Goal: Task Accomplishment & Management: Manage account settings

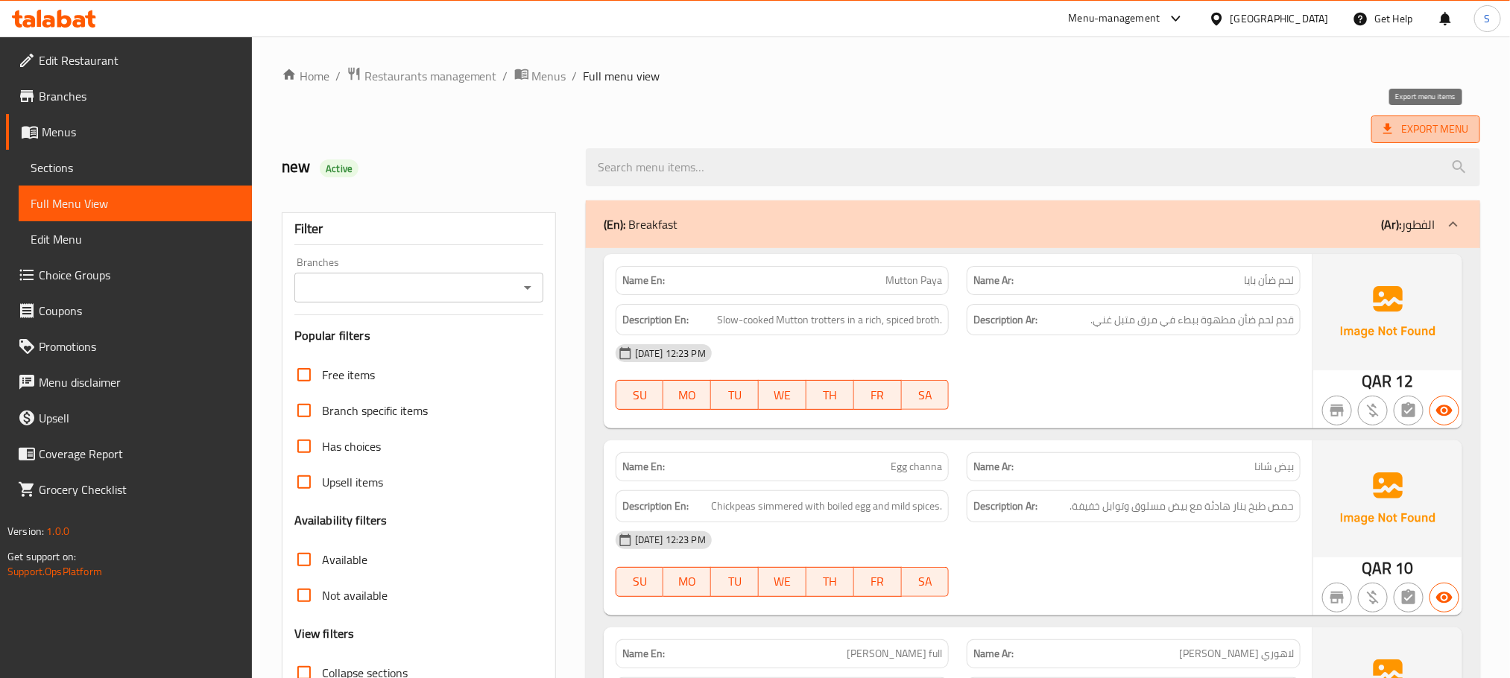
click at [1456, 125] on span "Export Menu" at bounding box center [1425, 129] width 85 height 19
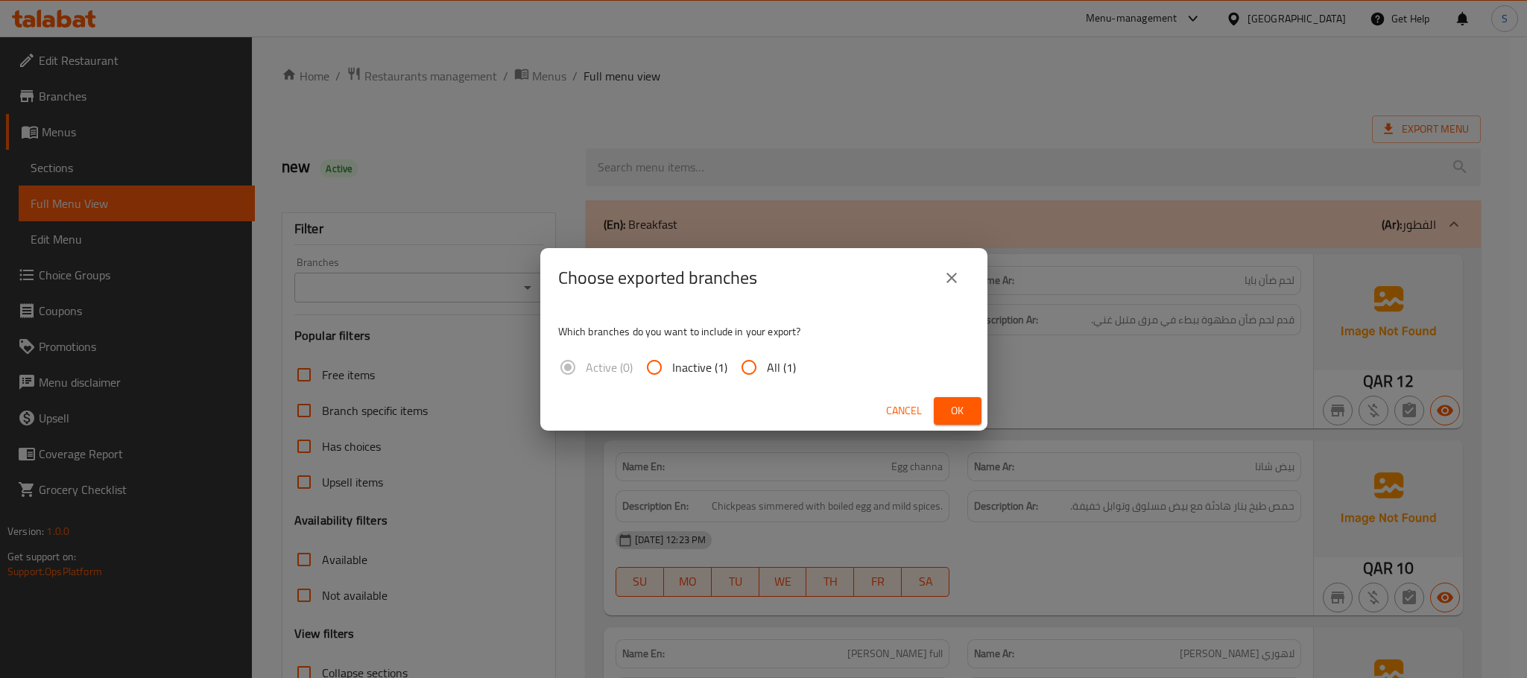
click at [783, 362] on span "All (1)" at bounding box center [781, 367] width 29 height 18
click at [767, 362] on input "All (1)" at bounding box center [749, 368] width 36 height 36
radio input "true"
click at [961, 416] on span "Ok" at bounding box center [958, 411] width 24 height 19
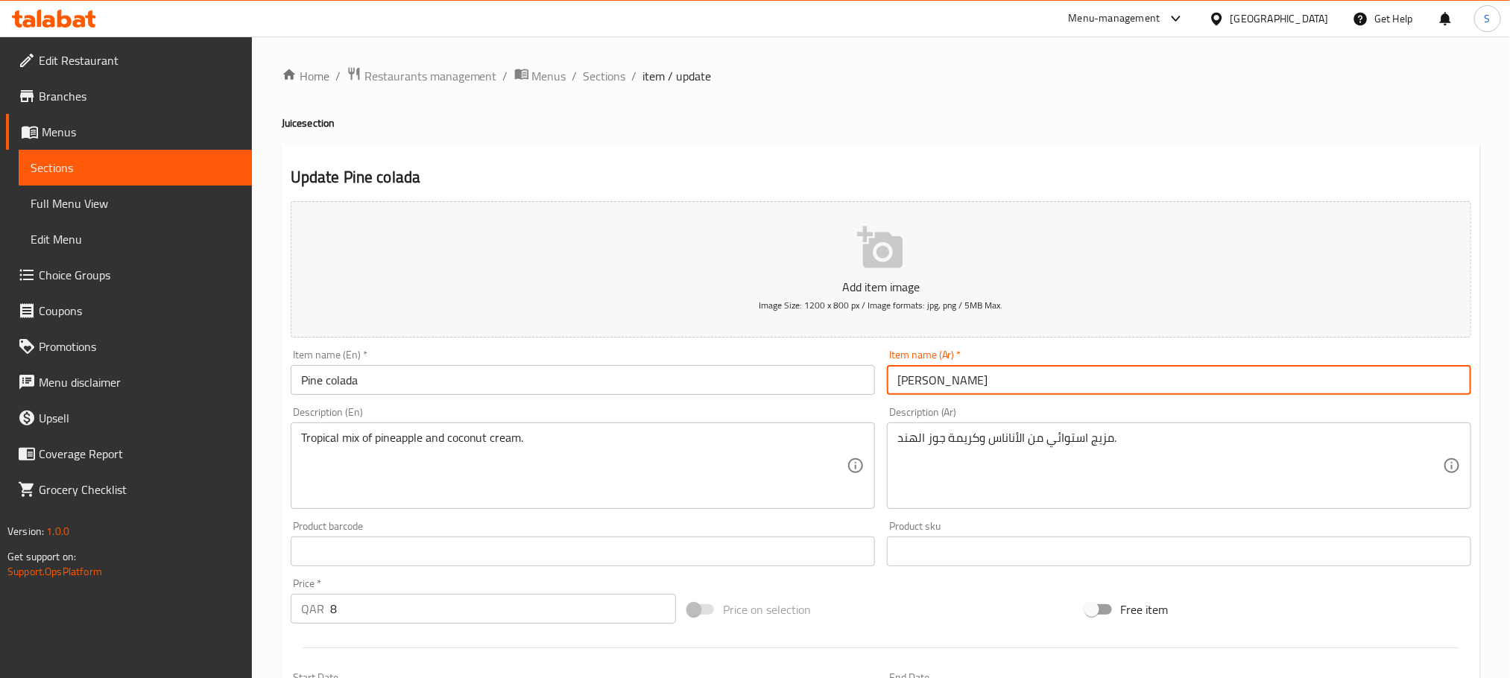
click at [69, 23] on icon at bounding box center [64, 19] width 14 height 18
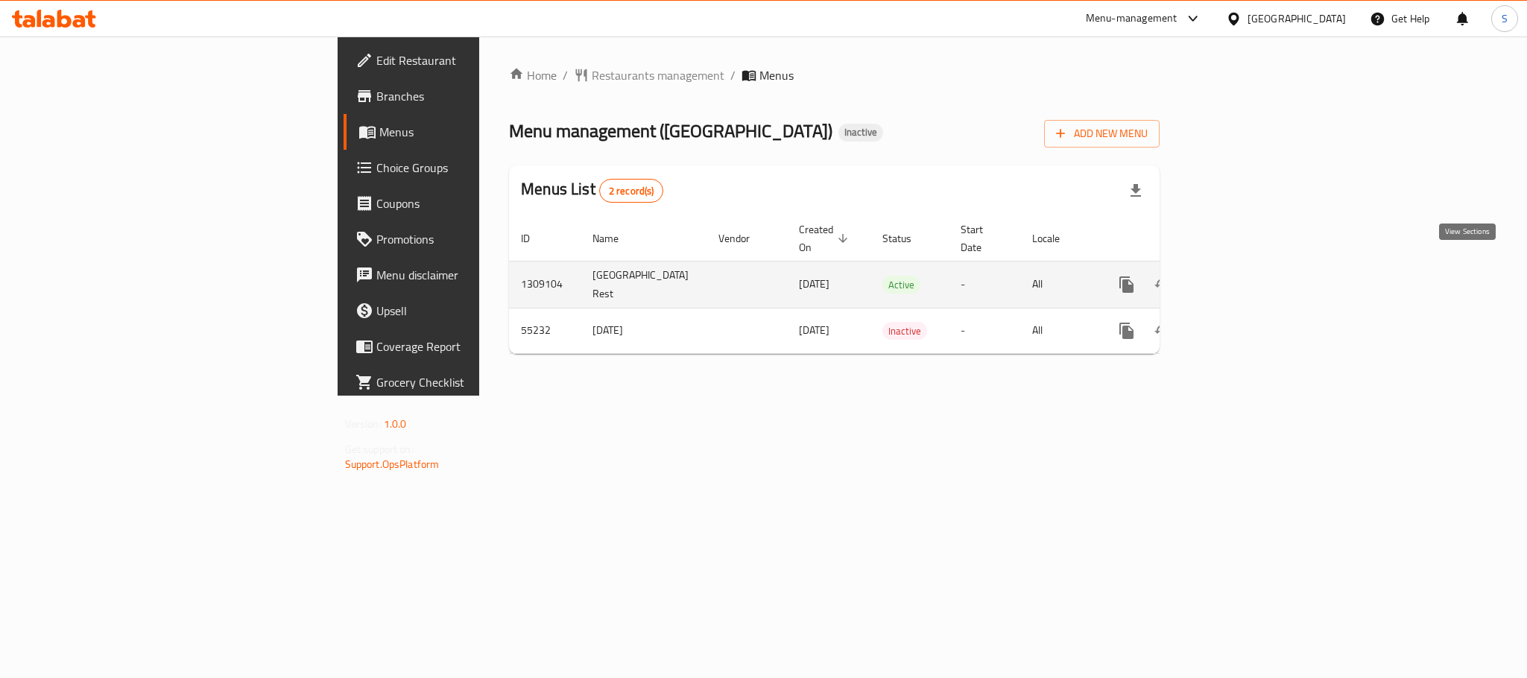
click at [1252, 276] on link "enhanced table" at bounding box center [1234, 285] width 36 height 36
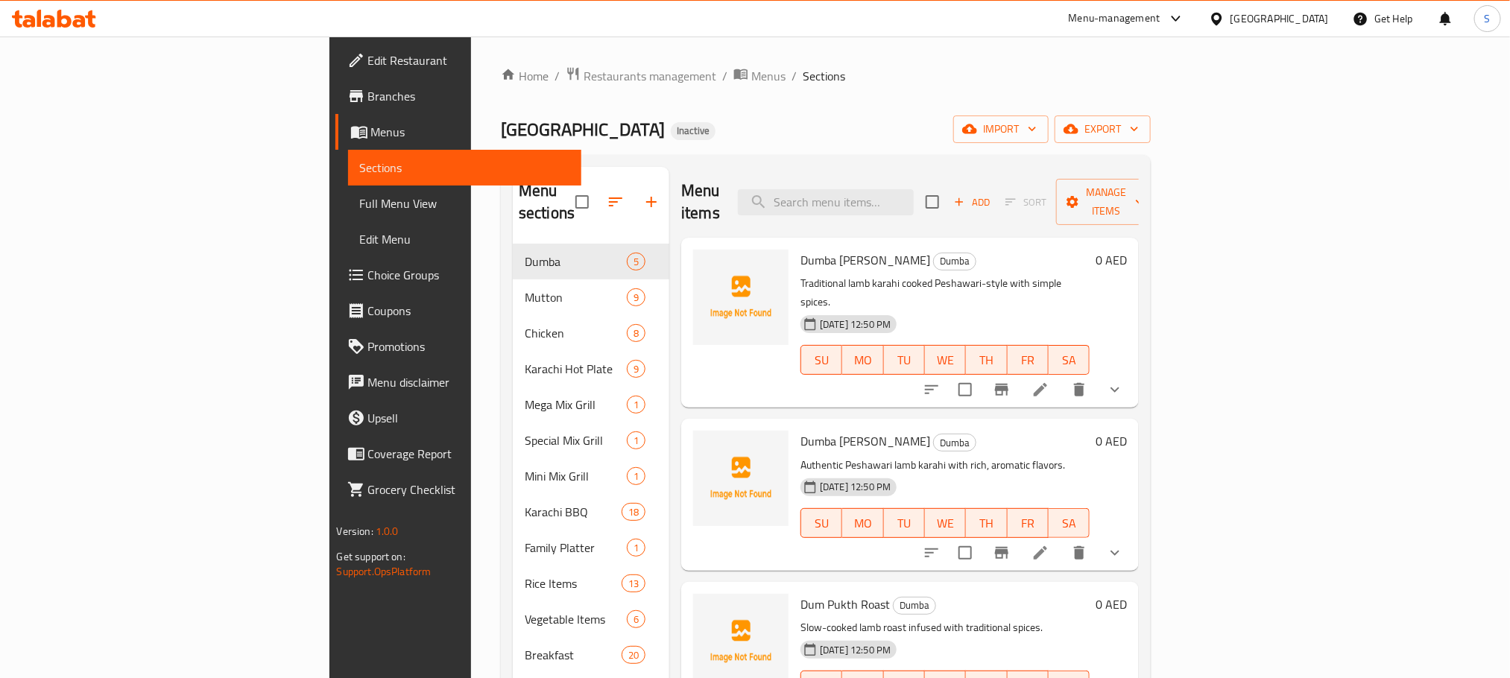
click at [360, 202] on span "Full Menu View" at bounding box center [464, 204] width 209 height 18
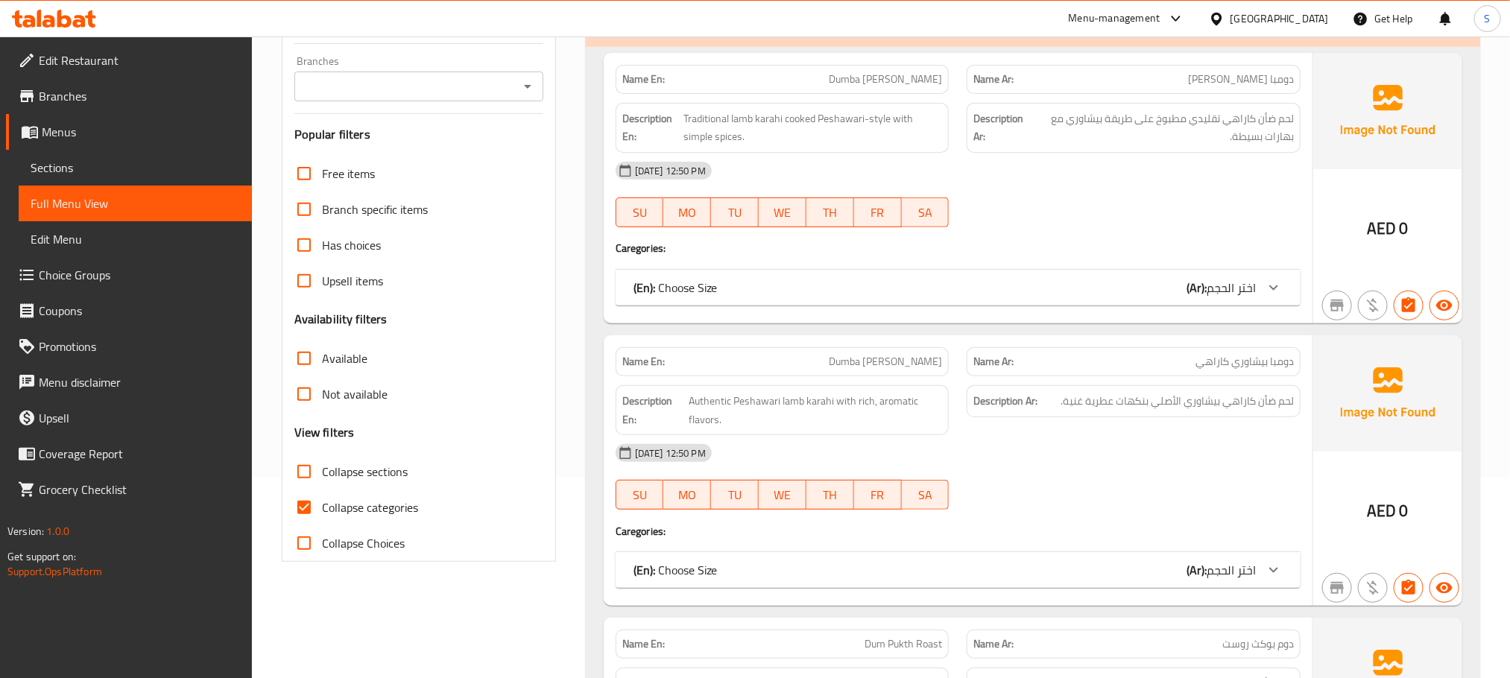
scroll to position [224, 0]
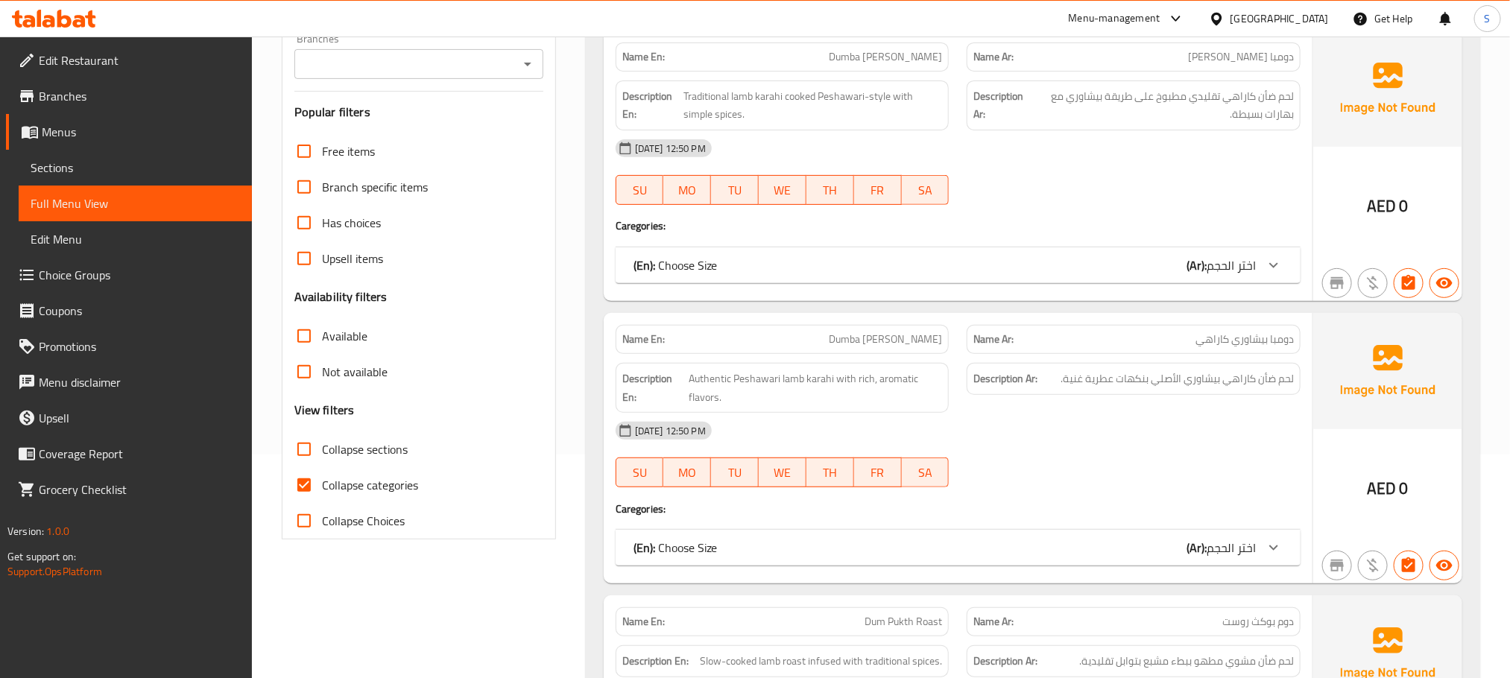
click at [309, 485] on input "Collapse categories" at bounding box center [304, 485] width 36 height 36
checkbox input "false"
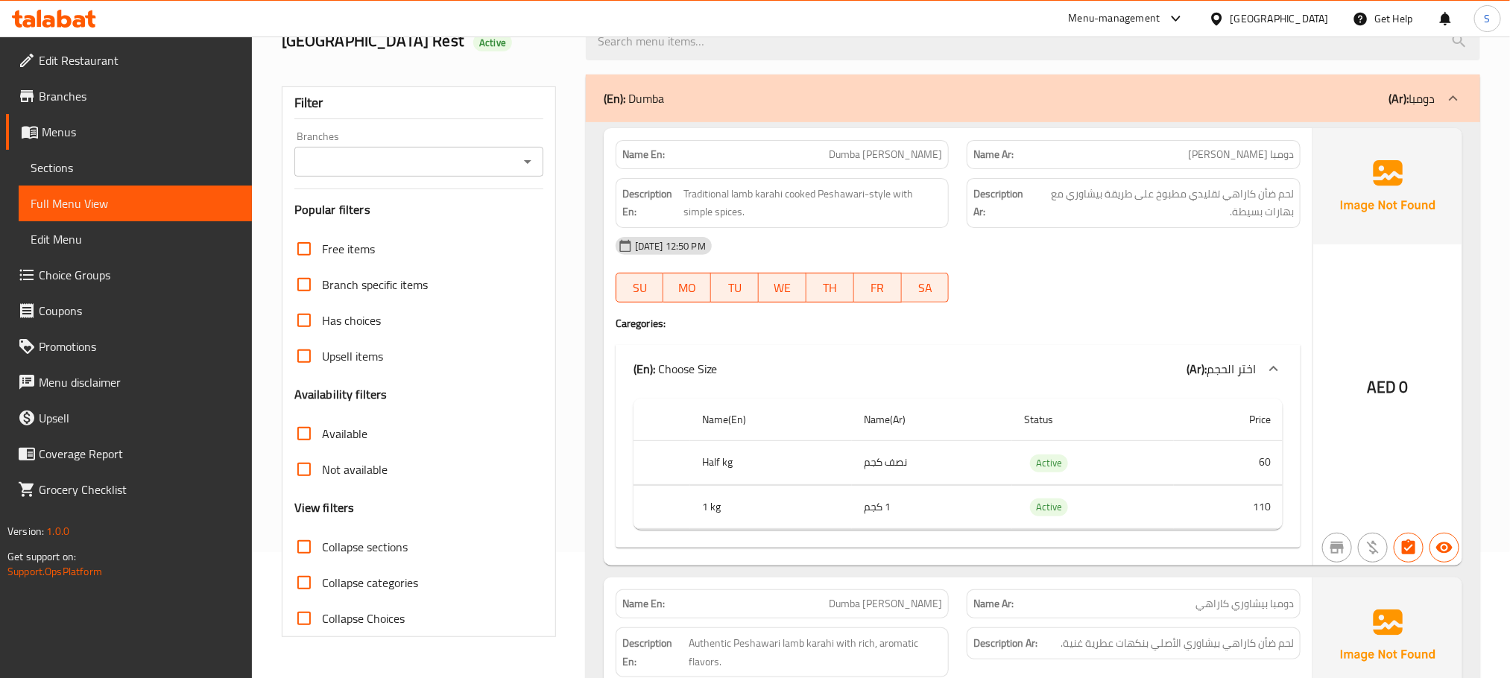
scroll to position [0, 0]
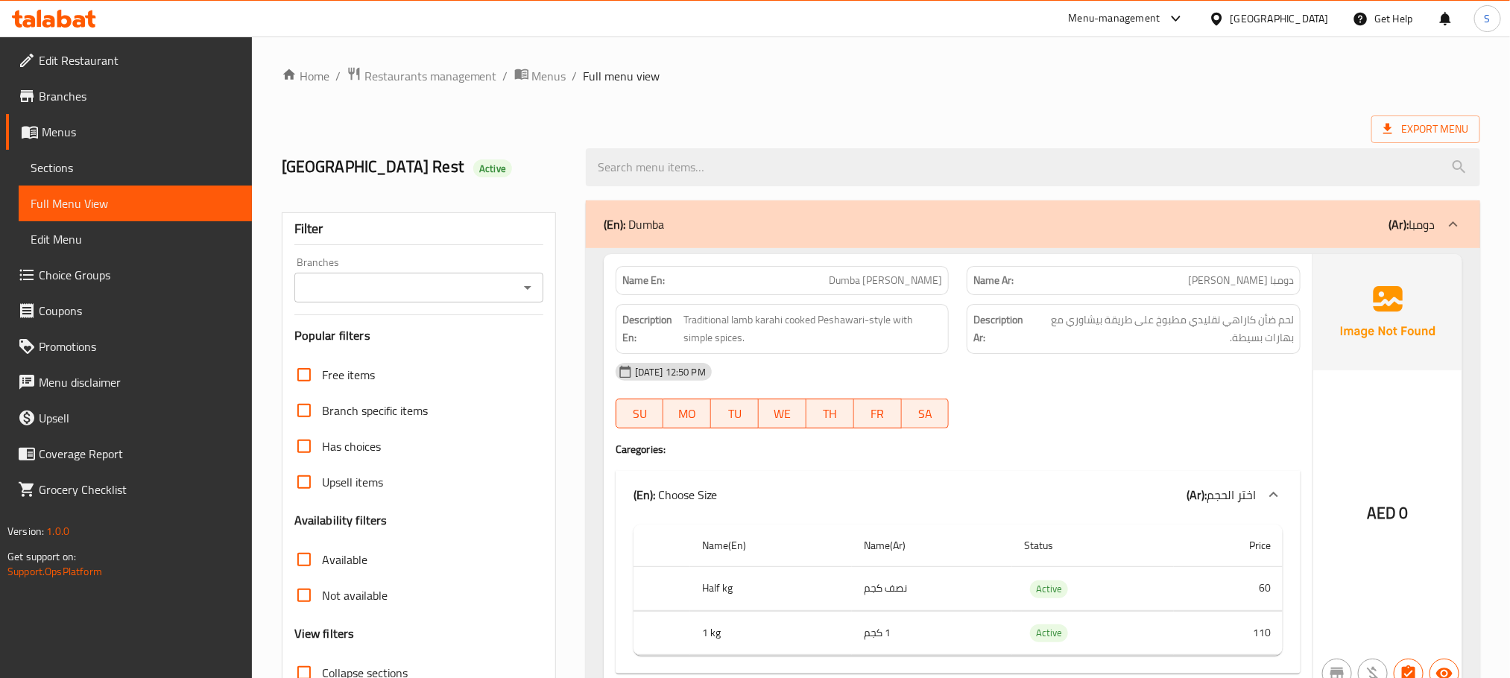
click at [745, 238] on div "(En): Dumba (Ar): دومبا" at bounding box center [1033, 224] width 894 height 48
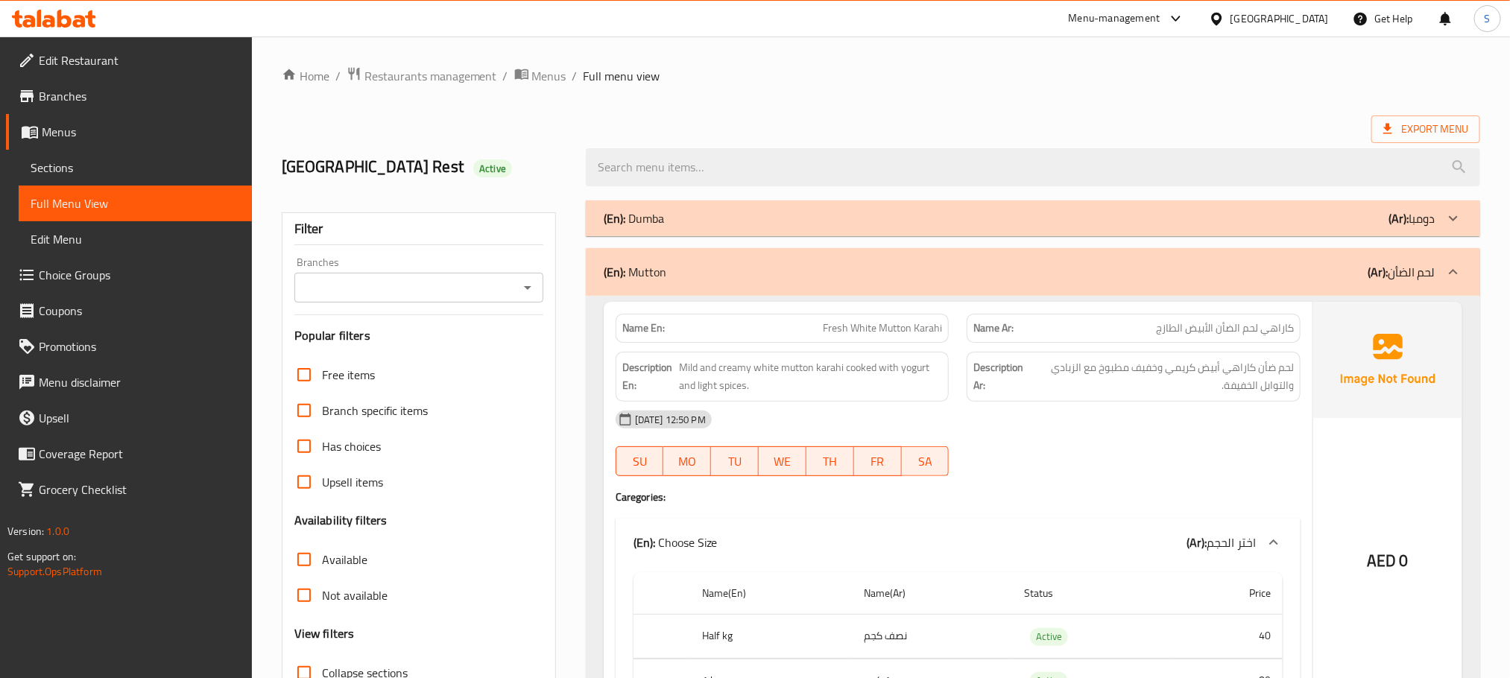
click at [651, 284] on div "(En): Mutton (Ar): لحم الضأن" at bounding box center [1033, 272] width 894 height 48
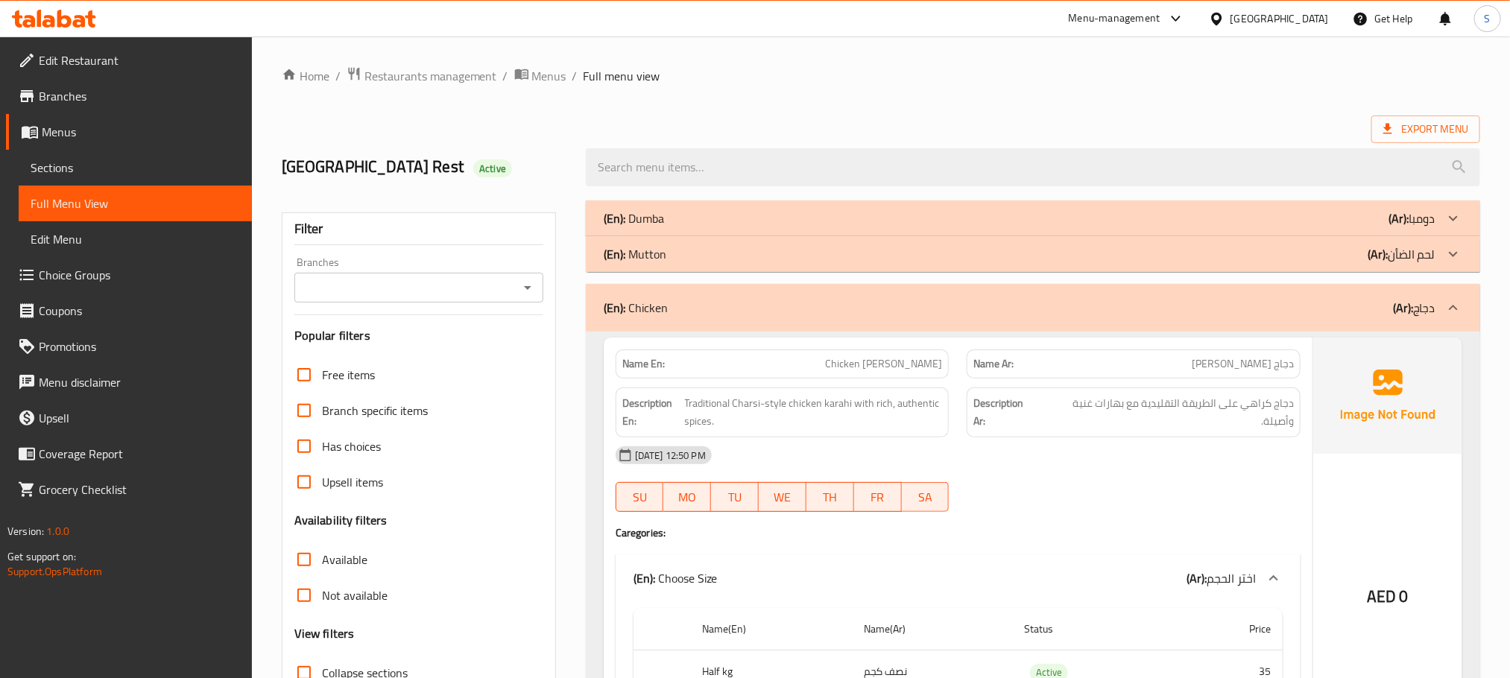
click at [778, 323] on div "(En): Chicken (Ar): دجاج" at bounding box center [1033, 308] width 894 height 48
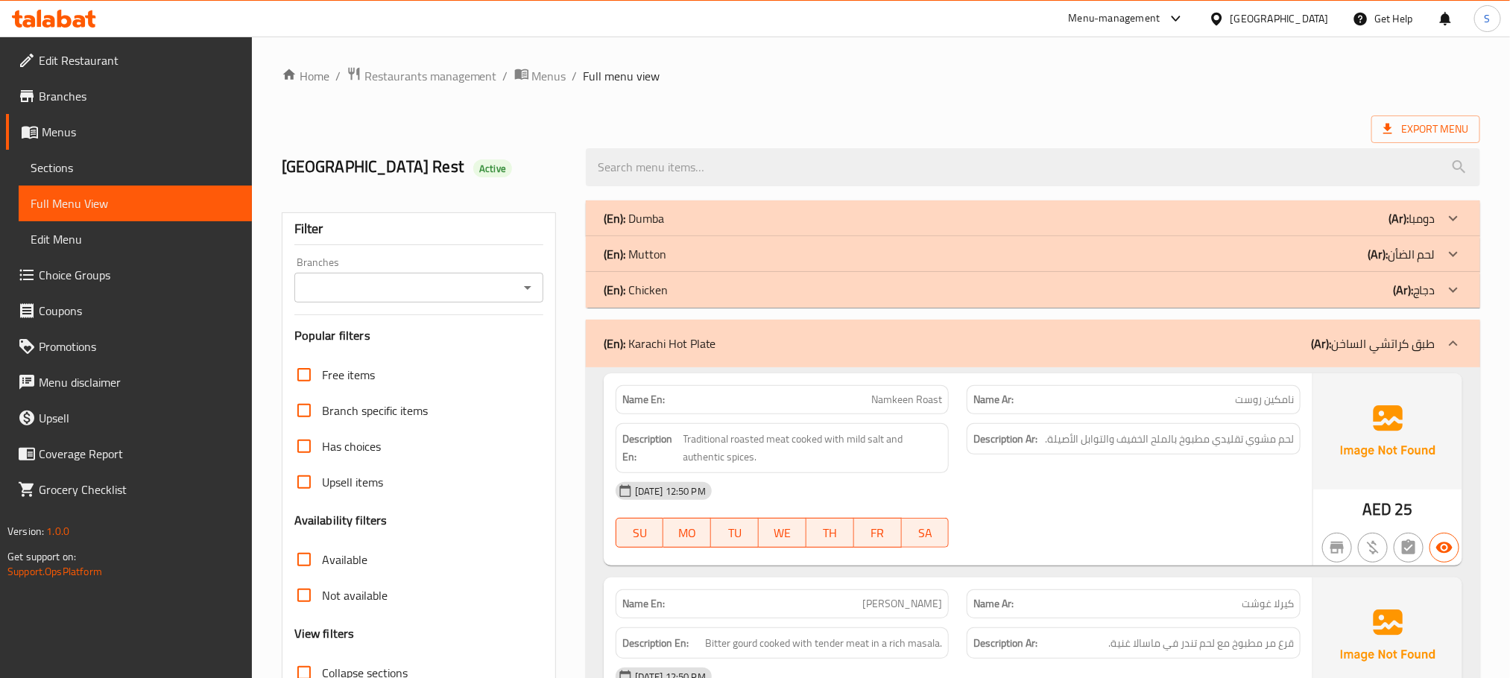
click at [740, 344] on div "(En): Karachi Hot Plate (Ar): طبق كراتشي الساخن" at bounding box center [1020, 344] width 832 height 18
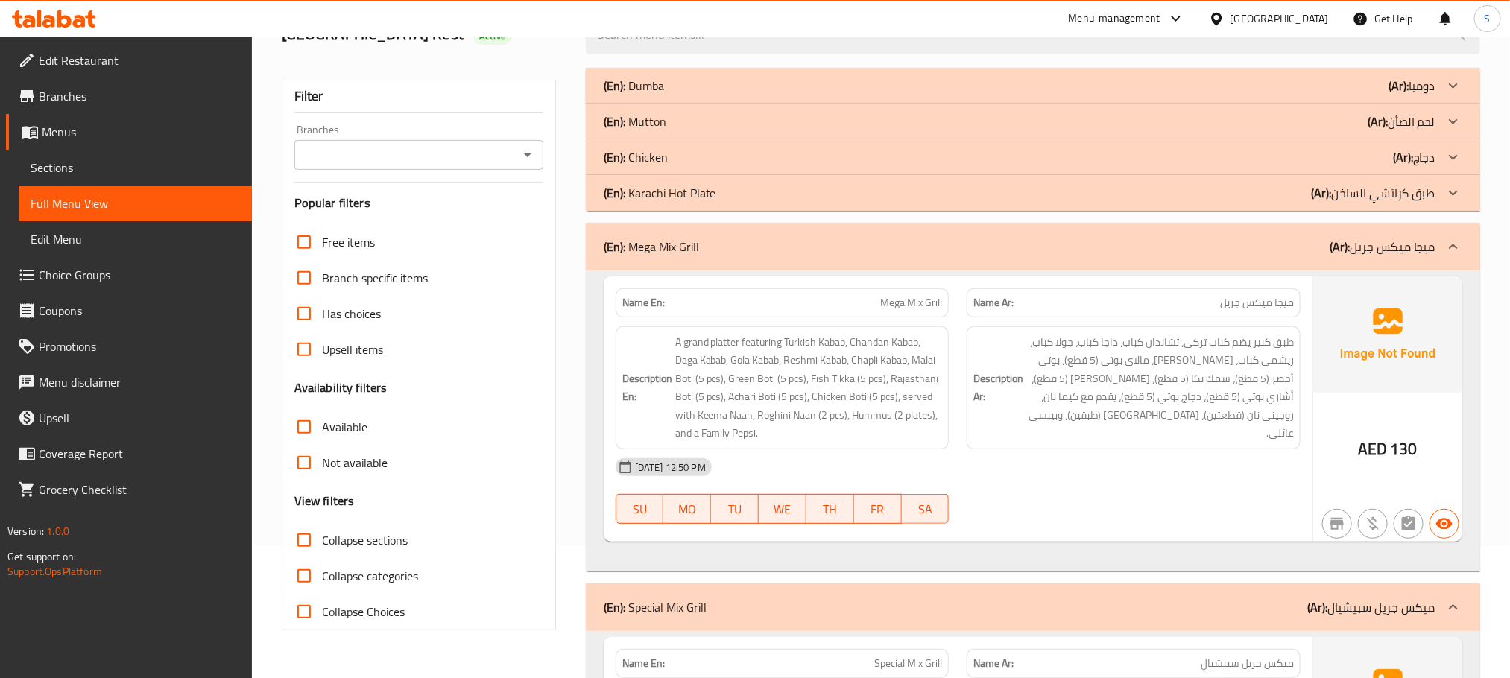
scroll to position [335, 0]
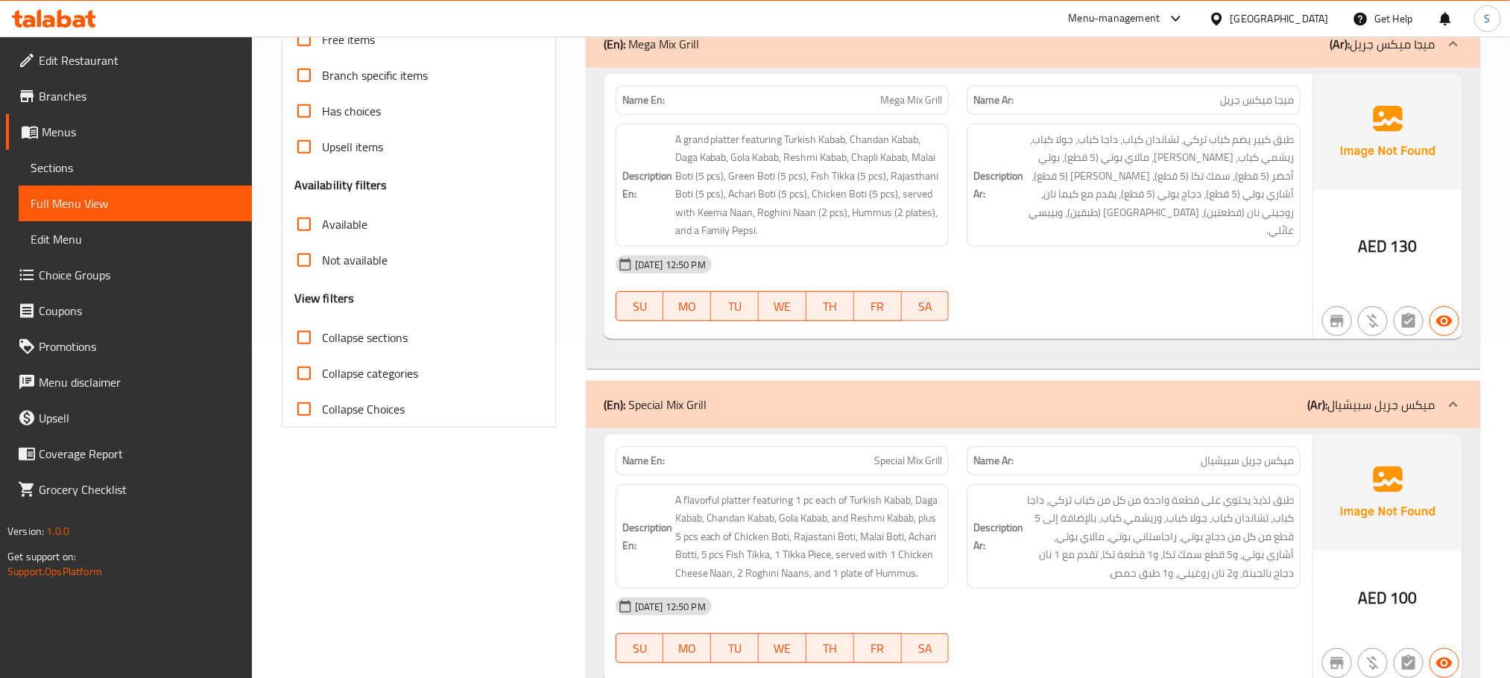
click at [302, 327] on input "Collapse sections" at bounding box center [304, 338] width 36 height 36
checkbox input "true"
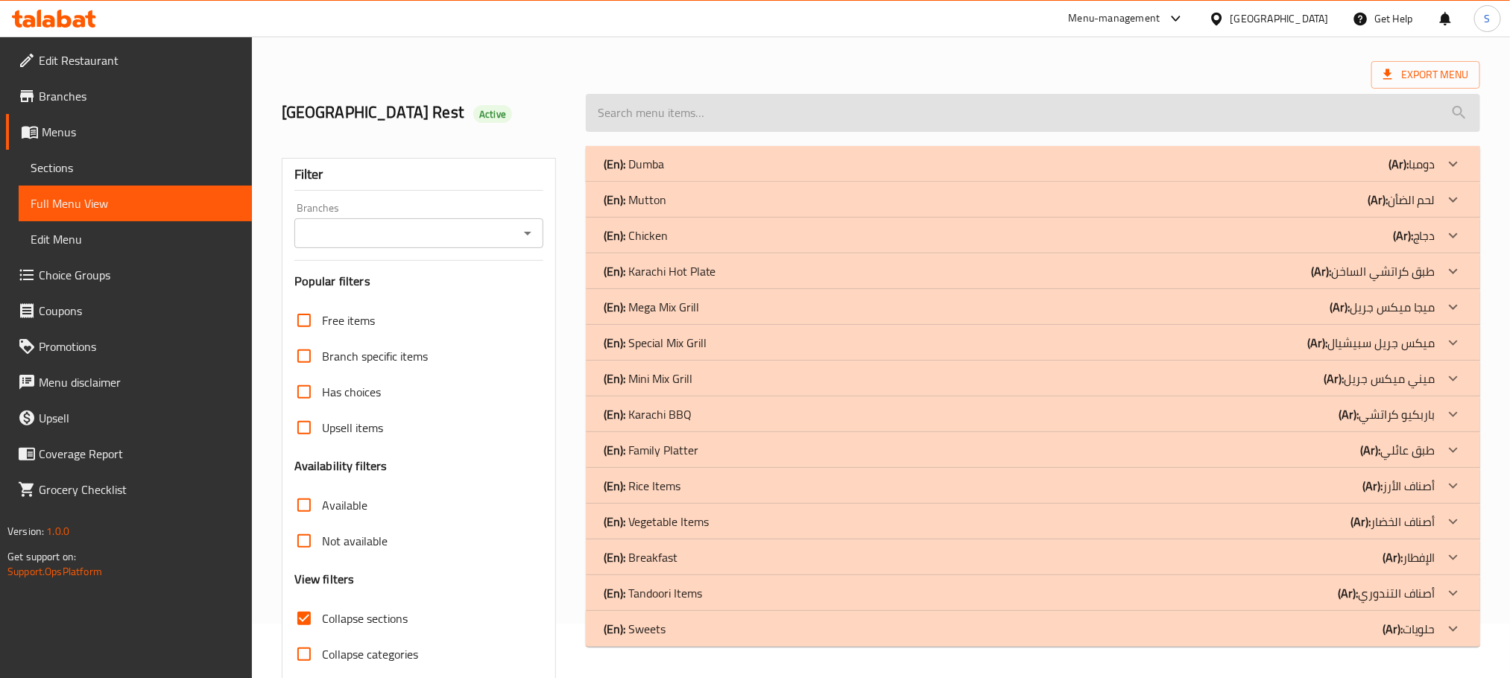
scroll to position [0, 0]
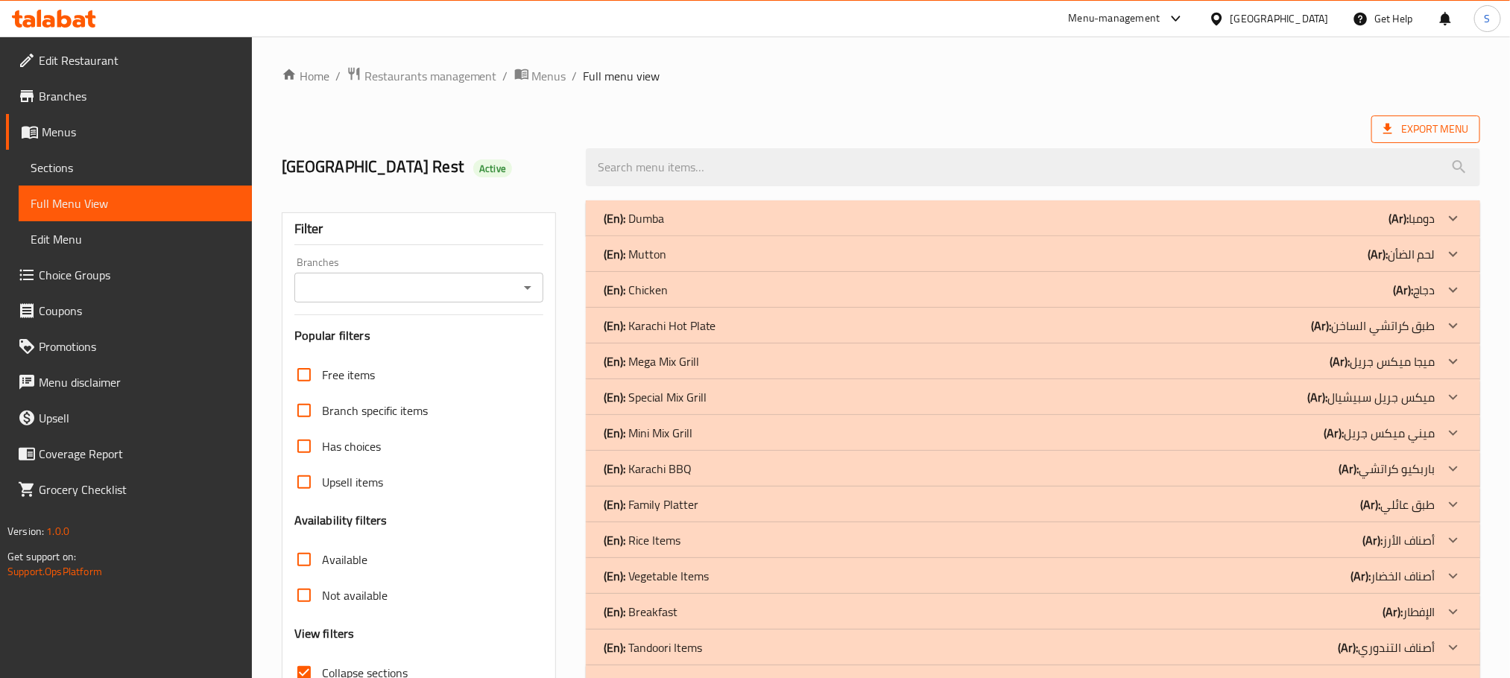
click at [1456, 119] on span "Export Menu" at bounding box center [1425, 130] width 109 height 28
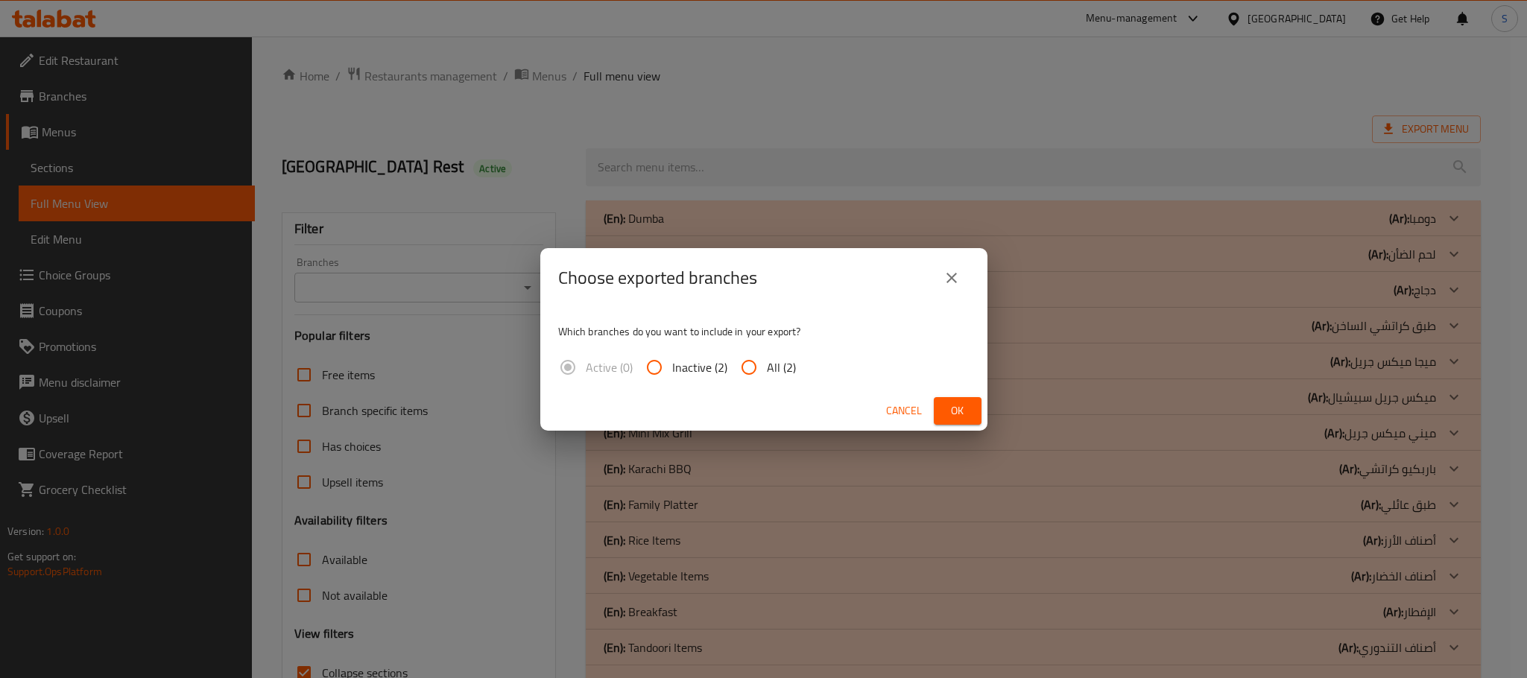
click at [767, 358] on span "All (2)" at bounding box center [781, 367] width 29 height 18
click at [767, 358] on input "All (2)" at bounding box center [749, 368] width 36 height 36
radio input "true"
click at [946, 410] on span "Ok" at bounding box center [958, 411] width 24 height 19
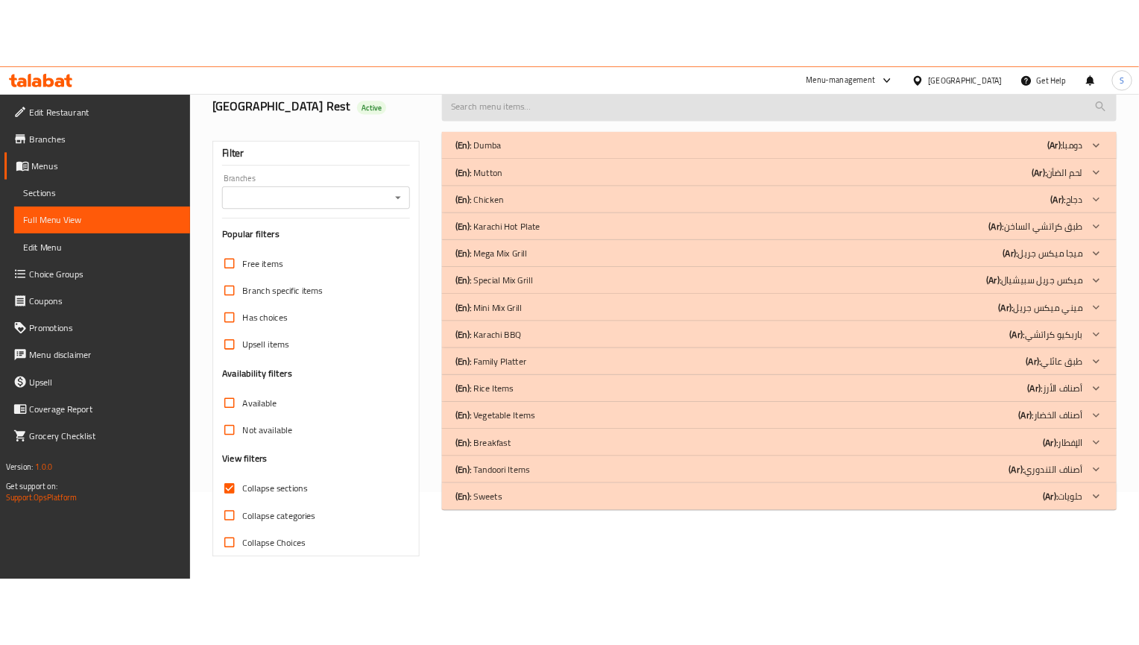
scroll to position [116, 0]
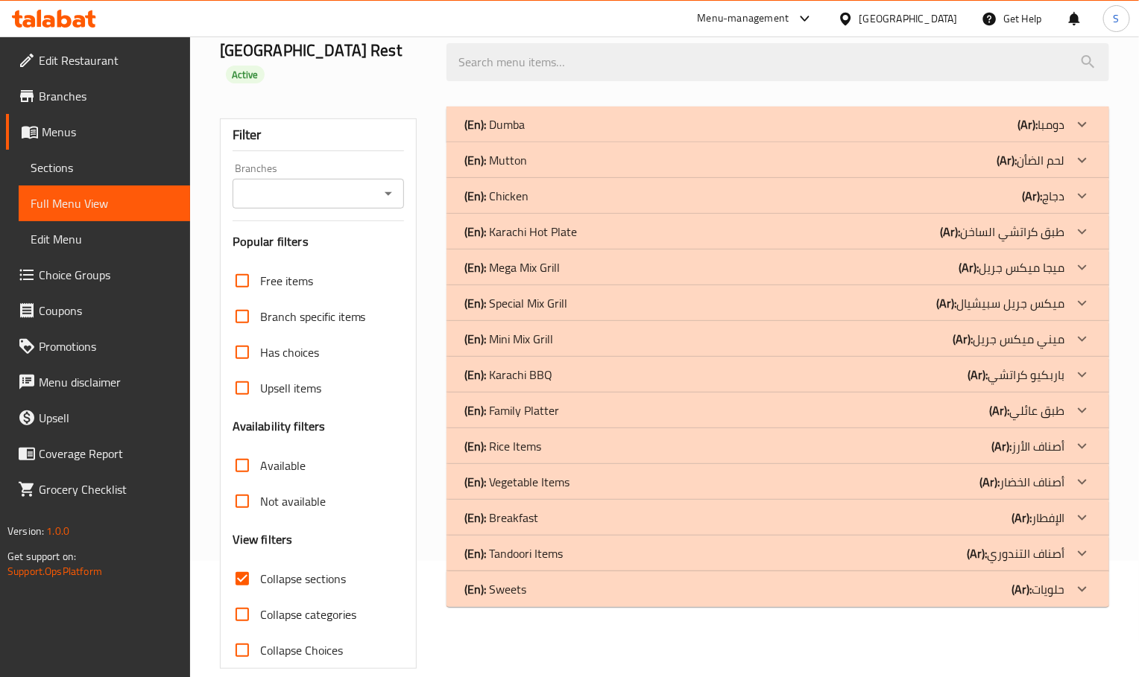
click at [512, 133] on p "(En): Mega Mix Grill" at bounding box center [494, 125] width 60 height 18
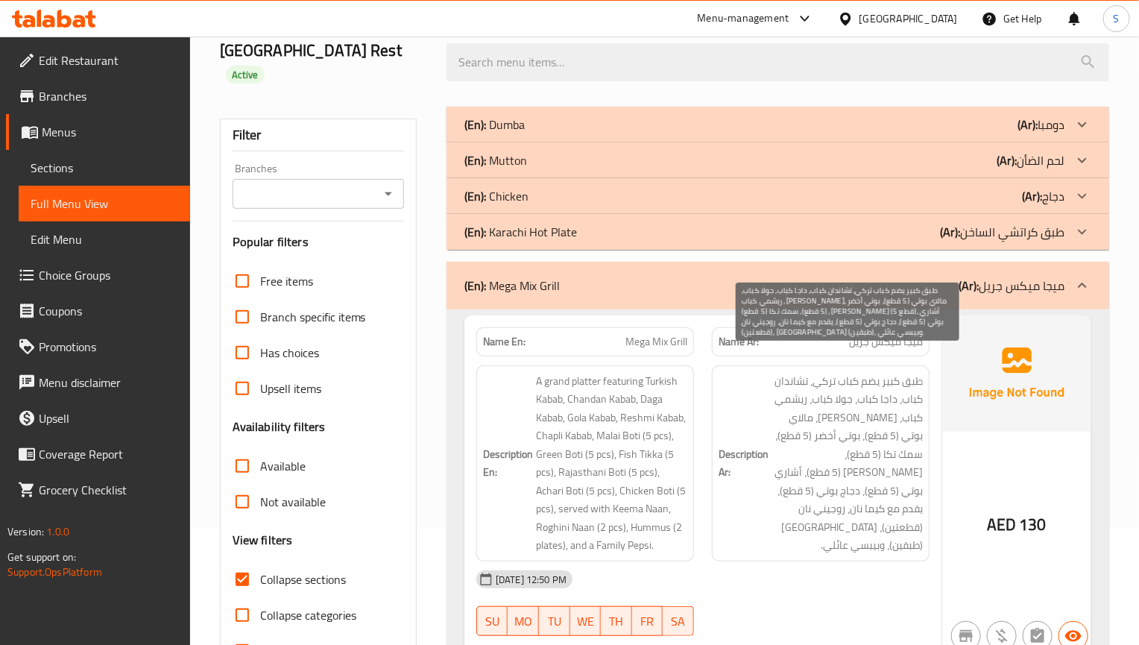
click at [901, 499] on span "طبق كبير يضم كباب تركي، تشاندان كباب، داجا كباب، جولا كباب، ريشمي كباب، تشابلي …" at bounding box center [846, 463] width 151 height 183
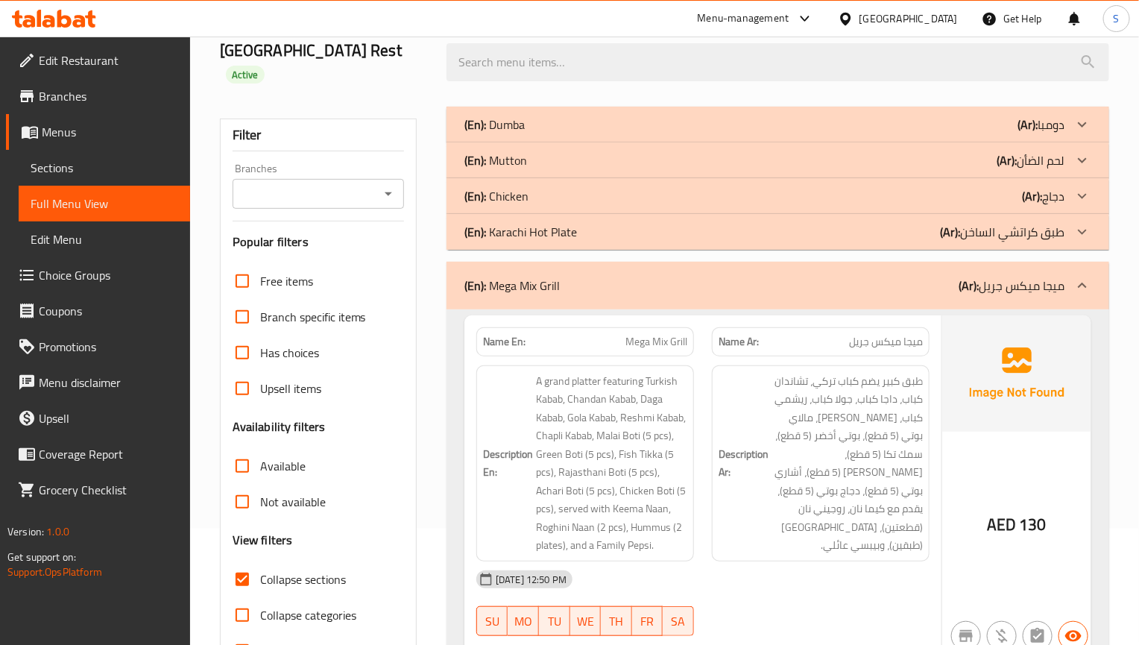
click at [958, 526] on div "AED 130" at bounding box center [1016, 484] width 149 height 338
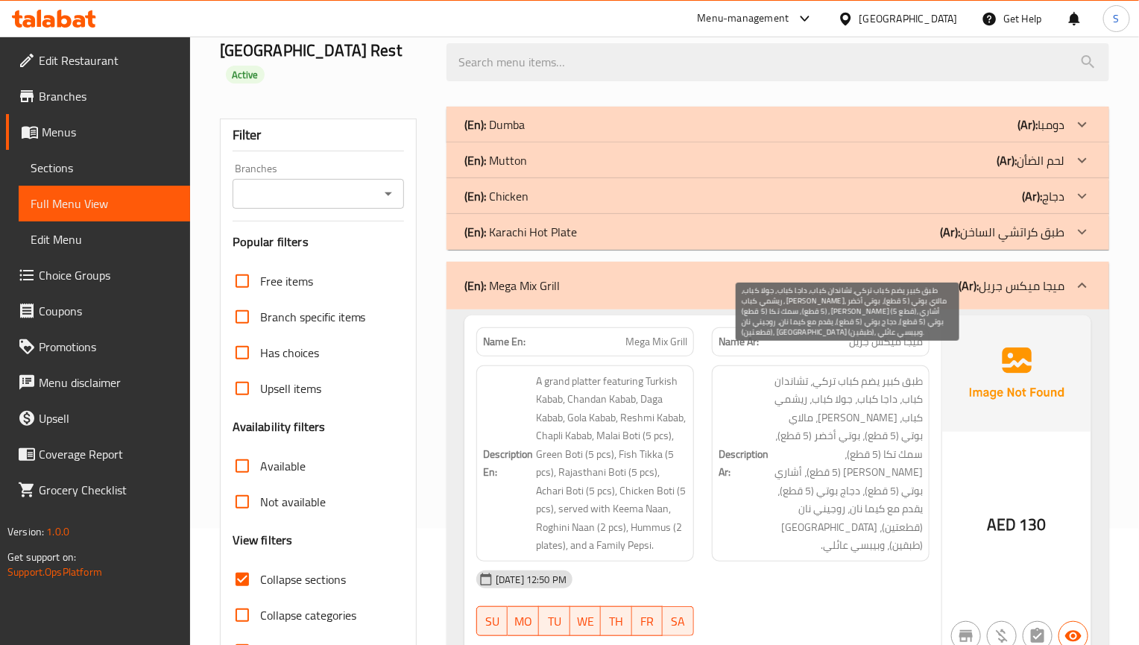
scroll to position [228, 0]
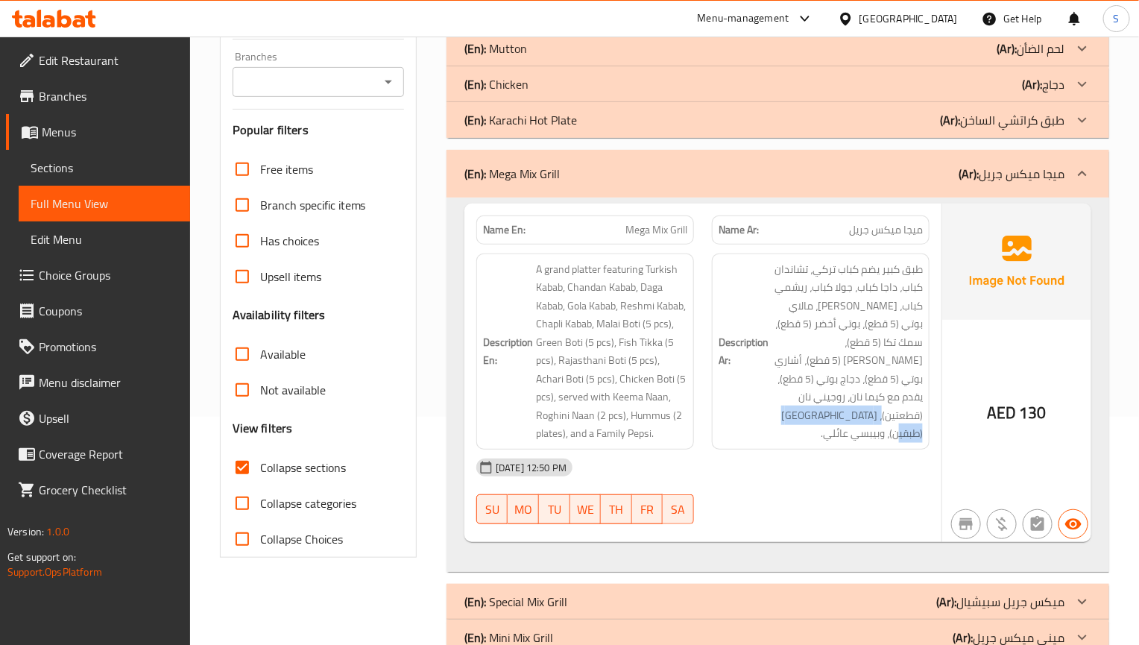
click at [856, 385] on span "طبق كبير يضم كباب تركي، تشاندان كباب، داجا كباب، جولا كباب، ريشمي كباب، تشابلي …" at bounding box center [846, 351] width 151 height 183
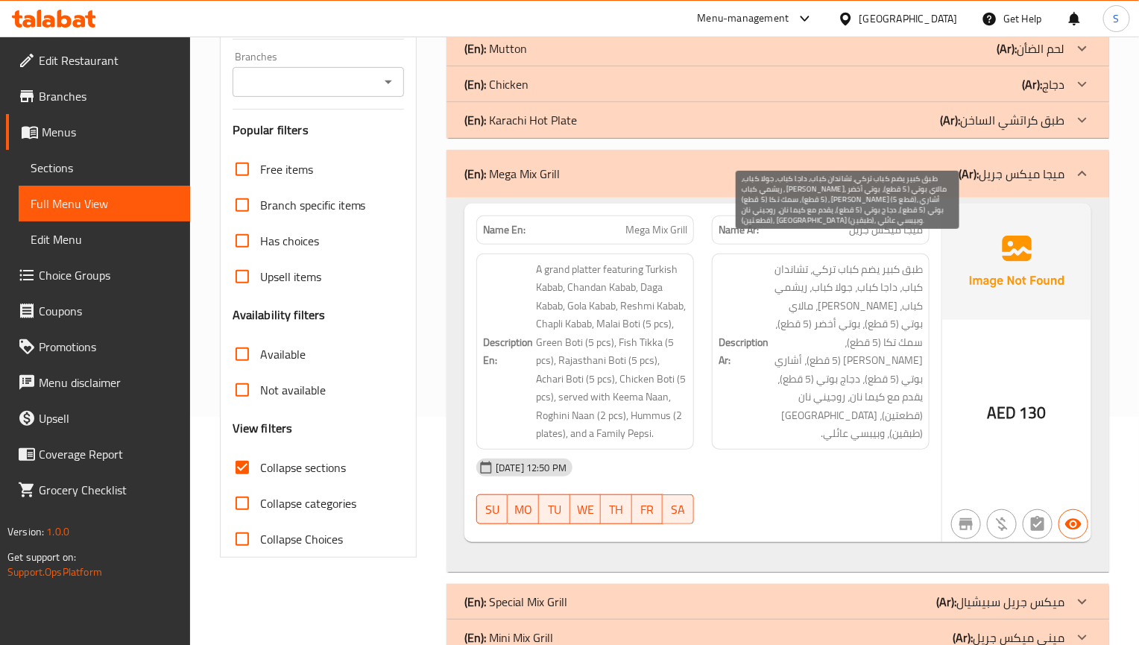
click at [865, 374] on span "طبق كبير يضم كباب تركي، تشاندان كباب، داجا كباب، جولا كباب، ريشمي كباب، تشابلي …" at bounding box center [846, 351] width 151 height 183
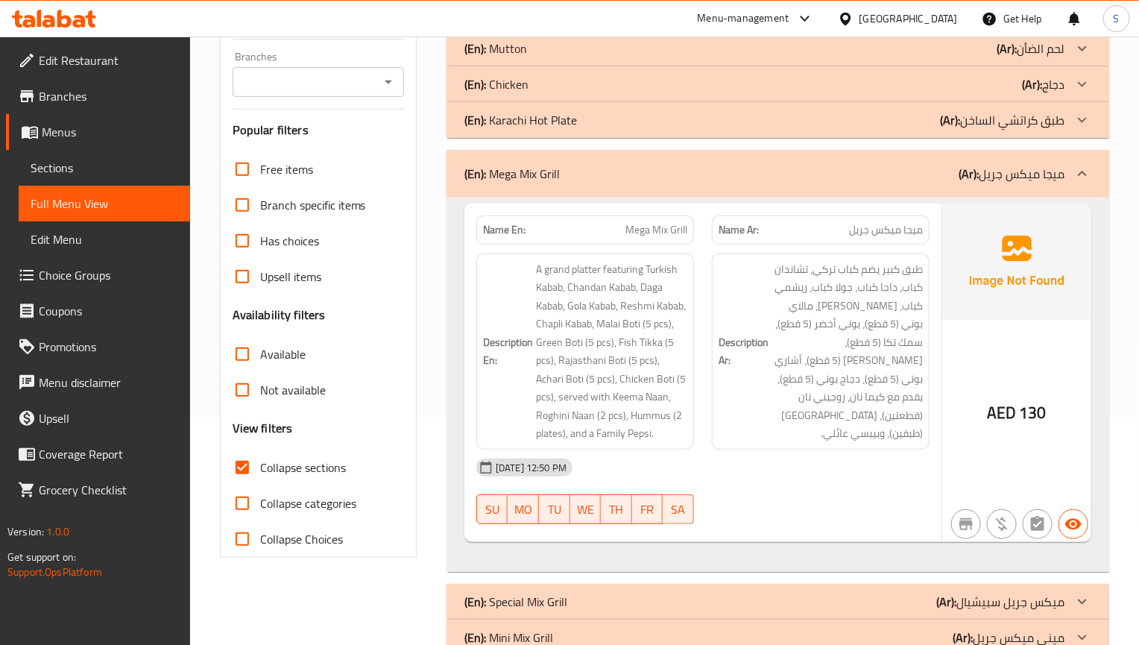
click at [700, 369] on div "Description En: A grand platter featuring Turkish Kabab, Chandan Kabab, Daga Ka…" at bounding box center [585, 351] width 236 height 214
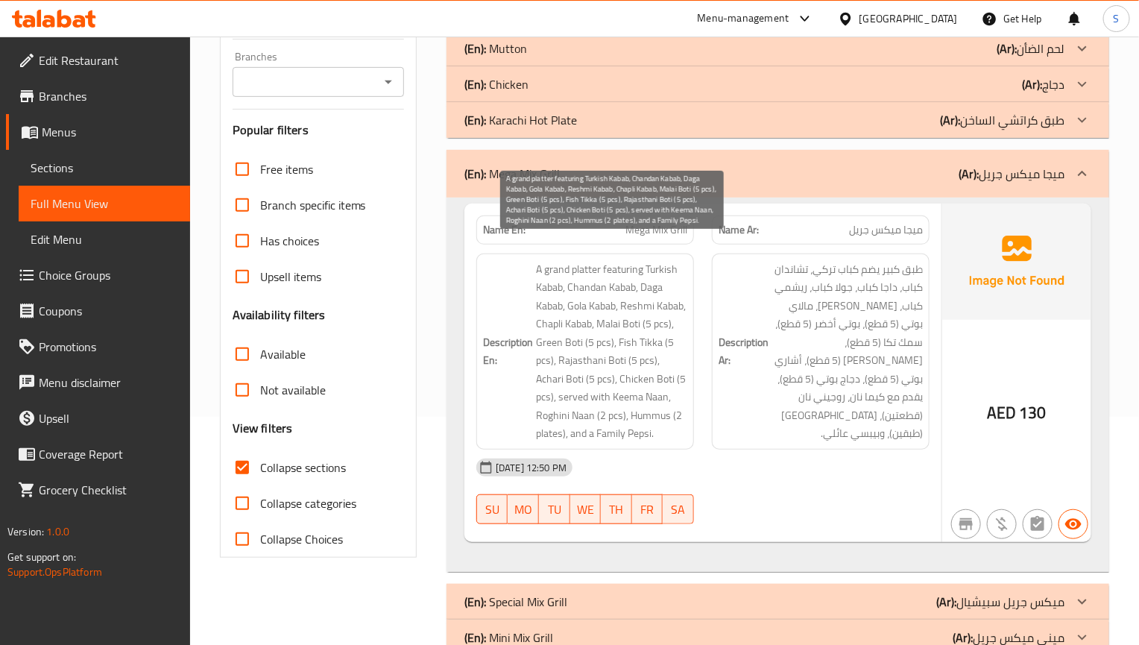
click at [575, 347] on span "A grand platter featuring Turkish Kabab, Chandan Kabab, Daga Kabab, Gola Kabab,…" at bounding box center [611, 351] width 151 height 183
copy span "Rajasthani"
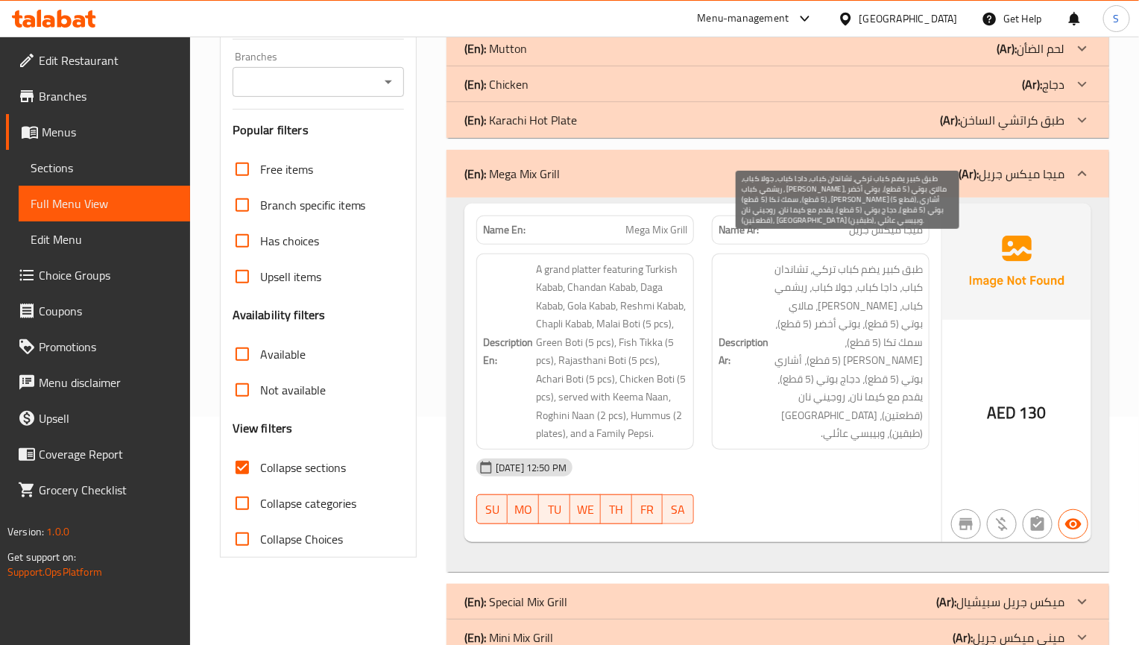
click at [864, 419] on div "Description Ar: طبق كبير يضم كباب تركي، تشاندان كباب، داجا كباب، جولا كباب، ريش…" at bounding box center [821, 351] width 236 height 214
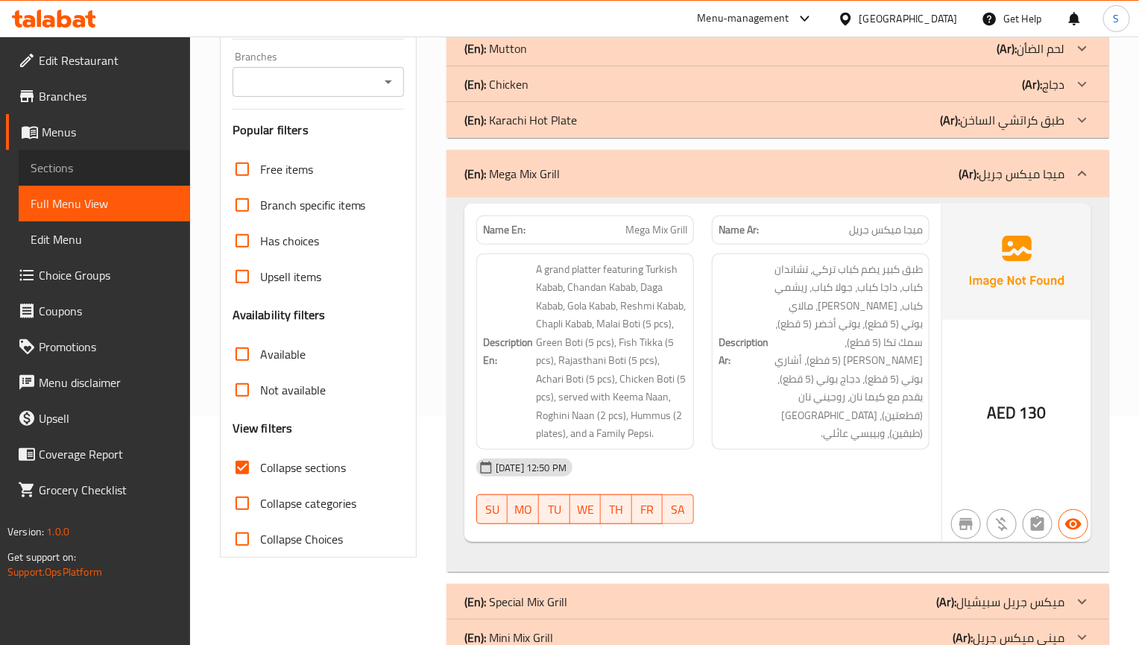
click at [85, 164] on span "Sections" at bounding box center [105, 168] width 148 height 18
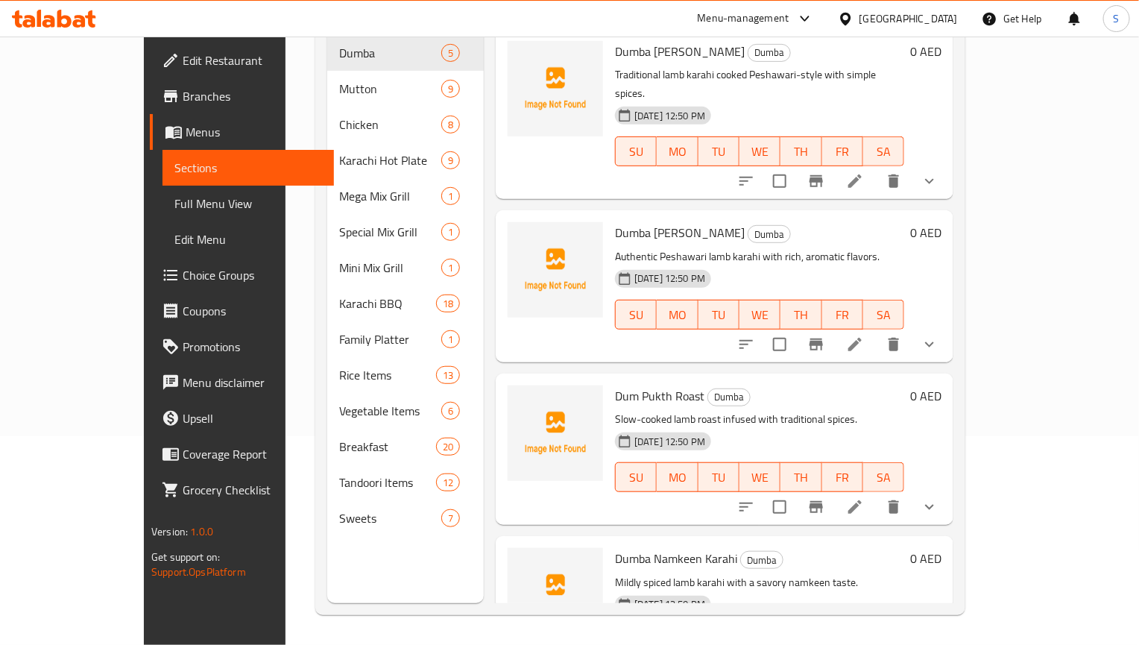
scroll to position [209, 0]
click at [174, 202] on span "Full Menu View" at bounding box center [248, 204] width 148 height 18
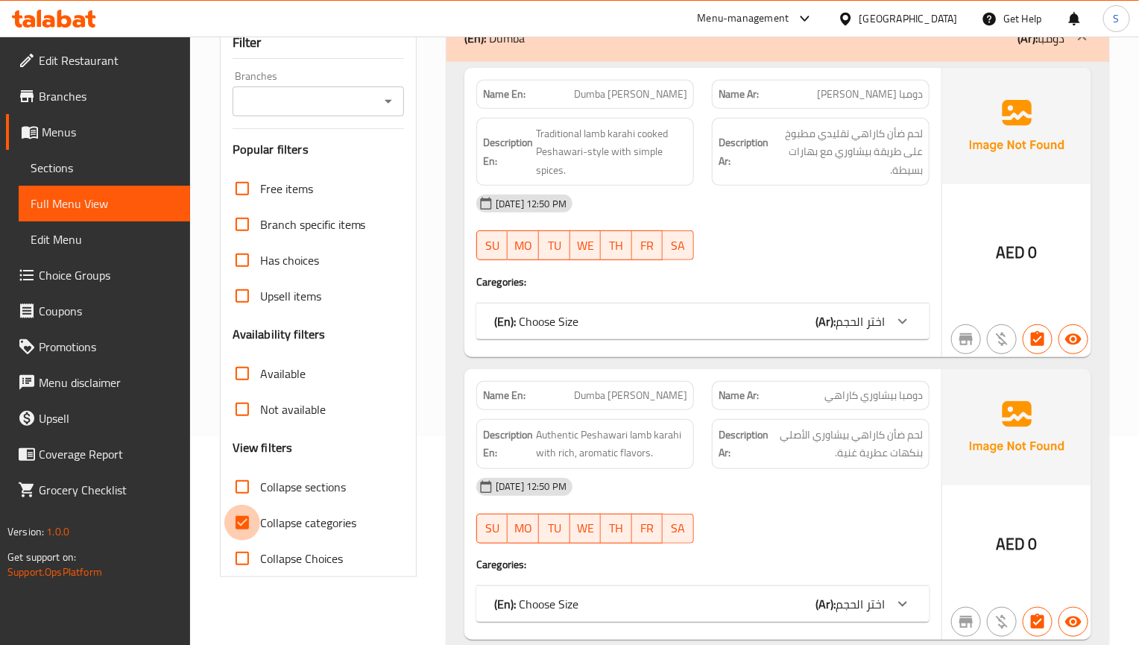
click at [233, 505] on input "Collapse categories" at bounding box center [242, 523] width 36 height 36
checkbox input "false"
click at [256, 469] on input "Collapse sections" at bounding box center [242, 487] width 36 height 36
checkbox input "true"
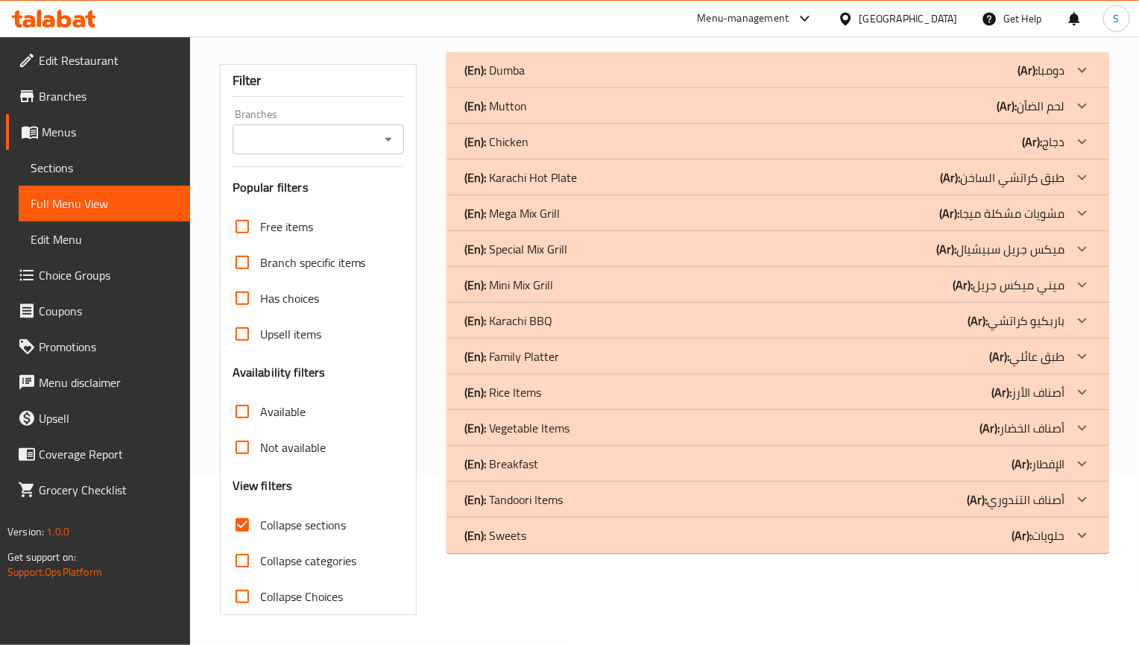
scroll to position [150, 0]
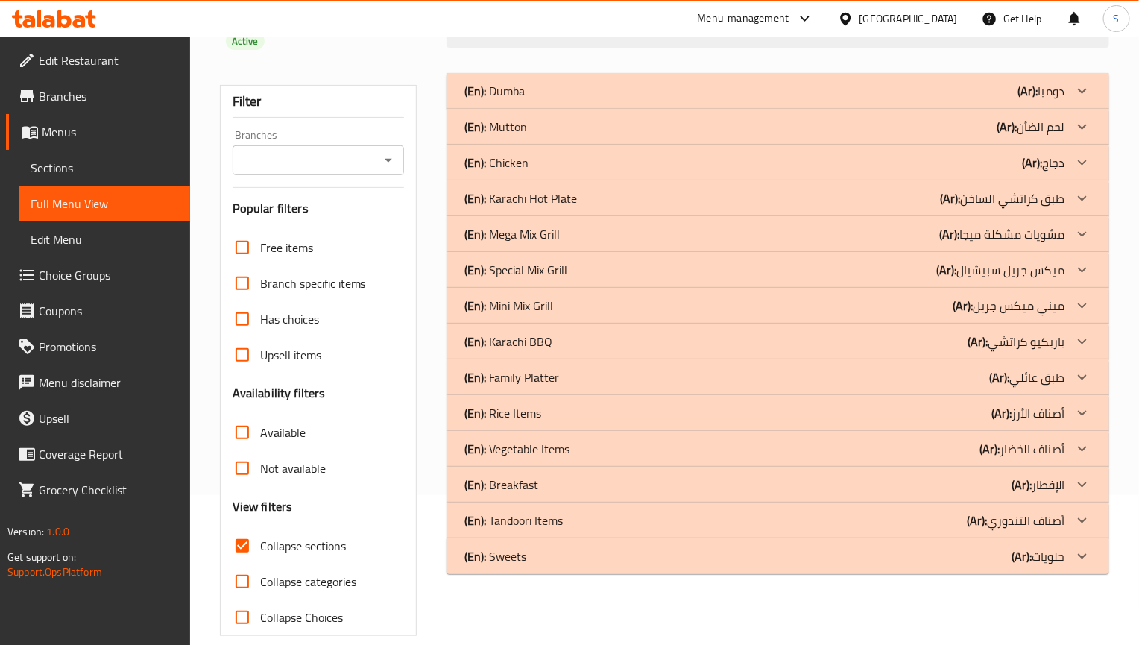
click at [525, 100] on p "(En): Mega Mix Grill" at bounding box center [494, 91] width 60 height 18
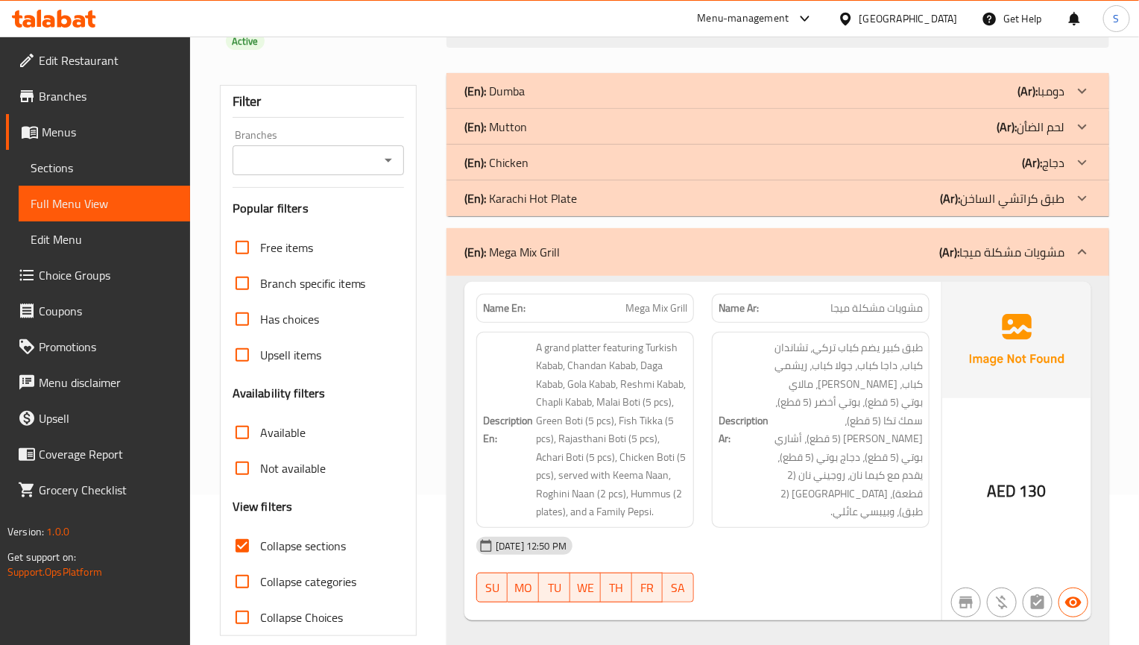
click at [848, 243] on div "(En): Mega Mix Grill (Ar): مشويات مشكلة ميجا" at bounding box center [764, 252] width 600 height 18
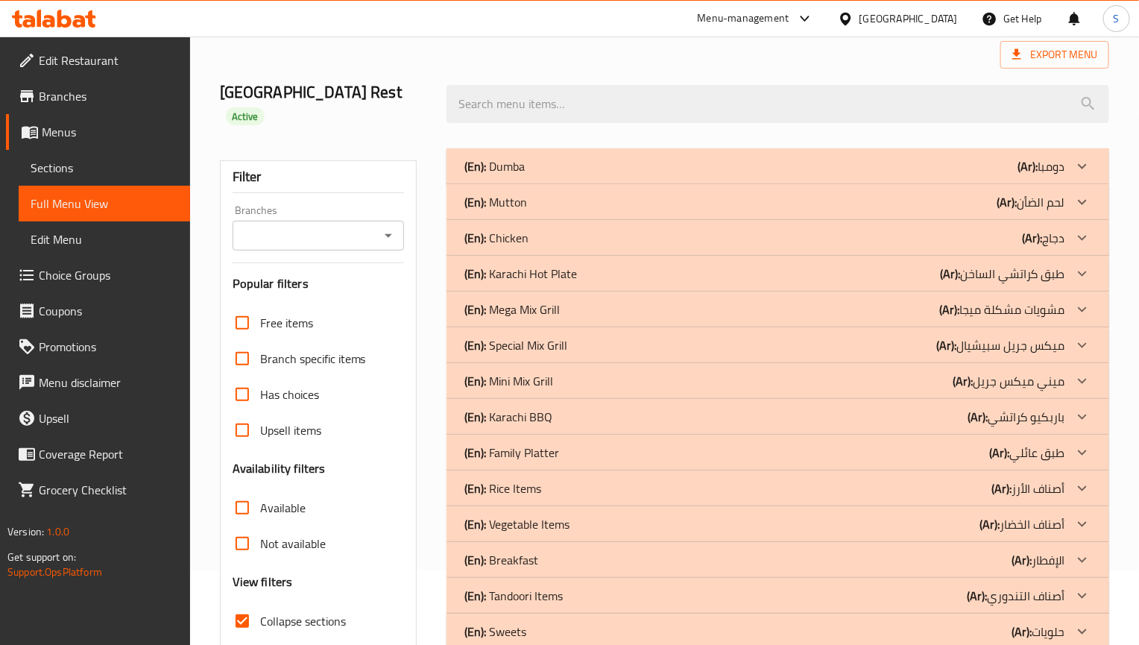
scroll to position [0, 0]
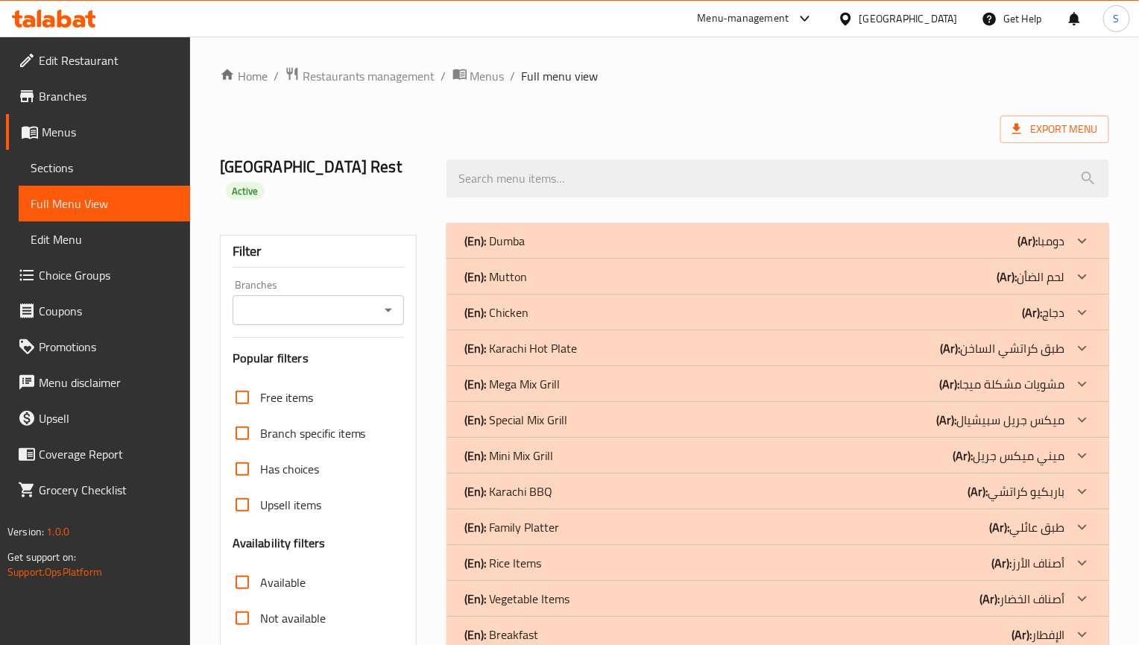
click at [881, 101] on div "Home / Restaurants management / Menus / Full menu view Export Menu Karachi Pala…" at bounding box center [664, 425] width 889 height 719
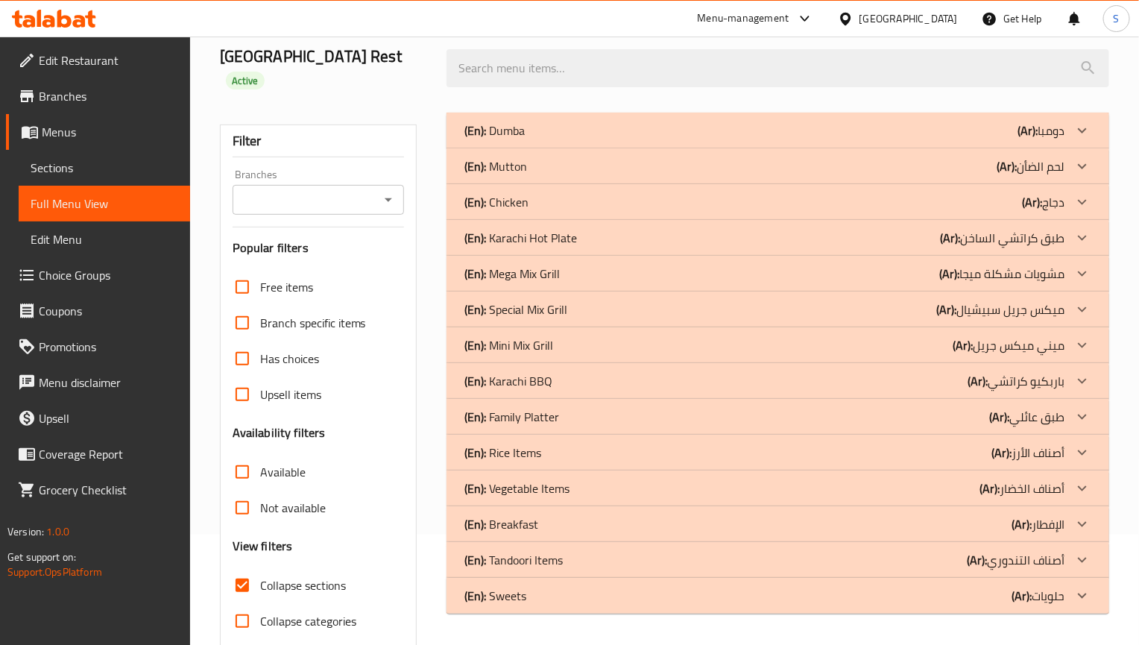
scroll to position [112, 0]
click at [588, 138] on div "(En): Special Mix Grill (Ar): ميكس جريل سبيشيال" at bounding box center [764, 129] width 600 height 18
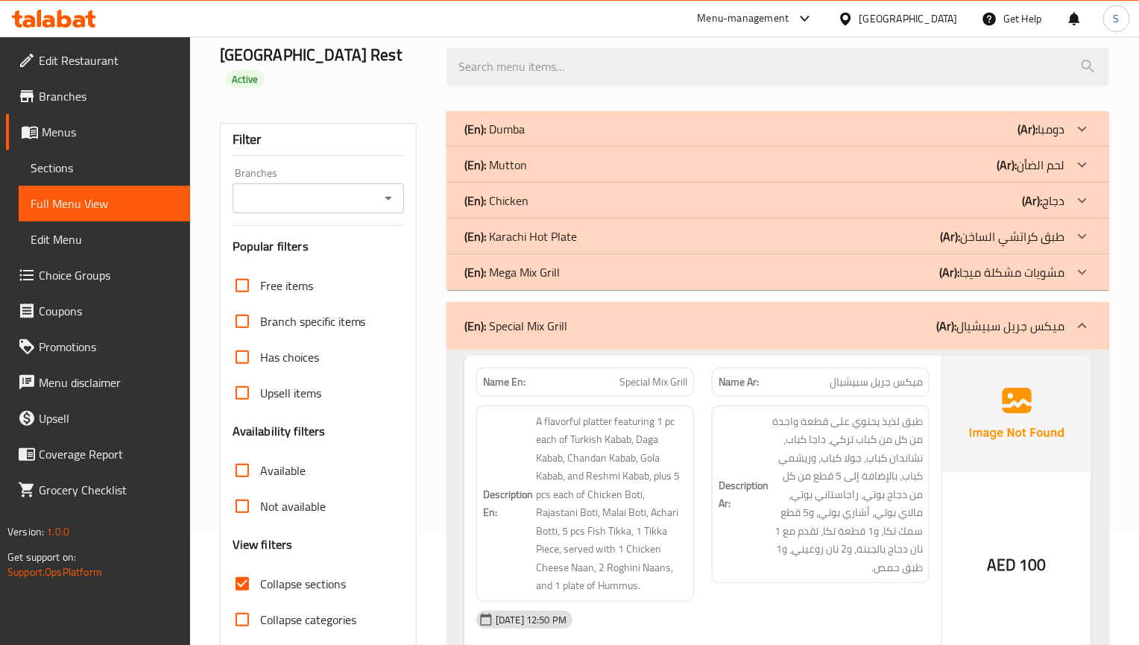
scroll to position [224, 0]
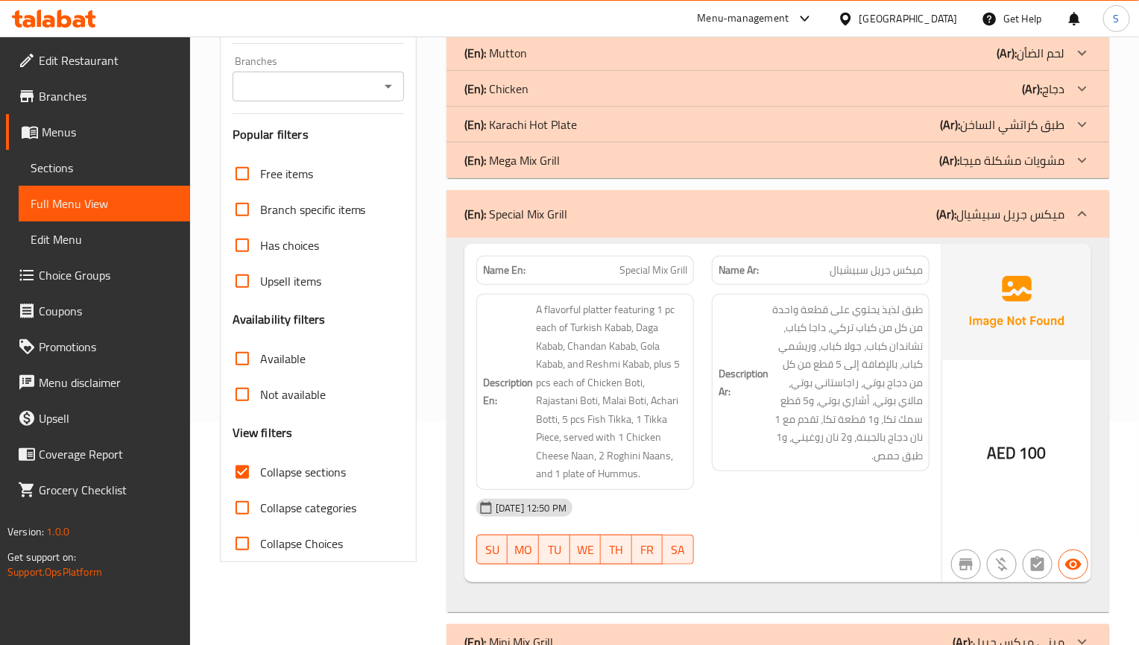
click at [852, 385] on span "طبق لذيذ يحتوي على قطعة واحدة من كل من كباب تركي، داجا كباب، تشاندان كباب، جولا…" at bounding box center [846, 382] width 151 height 165
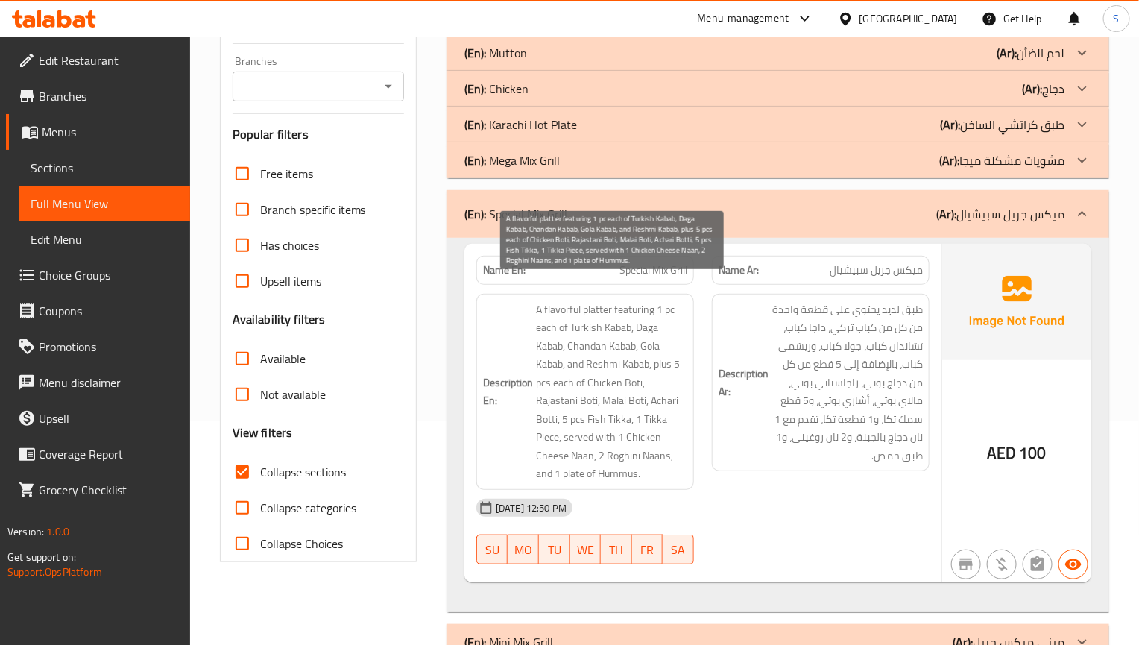
click at [562, 432] on span "A flavorful platter featuring 1 pc each of Turkish Kabab, Daga Kabab, Chandan K…" at bounding box center [611, 391] width 151 height 183
copy span "Roghini"
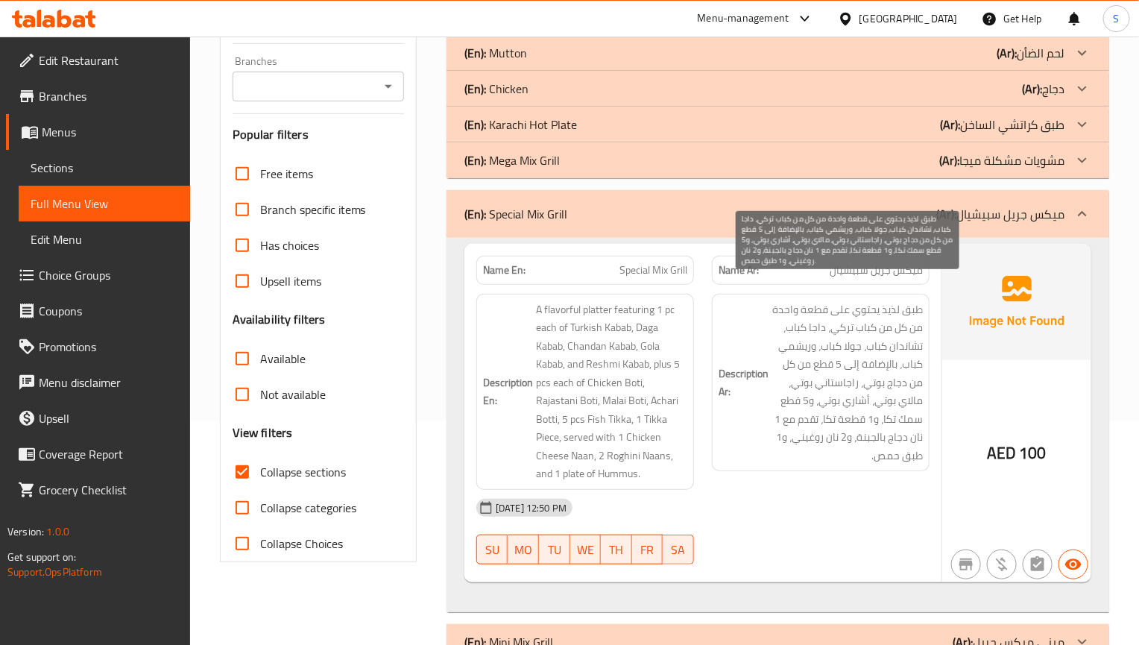
click at [855, 420] on span "طبق لذيذ يحتوي على قطعة واحدة من كل من كباب تركي، داجا كباب، تشاندان كباب، جولا…" at bounding box center [846, 382] width 151 height 165
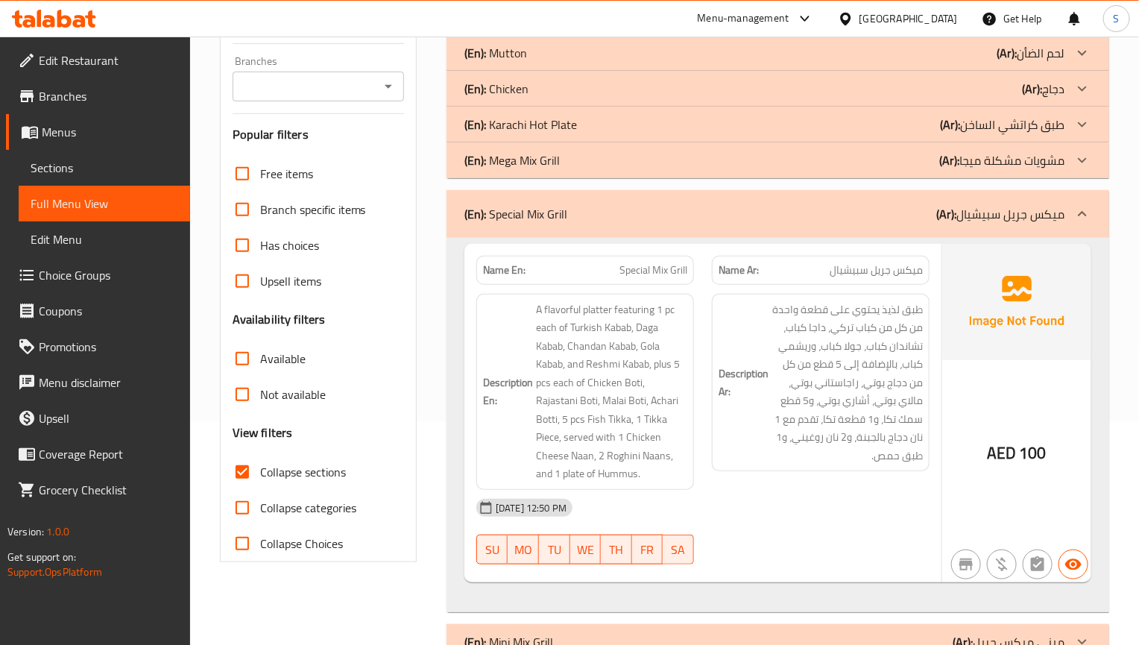
drag, startPoint x: 832, startPoint y: 201, endPoint x: 5, endPoint y: 432, distance: 858.0
click at [832, 201] on div "(En): Special Mix Grill (Ar): ميكس جريل سبيشيال" at bounding box center [777, 214] width 663 height 48
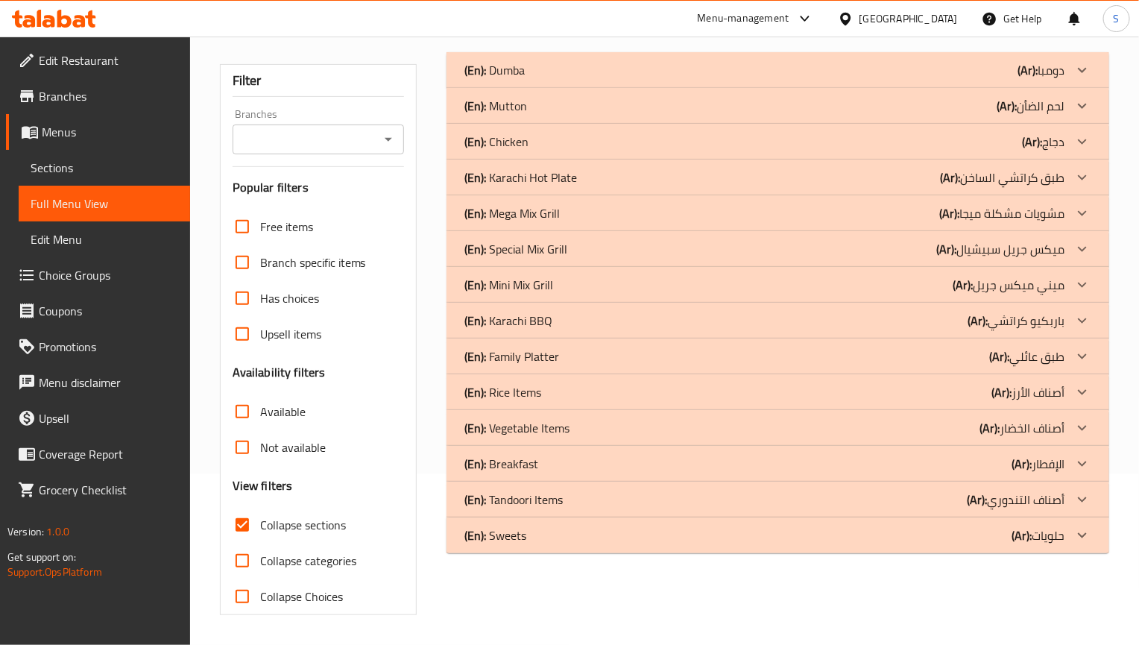
scroll to position [150, 0]
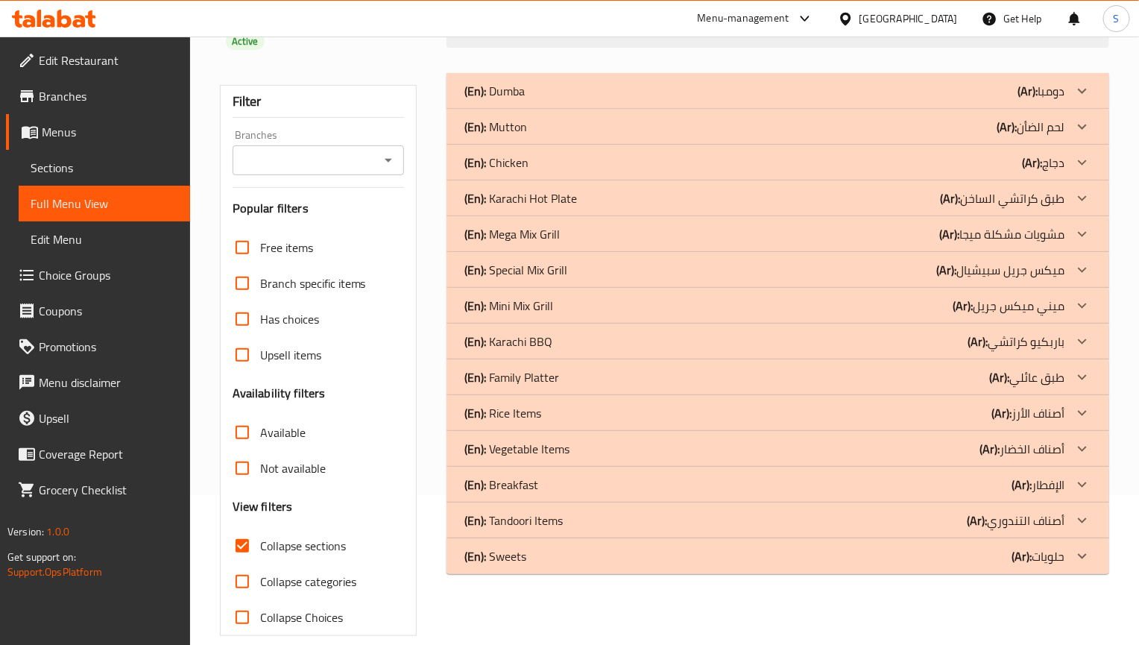
click at [808, 590] on div "(En): Dumba (Ar): دومبا Name En: Dumba [PERSON_NAME] Name Ar: دومبا تشارسي كارا…" at bounding box center [777, 354] width 680 height 581
click at [555, 100] on div "(En): Mini Mix Grill (Ar): ميني ميكس جريل" at bounding box center [764, 91] width 600 height 18
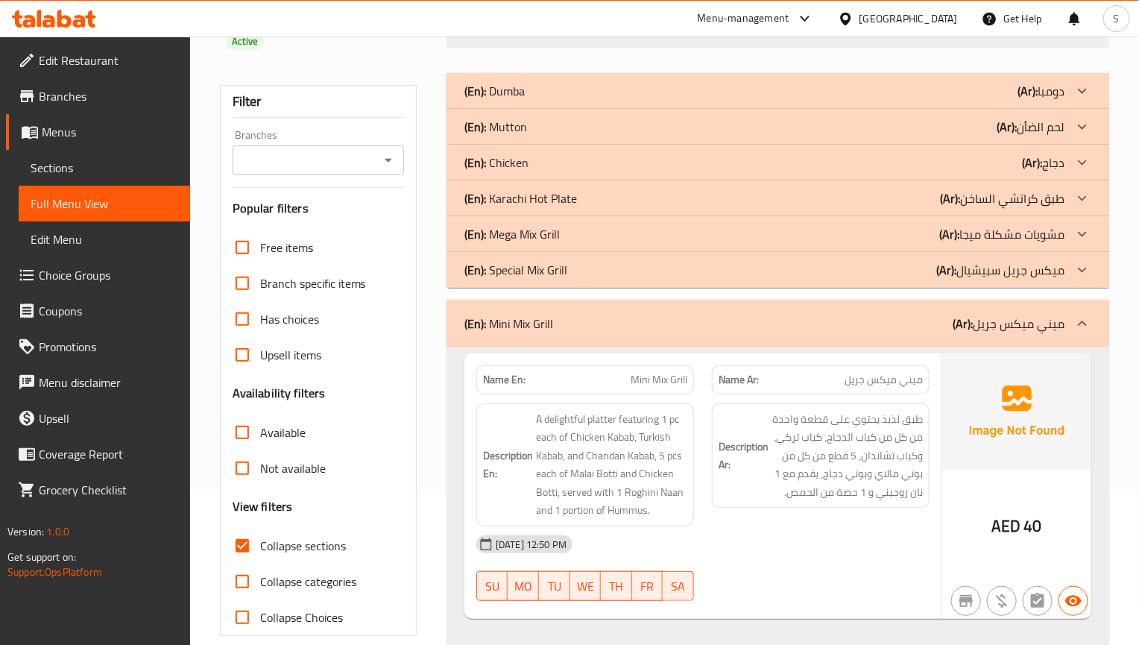
click at [101, 177] on link "Sections" at bounding box center [104, 168] width 171 height 36
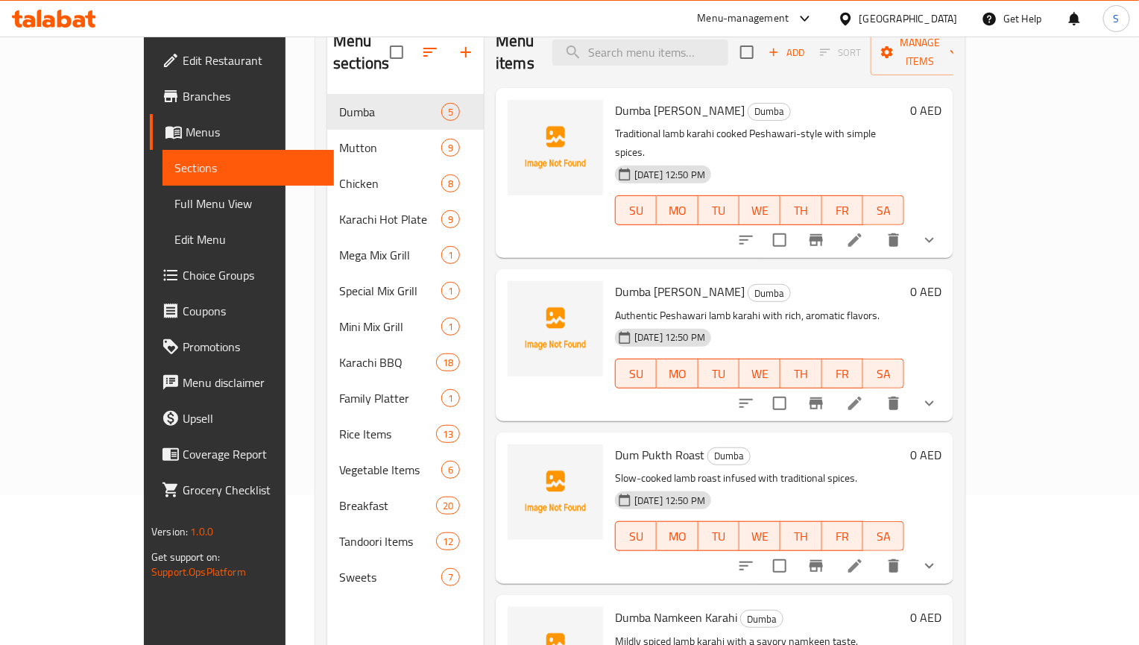
click at [174, 203] on span "Full Menu View" at bounding box center [248, 204] width 148 height 18
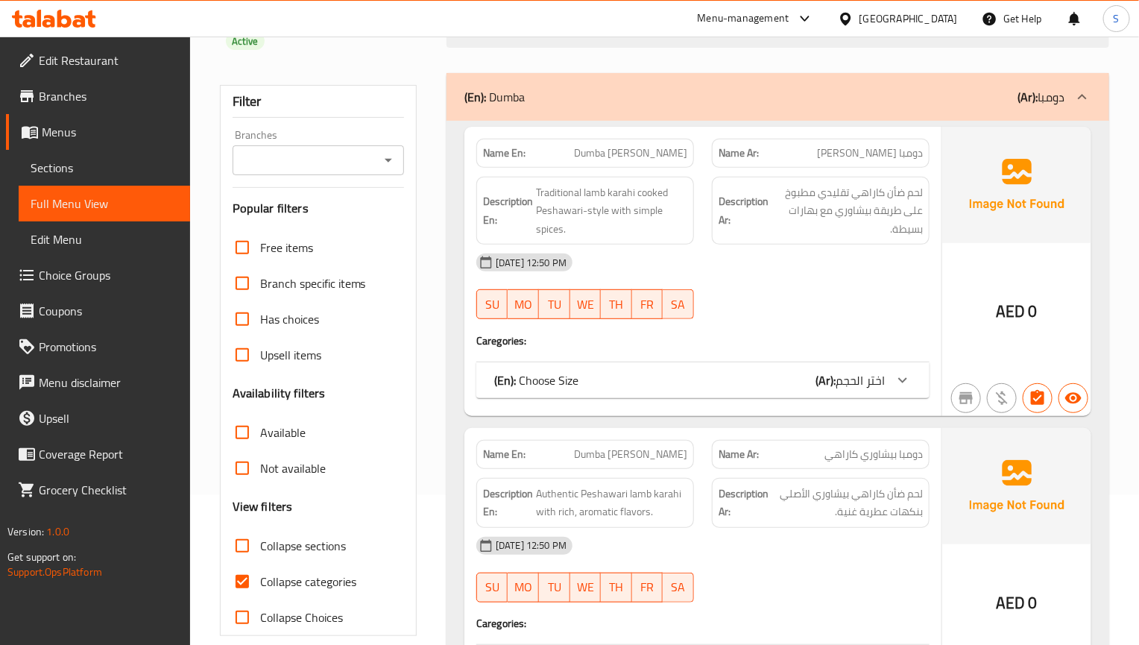
click at [903, 244] on div "01-09-2025 12:50 PM" at bounding box center [702, 262] width 471 height 36
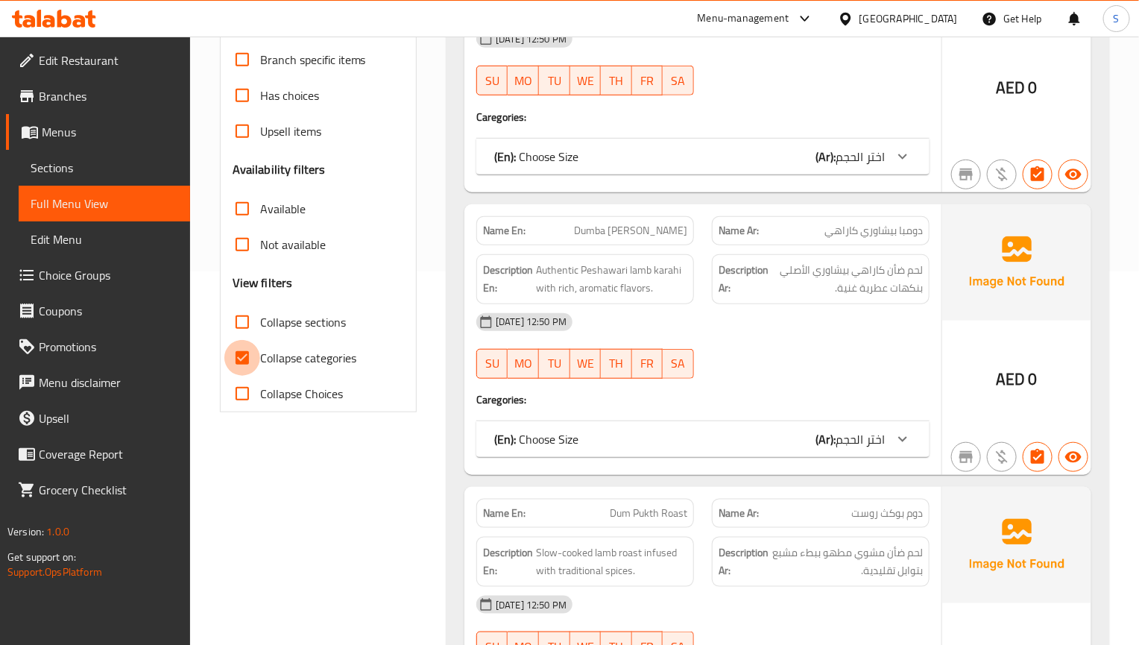
click at [251, 340] on input "Collapse categories" at bounding box center [242, 358] width 36 height 36
click at [248, 340] on input "Collapse categories" at bounding box center [242, 358] width 36 height 36
checkbox input "true"
click at [248, 304] on input "Collapse sections" at bounding box center [242, 322] width 36 height 36
checkbox input "true"
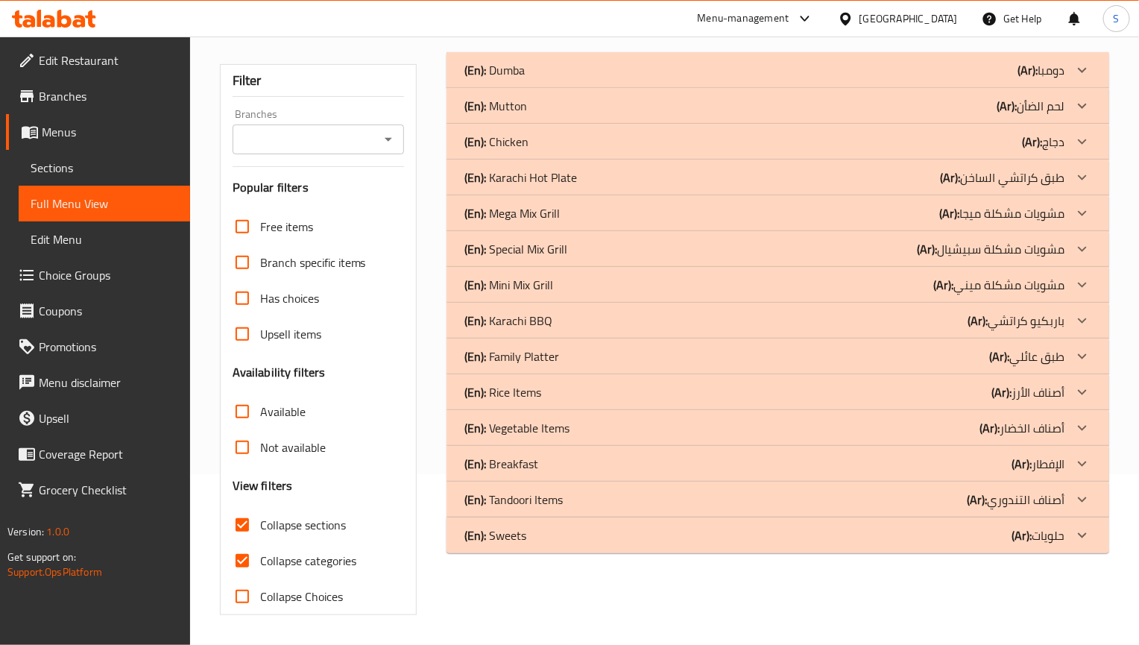
click at [253, 335] on input "Upsell items" at bounding box center [242, 334] width 36 height 36
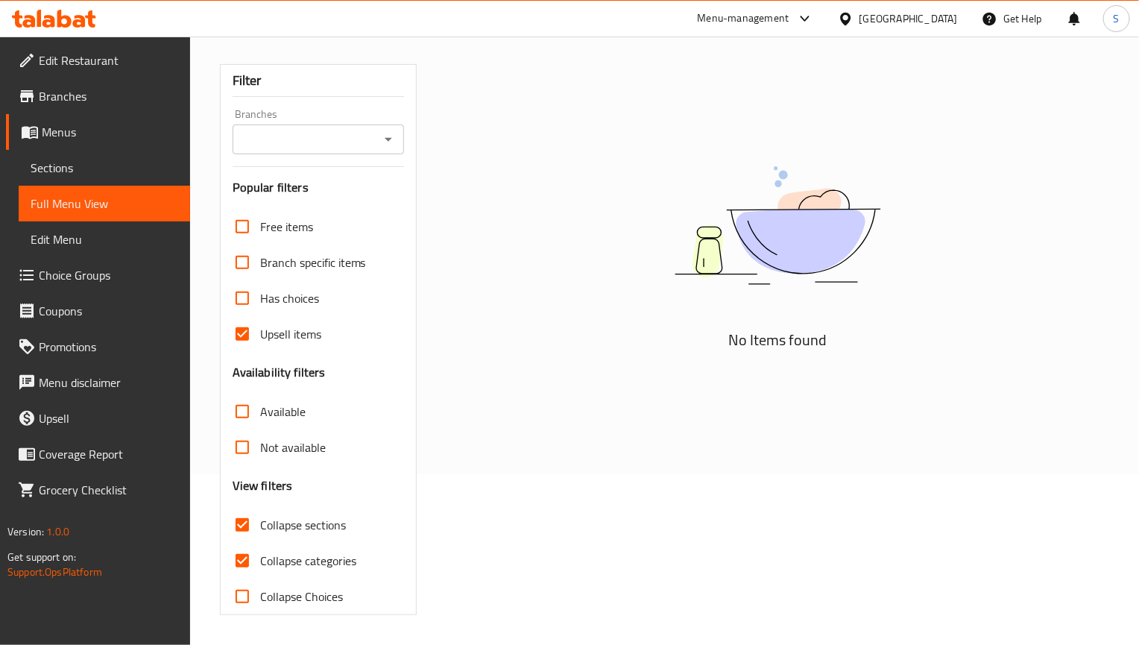
scroll to position [150, 0]
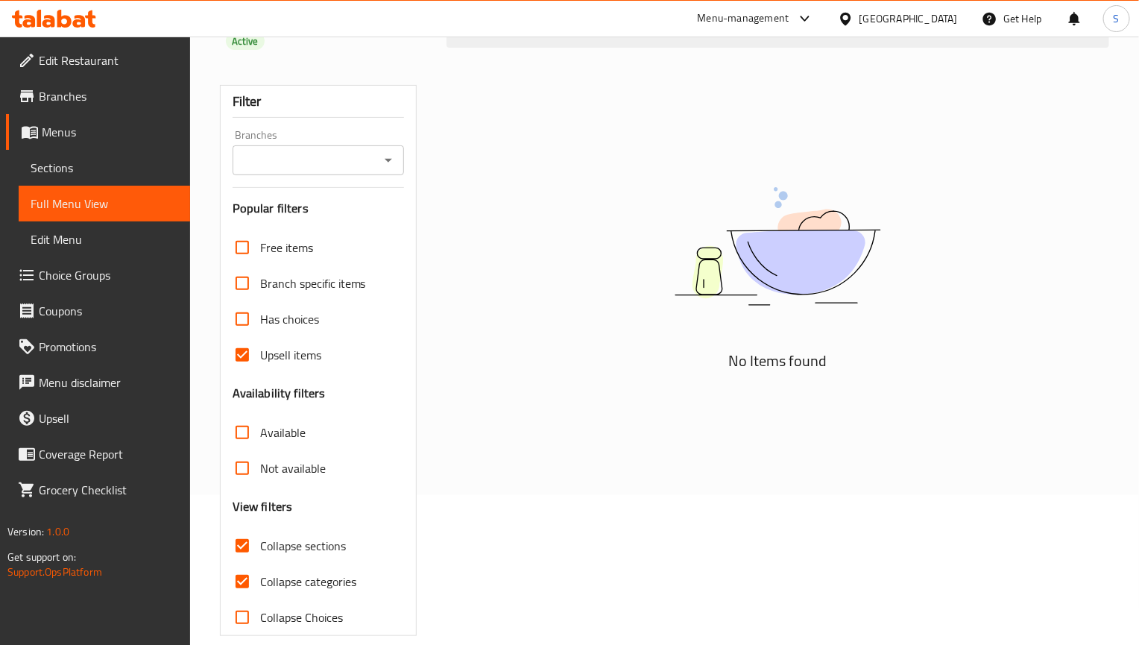
click at [253, 337] on input "Upsell items" at bounding box center [242, 355] width 36 height 36
checkbox input "false"
click at [250, 566] on input "Collapse categories" at bounding box center [242, 581] width 36 height 36
checkbox input "false"
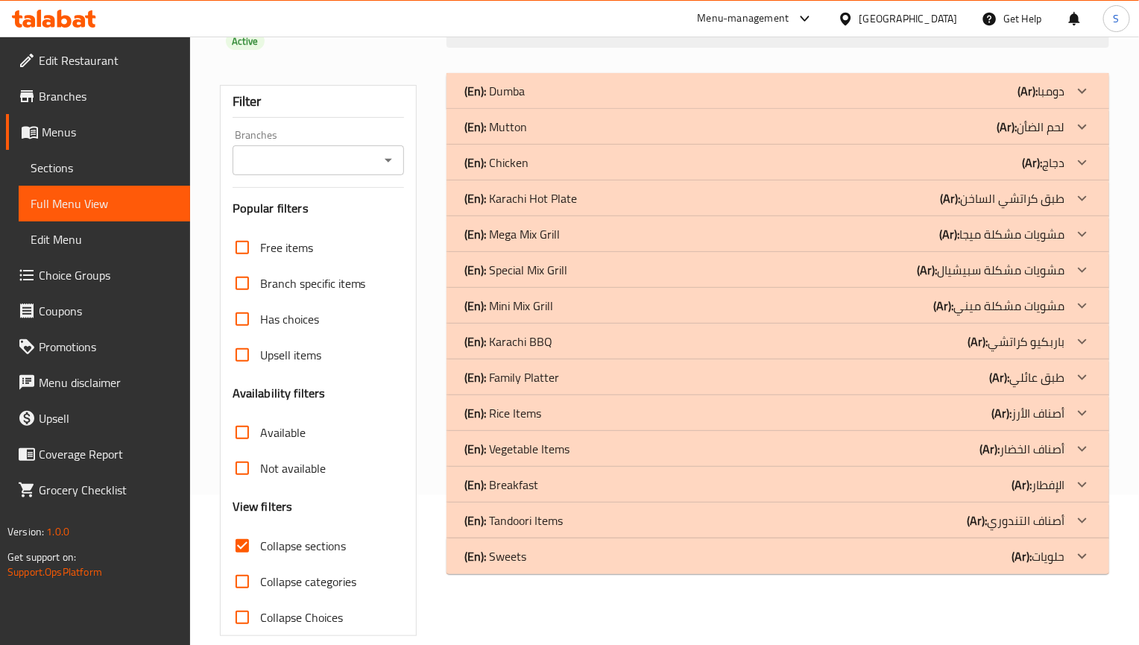
click at [525, 100] on p "(En): Mini Mix Grill" at bounding box center [494, 91] width 60 height 18
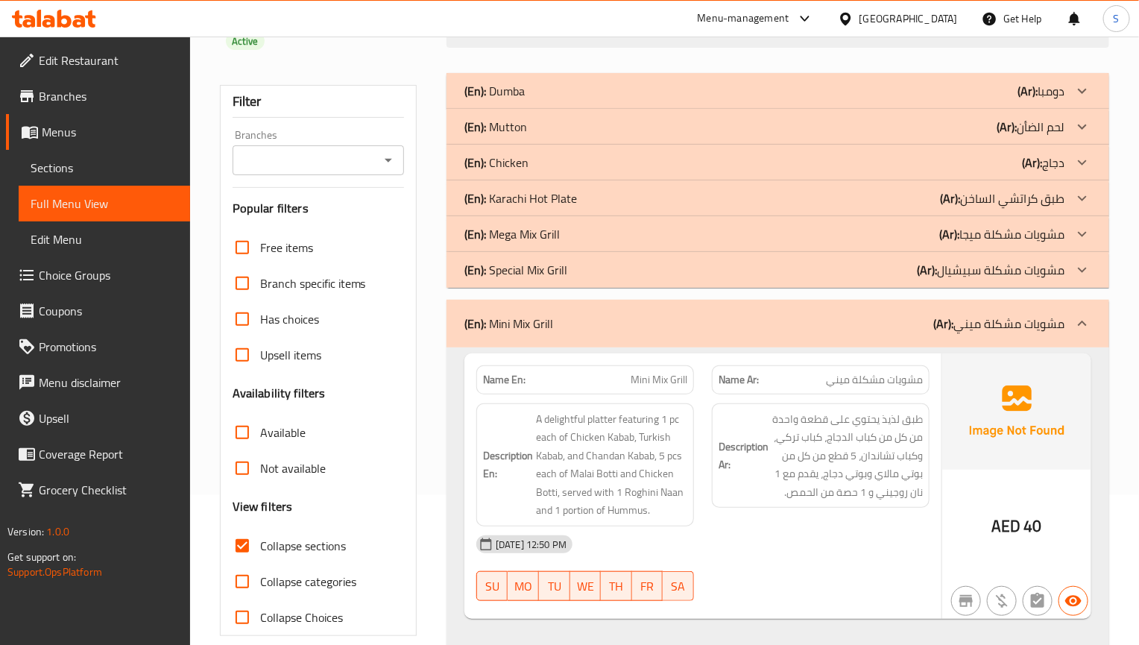
scroll to position [151, 0]
click at [752, 411] on h6 "Description Ar: طبق لذيذ يحتوي على قطعة واحدة من كل من كباب الدجاج، كباب تركي، …" at bounding box center [820, 455] width 204 height 92
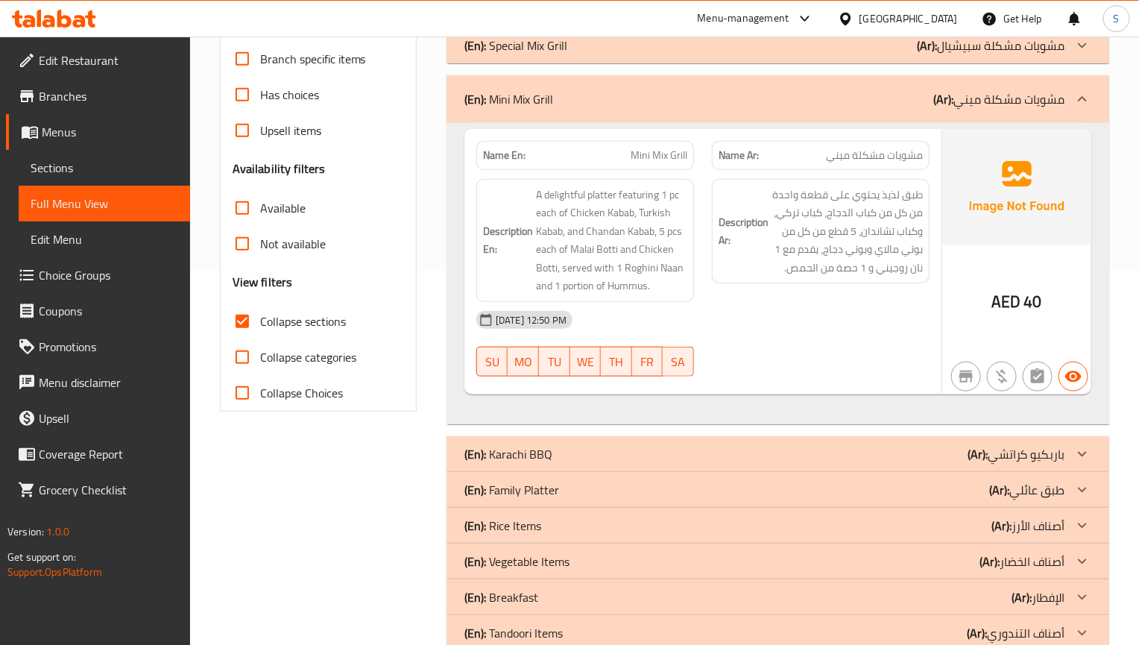
scroll to position [262, 0]
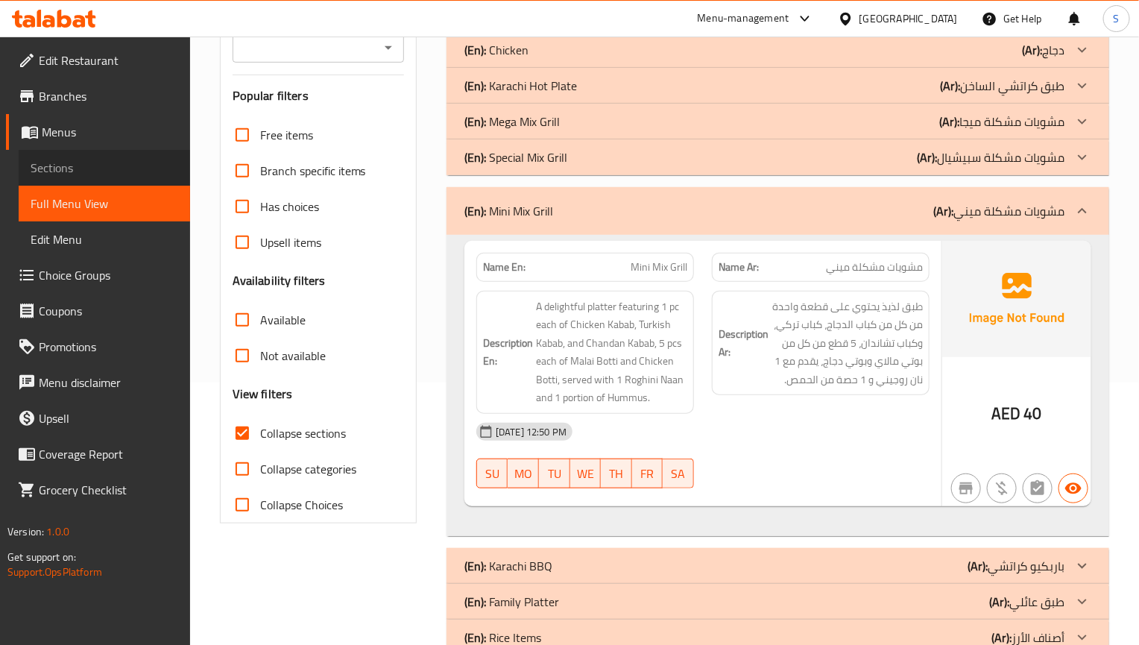
click at [50, 166] on span "Sections" at bounding box center [105, 168] width 148 height 18
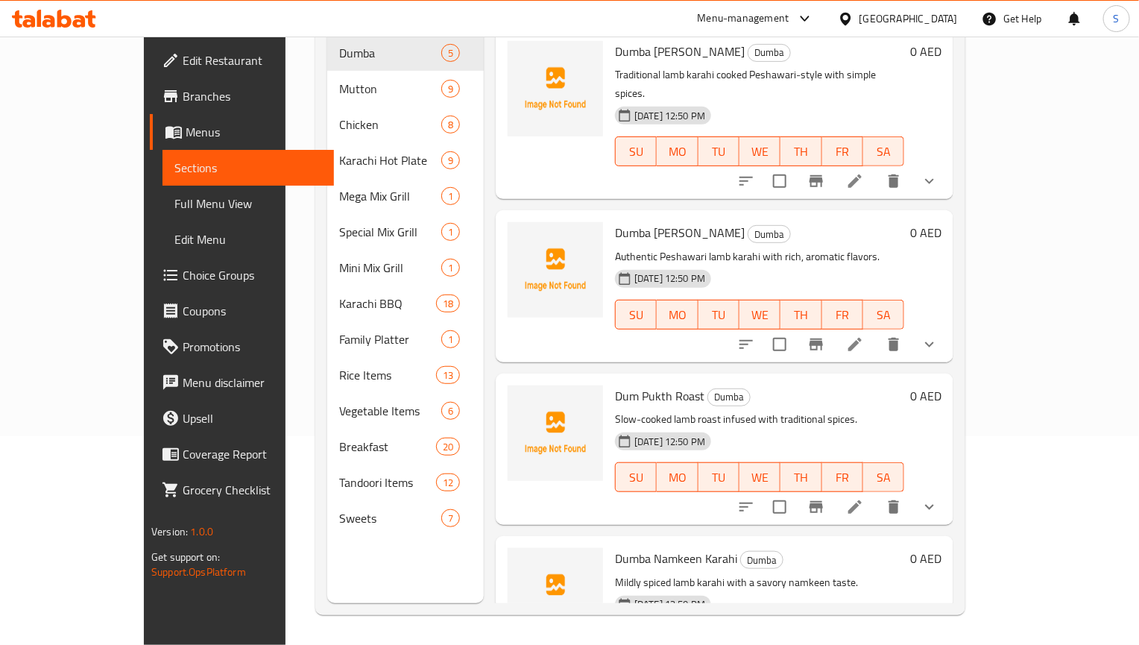
scroll to position [209, 0]
click at [174, 209] on span "Full Menu View" at bounding box center [248, 204] width 148 height 18
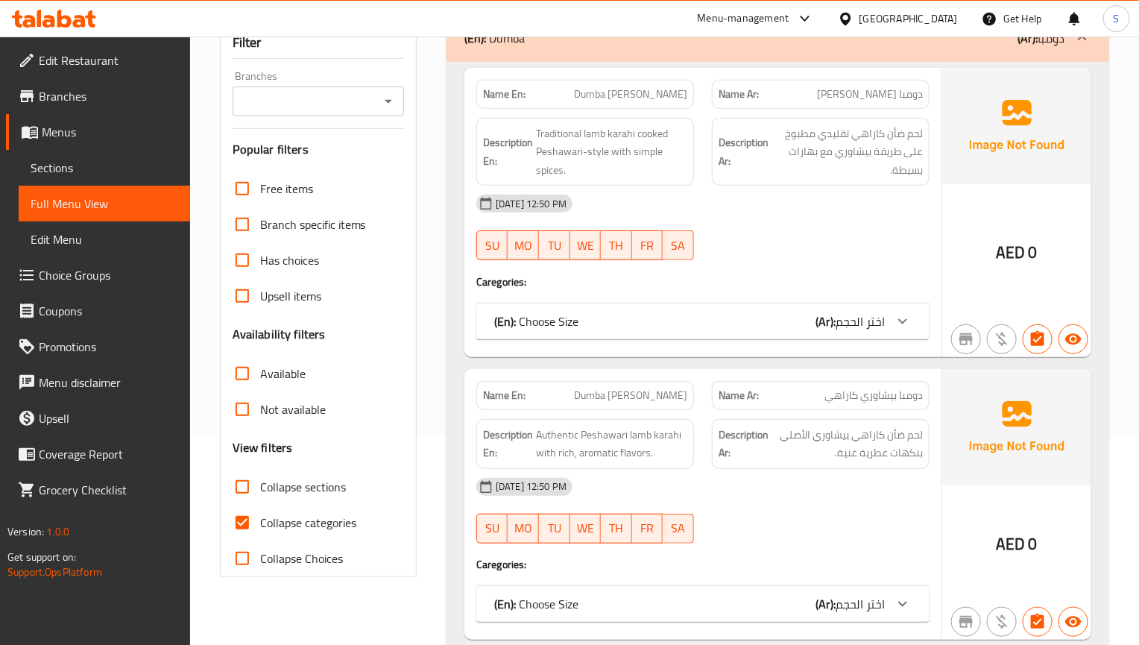
click at [237, 505] on input "Collapse categories" at bounding box center [242, 523] width 36 height 36
checkbox input "false"
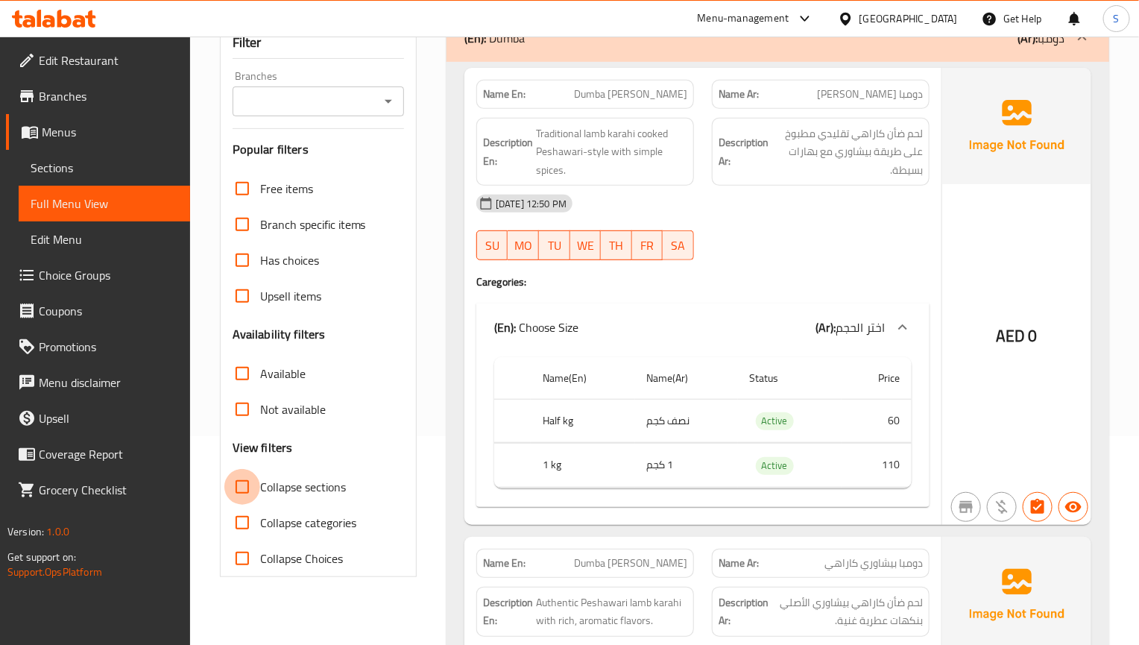
click at [239, 469] on input "Collapse sections" at bounding box center [242, 487] width 36 height 36
checkbox input "true"
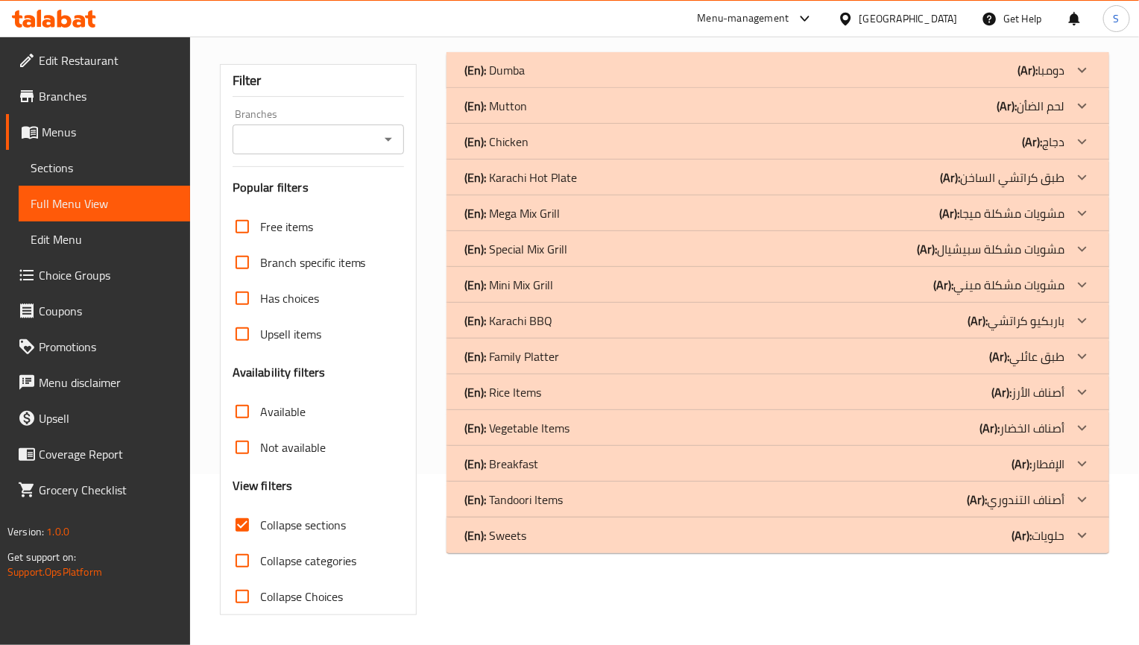
scroll to position [150, 0]
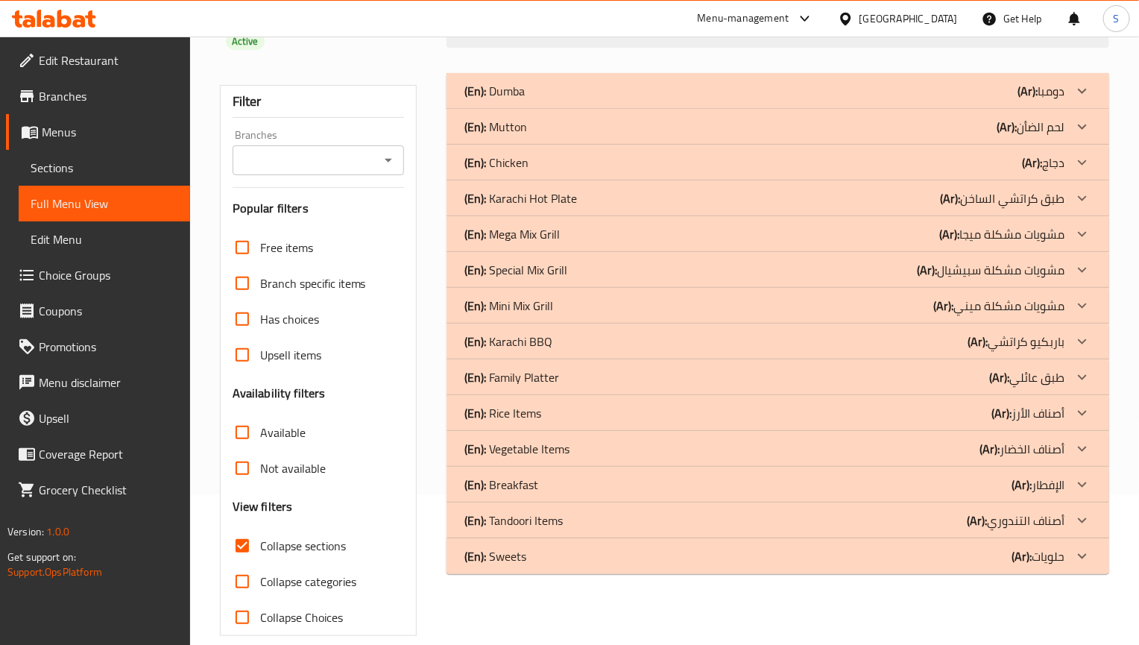
click at [525, 100] on p "(En): Mini Mix Grill" at bounding box center [494, 91] width 60 height 18
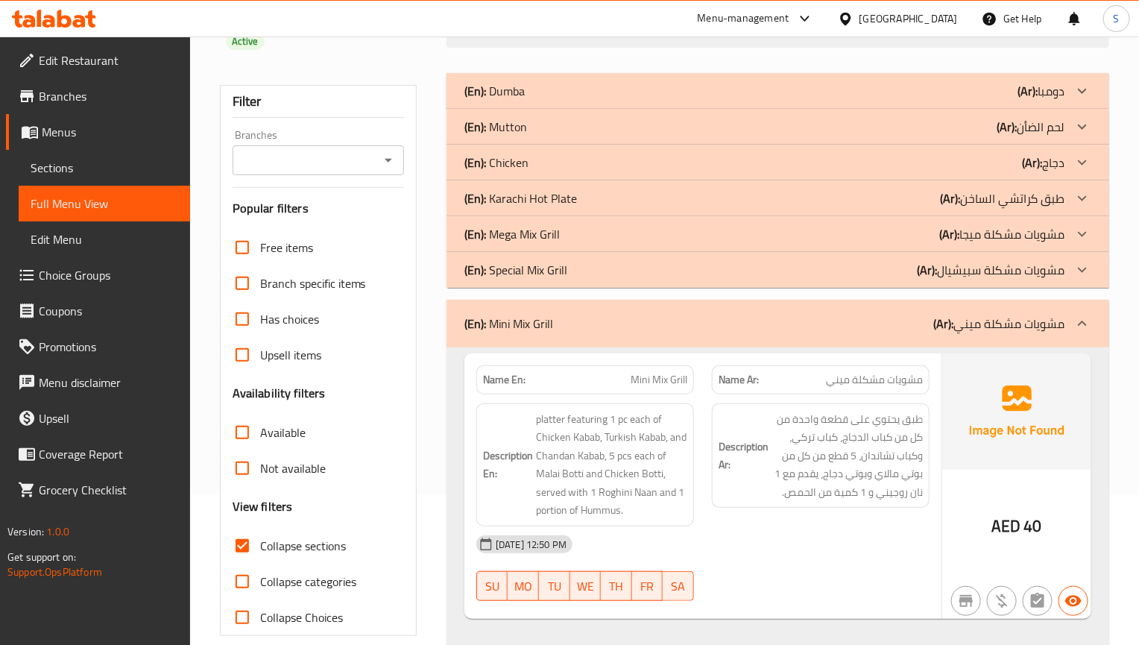
click at [551, 315] on p "(En): Mini Mix Grill" at bounding box center [508, 324] width 89 height 18
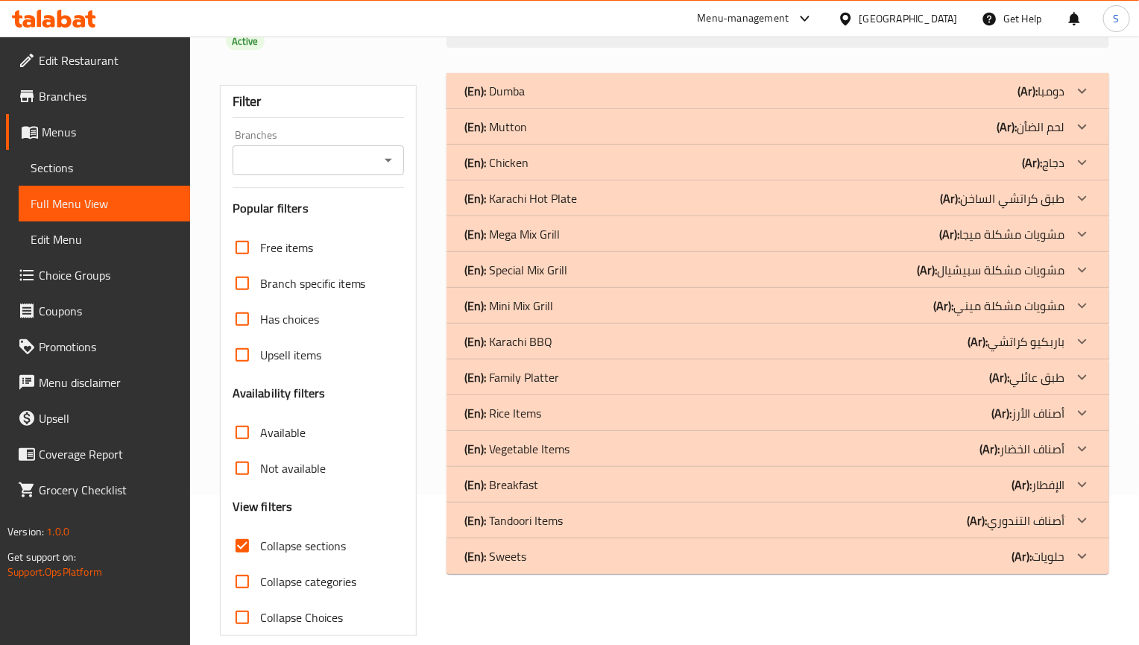
click at [884, 575] on div "(En): Dumba (Ar): دومبا Name En: Dumba Charsi Karahi Name Ar: دومبا تشارسي كارا…" at bounding box center [777, 354] width 680 height 581
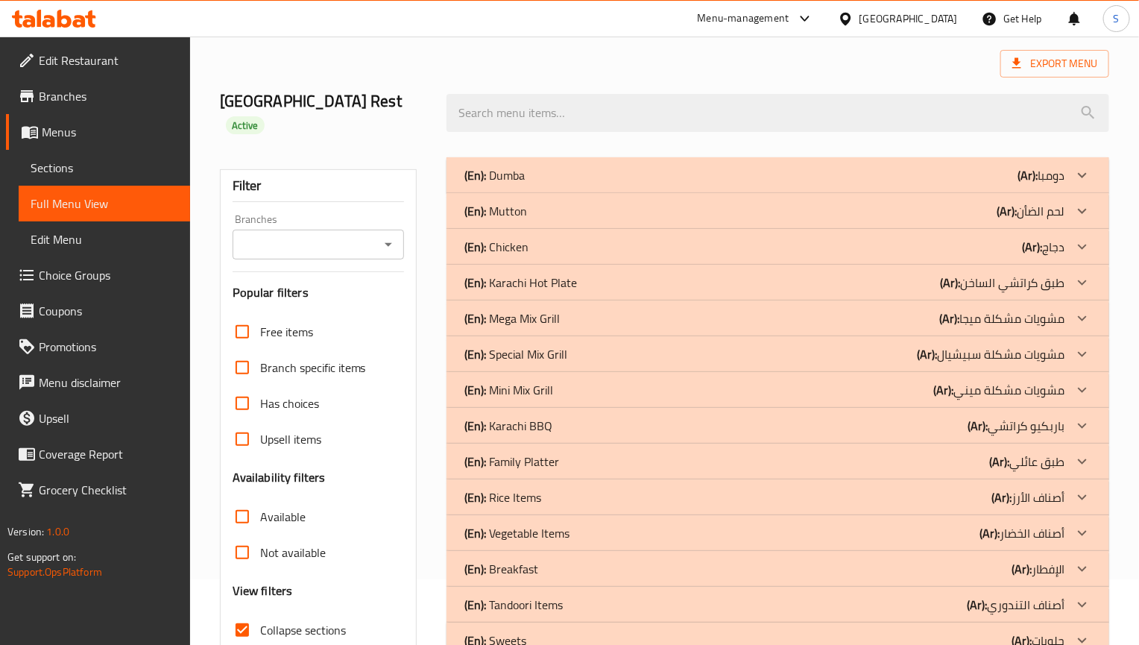
scroll to position [0, 0]
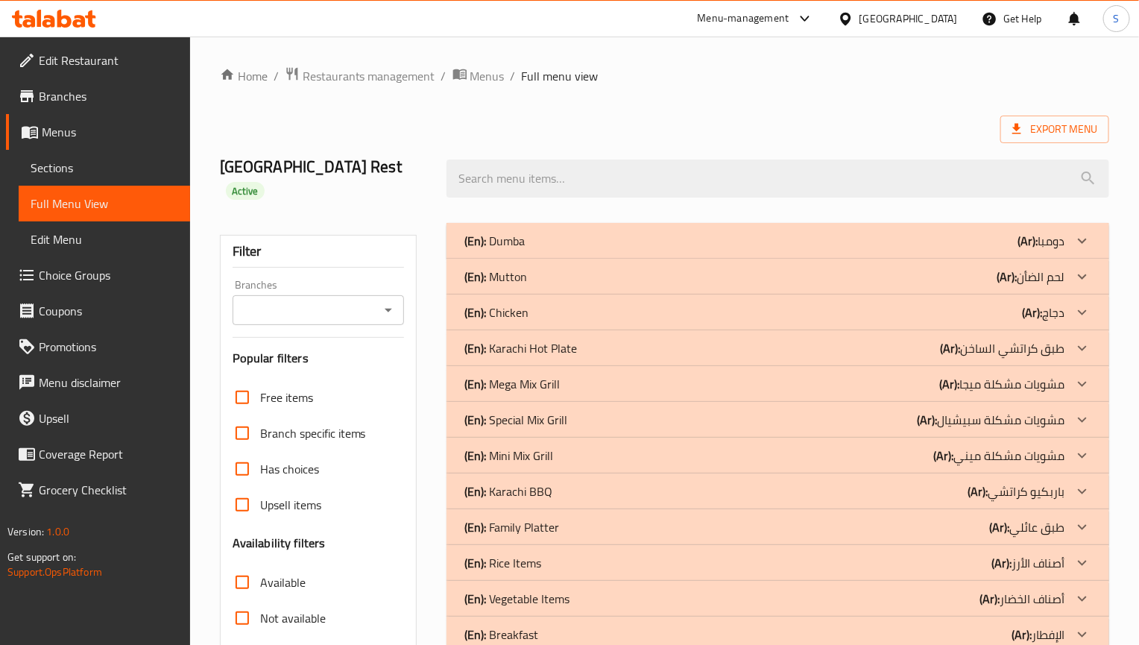
click at [901, 110] on div "Home / Restaurants management / Menus / Full menu view Export Menu Karachi Pala…" at bounding box center [664, 425] width 889 height 719
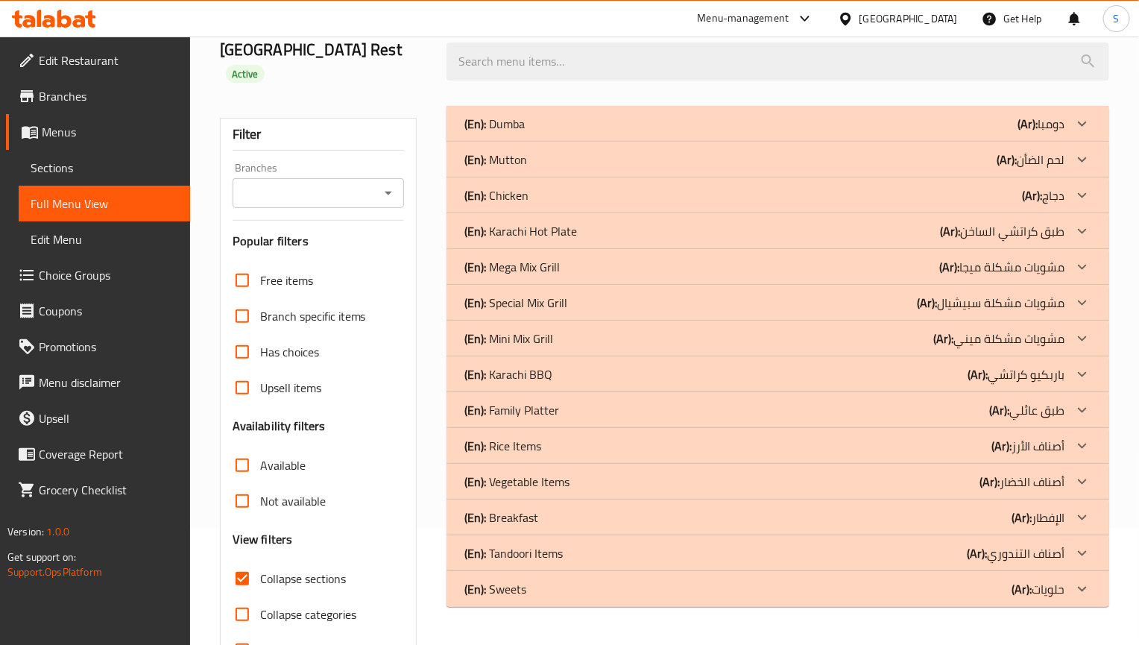
scroll to position [150, 0]
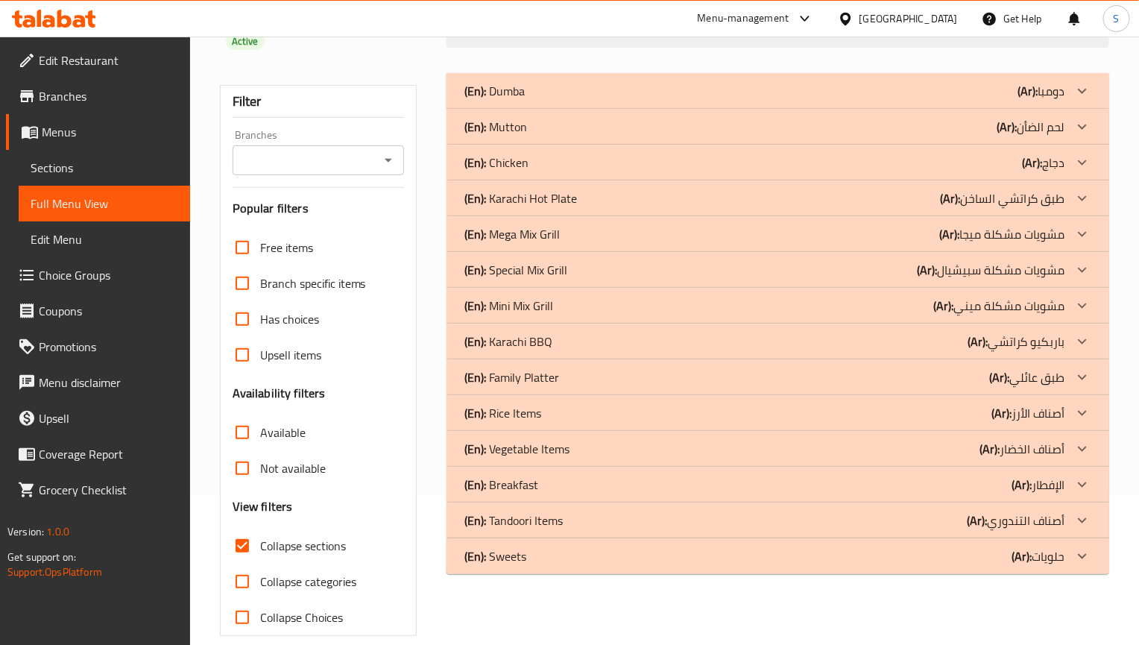
click at [525, 100] on p "(En): Karachi BBQ" at bounding box center [494, 91] width 60 height 18
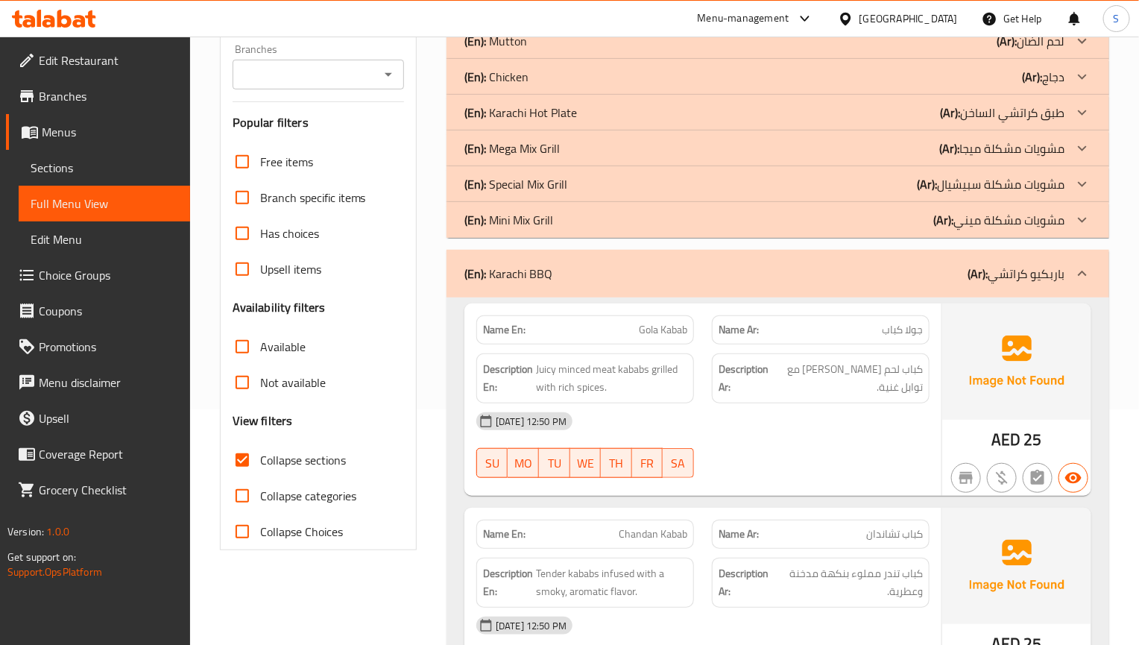
scroll to position [373, 0]
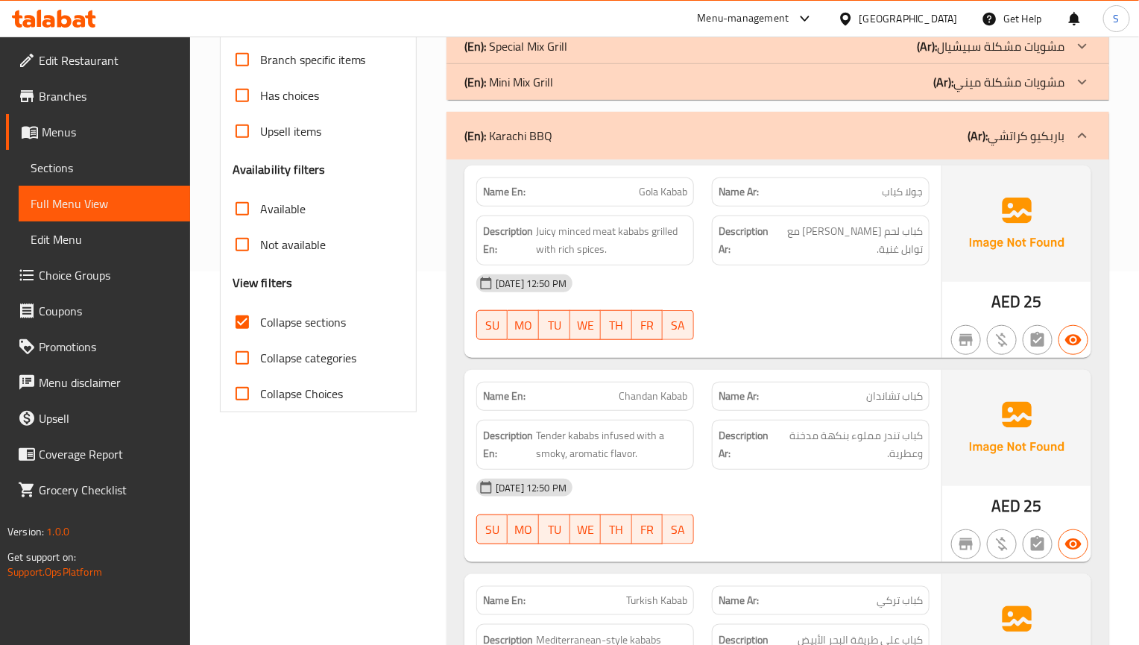
click at [689, 310] on button "SA" at bounding box center [678, 325] width 31 height 30
type button "6"
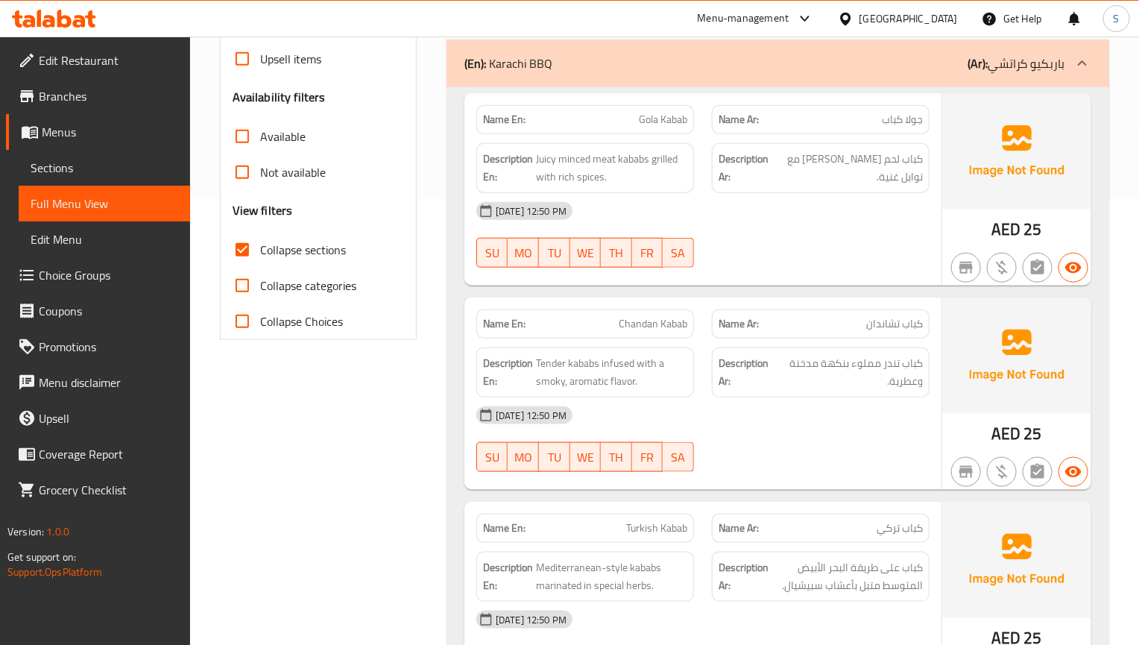
scroll to position [485, 0]
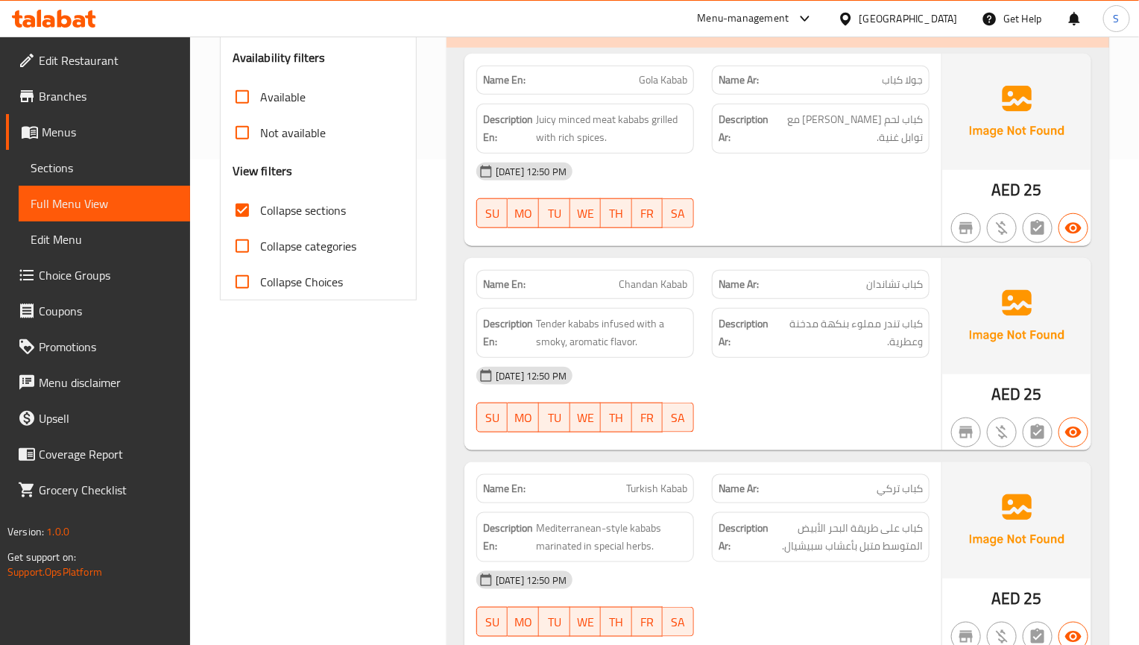
drag, startPoint x: 946, startPoint y: 322, endPoint x: 933, endPoint y: 322, distance: 12.7
click at [946, 322] on img at bounding box center [1016, 316] width 149 height 116
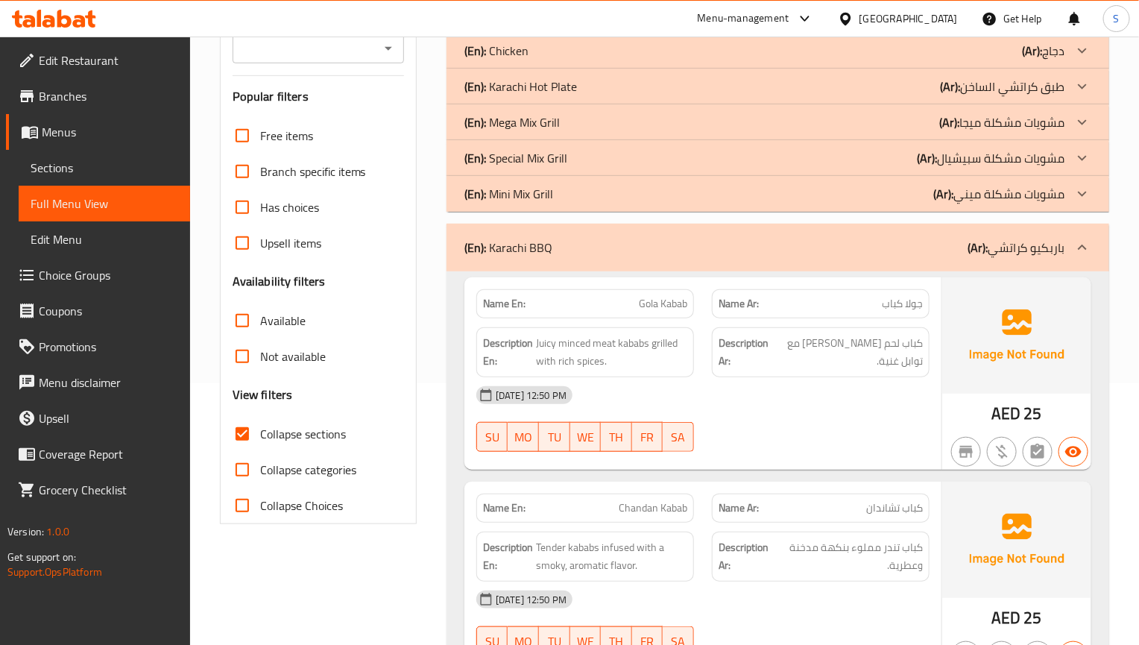
click at [745, 383] on div "[DATE] 12:50 PM" at bounding box center [702, 395] width 471 height 36
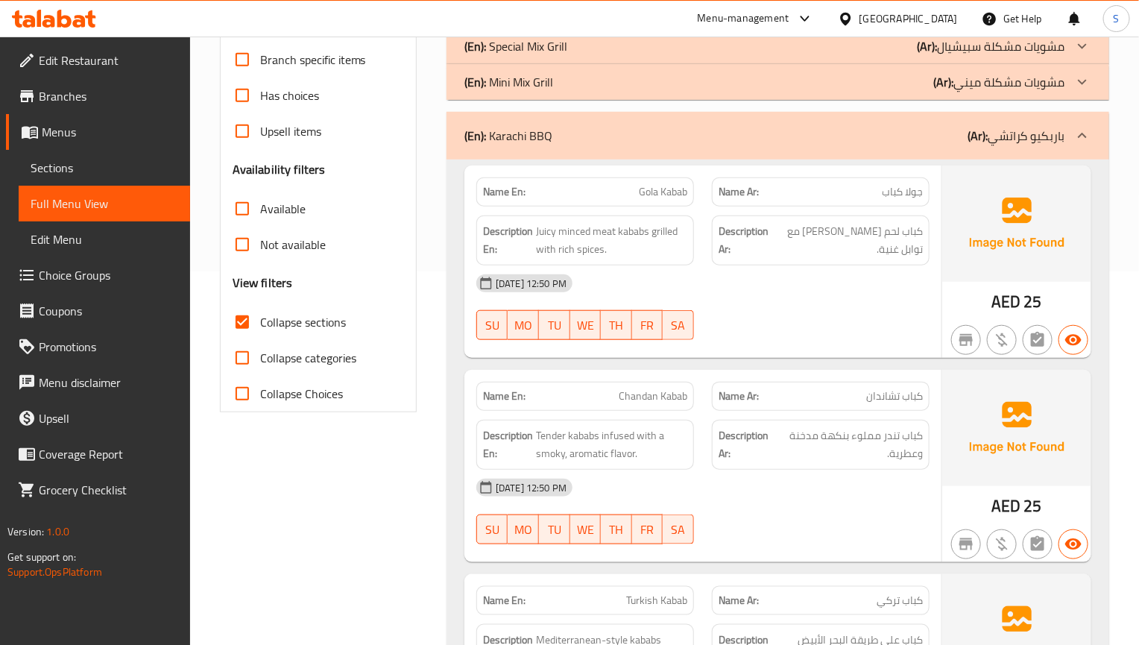
scroll to position [485, 0]
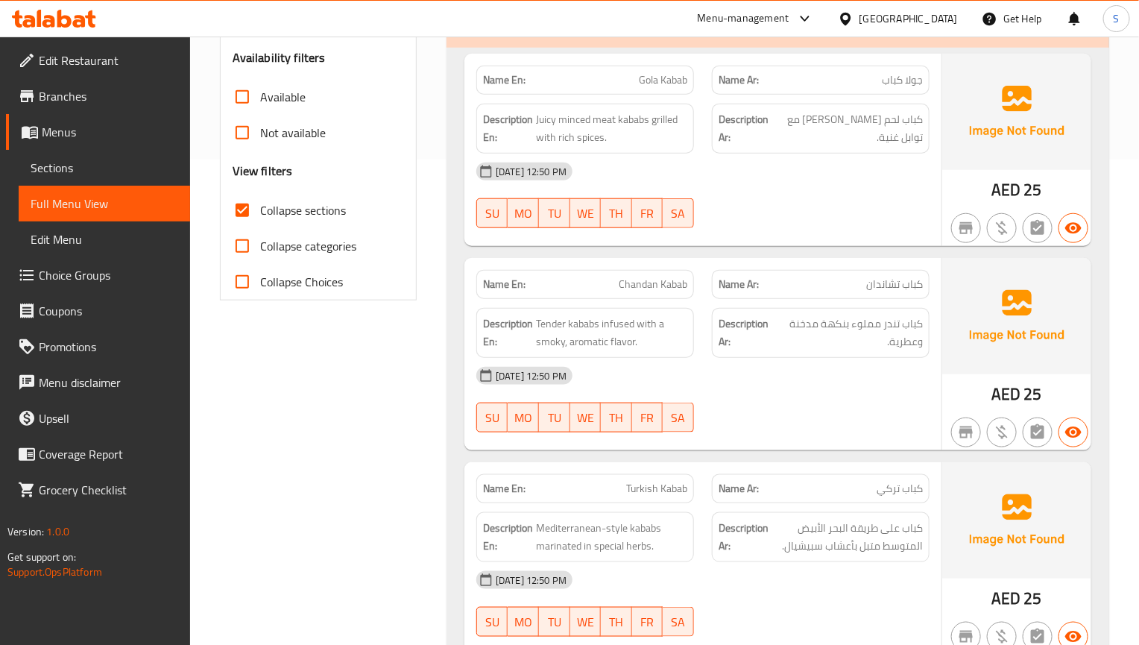
click at [917, 387] on div "01-09-2025 12:50 PM SU MO TU WE TH FR SA" at bounding box center [702, 399] width 471 height 83
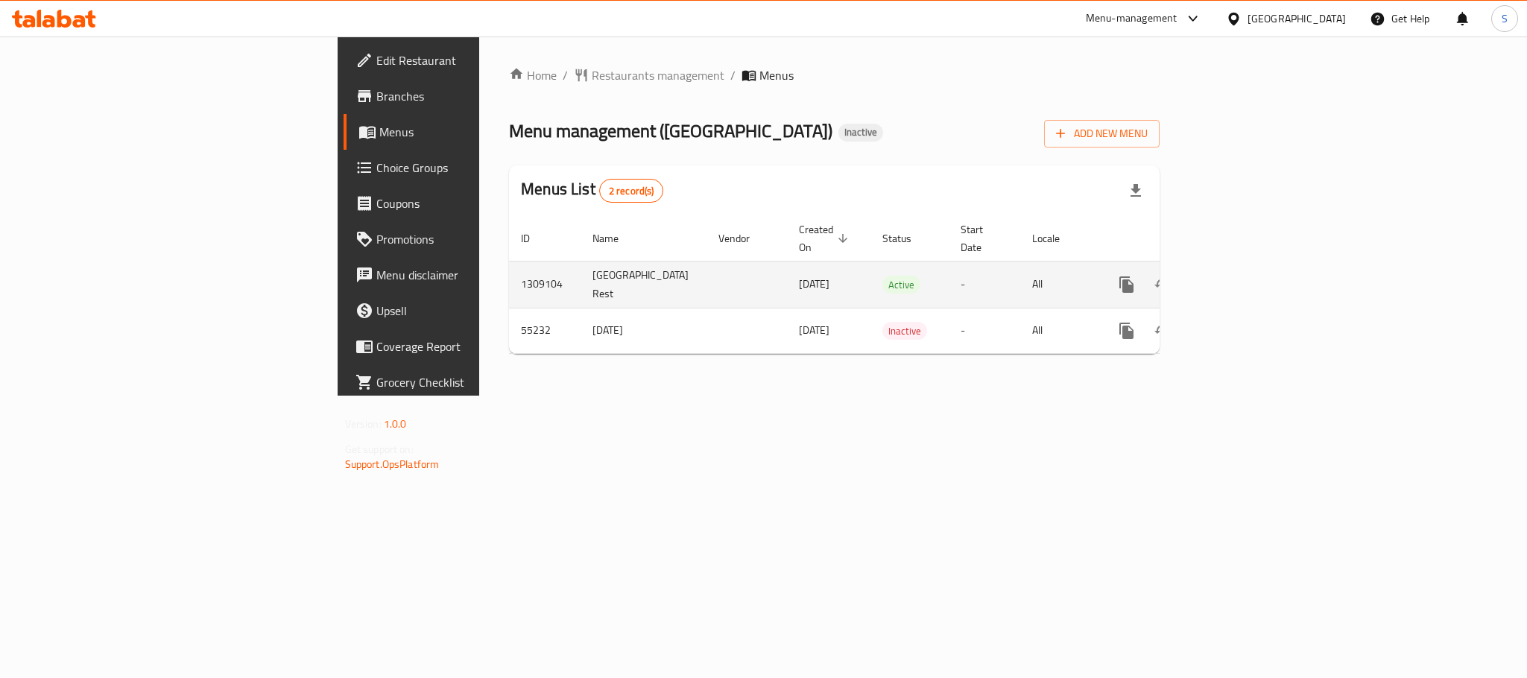
click at [1241, 278] on icon "enhanced table" at bounding box center [1234, 284] width 13 height 13
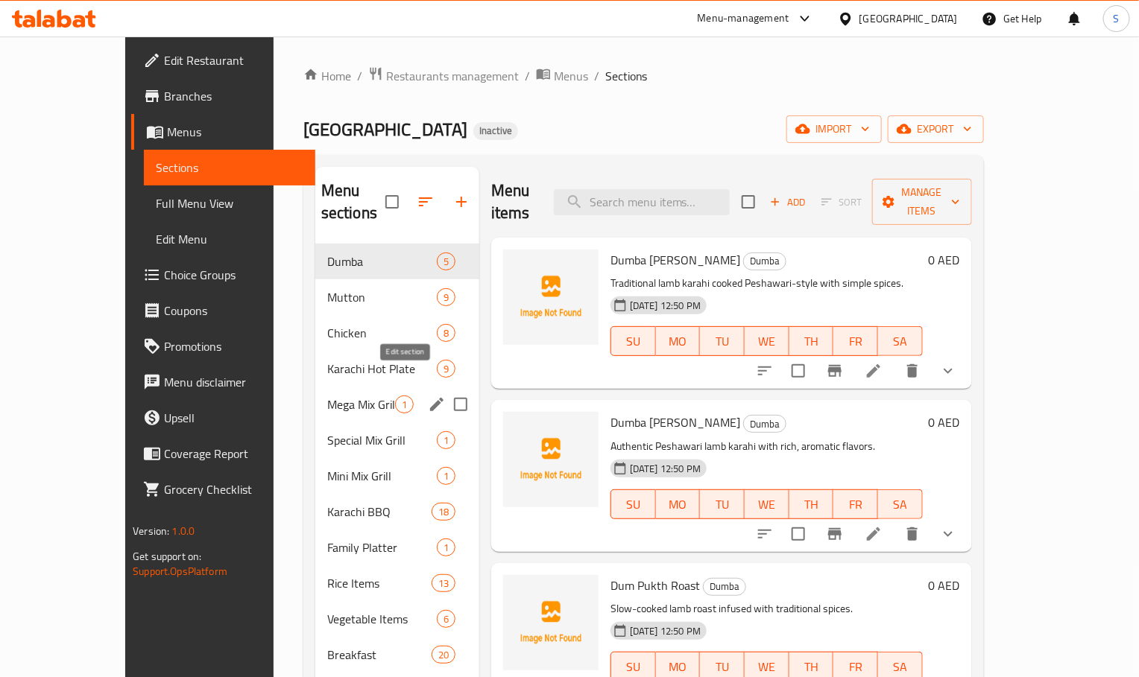
click at [430, 398] on icon "edit" at bounding box center [436, 404] width 13 height 13
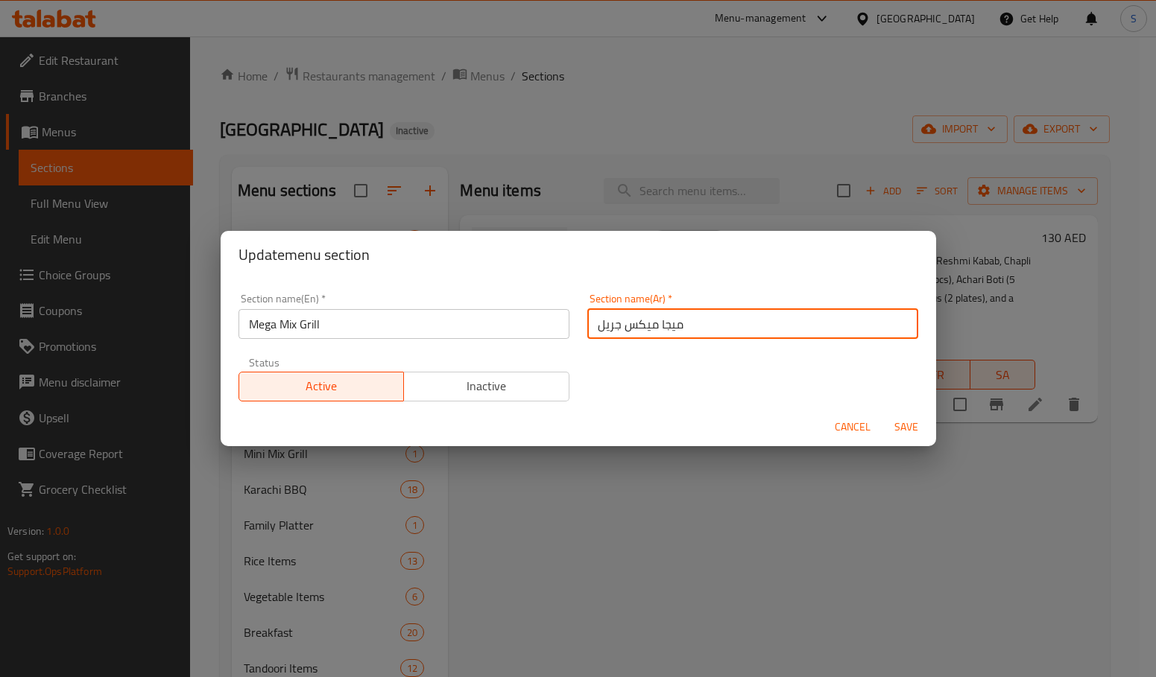
click at [609, 332] on input "ميجا ميكس جريل" at bounding box center [752, 324] width 331 height 30
paste input "شويات مشكلة"
type input "مشويات مشكلة ميجا"
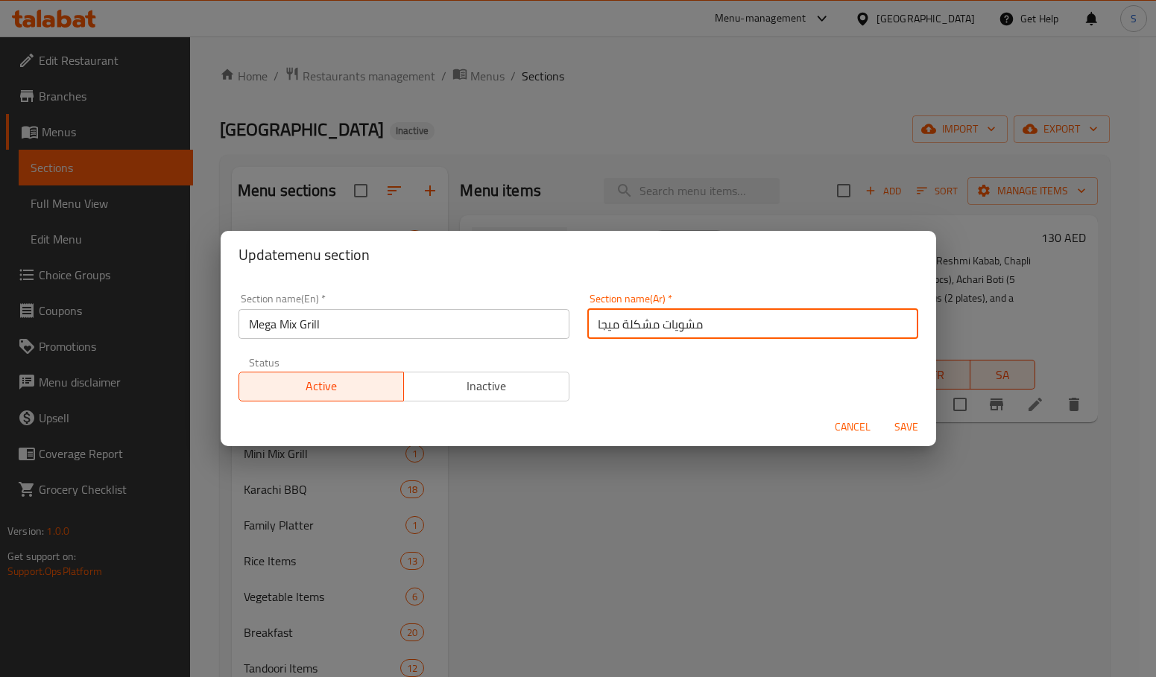
click at [882, 414] on button "Save" at bounding box center [906, 428] width 48 height 28
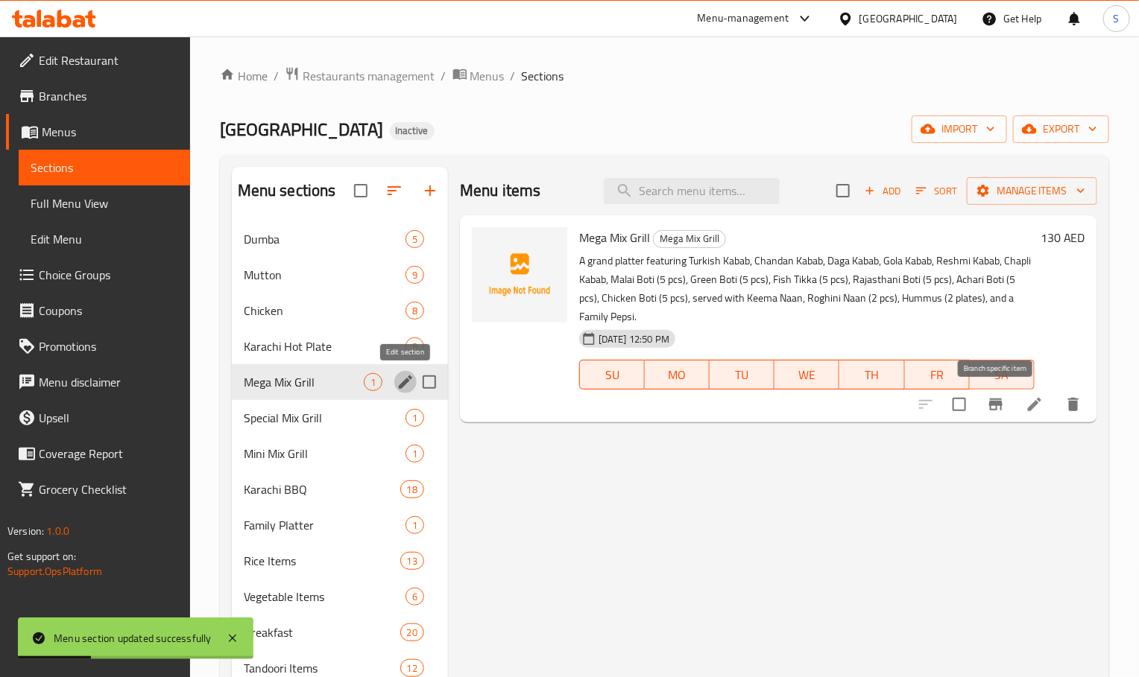
click at [1007, 394] on button "Branch-specific-item" at bounding box center [996, 405] width 36 height 36
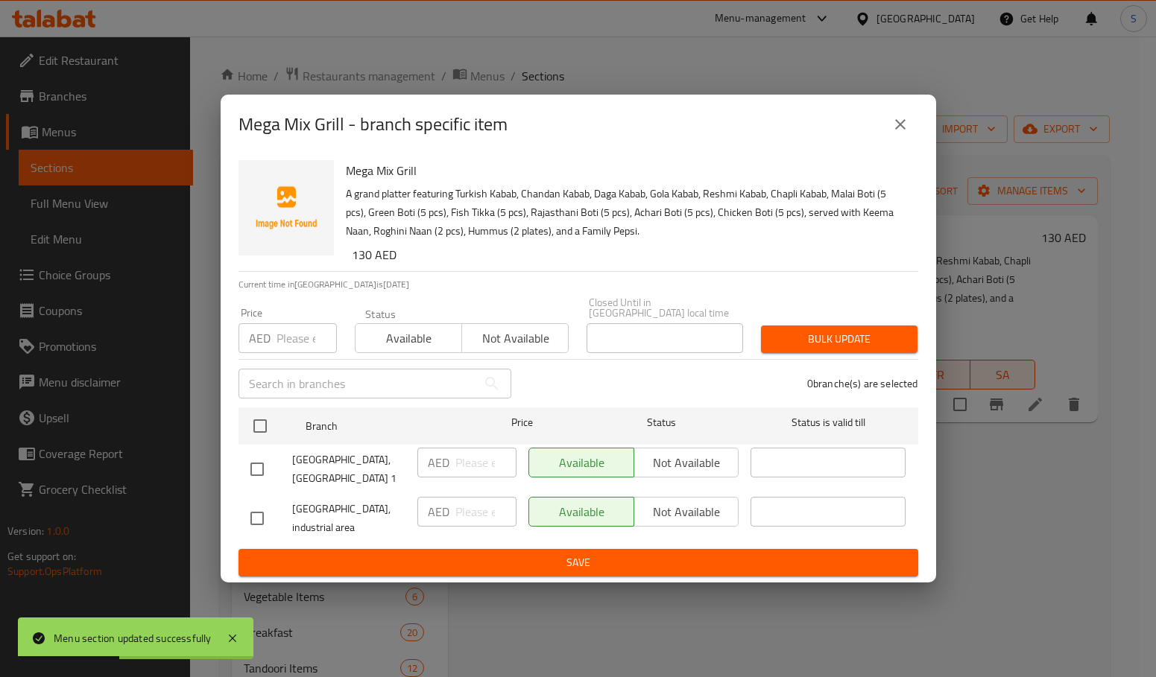
click at [900, 116] on icon "close" at bounding box center [900, 125] width 18 height 18
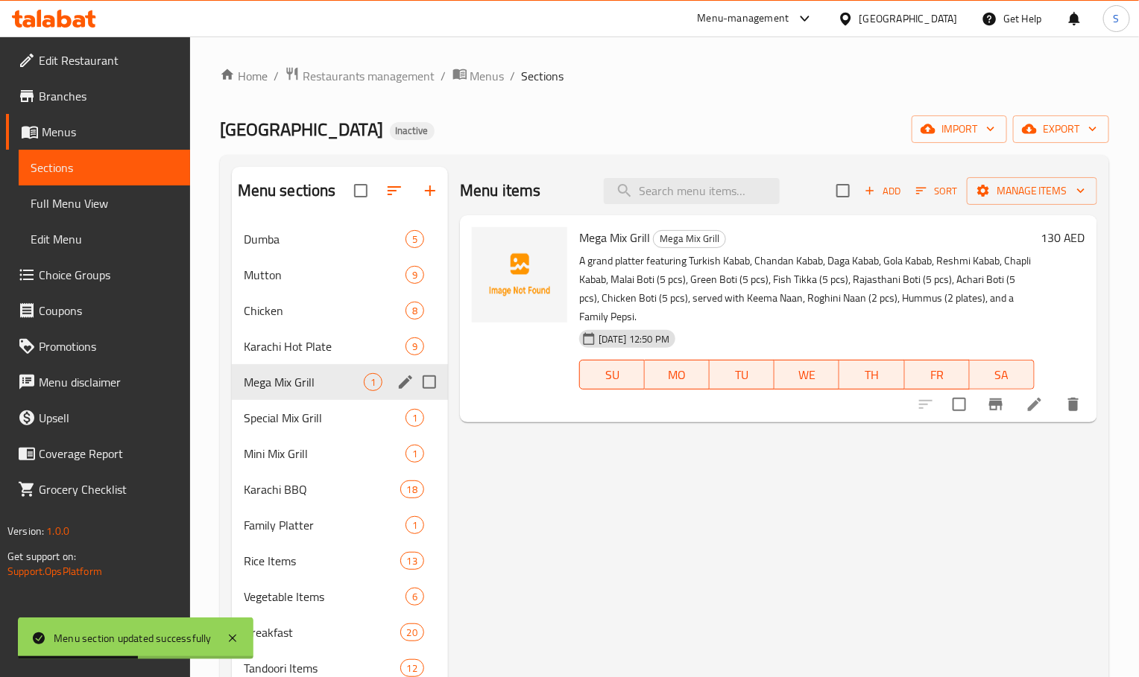
click at [1031, 400] on icon at bounding box center [1035, 405] width 18 height 18
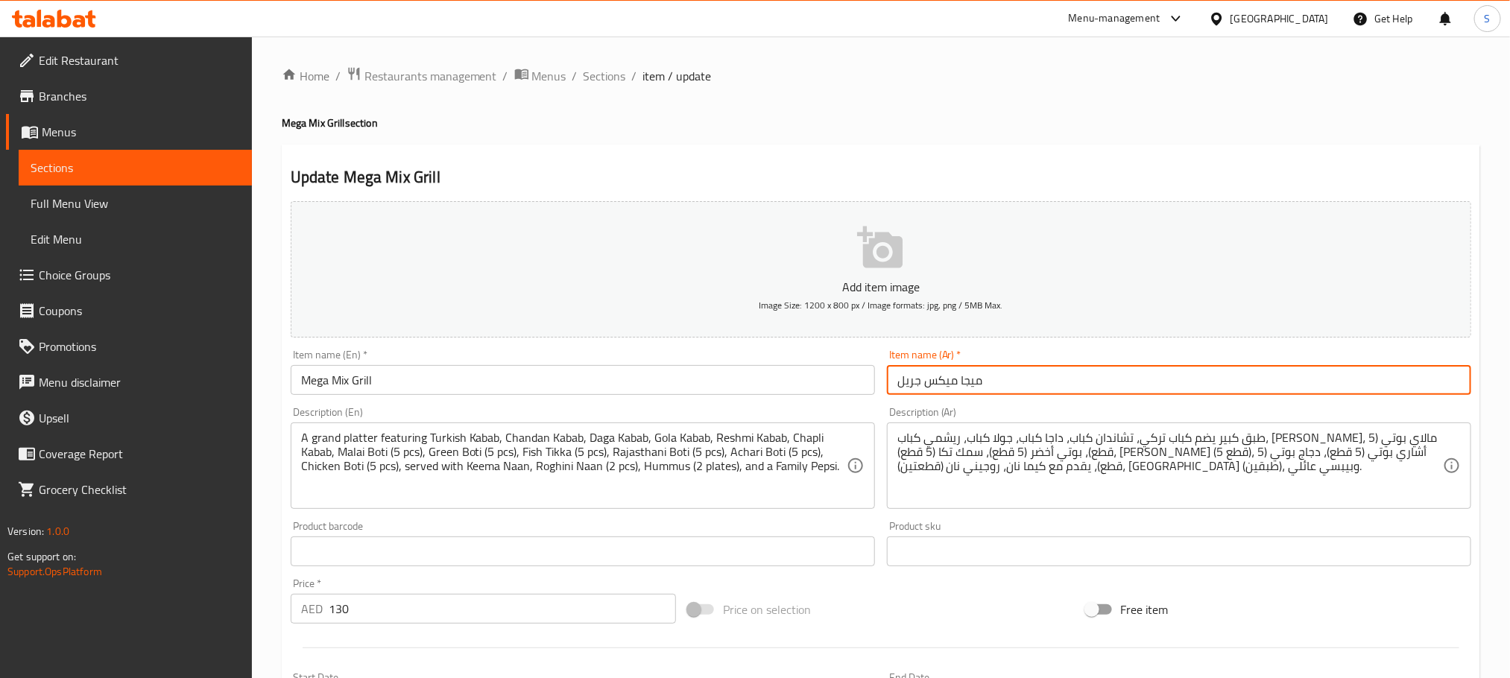
click at [978, 387] on input "ميجا ميكس جريل" at bounding box center [1179, 380] width 584 height 30
click at [1056, 372] on input "ميجا ميكس جريل" at bounding box center [1179, 380] width 584 height 30
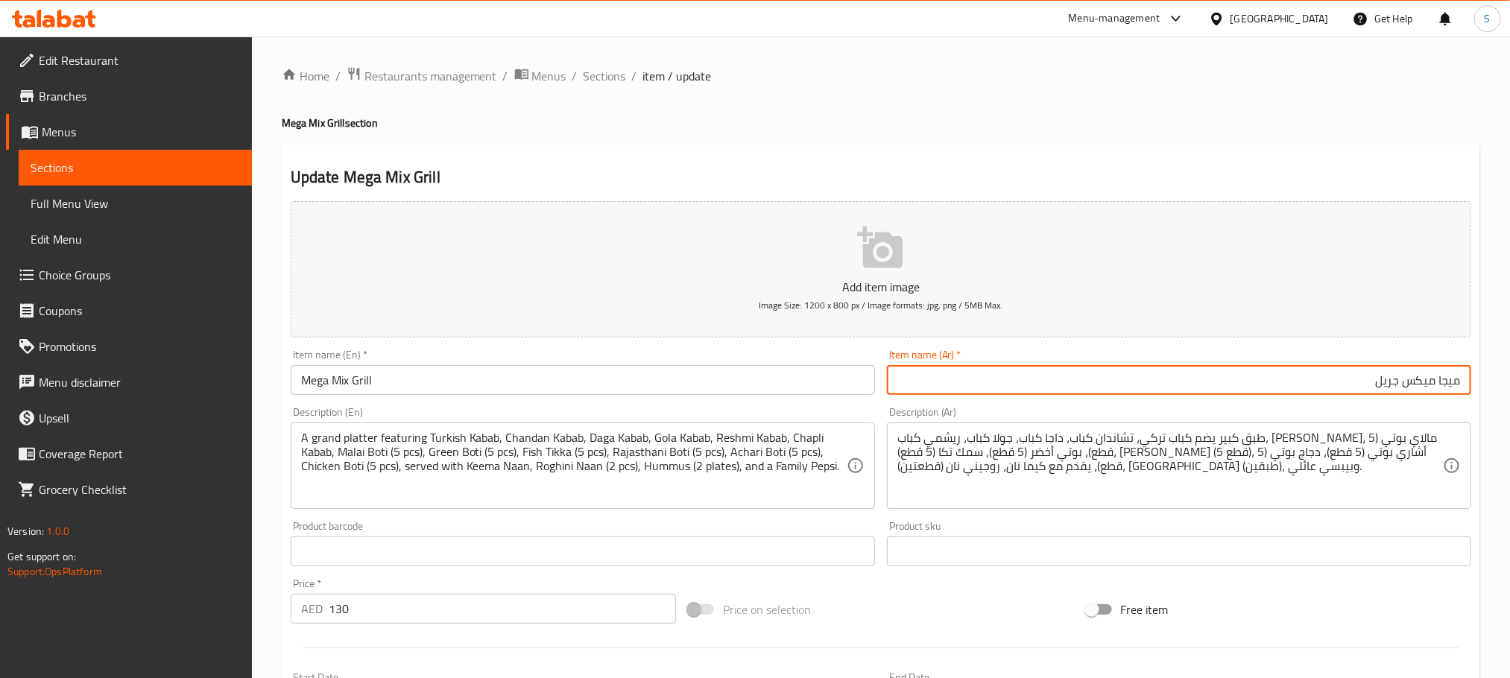
click at [1422, 392] on input "ميجا ميكس جريل" at bounding box center [1179, 380] width 584 height 30
click at [1403, 385] on input "ميجا ميكس جريل" at bounding box center [1179, 380] width 584 height 30
paste input "شويات مشكلة"
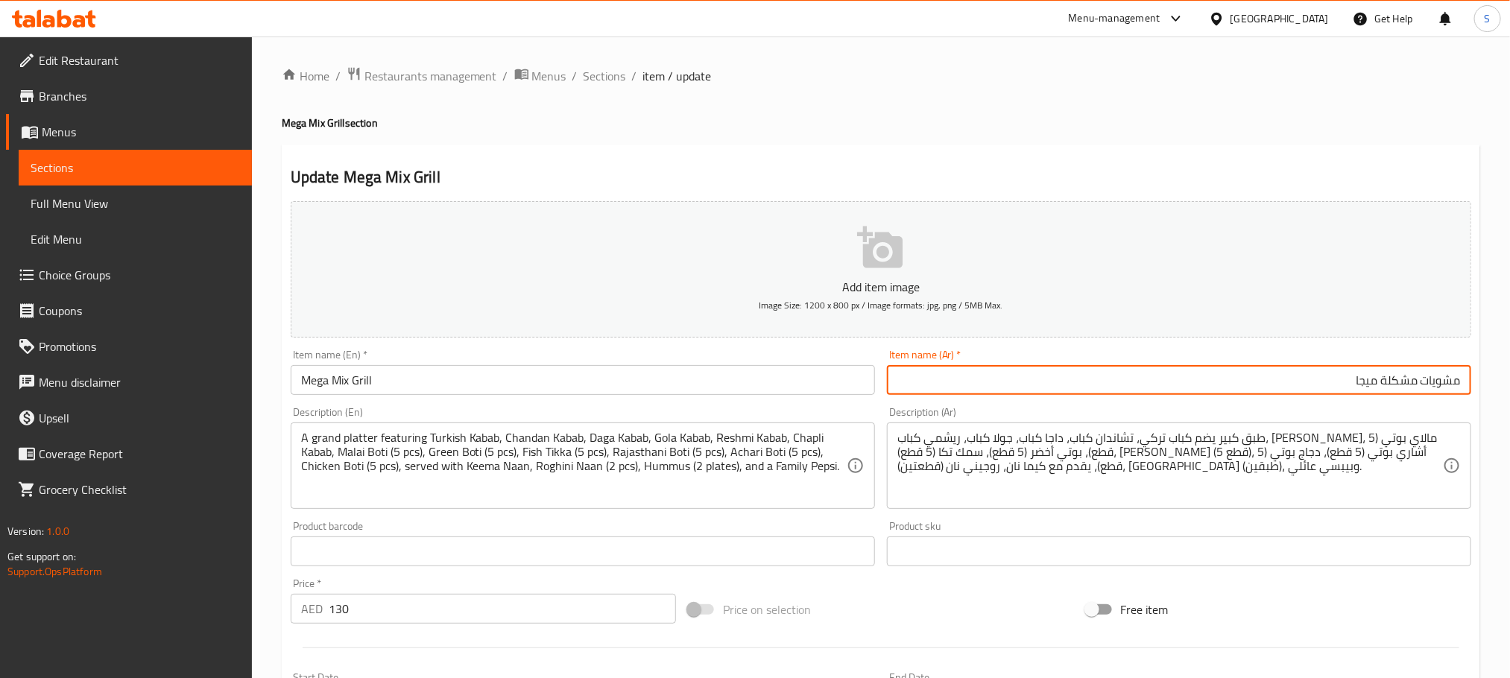
type input "مشويات مشكلة ميجا"
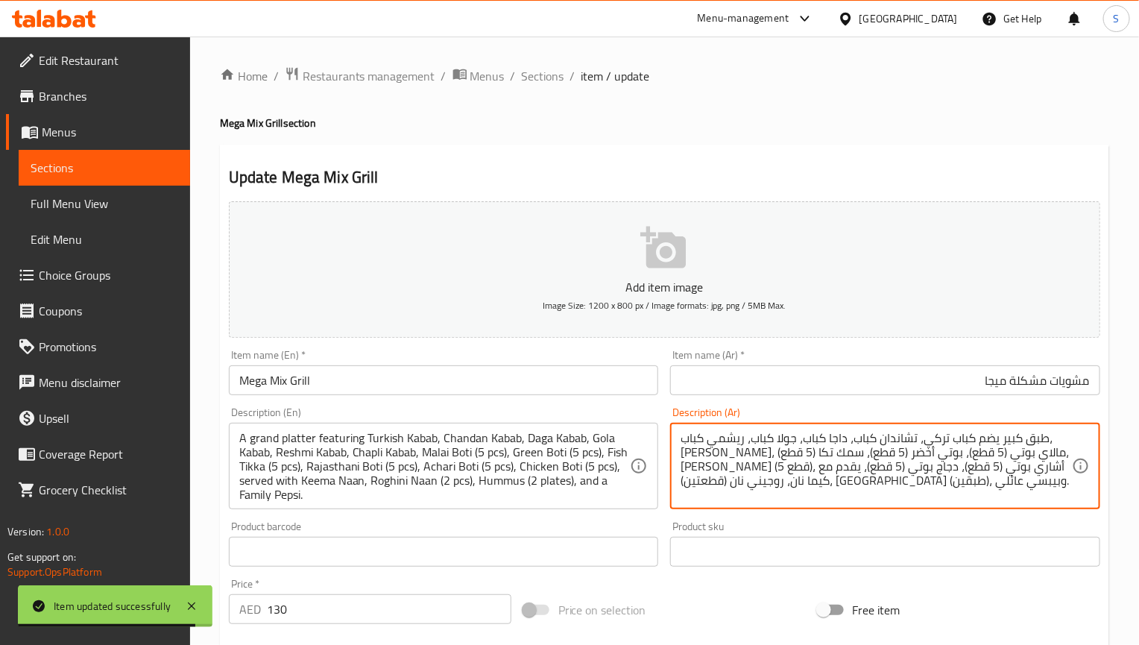
click at [853, 463] on textarea "طبق كبير يضم كباب تركي، تشاندان كباب، داجا كباب، جولا كباب، ريشمي كباب، تشابلي …" at bounding box center [875, 466] width 391 height 71
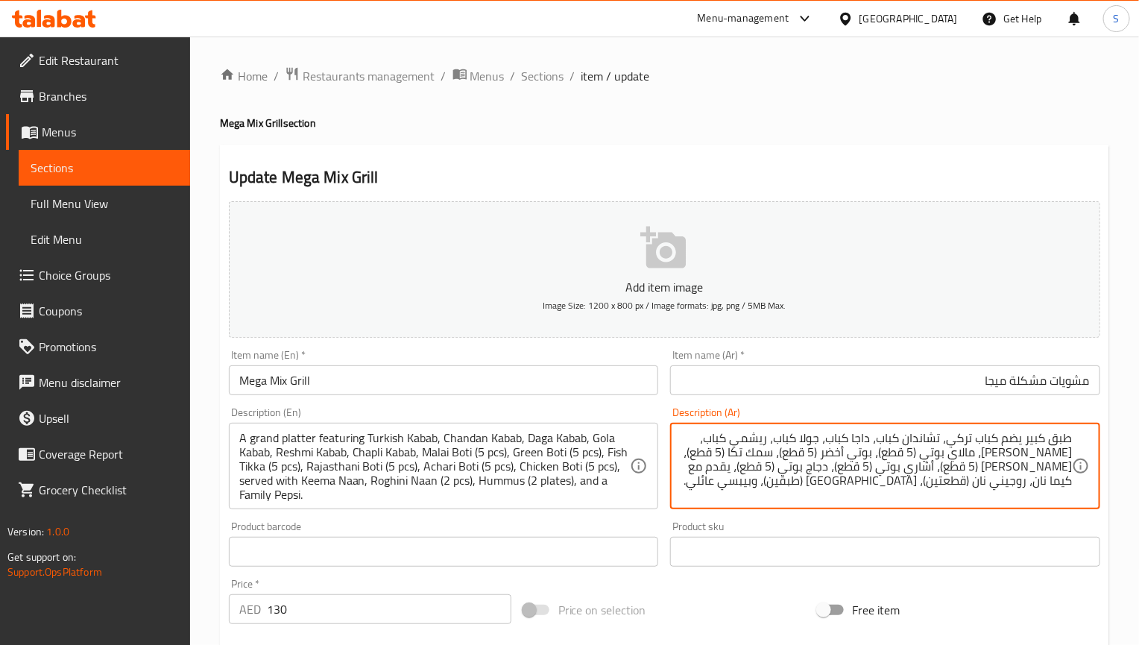
click at [897, 494] on textarea "طبق كبير يضم كباب تركي، تشاندان كباب، داجا كباب، جولا كباب، ريشمي كباب، تشابلي …" at bounding box center [875, 466] width 391 height 71
click at [799, 468] on textarea "طبق كبير يضم كباب تركي، تشاندان كباب، داجا كباب، جولا كباب، ريشمي كباب، تشابلي …" at bounding box center [875, 466] width 391 height 71
click at [985, 485] on textarea "طبق كبير يضم كباب تركي، تشاندان كباب، داجا كباب، جولا كباب، ريشمي كباب، تشابلي …" at bounding box center [875, 466] width 391 height 71
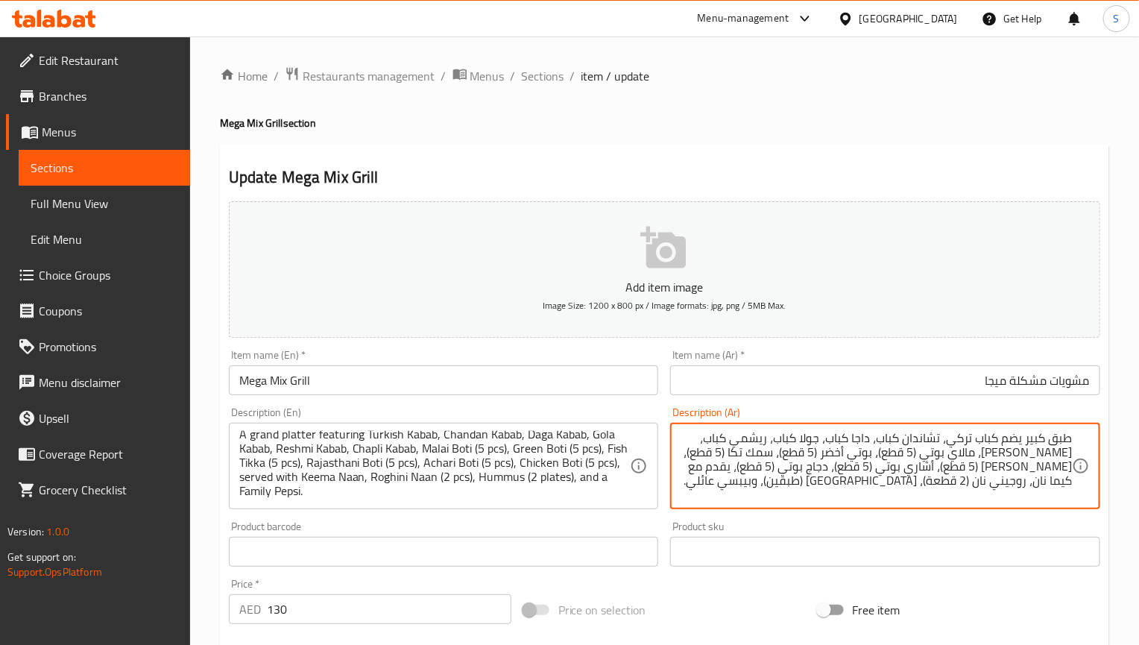
click at [483, 383] on input "Mega Mix Grill" at bounding box center [444, 380] width 430 height 30
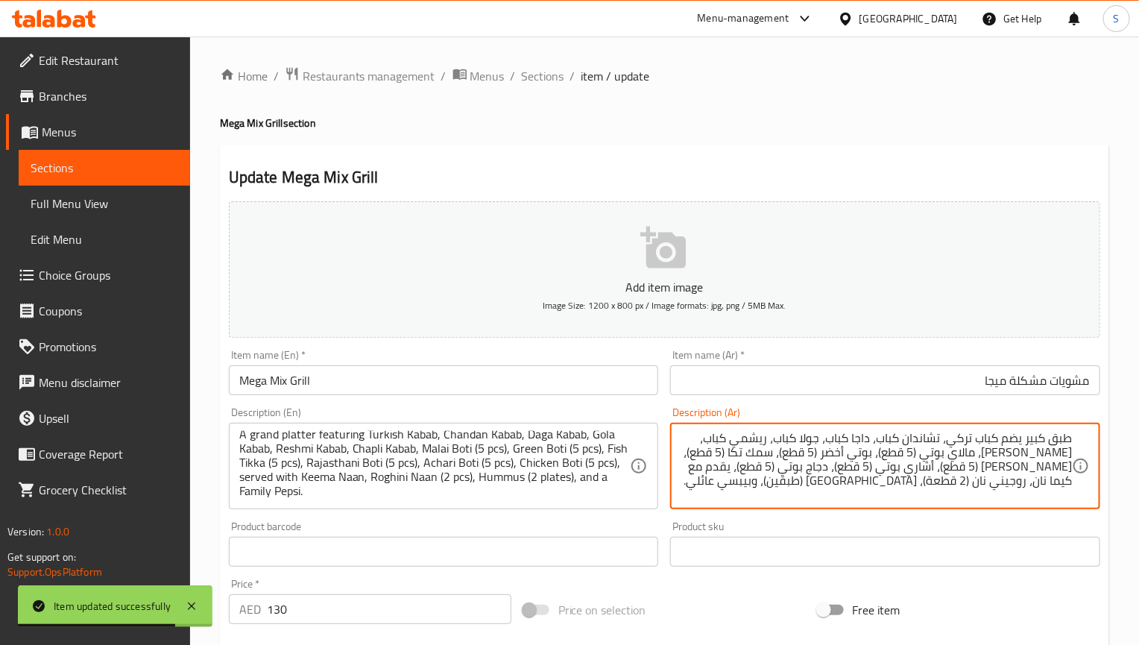
click at [893, 481] on textarea "طبق كبير يضم كباب تركي، تشاندان كباب، داجا كباب، جولا كباب، ريشمي كباب، تشابلي …" at bounding box center [875, 466] width 391 height 71
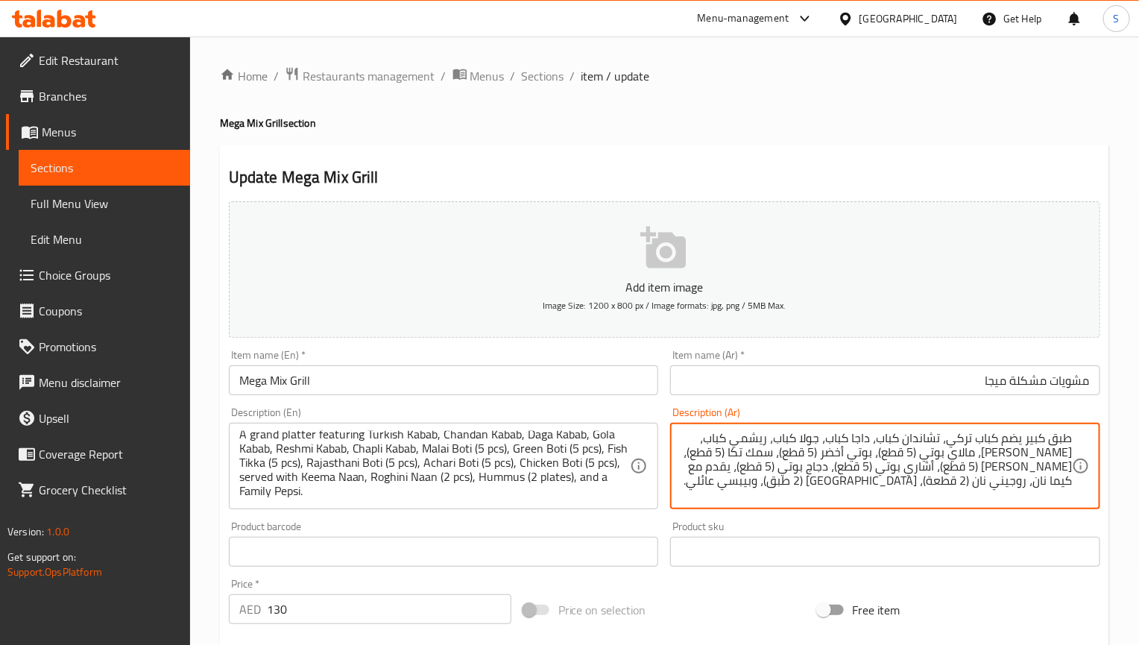
scroll to position [112, 0]
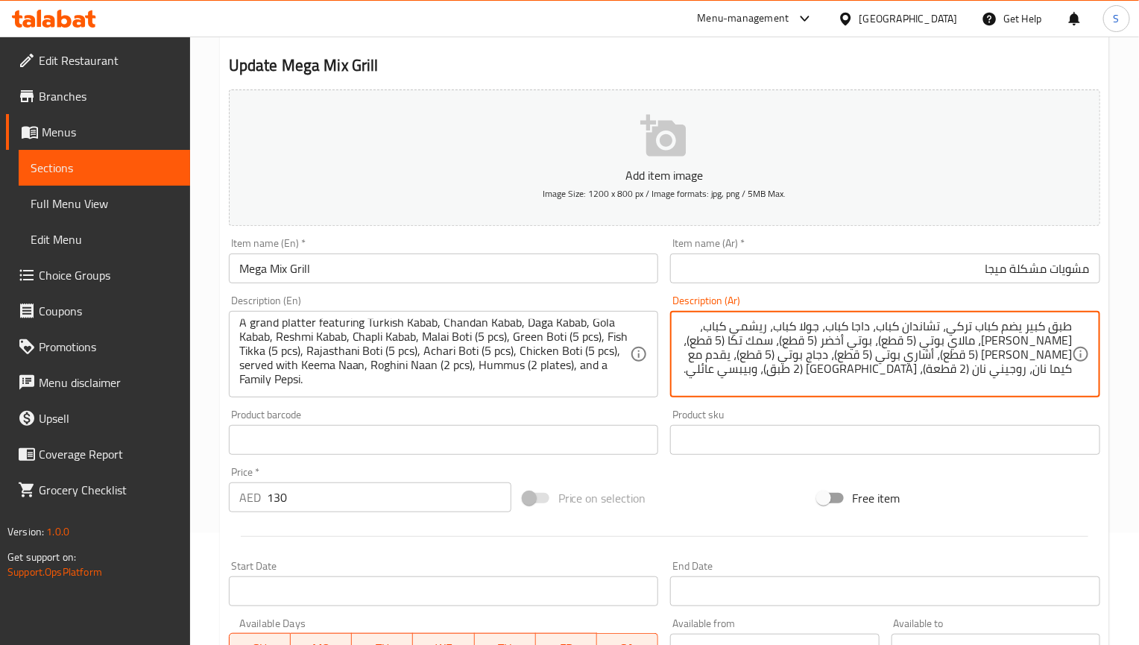
type textarea "طبق كبير يضم كباب تركي، تشاندان كباب، داجا كباب، جولا كباب، ريشمي كباب، [PERSON…"
click at [389, 253] on div "Item name (En)   * Mega Mix Grill Item name (En) *" at bounding box center [444, 260] width 430 height 45
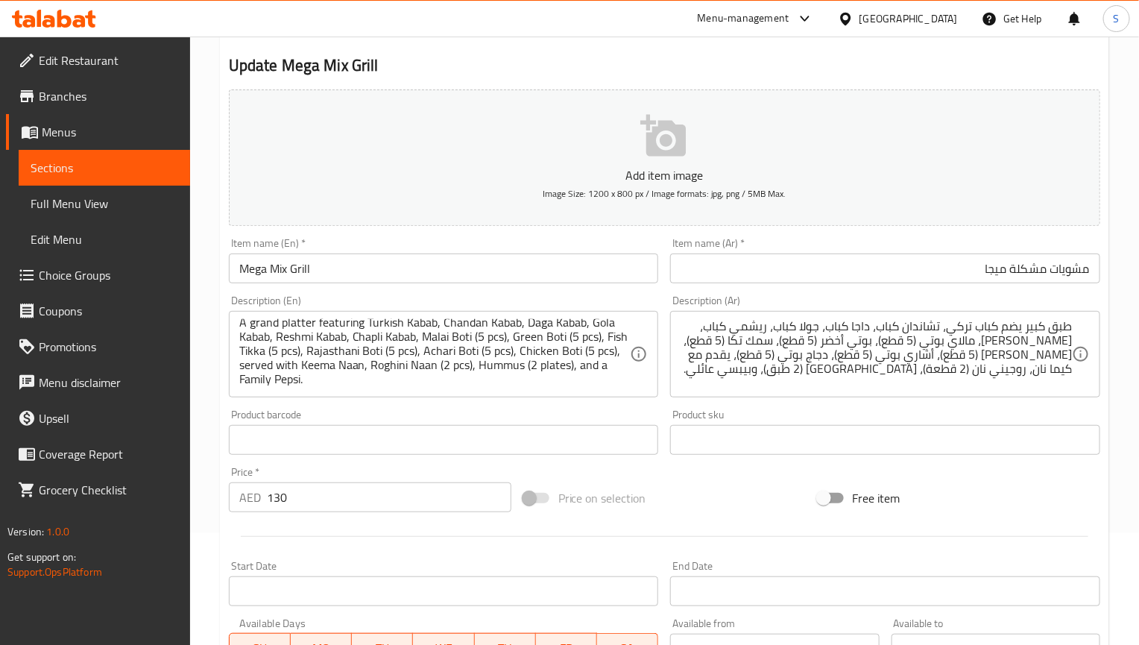
click at [388, 271] on input "Mega Mix Grill" at bounding box center [444, 268] width 430 height 30
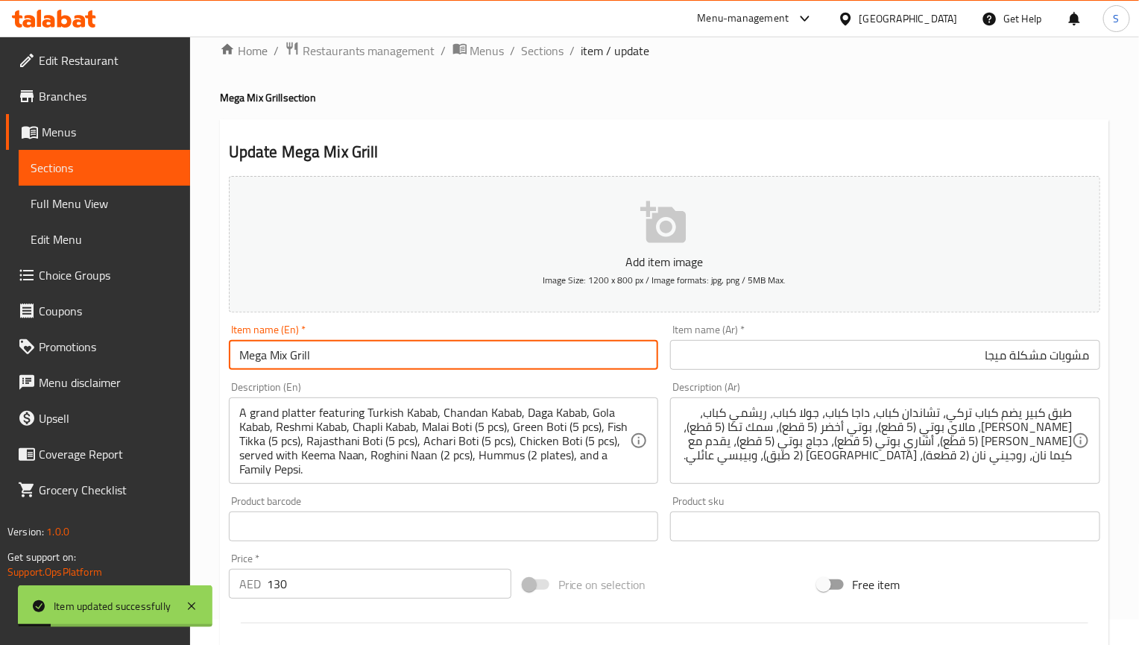
scroll to position [0, 0]
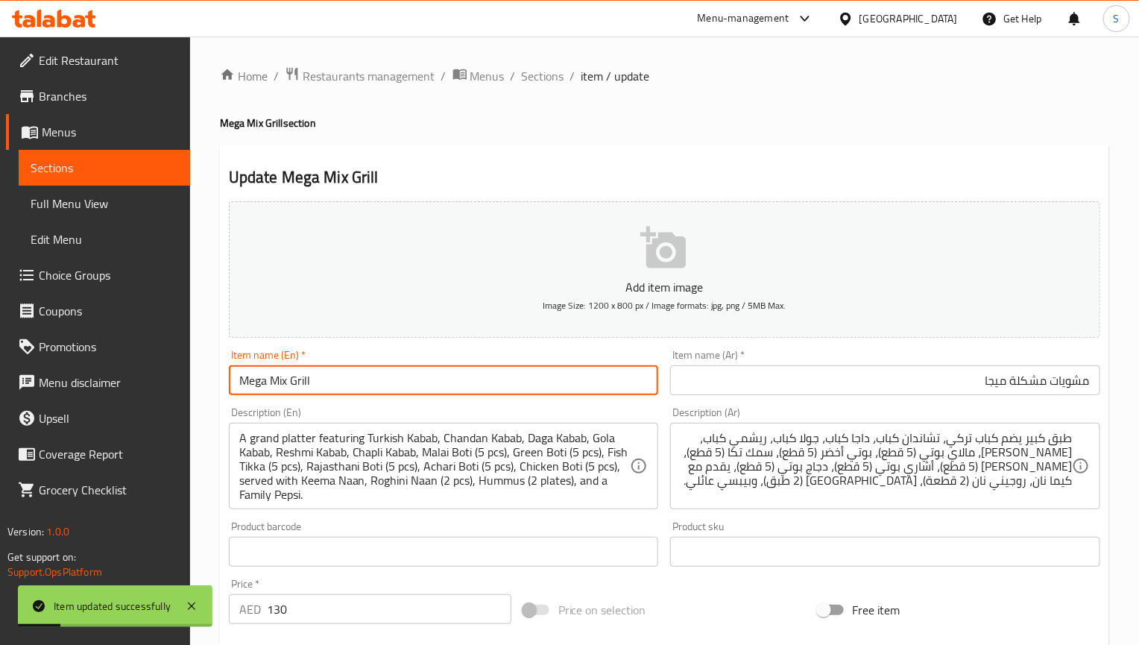
click at [562, 76] on ol "Home / Restaurants management / Menus / Sections / item / update" at bounding box center [664, 75] width 889 height 19
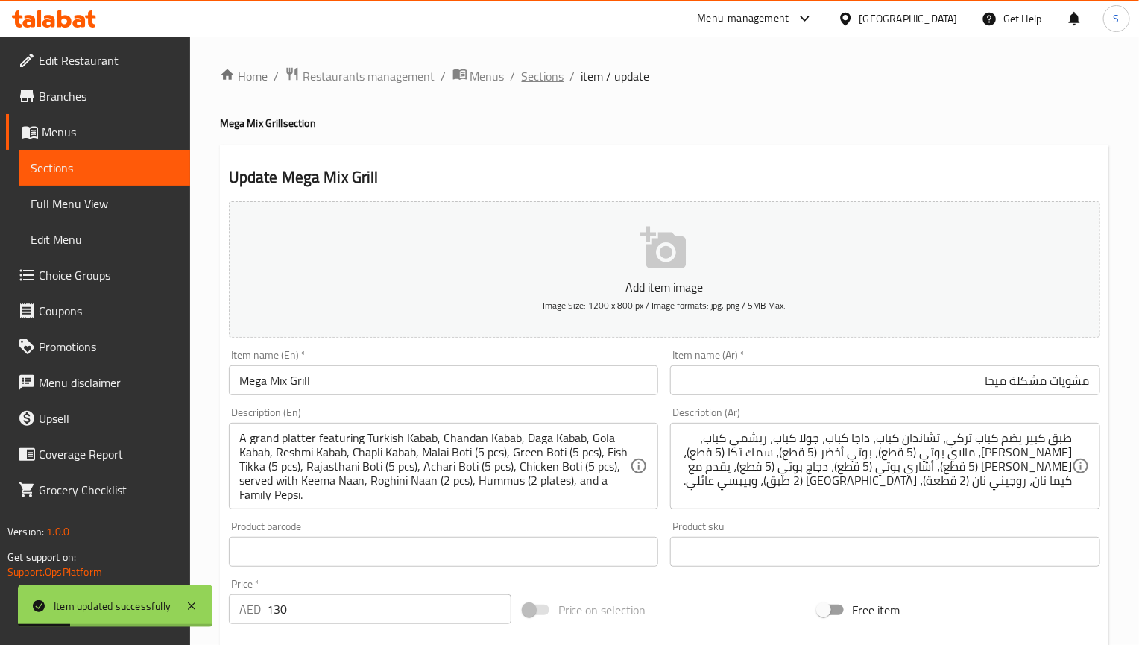
click at [555, 78] on span "Sections" at bounding box center [543, 76] width 42 height 18
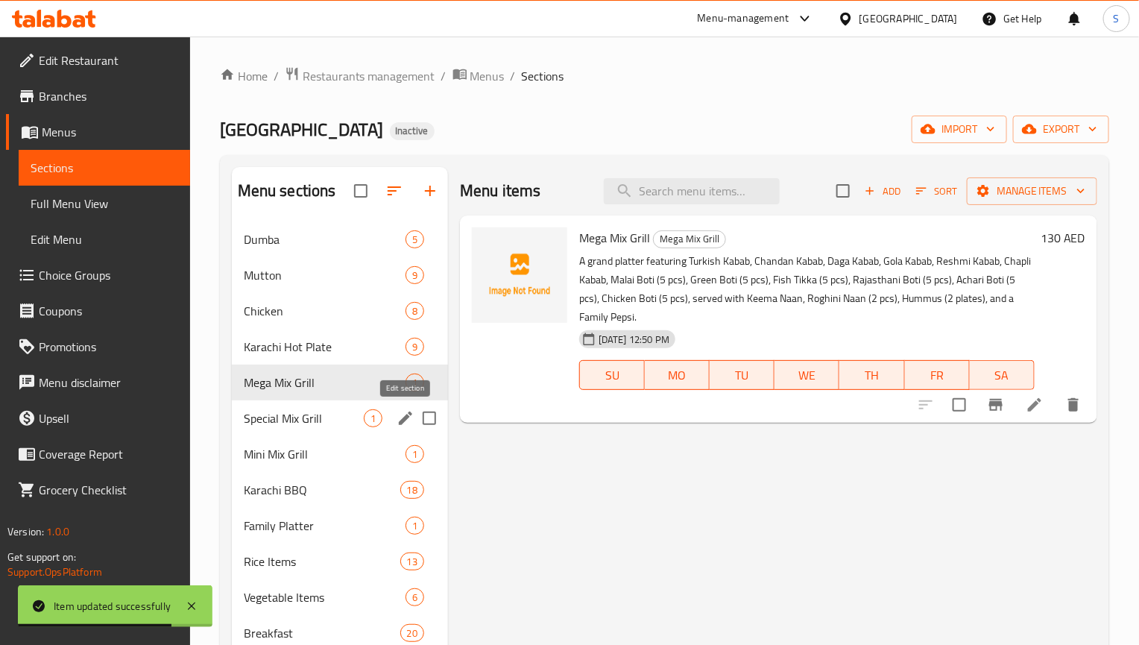
click at [403, 417] on icon "edit" at bounding box center [406, 418] width 18 height 18
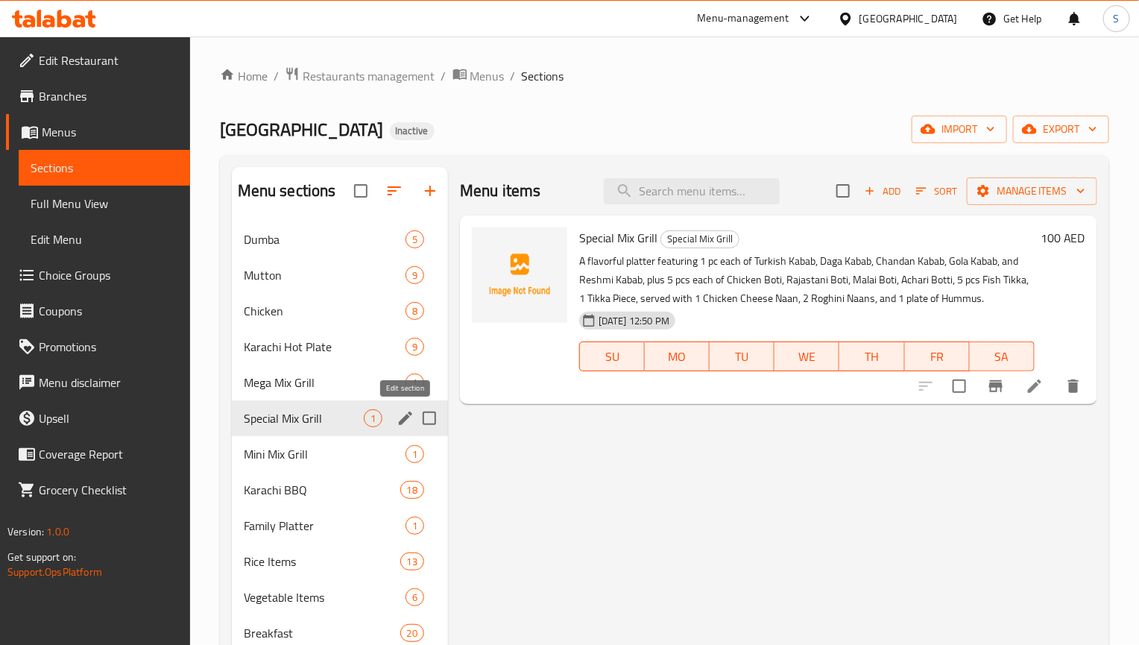
click at [400, 419] on icon "edit" at bounding box center [406, 418] width 18 height 18
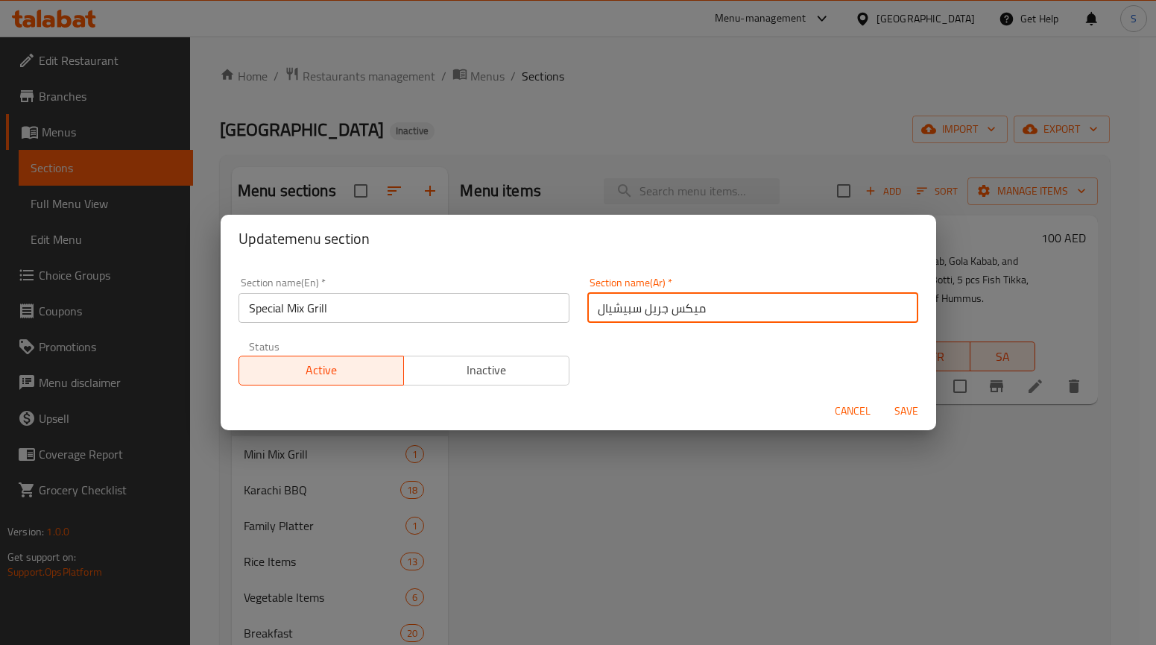
drag, startPoint x: 636, startPoint y: 312, endPoint x: 805, endPoint y: 322, distance: 169.5
click at [805, 322] on input "ميكس جريل سبيشيال" at bounding box center [752, 308] width 331 height 30
paste input "شويات مشكلة"
type input "مشويات مشكلة سبيشيال"
click at [882, 397] on button "Save" at bounding box center [906, 411] width 48 height 28
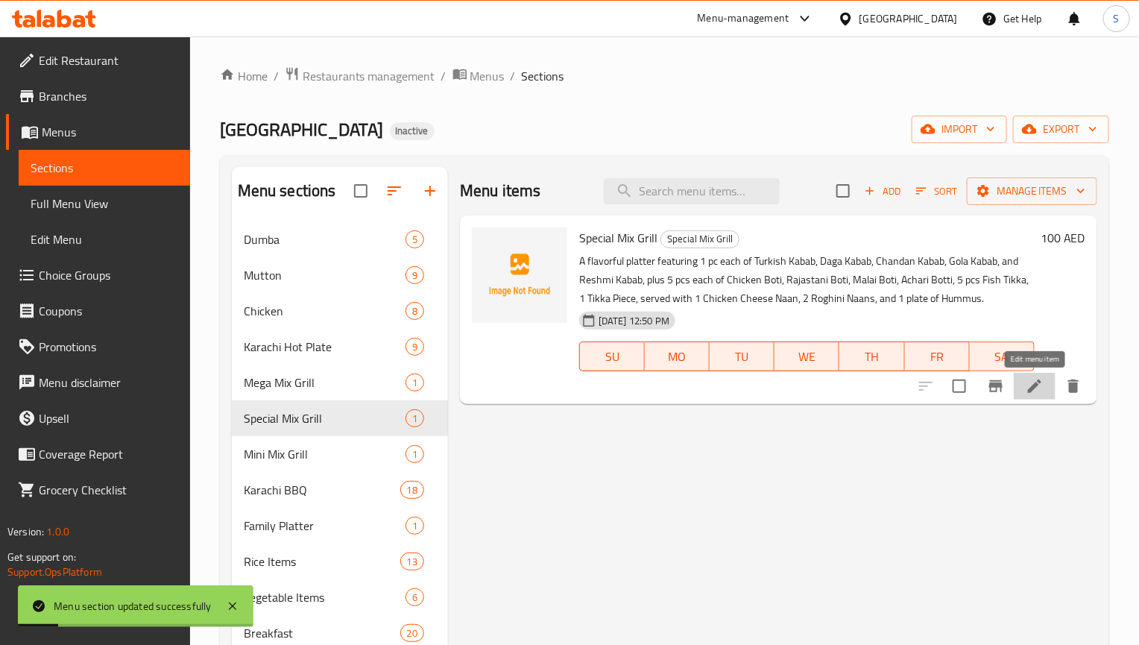
click at [1026, 388] on icon at bounding box center [1035, 386] width 18 height 18
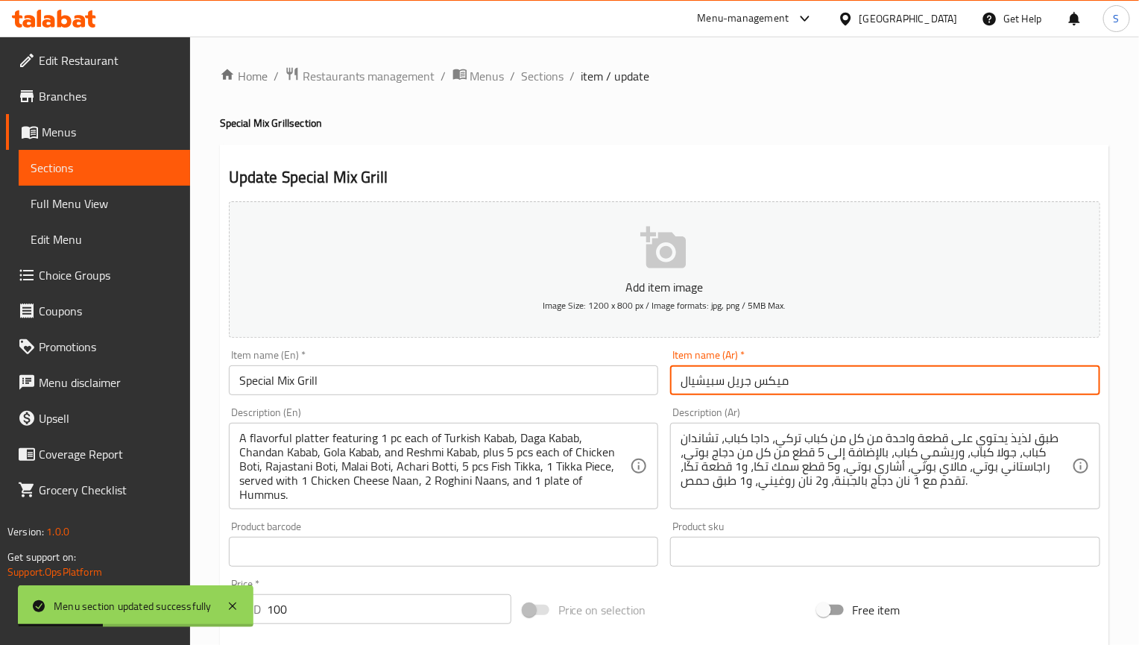
drag, startPoint x: 729, startPoint y: 388, endPoint x: 848, endPoint y: 389, distance: 119.3
click at [848, 389] on input "ميكس جريل سبيشيال" at bounding box center [885, 380] width 430 height 30
paste input "شويات مشكلة"
type input "مشويات مشكلة سبيشيال"
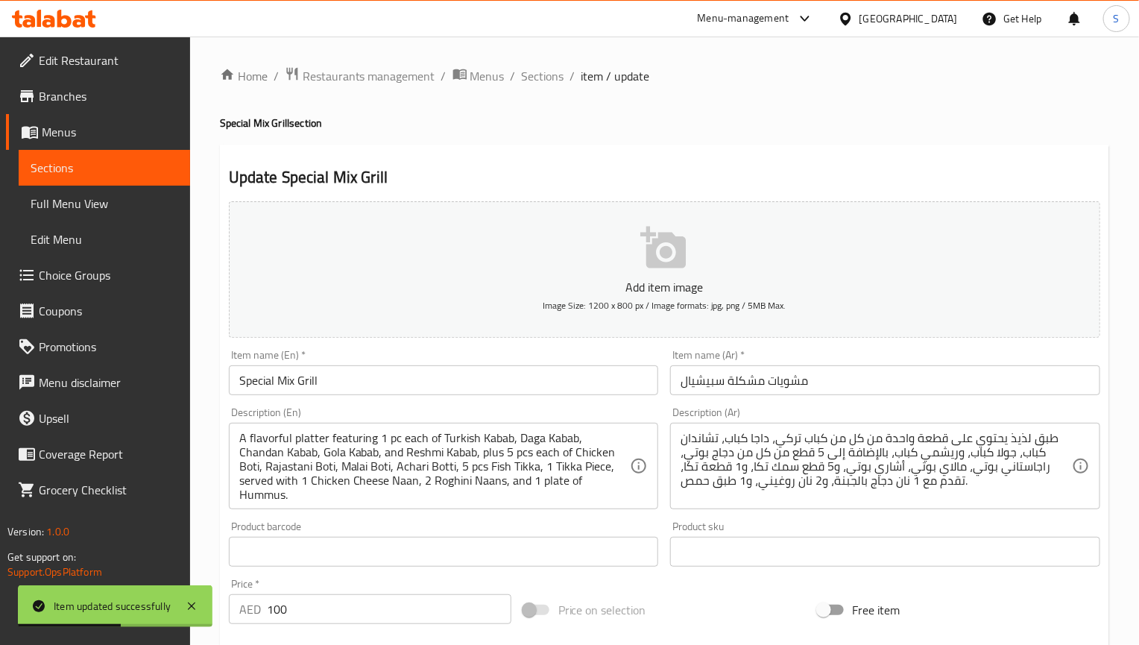
click at [274, 434] on textarea "A flavorful platter featuring 1 pc each of Turkish Kabab, Daga Kabab, Chandan K…" at bounding box center [434, 466] width 391 height 71
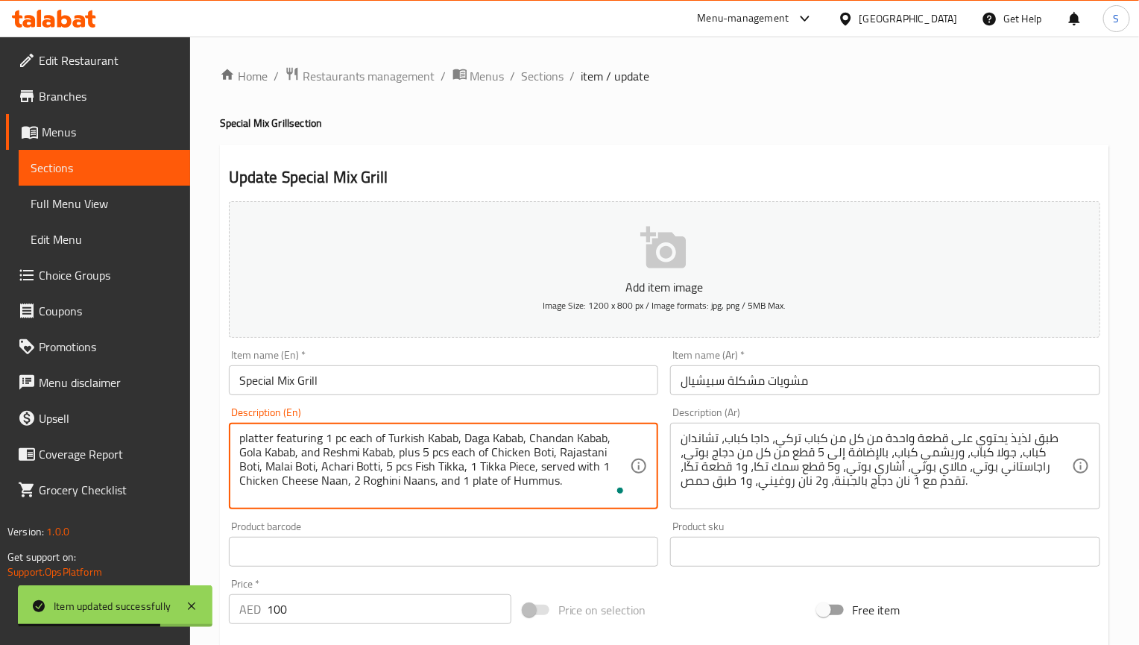
type textarea "platter featuring 1 pc each of Turkish Kabab, Daga Kabab, Chandan Kabab, Gola K…"
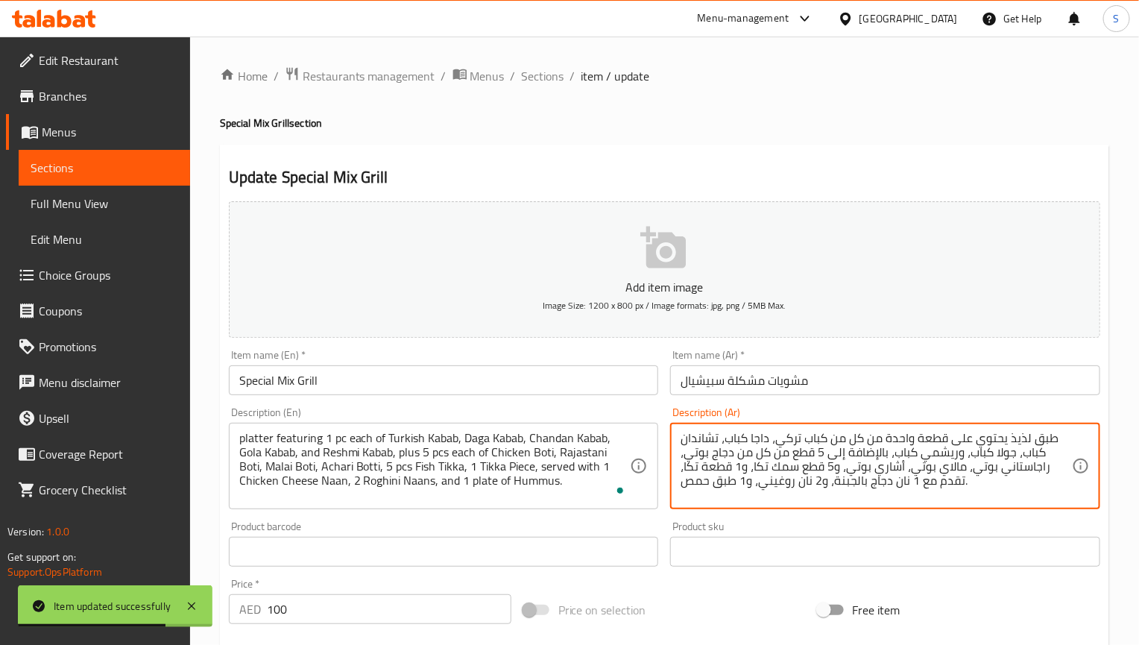
click at [1045, 445] on textarea "طبق لذيذ يحتوي على قطعة واحدة من كل من كباب تركي، داجا كباب، تشاندان كباب، جولا…" at bounding box center [875, 466] width 391 height 71
click at [1015, 438] on textarea "طبق لذيذ يحتوي على قطعة واحدة من كل من كباب تركي، داجا كباب، تشاندان كباب، جولا…" at bounding box center [875, 466] width 391 height 71
type textarea "طبق يحتوي على قطعة واحدة من كل من كباب تركي، داجا كباب، تشاندان كباب، جولا كباب…"
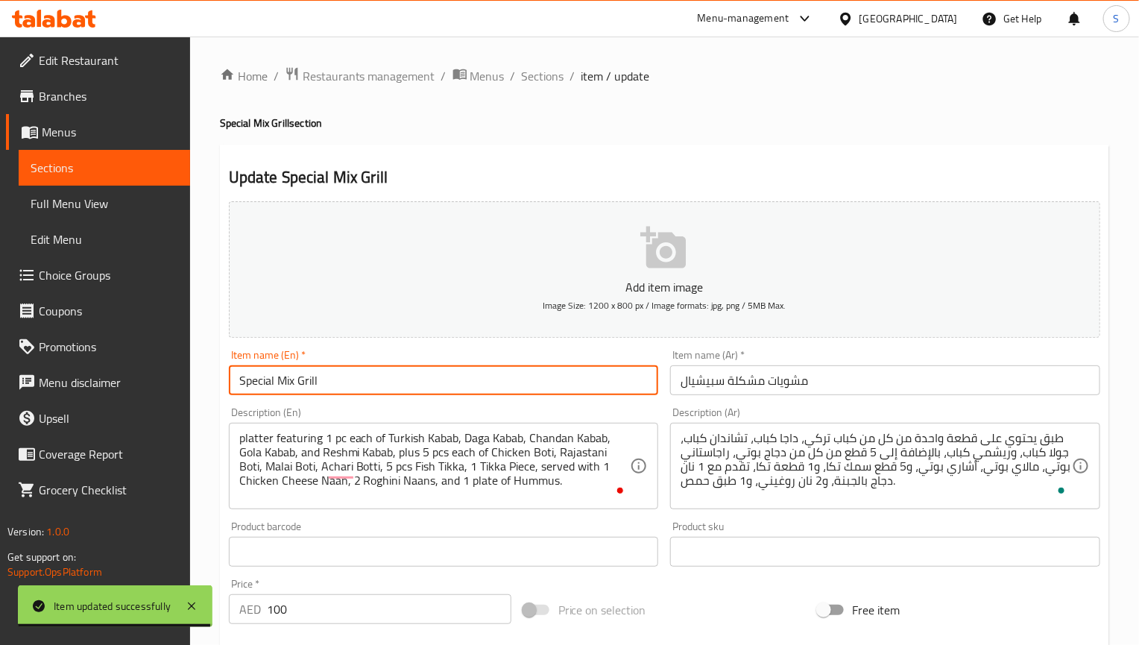
click at [329, 385] on input "Special Mix Grill" at bounding box center [444, 380] width 430 height 30
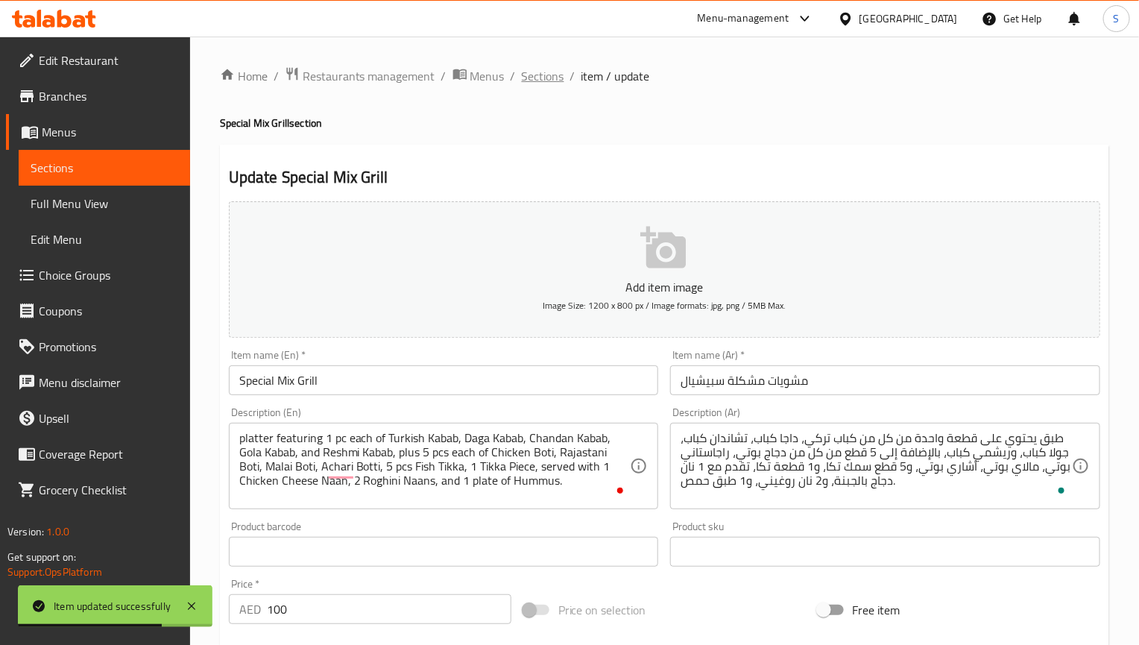
click at [548, 67] on span "Sections" at bounding box center [543, 76] width 42 height 18
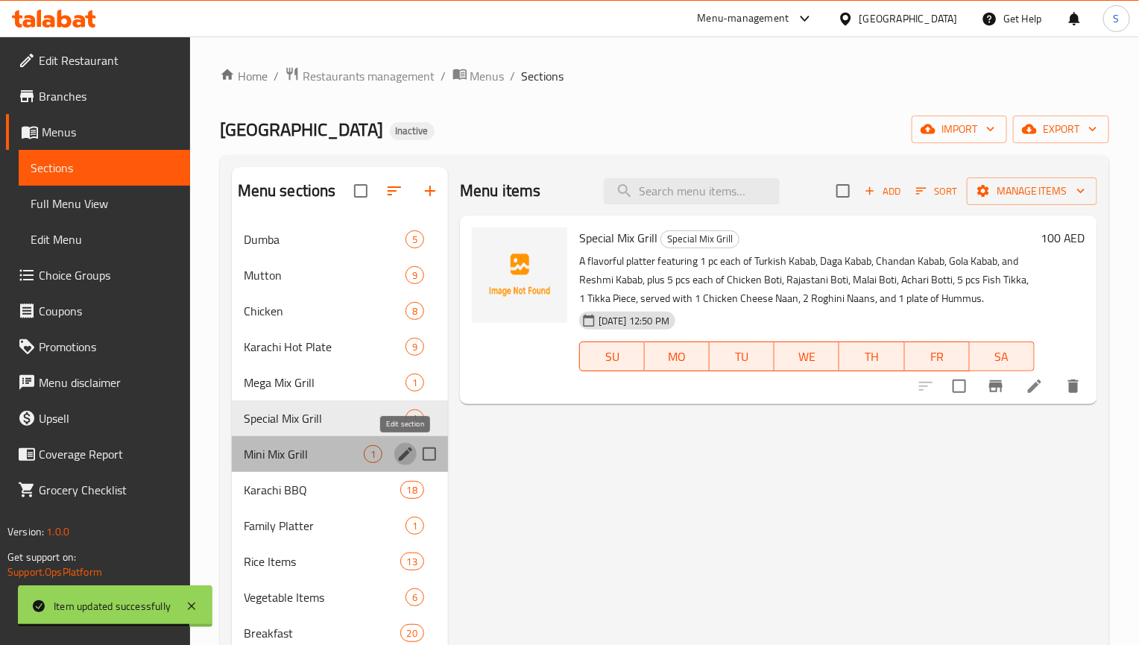
click at [398, 452] on icon "edit" at bounding box center [406, 454] width 18 height 18
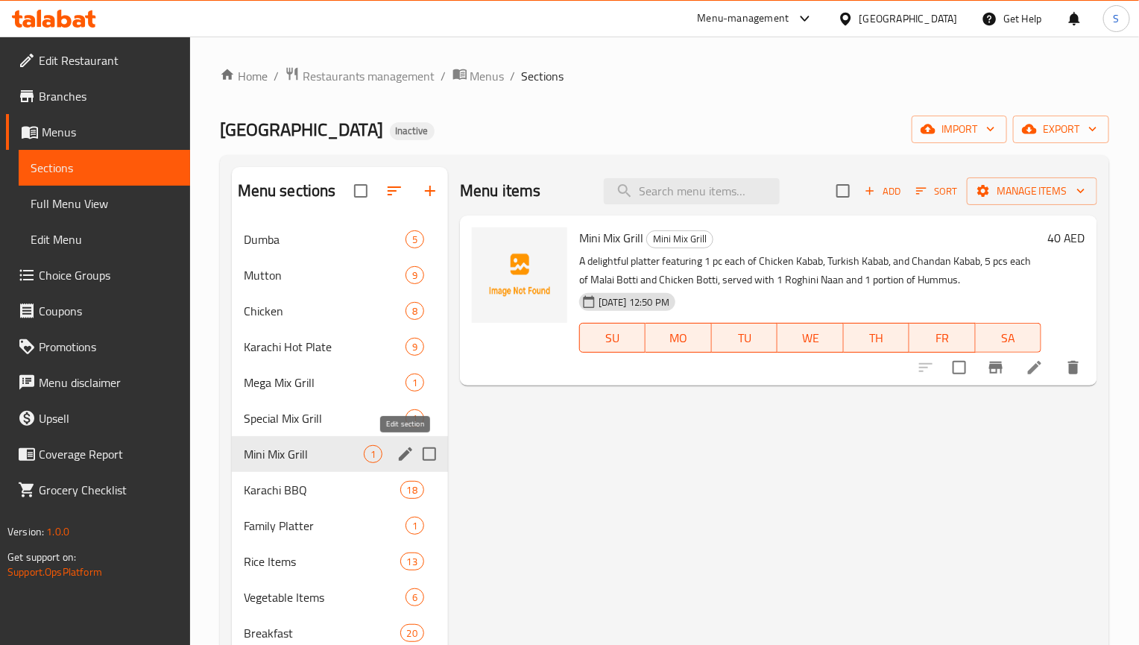
click at [405, 452] on icon "edit" at bounding box center [406, 454] width 18 height 18
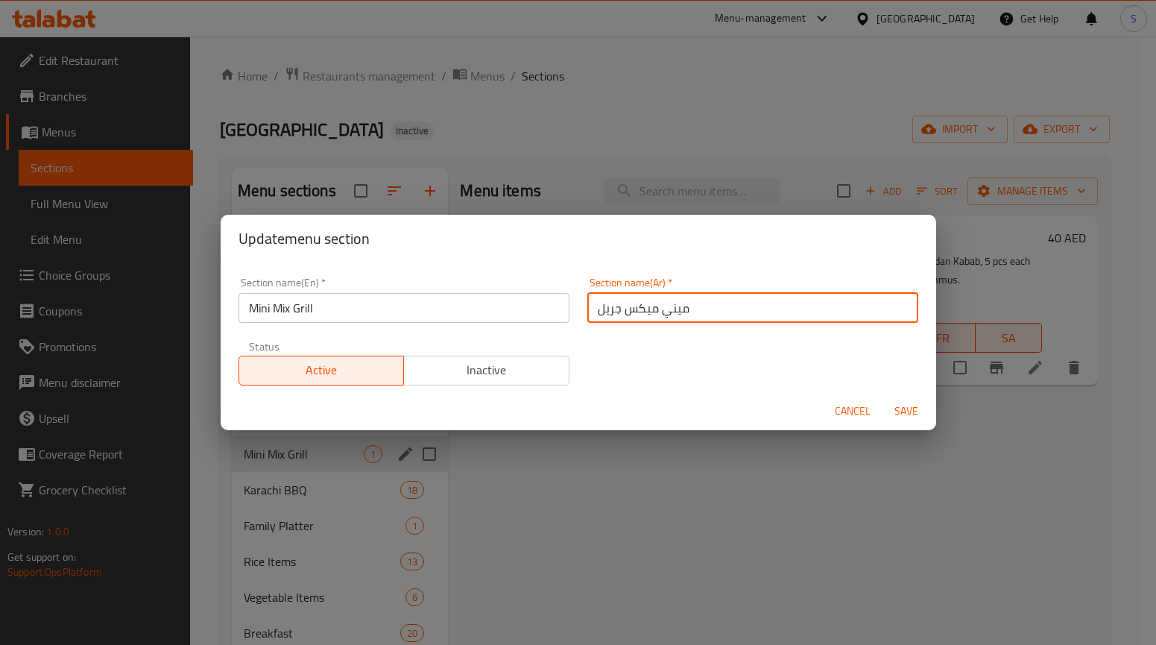
drag, startPoint x: 616, startPoint y: 316, endPoint x: 799, endPoint y: 322, distance: 183.4
click at [799, 322] on input "ميني ميكس جريل" at bounding box center [752, 308] width 331 height 30
click at [662, 306] on input "ميني ميكس جريل" at bounding box center [752, 308] width 331 height 30
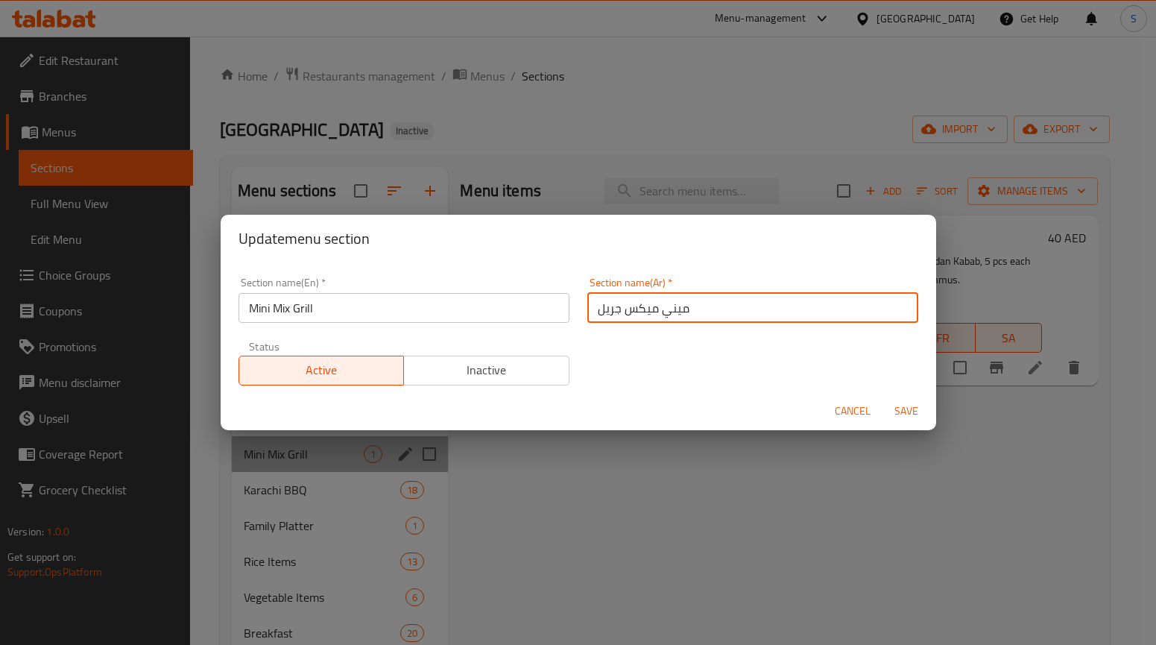
paste input "شويات مشكلة"
type input "مشويات مشكلة ميني"
click at [882, 397] on button "Save" at bounding box center [906, 411] width 48 height 28
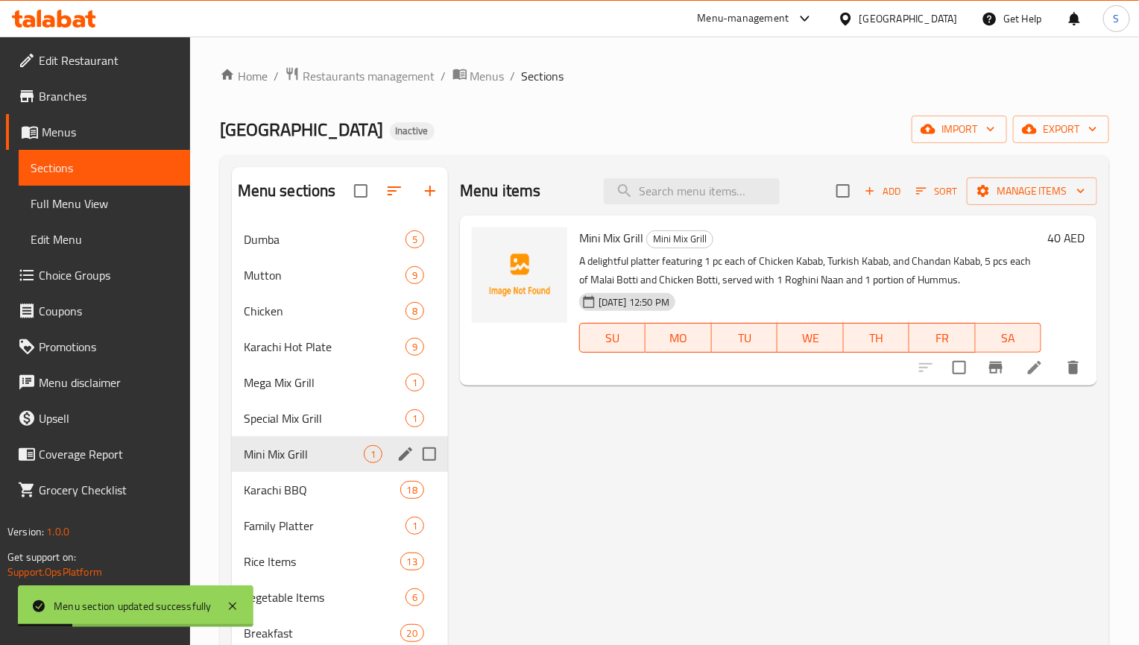
click at [1020, 371] on li at bounding box center [1035, 367] width 42 height 27
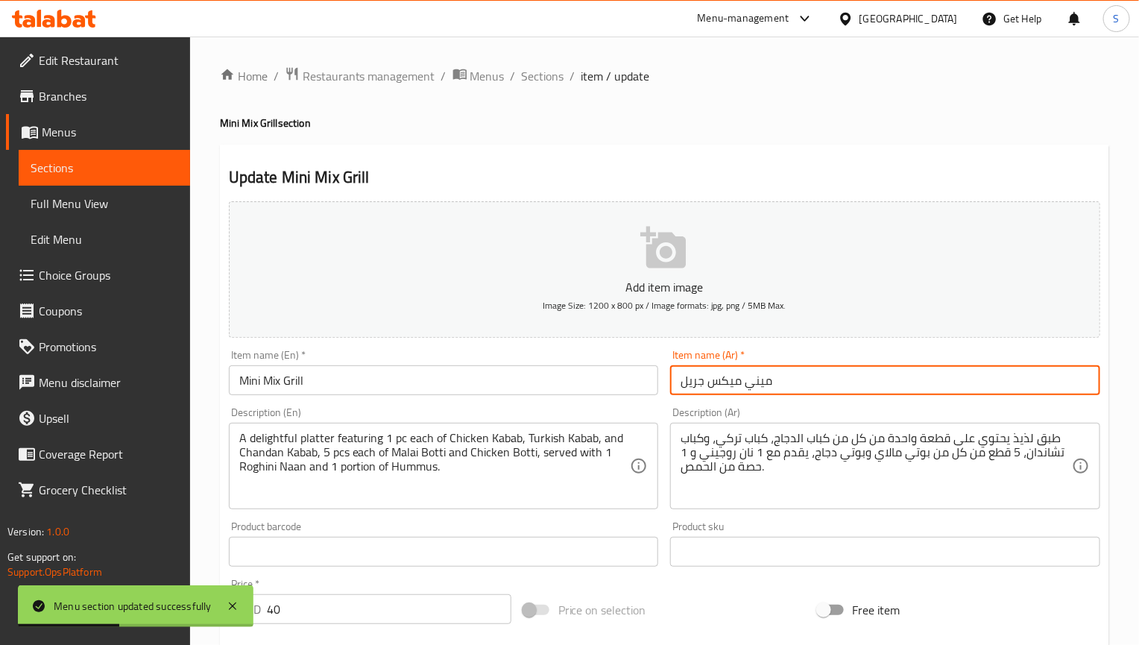
drag, startPoint x: 747, startPoint y: 388, endPoint x: 552, endPoint y: 388, distance: 194.5
click at [552, 388] on div "Add item image Image Size: 1200 x 800 px / Image formats: jpg, png / 5MB Max. I…" at bounding box center [664, 516] width 883 height 642
click at [685, 389] on input "ميني" at bounding box center [885, 380] width 430 height 30
paste input "مشويات مشكلة"
type input "مشويات مشكلة ميني"
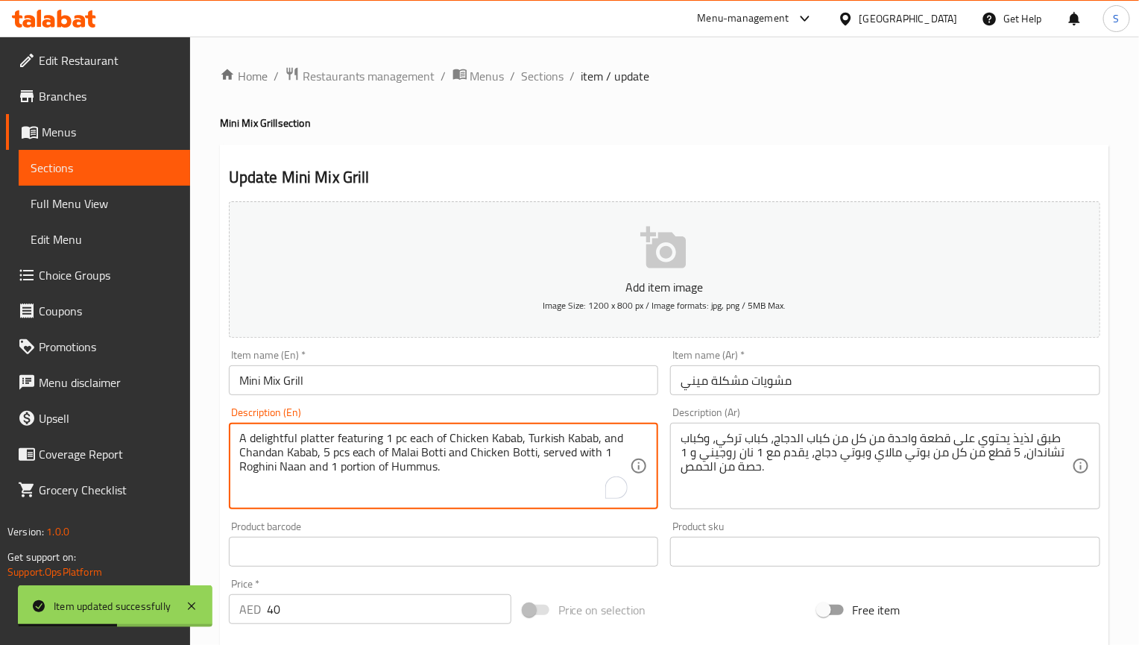
click at [268, 436] on textarea "A delightful platter featuring 1 pc each of Chicken Kabab, Turkish Kabab, and C…" at bounding box center [434, 466] width 391 height 71
type textarea "platter featuring 1 pc each of Chicken Kabab, Turkish Kabab, and Chandan Kabab,…"
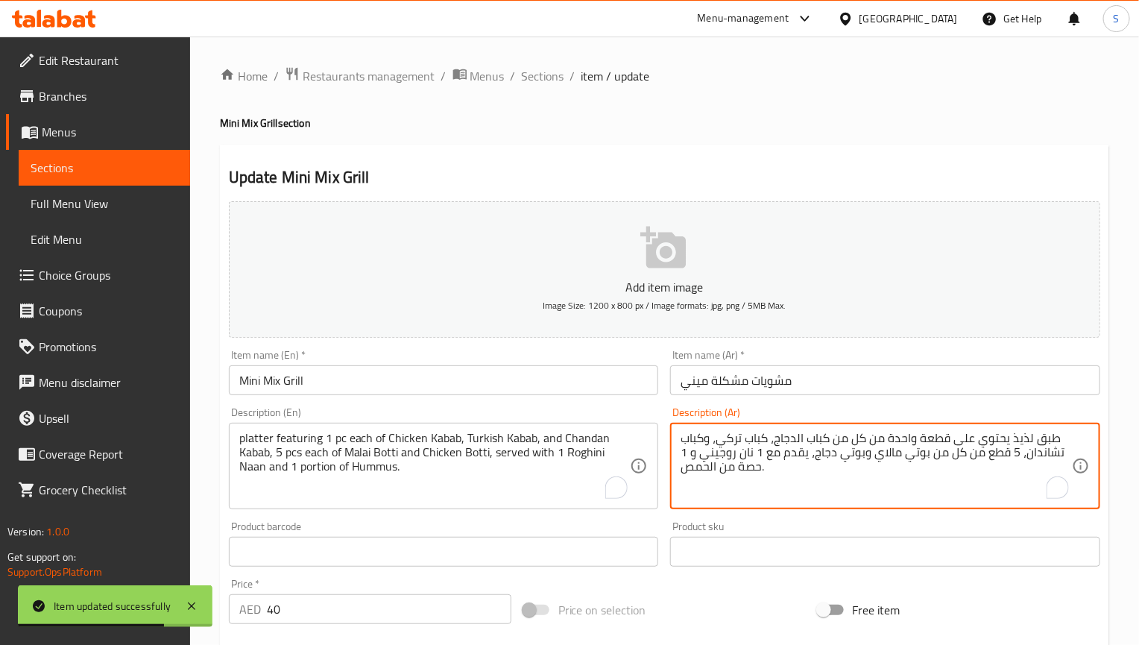
click at [1022, 437] on textarea "طبق لذيذ يحتوي على قطعة واحدة من كل من كباب الدجاج، كباب تركي، وكباب تشاندان، 5…" at bounding box center [875, 466] width 391 height 71
click at [474, 387] on input "Mini Mix Grill" at bounding box center [444, 380] width 430 height 30
click at [779, 449] on textarea "طبق يحتوي على قطعة واحدة من كل من كباب الدجاج، كباب تركي، وكباب تشاندان، 5 قطع …" at bounding box center [875, 466] width 391 height 71
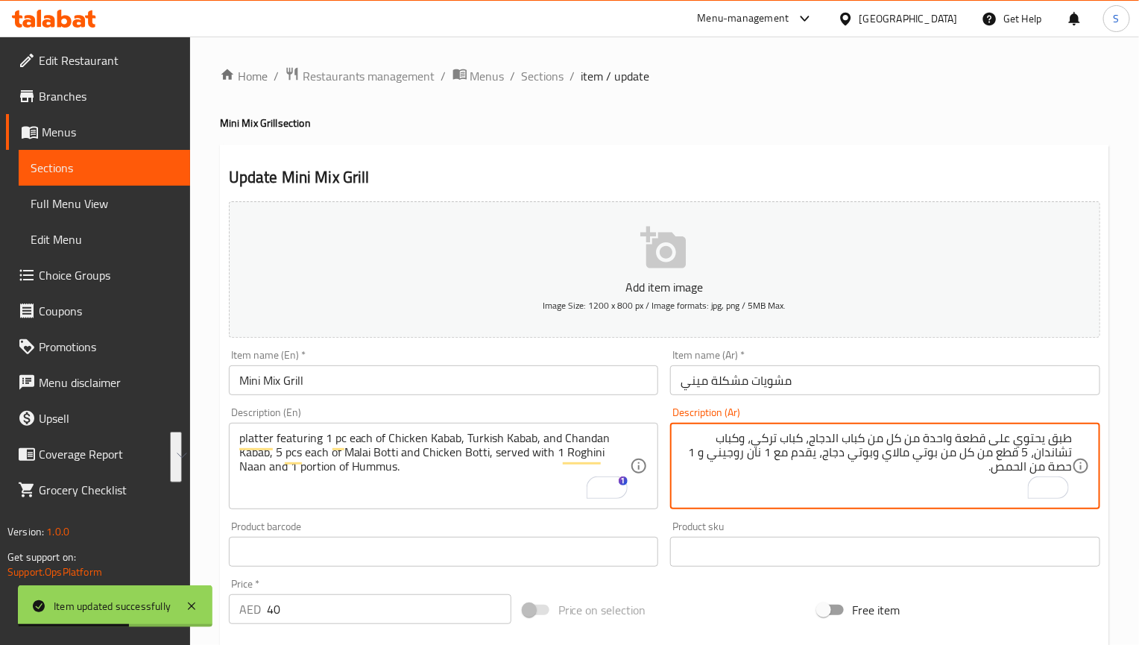
click at [899, 459] on textarea "طبق يحتوي على قطعة واحدة من كل من كباب الدجاج، كباب تركي، وكباب تشاندان، 5 قطع …" at bounding box center [875, 466] width 391 height 71
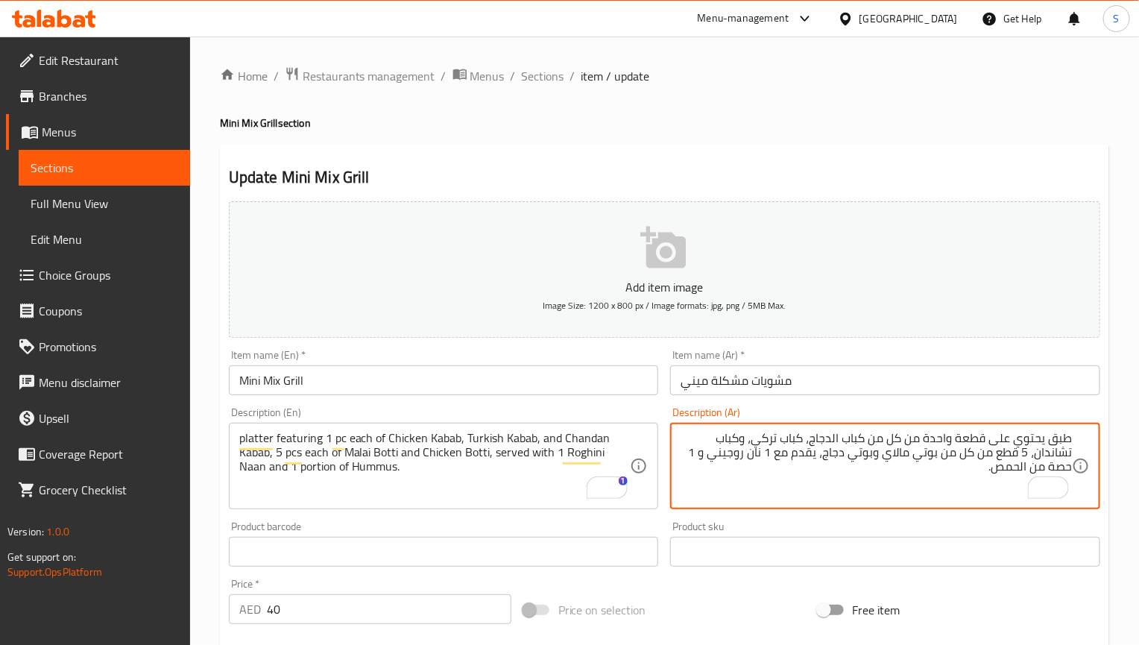
click at [1065, 475] on textarea "طبق يحتوي على قطعة واحدة من كل من كباب الدجاج، كباب تركي، وكباب تشاندان، 5 قطع …" at bounding box center [875, 466] width 391 height 71
type textarea "طبق يحتوي على قطعة واحدة من كل من كباب الدجاج، كباب تركي، وكباب تشاندان، 5 قطع …"
click at [396, 379] on input "Mini Mix Grill" at bounding box center [444, 380] width 430 height 30
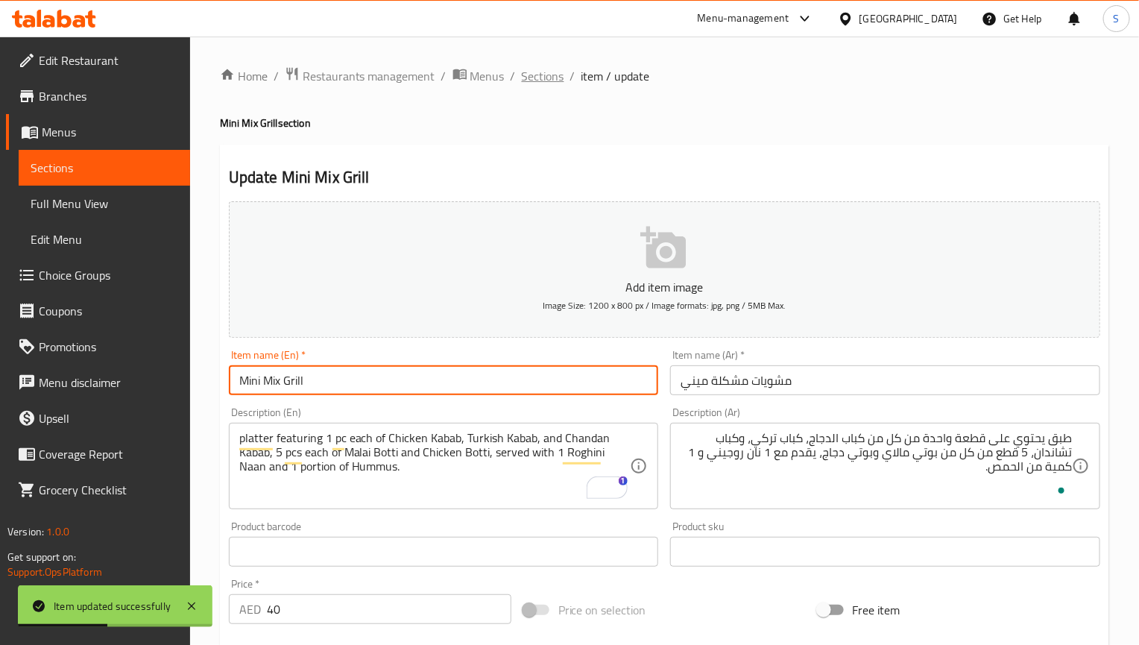
click at [546, 83] on span "Sections" at bounding box center [543, 76] width 42 height 18
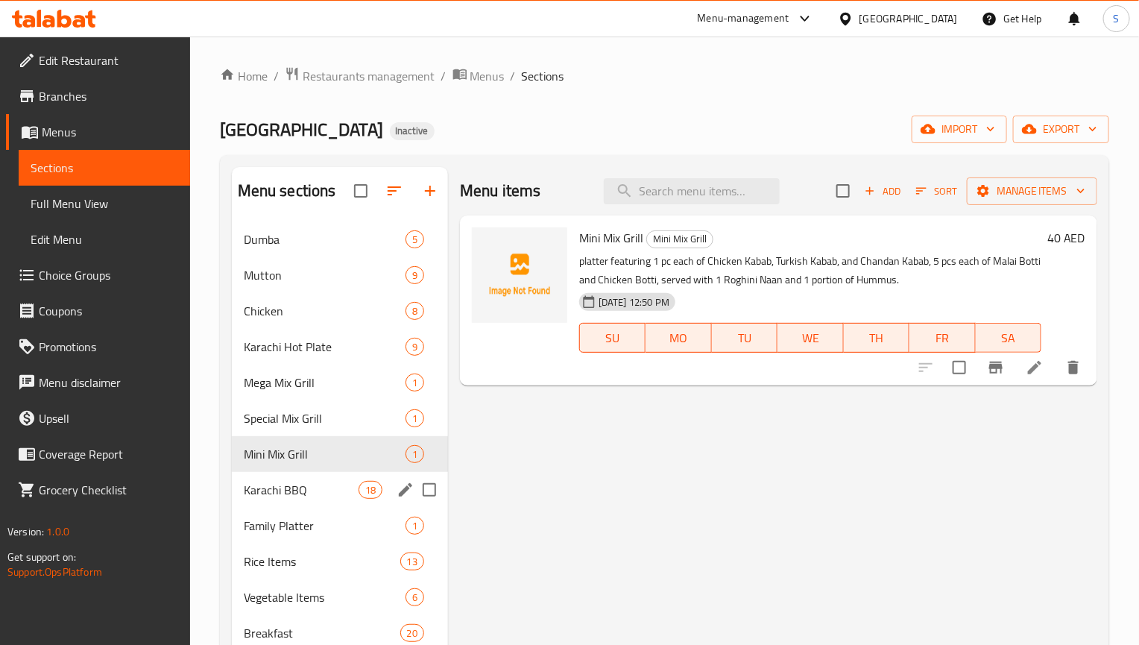
click at [318, 495] on span "Karachi BBQ" at bounding box center [301, 490] width 115 height 18
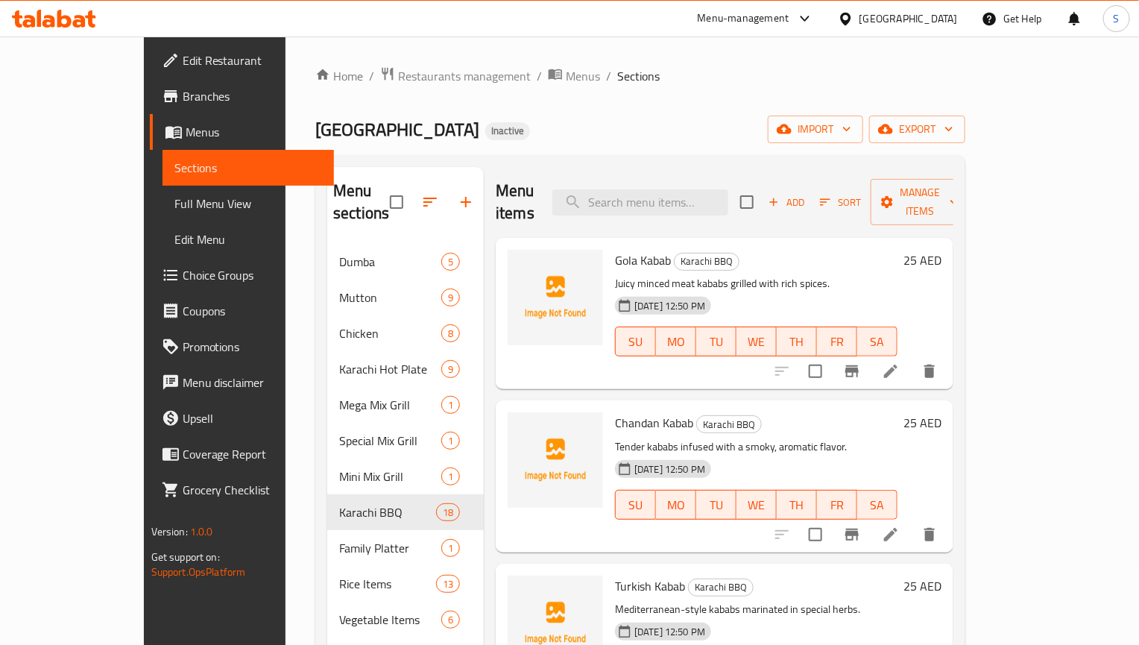
click at [912, 522] on li at bounding box center [891, 534] width 42 height 27
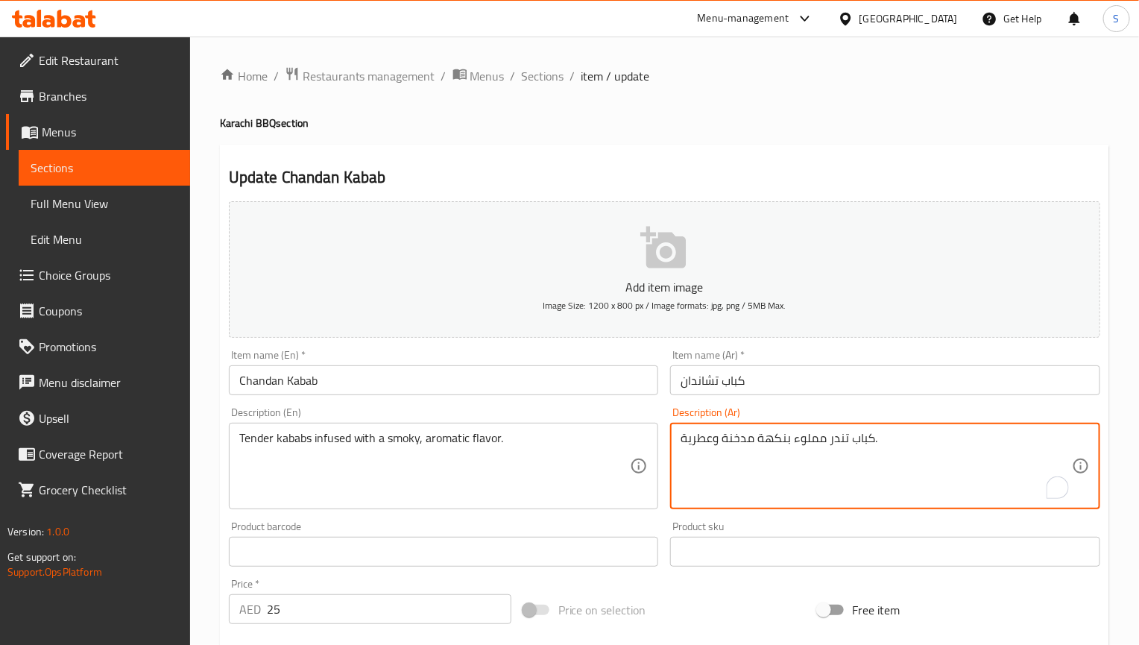
click at [815, 437] on textarea "كباب تندر مملوء بنكهة مدخنة وعطرية." at bounding box center [875, 466] width 391 height 71
paste textarea "غمس"
type textarea "كباب تندر منغمس بنكهة مدخنة وعطرية."
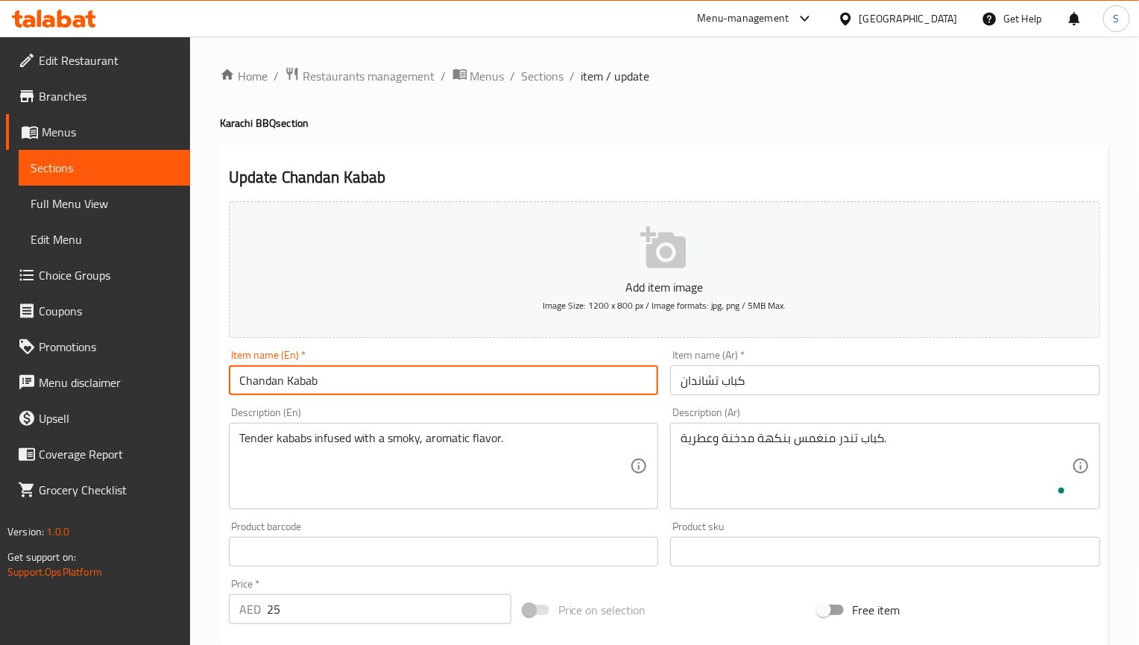
click at [560, 392] on input "Chandan Kabab" at bounding box center [444, 380] width 430 height 30
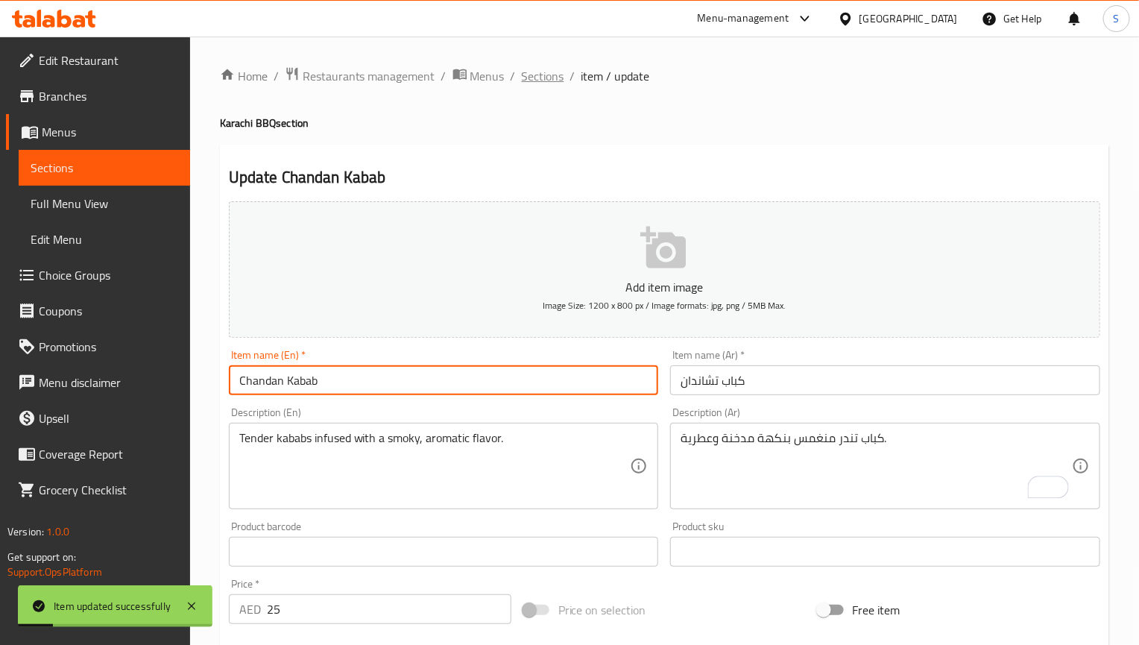
click at [546, 80] on span "Sections" at bounding box center [543, 76] width 42 height 18
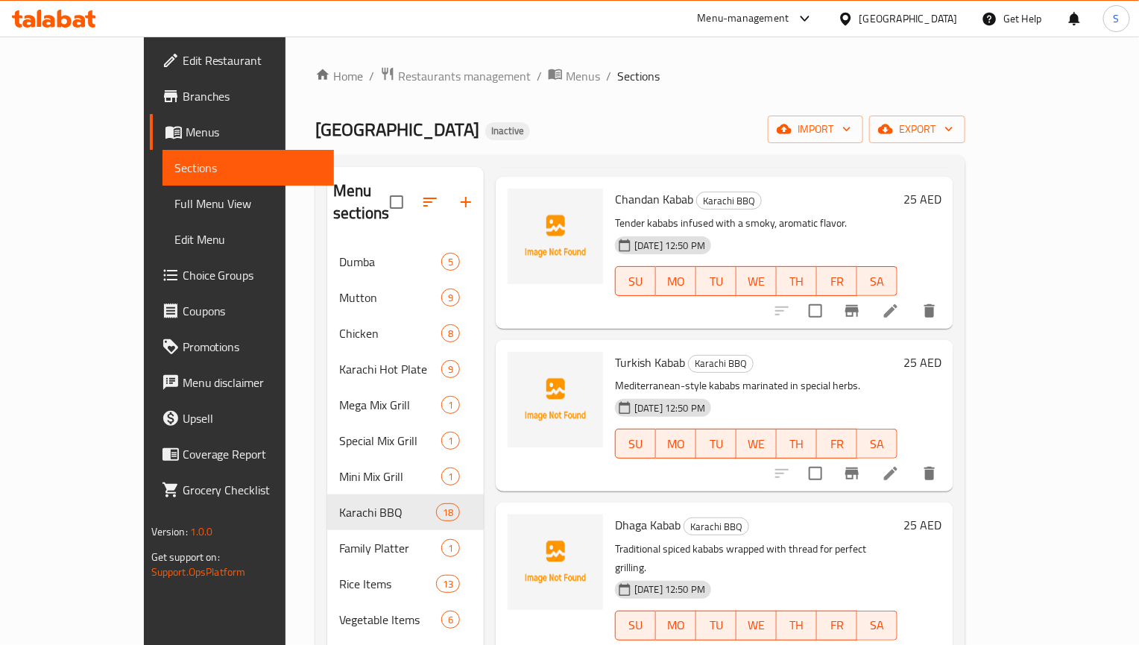
scroll to position [335, 0]
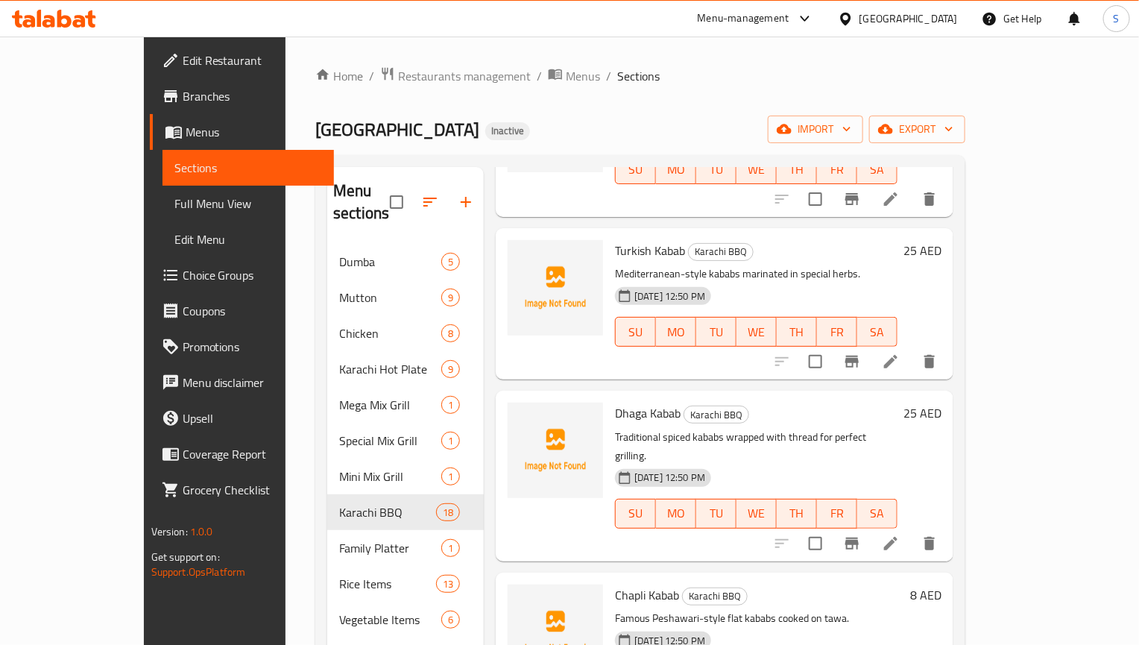
click at [947, 525] on div at bounding box center [855, 543] width 183 height 36
click at [900, 534] on icon at bounding box center [891, 543] width 18 height 18
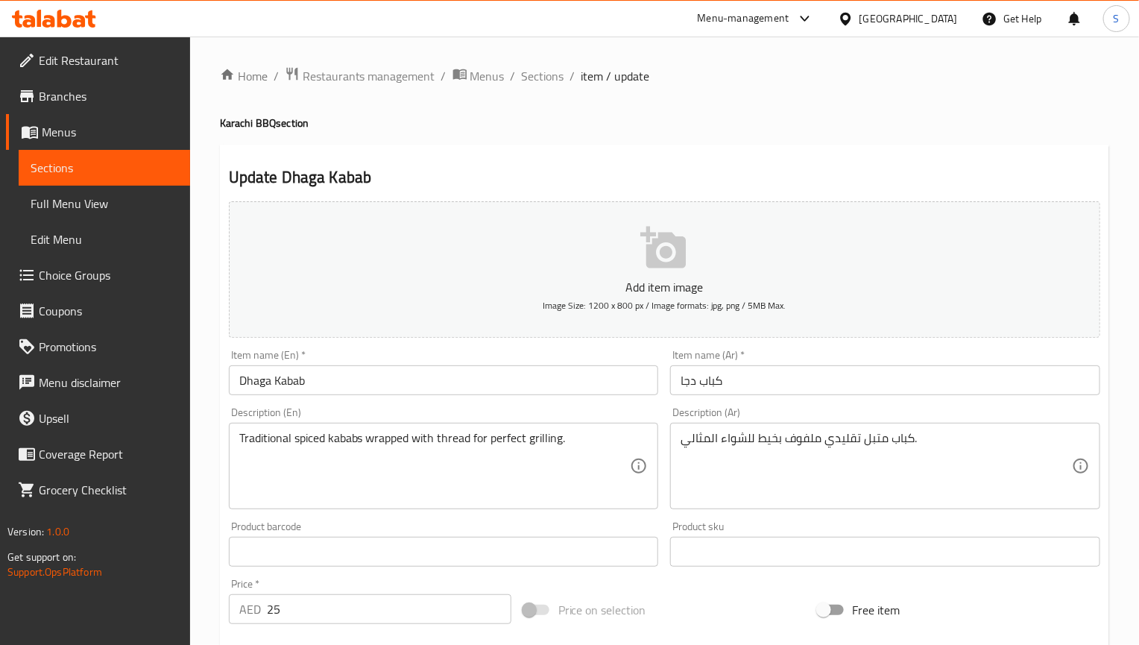
click at [693, 380] on input "كباب دجا" at bounding box center [885, 380] width 430 height 30
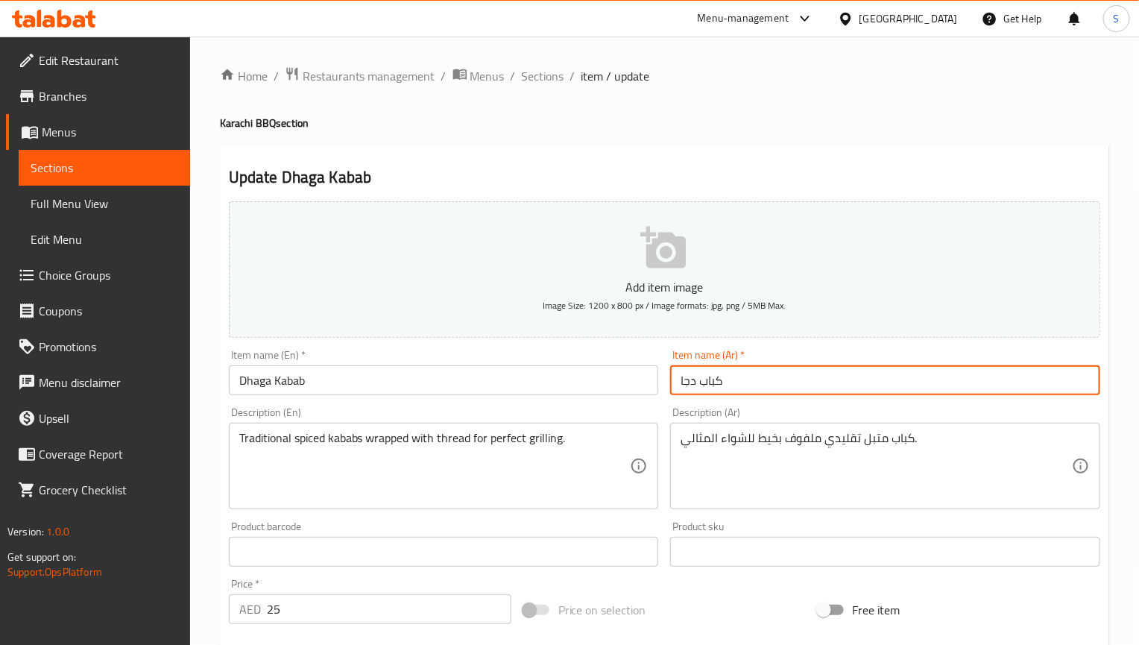
click at [693, 380] on input "كباب دجا" at bounding box center [885, 380] width 430 height 30
paste input "داجا"
click at [687, 376] on input "كباب دجا" at bounding box center [885, 380] width 430 height 30
click at [687, 387] on input "كباب دجا" at bounding box center [885, 380] width 430 height 30
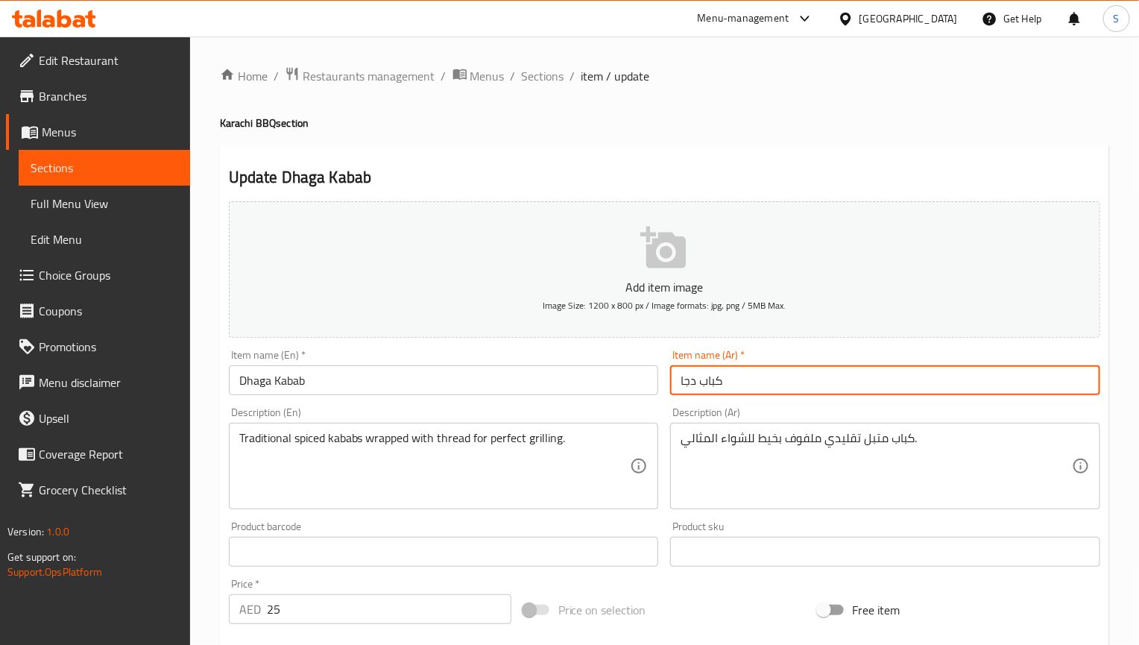
click at [687, 387] on input "كباب دجا" at bounding box center [885, 380] width 430 height 30
paste input "جا"
type input "كباب داجا"
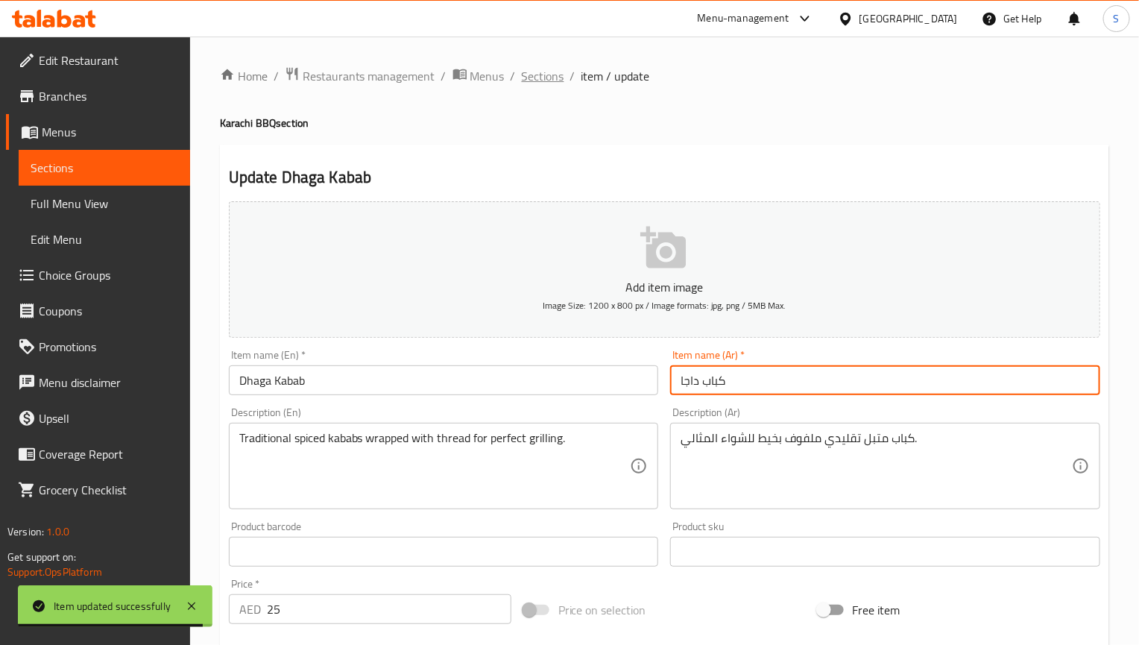
click at [552, 67] on span "Sections" at bounding box center [543, 76] width 42 height 18
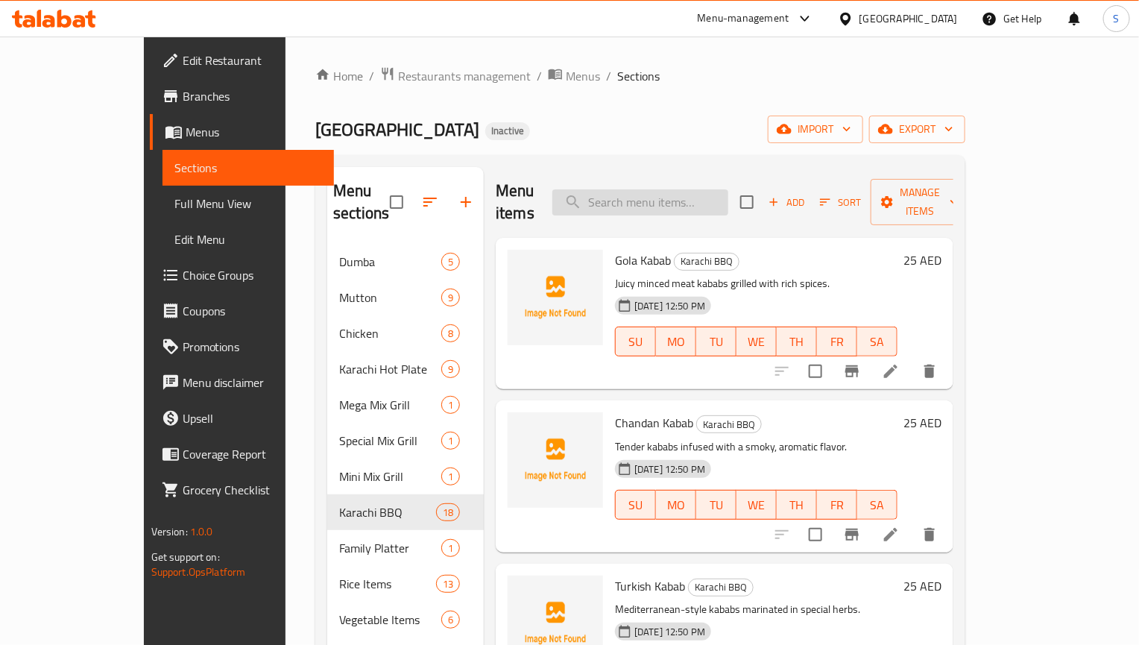
click at [716, 199] on input "search" at bounding box center [640, 202] width 176 height 26
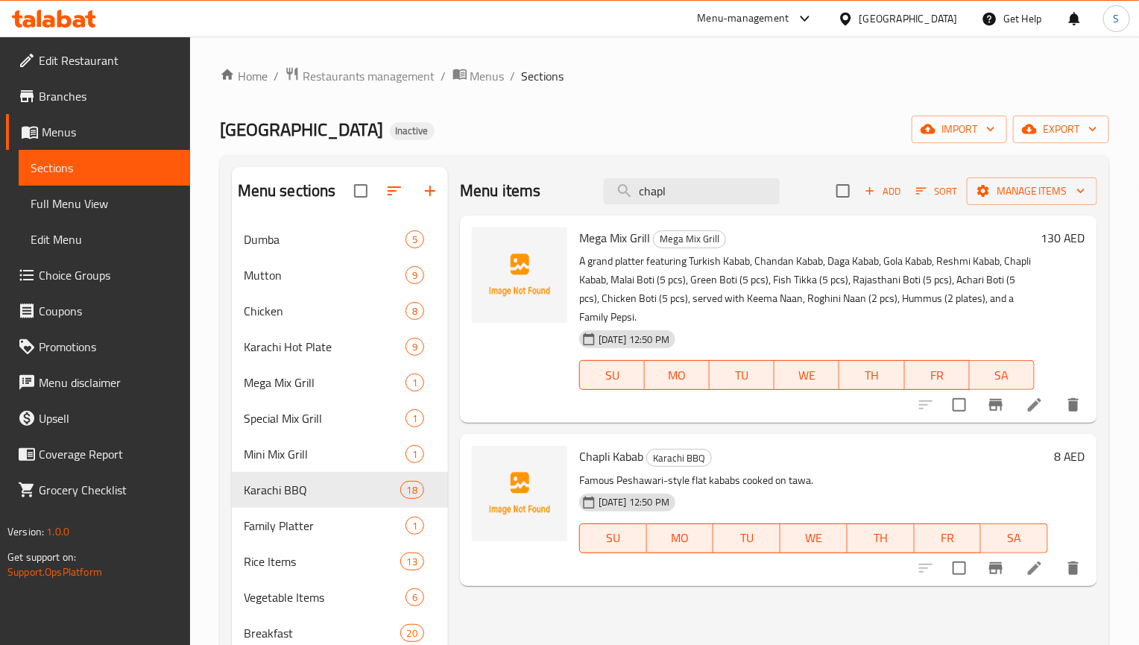
type input "chapl"
click at [1038, 564] on icon at bounding box center [1035, 568] width 18 height 18
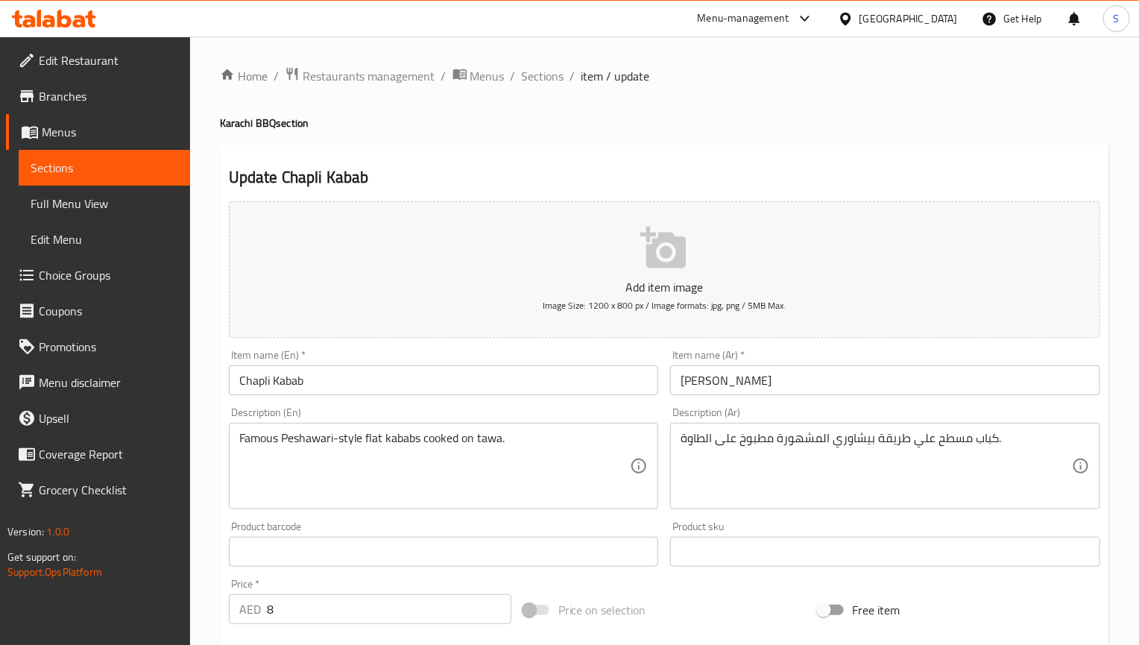
click at [765, 376] on input "تشابلي كباب" at bounding box center [885, 380] width 430 height 30
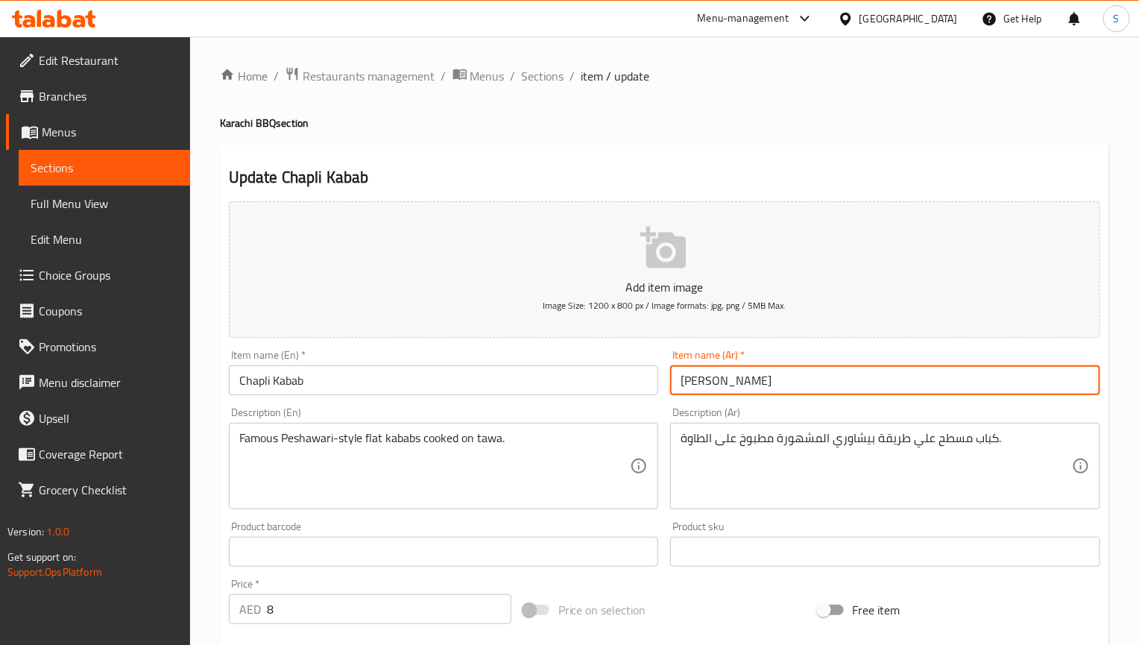
click at [765, 376] on input "تشابلي كباب" at bounding box center [885, 380] width 430 height 30
paste input "كباب شابلي"
type input "كباب شابلي"
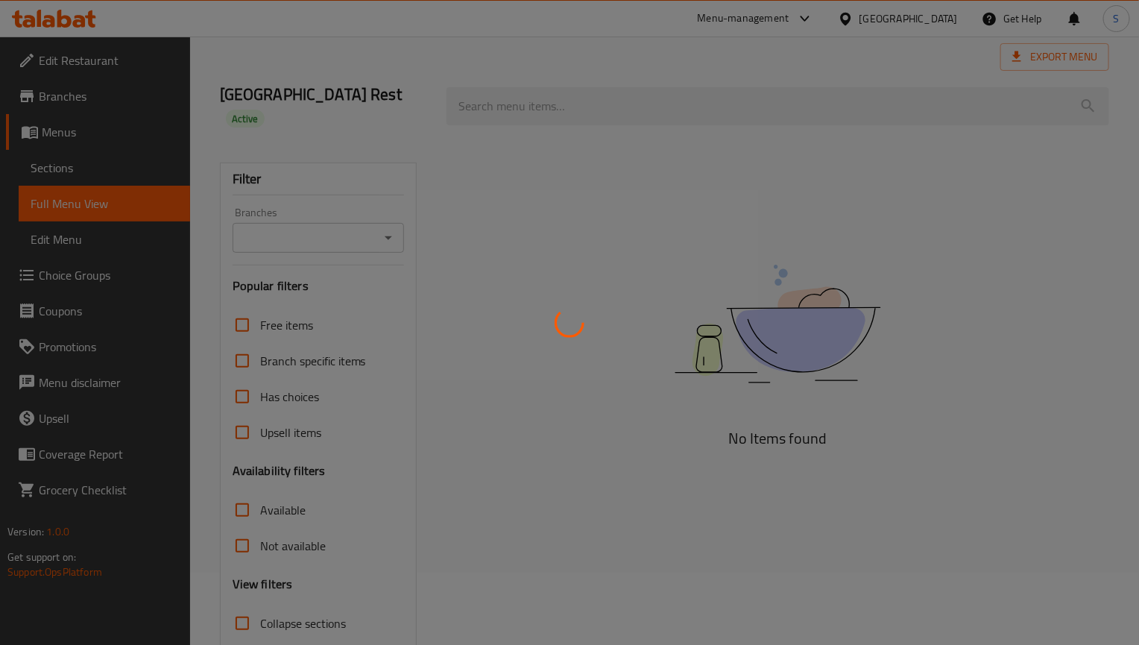
scroll to position [112, 0]
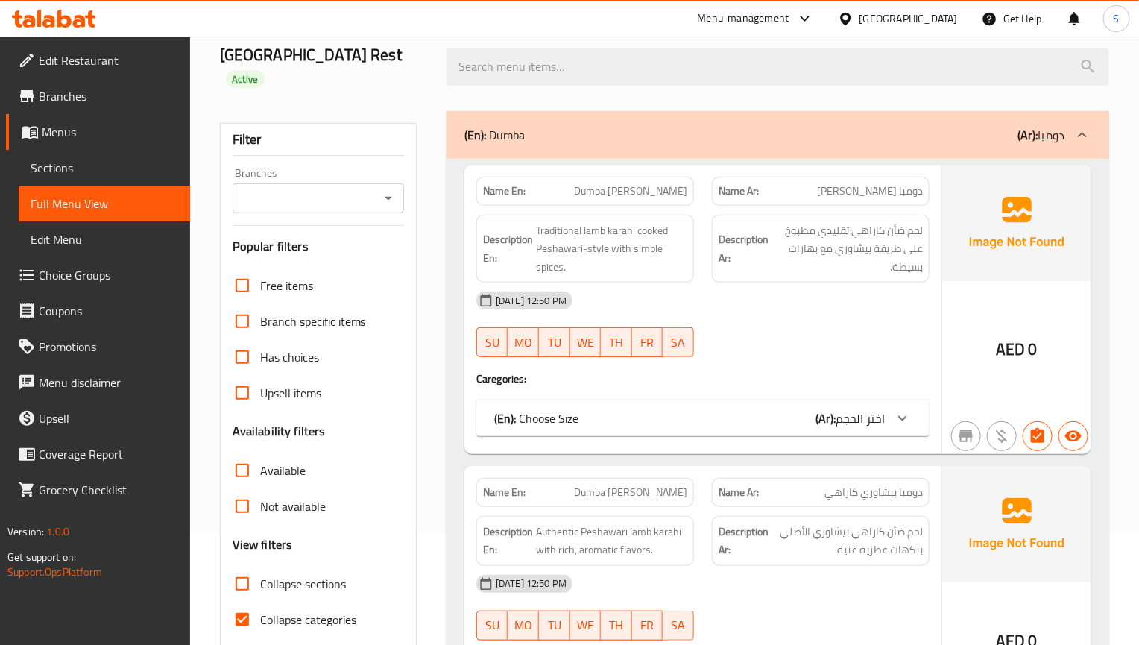
click at [248, 601] on input "Collapse categories" at bounding box center [242, 619] width 36 height 36
checkbox input "false"
click at [248, 569] on input "Collapse sections" at bounding box center [242, 584] width 36 height 36
checkbox input "true"
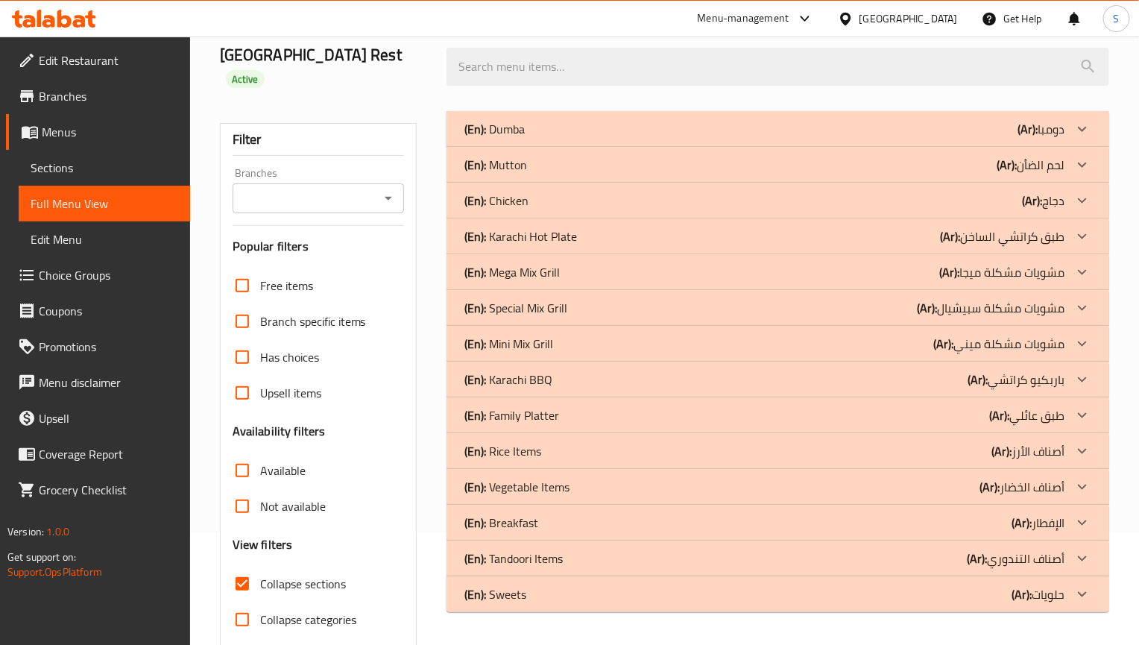
scroll to position [150, 0]
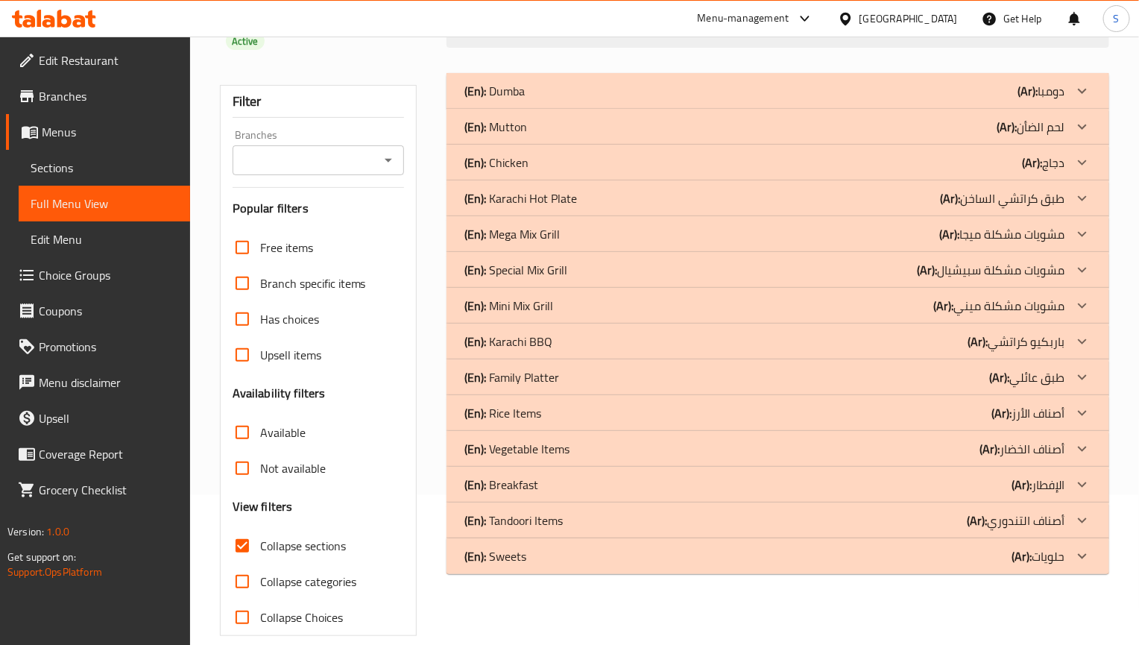
click at [560, 100] on div "(En): Karachi BBQ (Ar): باربكيو كراتشي" at bounding box center [764, 91] width 600 height 18
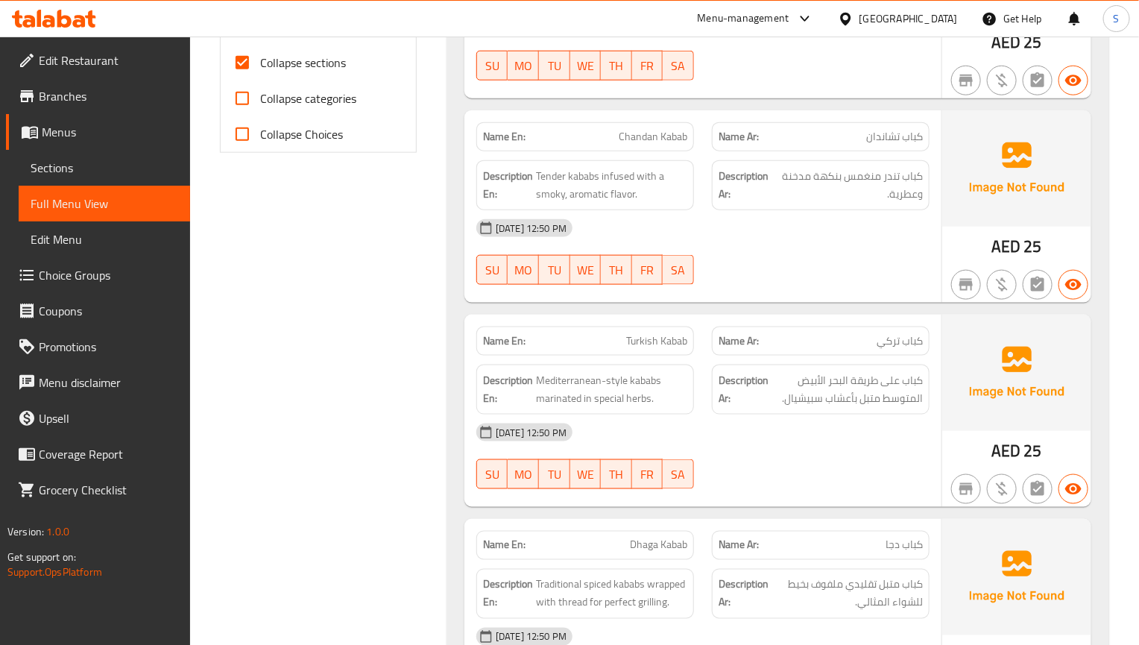
scroll to position [745, 0]
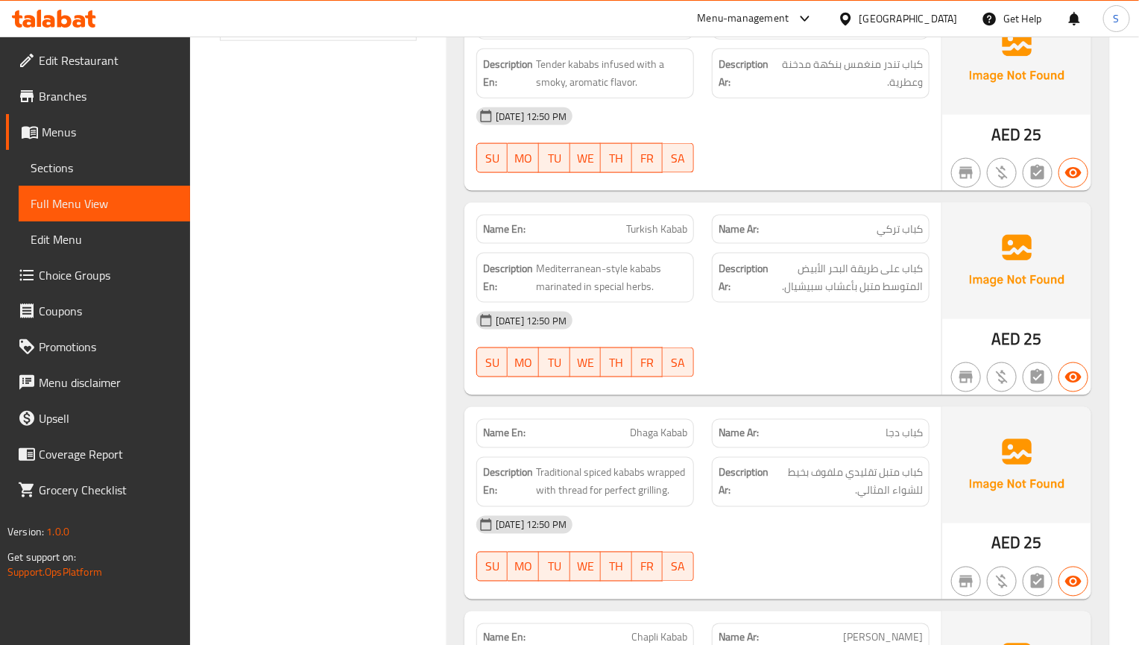
drag, startPoint x: 1073, startPoint y: 459, endPoint x: 1061, endPoint y: 461, distance: 12.9
click at [1073, 463] on img at bounding box center [1016, 465] width 149 height 116
click at [581, 259] on span "Mediterranean-style kababs marinated in special herbs." at bounding box center [611, 277] width 151 height 37
copy span "Mediterranean"
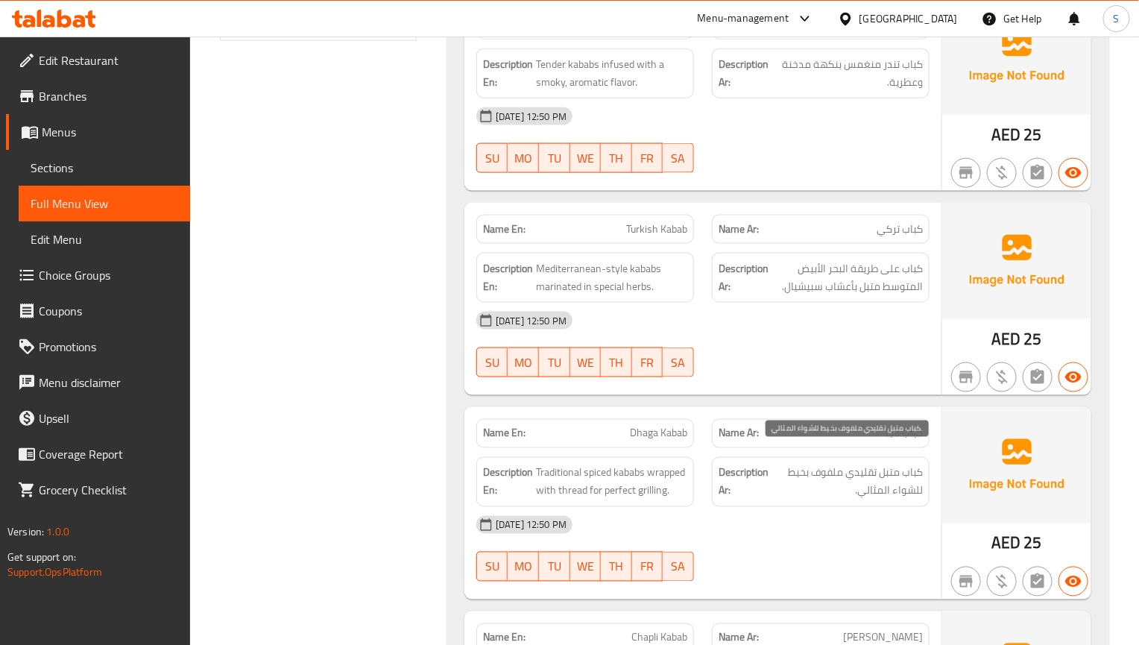
drag, startPoint x: 877, startPoint y: 473, endPoint x: 1125, endPoint y: 237, distance: 342.1
click at [877, 472] on span "كباب متبل تقليدي ملفوف بخيط للشواء المثالي." at bounding box center [846, 482] width 151 height 37
click at [760, 457] on div "Description Ar: كباب متبل تقليدي ملفوف بخيط للشواء المثالي." at bounding box center [821, 482] width 218 height 50
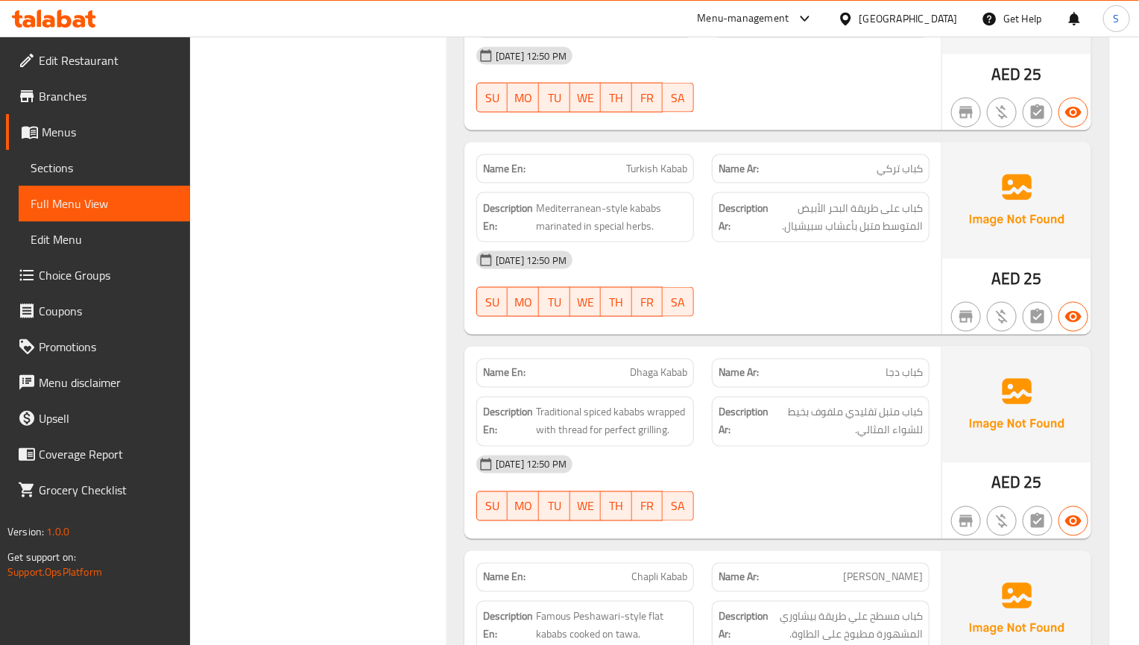
scroll to position [856, 0]
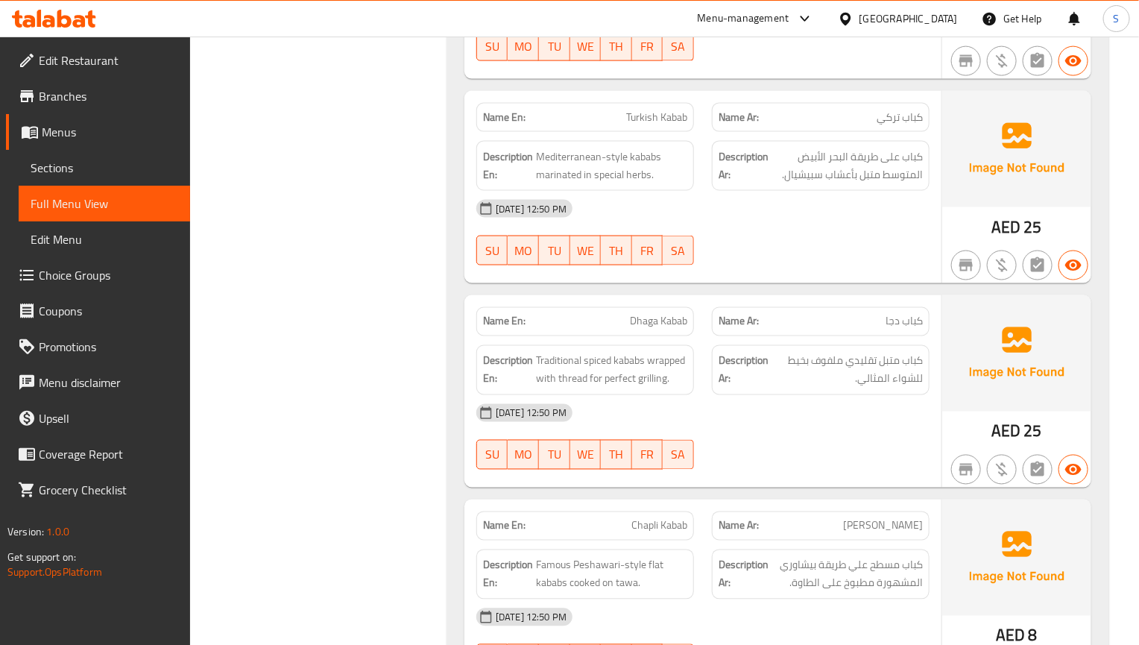
click at [971, 455] on button "button" at bounding box center [966, 470] width 30 height 30
click at [897, 395] on div "[DATE] 12:50 PM" at bounding box center [702, 413] width 471 height 36
click at [573, 363] on span "Traditional spiced kababs wrapped with thread for perfect grilling." at bounding box center [611, 370] width 151 height 37
copy span "thread"
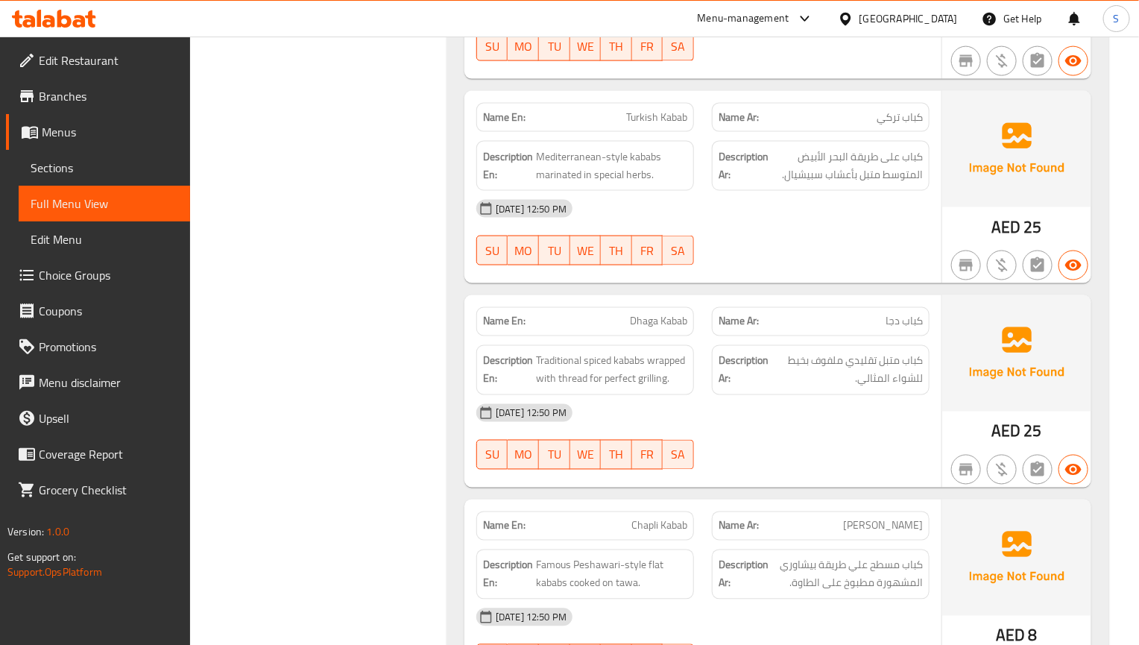
click at [626, 364] on span "Traditional spiced kababs wrapped with thread for perfect grilling." at bounding box center [611, 370] width 151 height 37
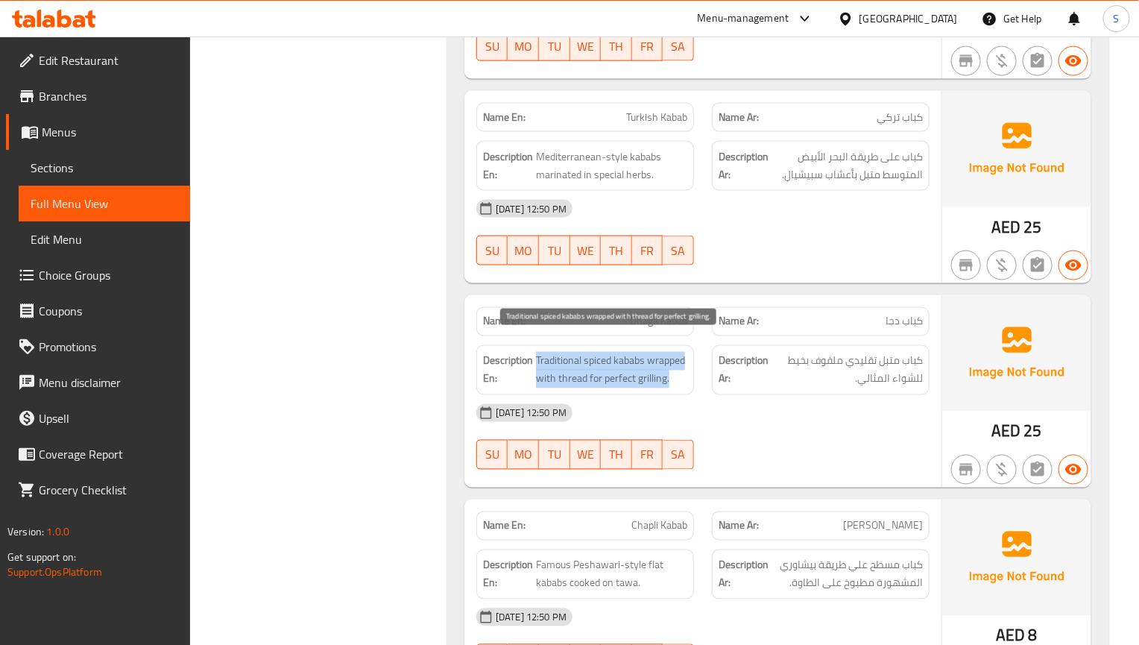
click at [626, 364] on span "Traditional spiced kababs wrapped with thread for perfect grilling." at bounding box center [611, 370] width 151 height 37
copy span "Traditional spiced kababs wrapped with thread for perfect grilling."
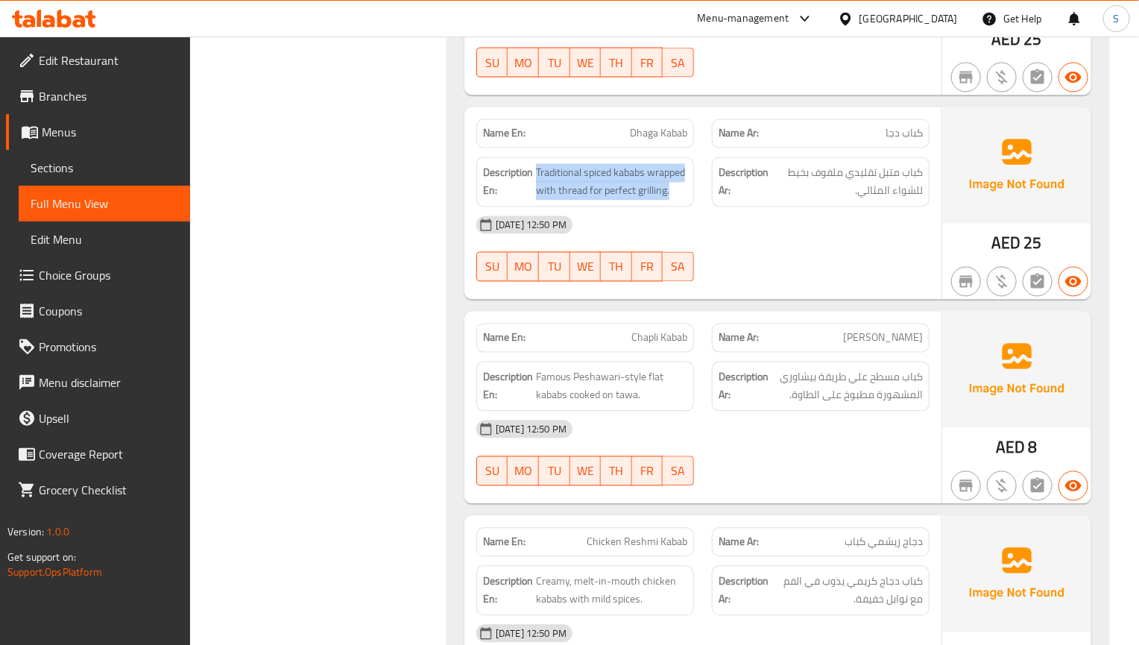
scroll to position [1080, 0]
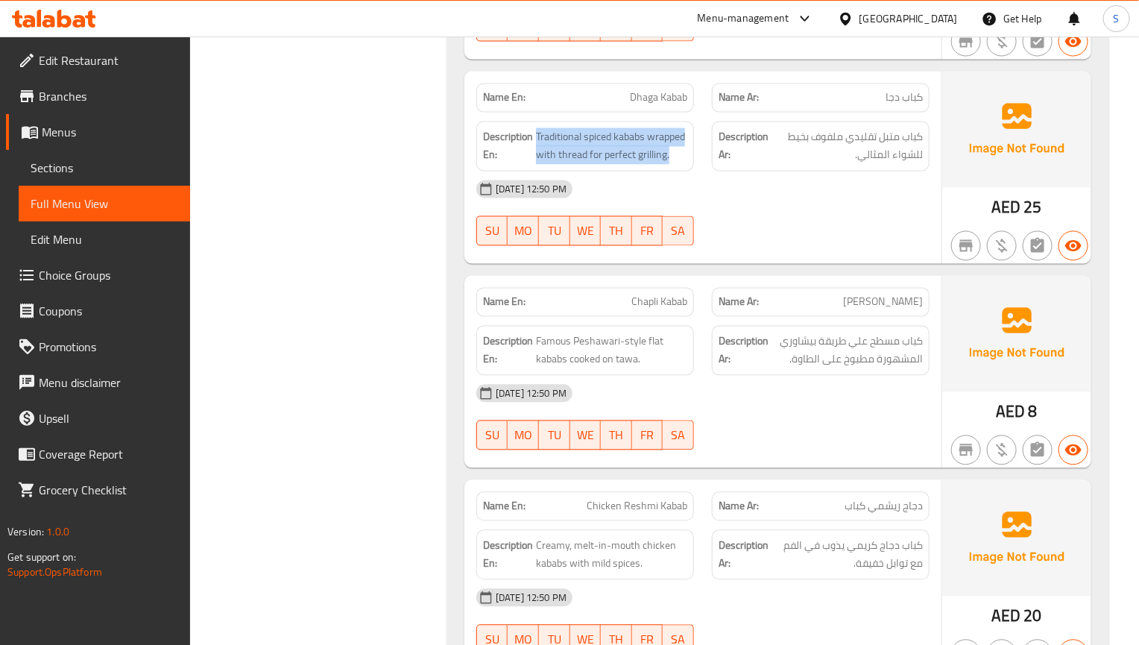
click at [973, 444] on icon "button" at bounding box center [965, 450] width 13 height 12
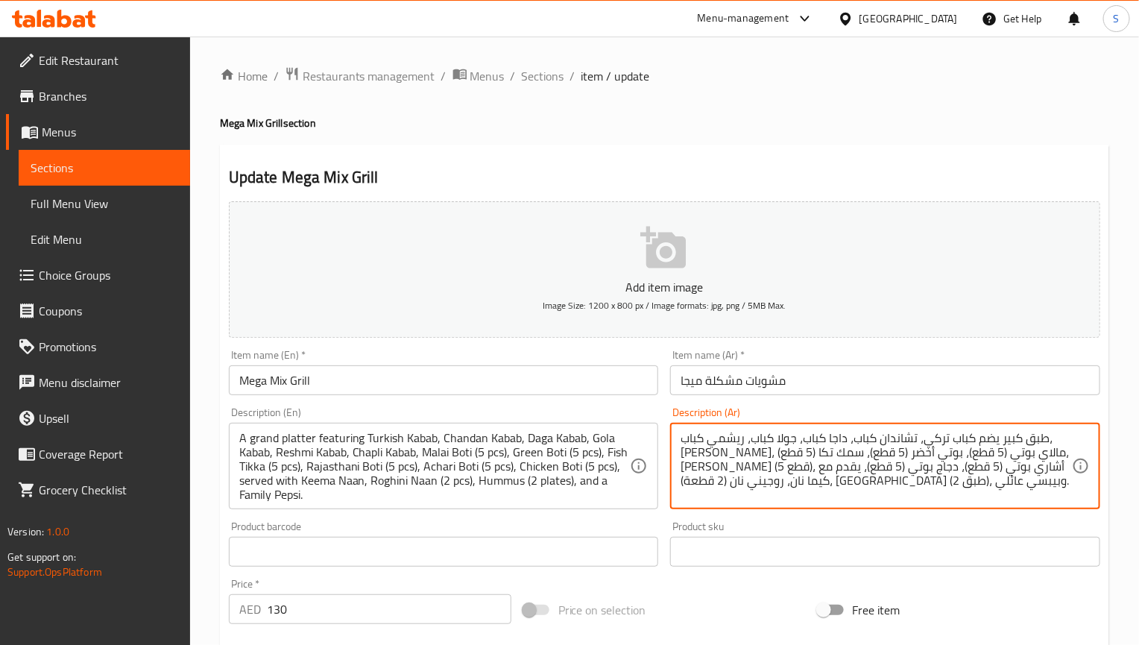
click at [861, 459] on textarea "طبق كبير يضم كباب تركي، تشاندان كباب، داجا كباب، جولا كباب، ريشمي كباب، [PERSON…" at bounding box center [875, 466] width 391 height 71
click at [930, 445] on textarea "طبق كبير يضم كباب تركي، تشاندان كباب، داجا كباب، جولا كباب، ريشمي كباب، [PERSON…" at bounding box center [875, 466] width 391 height 71
drag, startPoint x: 1013, startPoint y: 452, endPoint x: 1080, endPoint y: 452, distance: 67.1
click at [1080, 452] on div "طبق كبير يضم كباب تركي، تشاندان كباب، داجا كباب، جولا كباب، ريشمي كباب، [PERSON…" at bounding box center [885, 466] width 430 height 86
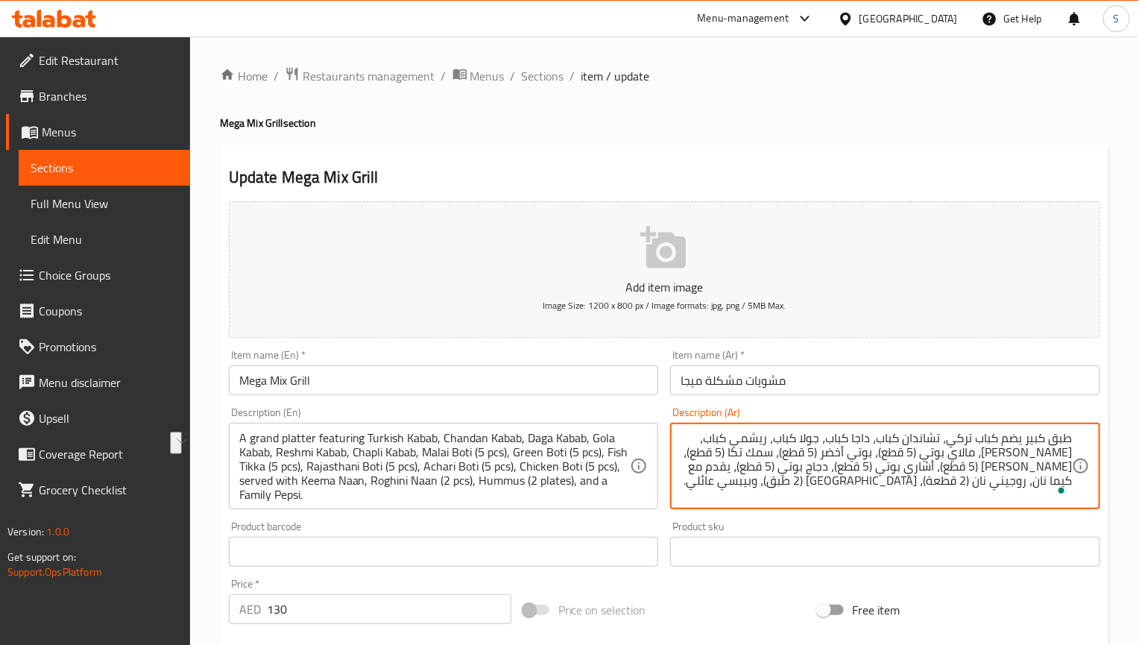
paste textarea "كباب شابلي"
type textarea "طبق كبير يضم كباب تركي، تشاندان كباب، داجا كباب، جولا كباب، ريشمي كباب، كباب شا…"
click at [400, 394] on input "Mega Mix Grill" at bounding box center [444, 380] width 430 height 30
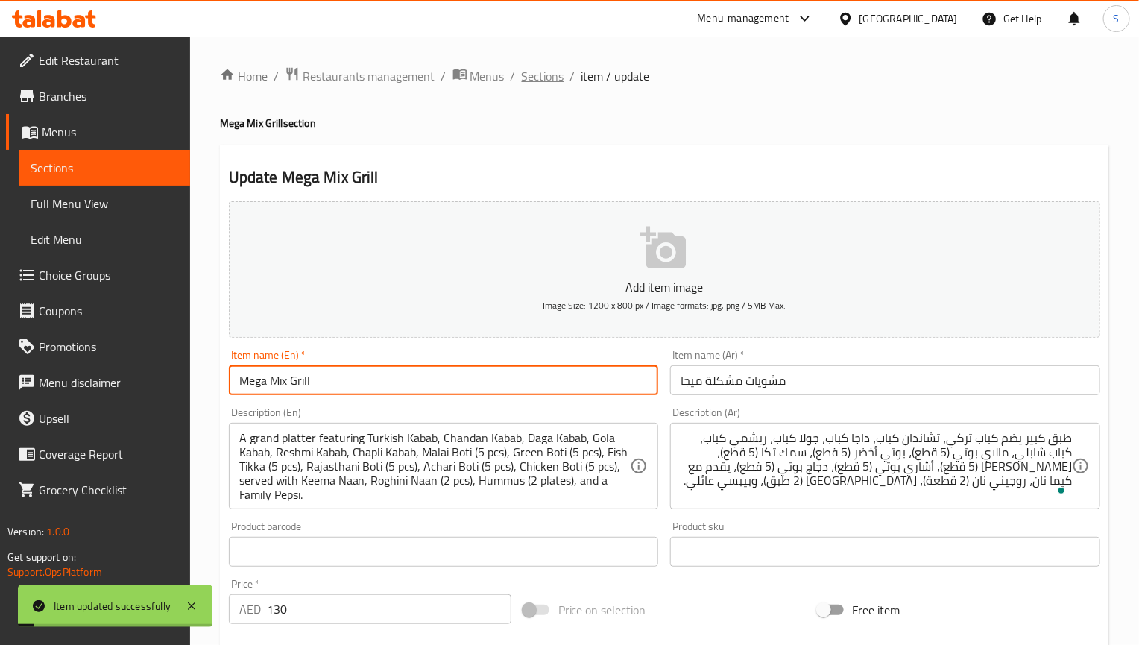
click at [546, 75] on span "Sections" at bounding box center [543, 76] width 42 height 18
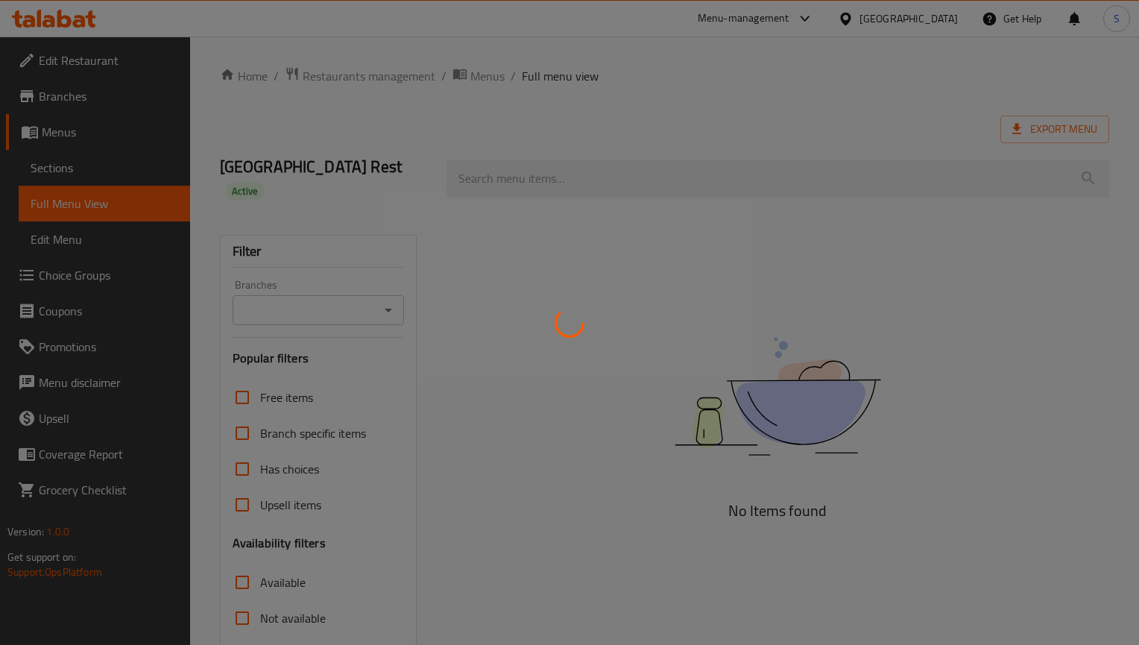
scroll to position [150, 0]
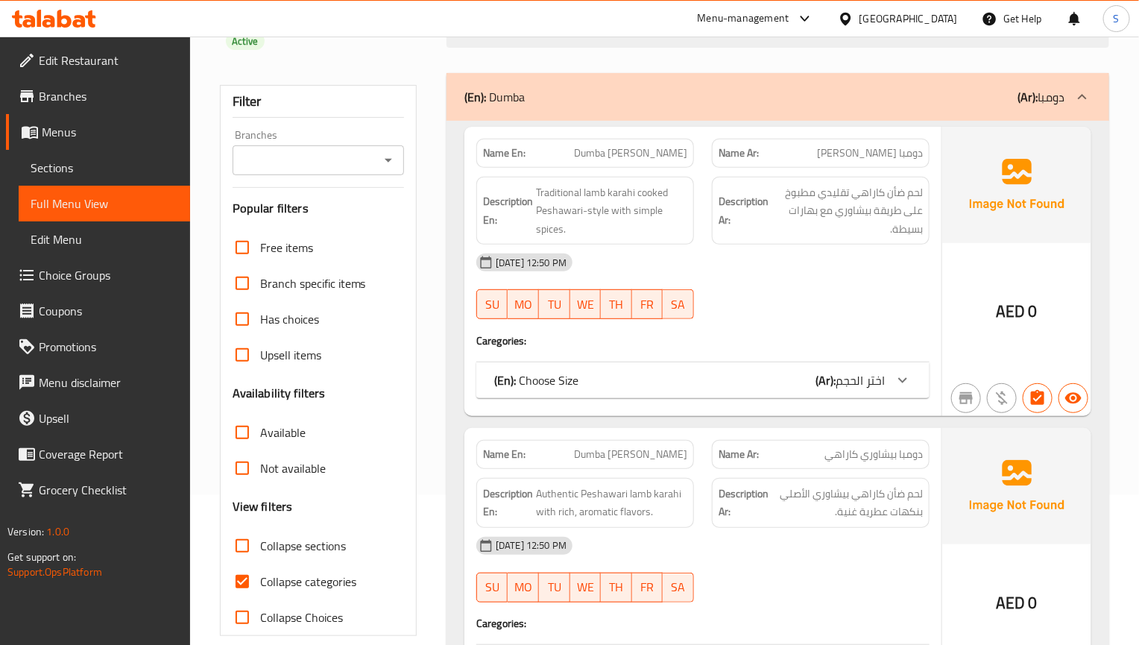
click at [241, 563] on input "Collapse categories" at bounding box center [242, 581] width 36 height 36
checkbox input "false"
click at [241, 528] on input "Collapse sections" at bounding box center [242, 546] width 36 height 36
checkbox input "true"
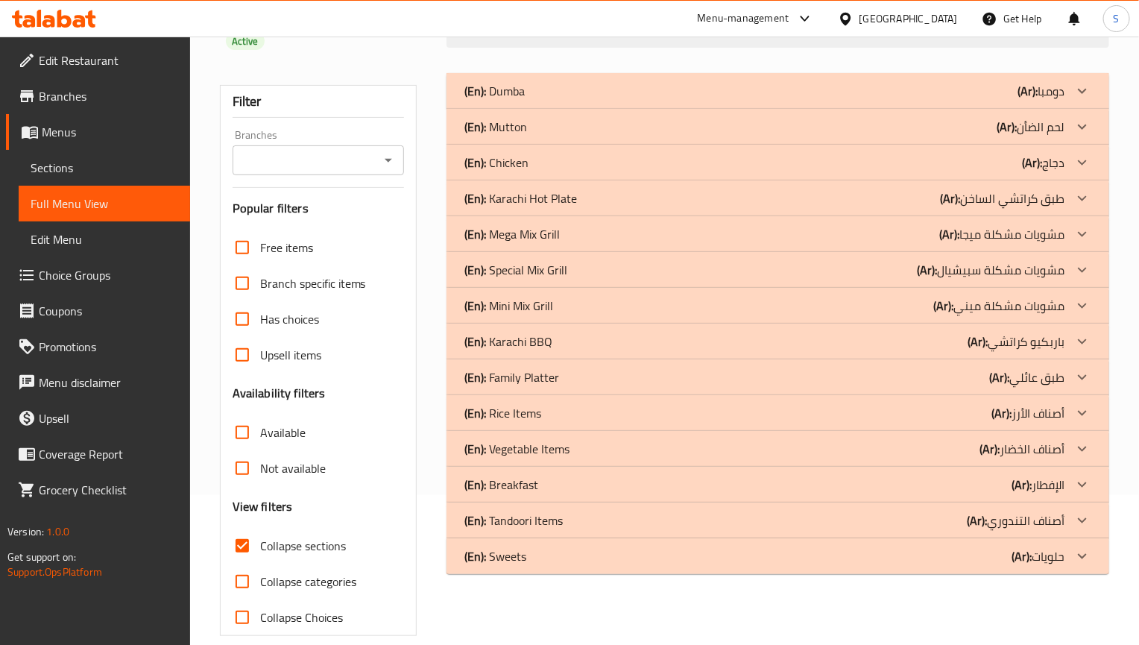
click at [525, 100] on p "(En): Karachi BBQ" at bounding box center [494, 91] width 60 height 18
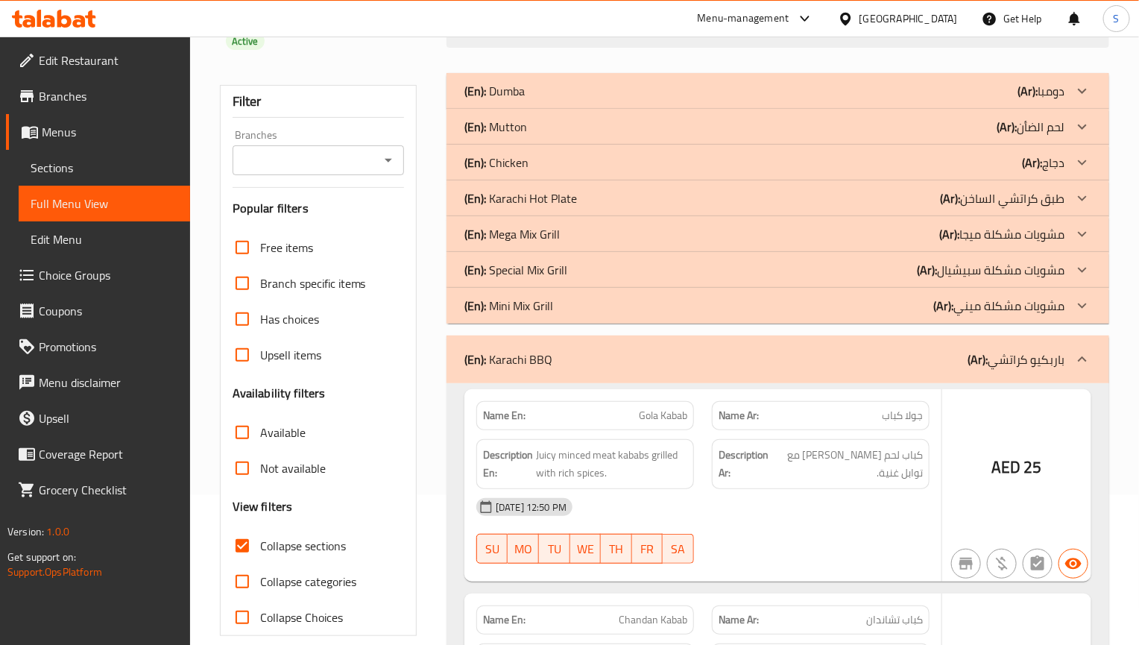
click at [532, 109] on div "(En): Mini Mix Grill (Ar): مشويات مشكلة ميني" at bounding box center [777, 91] width 663 height 36
click at [525, 100] on p "(En): Special Mix Grill" at bounding box center [494, 91] width 60 height 18
click at [533, 109] on div "(En): Mega Mix Grill (Ar): مشويات مشكلة ميجا" at bounding box center [777, 91] width 663 height 36
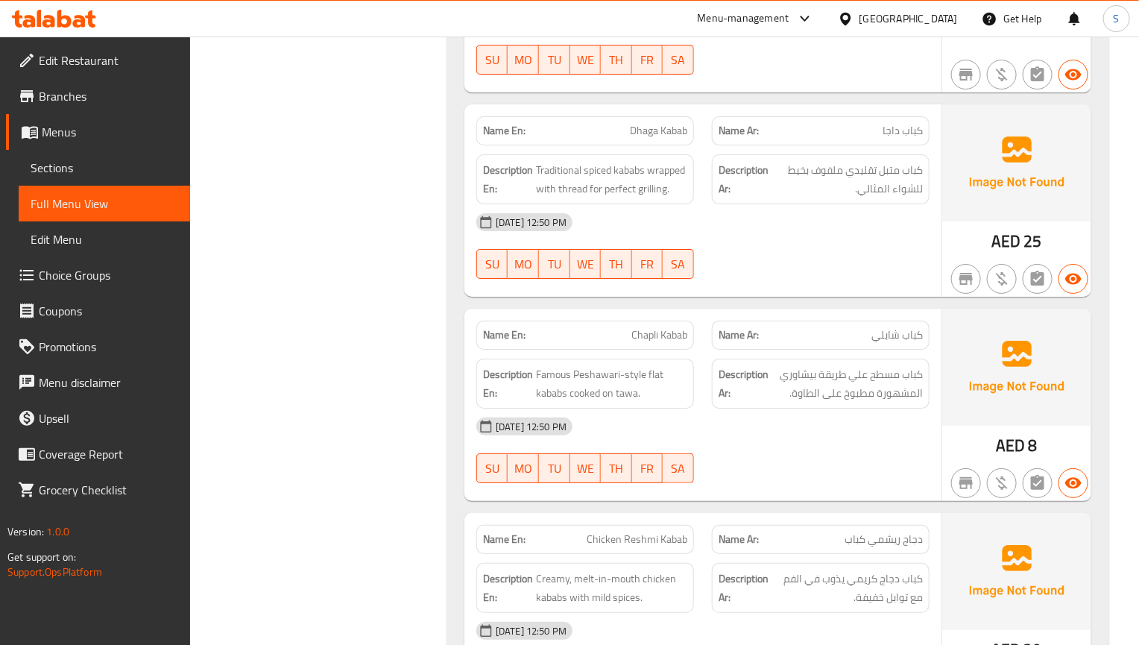
scroll to position [209, 0]
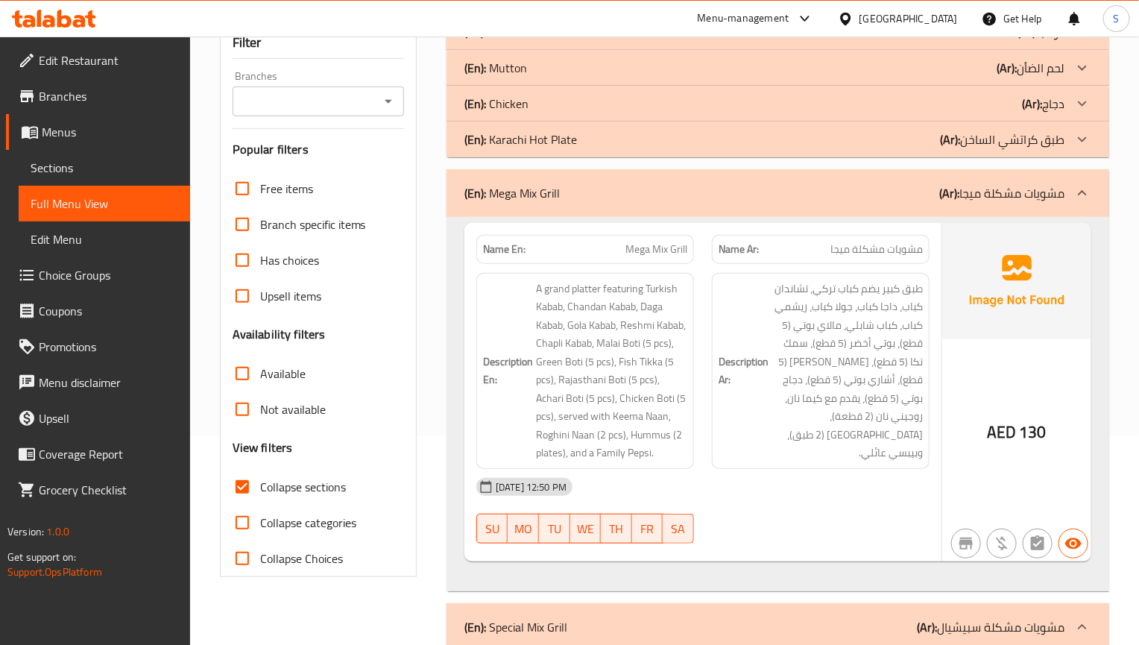
click at [544, 184] on p "(En): Mega Mix Grill" at bounding box center [511, 193] width 95 height 18
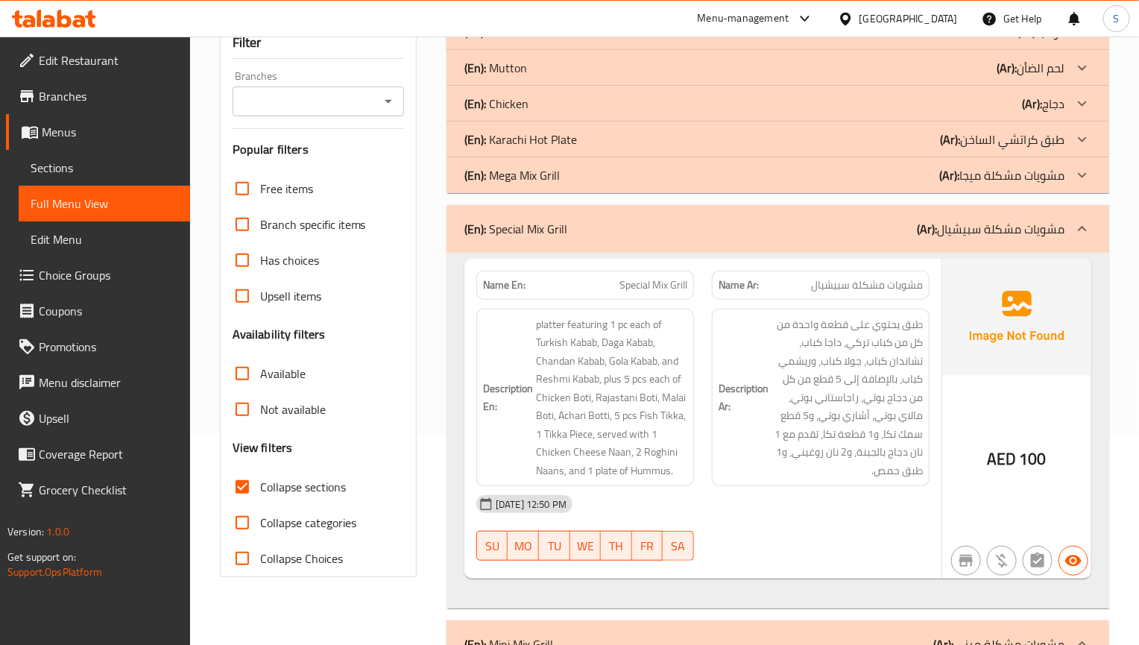
click at [544, 220] on p "(En): Special Mix Grill" at bounding box center [515, 229] width 103 height 18
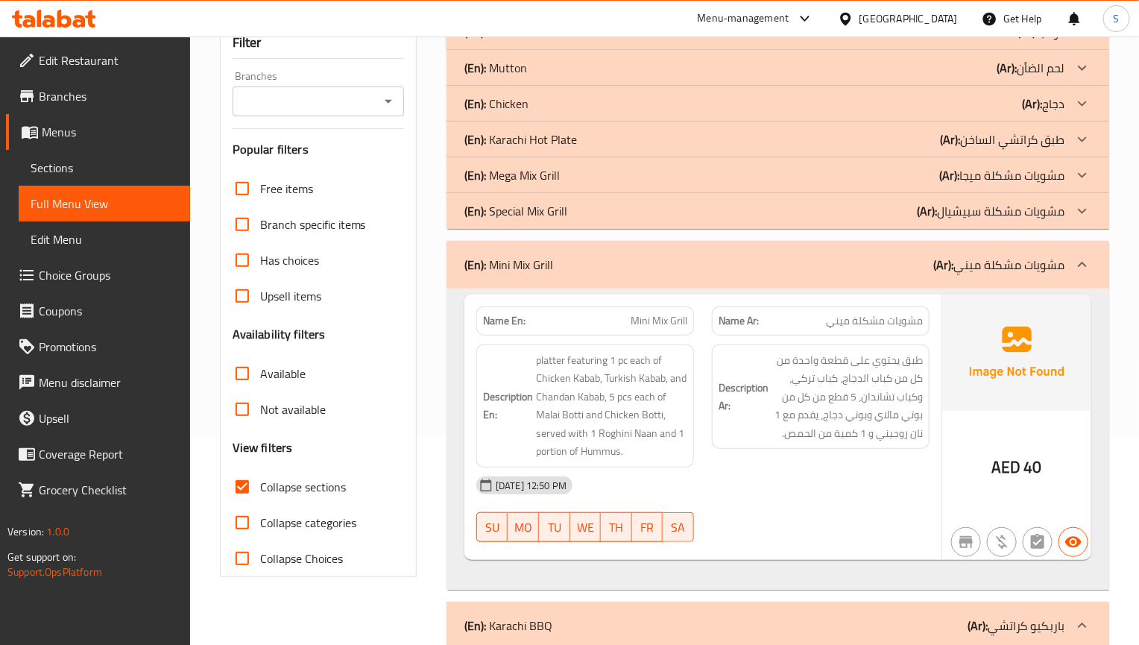
click at [537, 241] on div "(En): Mini Mix Grill (Ar): مشويات مشكلة ميني" at bounding box center [777, 265] width 663 height 48
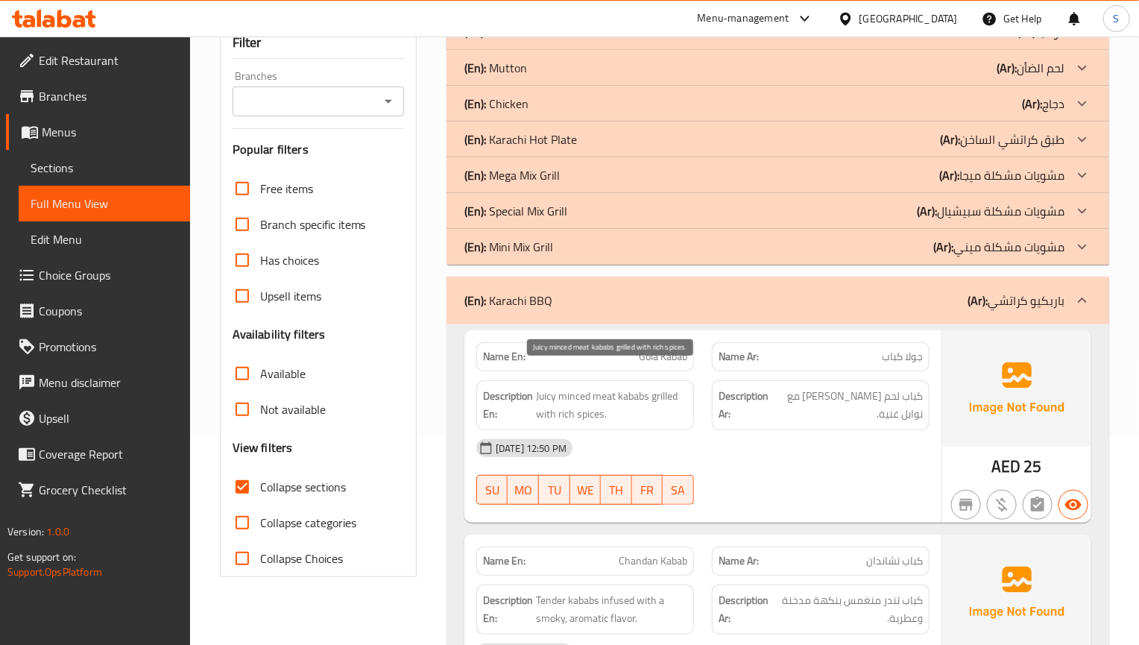
scroll to position [432, 0]
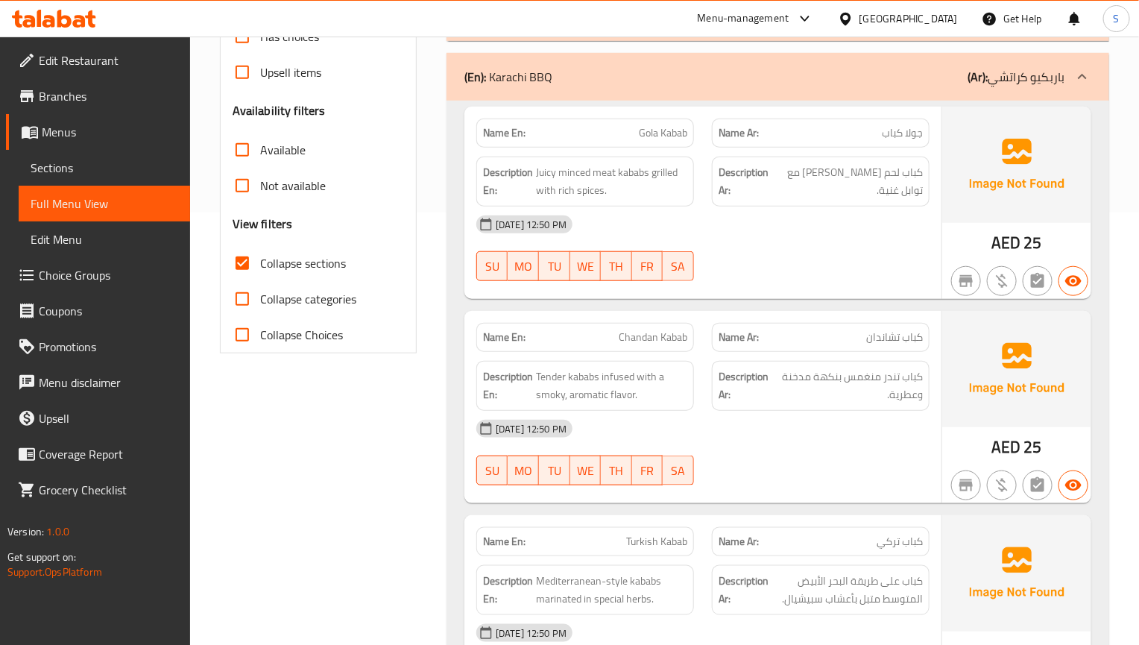
click at [794, 441] on div "01-09-2025 12:50 PM SU MO TU WE TH FR SA" at bounding box center [702, 452] width 471 height 83
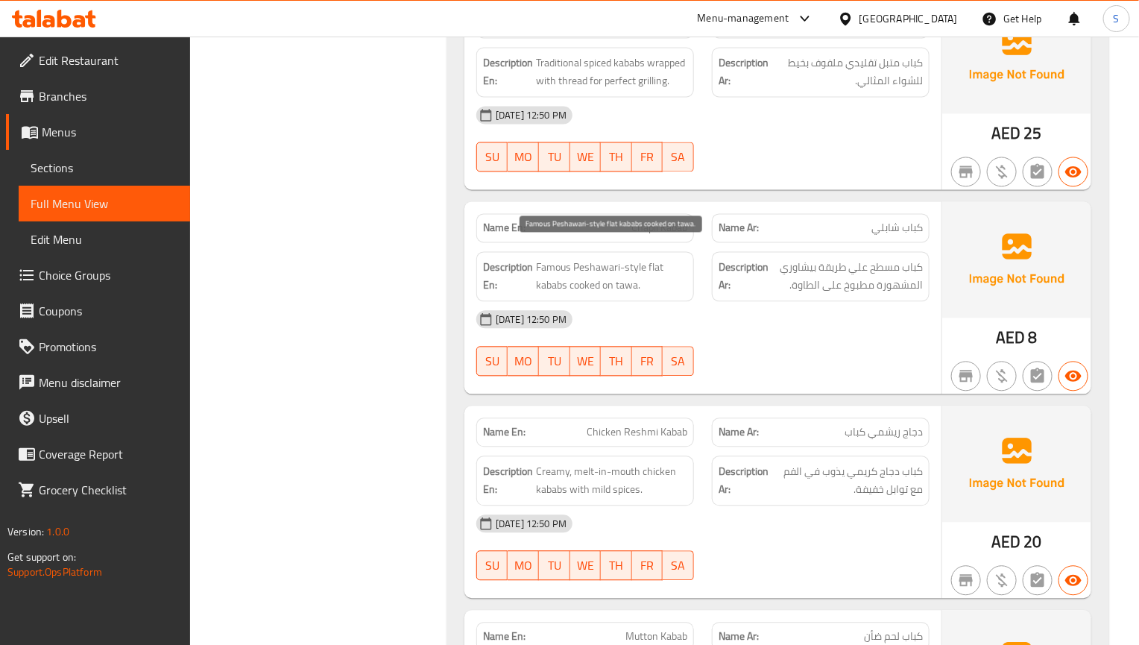
scroll to position [1156, 0]
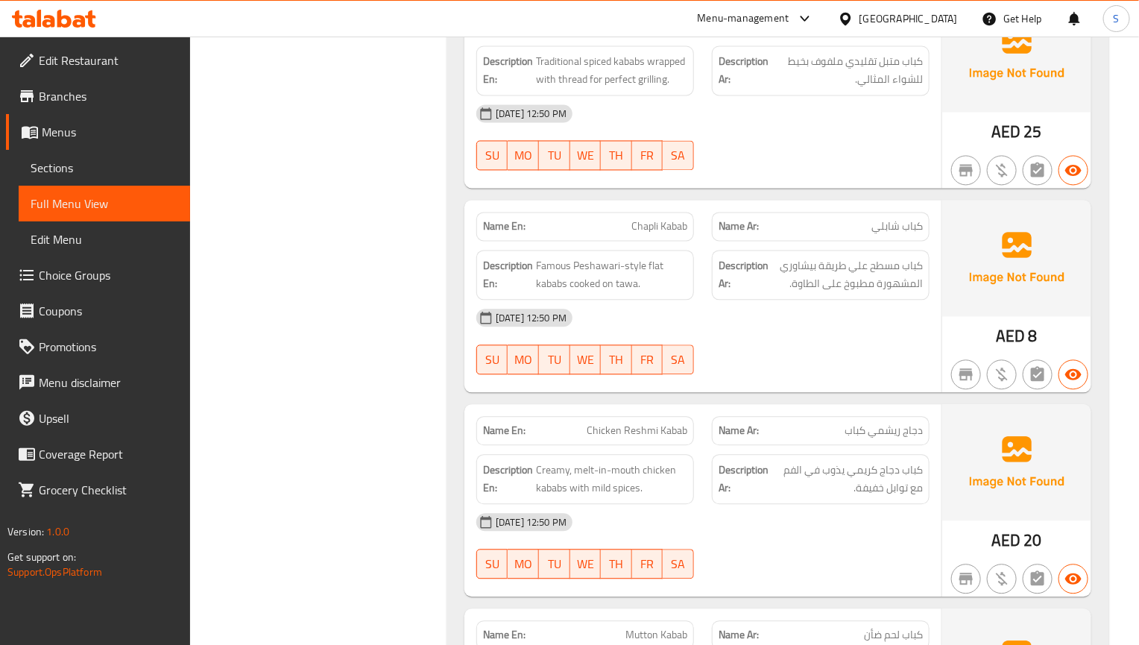
drag, startPoint x: 985, startPoint y: 335, endPoint x: 973, endPoint y: 326, distance: 14.3
click at [985, 335] on div "AED 8" at bounding box center [1016, 296] width 149 height 192
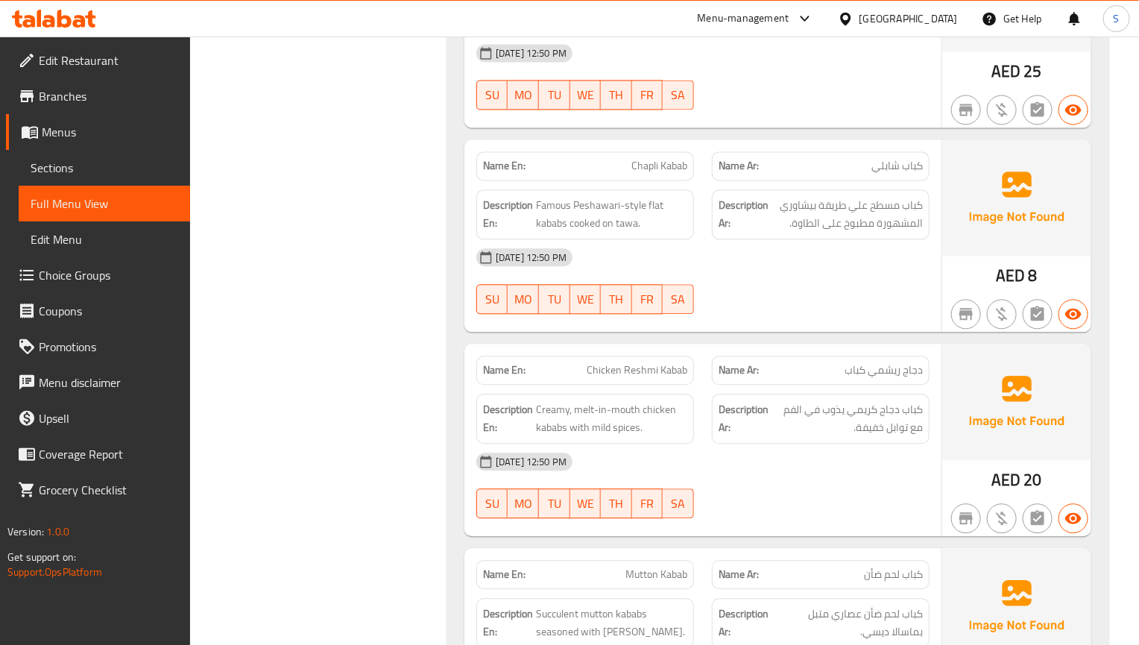
scroll to position [1268, 0]
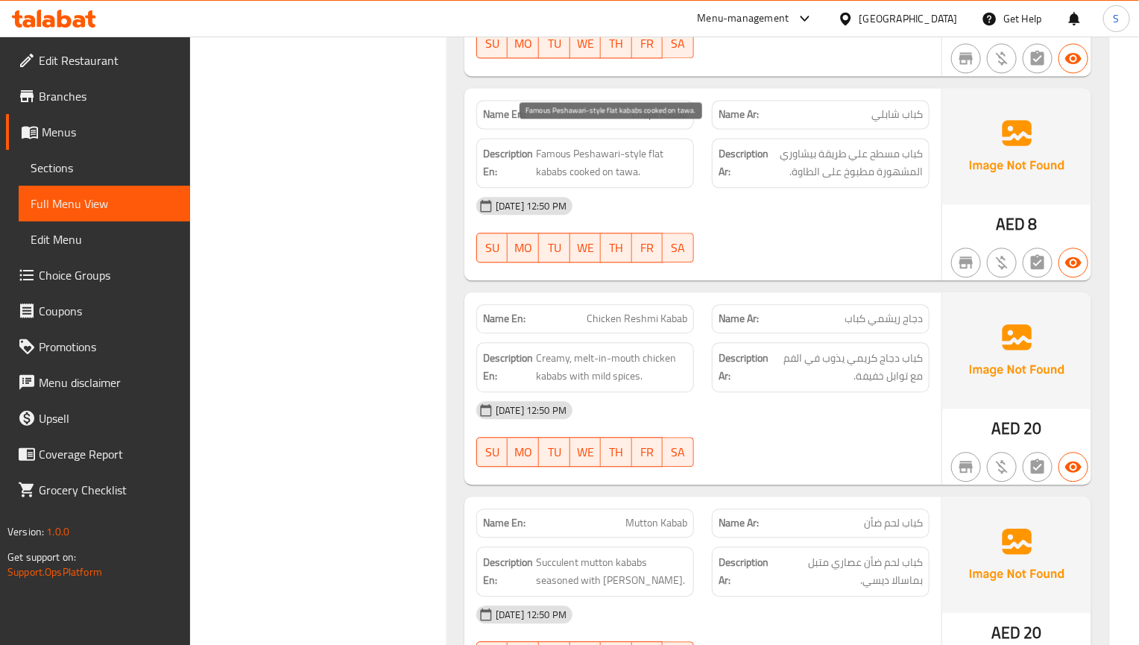
click at [618, 159] on span "Famous Peshawari-style flat kababs cooked on tawa." at bounding box center [611, 163] width 151 height 37
copy span "tawa"
click at [944, 394] on div "AED 20" at bounding box center [1016, 388] width 149 height 192
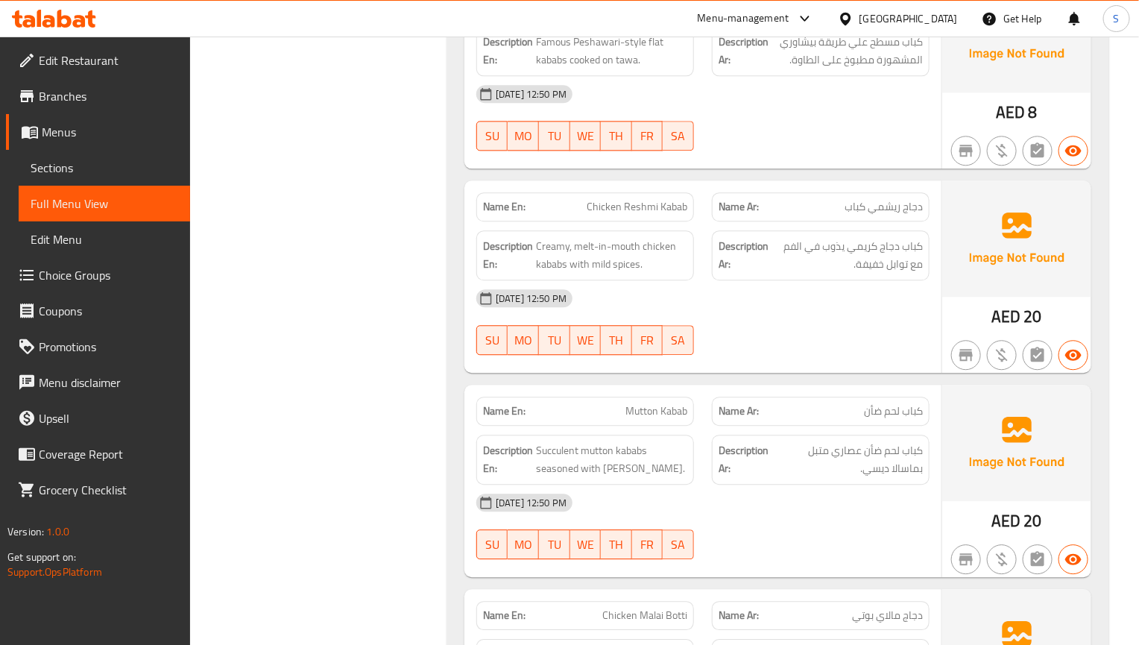
drag, startPoint x: 978, startPoint y: 363, endPoint x: 900, endPoint y: 361, distance: 78.3
click at [821, 385] on div "Name En: Mutton Kabab Name Ar: كباب لحم ضأن Description En: Succulent mutton ka…" at bounding box center [702, 481] width 477 height 192
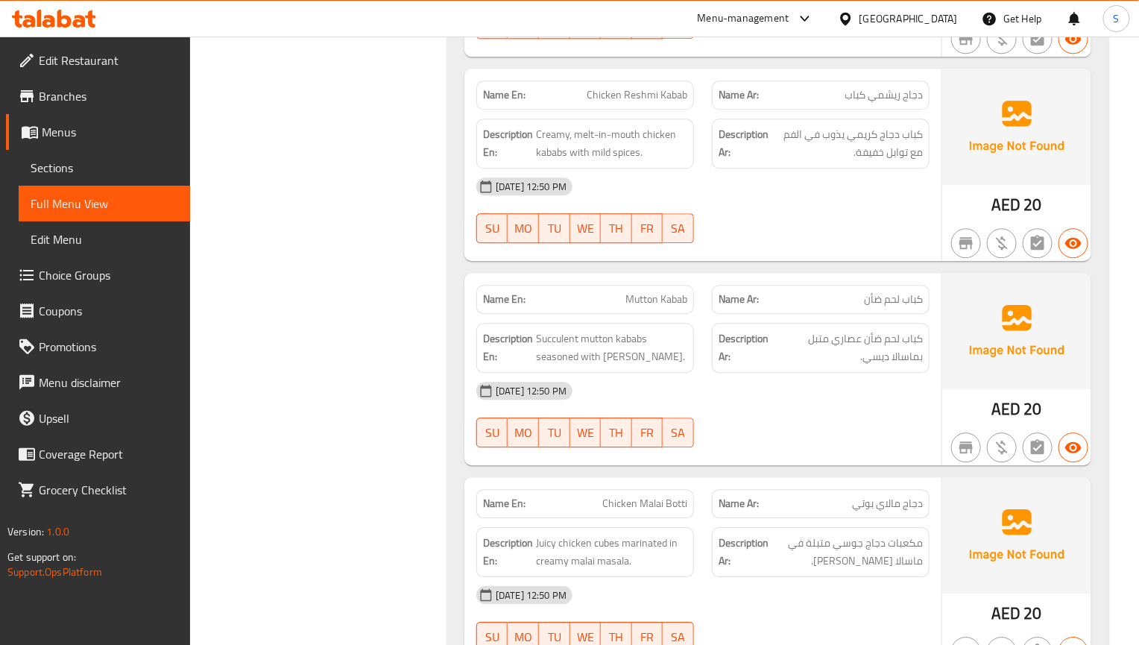
click at [833, 385] on div "01-09-2025 12:50 PM" at bounding box center [702, 391] width 471 height 36
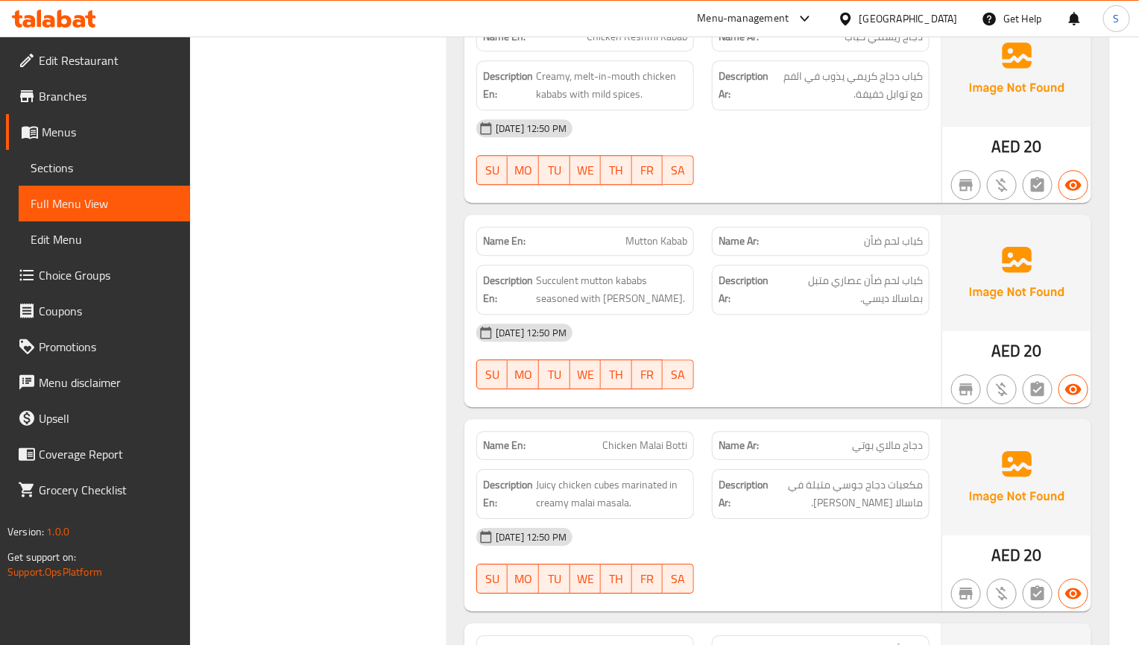
scroll to position [1603, 0]
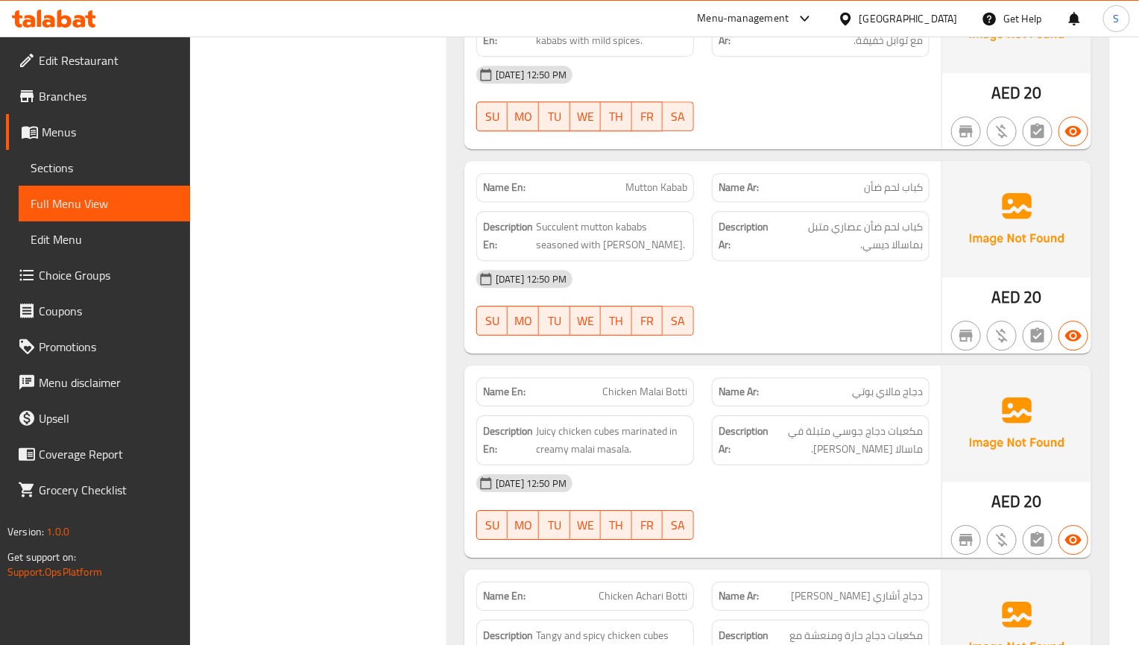
click at [971, 389] on img at bounding box center [1016, 423] width 149 height 116
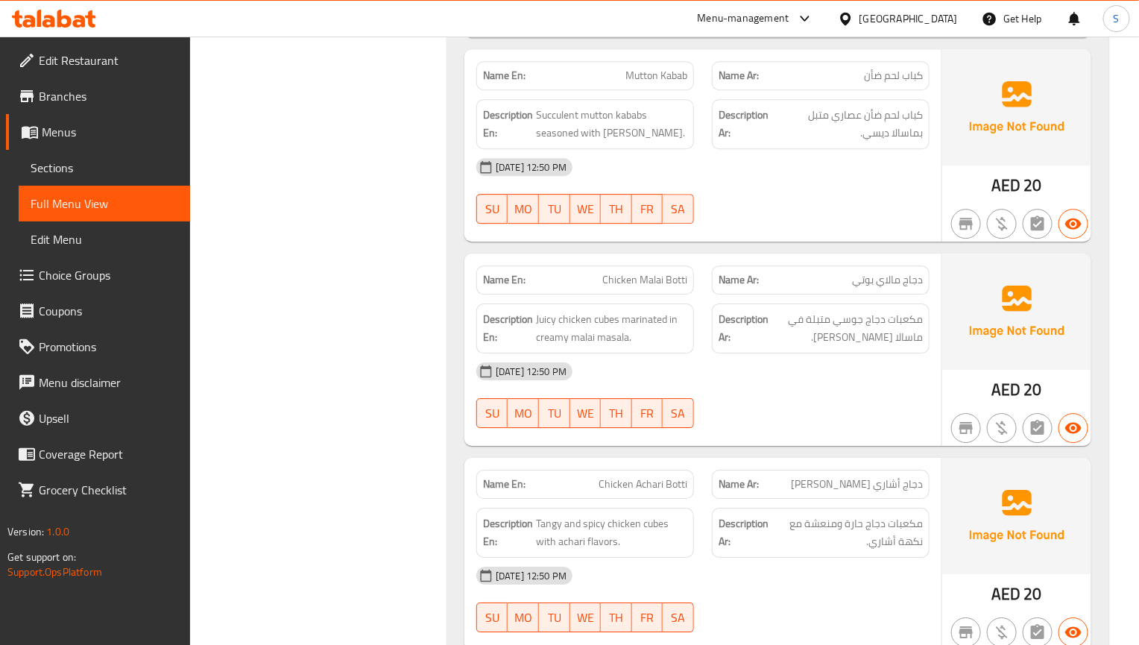
click at [745, 432] on div "Name En: Chicken Malai Botti Name Ar: دجاج مالاي بوتي Description En: Juicy chi…" at bounding box center [702, 349] width 477 height 192
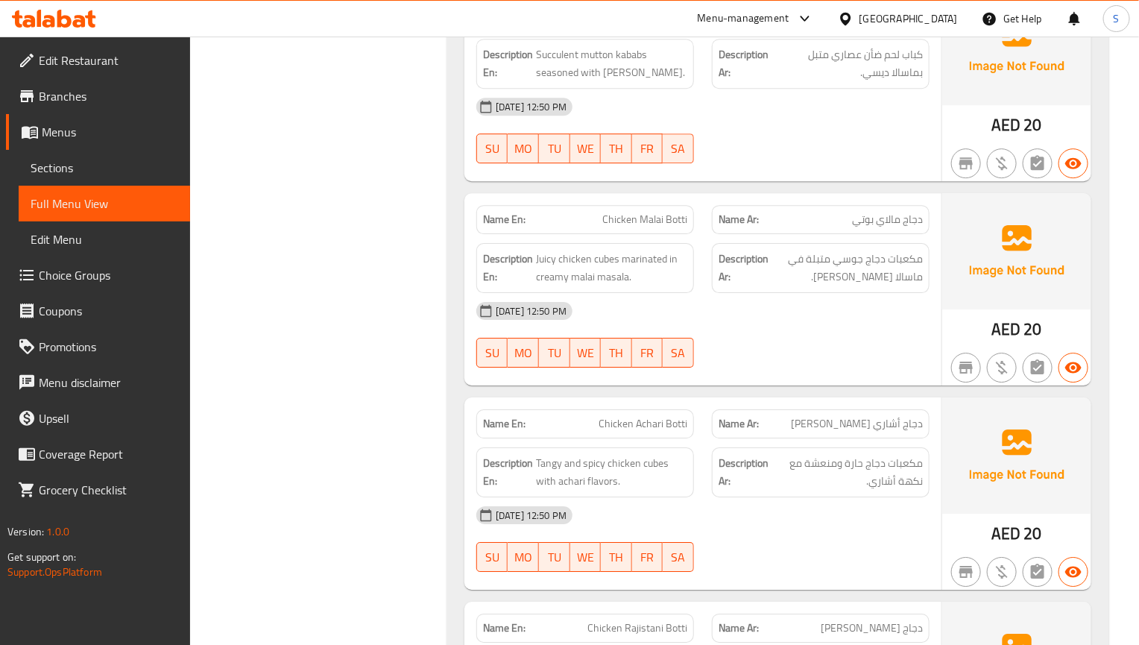
scroll to position [1827, 0]
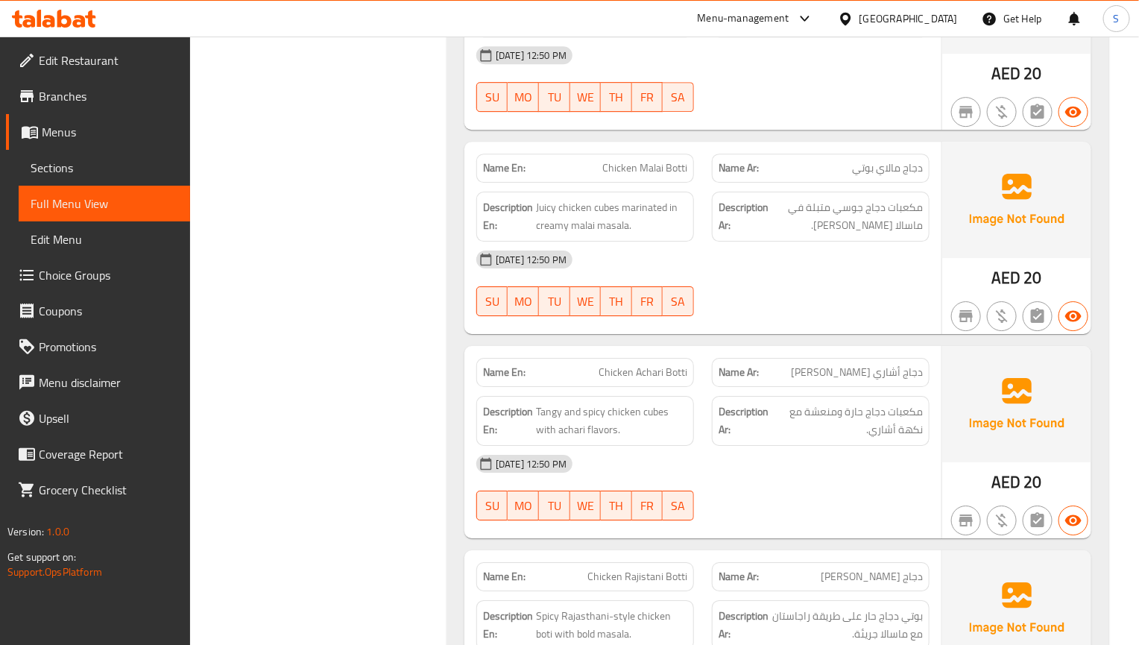
click at [825, 387] on div "Description Ar: مكعبات دجاج حارة ومنعشة مع نكهة أشاري." at bounding box center [821, 421] width 236 height 68
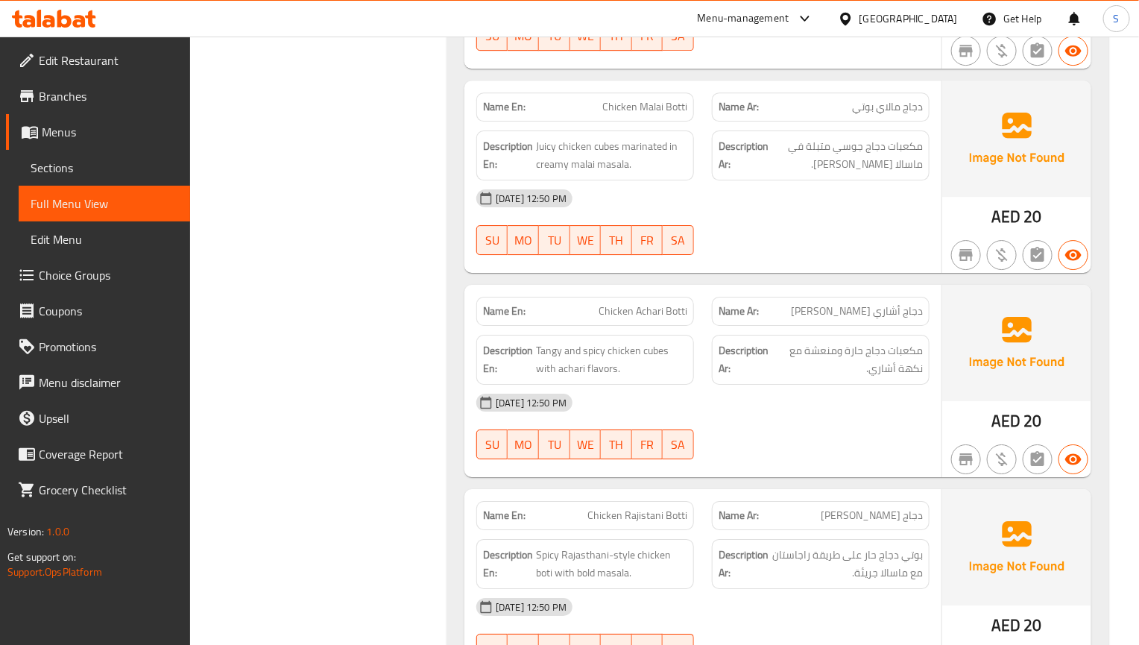
scroll to position [1939, 0]
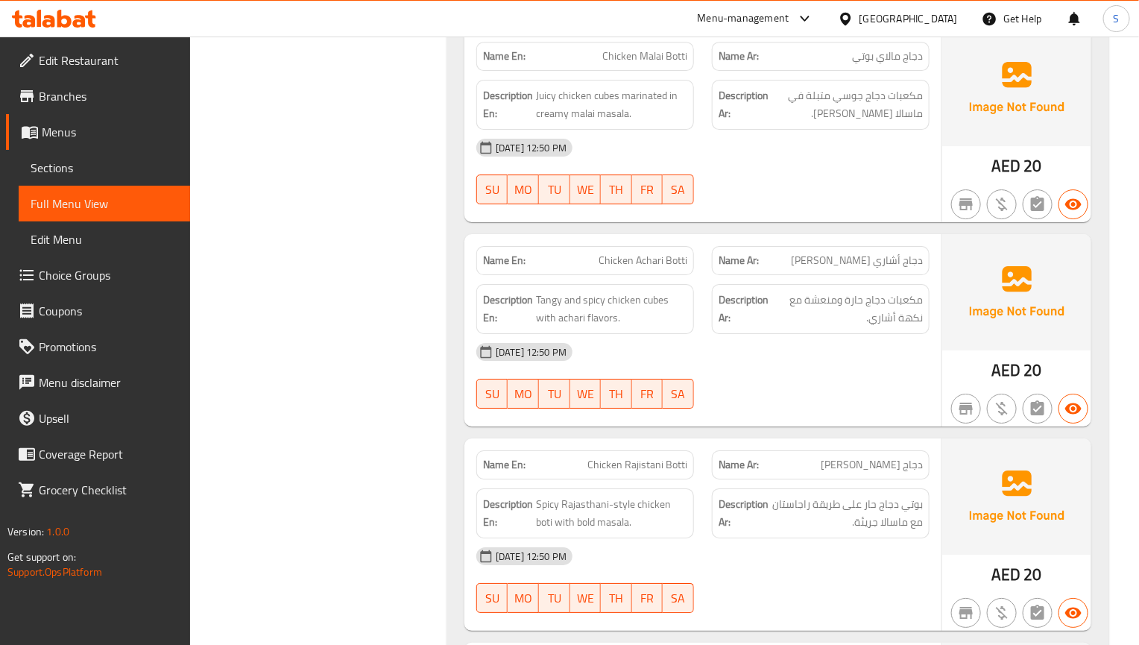
click at [897, 441] on div "Name Ar: دجاج راجستاني بوتي" at bounding box center [821, 464] width 236 height 47
drag, startPoint x: 932, startPoint y: 394, endPoint x: 827, endPoint y: 293, distance: 145.5
click at [932, 399] on div at bounding box center [821, 408] width 236 height 18
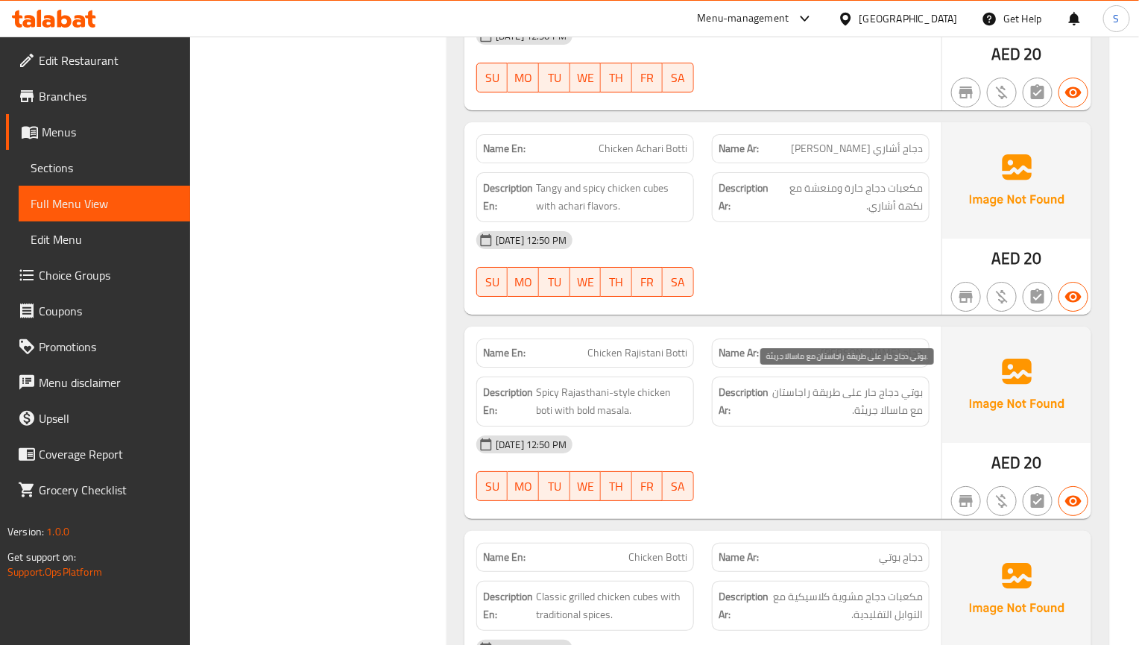
click at [844, 400] on span "بوتي دجاج حار على طريقة راجاستان مع ماسالا جريئة." at bounding box center [846, 401] width 151 height 37
click at [859, 345] on span "دجاج [PERSON_NAME]" at bounding box center [872, 353] width 102 height 16
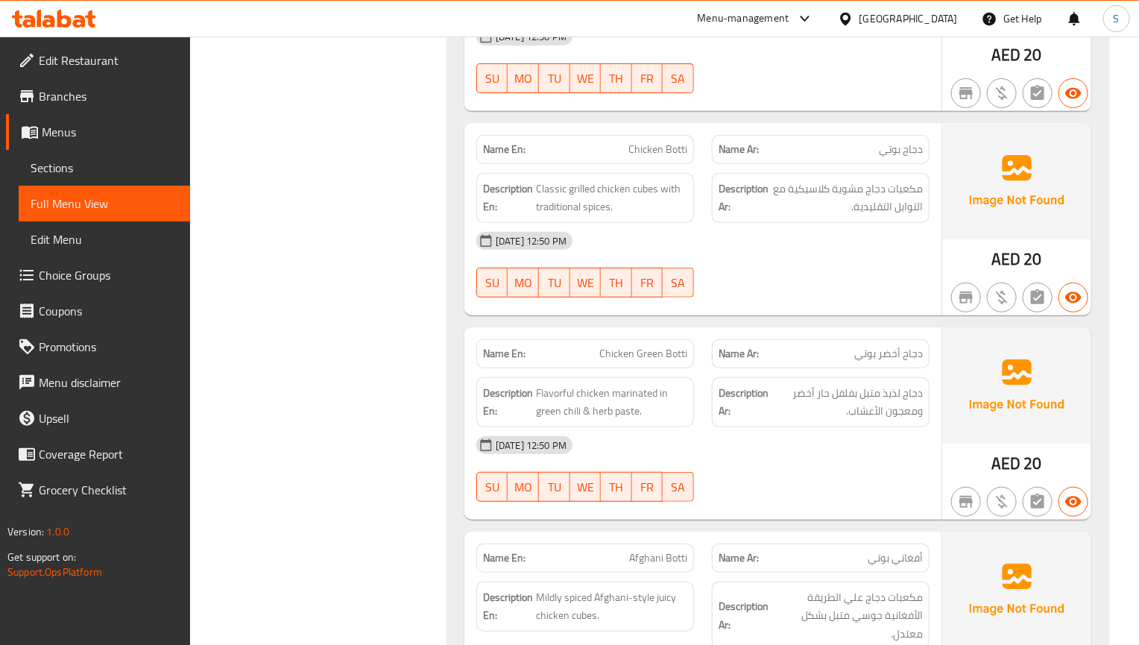
scroll to position [2498, 0]
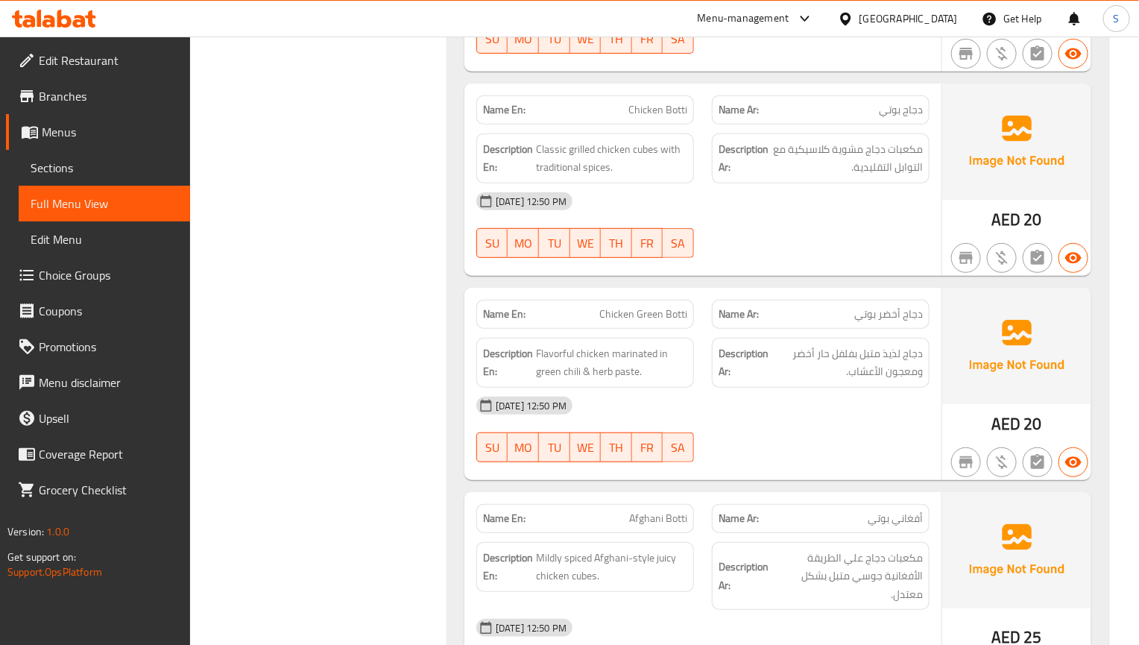
click at [756, 394] on div "[DATE] 12:50 PM" at bounding box center [702, 406] width 471 height 36
click at [892, 432] on div "01-09-2025 12:50 PM SU MO TU WE TH FR SA" at bounding box center [702, 429] width 471 height 83
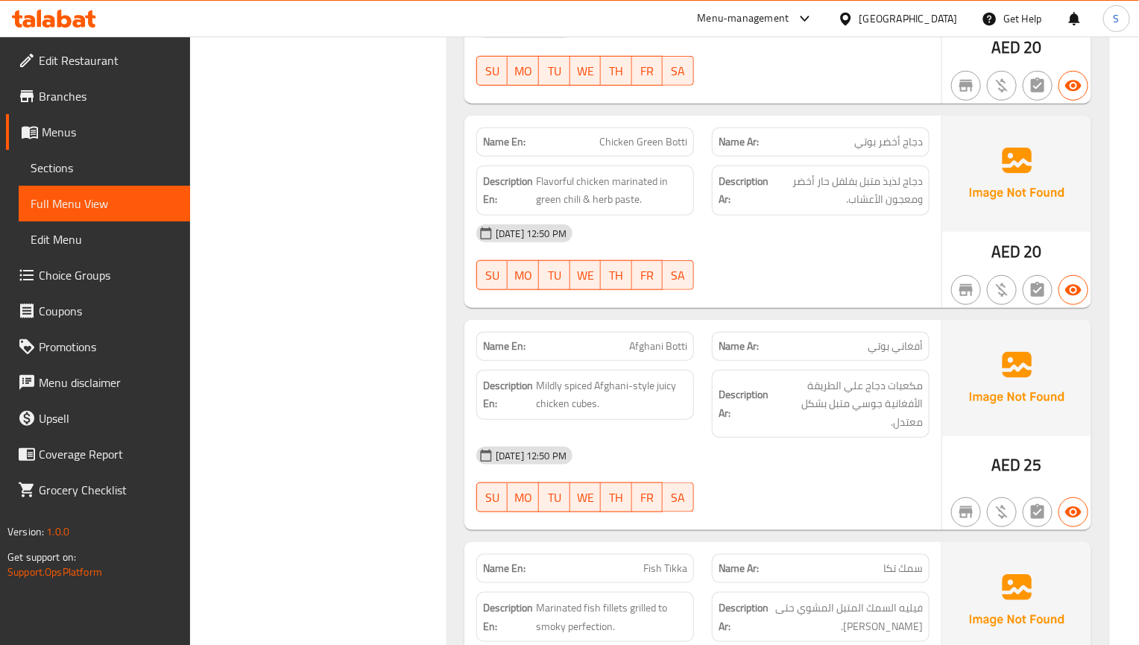
scroll to position [2721, 0]
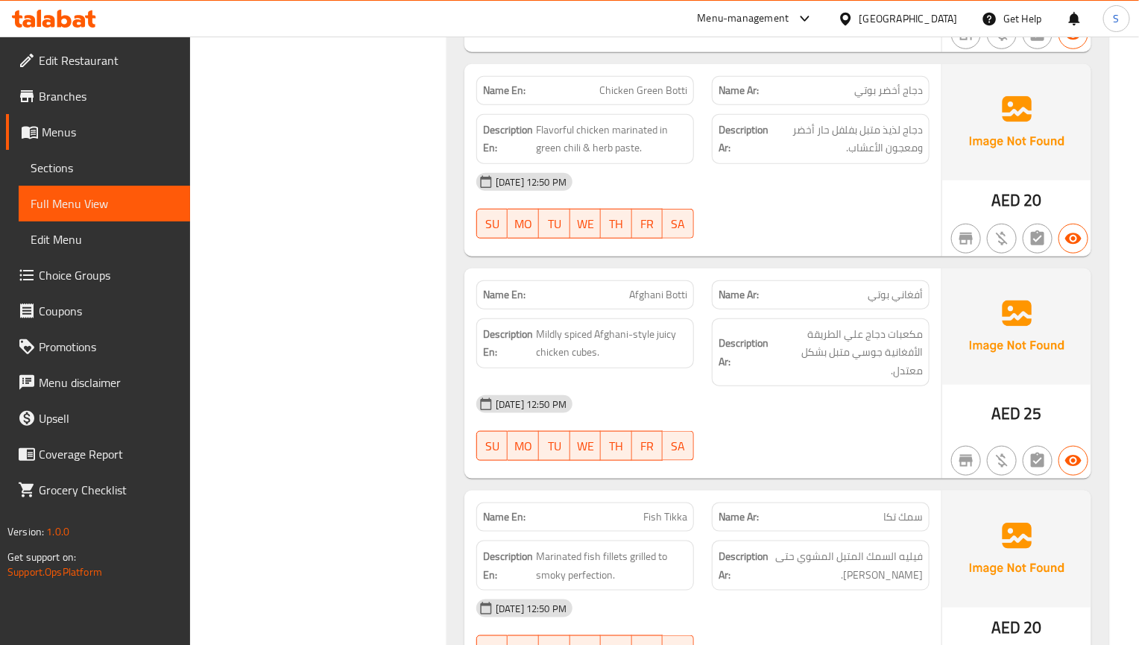
click at [714, 418] on div "[DATE] 12:50 PM" at bounding box center [702, 404] width 471 height 36
click at [885, 434] on div "01-09-2025 12:50 PM SU MO TU WE TH FR SA" at bounding box center [702, 427] width 471 height 83
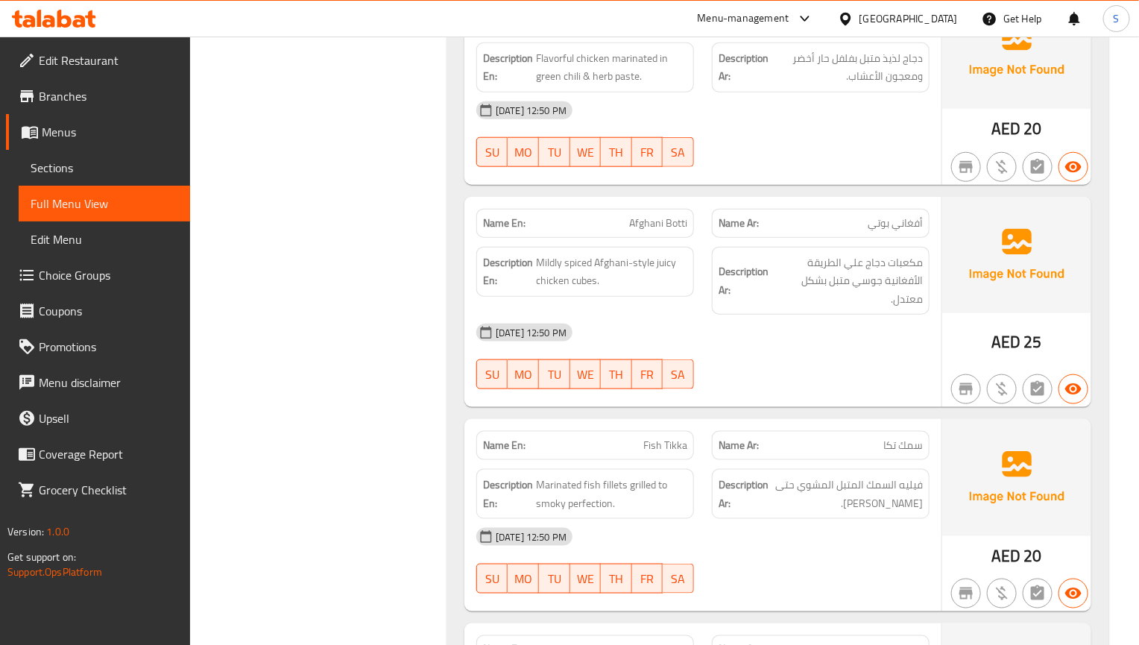
scroll to position [2833, 0]
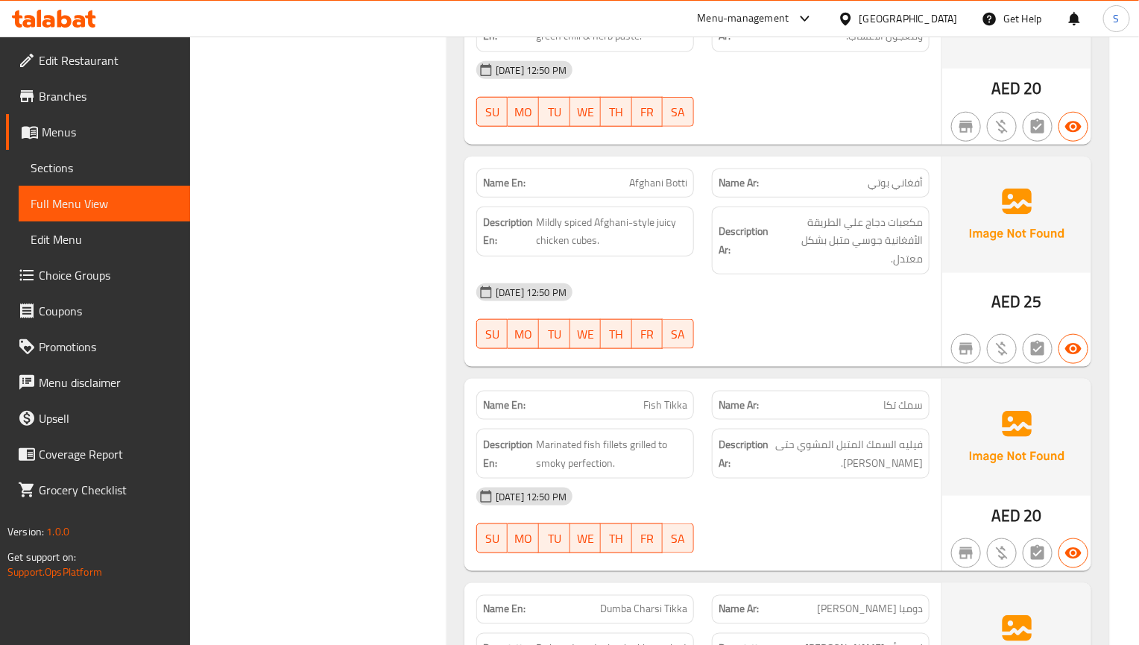
drag, startPoint x: 892, startPoint y: 379, endPoint x: 788, endPoint y: 329, distance: 115.7
click at [892, 382] on div "Name Ar: سمك تكا" at bounding box center [821, 405] width 236 height 47
click at [54, 171] on span "Sections" at bounding box center [105, 168] width 148 height 18
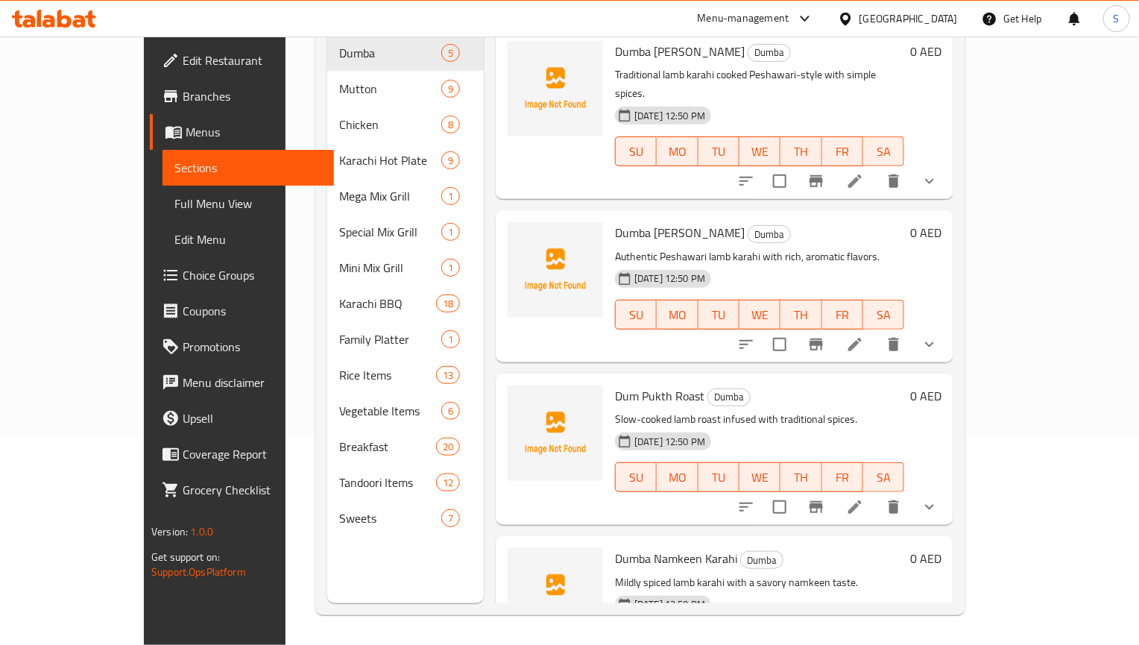
scroll to position [209, 0]
click at [174, 206] on span "Full Menu View" at bounding box center [248, 204] width 148 height 18
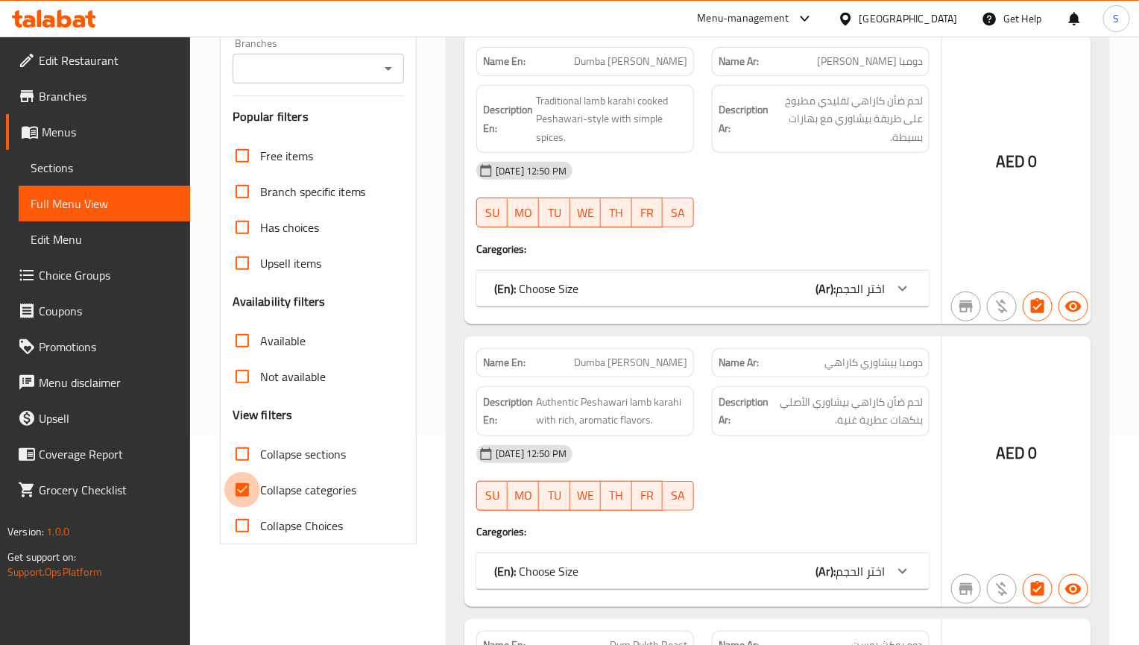
click at [241, 488] on input "Collapse categories" at bounding box center [242, 490] width 36 height 36
checkbox input "false"
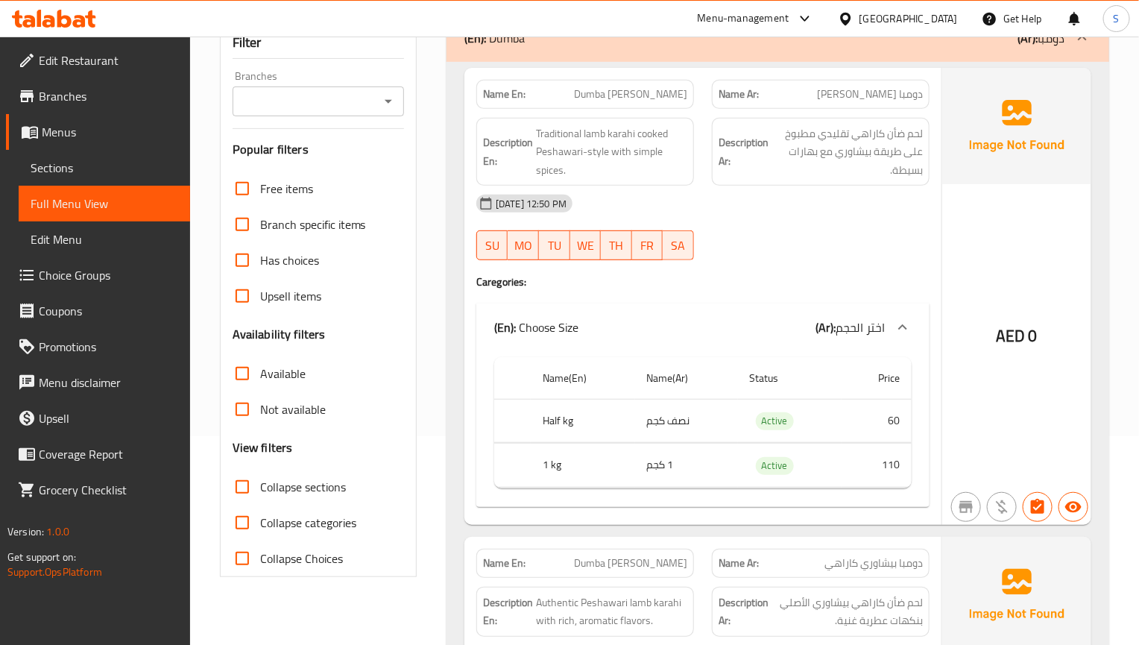
click at [241, 469] on input "Collapse sections" at bounding box center [242, 487] width 36 height 36
checkbox input "true"
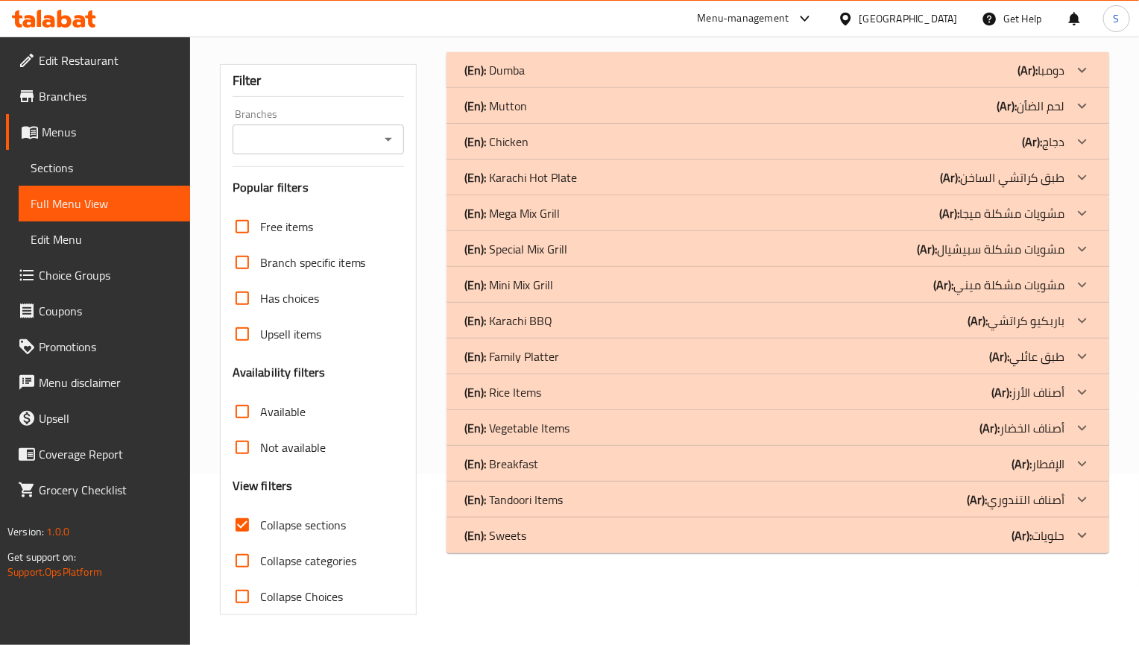
scroll to position [150, 0]
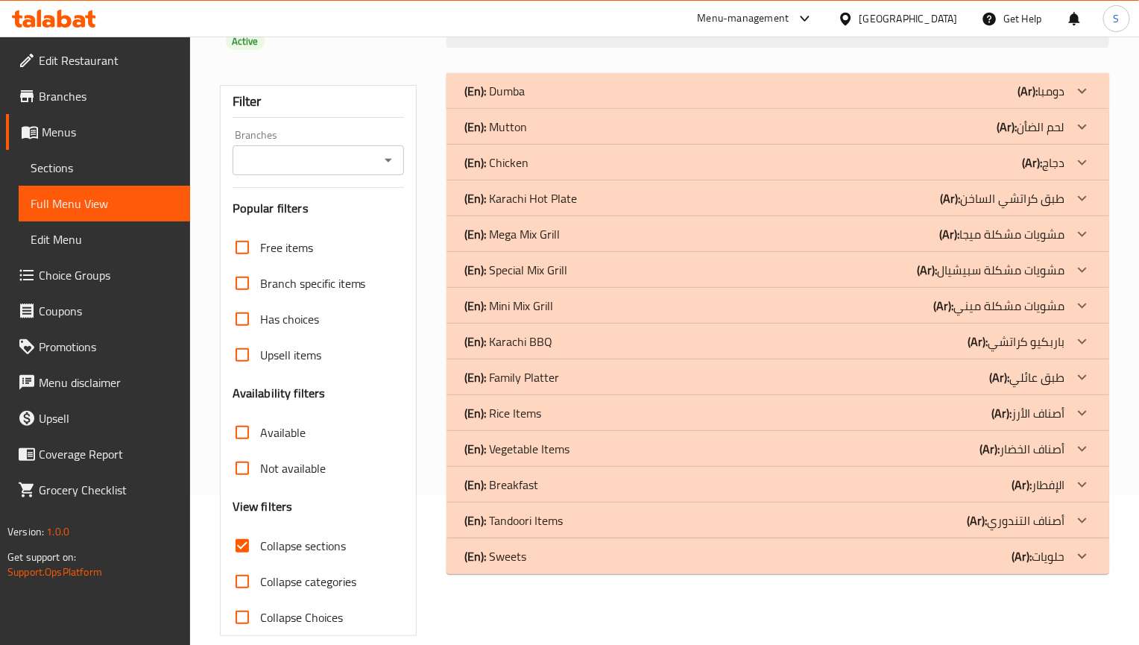
click at [557, 100] on div "(En): Karachi BBQ (Ar): باربكيو كراتشي" at bounding box center [764, 91] width 600 height 18
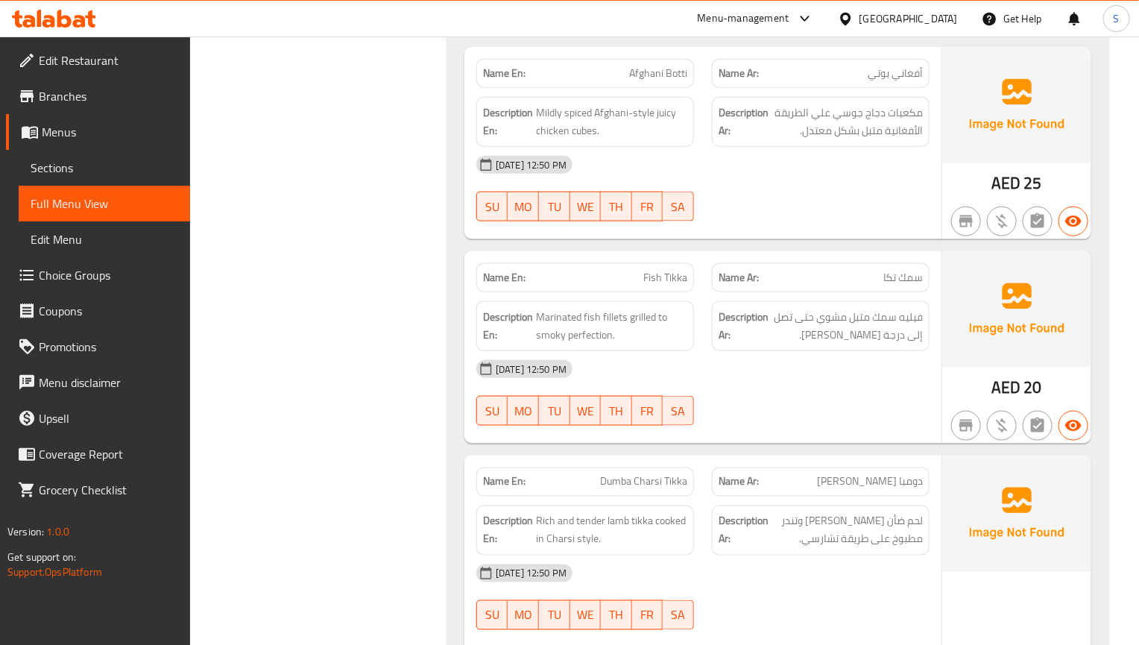
scroll to position [3166, 0]
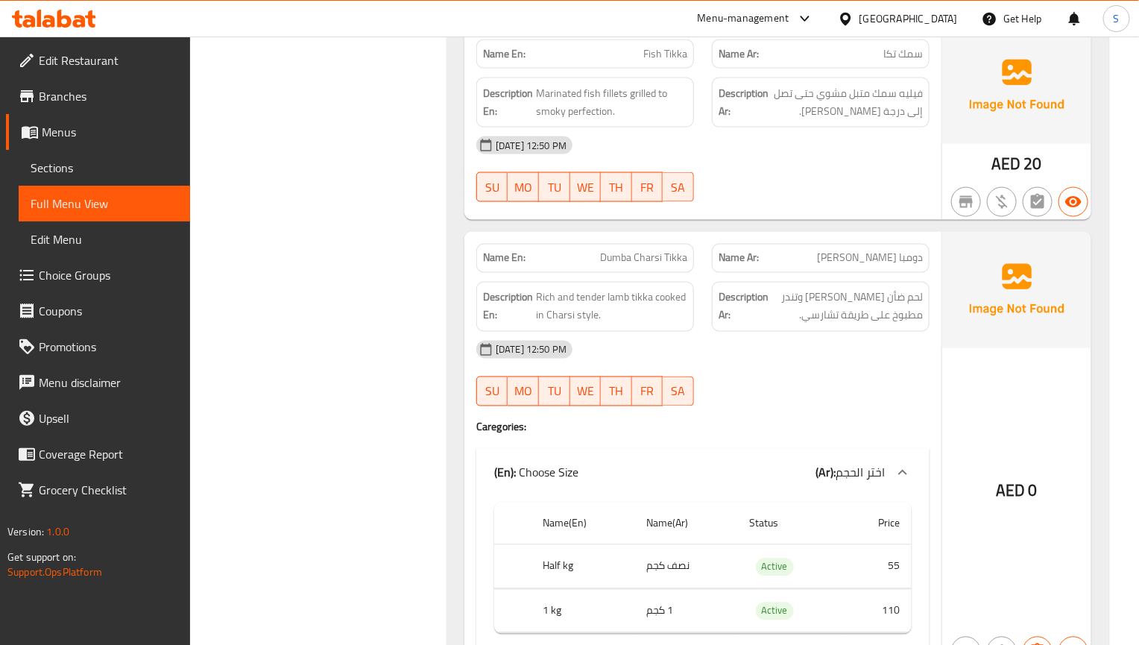
click at [906, 338] on div "[DATE] 12:50 PM" at bounding box center [702, 350] width 471 height 36
click at [747, 380] on div "[DATE] 12:50 PM SU MO TU WE TH FR SA" at bounding box center [702, 373] width 471 height 83
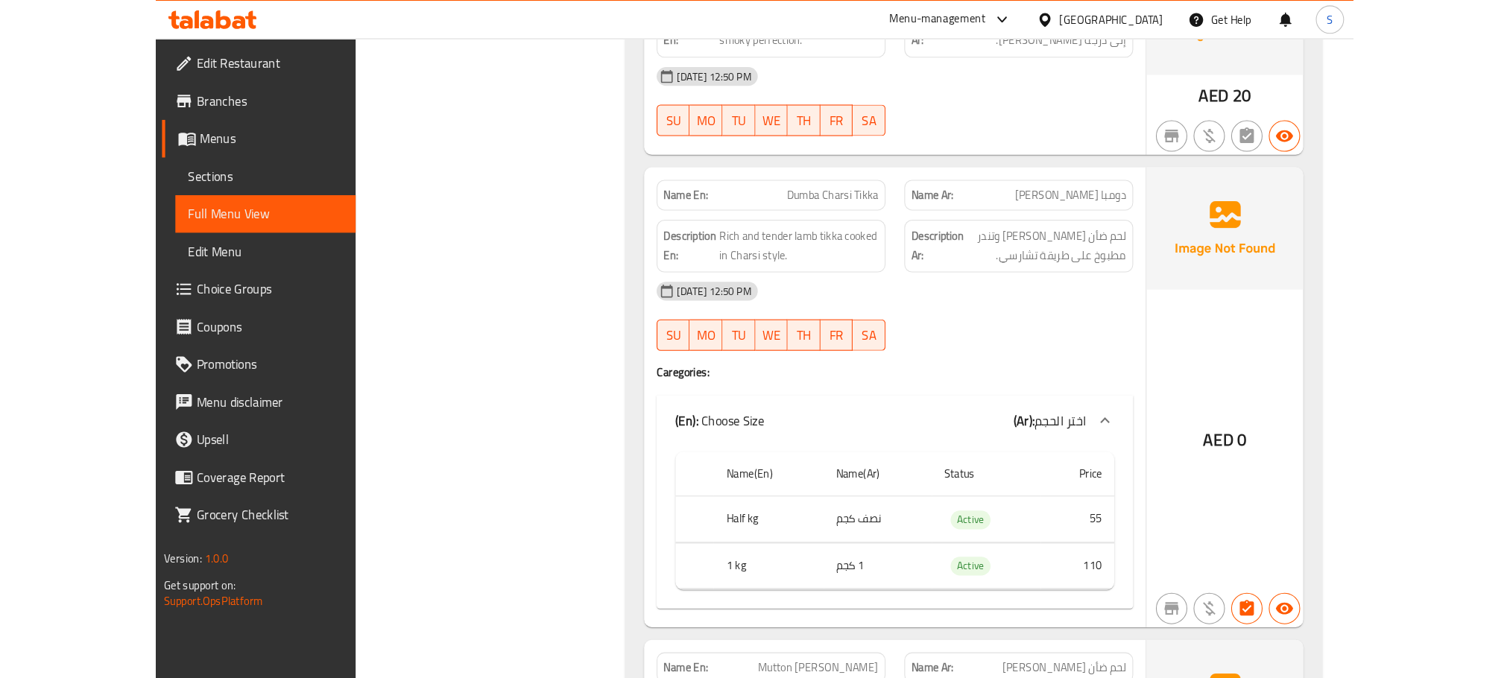
scroll to position [3278, 0]
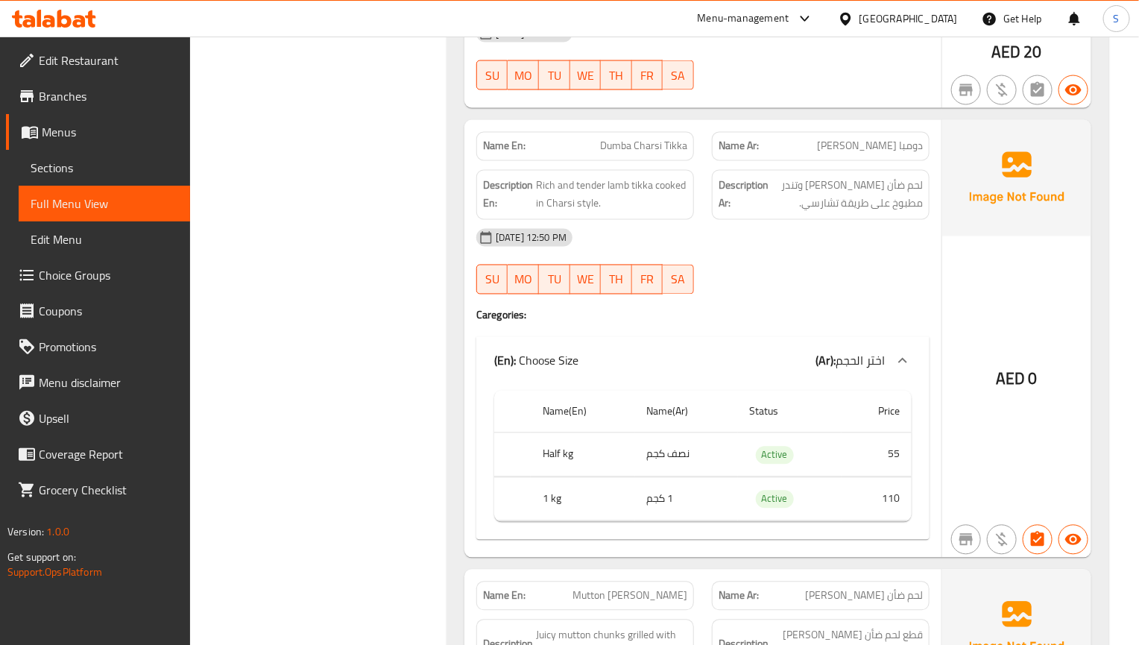
click at [967, 282] on div "AED 0" at bounding box center [1016, 338] width 149 height 437
click at [45, 164] on span "Sections" at bounding box center [105, 168] width 148 height 18
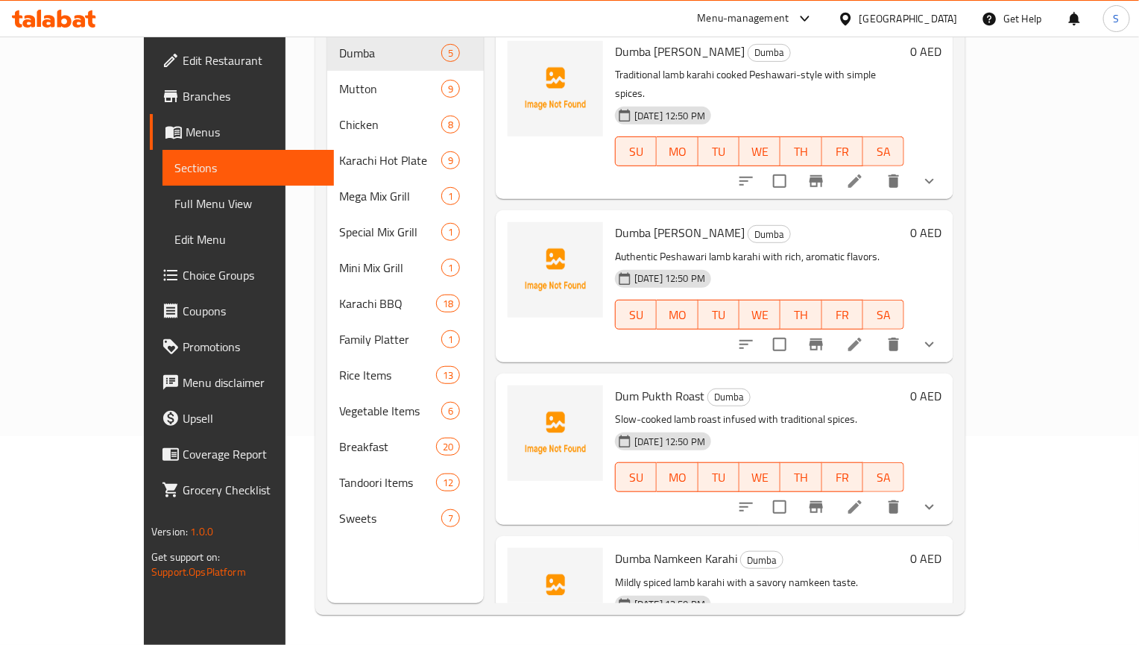
click at [174, 206] on span "Full Menu View" at bounding box center [248, 204] width 148 height 18
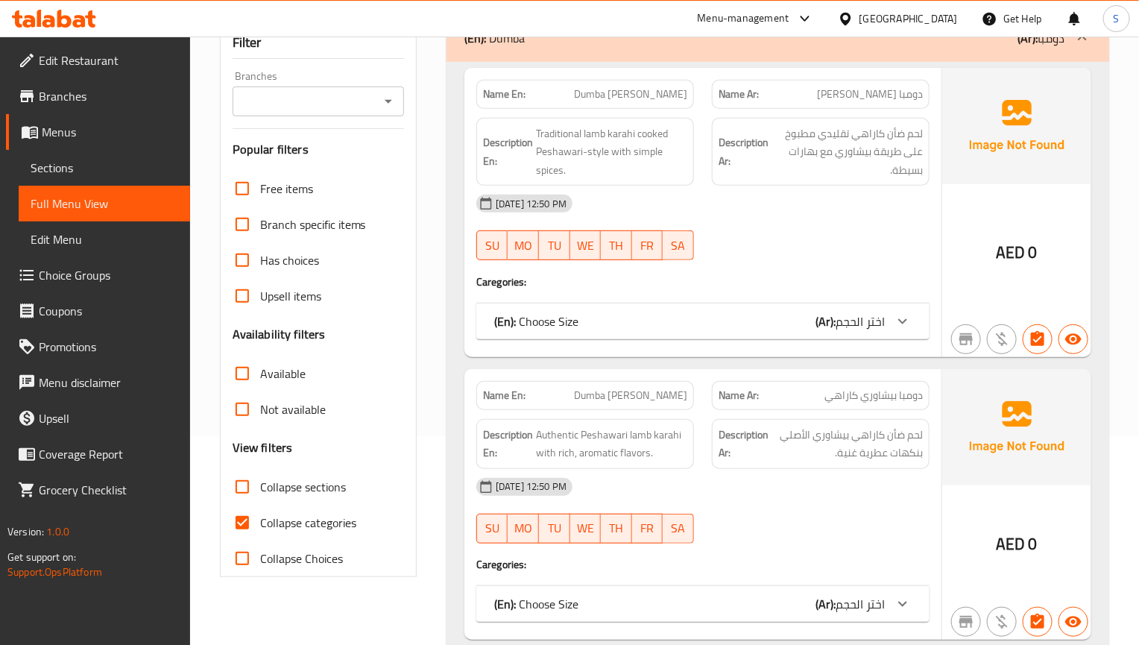
click at [857, 505] on div "01-09-2025 12:50 PM SU MO TU WE TH FR SA" at bounding box center [702, 510] width 471 height 83
click at [247, 505] on input "Collapse categories" at bounding box center [242, 523] width 36 height 36
checkbox input "false"
click at [249, 469] on input "Collapse sections" at bounding box center [242, 487] width 36 height 36
checkbox input "true"
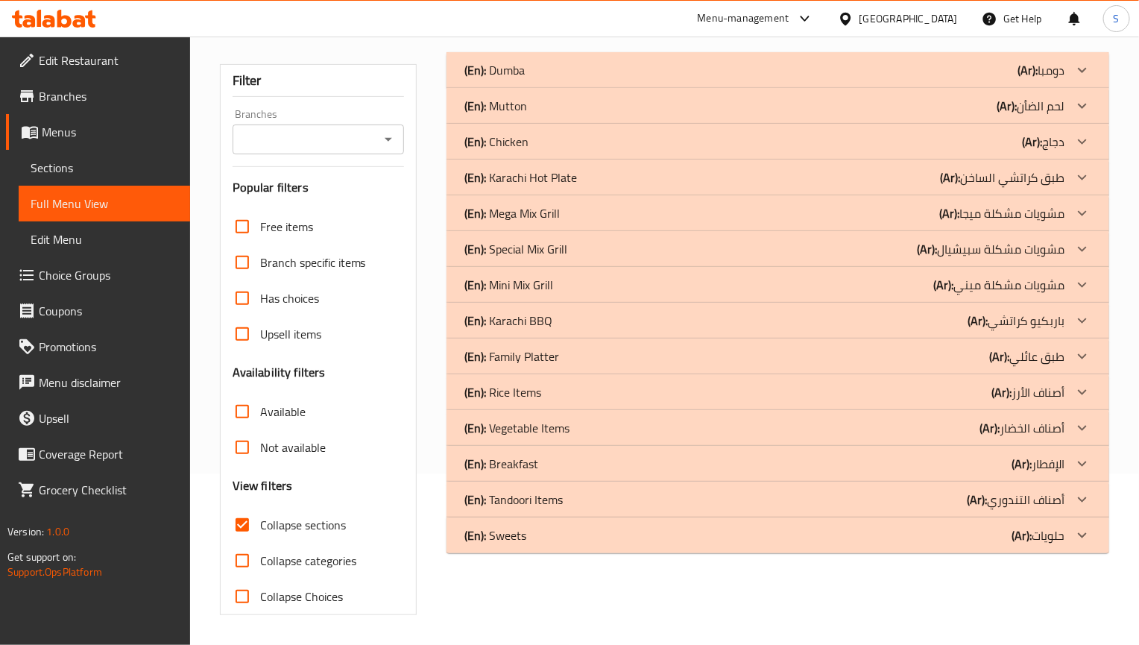
scroll to position [150, 0]
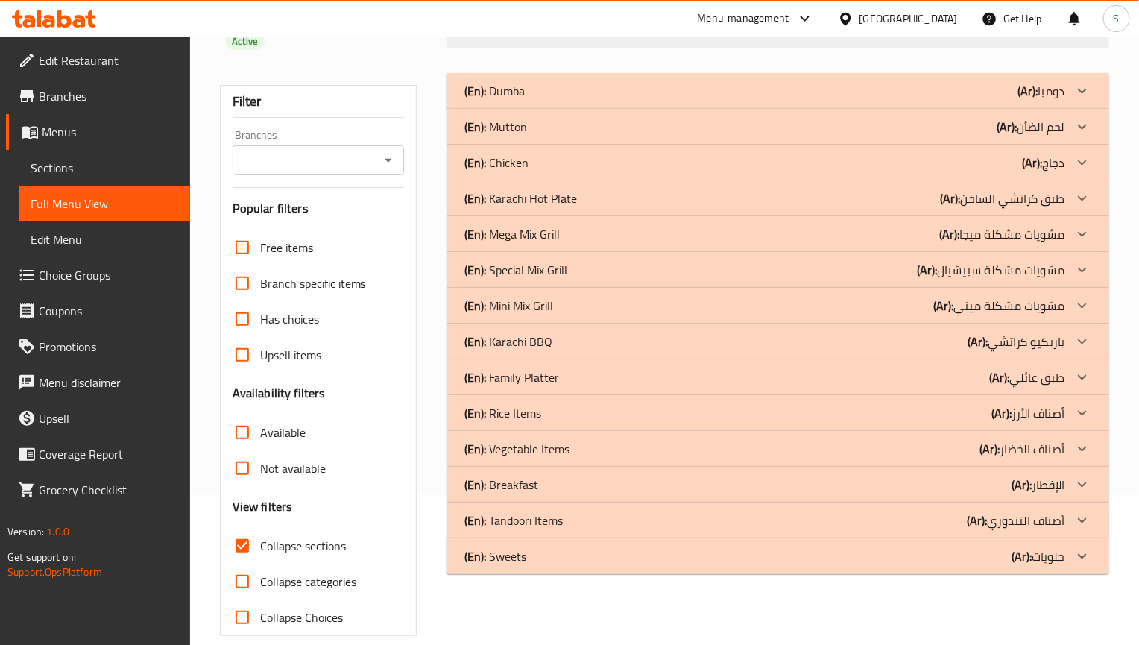
click at [525, 100] on p "(En): Karachi BBQ" at bounding box center [494, 91] width 60 height 18
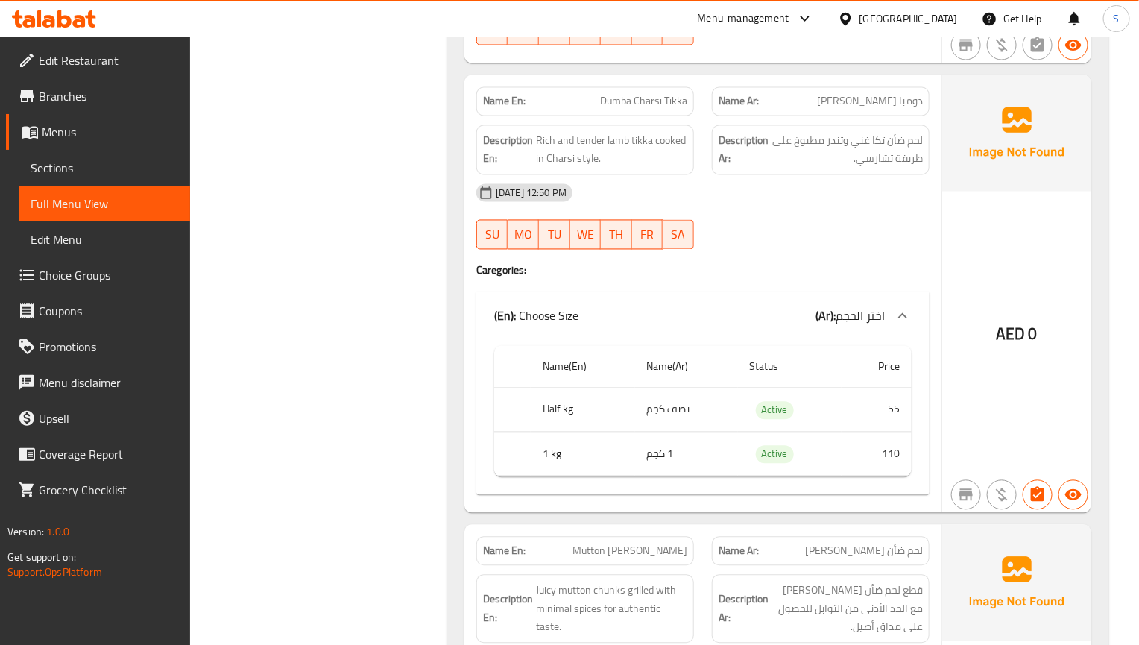
scroll to position [3434, 0]
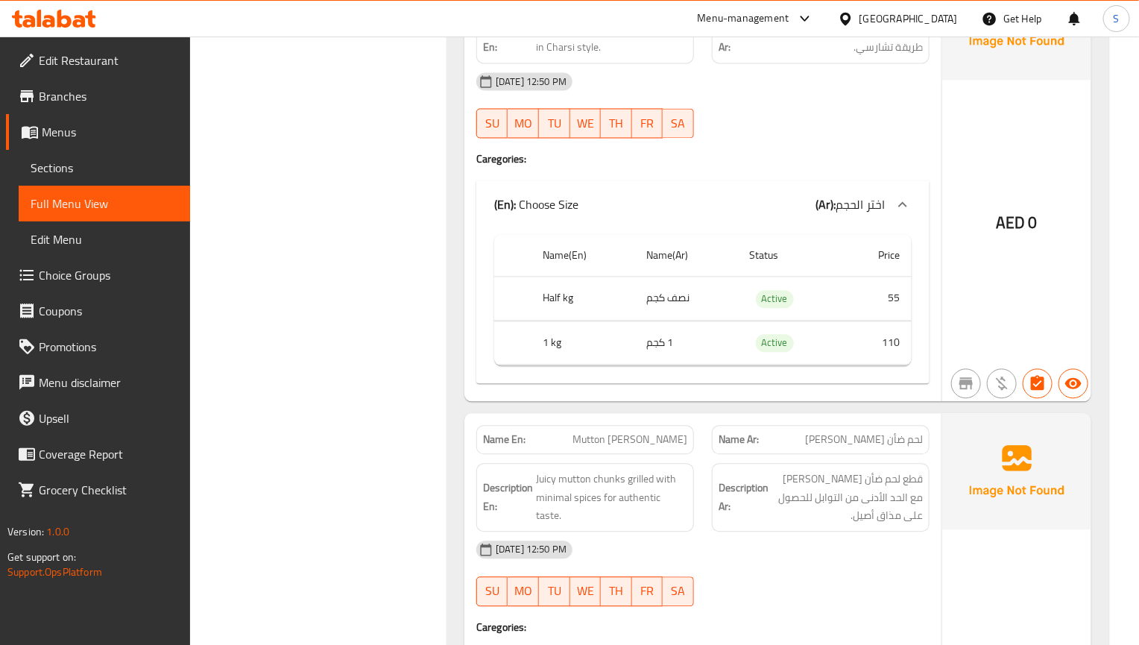
click at [736, 492] on strong "Description Ar:" at bounding box center [743, 496] width 50 height 37
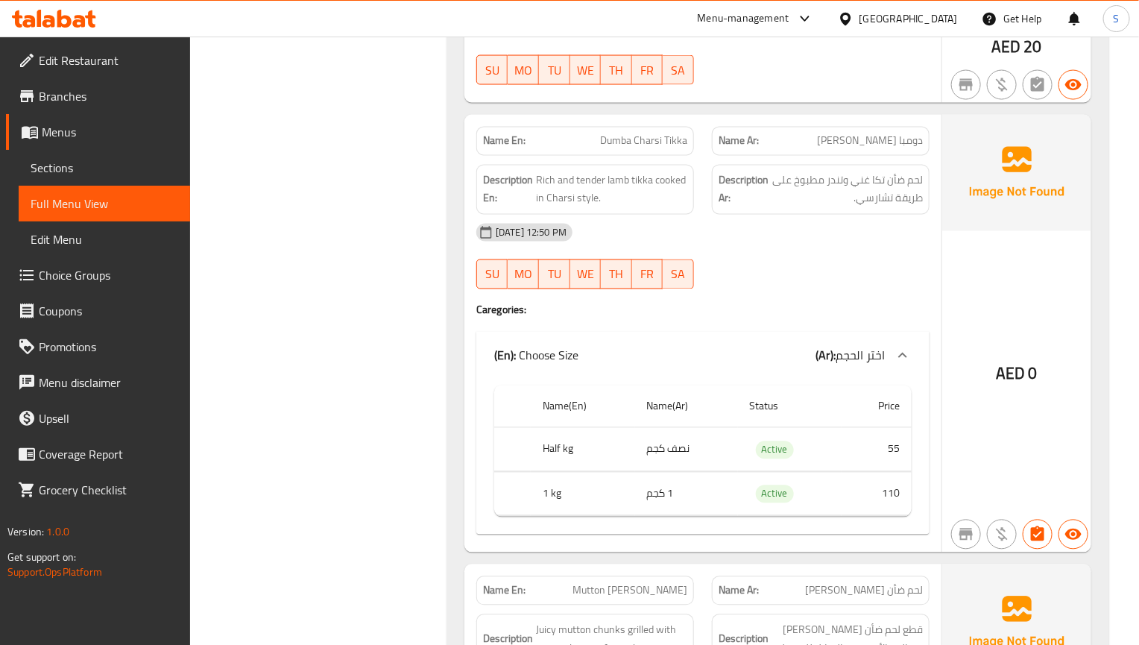
scroll to position [3323, 0]
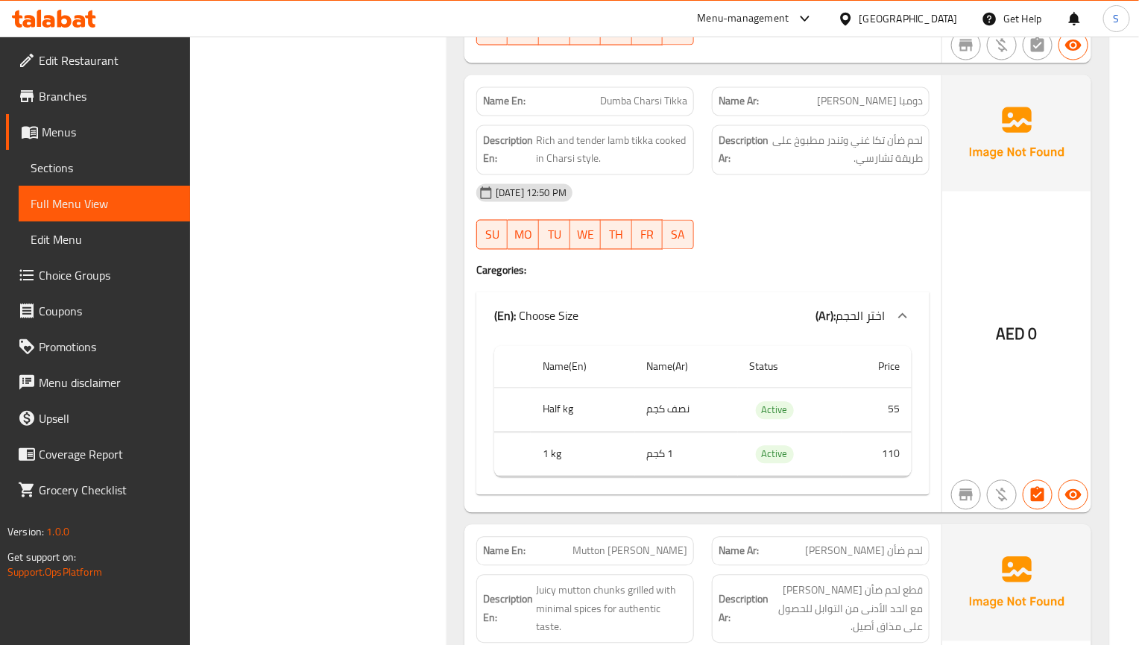
click at [783, 193] on div "01-09-2025 12:50 PM" at bounding box center [702, 193] width 471 height 36
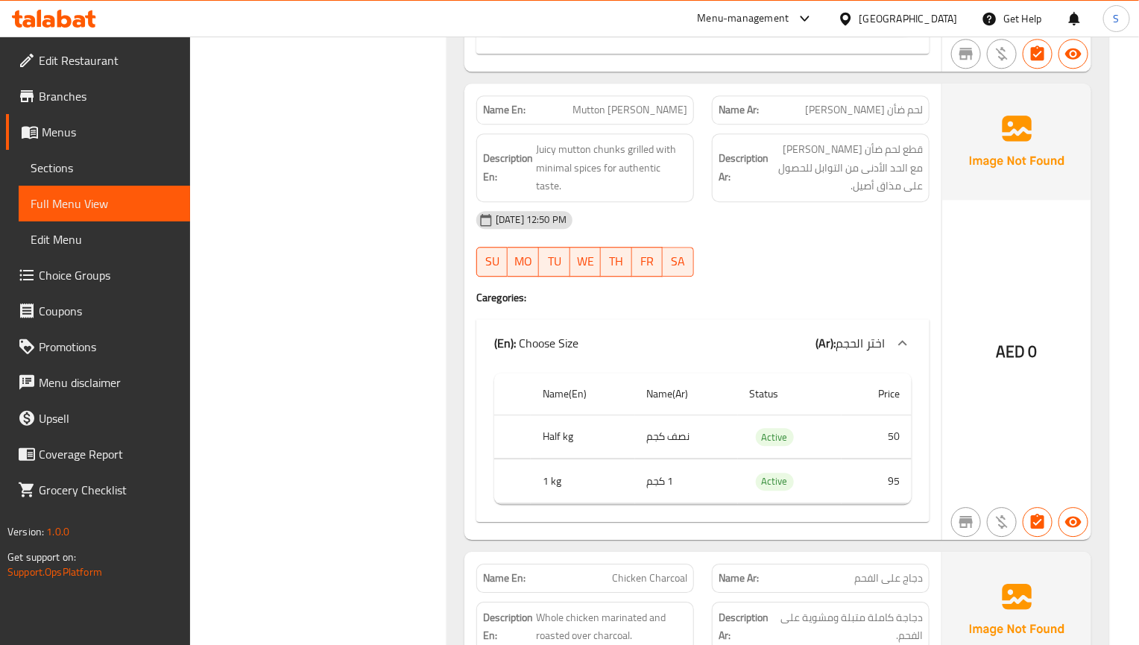
scroll to position [3770, 0]
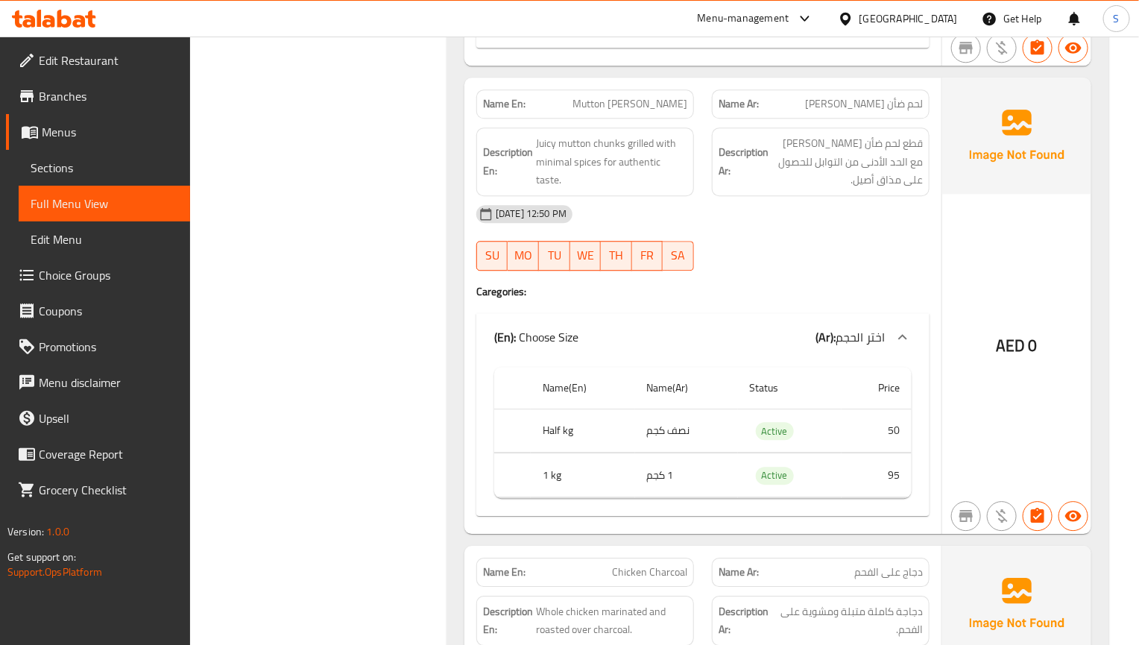
click at [765, 280] on div "Name En: Mutton Charsi Tikka Name Ar: لحم ضأن تشارسي تيكا Description En: Juicy…" at bounding box center [702, 306] width 477 height 456
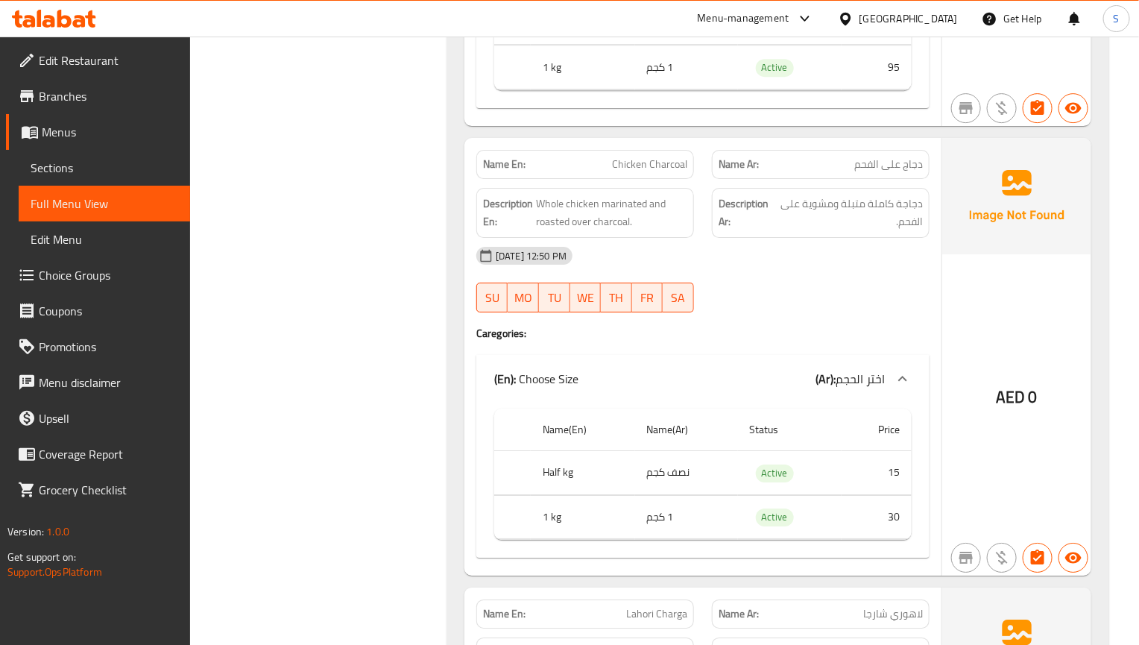
scroll to position [4217, 0]
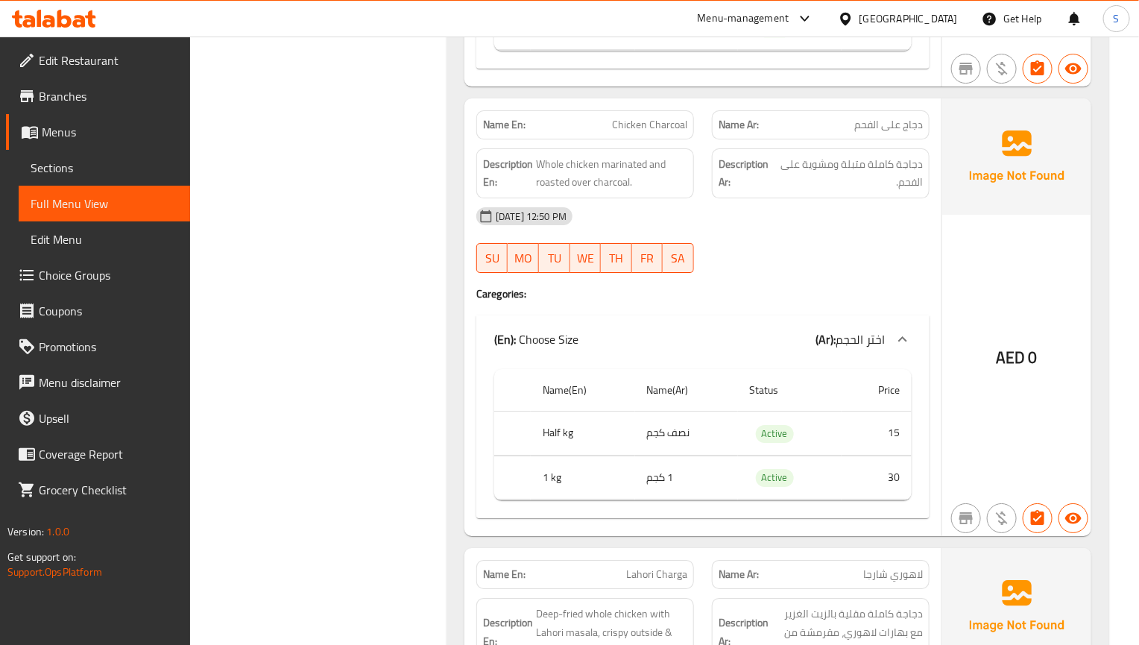
click at [727, 213] on div "01-09-2025 12:50 PM" at bounding box center [702, 216] width 471 height 36
drag, startPoint x: 832, startPoint y: 180, endPoint x: 824, endPoint y: 157, distance: 23.8
click at [832, 180] on span "دجاجة كاملة متبلة ومشوية على الفحم." at bounding box center [849, 173] width 147 height 37
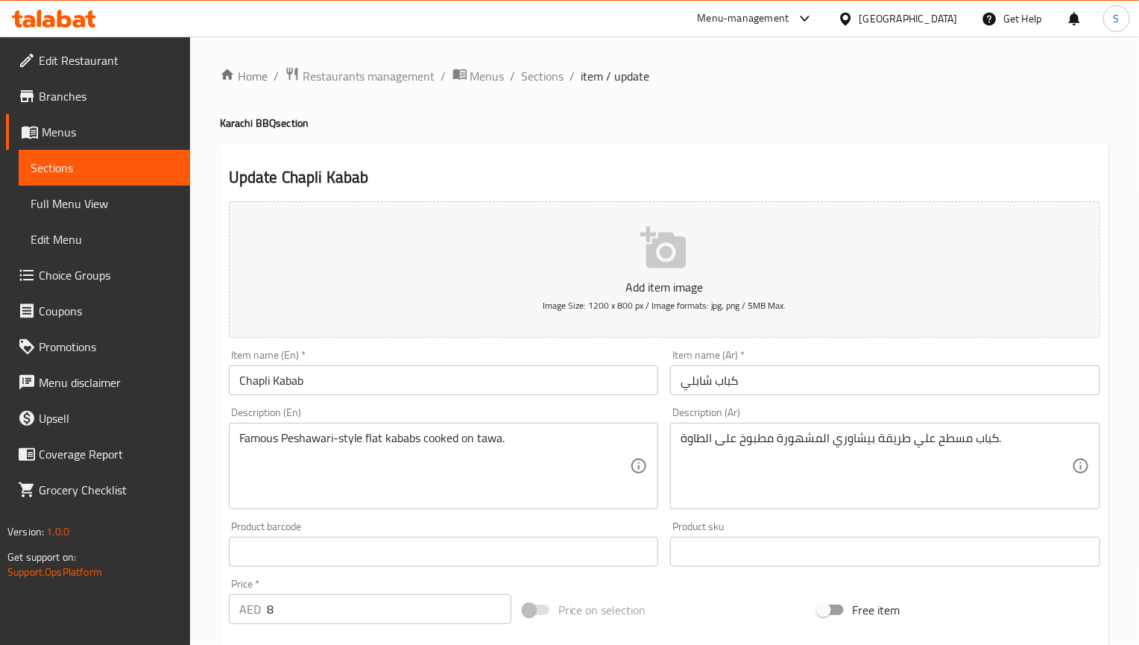
click at [566, 88] on div "Home / Restaurants management / Menus / Sections / item / update [GEOGRAPHIC_DA…" at bounding box center [664, 538] width 889 height 945
click at [562, 85] on div "Home / Restaurants management / Menus / Sections / item / update [GEOGRAPHIC_DA…" at bounding box center [664, 538] width 889 height 945
click at [555, 78] on span "Sections" at bounding box center [543, 76] width 42 height 18
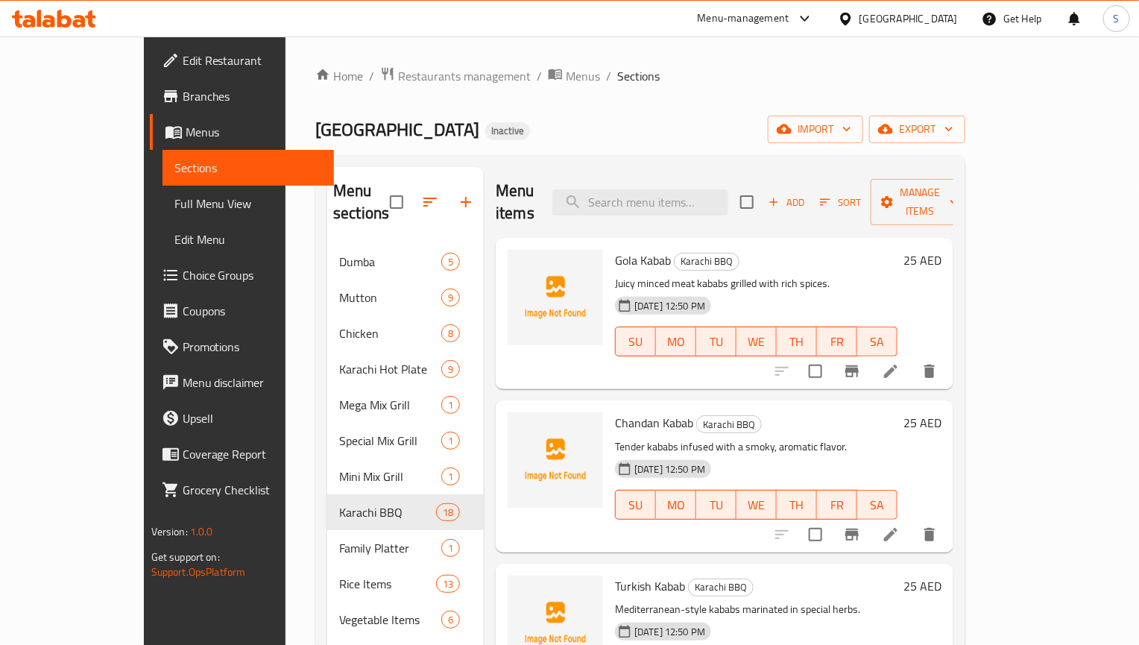
scroll to position [561, 0]
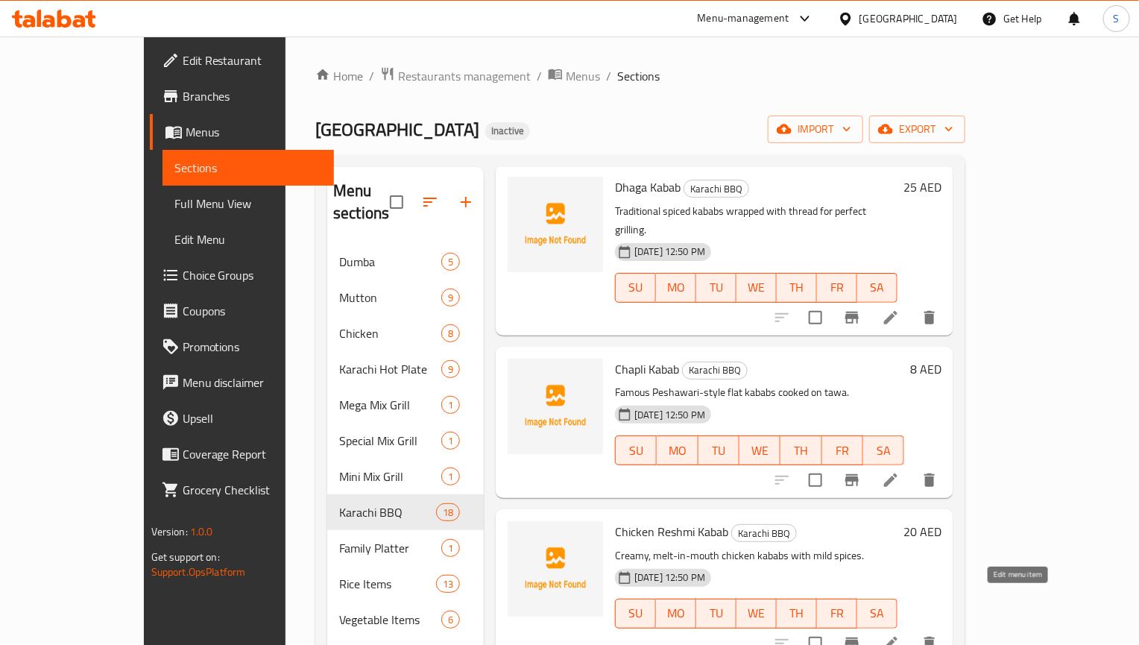
click at [900, 634] on icon at bounding box center [891, 643] width 18 height 18
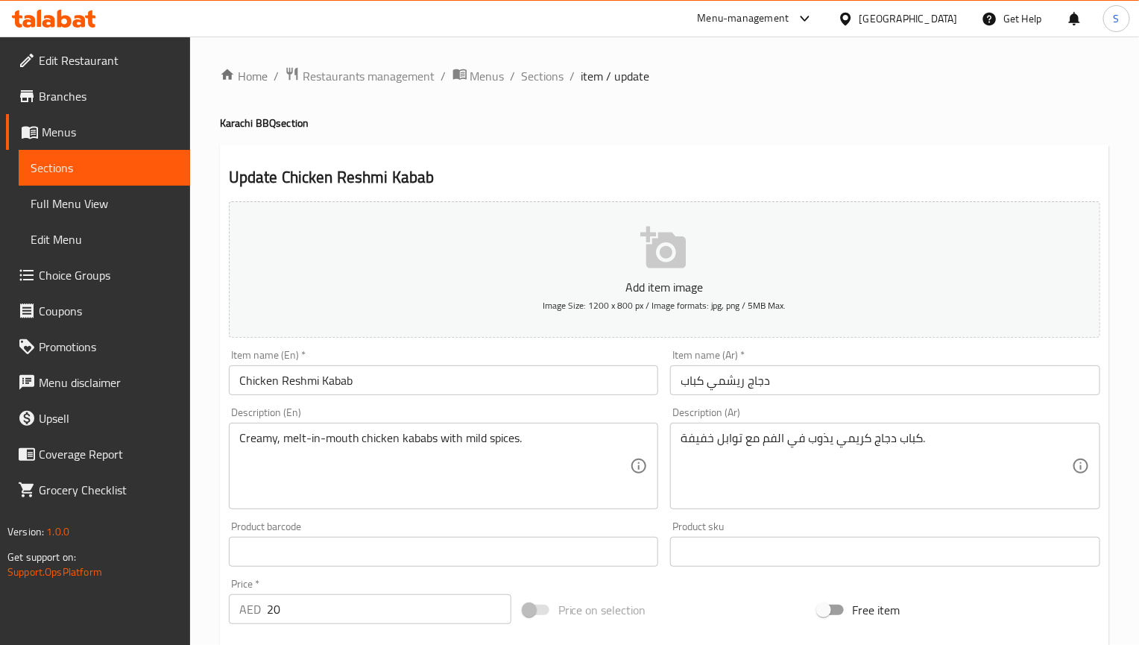
click at [703, 380] on input "دجاج ريشمي كباب" at bounding box center [885, 380] width 430 height 30
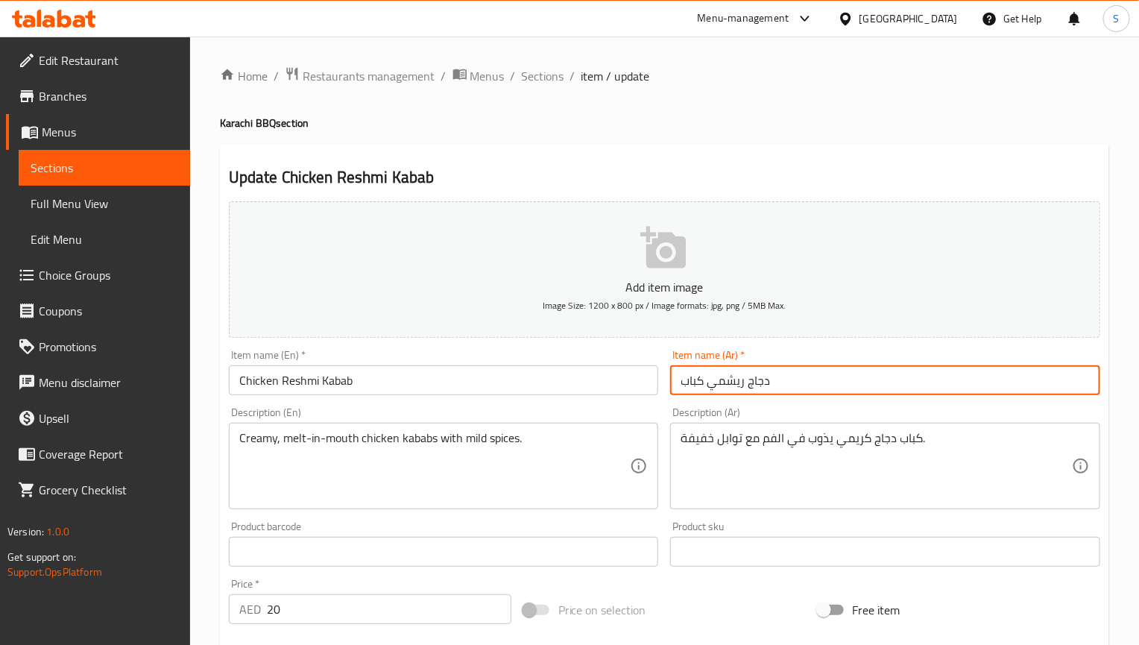
click at [703, 380] on input "دجاج ريشمي كباب" at bounding box center [885, 380] width 430 height 30
click at [680, 387] on input "دجاج ريشمي" at bounding box center [885, 380] width 430 height 30
paste input "كباب"
type input "كباب دجاج ريشمي"
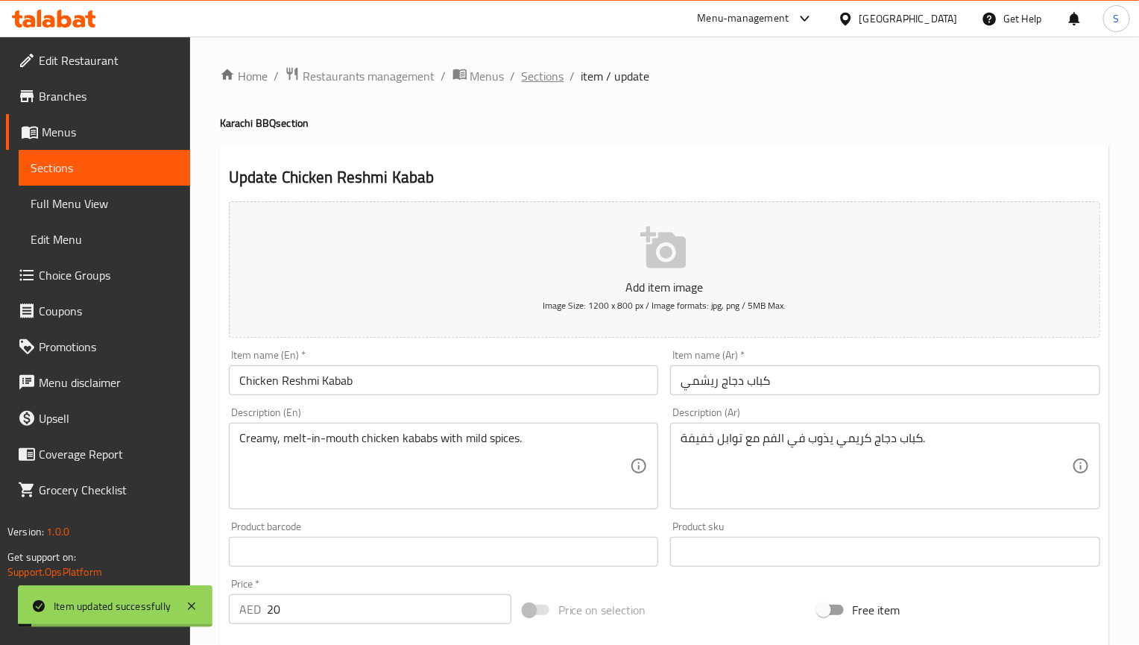
click at [537, 72] on span "Sections" at bounding box center [543, 76] width 42 height 18
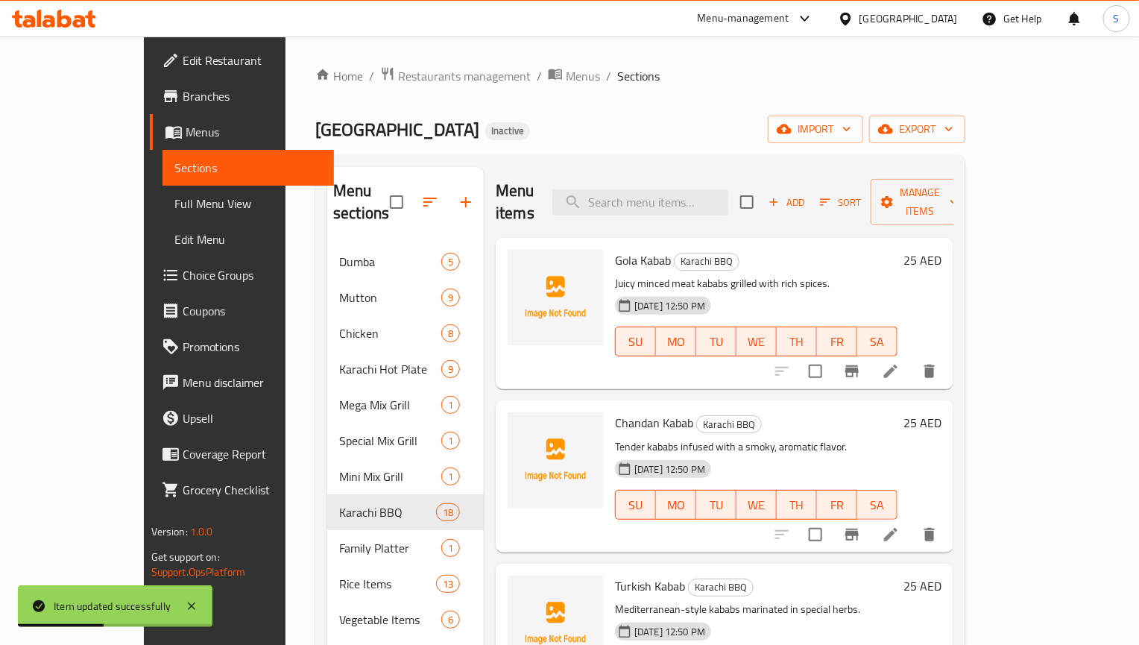
scroll to position [586, 0]
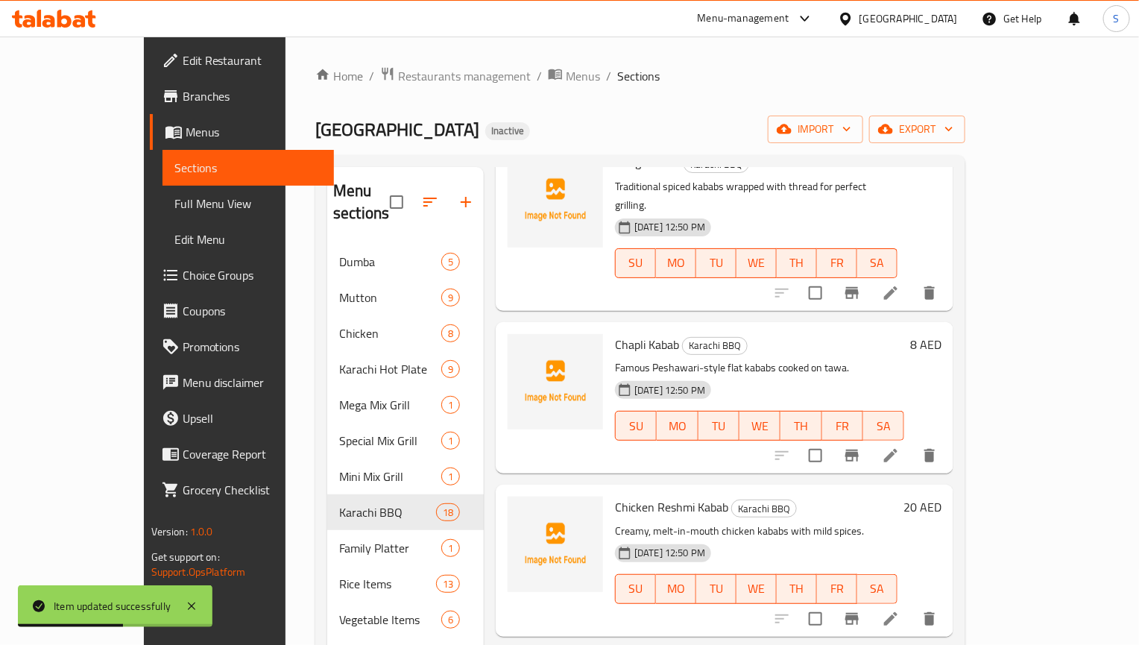
click at [912, 605] on li at bounding box center [891, 618] width 42 height 27
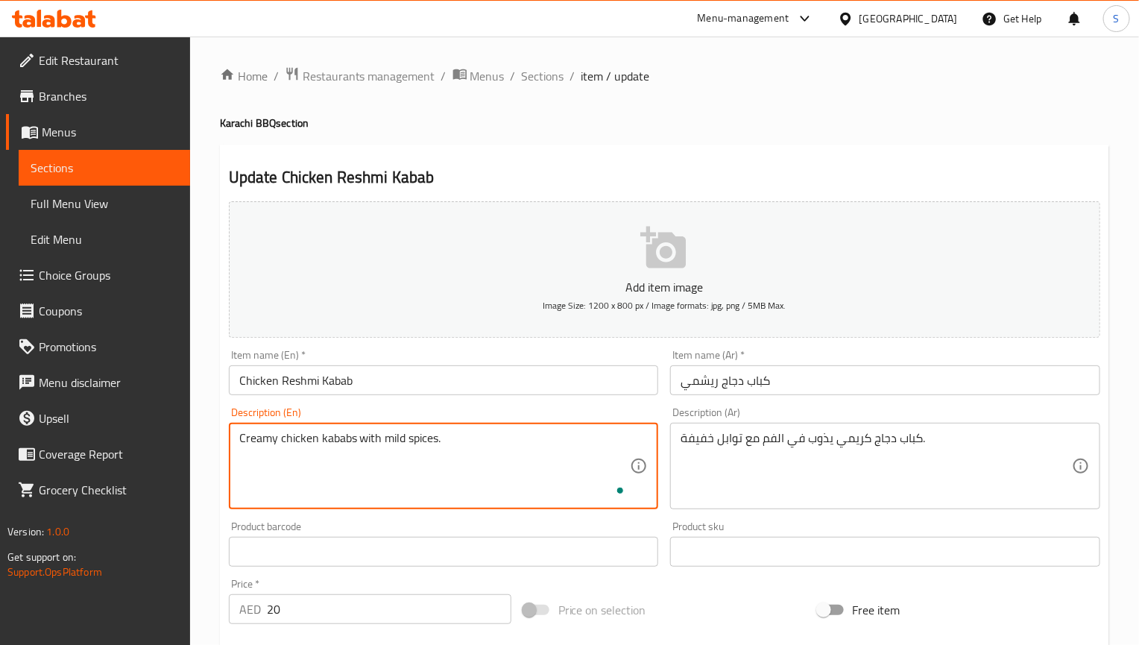
type textarea "Creamy chicken kababs with mild spices."
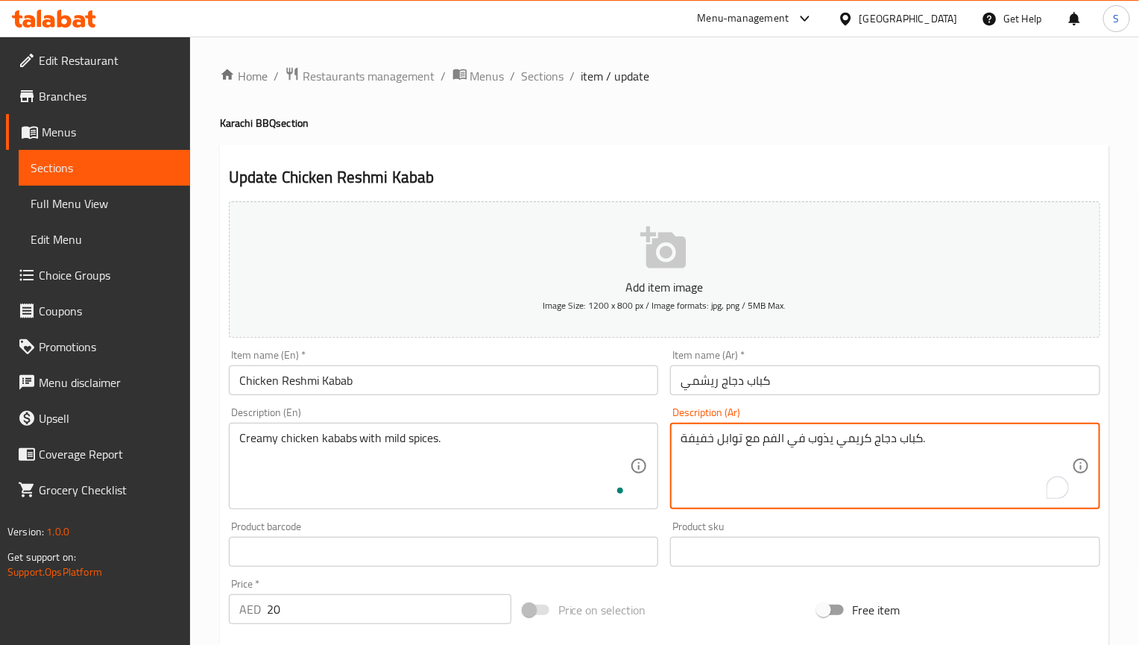
click at [890, 440] on textarea "كباب دجاج كريمي يذوب في الفم مع توابل خفيفة." at bounding box center [875, 466] width 391 height 71
click at [923, 434] on textarea "كباب دجاج كريمي يذوب في الفم مع توابل خفيفة." at bounding box center [875, 466] width 391 height 71
drag, startPoint x: 982, startPoint y: 440, endPoint x: 908, endPoint y: 439, distance: 74.5
click at [908, 439] on textarea "كباب دجاج كريمي يذوب في الفم مع توابل خفيفة." at bounding box center [875, 466] width 391 height 71
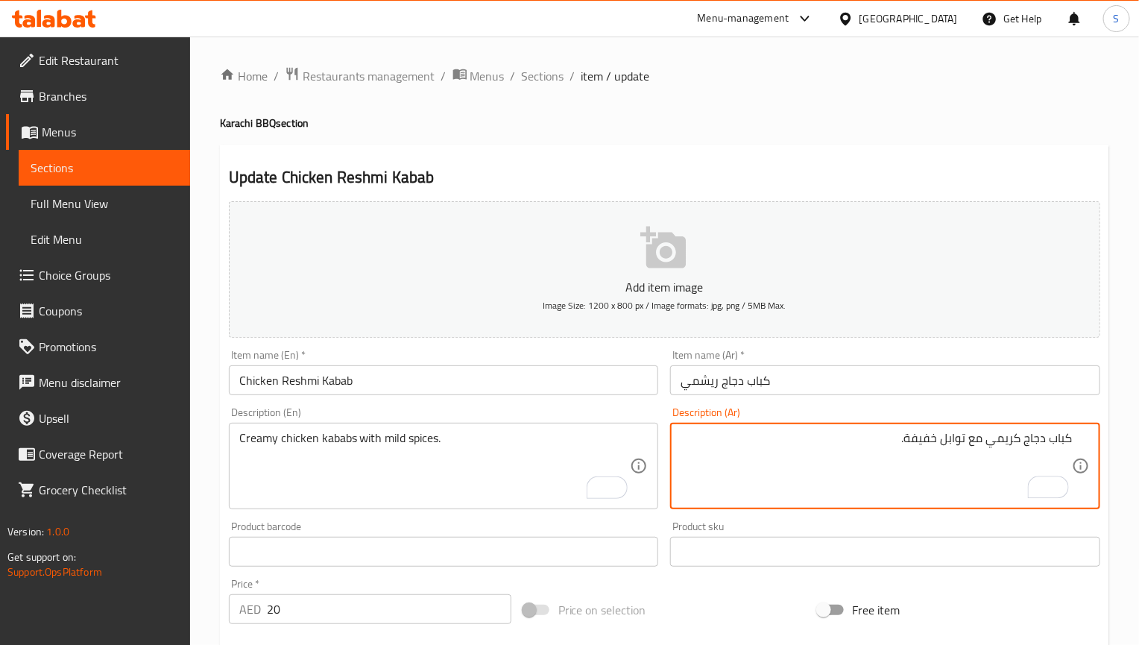
type textarea "كباب دجاج كريمي مع توابل خفيفة."
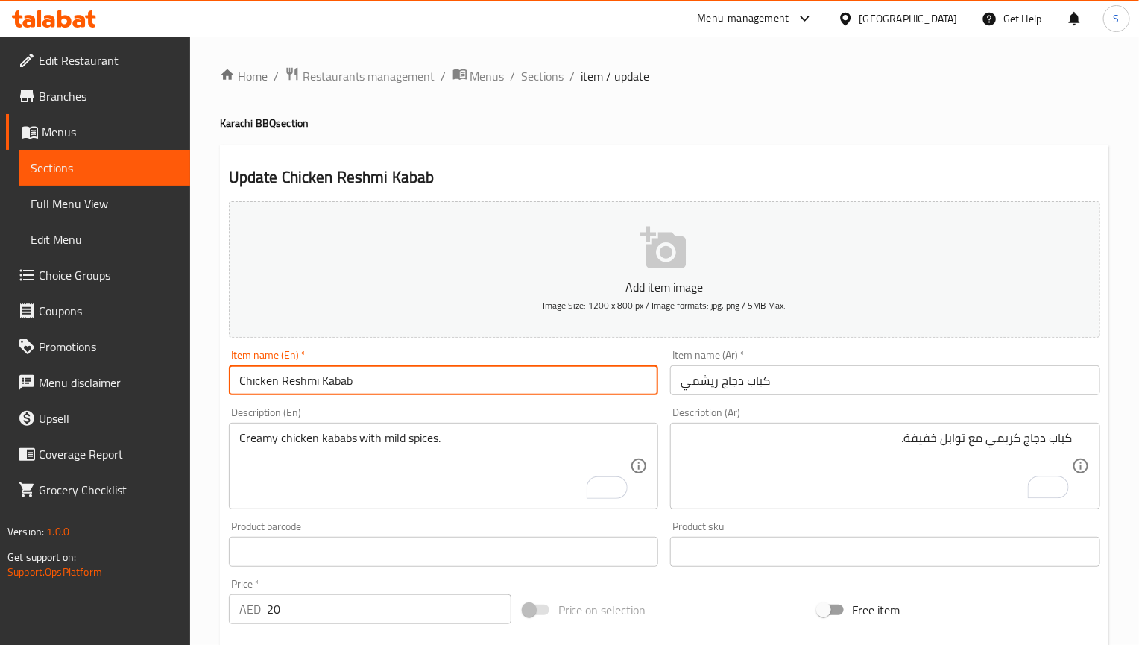
click at [550, 380] on input "Chicken Reshmi Kabab" at bounding box center [444, 380] width 430 height 30
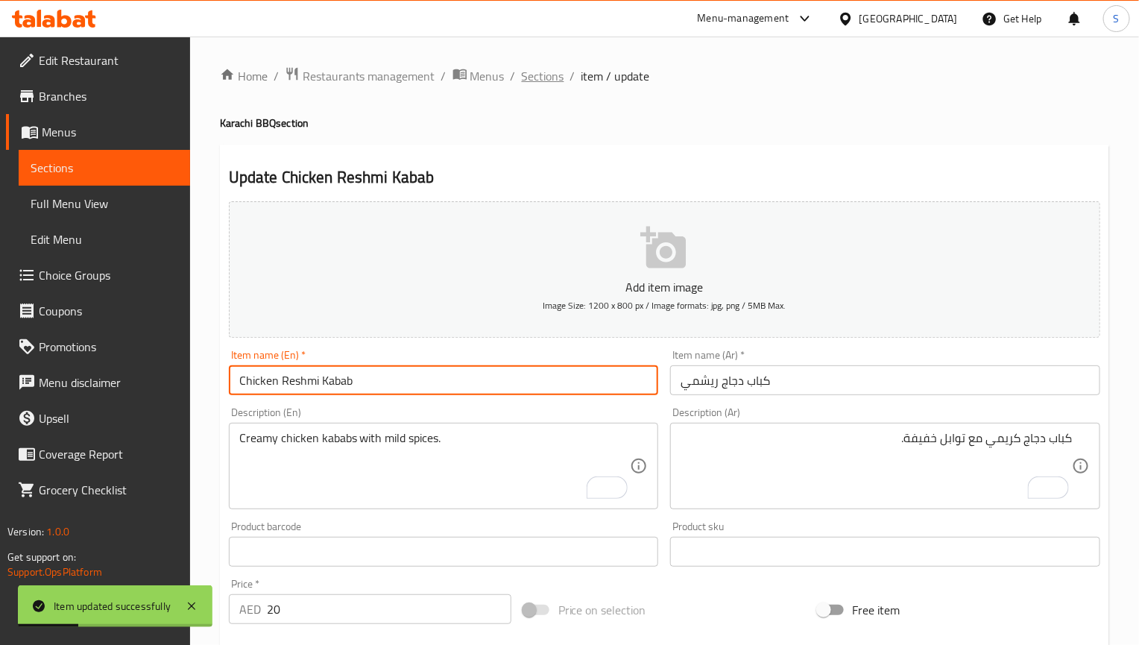
click at [555, 81] on span "Sections" at bounding box center [543, 76] width 42 height 18
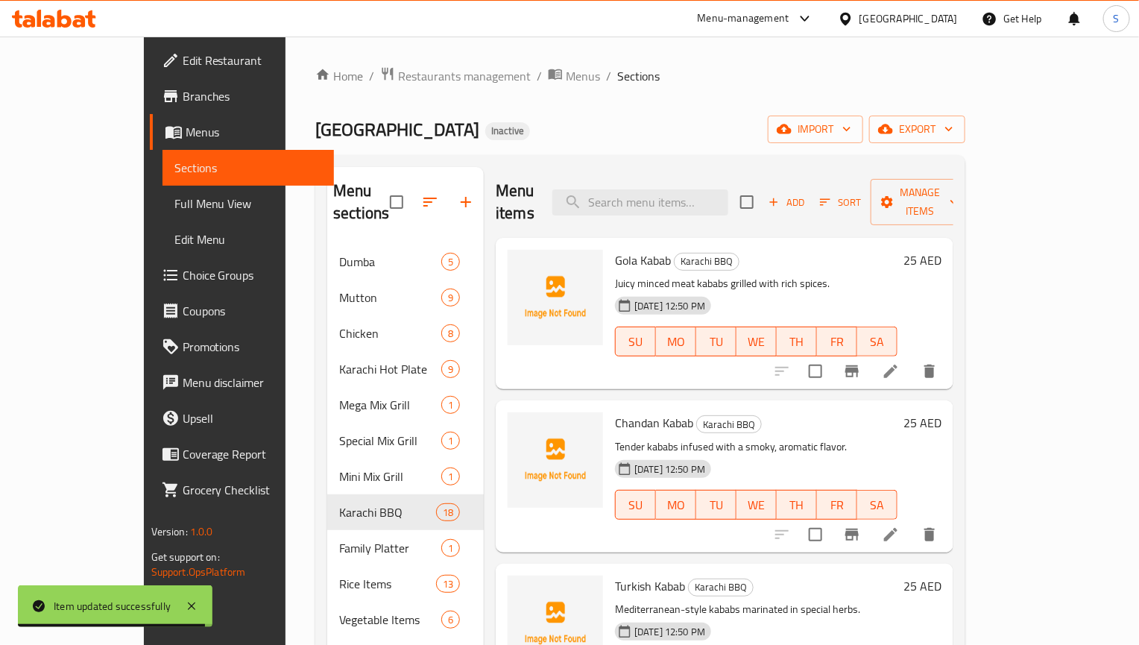
scroll to position [1073, 0]
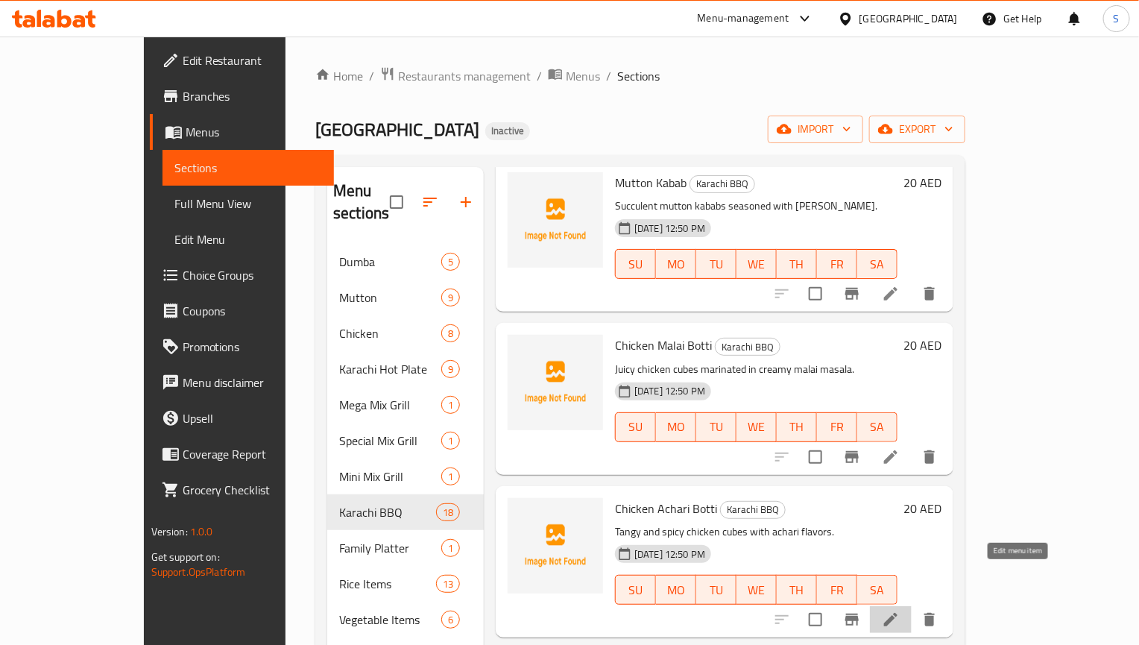
click at [900, 610] on icon at bounding box center [891, 619] width 18 height 18
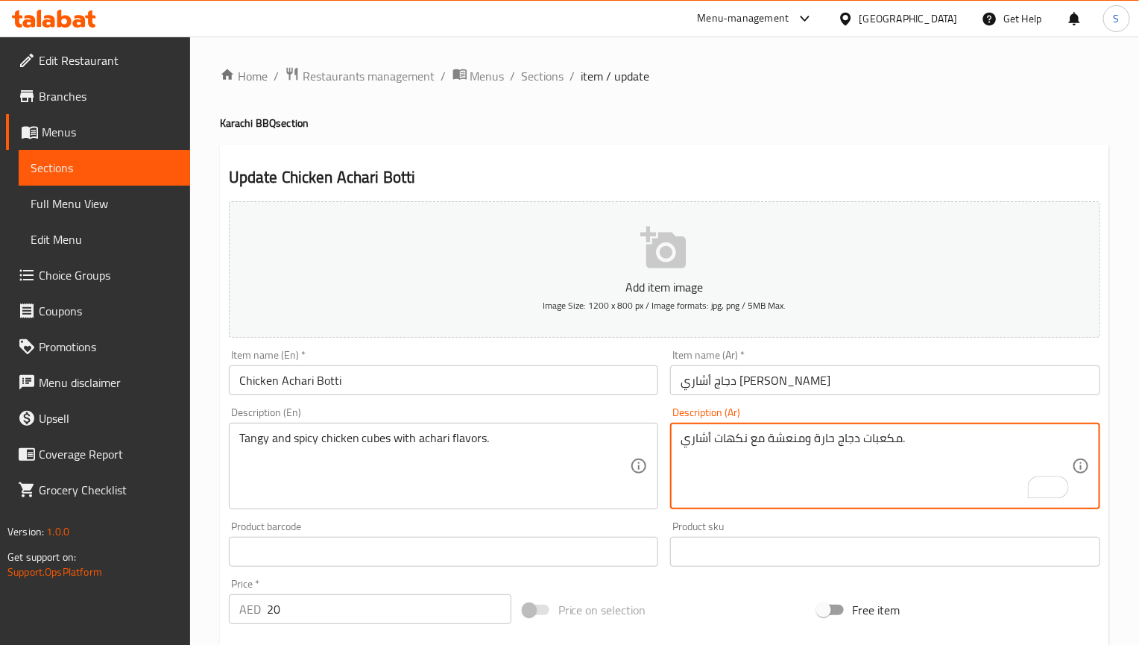
type textarea "مكعبات دجاج حارة ومنعشة مع نكهات أشاري."
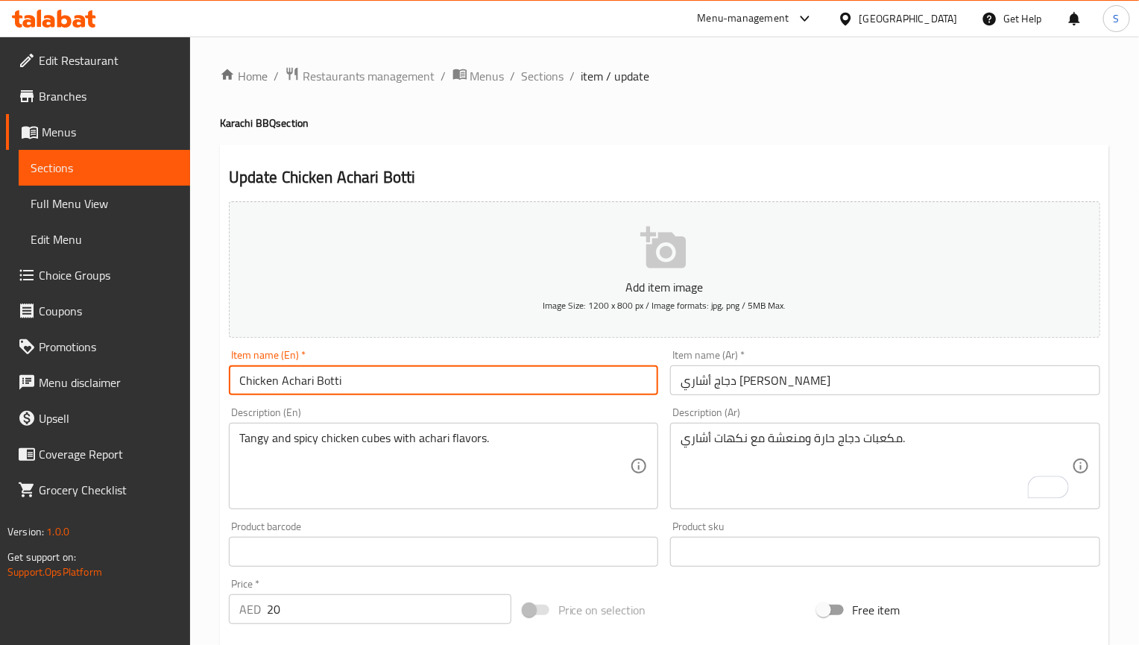
click at [461, 391] on input "Chicken Achari Botti" at bounding box center [444, 380] width 430 height 30
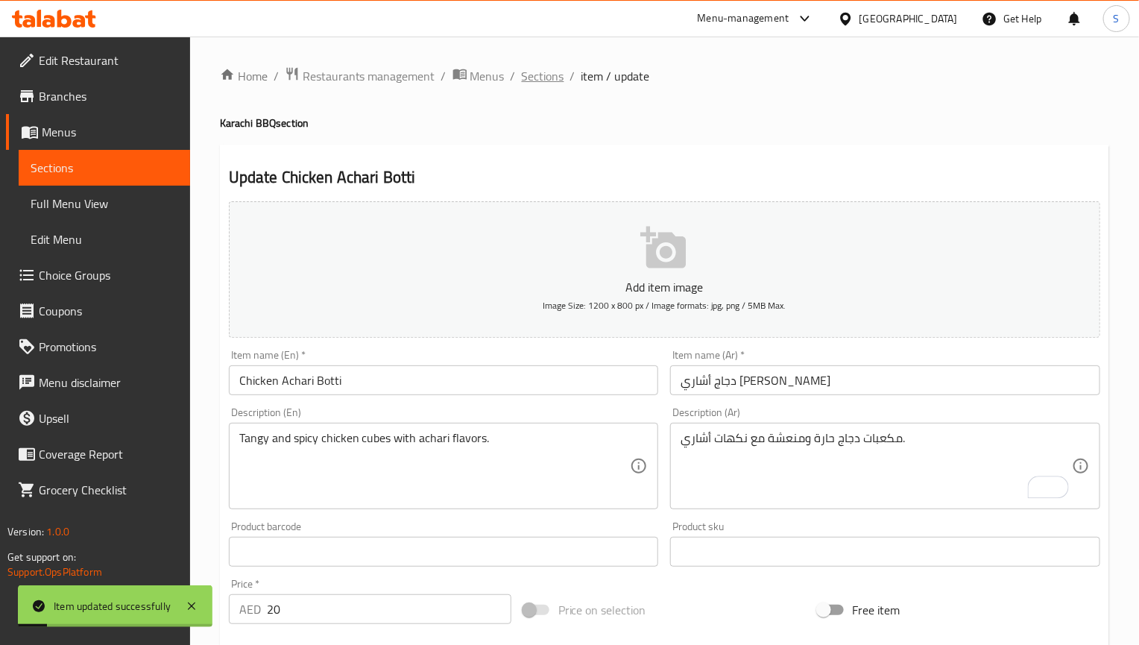
click at [549, 72] on span "Sections" at bounding box center [543, 76] width 42 height 18
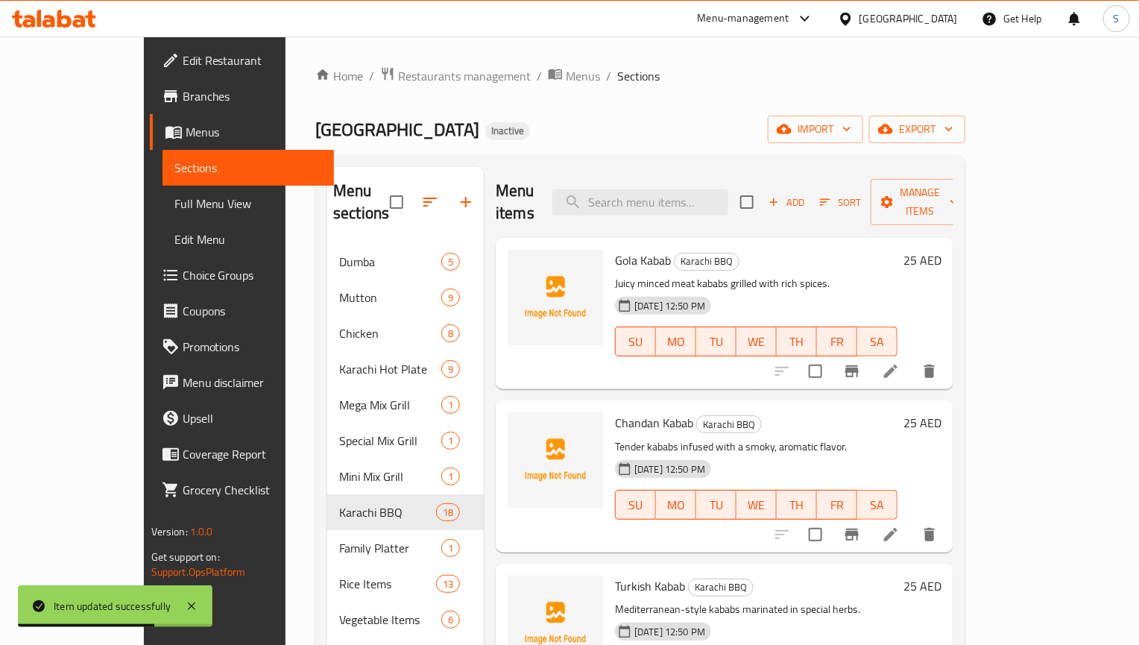
scroll to position [1561, 0]
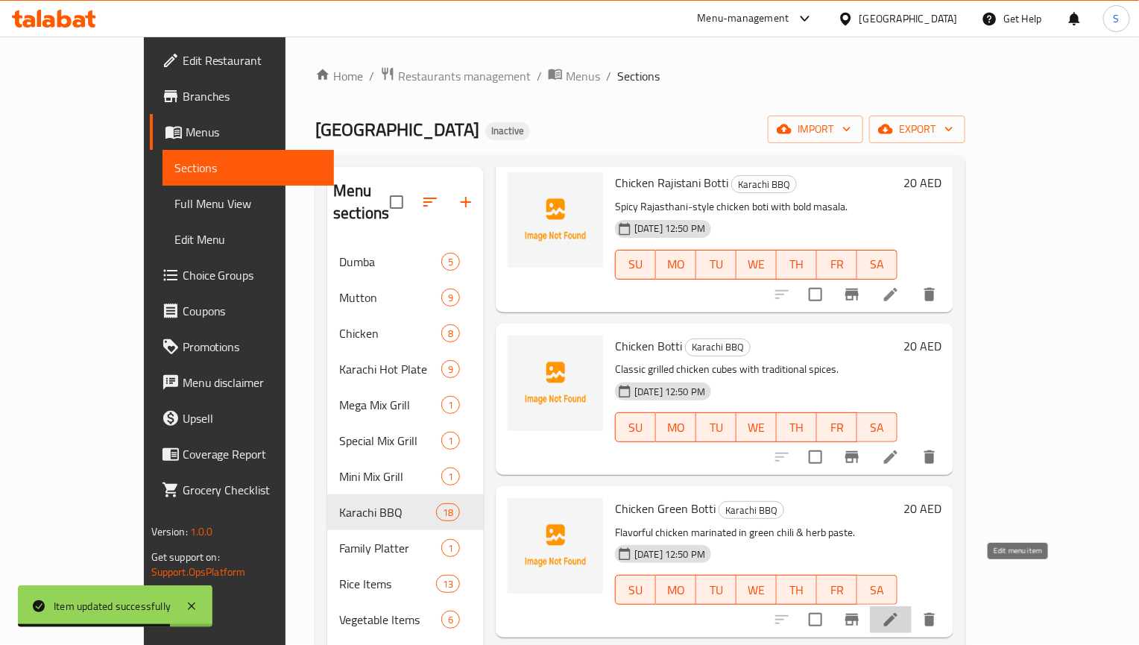
click at [900, 610] on icon at bounding box center [891, 619] width 18 height 18
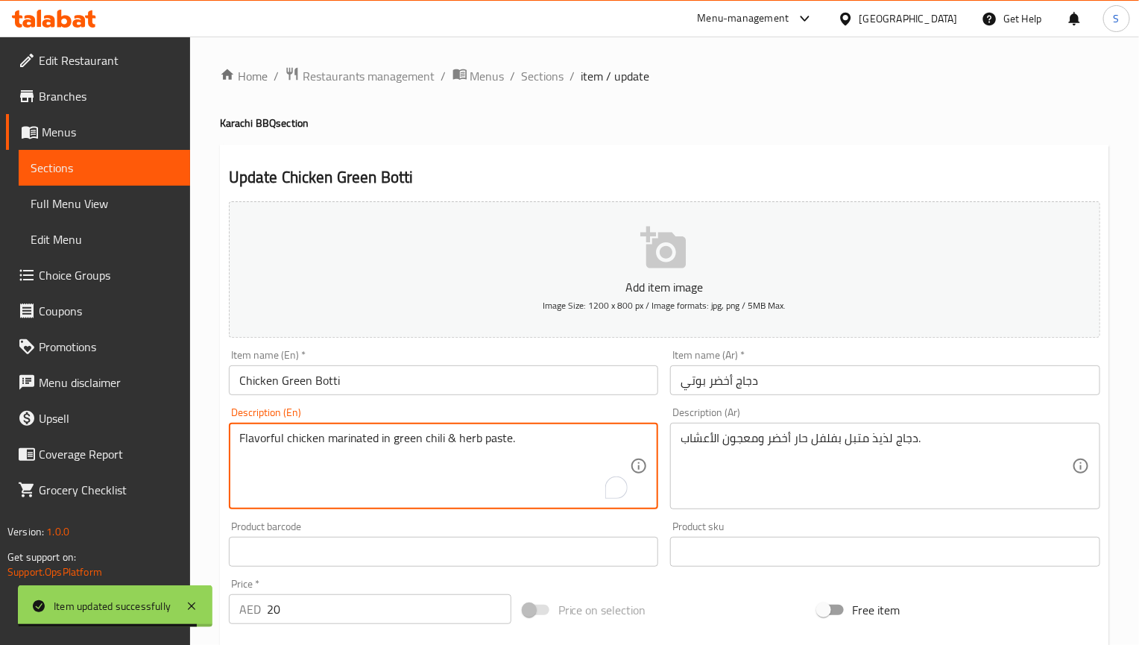
click at [268, 438] on textarea "Flavorful chicken marinated in green chili & herb paste." at bounding box center [434, 466] width 391 height 71
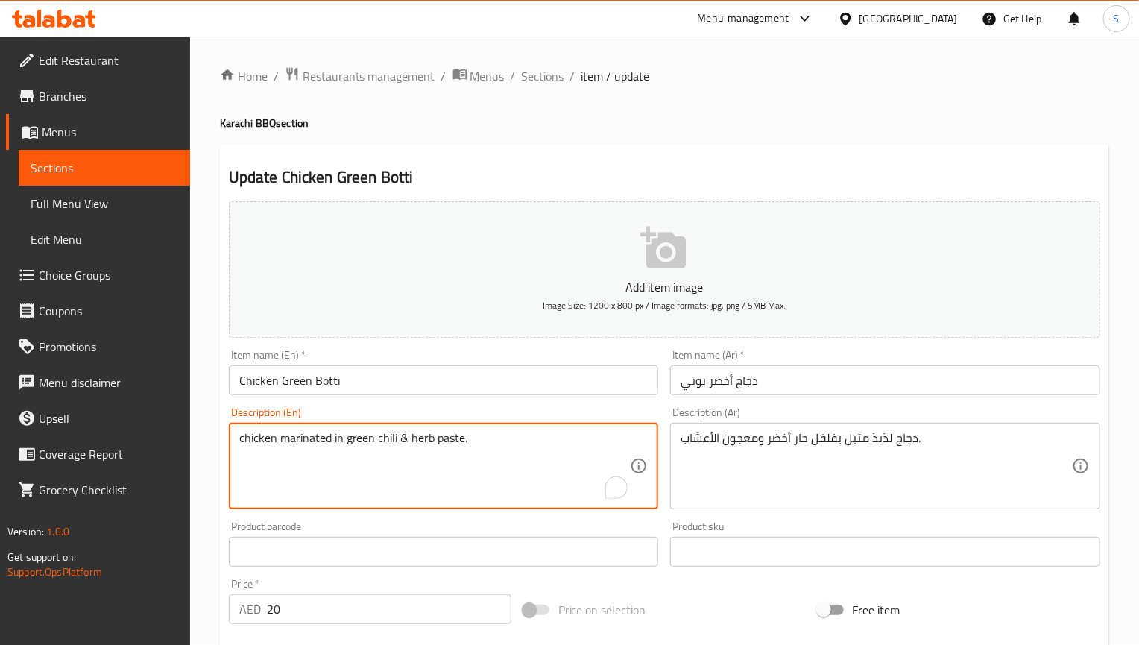
type textarea "chicken marinated in green chili & herb paste."
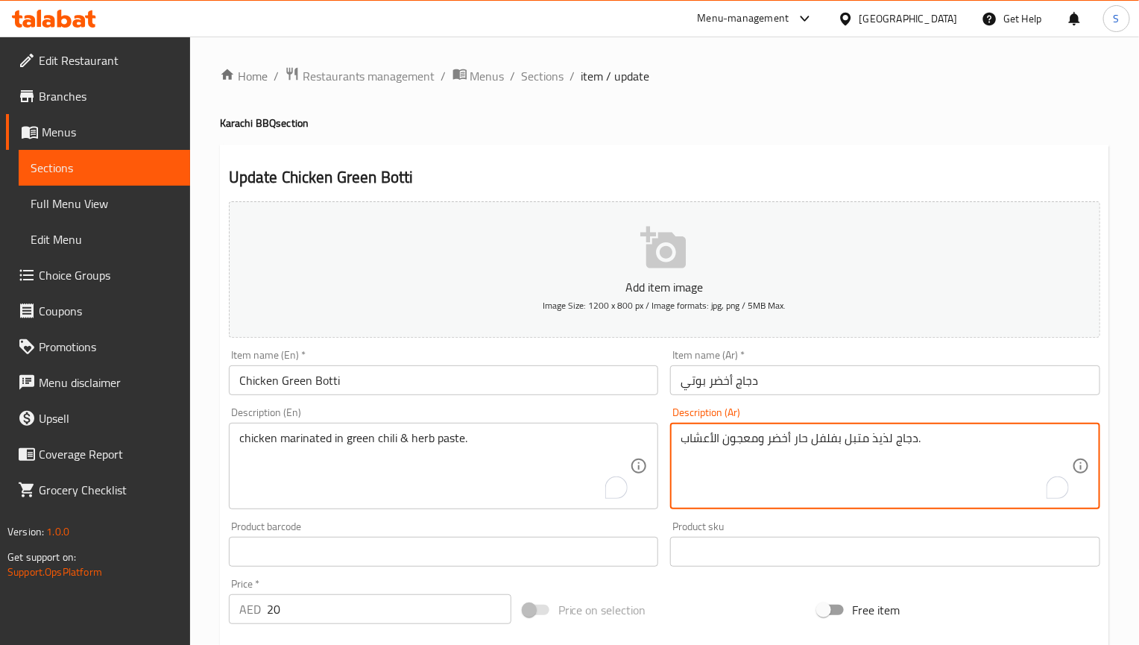
click at [884, 440] on textarea "دجاج لذيذ متبل بفلفل حار أخضر ومعجون الأعشاب." at bounding box center [875, 466] width 391 height 71
click at [502, 383] on input "Chicken Green Botti" at bounding box center [444, 380] width 430 height 30
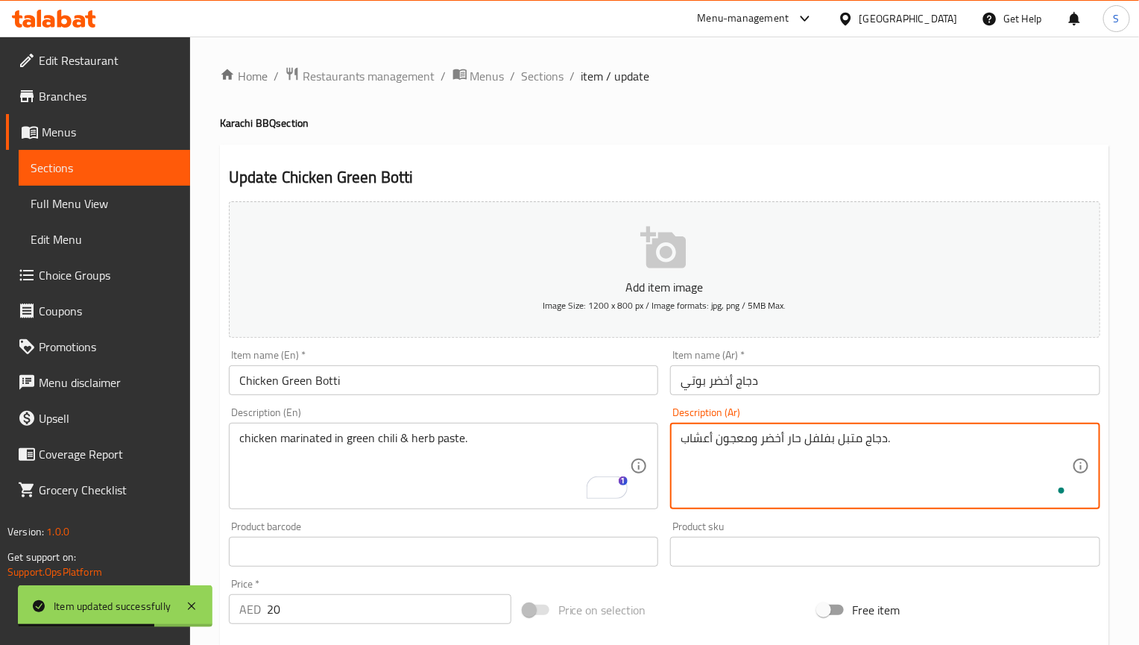
type textarea "دجاج متبل بفلفل حار أخضر ومعجون أعشاب."
click at [572, 382] on input "Chicken Green Botti" at bounding box center [444, 380] width 430 height 30
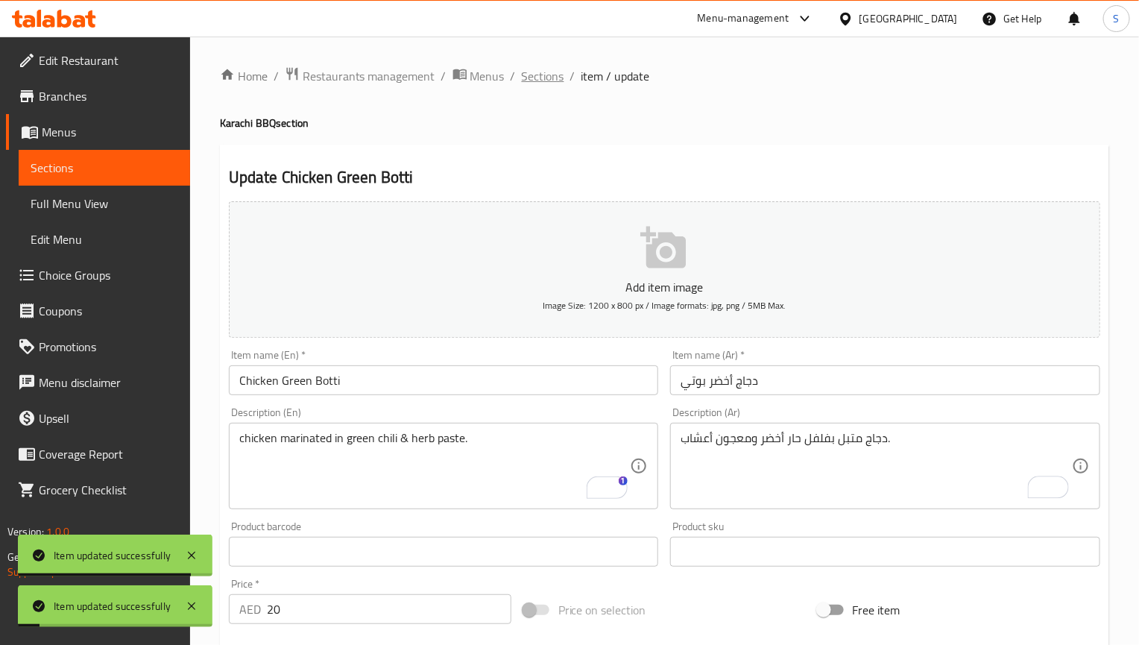
click at [544, 79] on span "Sections" at bounding box center [543, 76] width 42 height 18
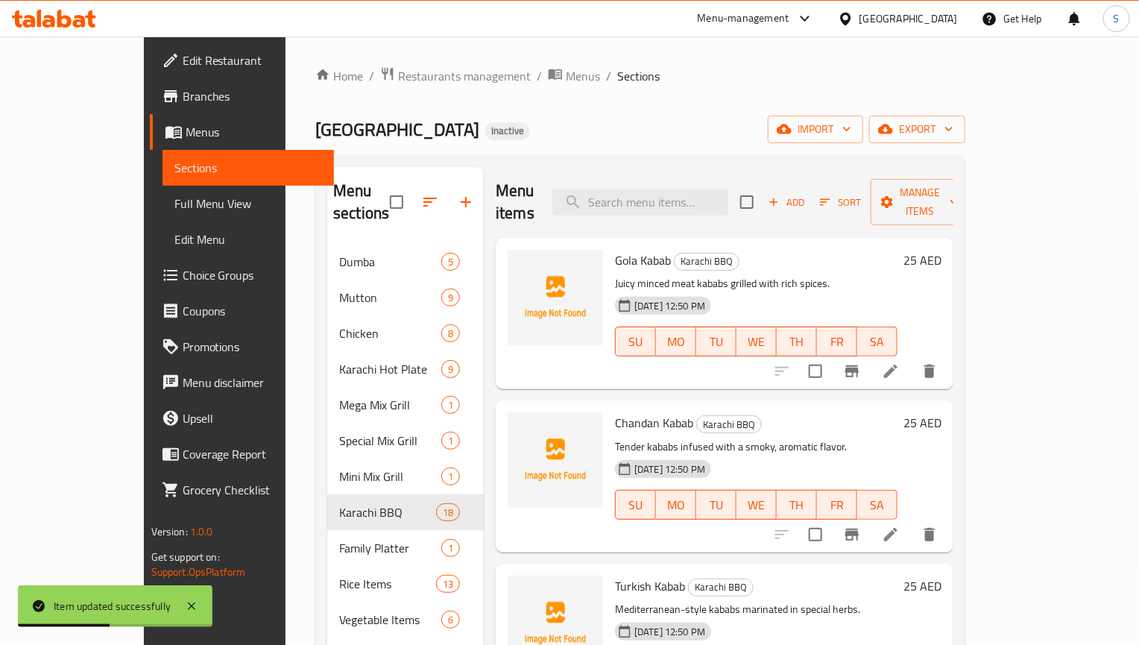
scroll to position [1725, 0]
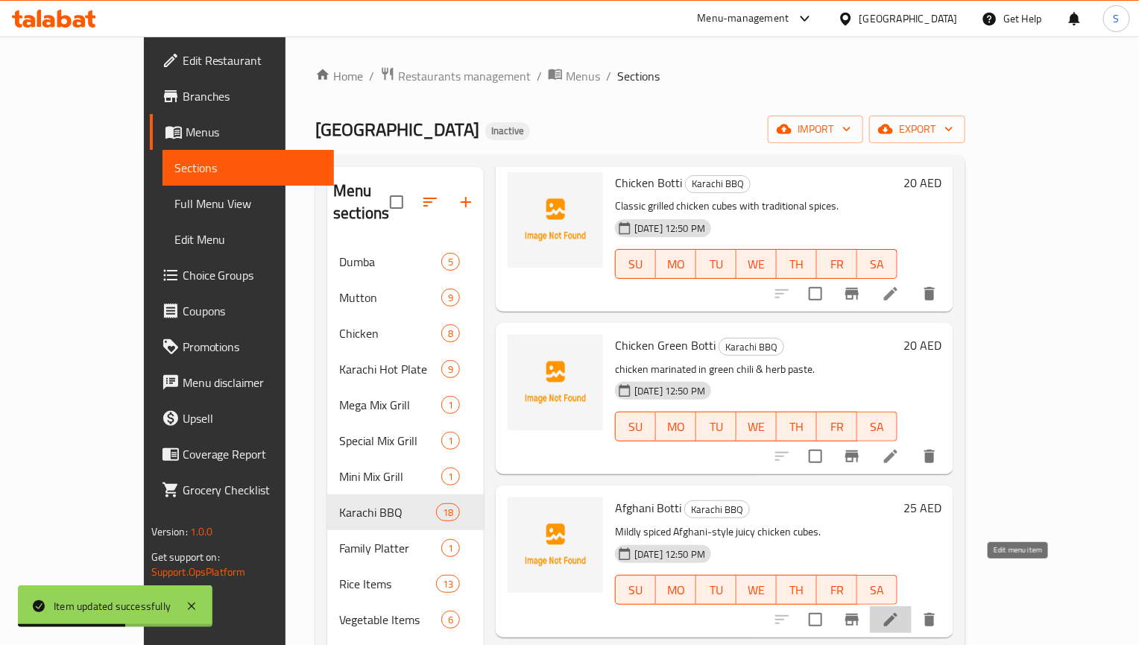
click at [900, 610] on icon at bounding box center [891, 619] width 18 height 18
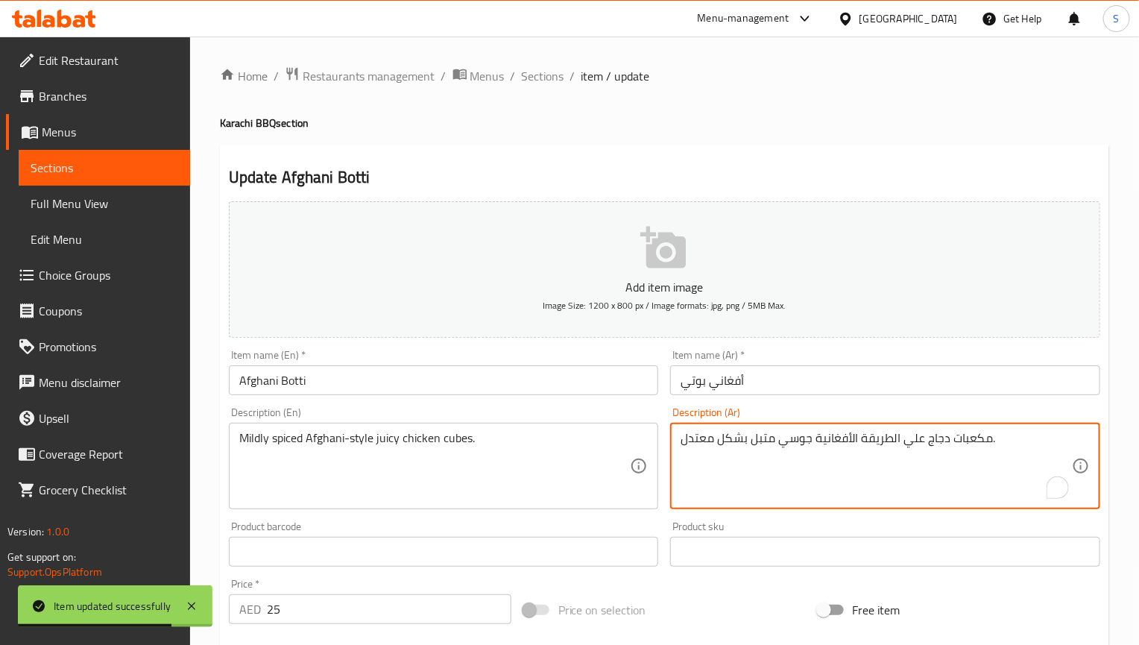
click at [794, 446] on textarea "مكعبات دجاج علي الطريقة الأفغانية جوسي متبل بشكل معتدل." at bounding box center [875, 466] width 391 height 71
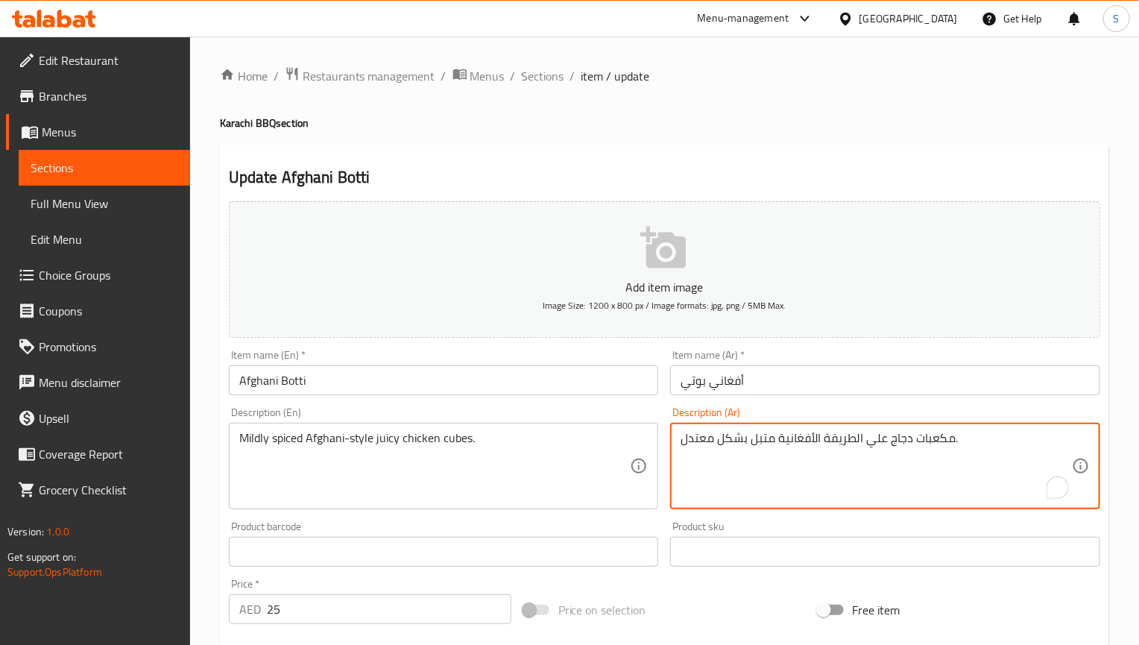
click at [885, 438] on textarea "مكعبات دجاج علي الطريقة الأفغانية متبل بشكل معتدل." at bounding box center [875, 466] width 391 height 71
paste textarea "وسي"
type textarea "مكعبات دجاج جوسي علي الطريقة الأفغانية متبل بشكل معتدل."
click at [562, 380] on input "Afghani Botti" at bounding box center [444, 380] width 430 height 30
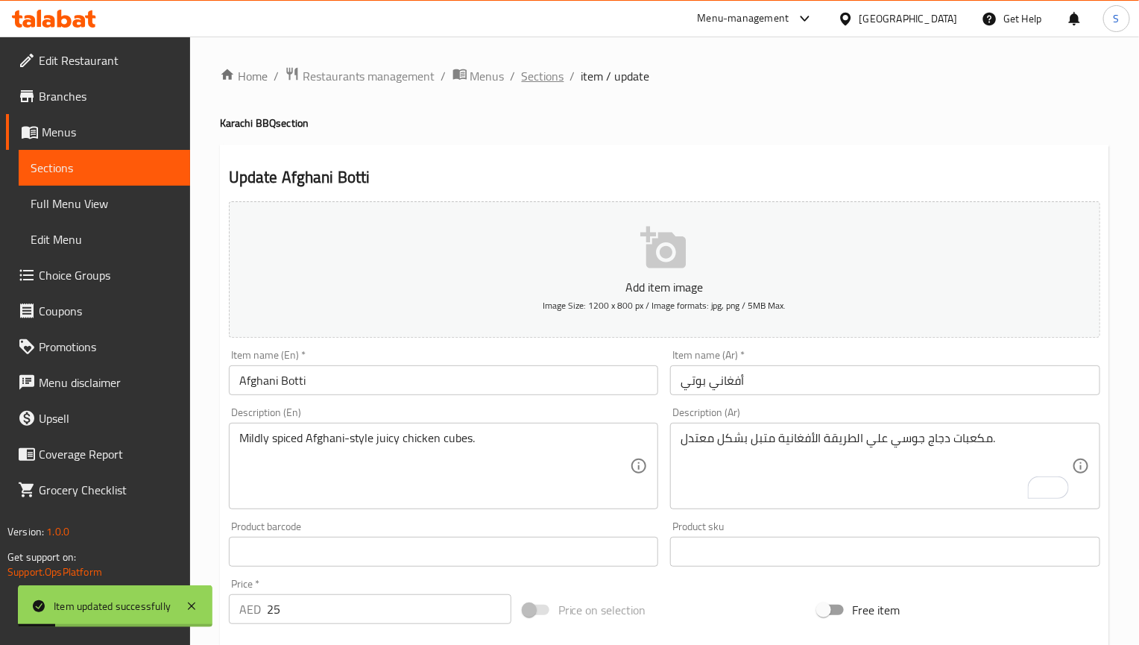
click at [540, 76] on span "Sections" at bounding box center [543, 76] width 42 height 18
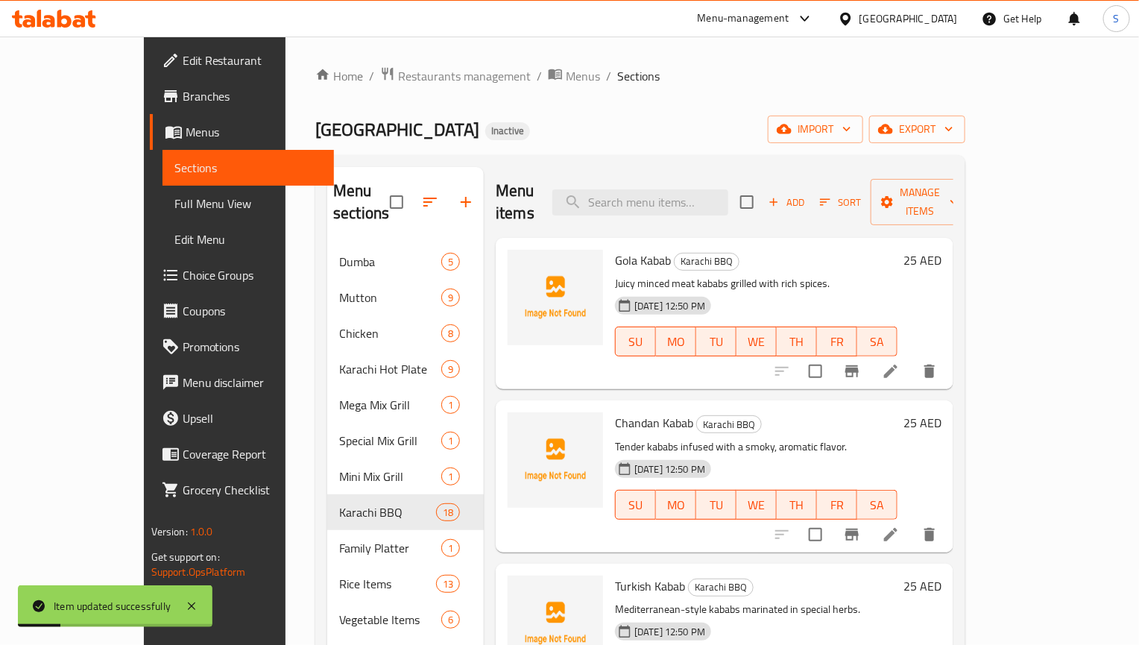
scroll to position [1887, 0]
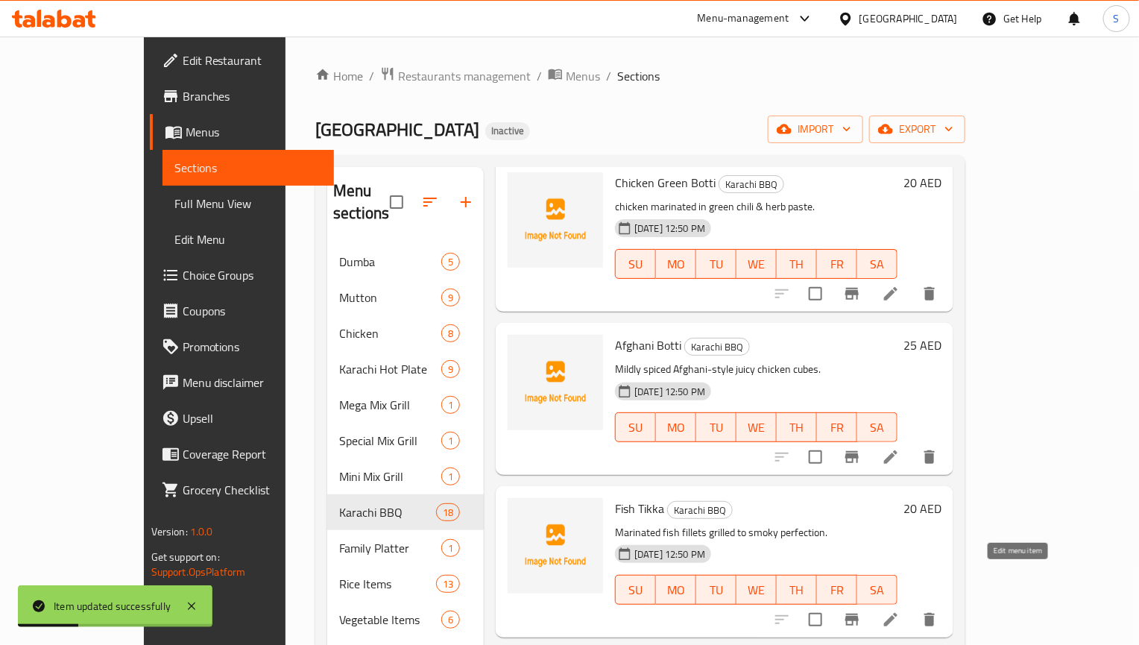
click at [900, 610] on icon at bounding box center [891, 619] width 18 height 18
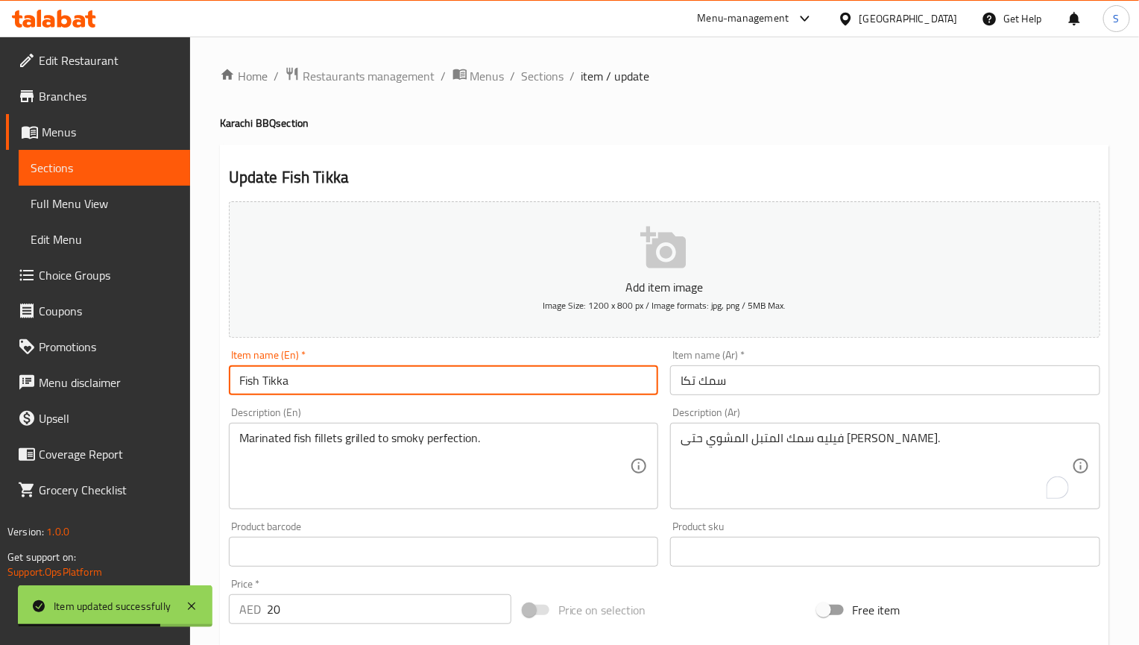
click at [543, 389] on input "Fish Tikka" at bounding box center [444, 380] width 430 height 30
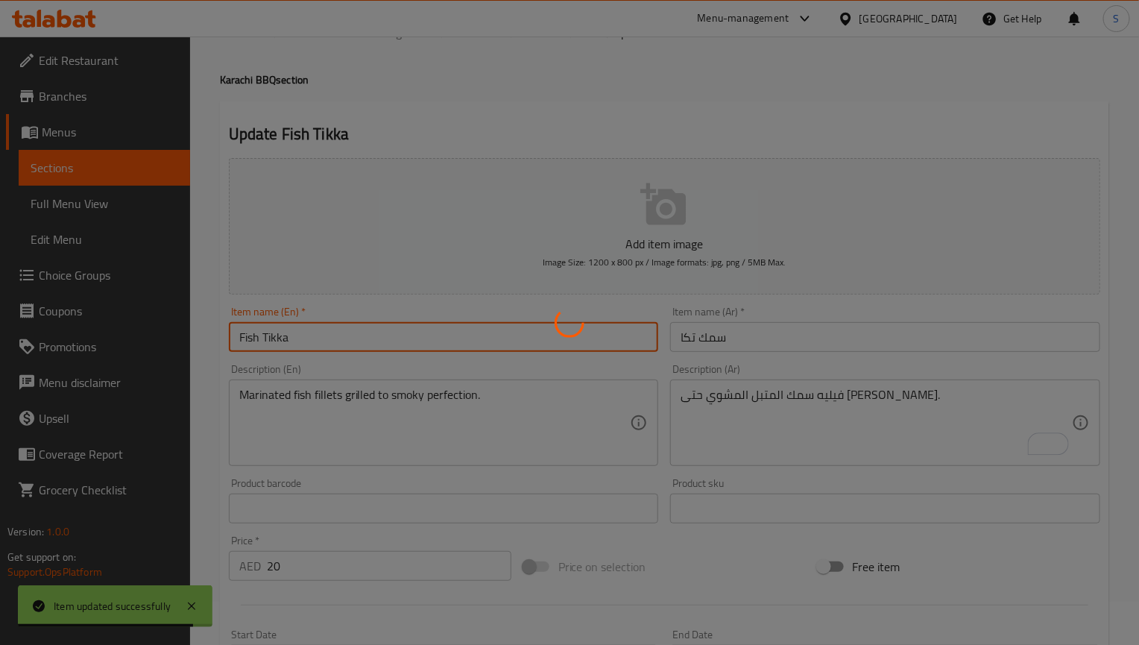
scroll to position [112, 0]
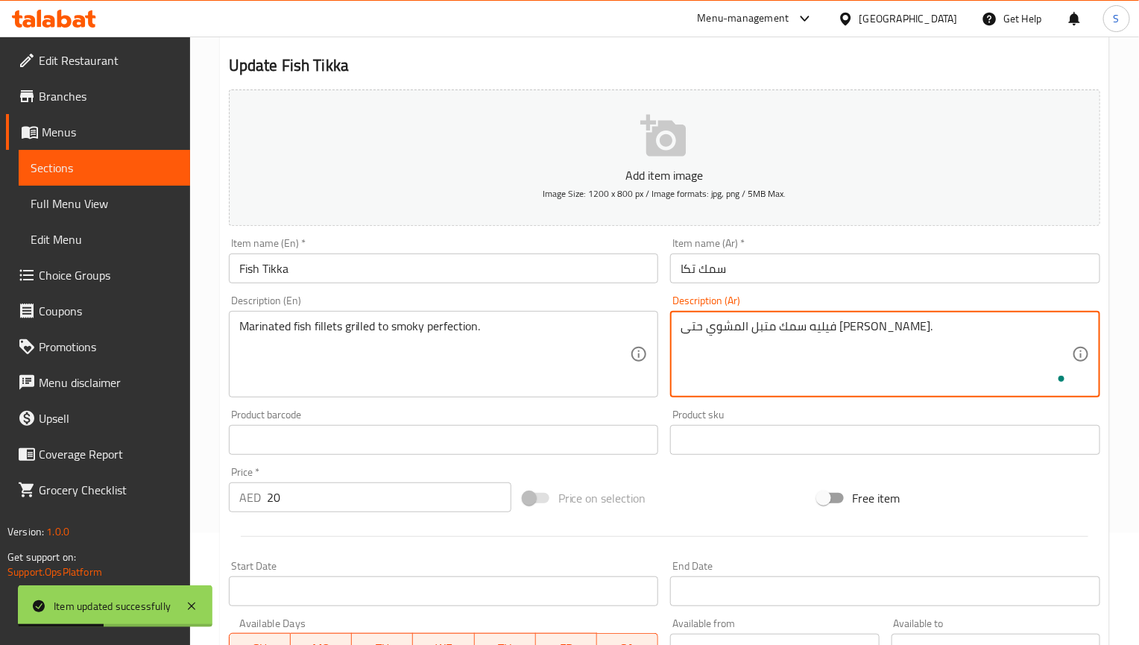
click at [561, 262] on input "Fish Tikka" at bounding box center [444, 268] width 430 height 30
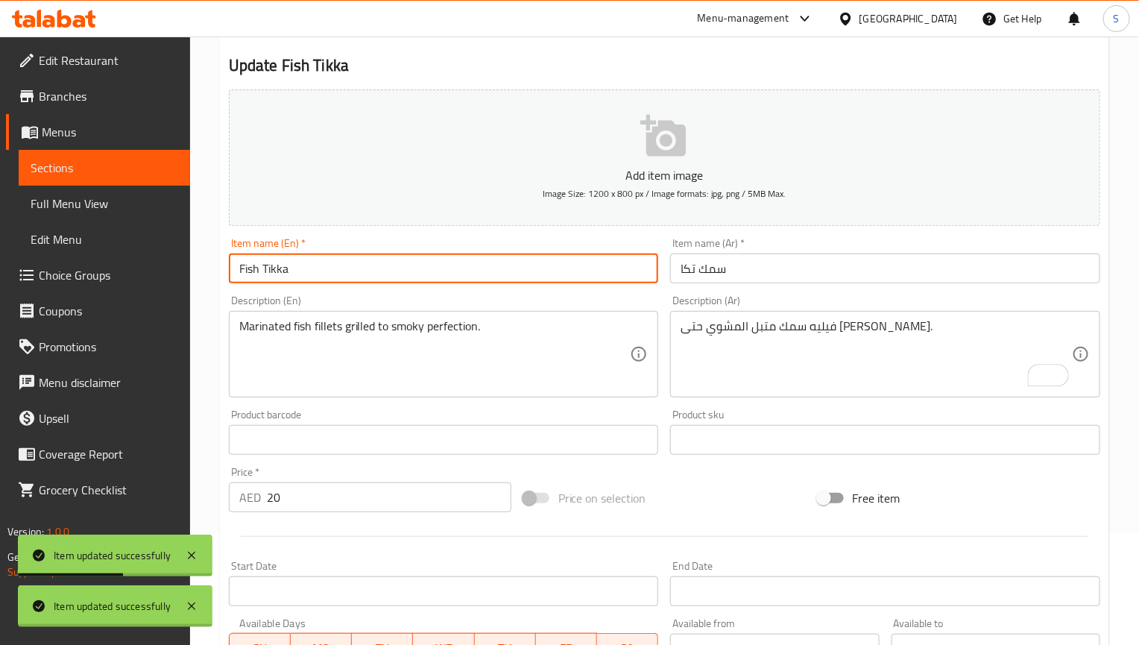
scroll to position [0, 0]
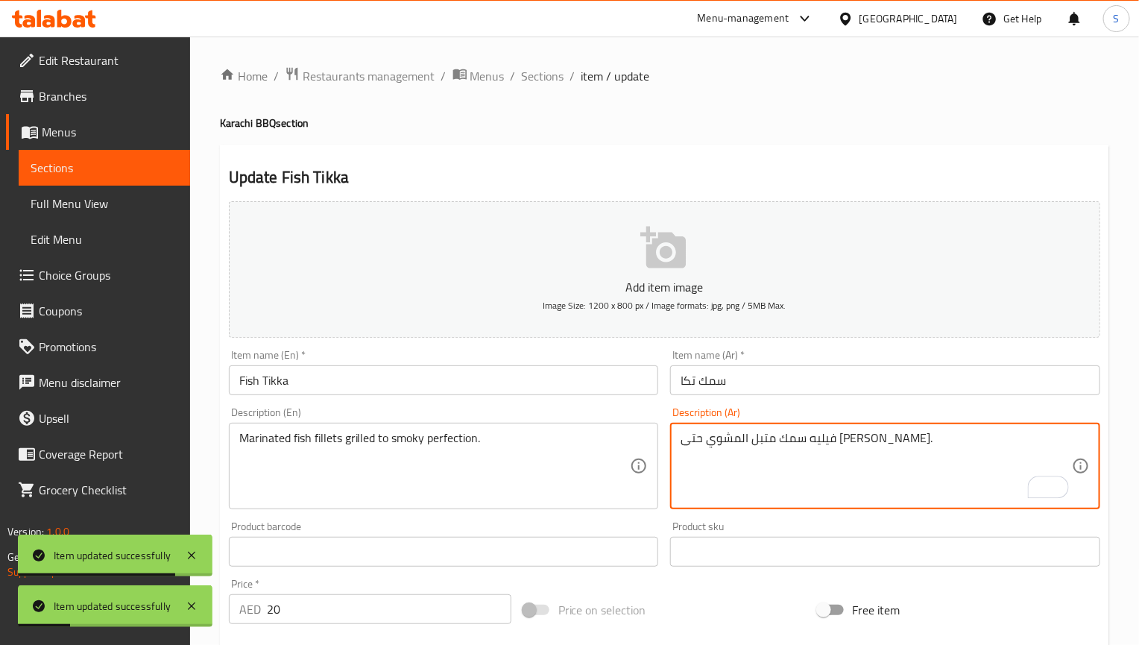
click at [814, 435] on textarea "فيليه سمك متبل المشوي حتى الكمال المدخن." at bounding box center [875, 466] width 391 height 71
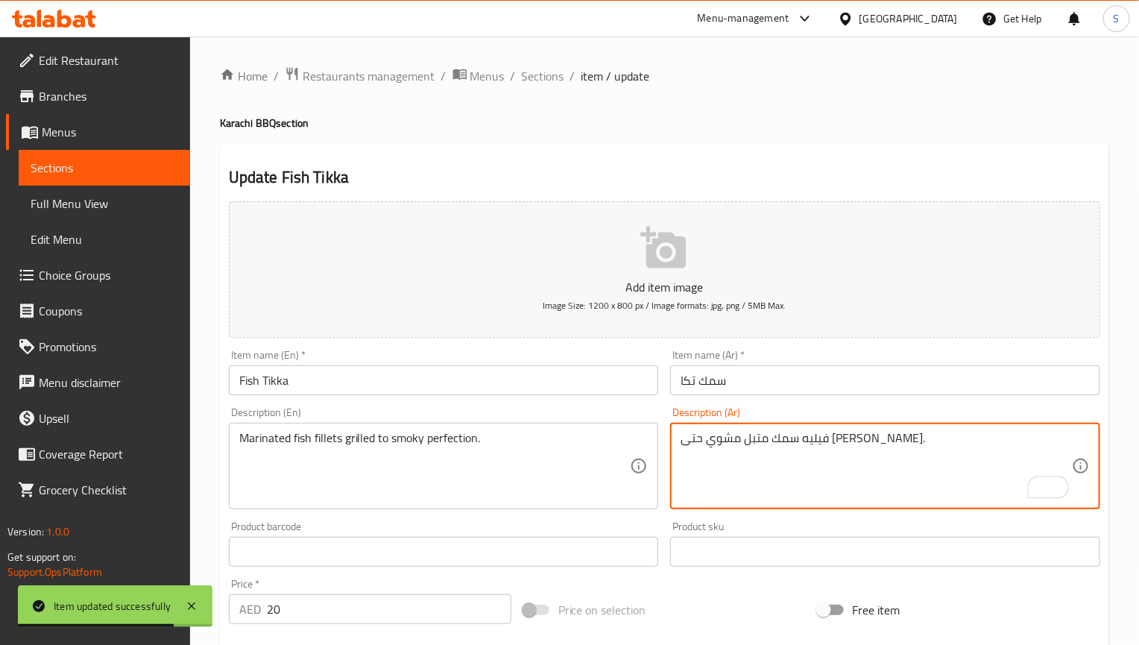
type textarea "فيليه سمك متبل مشوي حتى الكمال المدخن."
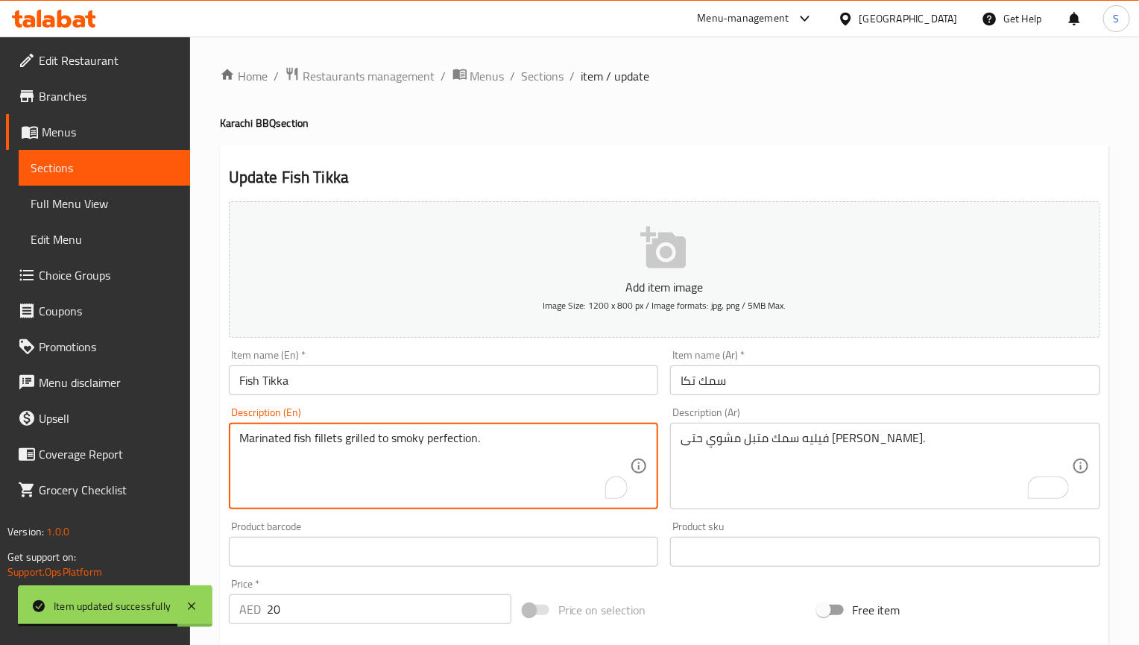
click at [501, 439] on textarea "Marinated fish fillets grilled to smoky perfection." at bounding box center [434, 466] width 391 height 71
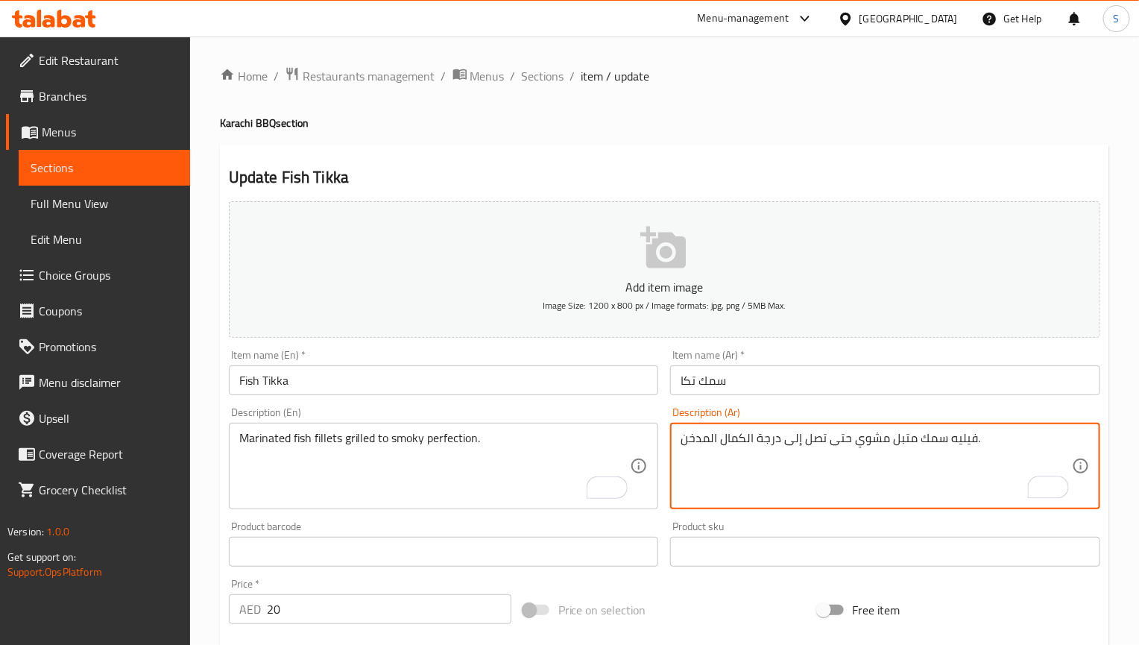
type textarea "فيليه سمك متبل مشوي حتى تصل إلى درجة الكمال المدخن."
click at [604, 371] on input "Fish Tikka" at bounding box center [444, 380] width 430 height 30
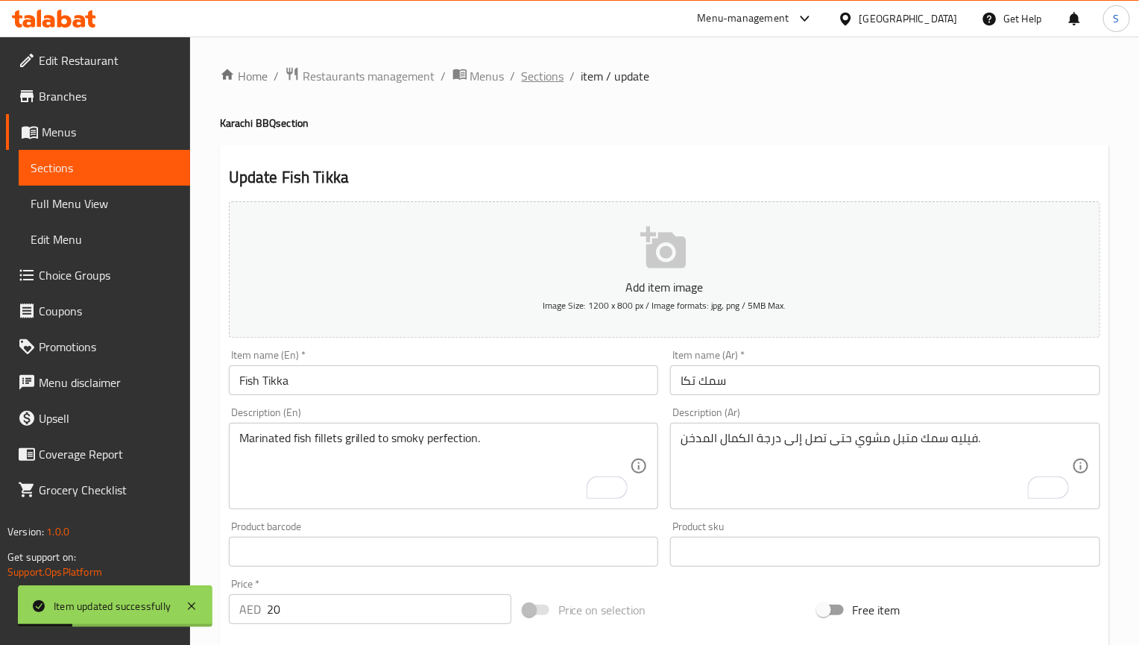
click at [548, 67] on span "Sections" at bounding box center [543, 76] width 42 height 18
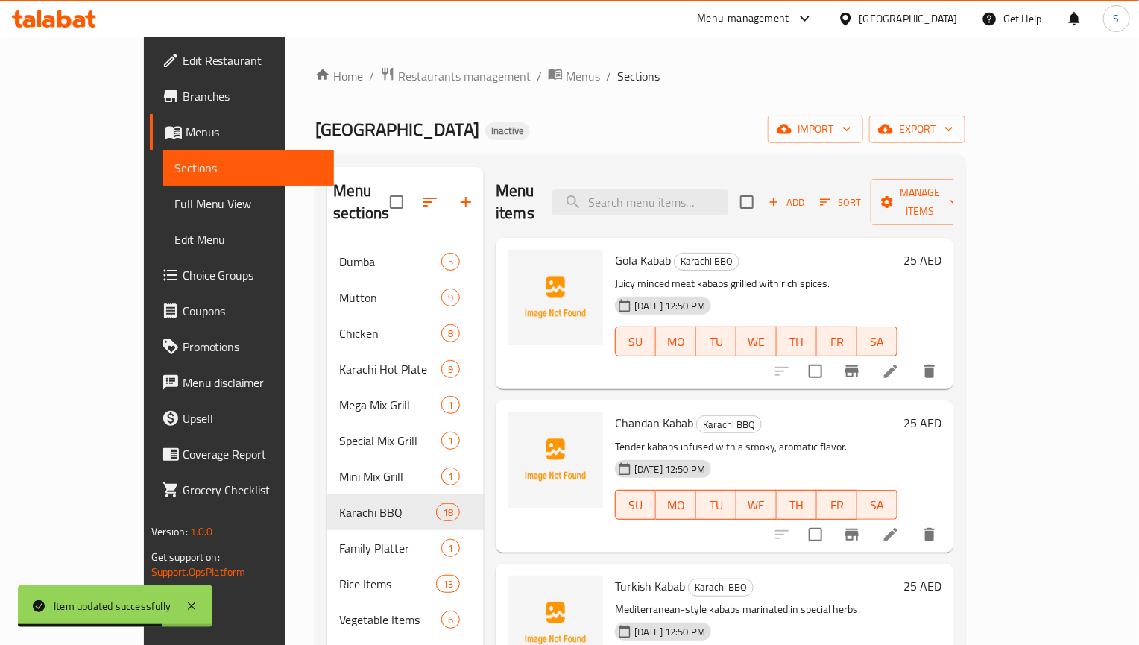
scroll to position [2026, 0]
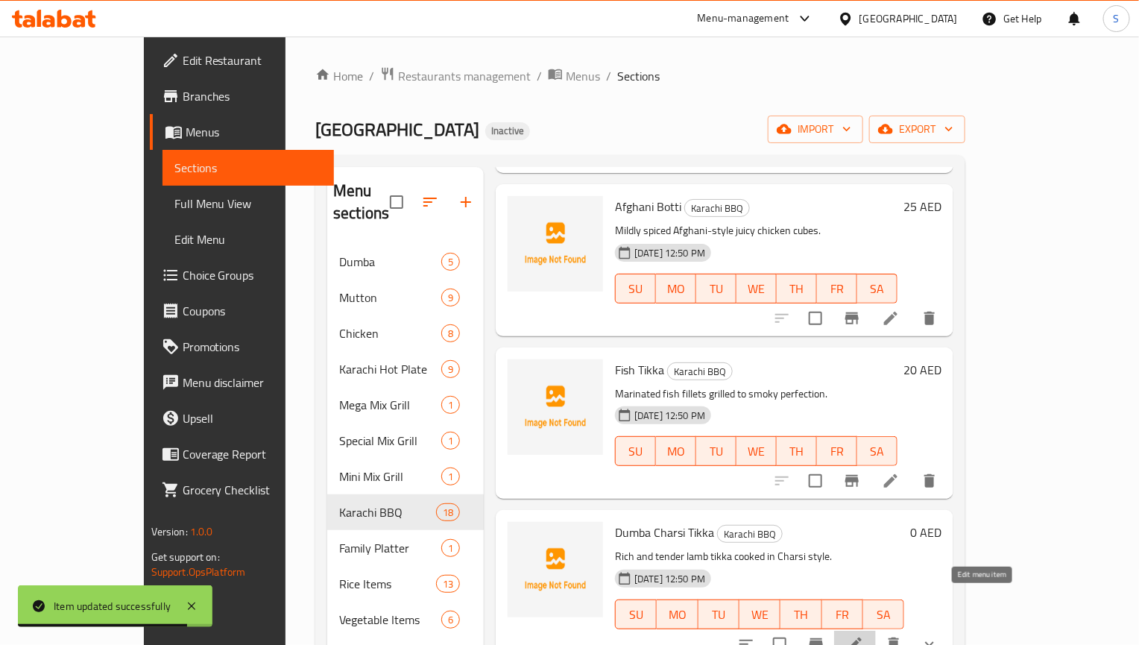
click at [864, 635] on icon at bounding box center [855, 644] width 18 height 18
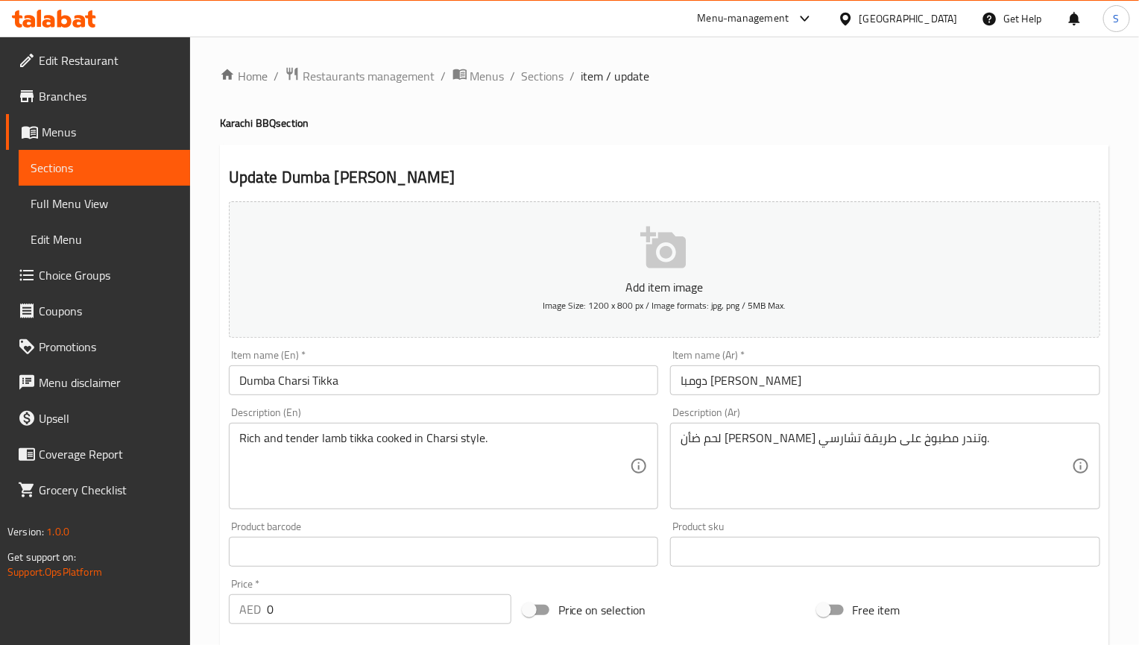
click at [692, 385] on input "دومبا [PERSON_NAME]" at bounding box center [885, 380] width 430 height 30
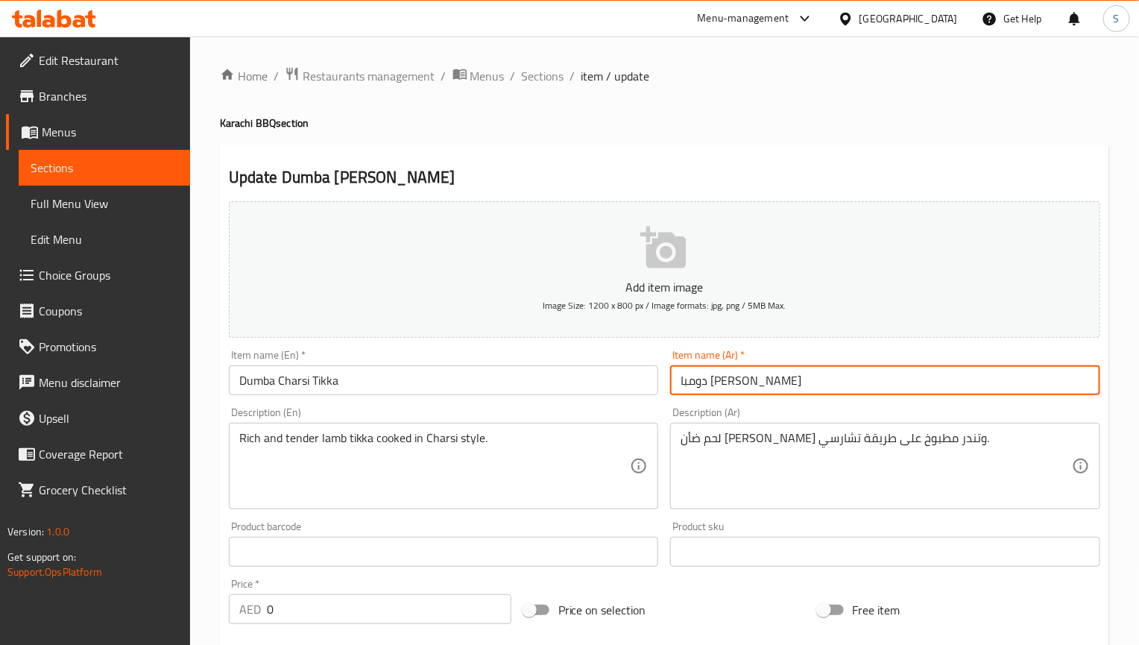
type input "دومبا [PERSON_NAME]"
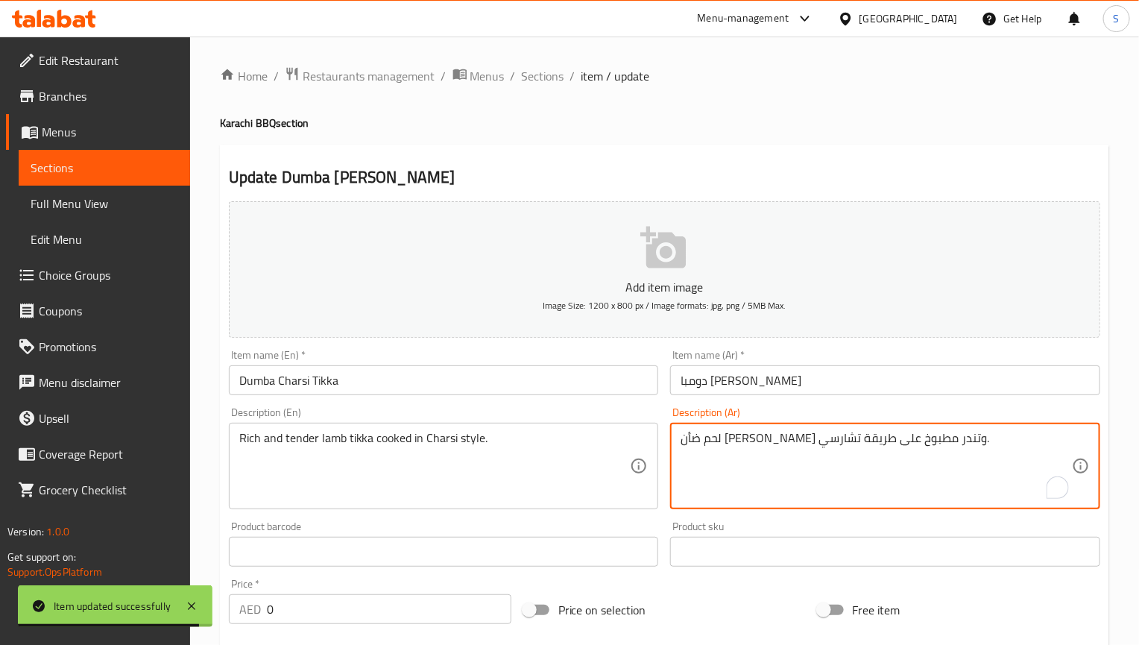
click at [882, 431] on textarea "لحم ضأن [PERSON_NAME] وتندر مطبوخ على طريقة تشارسي." at bounding box center [875, 466] width 391 height 71
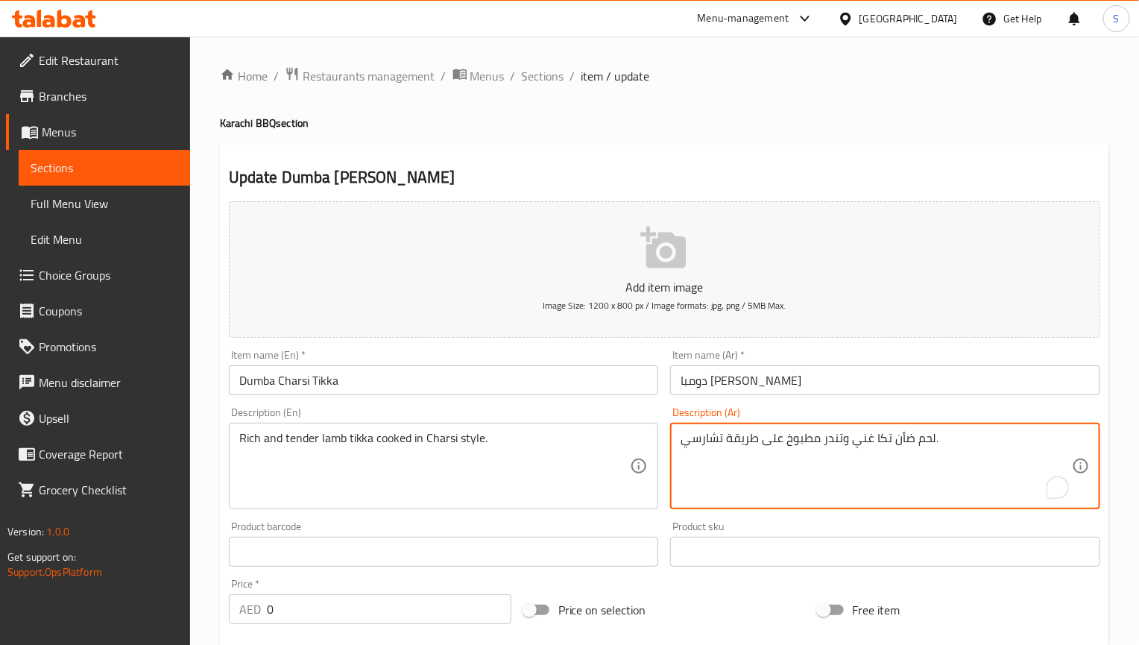
type textarea "لحم ضأن تكا غني وتندر مطبوخ على طريقة تشارسي."
click at [577, 376] on input "Dumba Charsi Tikka" at bounding box center [444, 380] width 430 height 30
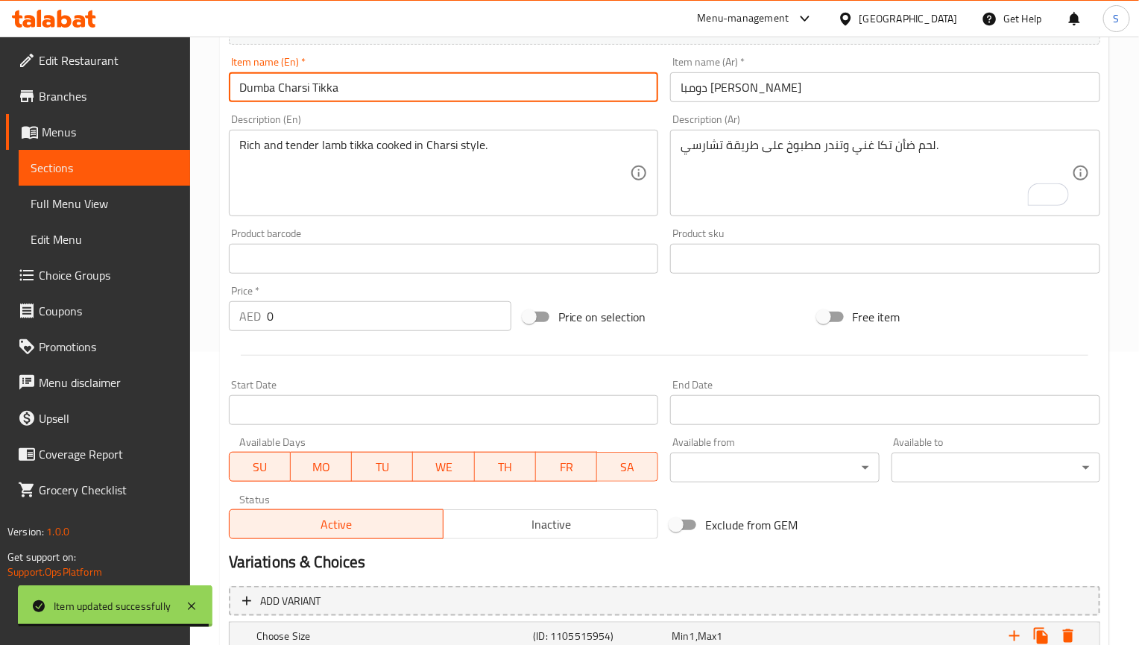
scroll to position [461, 0]
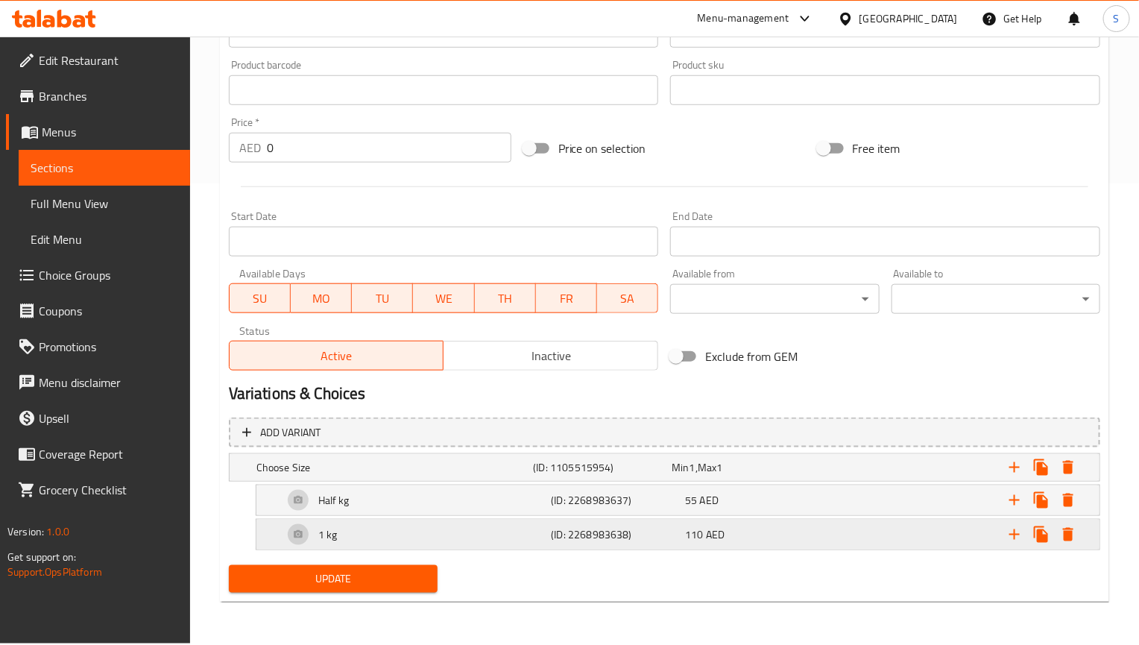
click at [494, 478] on div "1 kg" at bounding box center [391, 467] width 277 height 21
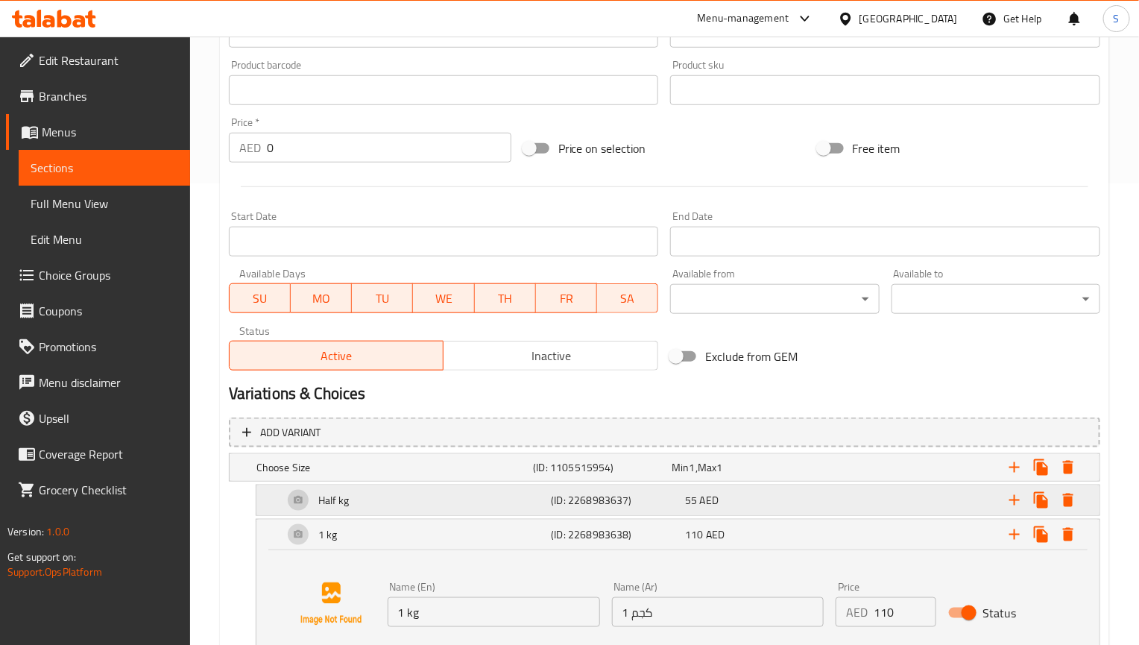
click at [496, 478] on div "Half kg" at bounding box center [391, 467] width 277 height 21
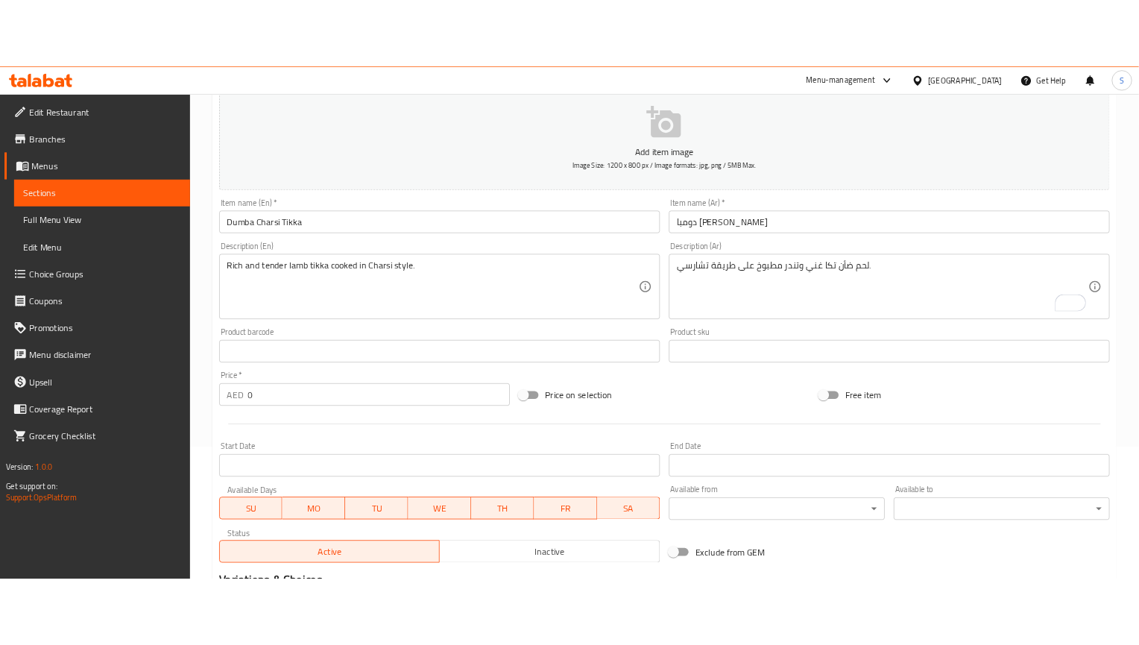
scroll to position [14, 0]
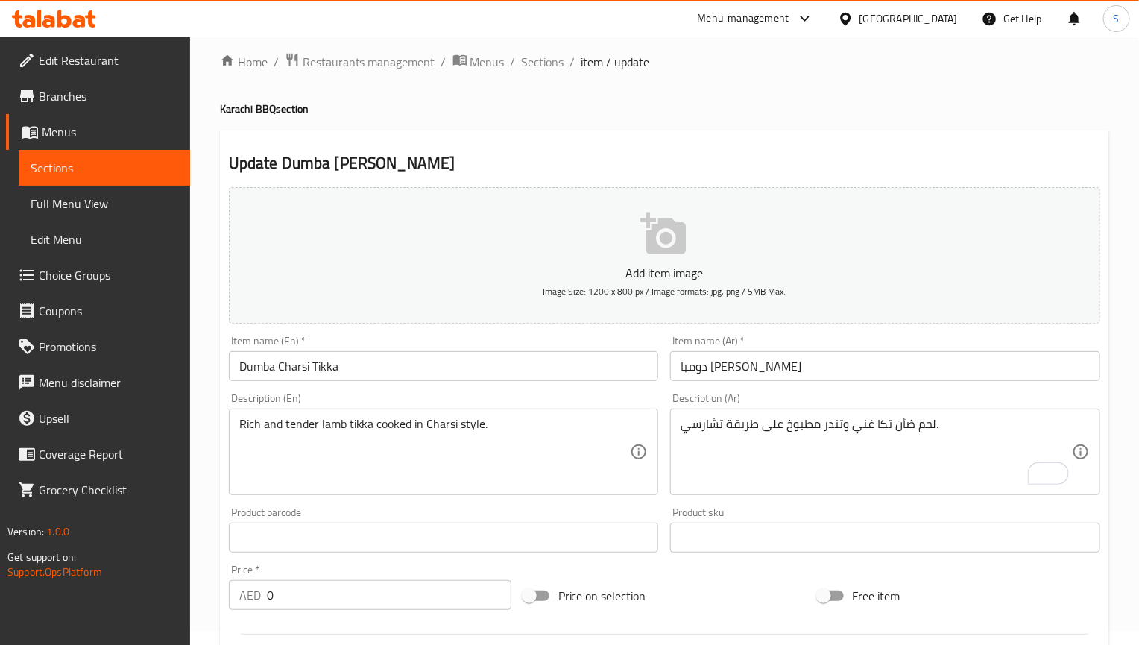
click at [450, 354] on input "Dumba Charsi Tikka" at bounding box center [444, 366] width 430 height 30
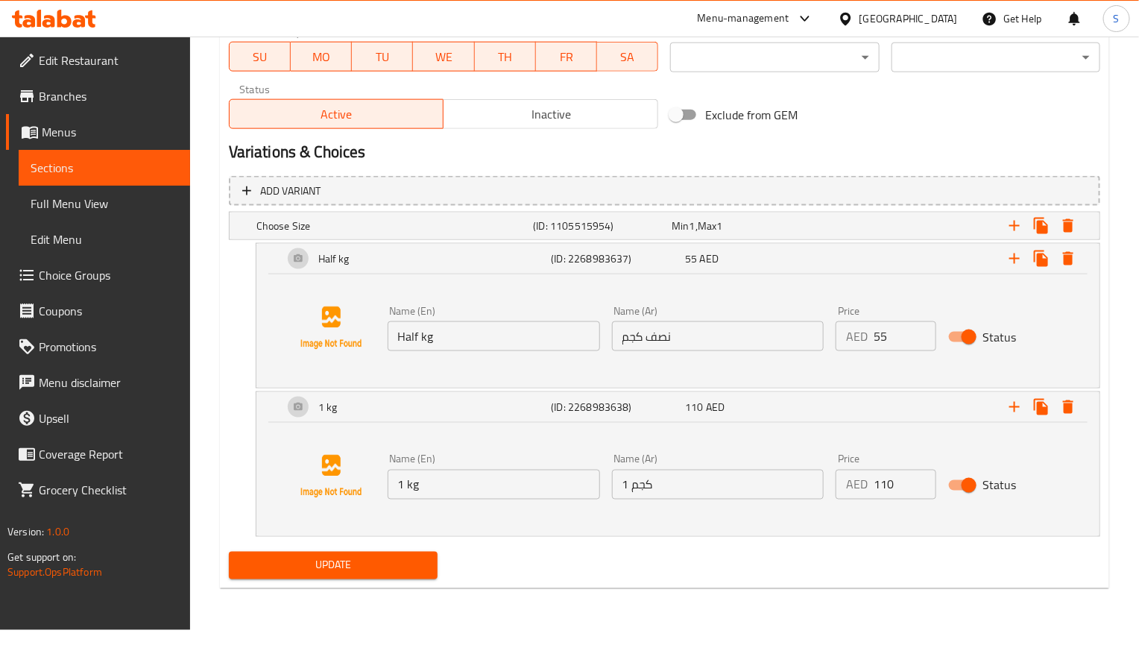
scroll to position [707, 0]
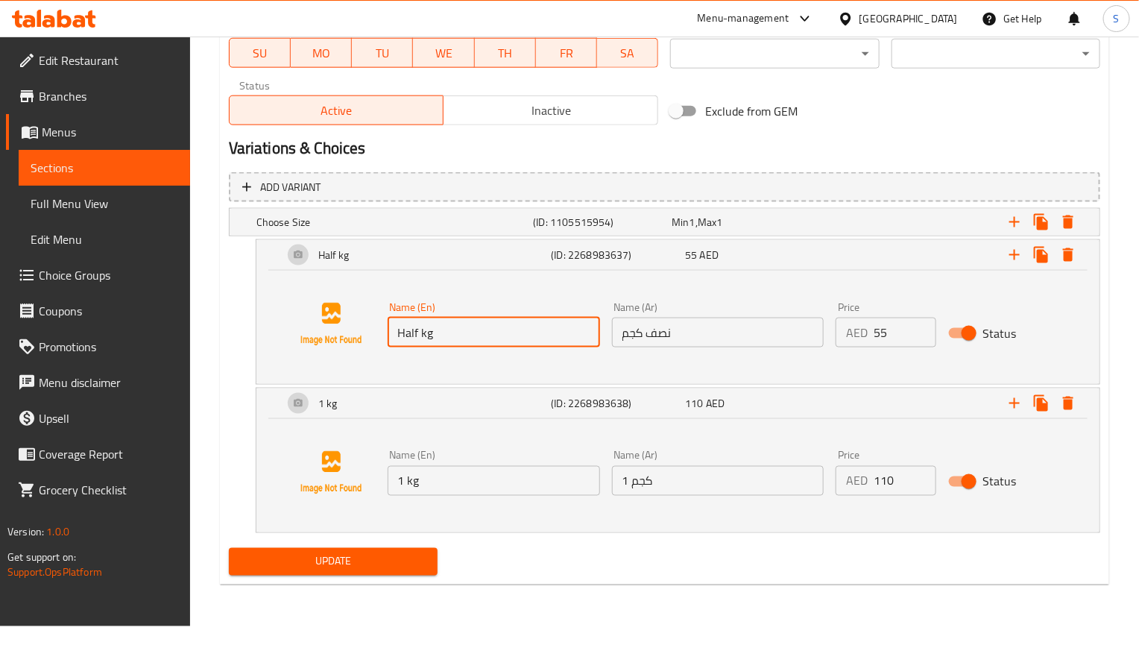
click at [465, 326] on input "Half kg" at bounding box center [494, 333] width 212 height 30
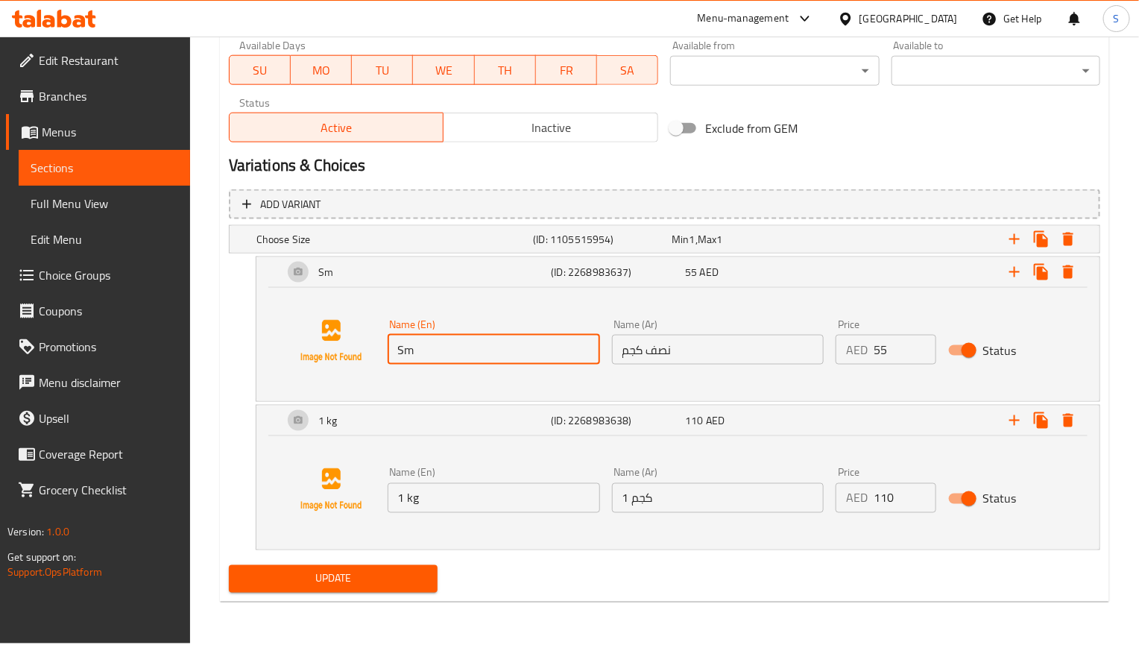
type input "Small"
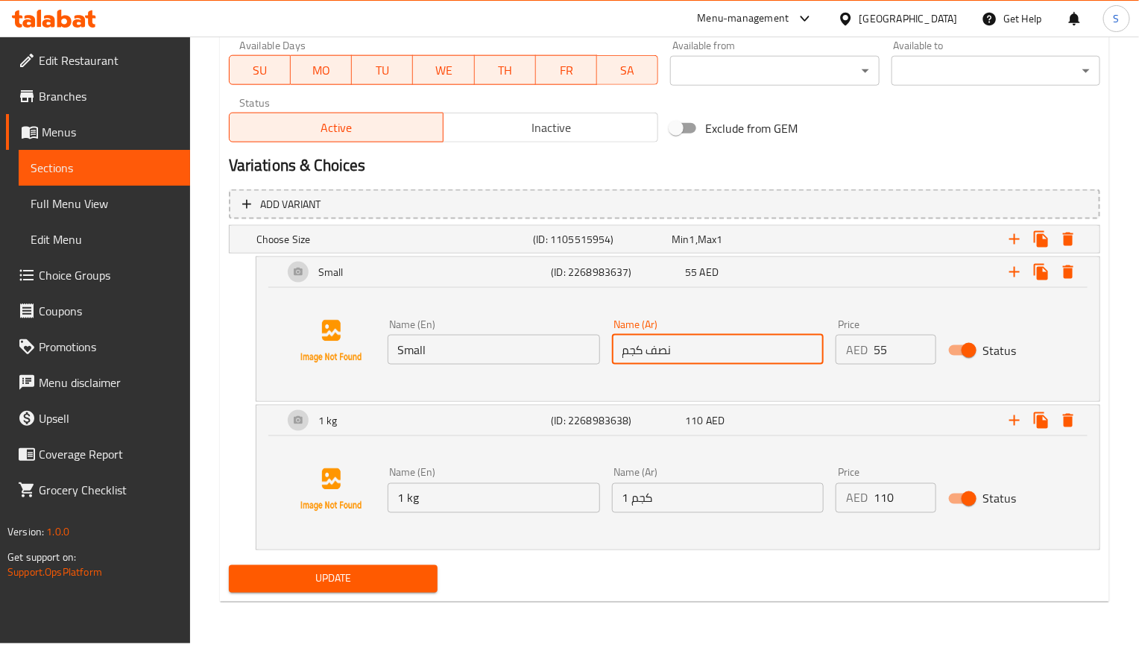
click at [658, 353] on input "نصف كجم" at bounding box center [718, 350] width 212 height 30
type input "صغير"
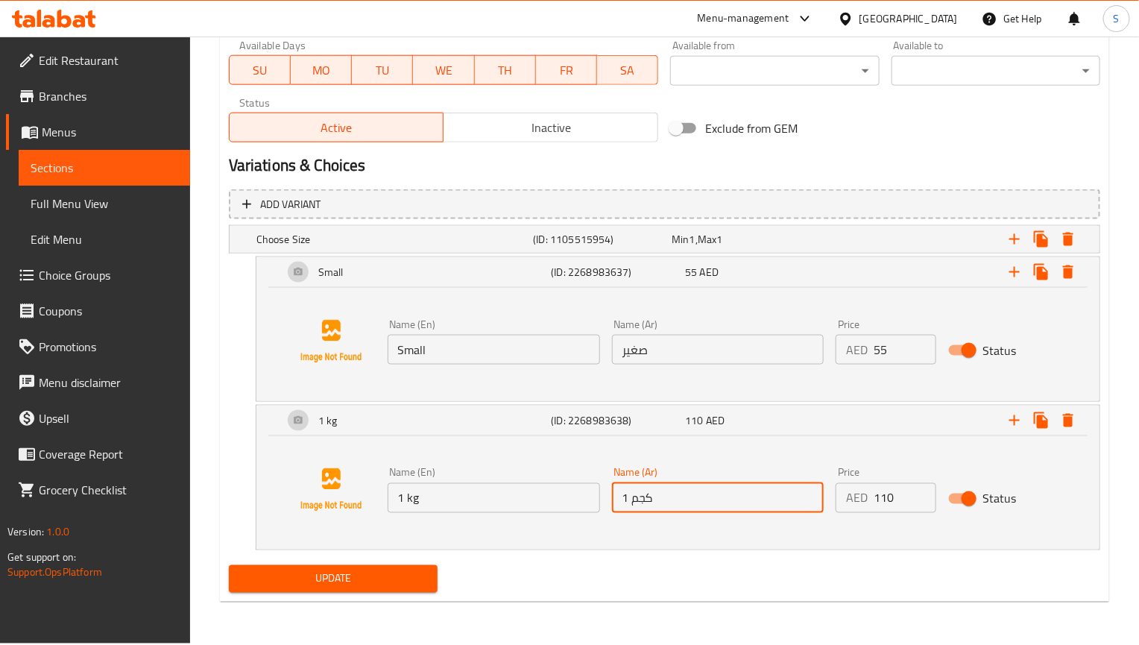
click at [658, 495] on input "1 كجم" at bounding box center [718, 498] width 212 height 30
type input "كبير"
click at [524, 510] on input "1 kg" at bounding box center [494, 498] width 212 height 30
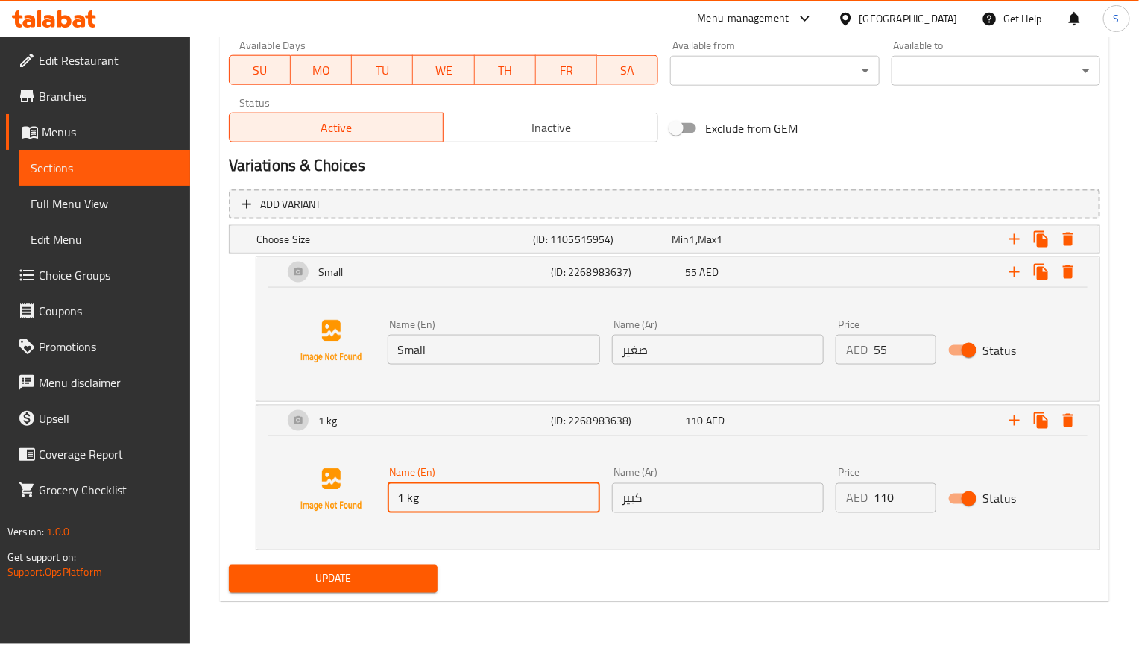
click at [524, 510] on input "1 kg" at bounding box center [494, 498] width 212 height 30
type input "Large"
click at [405, 600] on div "Update Dumba Charsi Tikka Add item image Image Size: 1200 x 800 px / Image form…" at bounding box center [664, 28] width 889 height 1147
click at [401, 582] on span "Update" at bounding box center [333, 578] width 185 height 19
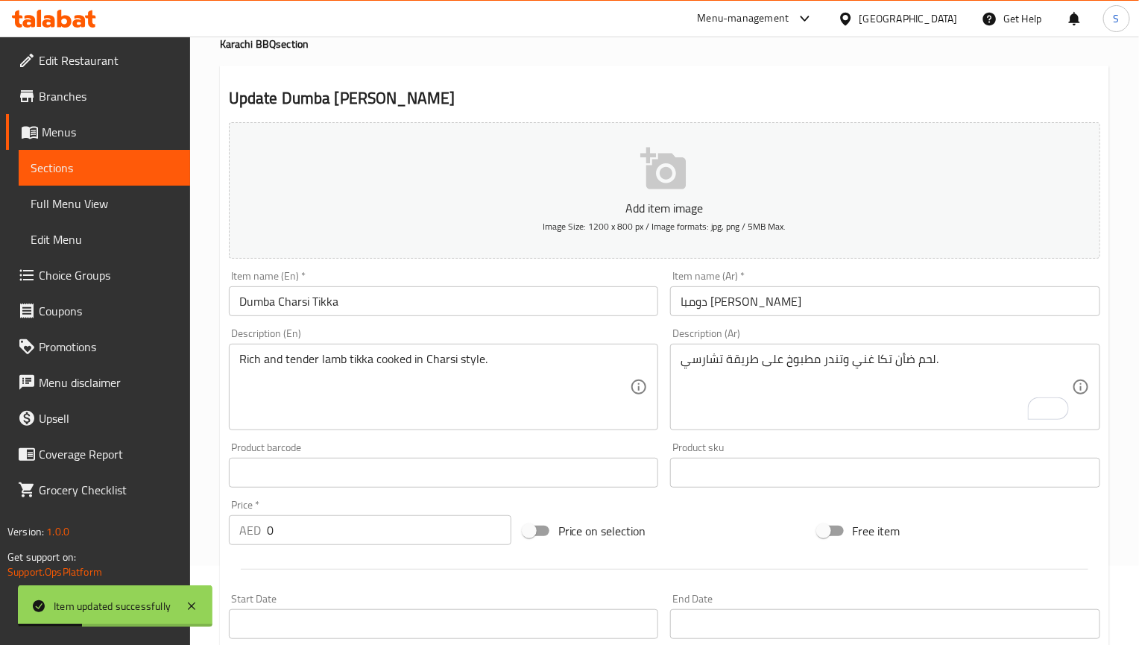
scroll to position [0, 0]
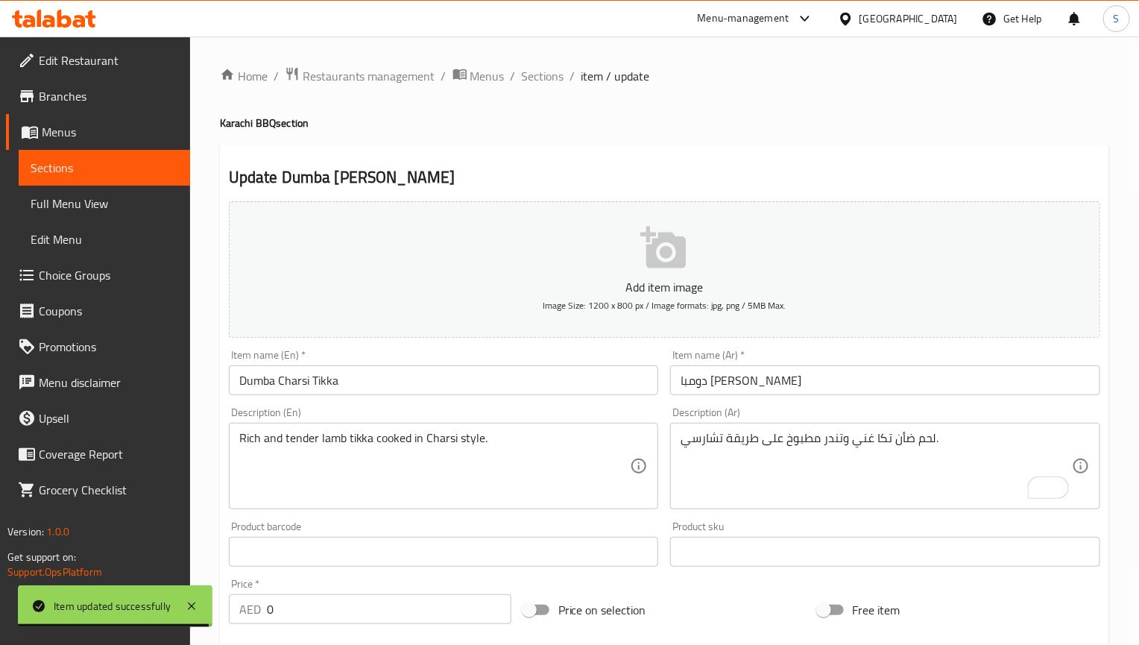
click at [774, 79] on ol "Home / Restaurants management / Menus / Sections / item / update" at bounding box center [664, 75] width 889 height 19
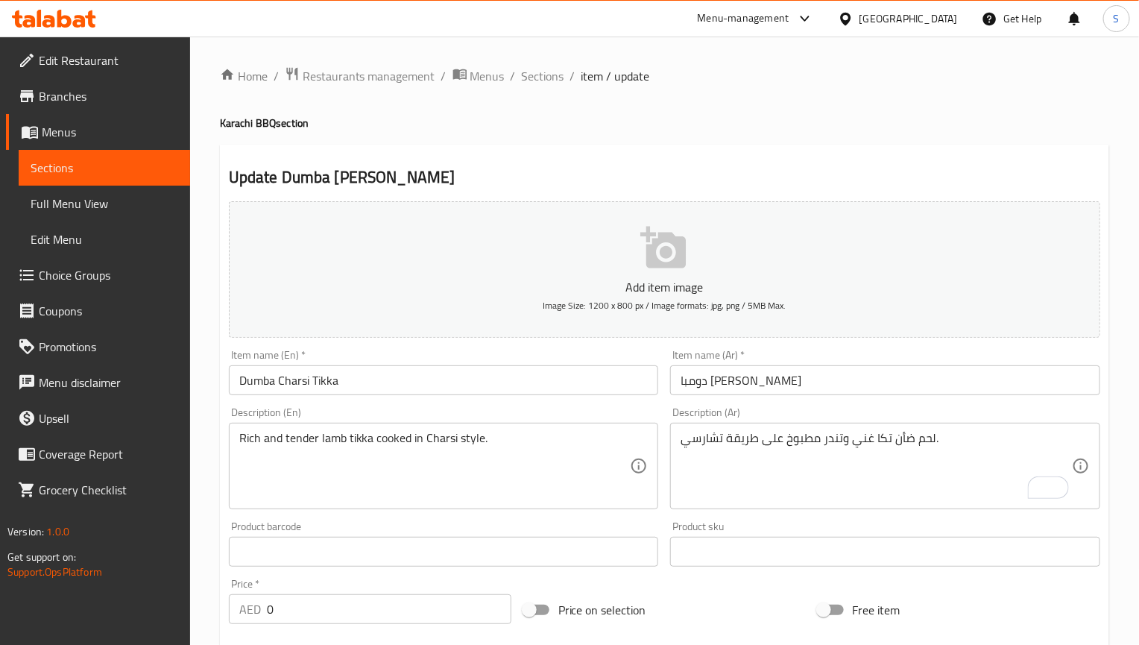
click at [351, 379] on input "Dumba Charsi Tikka" at bounding box center [444, 380] width 430 height 30
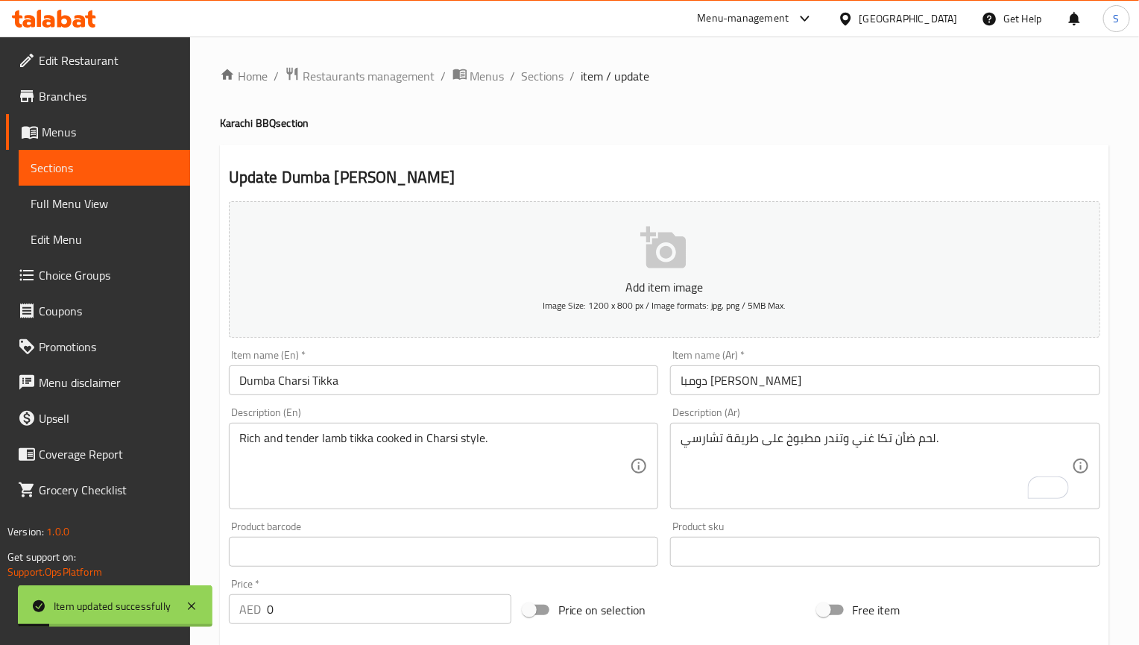
click at [747, 125] on h4 "Karachi BBQ section" at bounding box center [664, 123] width 889 height 15
click at [531, 75] on span "Sections" at bounding box center [543, 76] width 42 height 18
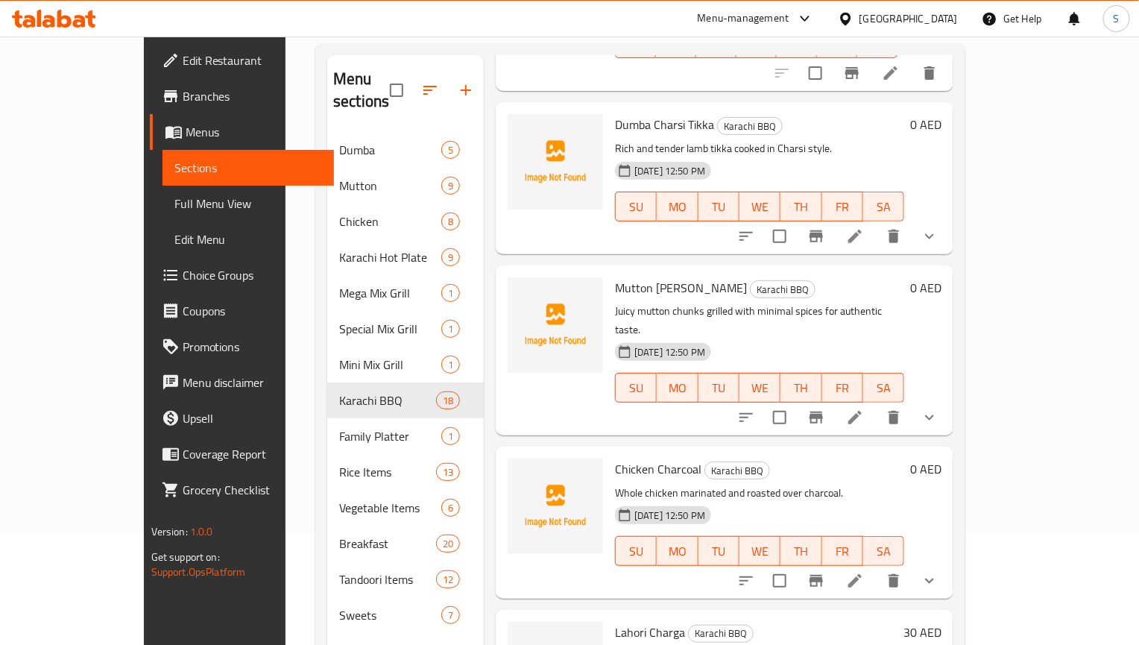
scroll to position [209, 0]
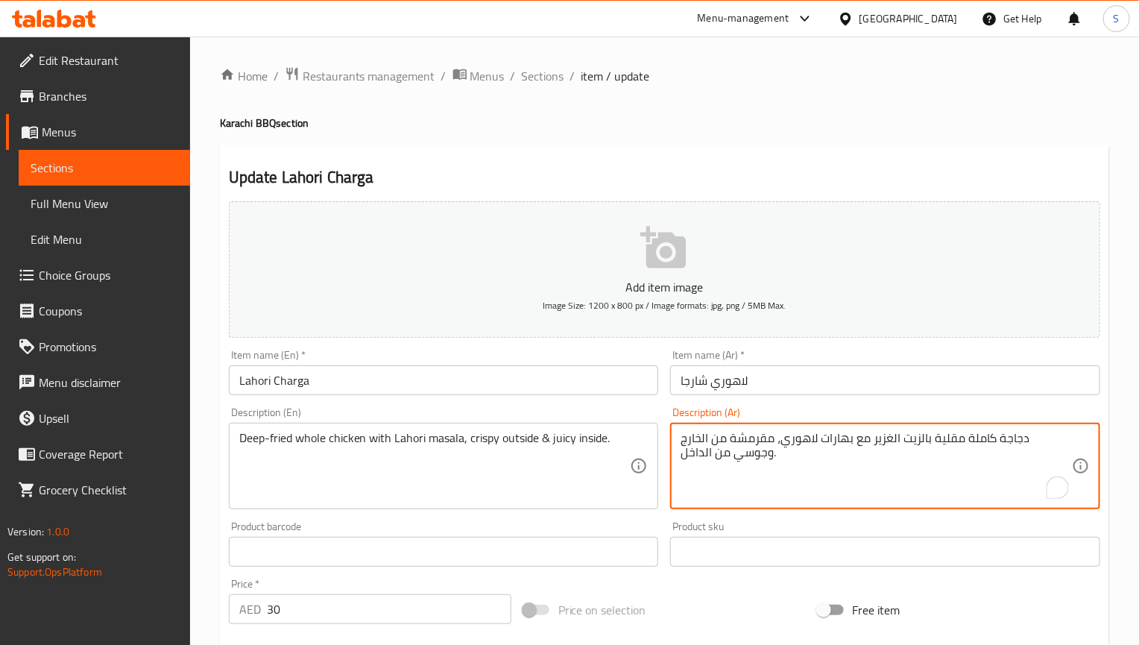
click at [841, 432] on textarea "دجاجة كاملة مقلية بالزيت الغزير مع بهارات لاهوري، مقرمشة من الخارج وجوسي من الد…" at bounding box center [875, 466] width 391 height 71
click at [959, 450] on textarea "دجاجة كاملة مقلية بالزيت الغزير مع بهارات لاهوري، مقرمشة من الخارج وجوسي من الد…" at bounding box center [875, 466] width 391 height 71
drag, startPoint x: 1007, startPoint y: 443, endPoint x: 917, endPoint y: 438, distance: 90.3
click at [917, 438] on textarea "دجاجة كاملة مقلية بالزيت الغزير مع بهارات لاهوري، مقرمشة من الخارج وجوسي من الد…" at bounding box center [875, 466] width 391 height 71
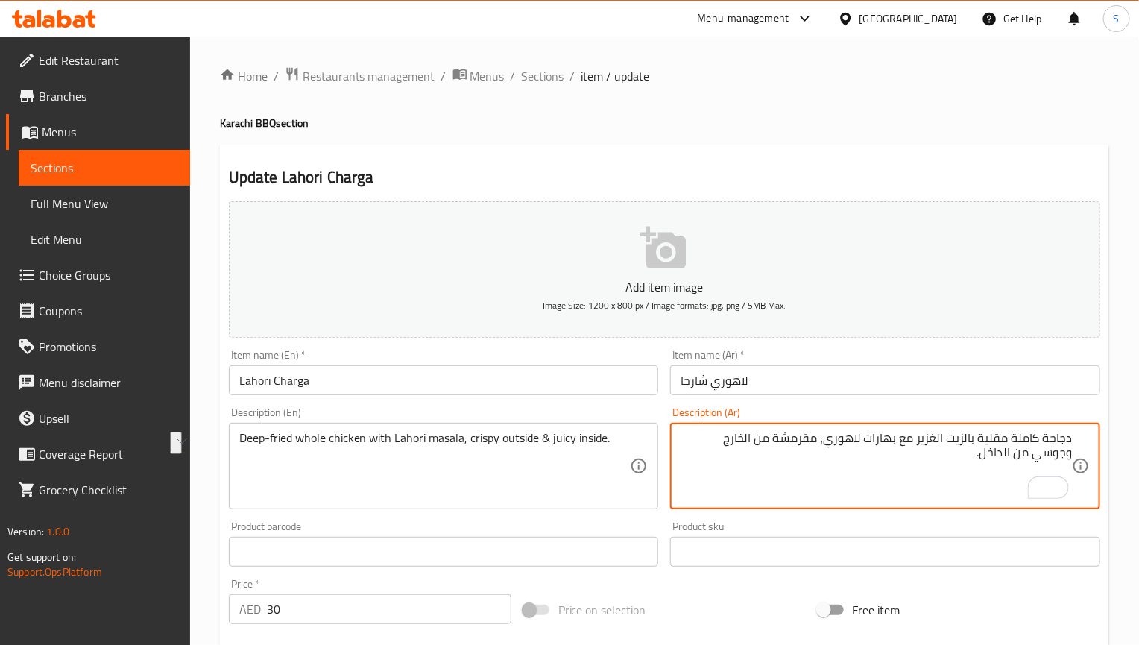
paste textarea "مقلي بزيت"
click at [897, 440] on textarea "دجاجة كاملة مقلي بزيت غزير مع بهارات لاهوري، مقرمشة من الخارج وجوسي من الداخل." at bounding box center [875, 466] width 391 height 71
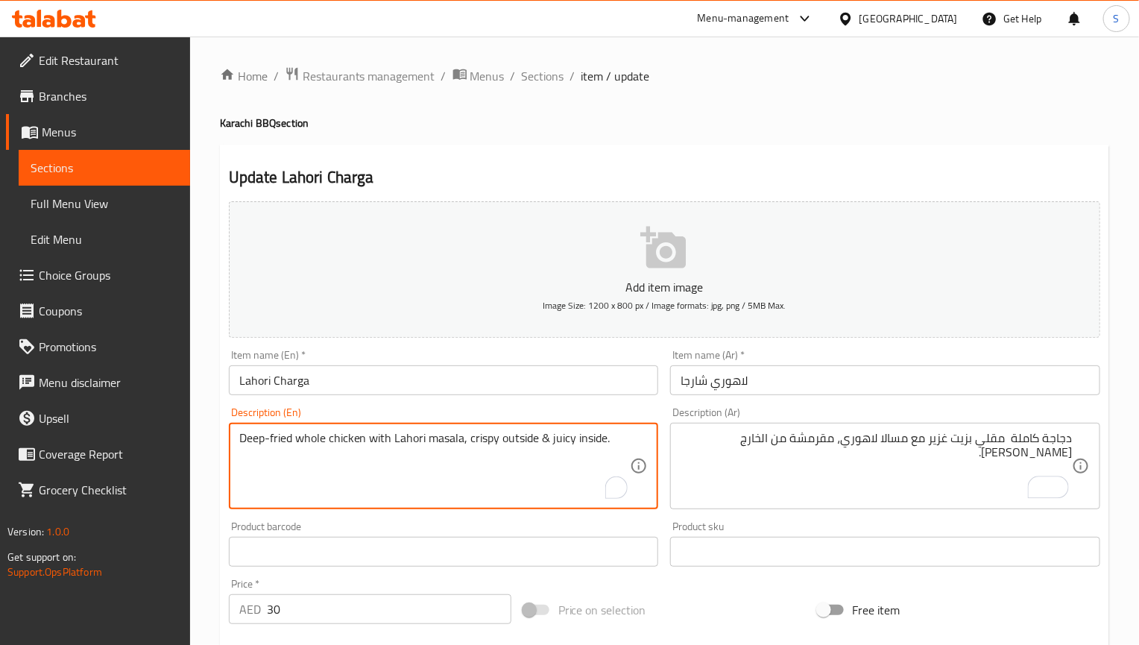
click at [446, 443] on textarea "Deep-fried whole chicken with Lahori masala, crispy outside & juicy inside." at bounding box center [434, 466] width 391 height 71
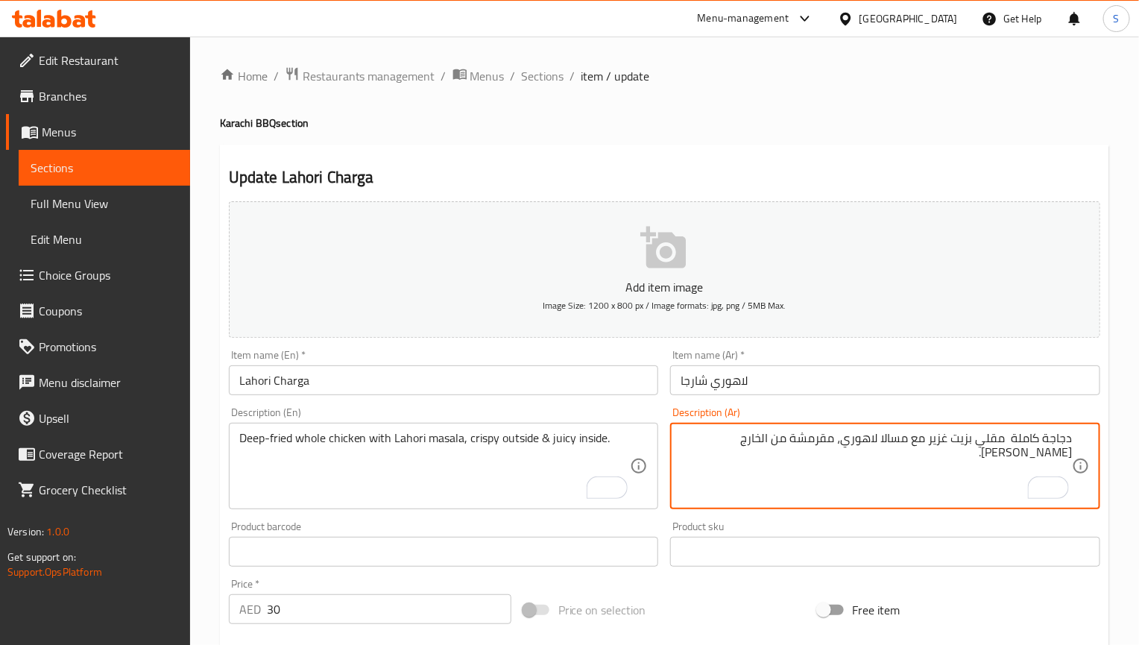
click at [899, 439] on textarea "دجاجة كاملة مقلي بزيت غزير مع مسالا لاهوري، مقرمشة من الخارج وجوسي من الداخل." at bounding box center [875, 466] width 391 height 71
paste textarea "To enrich screen reader interactions, please activate Accessibility in Grammarl…"
type textarea "دجاجة كاملة مقلي بزيت غزير مع ماسالا لاهوري، مقرمشة من الخارج وجوسي من الداخل."
click at [430, 383] on input "Lahori Charga" at bounding box center [444, 380] width 430 height 30
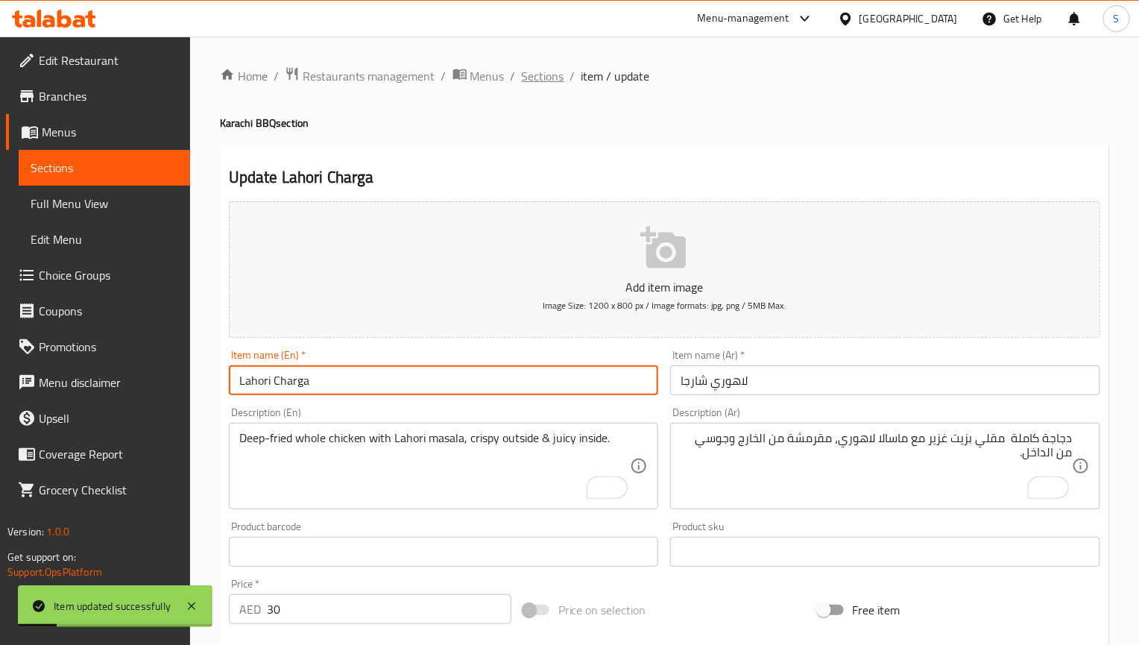
click at [555, 74] on span "Sections" at bounding box center [543, 76] width 42 height 18
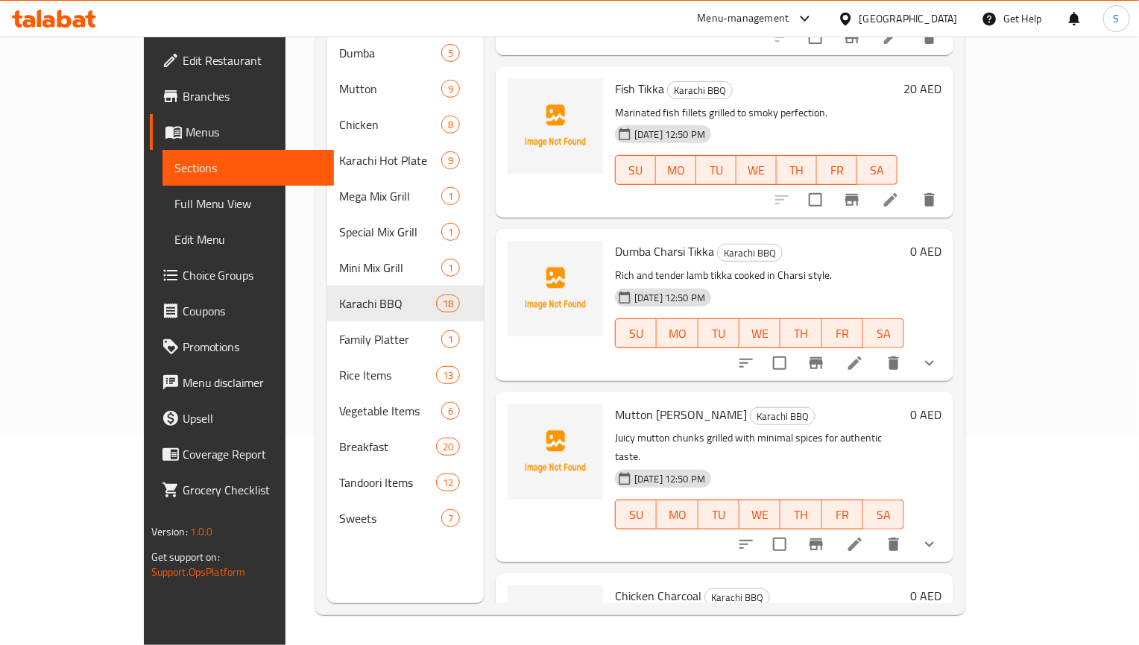
scroll to position [2322, 0]
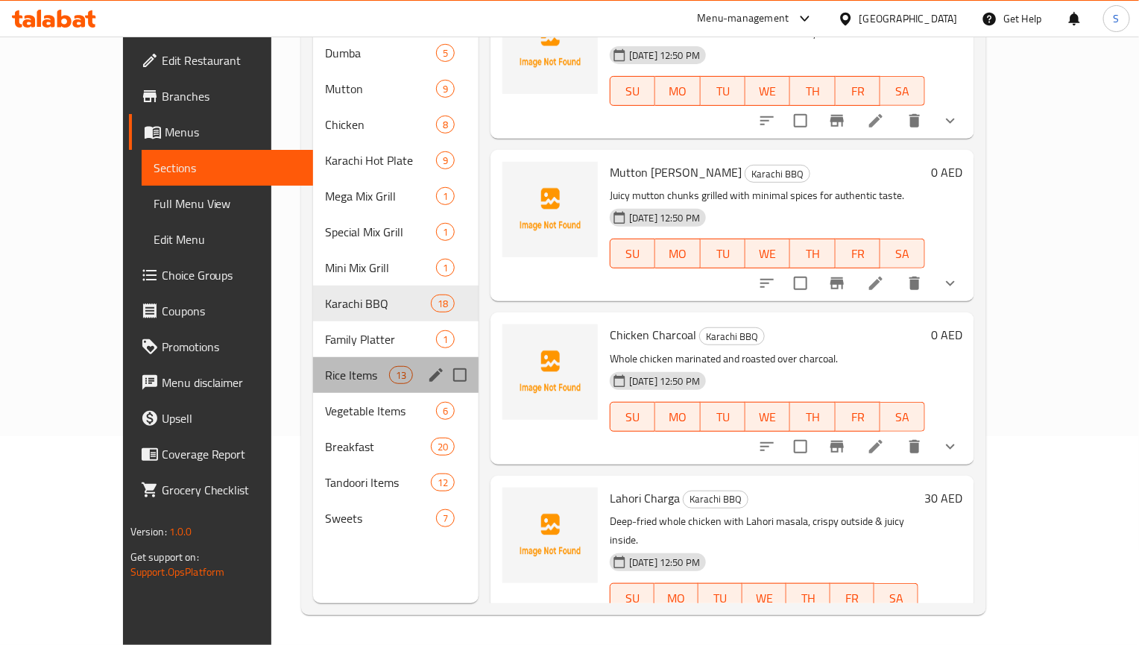
click at [325, 357] on div "Rice Items 13" at bounding box center [395, 375] width 165 height 36
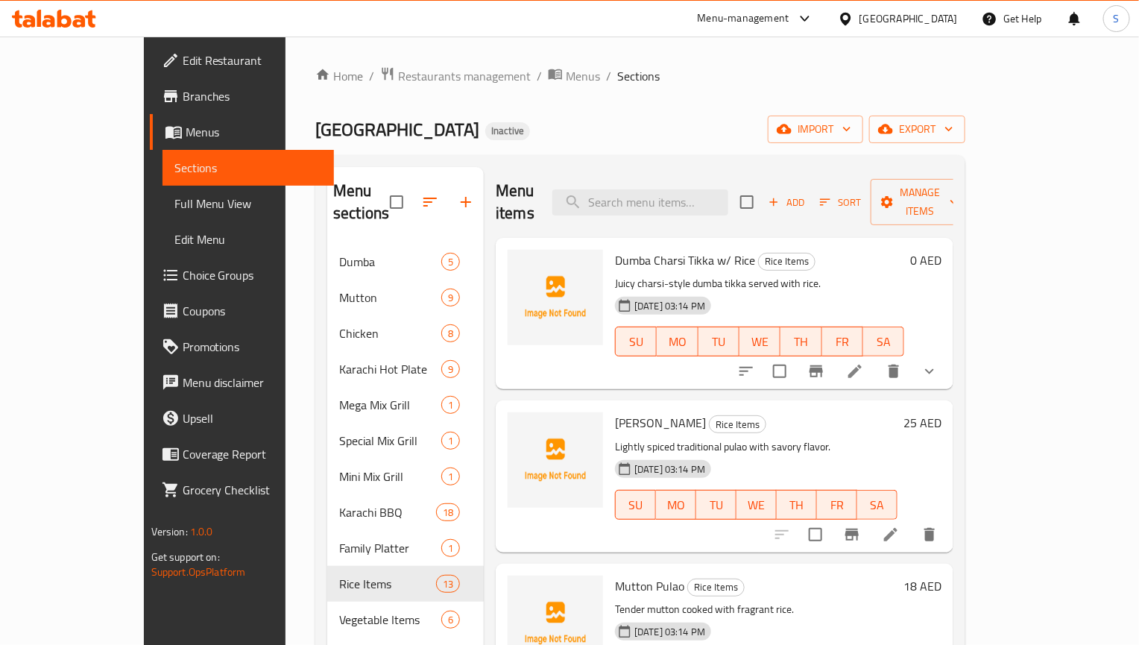
click at [876, 358] on li at bounding box center [855, 371] width 42 height 27
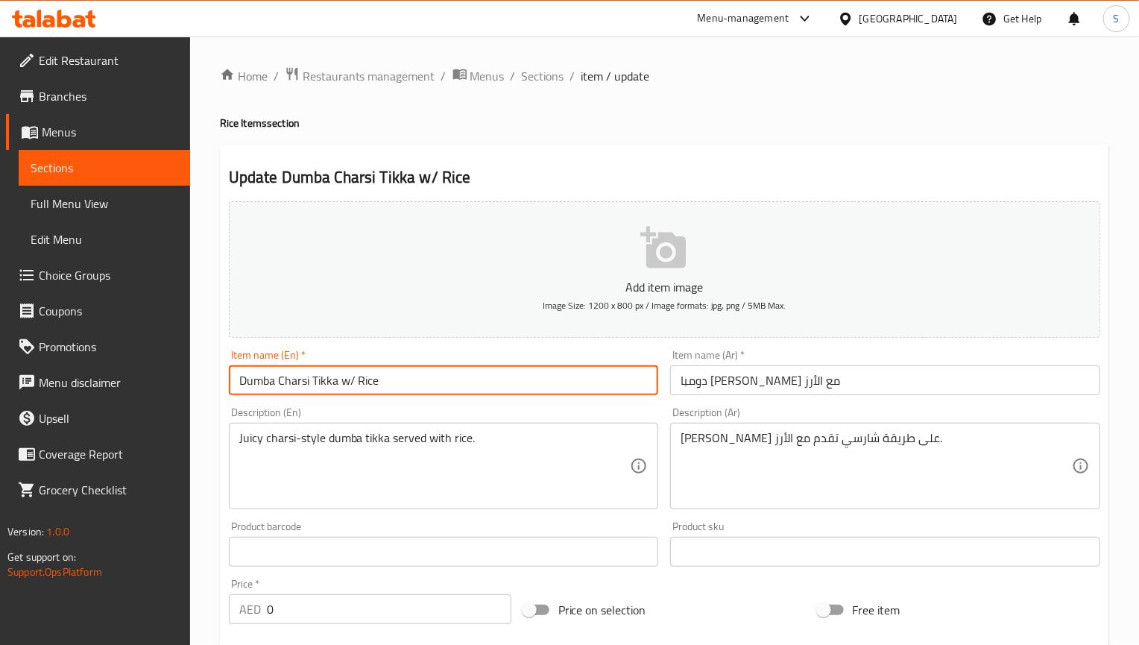
click at [356, 379] on input "Dumba Charsi Tikka w/ Rice" at bounding box center [444, 380] width 430 height 30
type input "Dumba Charsi Tikka with Rice"
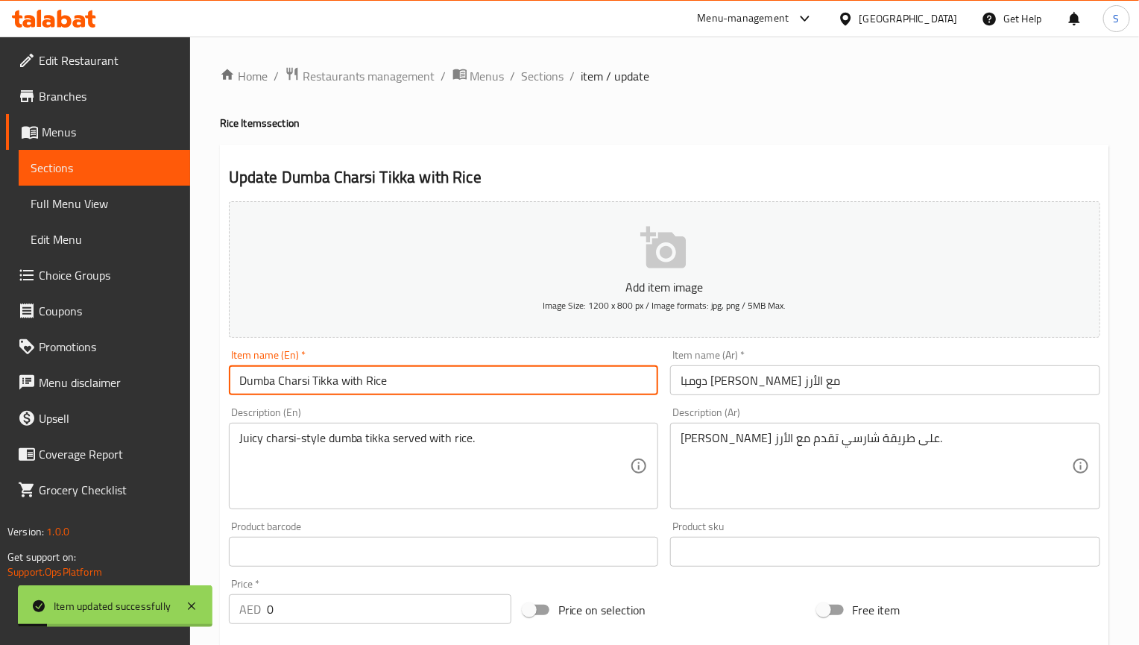
click at [729, 388] on input "دومبا [PERSON_NAME] مع الأرز" at bounding box center [885, 380] width 430 height 30
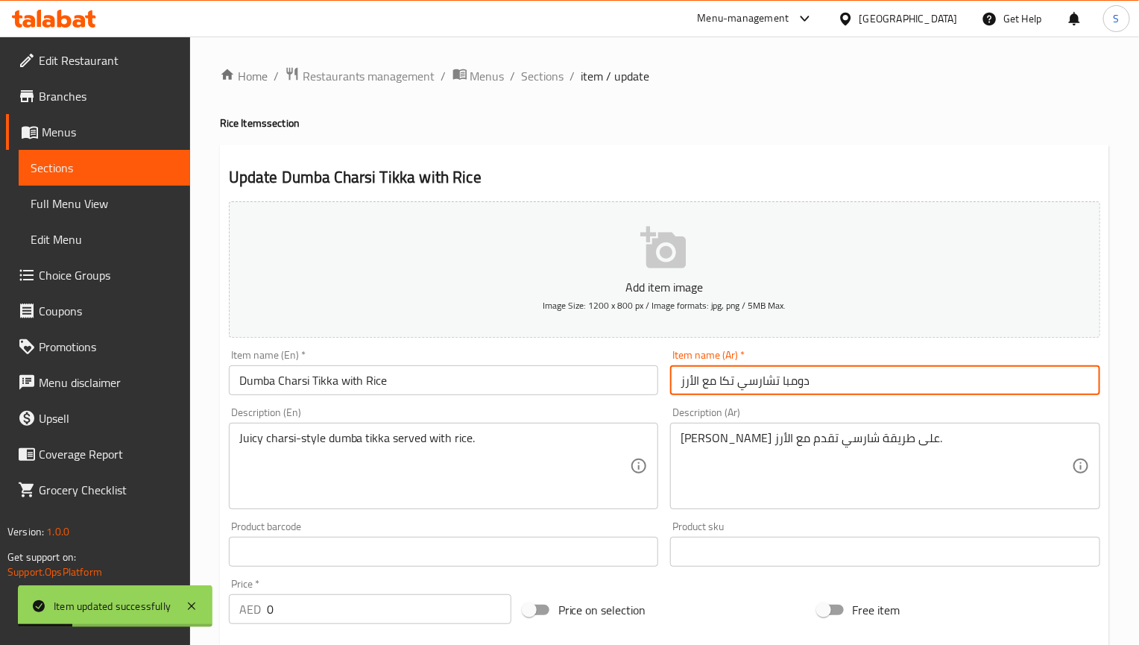
type input "دومبا تشارسي تكا مع الأرز"
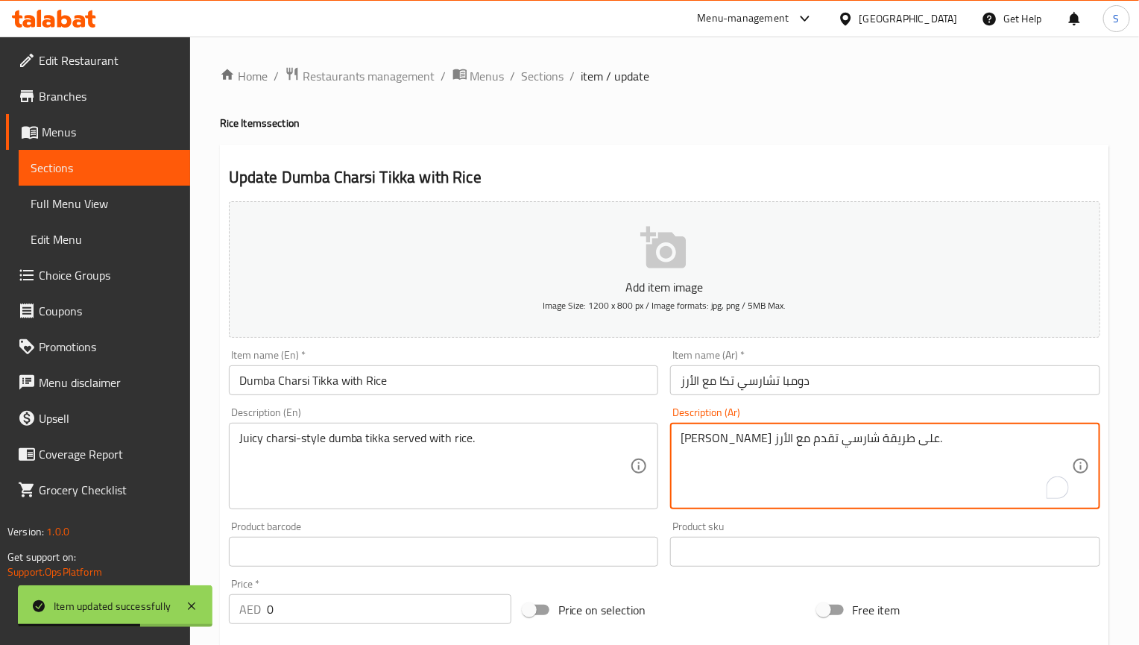
click at [873, 448] on textarea "[PERSON_NAME] على طريقة شارسي تقدم مع الأرز." at bounding box center [875, 466] width 391 height 71
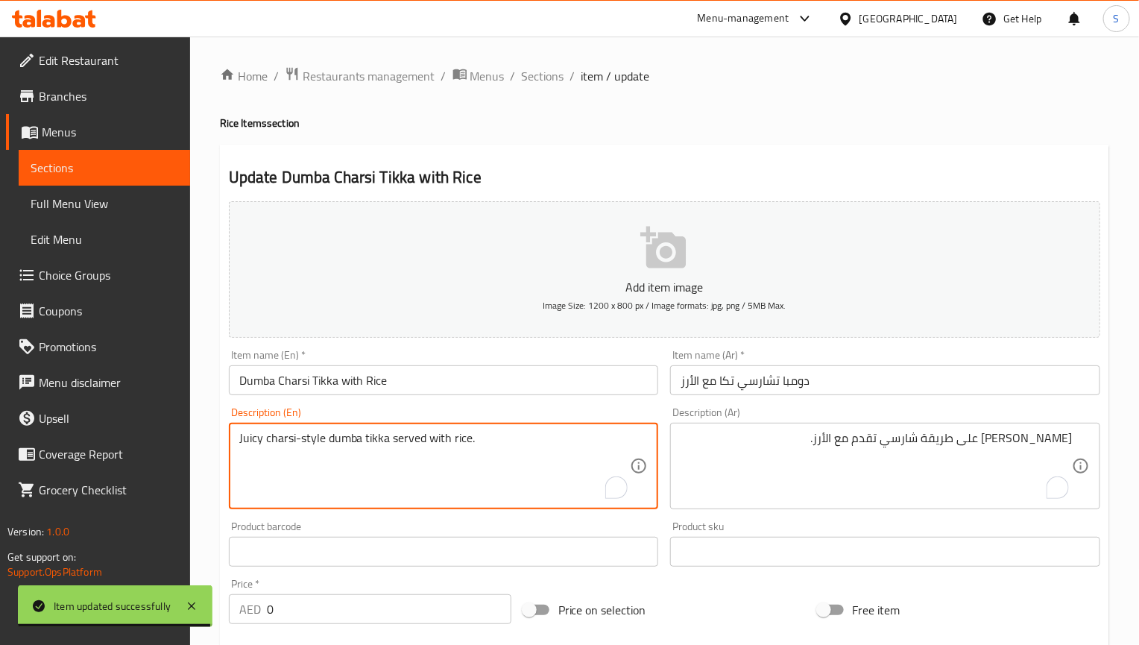
click at [344, 438] on textarea "Juicy charsi-style dumba tikka served with rice." at bounding box center [434, 466] width 391 height 71
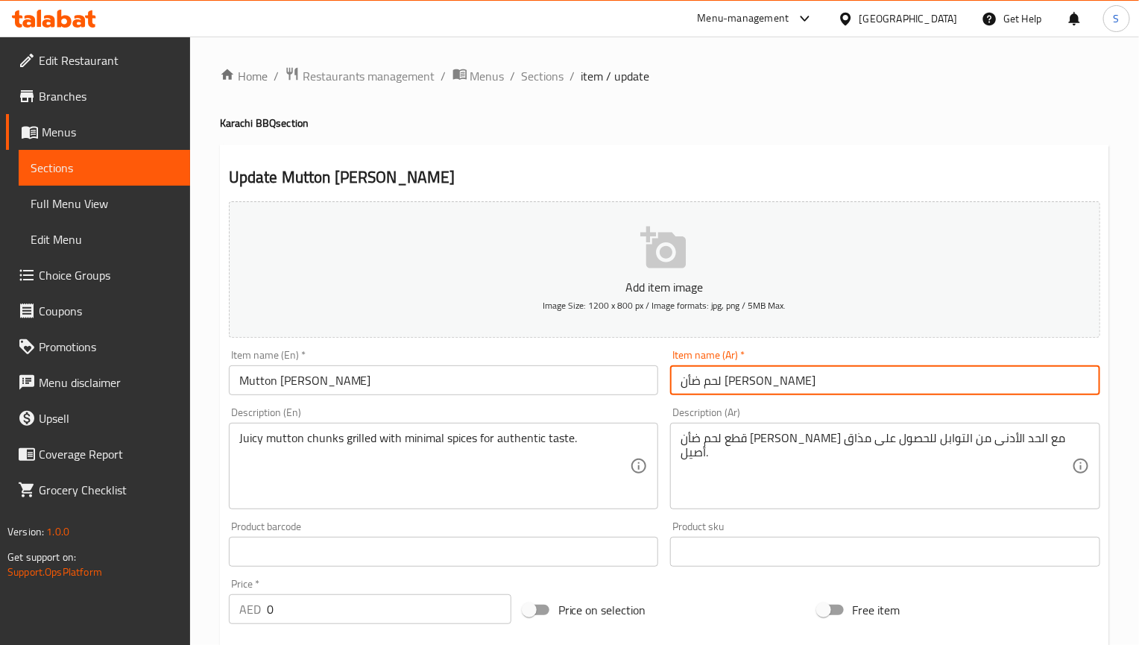
click at [694, 380] on input "لحم ضأن [PERSON_NAME]" at bounding box center [885, 380] width 430 height 30
click at [691, 391] on input "لحم ضأن [PERSON_NAME]" at bounding box center [885, 380] width 430 height 30
type input "لحم ضأن تشارسي تكا"
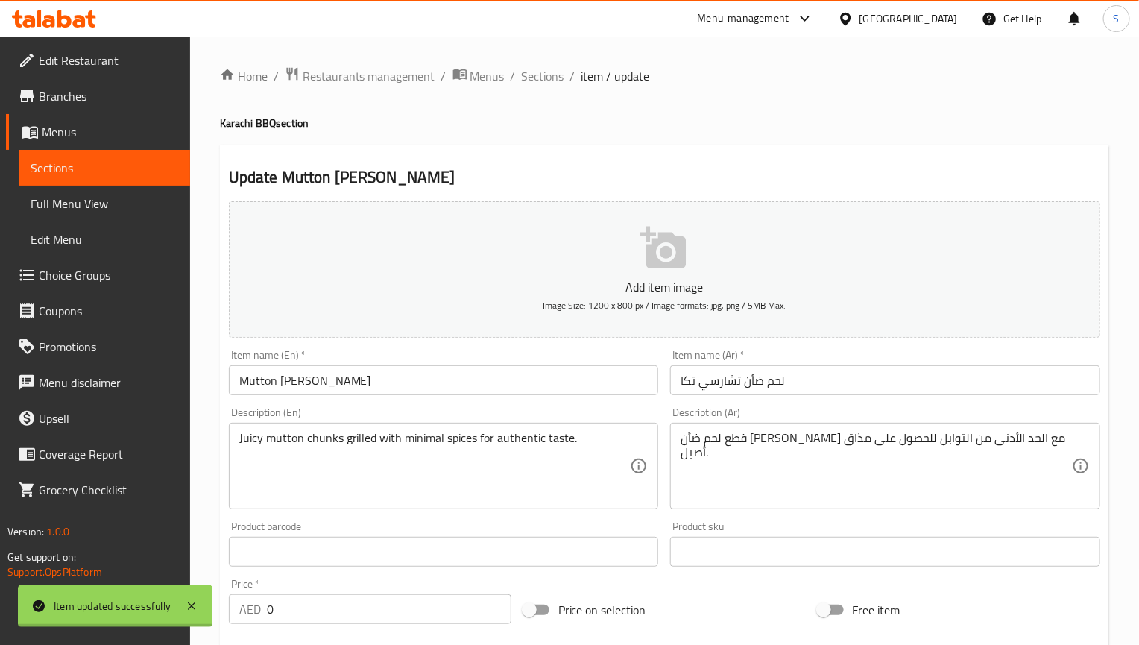
click at [720, 166] on h2 "Update Mutton [PERSON_NAME]" at bounding box center [664, 177] width 871 height 22
click at [642, 132] on div "Home / Restaurants management / Menus / Sections / item / update [GEOGRAPHIC_DA…" at bounding box center [664, 570] width 889 height 1008
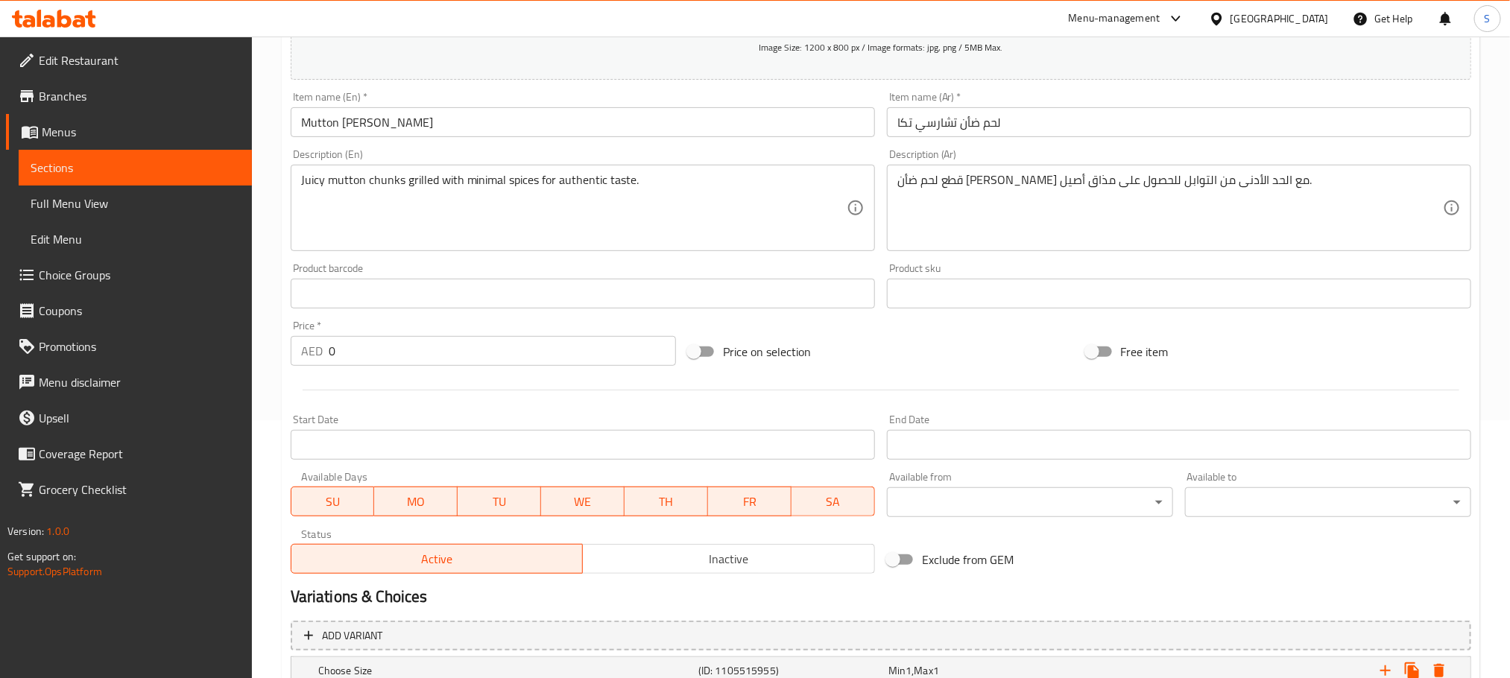
scroll to position [428, 0]
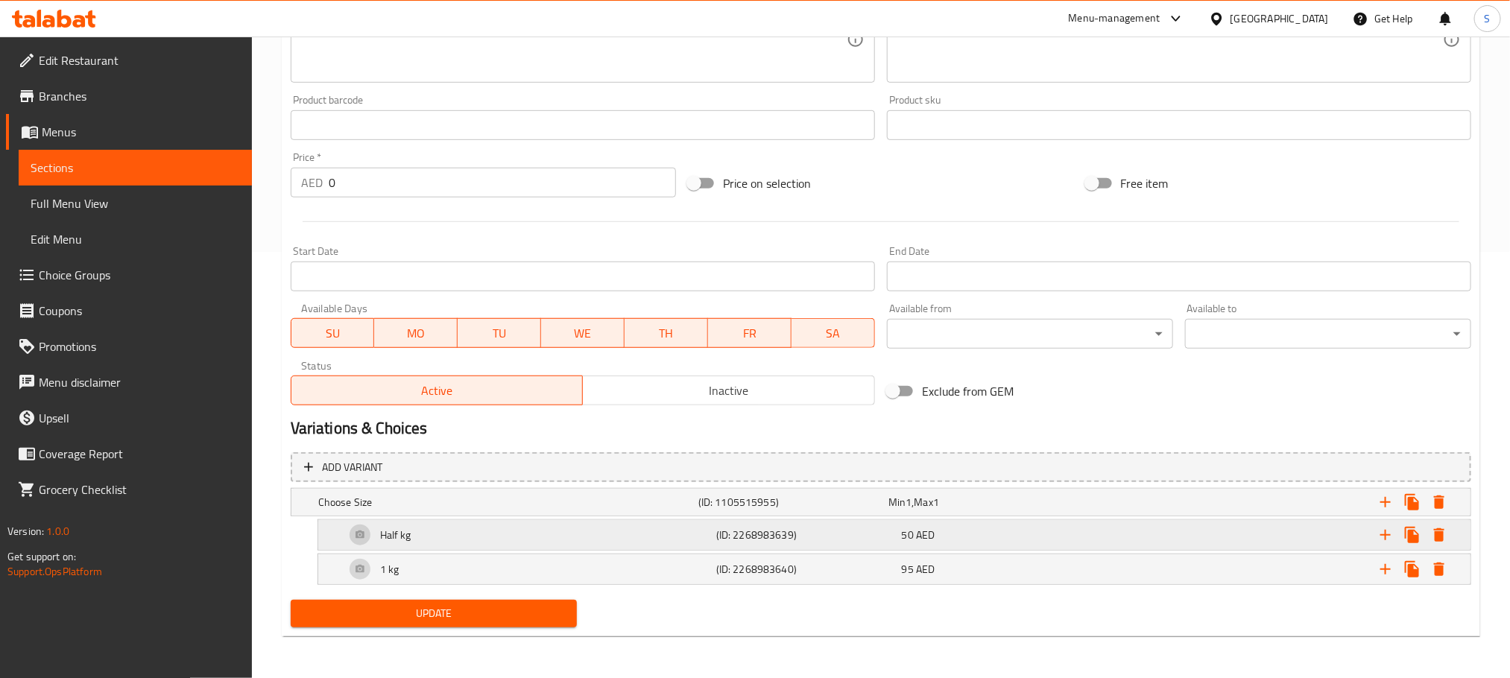
click at [634, 513] on div "Half kg" at bounding box center [505, 502] width 380 height 21
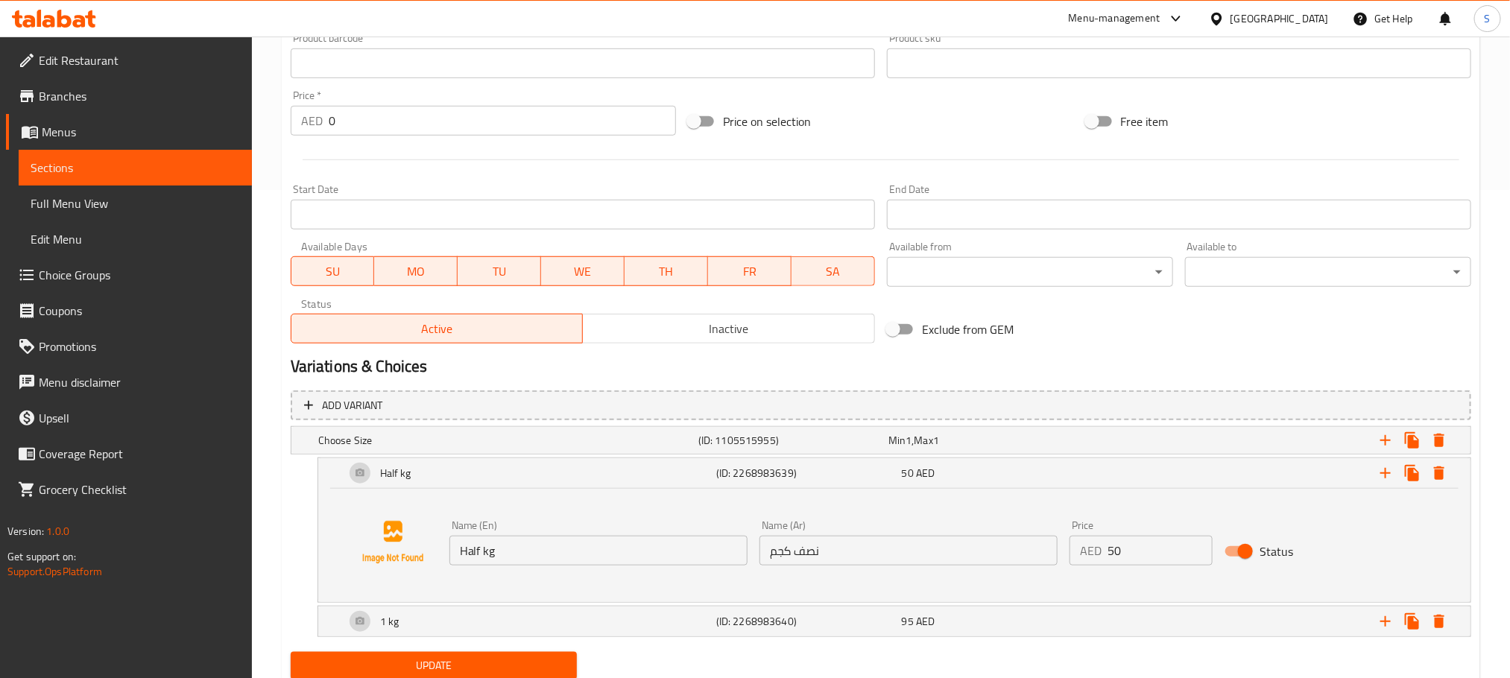
scroll to position [542, 0]
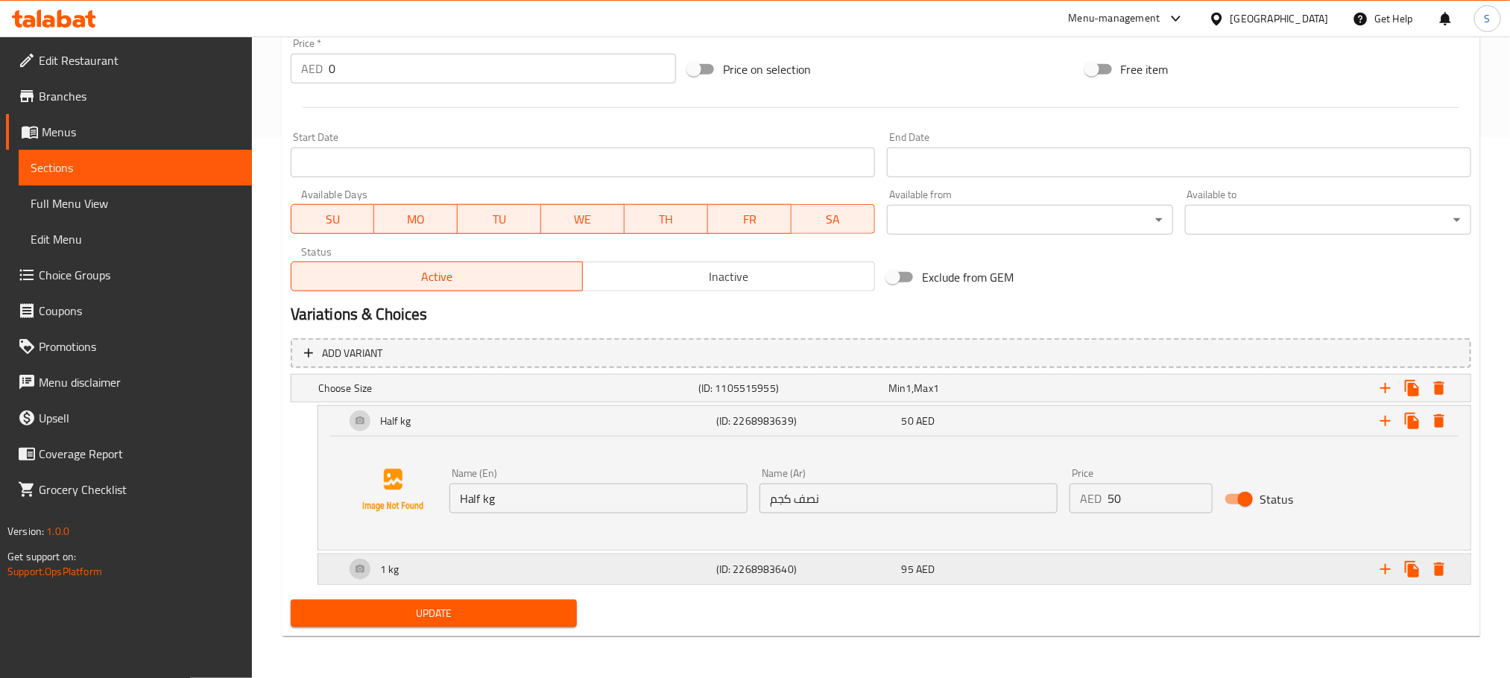
click at [606, 399] on div "1 kg" at bounding box center [505, 388] width 380 height 21
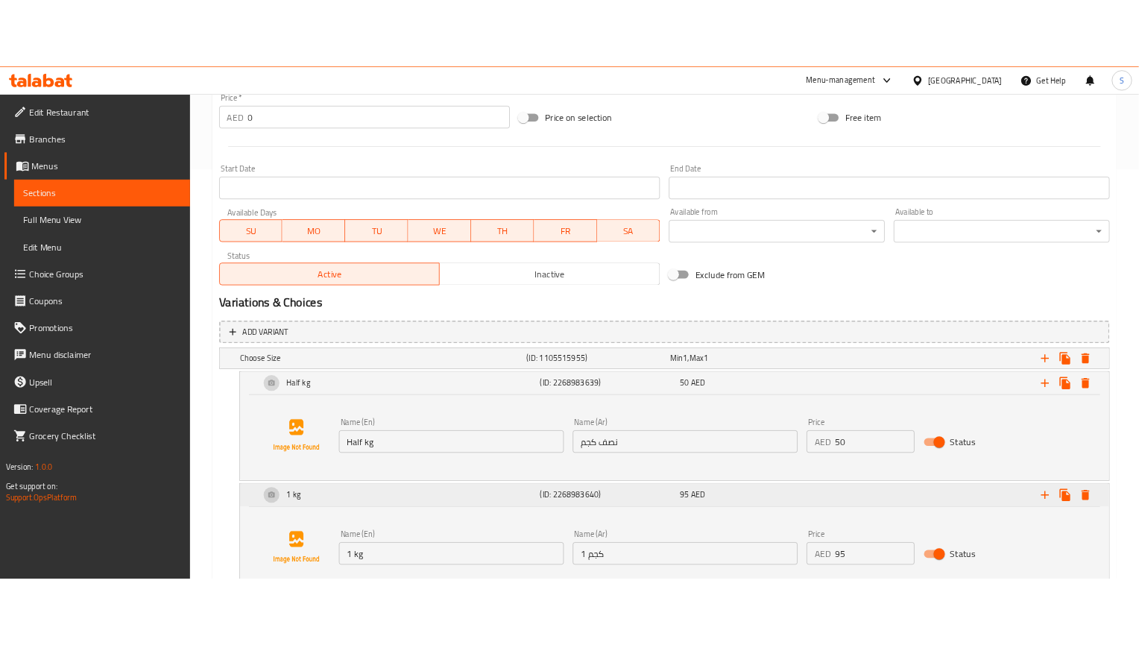
scroll to position [0, 0]
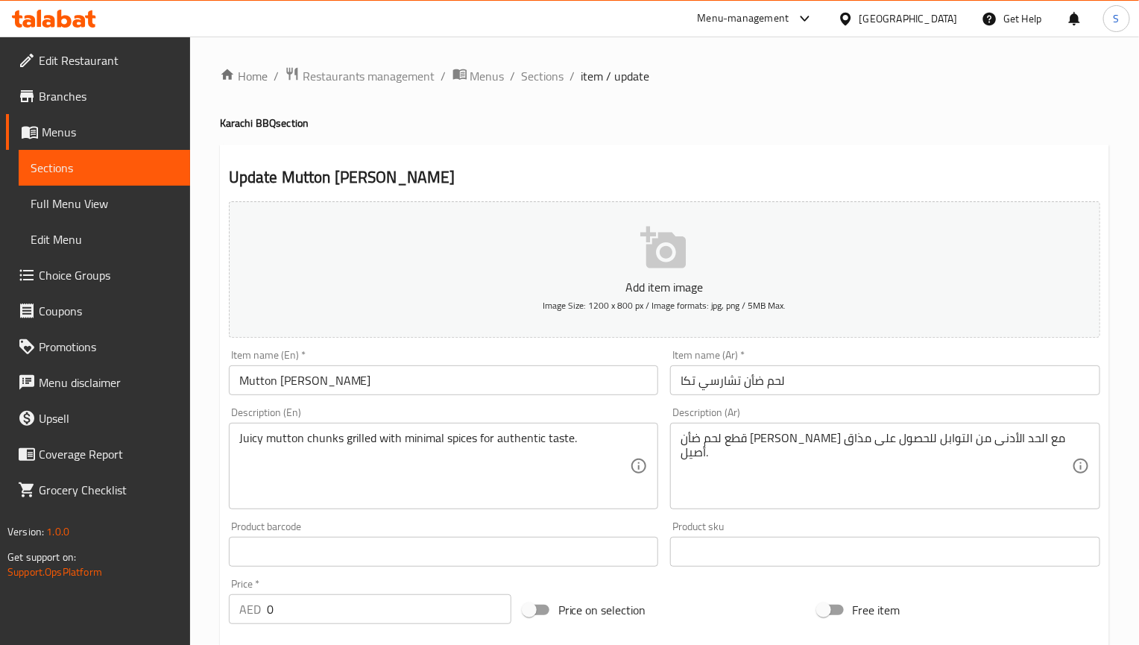
click at [557, 380] on input "Mutton [PERSON_NAME]" at bounding box center [444, 380] width 430 height 30
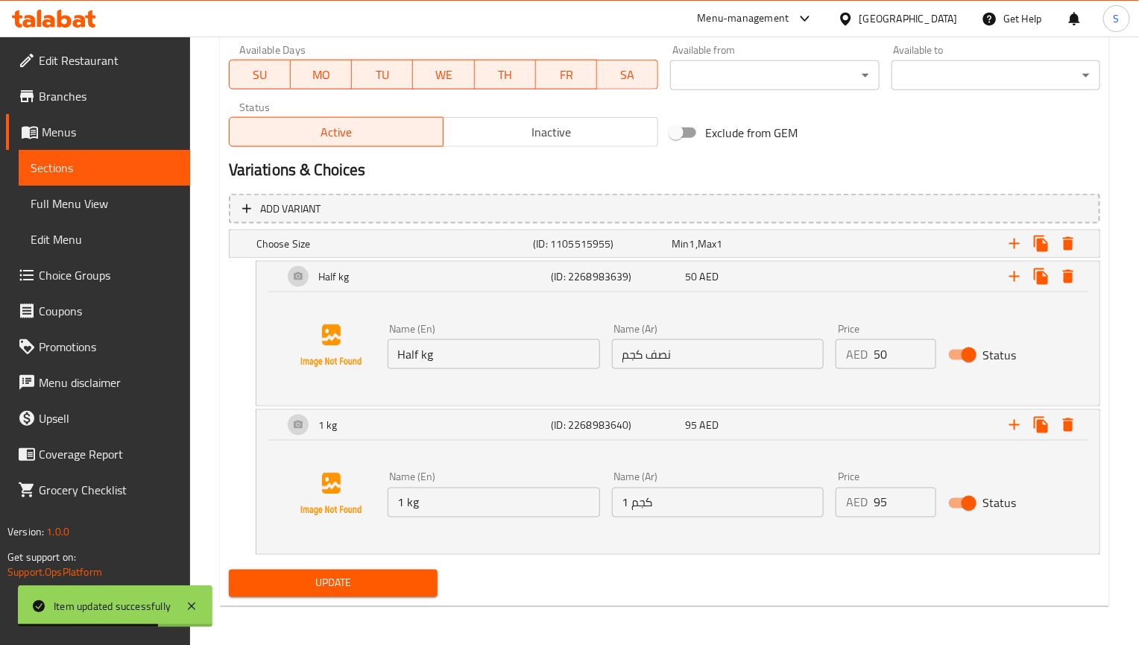
scroll to position [689, 0]
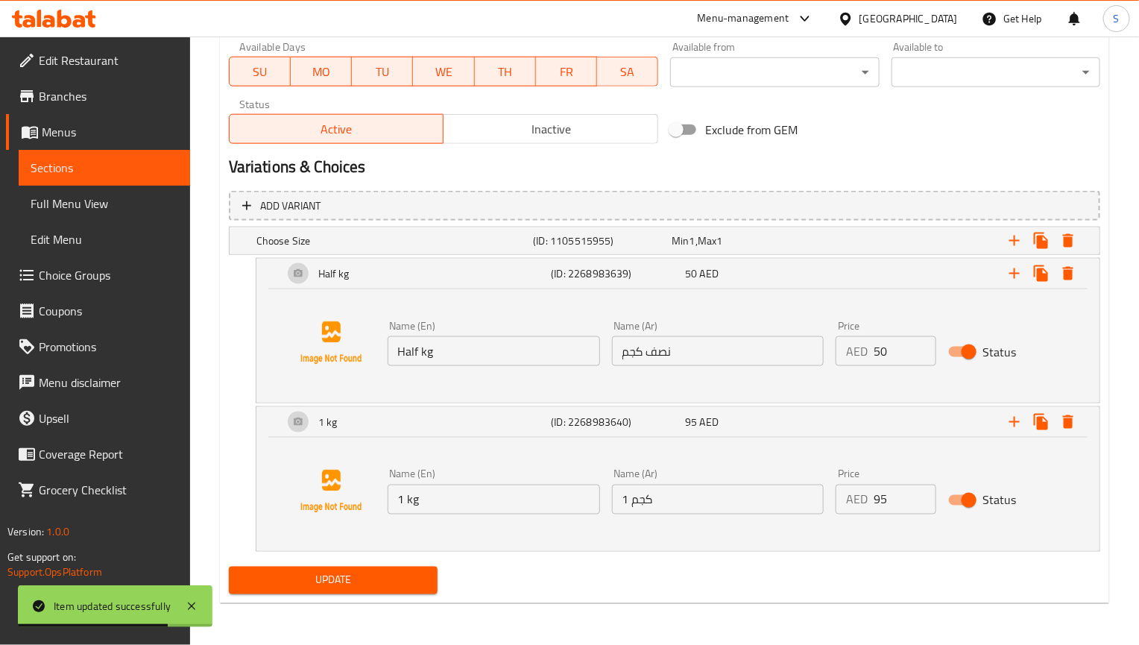
click at [436, 349] on input "Half kg" at bounding box center [494, 351] width 212 height 30
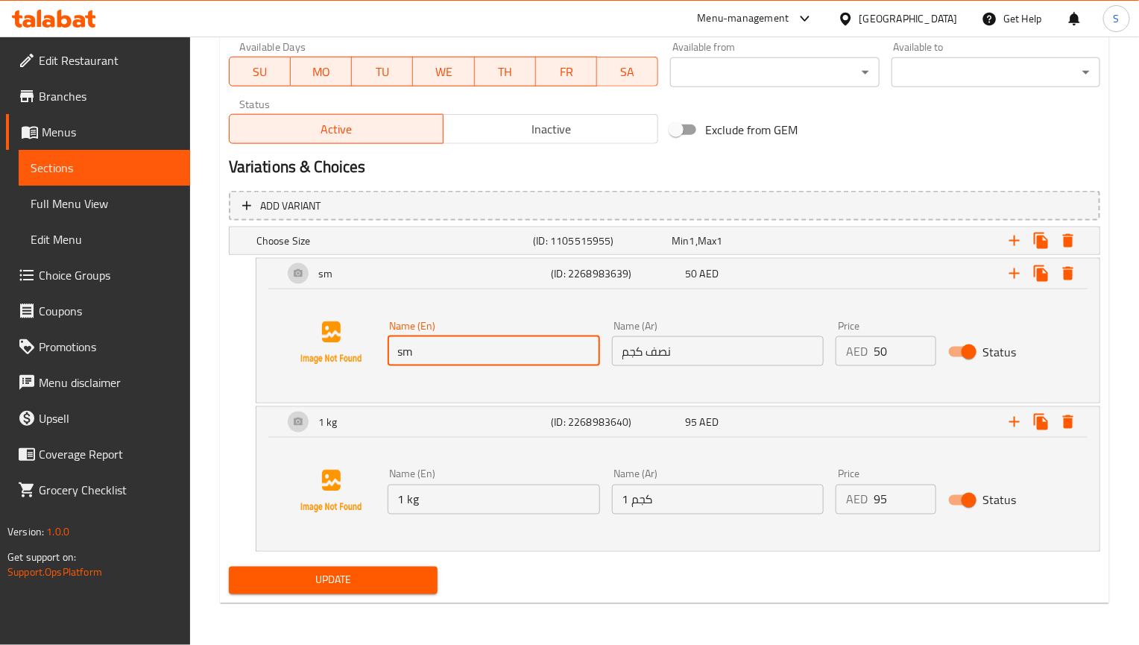
type input "Small"
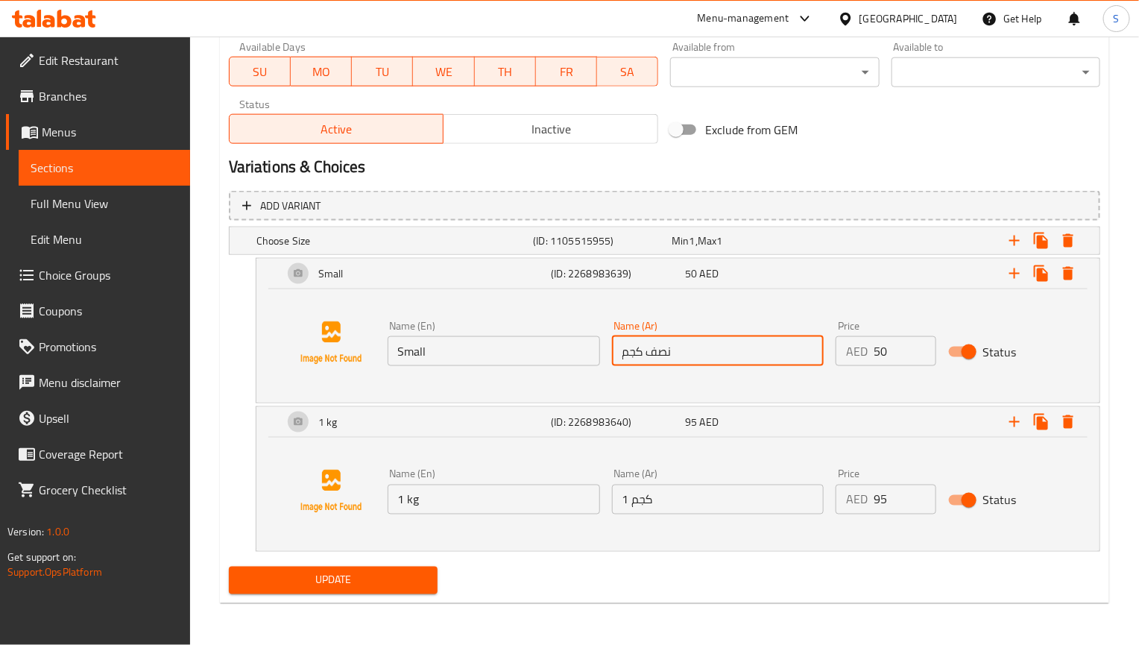
click at [711, 344] on input "نصف كجم" at bounding box center [718, 351] width 212 height 30
type input "صغير"
click at [665, 499] on input "1 كجم" at bounding box center [718, 499] width 212 height 30
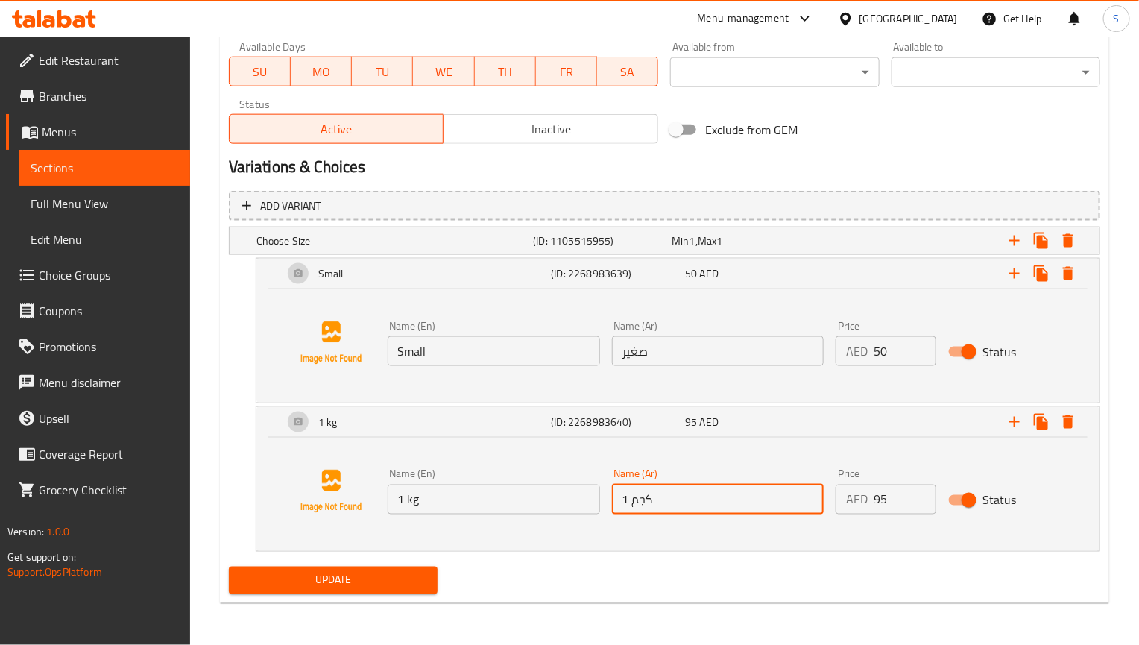
click at [665, 499] on input "1 كجم" at bounding box center [718, 499] width 212 height 30
type input "كبير"
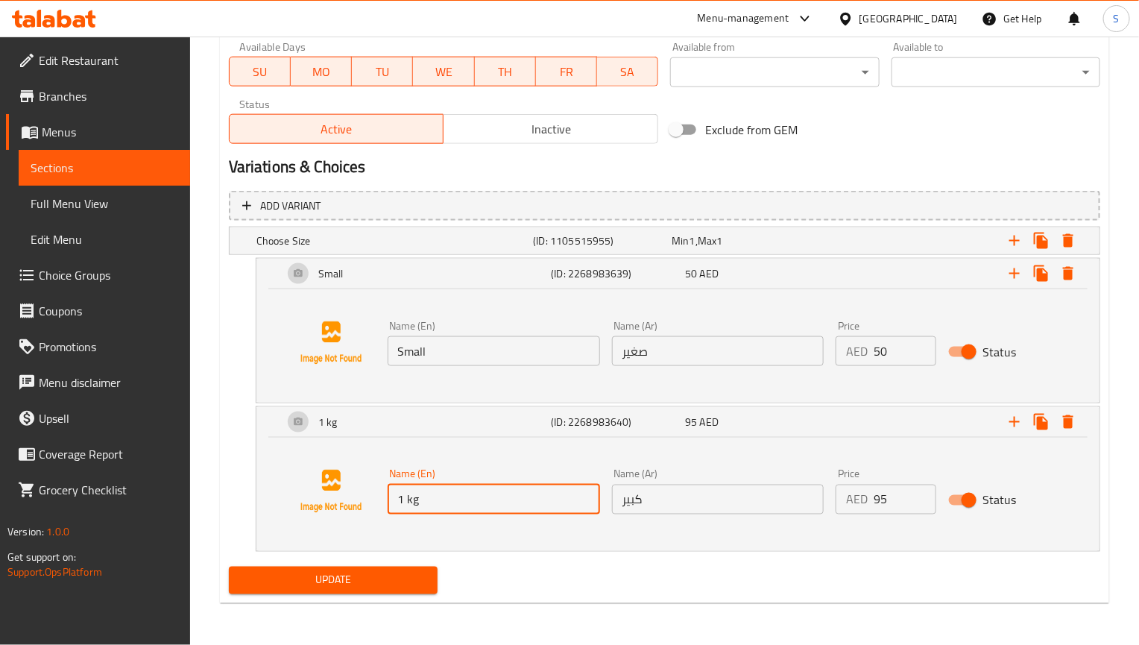
click at [416, 503] on input "1 kg" at bounding box center [494, 499] width 212 height 30
click at [437, 504] on input "1 kg" at bounding box center [494, 499] width 212 height 30
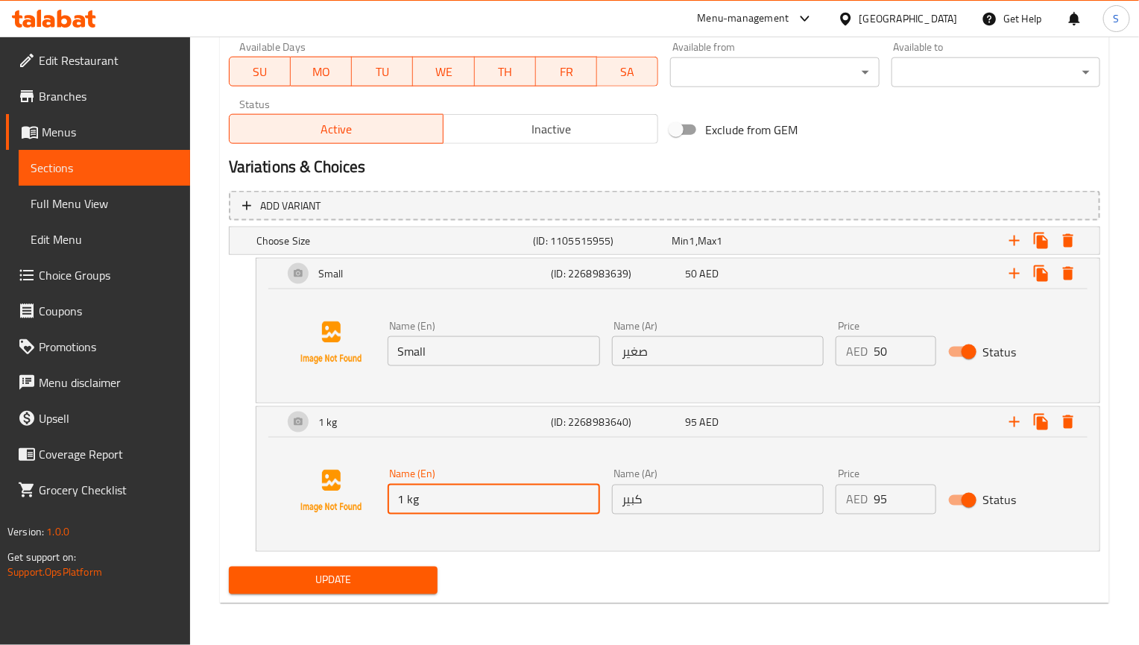
click at [437, 504] on input "1 kg" at bounding box center [494, 499] width 212 height 30
type input "large"
click at [389, 580] on span "Update" at bounding box center [333, 580] width 185 height 19
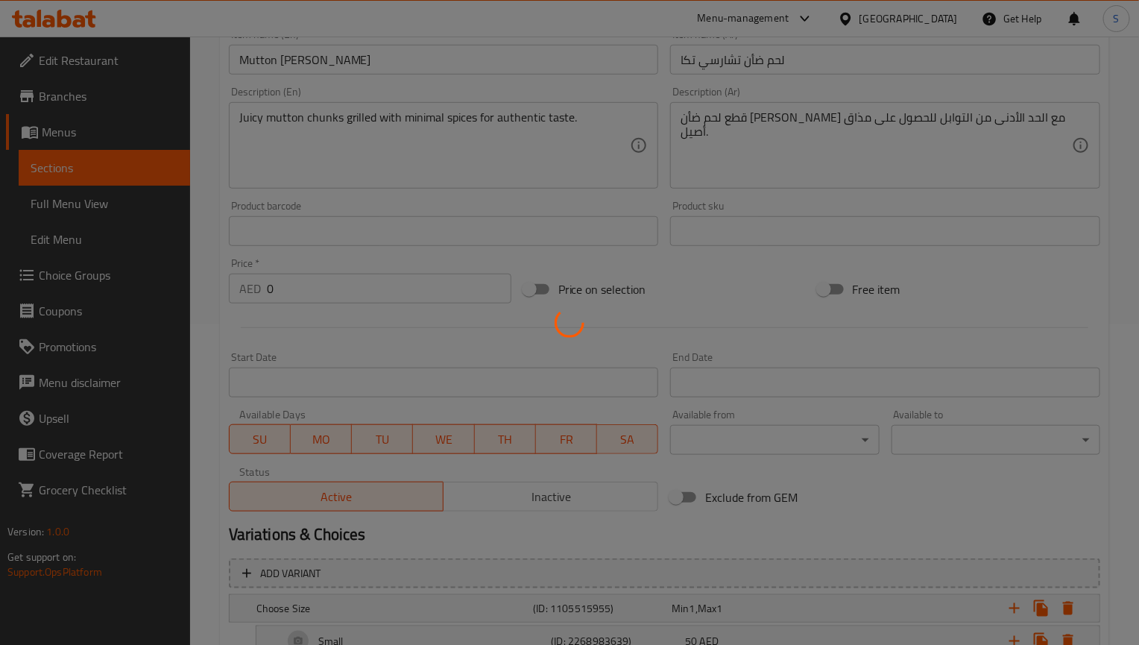
scroll to position [242, 0]
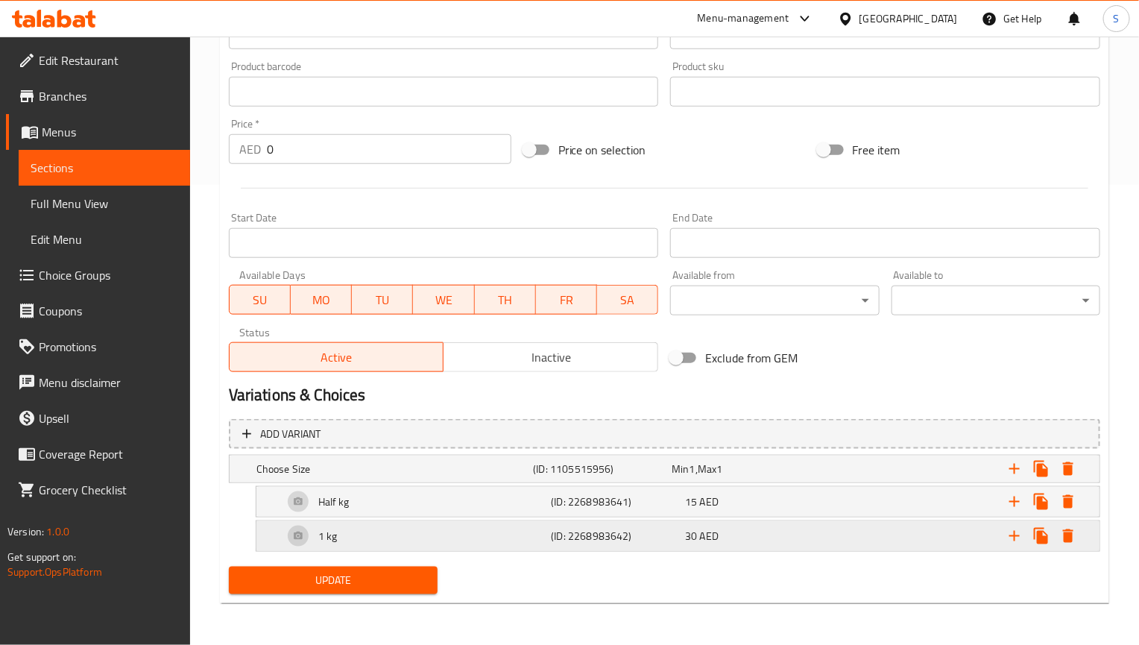
click at [562, 476] on h5 "(ID: 2268983642)" at bounding box center [599, 468] width 133 height 15
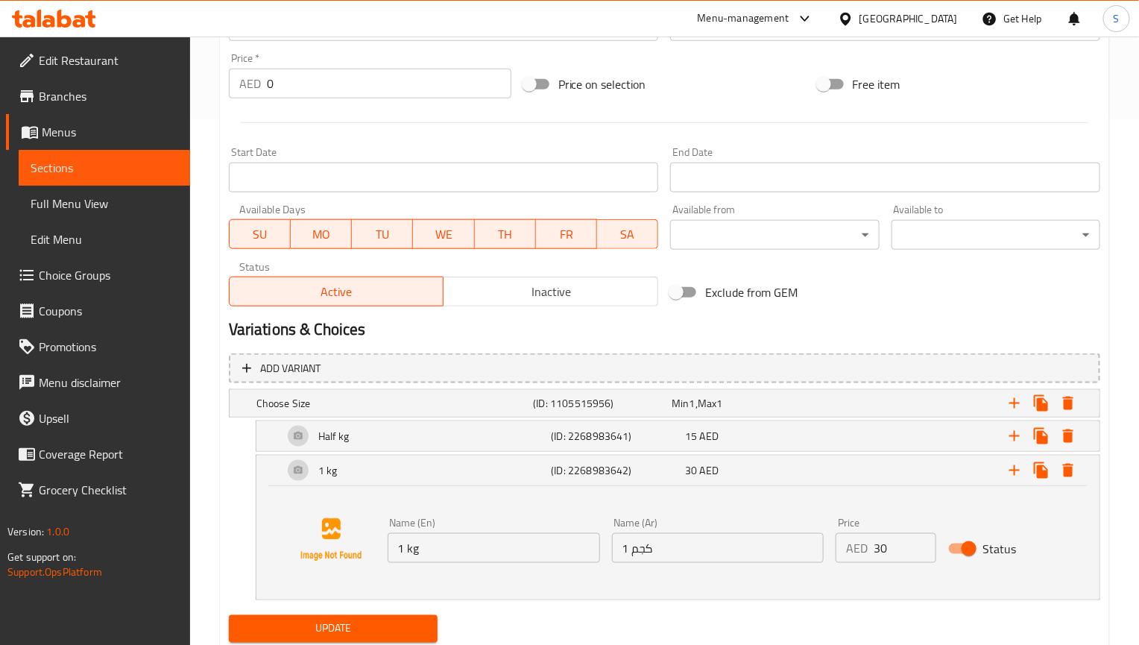
scroll to position [571, 0]
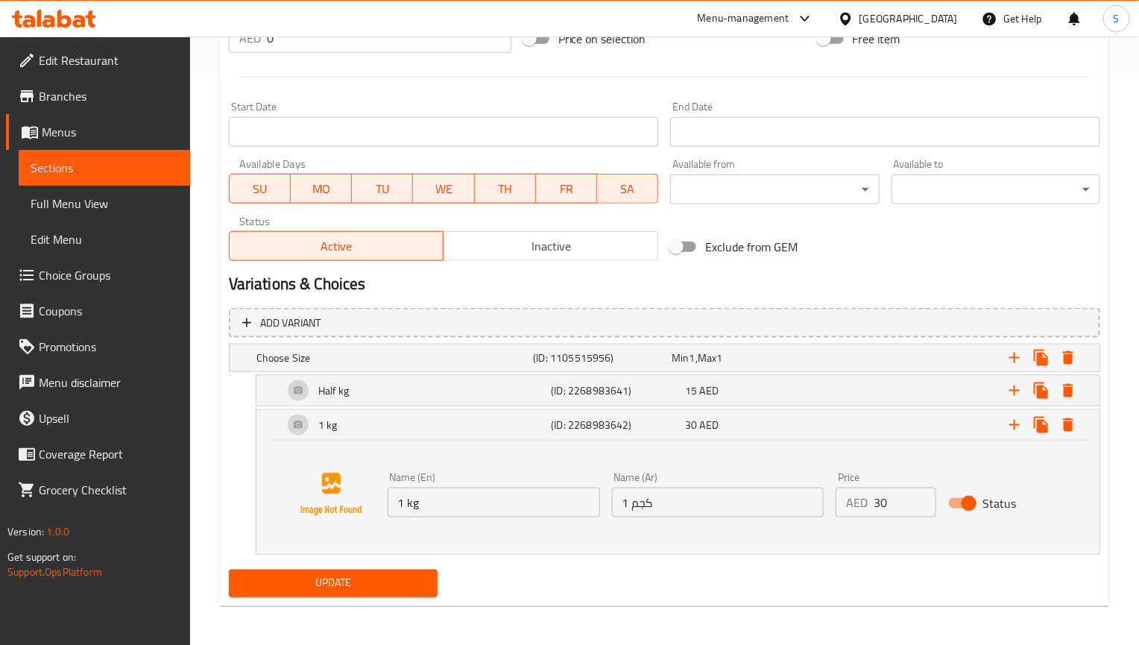
click at [457, 493] on input "1 kg" at bounding box center [494, 502] width 212 height 30
type input "Large"
click at [653, 494] on input "1 كجم" at bounding box center [718, 502] width 212 height 30
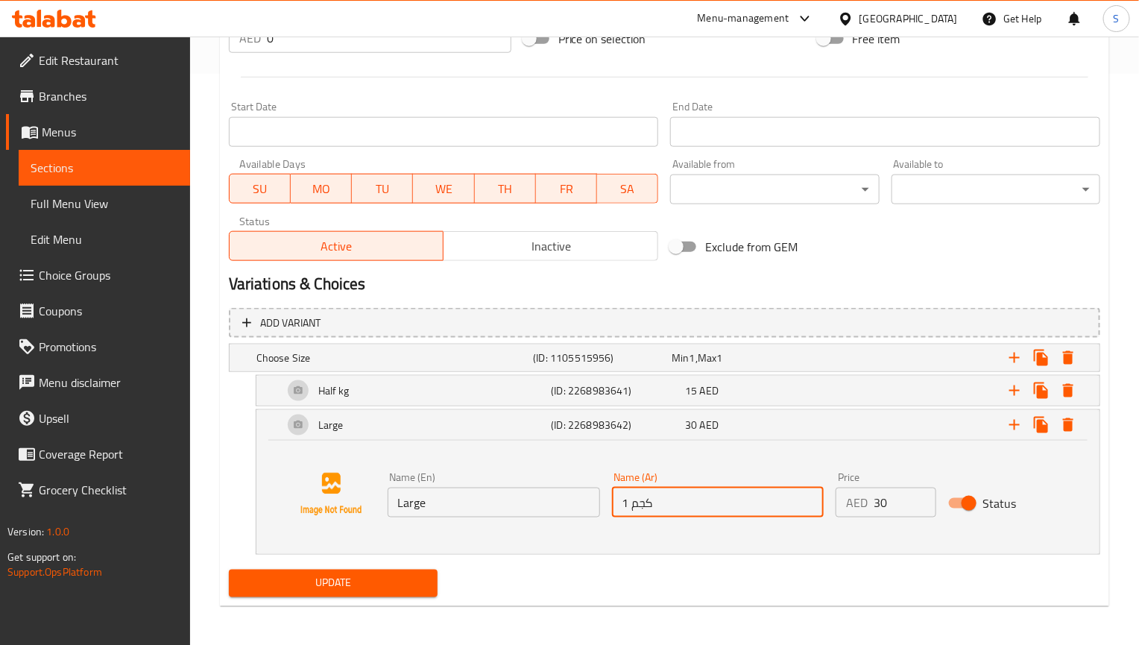
click at [653, 494] on input "1 كجم" at bounding box center [718, 502] width 212 height 30
type input "كبير"
click at [613, 374] on div "Half kg (ID: 2268983641) 15 AED" at bounding box center [668, 357] width 831 height 33
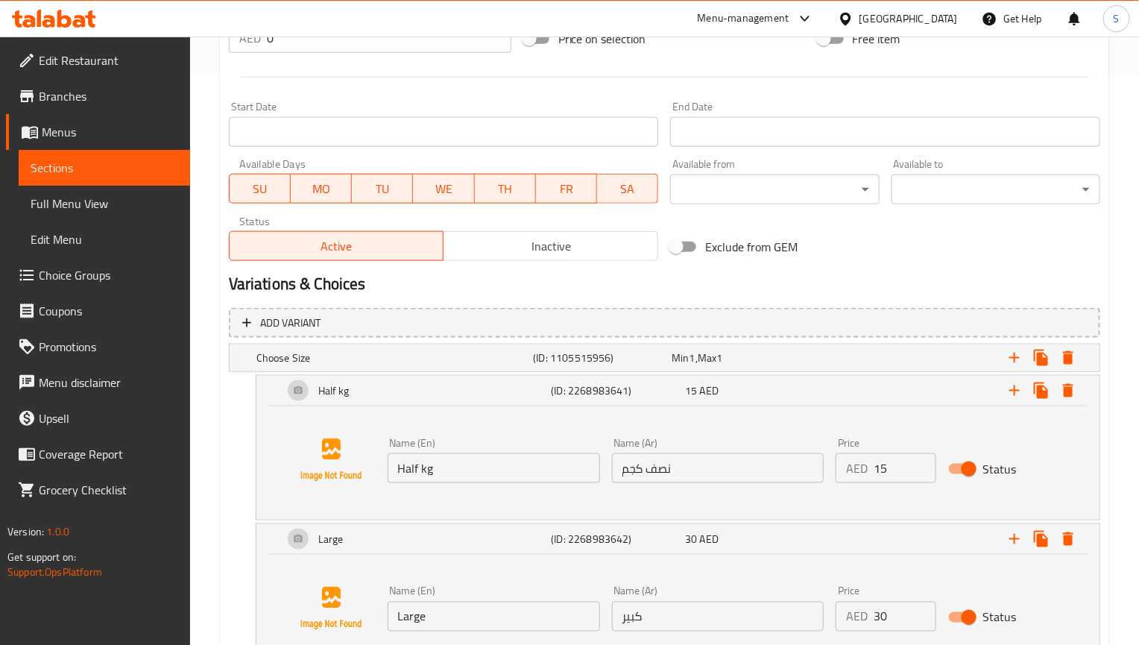
click at [698, 458] on input "نصف كجم" at bounding box center [718, 468] width 212 height 30
type input "صغير"
click at [512, 472] on input "Half kg" at bounding box center [494, 468] width 212 height 30
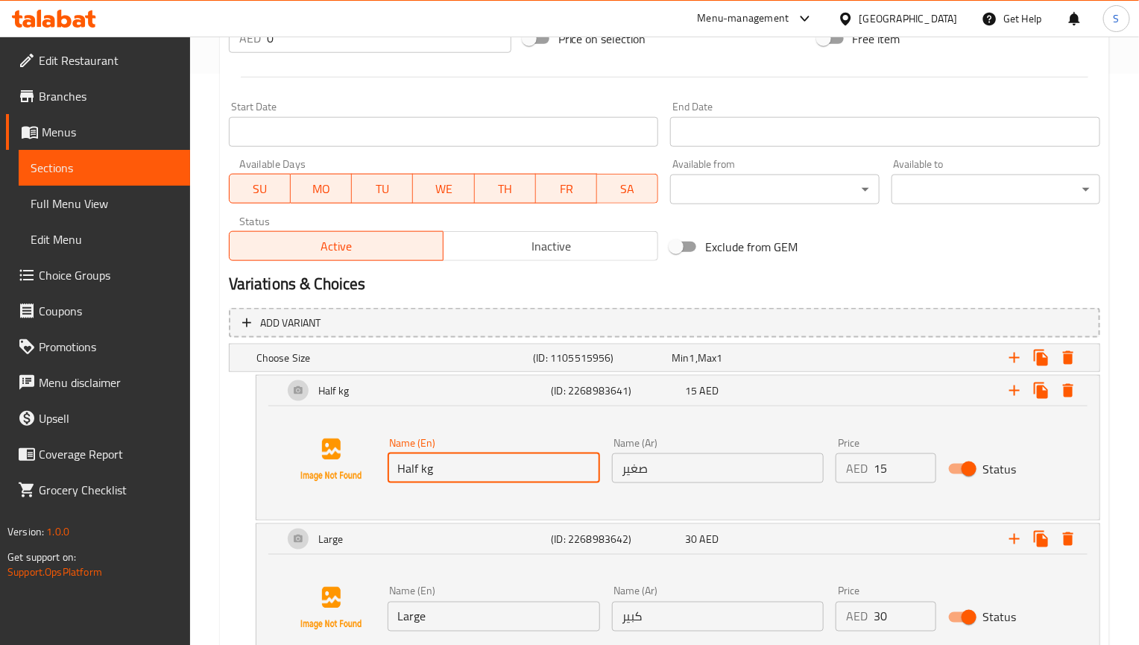
click at [512, 472] on input "Half kg" at bounding box center [494, 468] width 212 height 30
type input "Small"
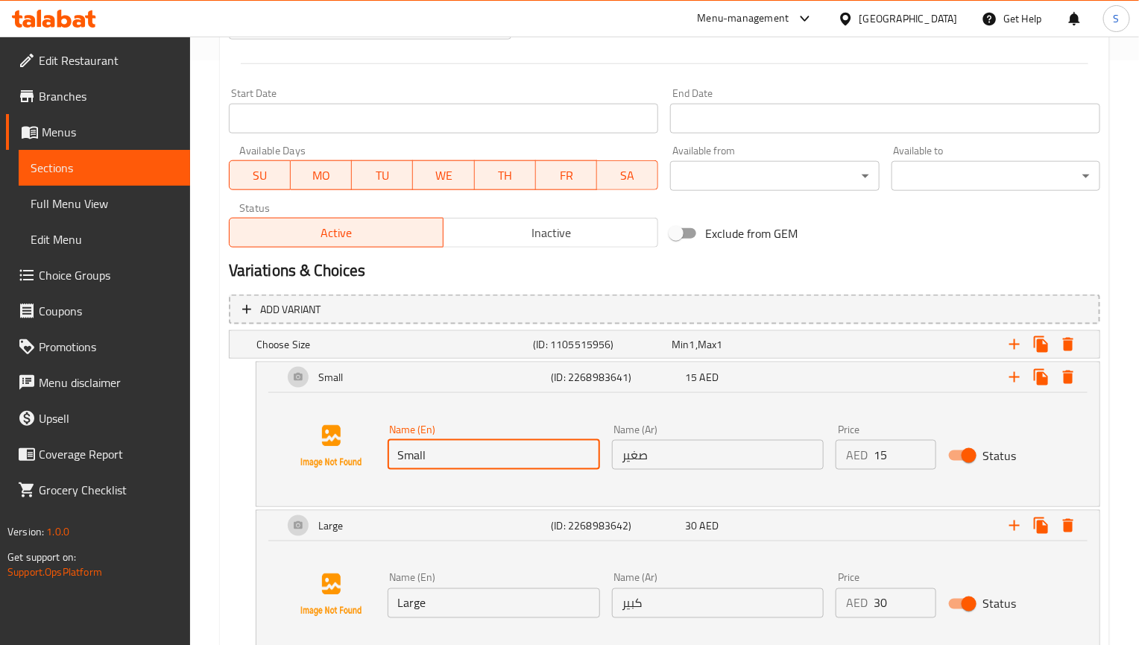
scroll to position [689, 0]
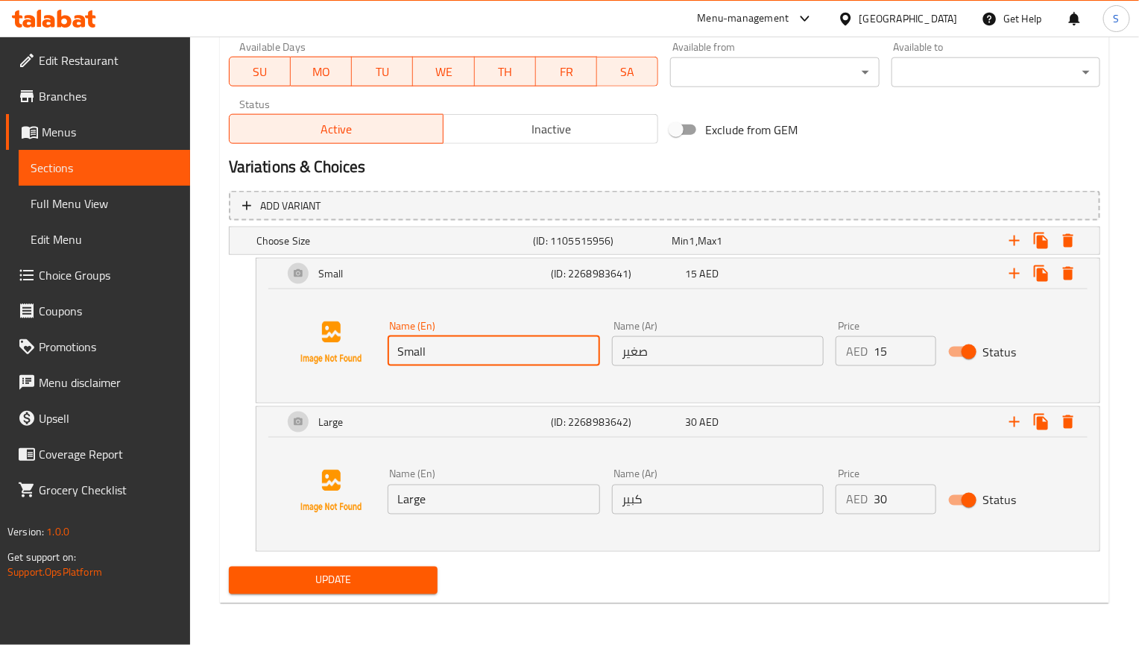
click at [414, 598] on div "Update" at bounding box center [333, 580] width 221 height 40
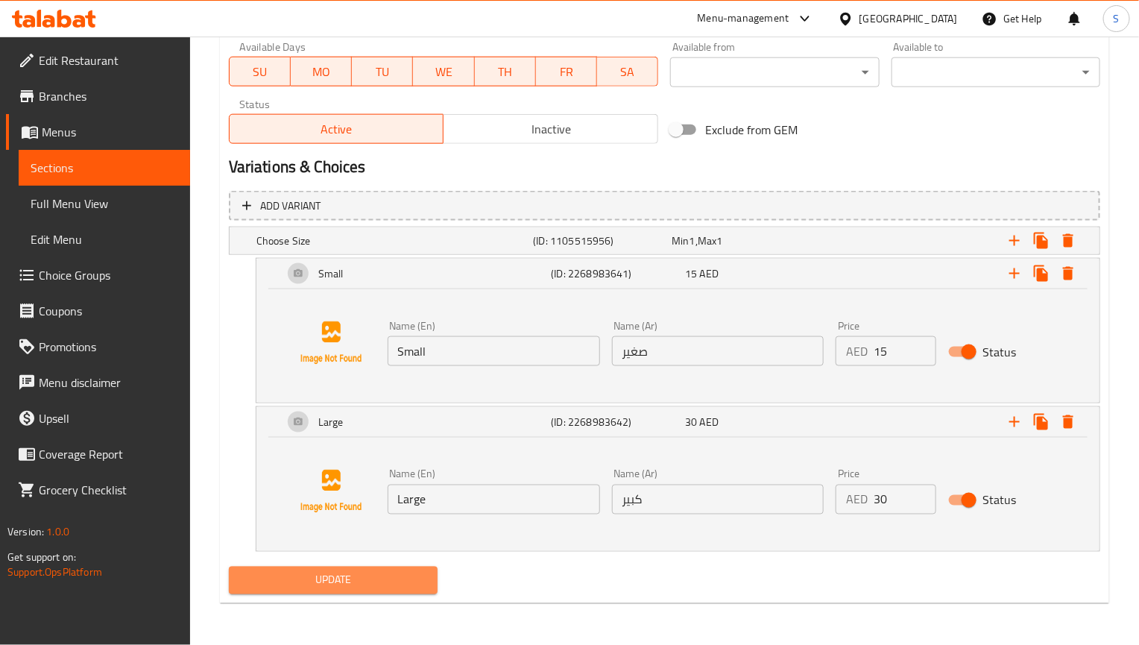
click at [414, 587] on span "Update" at bounding box center [333, 580] width 185 height 19
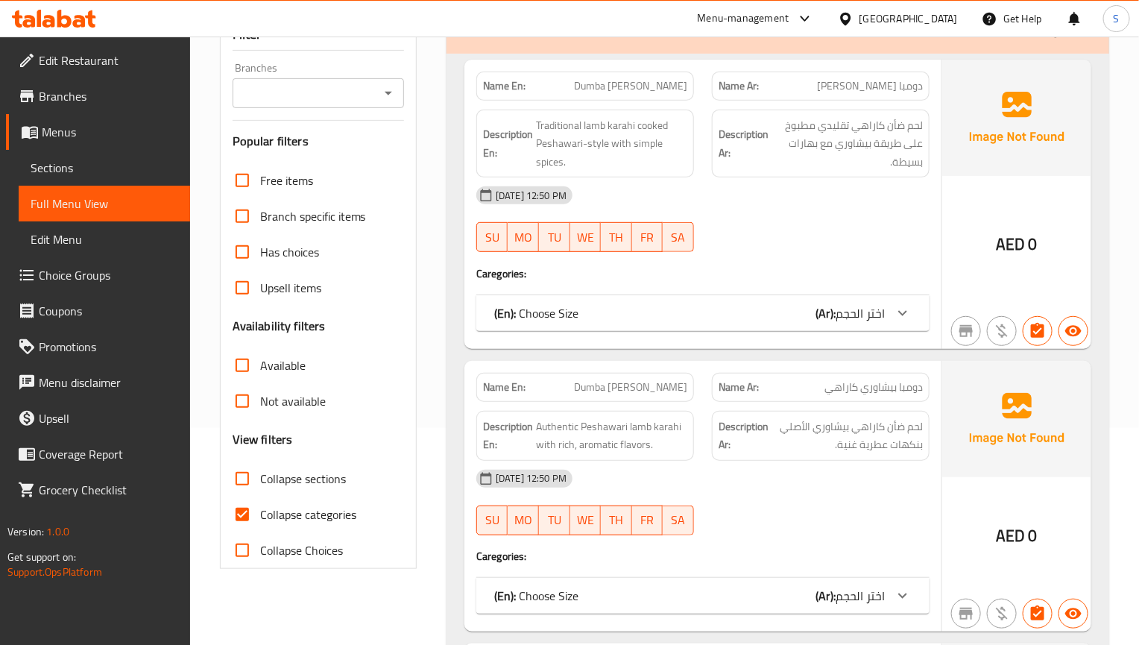
scroll to position [224, 0]
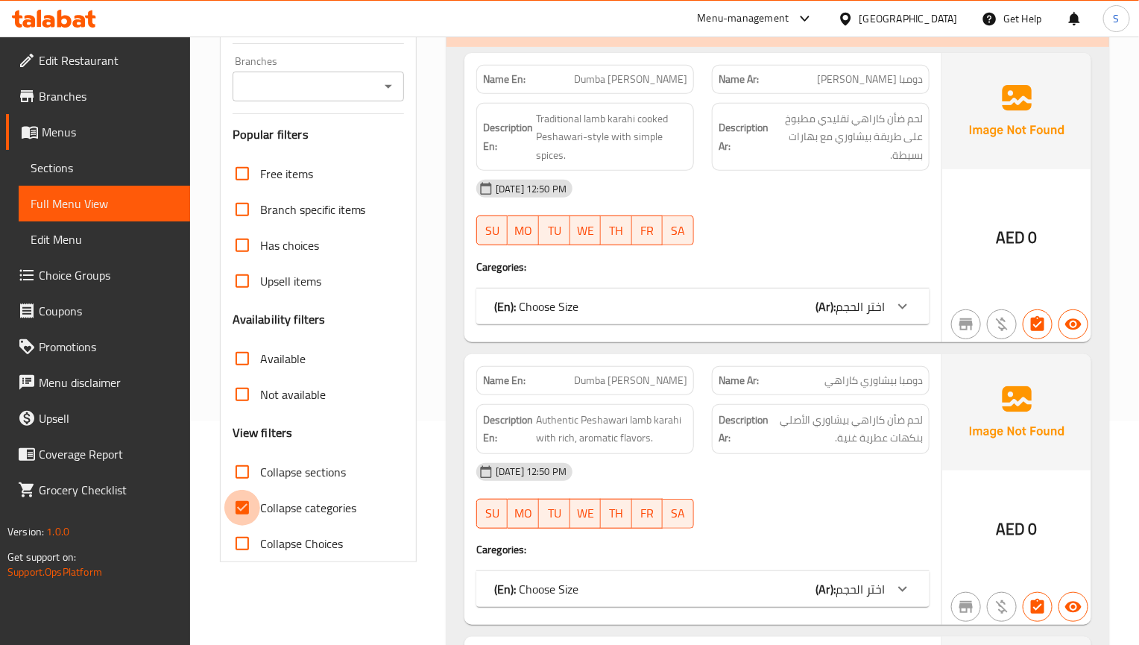
click at [240, 490] on input "Collapse categories" at bounding box center [242, 508] width 36 height 36
checkbox input "false"
click at [242, 457] on input "Collapse sections" at bounding box center [242, 472] width 36 height 36
checkbox input "true"
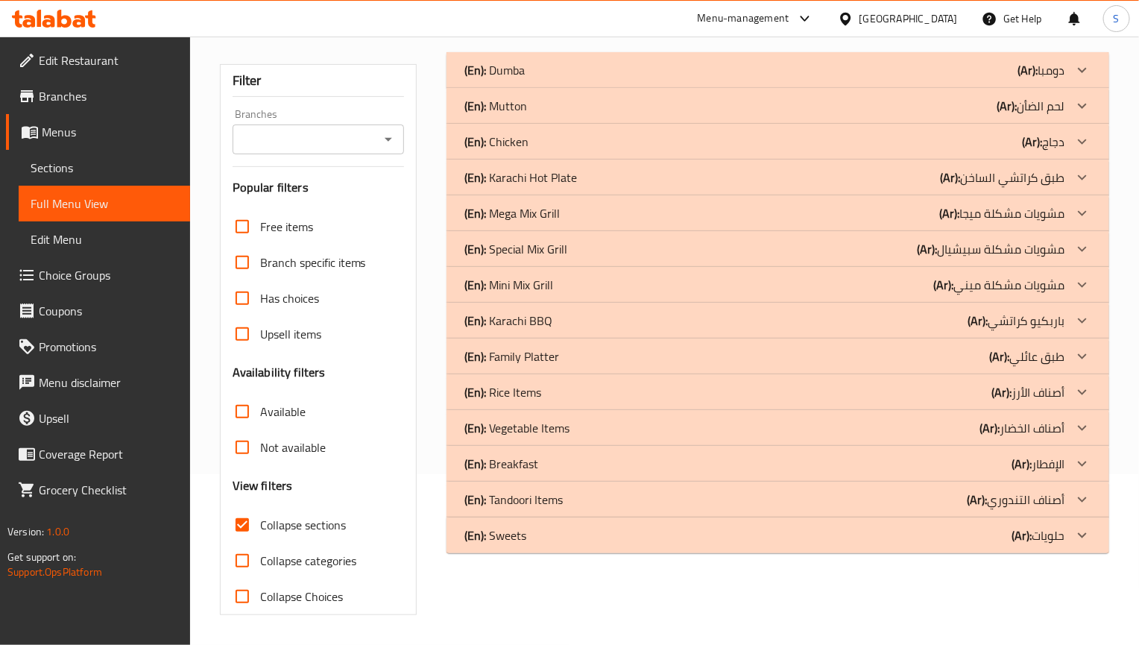
scroll to position [150, 0]
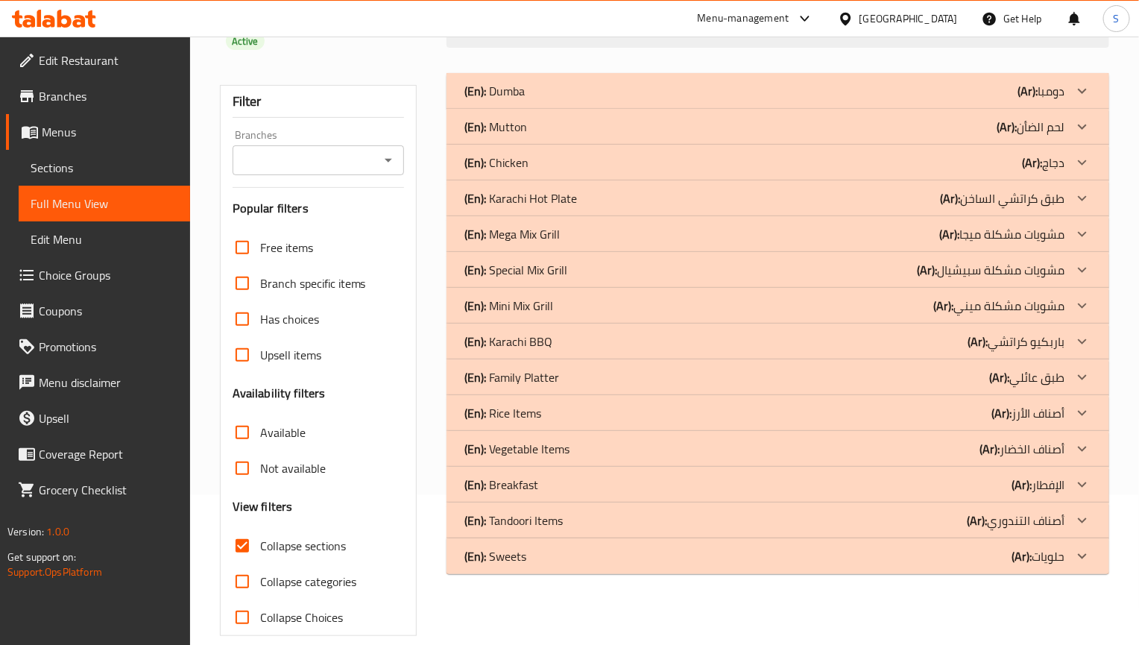
click at [563, 100] on div "(En): Karachi BBQ (Ar): باربكيو كراتشي" at bounding box center [764, 91] width 600 height 18
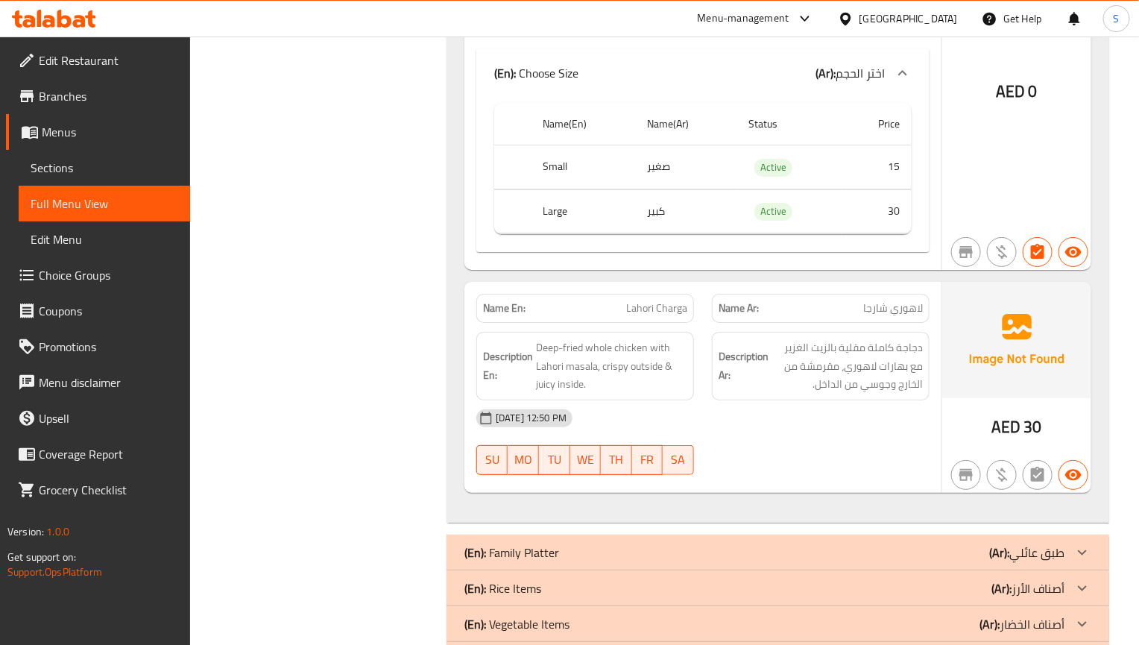
scroll to position [4510, 0]
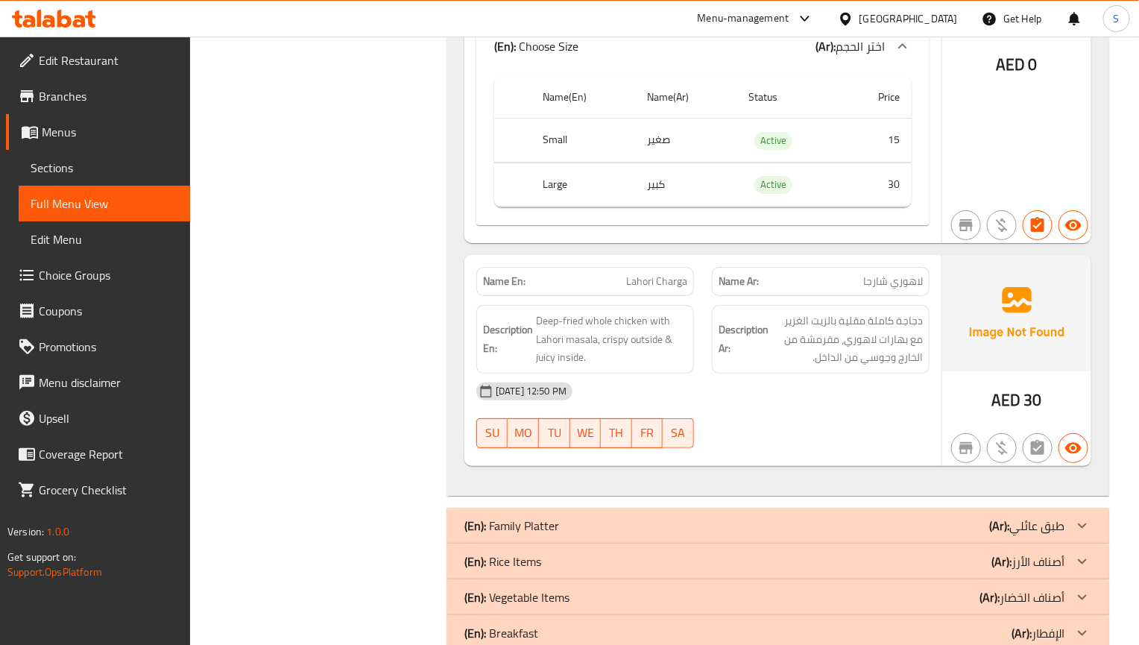
click at [977, 407] on div "AED 30" at bounding box center [1016, 360] width 149 height 211
click at [857, 405] on div "[DATE] 12:50 PM" at bounding box center [702, 391] width 471 height 36
click at [41, 186] on link "Full Menu View" at bounding box center [104, 204] width 171 height 36
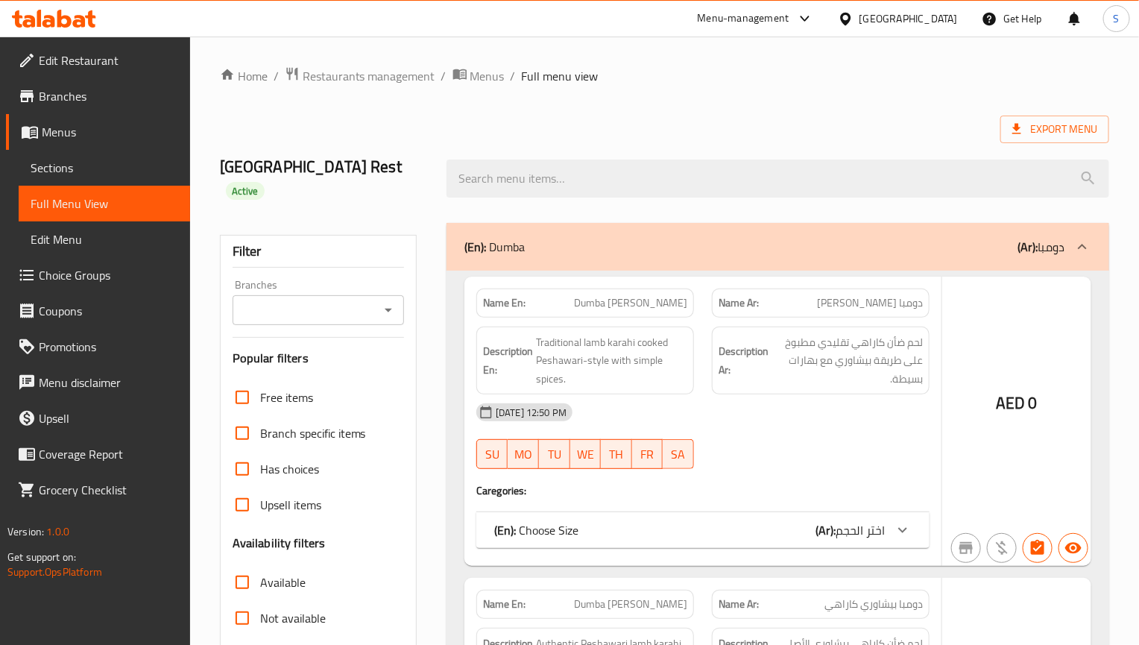
checkbox input "false"
checkbox input "true"
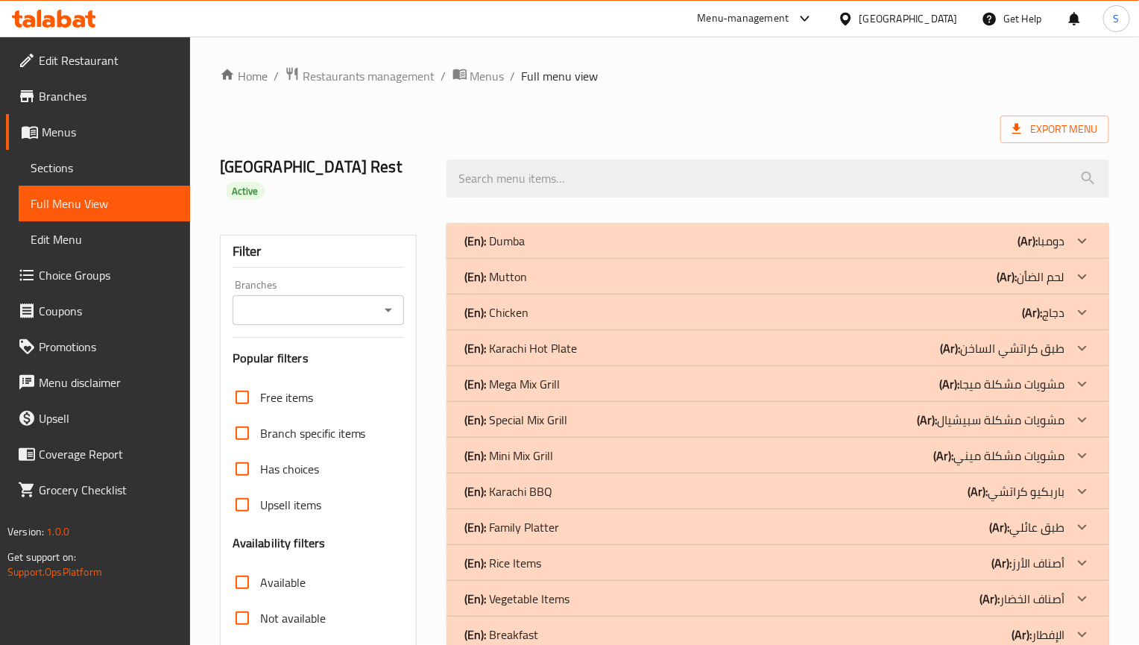
scroll to position [150, 0]
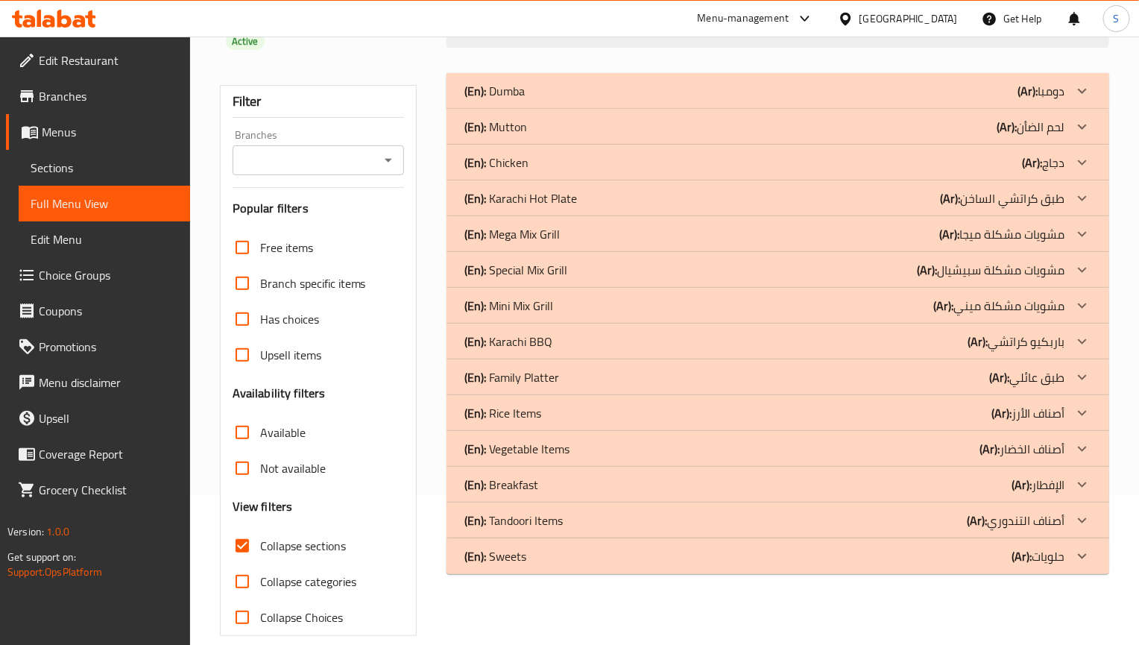
click at [790, 595] on div "(En): Dumba (Ar): دومبا Name En: Dumba [PERSON_NAME] Name Ar: دومبا تشارسي كارا…" at bounding box center [777, 354] width 680 height 581
click at [511, 100] on p "(En): Rice Items" at bounding box center [494, 91] width 60 height 18
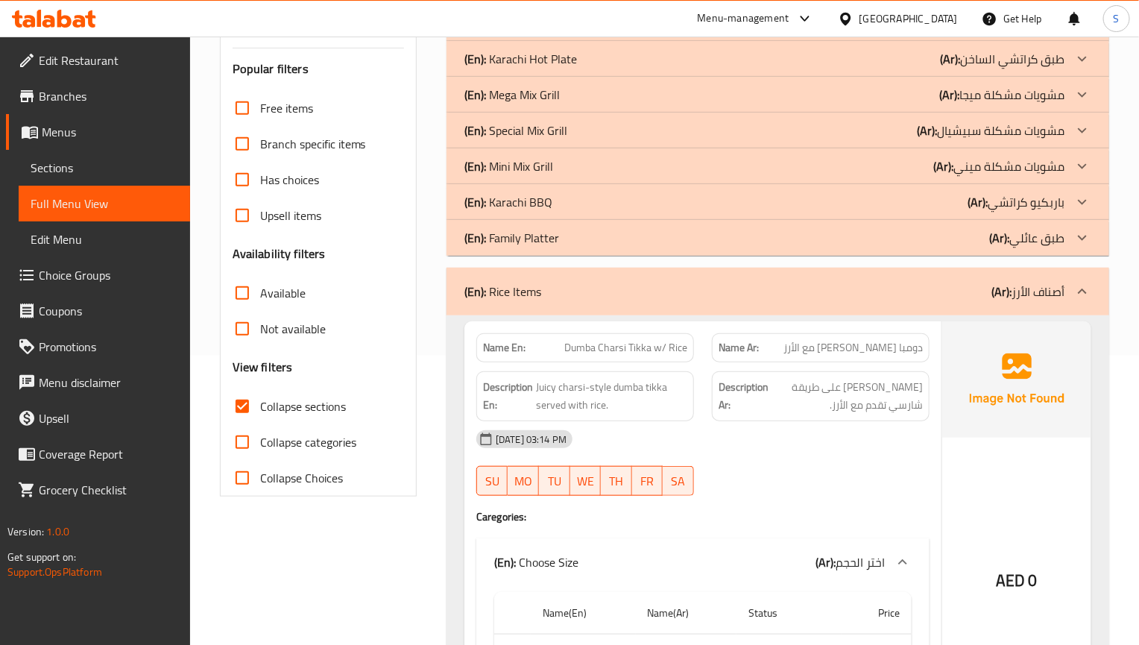
scroll to position [282, 0]
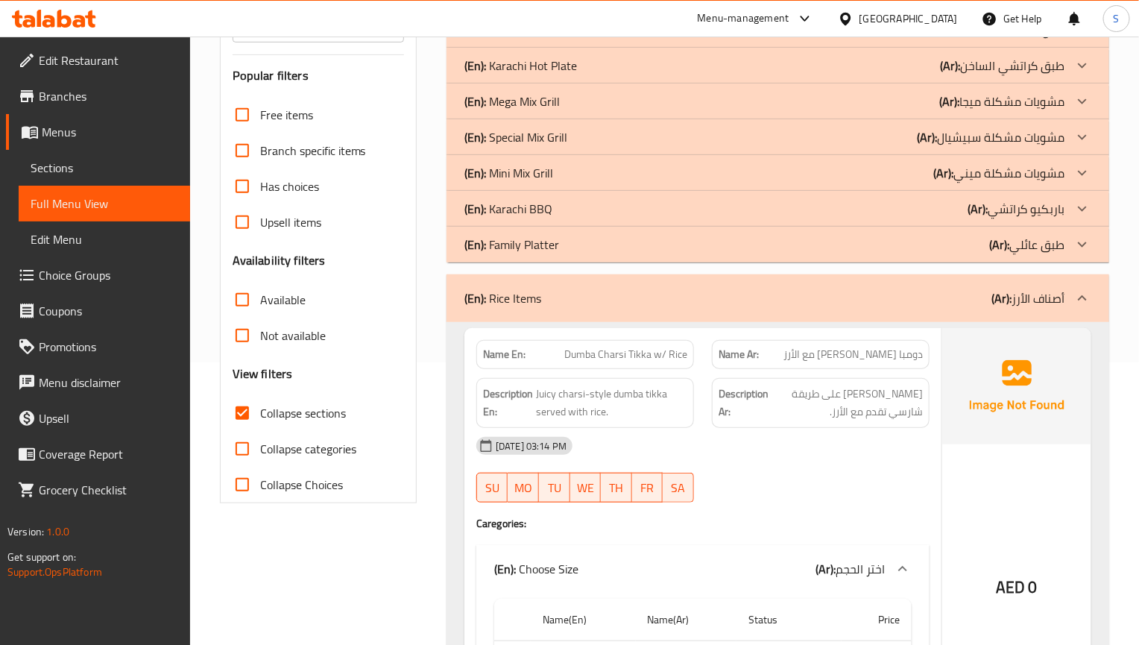
click at [568, 274] on div "(En): Rice Items (Ar): أصناف الأرز" at bounding box center [777, 298] width 663 height 48
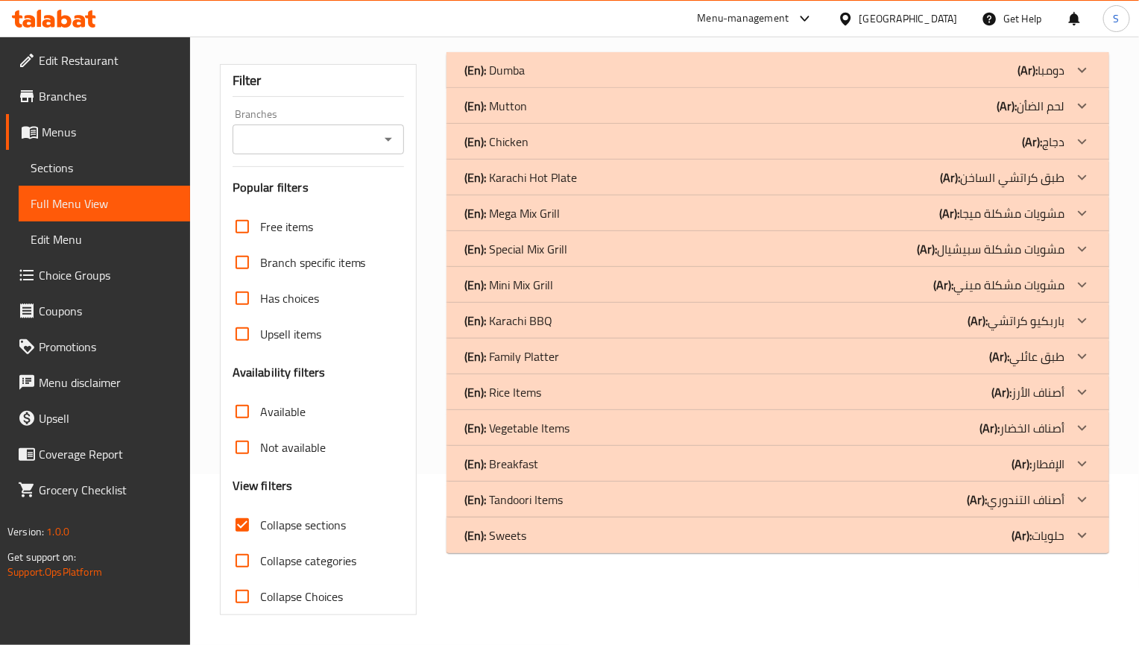
scroll to position [150, 0]
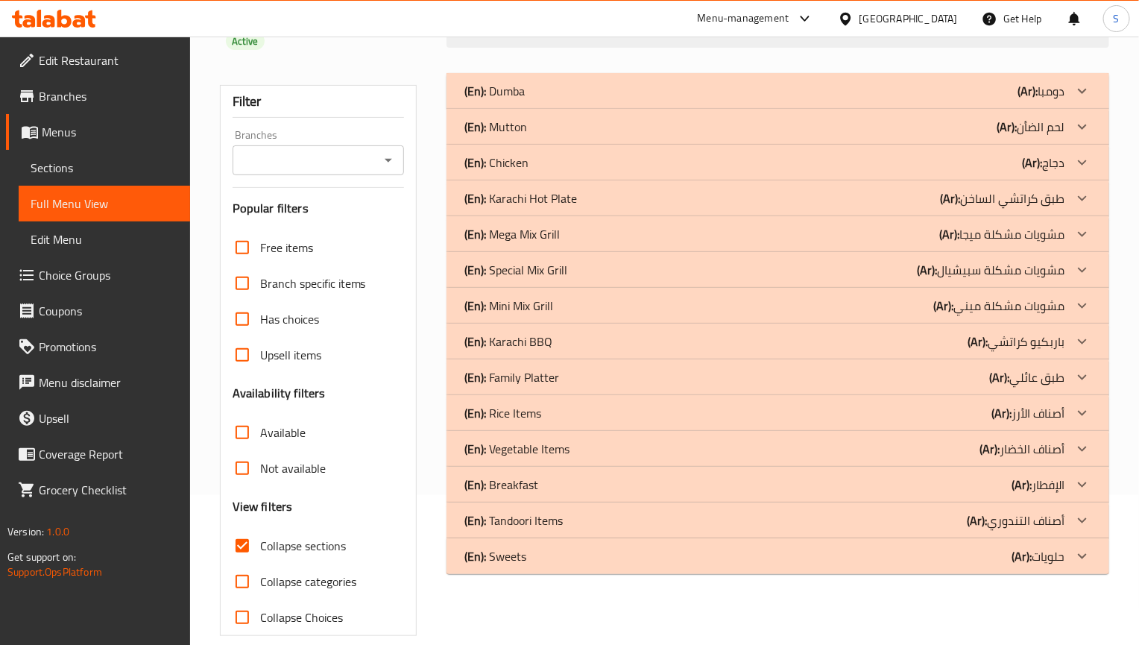
click at [525, 100] on p "(En): Karachi BBQ" at bounding box center [494, 91] width 60 height 18
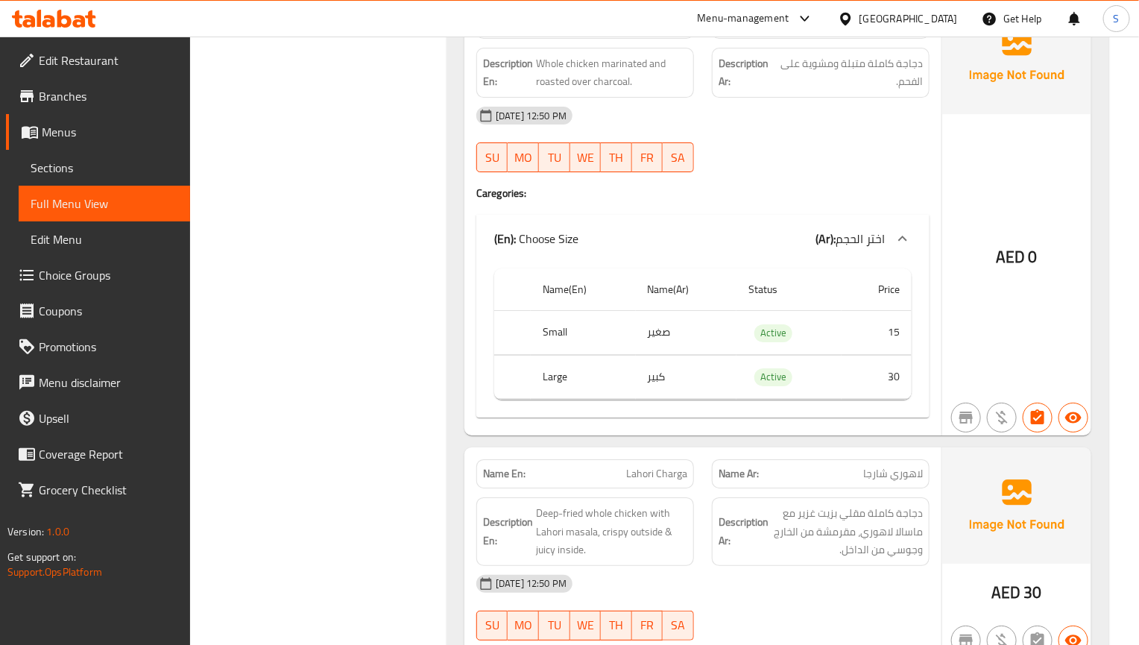
scroll to position [4124, 0]
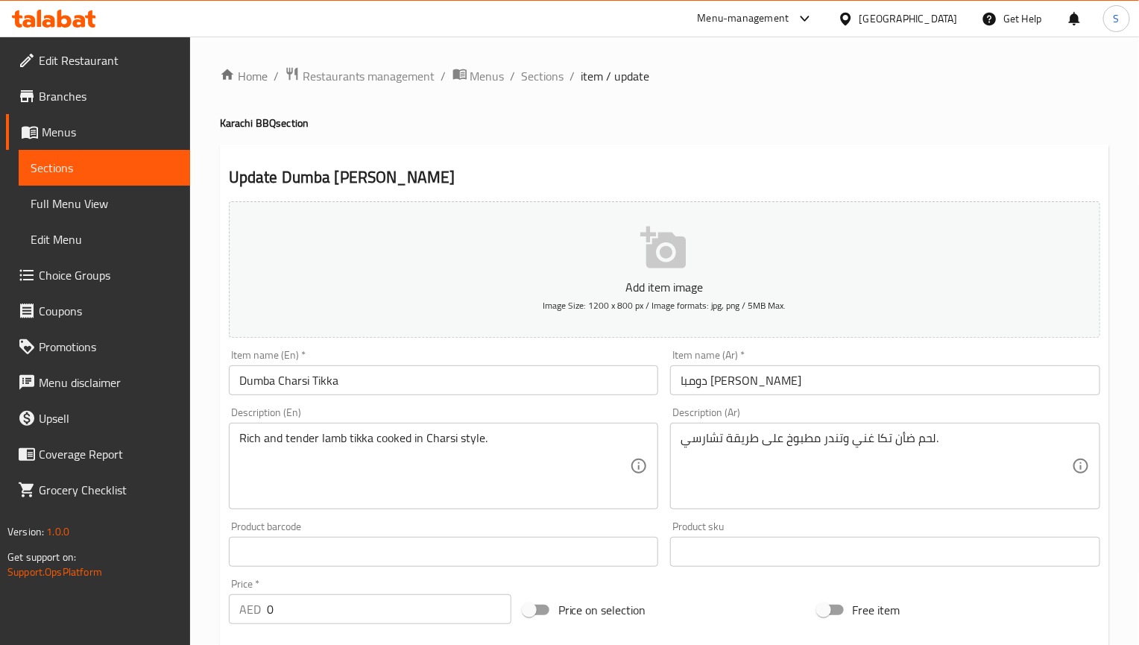
scroll to position [461, 0]
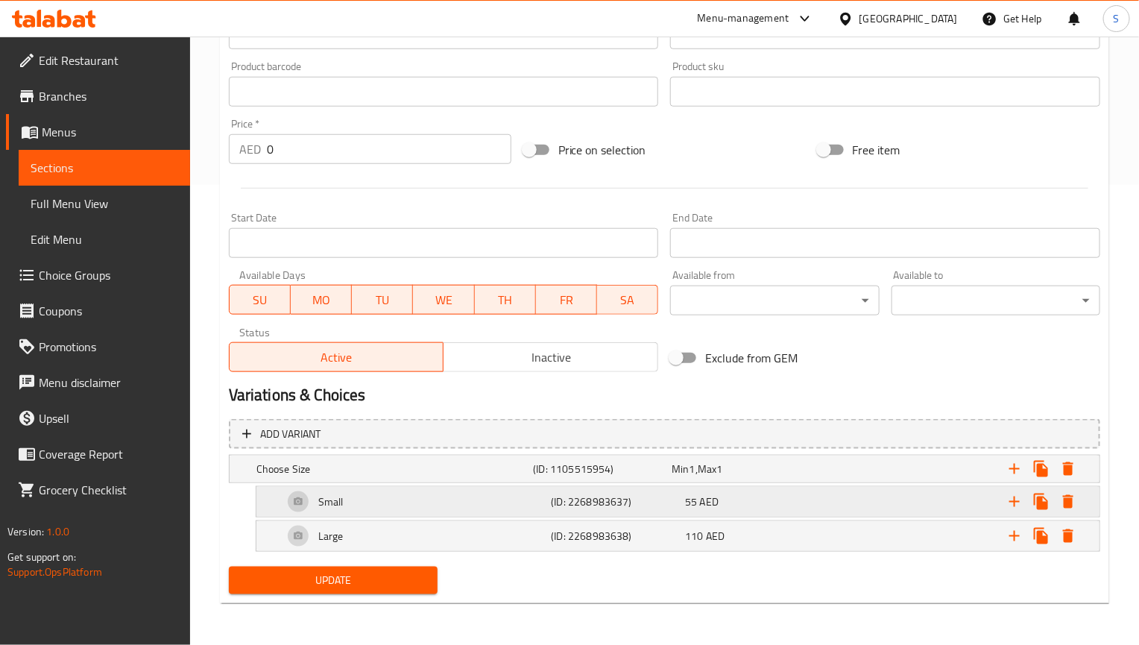
click at [473, 479] on div "Small" at bounding box center [391, 468] width 277 height 21
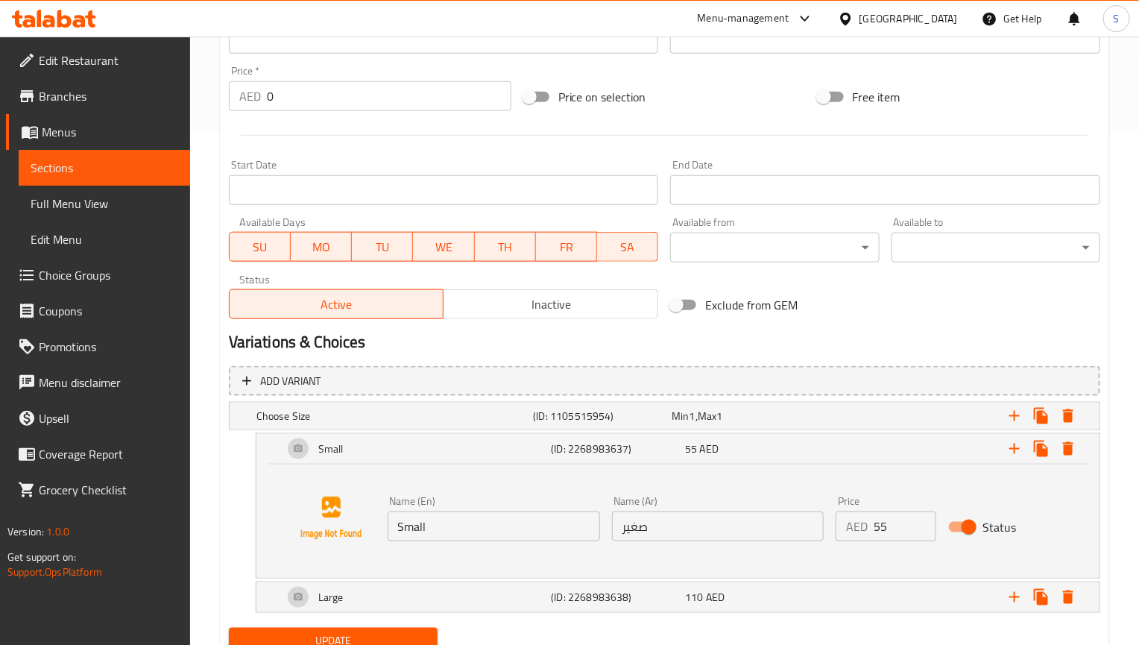
scroll to position [564, 0]
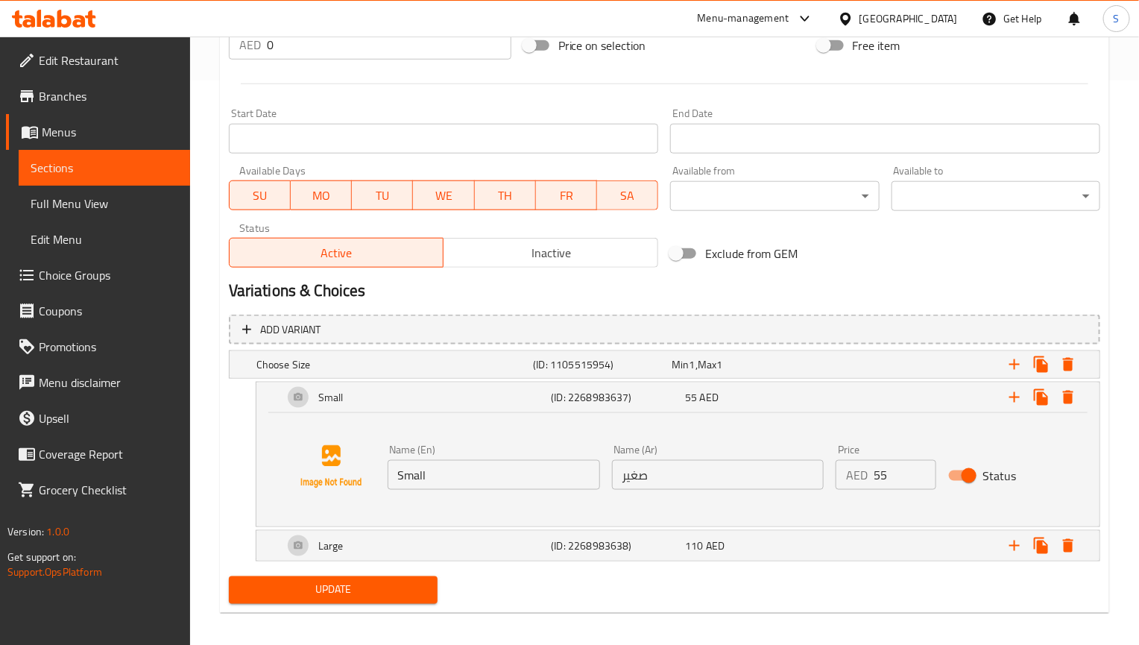
click at [481, 470] on input "Small" at bounding box center [494, 475] width 212 height 30
paste input "Half kg"
type input "Half kg"
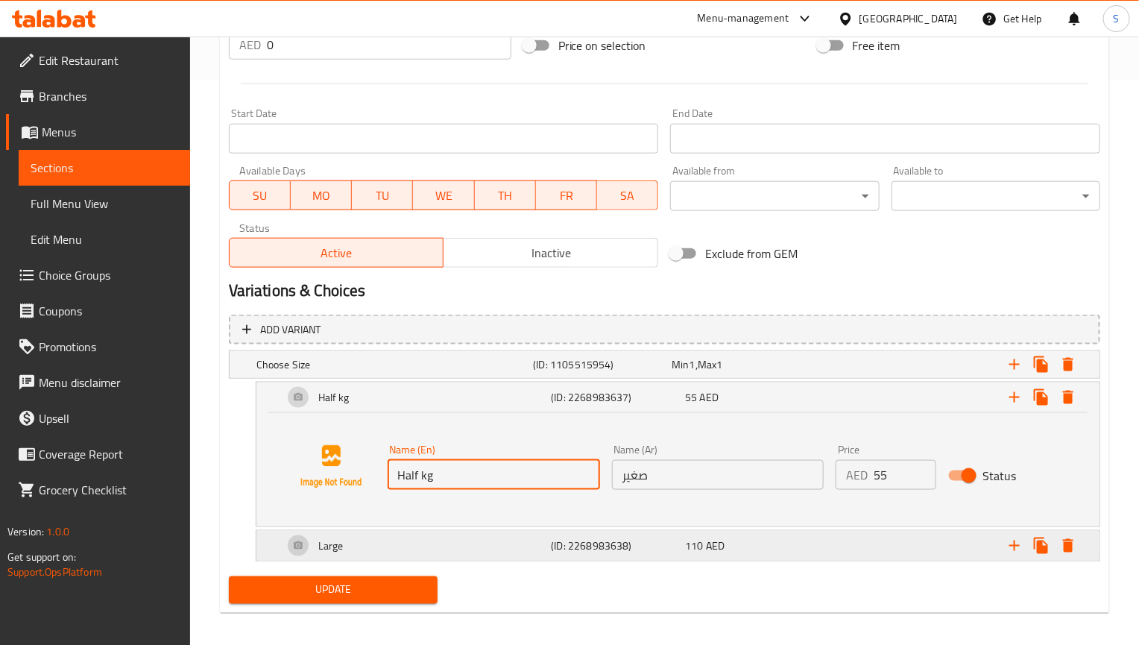
click at [437, 375] on div "Large" at bounding box center [391, 364] width 277 height 21
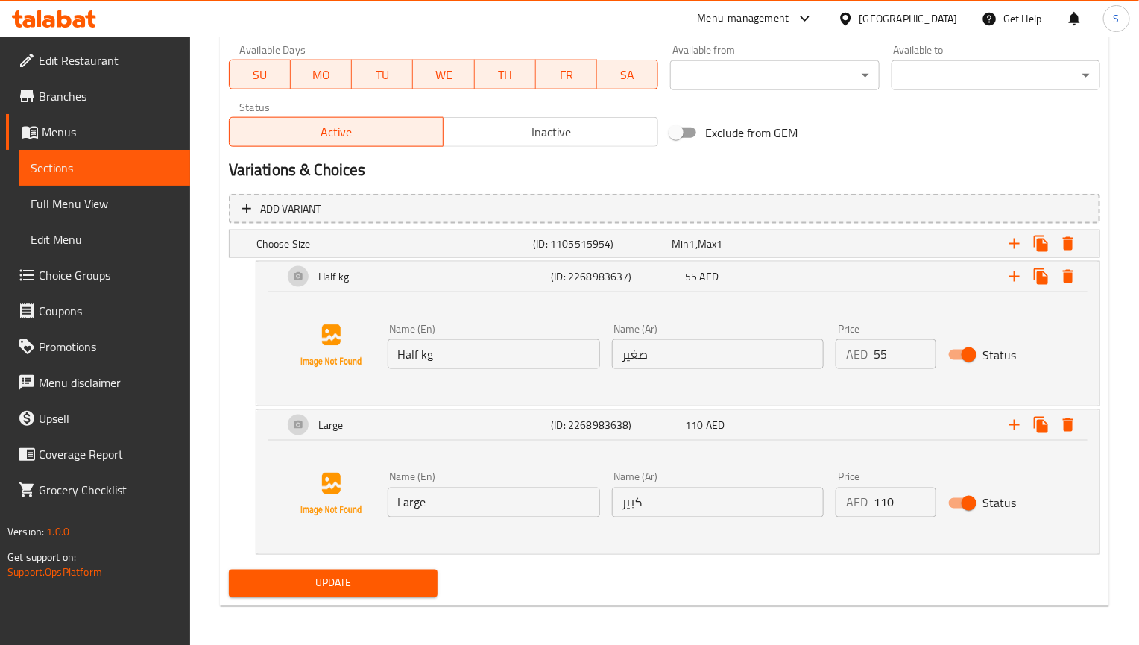
scroll to position [689, 0]
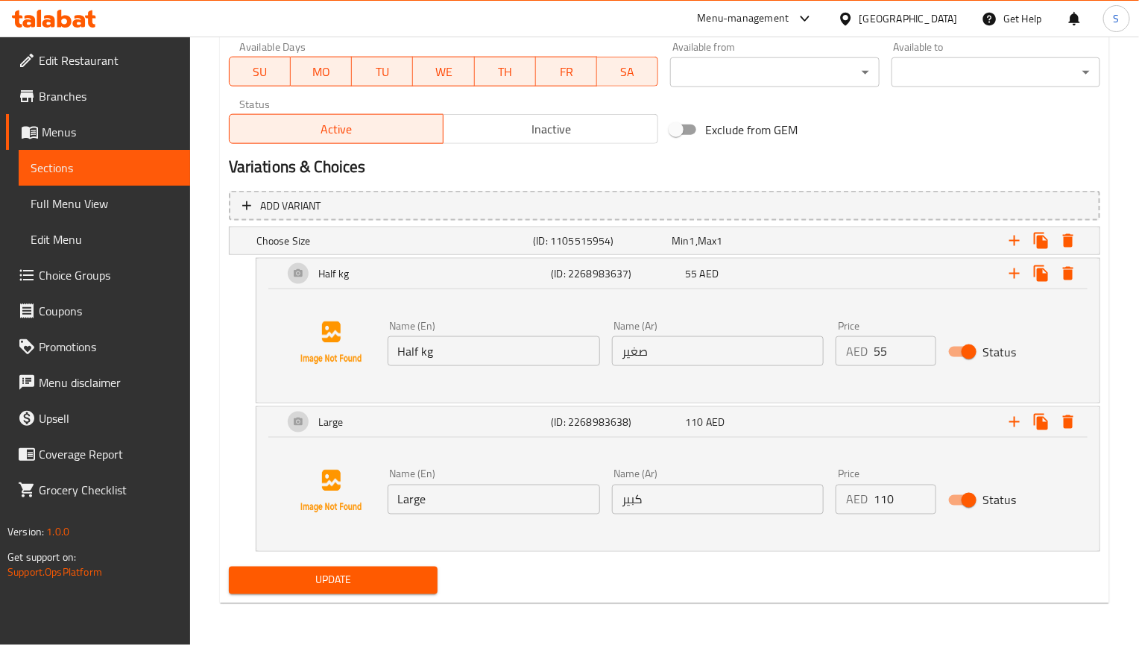
click at [461, 501] on input "Large" at bounding box center [494, 499] width 212 height 30
paste input "1 kg"
type input "1 kg"
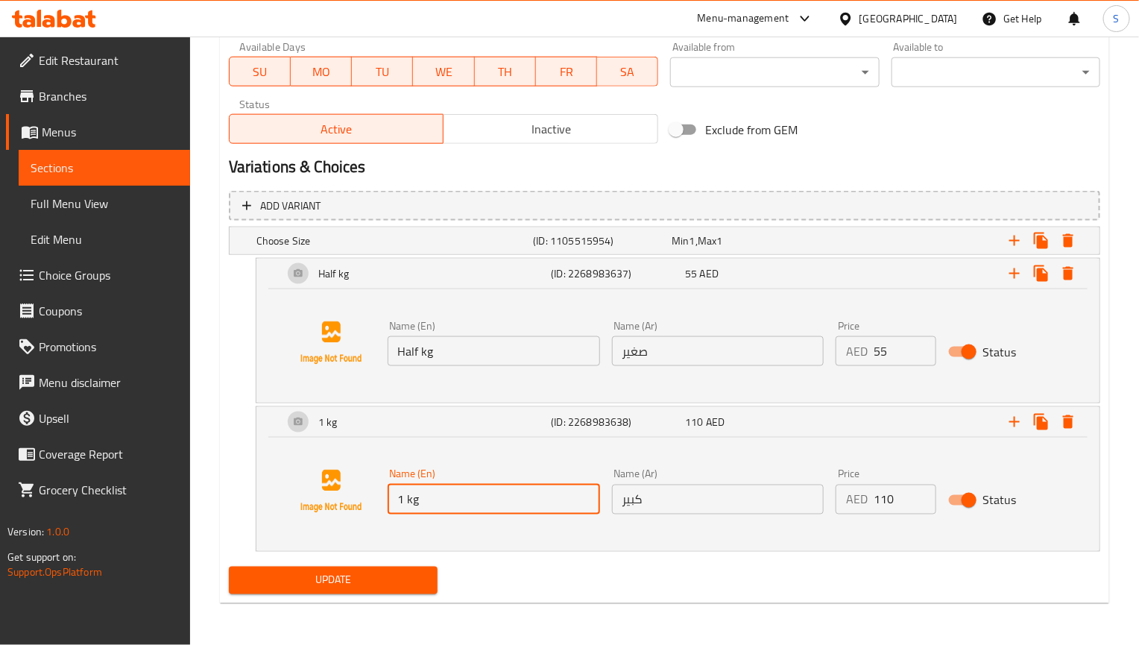
click at [459, 352] on input "Half kg" at bounding box center [494, 351] width 212 height 30
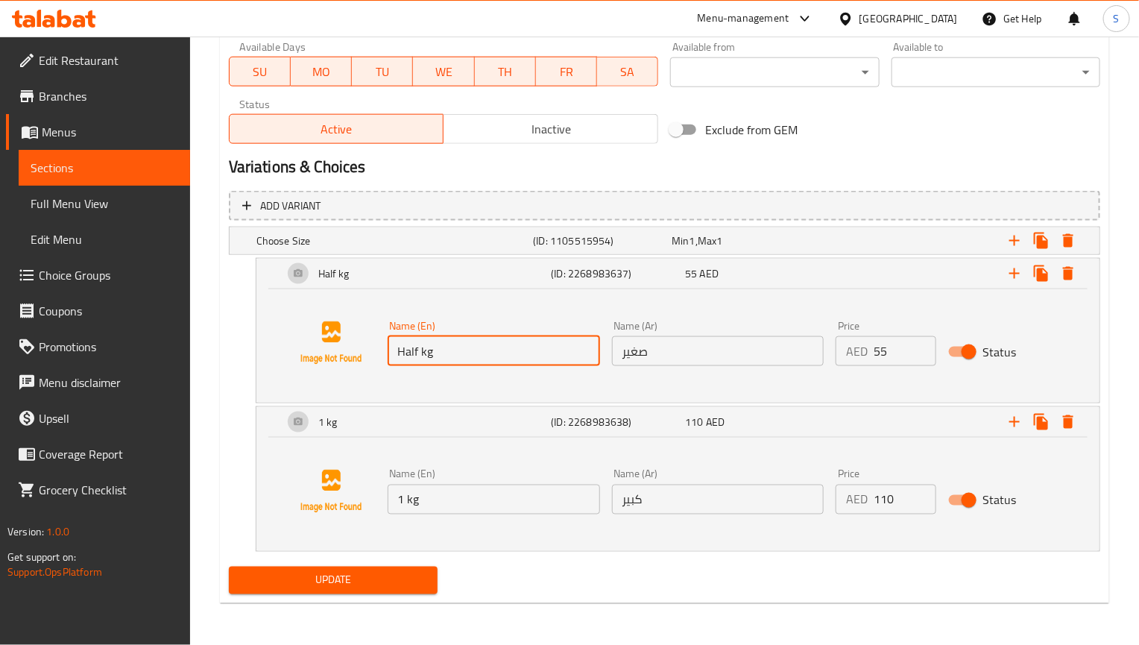
click at [459, 352] on input "Half kg" at bounding box center [494, 351] width 212 height 30
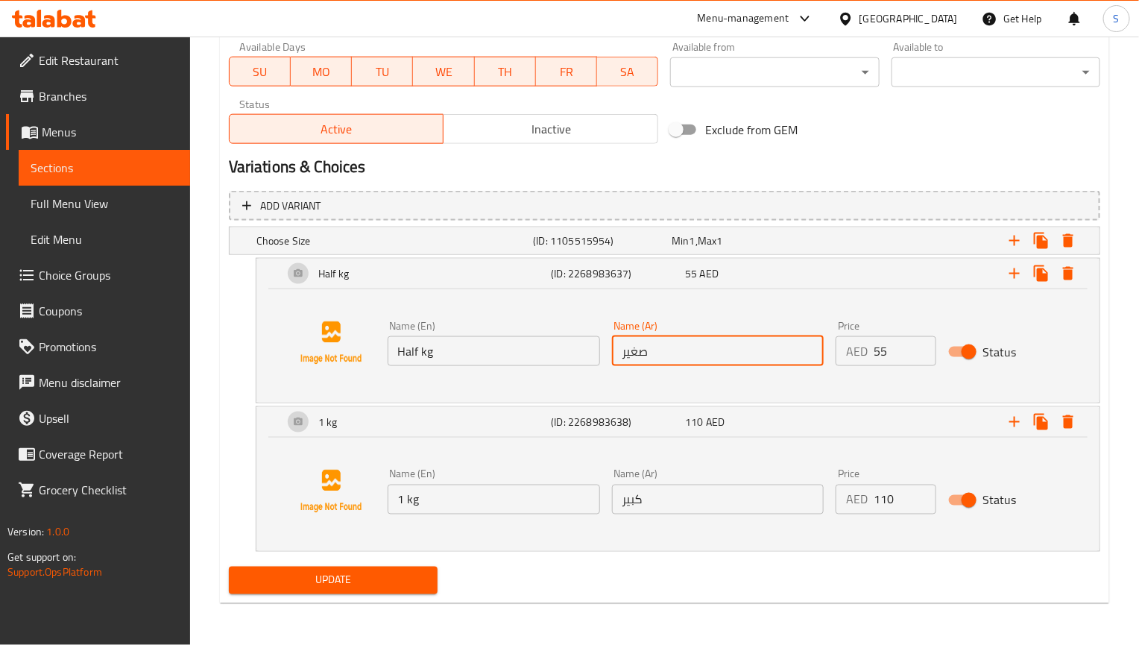
click at [672, 353] on input "صغير" at bounding box center [718, 351] width 212 height 30
paste input "نصف كيلو"
type input "نصف كيلو"
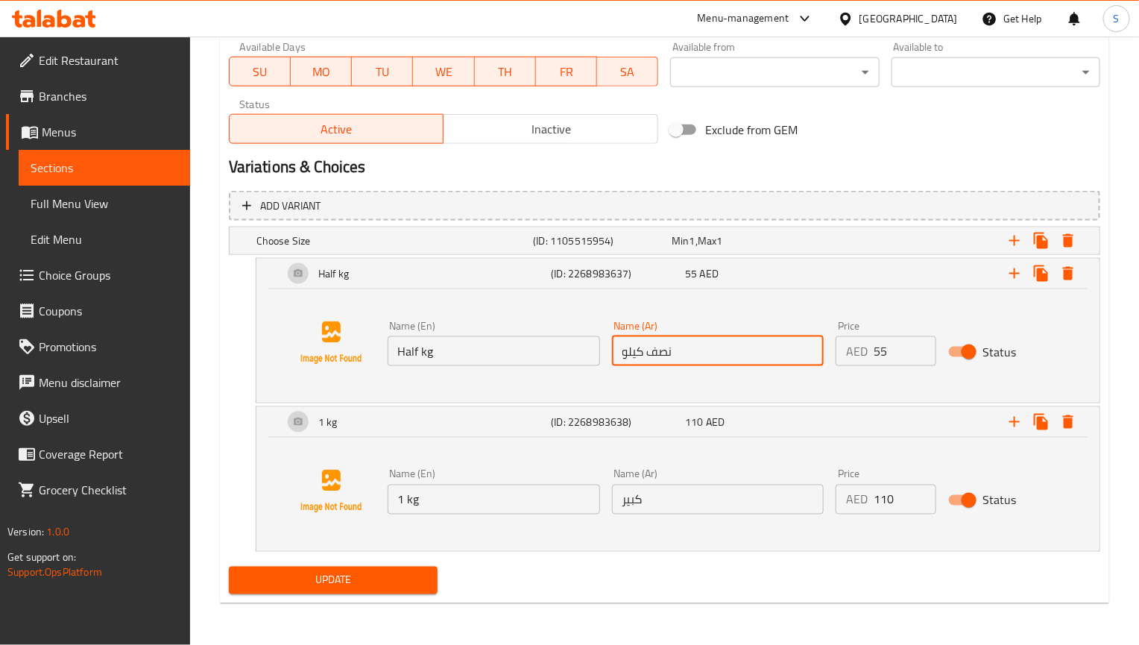
click at [497, 493] on input "1 kg" at bounding box center [494, 499] width 212 height 30
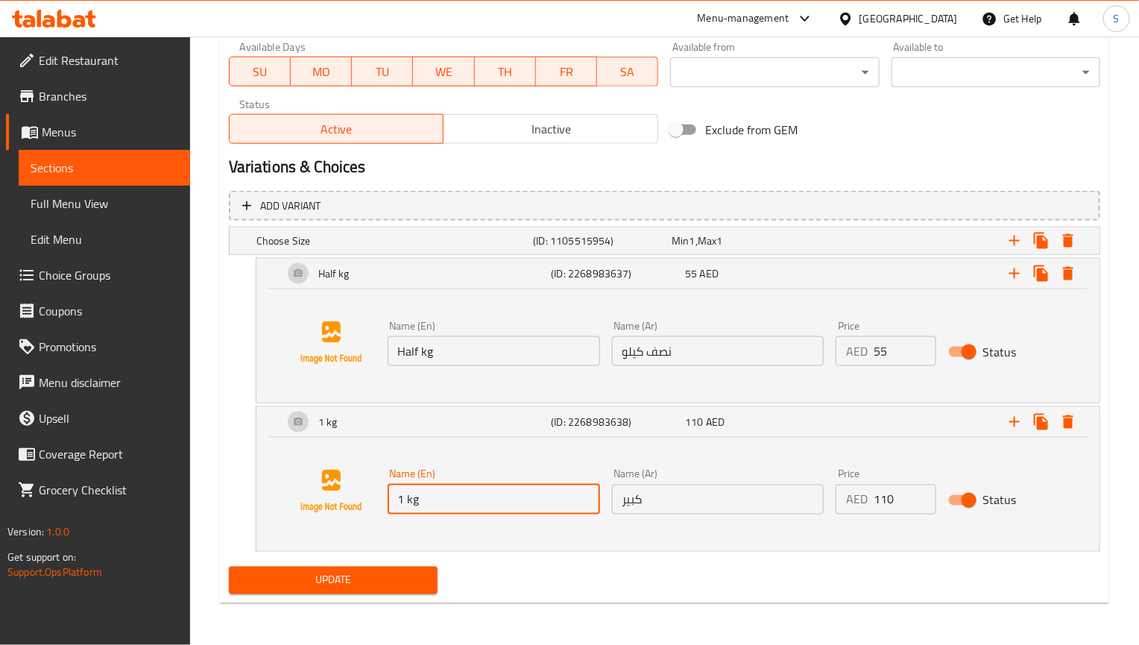
click at [497, 493] on input "1 kg" at bounding box center [494, 499] width 212 height 30
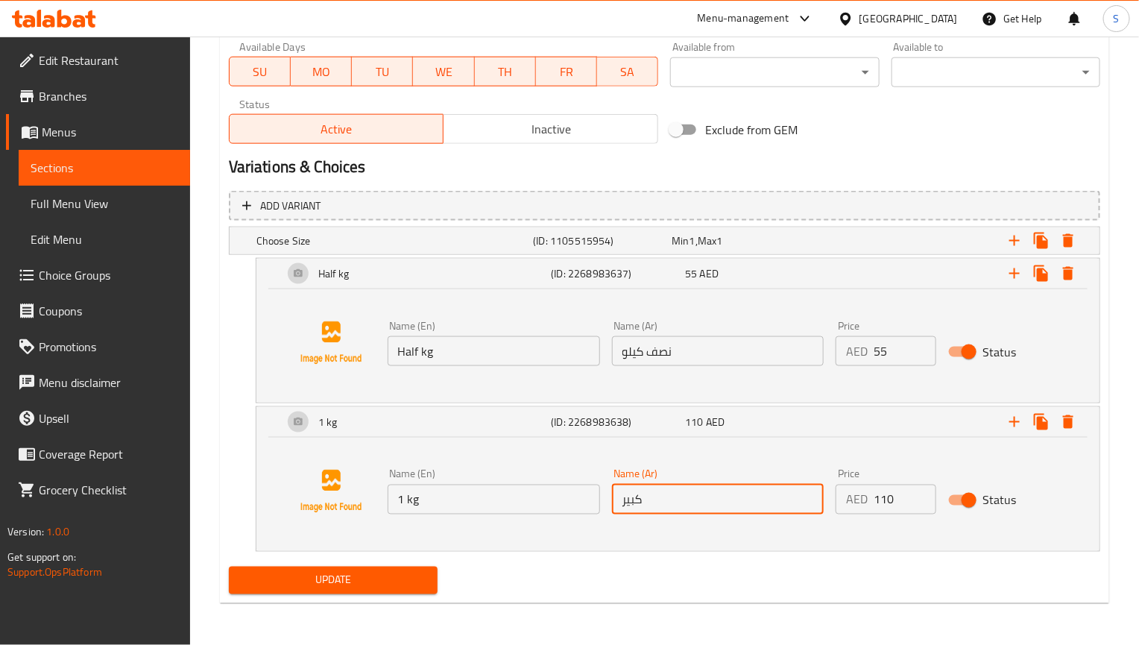
click at [651, 490] on input "كبير" at bounding box center [718, 499] width 212 height 30
click at [657, 502] on input "كبير كيلو" at bounding box center [718, 499] width 212 height 30
click at [666, 504] on input "1 كيلو" at bounding box center [718, 499] width 212 height 30
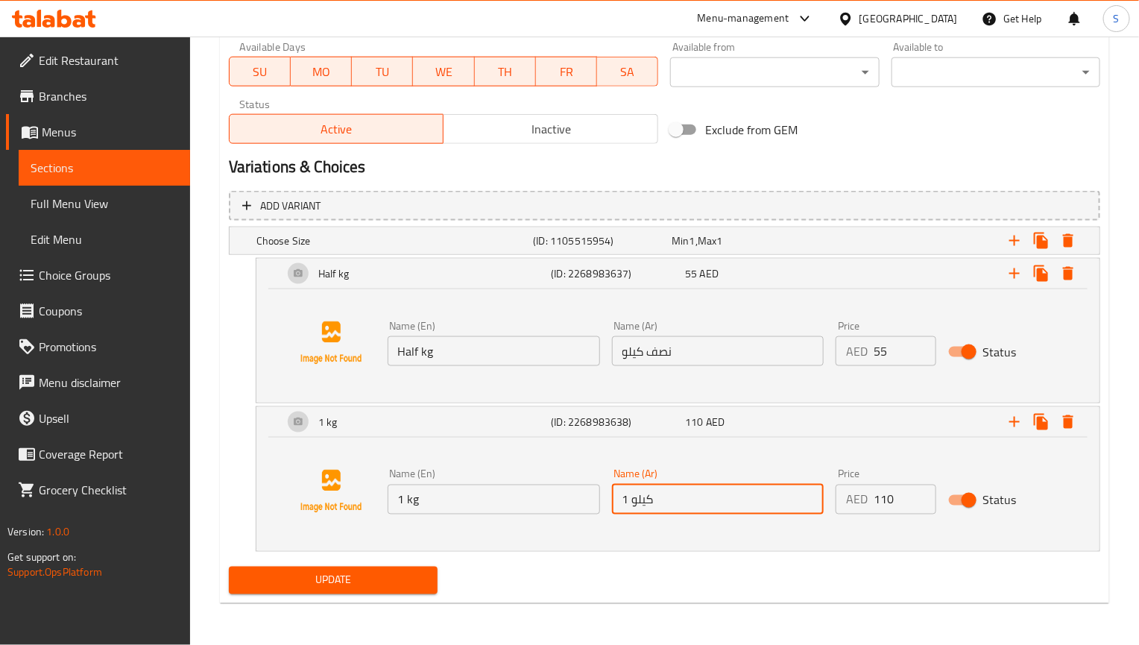
click at [666, 504] on input "1 كيلو" at bounding box center [718, 499] width 212 height 30
type input "1 كيلو"
click at [229, 566] on button "Update" at bounding box center [333, 580] width 209 height 28
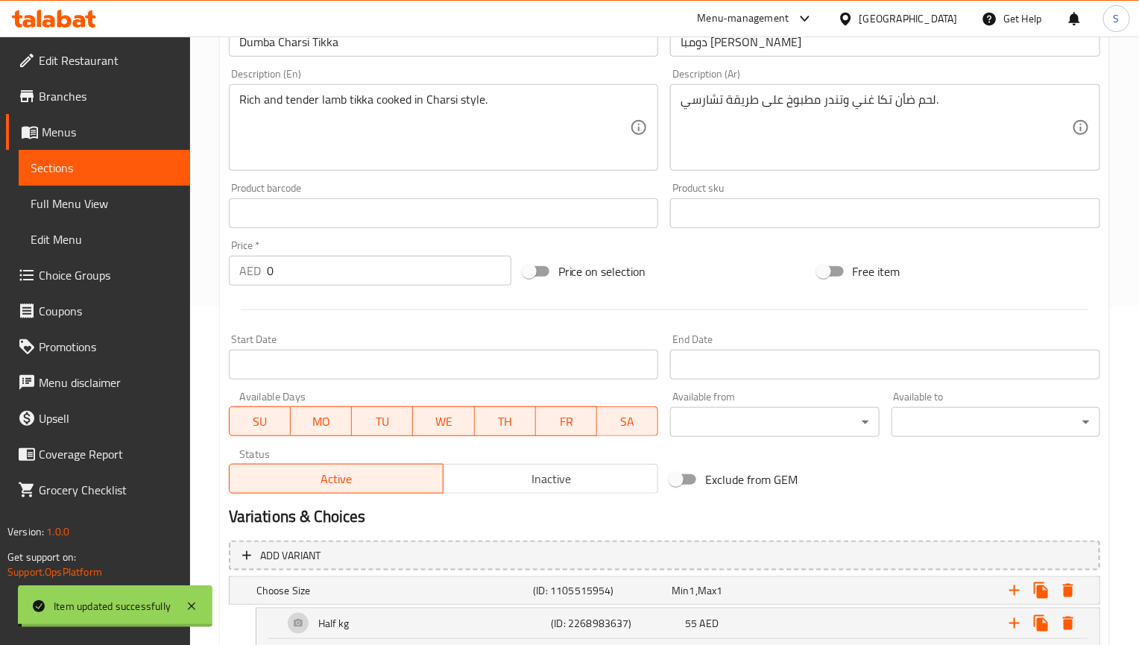
scroll to position [578, 0]
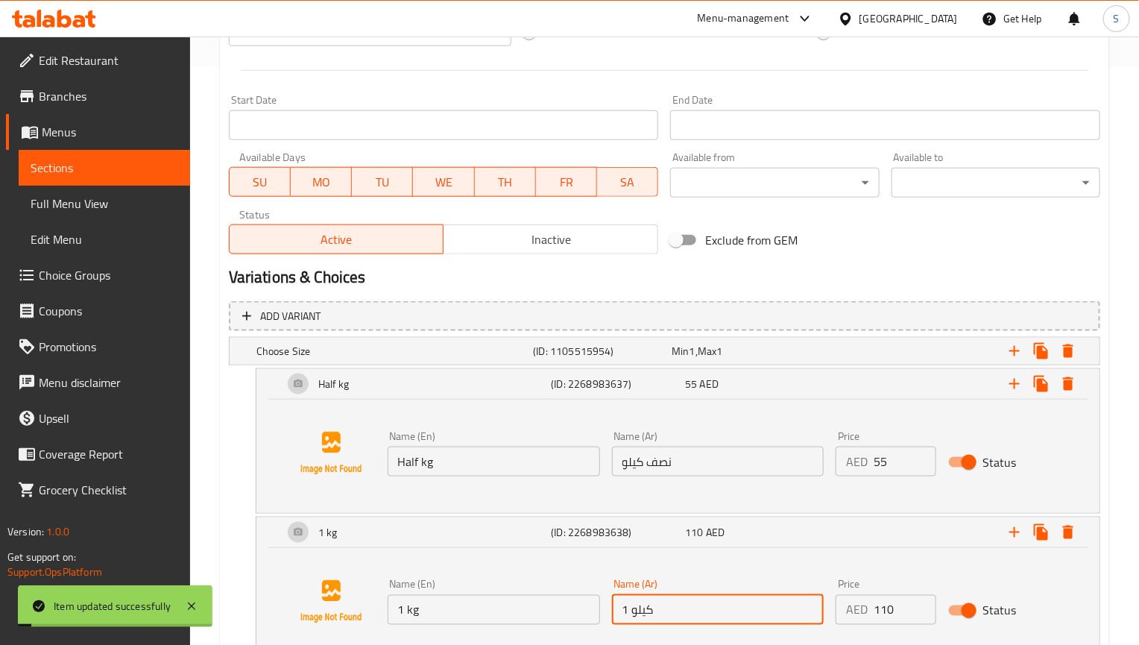
click at [680, 470] on input "نصف كيلو" at bounding box center [718, 461] width 212 height 30
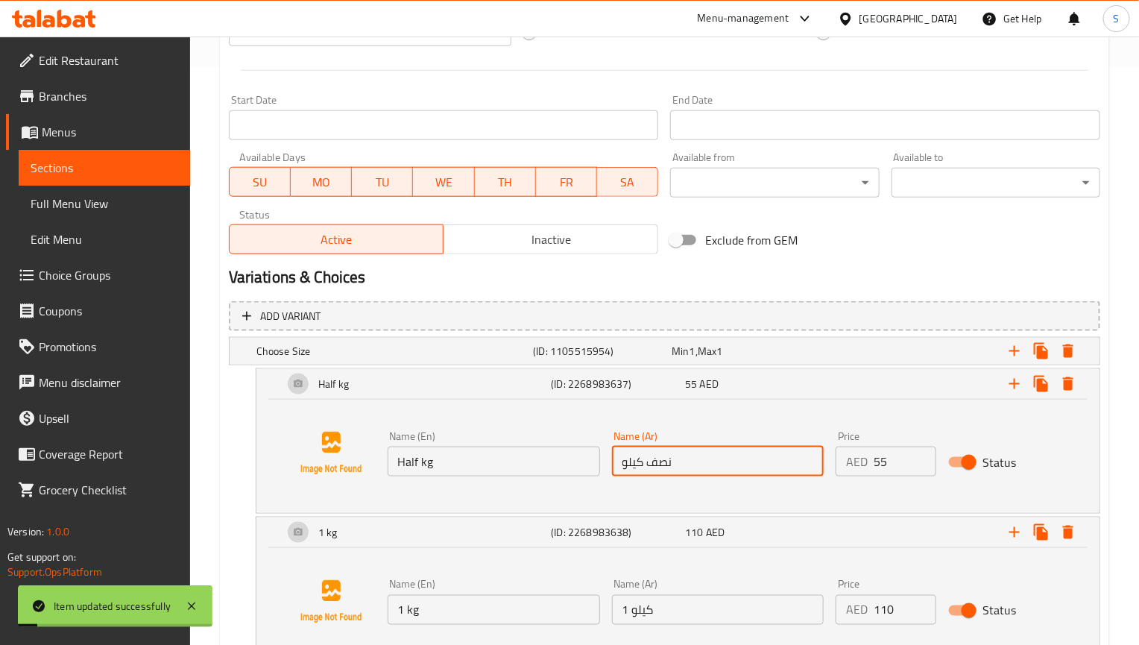
click at [680, 470] on input "نصف كيلو" at bounding box center [718, 461] width 212 height 30
click at [461, 481] on div "Name (En) Half kg Name (En)" at bounding box center [494, 453] width 224 height 57
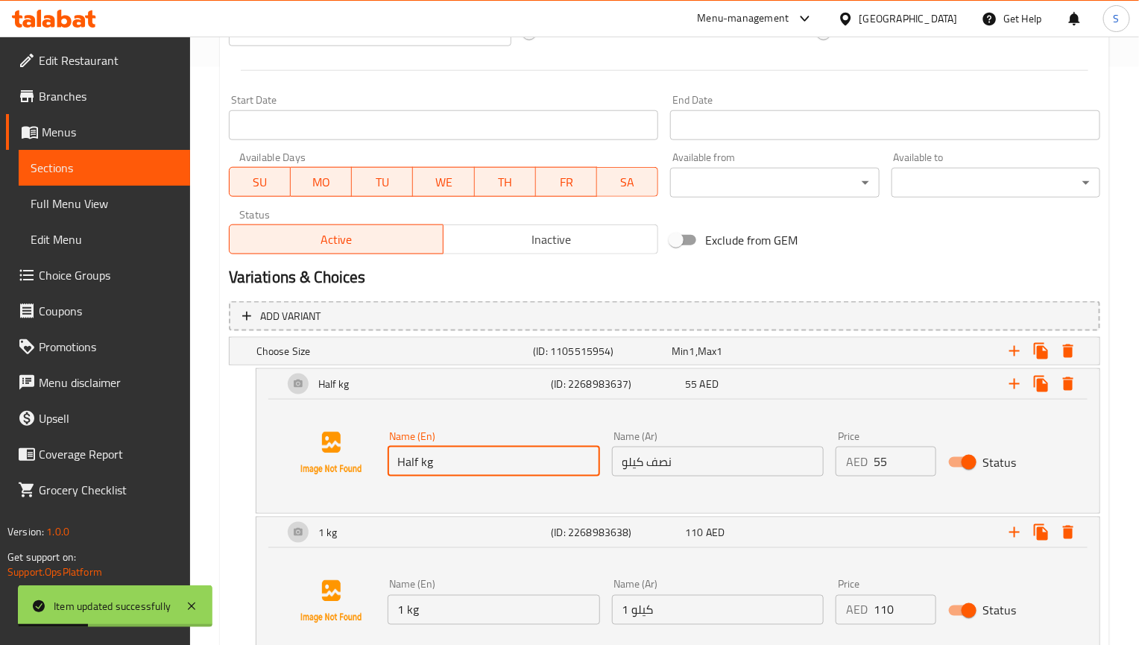
click at [461, 456] on input "Half kg" at bounding box center [494, 461] width 212 height 30
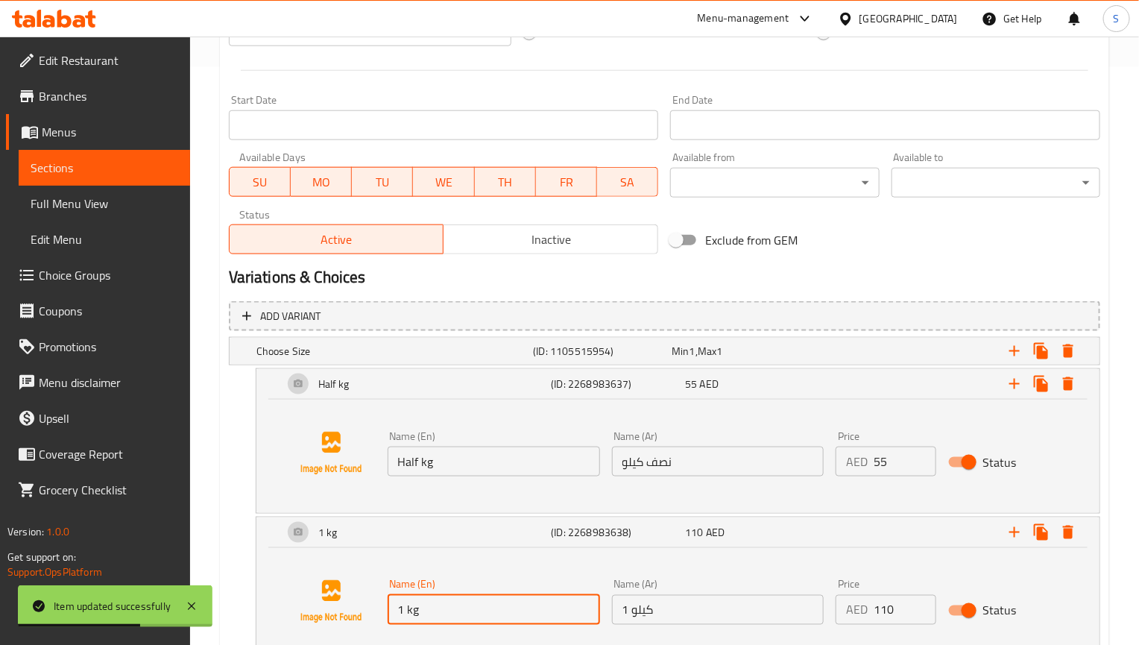
click at [441, 613] on input "1 kg" at bounding box center [494, 610] width 212 height 30
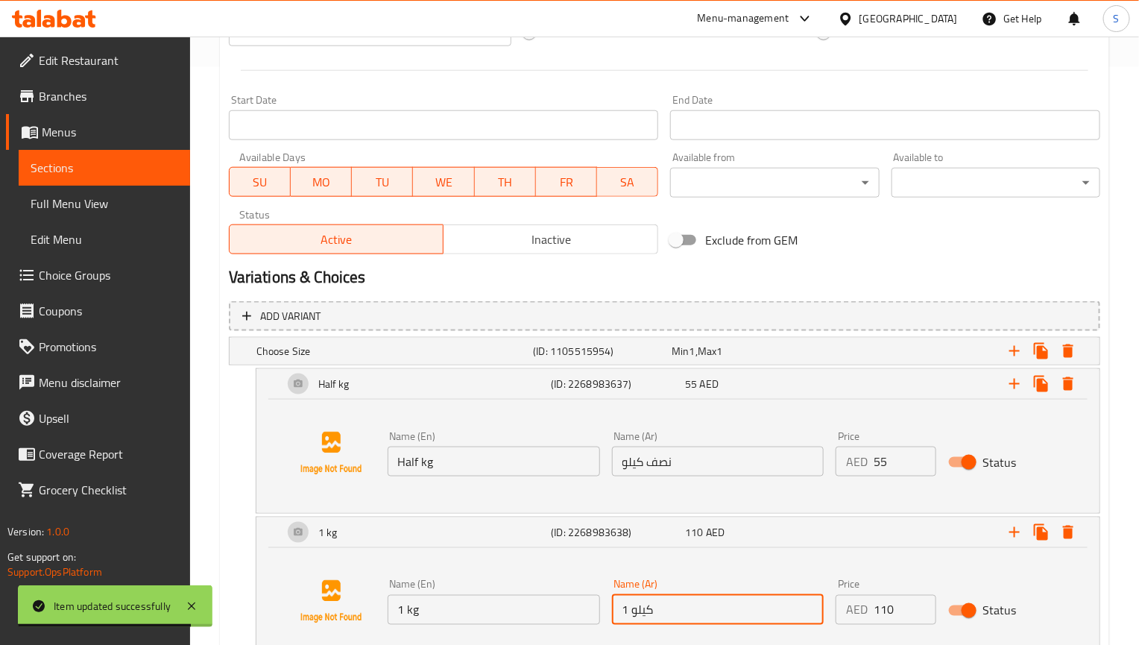
click at [639, 608] on input "1 كيلو" at bounding box center [718, 610] width 212 height 30
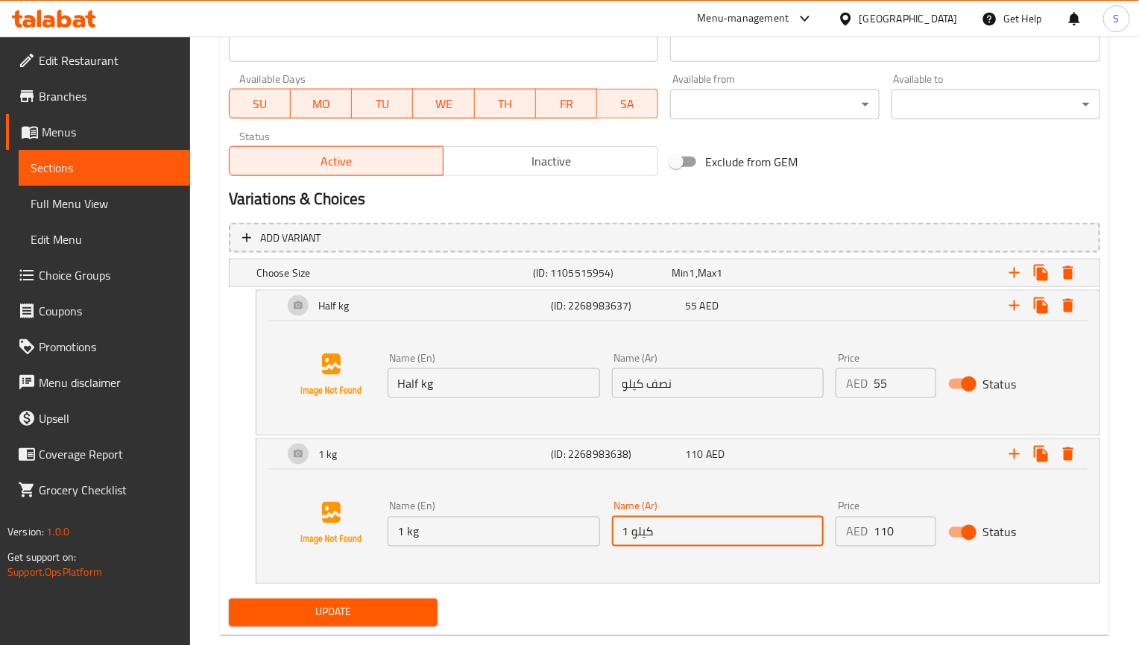
scroll to position [689, 0]
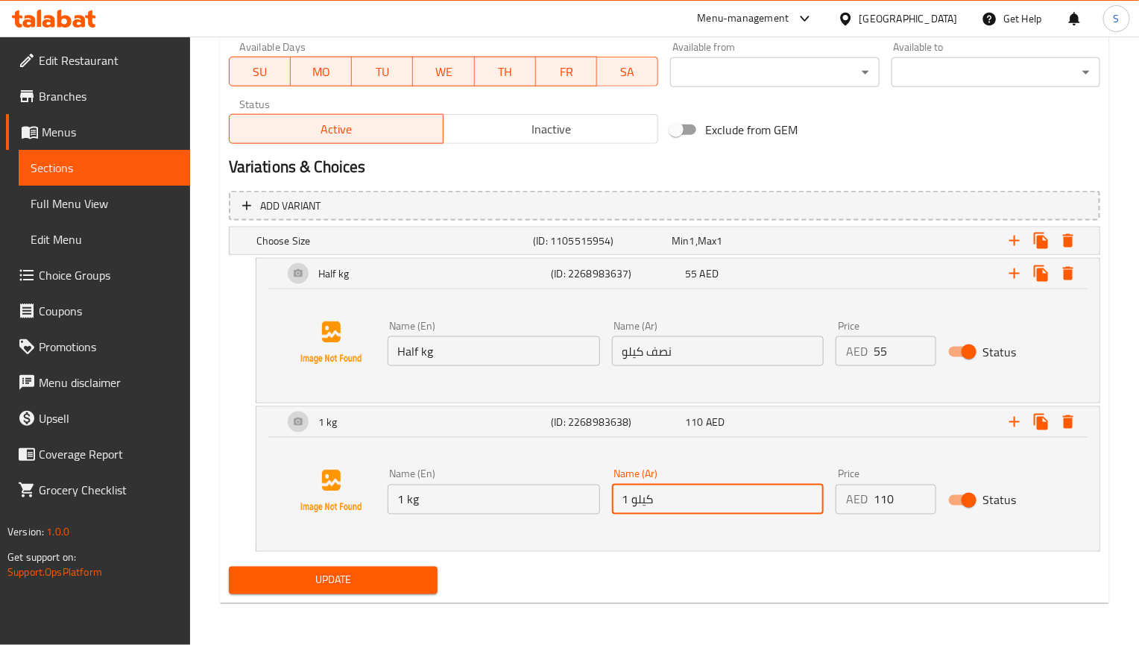
click at [389, 572] on span "Update" at bounding box center [333, 580] width 185 height 19
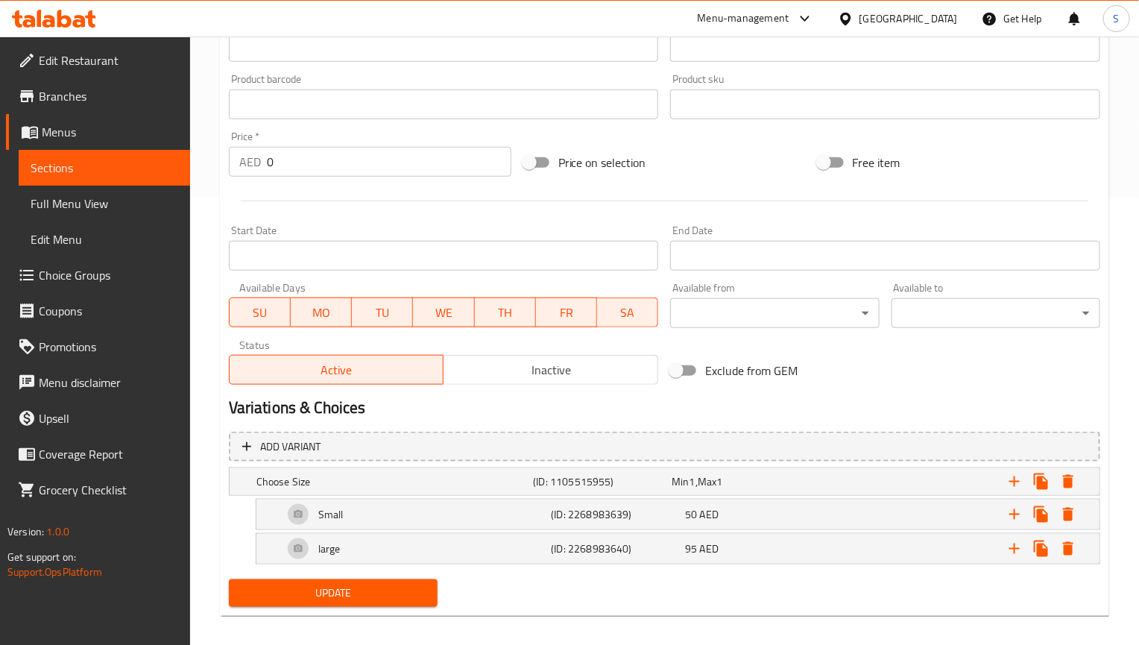
scroll to position [461, 0]
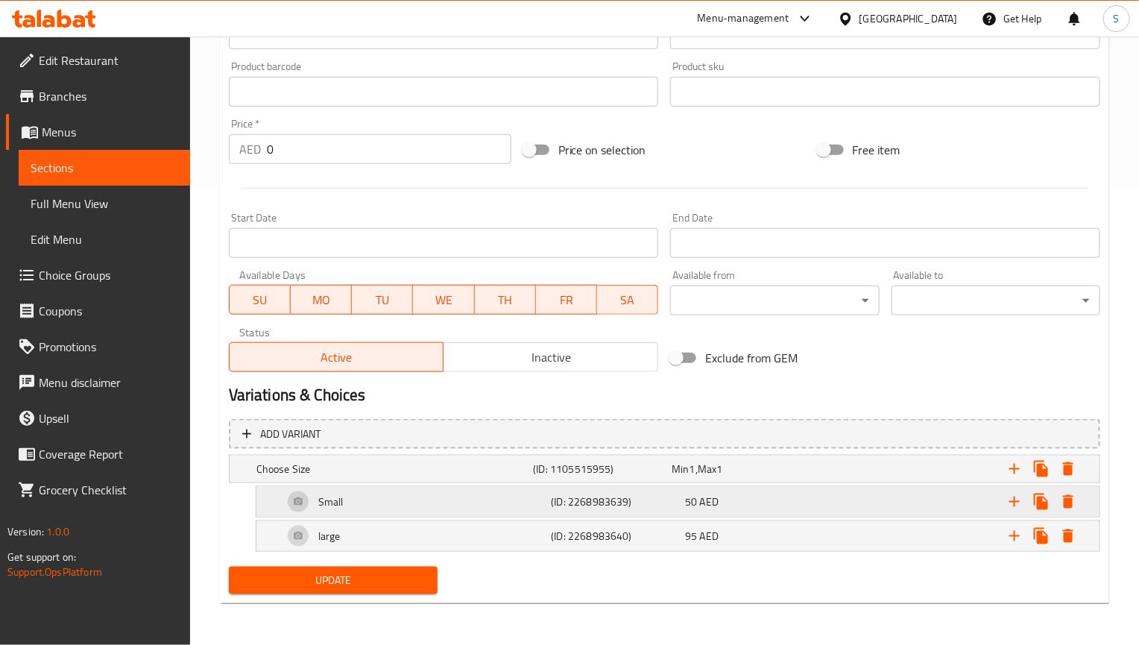
click at [478, 479] on div "Small" at bounding box center [391, 468] width 277 height 21
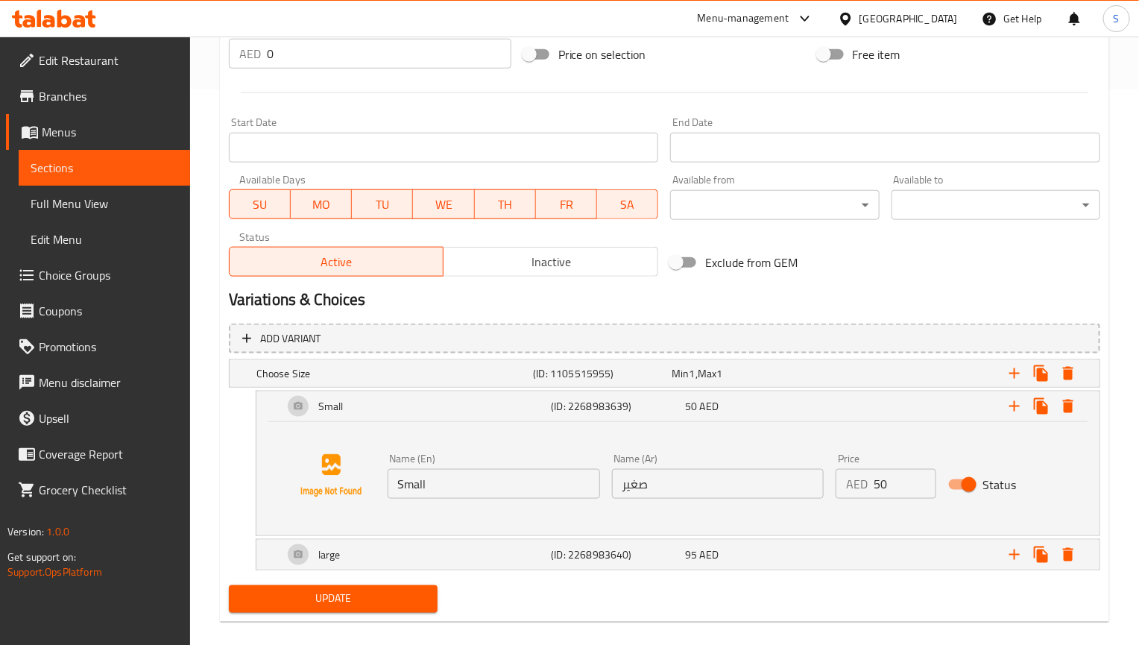
scroll to position [568, 0]
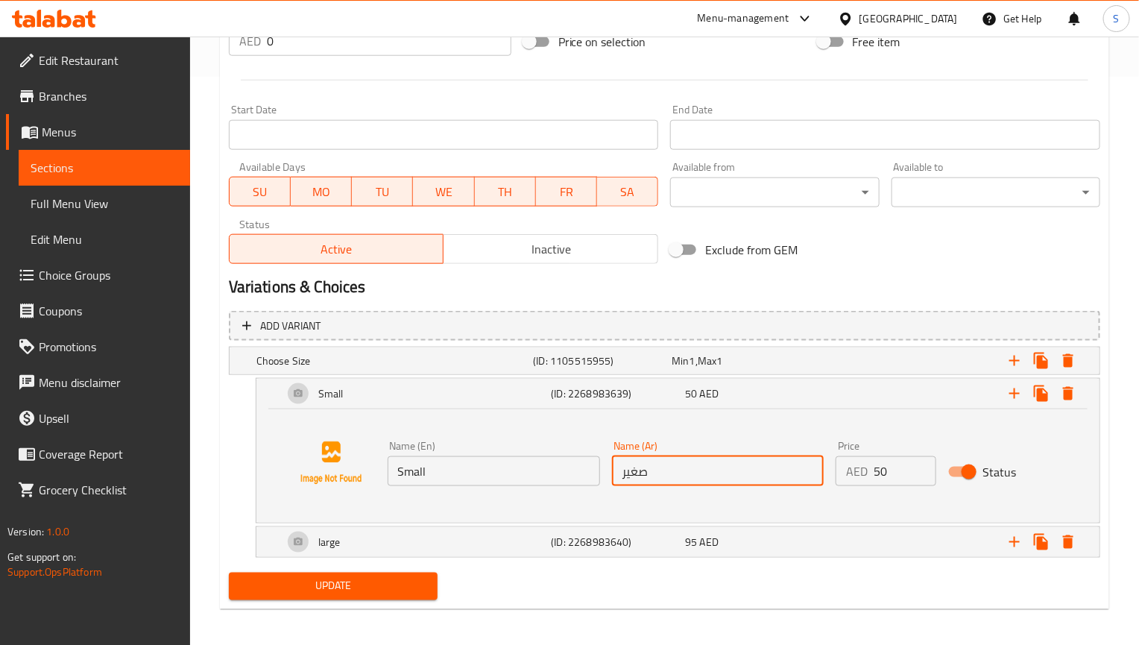
click at [683, 472] on input "صغير" at bounding box center [718, 471] width 212 height 30
paste input "نصف كيلو"
type input "نصف كيلو"
click at [644, 368] on h5 "(ID: 2268983640)" at bounding box center [599, 360] width 133 height 15
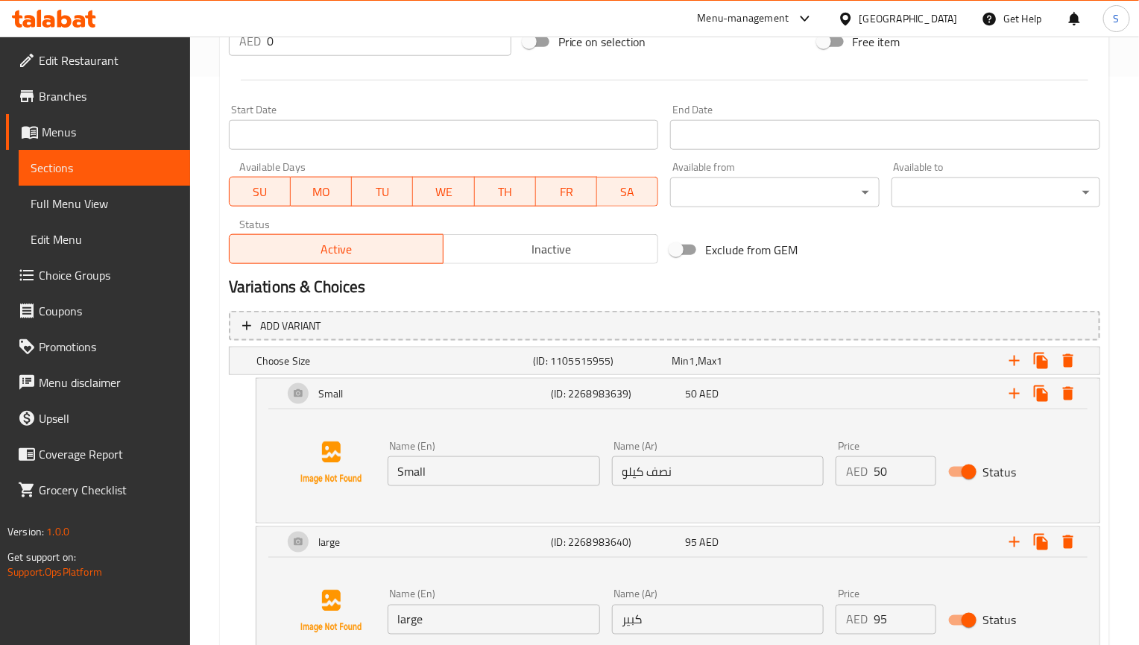
scroll to position [689, 0]
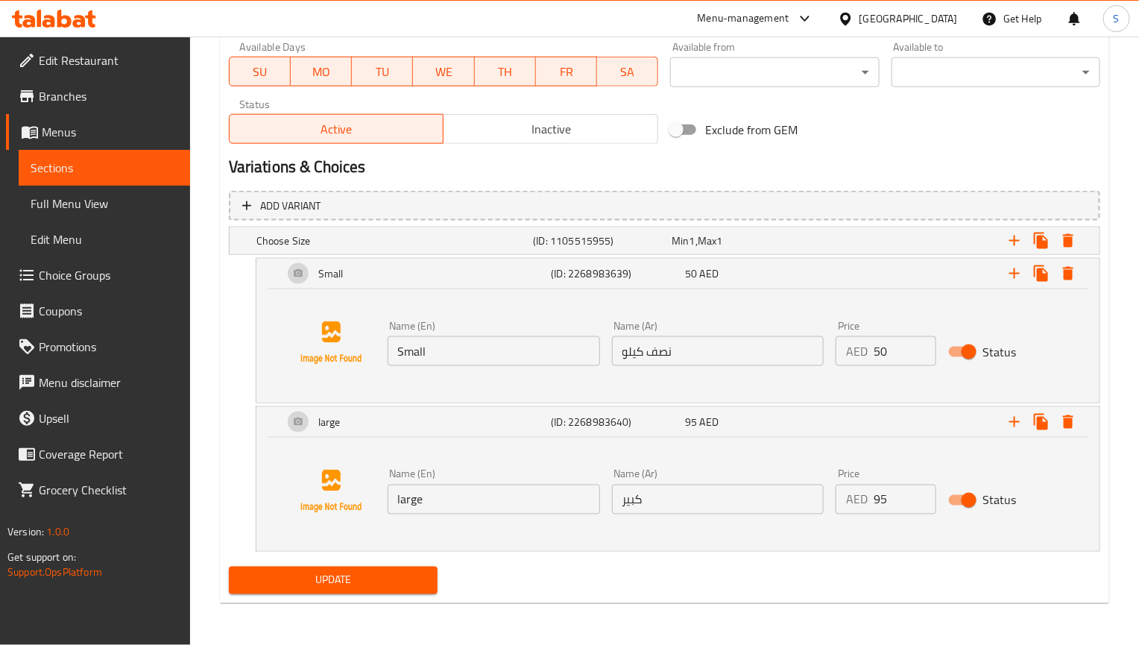
click at [459, 338] on input "Small" at bounding box center [494, 351] width 212 height 30
paste input "Half kg"
type input "Half kg"
click at [459, 497] on input "large" at bounding box center [494, 499] width 212 height 30
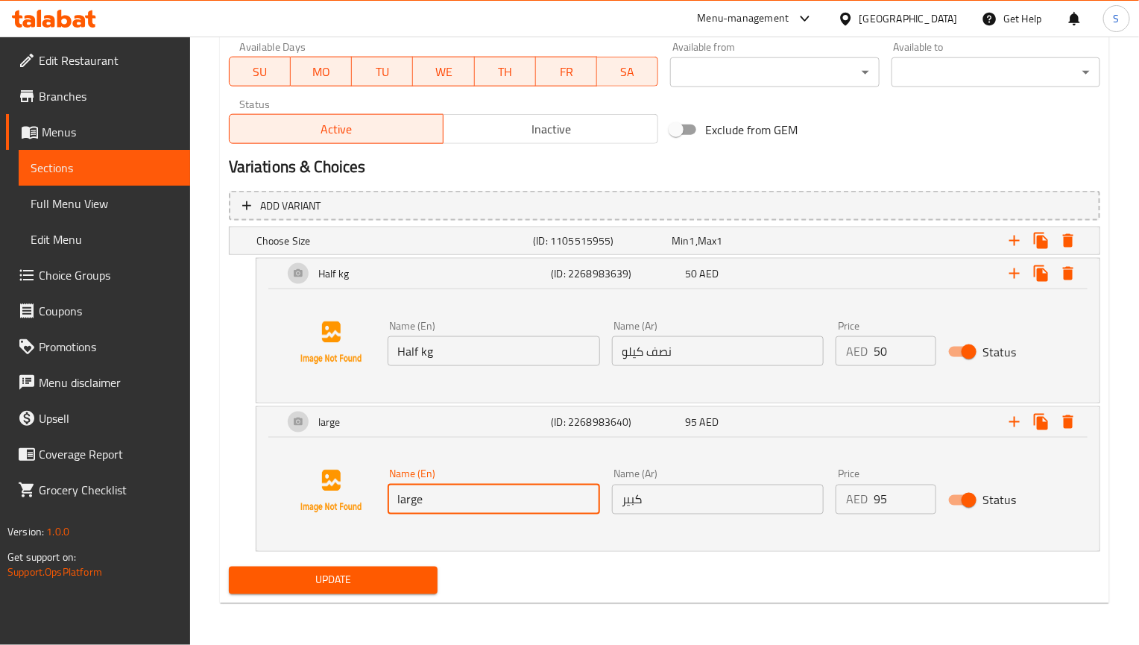
click at [459, 497] on input "large" at bounding box center [494, 499] width 212 height 30
paste input "1 kg"
type input "1 kg"
click at [687, 488] on input "كبير" at bounding box center [718, 499] width 212 height 30
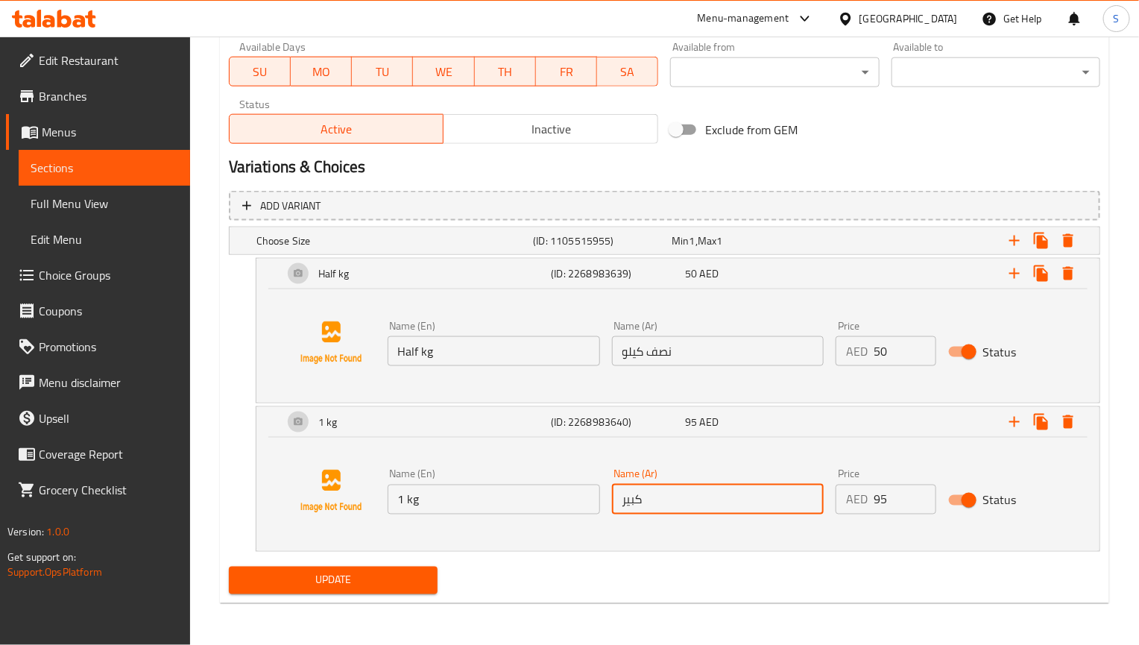
click at [687, 488] on input "كبير" at bounding box center [718, 499] width 212 height 30
paste input "1 كيلو"
type input "1 كيلو"
click at [229, 566] on button "Update" at bounding box center [333, 580] width 209 height 28
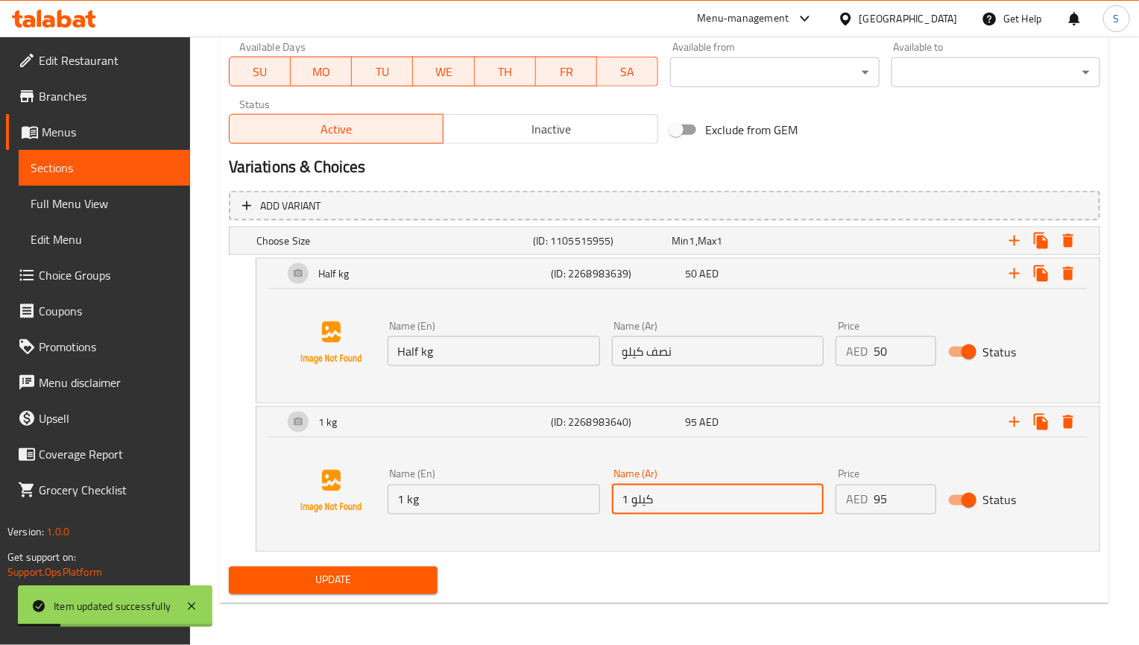
click at [472, 365] on div "Name (En) Half kg Name (En)" at bounding box center [494, 343] width 224 height 57
click at [472, 358] on input "Half kg" at bounding box center [494, 351] width 212 height 30
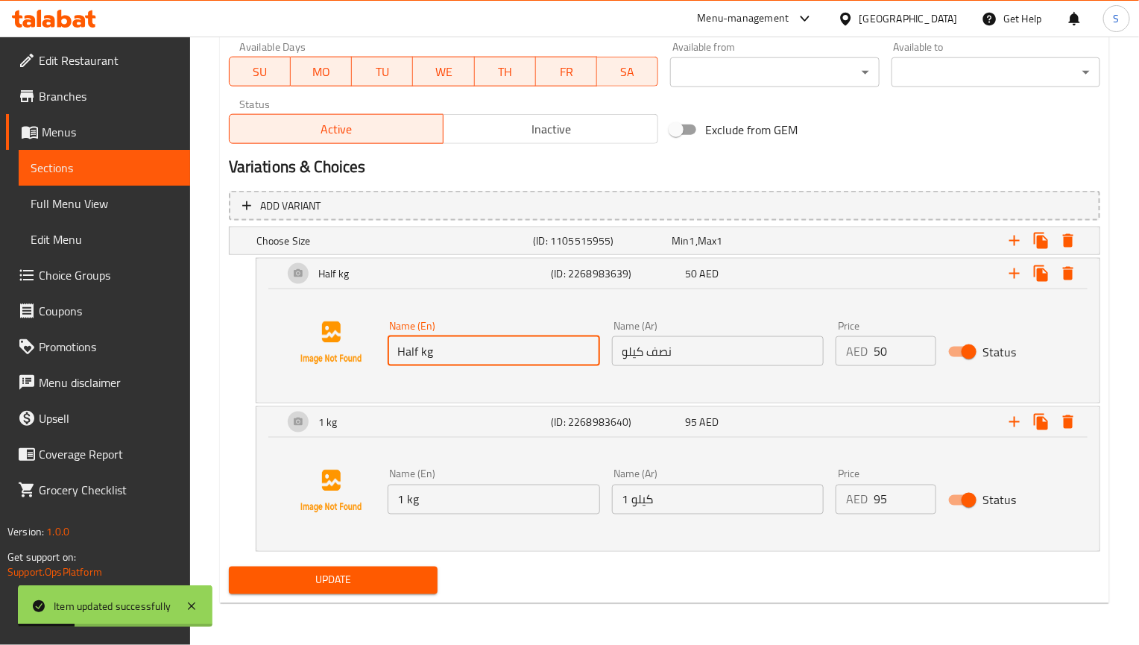
click at [472, 358] on input "Half kg" at bounding box center [494, 351] width 212 height 30
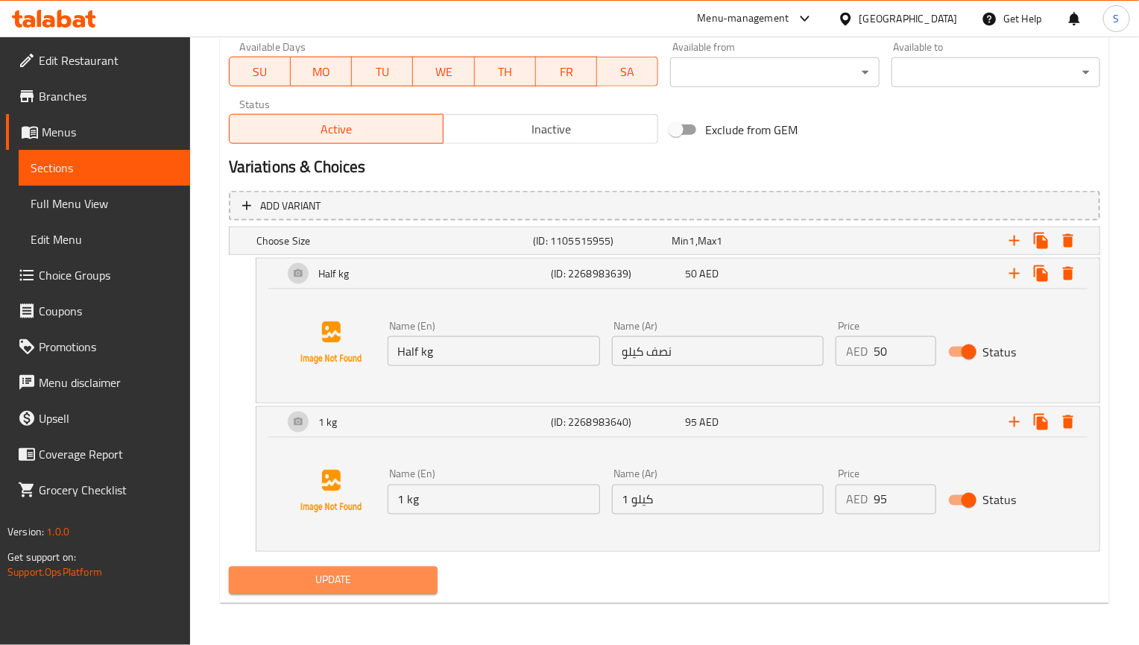
click at [396, 581] on span "Update" at bounding box center [333, 580] width 185 height 19
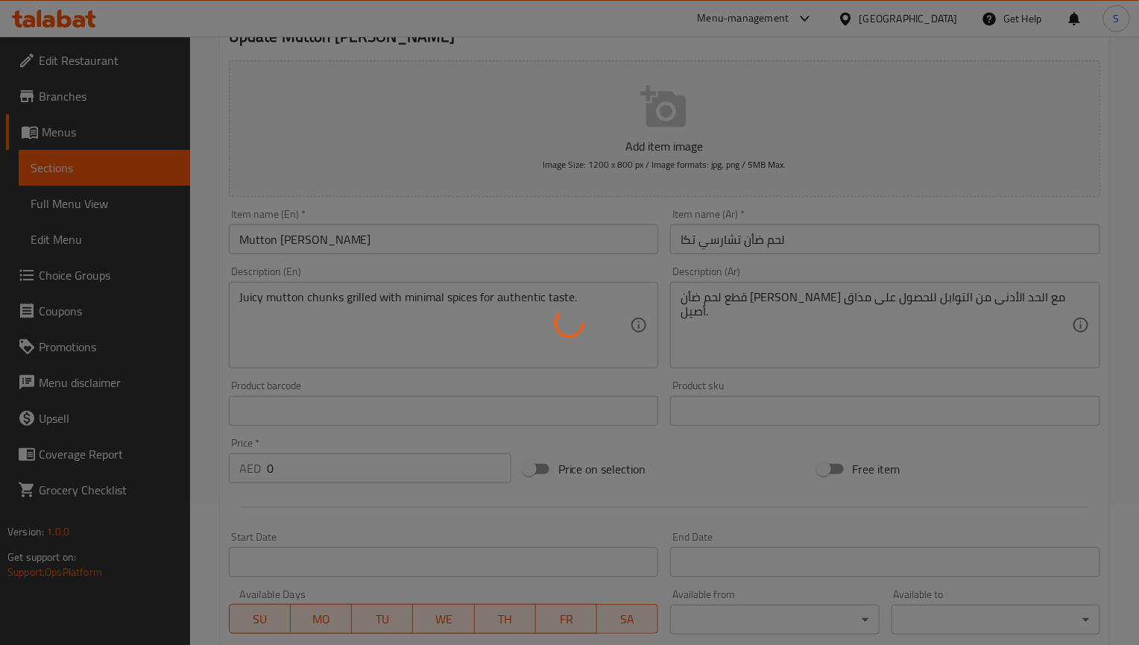
scroll to position [19, 0]
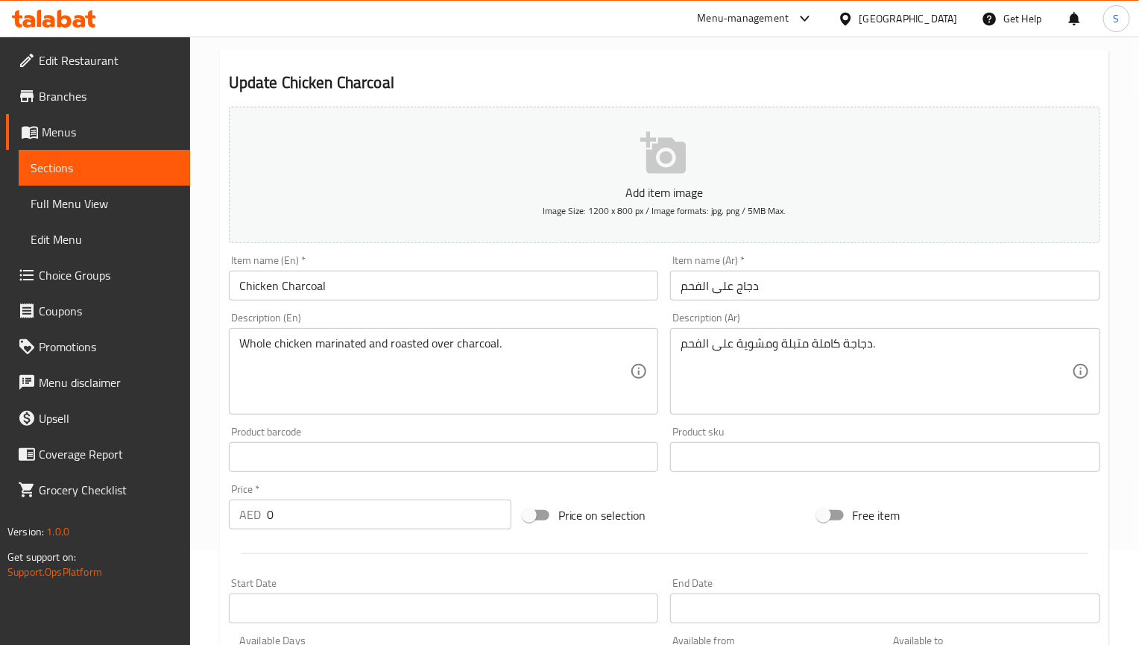
scroll to position [461, 0]
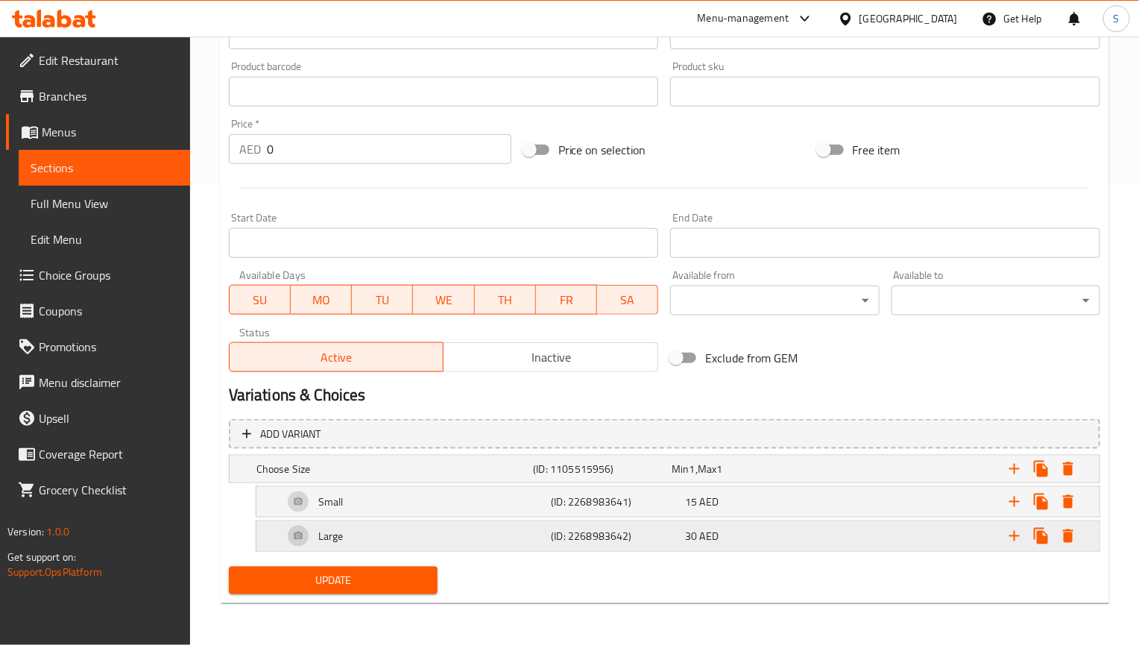
click at [502, 479] on div "Large" at bounding box center [391, 468] width 277 height 21
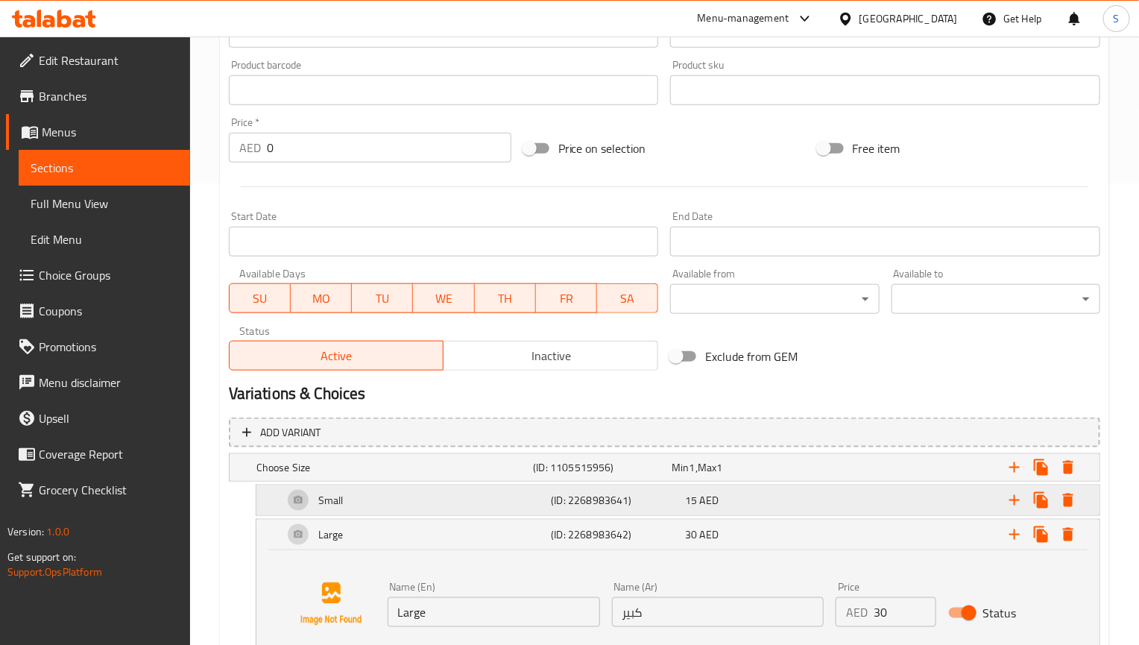
click at [499, 478] on div "Small" at bounding box center [391, 467] width 277 height 21
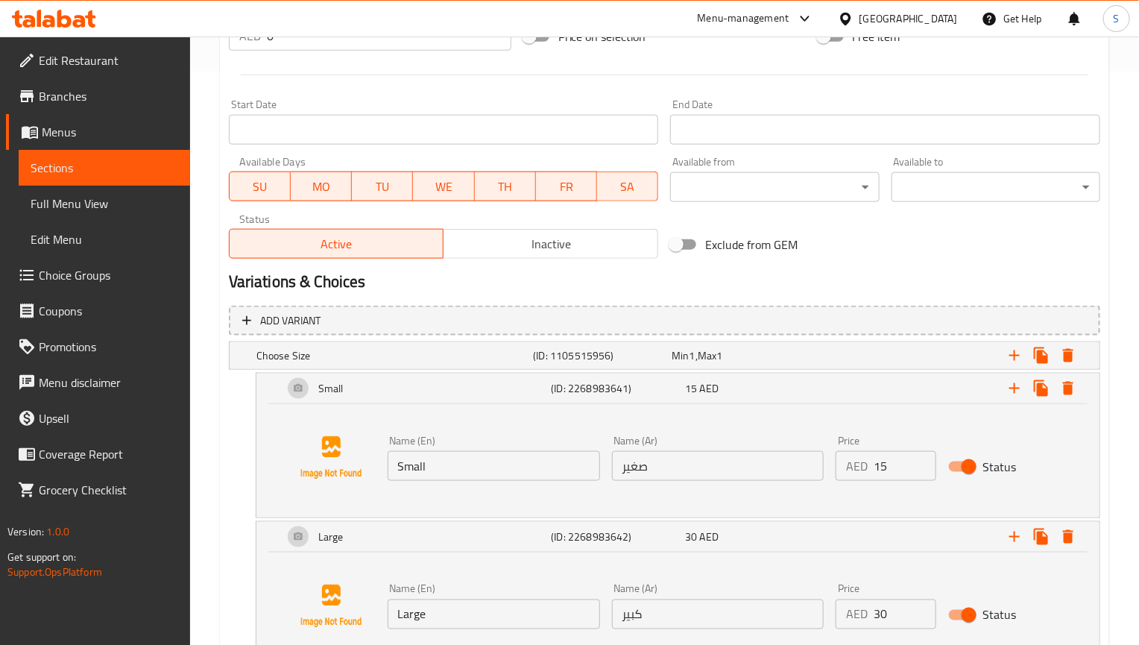
scroll to position [685, 0]
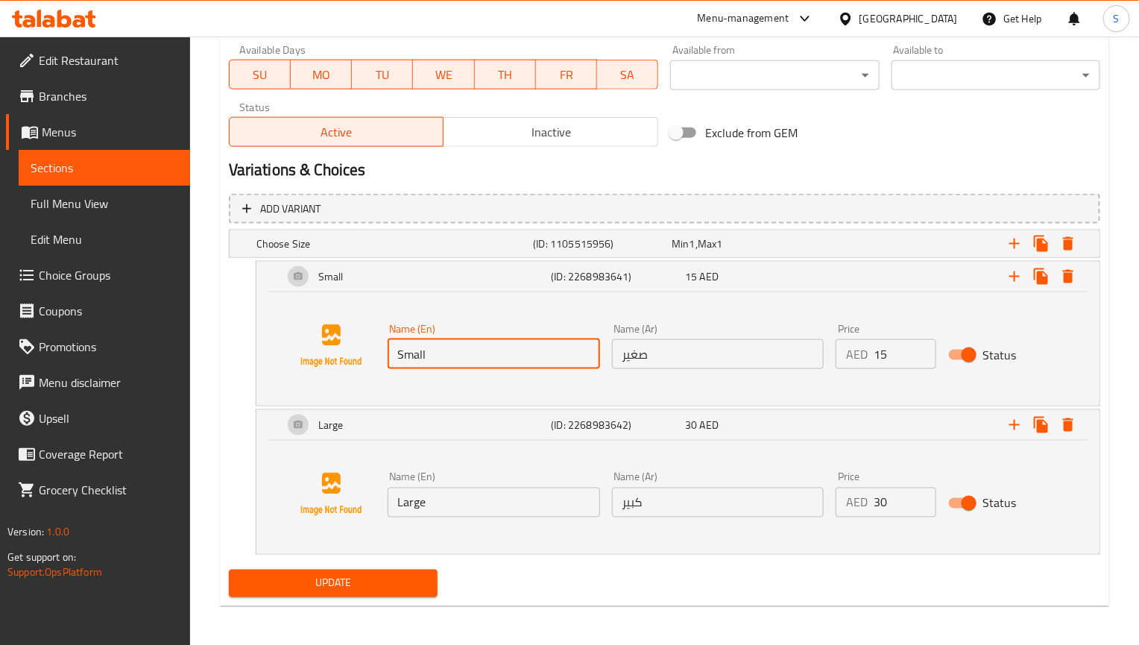
click at [487, 350] on input "Small" at bounding box center [494, 354] width 212 height 30
paste input "Half kg"
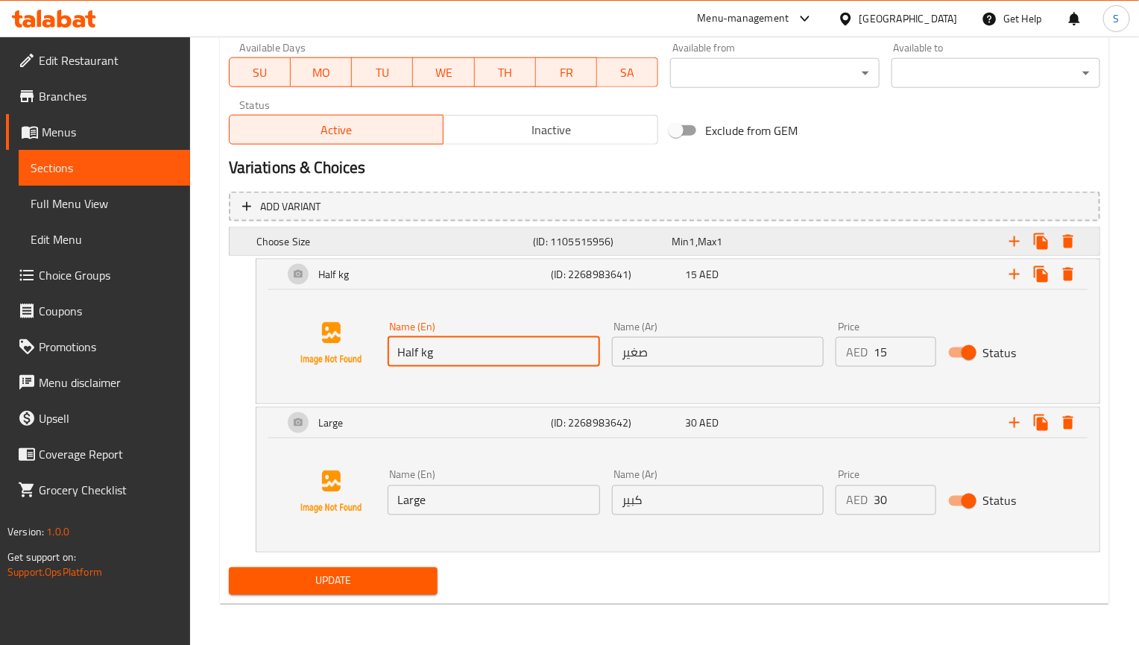
scroll to position [689, 0]
click at [470, 358] on input "Half kg" at bounding box center [494, 351] width 212 height 30
type input "Half"
click at [627, 347] on input "صغير" at bounding box center [718, 351] width 212 height 30
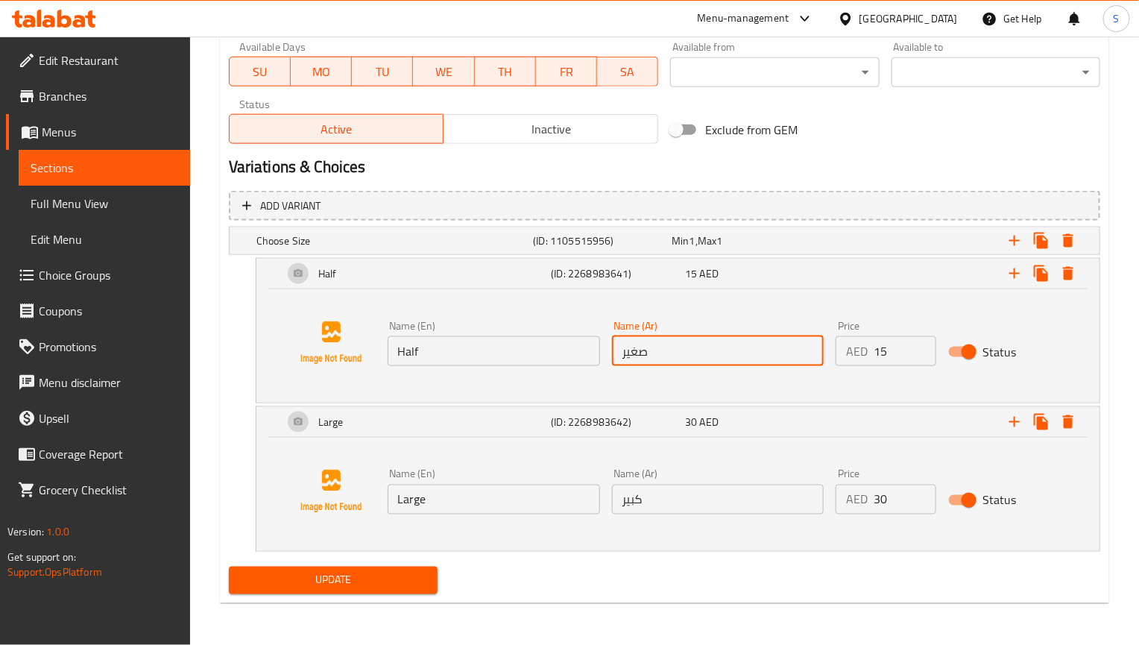
click at [627, 347] on input "صغير" at bounding box center [718, 351] width 212 height 30
click at [627, 347] on input "kwt" at bounding box center [718, 351] width 212 height 30
type input "نصف"
click at [525, 499] on input "Large" at bounding box center [494, 499] width 212 height 30
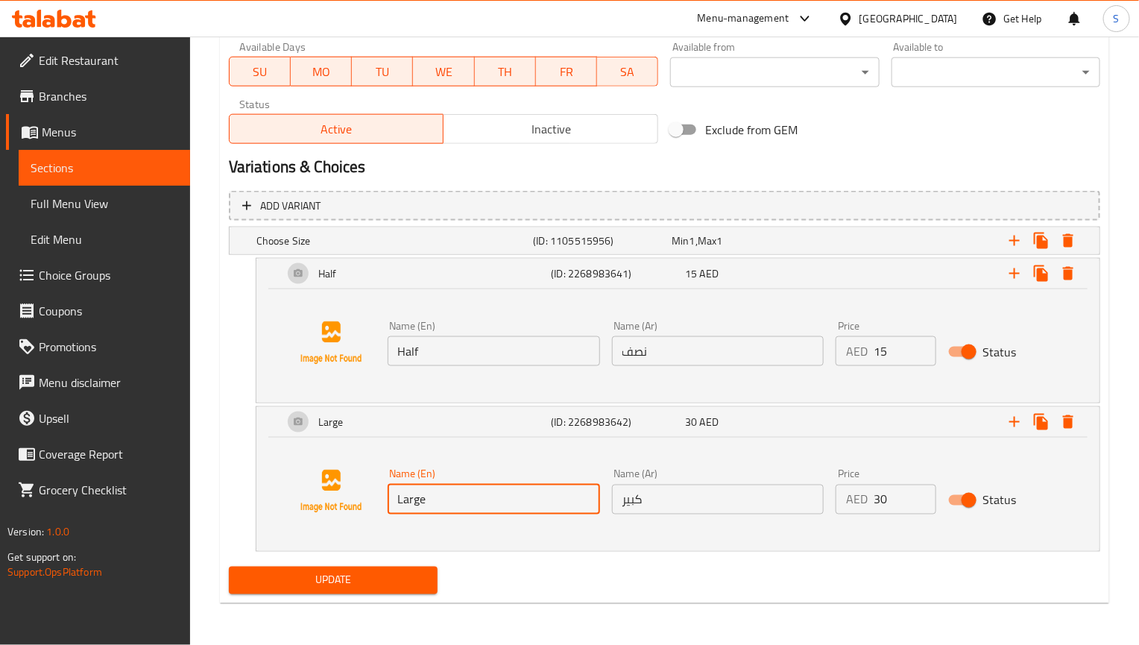
click at [525, 499] on input "Large" at bounding box center [494, 499] width 212 height 30
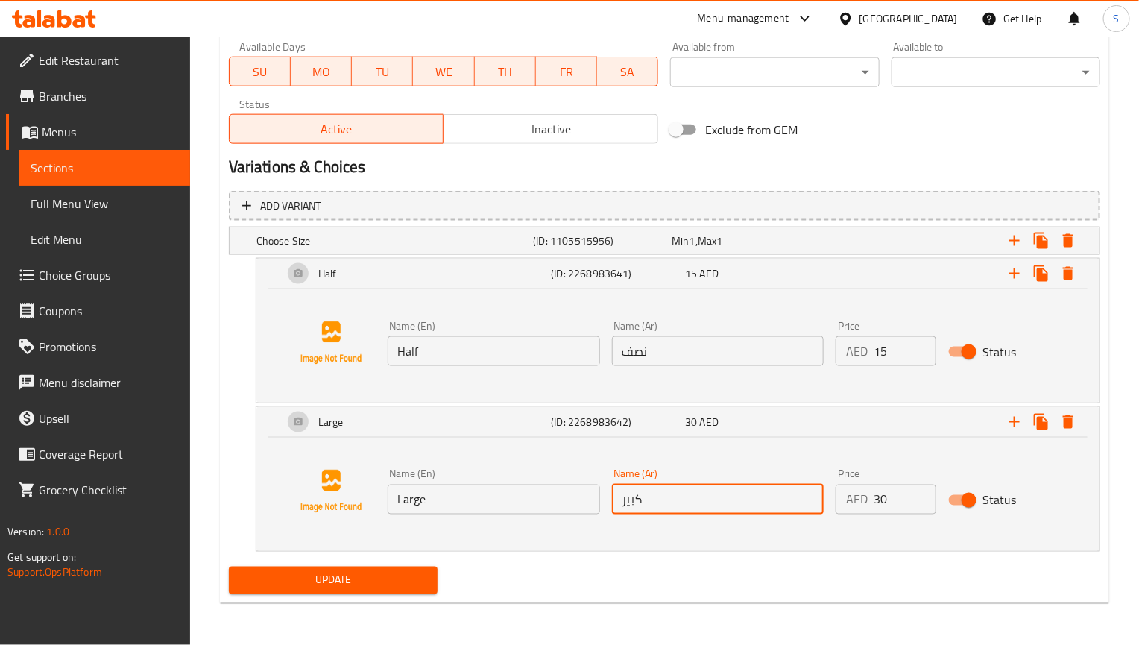
click at [745, 494] on input "كبير" at bounding box center [718, 499] width 212 height 30
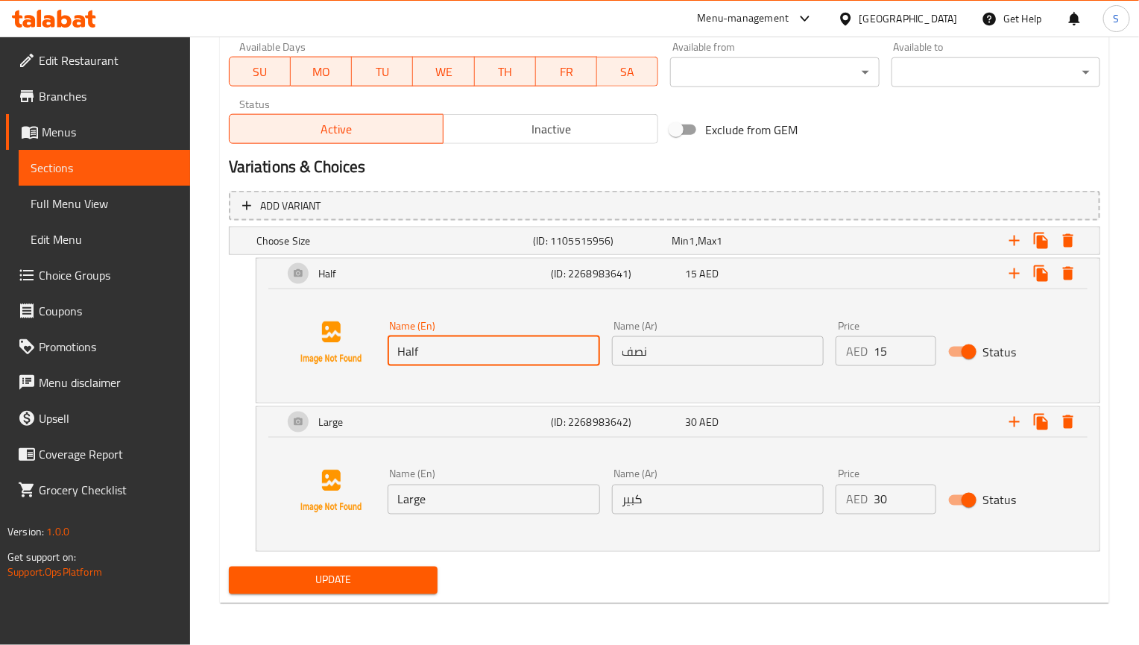
click at [468, 349] on input "Half" at bounding box center [494, 351] width 212 height 30
type input "Half kg"
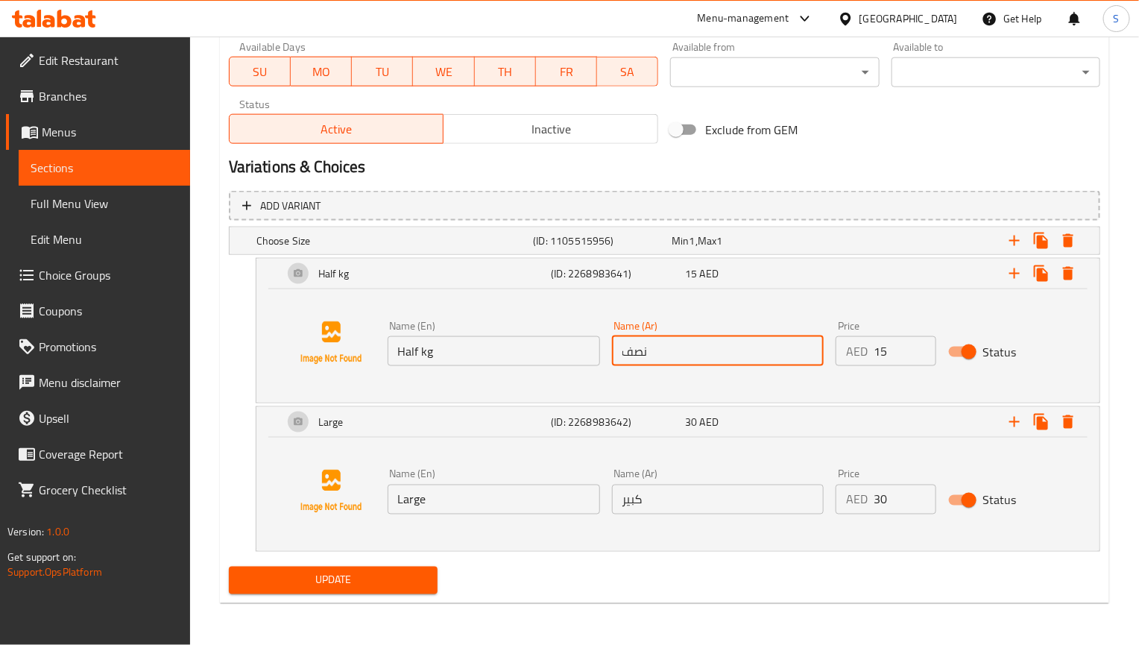
click at [695, 347] on input "نصف" at bounding box center [718, 351] width 212 height 30
type input "نصف كيلو"
click at [543, 494] on input "Large" at bounding box center [494, 499] width 212 height 30
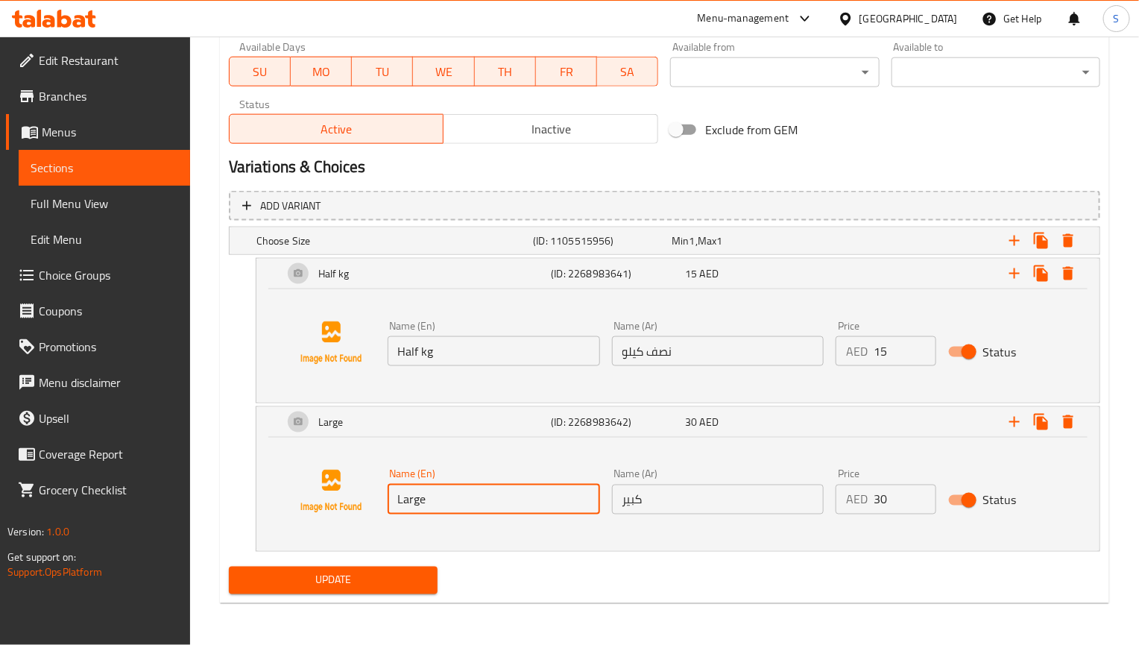
click at [543, 494] on input "Large" at bounding box center [494, 499] width 212 height 30
click at [515, 496] on input "Large" at bounding box center [494, 499] width 212 height 30
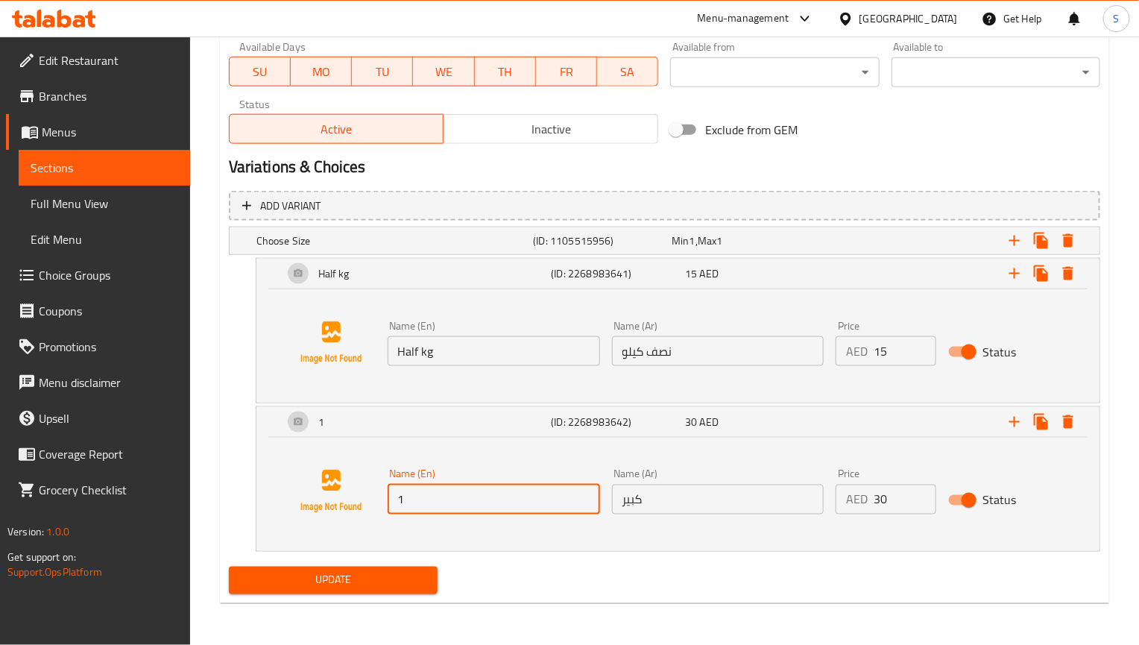
type input "1 kg"
click at [667, 499] on input "كبير" at bounding box center [718, 499] width 212 height 30
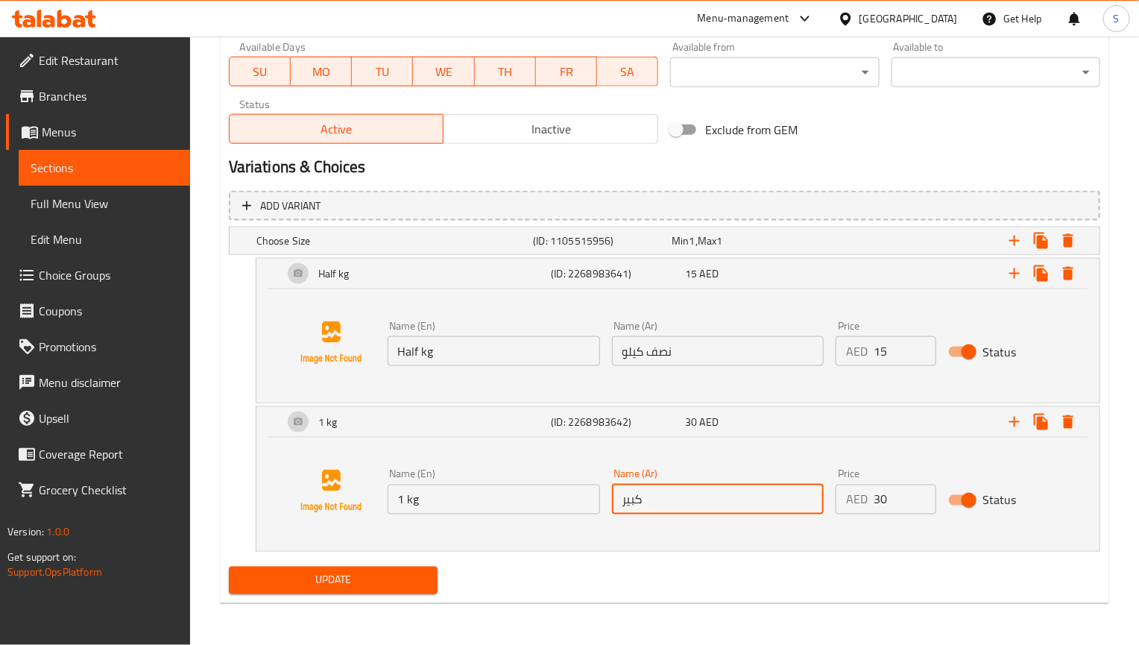
click at [667, 499] on input "كبير" at bounding box center [718, 499] width 212 height 30
click at [667, 499] on input "text" at bounding box center [718, 499] width 212 height 30
type input "1 كيلو"
click at [388, 575] on span "Update" at bounding box center [333, 580] width 185 height 19
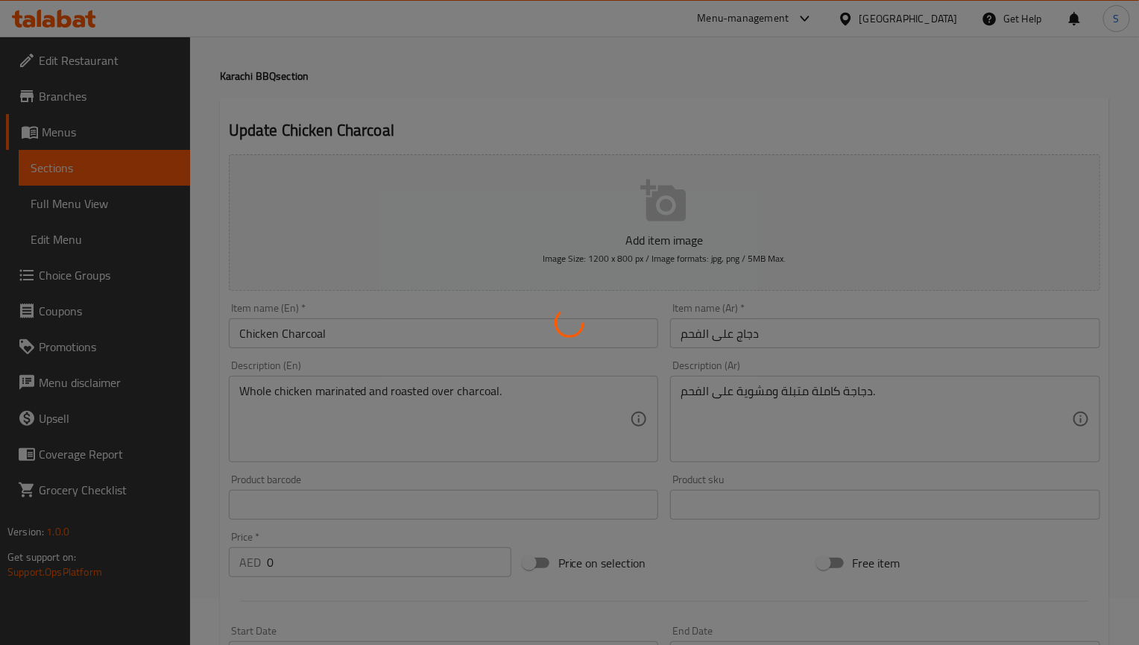
scroll to position [0, 0]
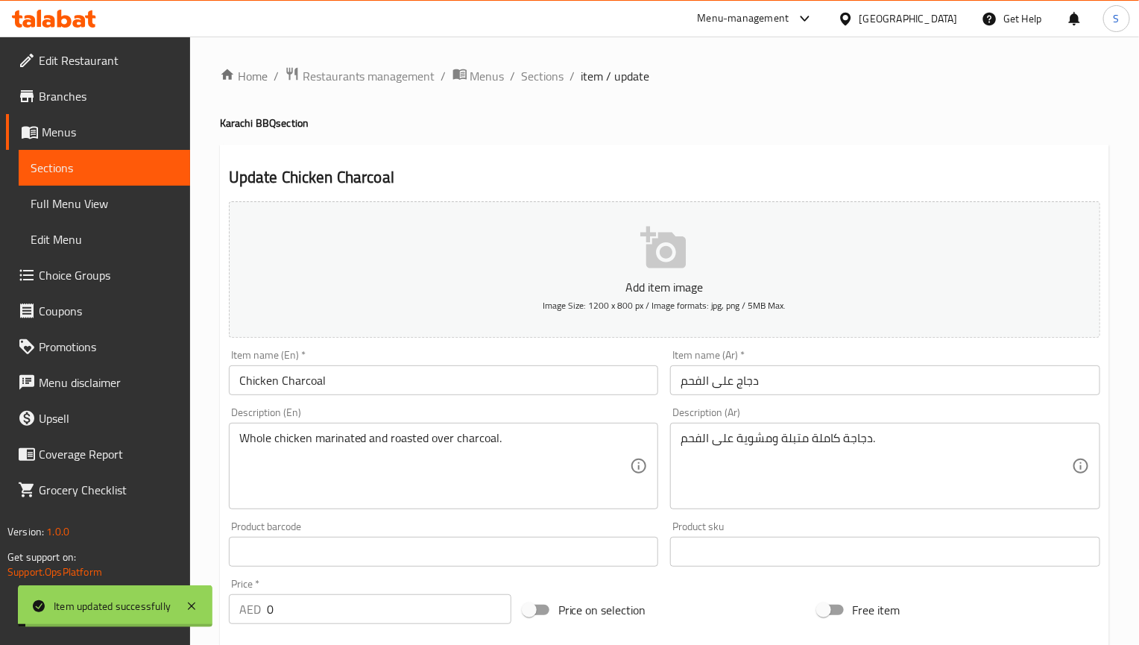
click at [358, 380] on input "Chicken Charcoal" at bounding box center [444, 380] width 430 height 30
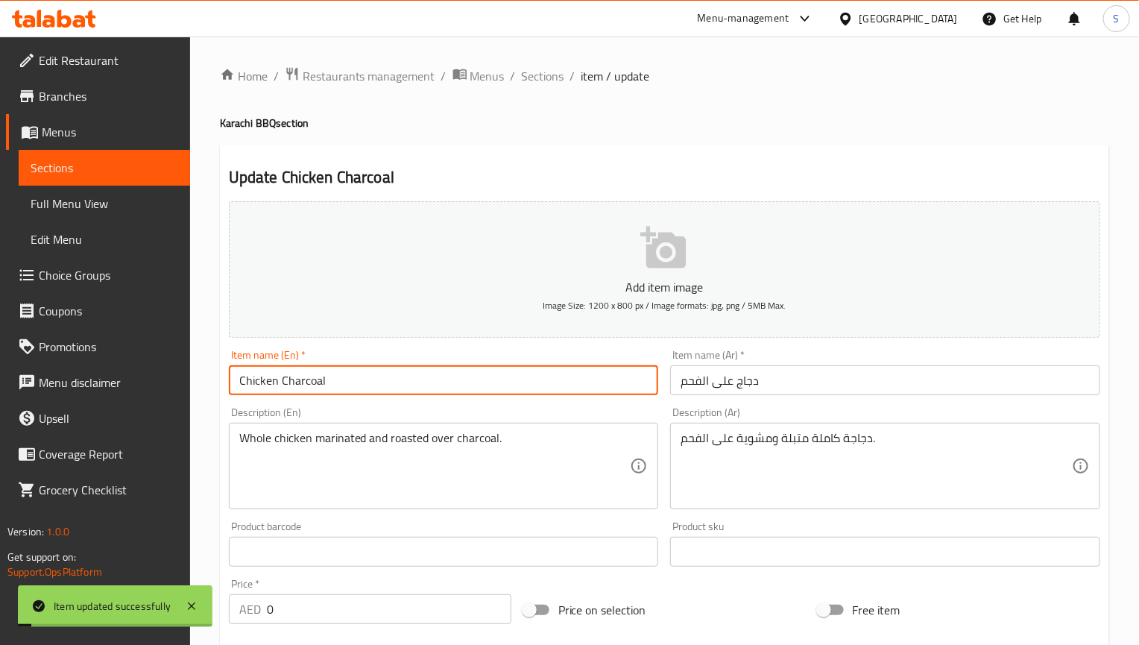
click at [358, 380] on input "Chicken Charcoal" at bounding box center [444, 380] width 430 height 30
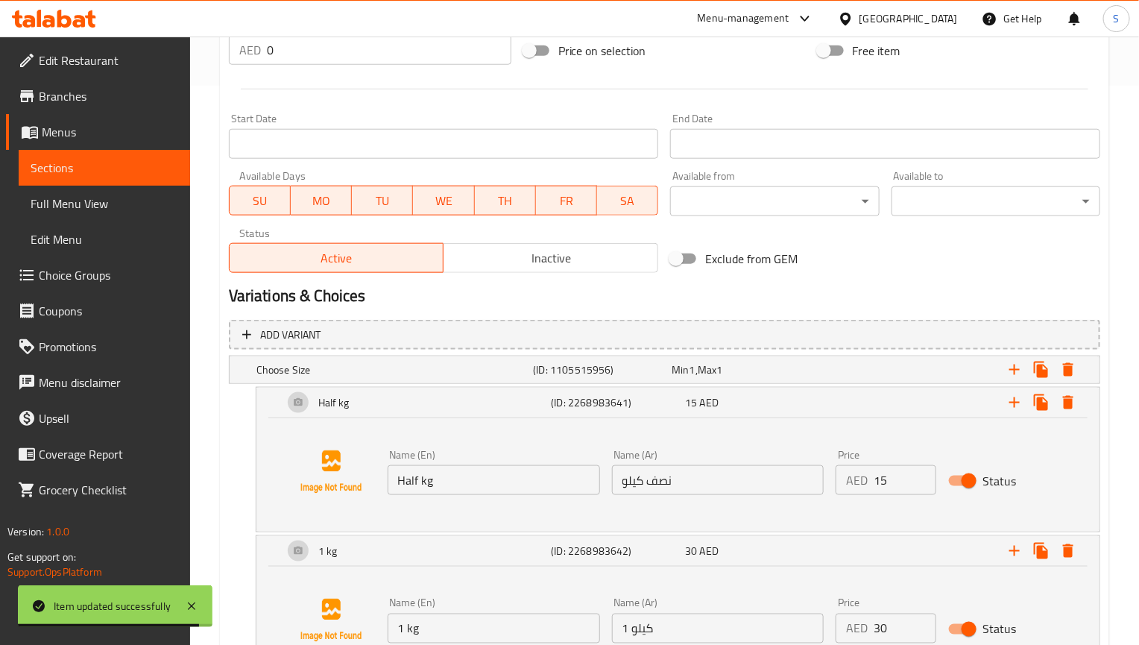
scroll to position [689, 0]
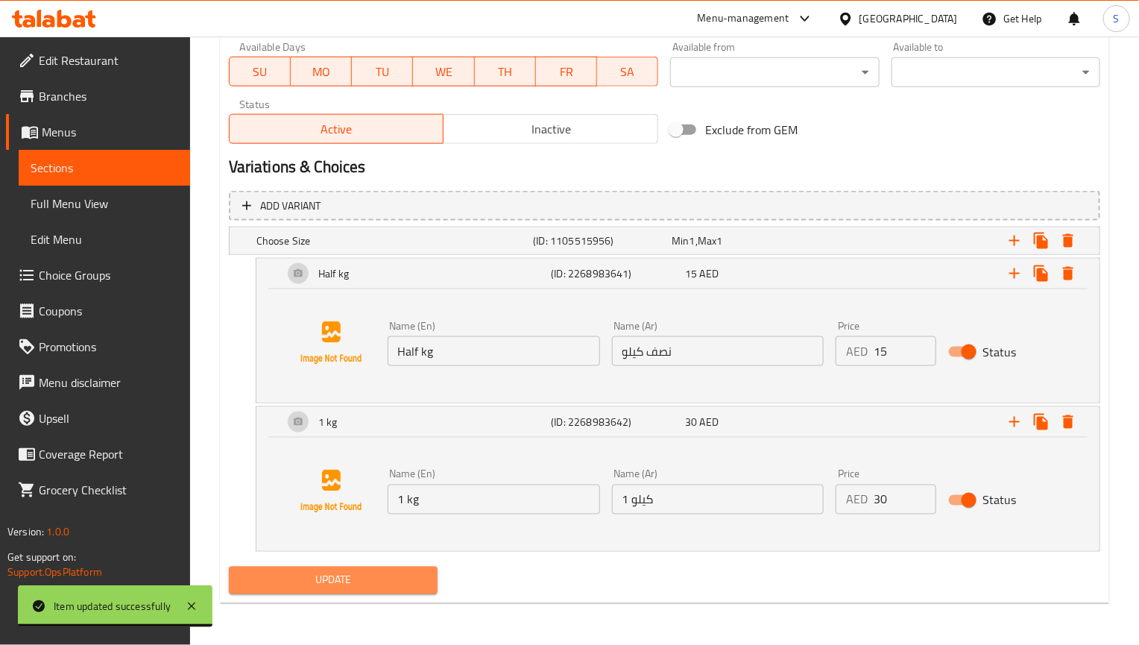
click at [405, 584] on span "Update" at bounding box center [333, 580] width 185 height 19
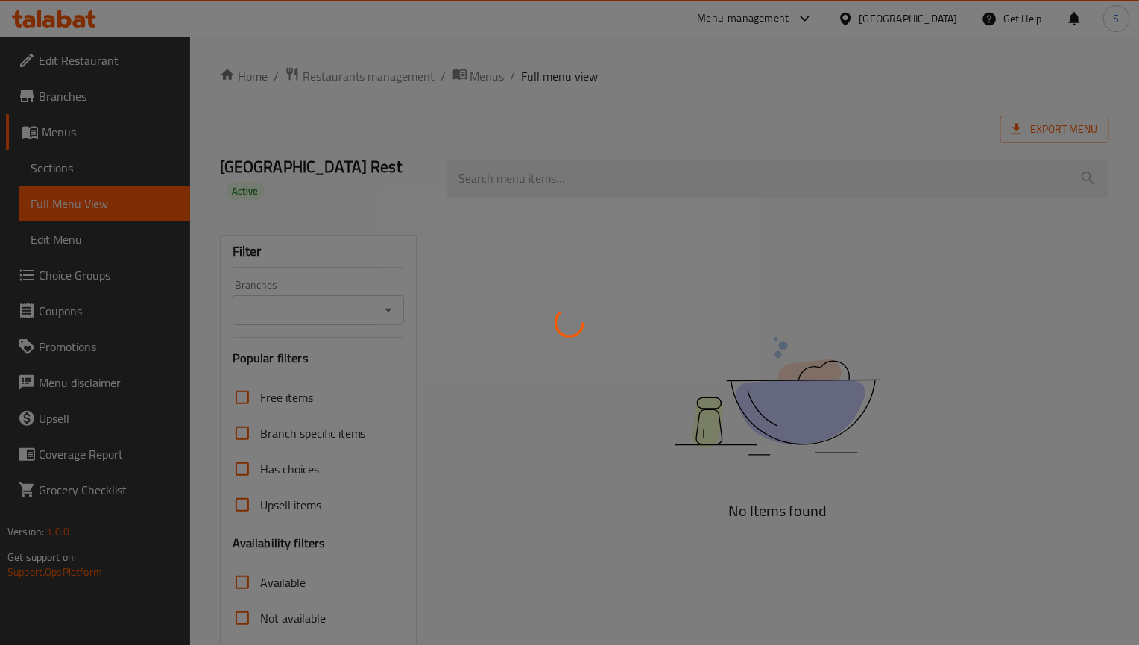
drag, startPoint x: 796, startPoint y: 92, endPoint x: 787, endPoint y: 65, distance: 29.0
click at [796, 92] on div at bounding box center [569, 322] width 1139 height 645
click at [751, 107] on div at bounding box center [569, 322] width 1139 height 645
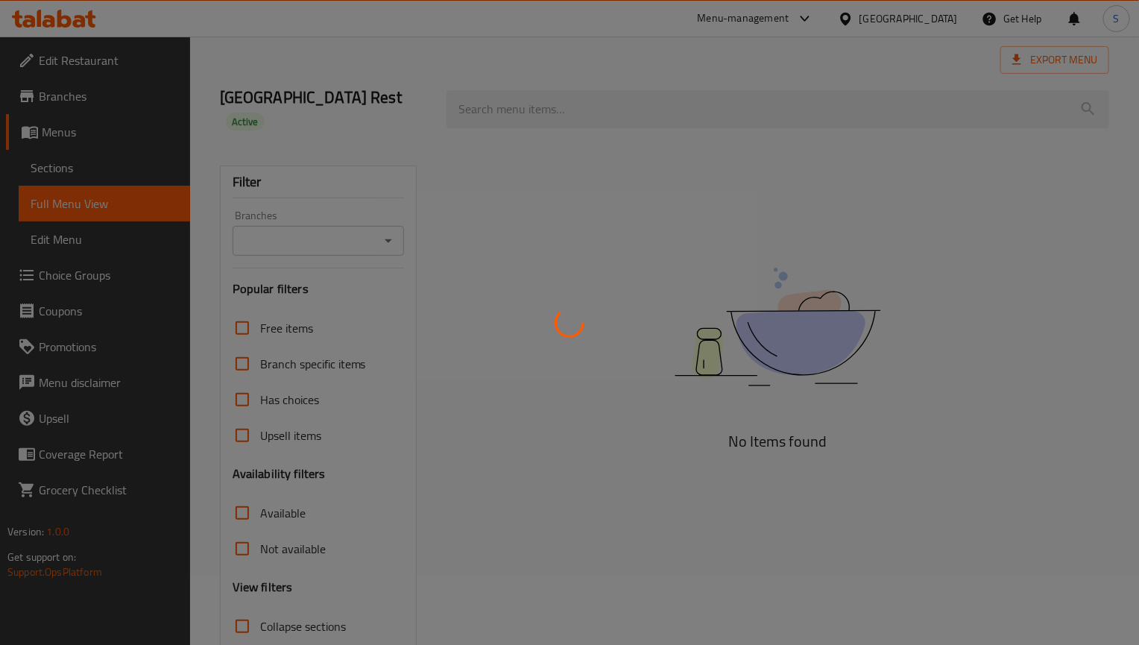
scroll to position [150, 0]
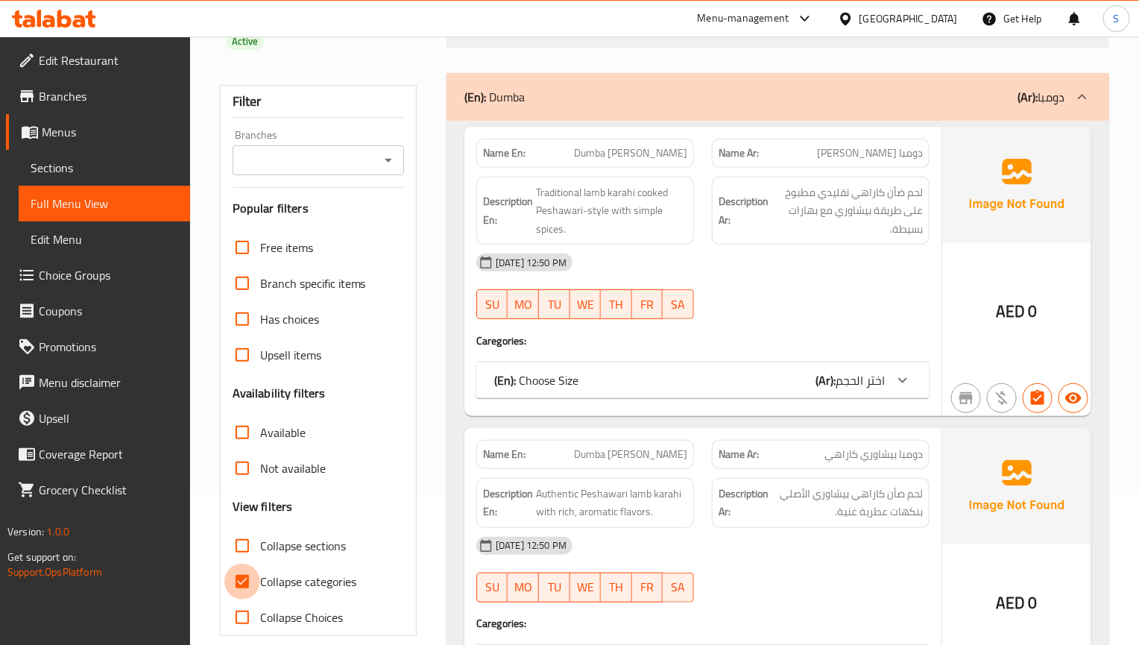
click at [241, 566] on input "Collapse categories" at bounding box center [242, 581] width 36 height 36
checkbox input "false"
click at [241, 528] on input "Collapse sections" at bounding box center [242, 546] width 36 height 36
checkbox input "true"
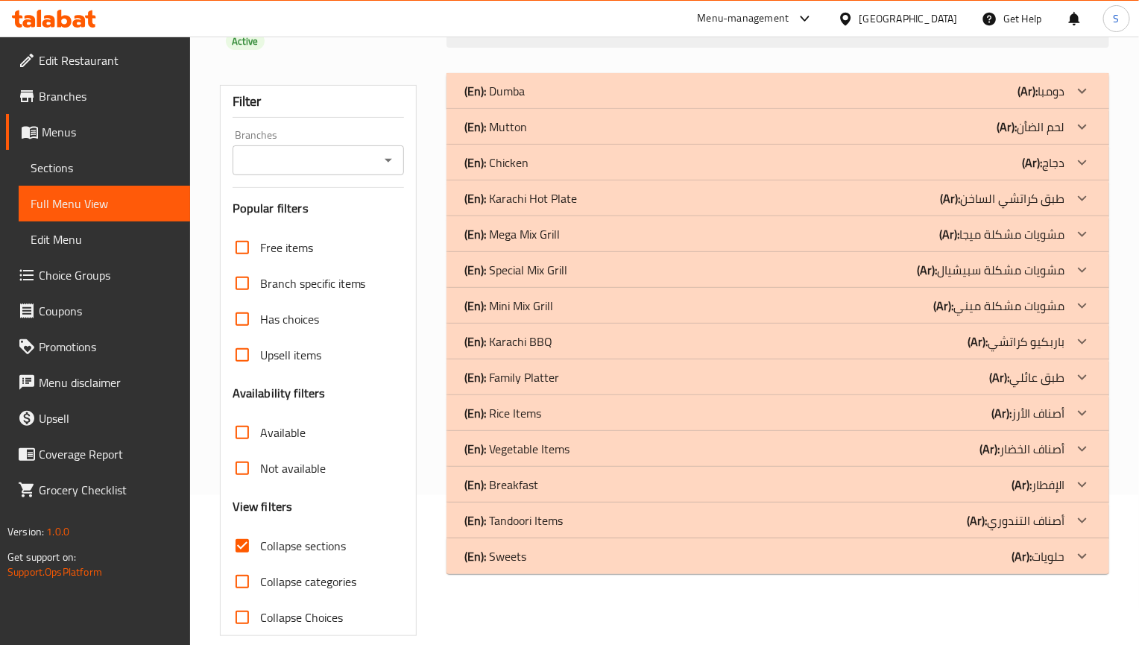
click at [525, 100] on p "(En): Karachi BBQ" at bounding box center [494, 91] width 60 height 18
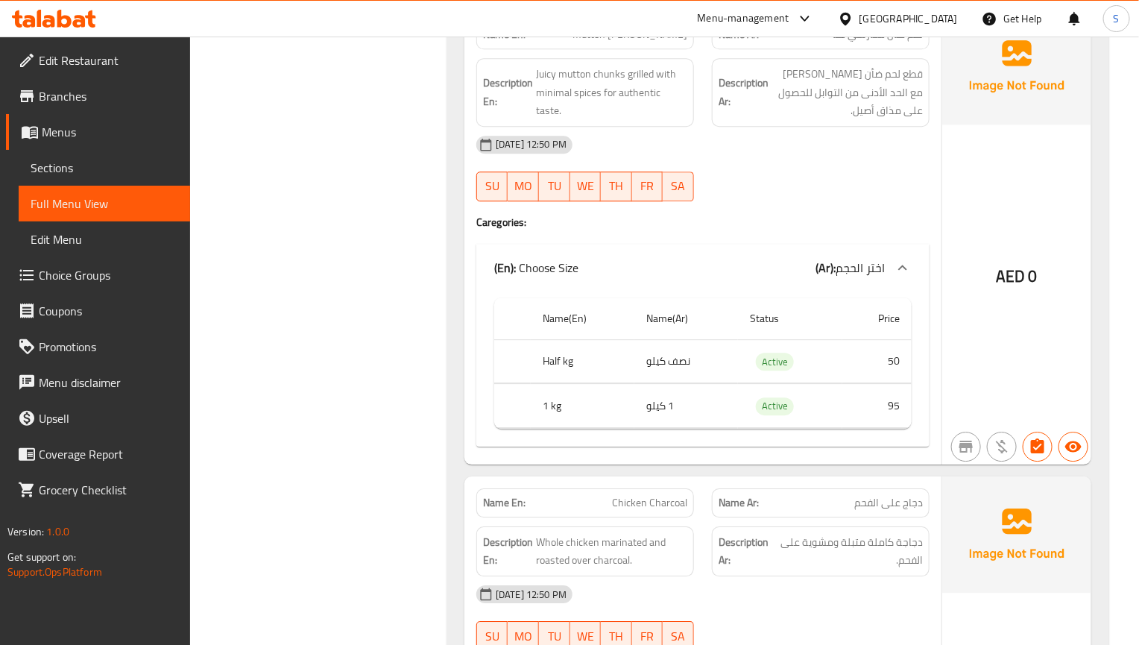
scroll to position [3392, 0]
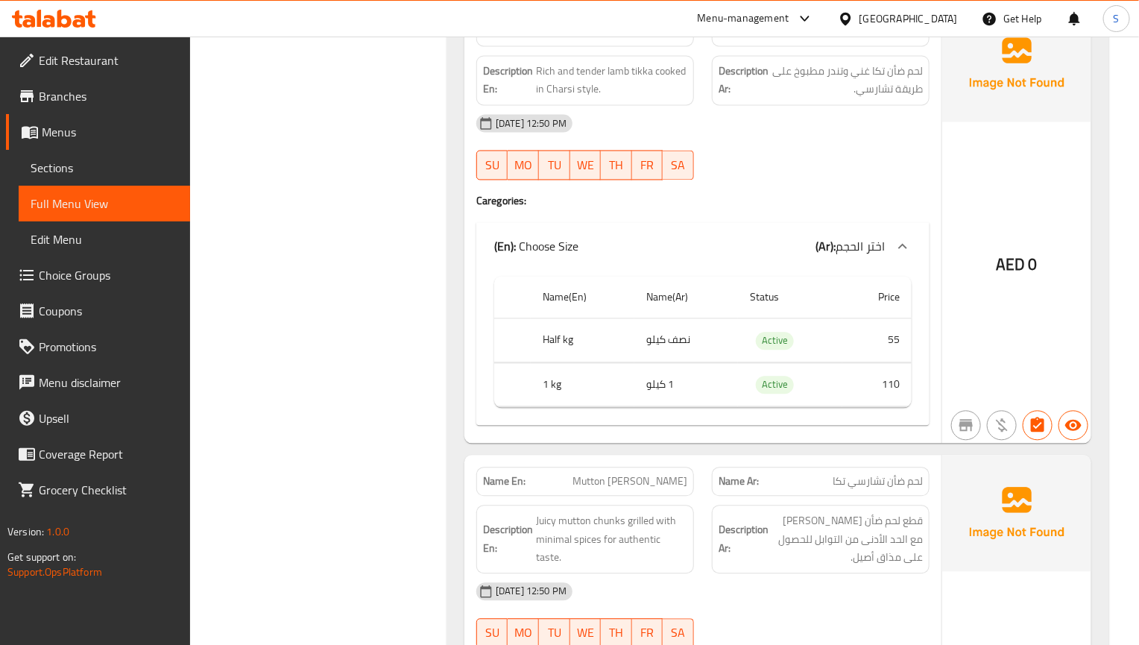
click at [557, 333] on th "Half kg" at bounding box center [583, 341] width 104 height 44
copy th "Half kg"
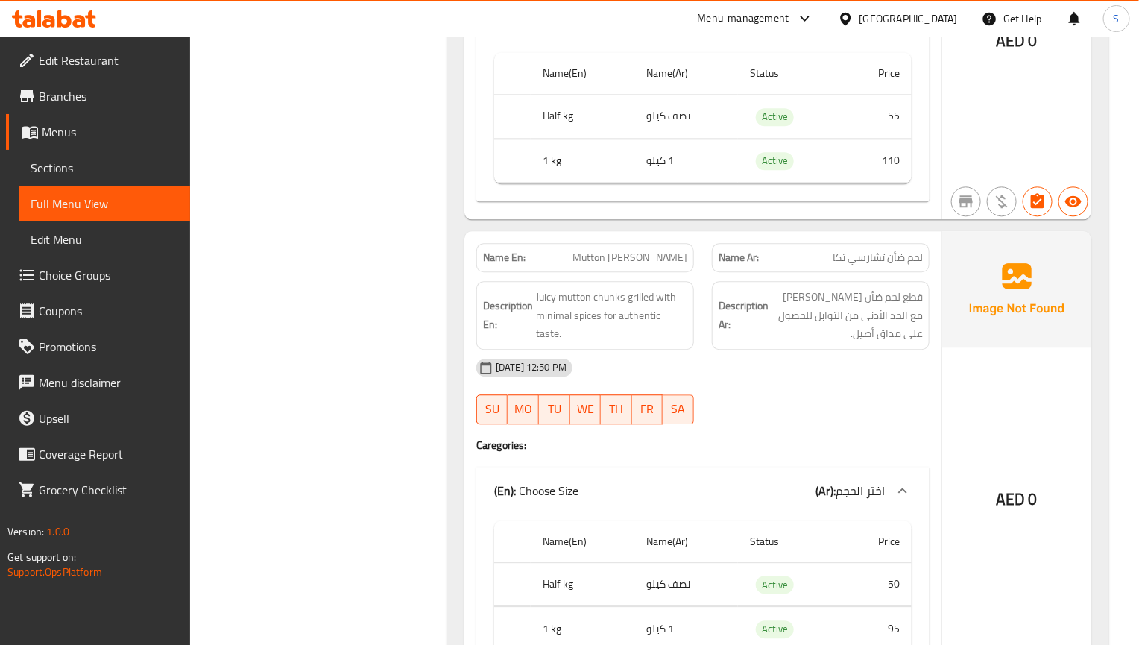
scroll to position [3393, 0]
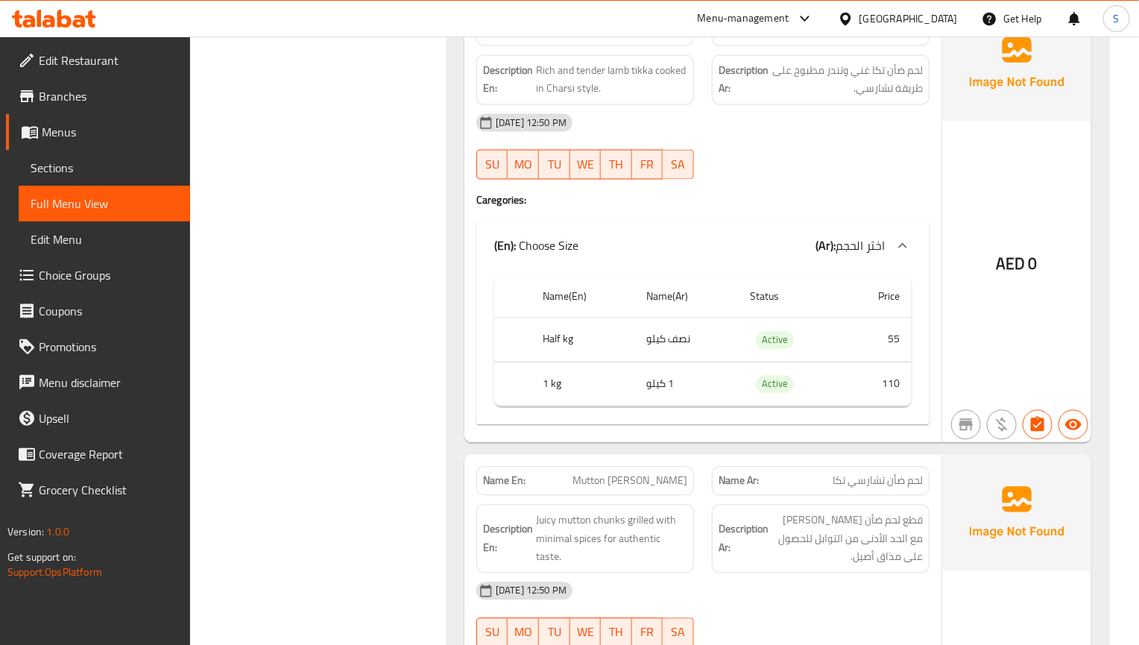
click at [665, 344] on td "نصف كيلو" at bounding box center [686, 340] width 104 height 44
copy td "نصف كيلو"
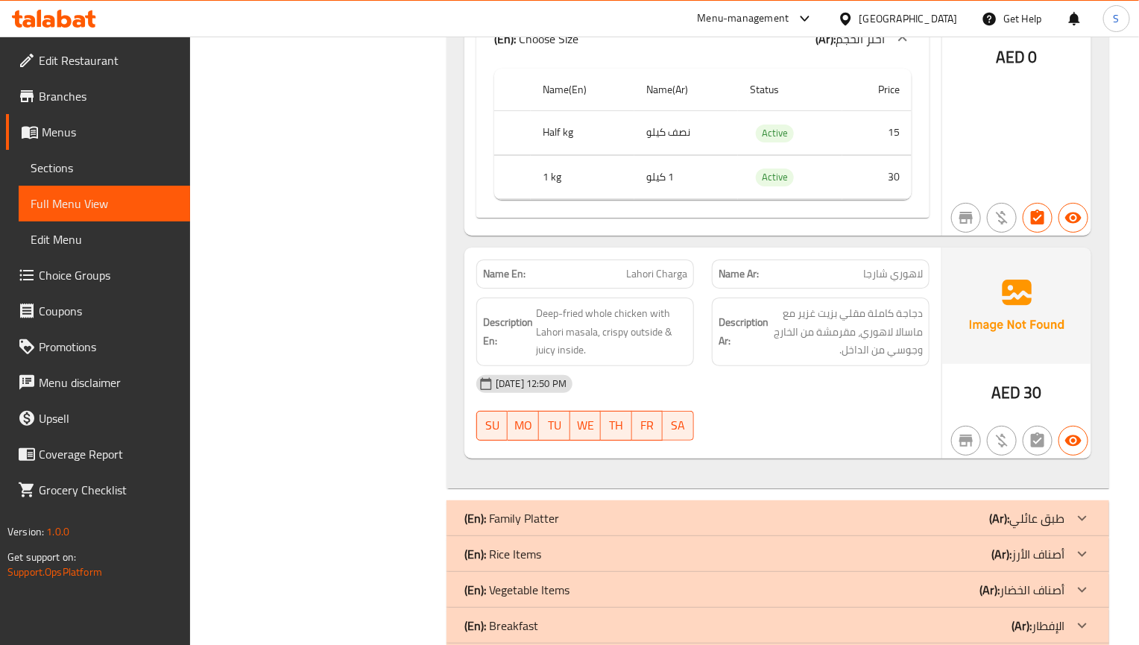
scroll to position [4399, 0]
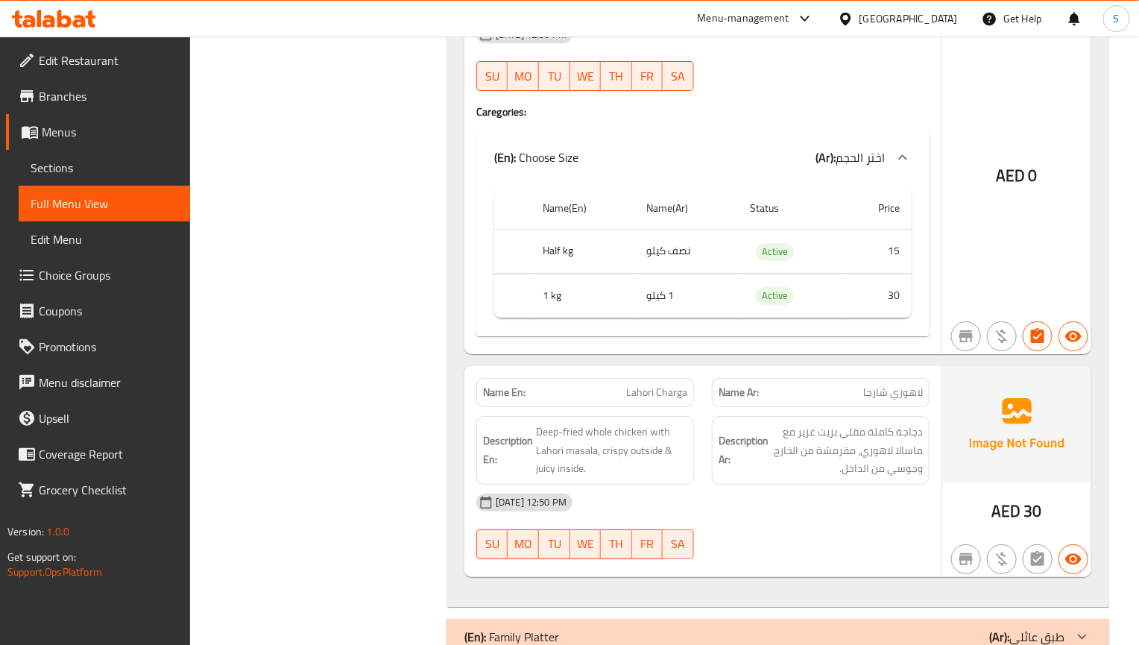
copy th "kg"
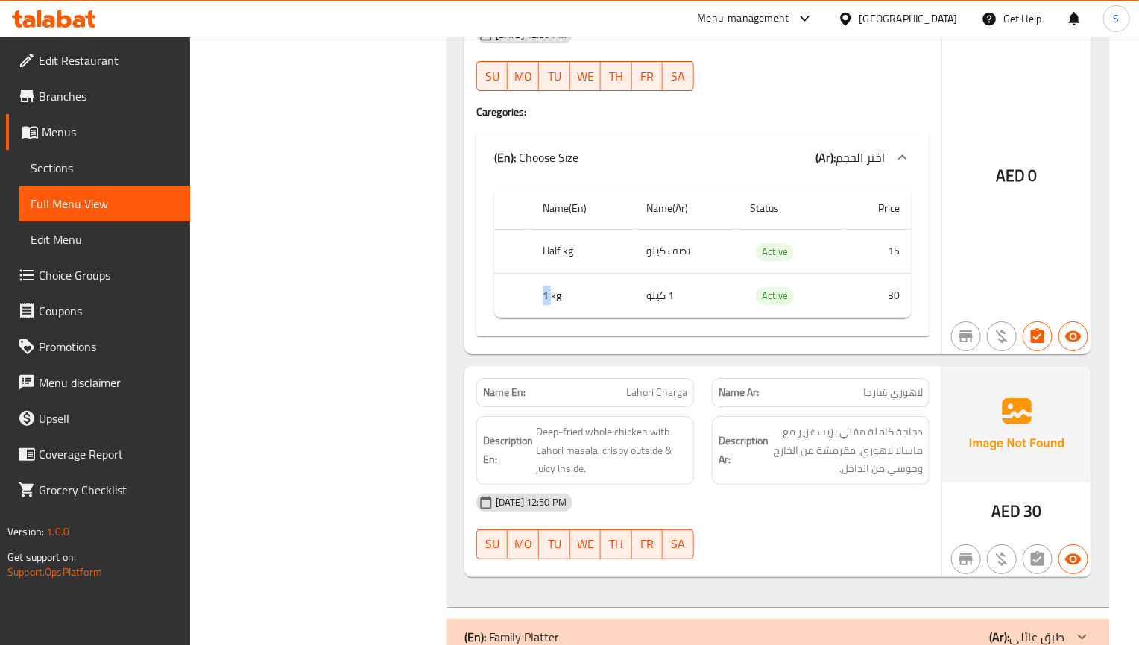
copy th "1 kg"
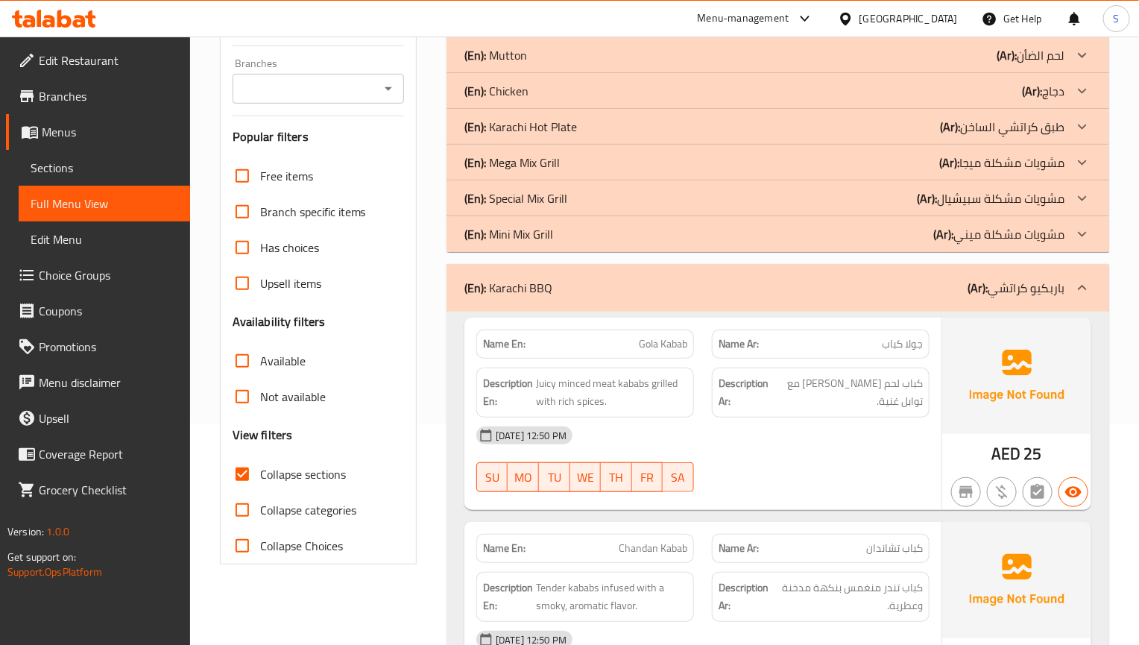
scroll to position [224, 0]
click at [572, 276] on div "(En): Karachi BBQ (Ar): باربكيو كراتشي" at bounding box center [777, 286] width 663 height 48
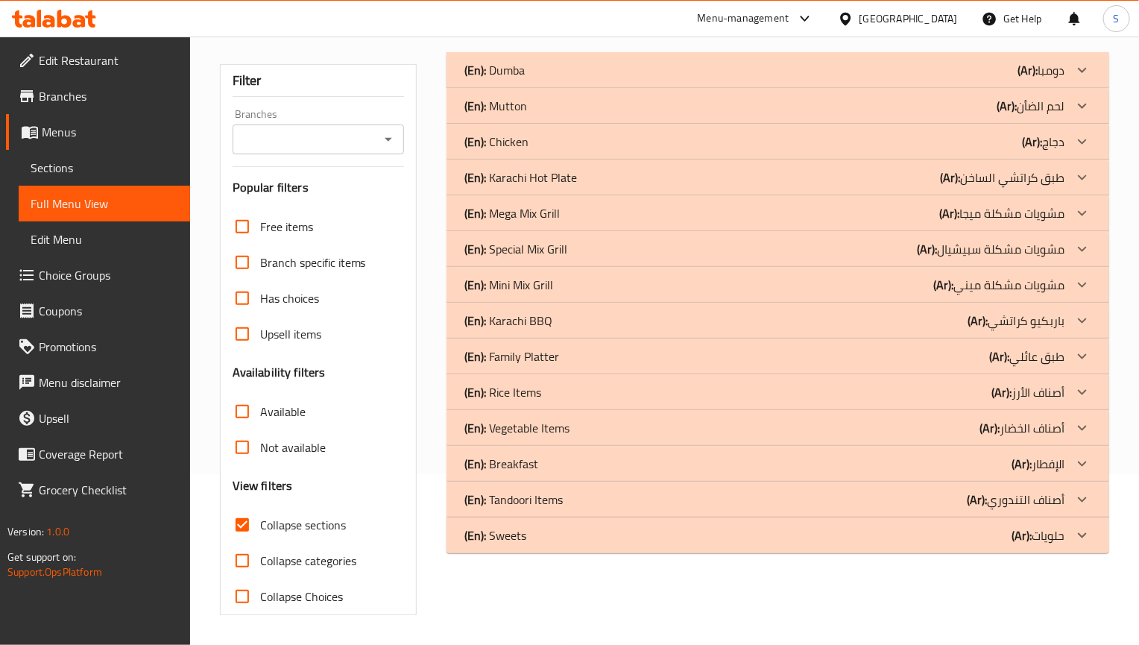
scroll to position [150, 0]
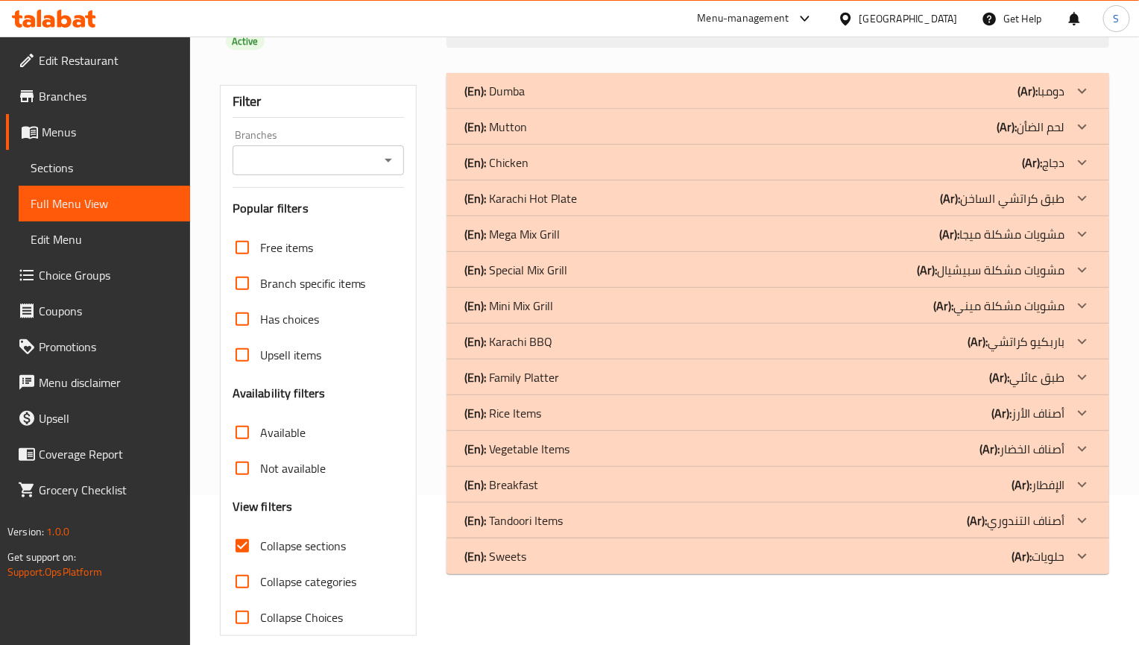
click at [667, 573] on div "(En): Dumba (Ar): دومبا Name En: Dumba Charsi Karahi Name Ar: دومبا تشارسي كارا…" at bounding box center [777, 354] width 680 height 581
click at [525, 100] on p "(En): Family Platter" at bounding box center [494, 91] width 60 height 18
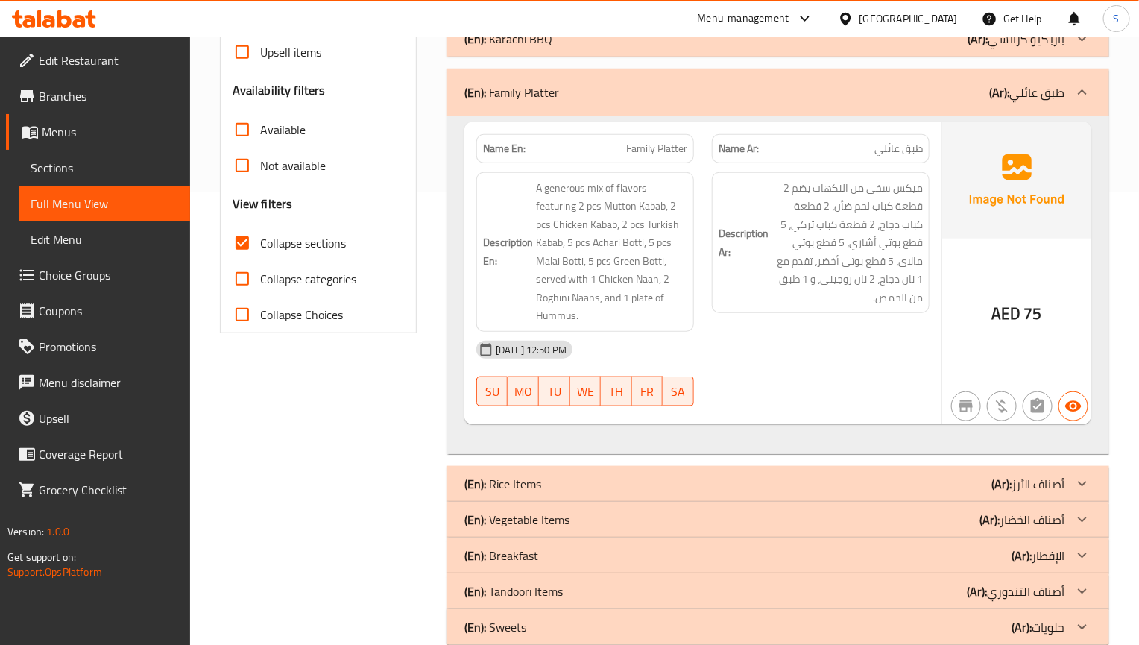
scroll to position [461, 0]
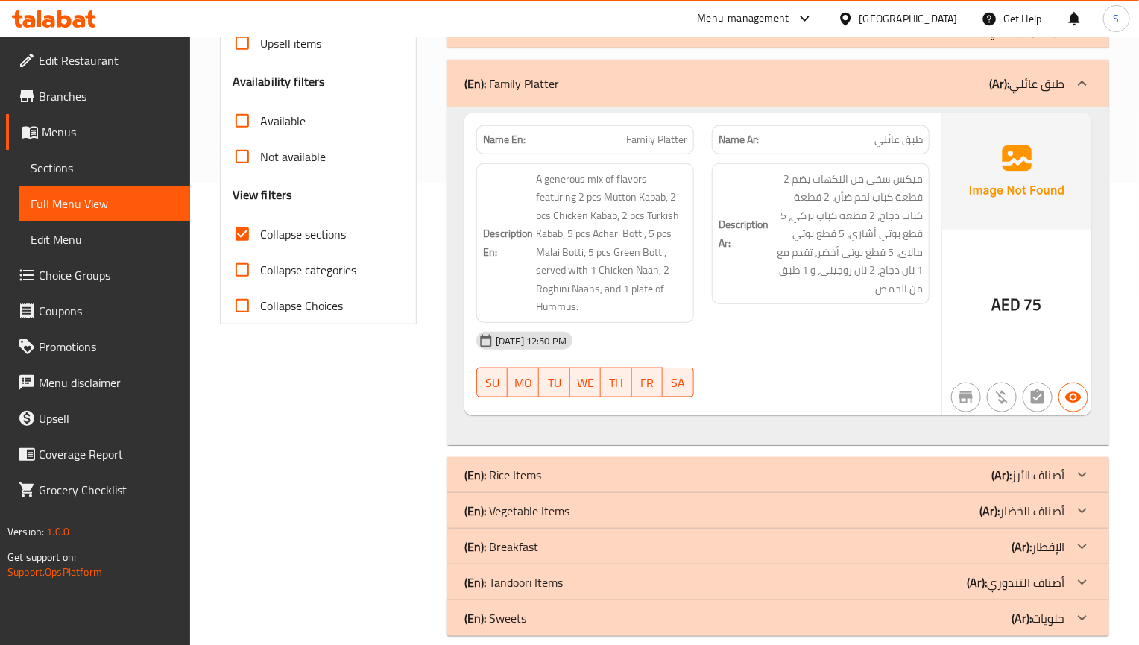
click at [800, 351] on div "01-09-2025 12:50 PM SU MO TU WE TH FR SA" at bounding box center [702, 364] width 471 height 83
click at [783, 351] on div "01-09-2025 12:50 PM SU MO TU WE TH FR SA" at bounding box center [702, 364] width 471 height 83
click at [644, 72] on div "(En): Family Platter (Ar): طبق عائلي" at bounding box center [777, 84] width 663 height 48
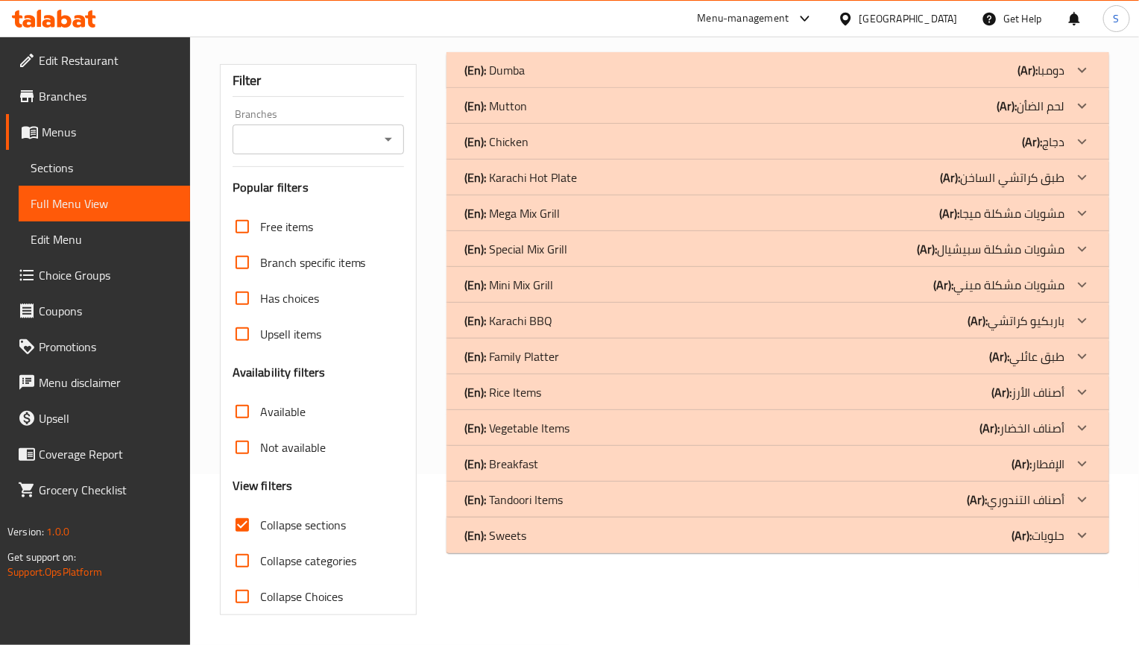
scroll to position [150, 0]
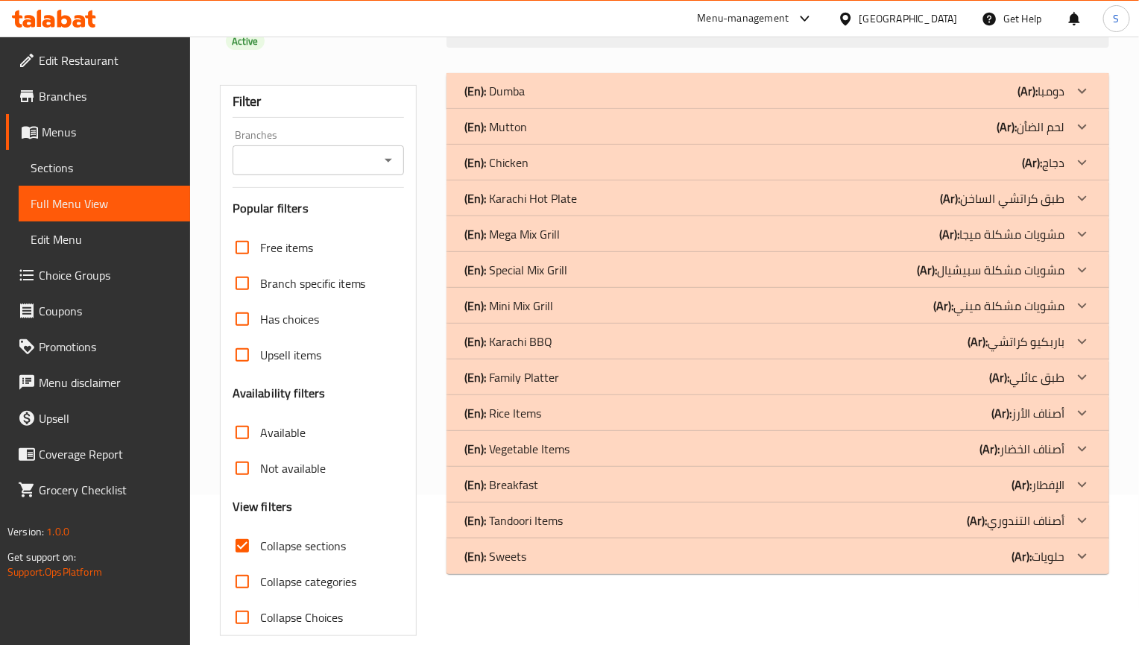
drag, startPoint x: 828, startPoint y: 586, endPoint x: 481, endPoint y: 72, distance: 619.9
click at [828, 584] on div "(En): Dumba (Ar): دومبا Name En: Dumba [PERSON_NAME] Name Ar: دومبا تشارسي كارا…" at bounding box center [777, 354] width 680 height 581
click at [785, 602] on div "(En): Dumba (Ar): دومبا Name En: Dumba [PERSON_NAME] Name Ar: دومبا تشارسي كارا…" at bounding box center [777, 354] width 680 height 581
click at [546, 100] on div "(En): Rice Items (Ar): أصناف الأرز" at bounding box center [764, 91] width 600 height 18
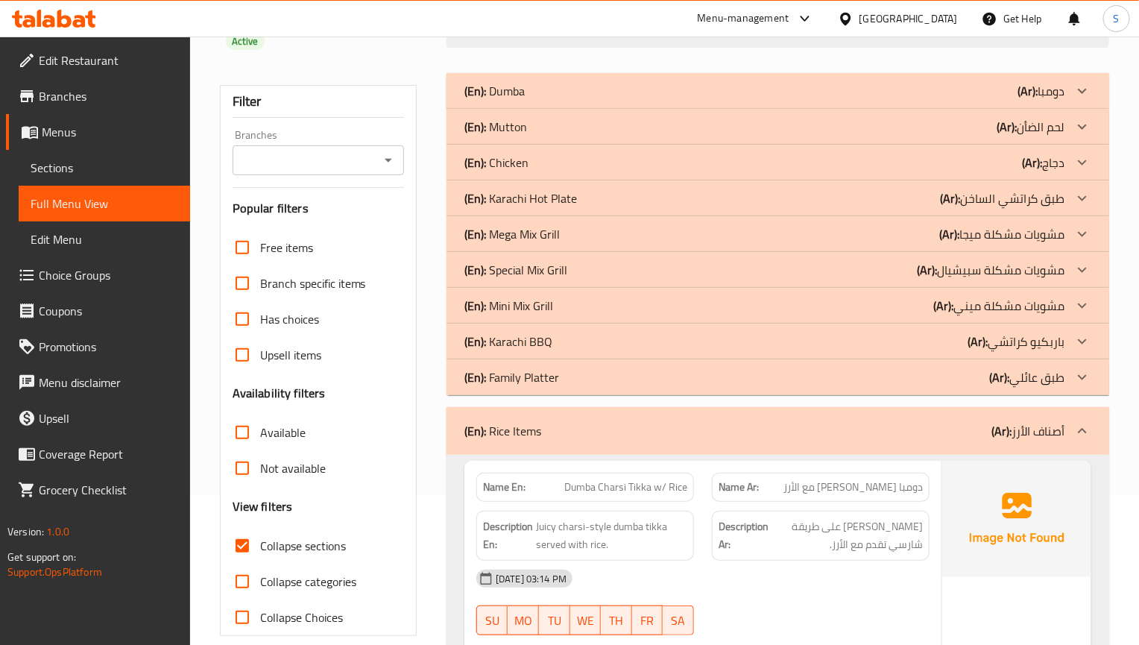
scroll to position [373, 0]
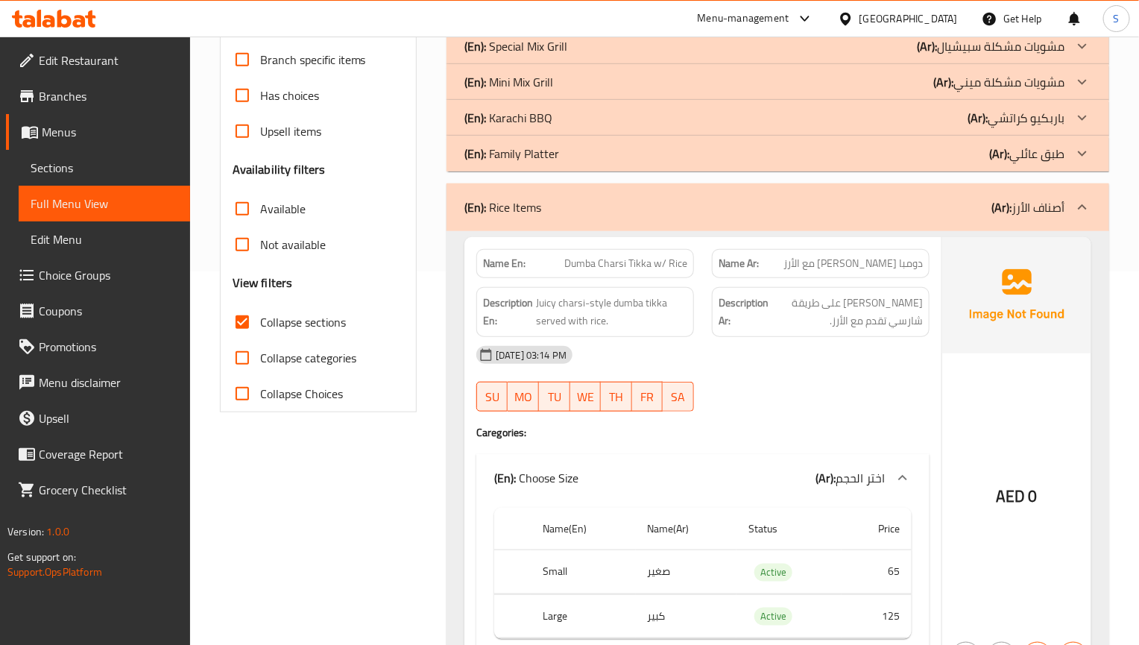
click at [780, 356] on div "[DATE] 03:14 PM SU MO TU WE TH FR SA" at bounding box center [702, 378] width 471 height 83
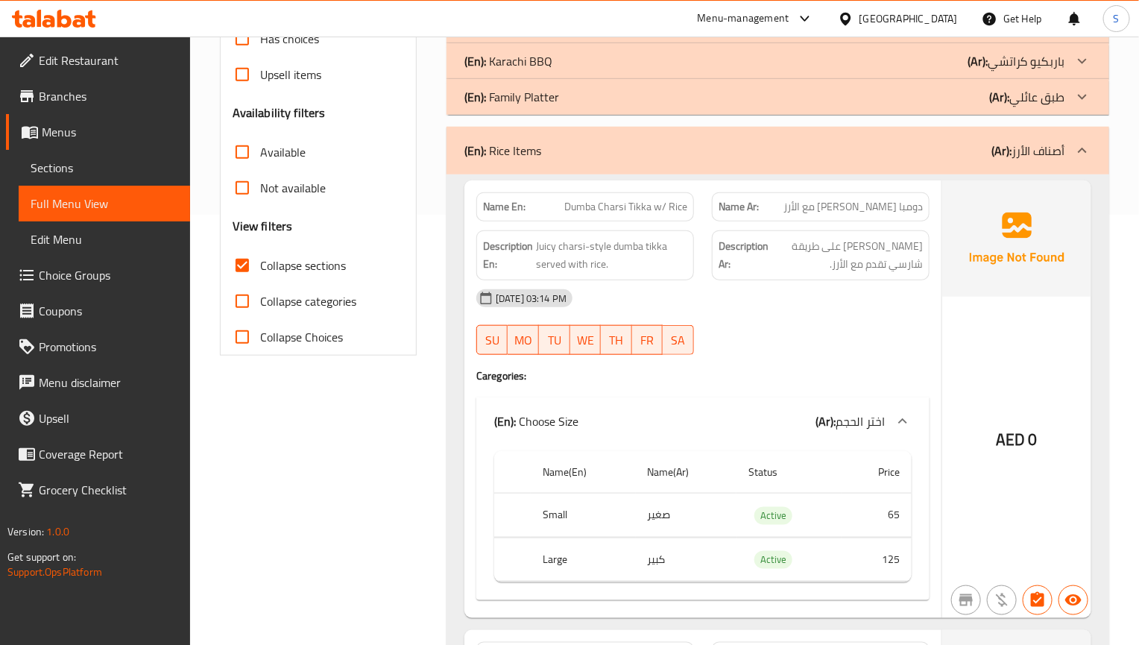
scroll to position [485, 0]
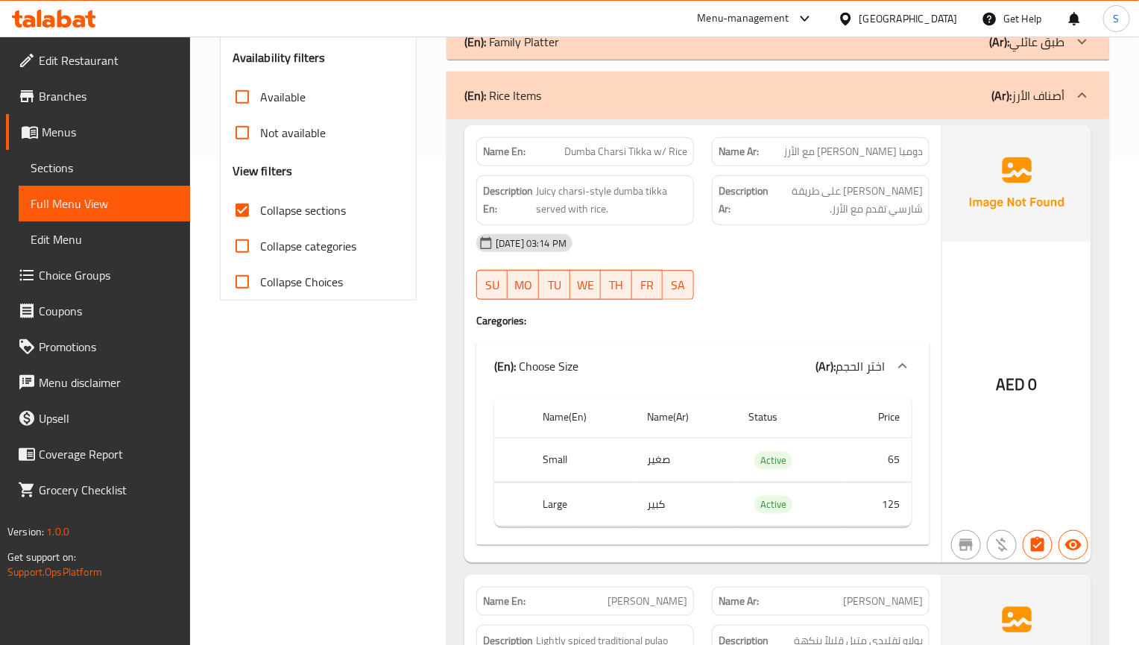
click at [892, 247] on div "[DATE] 03:14 PM SU MO TU WE TH FR SA" at bounding box center [702, 266] width 471 height 83
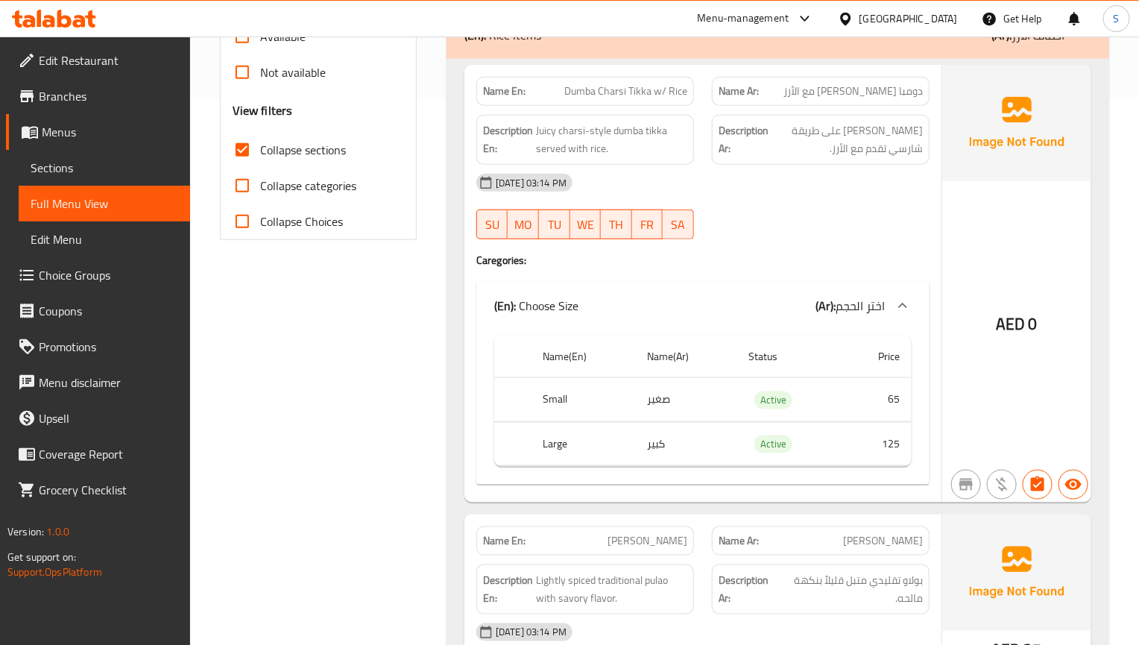
scroll to position [597, 0]
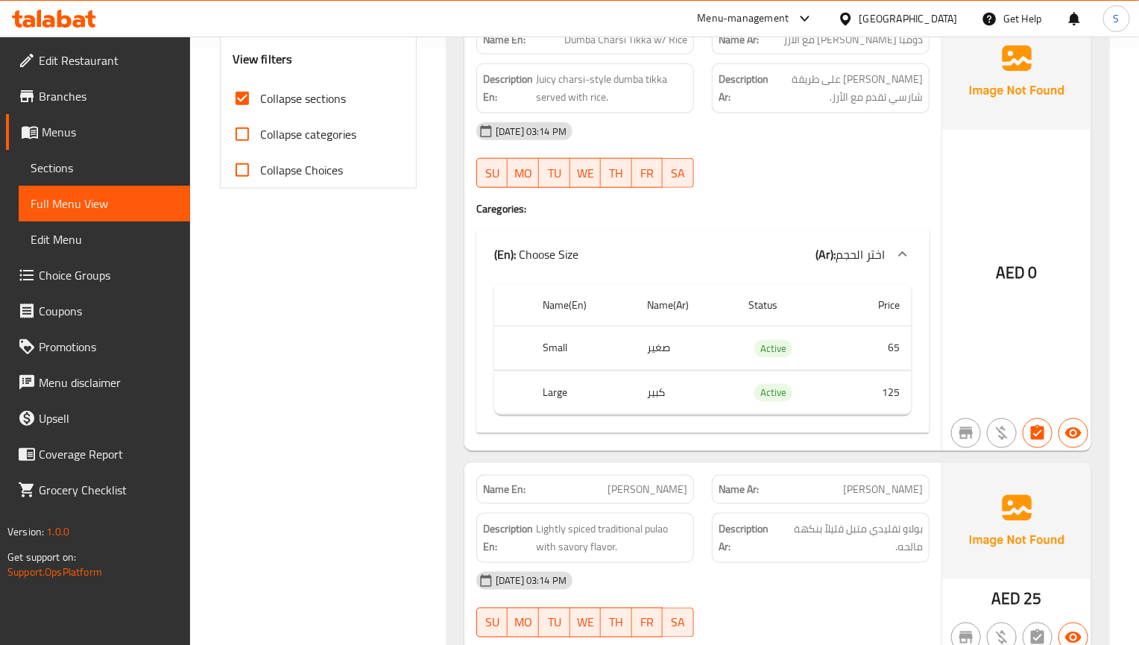
click at [890, 519] on span "بولاو تقليدي متبل قليلاً بنكهة مالحه." at bounding box center [851, 537] width 143 height 37
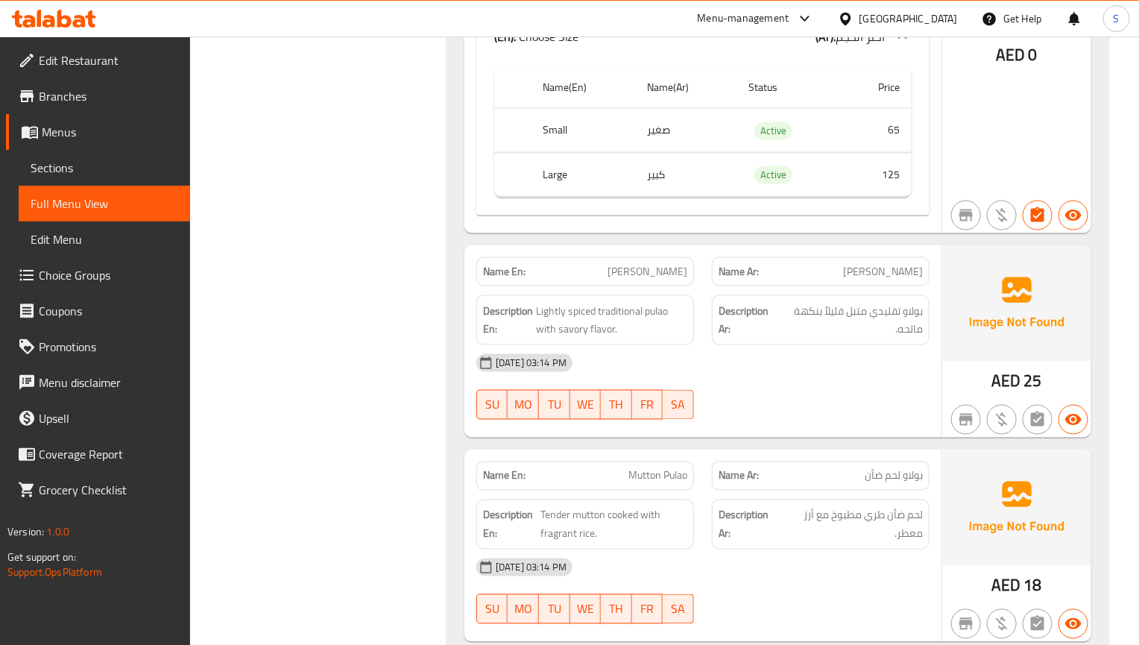
scroll to position [821, 0]
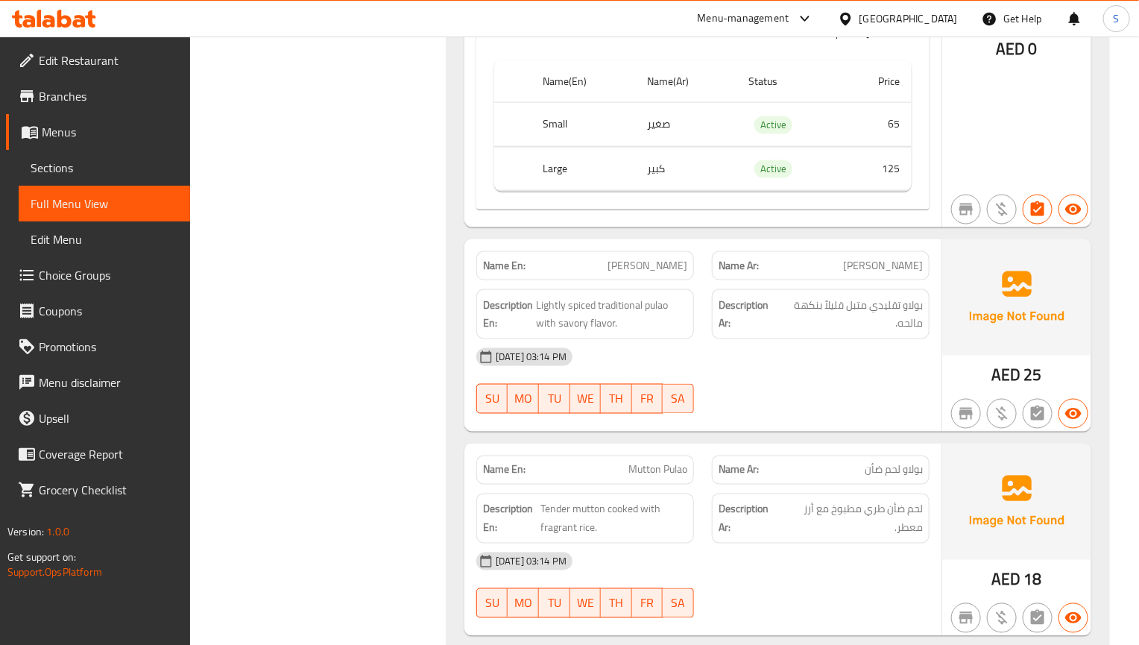
drag, startPoint x: 786, startPoint y: 347, endPoint x: 781, endPoint y: 358, distance: 12.7
click at [786, 347] on div "[DATE] 03:14 PM" at bounding box center [702, 357] width 471 height 36
click at [966, 353] on div "AED 25" at bounding box center [1016, 335] width 149 height 192
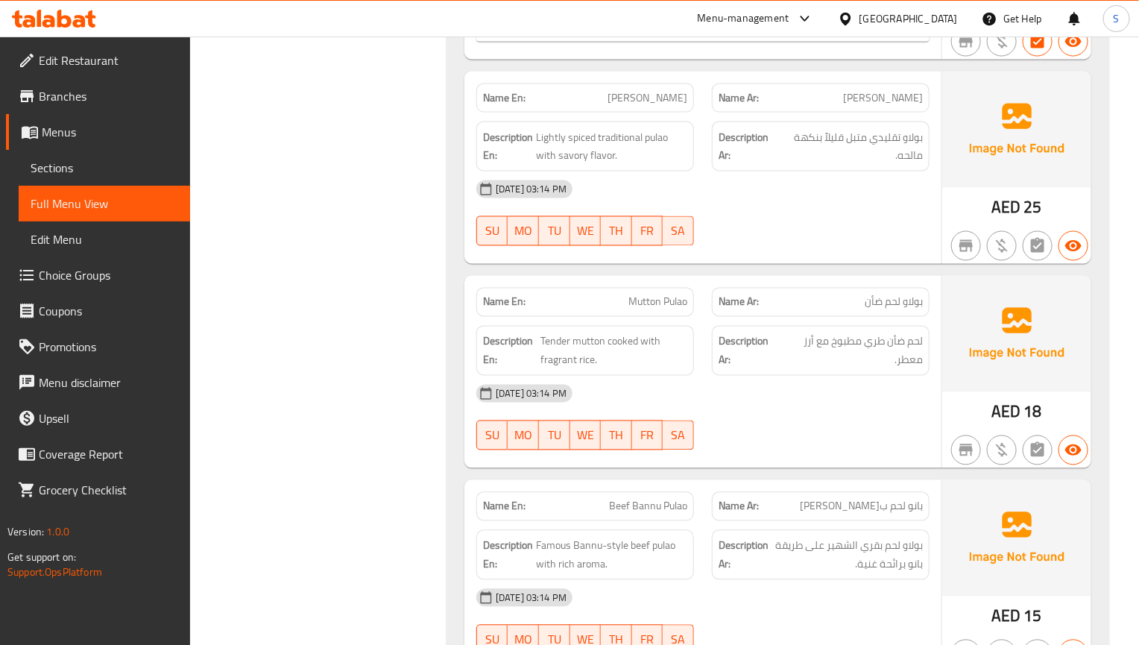
scroll to position [1044, 0]
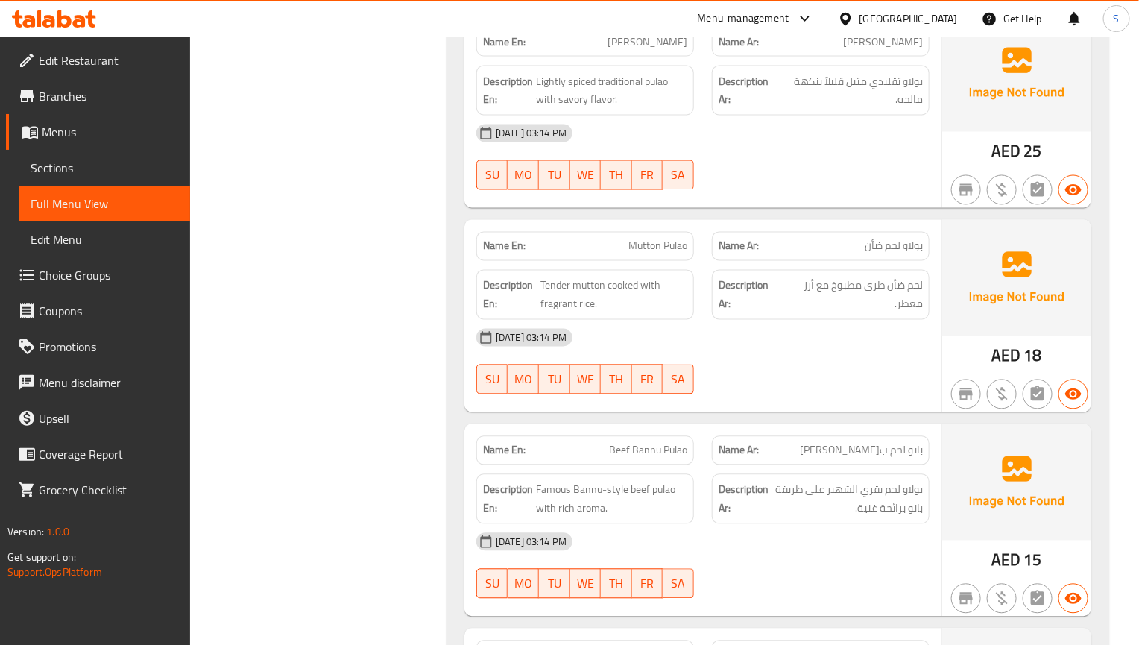
click at [787, 349] on div "[DATE] 03:14 PM SU MO TU WE TH FR SA" at bounding box center [702, 361] width 471 height 83
click at [942, 329] on div "AED 18" at bounding box center [1016, 316] width 149 height 192
click at [104, 162] on span "Sections" at bounding box center [105, 168] width 148 height 18
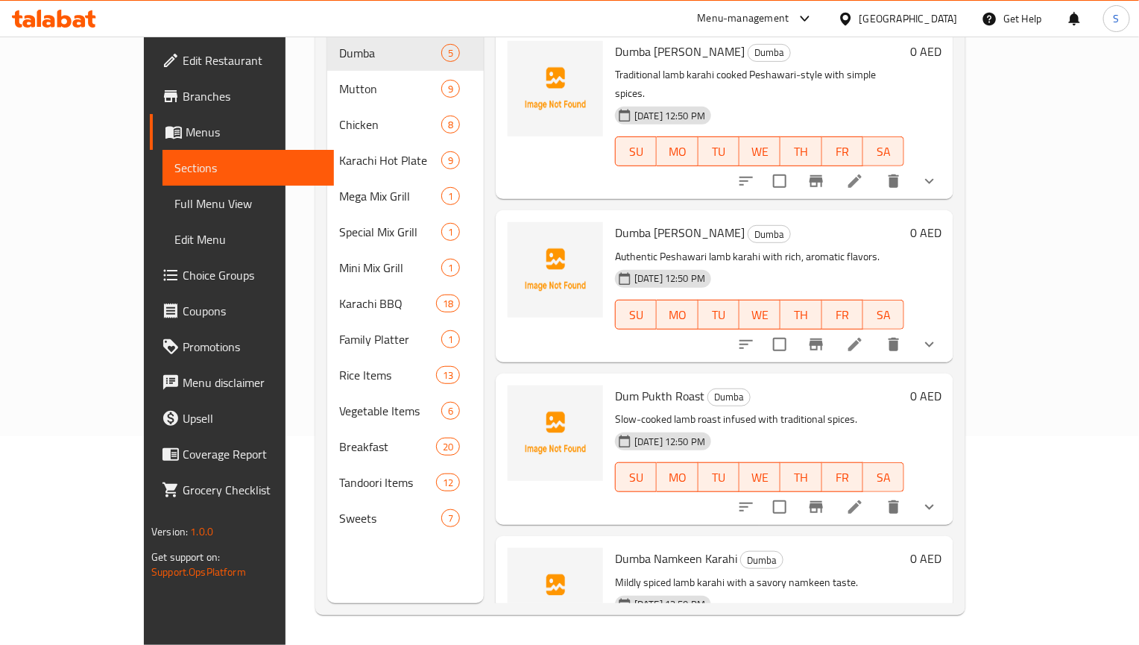
scroll to position [209, 0]
click at [174, 199] on span "Full Menu View" at bounding box center [248, 204] width 148 height 18
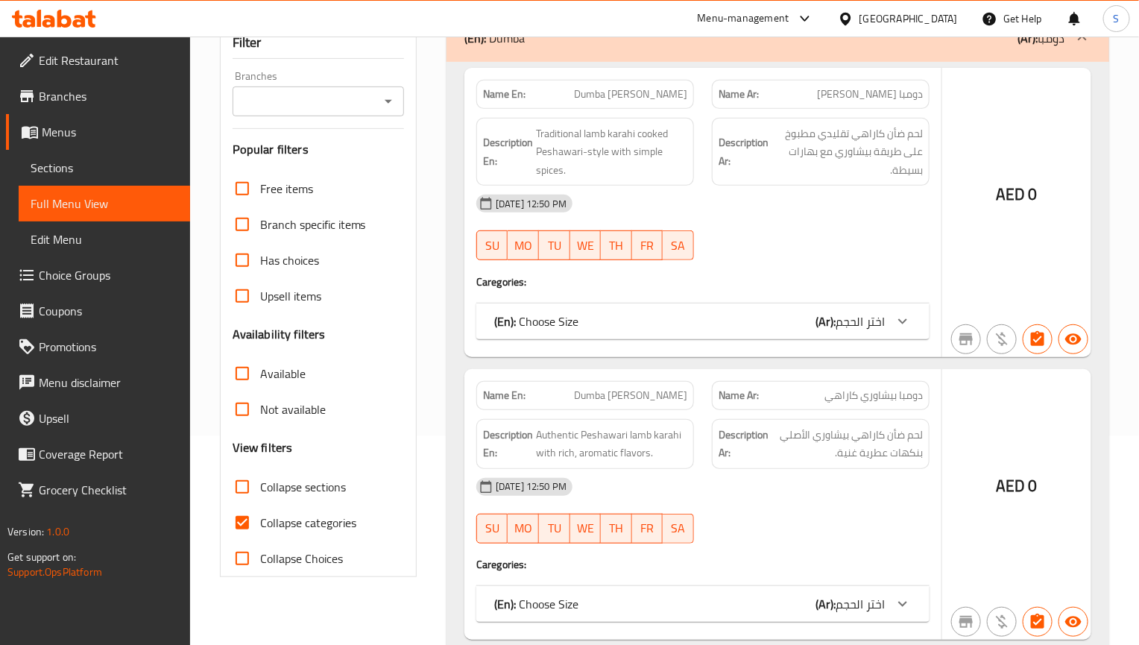
click at [774, 186] on div "[DATE] 12:50 PM" at bounding box center [702, 204] width 471 height 36
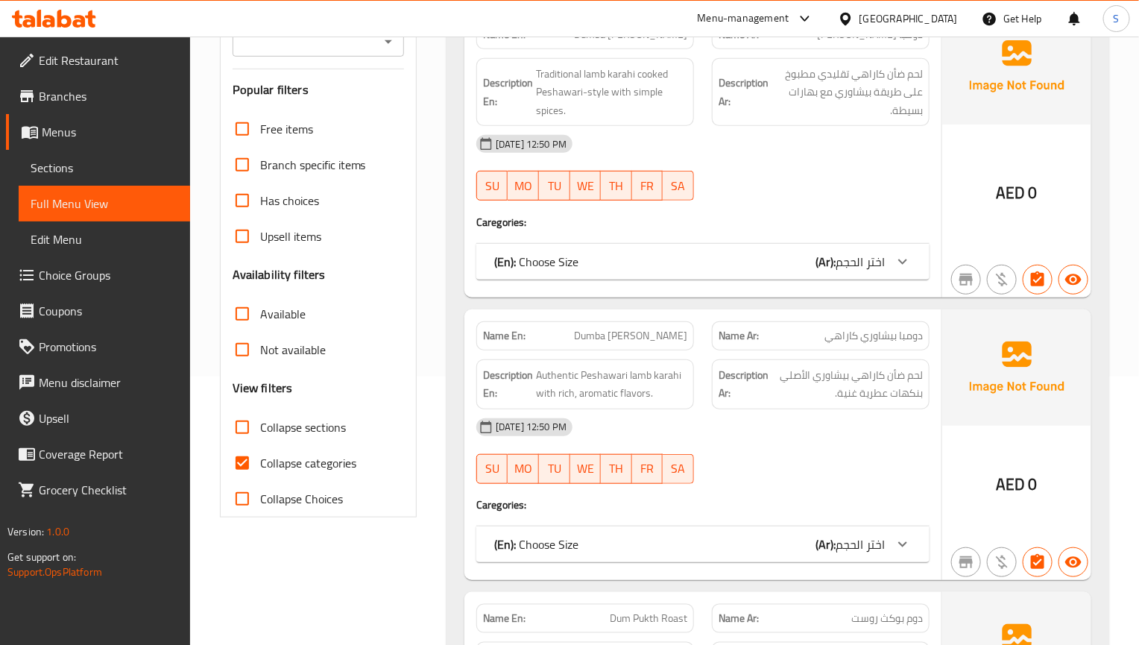
scroll to position [320, 0]
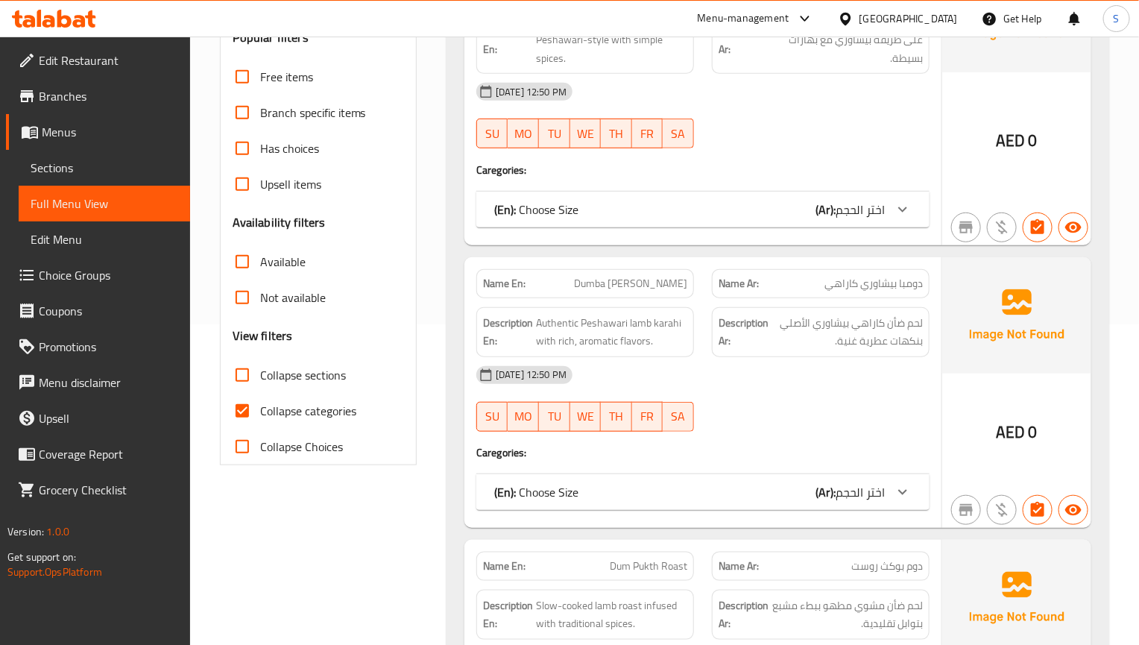
click at [253, 393] on input "Collapse categories" at bounding box center [242, 411] width 36 height 36
checkbox input "false"
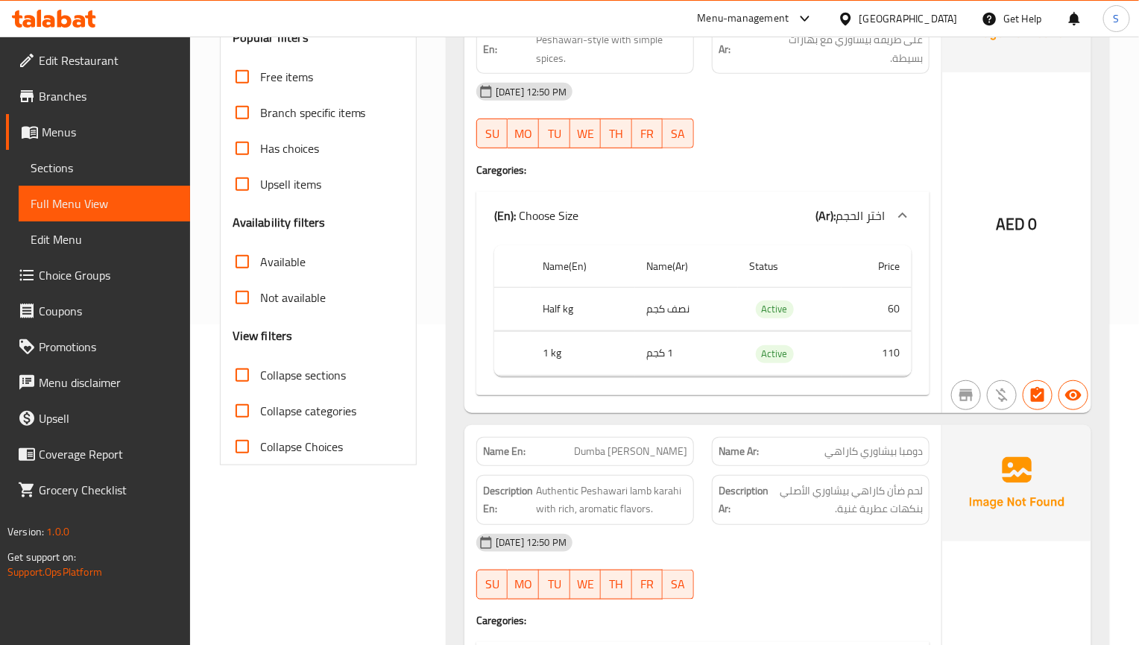
click at [253, 357] on input "Collapse sections" at bounding box center [242, 375] width 36 height 36
checkbox input "true"
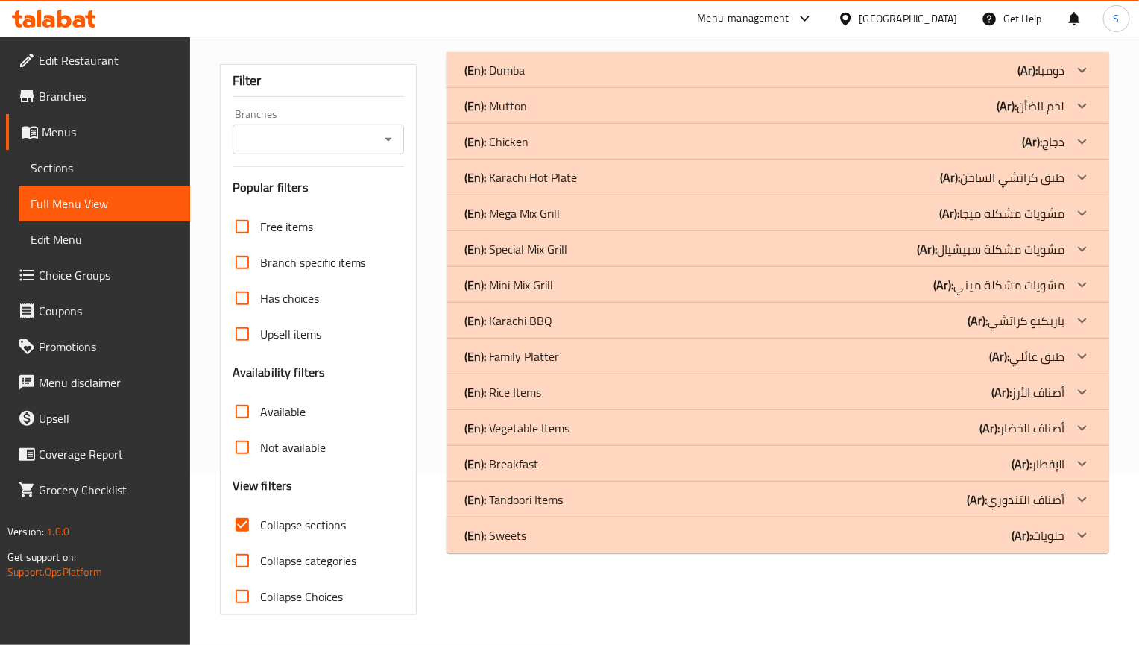
scroll to position [150, 0]
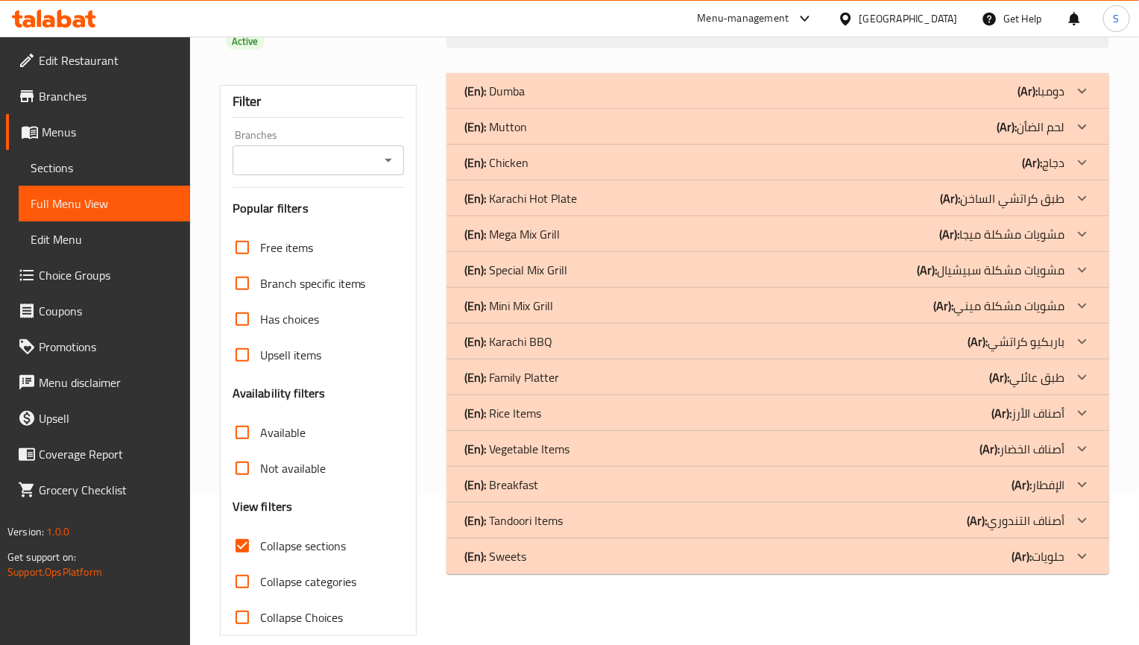
click at [546, 100] on div "(En): Rice Items (Ar): أصناف الأرز" at bounding box center [764, 91] width 600 height 18
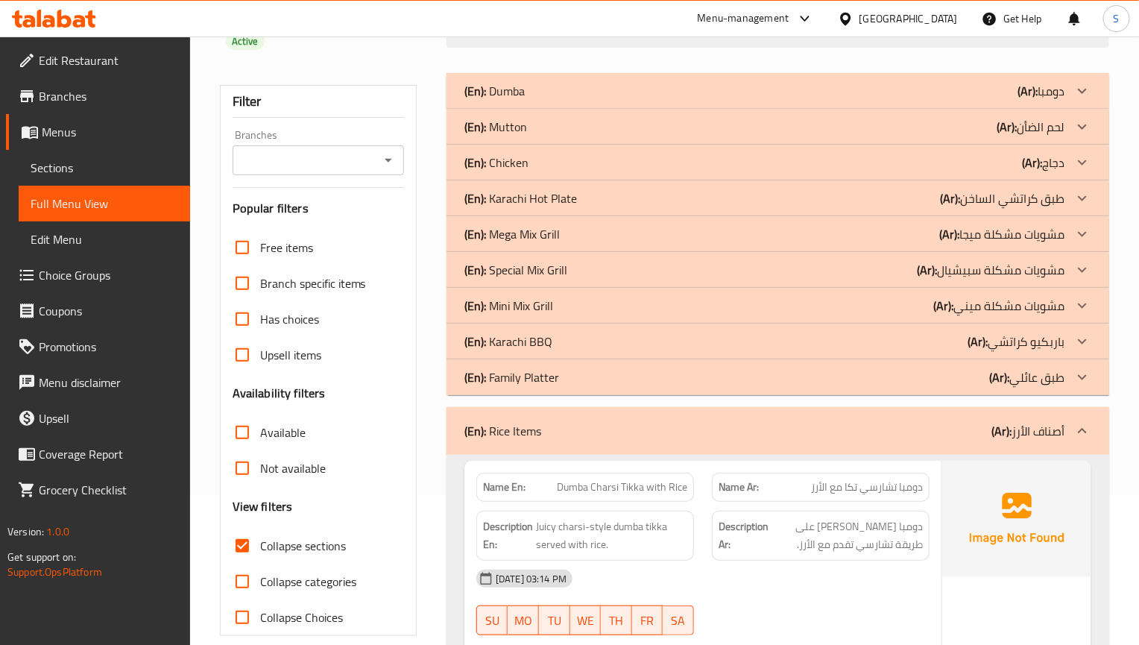
scroll to position [1156, 0]
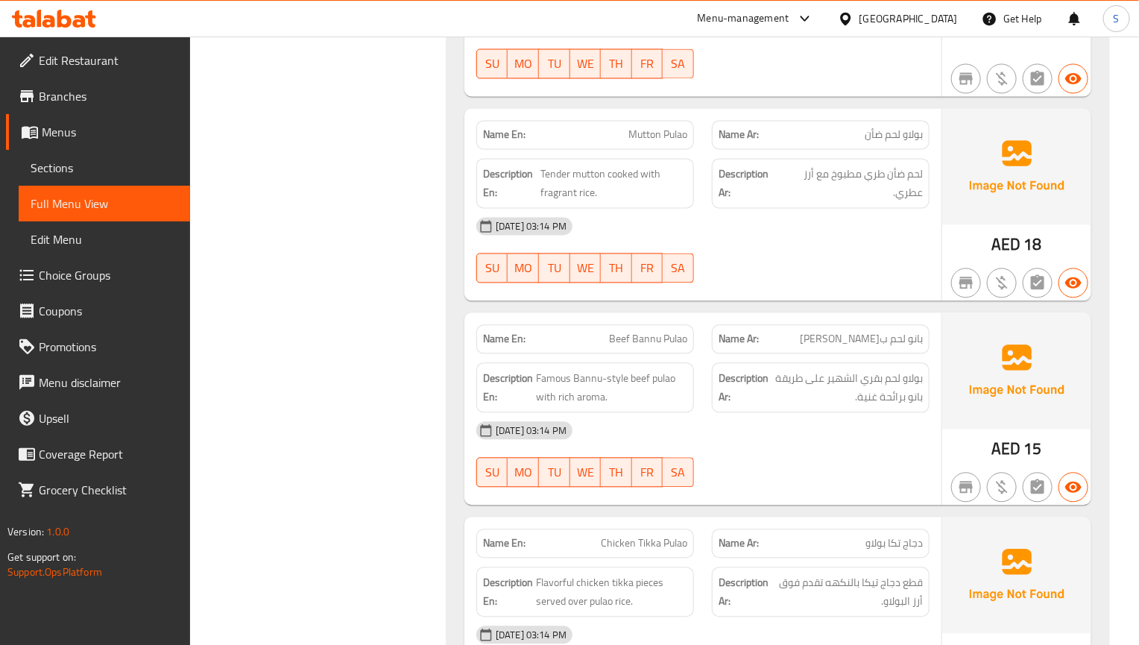
click at [783, 428] on div "[DATE] 03:14 PM" at bounding box center [702, 430] width 471 height 36
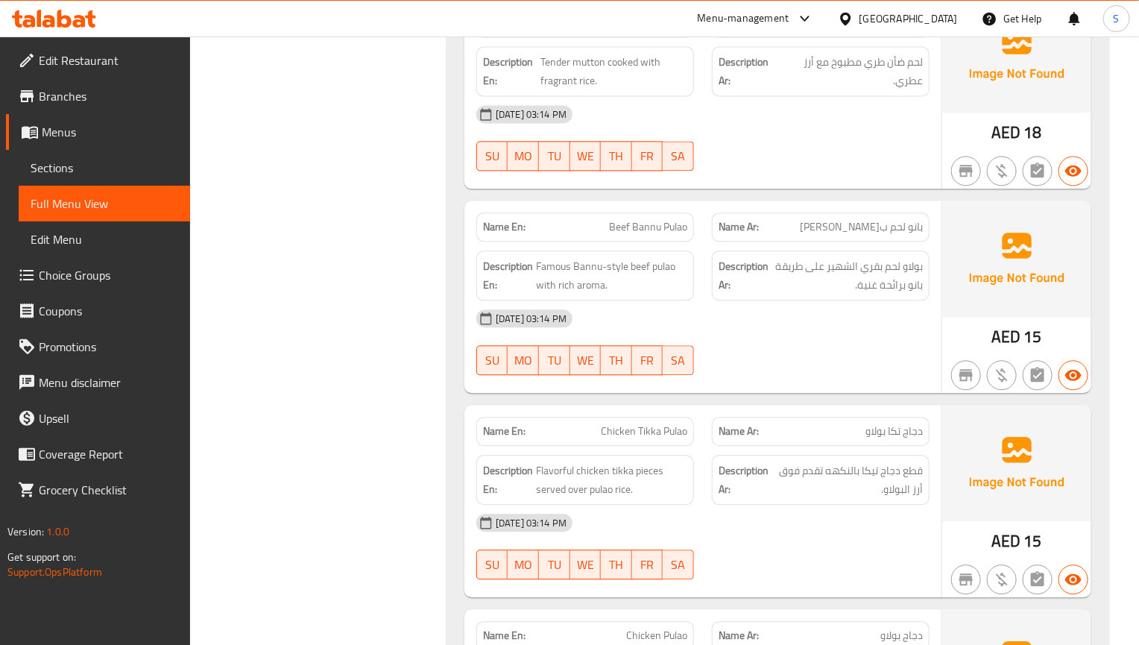
click at [686, 336] on div "SU MO TU WE TH FR SA" at bounding box center [585, 360] width 236 height 48
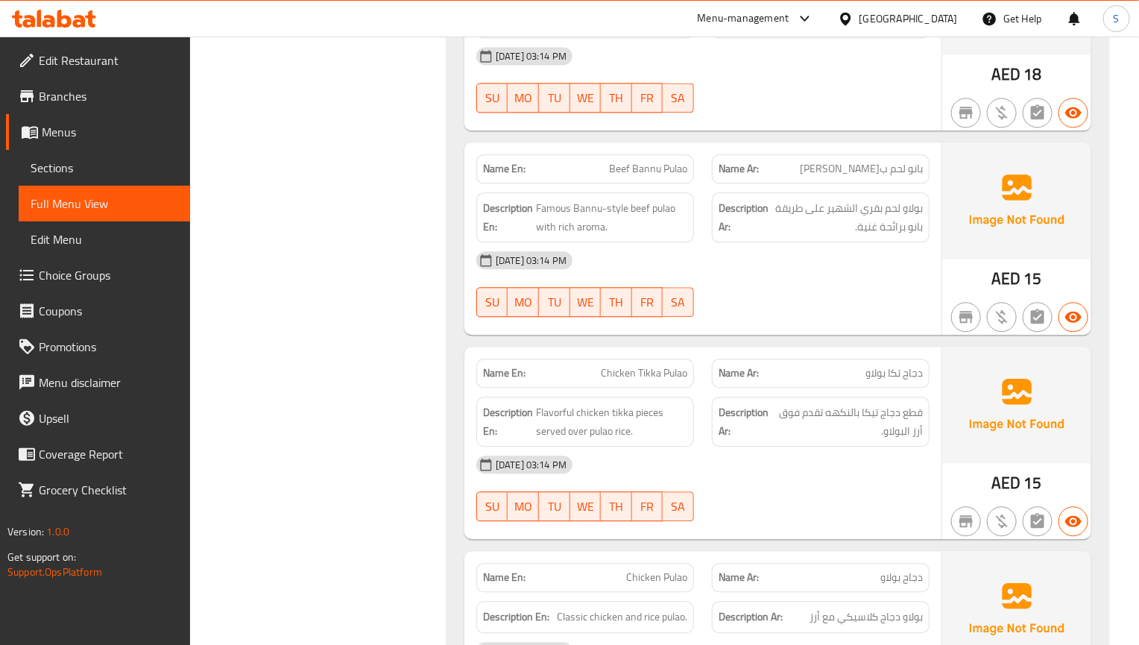
scroll to position [1380, 0]
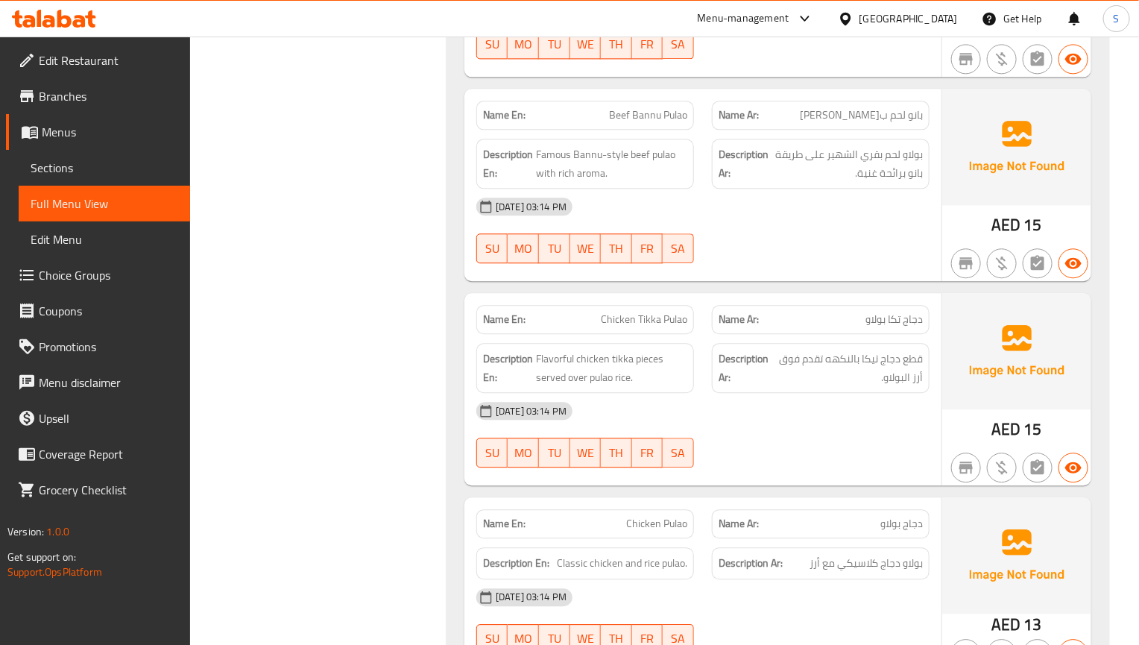
click at [961, 378] on img at bounding box center [1016, 351] width 149 height 116
click at [151, 159] on span "Sections" at bounding box center [105, 168] width 148 height 18
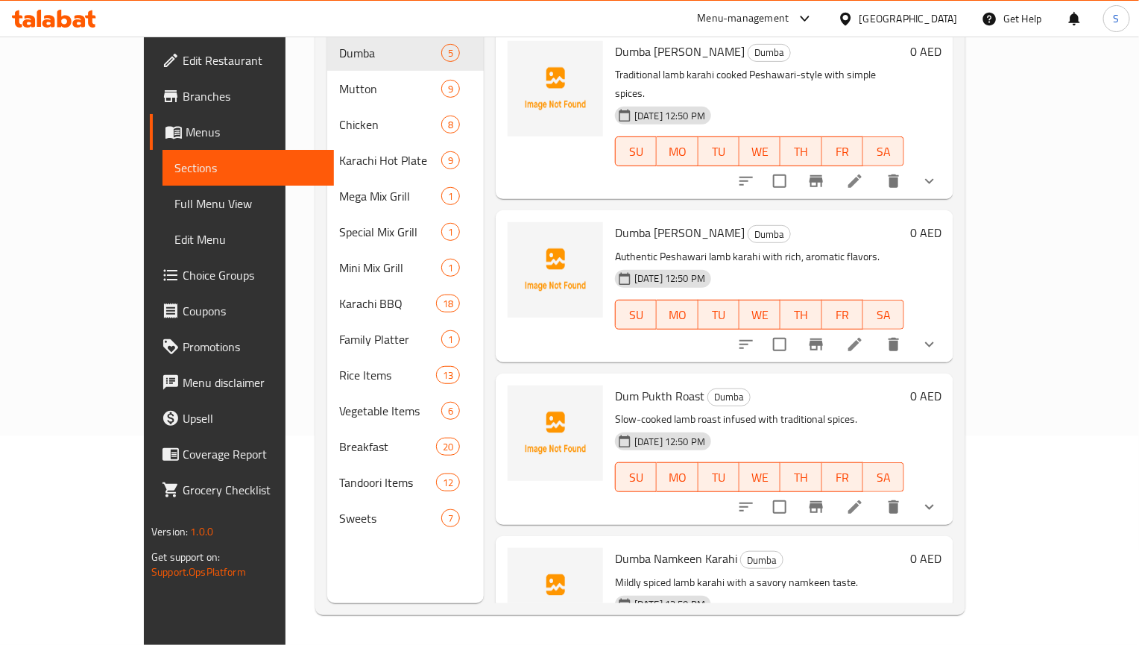
scroll to position [209, 0]
click at [174, 201] on span "Full Menu View" at bounding box center [248, 204] width 148 height 18
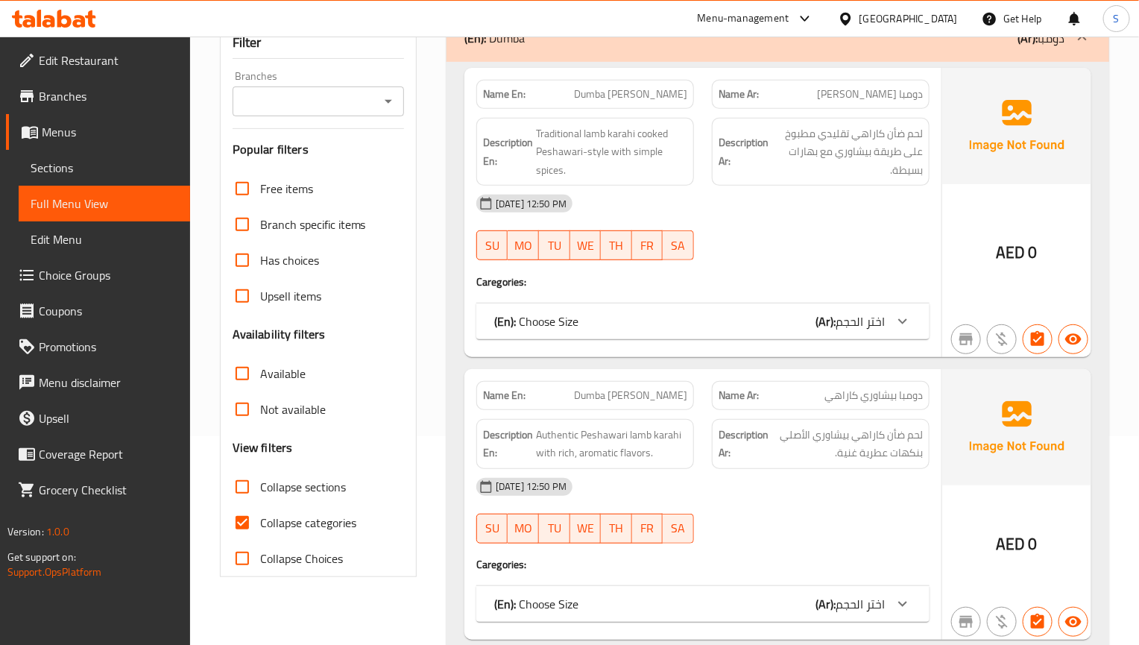
scroll to position [447, 0]
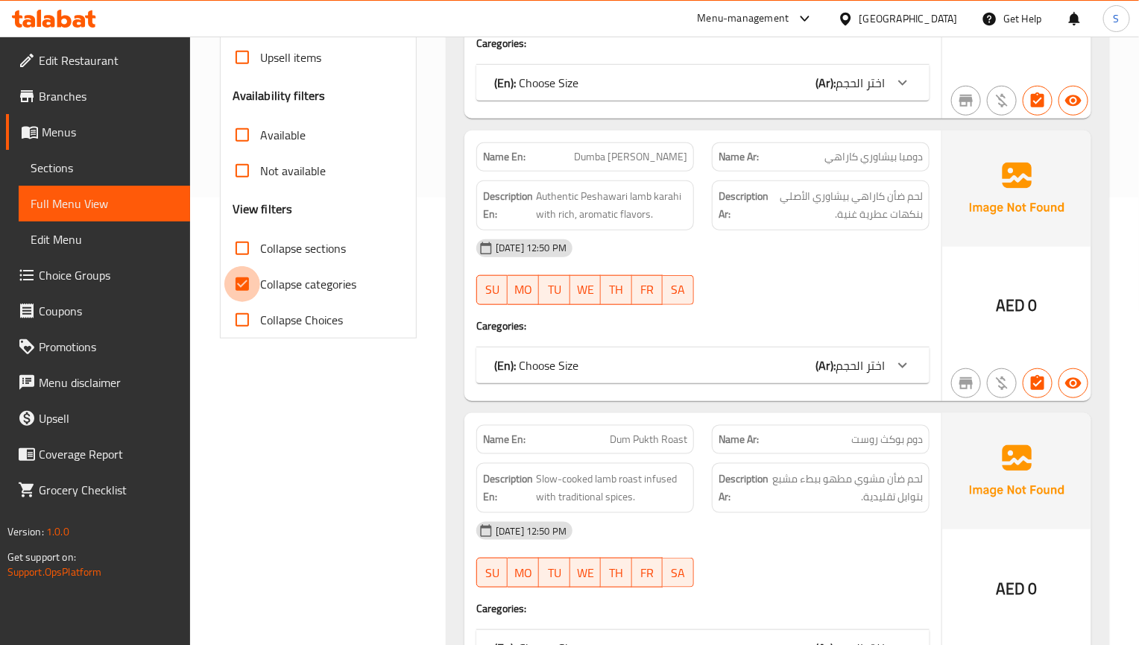
click at [258, 266] on input "Collapse categories" at bounding box center [242, 284] width 36 height 36
checkbox input "false"
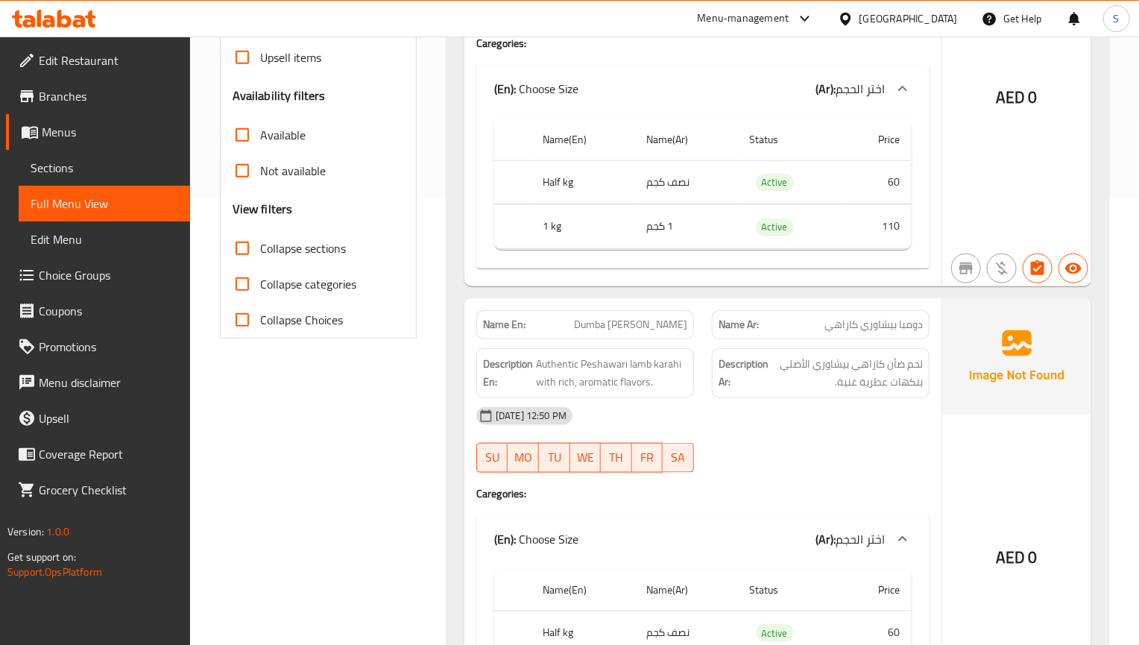
click at [246, 230] on input "Collapse sections" at bounding box center [242, 248] width 36 height 36
checkbox input "true"
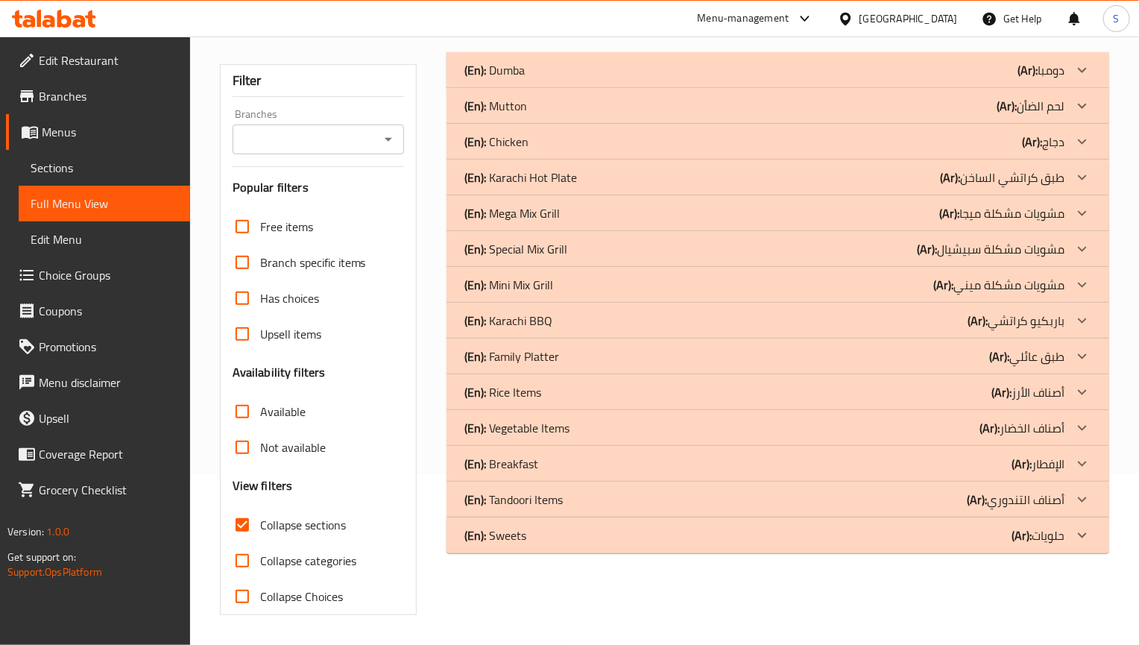
scroll to position [150, 0]
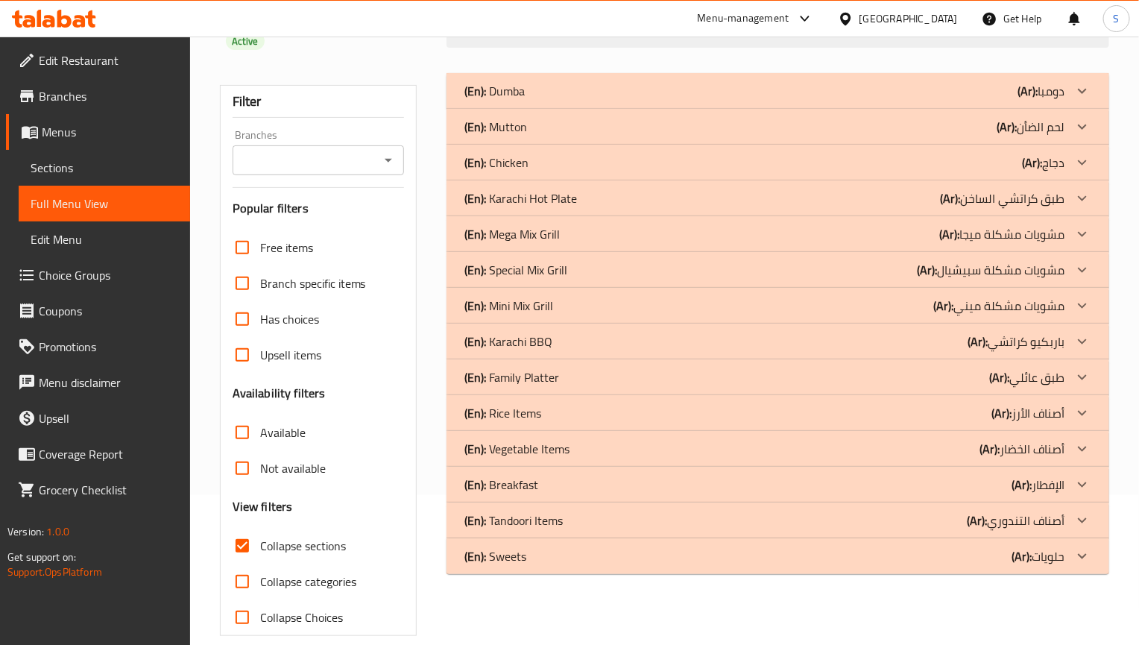
click at [546, 100] on div "(En): Rice Items (Ar): أصناف الأرز" at bounding box center [764, 91] width 600 height 18
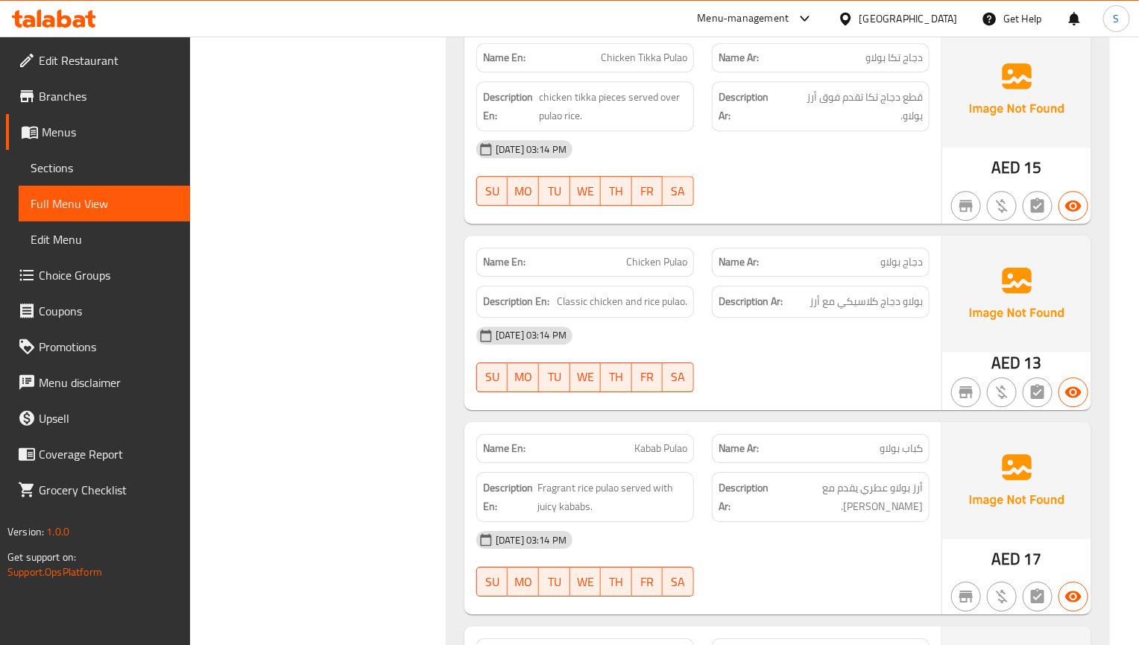
scroll to position [1679, 0]
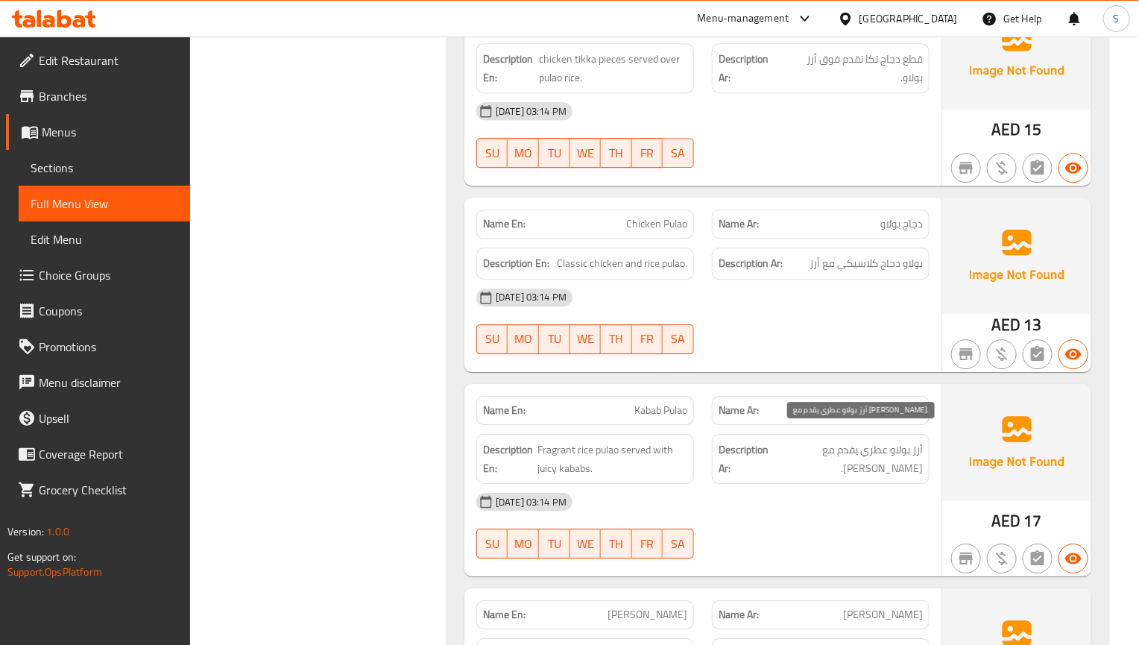
click at [888, 440] on span "أرز بولاو عطري يقدم مع [PERSON_NAME]." at bounding box center [847, 458] width 149 height 37
click at [767, 440] on strong "Description Ar:" at bounding box center [744, 458] width 52 height 37
click at [40, 333] on link "Promotions" at bounding box center [98, 347] width 184 height 36
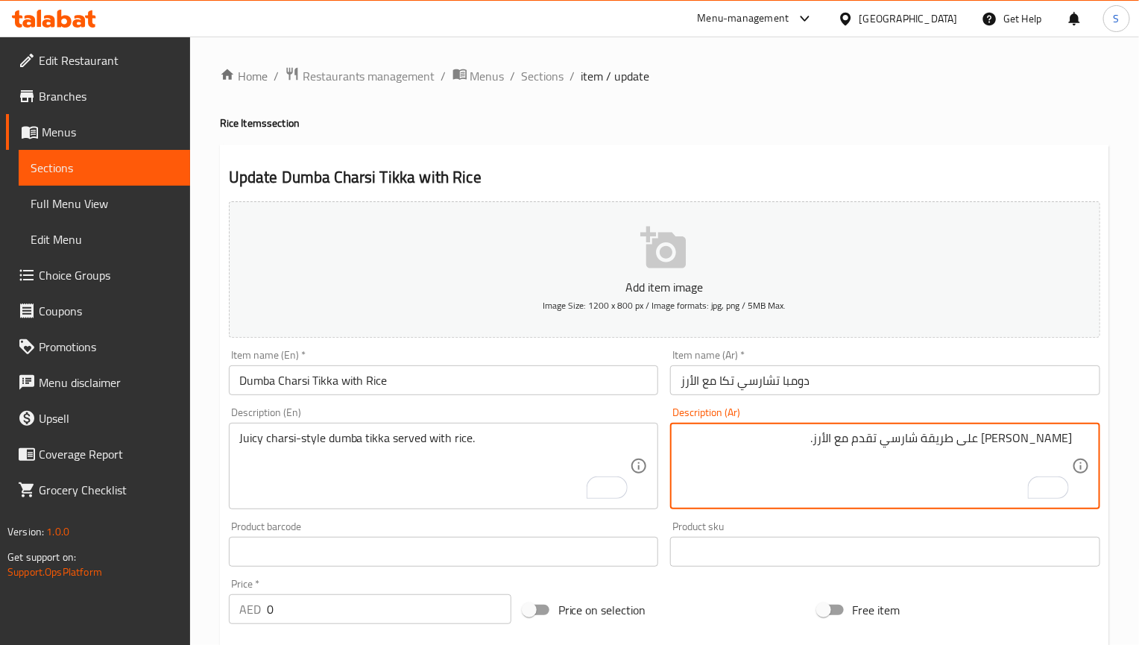
click at [1017, 440] on textarea "[PERSON_NAME] على طريقة شارسي تقدم مع الأرز." at bounding box center [875, 466] width 391 height 71
paste textarea "ومبا"
click at [993, 436] on textarea "[PERSON_NAME] على طريقة شارسي تقدم مع الأرز." at bounding box center [875, 466] width 391 height 71
click at [1063, 441] on textarea "[PERSON_NAME] تكا على طريقة شارسي تقدم مع الأرز." at bounding box center [875, 466] width 391 height 71
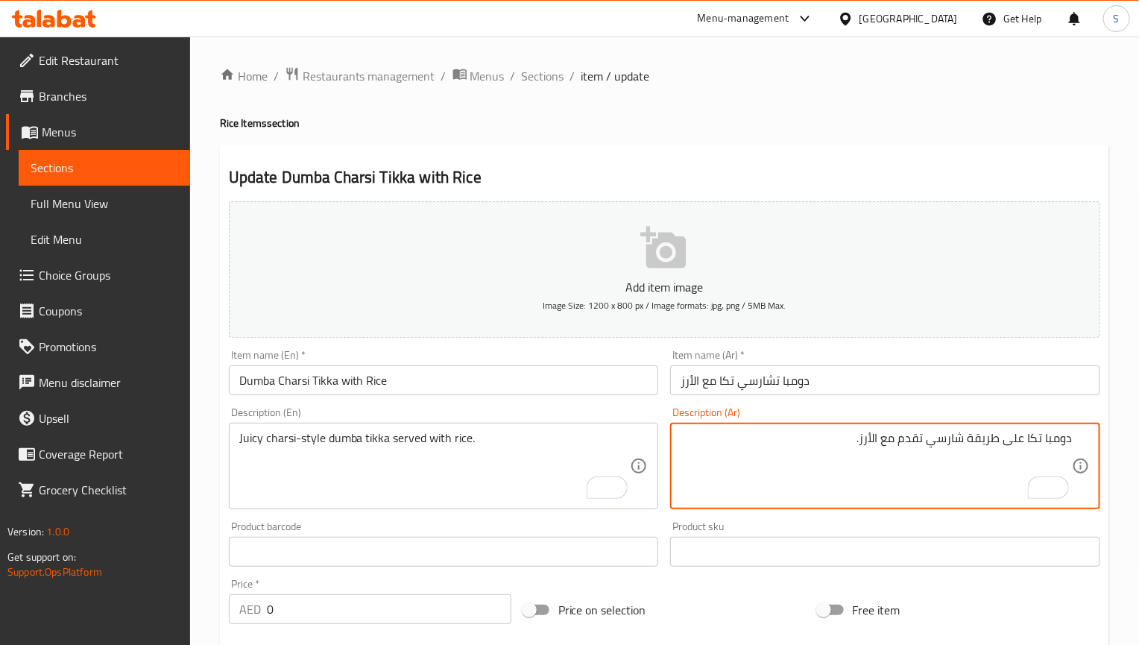
click at [1023, 435] on textarea "دومبا تكا على طريقة شارسي تقدم مع الأرز." at bounding box center [875, 466] width 391 height 71
paste textarea "وسي"
click at [774, 382] on input "دومبا تشارسي تكا مع الأرز" at bounding box center [885, 380] width 430 height 30
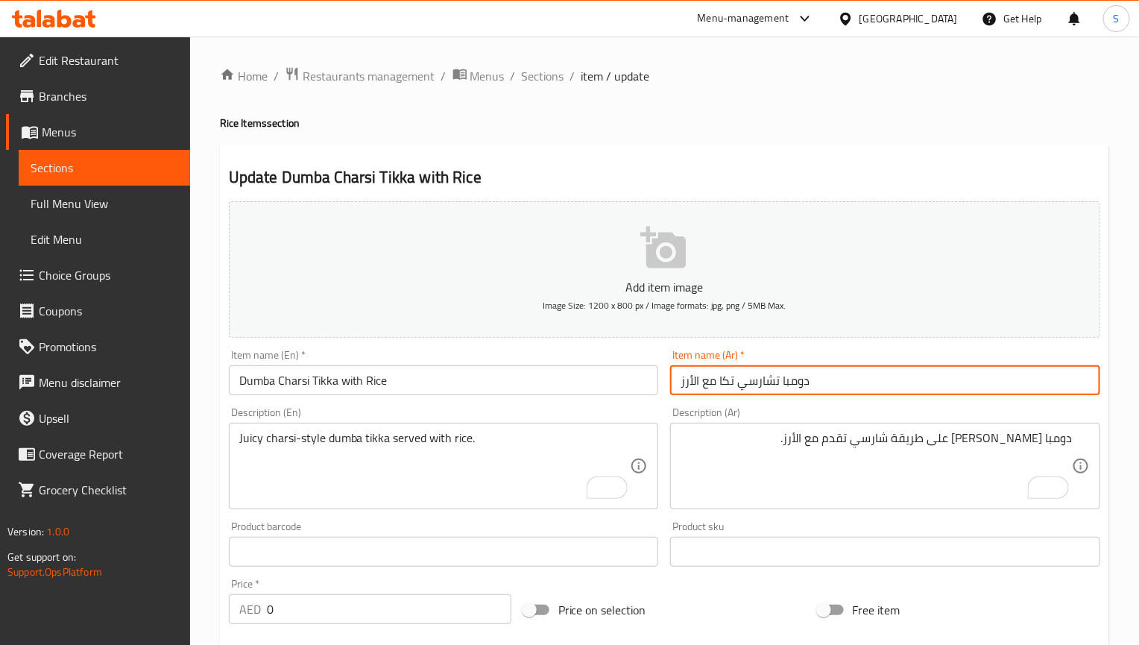
click at [774, 382] on input "دومبا تشارسي تكا مع الأرز" at bounding box center [885, 380] width 430 height 30
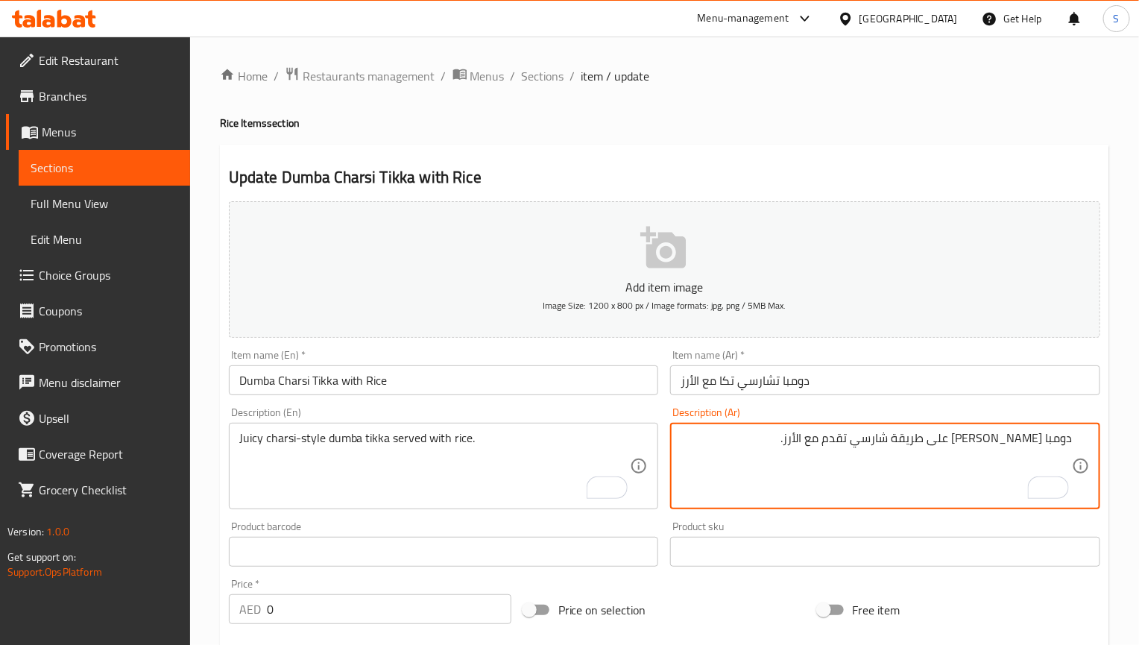
click at [923, 441] on textarea "دومبا [PERSON_NAME] على طريقة شارسي تقدم مع الأرز." at bounding box center [875, 466] width 391 height 71
paste textarea "To enrich screen reader interactions, please activate Accessibility in Grammarl…"
type textarea "دومبا [PERSON_NAME] على طريقة تشارسي تقدم مع الأرز."
click at [410, 405] on div "Description (En) Juicy charsi-style dumba tikka served with rice. Description (…" at bounding box center [444, 458] width 442 height 114
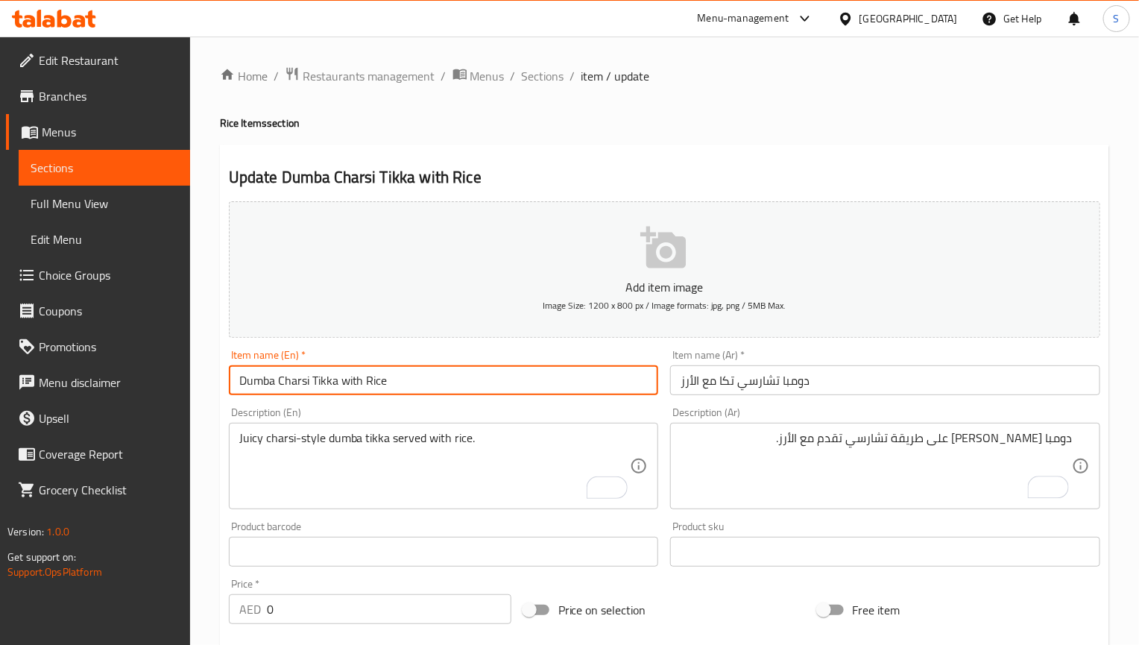
click at [418, 388] on input "Dumba Charsi Tikka with Rice" at bounding box center [444, 380] width 430 height 30
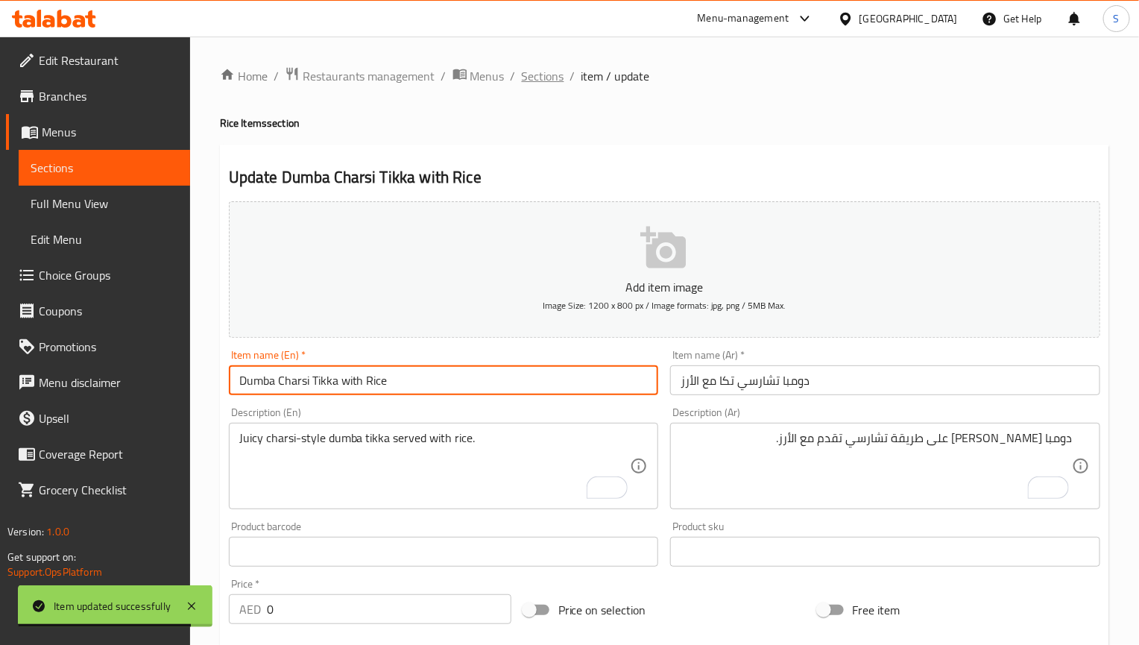
click at [535, 85] on span "Sections" at bounding box center [543, 76] width 42 height 18
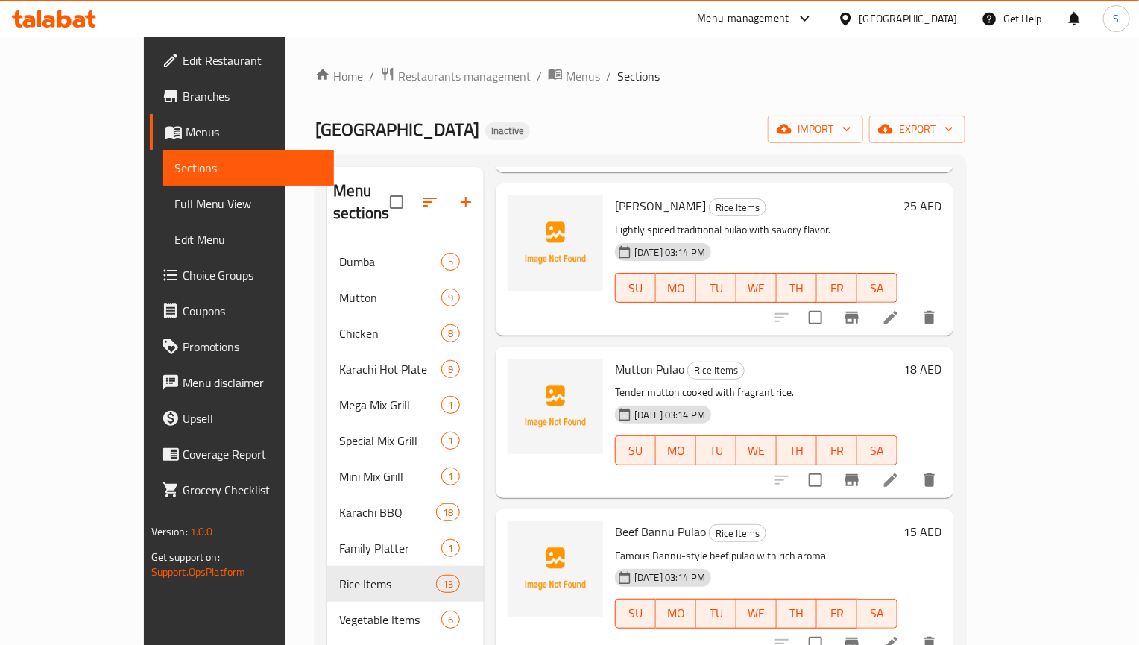
scroll to position [224, 0]
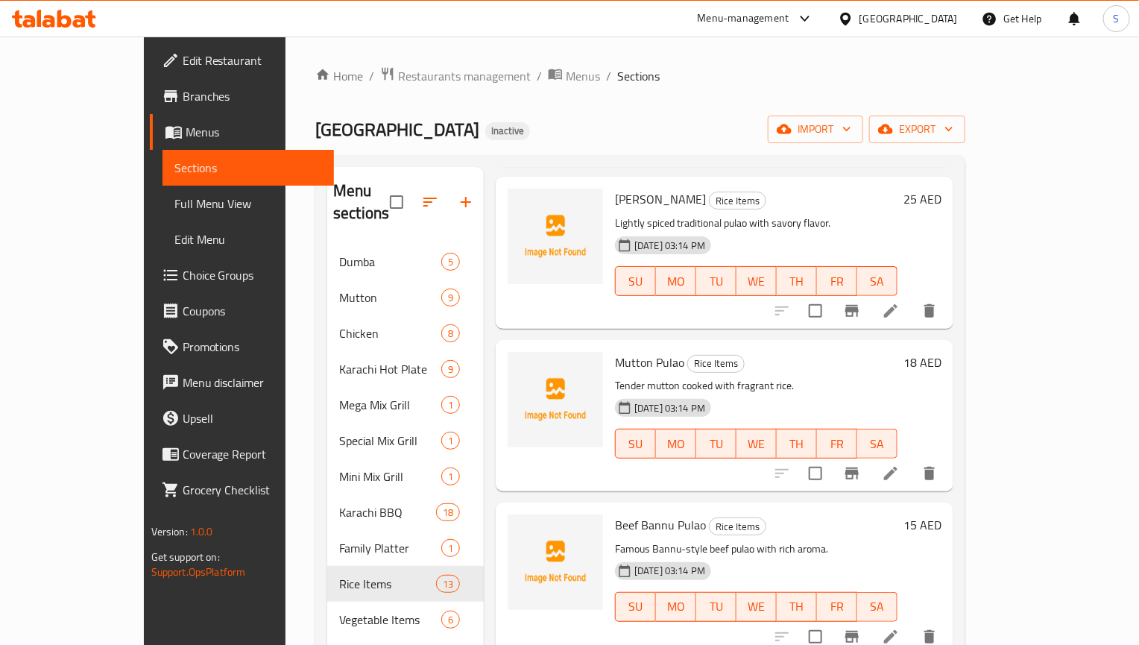
click at [900, 464] on icon at bounding box center [891, 473] width 18 height 18
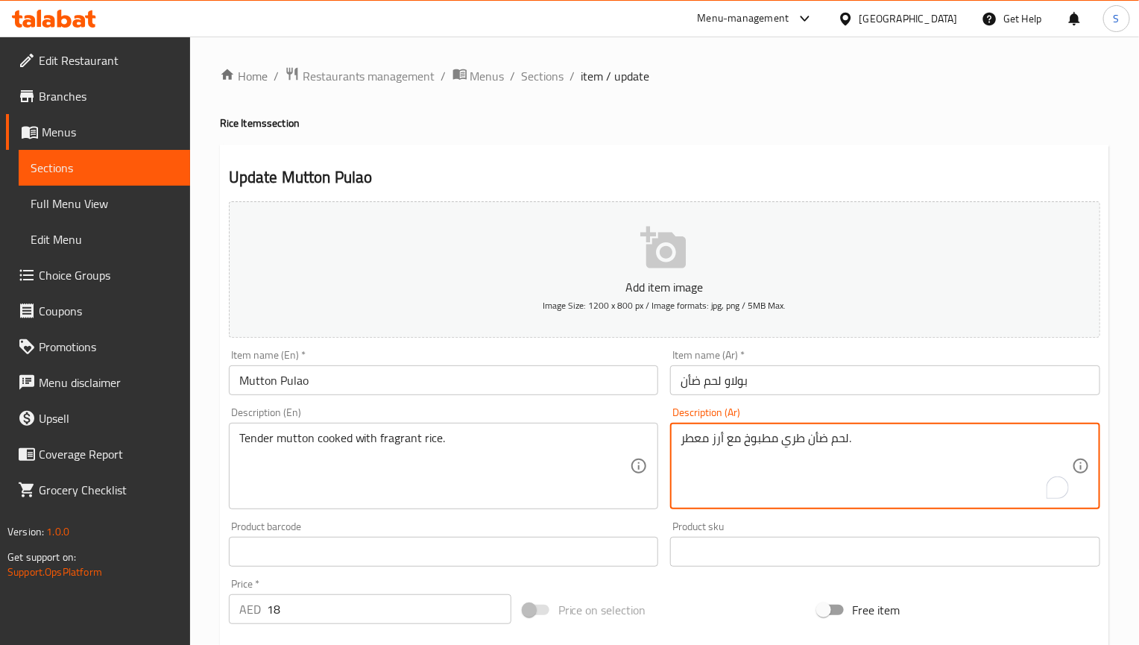
click at [698, 443] on textarea "لحم ضأن طري مطبوخ مع أرز معطر." at bounding box center [875, 466] width 391 height 71
paste textarea "عطري"
type textarea "لحم ضأن طري مطبوخ مع أرز عطري."
click at [563, 387] on input "Mutton Pulao" at bounding box center [444, 380] width 430 height 30
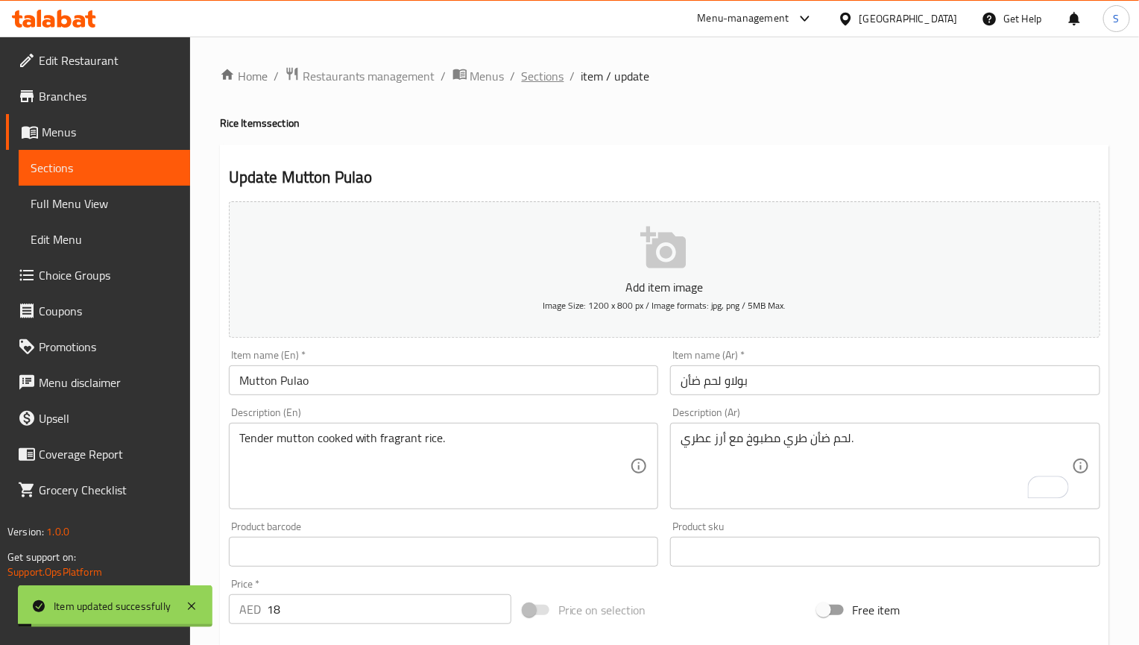
click at [542, 72] on span "Sections" at bounding box center [543, 76] width 42 height 18
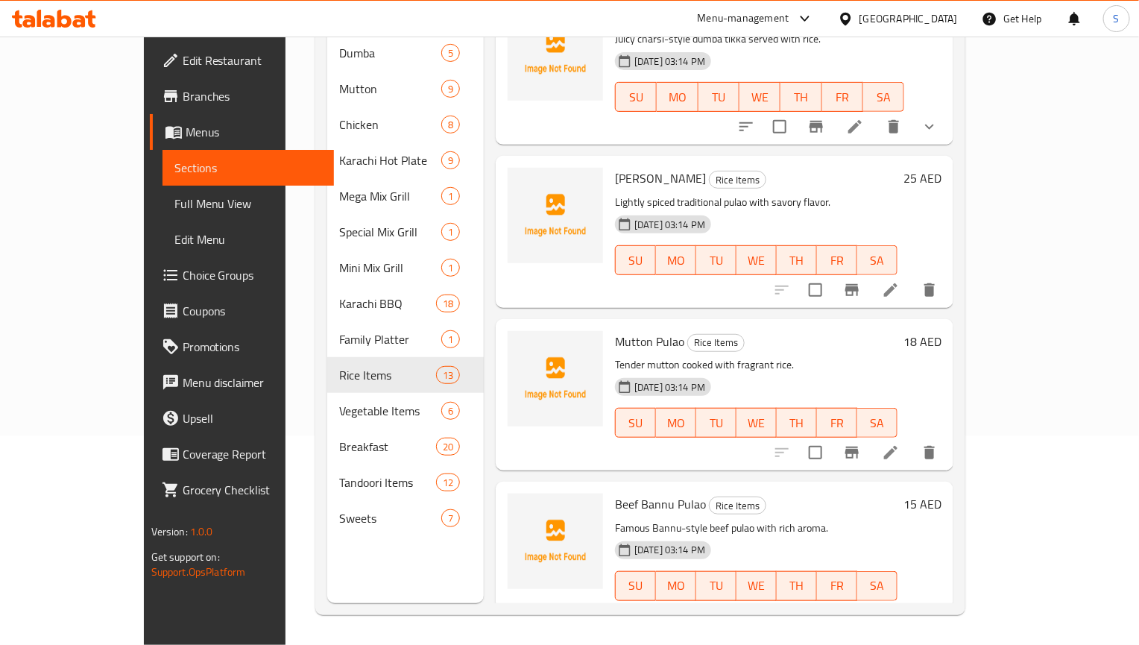
scroll to position [224, 0]
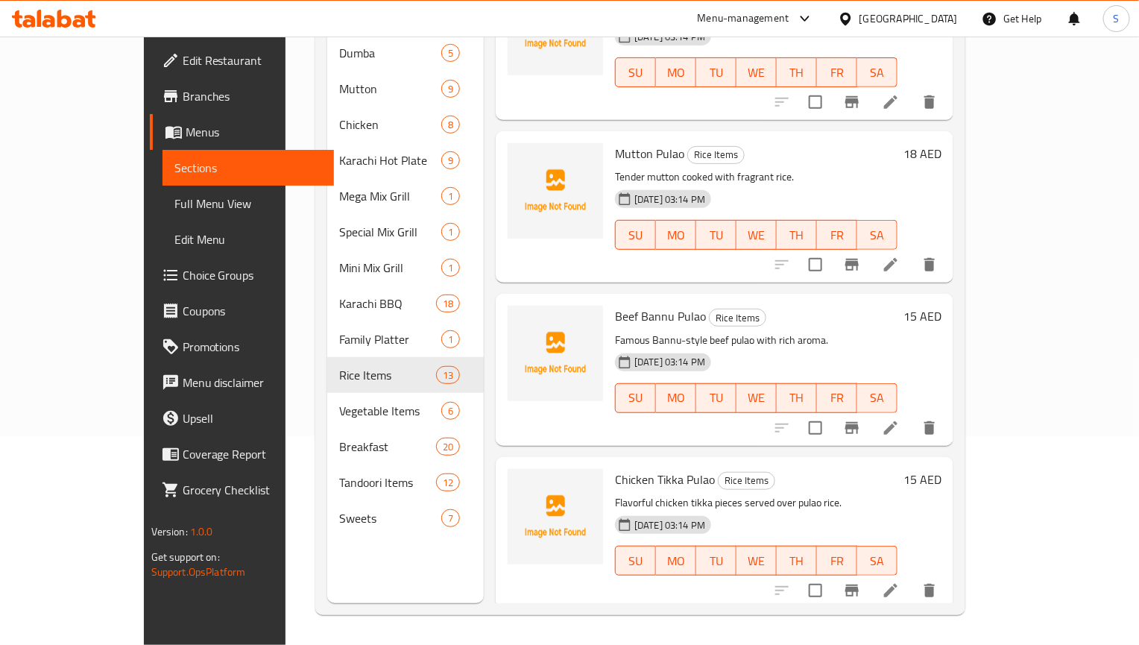
click at [947, 410] on div at bounding box center [855, 428] width 183 height 36
click at [900, 419] on icon at bounding box center [891, 428] width 18 height 18
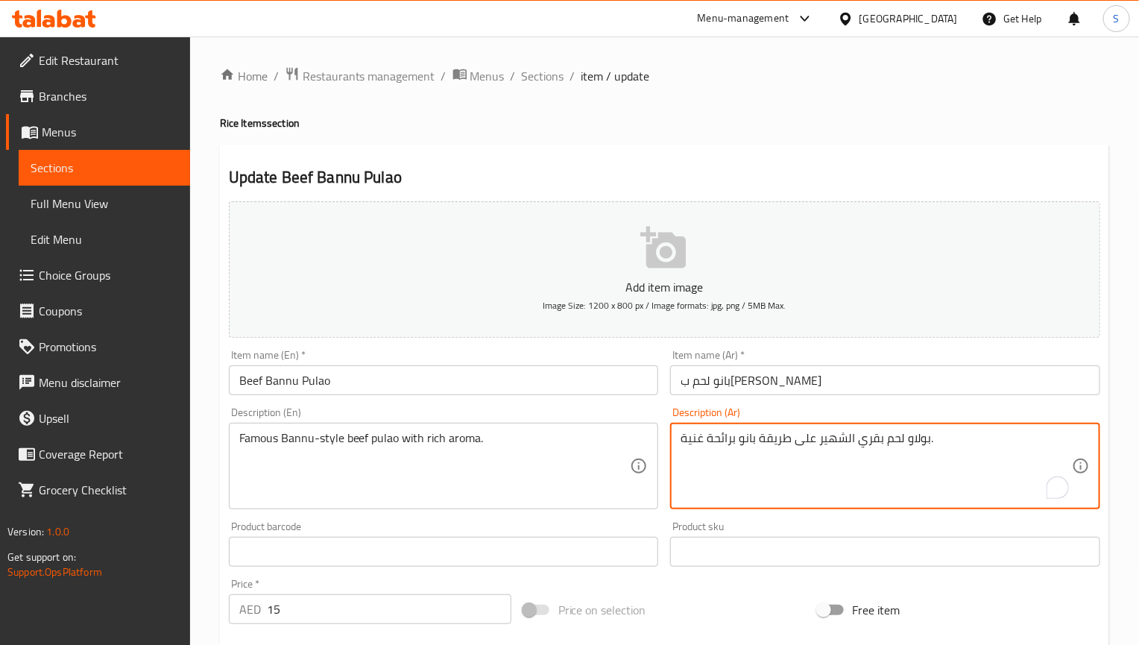
click at [941, 454] on textarea "بولاو لحم بقري الشهير على طريقة بانو برائحة غنية." at bounding box center [875, 466] width 391 height 71
click at [960, 447] on textarea "بولاو لحم بقري الشهير على طريقة بانو برائحة غنية." at bounding box center [875, 466] width 391 height 71
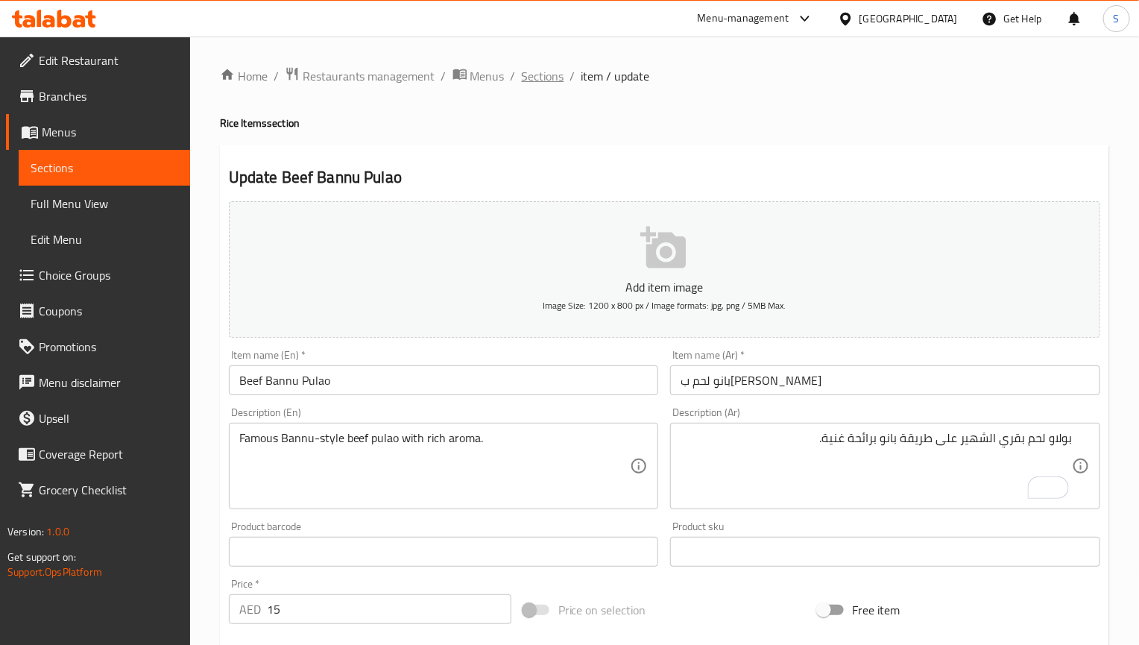
click at [557, 85] on span "Sections" at bounding box center [543, 76] width 42 height 18
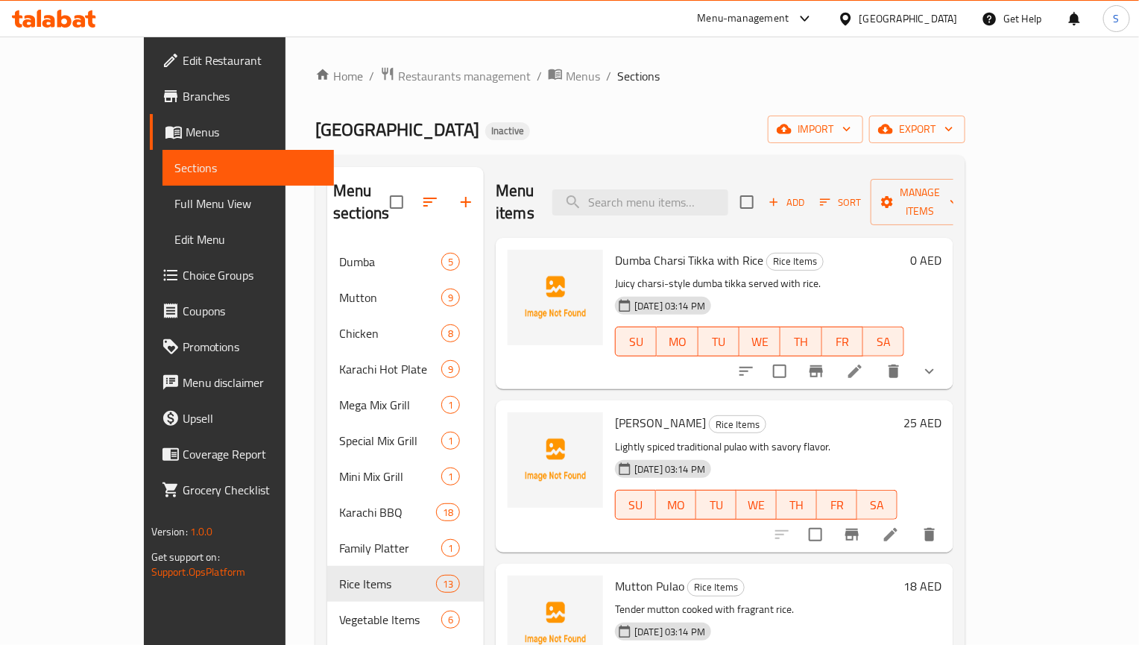
scroll to position [423, 0]
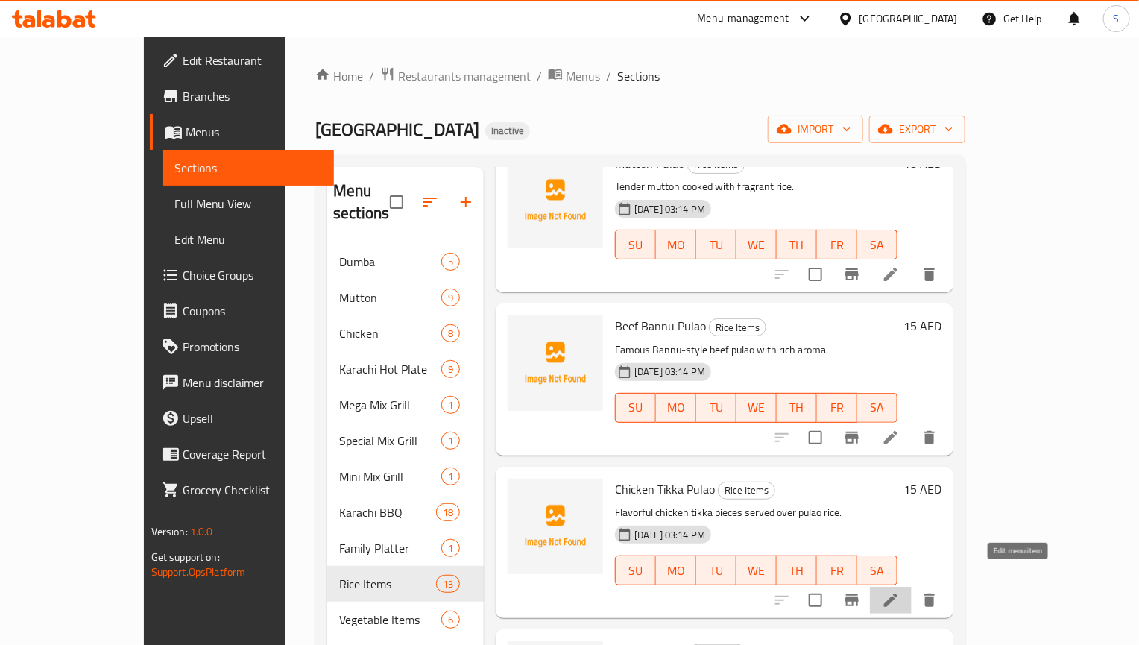
click at [897, 593] on icon at bounding box center [890, 599] width 13 height 13
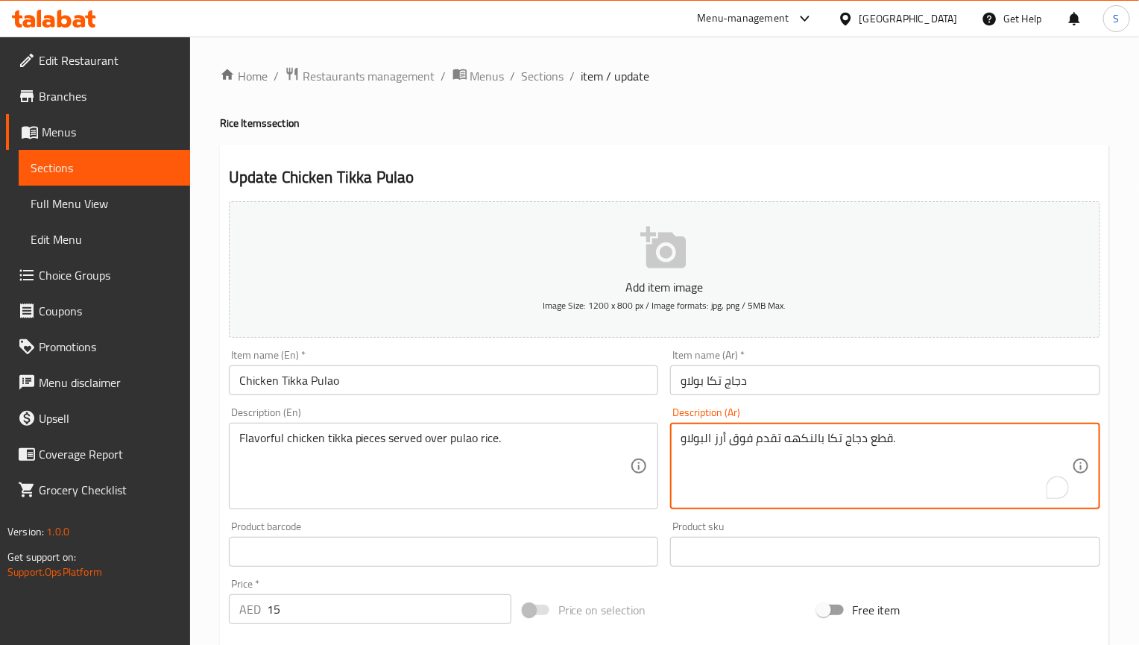
type textarea "قطع دجاج تكا بالنكهه تقدم فوق أرز البولاو."
click at [619, 389] on input "Chicken Tikka Pulao" at bounding box center [444, 380] width 430 height 30
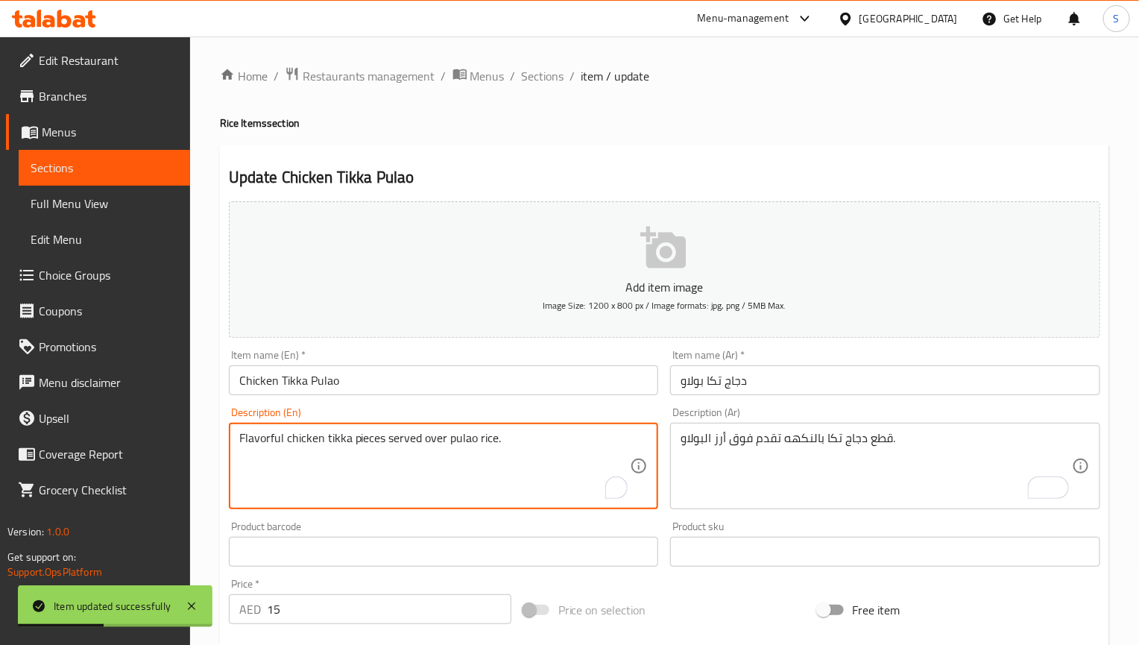
click at [267, 434] on textarea "Flavorful chicken tikka pieces served over pulao rice." at bounding box center [434, 466] width 391 height 71
type textarea "chicken tikka pieces served over pulao rice."
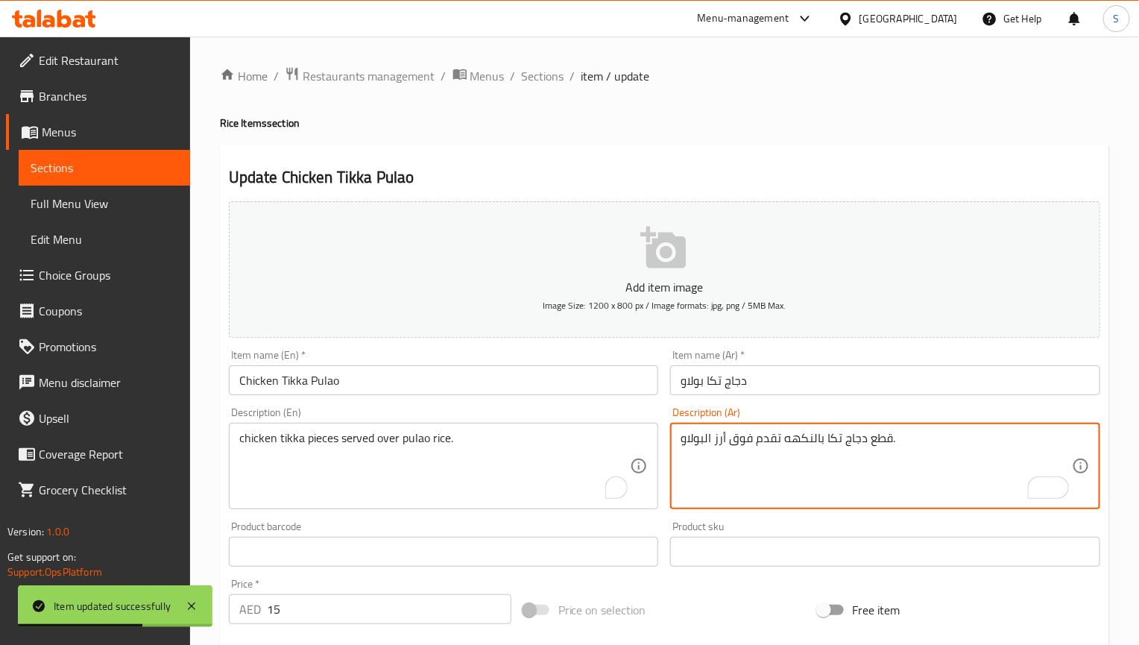
click at [803, 434] on textarea "قطع دجاج تكا بالنكهه تقدم فوق أرز البولاو." at bounding box center [875, 466] width 391 height 71
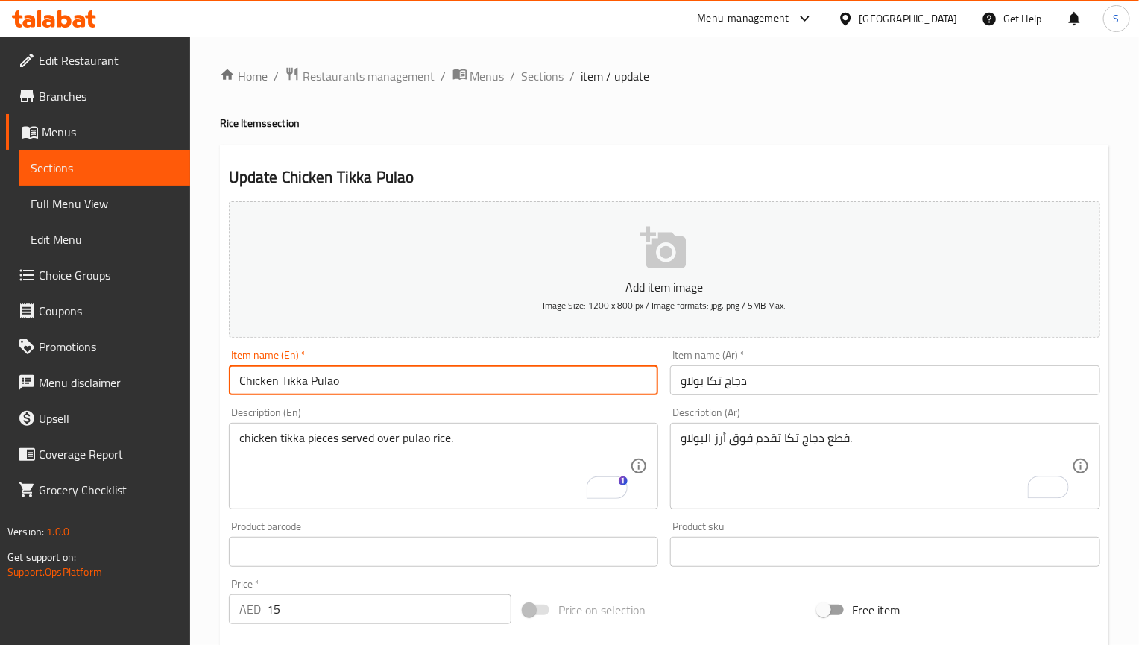
click at [528, 392] on input "Chicken Tikka Pulao" at bounding box center [444, 380] width 430 height 30
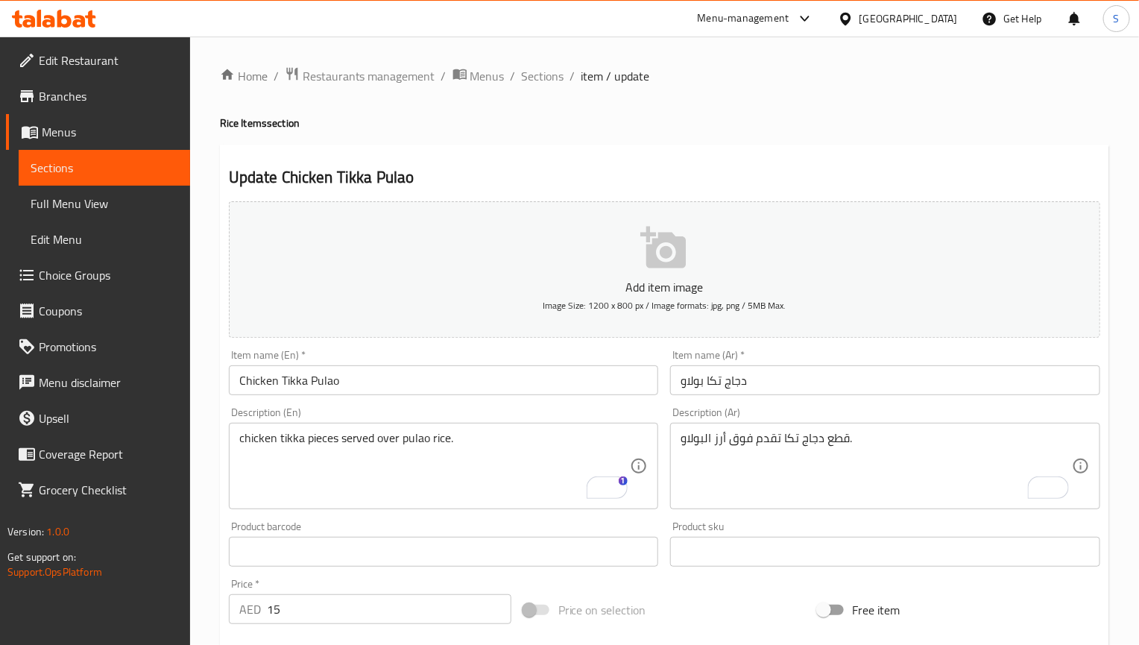
click at [1007, 70] on ol "Home / Restaurants management / Menus / Sections / item / update" at bounding box center [664, 75] width 889 height 19
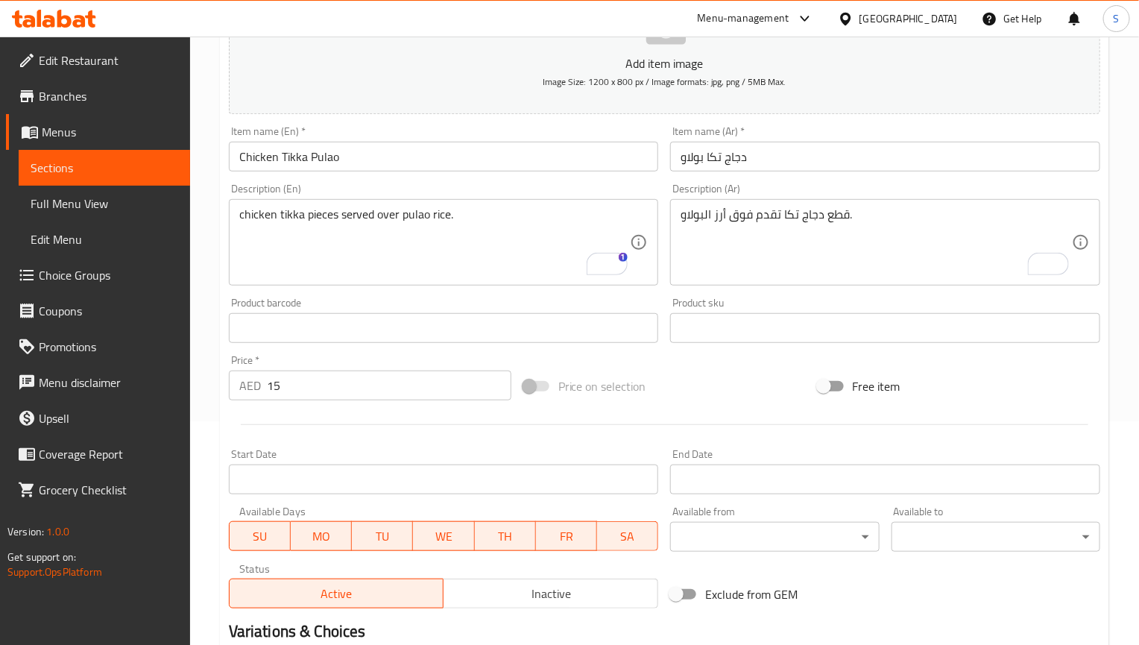
click at [543, 162] on input "Chicken Tikka Pulao" at bounding box center [444, 157] width 430 height 30
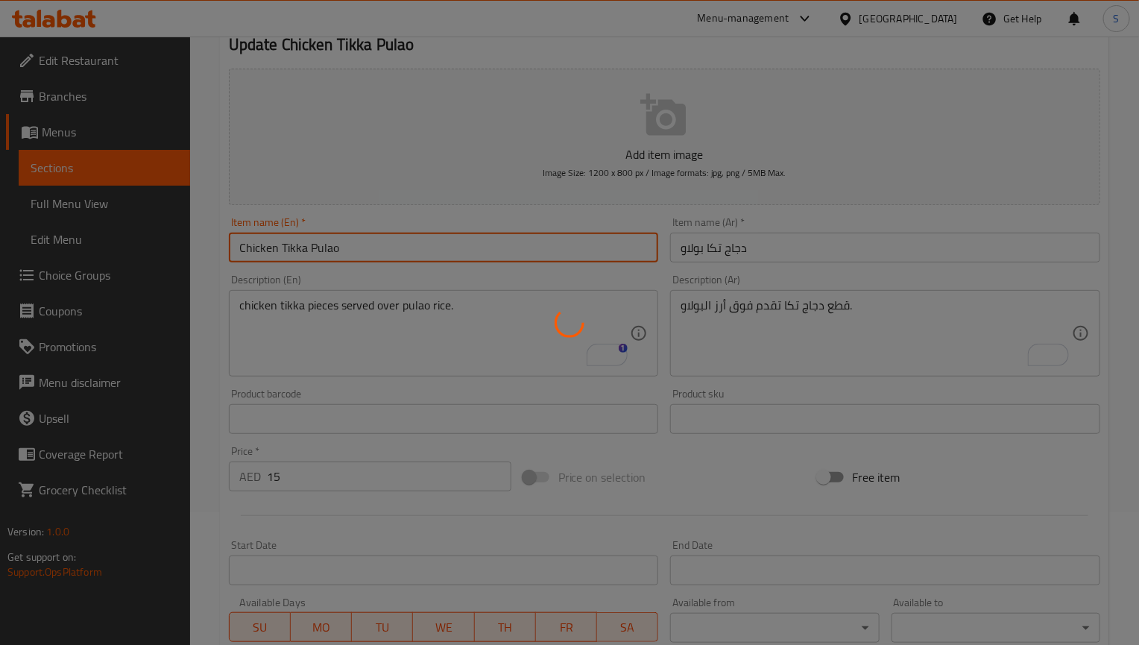
scroll to position [0, 0]
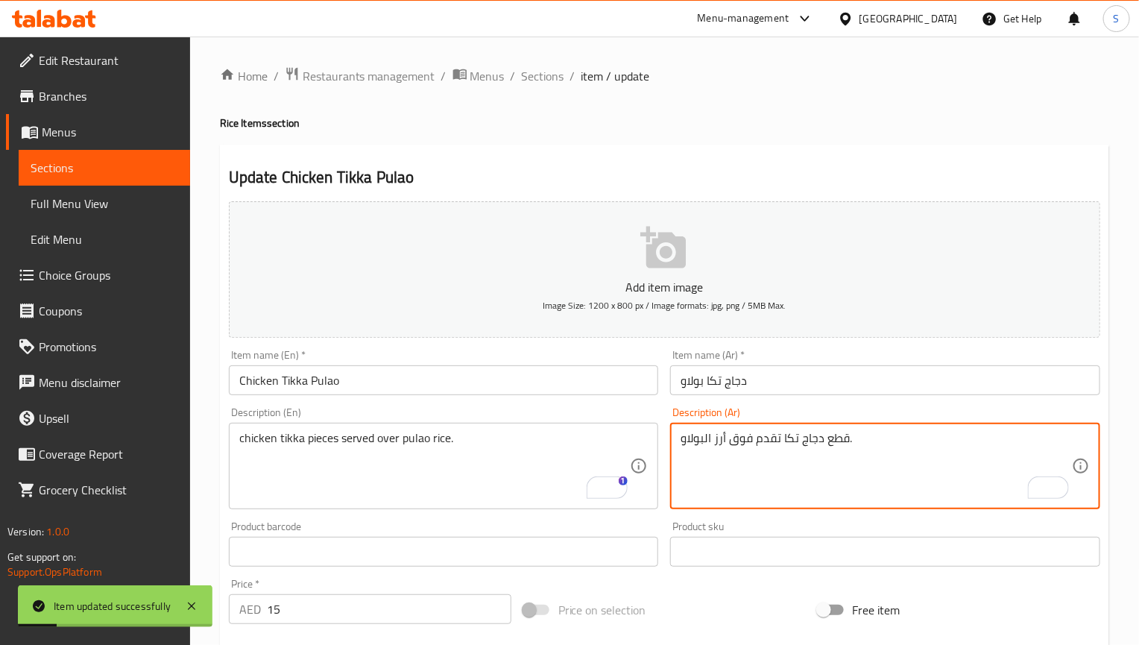
click at [704, 443] on textarea "قطع دجاج تكا تقدم فوق أرز البولاو." at bounding box center [875, 466] width 391 height 71
type textarea "قطع دجاج تكا تقدم فوق أرز بولاو."
click at [597, 385] on input "Chicken Tikka Pulao" at bounding box center [444, 380] width 430 height 30
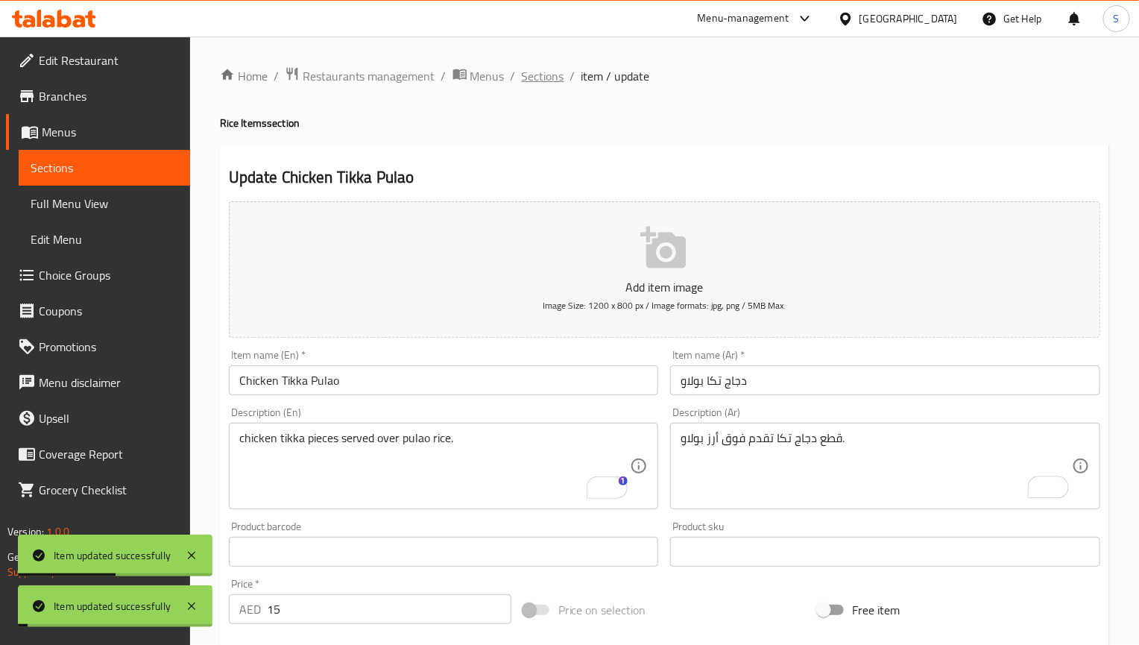
click at [537, 68] on span "Sections" at bounding box center [543, 76] width 42 height 18
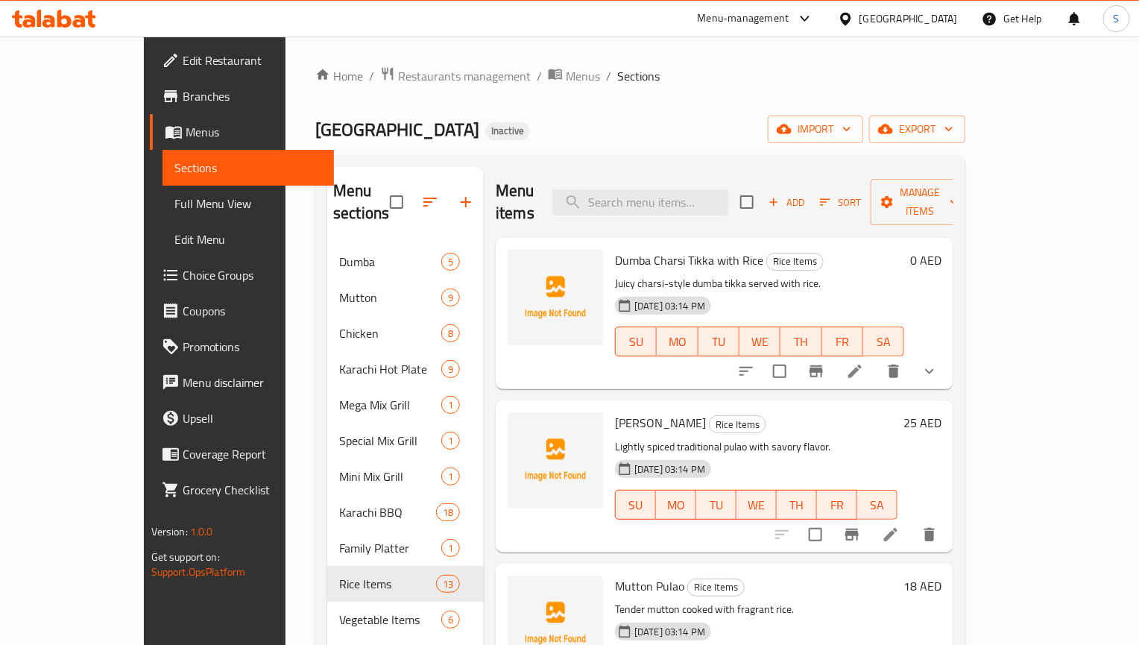
scroll to position [586, 0]
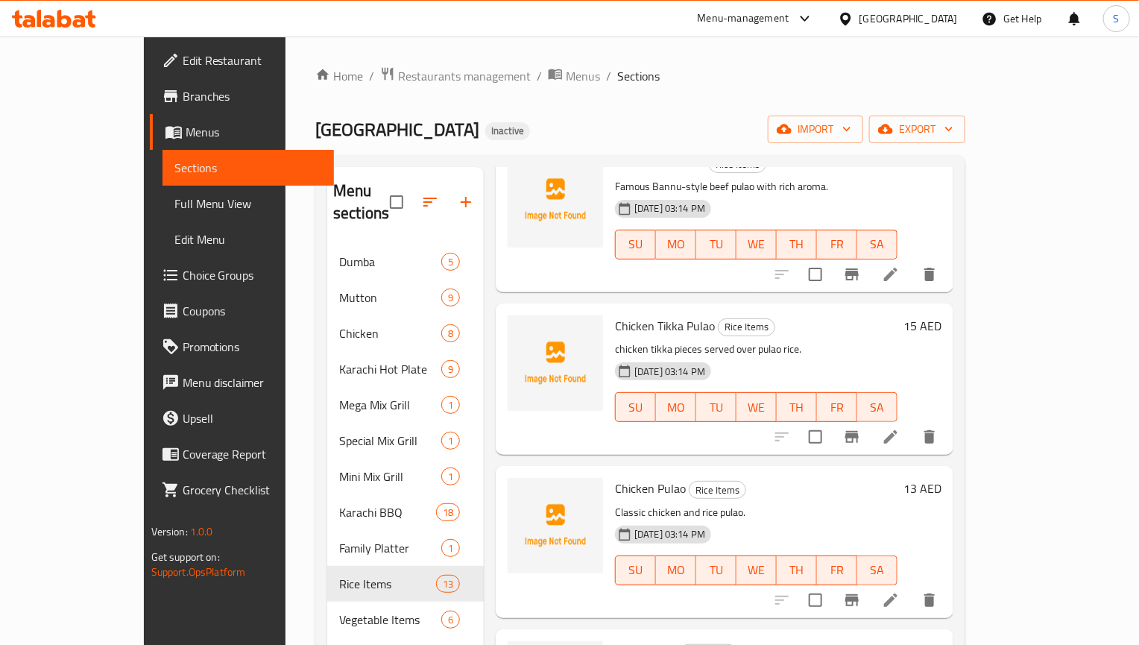
click at [912, 587] on li at bounding box center [891, 600] width 42 height 27
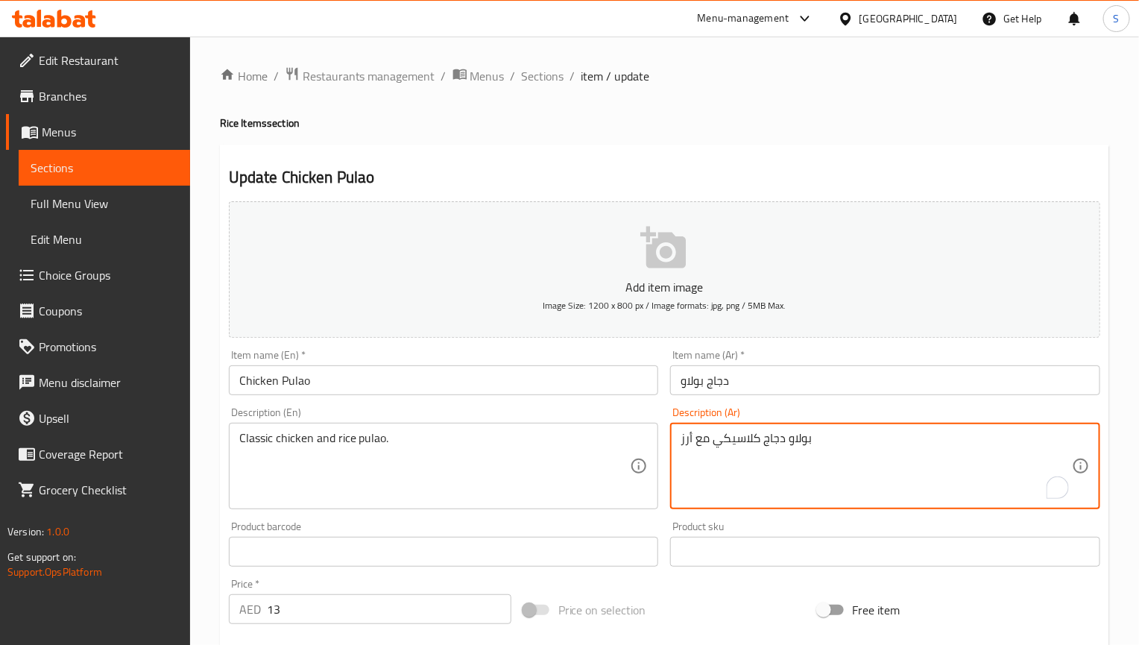
click at [797, 445] on textarea "بولاو دجاج كلاسيكي مع أرز" at bounding box center [875, 466] width 391 height 71
click at [765, 457] on textarea "دجاج كلاسيكي مع أرز" at bounding box center [875, 466] width 391 height 71
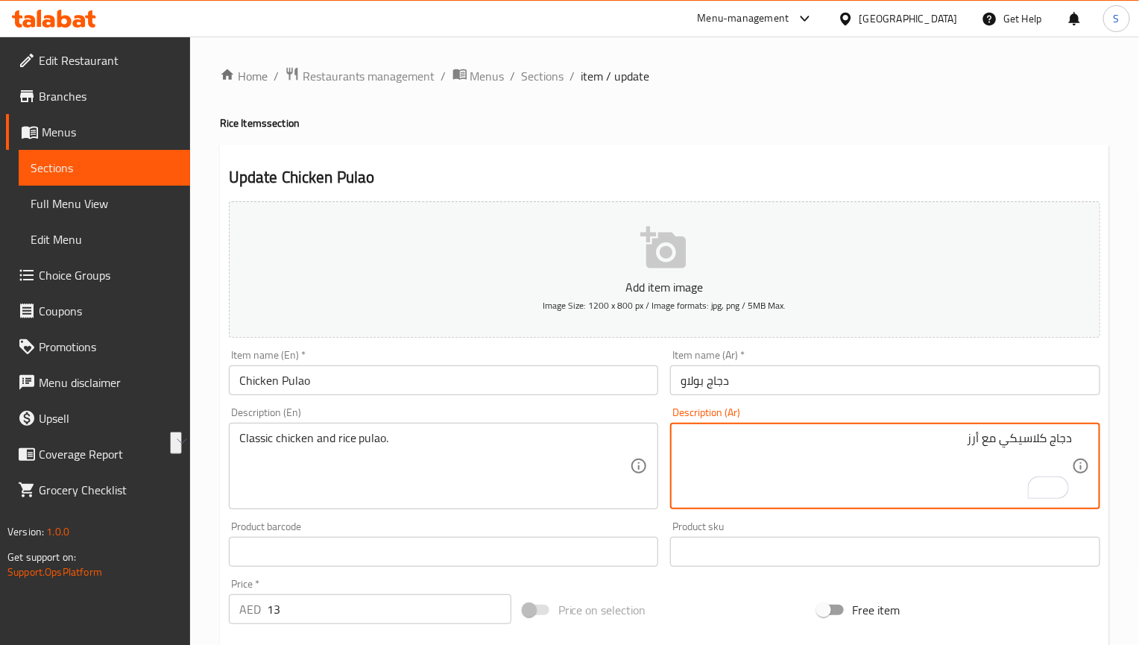
click at [959, 449] on textarea "دجاج كلاسيكي مع أرز" at bounding box center [875, 466] width 391 height 71
paste textarea "بولاو"
type textarea "دجاج كلاسيكي مع [PERSON_NAME]"
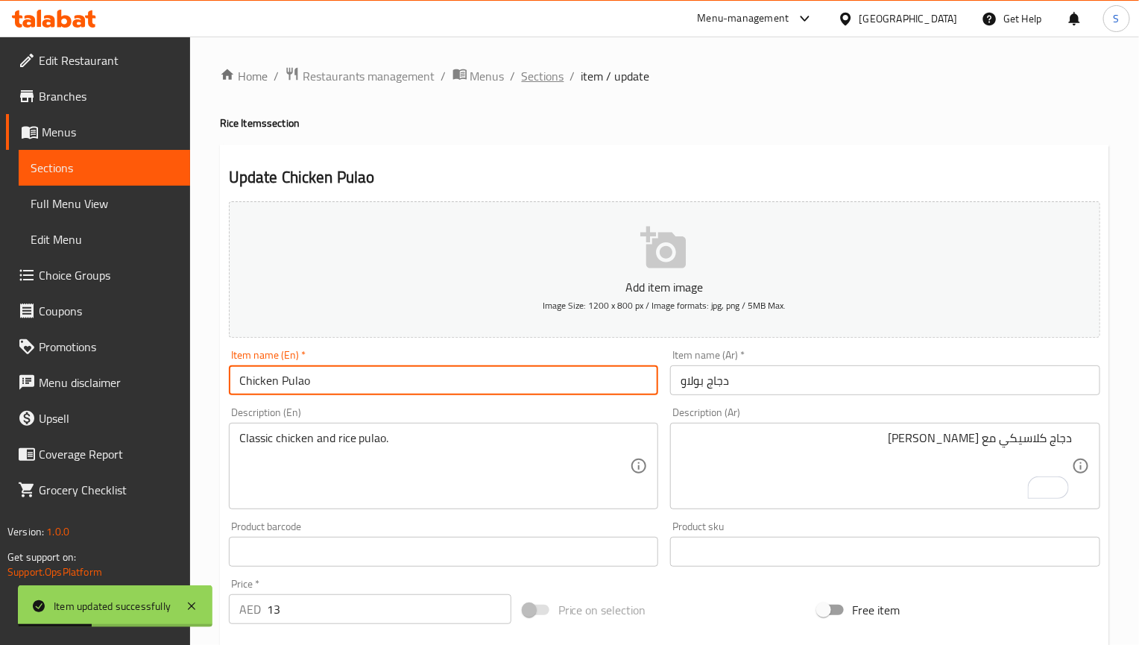
click at [543, 69] on span "Sections" at bounding box center [543, 76] width 42 height 18
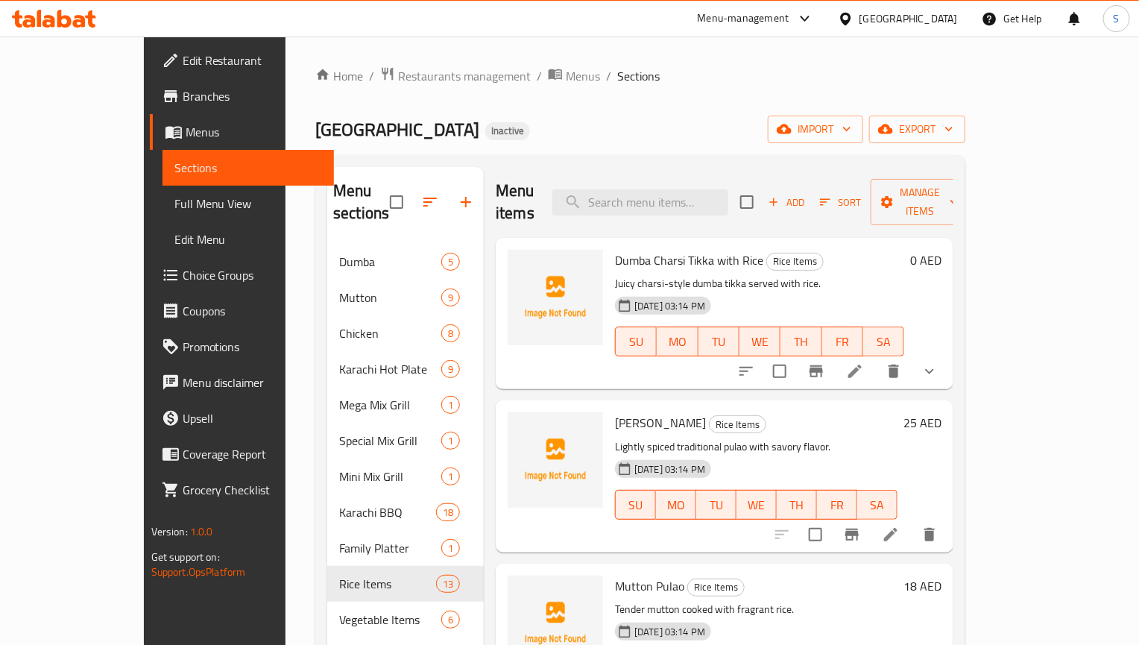
scroll to position [911, 0]
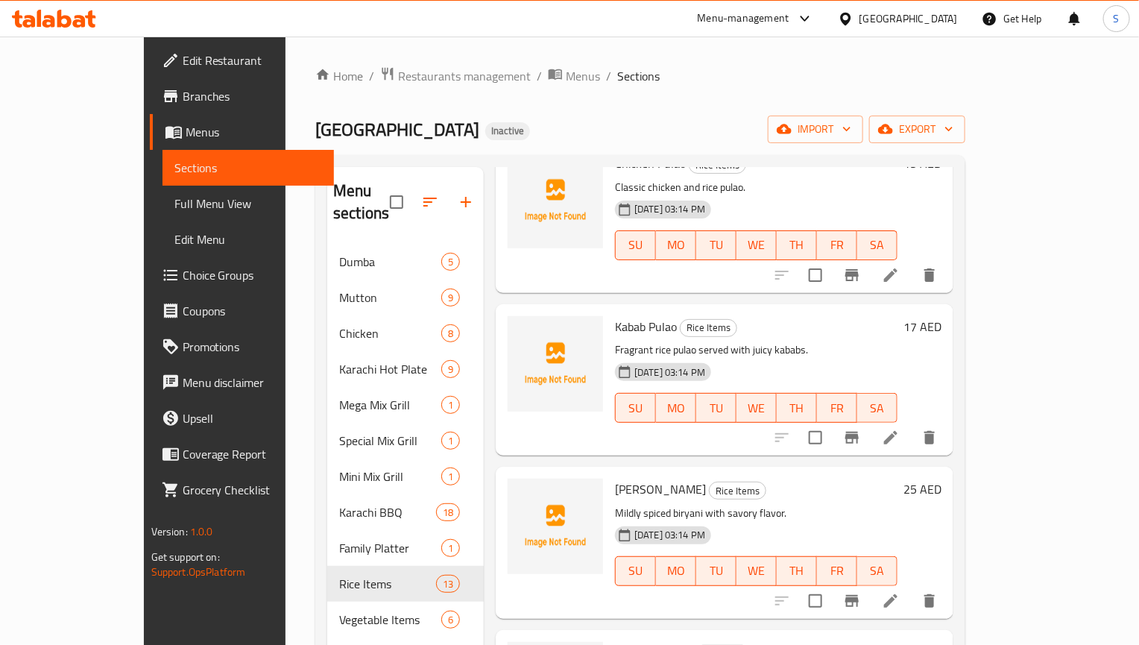
click at [947, 593] on div at bounding box center [855, 601] width 183 height 36
click at [900, 592] on icon at bounding box center [891, 601] width 18 height 18
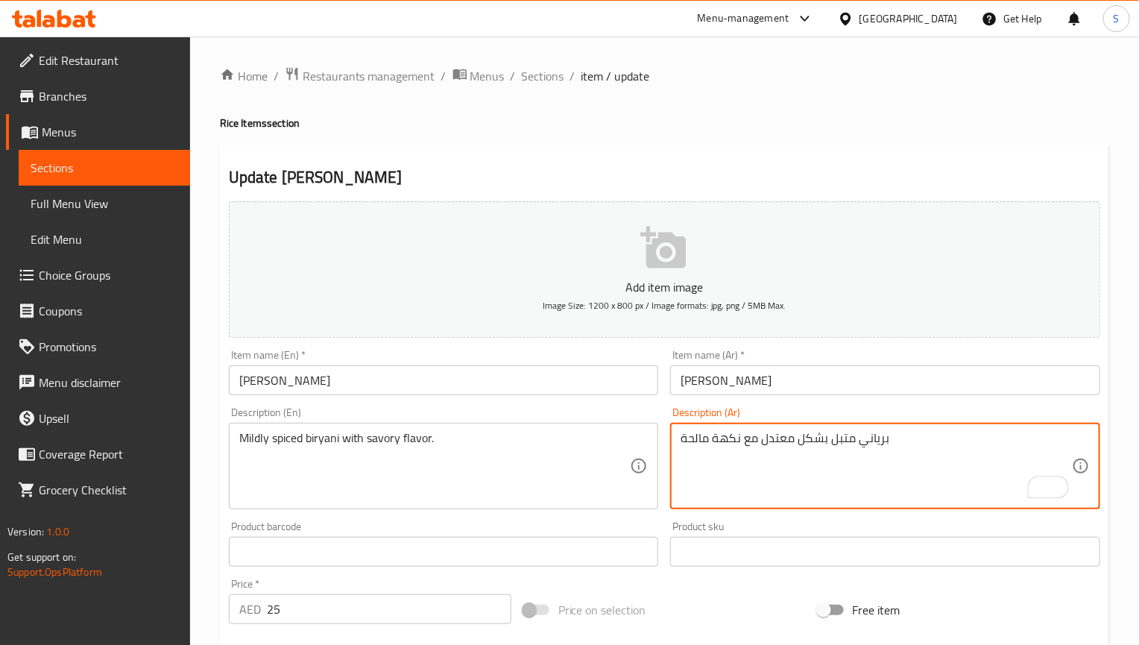
type textarea "برياني متبل بشكل معتدل مع نكهة مالحة"
click at [578, 389] on input "[PERSON_NAME]" at bounding box center [444, 380] width 430 height 30
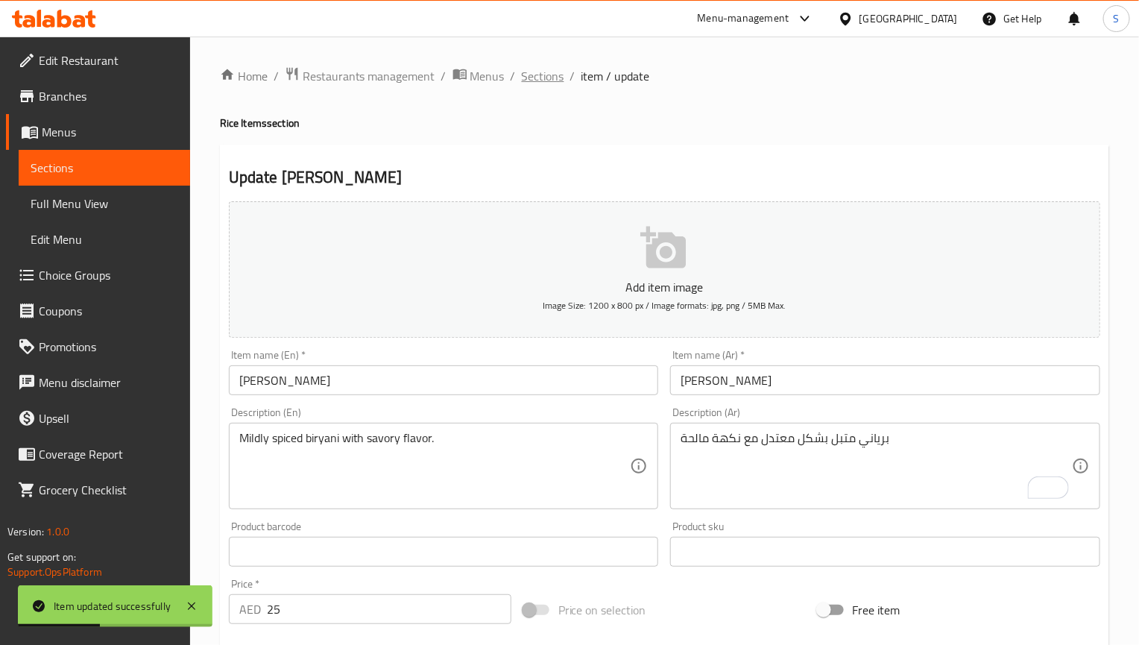
click at [548, 67] on span "Sections" at bounding box center [543, 76] width 42 height 18
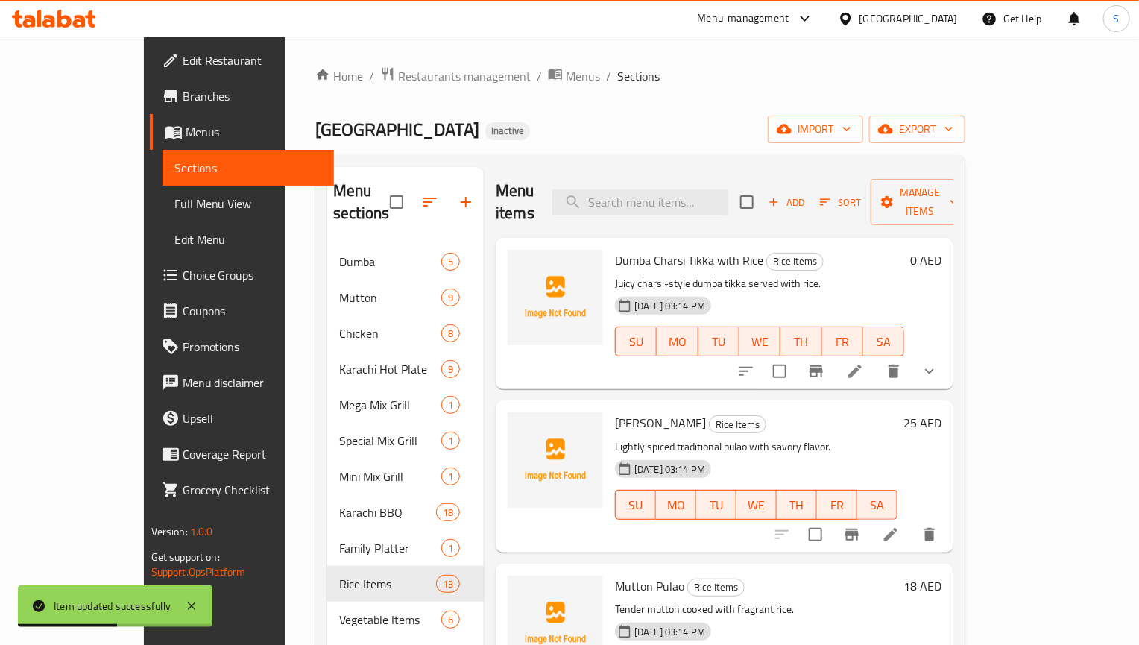
scroll to position [1236, 0]
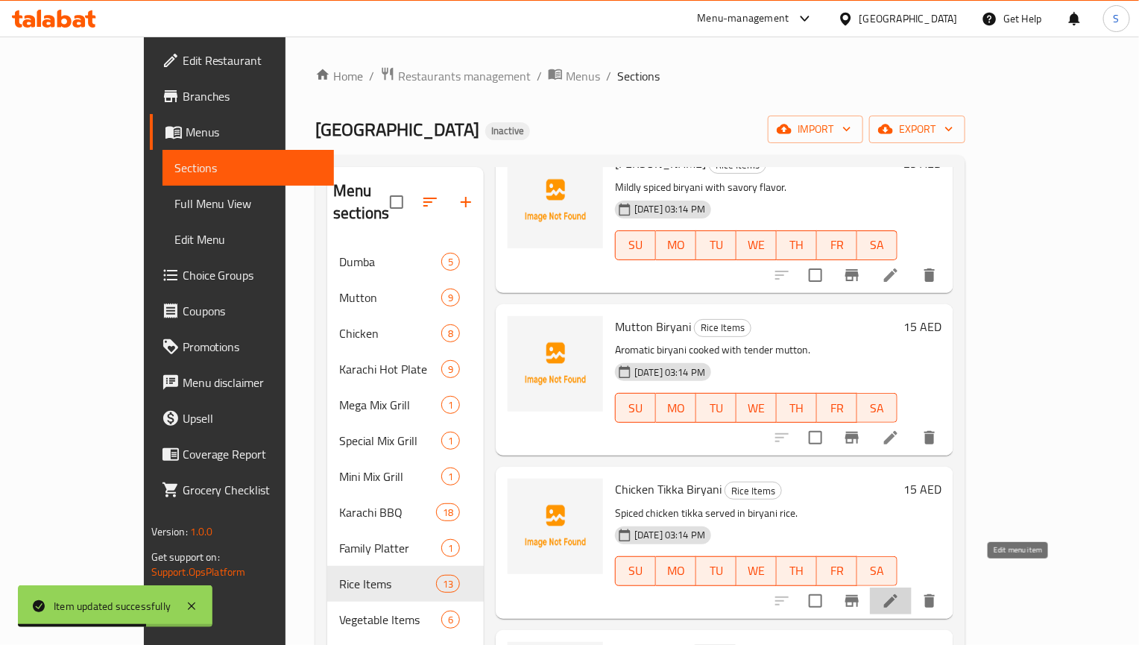
click at [900, 592] on icon at bounding box center [891, 601] width 18 height 18
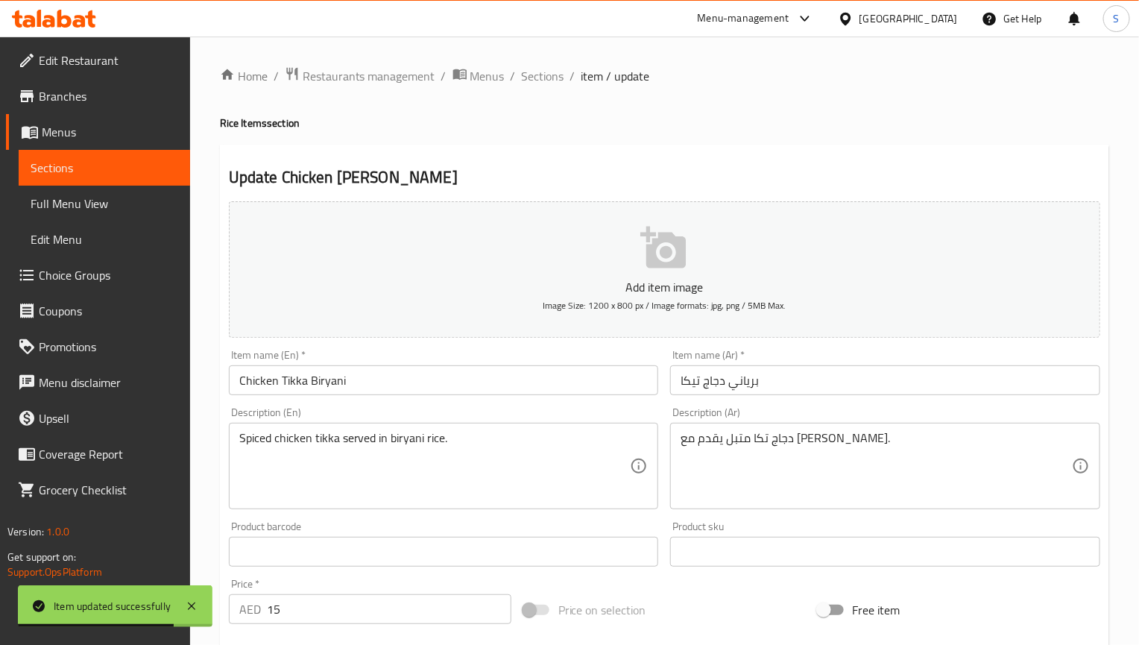
click at [691, 394] on input "برياني دجاج تيكا" at bounding box center [885, 380] width 430 height 30
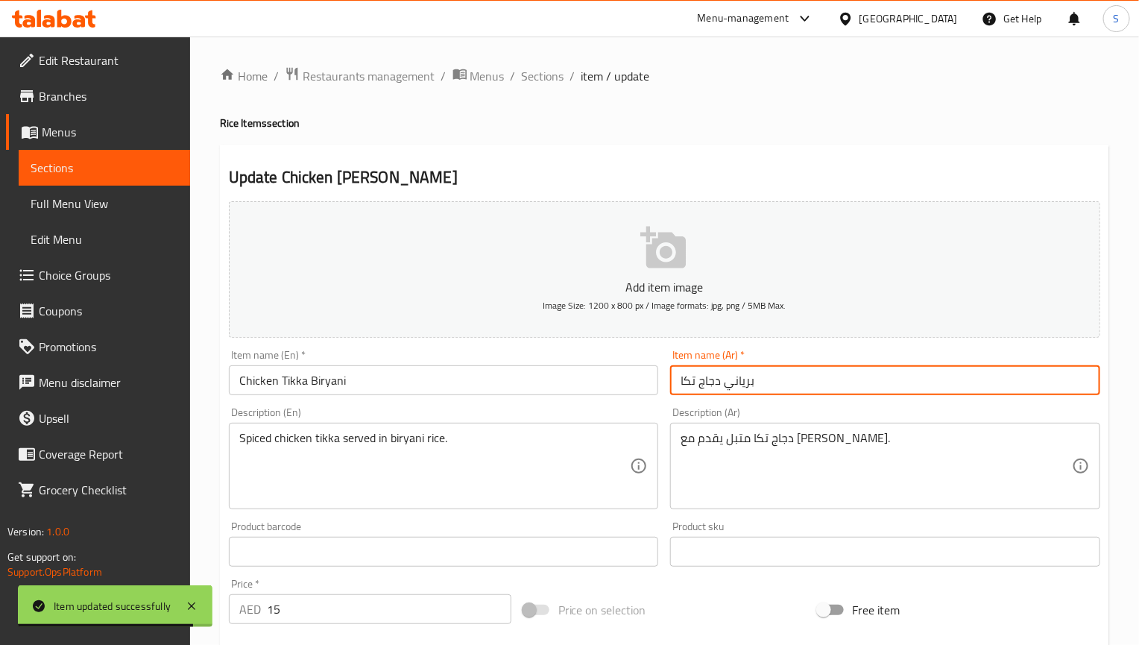
type input "برياني دجاج تكا"
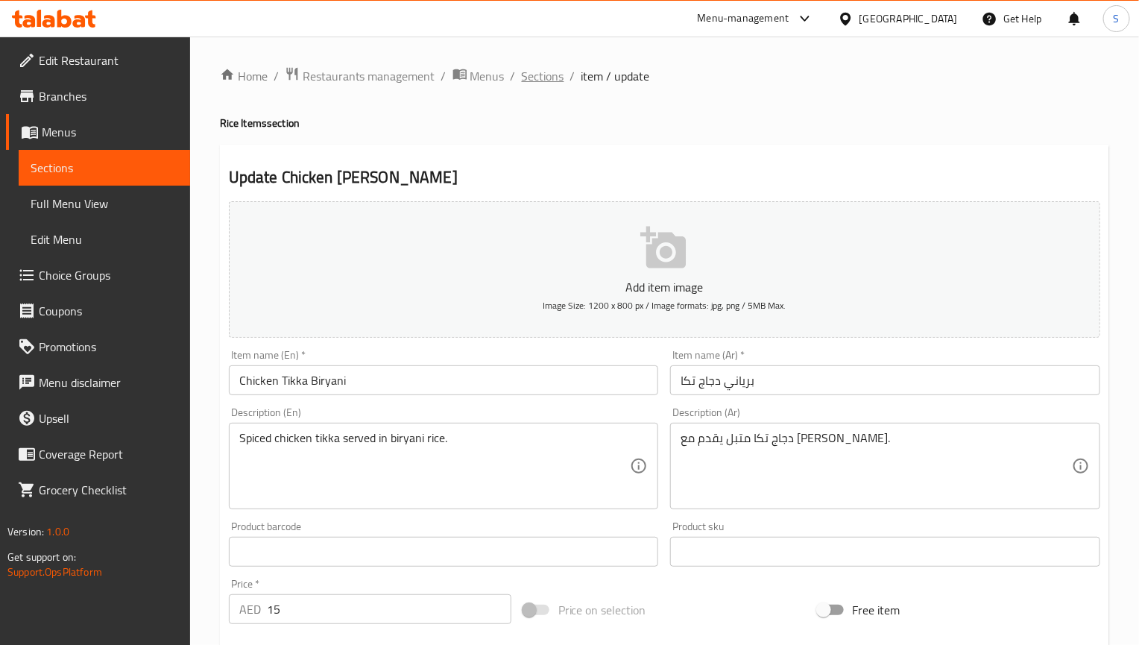
click at [525, 83] on span "Sections" at bounding box center [543, 76] width 42 height 18
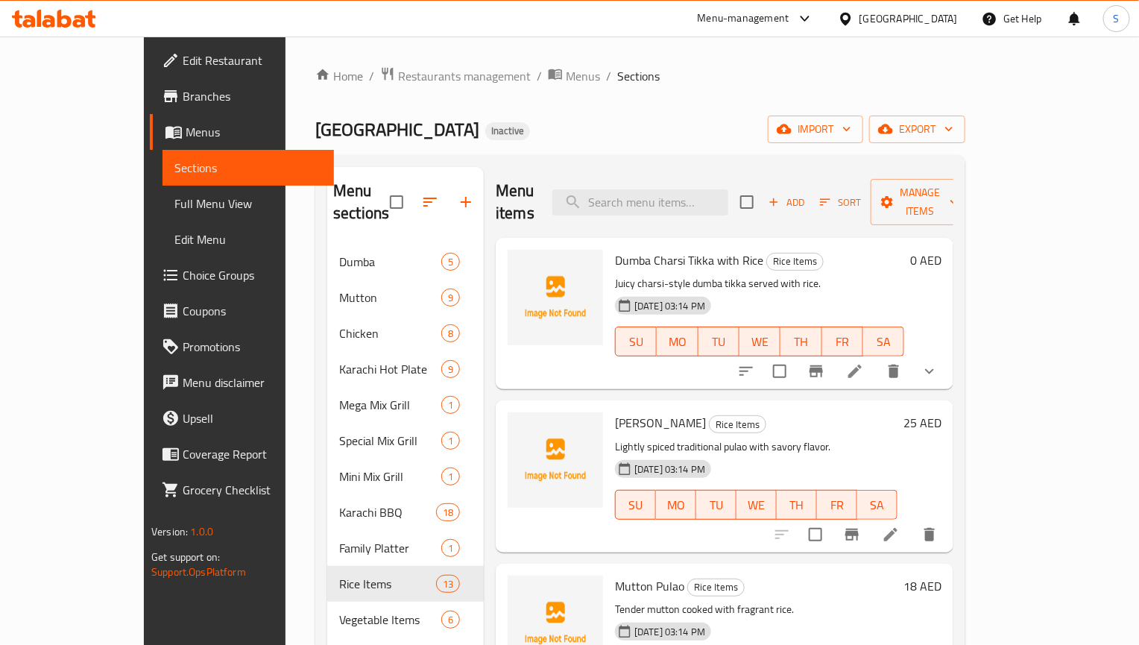
scroll to position [1398, 0]
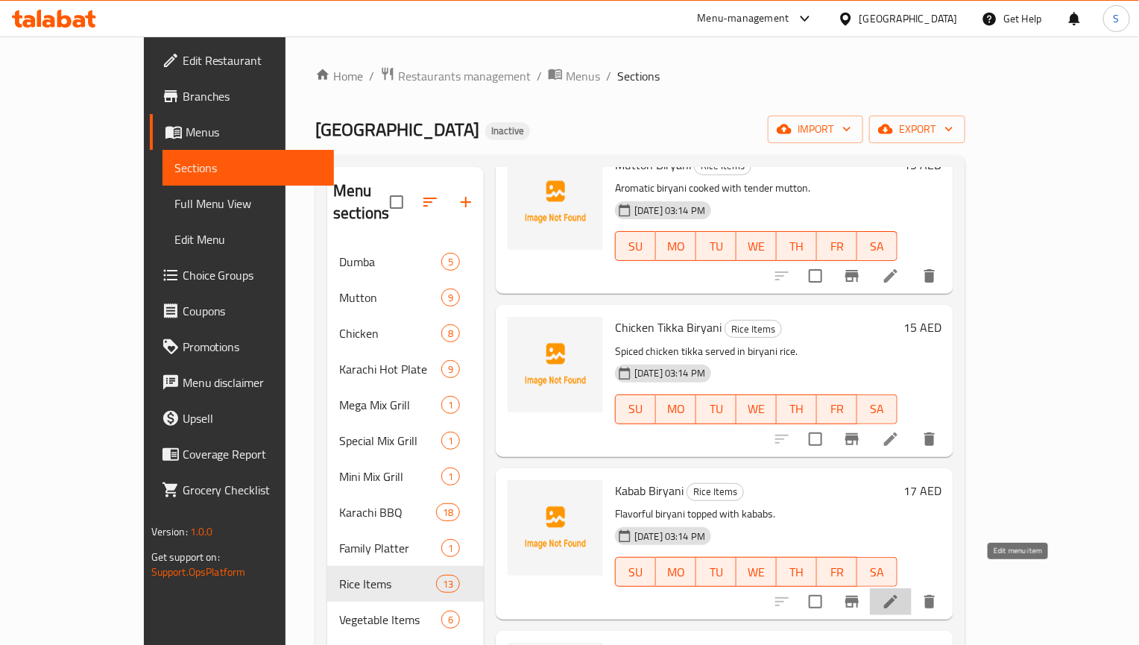
click at [900, 593] on icon at bounding box center [891, 602] width 18 height 18
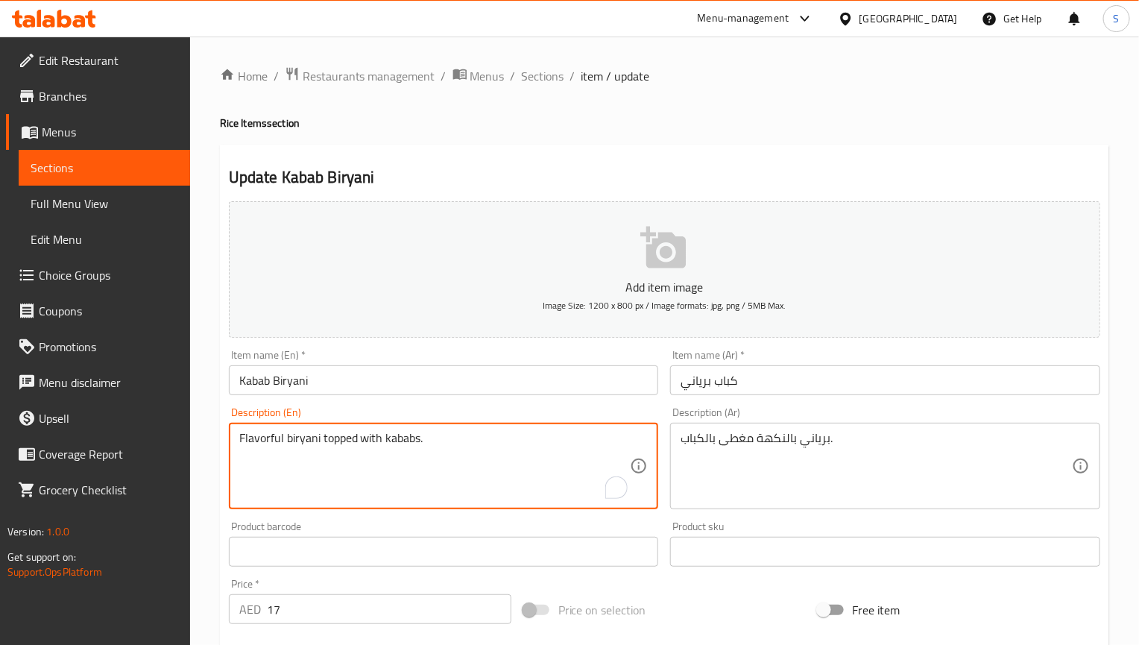
click at [253, 437] on textarea "Flavorful biryani topped with kababs." at bounding box center [434, 466] width 391 height 71
type textarea "[PERSON_NAME] topped with kababs."
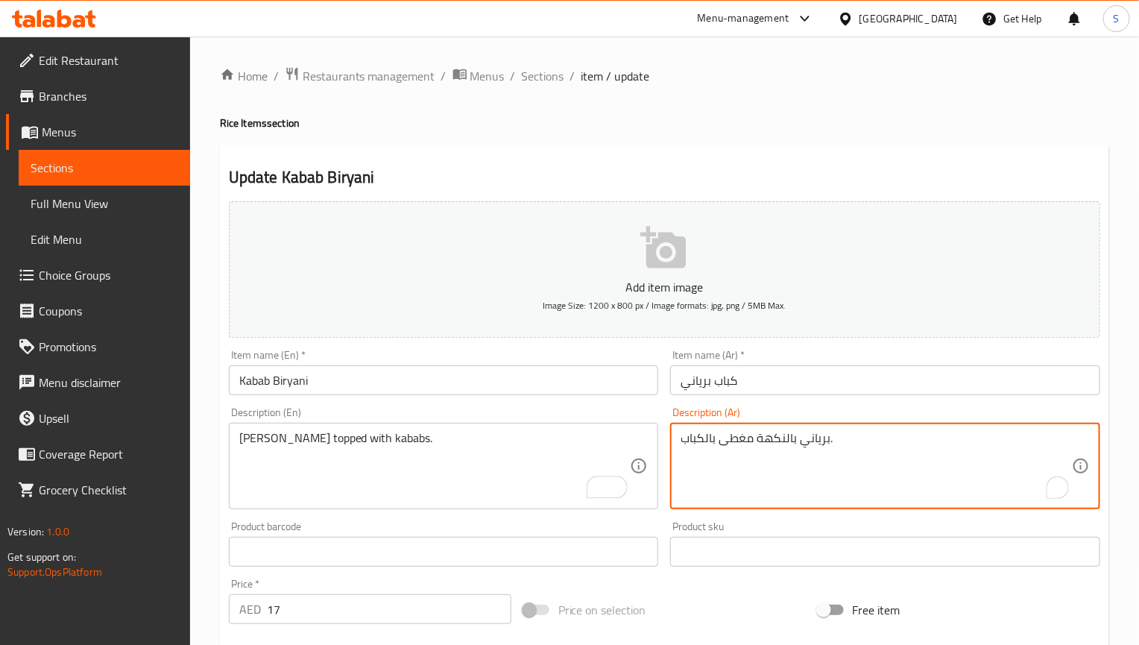
click at [770, 434] on textarea "برياني بالنكهة مغطى بالكباب." at bounding box center [875, 466] width 391 height 71
type textarea "برياني مغطى بالكباب."
click at [483, 374] on input "Kabab Biryani" at bounding box center [444, 380] width 430 height 30
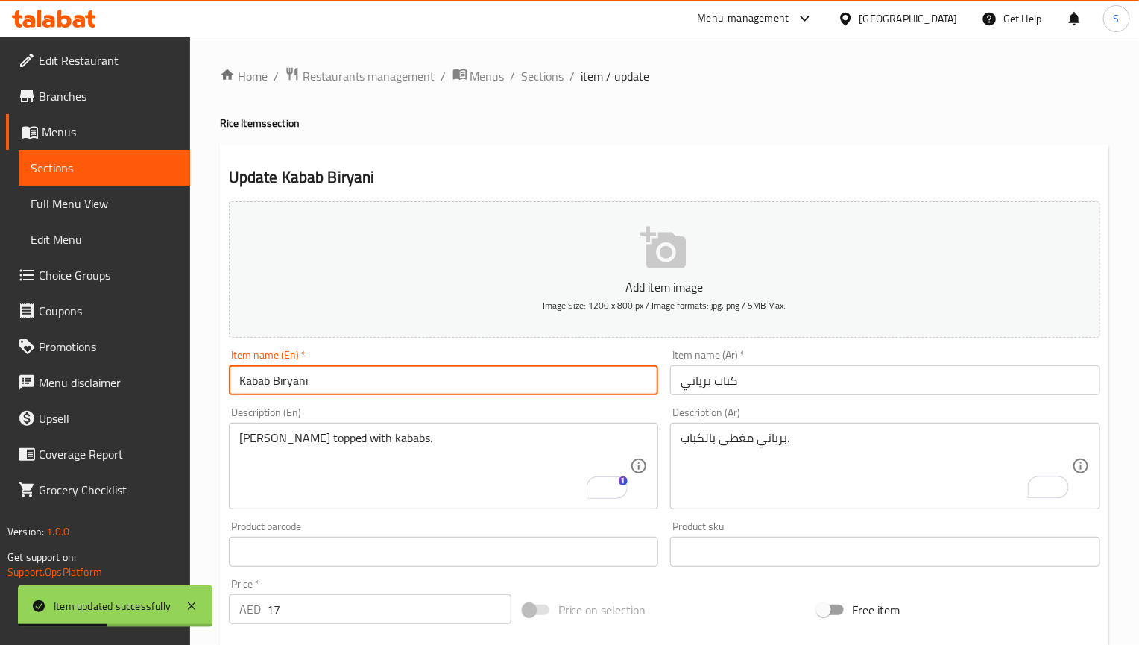
click at [385, 385] on input "Kabab Biryani" at bounding box center [444, 380] width 430 height 30
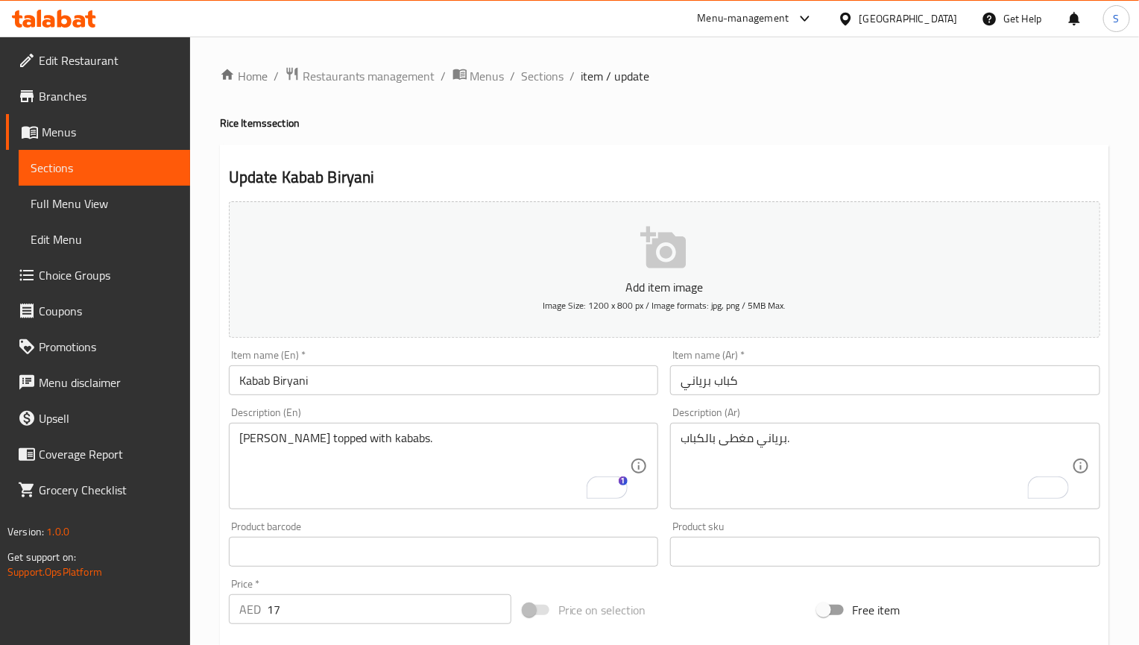
click at [740, 177] on h2 "Update Kabab Biryani" at bounding box center [664, 177] width 871 height 22
click at [432, 373] on input "Kabab Biryani" at bounding box center [444, 380] width 430 height 30
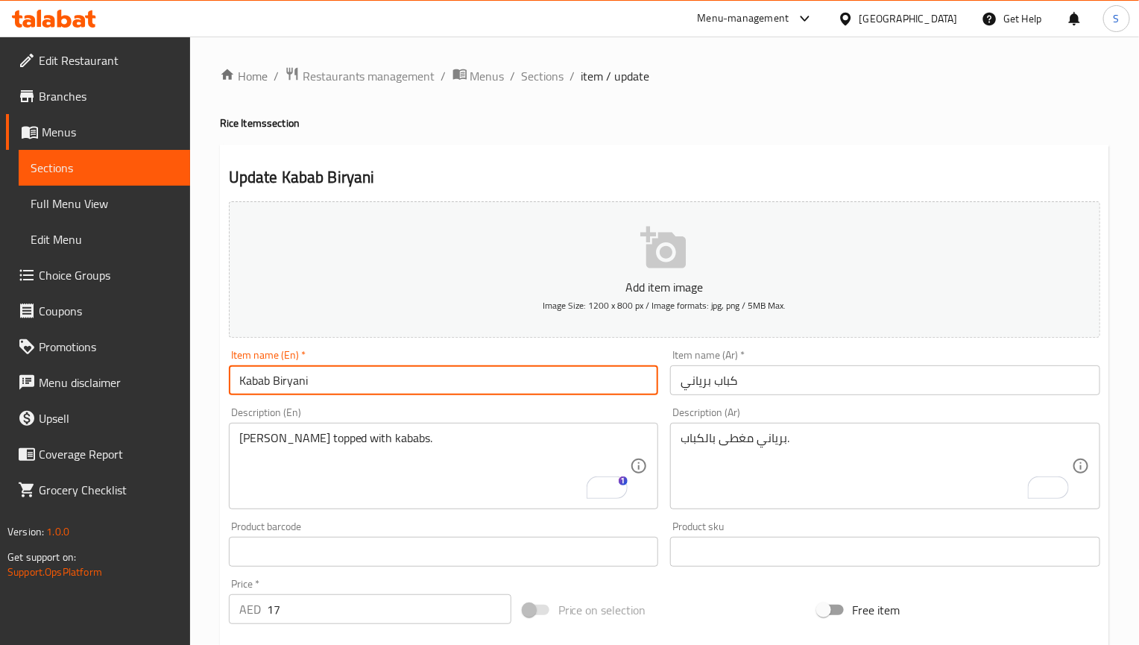
click at [432, 373] on input "Kabab Biryani" at bounding box center [444, 380] width 430 height 30
click at [461, 429] on div "[PERSON_NAME] topped with kababs. Description (En)" at bounding box center [444, 466] width 430 height 86
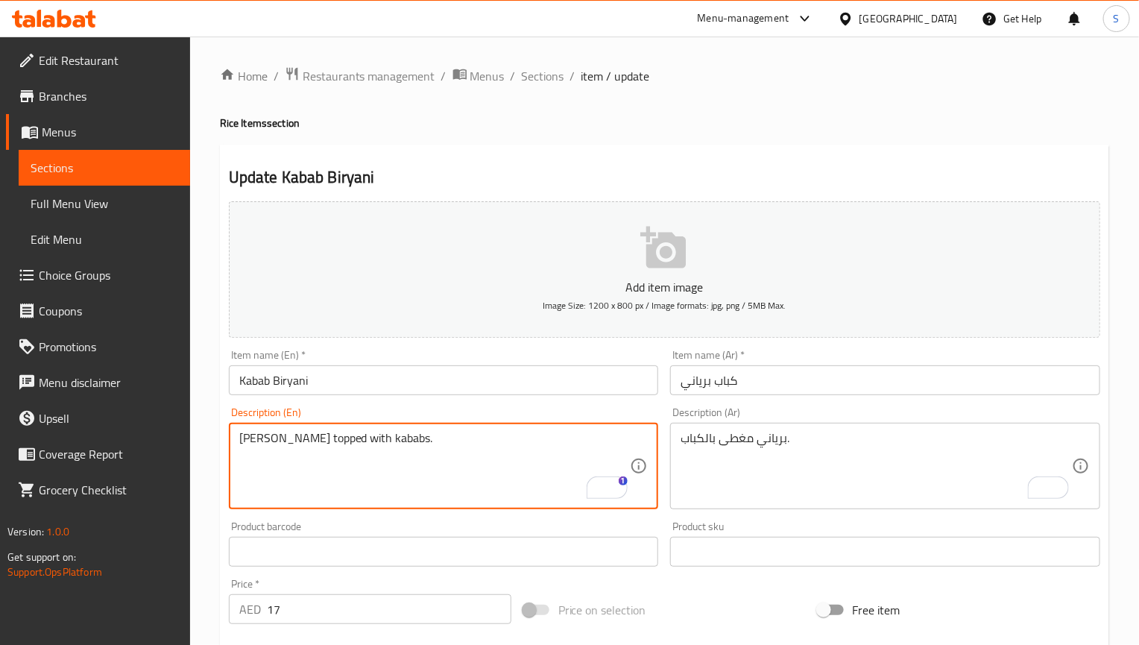
click at [461, 429] on div "[PERSON_NAME] topped with kababs. Description (En)" at bounding box center [444, 466] width 430 height 86
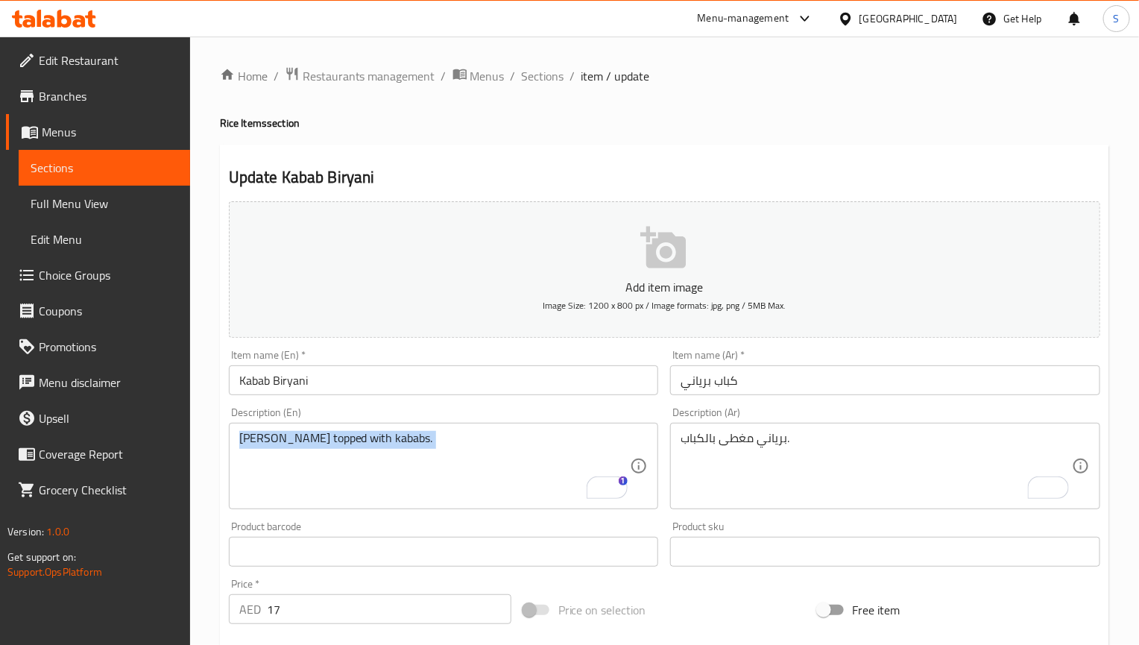
click at [461, 429] on div "[PERSON_NAME] topped with kababs. Description (En)" at bounding box center [444, 466] width 430 height 86
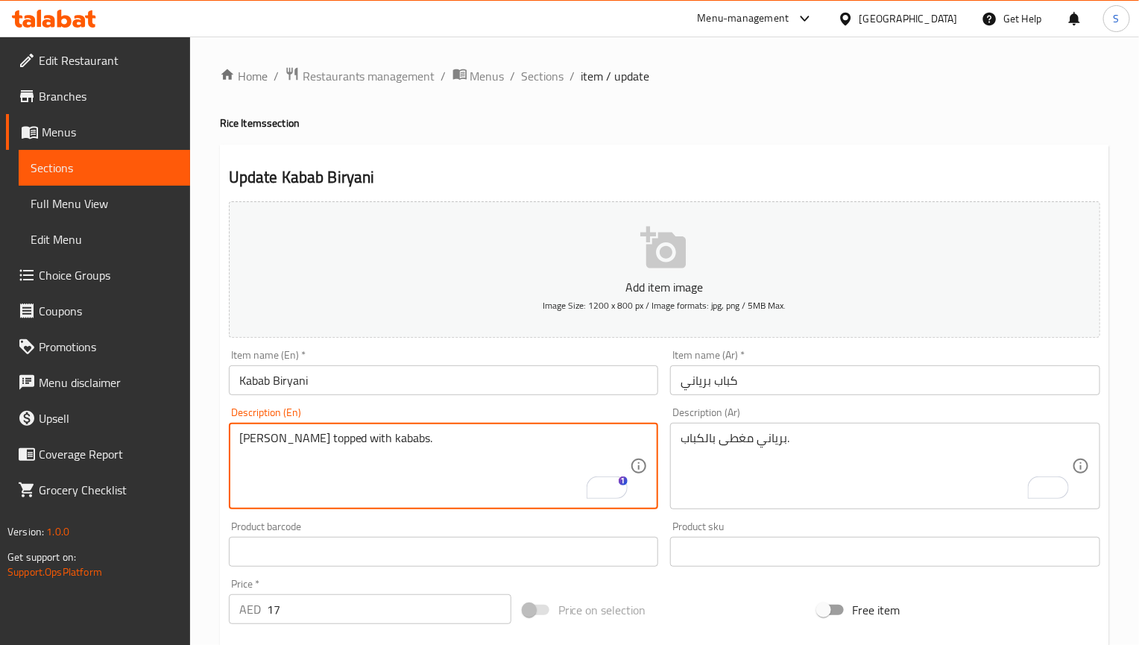
click at [463, 436] on textarea "[PERSON_NAME] topped with kababs." at bounding box center [434, 466] width 391 height 71
paste textarea "Biryani rice dish"
type textarea "Biryani rice dish with kababs."
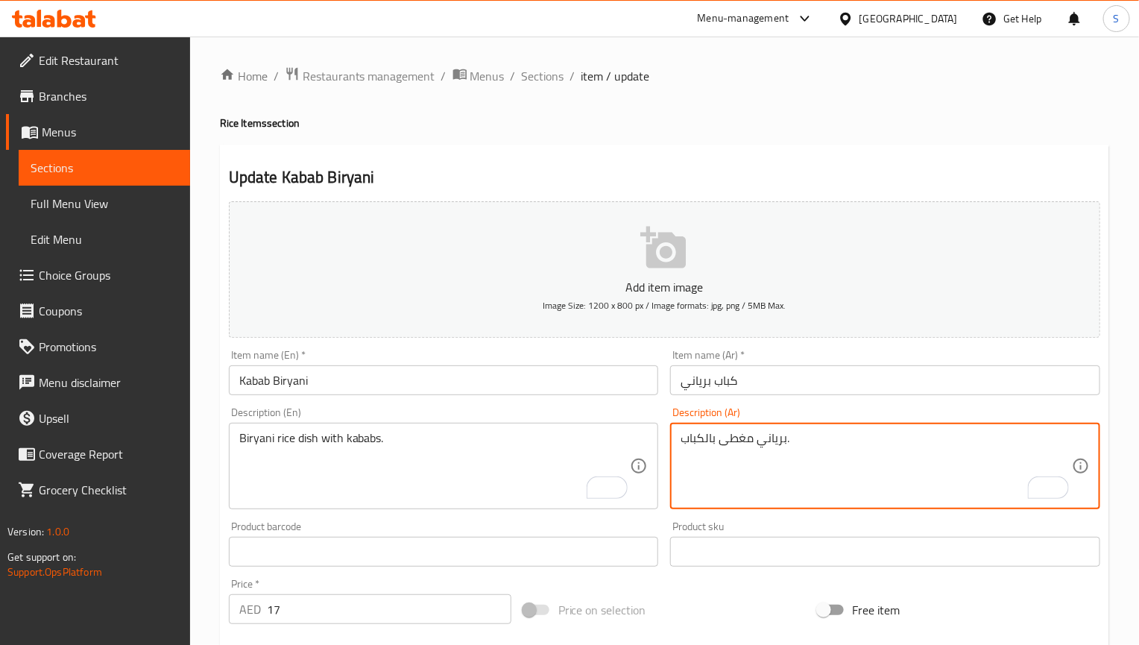
click at [713, 452] on textarea "برياني مغطى بالكباب." at bounding box center [875, 466] width 391 height 71
paste textarea "بق أرز برياني مع الكباب."
type textarea "طبق أرز برياني مع الكباب."
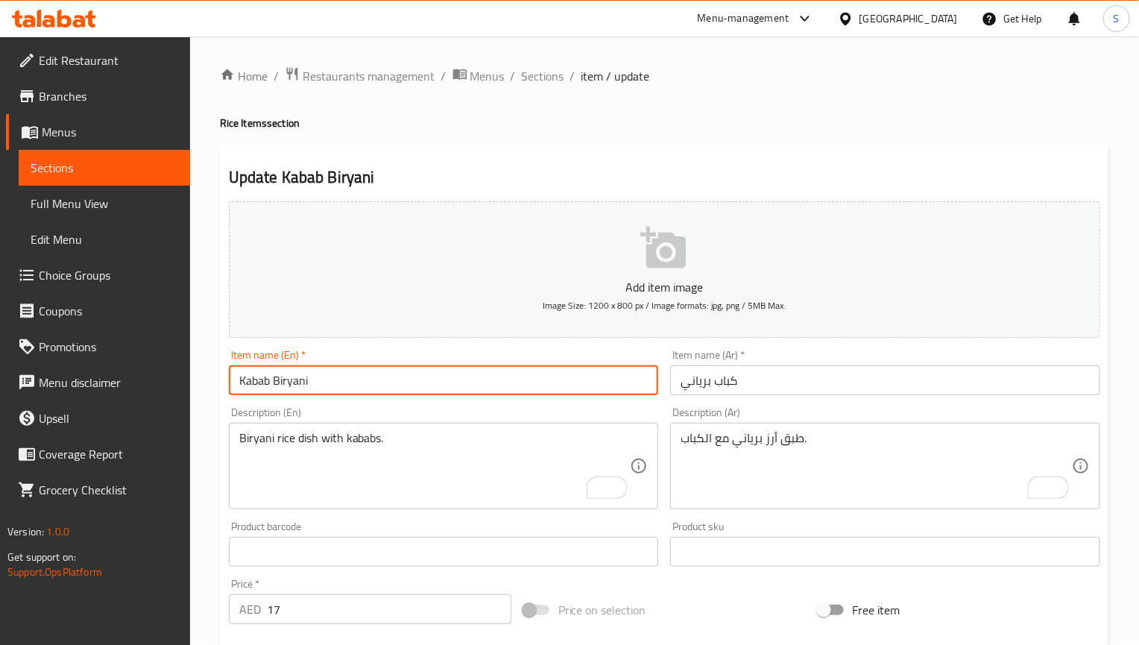
click at [557, 385] on input "Kabab Biryani" at bounding box center [444, 380] width 430 height 30
click at [329, 367] on input "Kabab Biryani" at bounding box center [444, 380] width 430 height 30
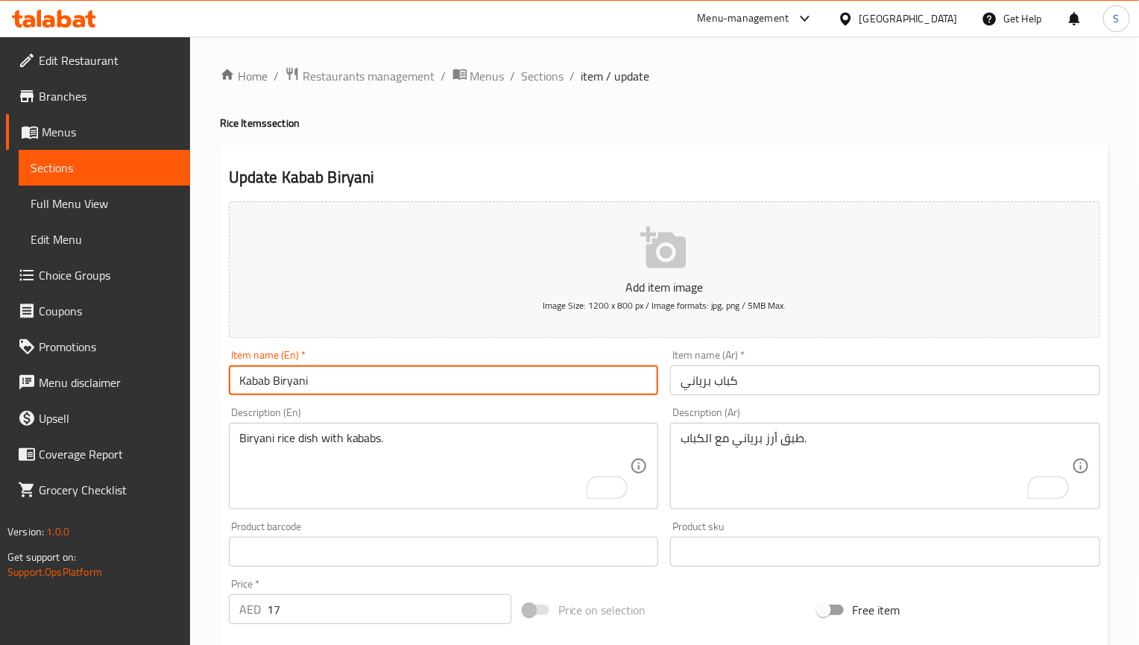
click at [329, 367] on input "Kabab Biryani" at bounding box center [444, 380] width 430 height 30
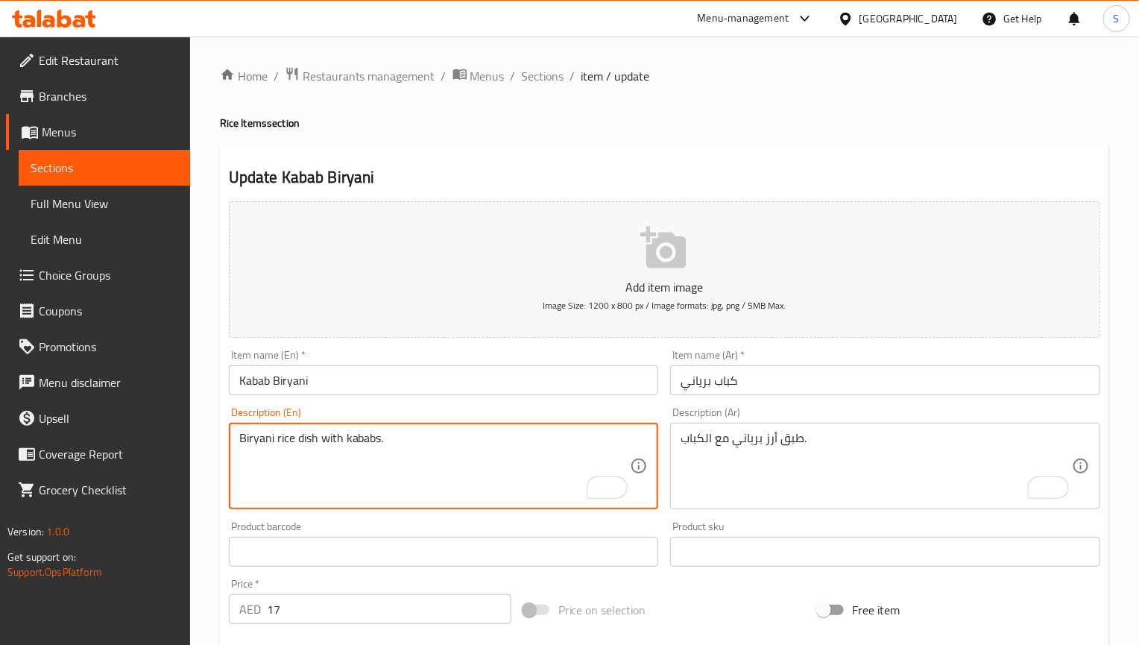
click at [394, 439] on textarea "Biryani rice dish with kababs." at bounding box center [434, 466] width 391 height 71
paste textarea "Tender kabab paired with aromatic biryani, carefully prepared with a blend of s…"
type textarea "Tender kabab paired with aromatic biryani, carefully prepared with a blend of s…"
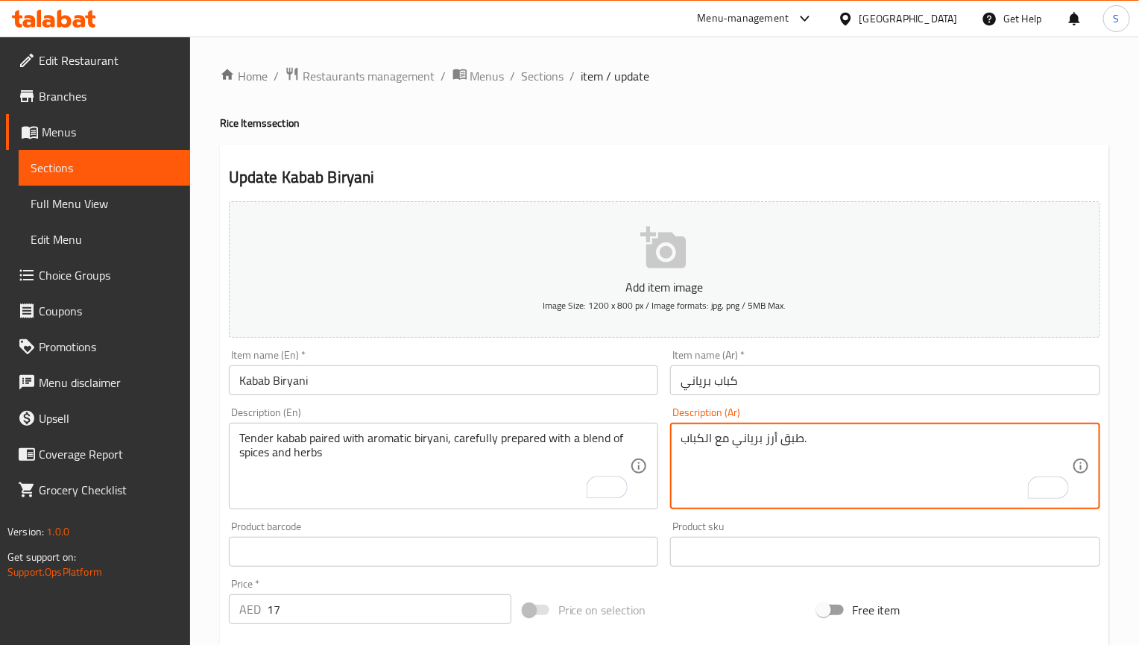
click at [754, 441] on textarea "طبق أرز برياني مع الكباب." at bounding box center [875, 466] width 391 height 71
paste textarea "كباب طري يقترن بالبرياني العطري، تم إعداده بعناية بمزيج من التوابل والأعشاب"
click at [1023, 438] on textarea "كباب طري يقترن بالبرياني العطري، تم إعداده بعناية بمزيج من التوابل والأعشاب" at bounding box center [875, 466] width 391 height 71
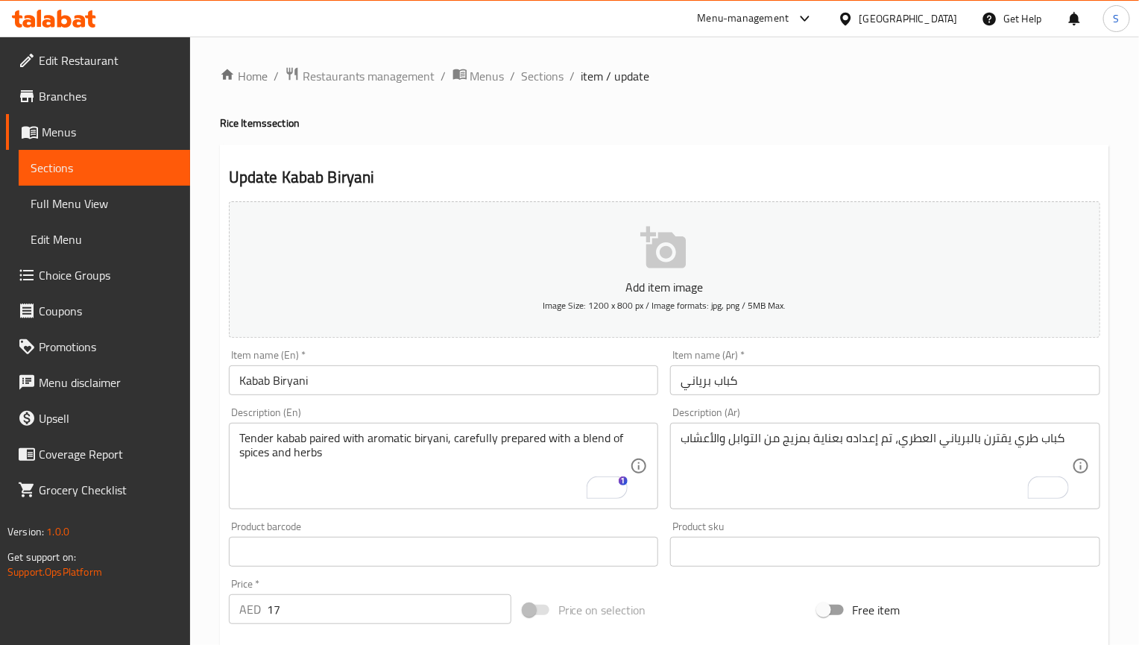
drag, startPoint x: 982, startPoint y: 615, endPoint x: 691, endPoint y: 177, distance: 526.3
click at [517, 133] on div "Home / Restaurants management / Menus / Sections / item / update Rice Items sec…" at bounding box center [664, 538] width 889 height 945
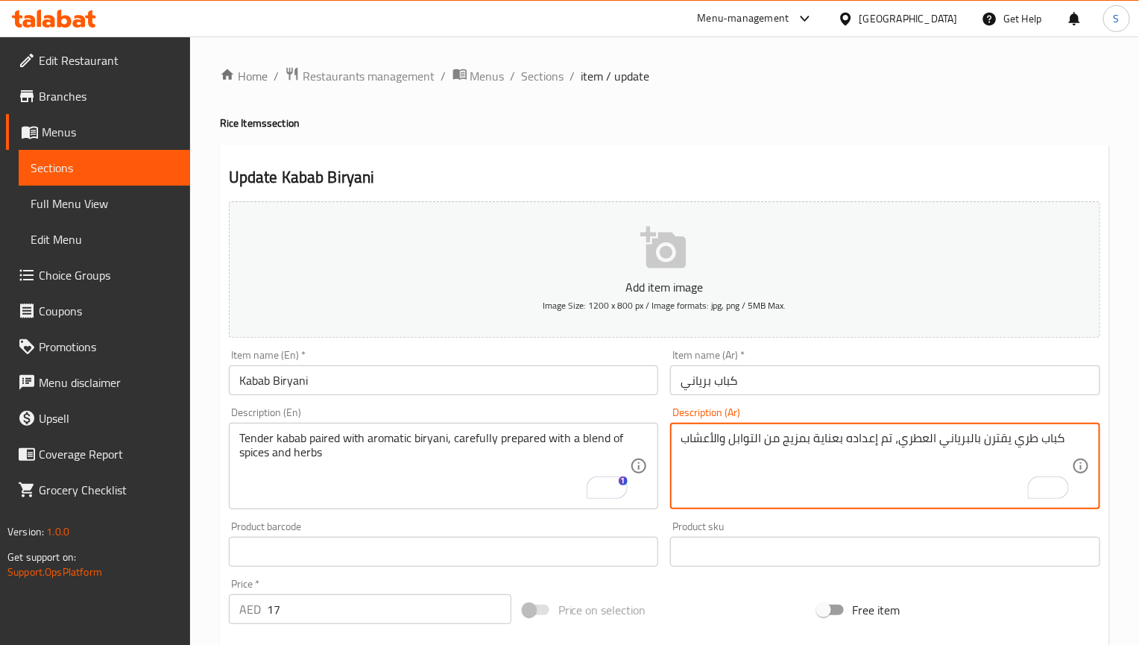
click at [1025, 443] on textarea "كباب طري يقترن بالبرياني العطري، تم إعداده بعناية بمزيج من التوابل والأعشاب" at bounding box center [875, 466] width 391 height 71
type textarea "كباب تندر يقترن بالبرياني العطري، تم إعداده بعناية بمزيج من التوابل والأعشاب"
click at [553, 391] on input "Kabab Biryani" at bounding box center [444, 380] width 430 height 30
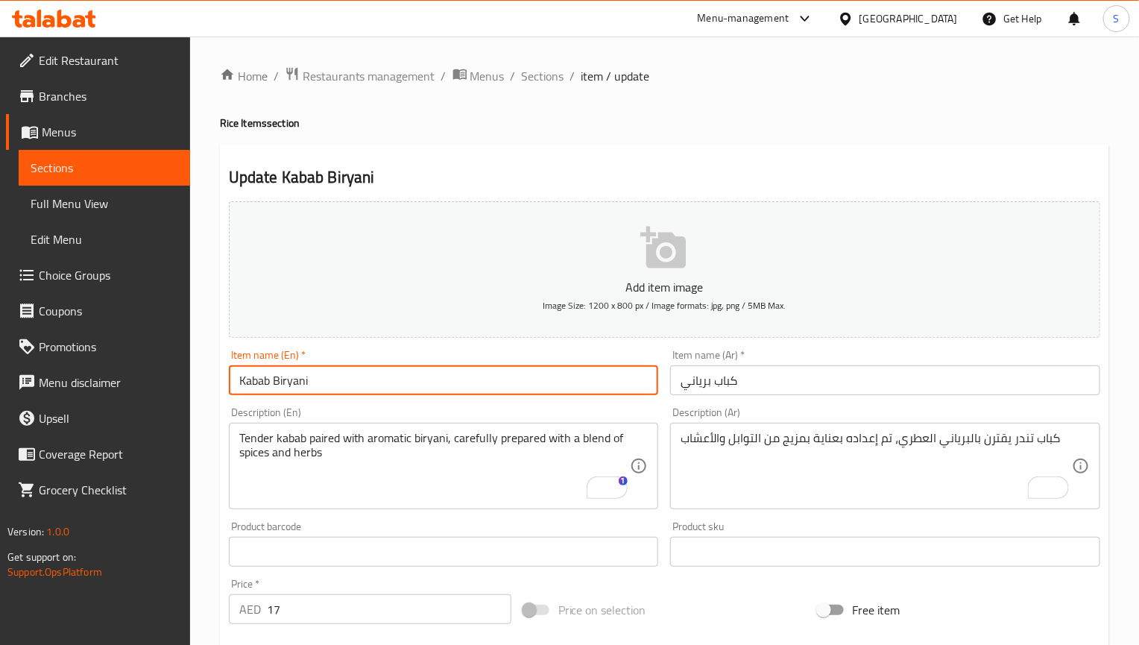
click at [540, 78] on span "Sections" at bounding box center [543, 76] width 42 height 18
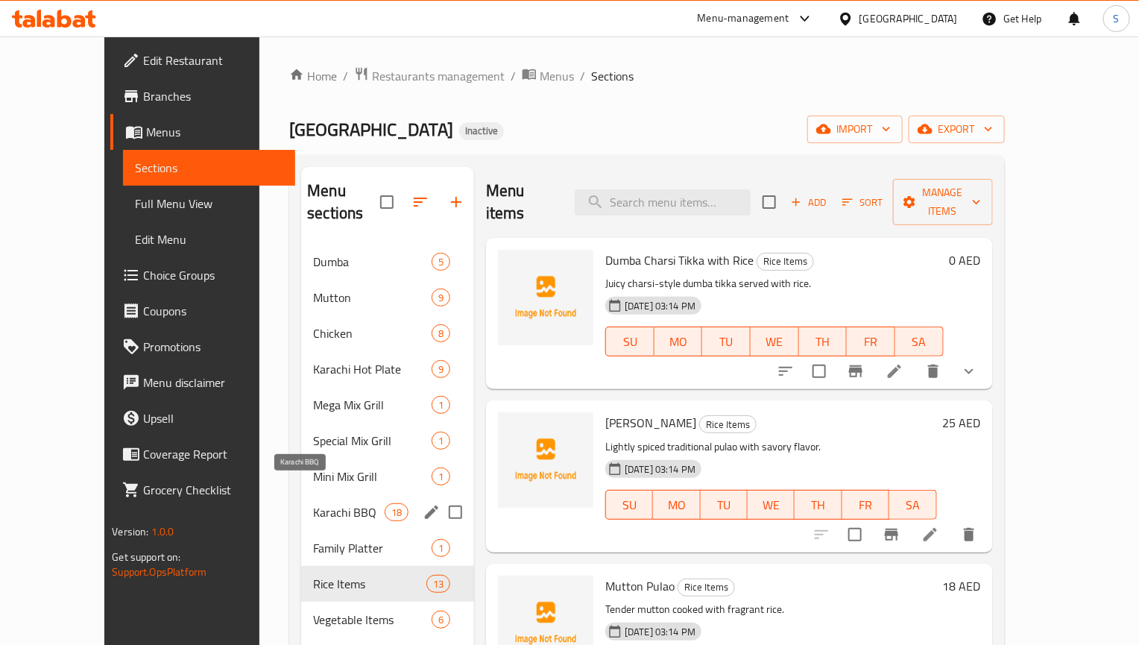
scroll to position [112, 0]
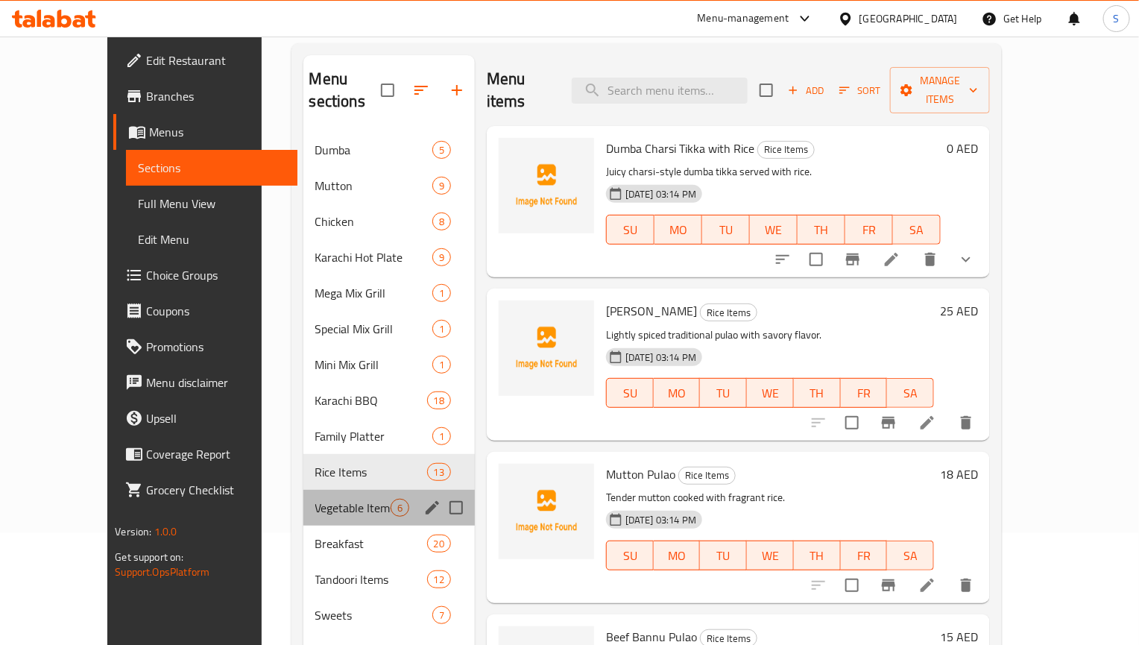
click at [342, 495] on div "Vegetable Items 6" at bounding box center [388, 508] width 171 height 36
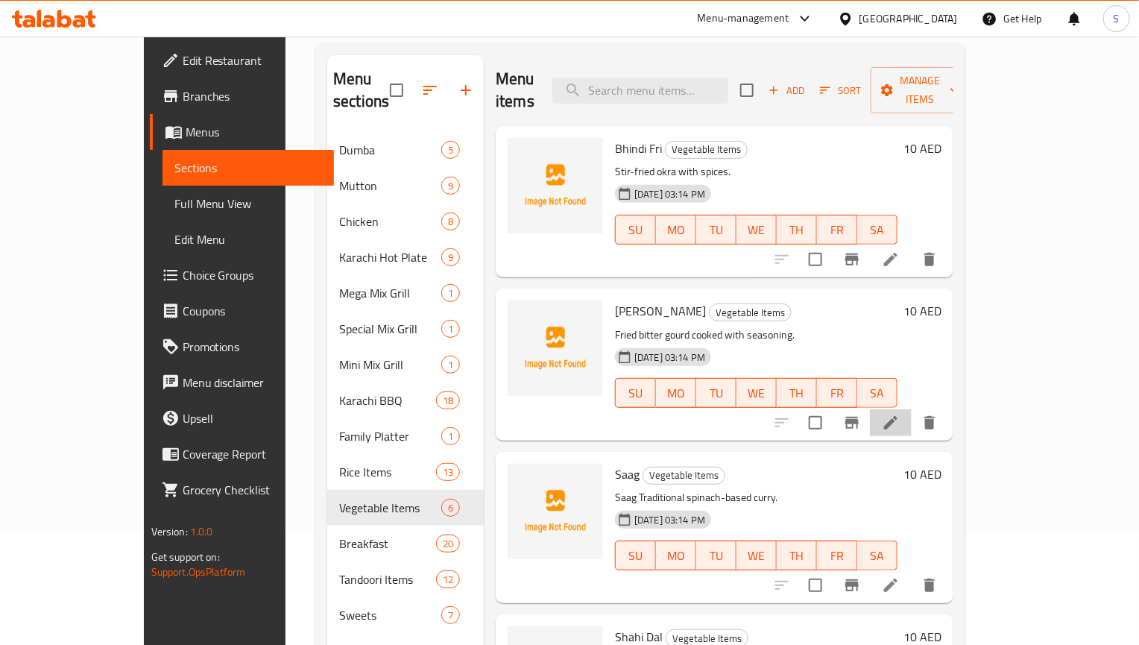
click at [912, 409] on li at bounding box center [891, 422] width 42 height 27
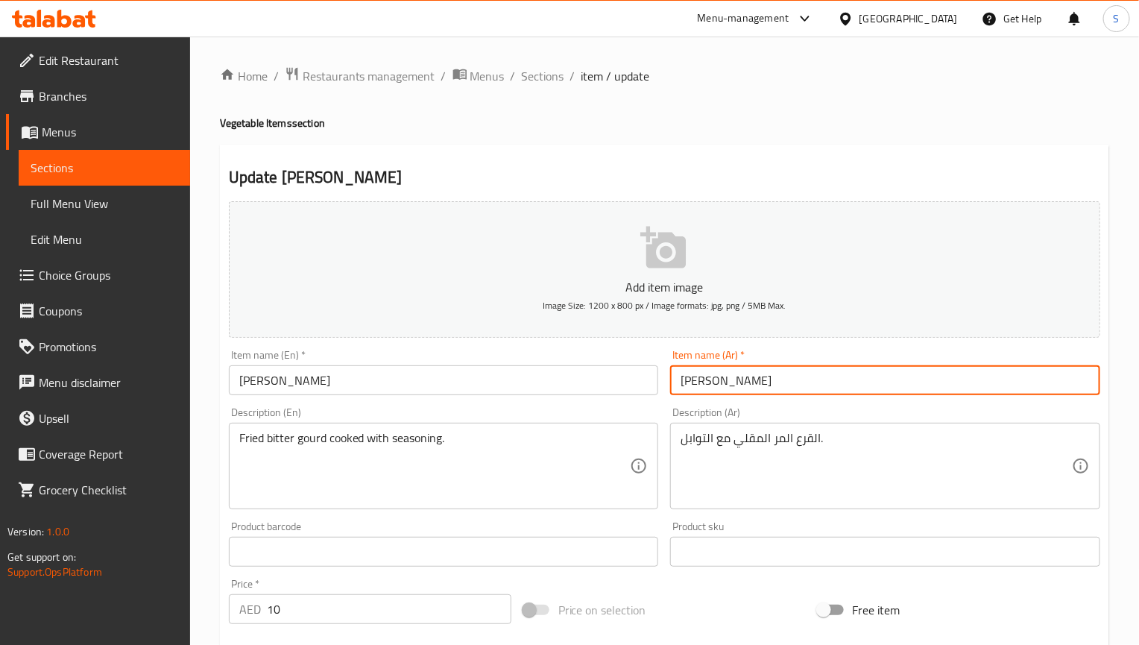
click at [687, 390] on input "[PERSON_NAME]" at bounding box center [885, 380] width 430 height 30
type input "كيرلا مقلي"
click at [533, 85] on span "Sections" at bounding box center [543, 76] width 42 height 18
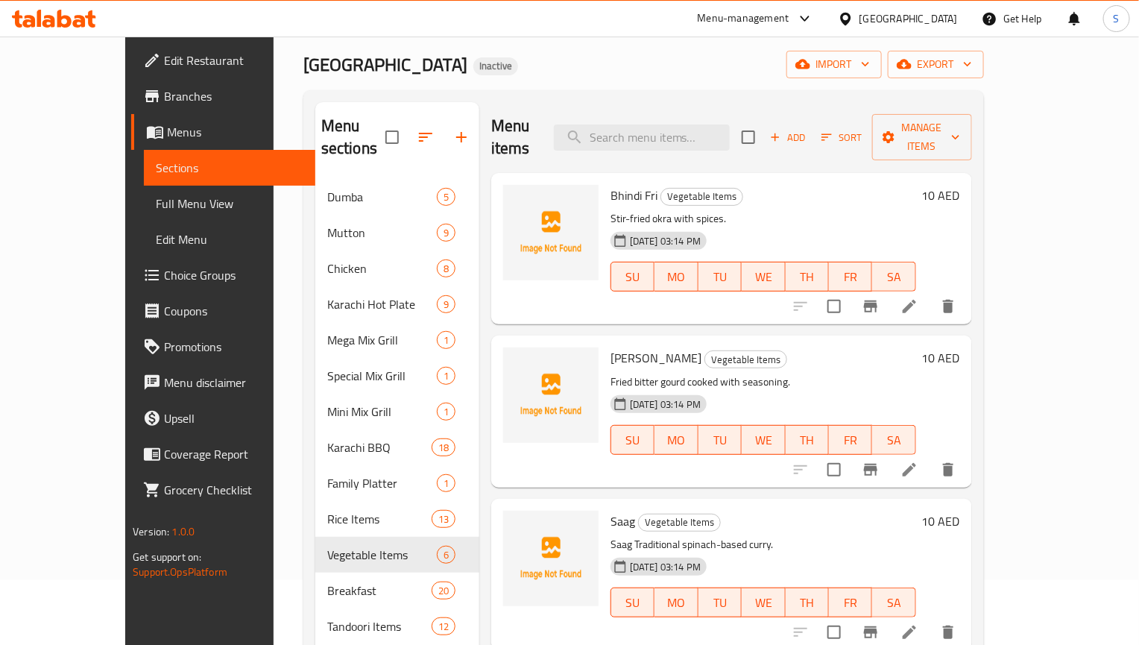
scroll to position [209, 0]
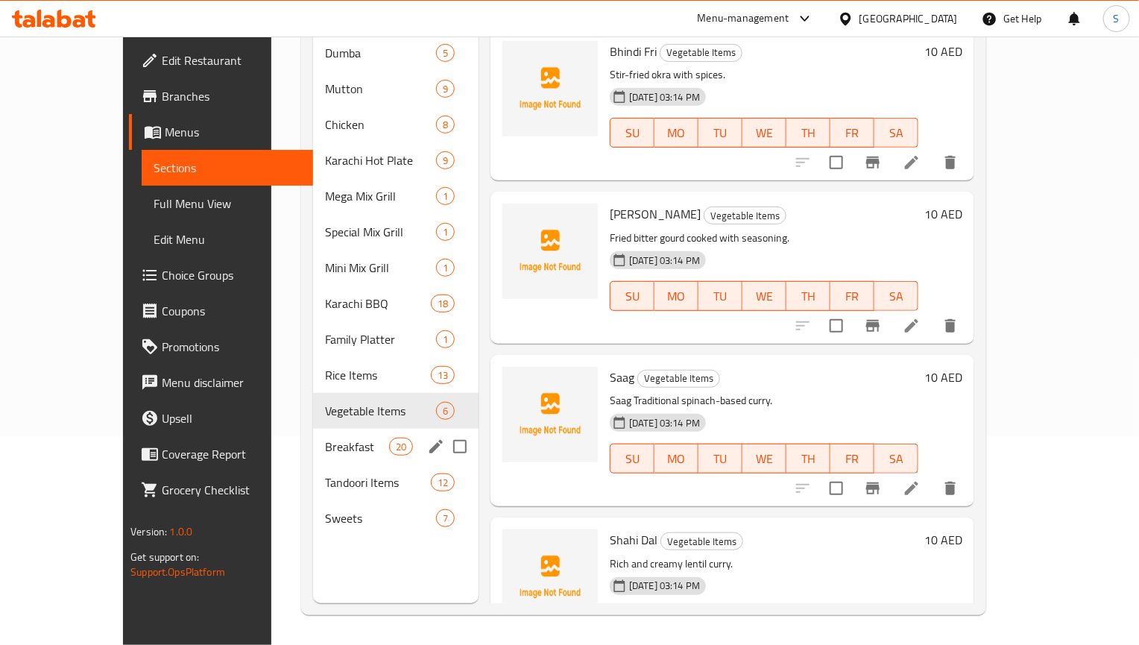
click at [331, 437] on span "Breakfast" at bounding box center [356, 446] width 63 height 18
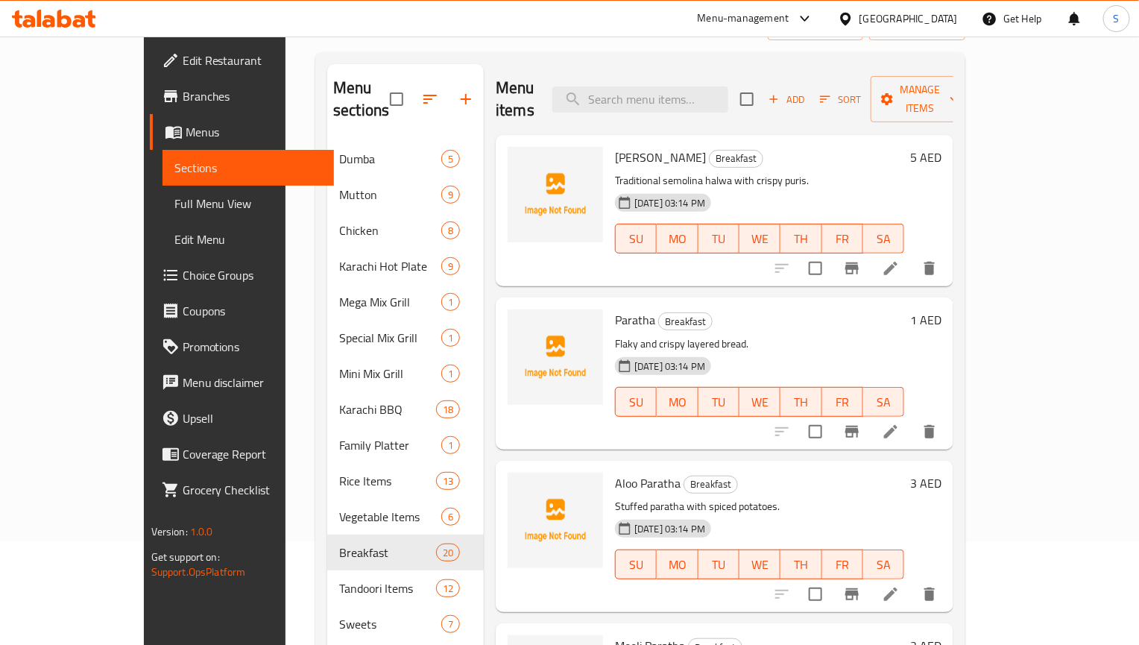
scroll to position [97, 0]
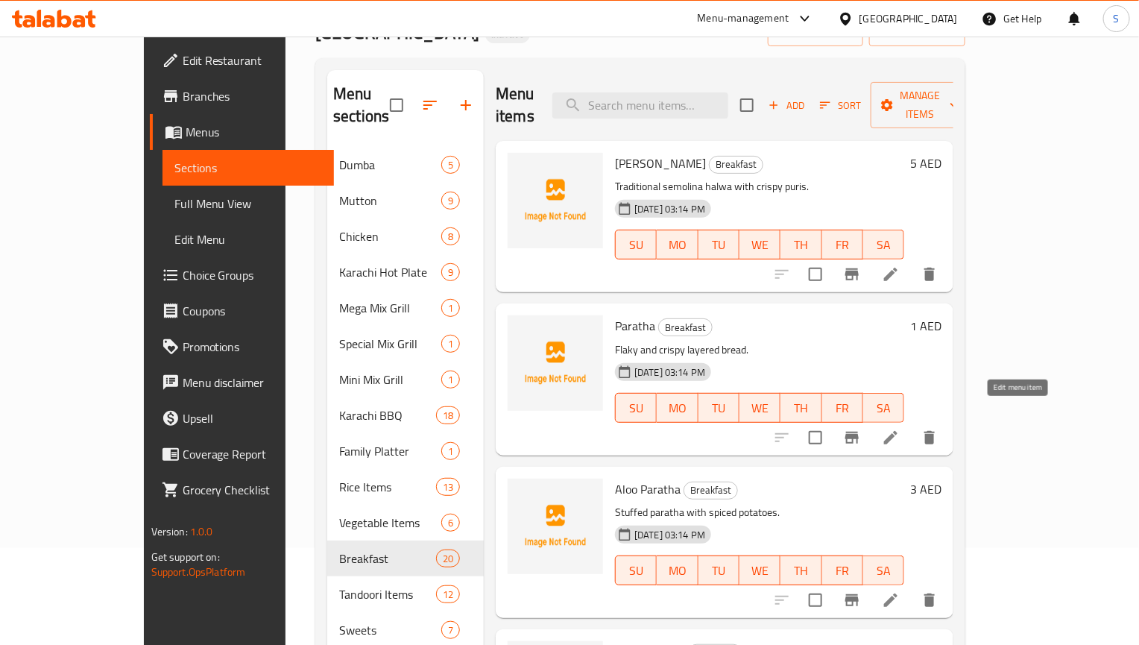
click at [897, 431] on icon at bounding box center [890, 437] width 13 height 13
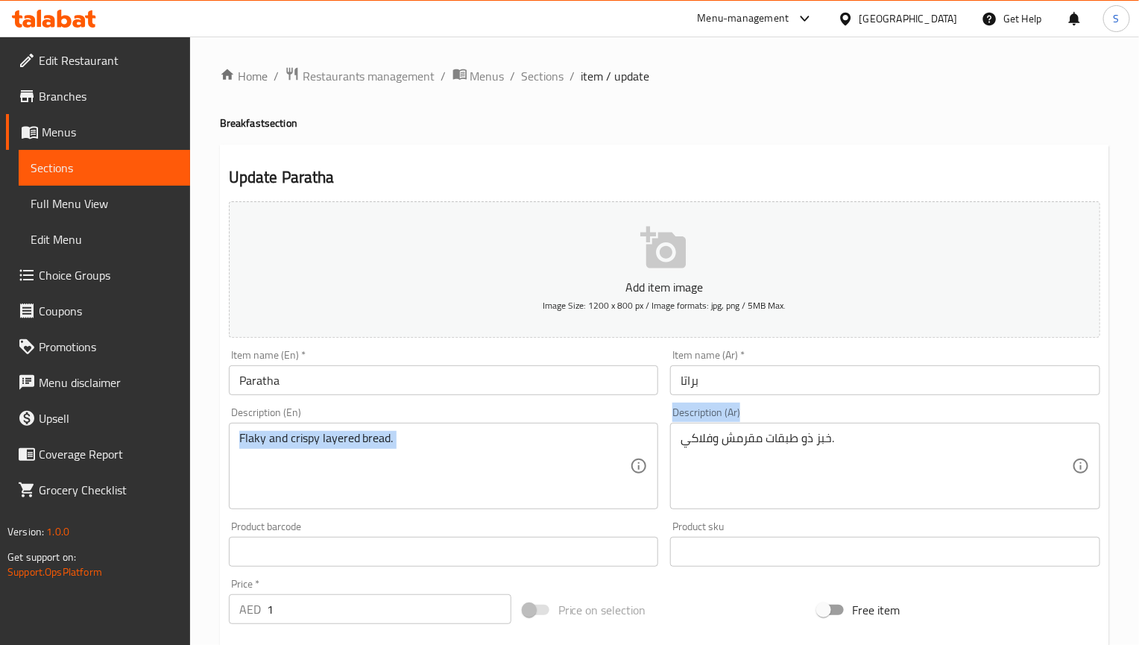
drag, startPoint x: 713, startPoint y: 428, endPoint x: 521, endPoint y: 428, distance: 192.3
click at [521, 428] on div "Add item image Image Size: 1200 x 800 px / Image formats: jpg, png / 5MB Max. I…" at bounding box center [664, 516] width 883 height 642
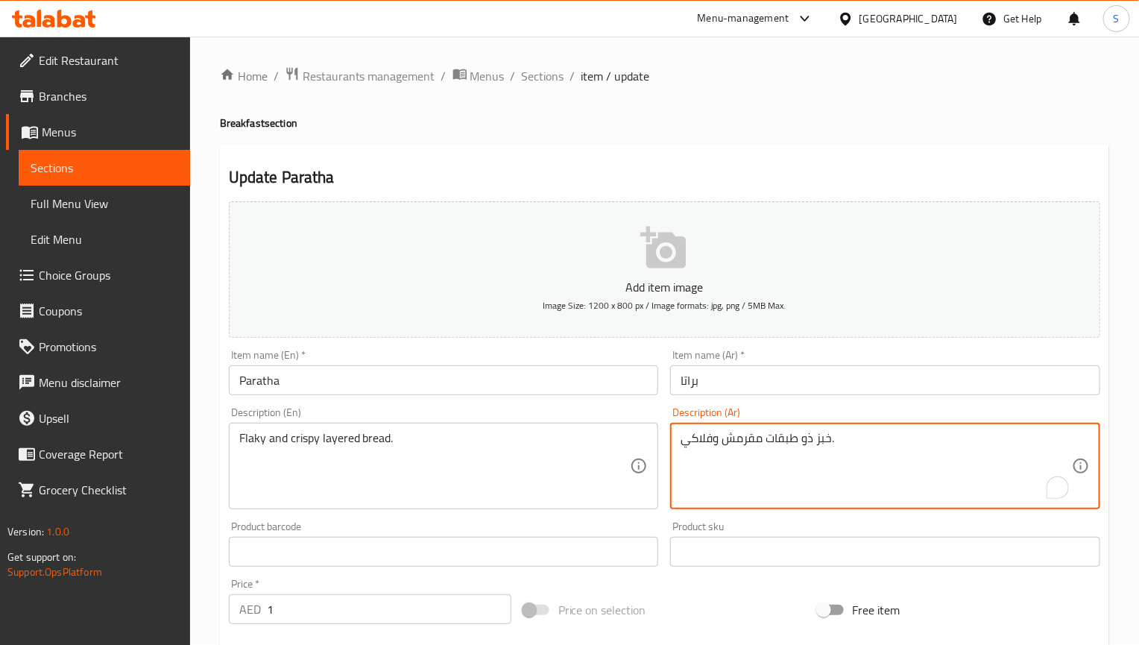
drag, startPoint x: 716, startPoint y: 445, endPoint x: 669, endPoint y: 443, distance: 47.7
click at [669, 443] on div "Description (Ar) خبز ذو طبقات مقرمش وفلاكي. Description (Ar)" at bounding box center [885, 458] width 442 height 114
type textarea "خبز ذو طبقات مقرمش وهش."
click at [470, 371] on input "Paratha" at bounding box center [444, 380] width 430 height 30
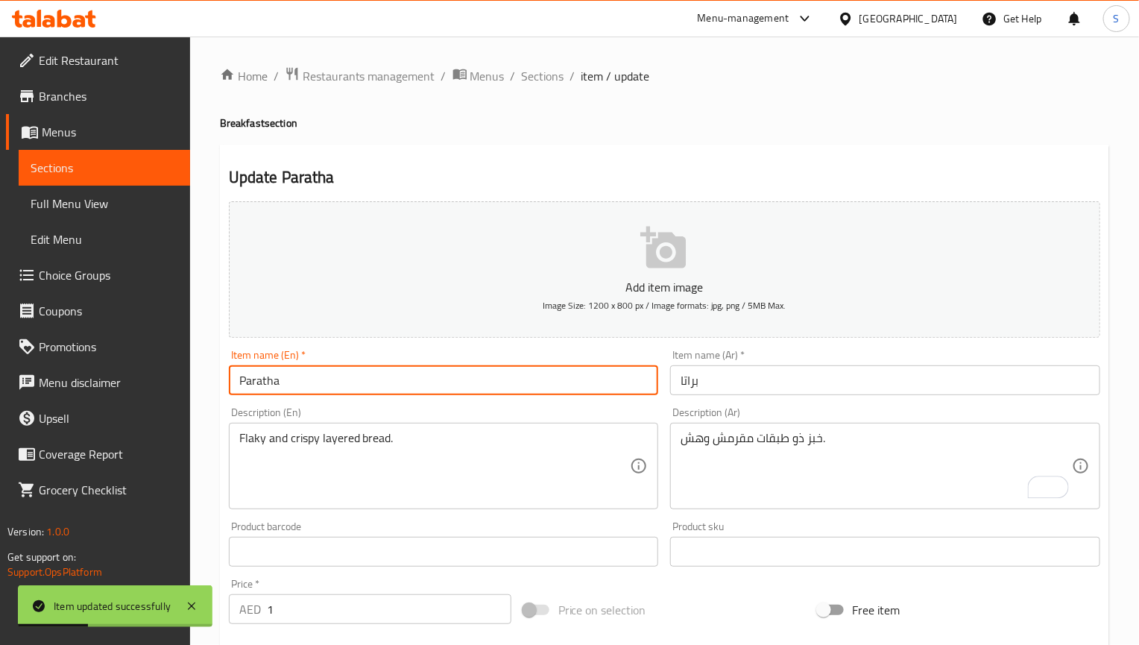
click at [497, 151] on div "Update Paratha Add item image Image Size: 1200 x 800 px / Image formats: jpg, p…" at bounding box center [664, 573] width 889 height 856
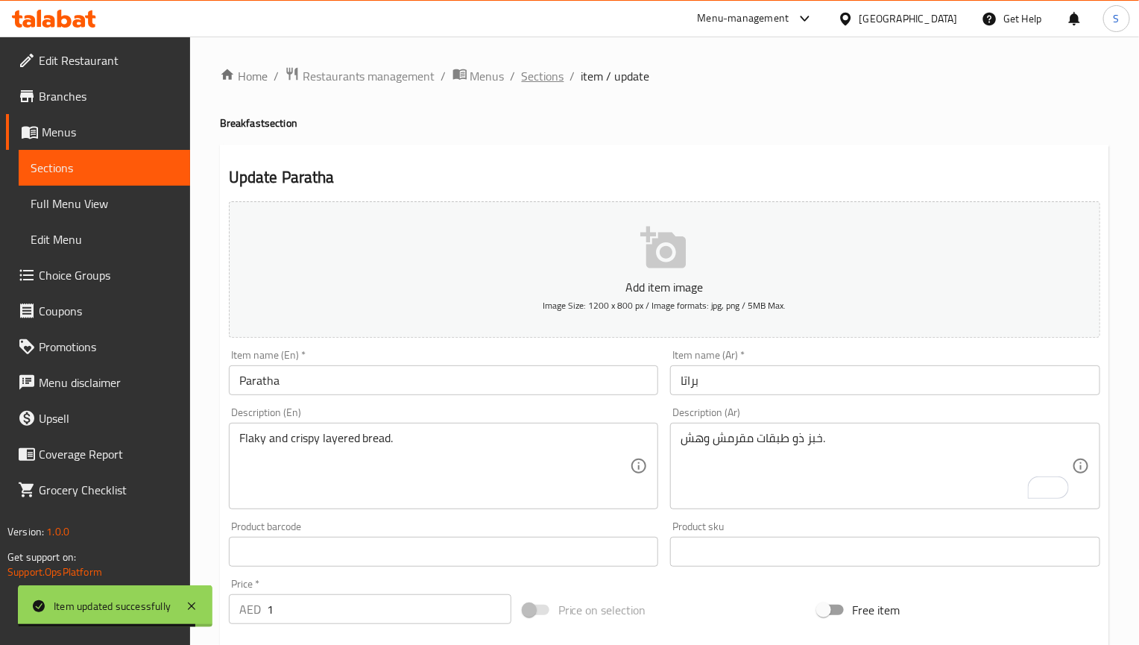
click at [553, 80] on span "Sections" at bounding box center [543, 76] width 42 height 18
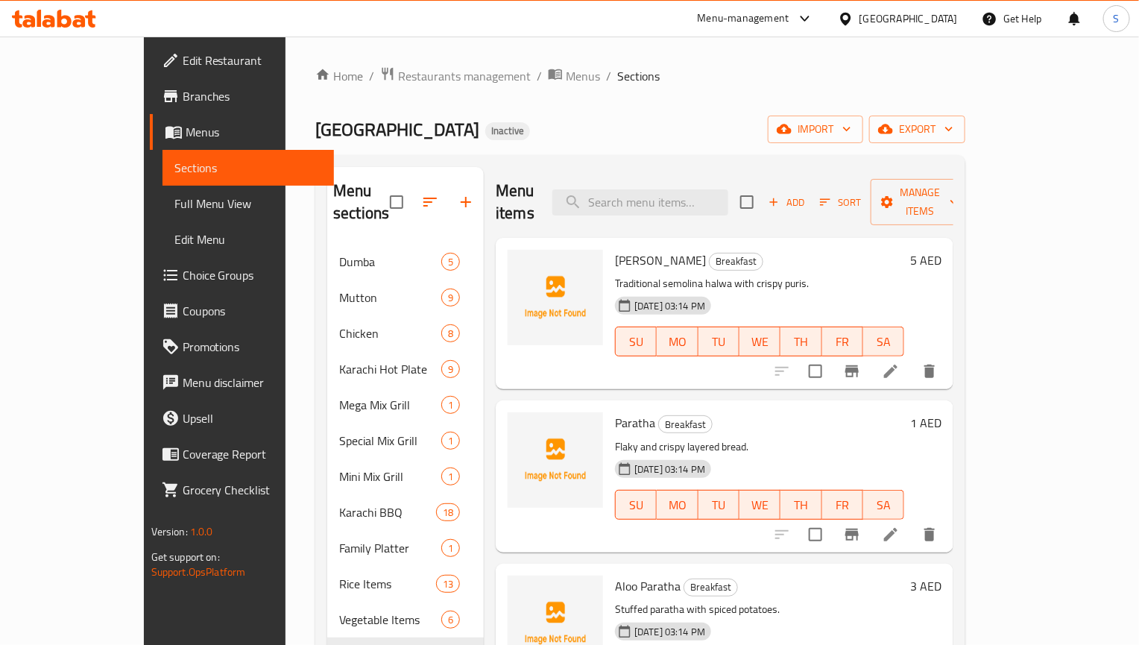
scroll to position [748, 0]
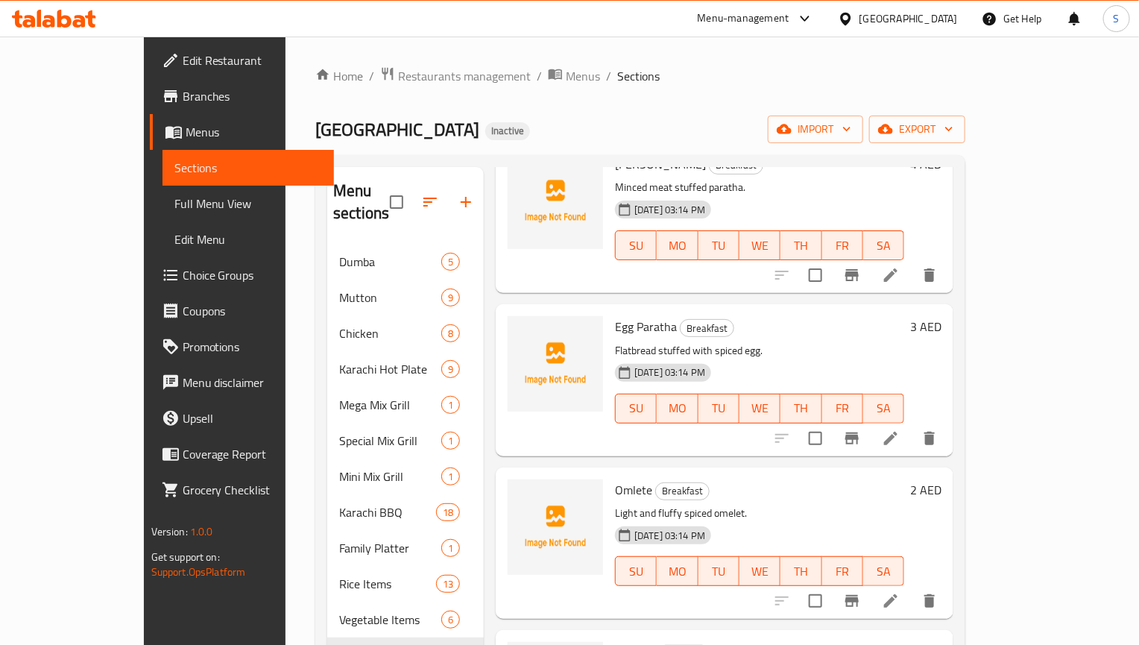
click at [953, 597] on div "Menu items Add Sort Manage items Halwa Puri Breakfast Traditional semolina halw…" at bounding box center [719, 489] width 470 height 645
click at [947, 595] on div at bounding box center [855, 601] width 183 height 36
click at [947, 583] on div at bounding box center [855, 601] width 183 height 36
click at [900, 592] on icon at bounding box center [891, 601] width 18 height 18
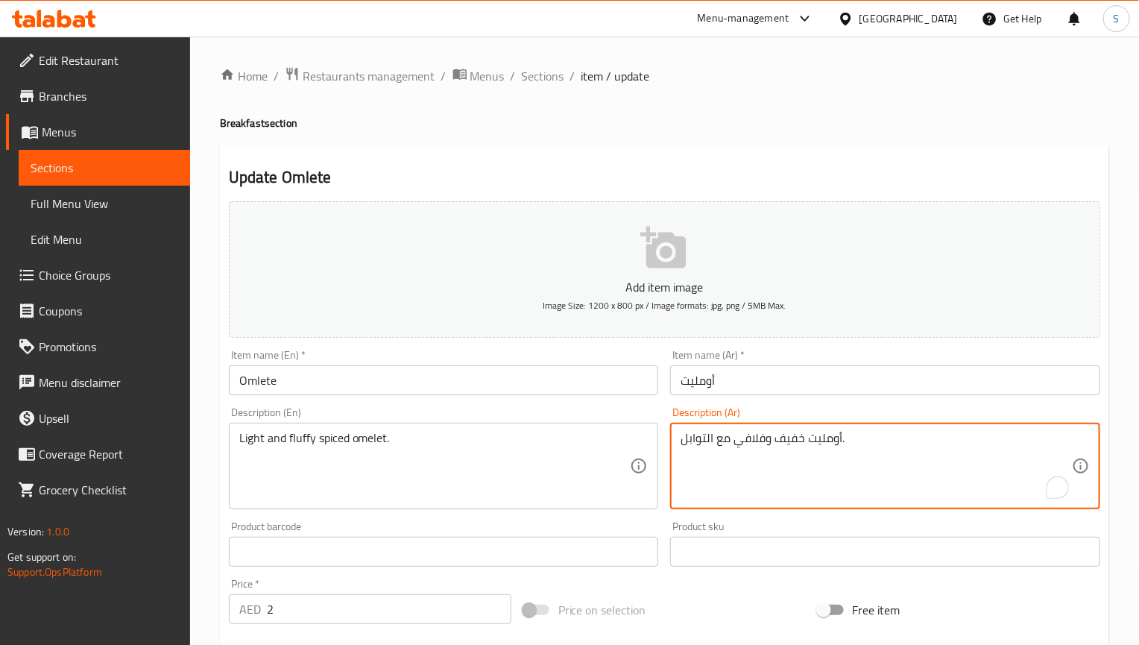
click at [824, 443] on textarea "أومليت خفيف وفلافي مع التوابل." at bounding box center [875, 466] width 391 height 71
click at [837, 435] on textarea "أومليت خفيف وفلافي مع التوابل." at bounding box center [875, 466] width 391 height 71
click at [935, 443] on textarea "أومليت خفيف وفلافي مع التوابل." at bounding box center [875, 466] width 391 height 71
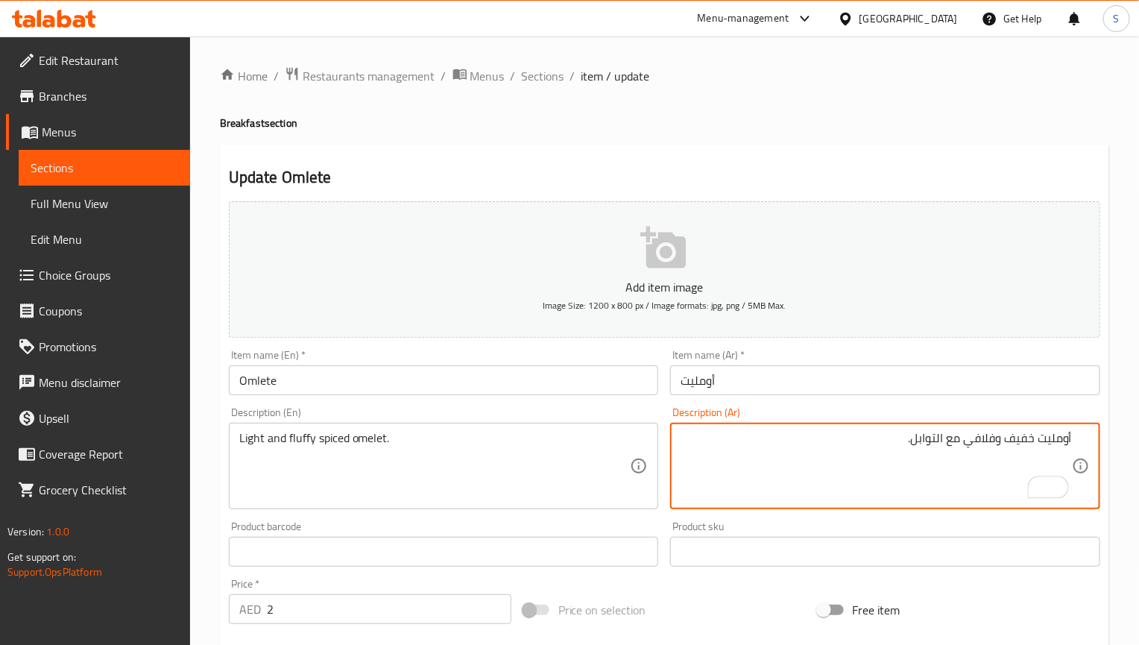
click at [935, 443] on textarea "أومليت خفيف وفلافي مع التوابل." at bounding box center [875, 466] width 391 height 71
click at [942, 443] on textarea "أومليت خفيف وفلافي مع التوابل." at bounding box center [875, 466] width 391 height 71
drag, startPoint x: 967, startPoint y: 436, endPoint x: 694, endPoint y: 440, distance: 272.8
click at [694, 440] on textarea "أومليت خفيف وفلافي مع التوابل." at bounding box center [875, 466] width 391 height 71
click at [1036, 434] on textarea "أومليت خفيف وفلافي" at bounding box center [875, 466] width 391 height 71
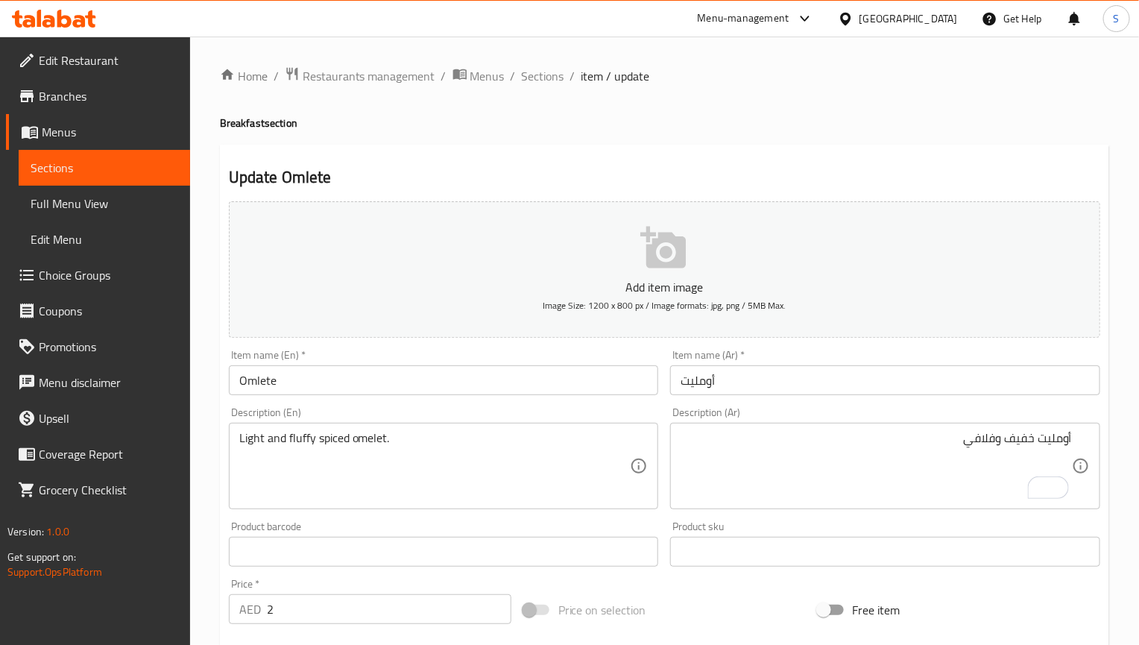
drag, startPoint x: 1038, startPoint y: 633, endPoint x: 503, endPoint y: 127, distance: 736.0
click at [503, 127] on h4 "Breakfast section" at bounding box center [664, 123] width 889 height 15
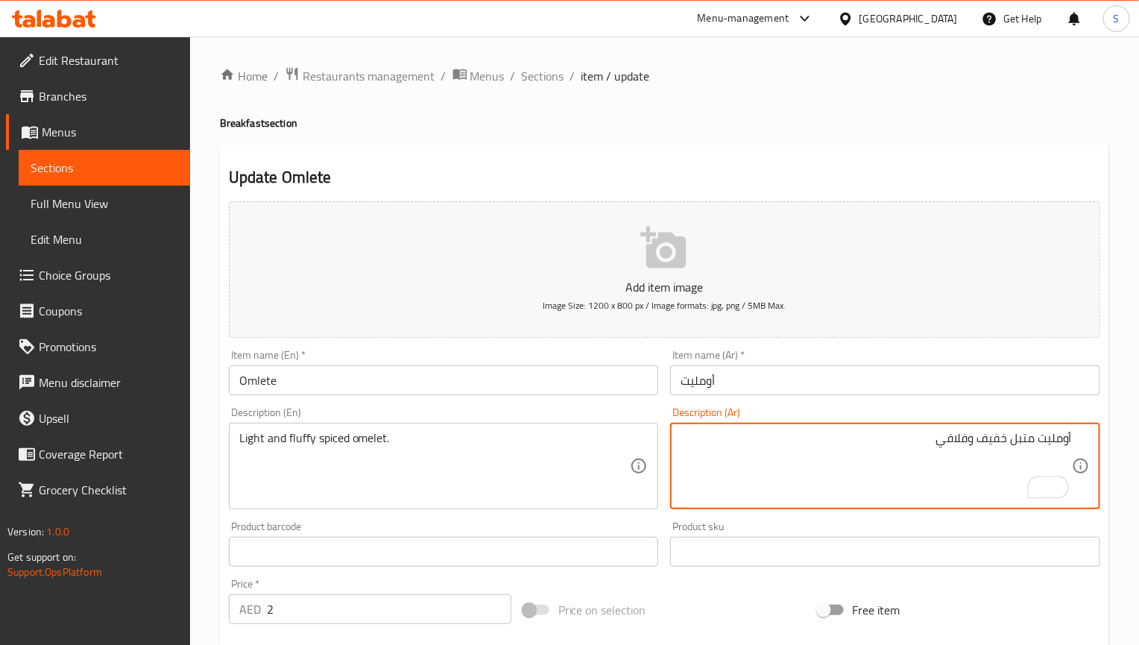
type textarea "أومليت متبل خفيف وفلافي"
click at [550, 374] on input "Omlete" at bounding box center [444, 380] width 430 height 30
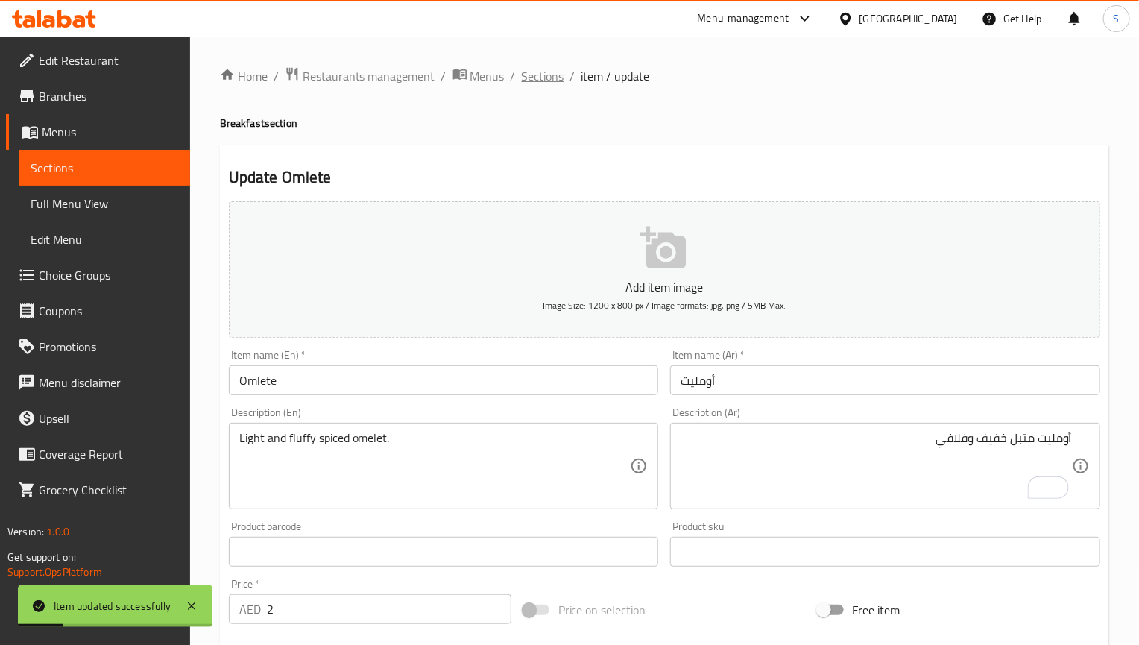
click at [534, 83] on span "Sections" at bounding box center [543, 76] width 42 height 18
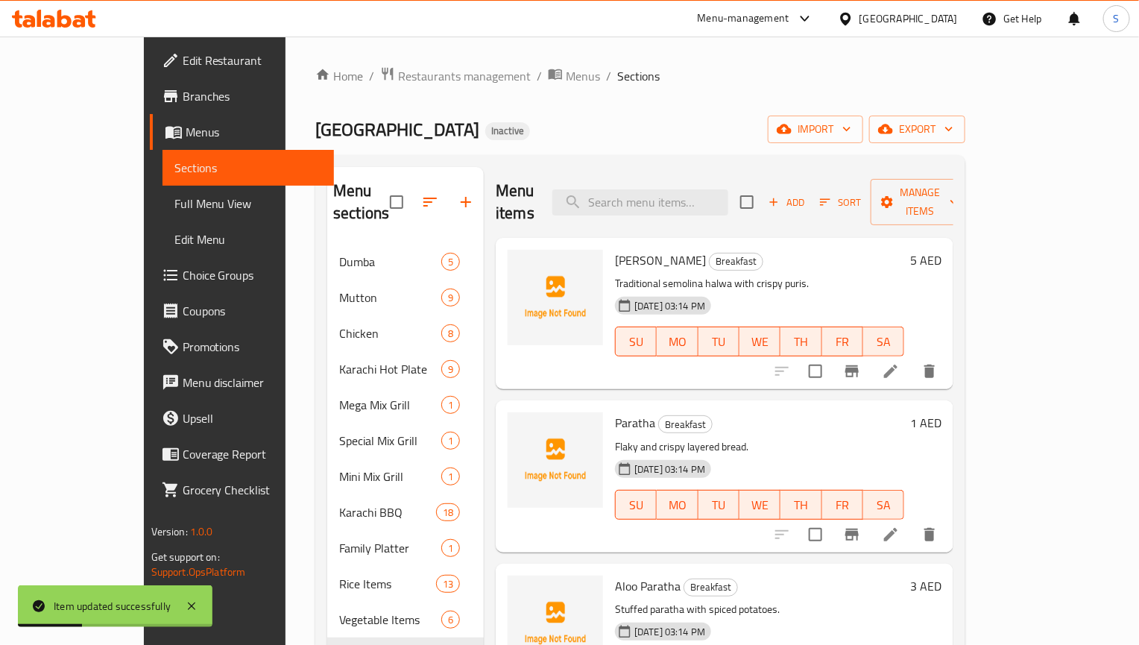
scroll to position [911, 0]
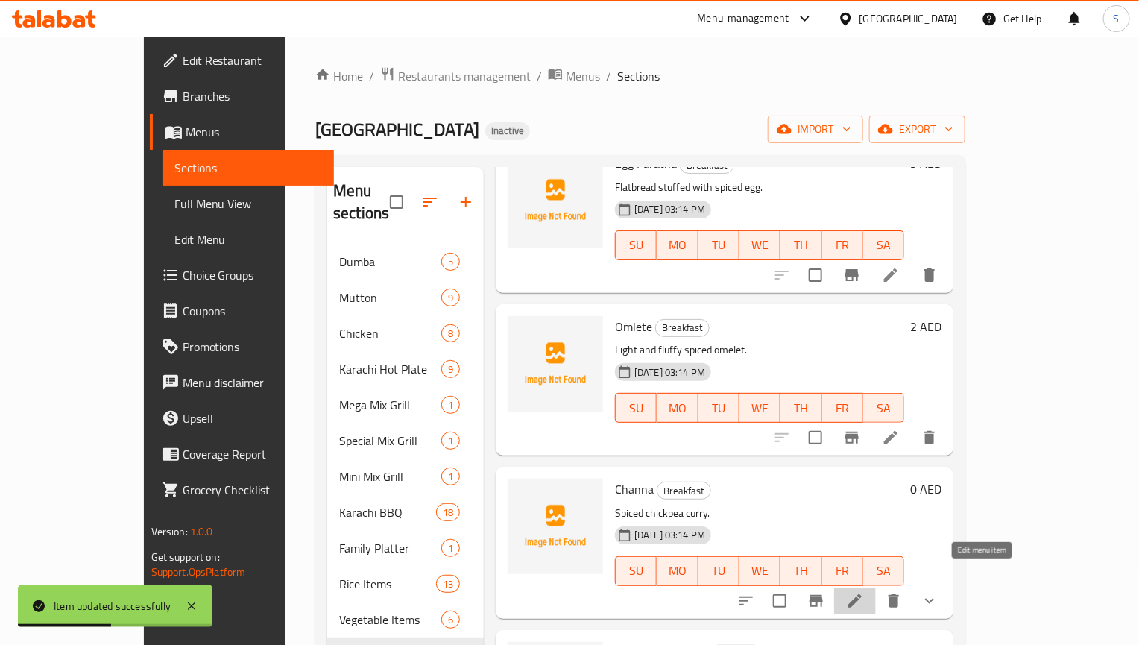
click at [864, 592] on icon at bounding box center [855, 601] width 18 height 18
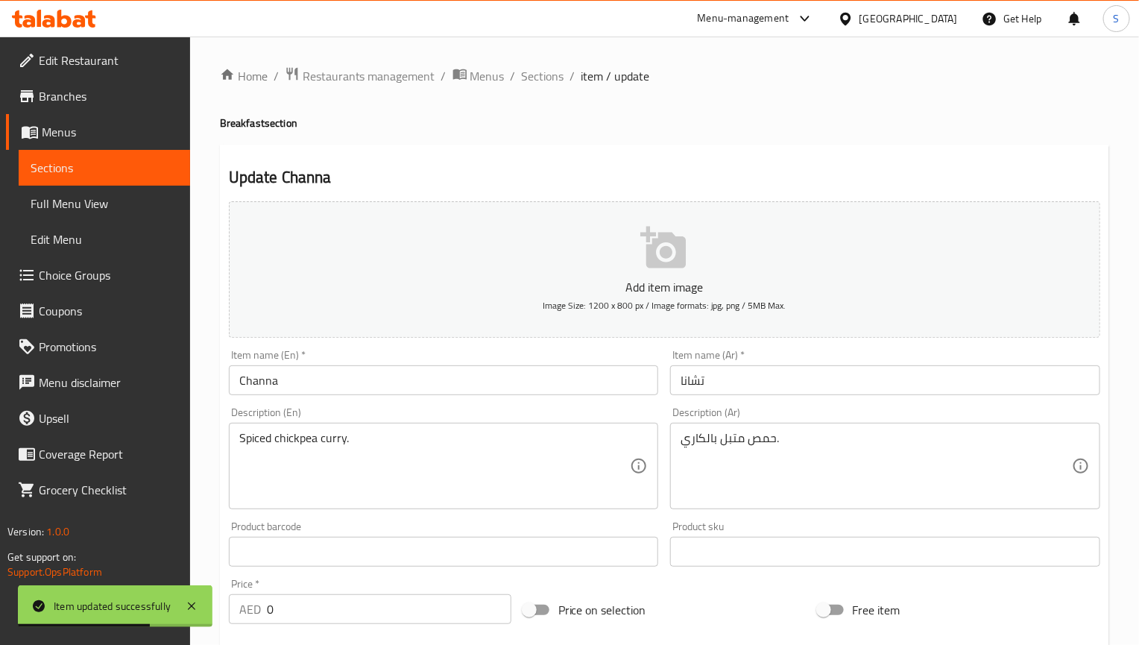
click at [701, 378] on input "تشانا" at bounding box center [885, 380] width 430 height 30
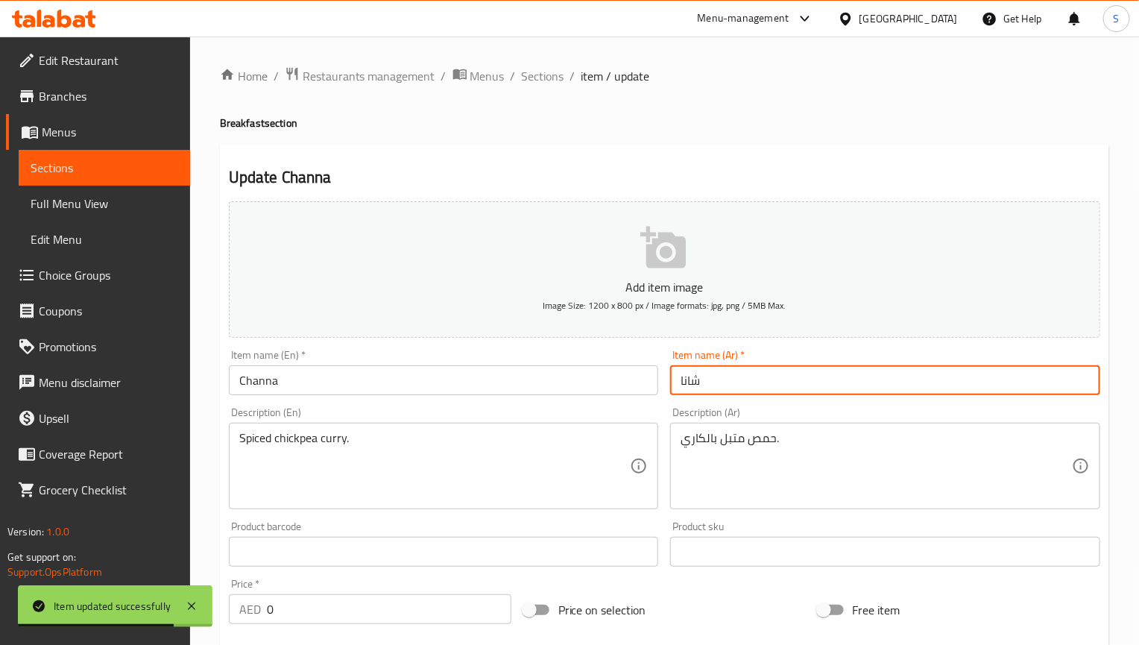
click at [698, 385] on input "شانا" at bounding box center [885, 380] width 430 height 30
type input "شانا"
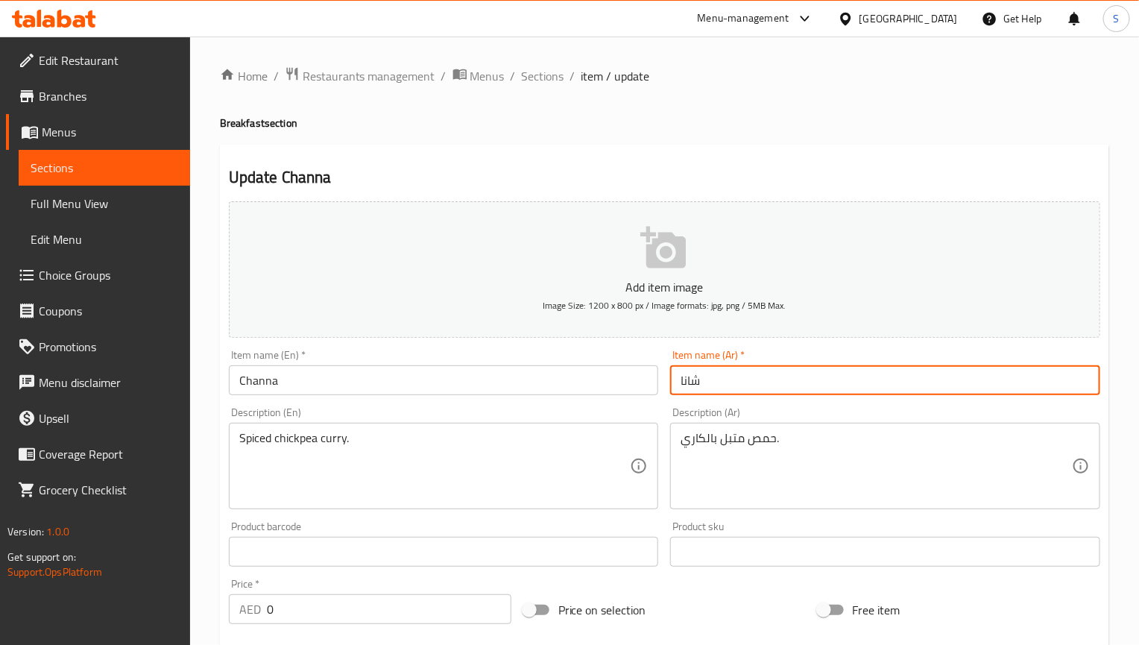
click at [340, 394] on input "Channa" at bounding box center [444, 380] width 430 height 30
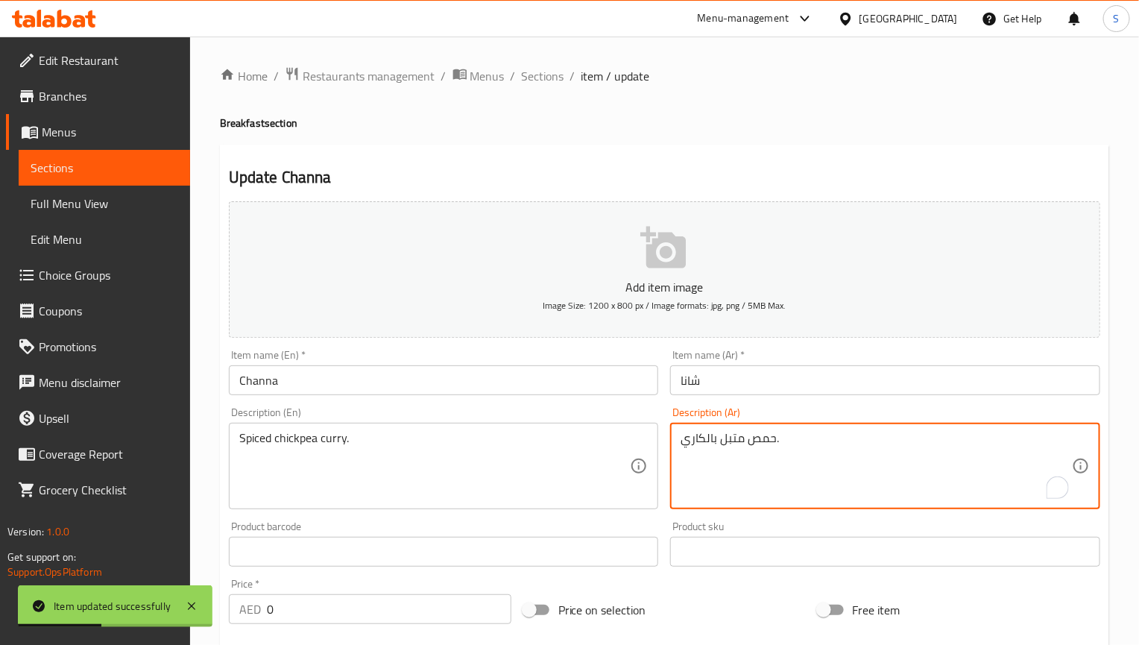
click at [707, 439] on textarea "حمص متبل بالكاري." at bounding box center [875, 466] width 391 height 71
click at [696, 443] on textarea "حمص متبل كاري." at bounding box center [875, 466] width 391 height 71
click at [683, 437] on textarea "حمص متبل." at bounding box center [875, 466] width 391 height 71
paste textarea "كاري"
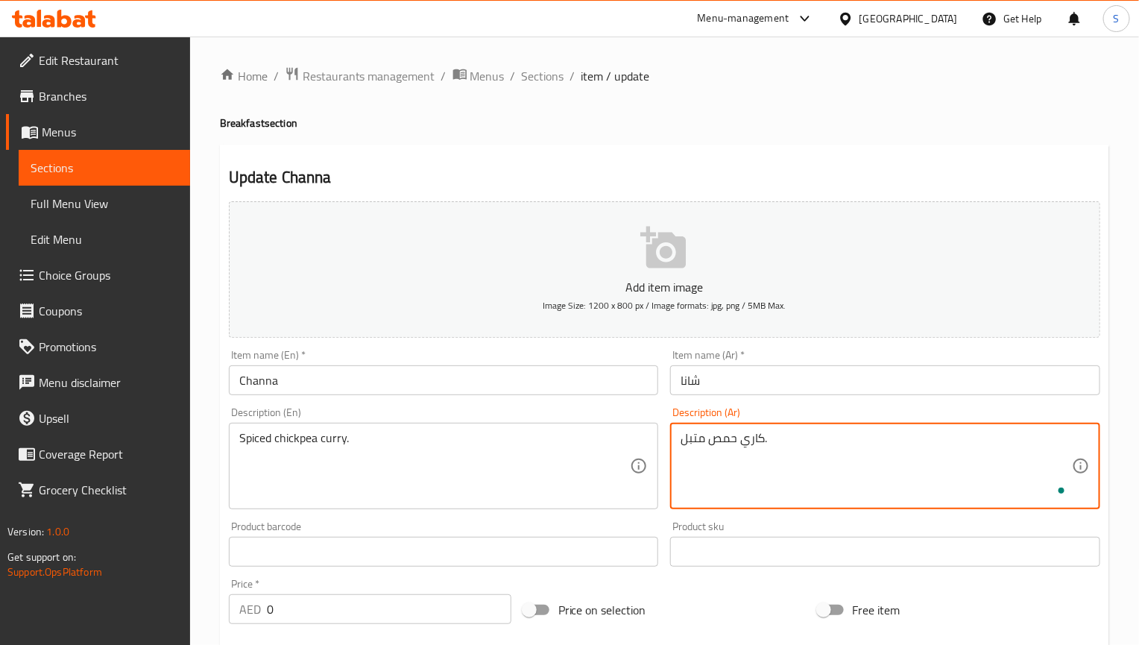
type textarea "كاري حمص متبل."
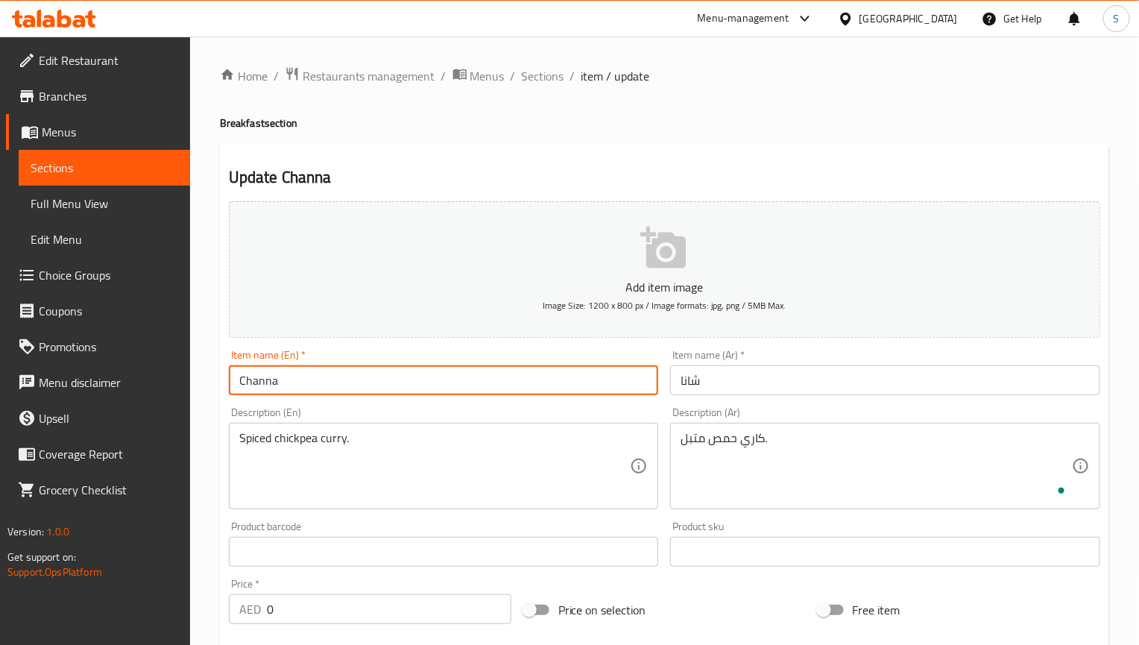
click at [546, 379] on input "Channa" at bounding box center [444, 380] width 430 height 30
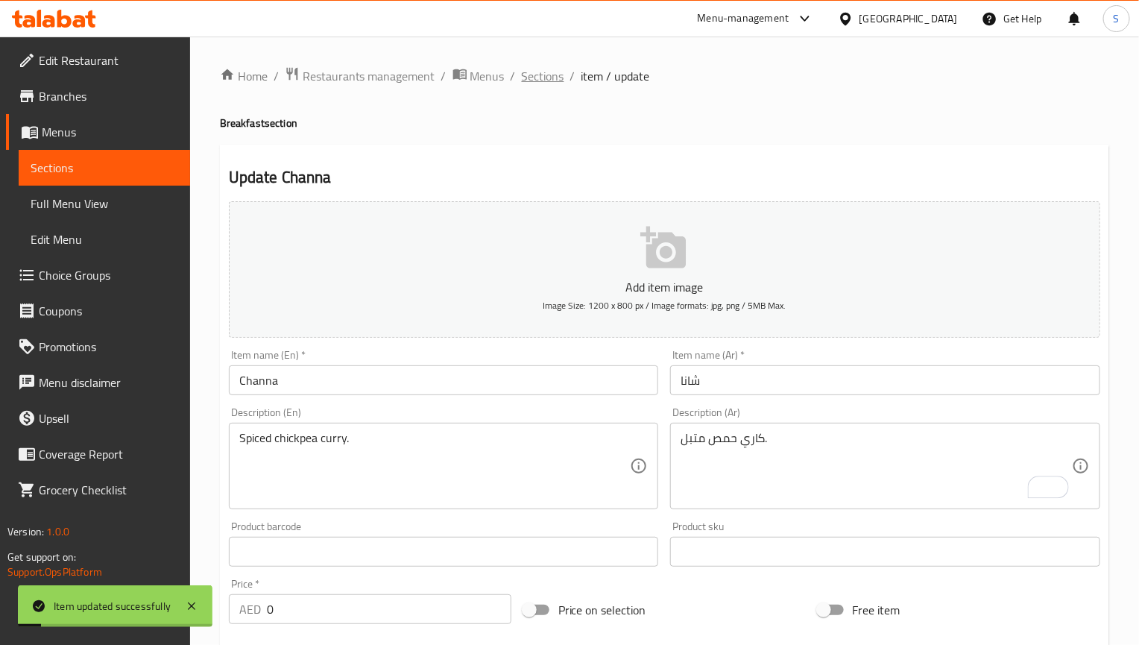
click at [528, 83] on span "Sections" at bounding box center [543, 76] width 42 height 18
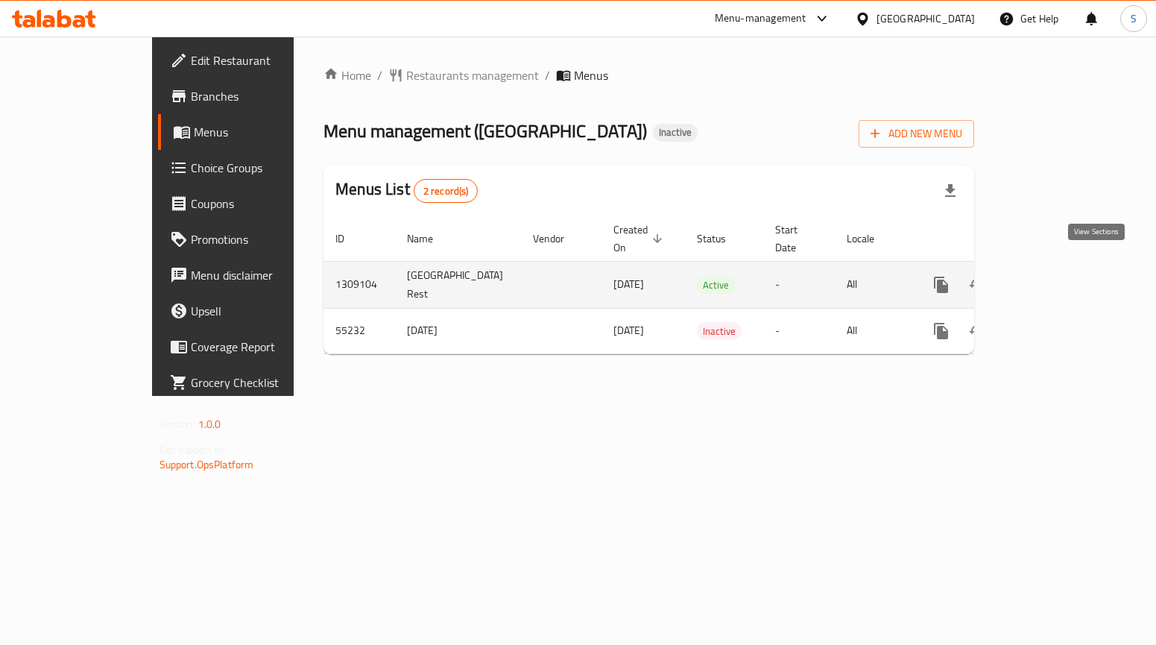
click at [1058, 277] on icon "enhanced table" at bounding box center [1049, 285] width 18 height 18
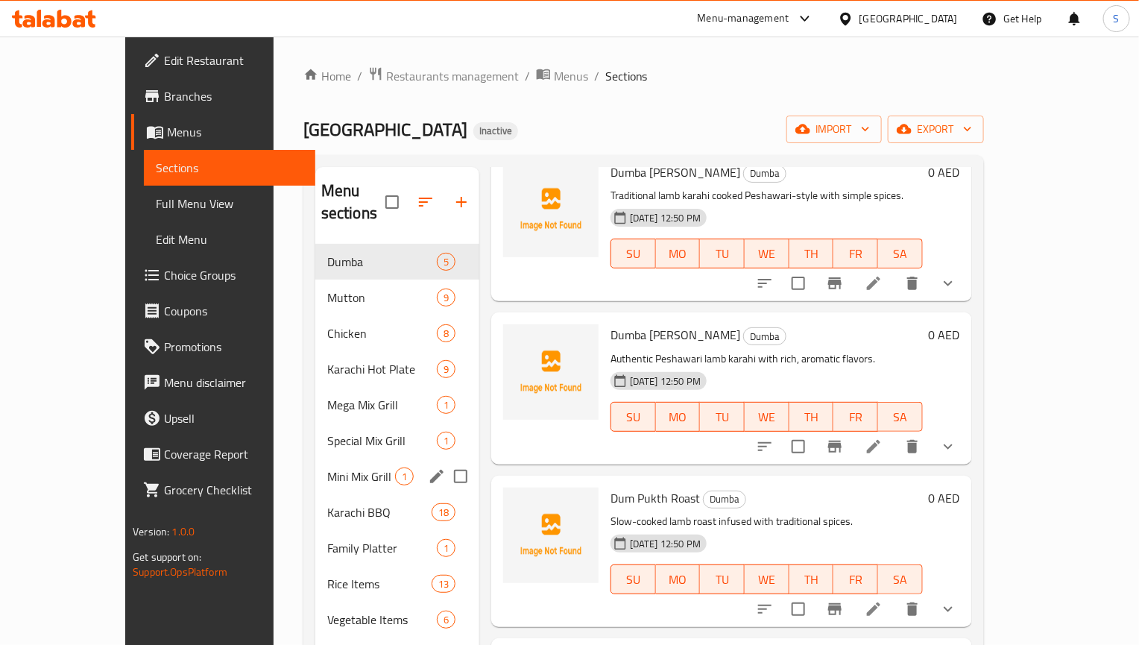
scroll to position [206, 0]
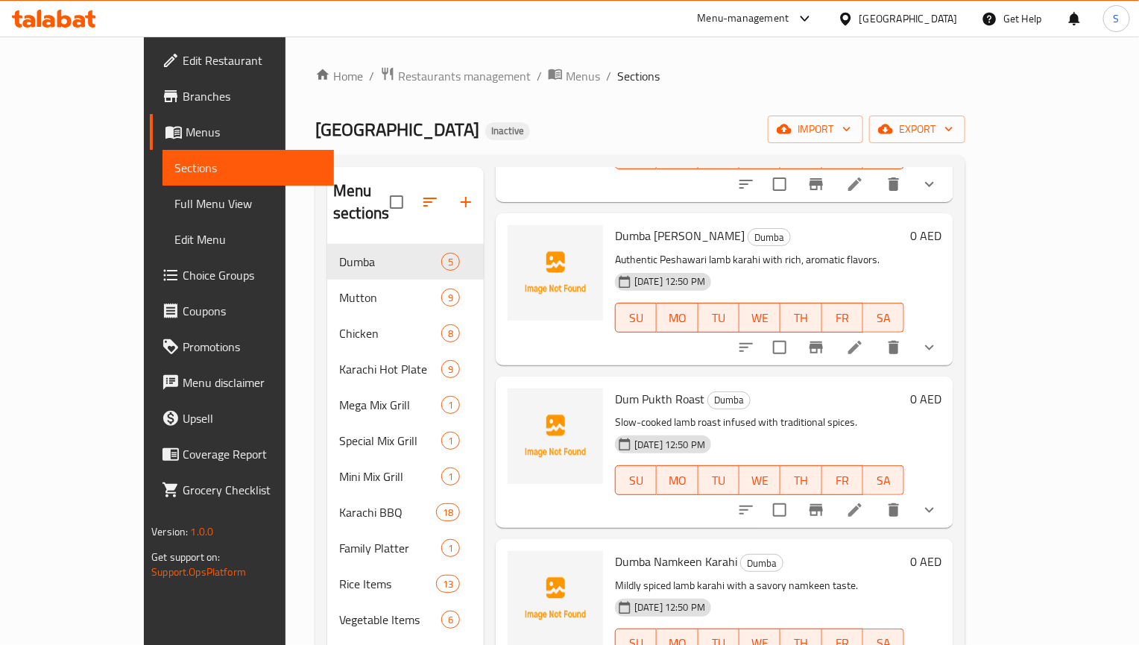
click at [174, 200] on span "Full Menu View" at bounding box center [248, 204] width 148 height 18
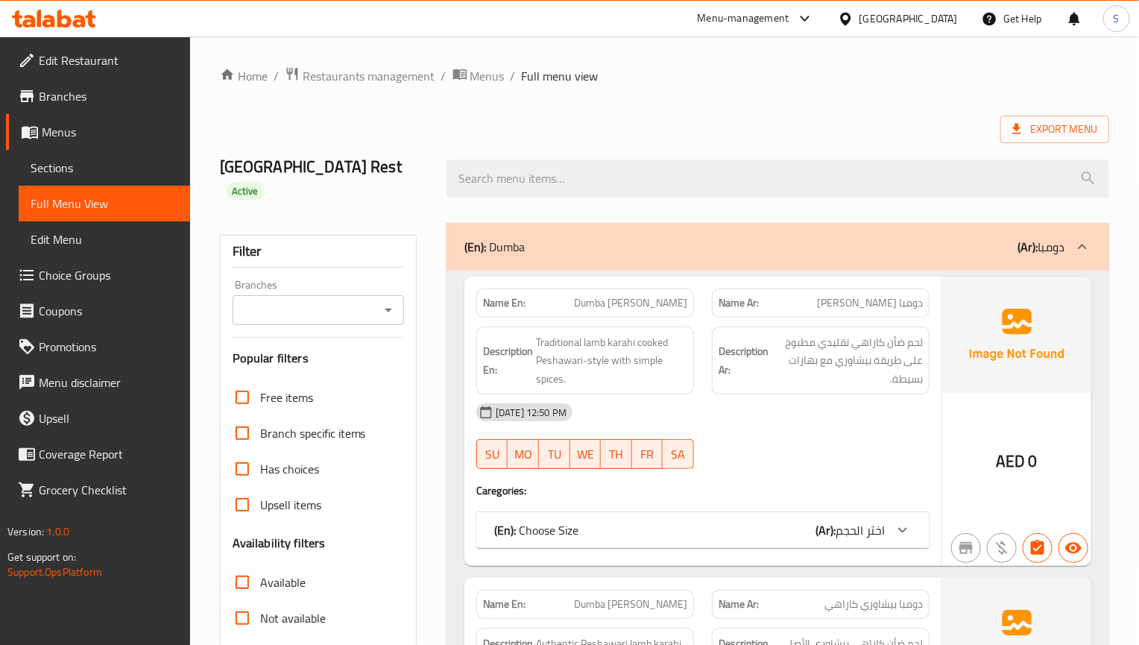
scroll to position [224, 0]
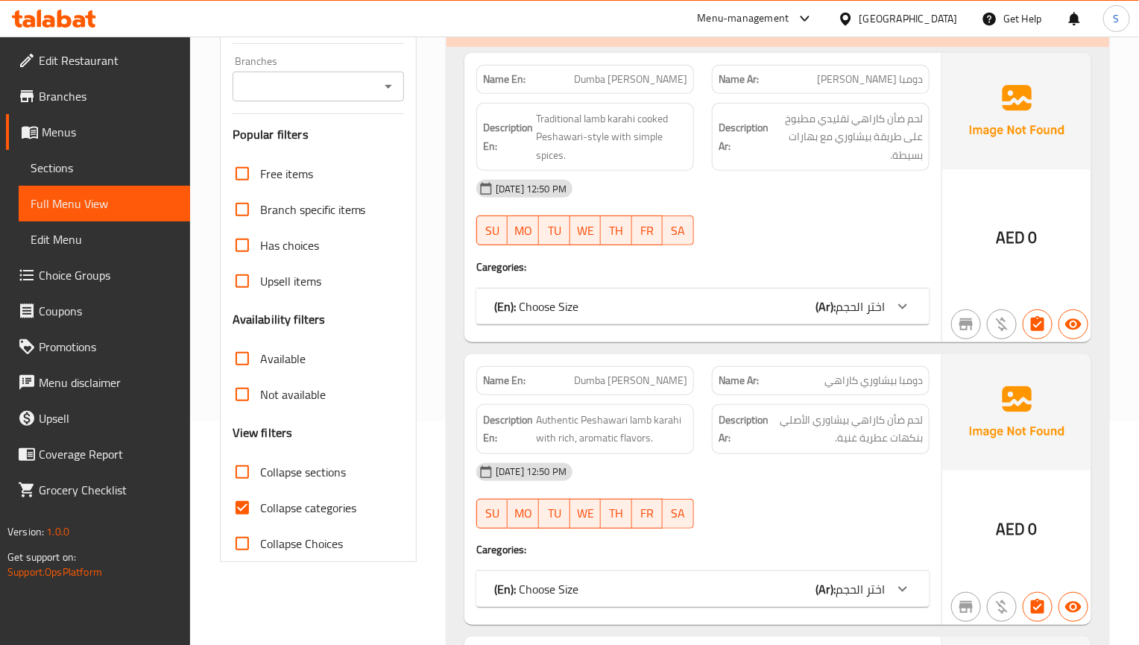
click at [257, 490] on input "Collapse categories" at bounding box center [242, 508] width 36 height 36
checkbox input "false"
click at [253, 454] on input "Collapse sections" at bounding box center [242, 472] width 36 height 36
checkbox input "true"
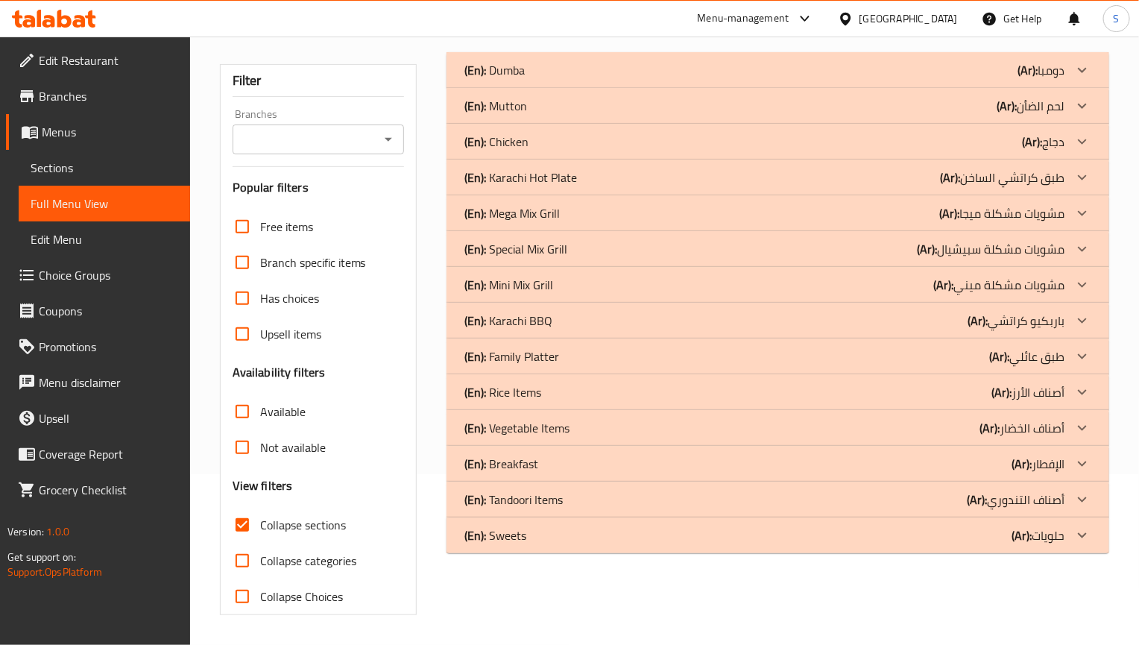
scroll to position [150, 0]
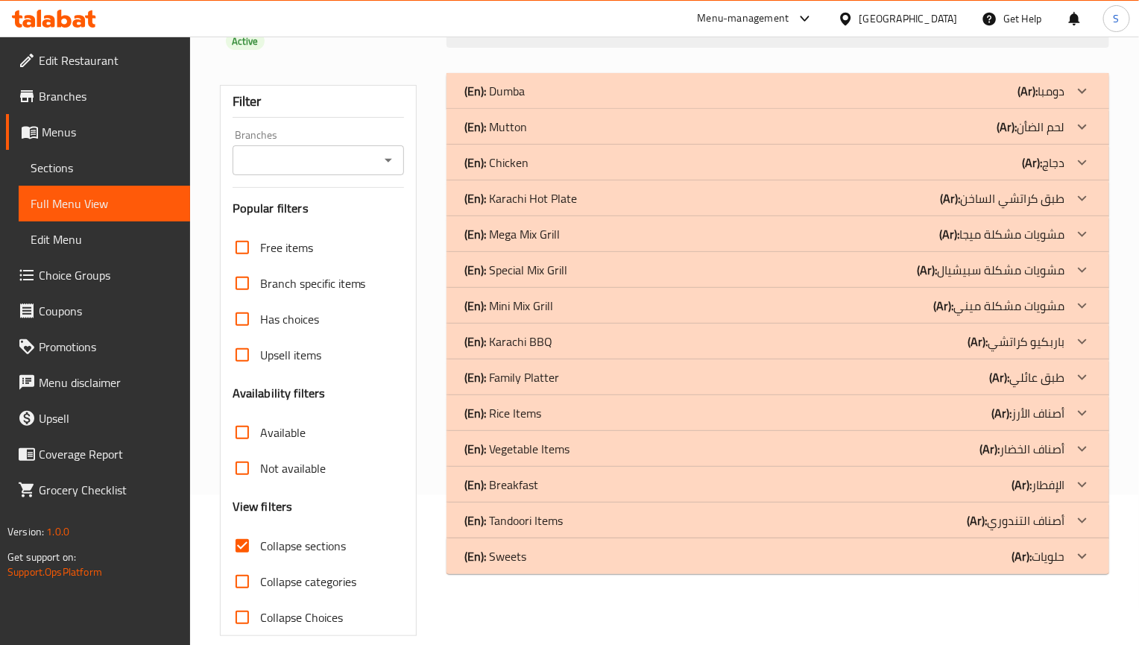
click at [522, 100] on p "(En): Rice Items" at bounding box center [494, 91] width 60 height 18
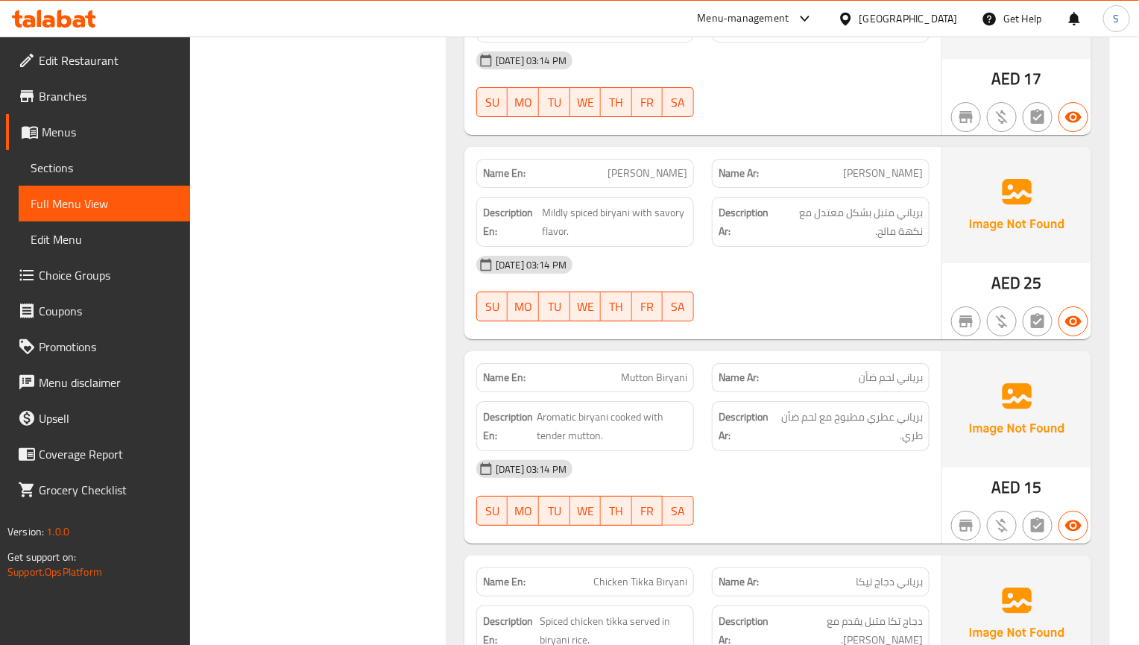
scroll to position [1915, 0]
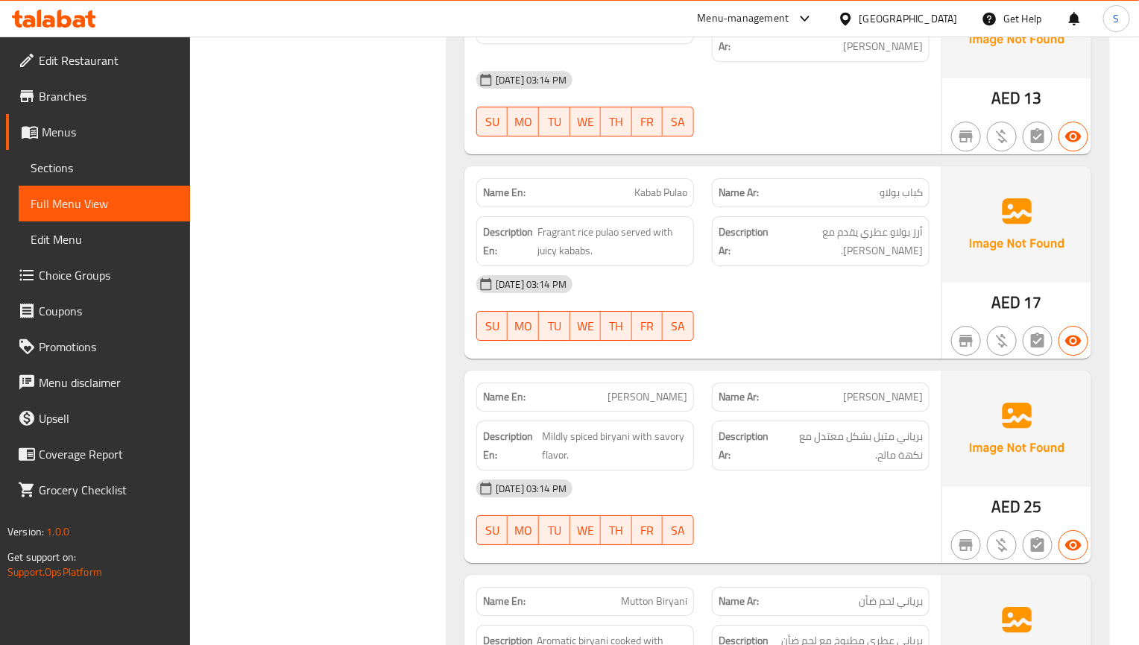
drag, startPoint x: 1032, startPoint y: 364, endPoint x: 989, endPoint y: 336, distance: 51.1
click at [1032, 370] on img at bounding box center [1016, 428] width 149 height 116
click at [1032, 288] on span "17" at bounding box center [1033, 302] width 18 height 29
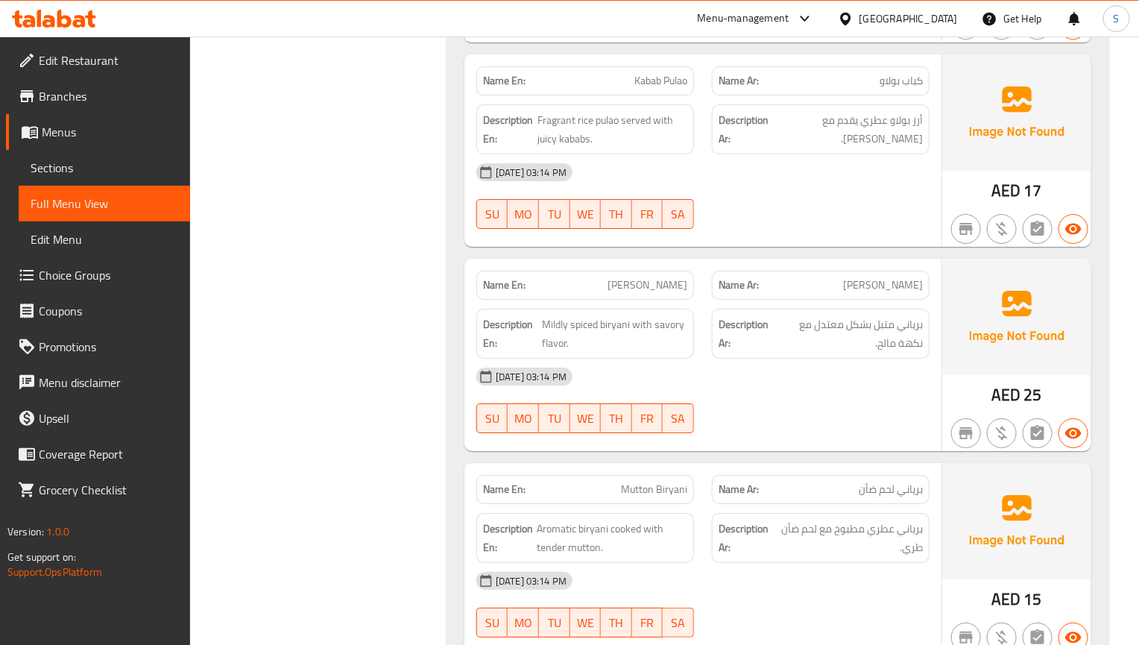
scroll to position [2250, 0]
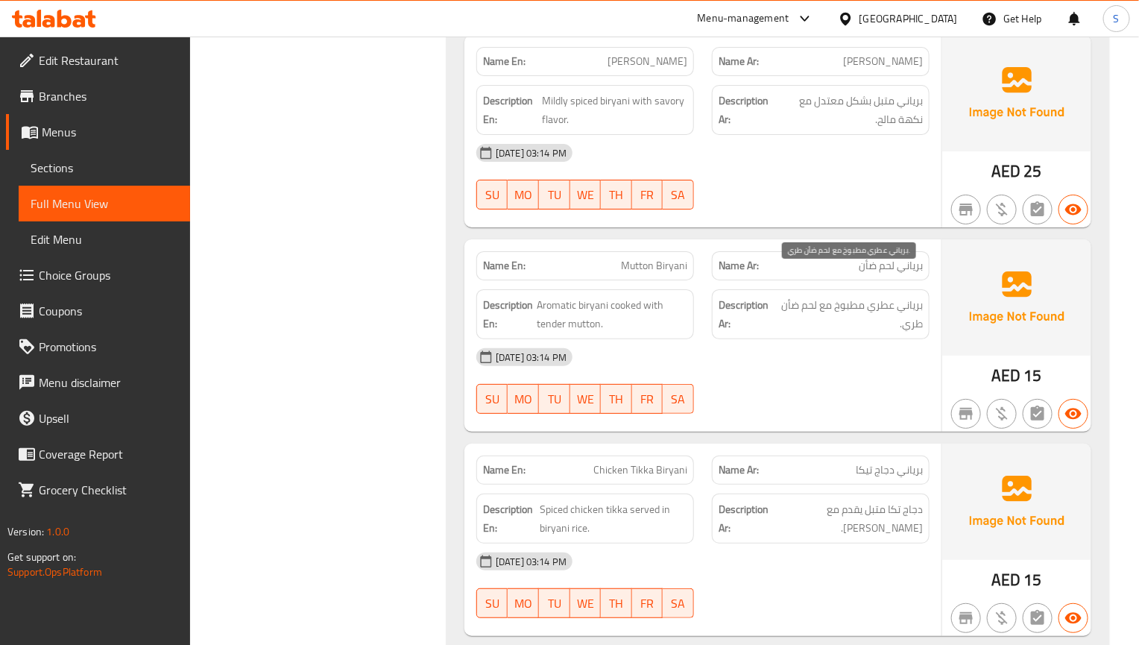
click at [835, 296] on span "برياني عطري مطبوخ مع لحم ضأن طري." at bounding box center [849, 314] width 145 height 37
click at [768, 360] on div "[DATE] 03:14 PM SU MO TU WE TH FR SA" at bounding box center [702, 380] width 471 height 83
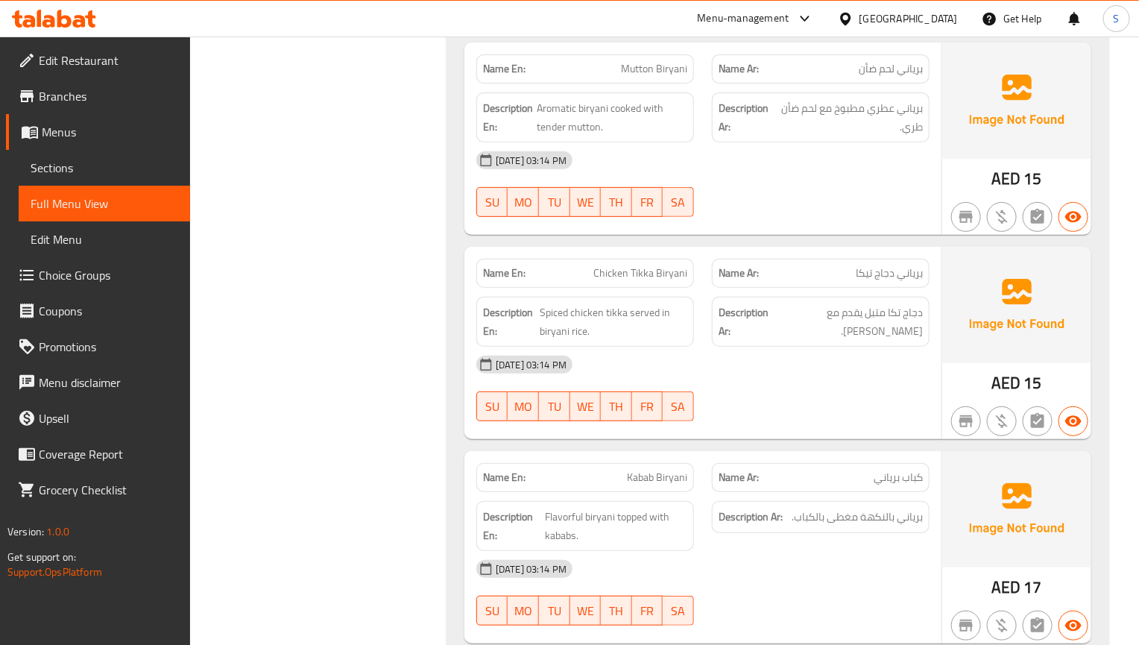
scroll to position [2474, 0]
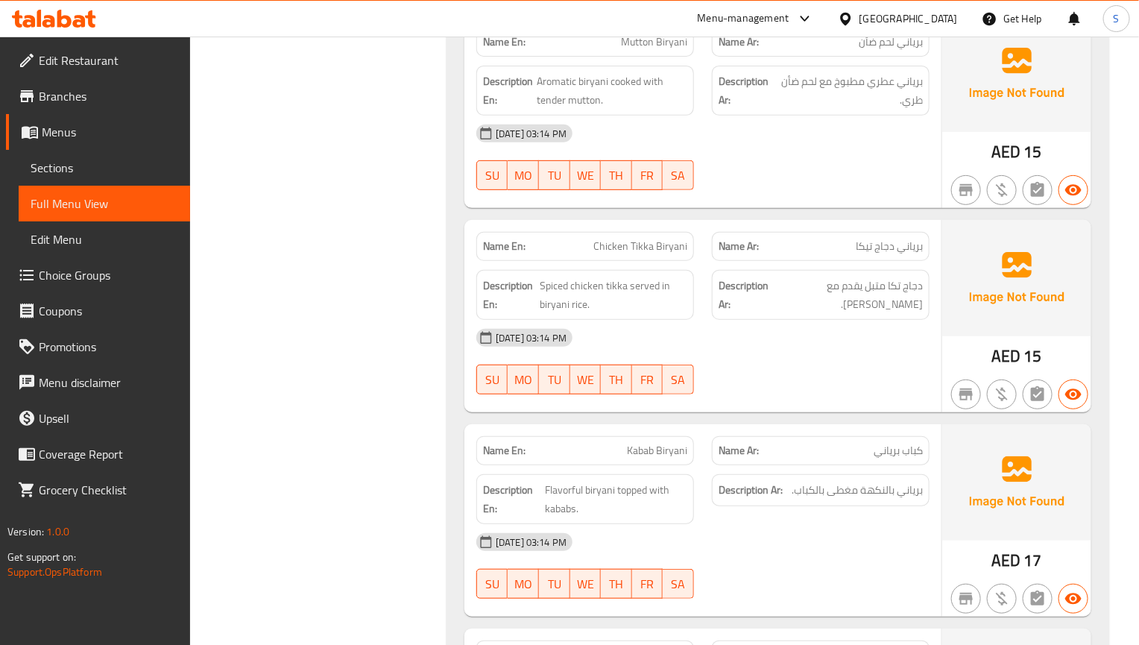
click at [886, 320] on div "[DATE] 03:14 PM" at bounding box center [702, 338] width 471 height 36
drag, startPoint x: 984, startPoint y: 327, endPoint x: 929, endPoint y: 314, distance: 56.8
click at [984, 327] on div "AED 15" at bounding box center [1016, 316] width 149 height 192
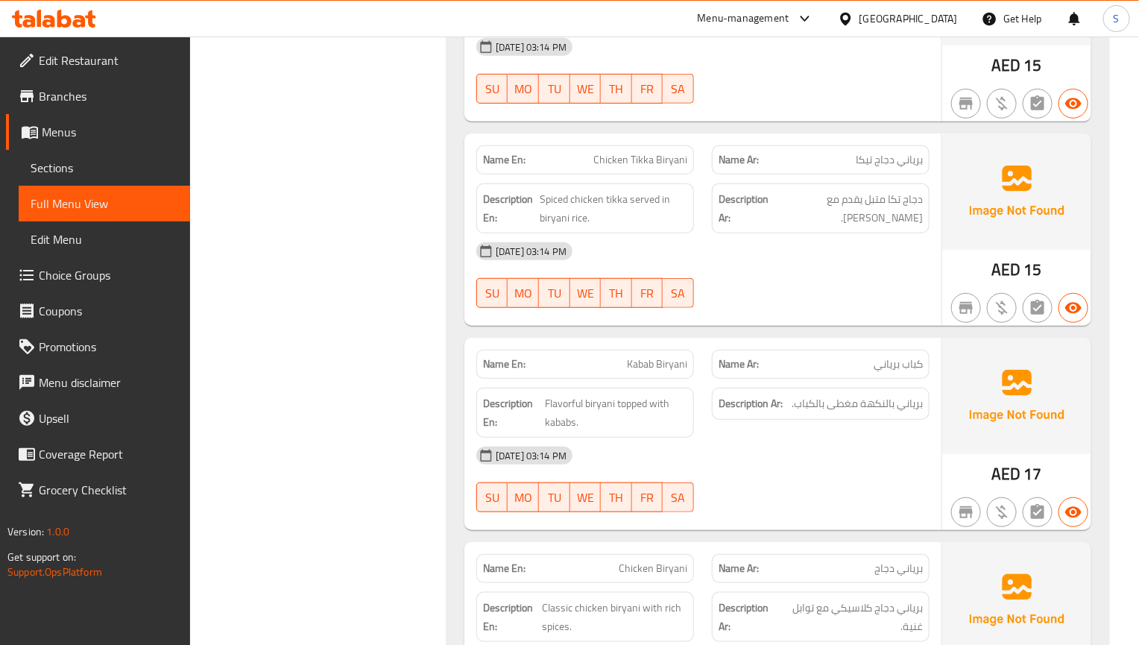
scroll to position [2585, 0]
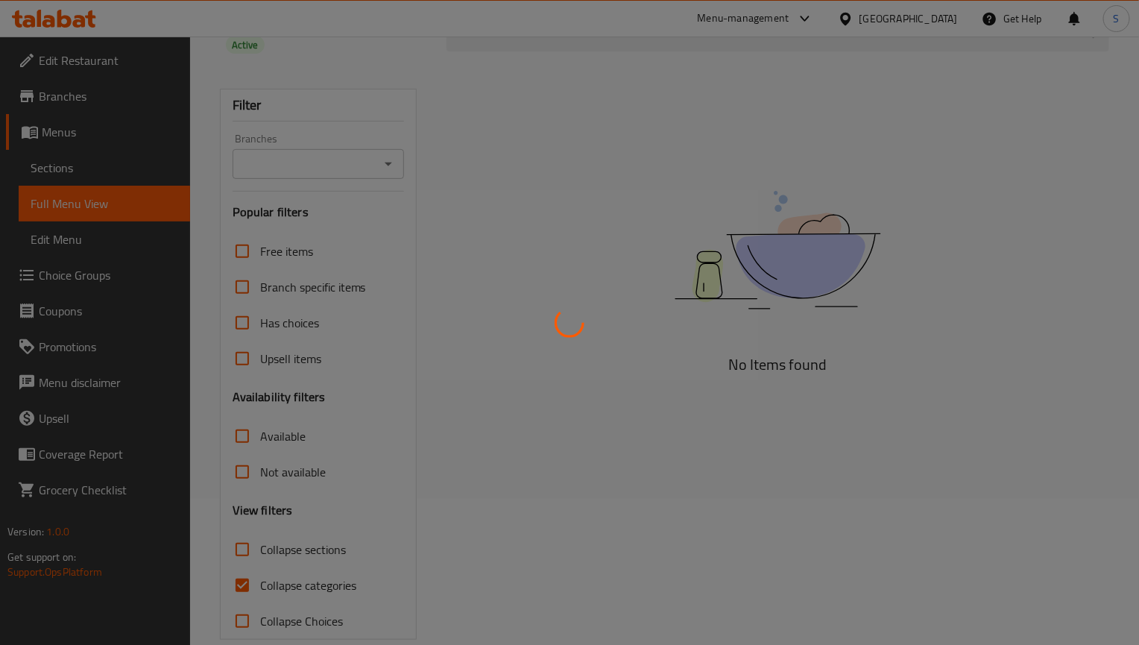
scroll to position [150, 0]
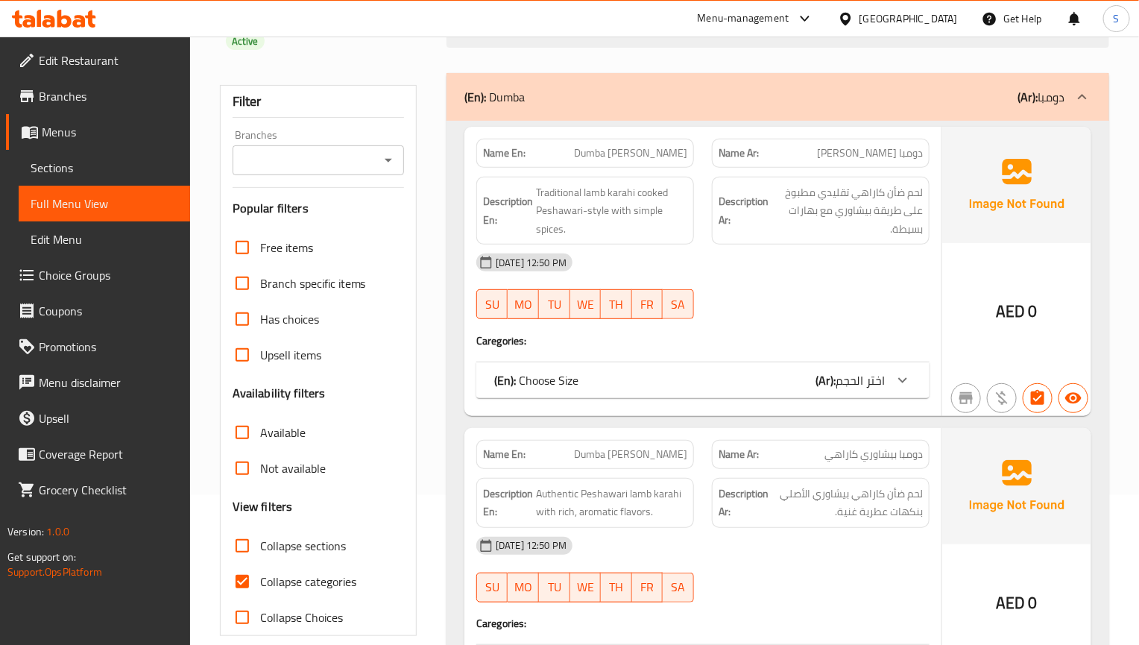
click at [244, 563] on input "Collapse categories" at bounding box center [242, 581] width 36 height 36
checkbox input "false"
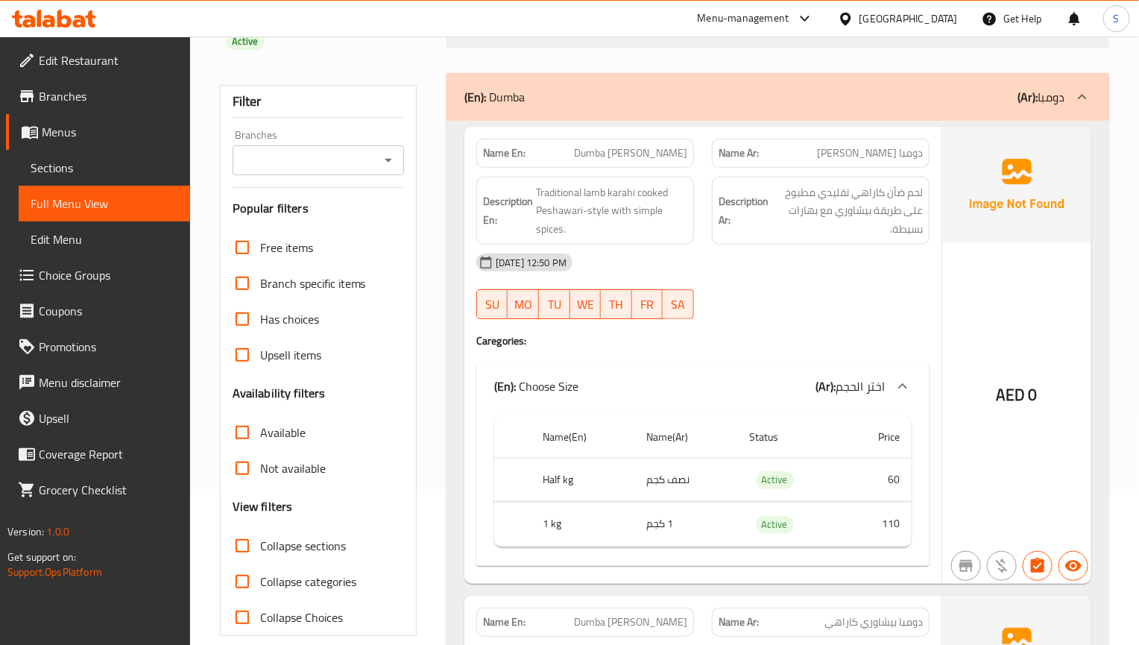
click at [244, 531] on input "Collapse sections" at bounding box center [242, 546] width 36 height 36
checkbox input "true"
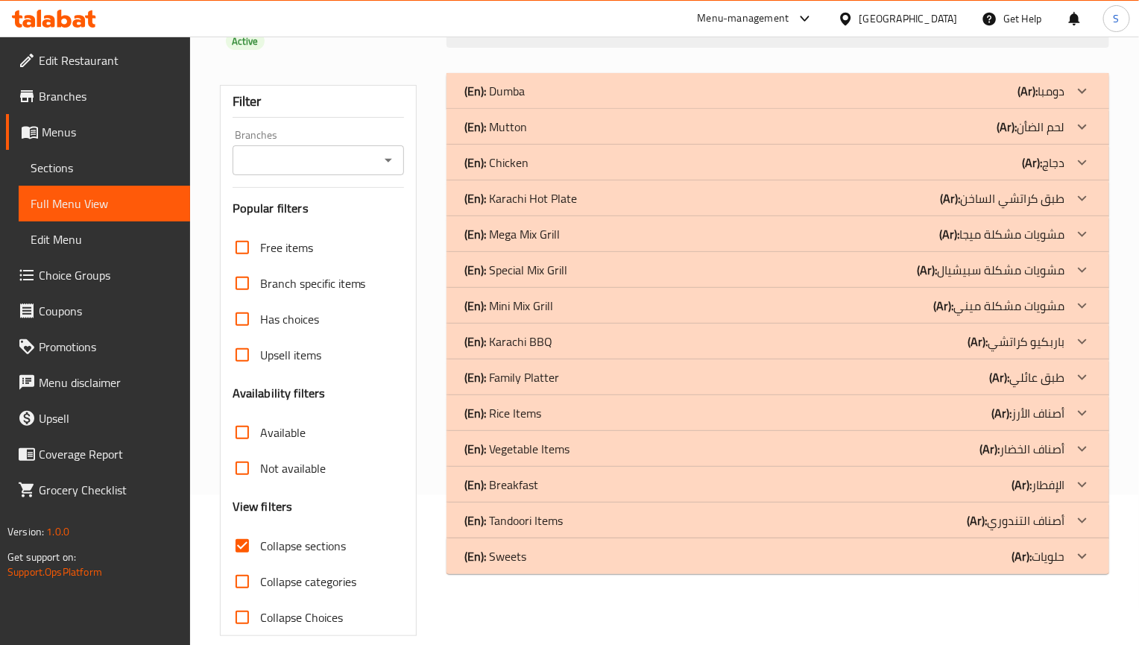
click at [645, 100] on div "(En): Rice Items (Ar): أصناف الأرز" at bounding box center [764, 91] width 600 height 18
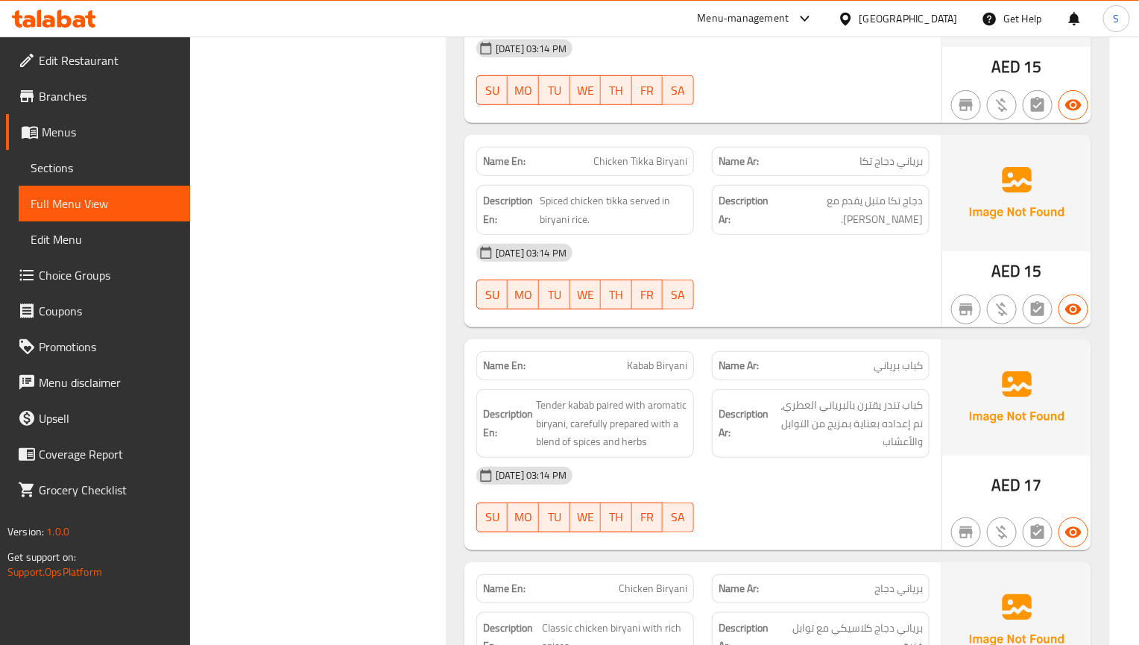
scroll to position [2833, 0]
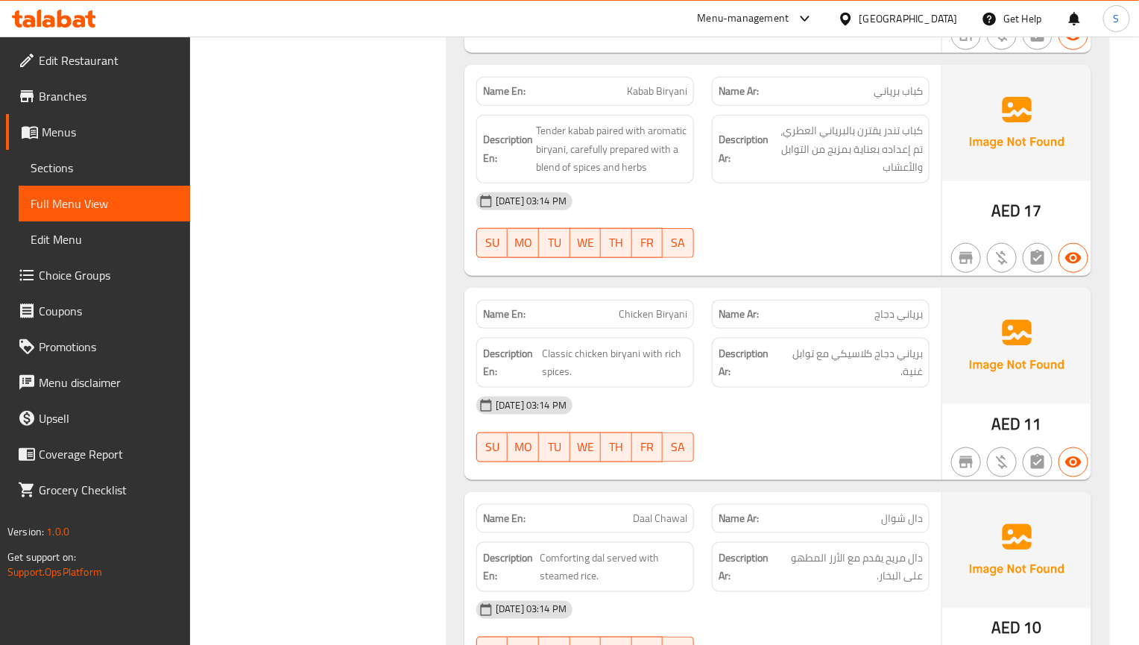
click at [947, 441] on div at bounding box center [1016, 462] width 155 height 42
click at [953, 444] on div at bounding box center [966, 462] width 36 height 36
drag, startPoint x: 977, startPoint y: 300, endPoint x: 977, endPoint y: 287, distance: 12.7
click at [977, 300] on img at bounding box center [1016, 346] width 149 height 116
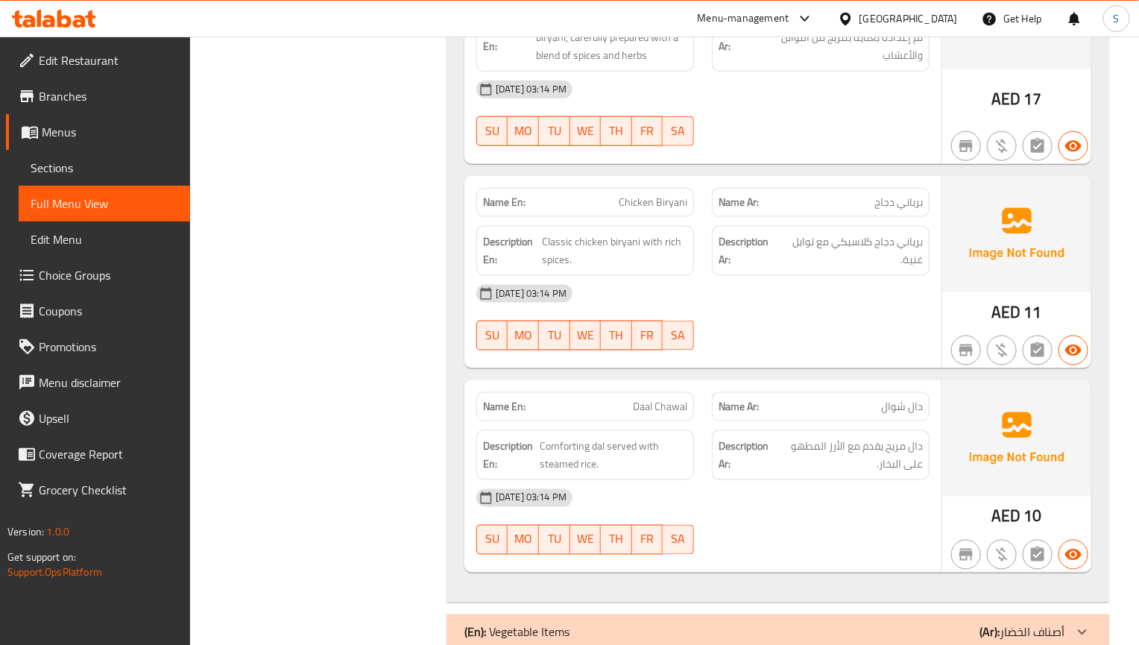
click at [881, 396] on div "Name Ar: [PERSON_NAME]" at bounding box center [821, 406] width 218 height 29
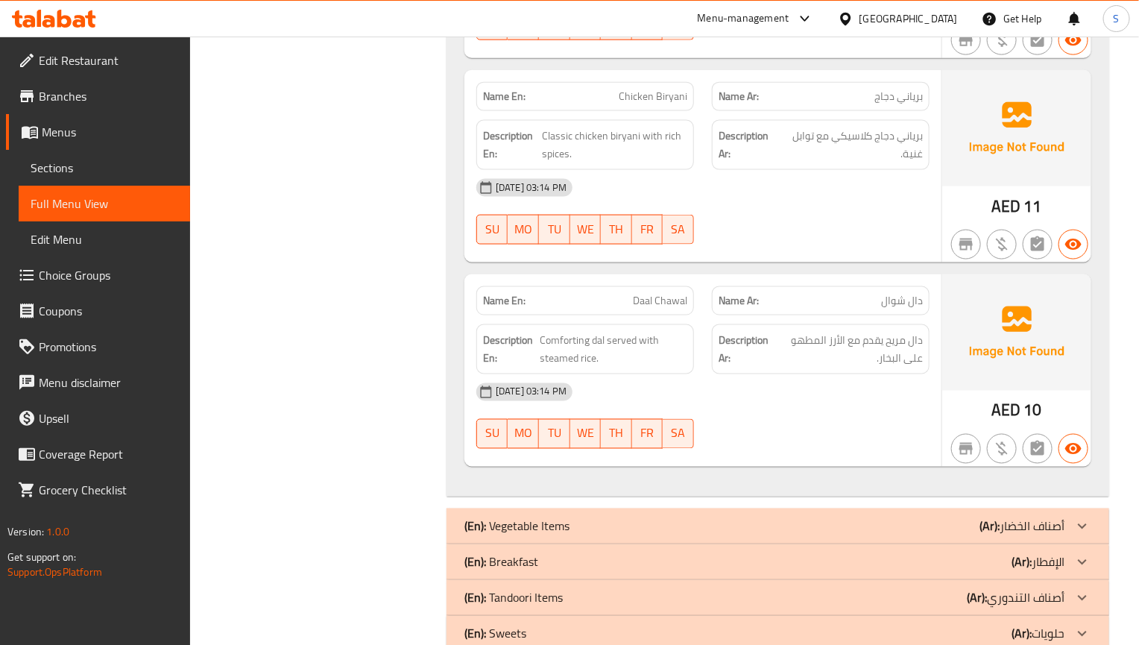
scroll to position [3056, 0]
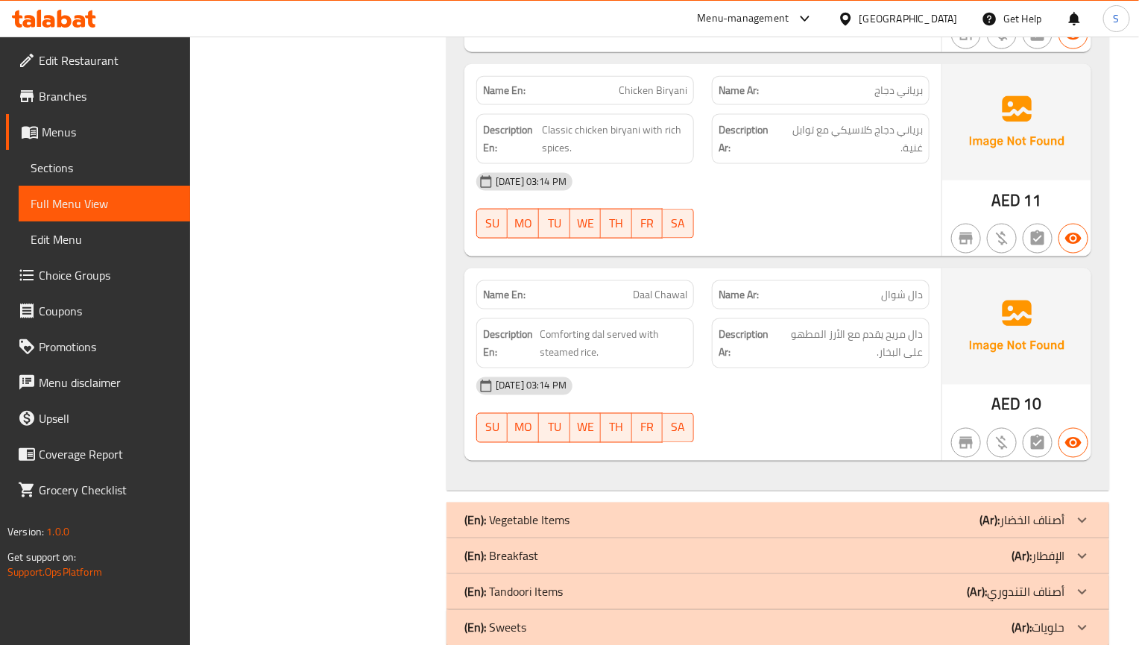
click at [985, 315] on img at bounding box center [1016, 326] width 149 height 116
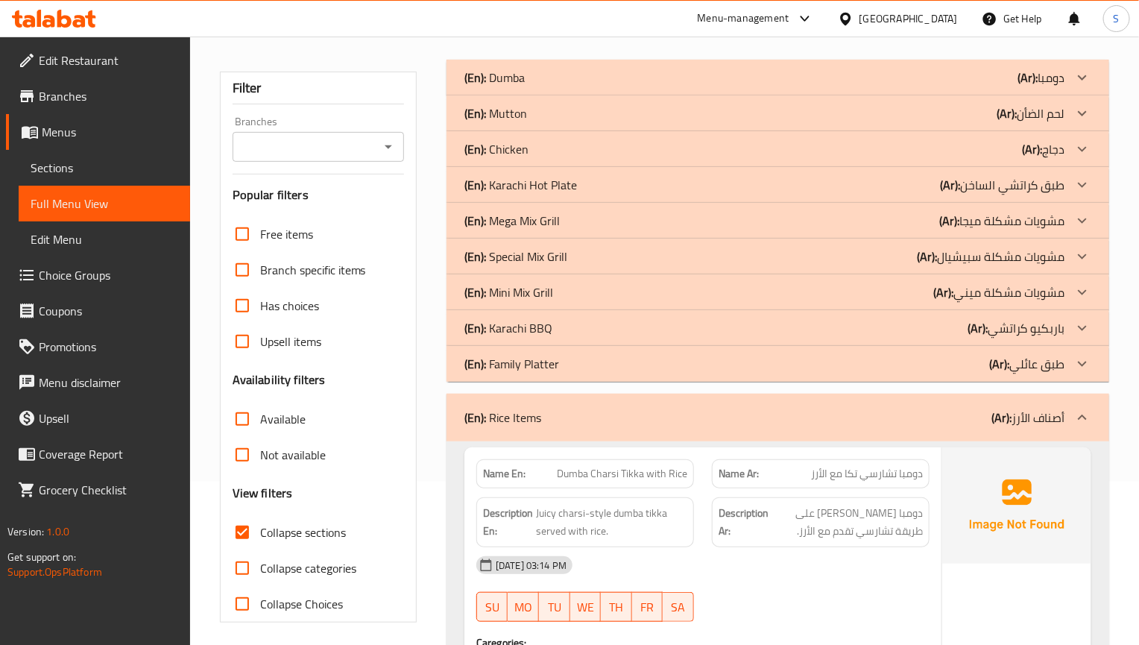
scroll to position [335, 0]
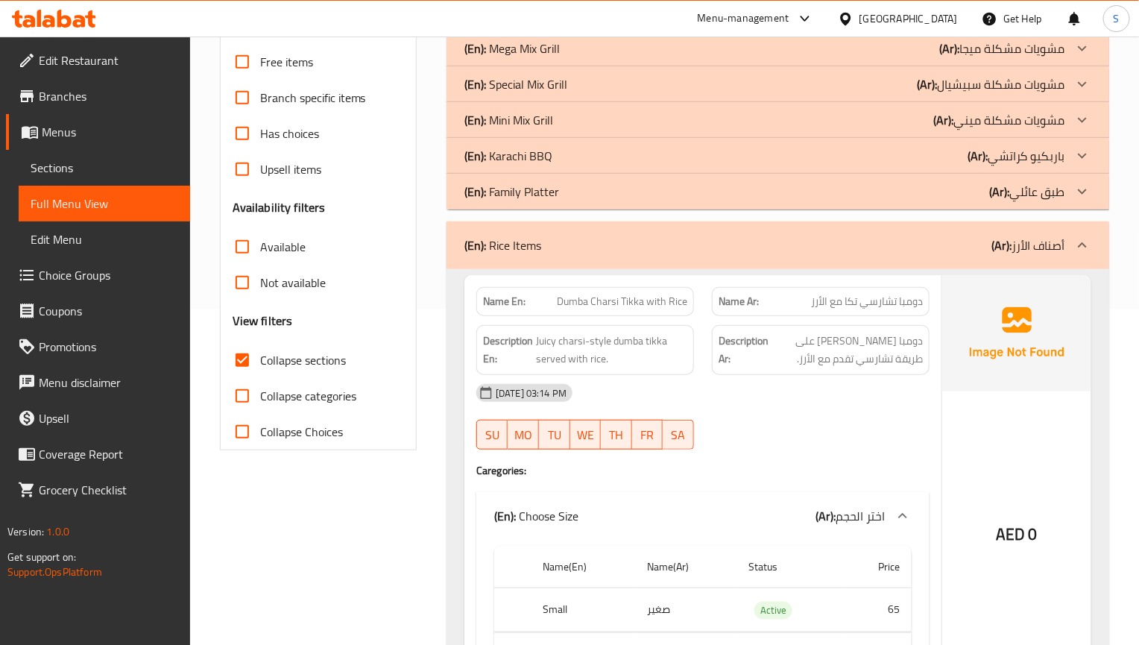
click at [540, 242] on div "(En): Rice Items (Ar): أصناف الأرز" at bounding box center [777, 245] width 663 height 48
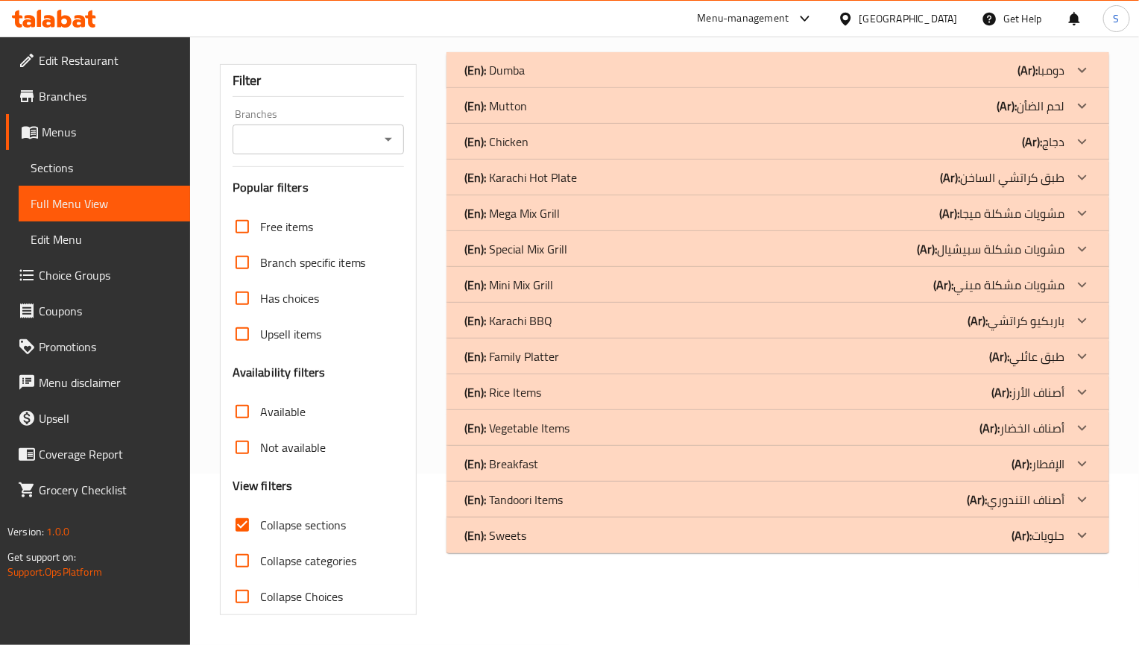
scroll to position [150, 0]
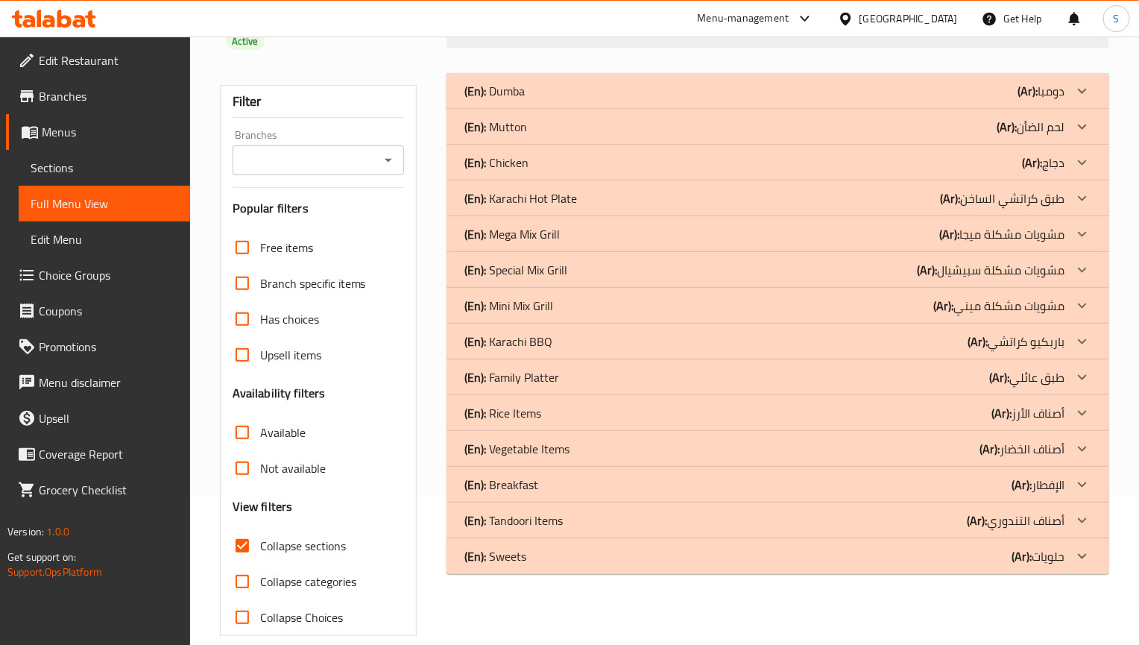
click at [855, 604] on div "(En): Dumba (Ar): دومبا Name En: Dumba Charsi Karahi Name Ar: دومبا تشارسي كارا…" at bounding box center [777, 354] width 680 height 581
click at [615, 100] on div "(En): Vegetable Items (Ar): أصناف الخضار" at bounding box center [764, 91] width 600 height 18
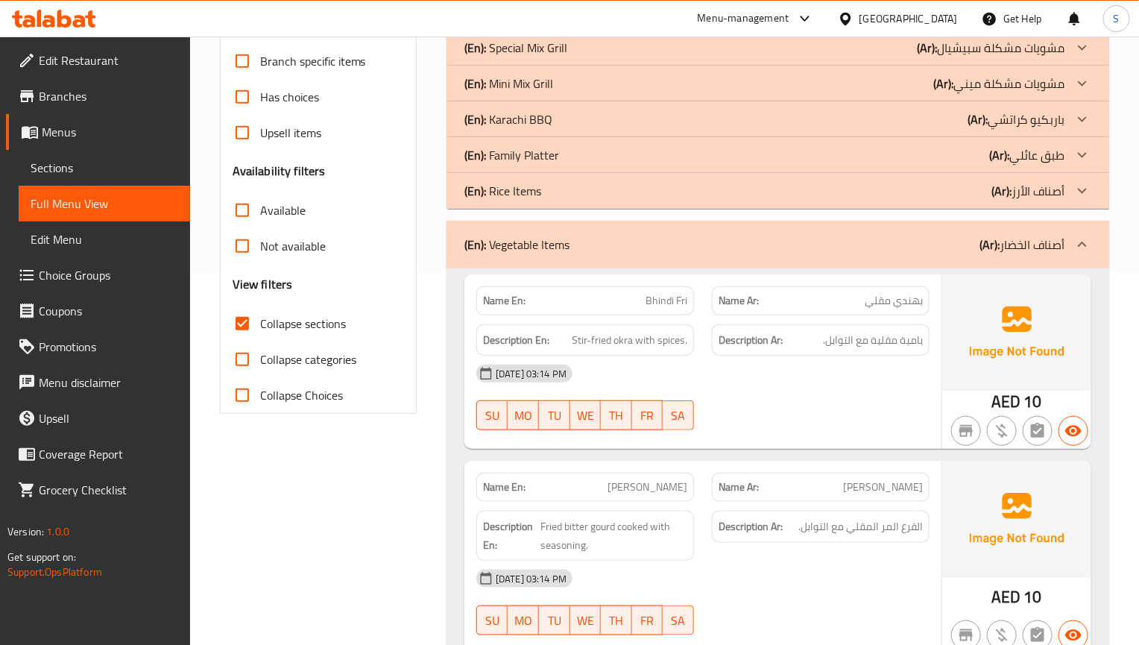
scroll to position [373, 0]
click at [937, 462] on div "Name Ar: كيرلا فراي" at bounding box center [821, 485] width 236 height 47
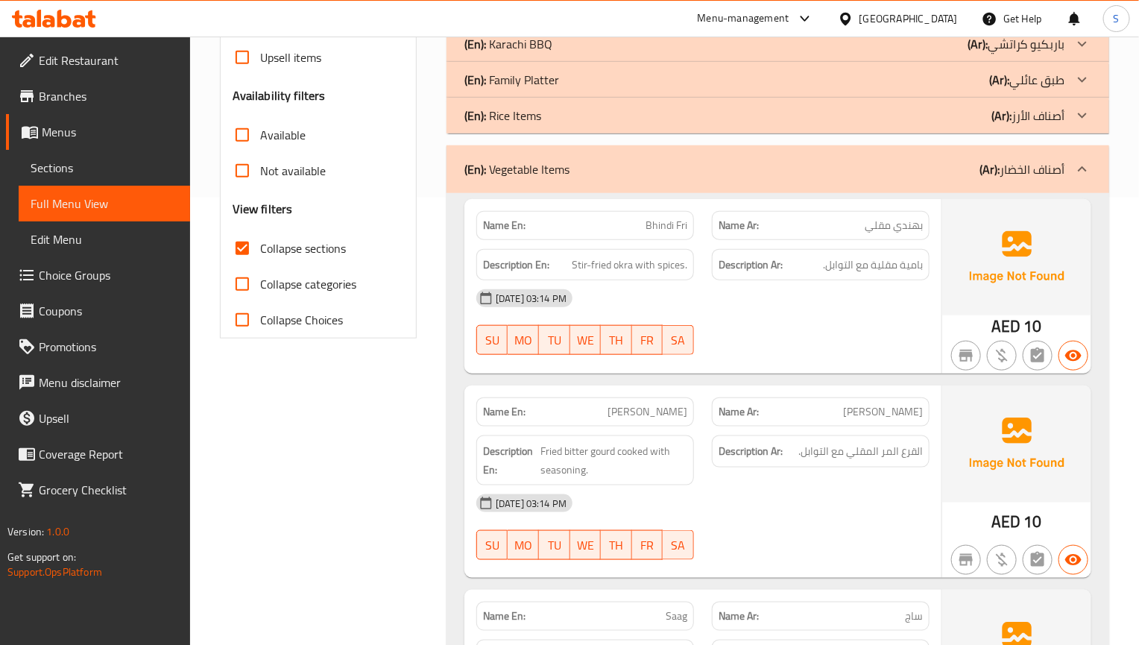
scroll to position [485, 0]
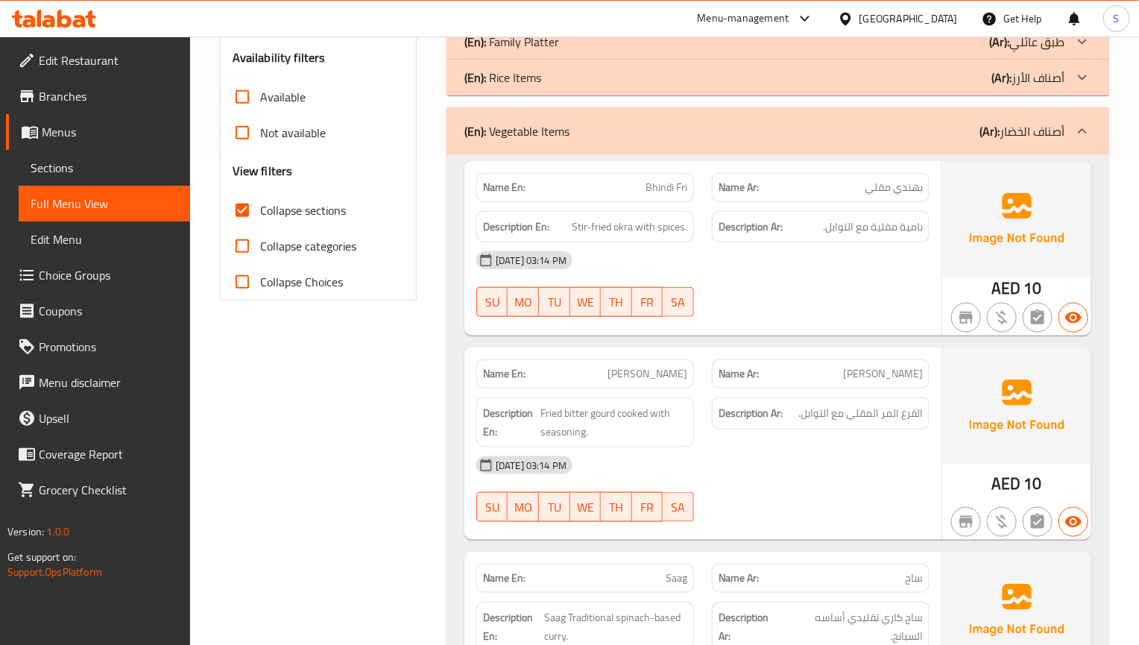
click at [824, 404] on span "القرع المر المقلي مع التوابل." at bounding box center [860, 413] width 124 height 19
click at [876, 362] on div "Name Ar: كيرلا فراي" at bounding box center [821, 373] width 218 height 29
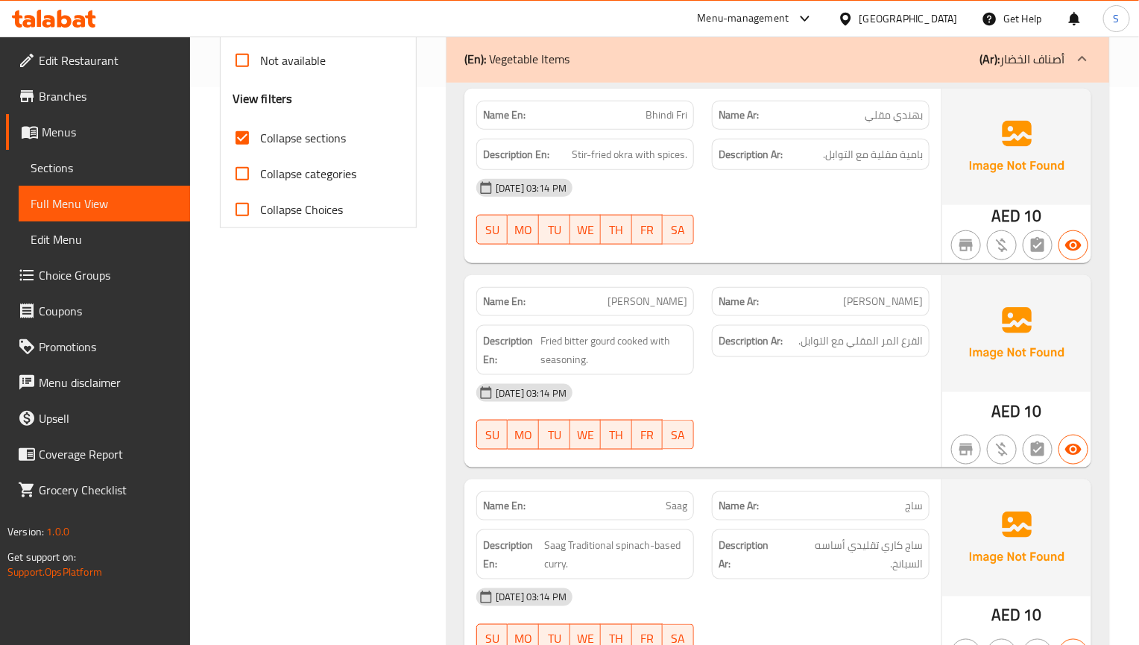
scroll to position [597, 0]
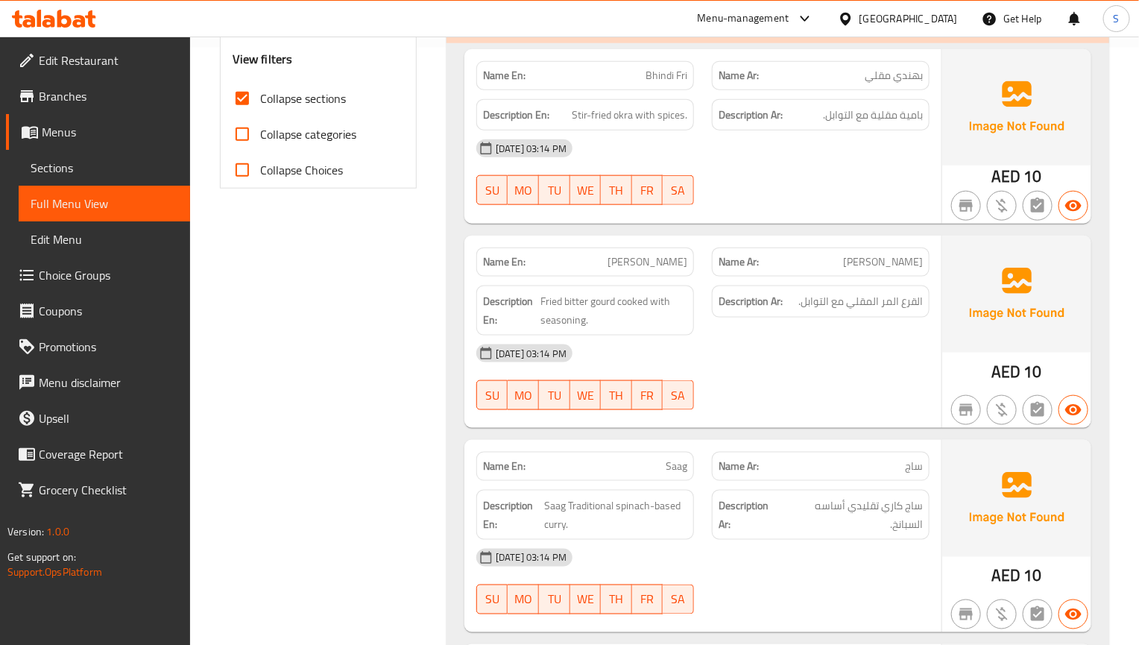
click at [917, 313] on div "Description Ar: القرع المر المقلي مع التوابل." at bounding box center [821, 311] width 236 height 68
click at [580, 292] on span "Fried bitter gourd cooked with seasoning." at bounding box center [613, 310] width 147 height 37
copy span "bitter"
click at [765, 401] on div at bounding box center [821, 410] width 236 height 18
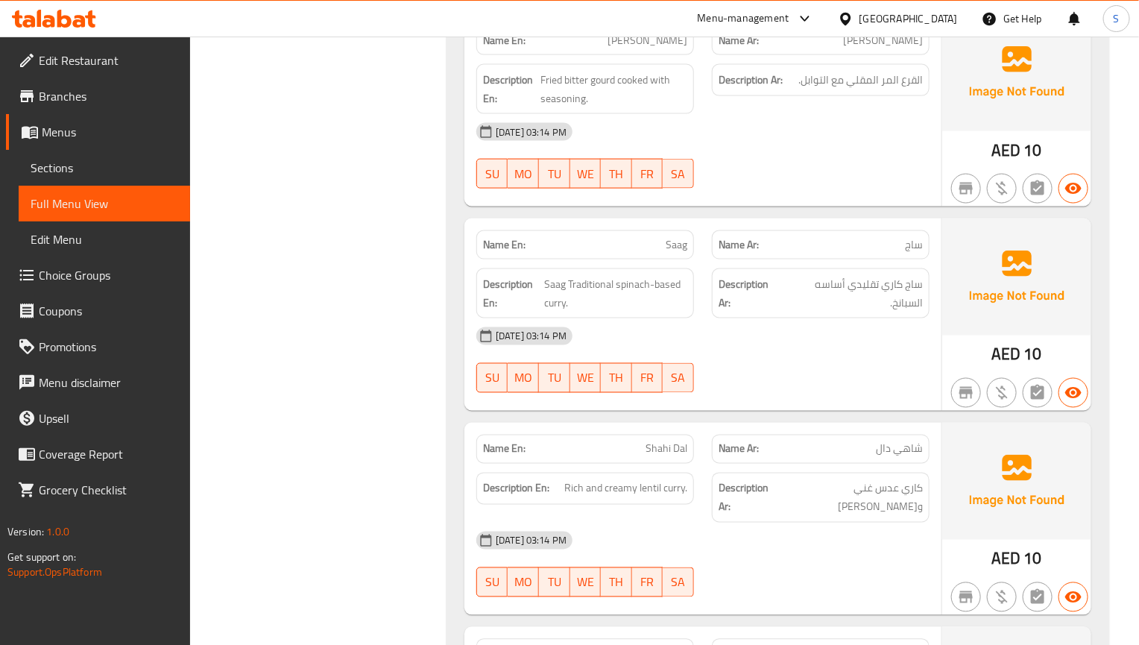
scroll to position [821, 0]
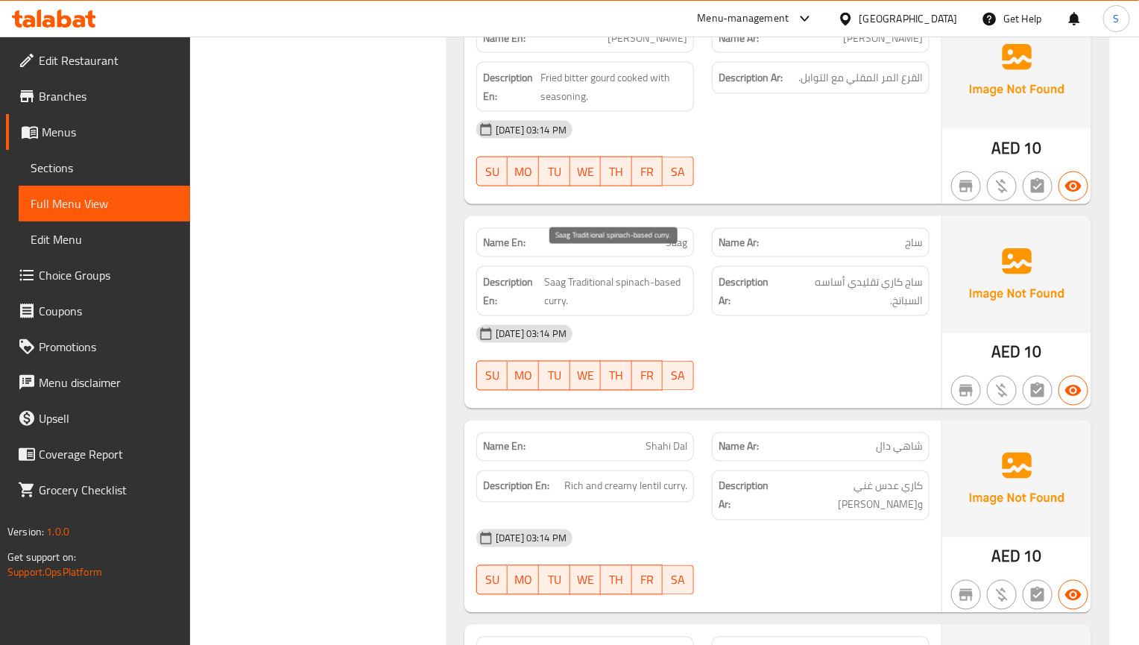
click at [622, 273] on span "Saag Traditional spinach-based curry." at bounding box center [615, 291] width 143 height 37
copy span "Saag Traditional spinach-based curry."
click at [783, 347] on div "[DATE] 03:14 PM SU MO TU WE TH FR SA" at bounding box center [702, 357] width 471 height 83
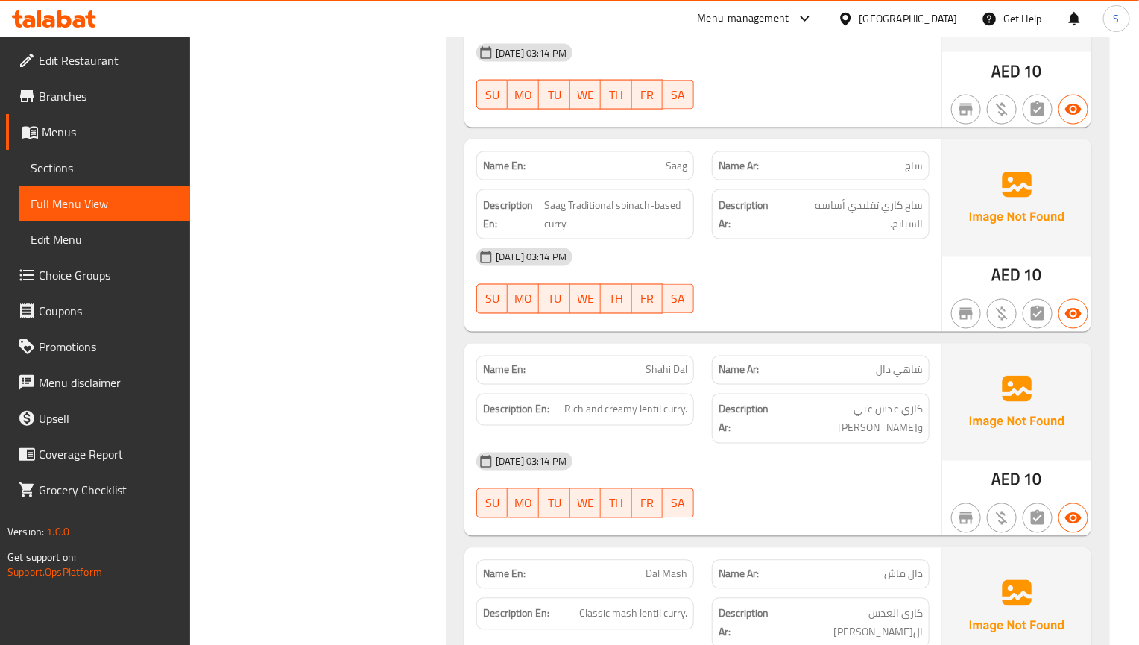
scroll to position [932, 0]
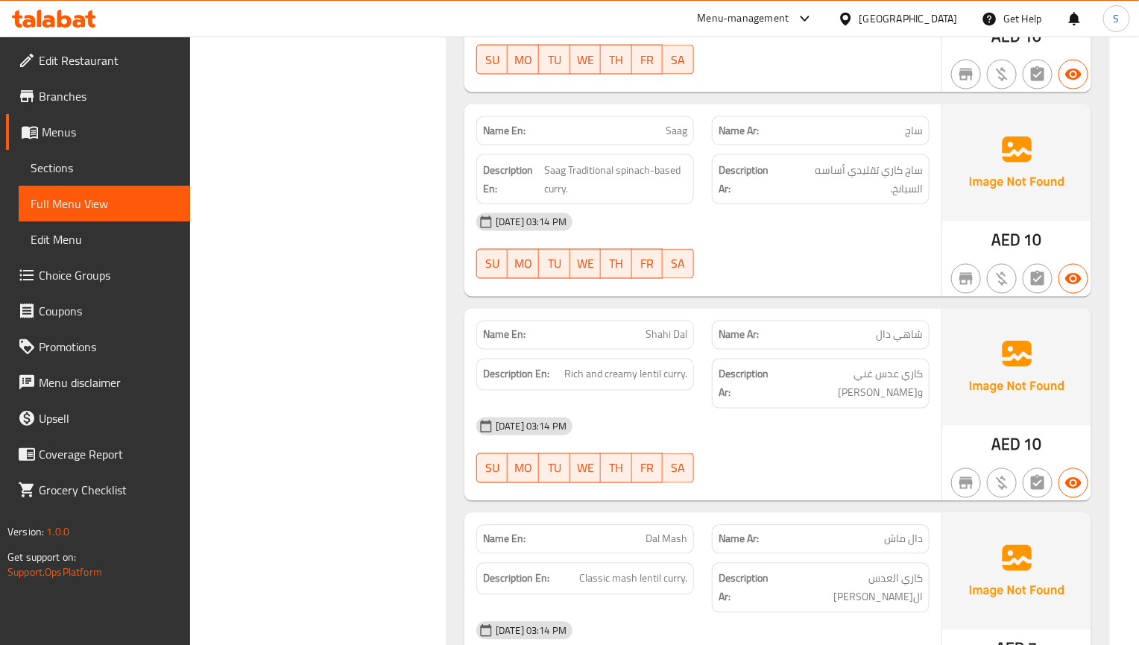
click at [830, 408] on div "[DATE] 03:14 PM" at bounding box center [702, 426] width 471 height 36
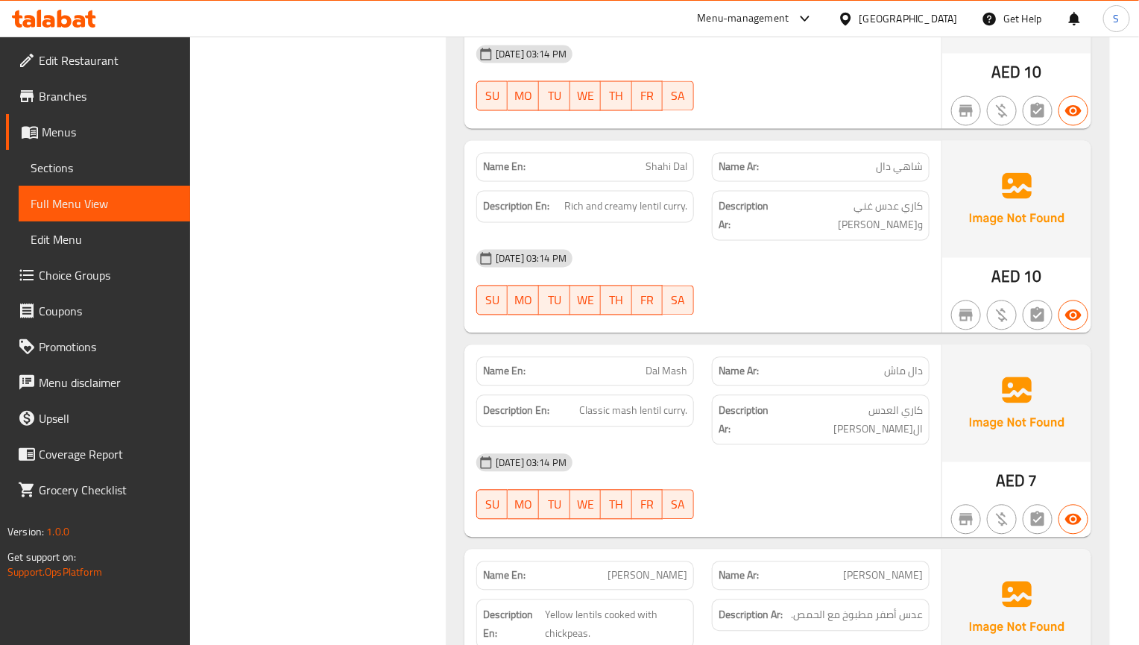
scroll to position [1156, 0]
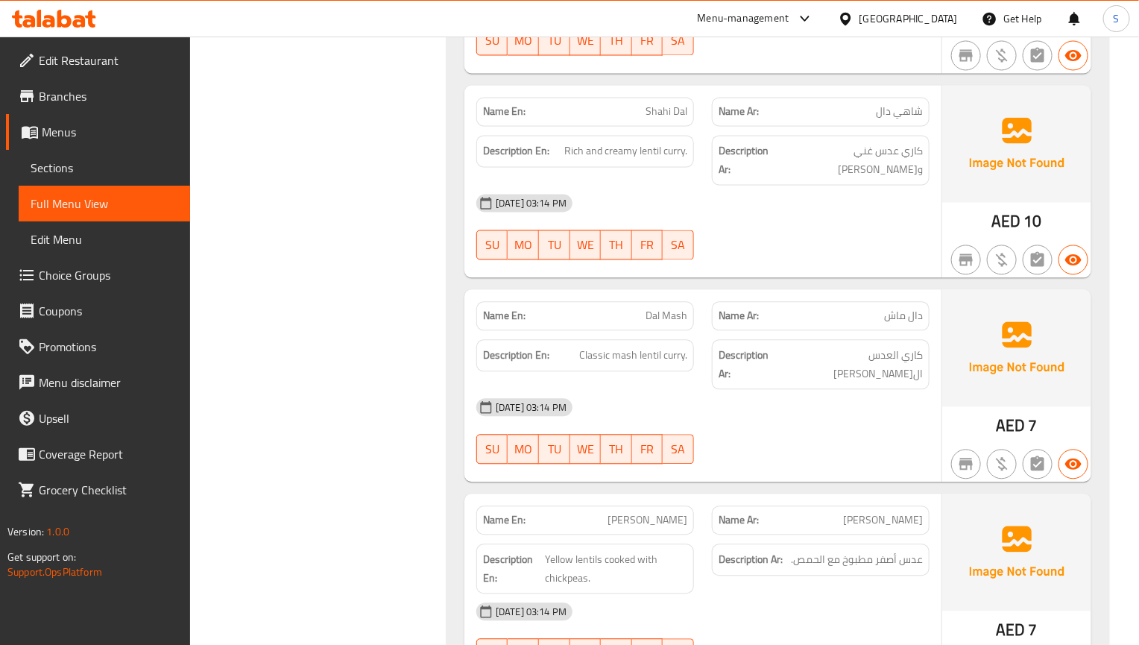
click at [930, 389] on div "[DATE] 03:14 PM" at bounding box center [702, 407] width 471 height 36
click at [875, 346] on span "كاري العدس ال[PERSON_NAME]" at bounding box center [853, 364] width 140 height 37
click at [922, 403] on div "[DATE] 03:14 PM SU MO TU WE TH FR SA" at bounding box center [702, 430] width 471 height 83
click at [823, 389] on div "[DATE] 03:14 PM" at bounding box center [702, 407] width 471 height 36
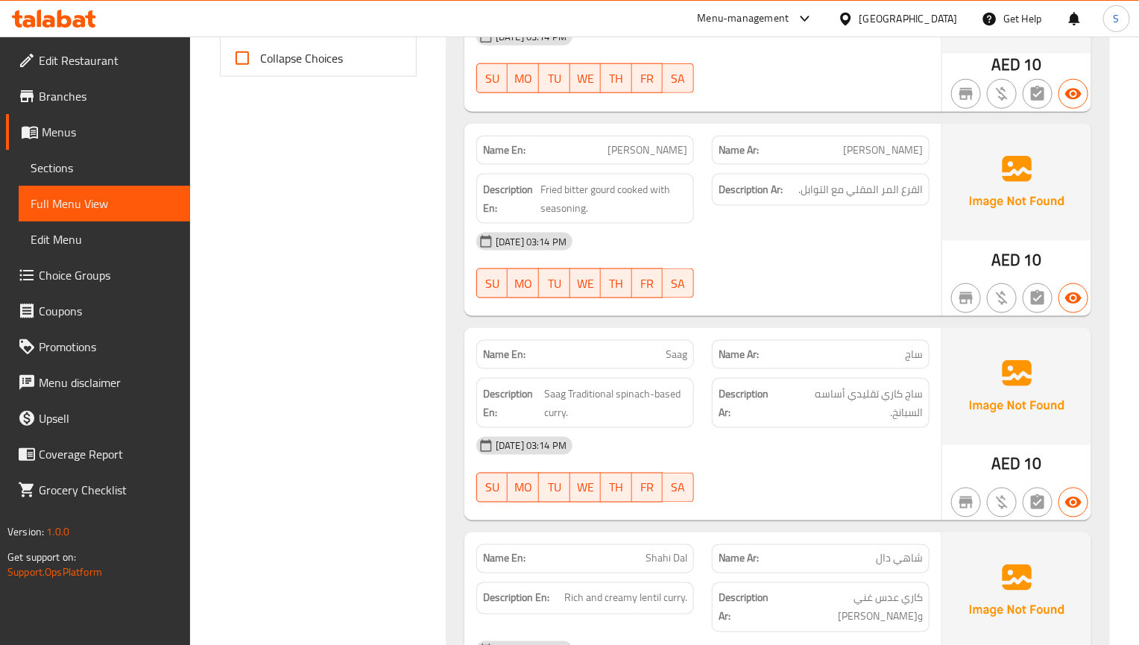
scroll to position [38, 0]
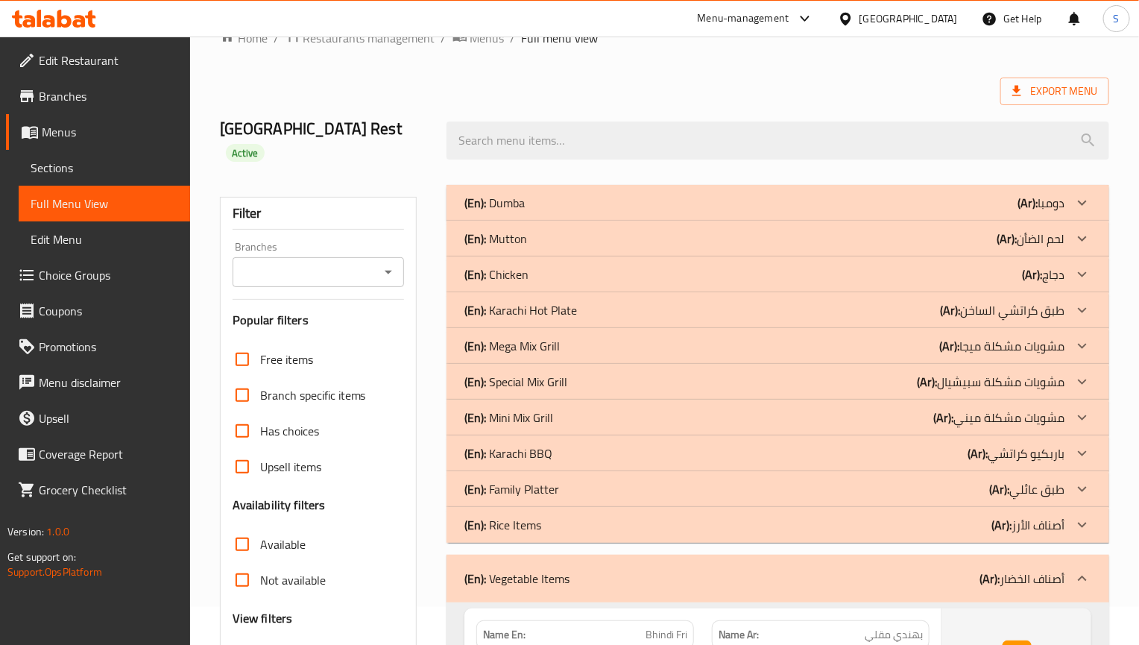
click at [606, 568] on div "(En): Vegetable Items (Ar): أصناف الخضار" at bounding box center [777, 579] width 663 height 48
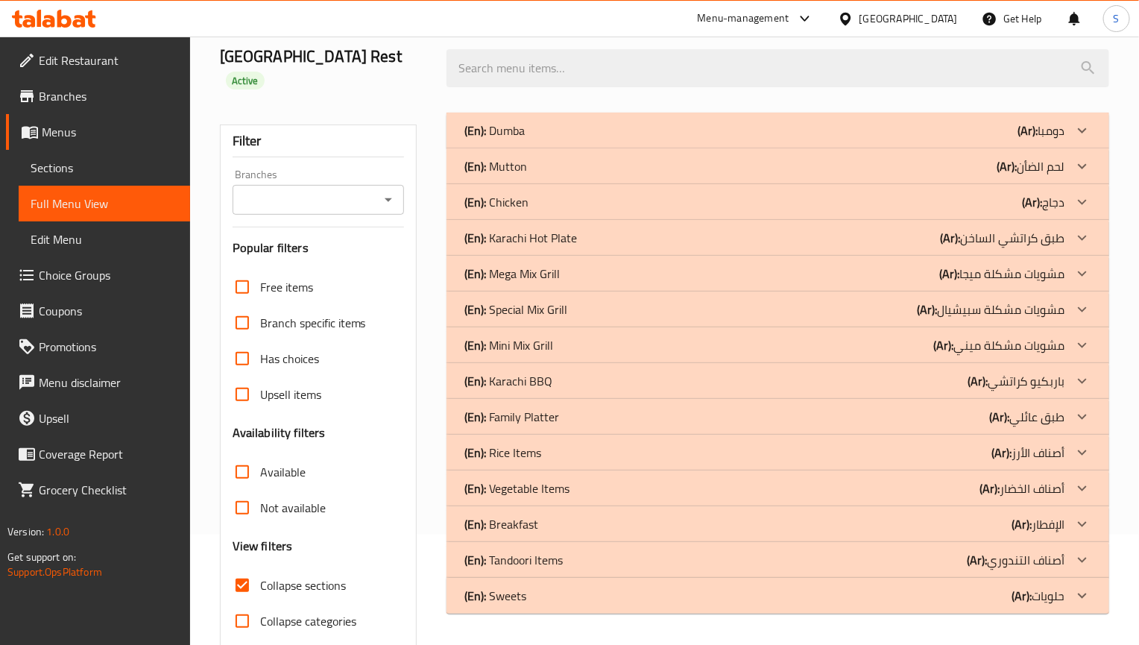
scroll to position [150, 0]
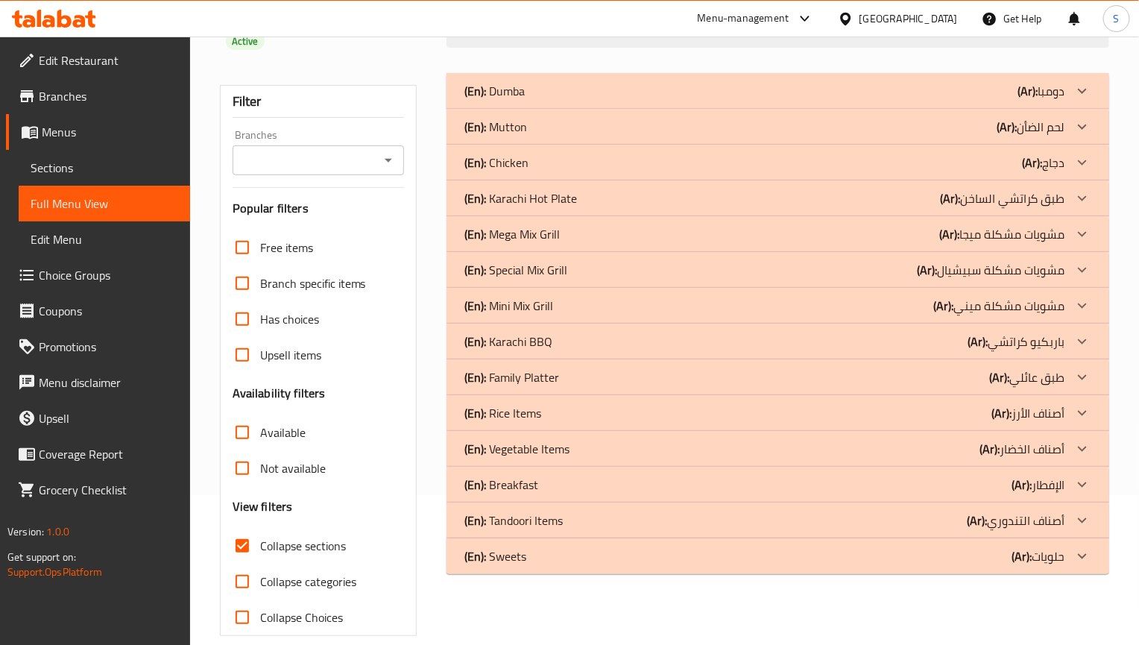
drag, startPoint x: 825, startPoint y: 448, endPoint x: 27, endPoint y: 472, distance: 798.6
click at [825, 109] on div "(En): Breakfast (Ar): الإفطار" at bounding box center [777, 91] width 663 height 36
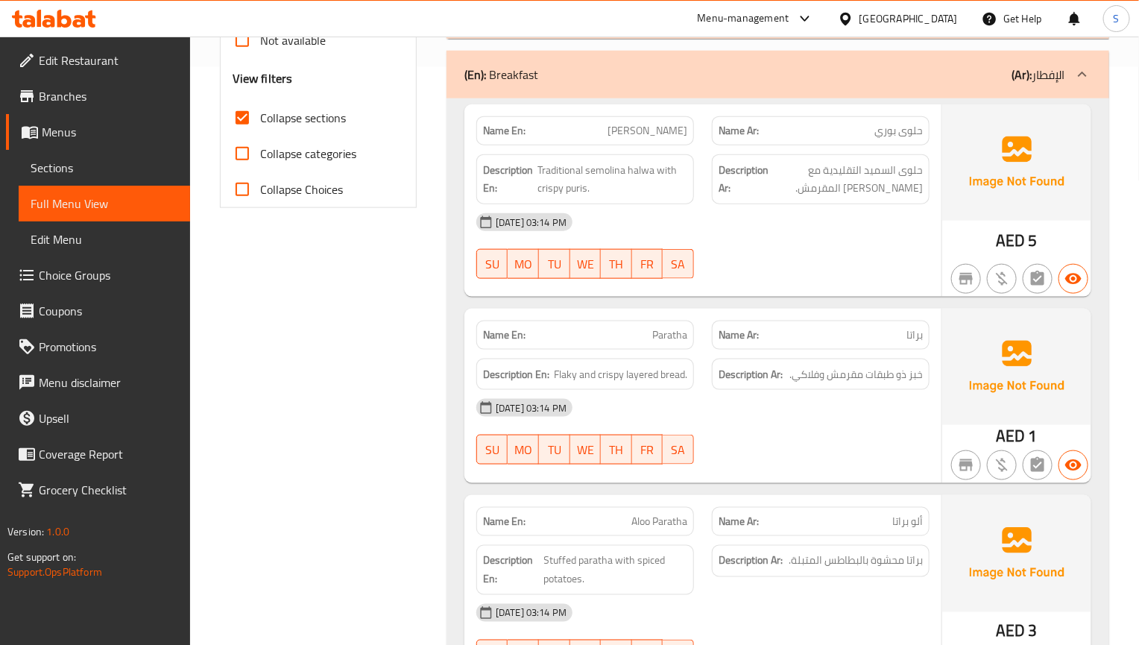
scroll to position [597, 0]
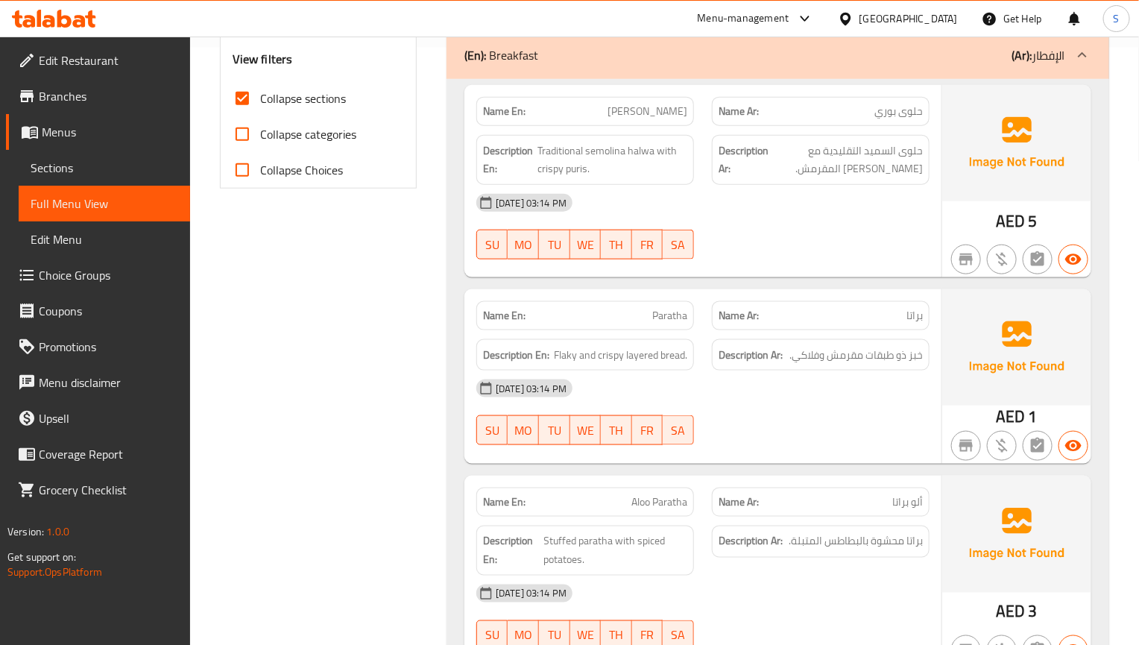
click at [859, 407] on div "[DATE] 03:14 PM SU MO TU WE TH FR SA" at bounding box center [702, 411] width 471 height 83
click at [926, 301] on div "Name Ar: براتا" at bounding box center [821, 315] width 218 height 29
drag, startPoint x: 1014, startPoint y: 248, endPoint x: 1007, endPoint y: 253, distance: 8.5
click at [1013, 248] on button "button" at bounding box center [1002, 259] width 30 height 30
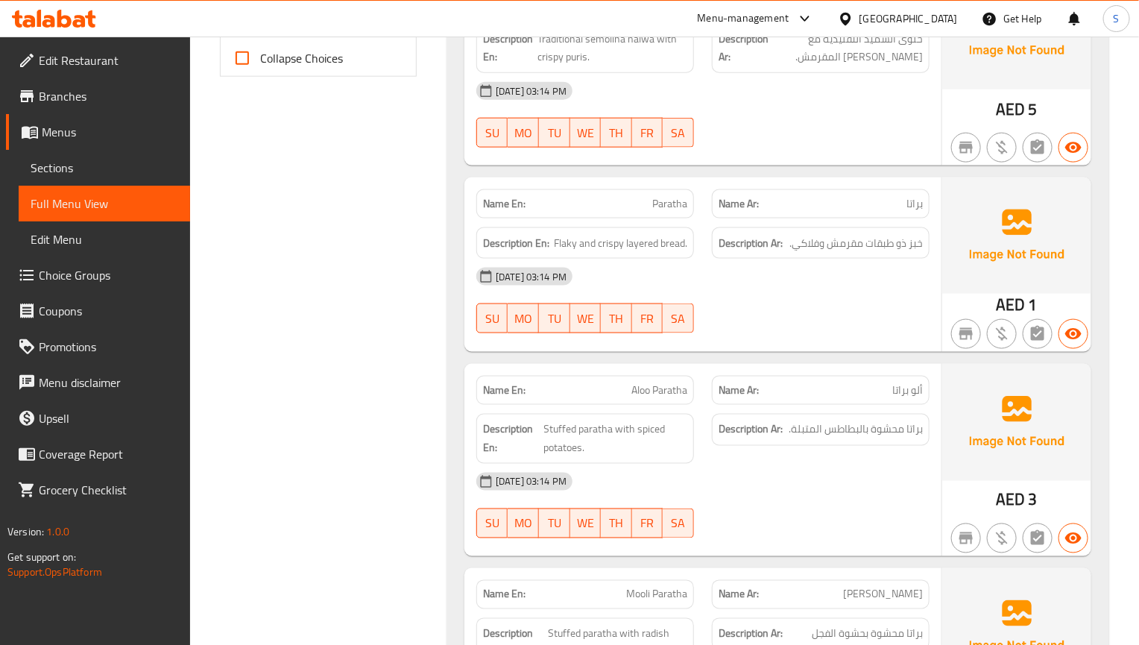
click at [732, 324] on div at bounding box center [821, 333] width 236 height 18
drag, startPoint x: 701, startPoint y: 268, endPoint x: 602, endPoint y: 98, distance: 196.4
click at [701, 268] on div "[DATE] 03:14 PM" at bounding box center [702, 277] width 471 height 36
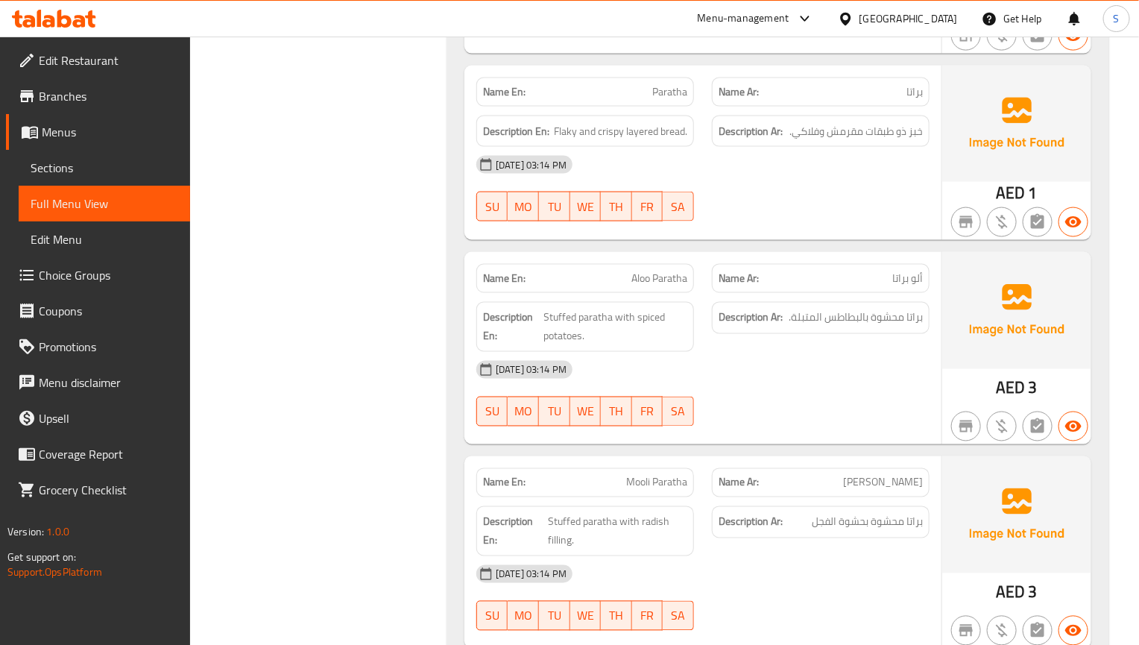
click at [816, 417] on div at bounding box center [821, 426] width 236 height 18
click at [890, 354] on div "[DATE] 03:14 PM" at bounding box center [702, 370] width 471 height 36
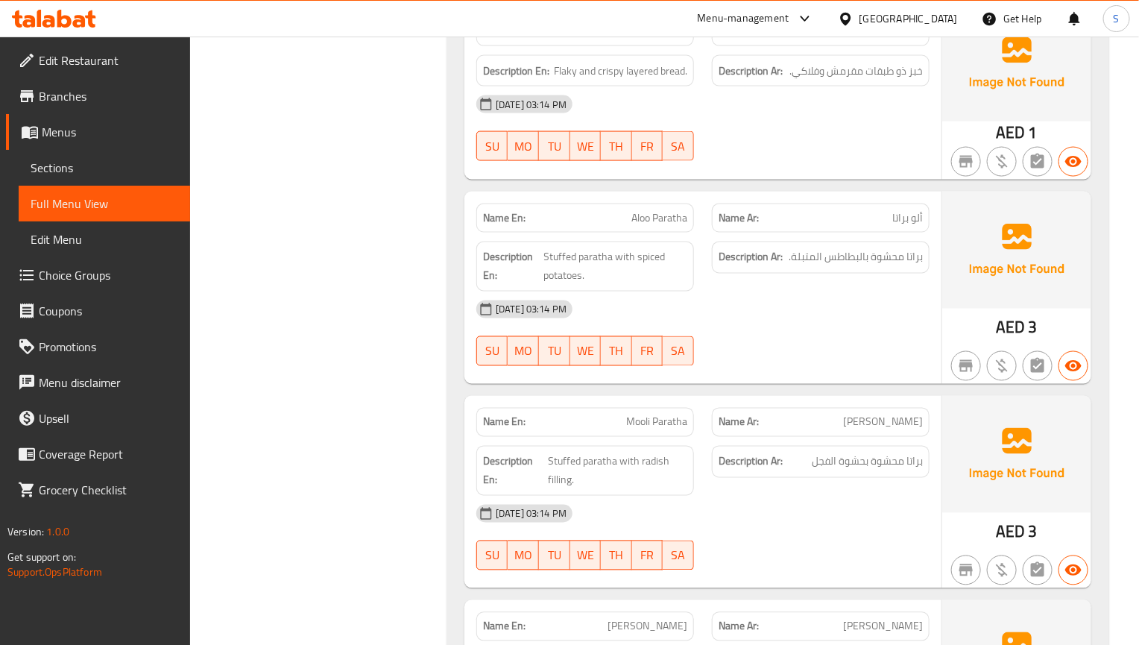
scroll to position [932, 0]
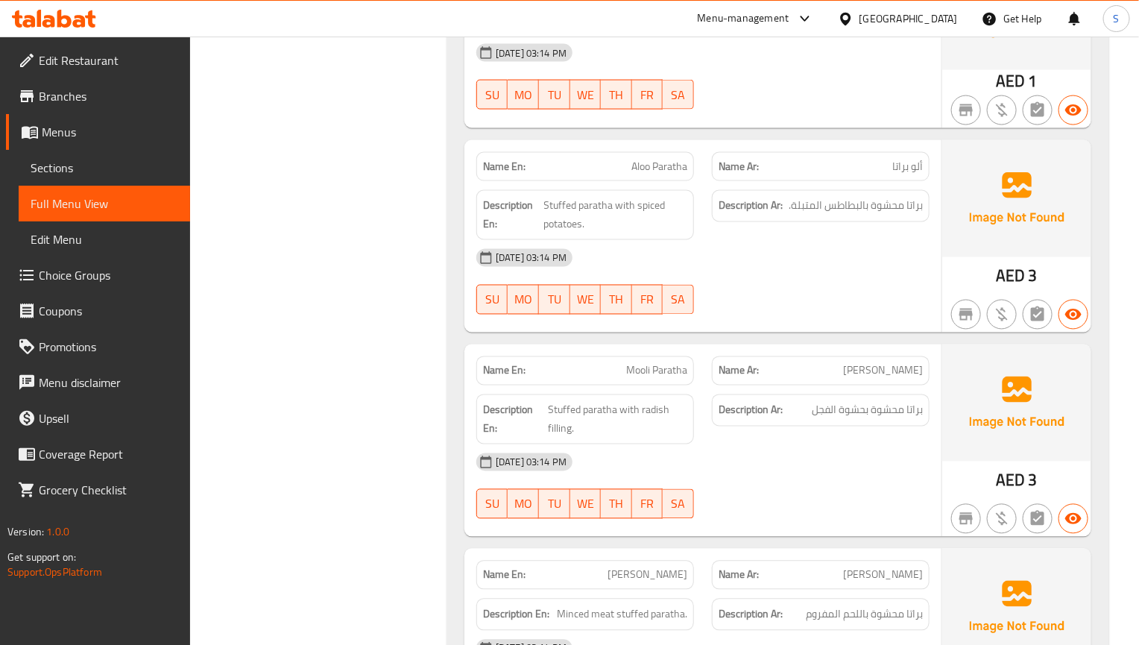
click at [872, 309] on div "Name En: Aloo Paratha Name Ar: ألو براتا Description En: Stuffed paratha with s…" at bounding box center [702, 236] width 477 height 192
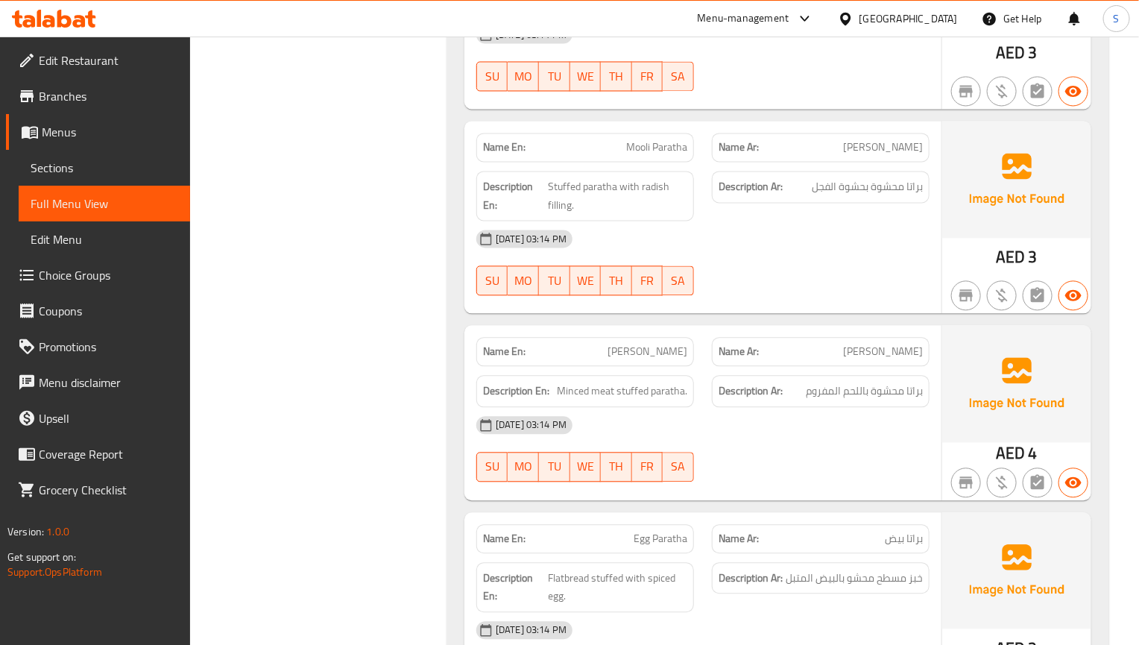
click at [944, 392] on img at bounding box center [1016, 383] width 149 height 116
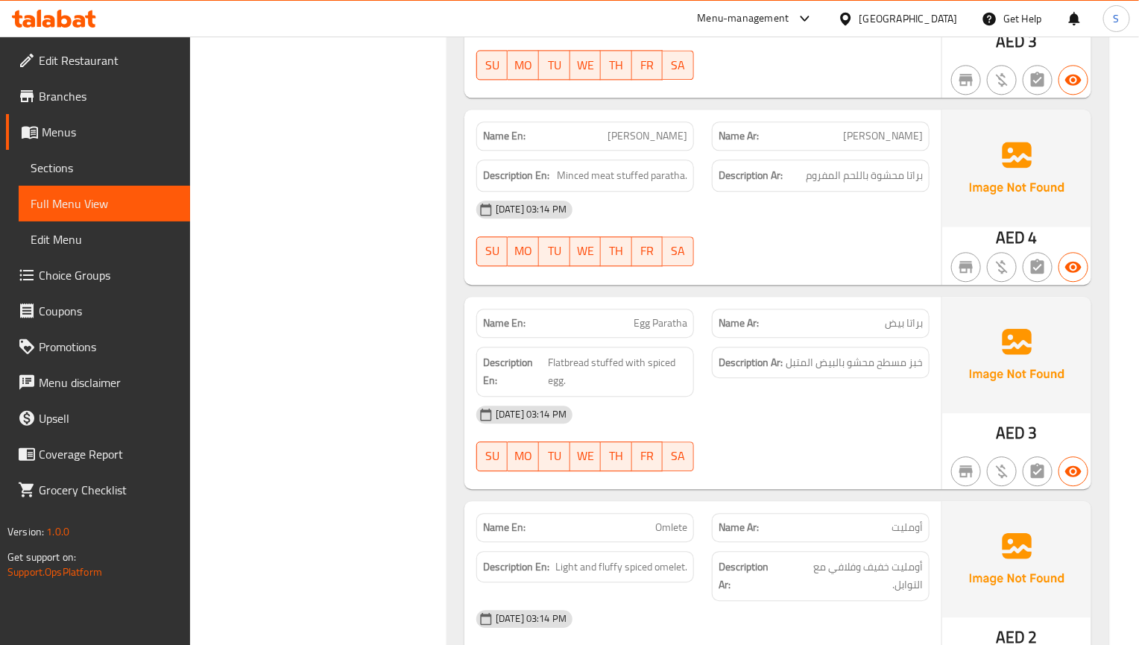
scroll to position [1380, 0]
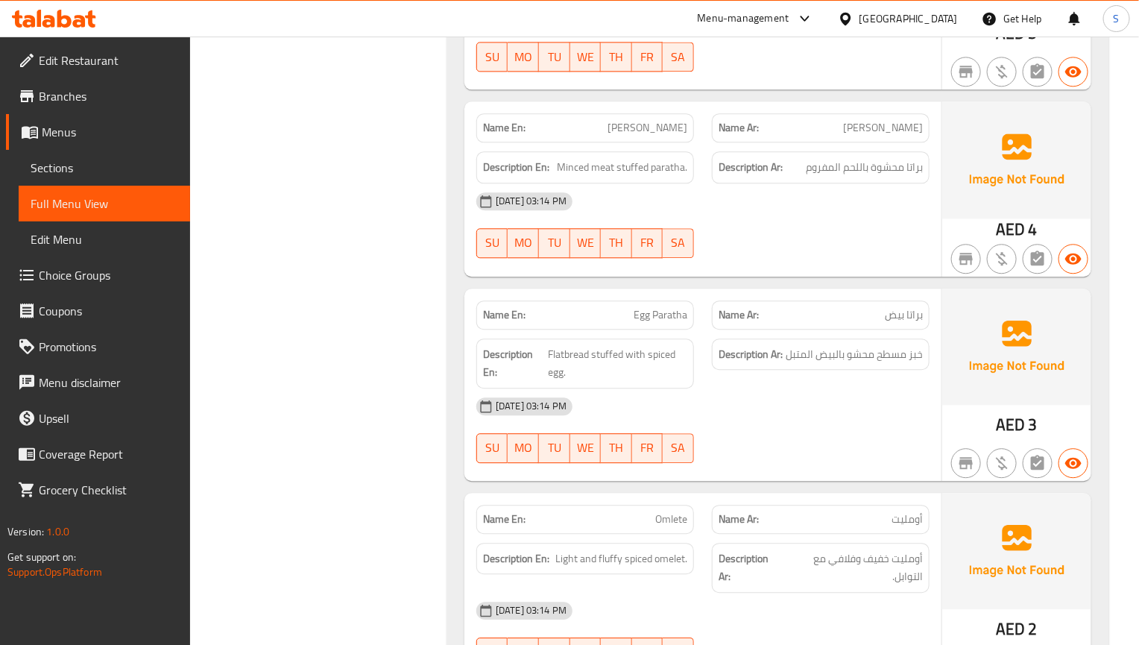
drag, startPoint x: 995, startPoint y: 418, endPoint x: 928, endPoint y: 363, distance: 86.8
click at [995, 418] on div "AED 3" at bounding box center [1016, 384] width 149 height 192
click at [759, 307] on strong "Name Ar:" at bounding box center [738, 315] width 40 height 16
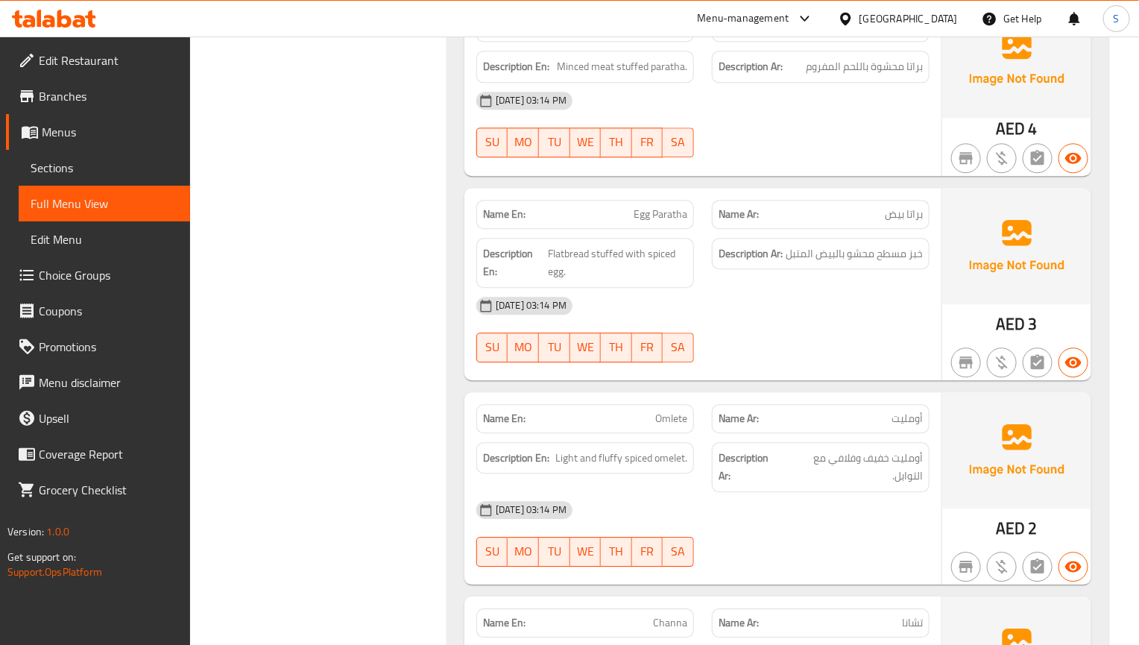
scroll to position [1603, 0]
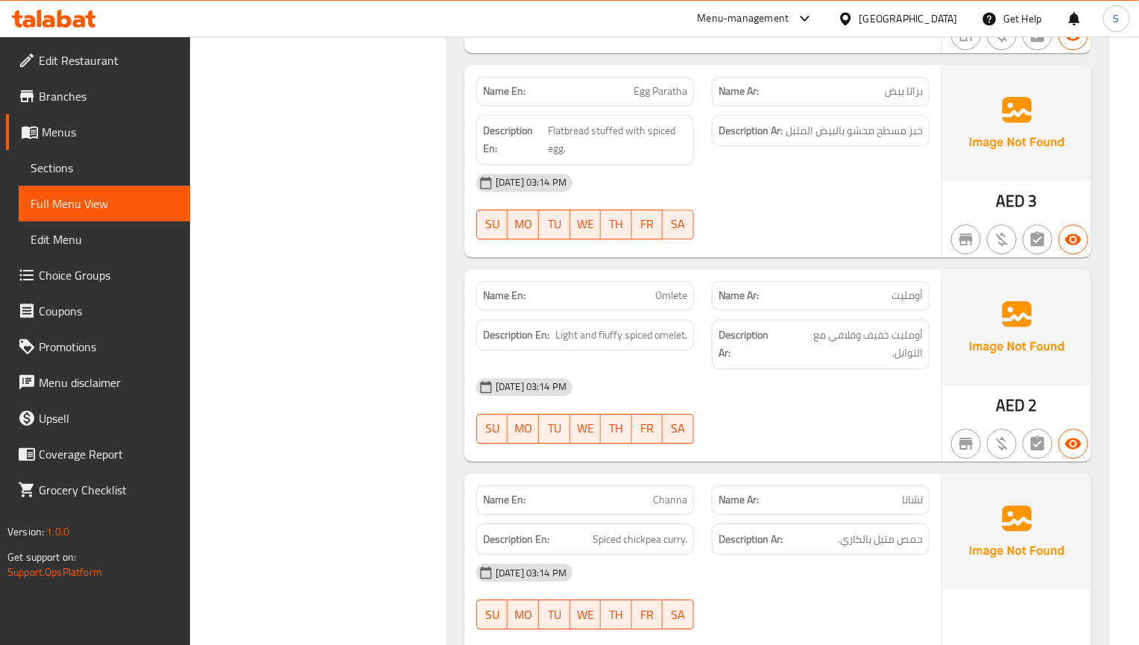
drag, startPoint x: 960, startPoint y: 343, endPoint x: 950, endPoint y: 315, distance: 29.2
click at [960, 343] on img at bounding box center [1016, 327] width 149 height 116
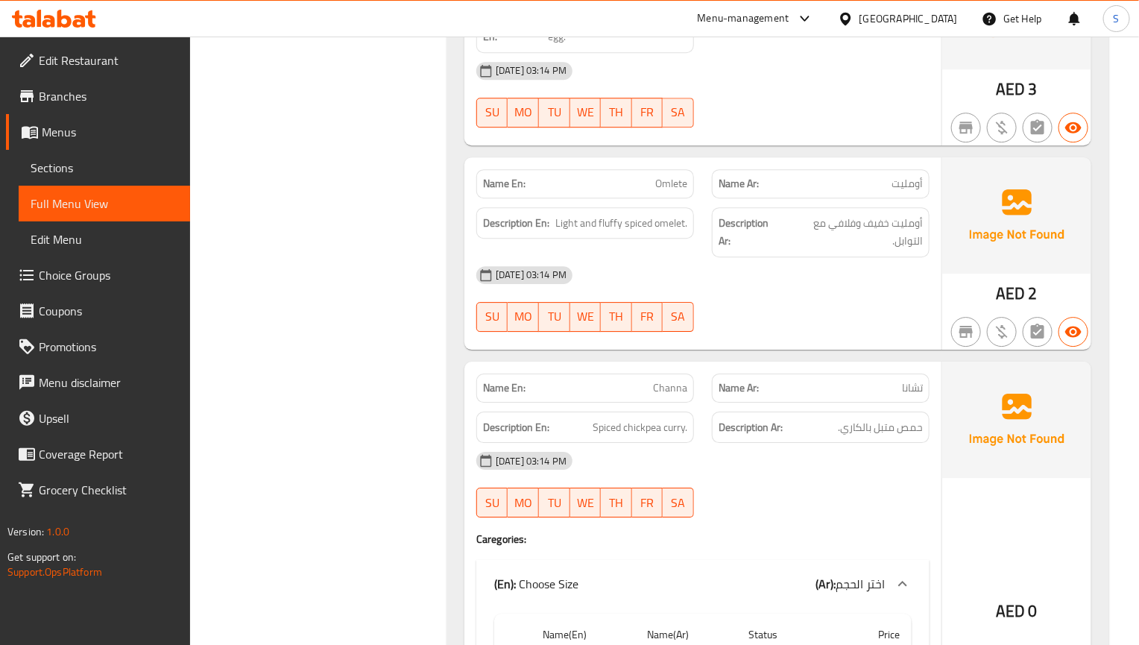
click at [850, 257] on div "[DATE] 03:14 PM" at bounding box center [702, 275] width 471 height 36
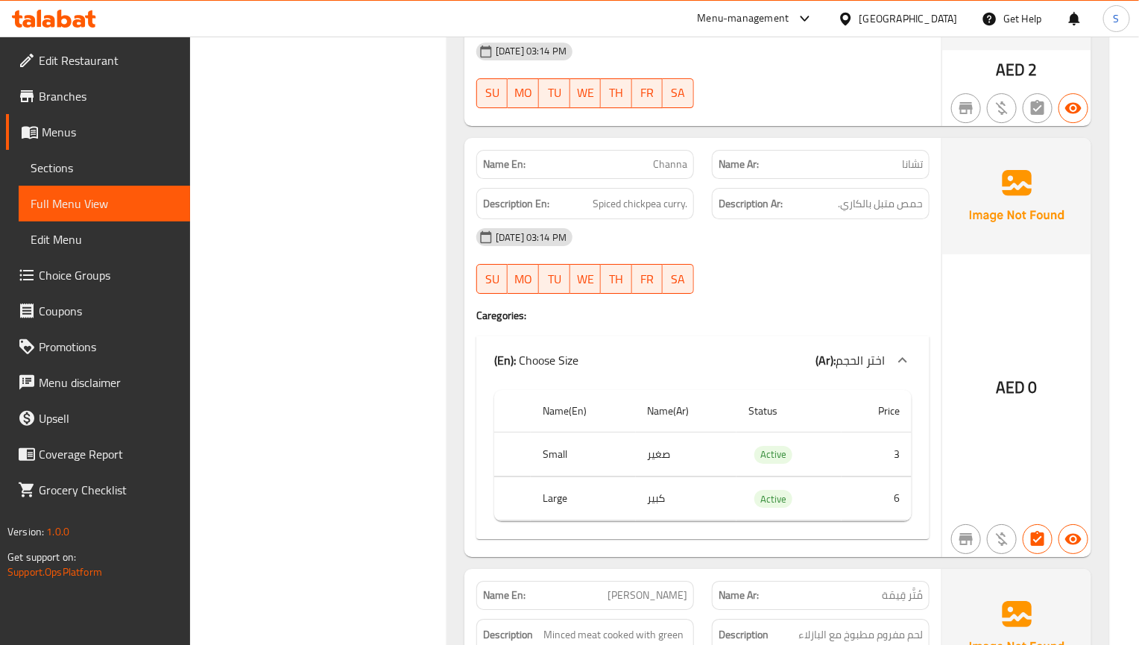
click at [767, 267] on div "01-09-2025 03:14 PM SU MO TU WE TH FR SA" at bounding box center [702, 260] width 471 height 83
click at [758, 219] on div "[DATE] 03:14 PM" at bounding box center [702, 237] width 471 height 36
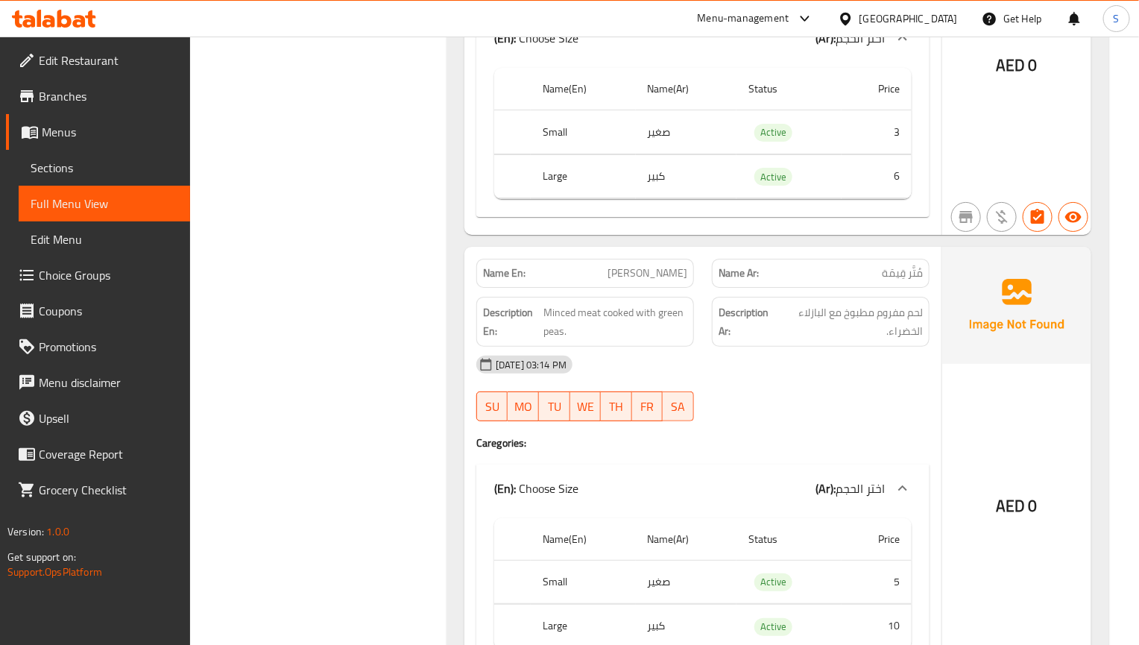
scroll to position [2281, 0]
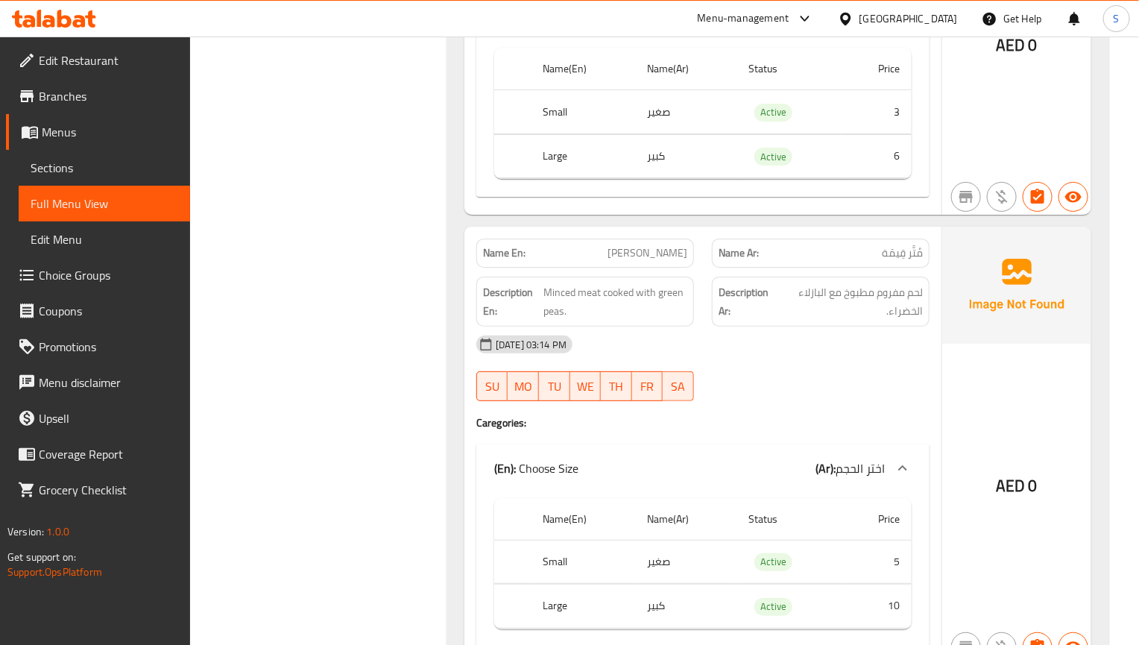
click at [637, 250] on span "Muttar Qeema" at bounding box center [647, 253] width 80 height 16
copy span "Muttar"
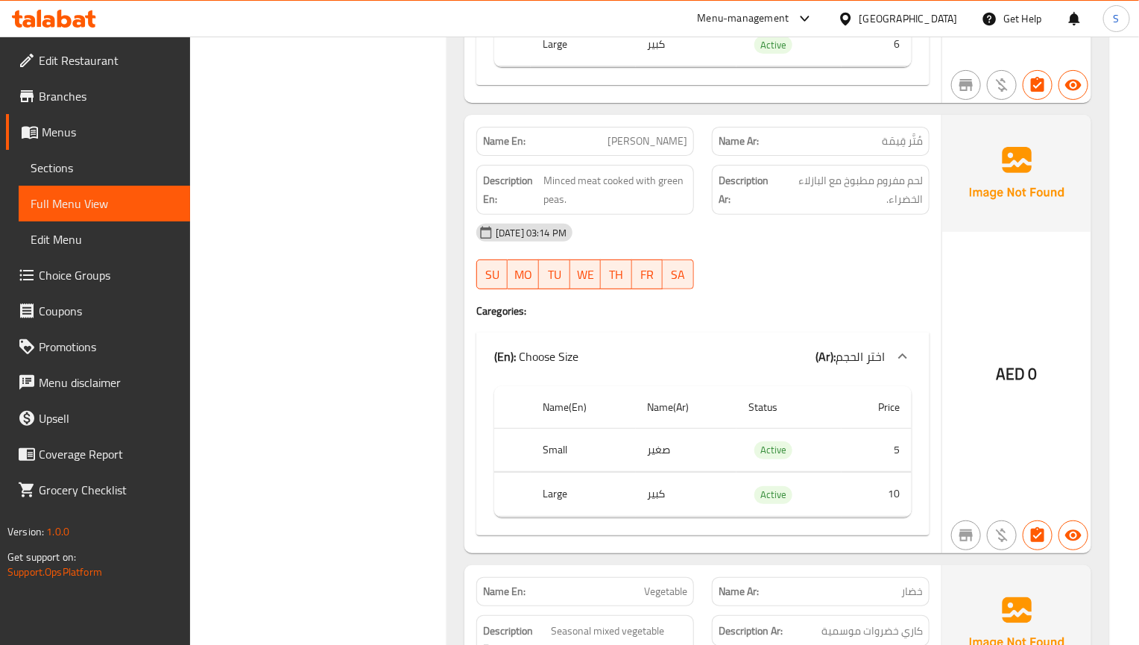
click at [812, 229] on div "[DATE] 03:14 PM" at bounding box center [702, 233] width 471 height 36
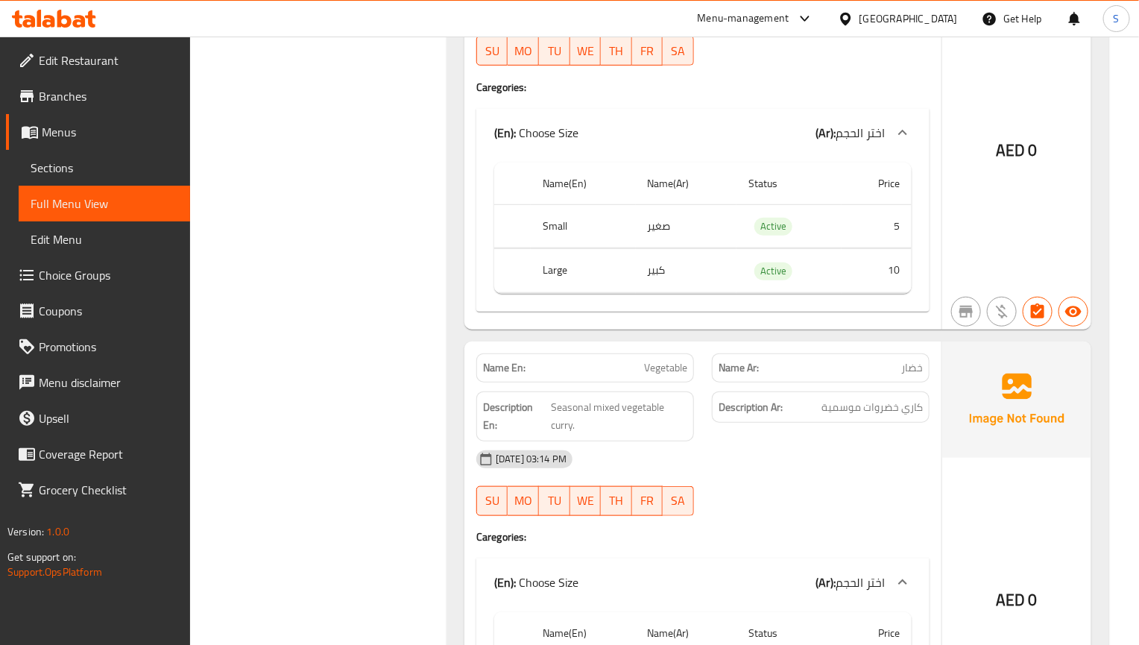
scroll to position [2728, 0]
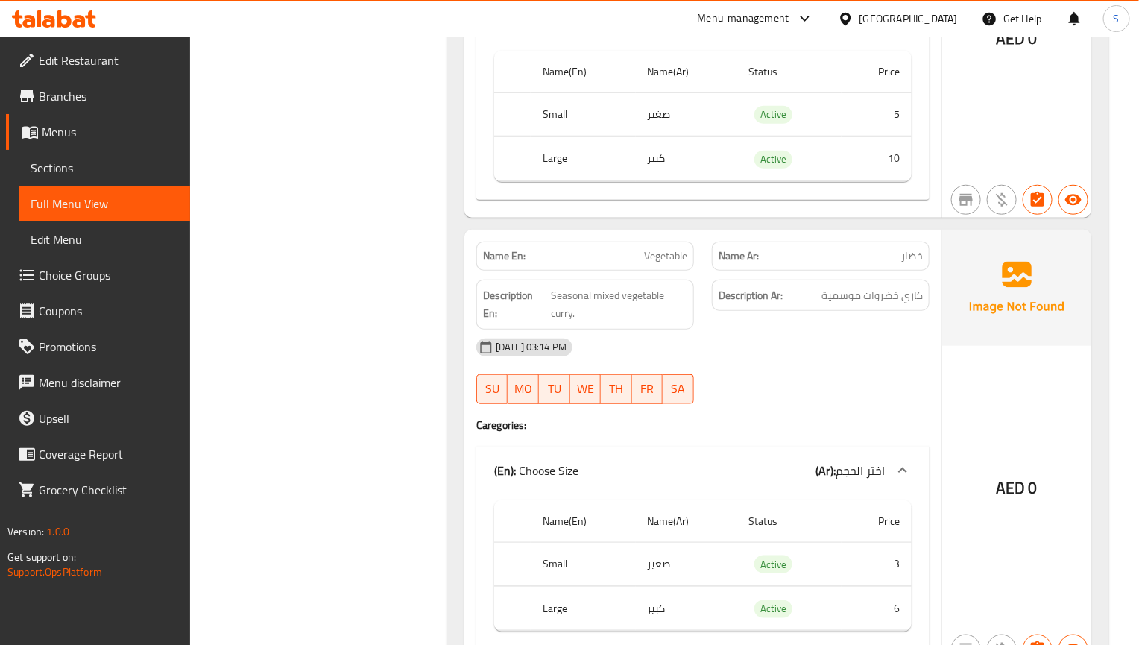
click at [783, 378] on div "01-09-2025 03:14 PM SU MO TU WE TH FR SA" at bounding box center [702, 370] width 471 height 83
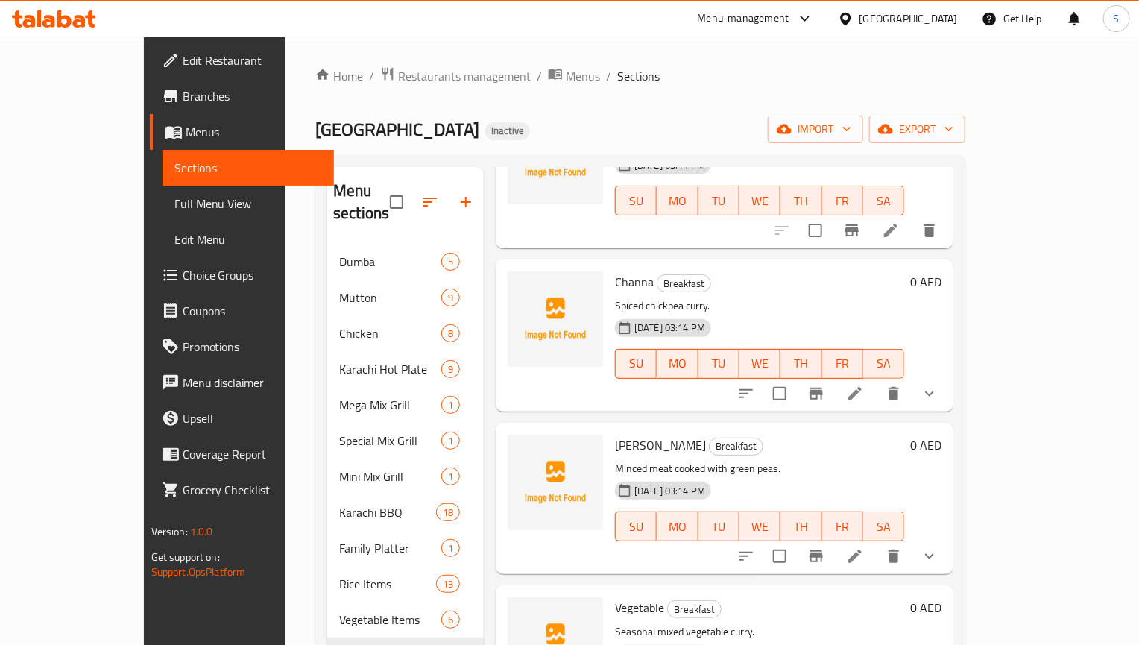
scroll to position [1230, 0]
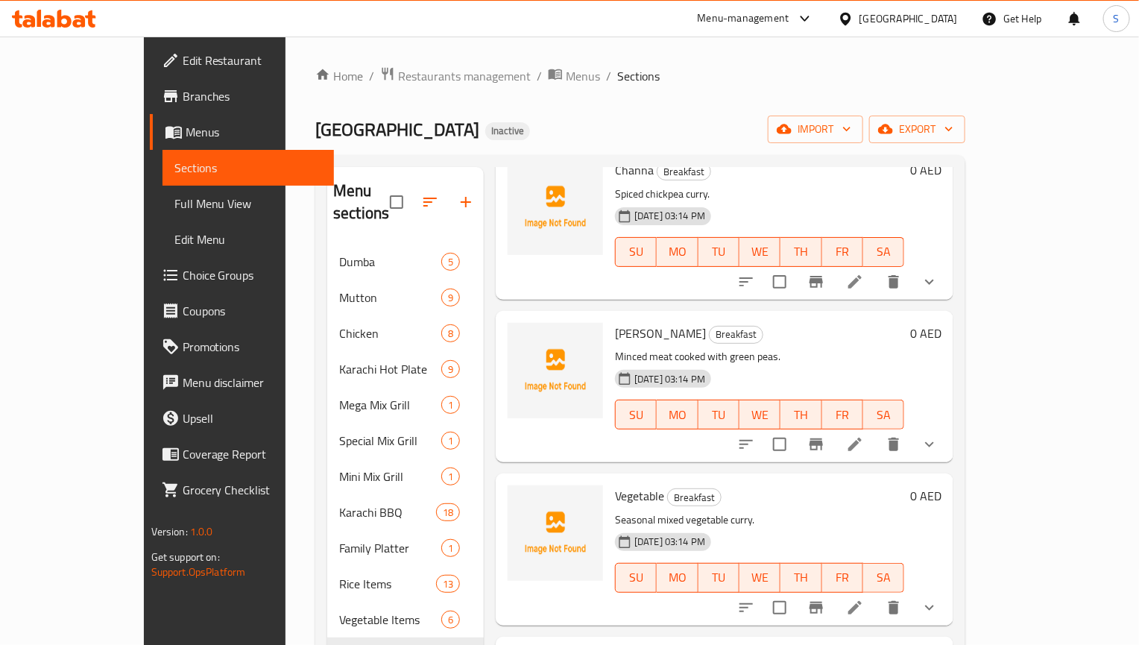
click at [876, 431] on li at bounding box center [855, 444] width 42 height 27
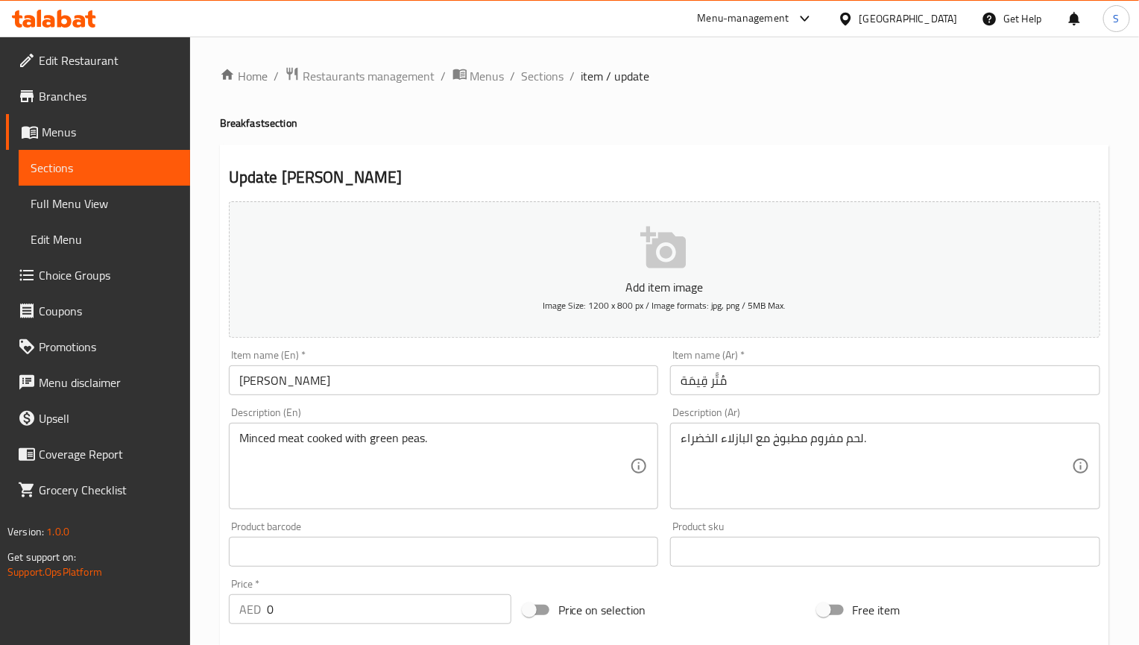
click at [713, 391] on input "مُتَّر قِيمَة" at bounding box center [885, 380] width 430 height 30
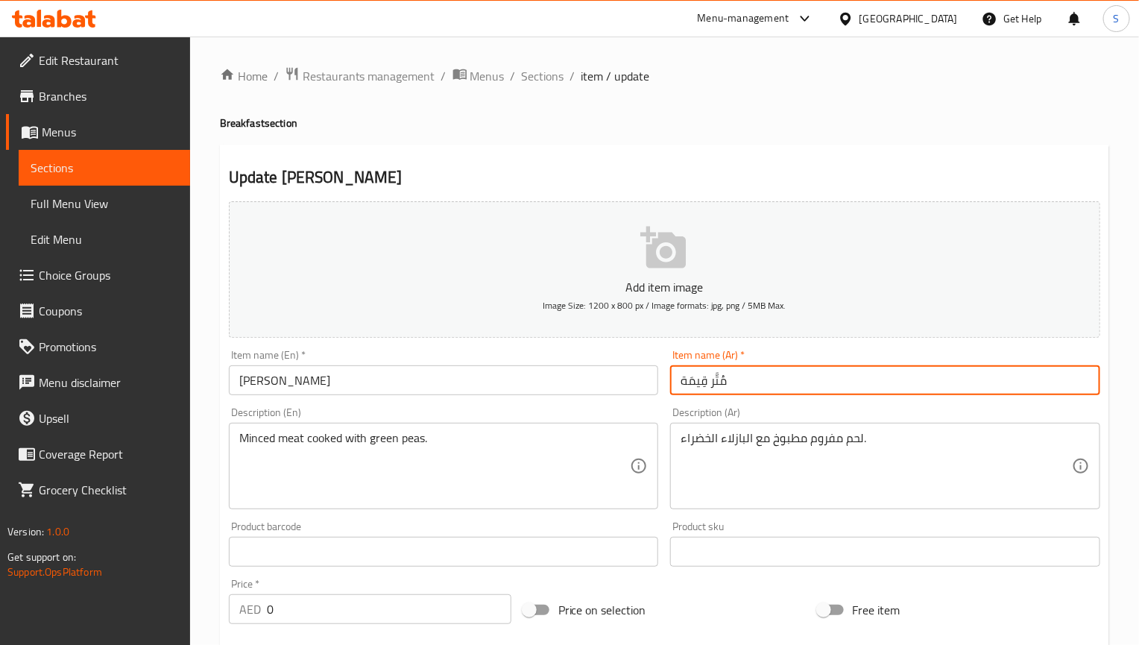
click at [713, 391] on input "مُتَّر قِيمَة" at bounding box center [885, 380] width 430 height 30
click at [815, 389] on input "مُتَّر قِيمَة" at bounding box center [885, 380] width 430 height 30
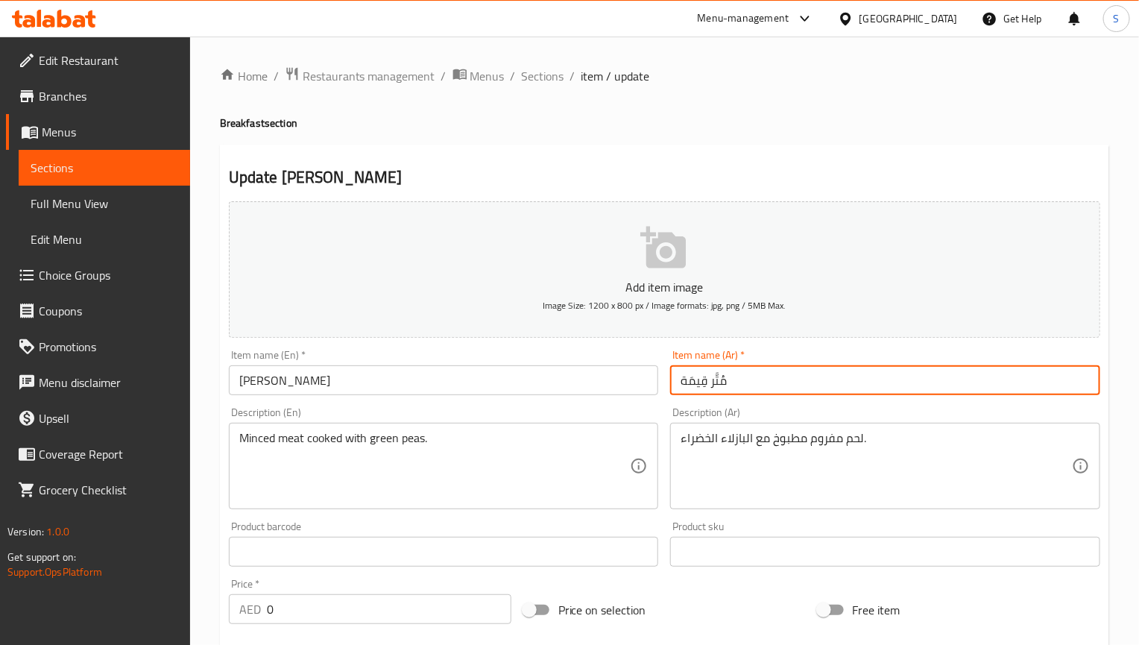
paste input "اتار"
type input "[PERSON_NAME]"
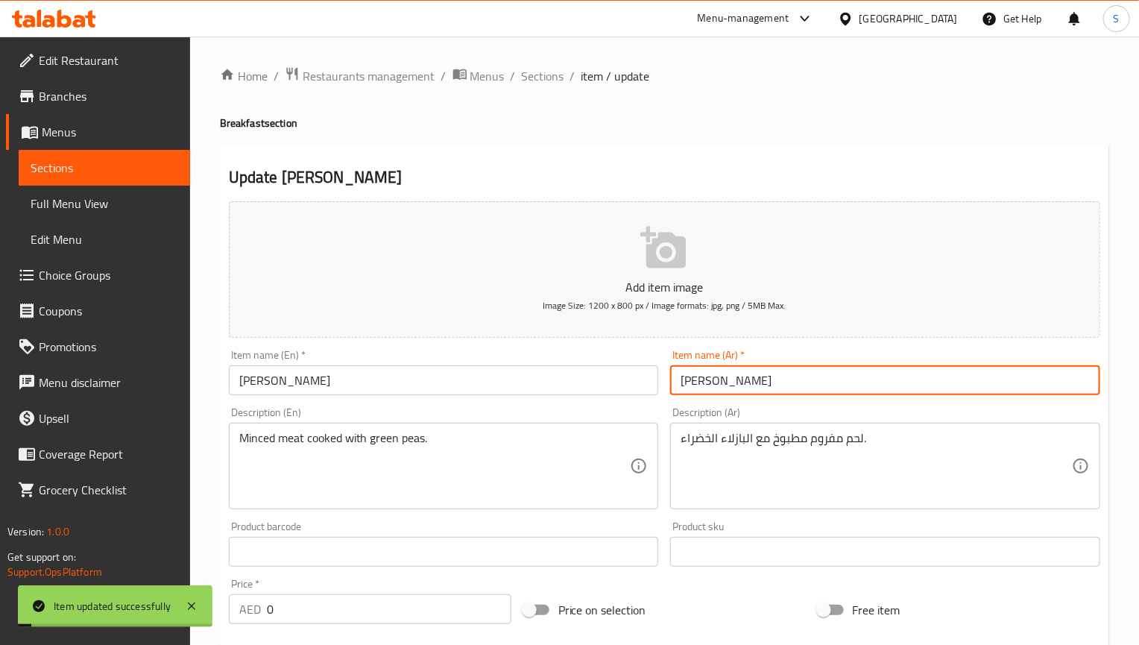
click at [692, 379] on input "[PERSON_NAME]" at bounding box center [885, 380] width 430 height 30
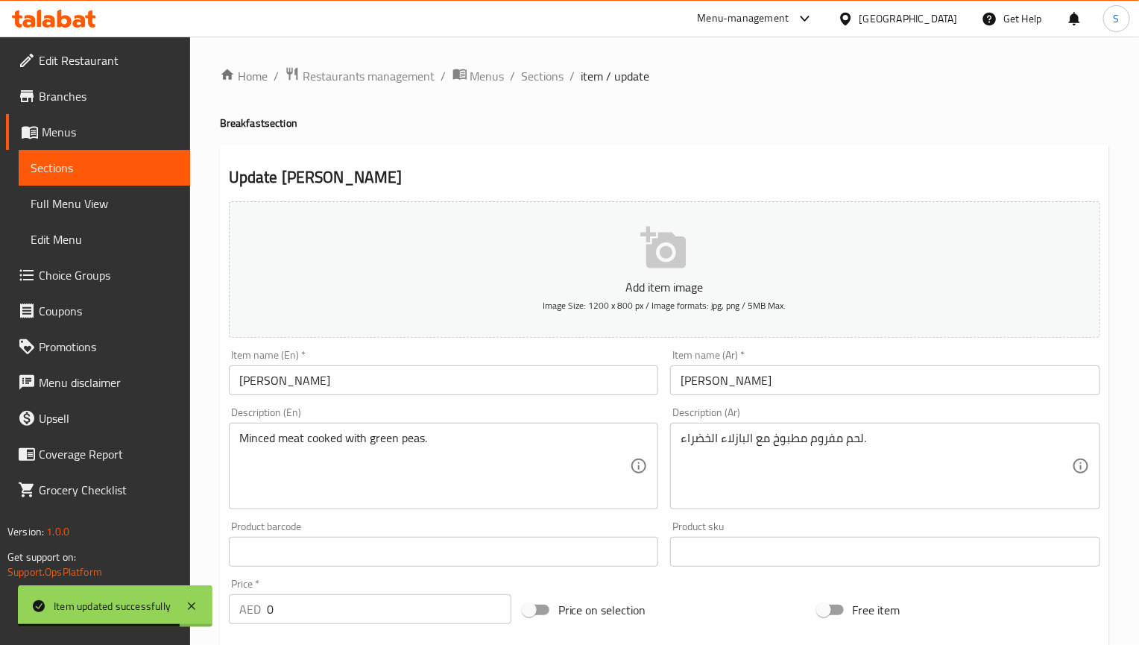
click at [723, 155] on div "Update Muttar Qeema Add item image Image Size: 1200 x 800 px / Image formats: j…" at bounding box center [664, 604] width 889 height 919
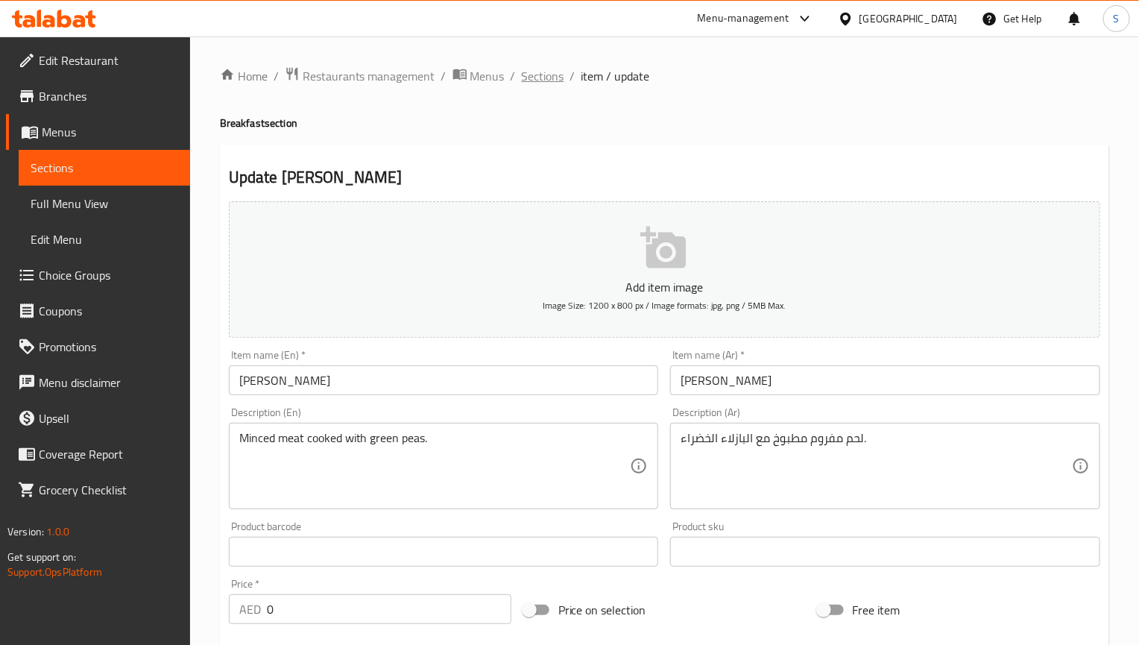
click at [555, 74] on span "Sections" at bounding box center [543, 76] width 42 height 18
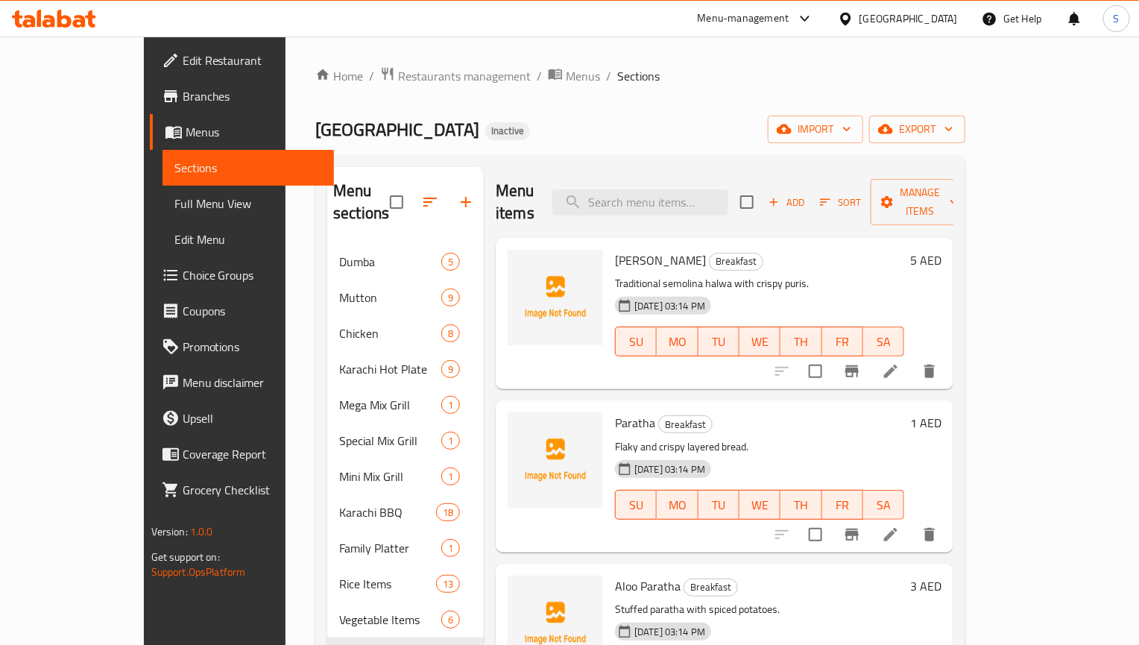
scroll to position [1236, 0]
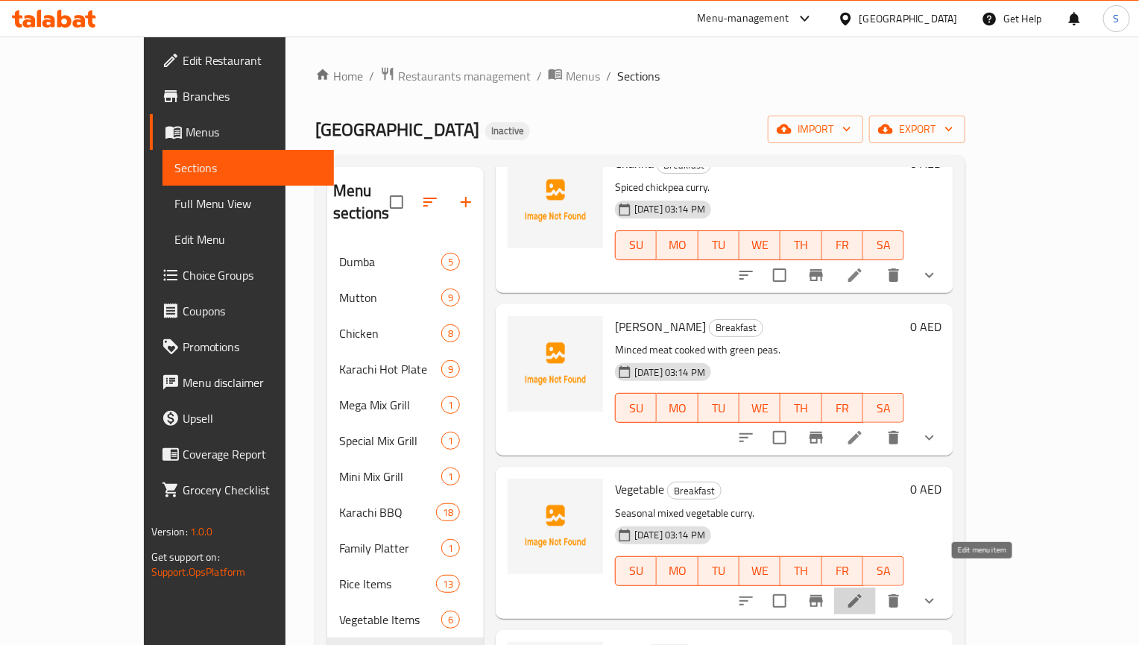
click at [864, 592] on icon at bounding box center [855, 601] width 18 height 18
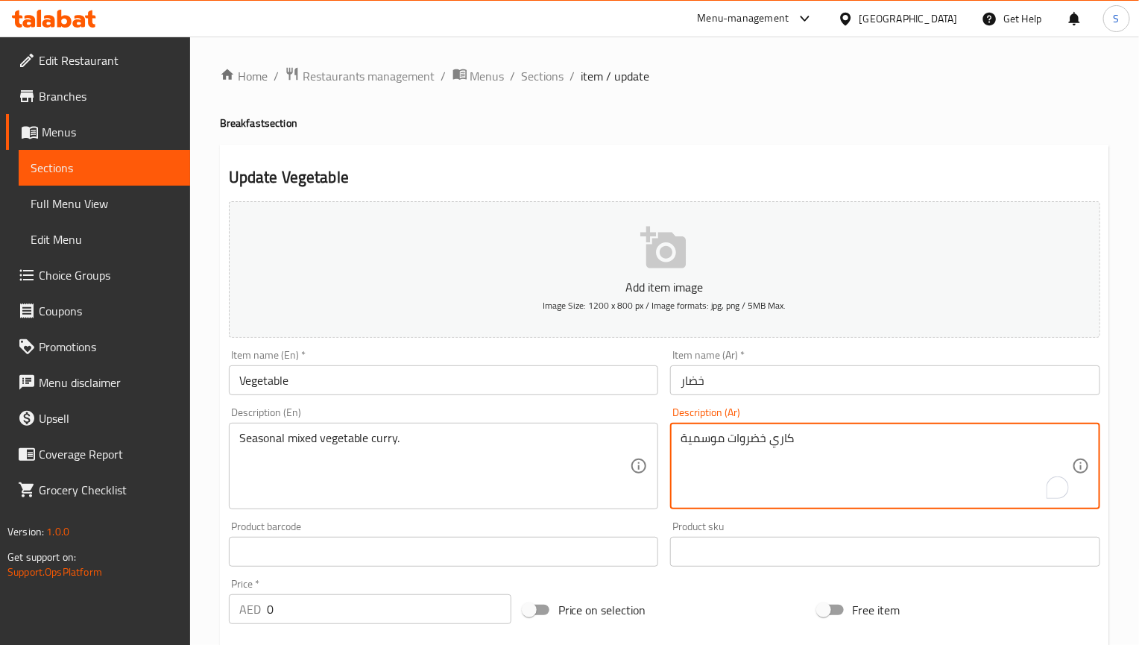
click at [765, 443] on textarea "كاري خضروات موسمية" at bounding box center [875, 466] width 391 height 71
click at [872, 440] on textarea "كاري خضروات موسمية" at bounding box center [875, 466] width 391 height 71
click at [1002, 450] on textarea "كاري خضروات موسمية" at bounding box center [875, 466] width 391 height 71
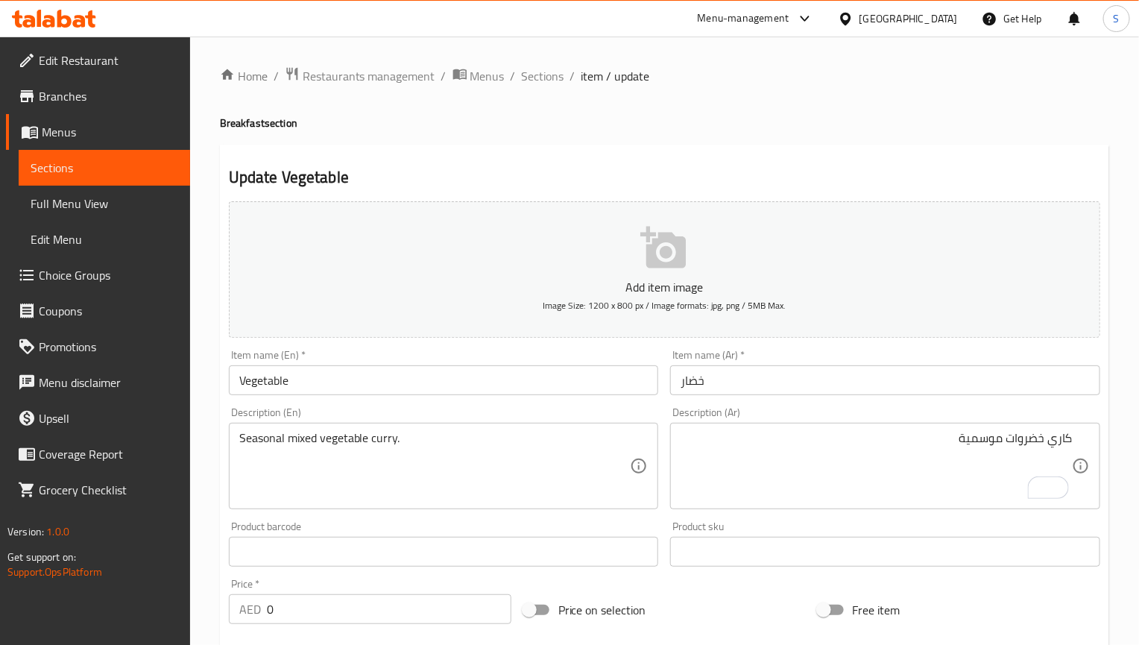
drag, startPoint x: 289, startPoint y: 687, endPoint x: 86, endPoint y: 687, distance: 203.5
drag, startPoint x: 86, startPoint y: 687, endPoint x: 868, endPoint y: 191, distance: 926.1
click at [868, 191] on div "Update Vegetable Add item image Image Size: 1200 x 800 px / Image formats: jpg,…" at bounding box center [664, 604] width 889 height 919
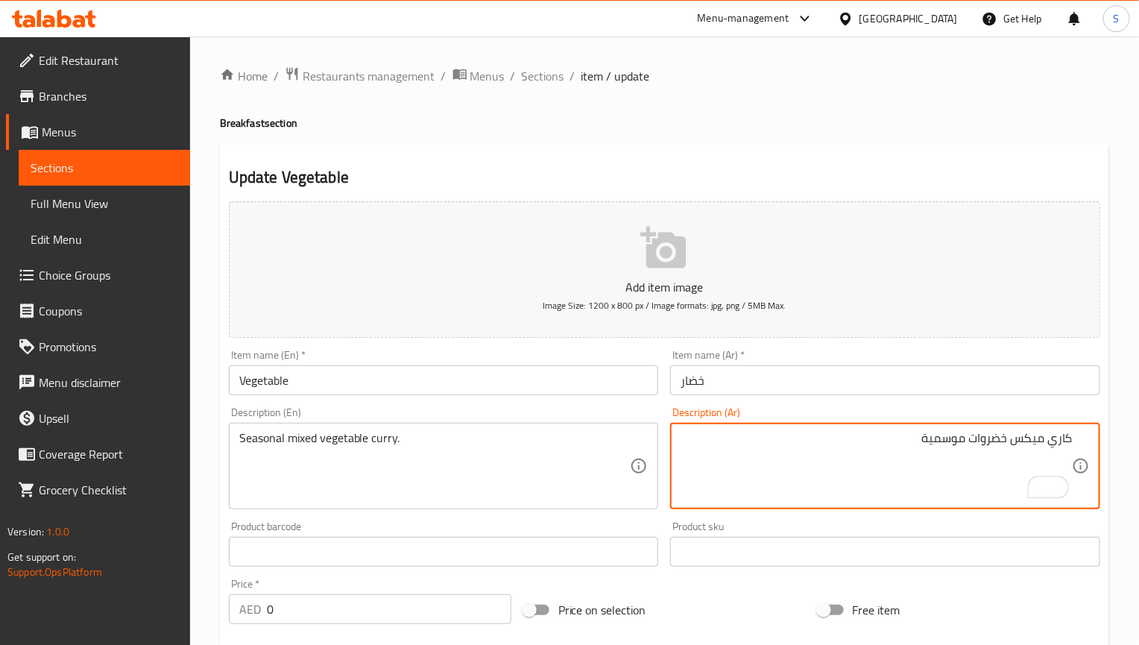
type textarea "كاري ميكس خضروات موسمية"
click at [470, 378] on input "Vegetable" at bounding box center [444, 380] width 430 height 30
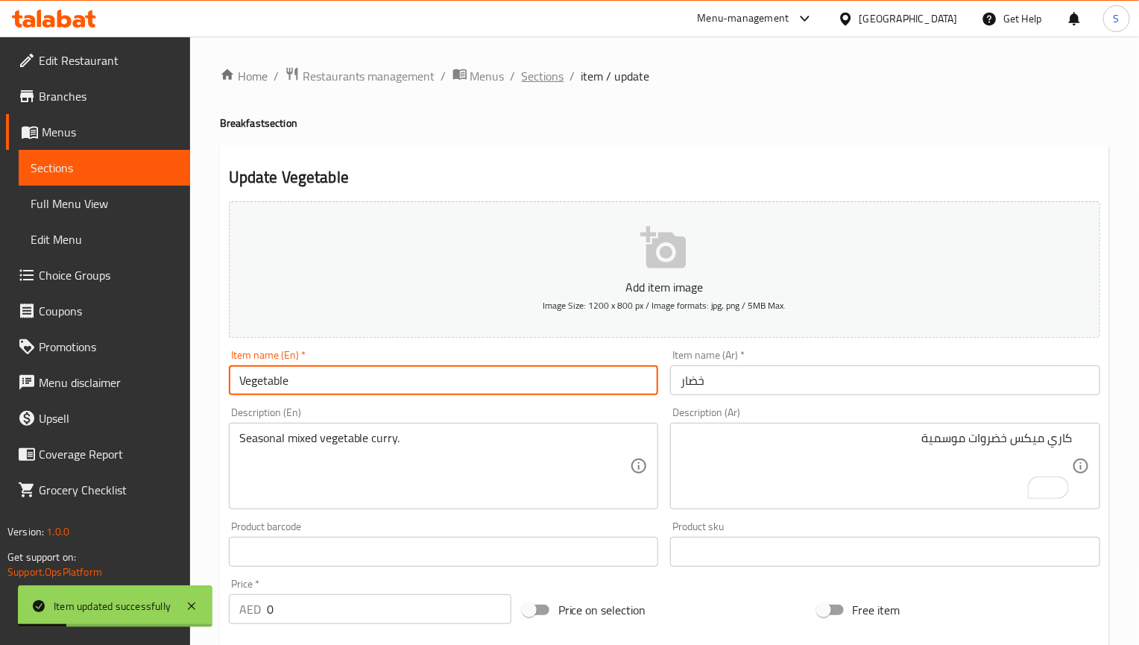
click at [542, 77] on span "Sections" at bounding box center [543, 76] width 42 height 18
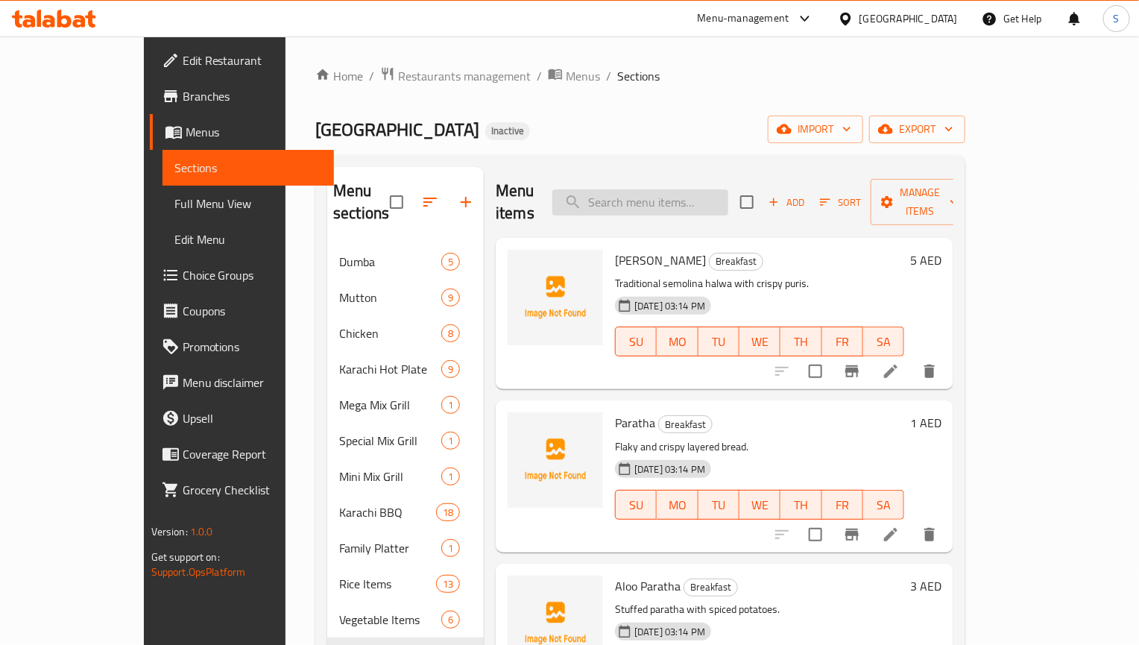
click at [727, 189] on input "search" at bounding box center [640, 202] width 176 height 26
paste input "Paya"
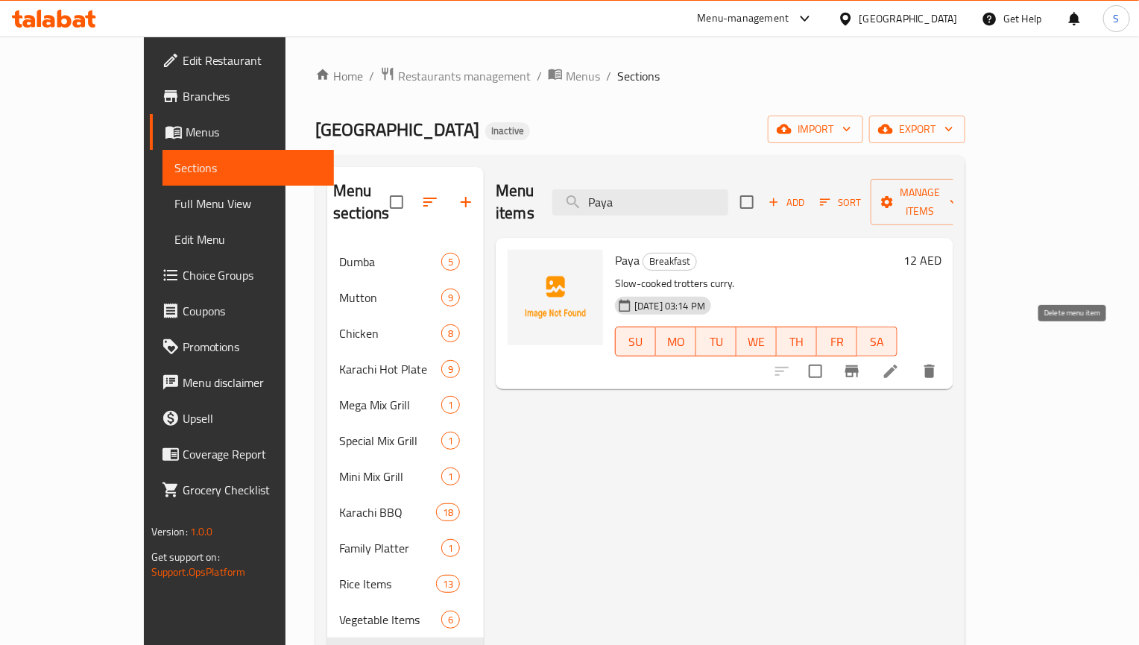
type input "Paya"
click at [938, 362] on icon "delete" at bounding box center [929, 371] width 18 height 18
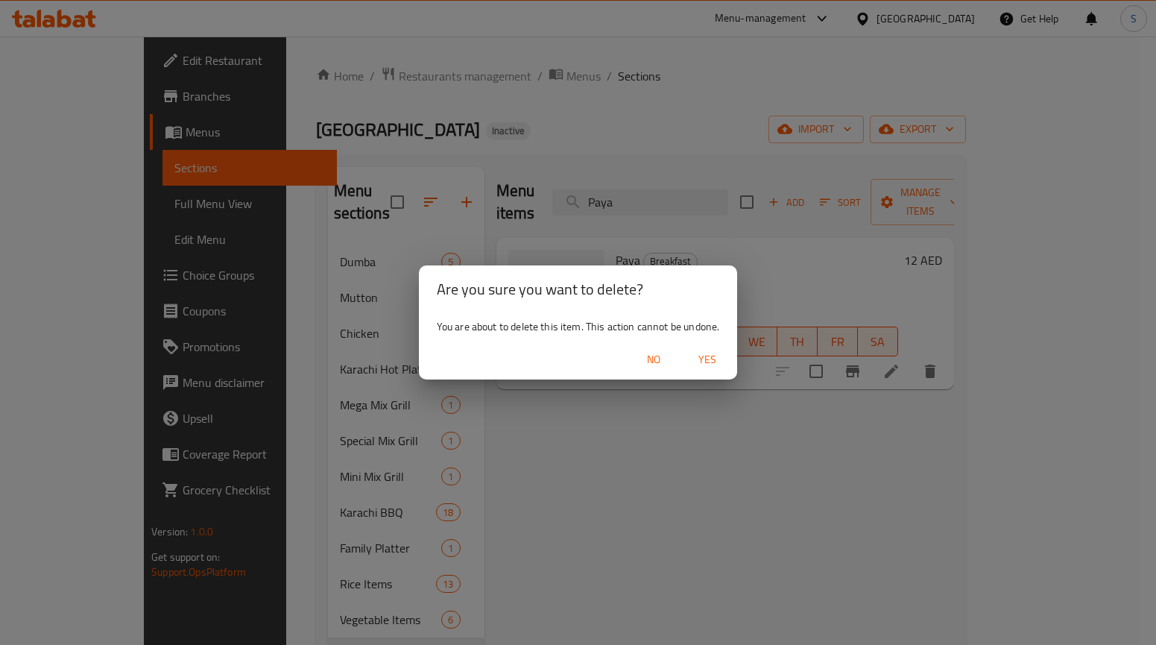
click at [714, 361] on span "Yes" at bounding box center [707, 359] width 36 height 19
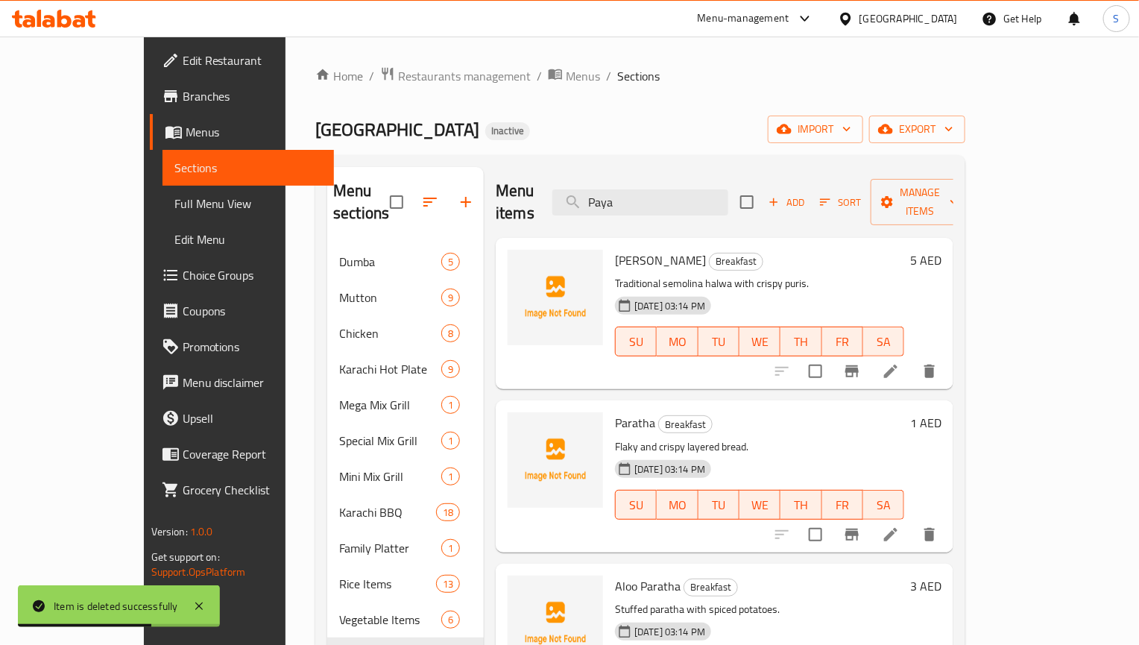
scroll to position [1887, 0]
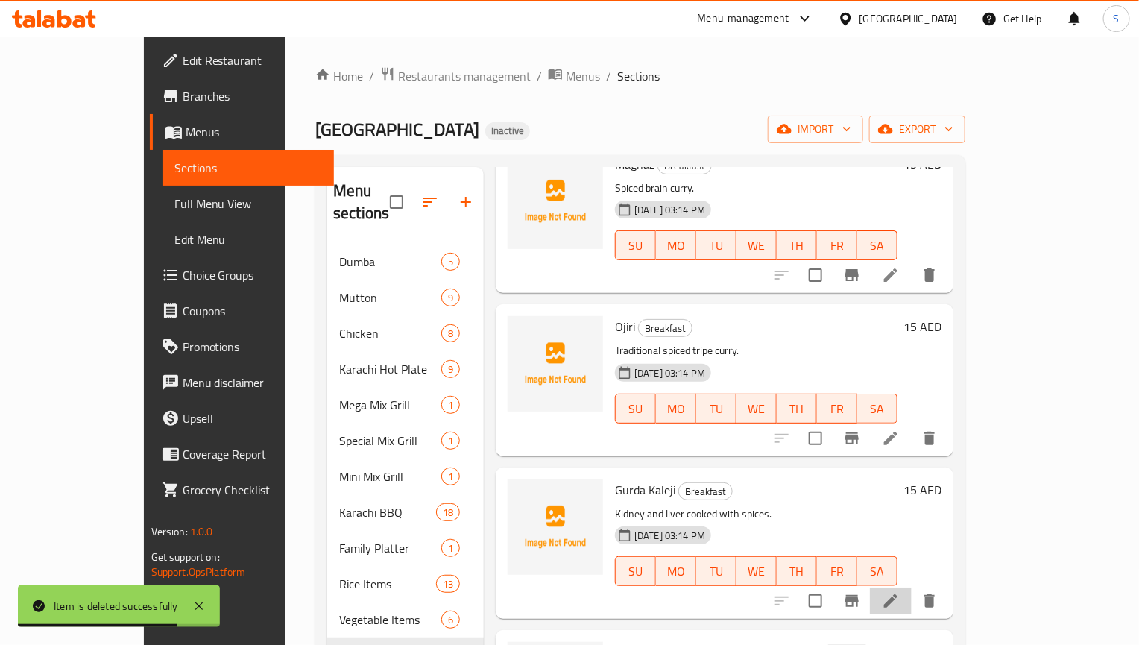
click at [897, 594] on icon at bounding box center [890, 600] width 13 height 13
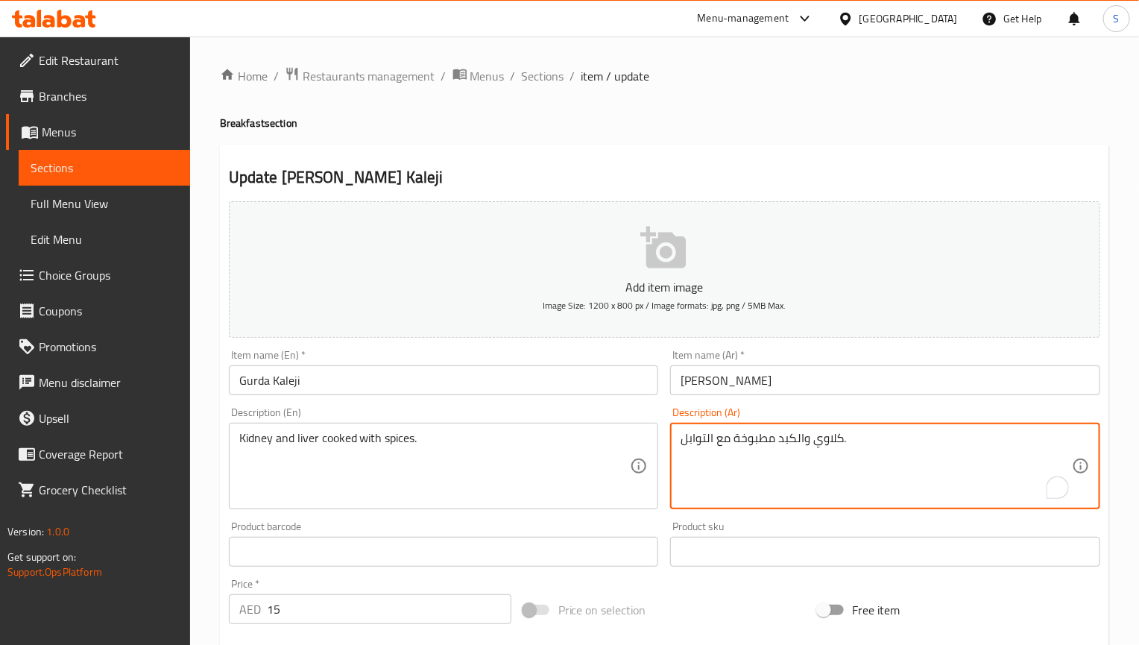
click at [779, 441] on textarea "كلاوي والكبد مطبوخة مع التوابل." at bounding box center [875, 466] width 391 height 71
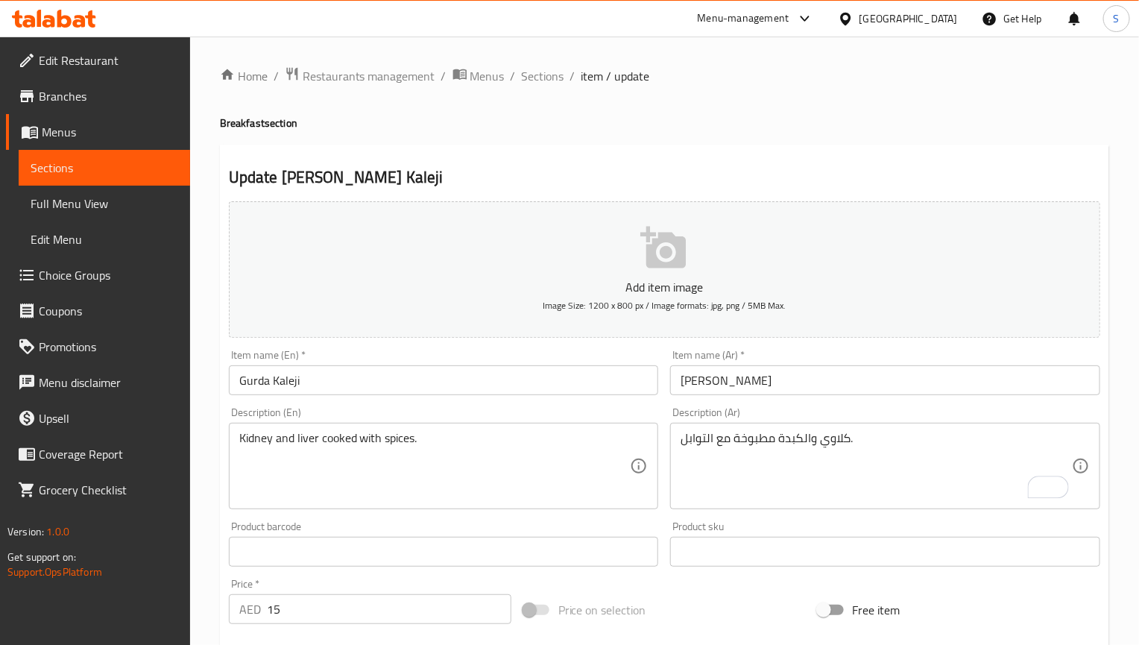
click at [512, 399] on div "Item name (En)   * Gurda Kaleji Item name (En) *" at bounding box center [444, 372] width 442 height 57
click at [515, 390] on input "Gurda Kaleji" at bounding box center [444, 380] width 430 height 30
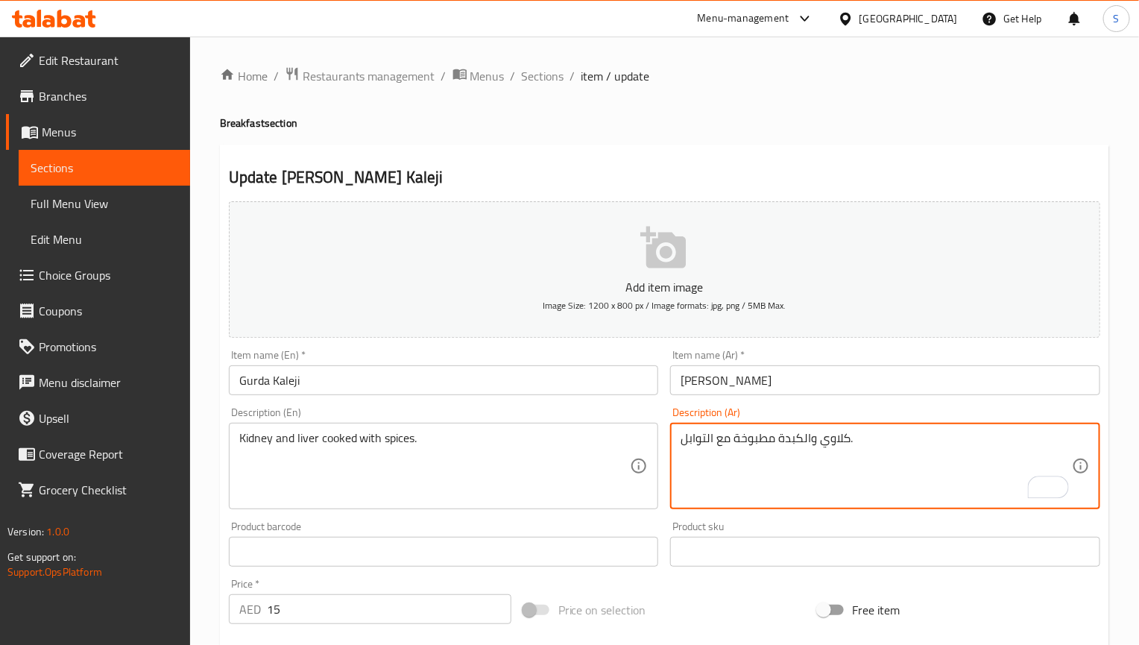
click at [803, 441] on textarea "كلاوي والكبدة مطبوخة مع التوابل." at bounding box center [875, 466] width 391 height 71
type textarea "كلاوي وكبدة مطبوخة مع التوابل."
click at [532, 387] on input "Gurda Kaleji" at bounding box center [444, 380] width 430 height 30
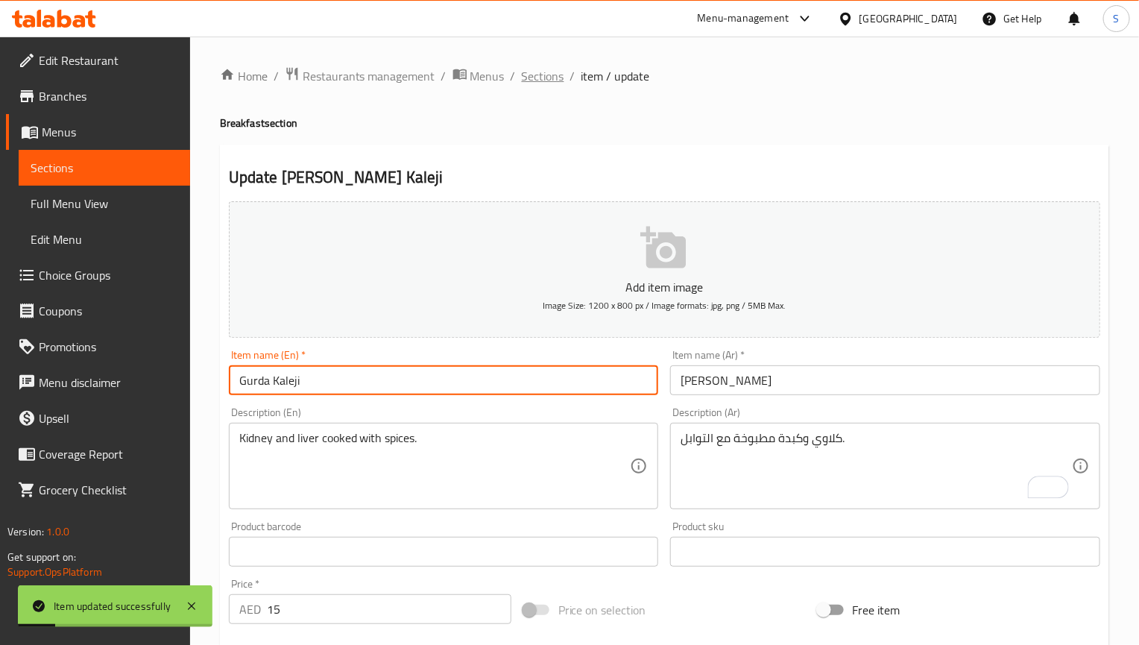
click at [557, 72] on span "Sections" at bounding box center [543, 76] width 42 height 18
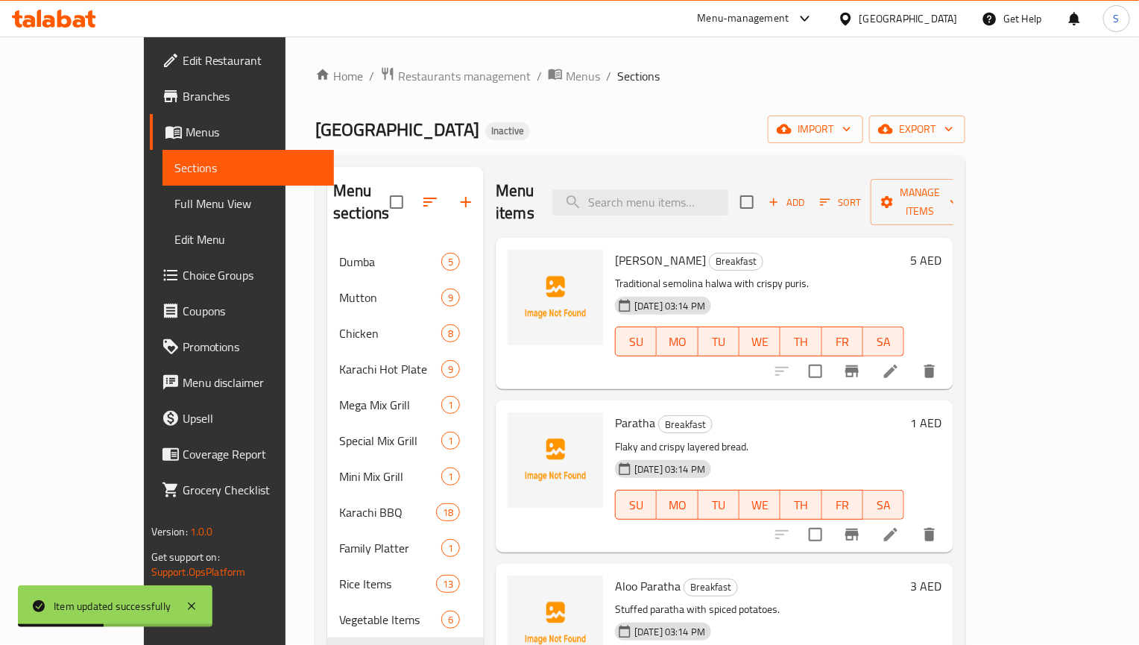
scroll to position [2026, 0]
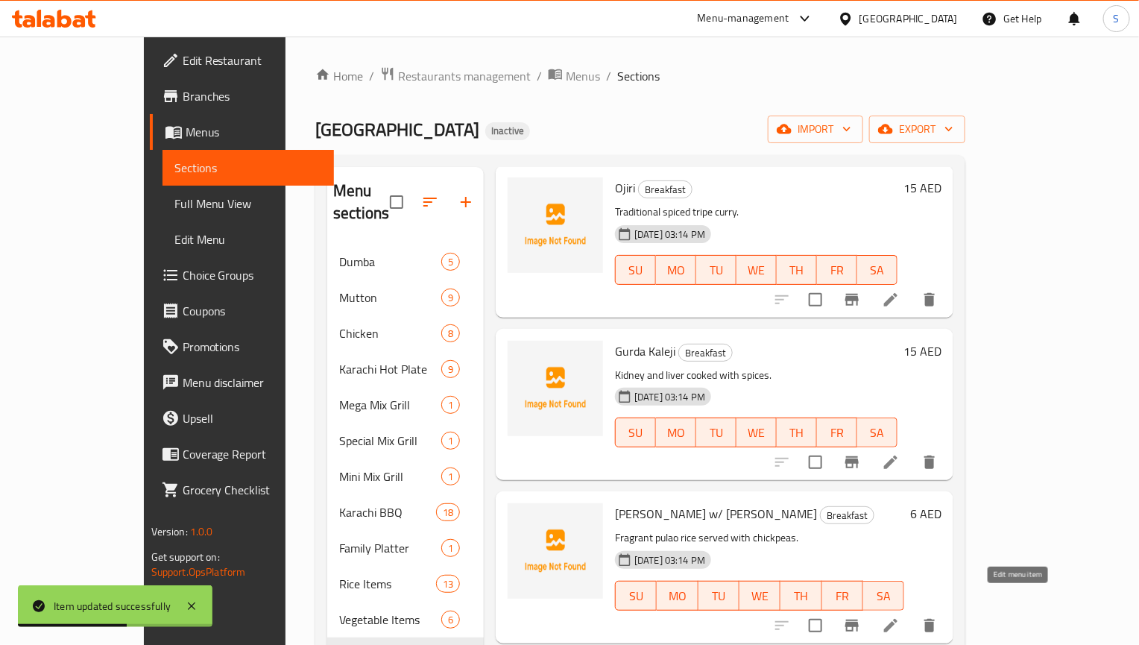
click at [900, 616] on icon at bounding box center [891, 625] width 18 height 18
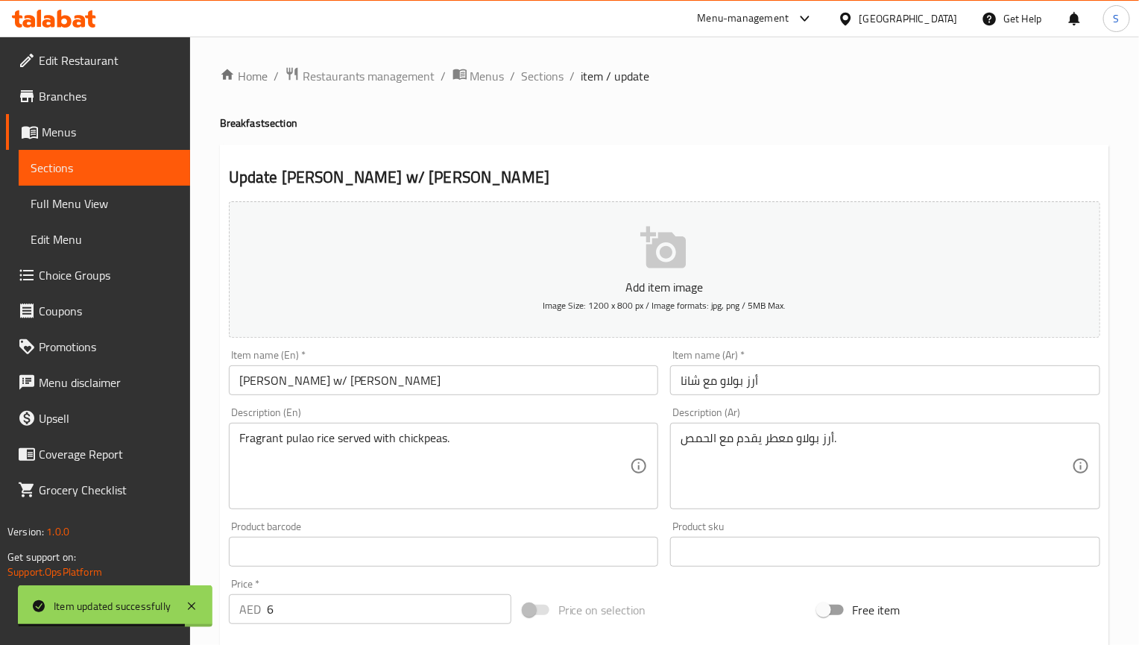
click at [309, 383] on input "Pulao Rice w/ Channa" at bounding box center [444, 380] width 430 height 30
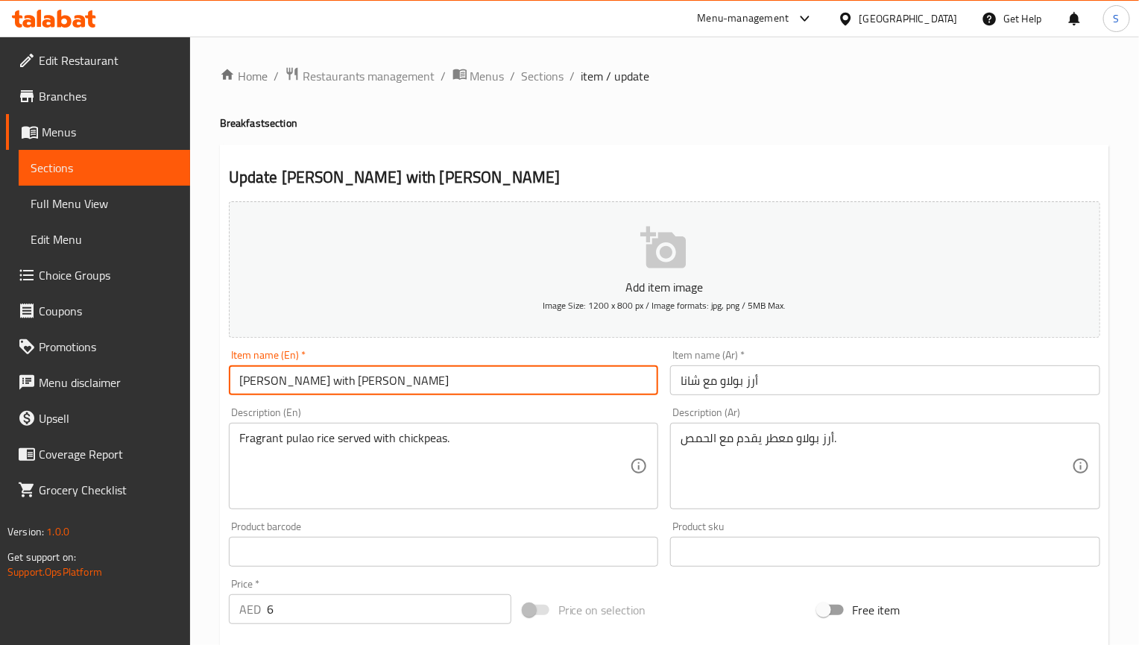
type input "Pulao Rice with Channa"
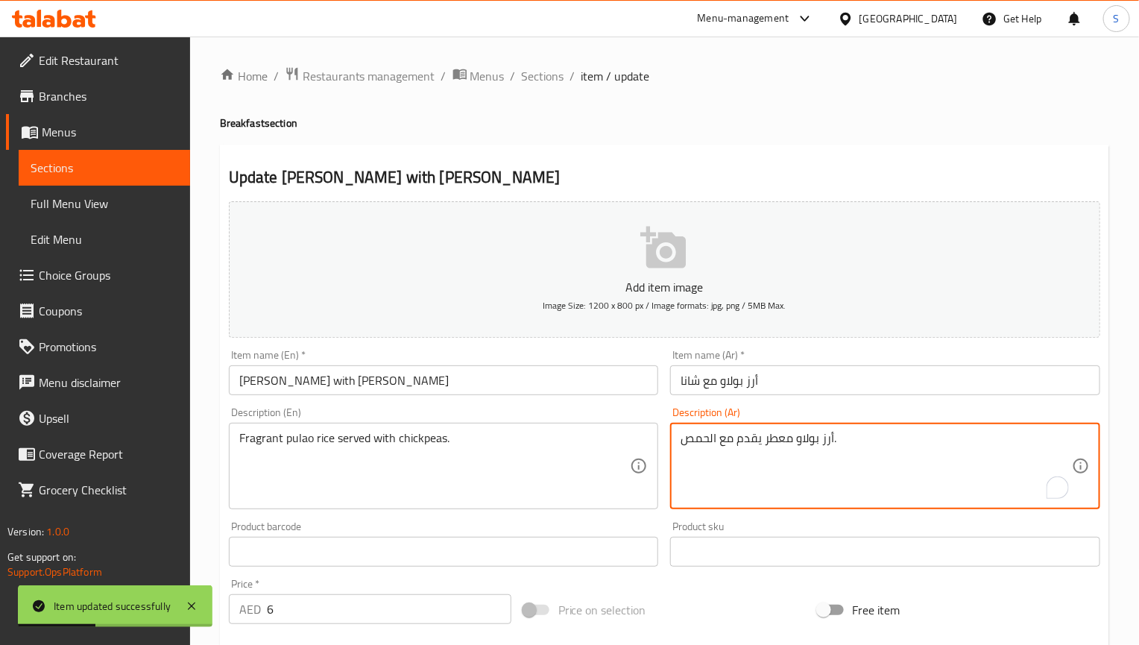
click at [785, 441] on textarea "أرز بولاو معطر يقدم مع الحمص." at bounding box center [875, 466] width 391 height 71
type textarea "أرز بولاو عطري يقدم مع الحمص."
click at [525, 380] on input "Pulao Rice with Channa" at bounding box center [444, 380] width 430 height 30
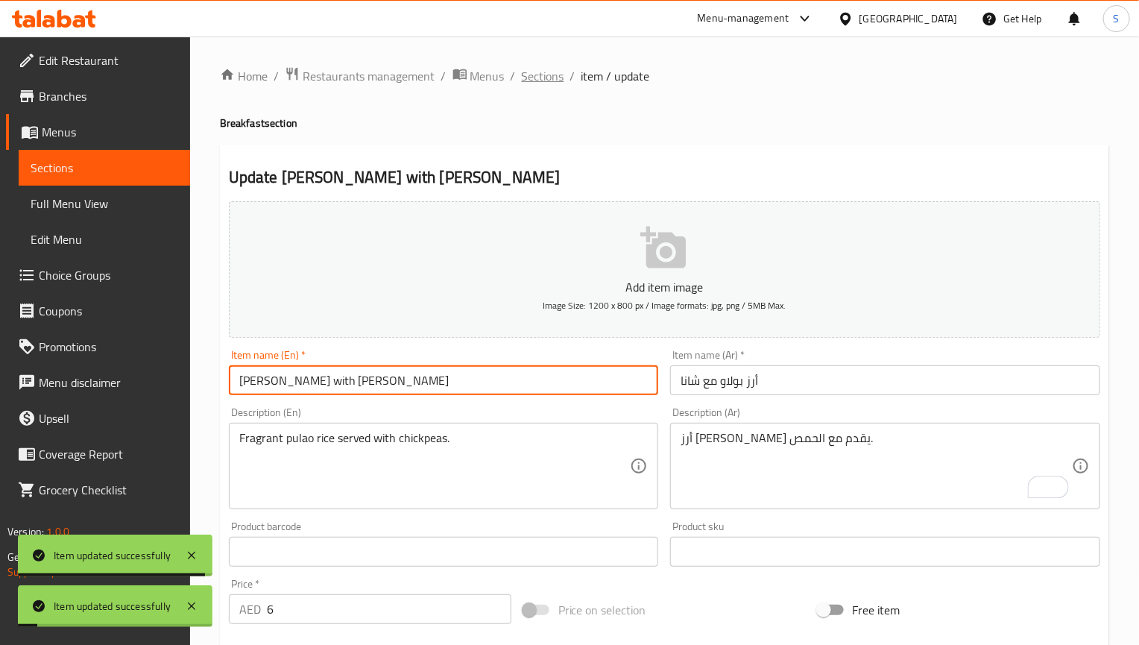
click at [555, 72] on span "Sections" at bounding box center [543, 76] width 42 height 18
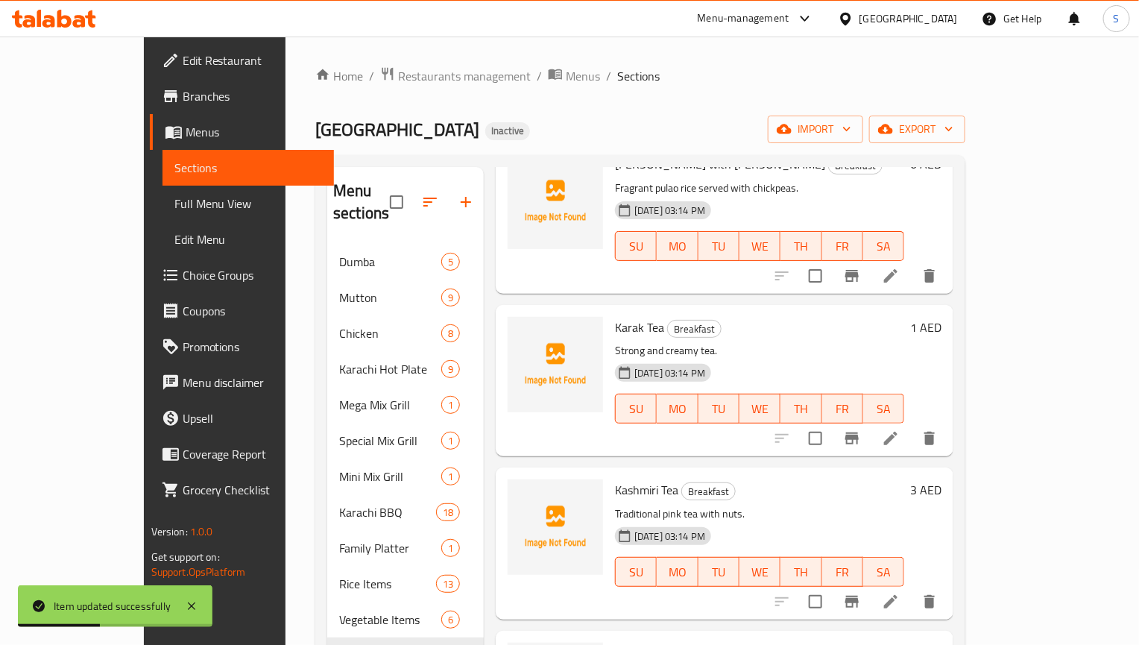
scroll to position [2484, 0]
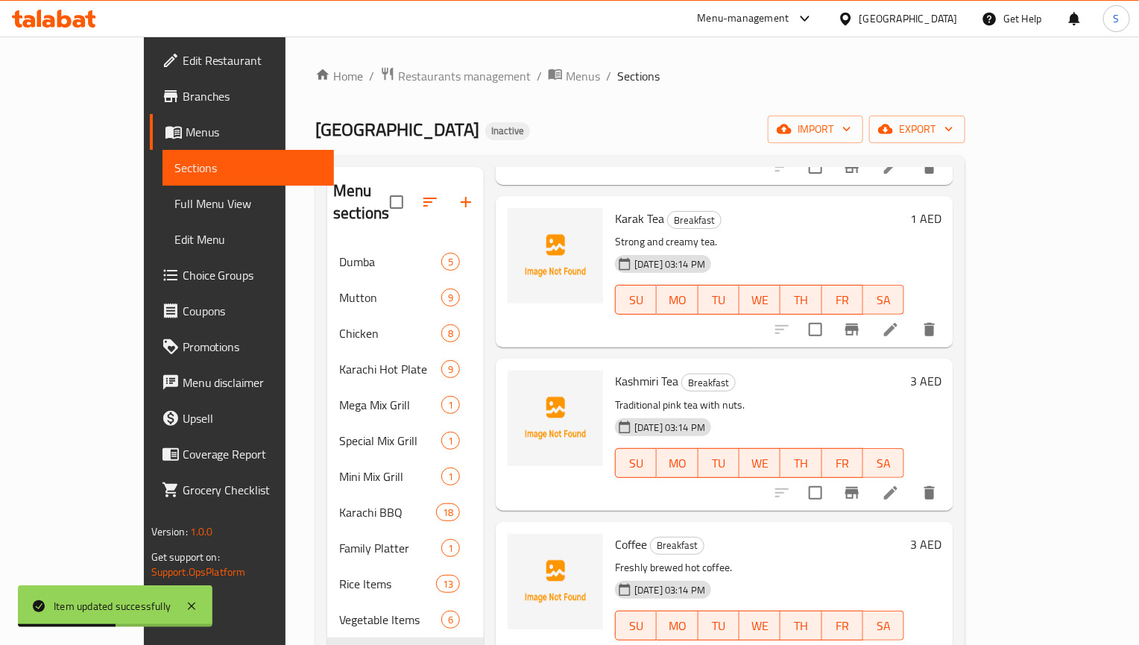
click at [947, 484] on div at bounding box center [855, 493] width 183 height 36
click at [900, 484] on icon at bounding box center [891, 493] width 18 height 18
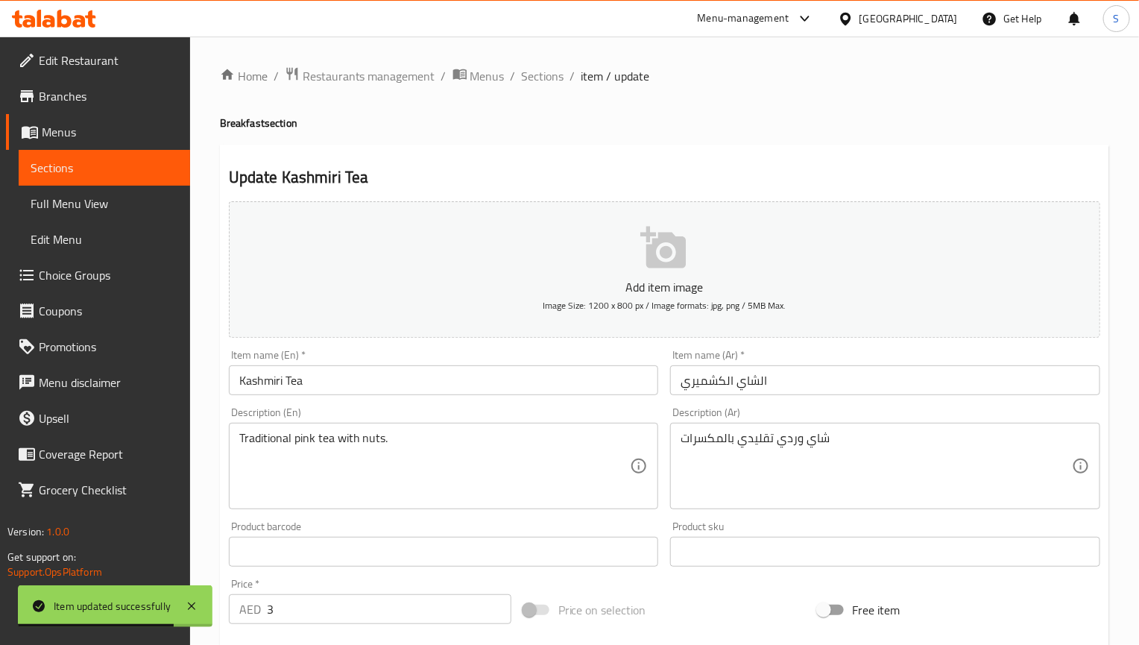
click at [725, 391] on input "الشاي الكشميري" at bounding box center [885, 380] width 430 height 30
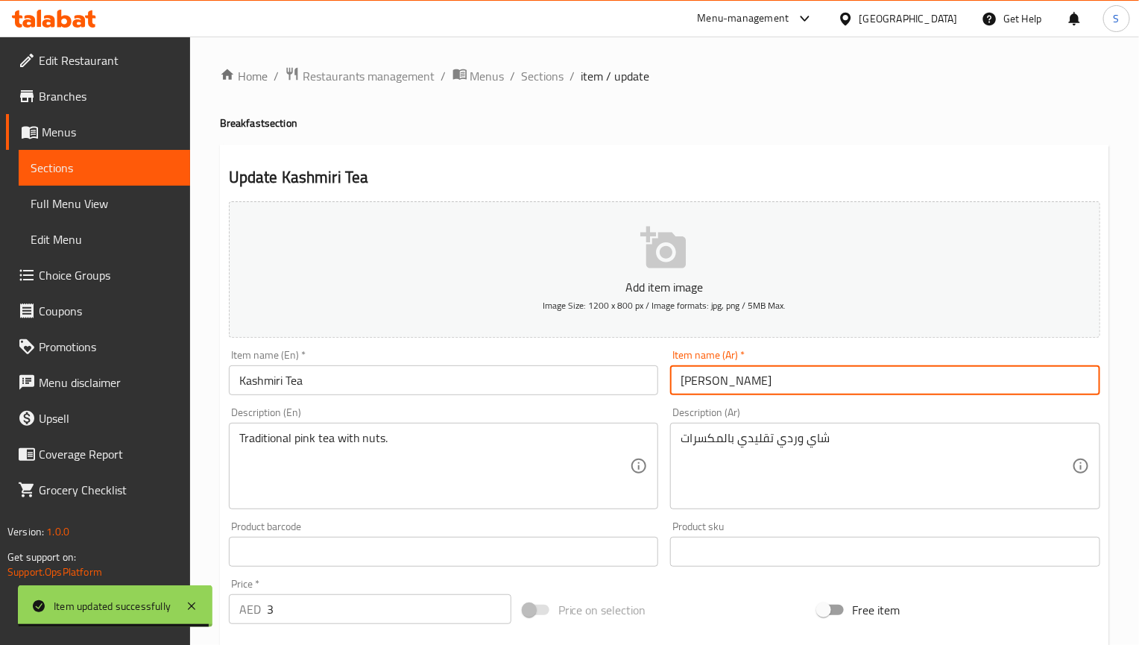
click at [751, 382] on input "الشاي كشميري" at bounding box center [885, 380] width 430 height 30
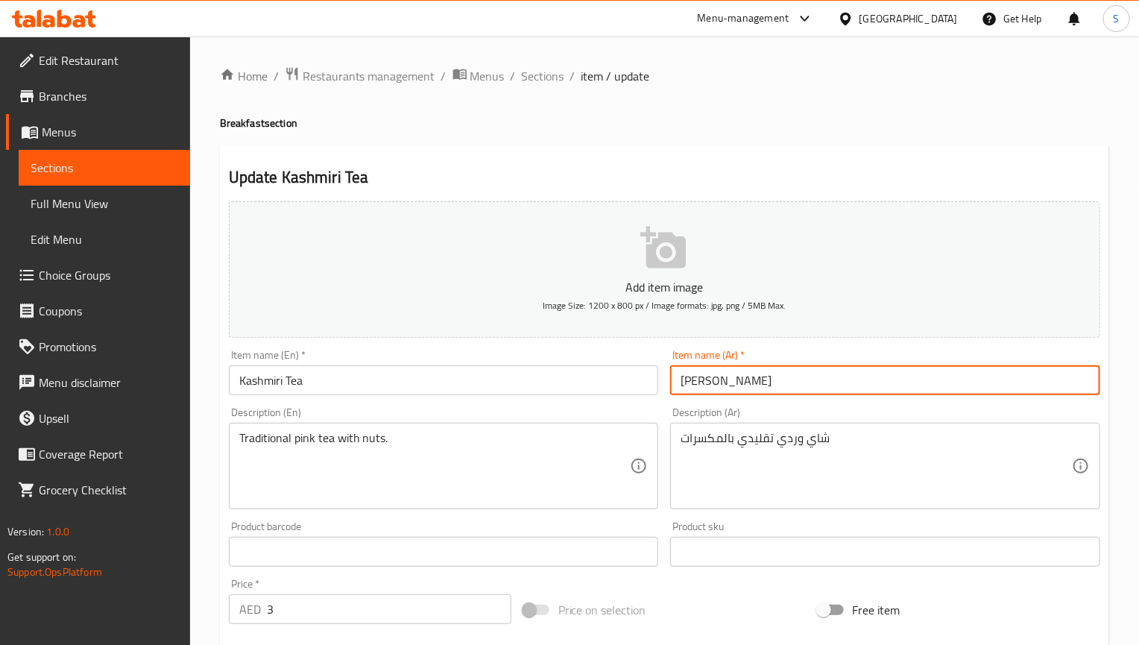
type input "شاي كشميري"
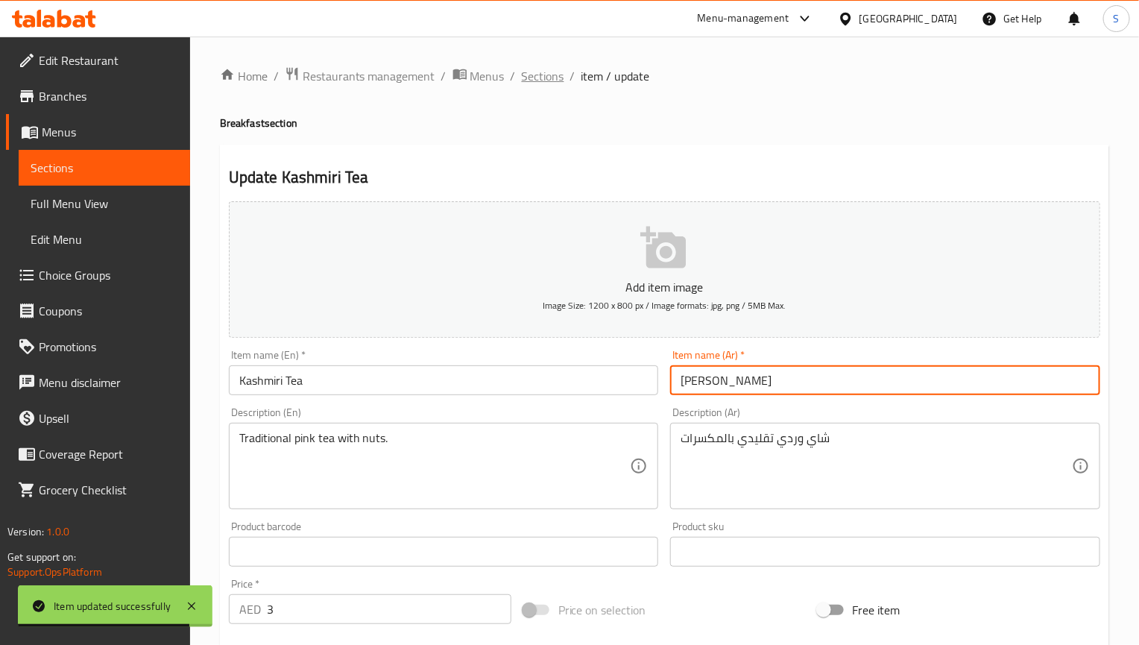
click at [557, 75] on span "Sections" at bounding box center [543, 76] width 42 height 18
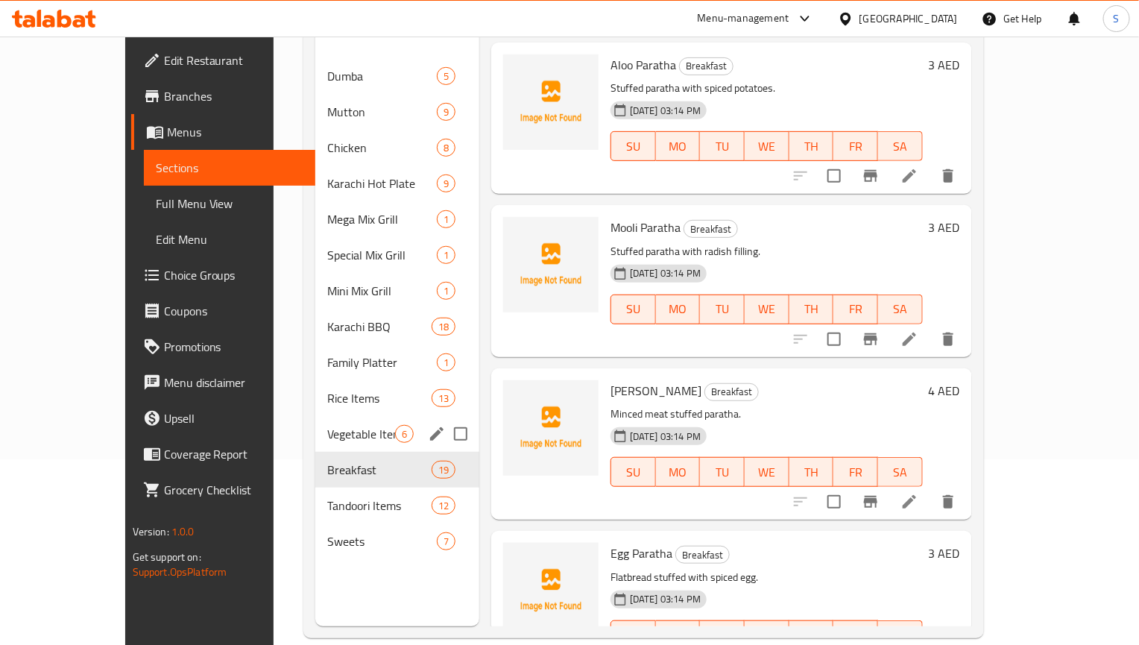
scroll to position [209, 0]
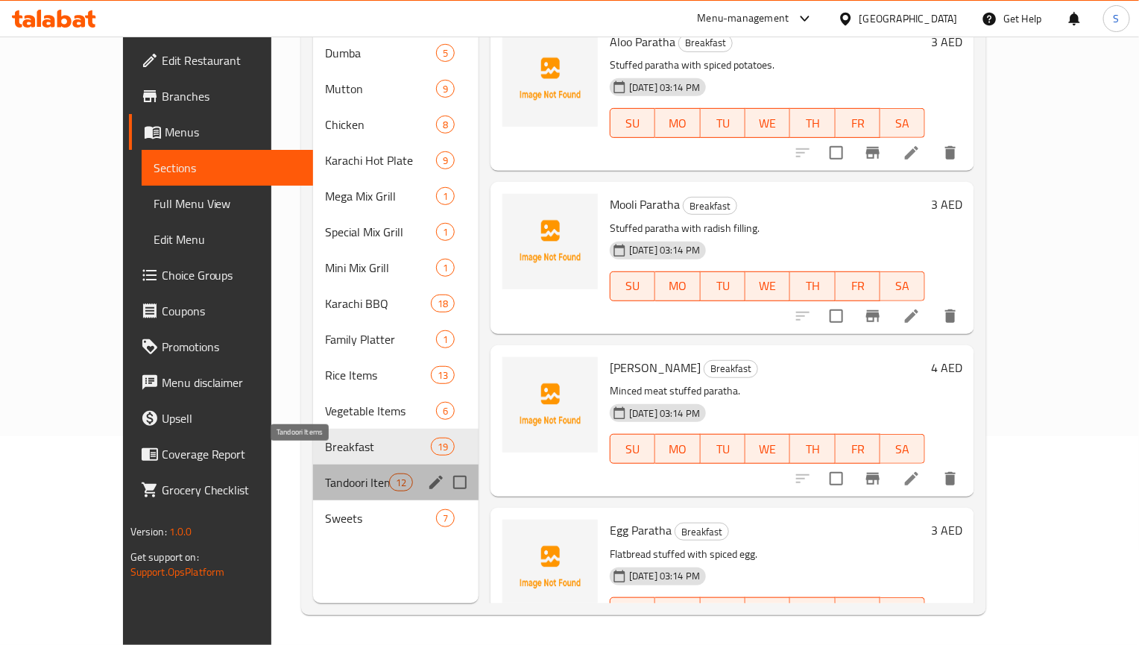
click at [325, 473] on span "Tandoori Items" at bounding box center [356, 482] width 63 height 18
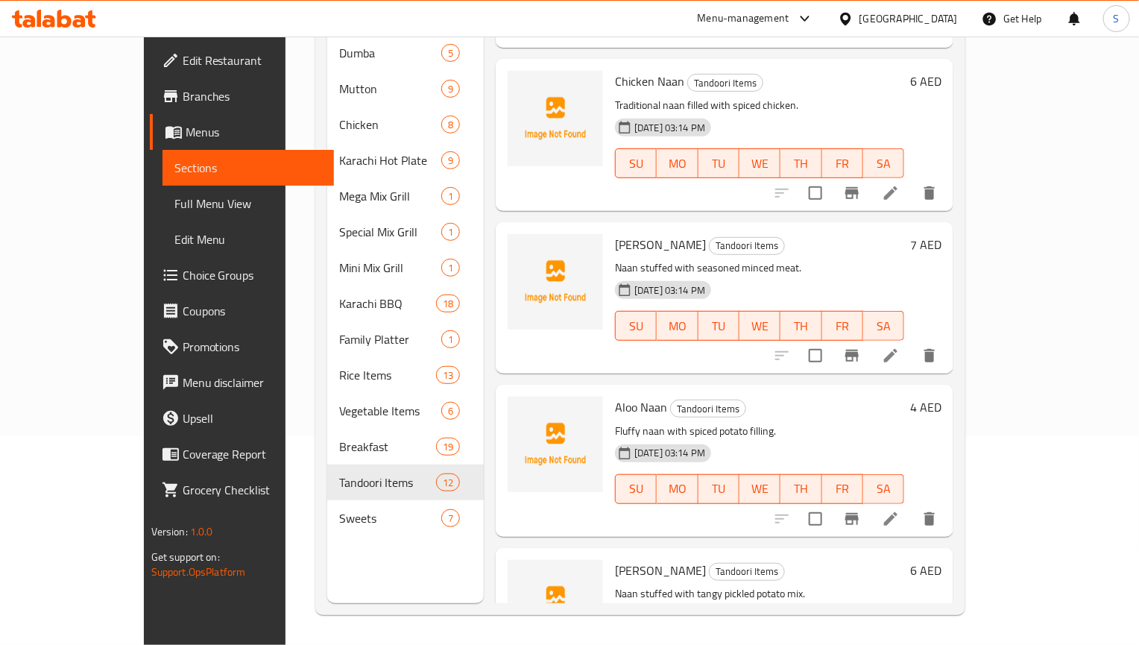
scroll to position [112, 0]
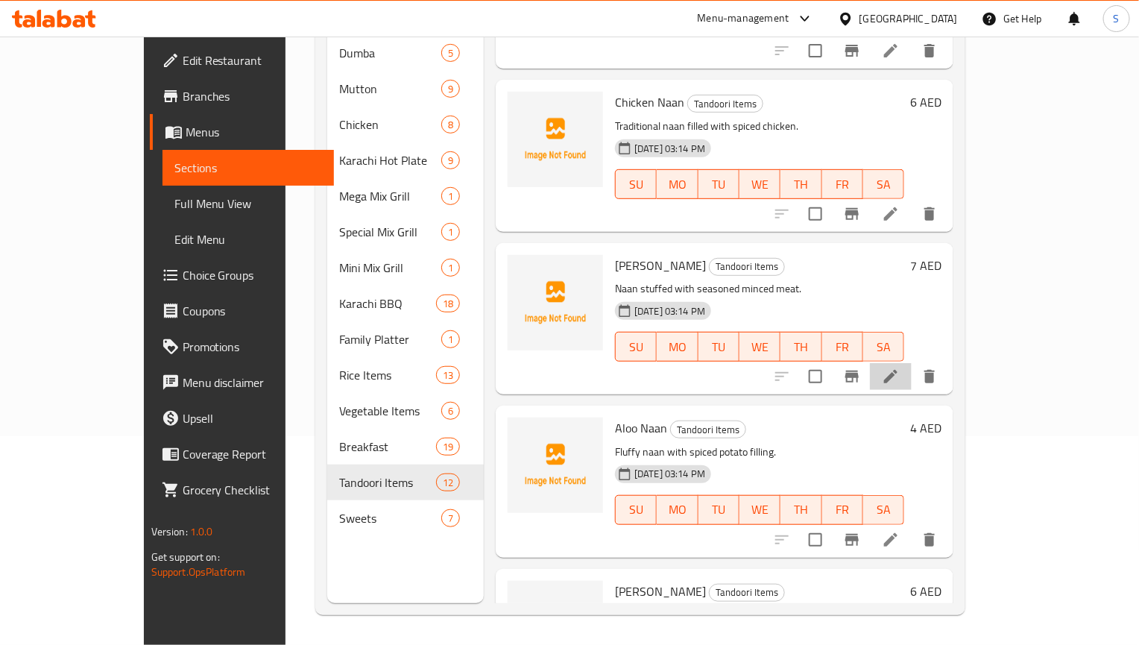
click at [912, 363] on li at bounding box center [891, 376] width 42 height 27
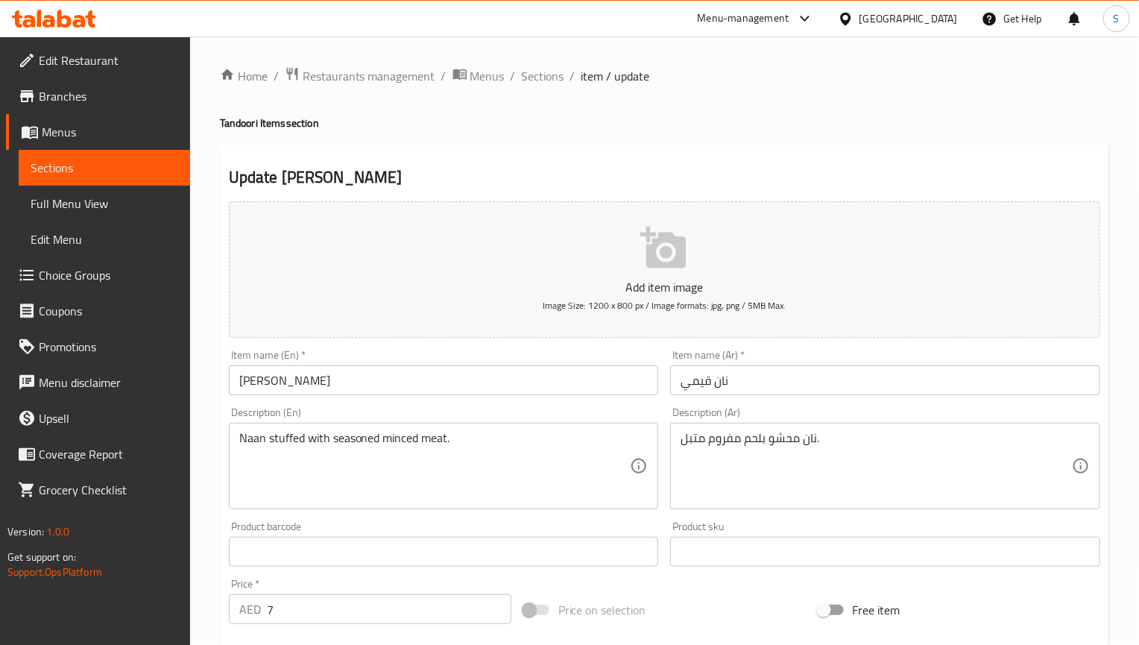
click at [712, 380] on input "نان قيمي" at bounding box center [885, 380] width 430 height 30
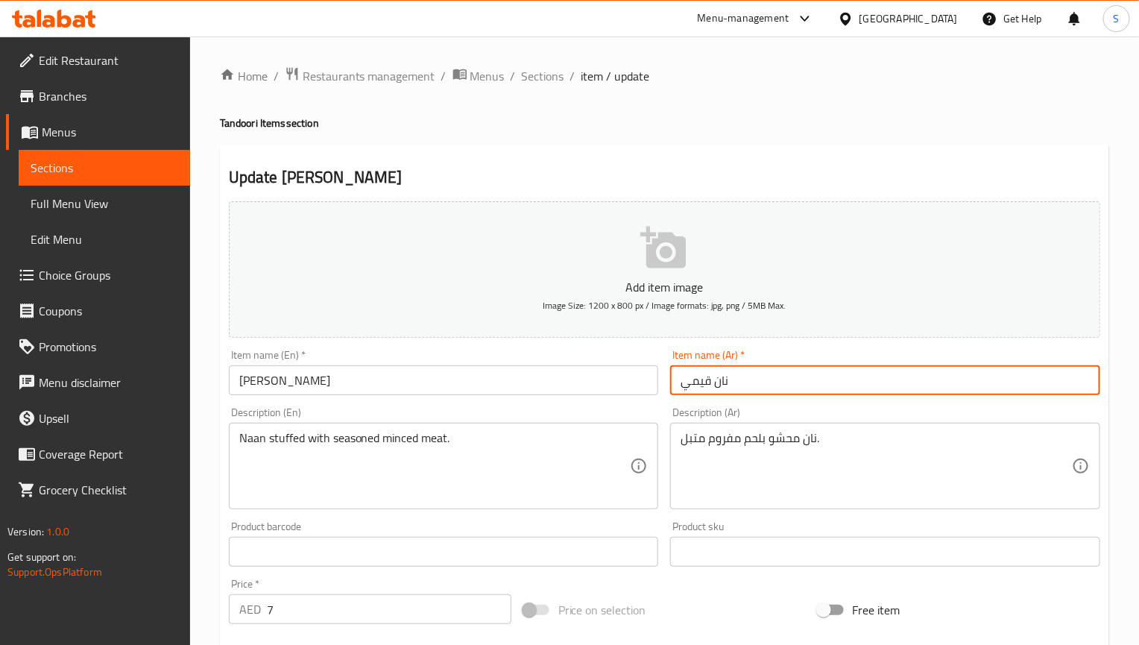
click at [695, 390] on input "نان قيمي" at bounding box center [885, 380] width 430 height 30
type input "نان كيما"
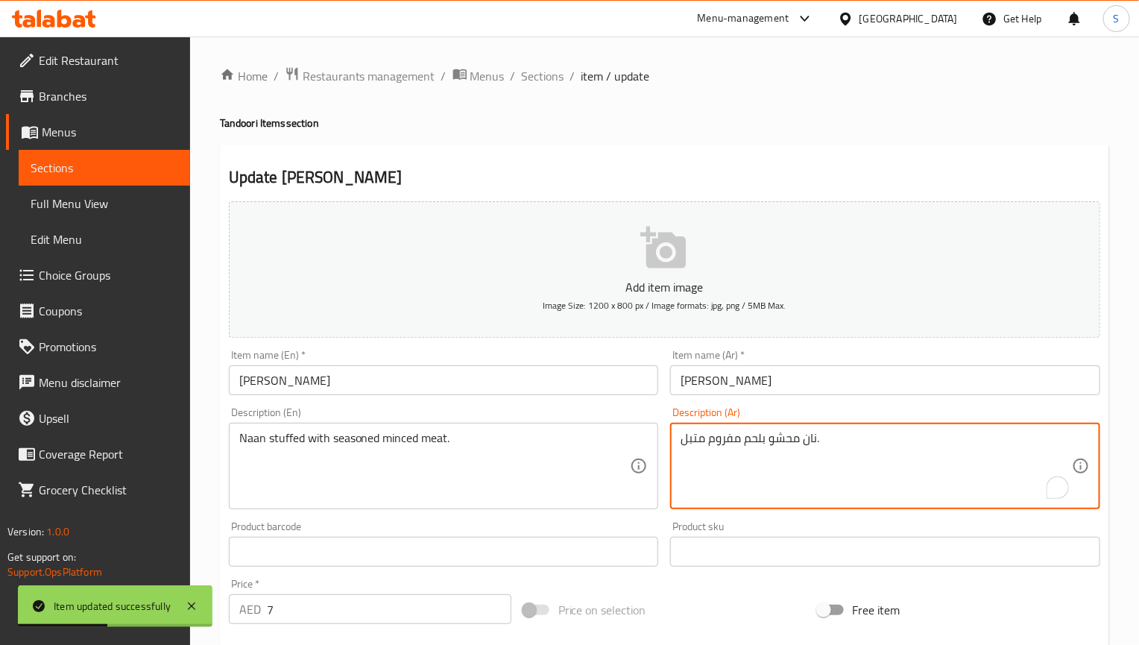
click at [749, 440] on textarea "نان محشو بلحم مفروم متبل." at bounding box center [875, 466] width 391 height 71
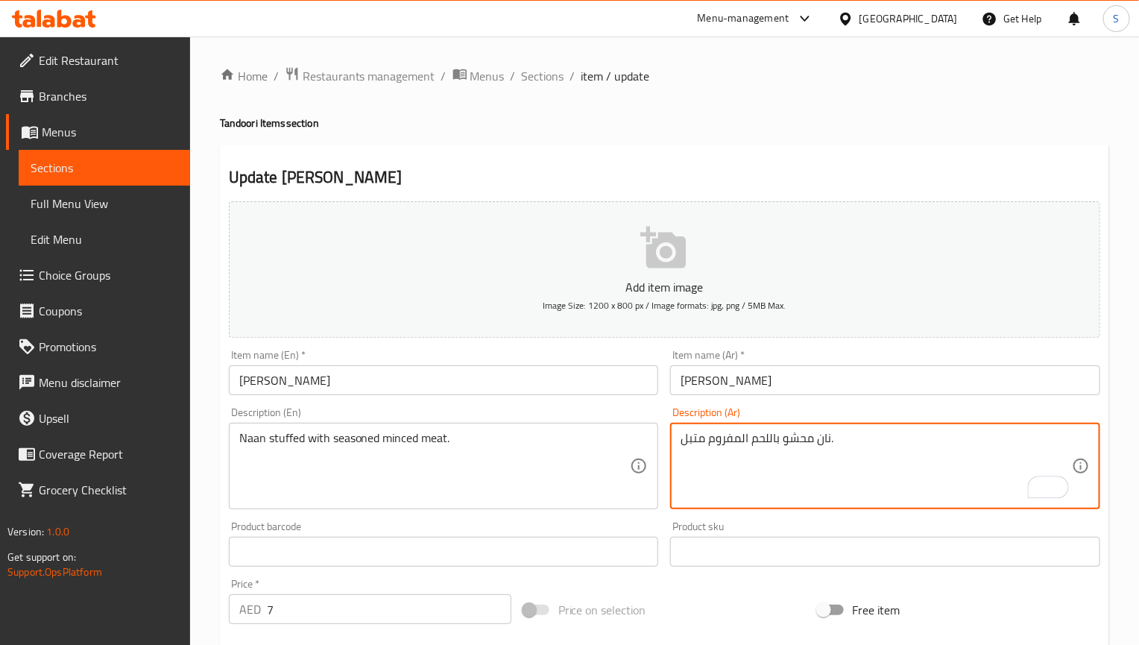
type textarea "نان محشو باللحم المفروم متبل."
click at [587, 376] on input "Qeema Naan" at bounding box center [444, 380] width 430 height 30
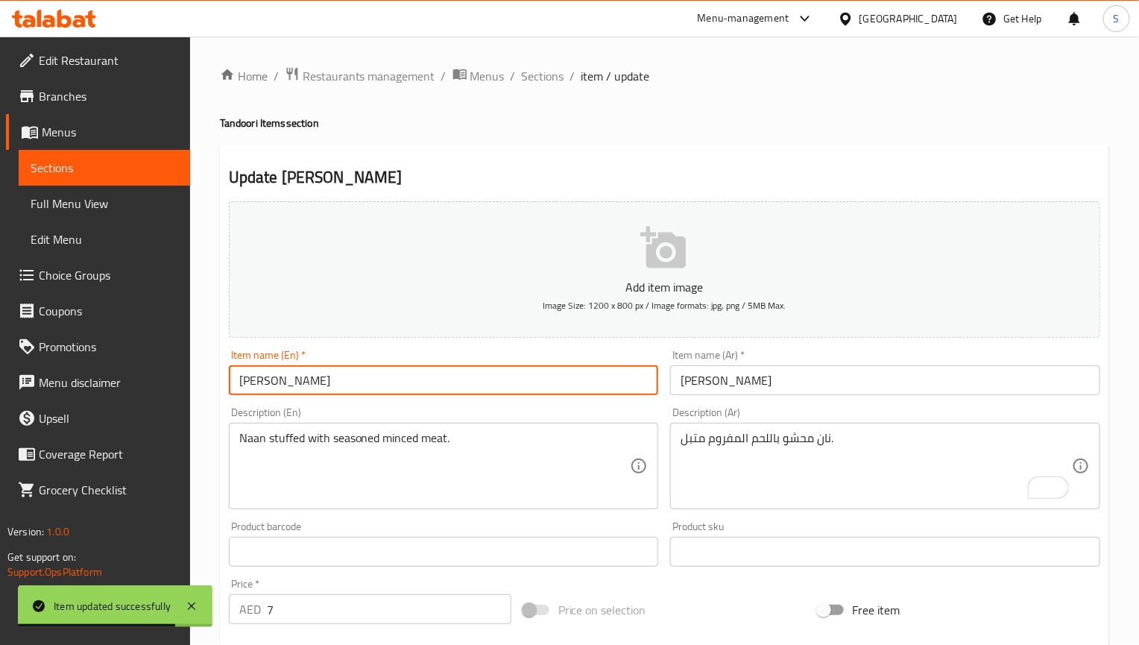
click at [534, 60] on div "Home / Restaurants management / Menus / Sections / item / update Tandoori Items…" at bounding box center [664, 539] width 949 height 1005
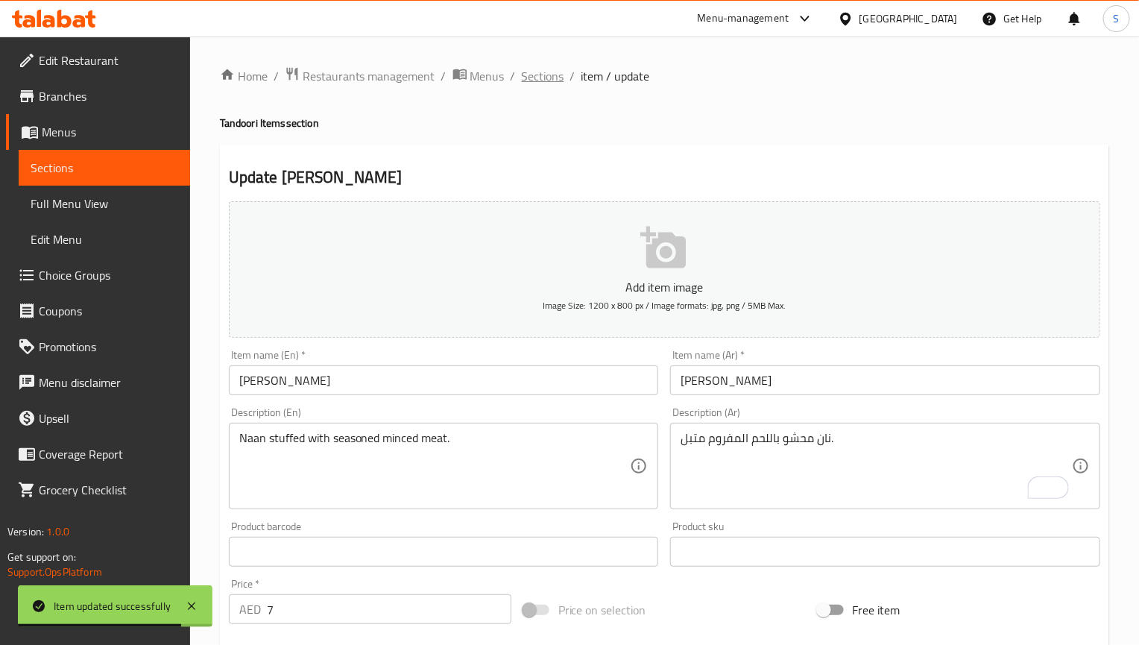
click at [534, 76] on span "Sections" at bounding box center [543, 76] width 42 height 18
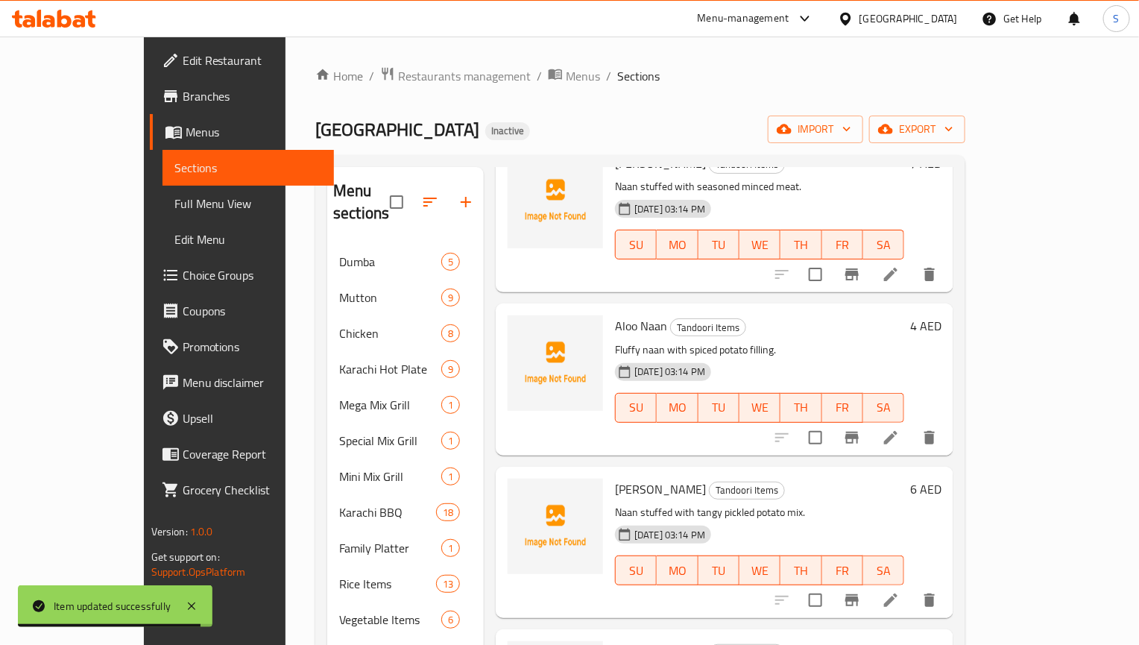
scroll to position [534, 0]
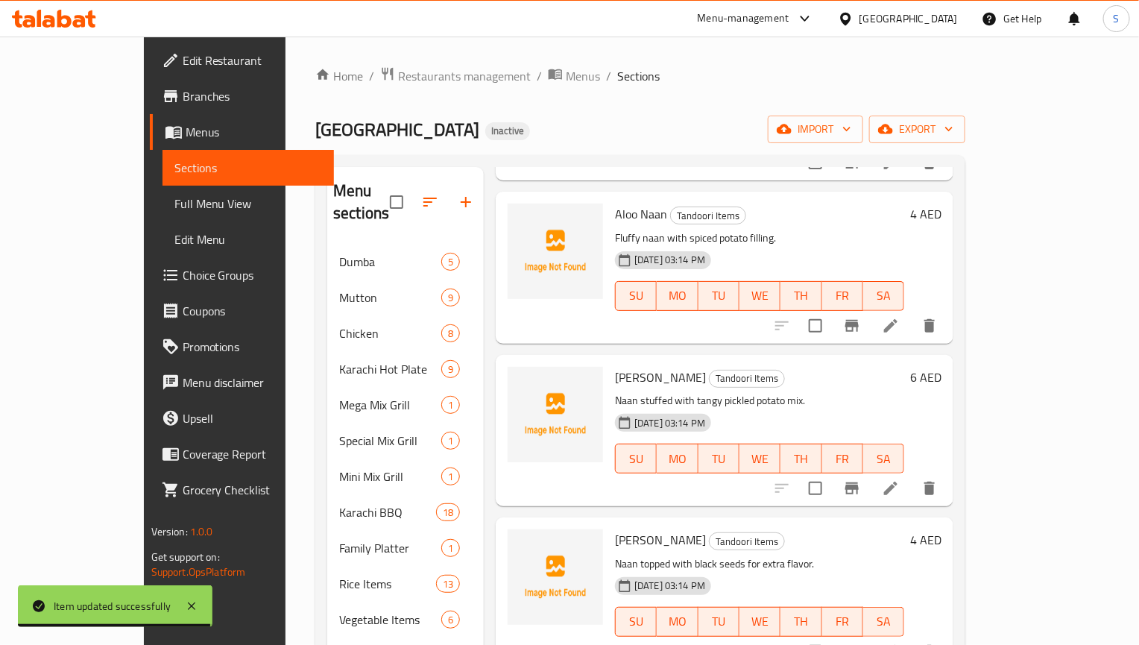
click at [900, 479] on icon at bounding box center [891, 488] width 18 height 18
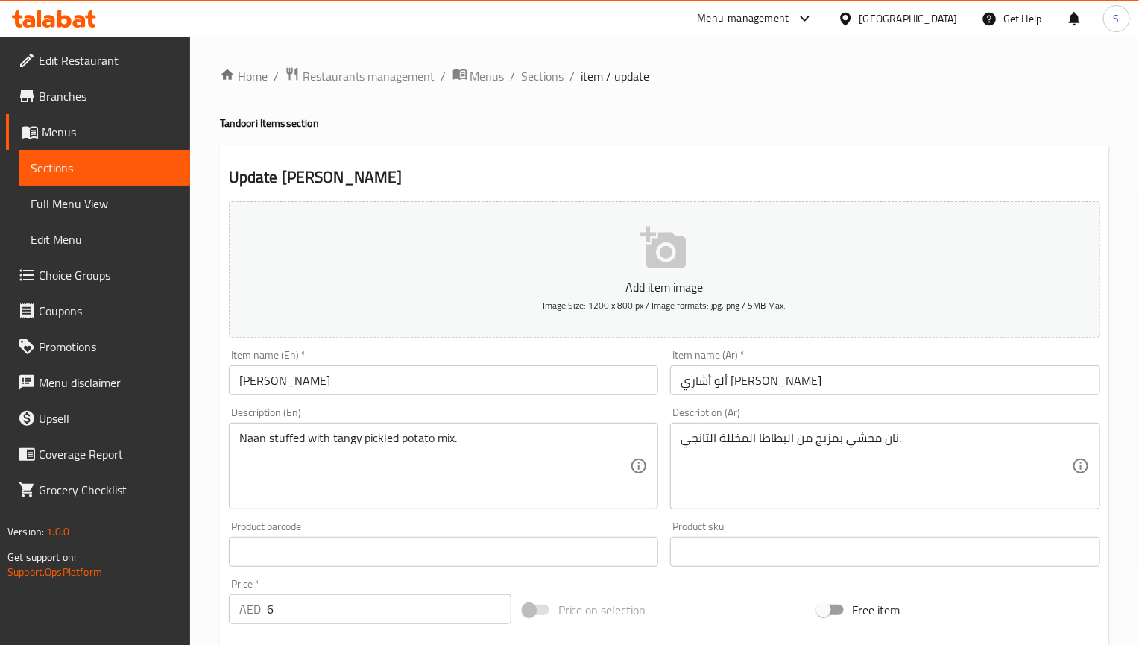
click at [870, 443] on textarea "نان محشي بمزيج من البطاطا المخللة التانجي." at bounding box center [875, 466] width 391 height 71
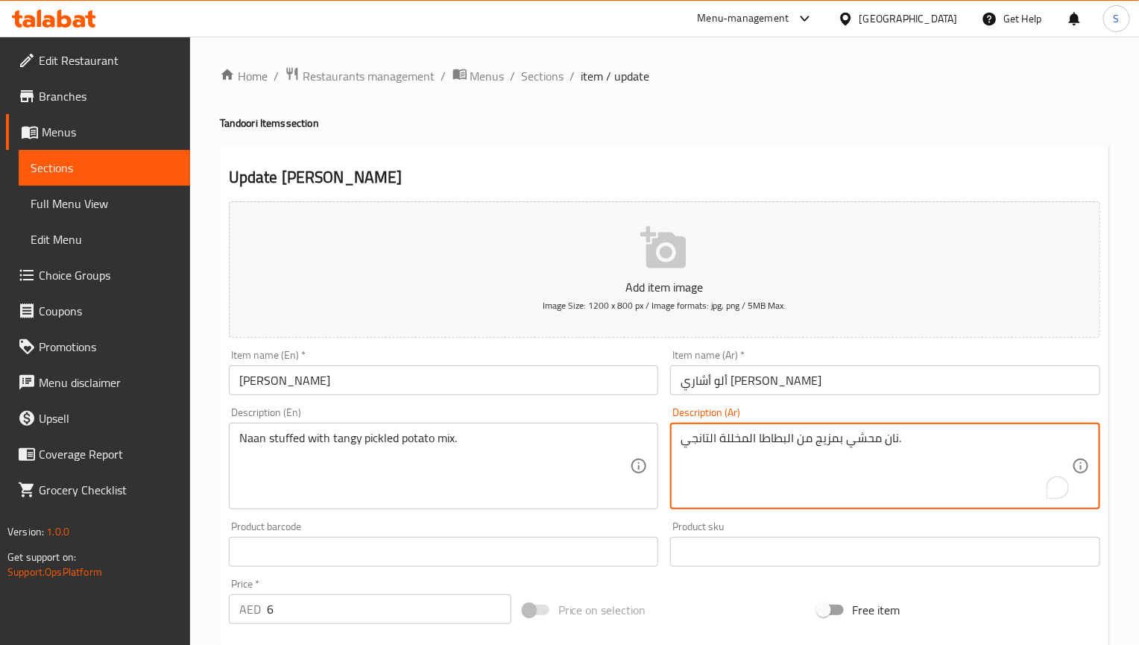
paste textarea "To enrich screen reader interactions, please activate Accessibility in Grammarl…"
type textarea "نان محشو بمزيج من البطاطا المخللة التانجي."
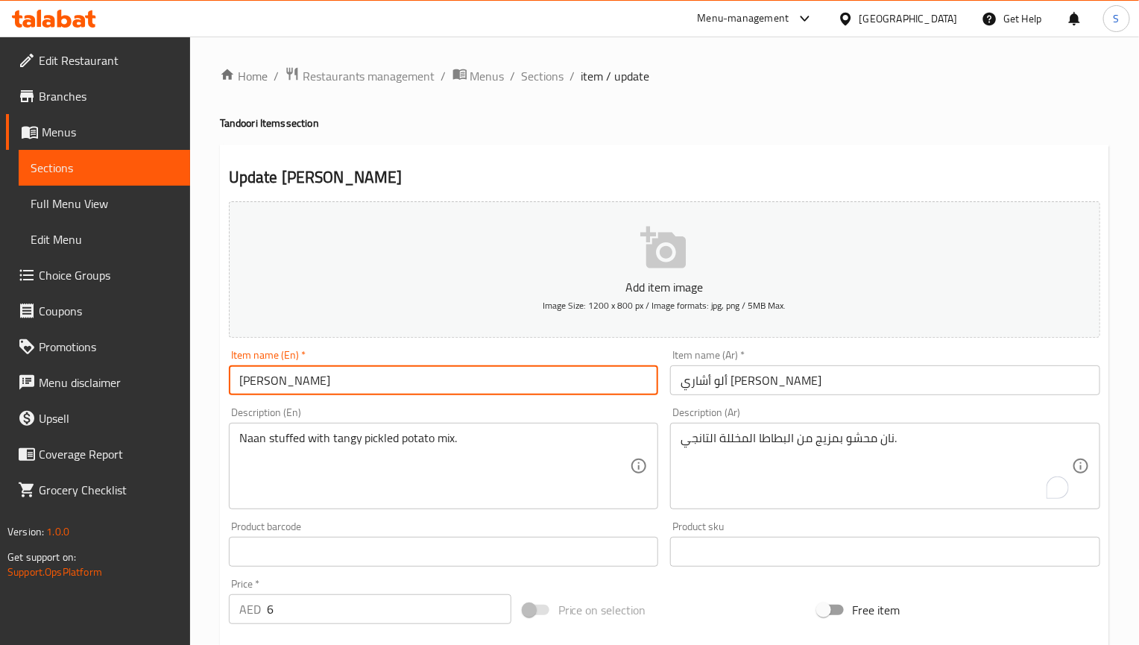
click at [564, 378] on input "[PERSON_NAME]" at bounding box center [444, 380] width 430 height 30
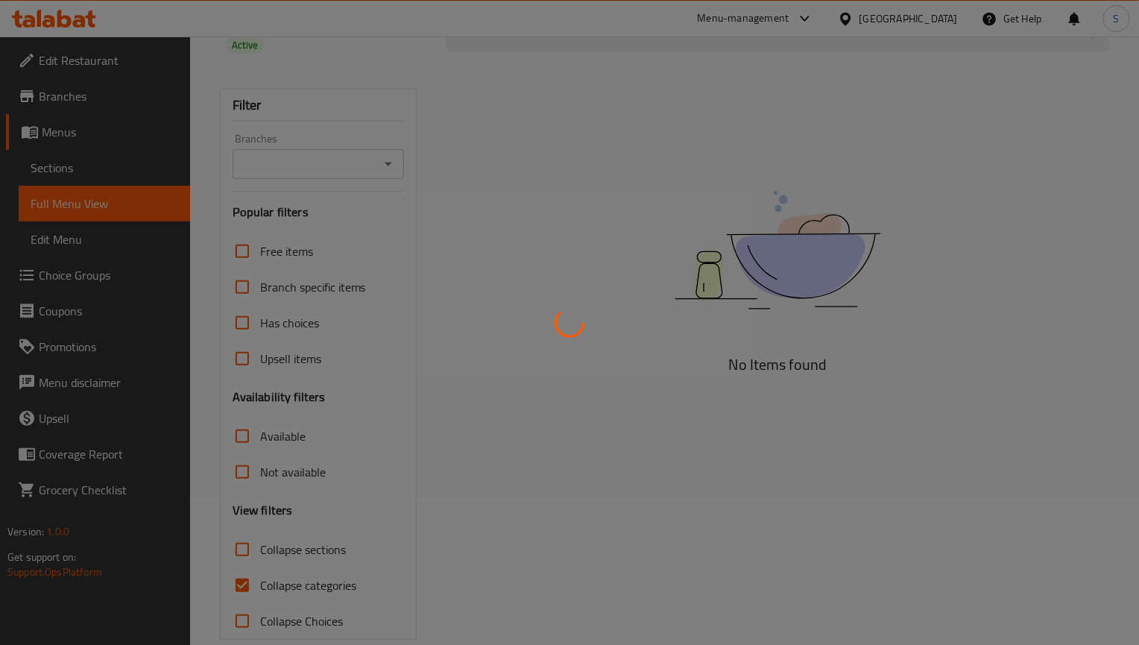
scroll to position [150, 0]
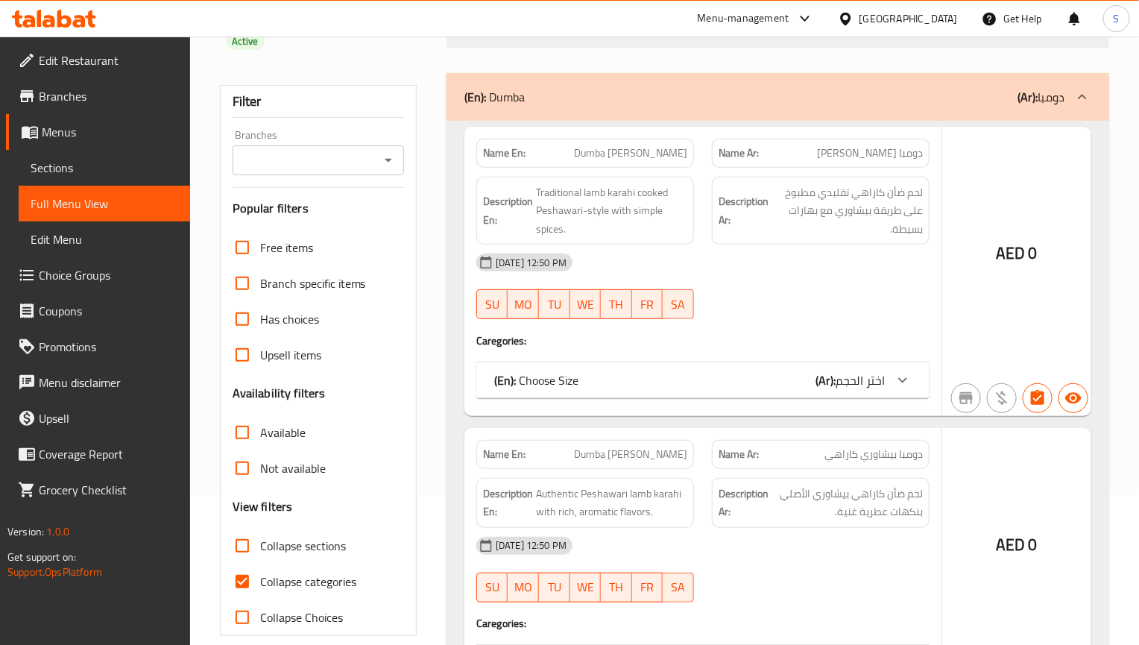
click at [246, 562] on div at bounding box center [569, 322] width 1139 height 645
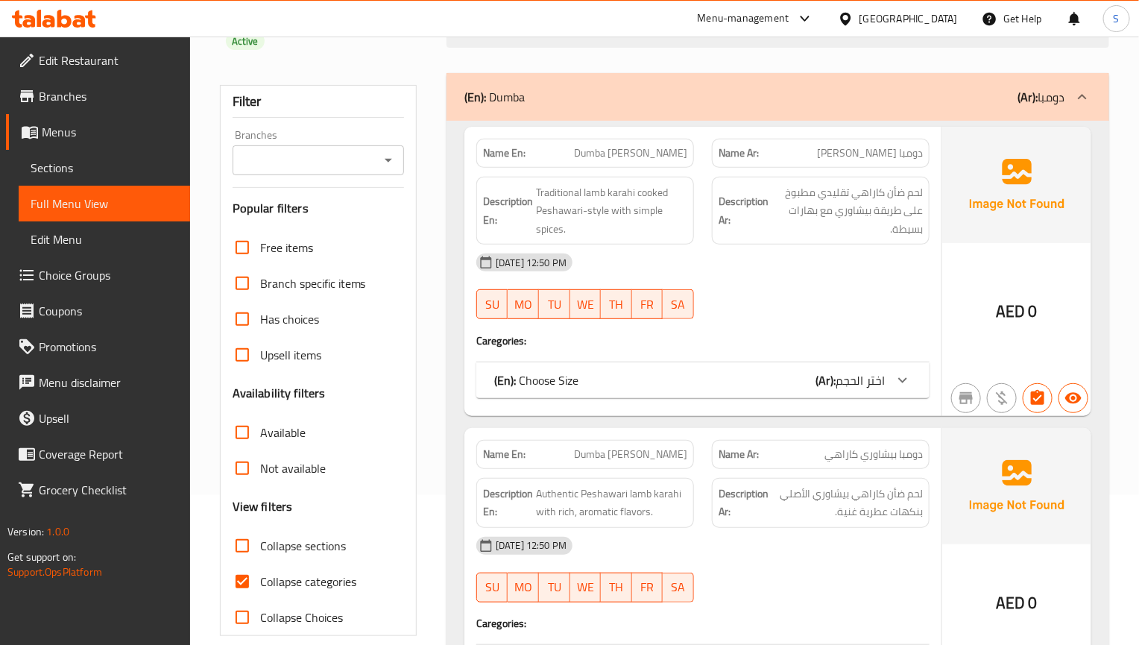
click at [240, 563] on input "Collapse categories" at bounding box center [242, 581] width 36 height 36
checkbox input "false"
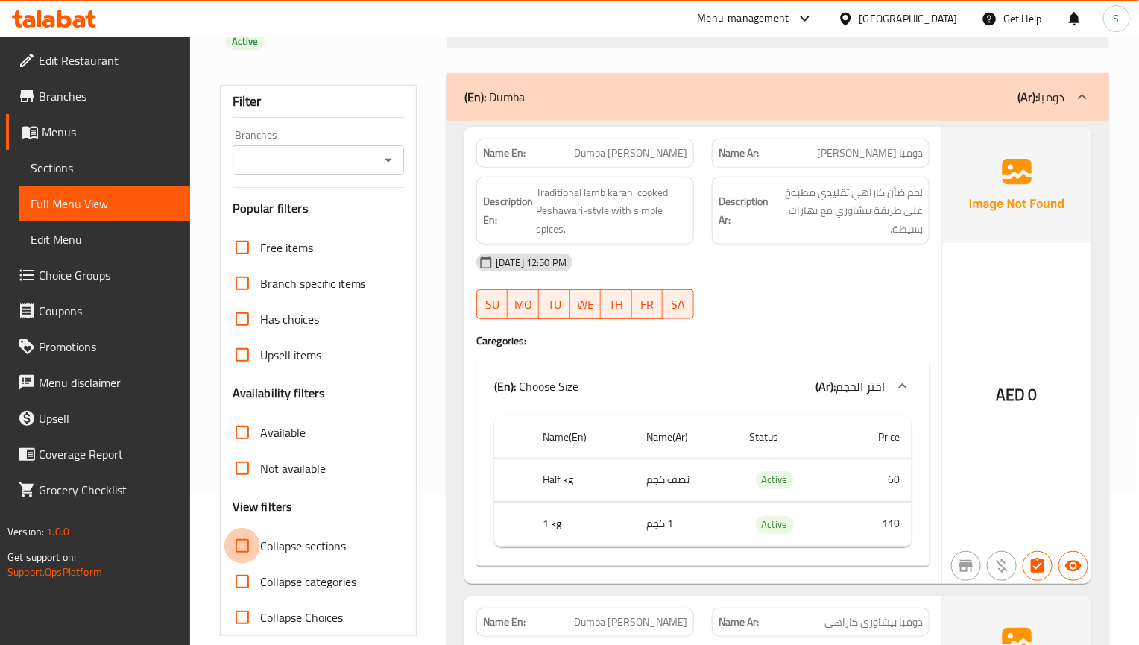
click at [242, 534] on input "Collapse sections" at bounding box center [242, 546] width 36 height 36
checkbox input "true"
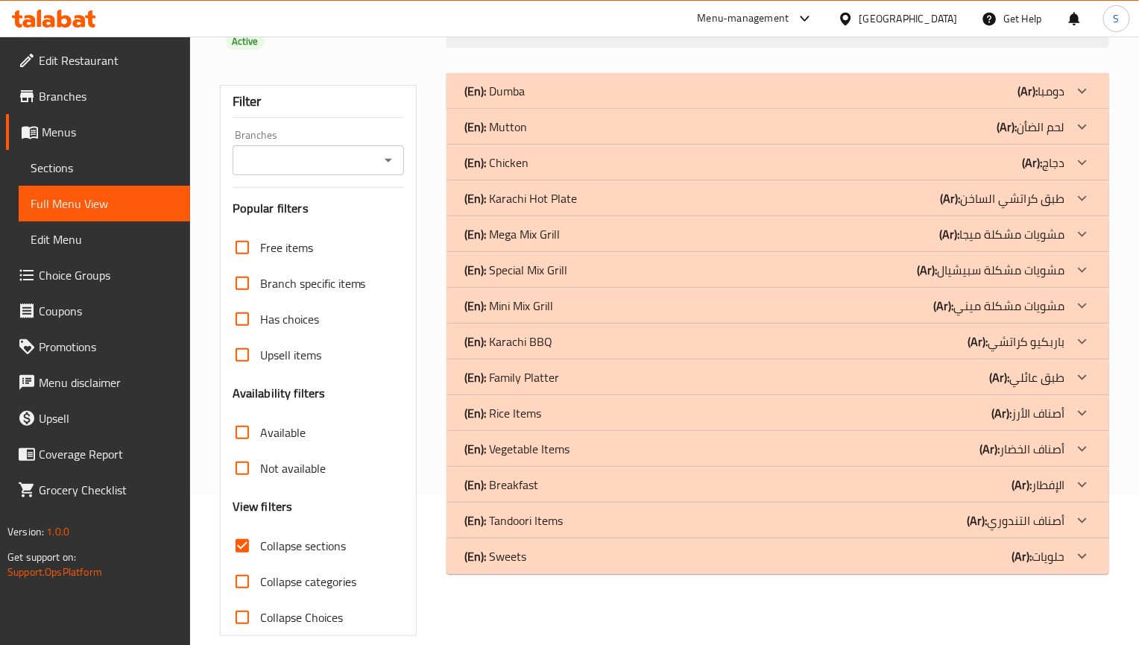
click at [524, 100] on p "(En): Vegetable Items" at bounding box center [494, 91] width 60 height 18
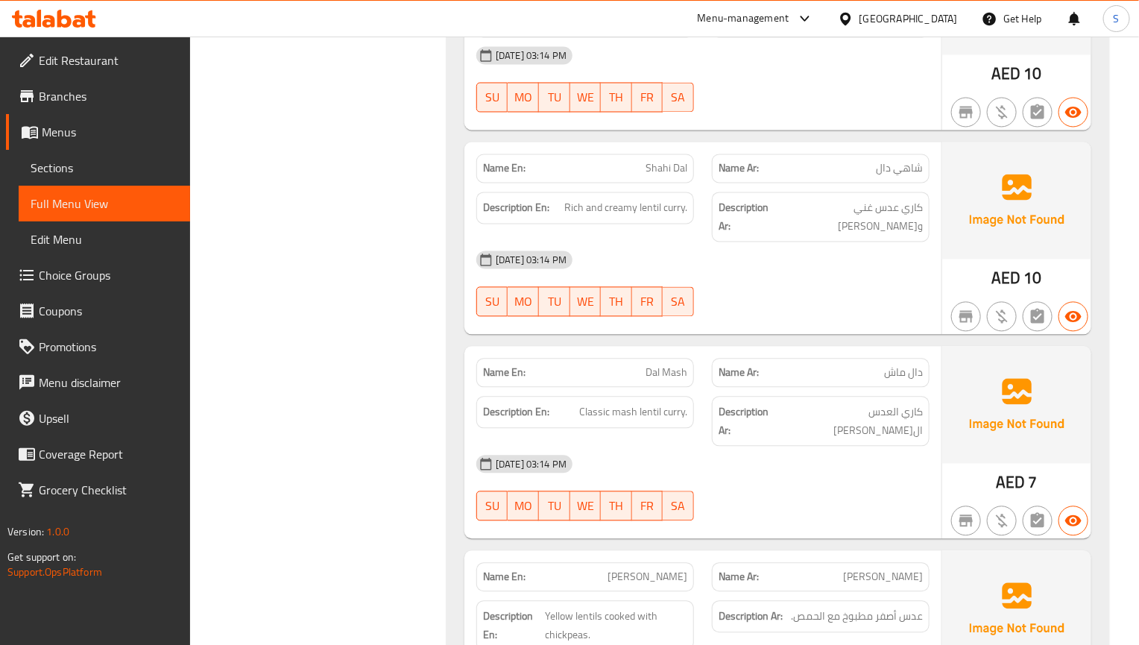
scroll to position [1344, 0]
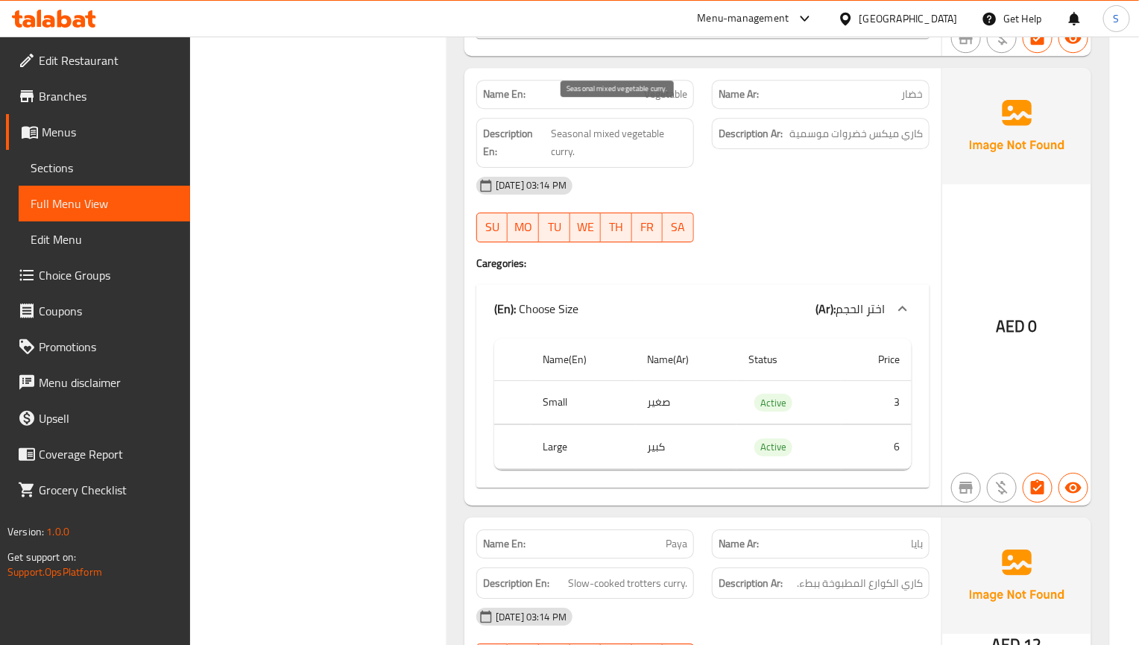
scroll to position [4152, 0]
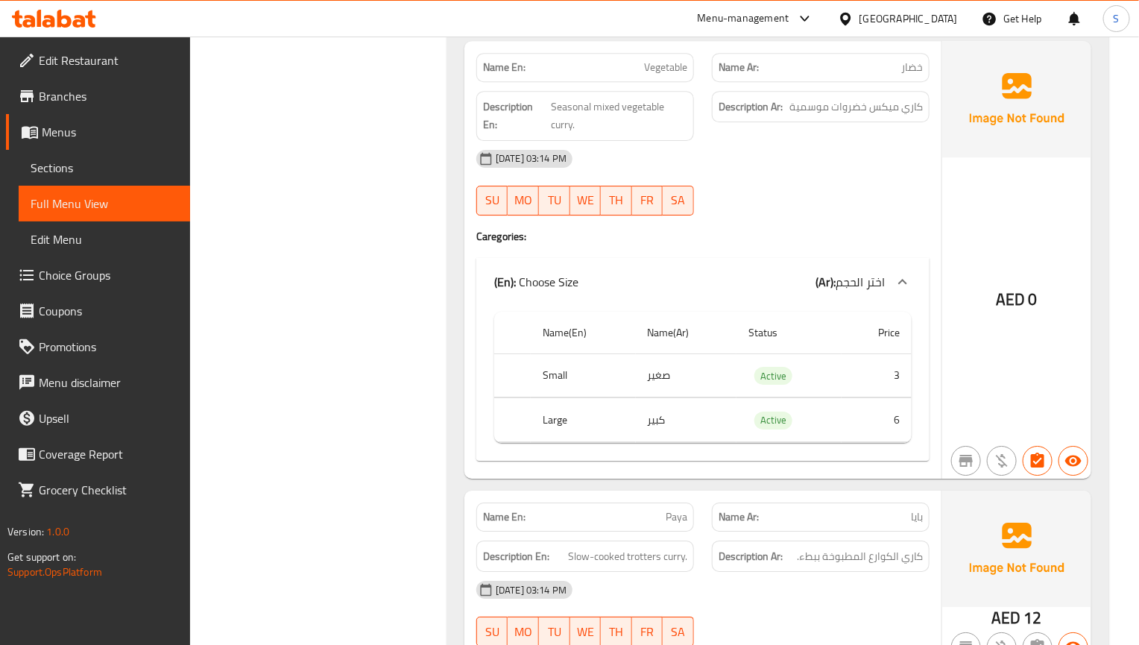
click at [938, 141] on div "[DATE] 03:14 PM" at bounding box center [702, 159] width 471 height 36
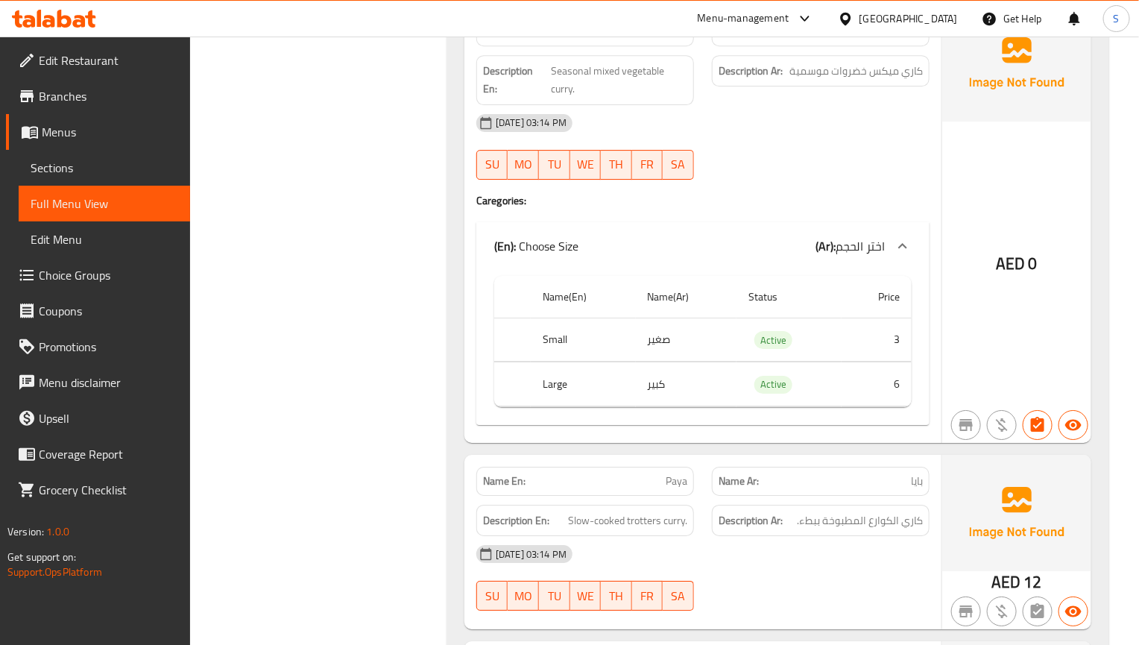
scroll to position [4376, 0]
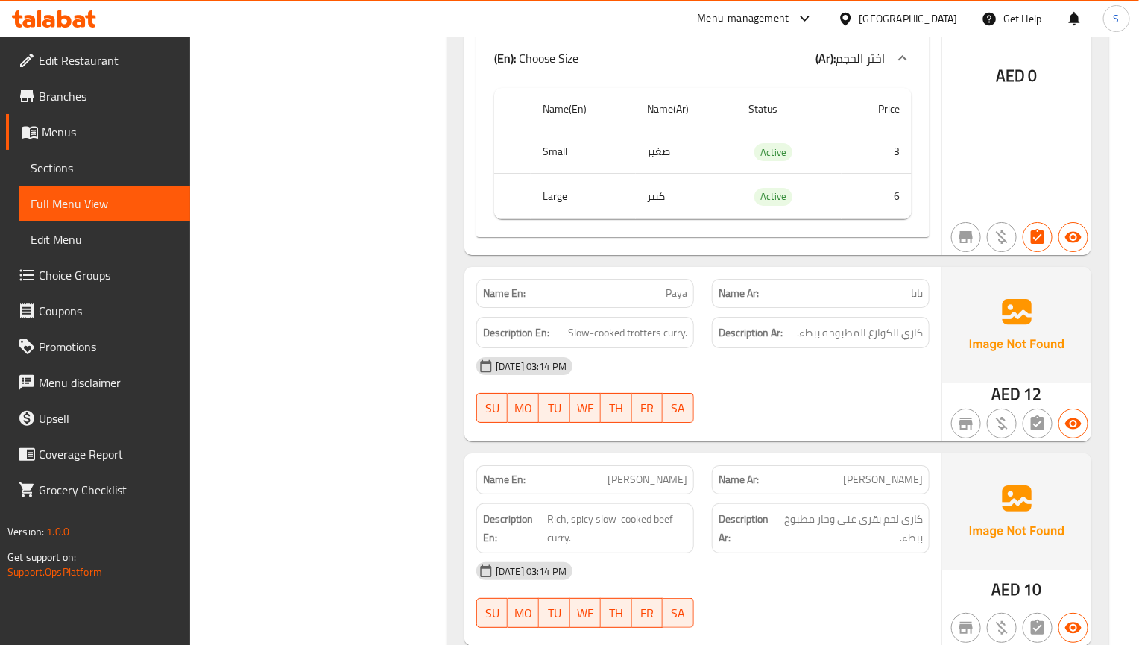
click at [669, 285] on span "Paya" at bounding box center [677, 293] width 22 height 16
copy span "Paya"
click at [672, 285] on span "Paya" at bounding box center [677, 293] width 22 height 16
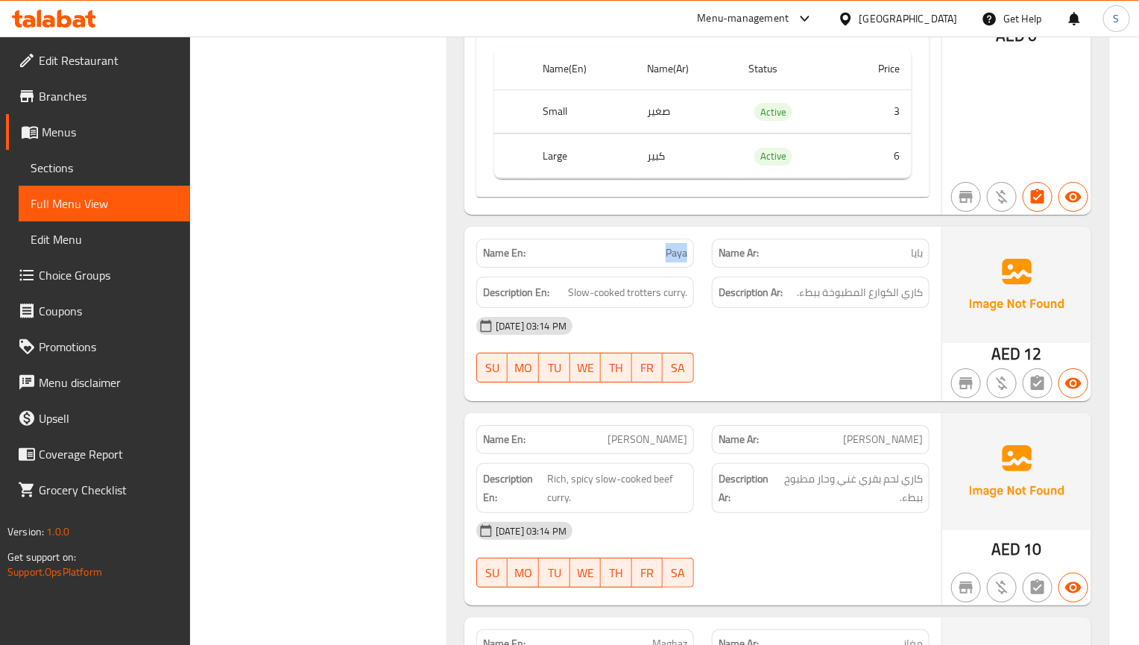
scroll to position [4487, 0]
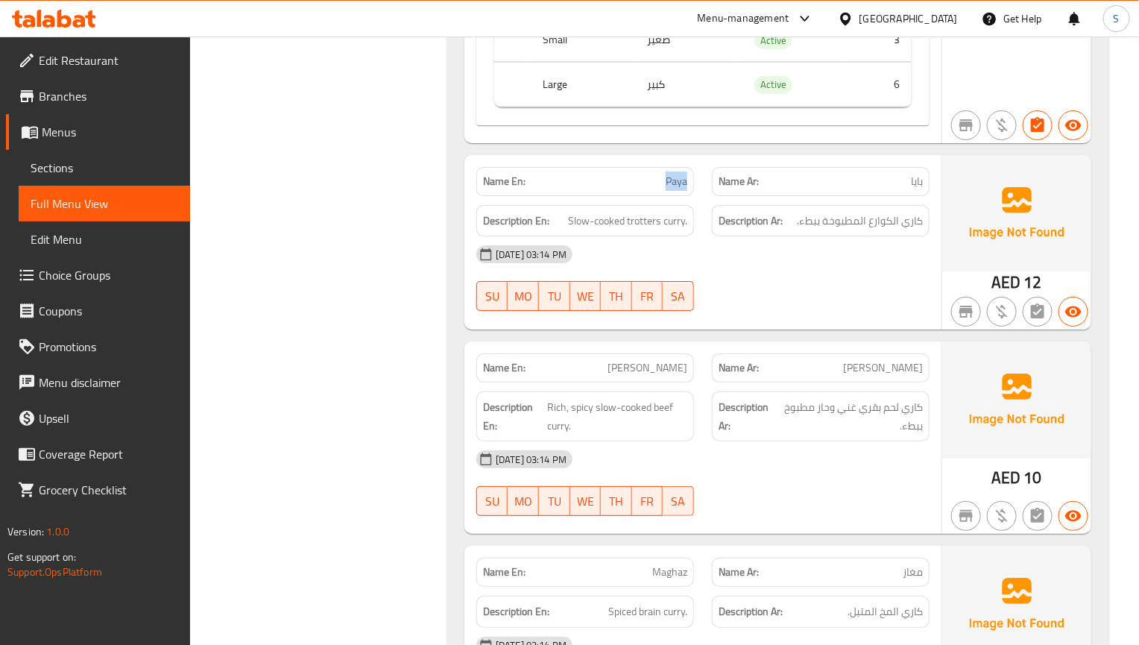
click at [839, 441] on div "[DATE] 03:14 PM" at bounding box center [702, 459] width 471 height 36
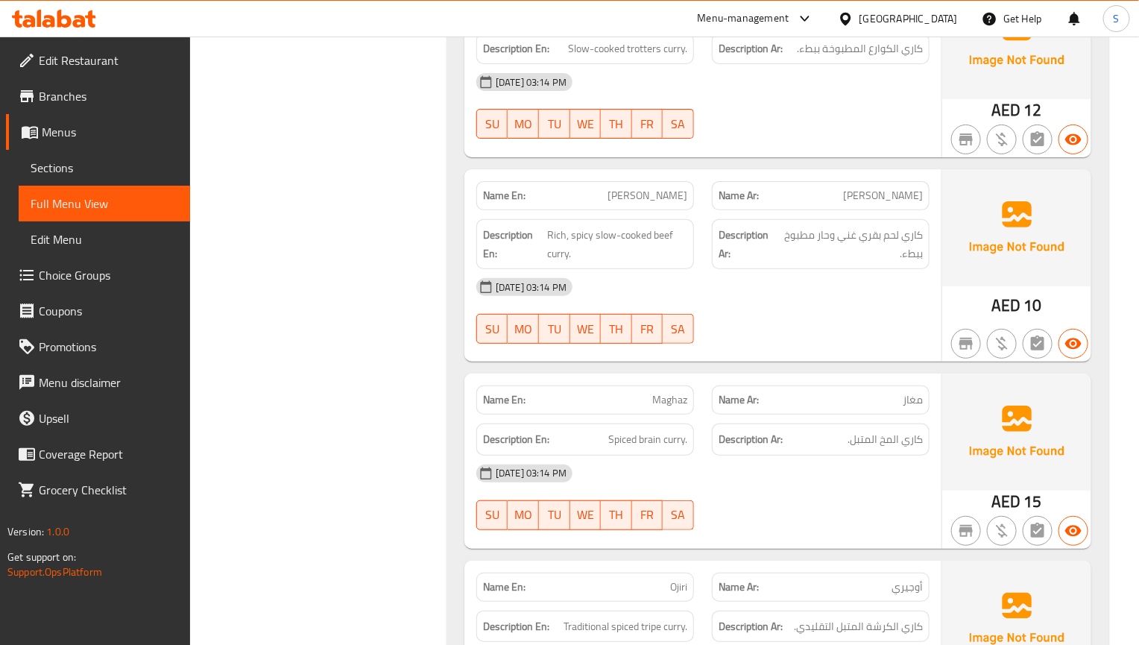
scroll to position [4711, 0]
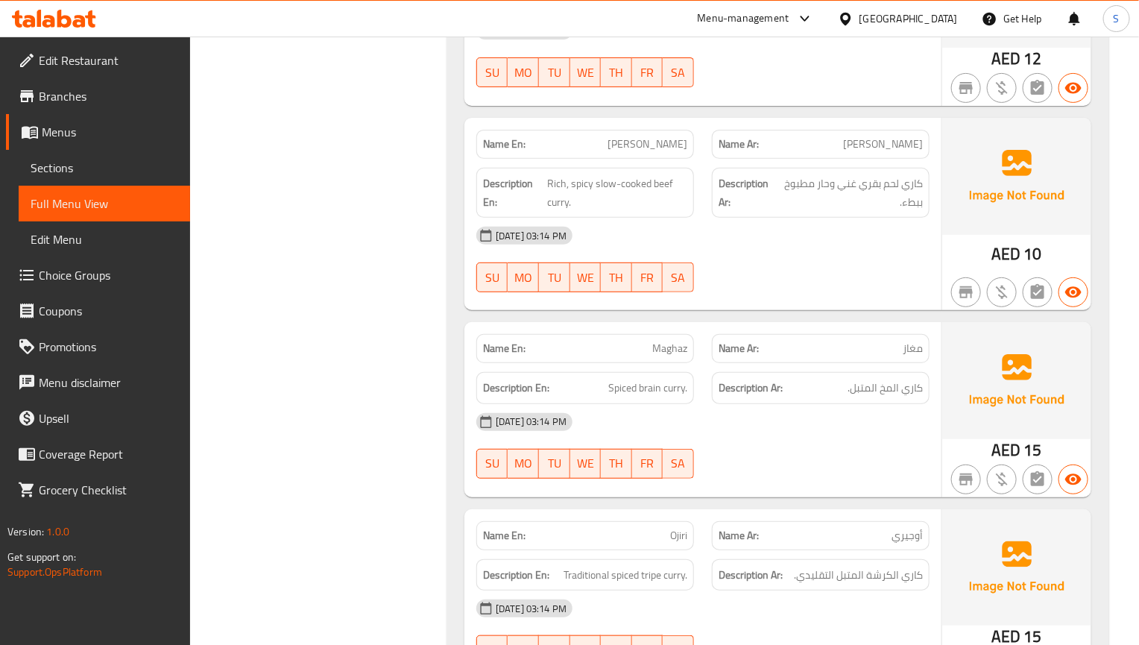
click at [977, 379] on img at bounding box center [1016, 380] width 149 height 116
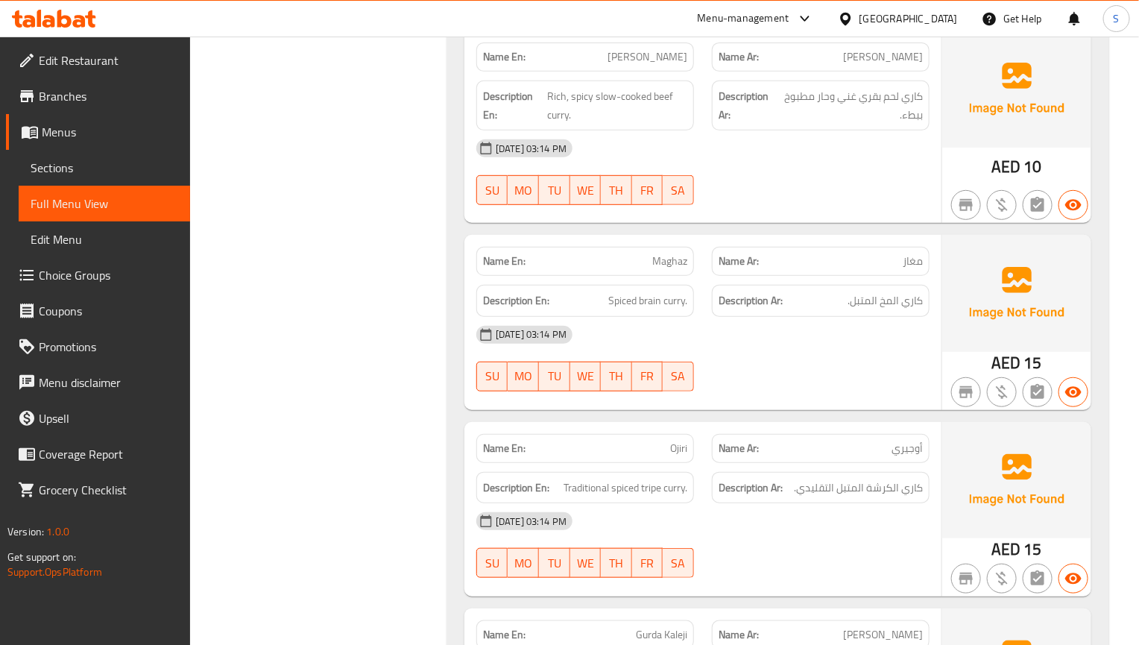
scroll to position [4823, 0]
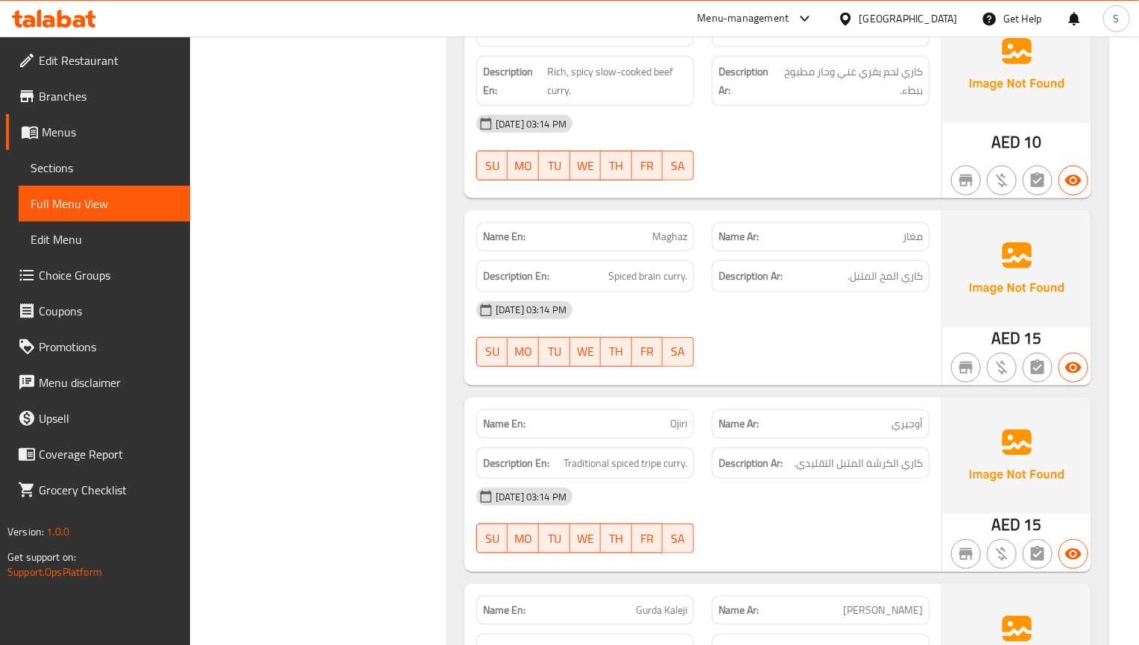
click at [660, 229] on span "Maghaz" at bounding box center [669, 237] width 35 height 16
copy span "Maghaz"
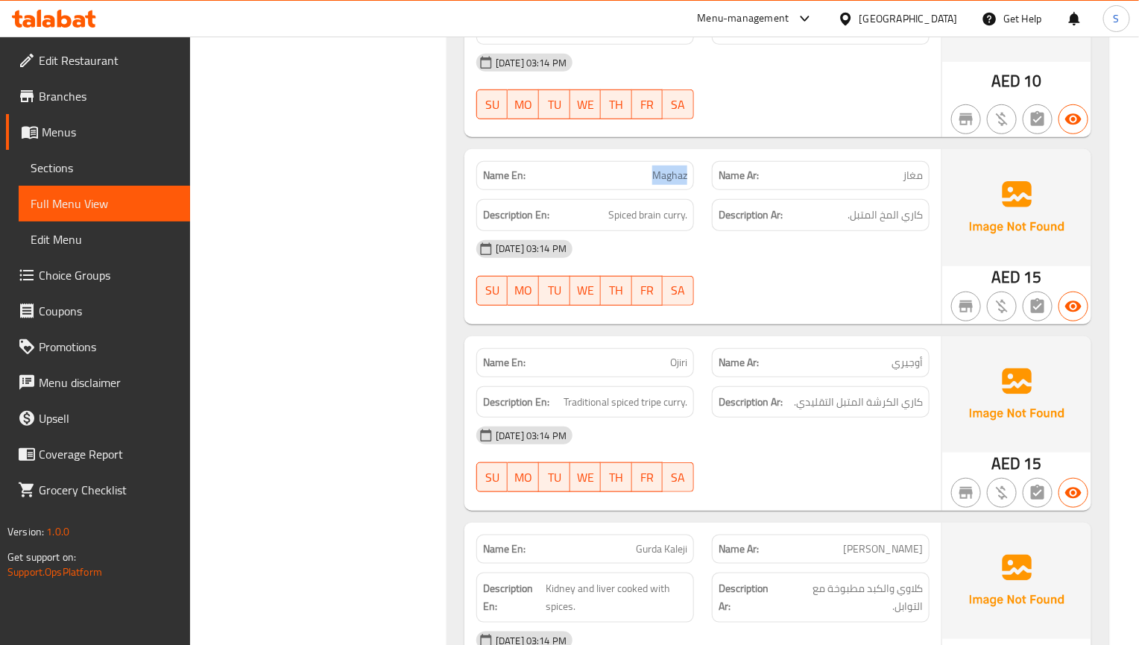
scroll to position [4935, 0]
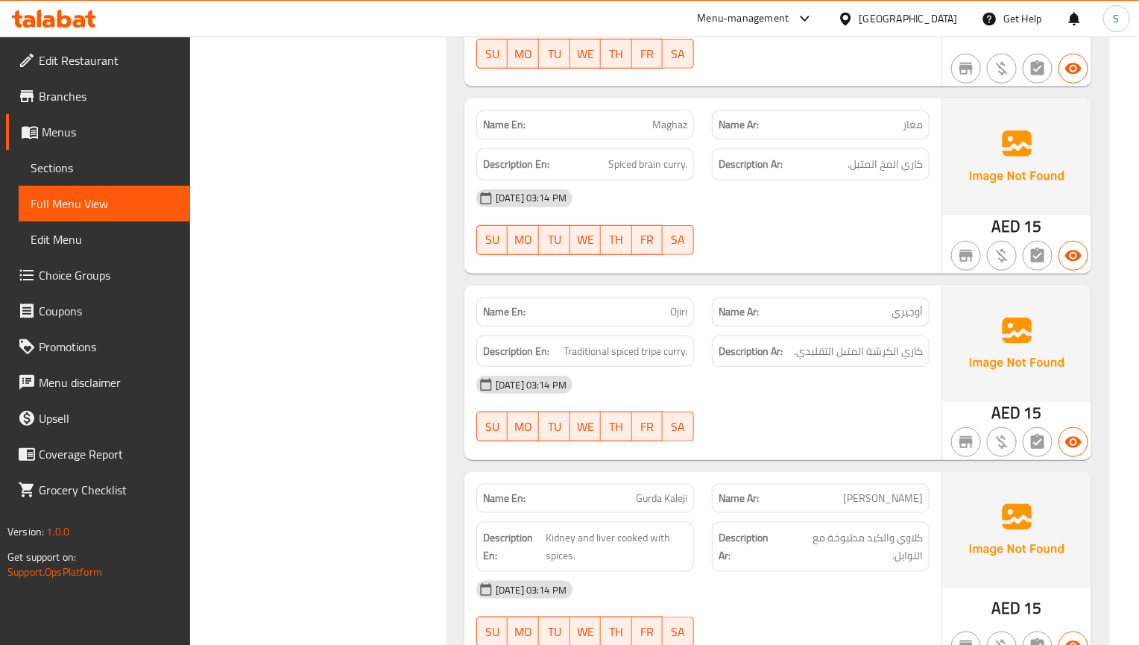
click at [906, 369] on div "[DATE] 03:14 PM" at bounding box center [702, 385] width 471 height 36
click at [770, 345] on strong "Description Ar:" at bounding box center [750, 351] width 64 height 19
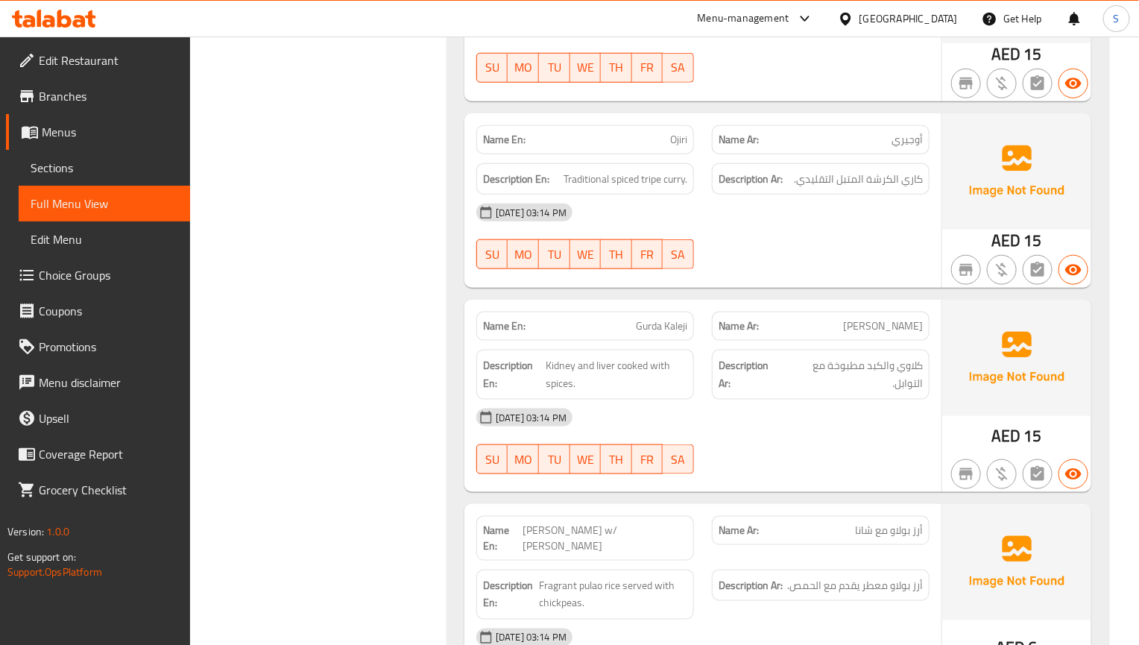
scroll to position [5158, 0]
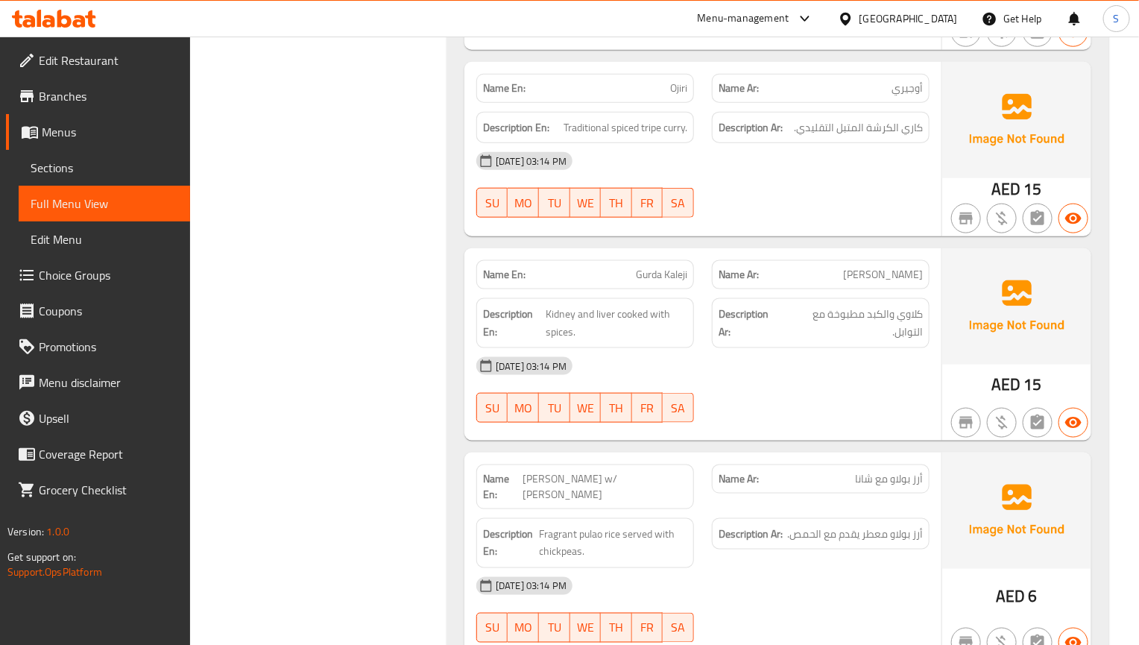
click at [662, 267] on span "Gurda Kaleji" at bounding box center [661, 275] width 51 height 16
copy span "Gurda Kaleji"
click at [935, 349] on div "[DATE] 03:14 PM" at bounding box center [702, 366] width 471 height 36
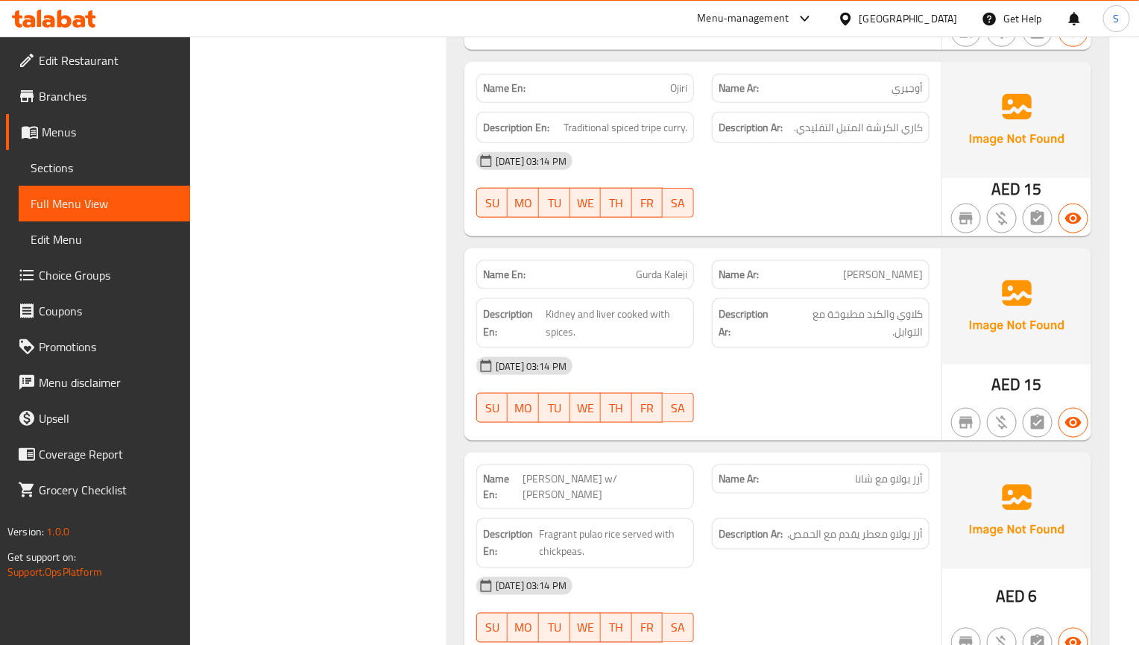
click at [835, 380] on div "[DATE] 03:14 PM SU MO TU WE TH FR SA" at bounding box center [702, 389] width 471 height 83
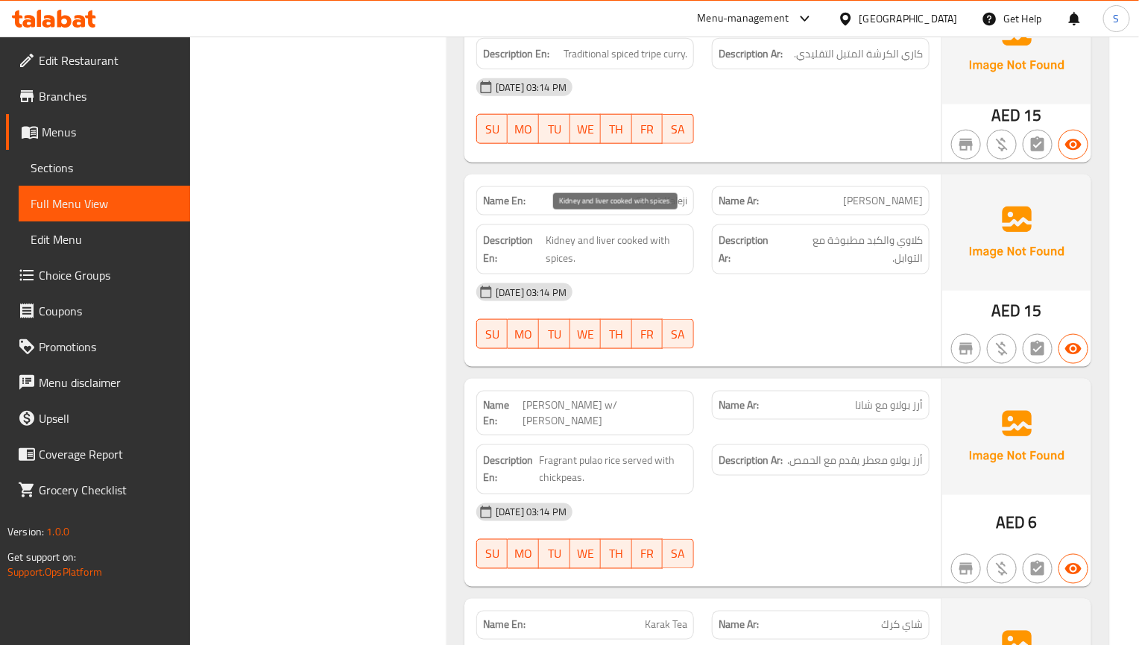
scroll to position [5270, 0]
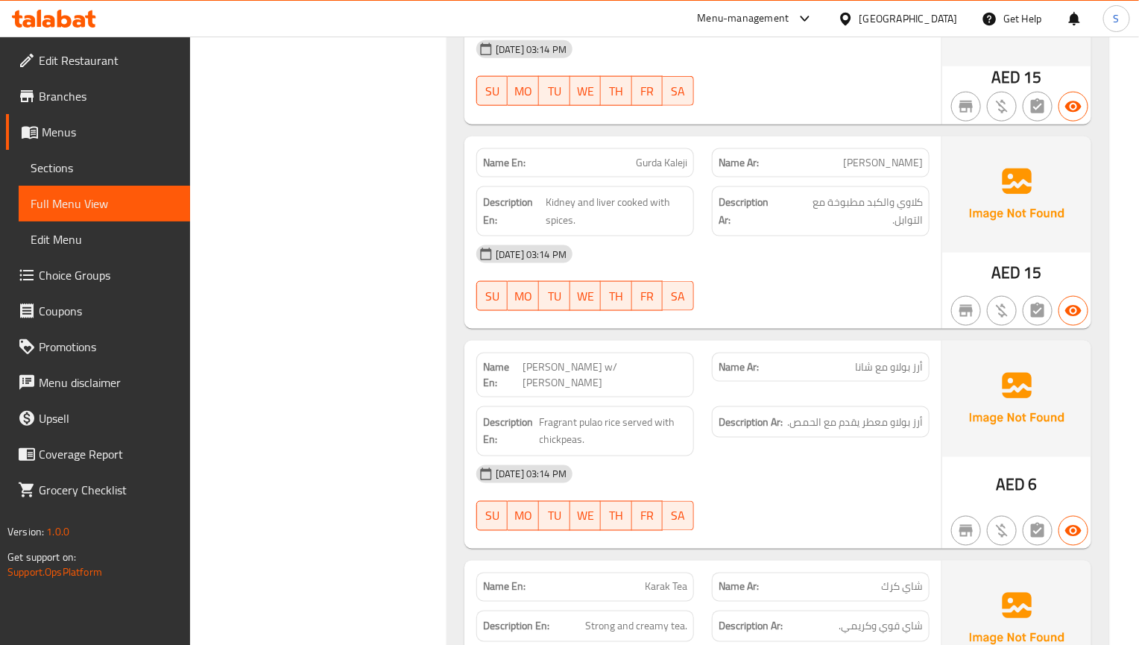
click at [660, 361] on span "[PERSON_NAME] w/ [PERSON_NAME]" at bounding box center [604, 374] width 165 height 31
copy span "[PERSON_NAME] w/ [PERSON_NAME]"
click at [839, 456] on div "[DATE] 03:14 PM" at bounding box center [702, 474] width 471 height 36
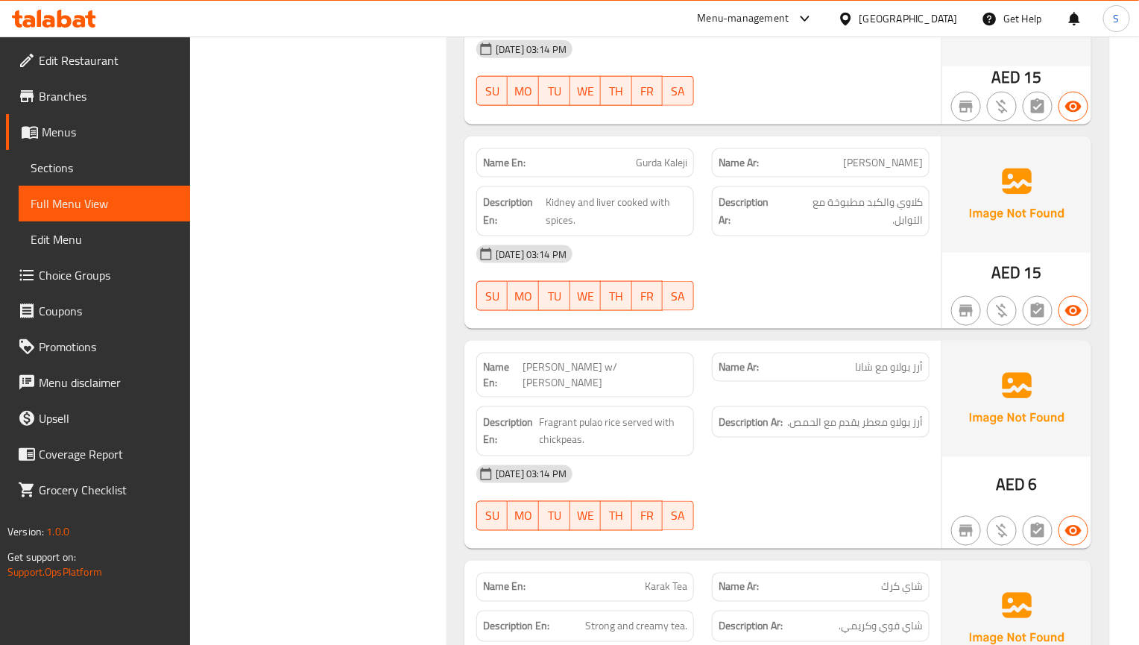
scroll to position [5494, 0]
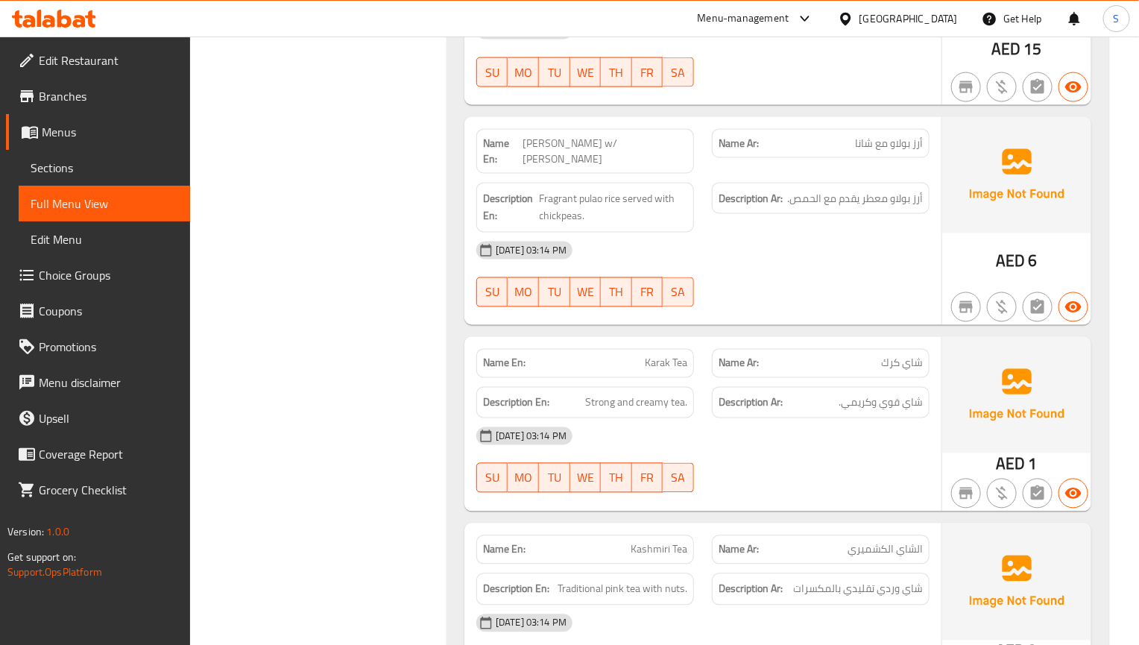
click at [689, 423] on div "[DATE] 03:14 PM" at bounding box center [702, 436] width 471 height 36
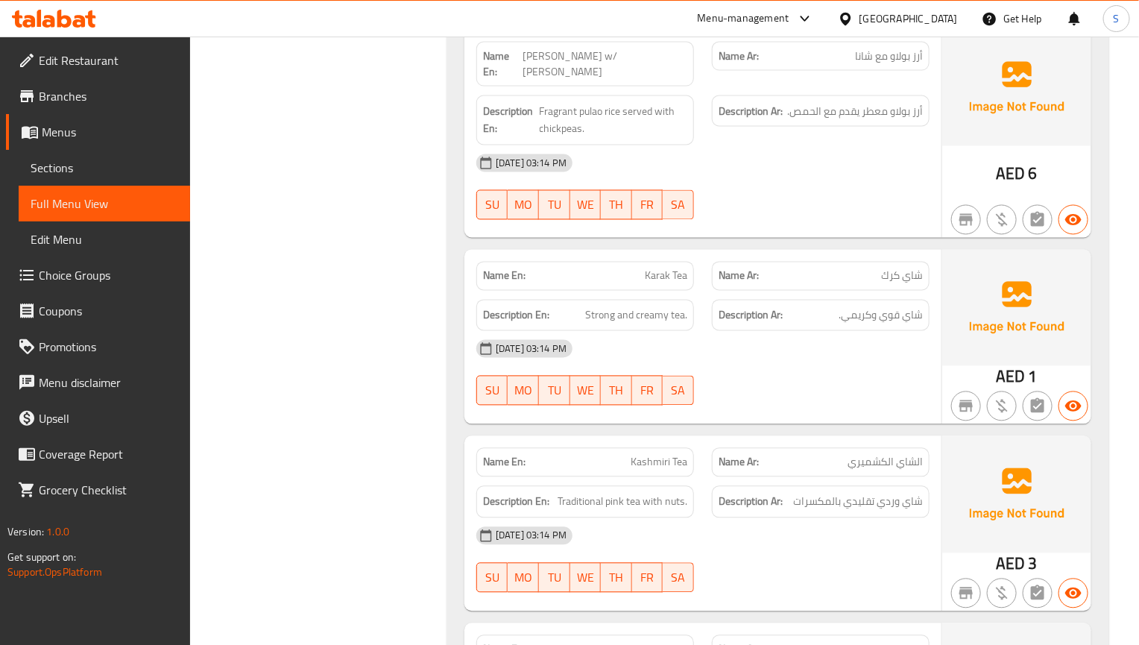
scroll to position [5717, 0]
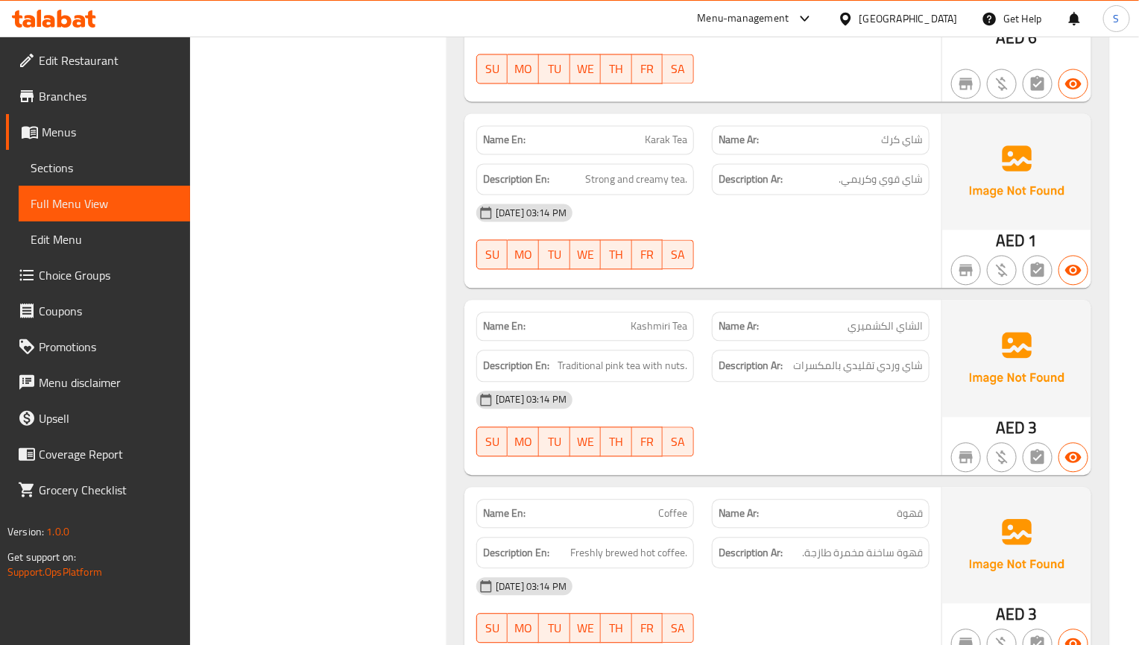
click at [745, 356] on strong "Description Ar:" at bounding box center [750, 365] width 64 height 19
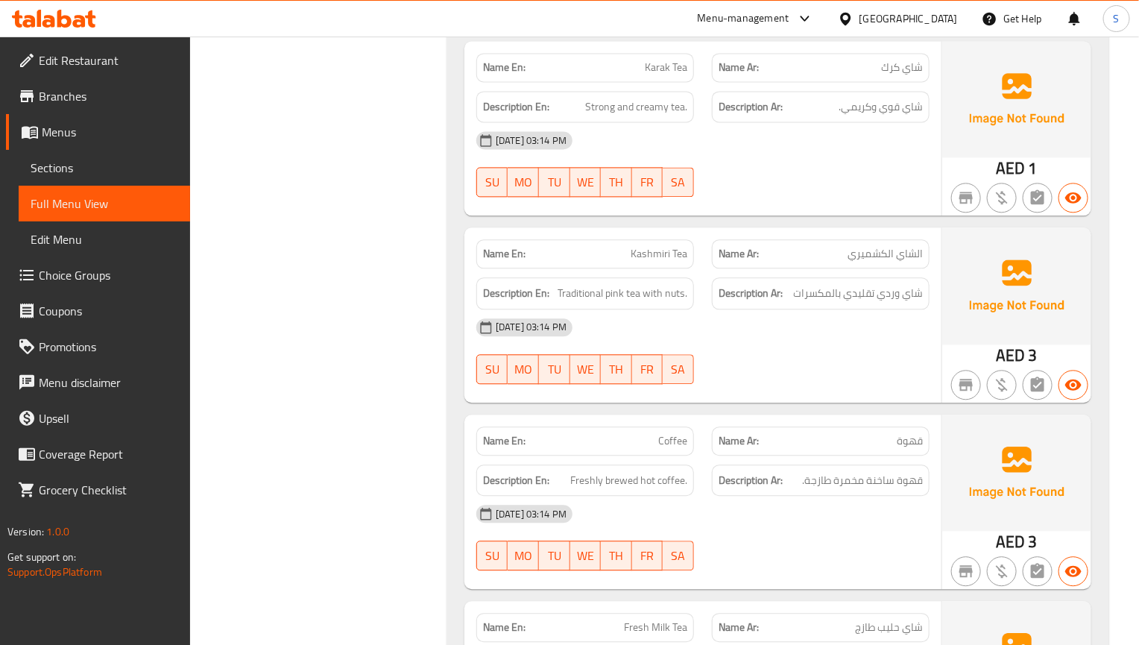
scroll to position [5829, 0]
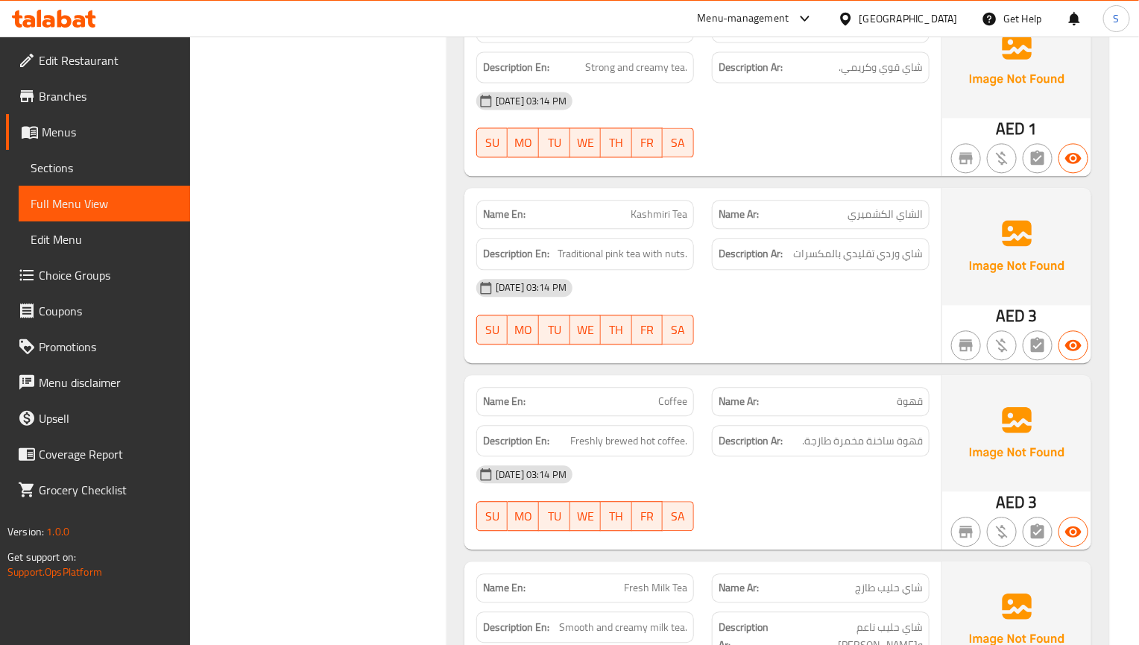
click at [846, 335] on div at bounding box center [821, 344] width 236 height 18
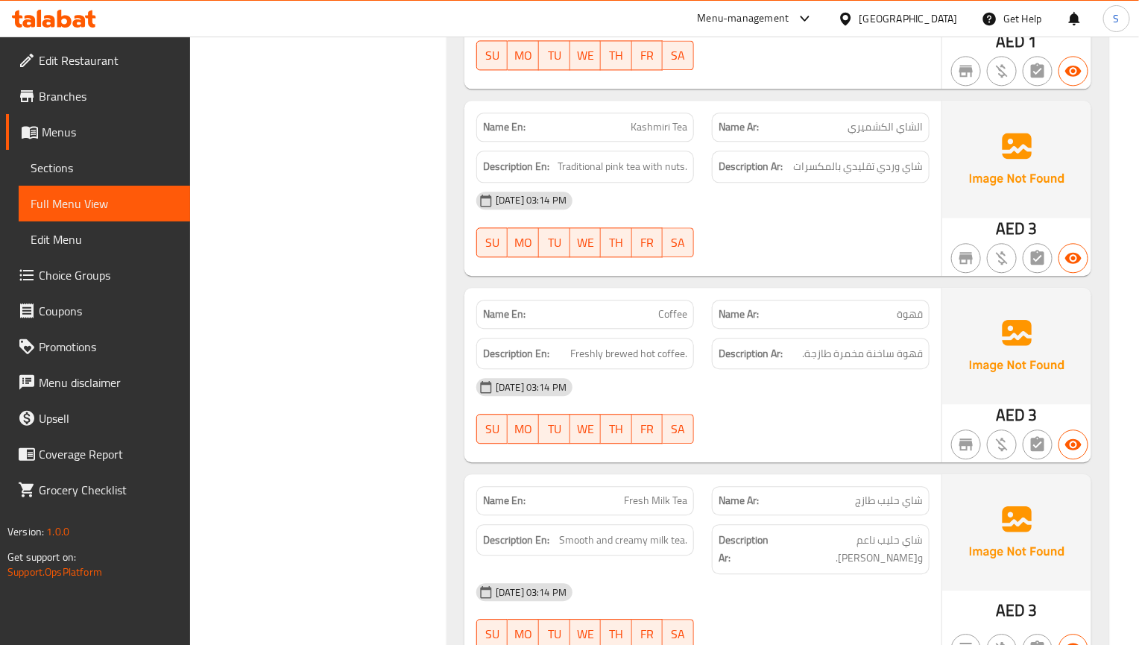
scroll to position [5941, 0]
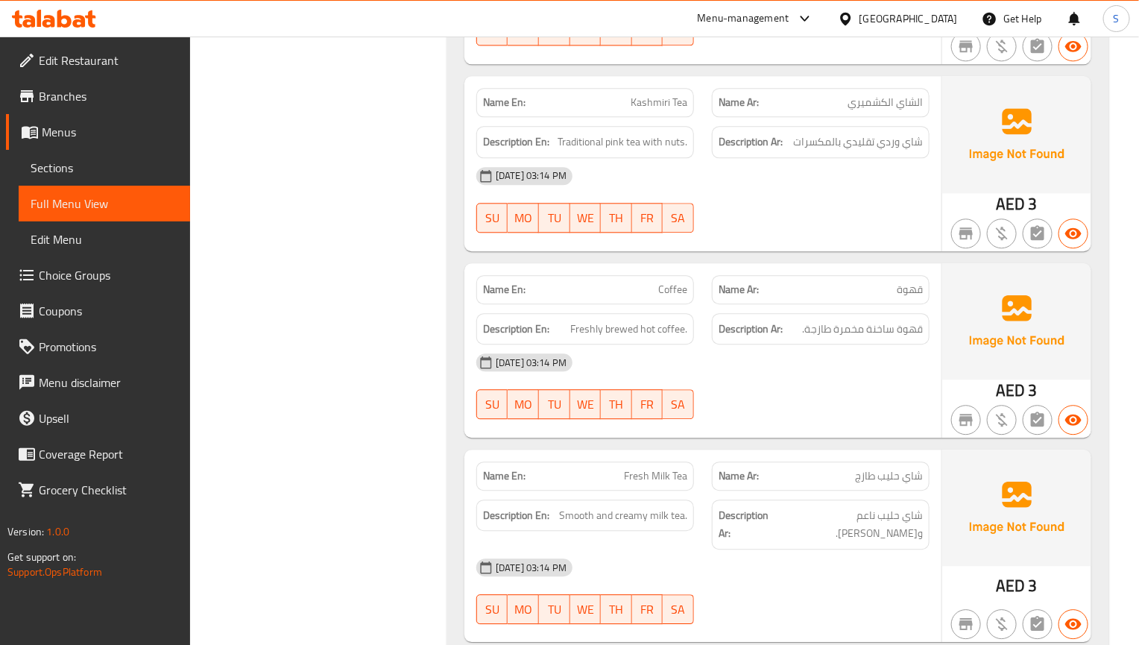
click at [953, 338] on img at bounding box center [1016, 321] width 149 height 116
click at [857, 344] on div "[DATE] 03:14 PM" at bounding box center [702, 362] width 471 height 36
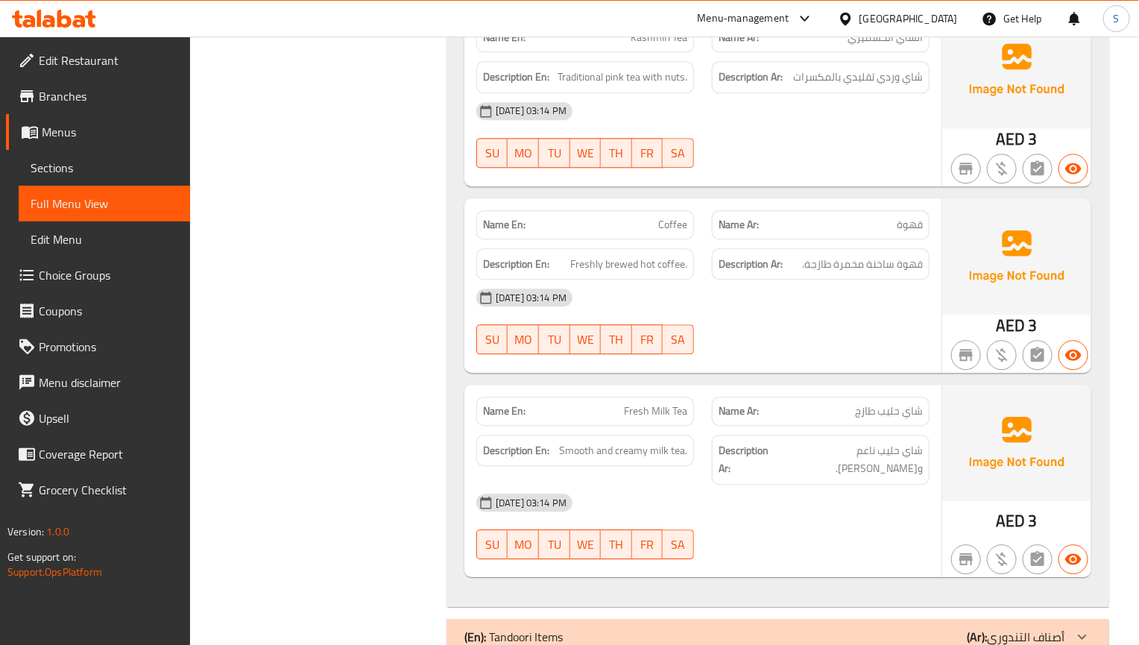
scroll to position [6041, 0]
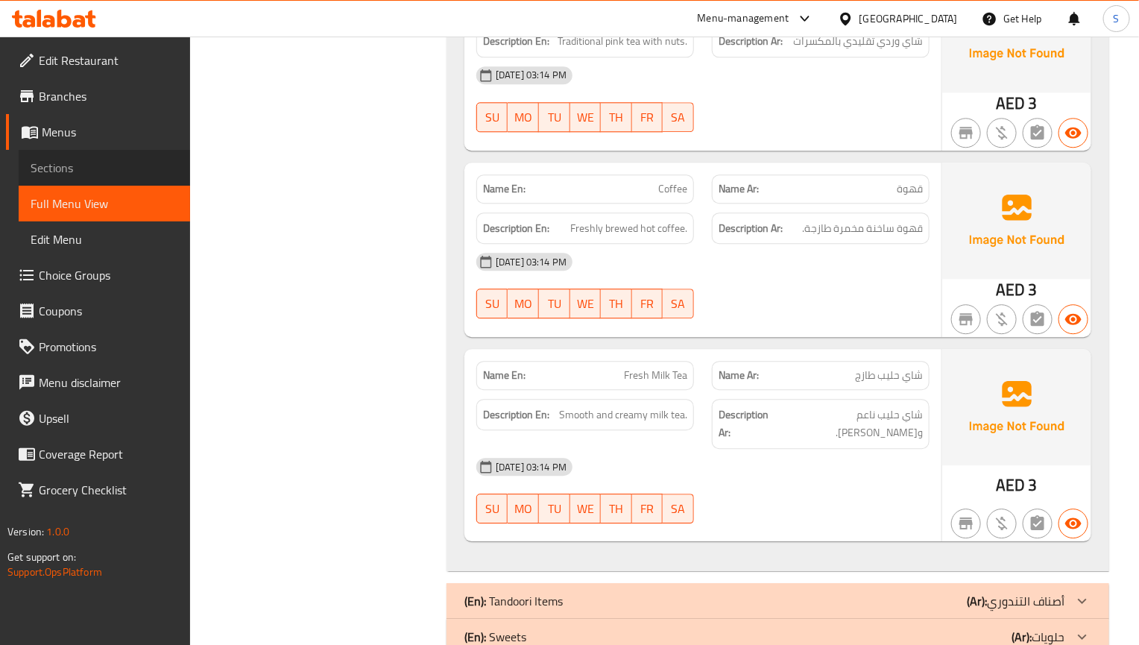
click at [130, 172] on span "Sections" at bounding box center [105, 168] width 148 height 18
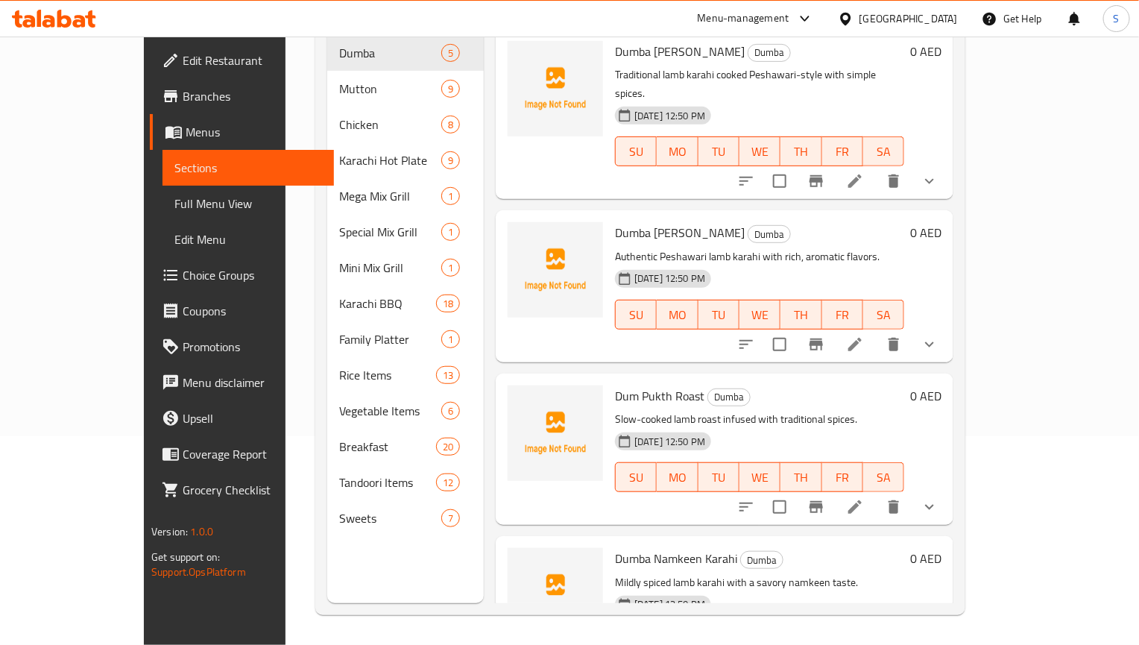
scroll to position [209, 0]
click at [174, 199] on span "Full Menu View" at bounding box center [248, 204] width 148 height 18
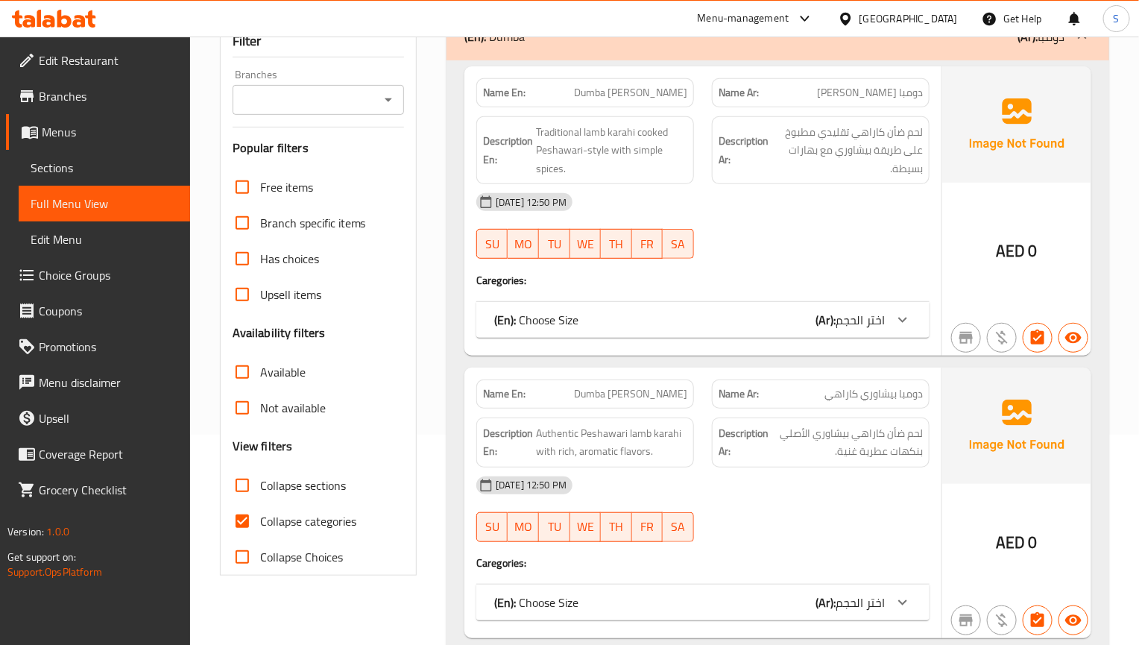
scroll to position [320, 0]
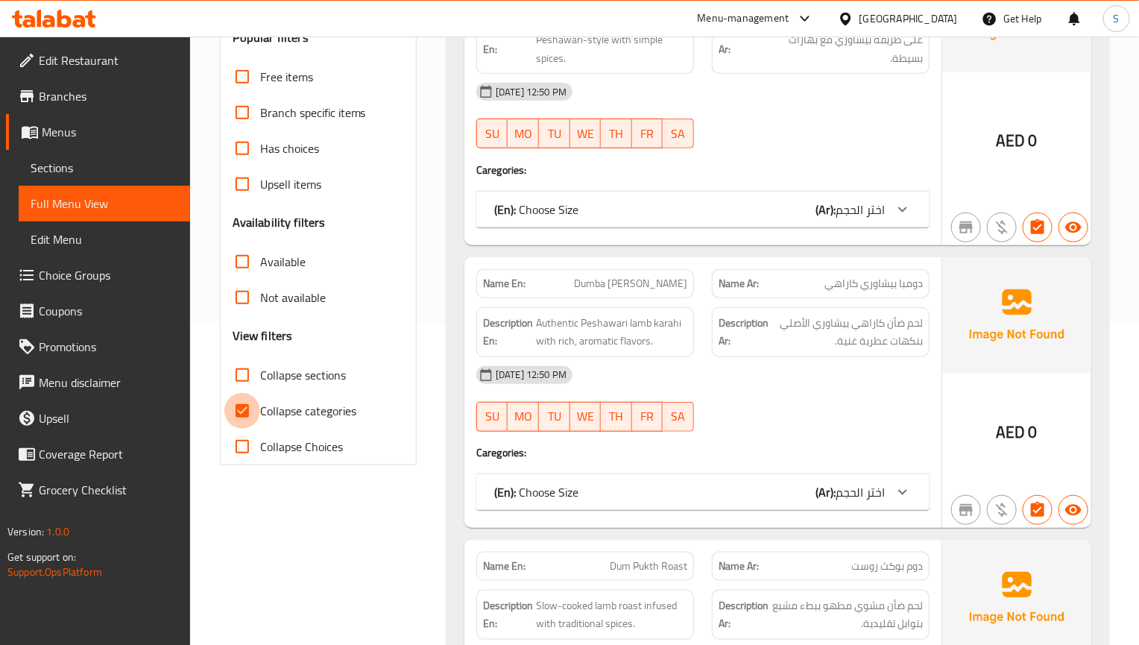
click at [230, 396] on input "Collapse categories" at bounding box center [242, 411] width 36 height 36
checkbox input "false"
click at [238, 360] on input "Collapse sections" at bounding box center [242, 375] width 36 height 36
checkbox input "true"
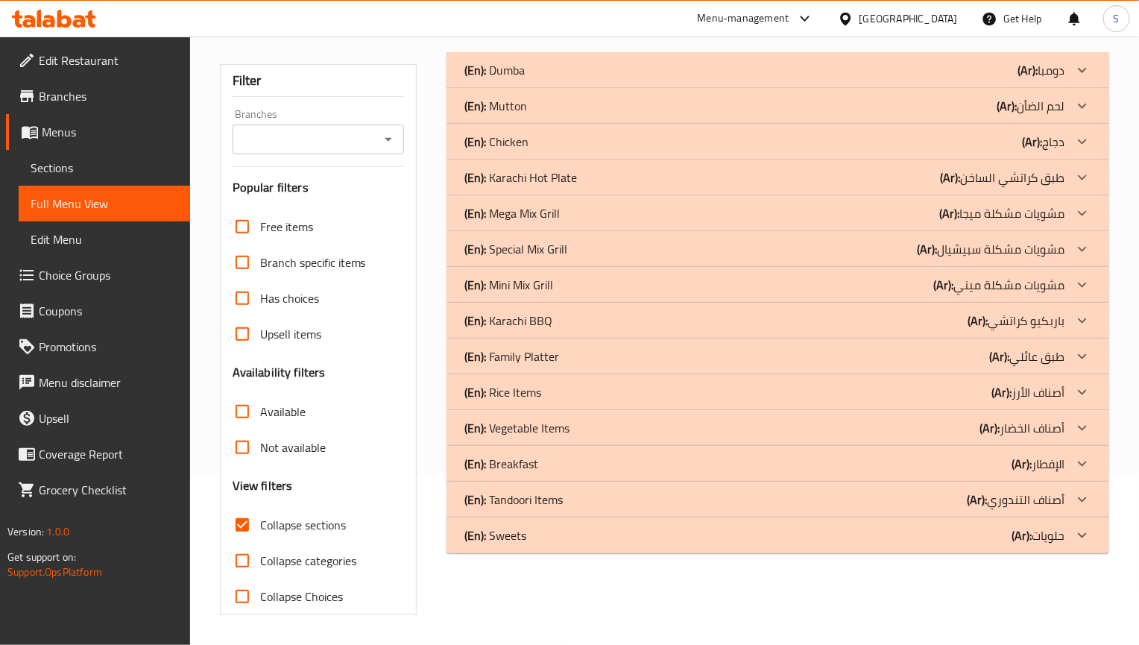
scroll to position [150, 0]
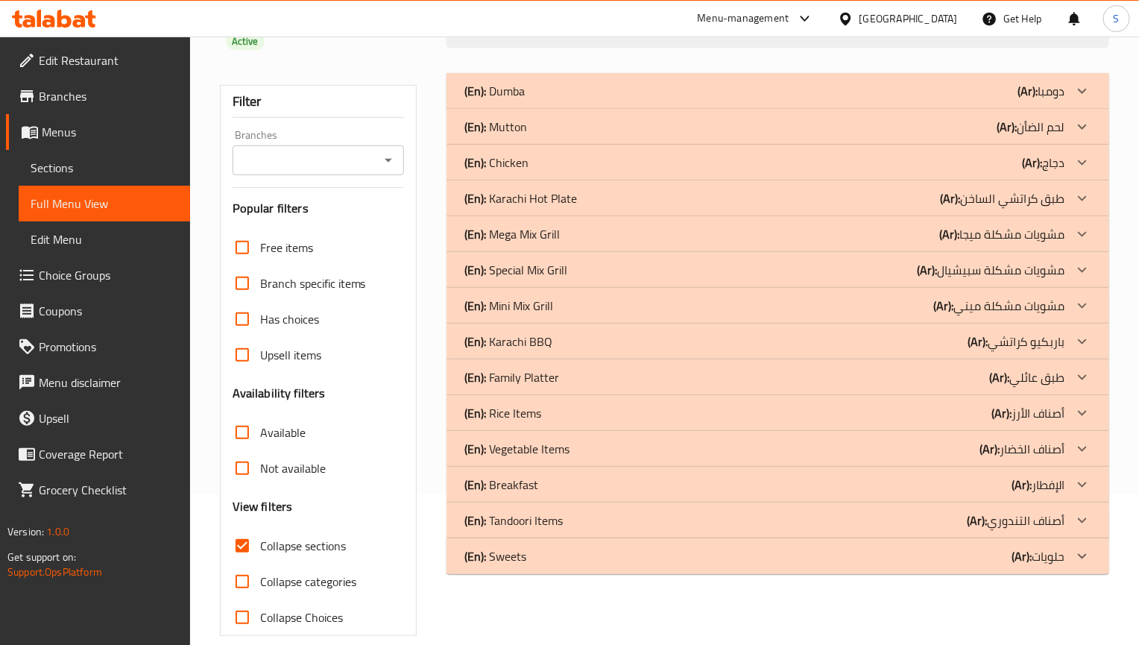
drag, startPoint x: 848, startPoint y: 496, endPoint x: 676, endPoint y: 369, distance: 214.2
click at [848, 100] on div "(En): Tandoori Items (Ar): أصناف التندوري" at bounding box center [764, 91] width 600 height 18
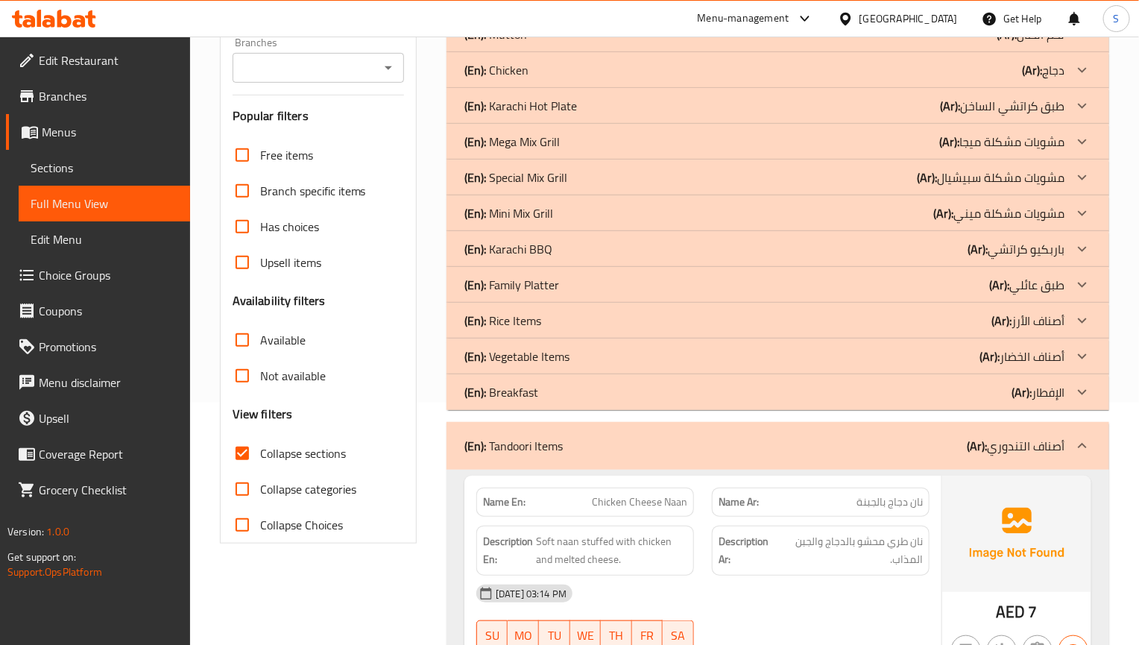
scroll to position [485, 0]
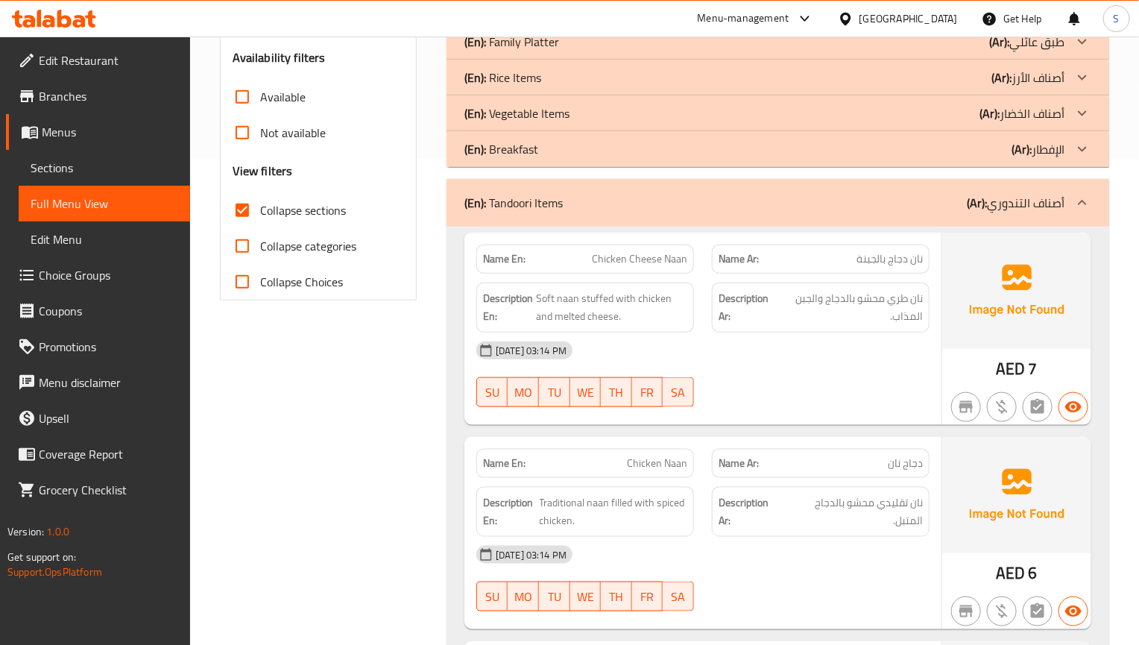
click at [871, 397] on div "Name En: Chicken Cheese Naan Name Ar: نان دجاج بالجبنة Description En: Soft naa…" at bounding box center [702, 329] width 477 height 192
click at [778, 332] on div "[DATE] 03:14 PM" at bounding box center [702, 350] width 471 height 36
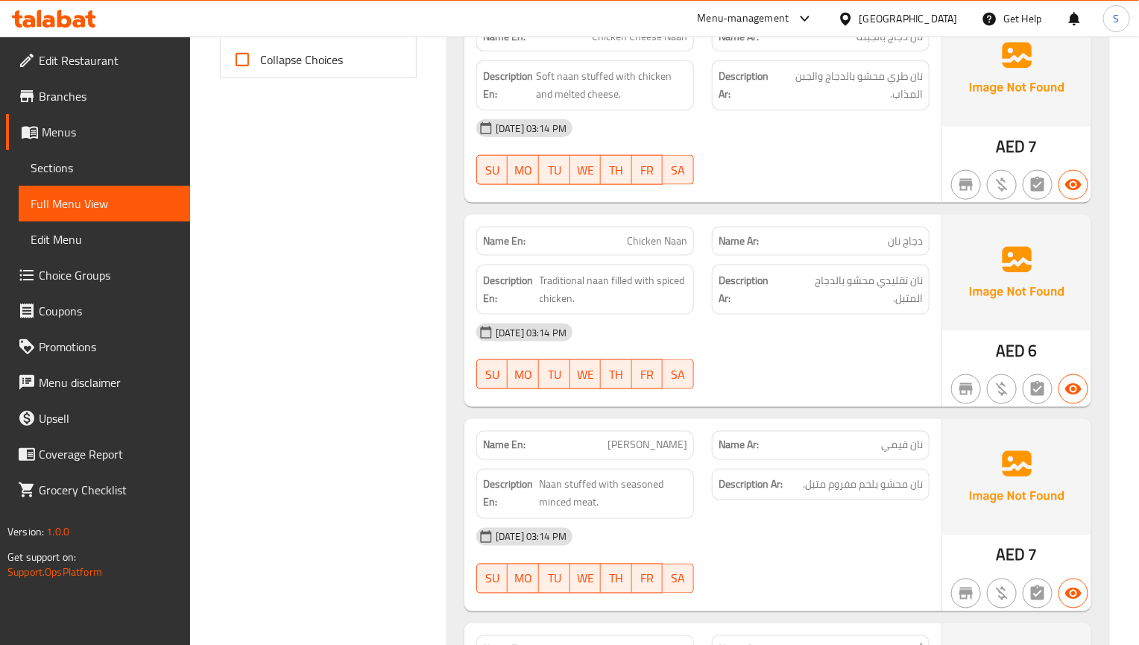
scroll to position [709, 0]
click at [893, 318] on div "[DATE] 03:14 PM" at bounding box center [702, 331] width 471 height 36
click at [747, 323] on div "[DATE] 03:14 PM" at bounding box center [702, 331] width 471 height 36
click at [821, 517] on div "[DATE] 03:14 PM" at bounding box center [702, 535] width 471 height 36
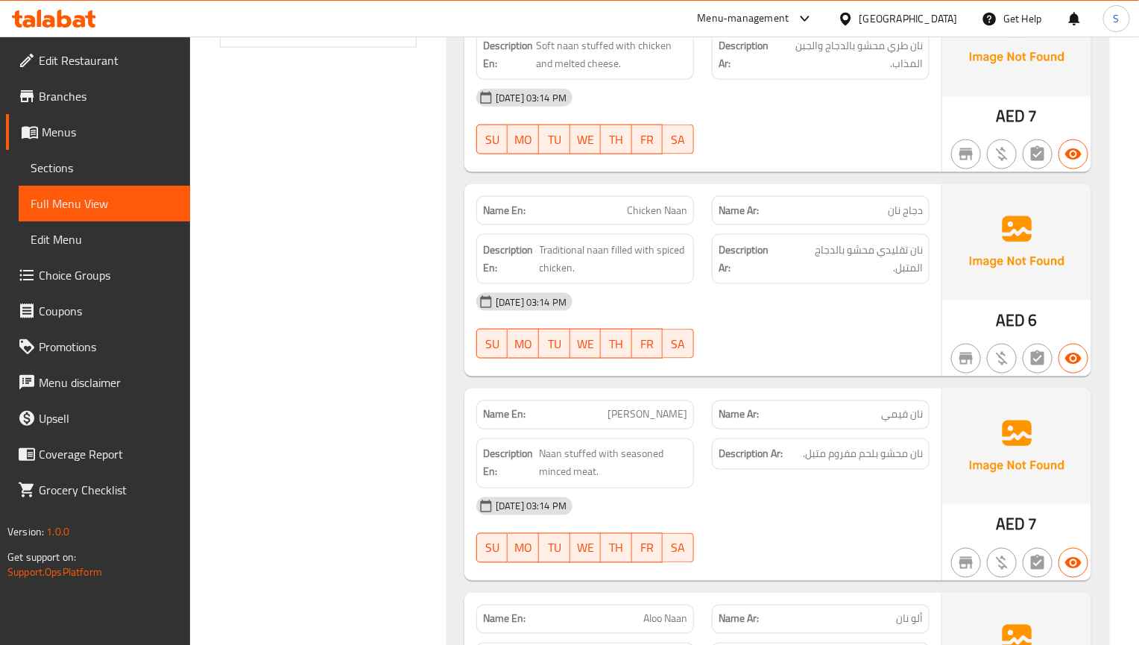
scroll to position [821, 0]
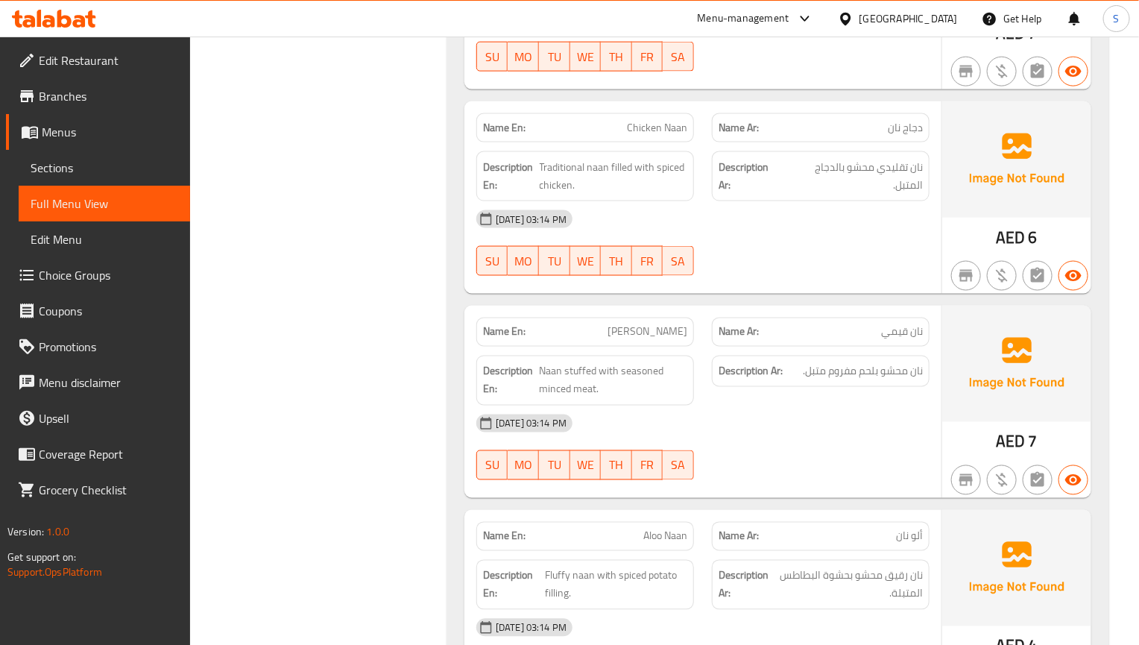
click at [830, 434] on div "[DATE] 03:14 PM SU MO TU WE TH FR SA" at bounding box center [702, 446] width 471 height 83
click at [890, 347] on div "Description Ar: نان محشو بلحم مفروم متبل." at bounding box center [821, 381] width 236 height 68
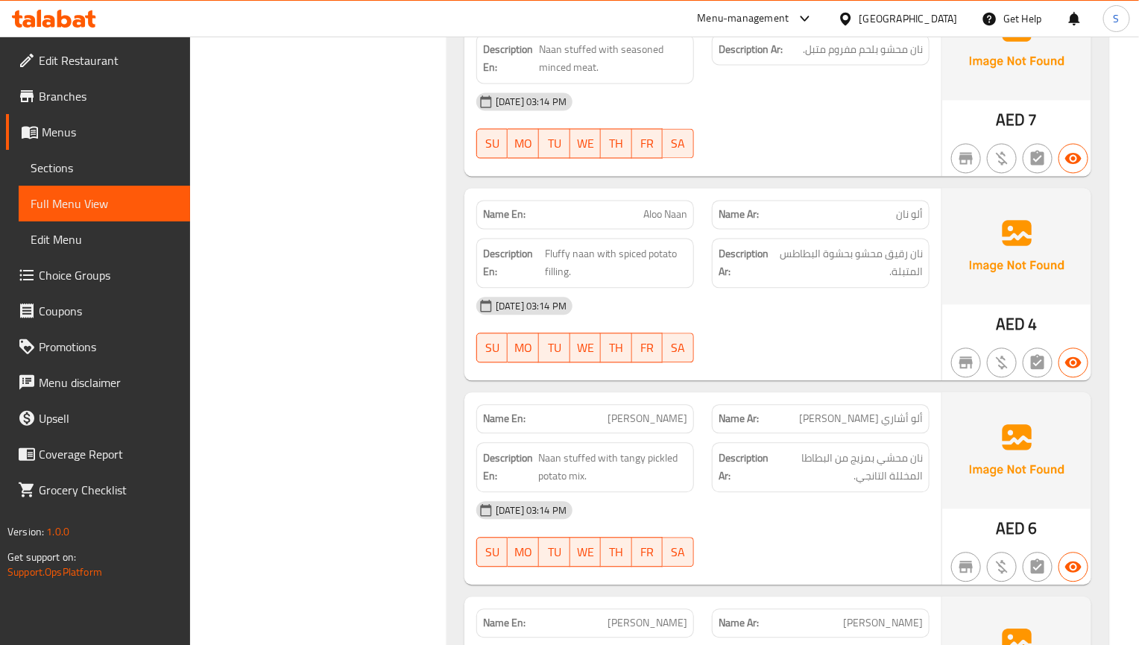
scroll to position [1156, 0]
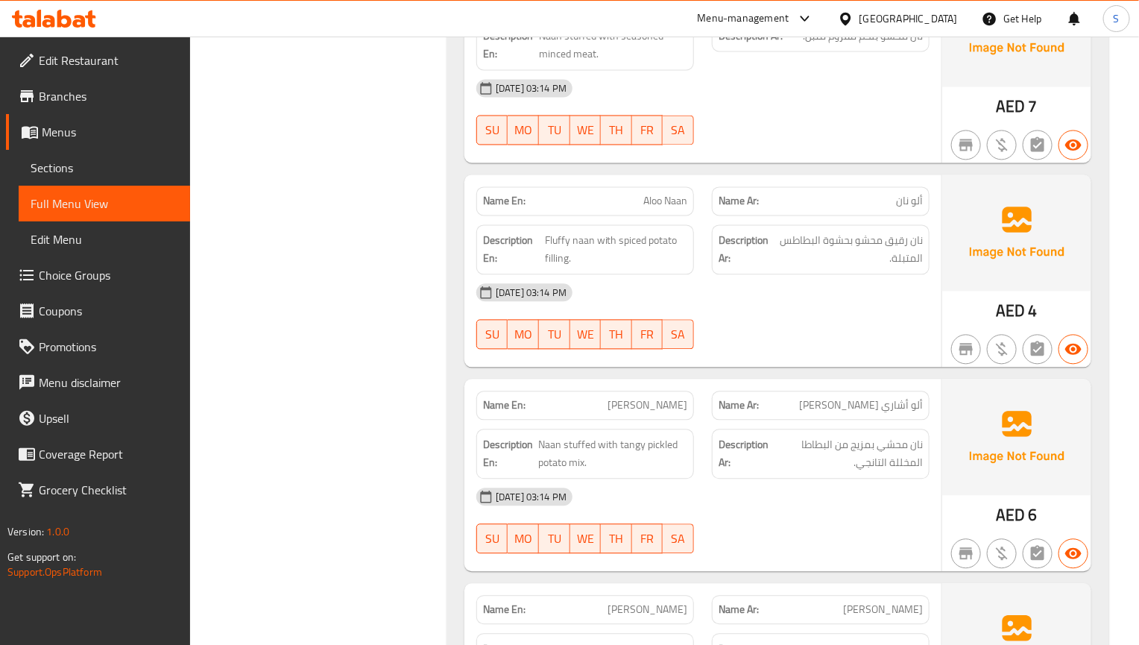
click at [921, 397] on span "ألو أشاري [PERSON_NAME]" at bounding box center [861, 405] width 124 height 16
click at [850, 398] on div "Name Ar: ألو أشاري نان" at bounding box center [821, 405] width 218 height 29
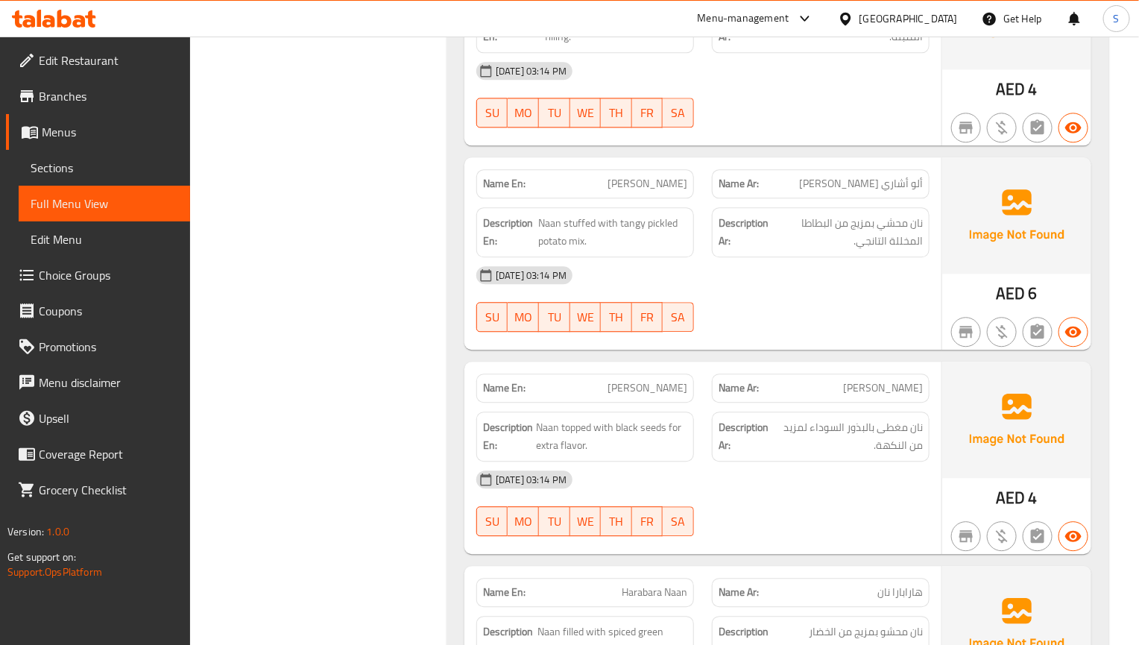
scroll to position [1380, 0]
click at [955, 338] on div "Name En: Chicken Cheese Naan Name Ar: نان دجاج بالجبنة Description En: Soft naa…" at bounding box center [777, 569] width 663 height 2474
click at [825, 300] on div "[DATE] 03:14 PM SU MO TU WE TH FR SA" at bounding box center [702, 296] width 471 height 83
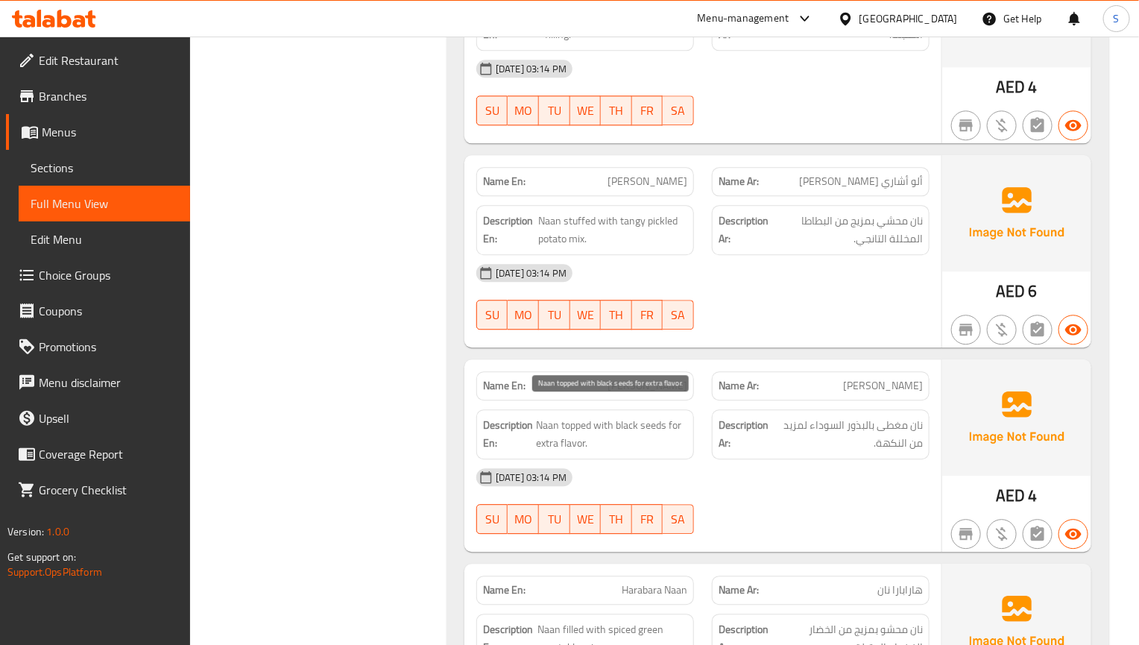
click at [629, 416] on span "Naan topped with black seeds for extra flavor." at bounding box center [611, 434] width 151 height 37
copy span "black"
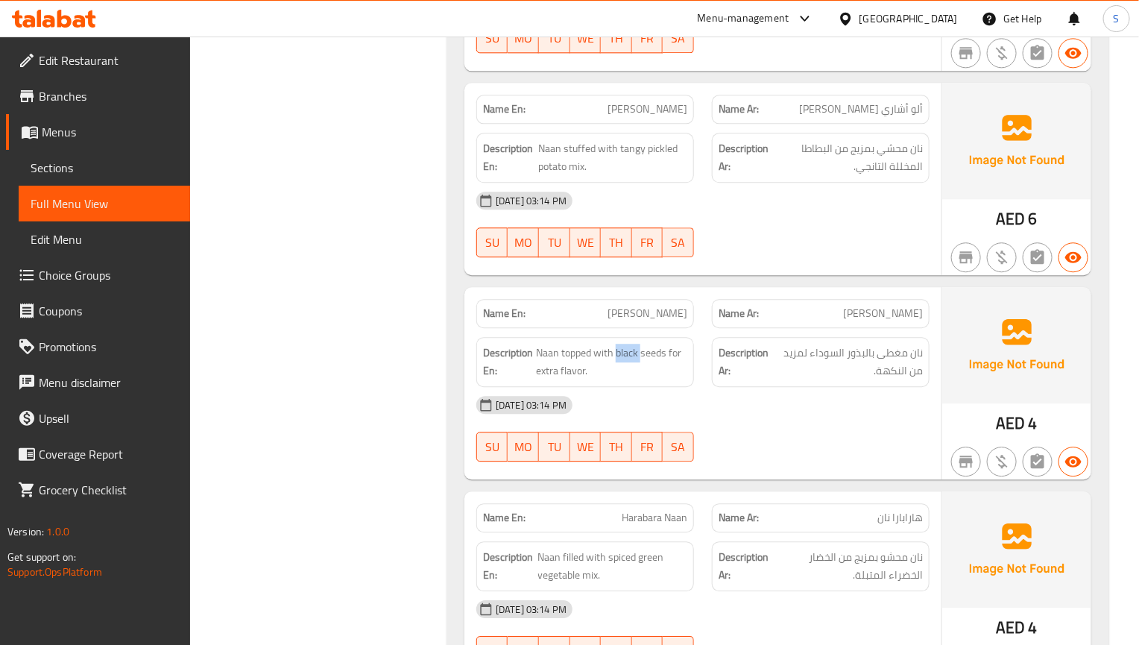
scroll to position [1491, 0]
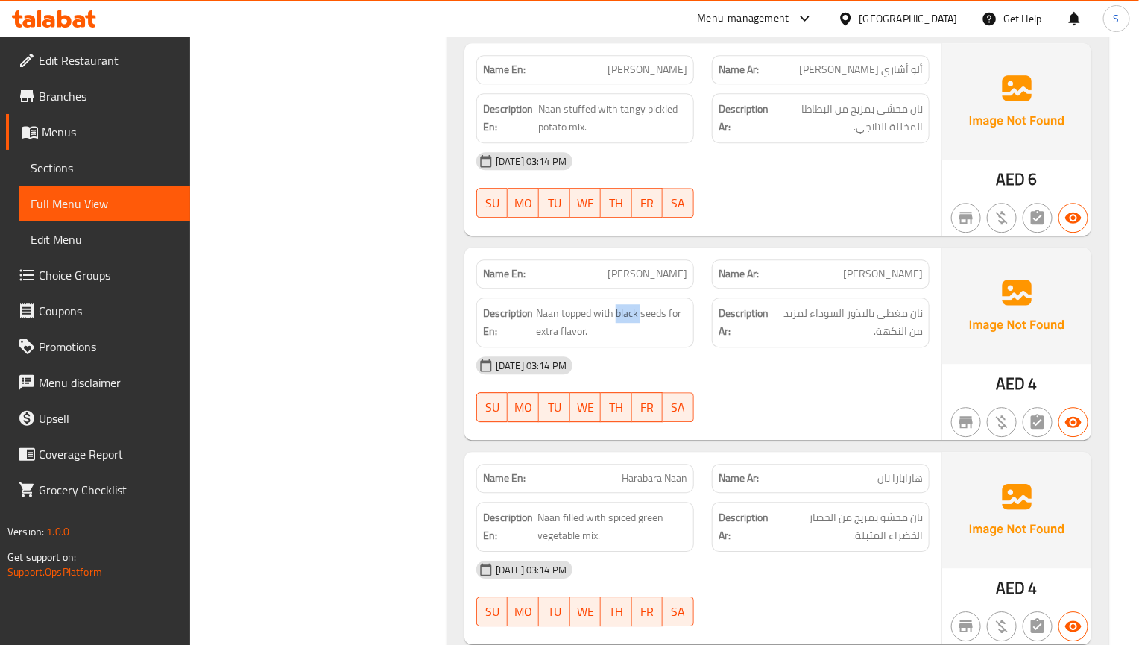
click at [60, 163] on span "Sections" at bounding box center [105, 168] width 148 height 18
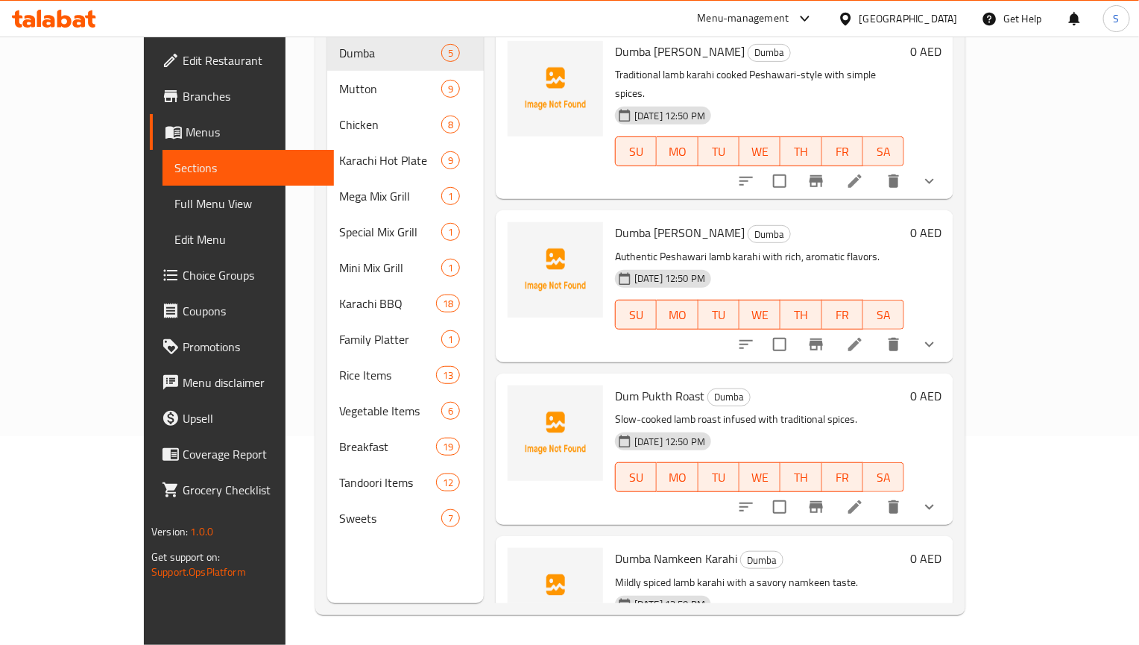
scroll to position [209, 0]
click at [174, 198] on span "Full Menu View" at bounding box center [248, 204] width 148 height 18
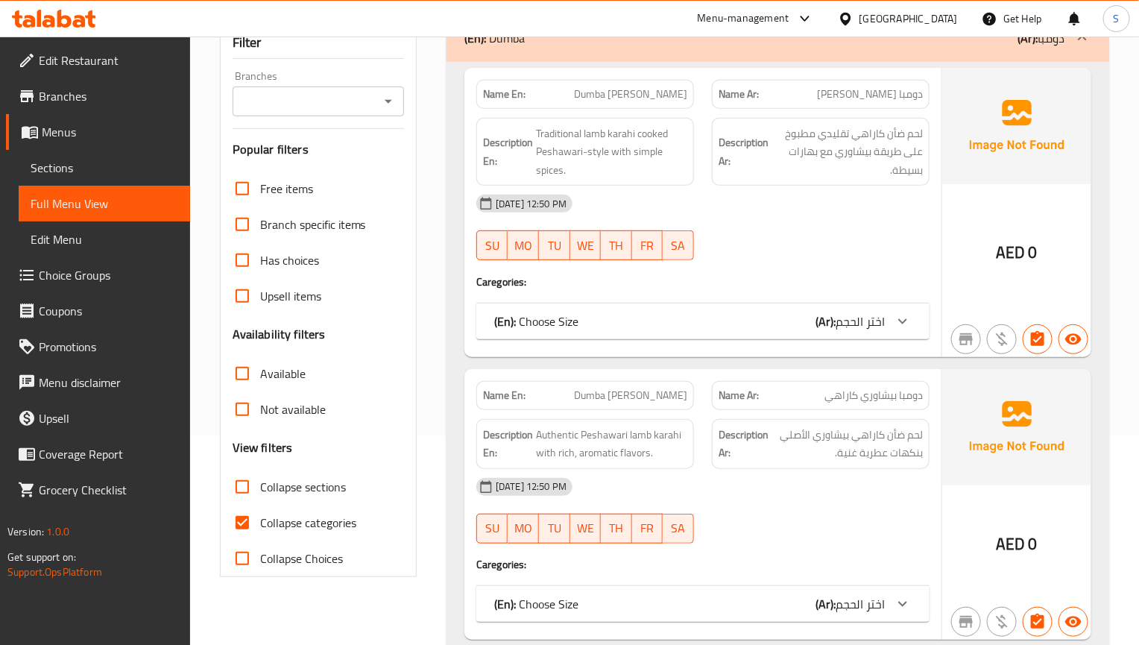
click at [257, 505] on input "Collapse categories" at bounding box center [242, 523] width 36 height 36
checkbox input "false"
click at [253, 469] on input "Collapse sections" at bounding box center [242, 487] width 36 height 36
checkbox input "true"
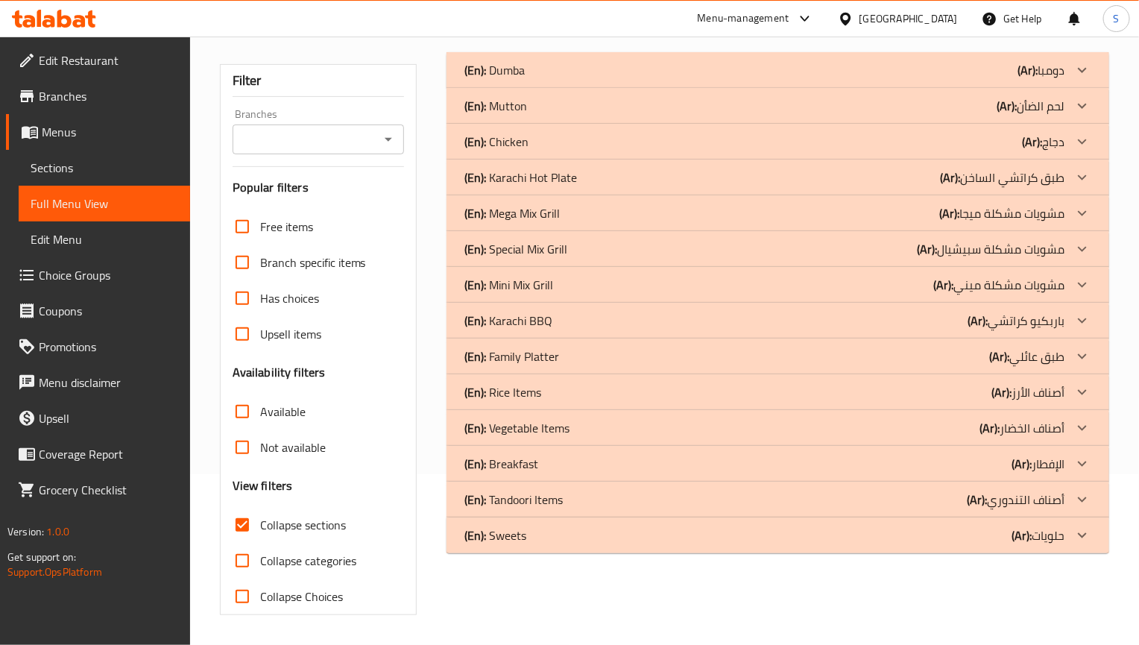
scroll to position [150, 0]
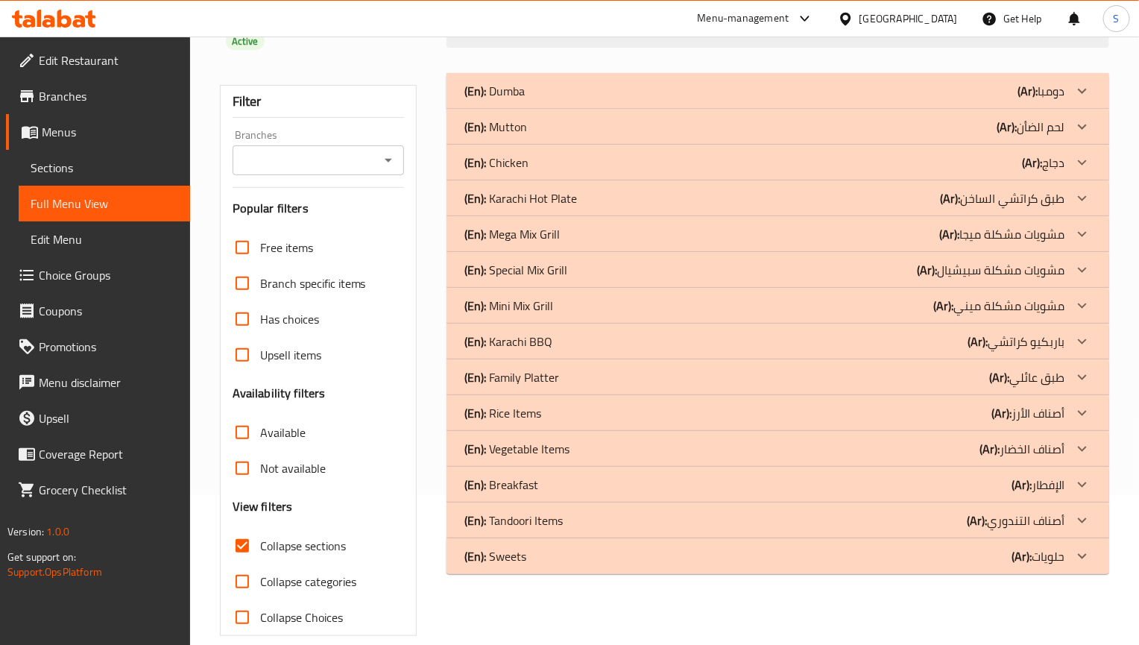
click at [525, 100] on p "(En): Tandoori Items" at bounding box center [494, 91] width 60 height 18
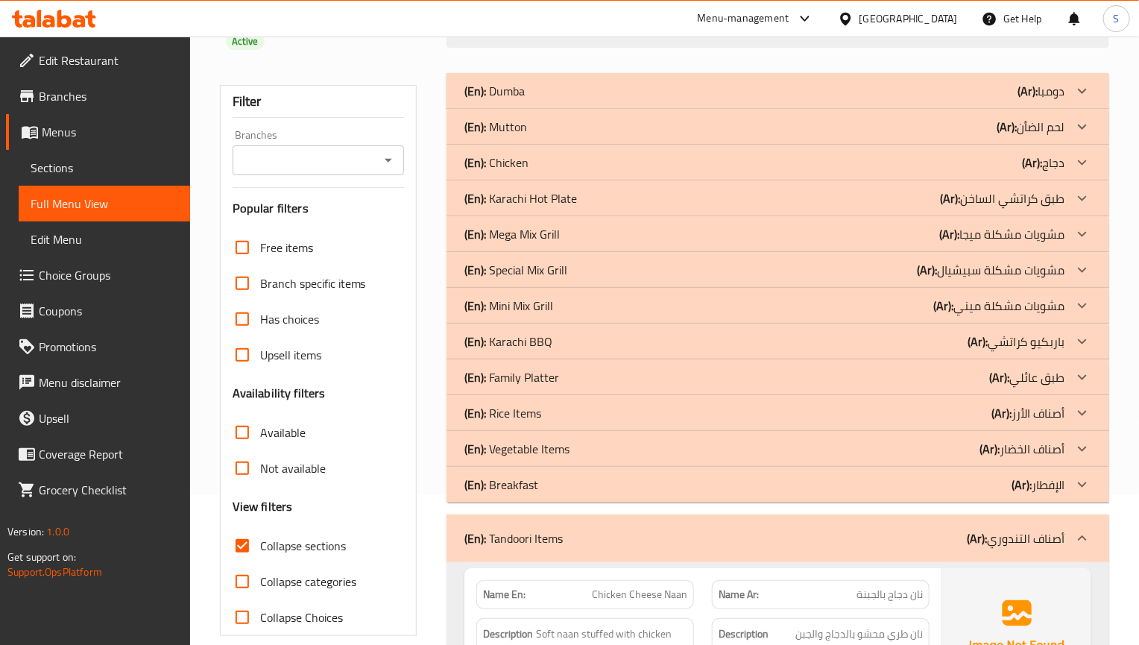
scroll to position [1476, 0]
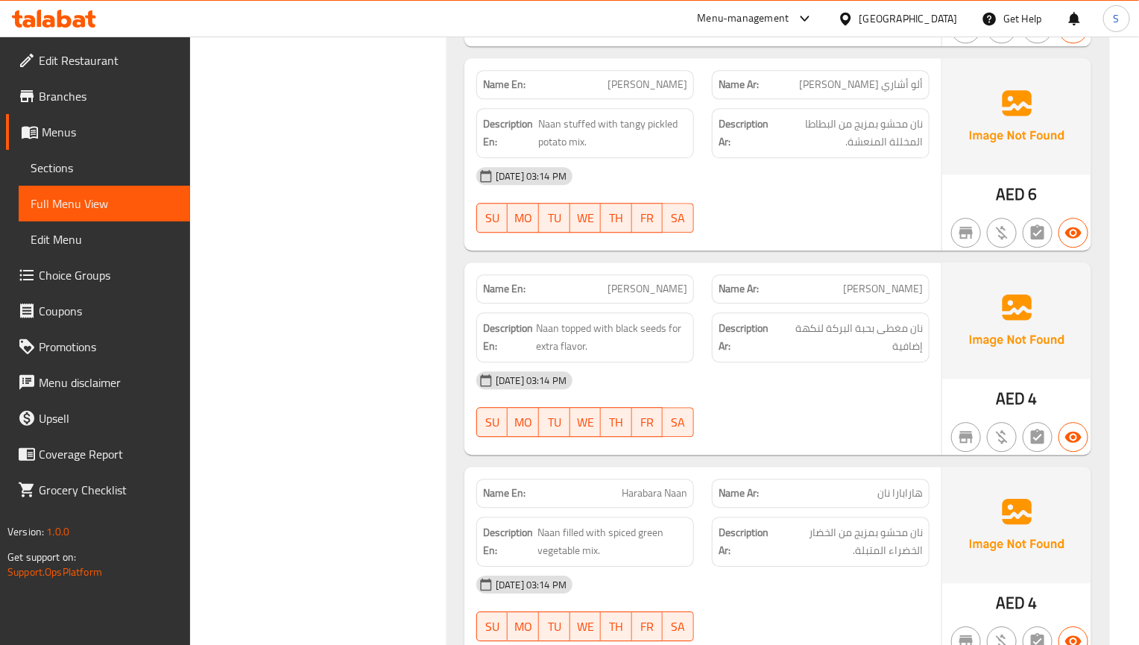
click at [807, 409] on div "[DATE] 03:14 PM SU MO TU WE TH FR SA" at bounding box center [702, 403] width 471 height 83
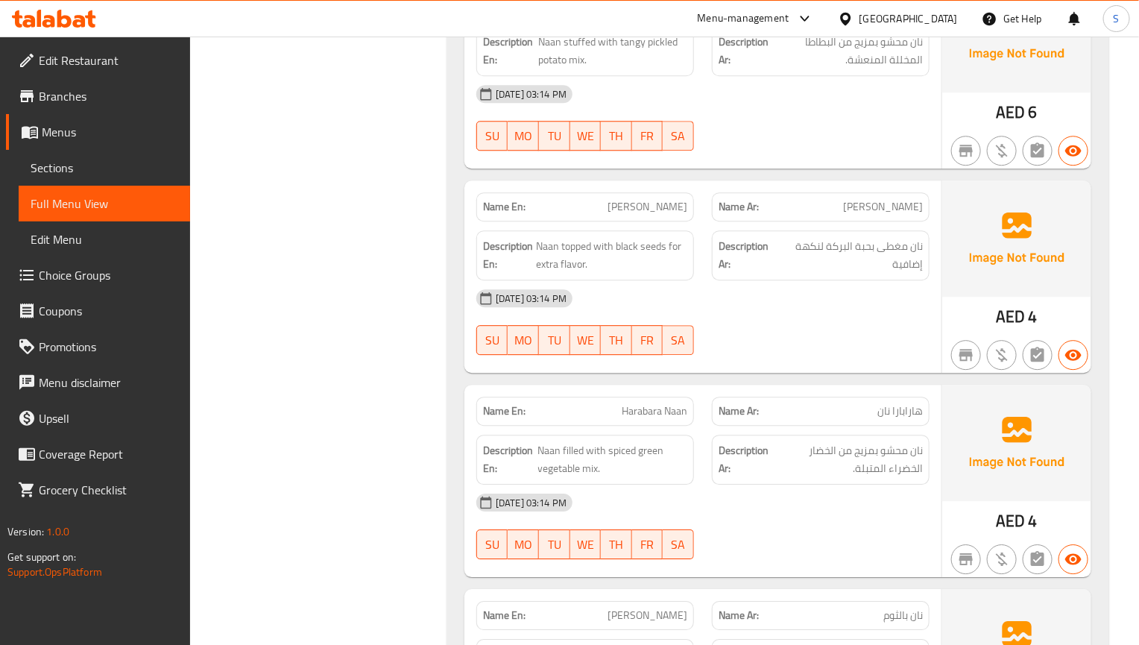
scroll to position [1700, 0]
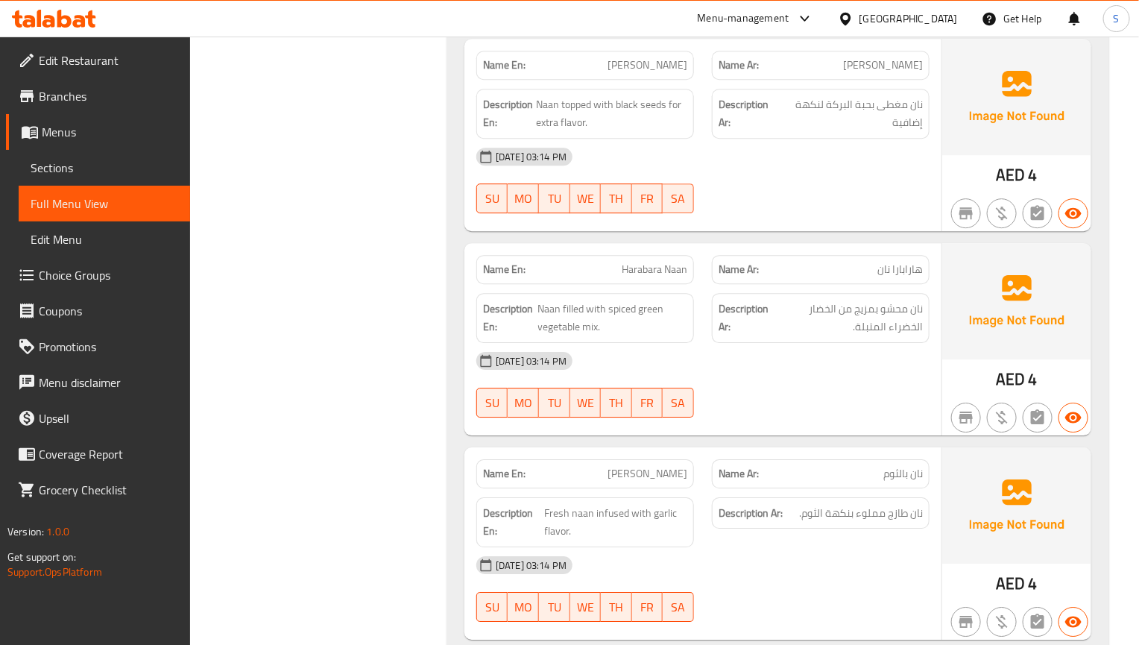
click at [787, 363] on div "[DATE] 03:14 PM" at bounding box center [702, 361] width 471 height 36
click at [818, 293] on div "Description Ar: نان محشو بمزيج من الخضار الخضراء المتبلة." at bounding box center [821, 318] width 218 height 50
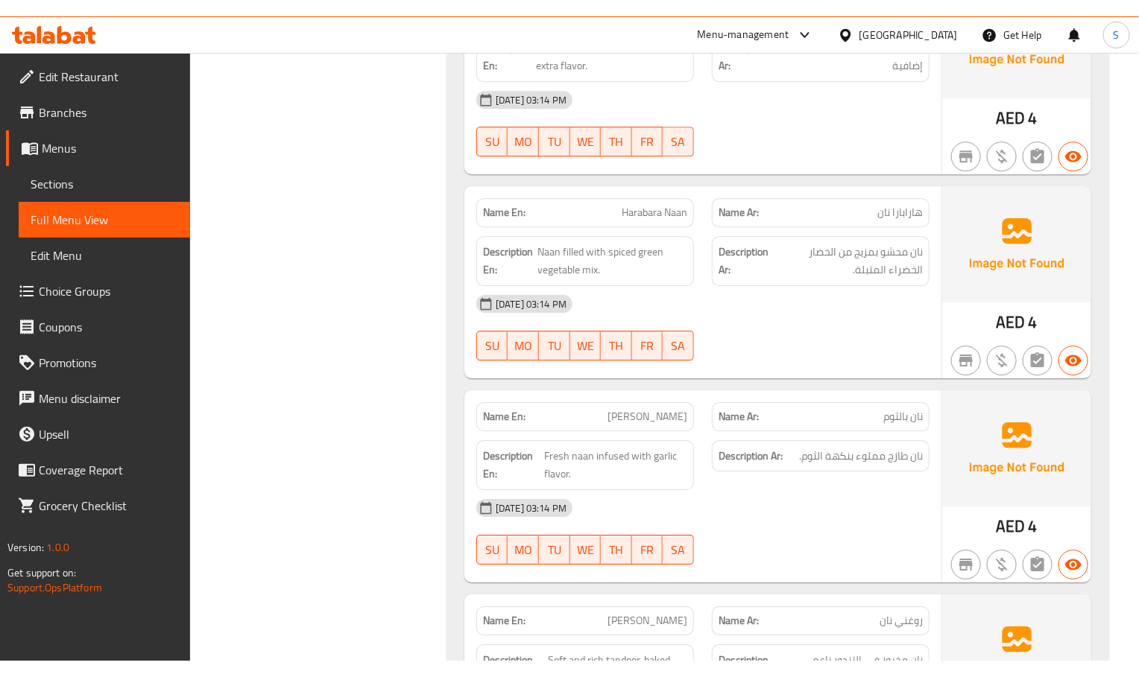
scroll to position [1812, 0]
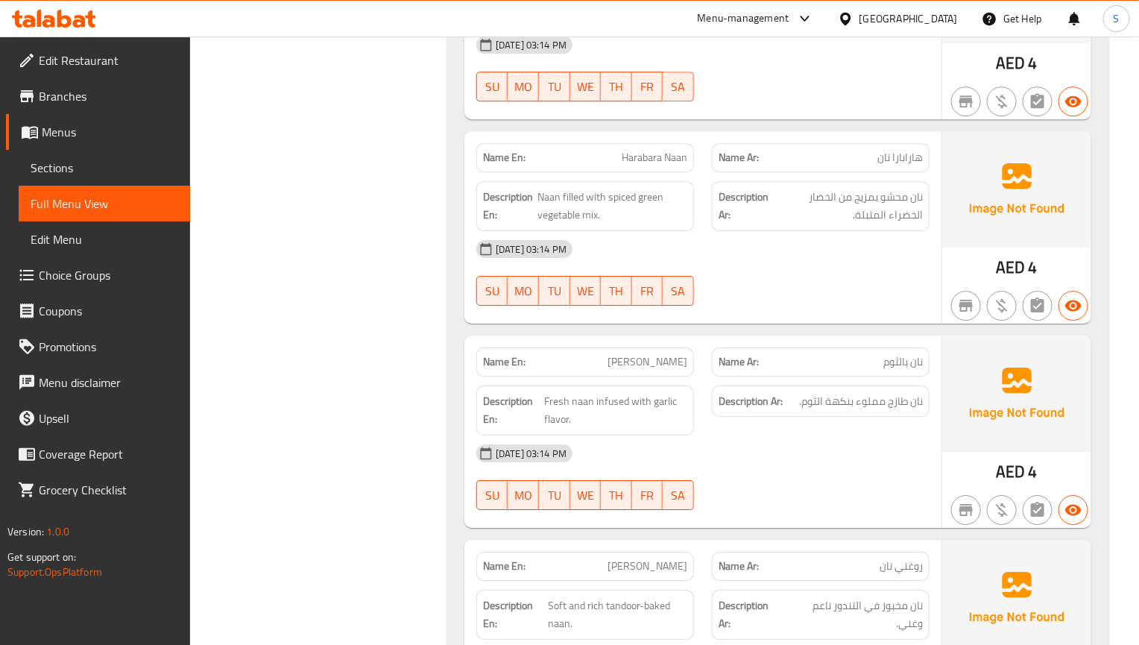
click at [917, 463] on div "01-09-2025 03:14 PM SU MO TU WE TH FR SA" at bounding box center [702, 476] width 471 height 83
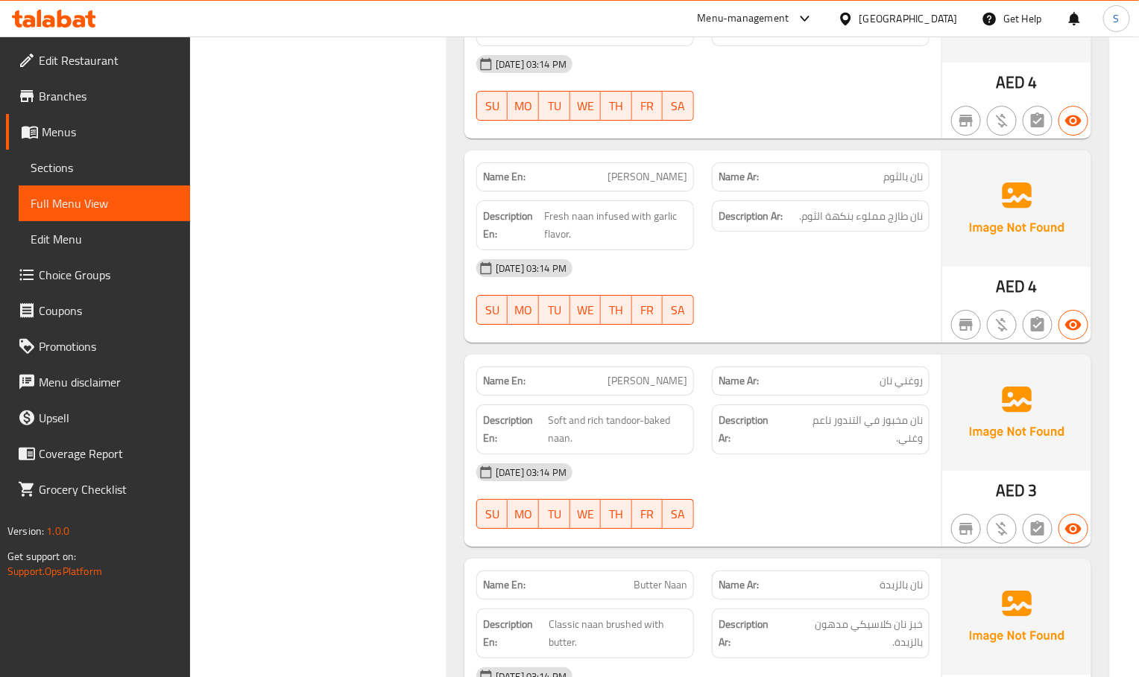
scroll to position [2035, 0]
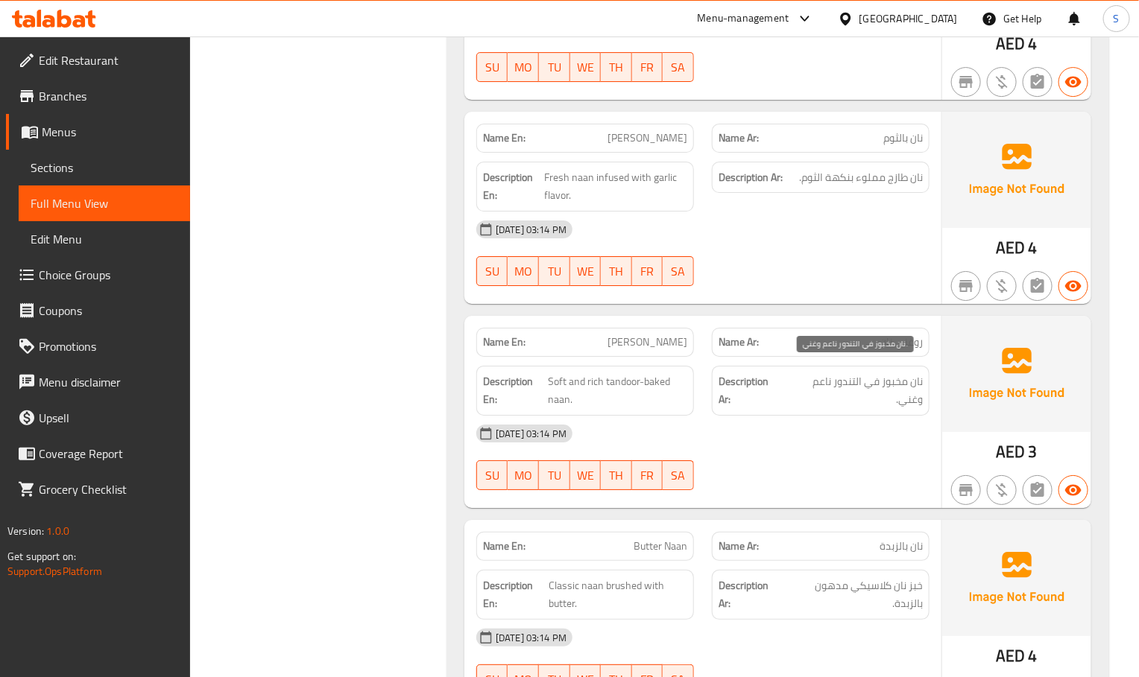
click at [890, 374] on span "نان مخبوز في التندور ناعم وغني." at bounding box center [854, 391] width 138 height 37
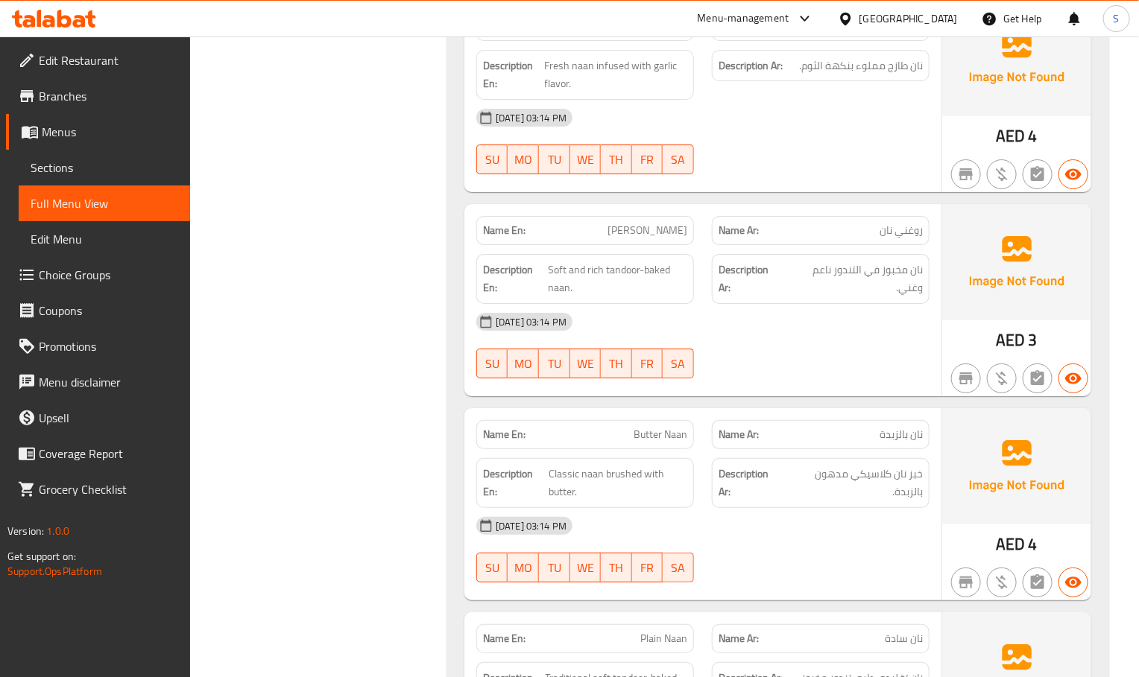
click at [866, 324] on div "[DATE] 03:14 PM" at bounding box center [702, 322] width 471 height 36
click at [852, 427] on p "Name Ar: نان بالزبدة" at bounding box center [820, 435] width 204 height 16
click at [792, 329] on div "[DATE] 03:14 PM" at bounding box center [702, 322] width 471 height 36
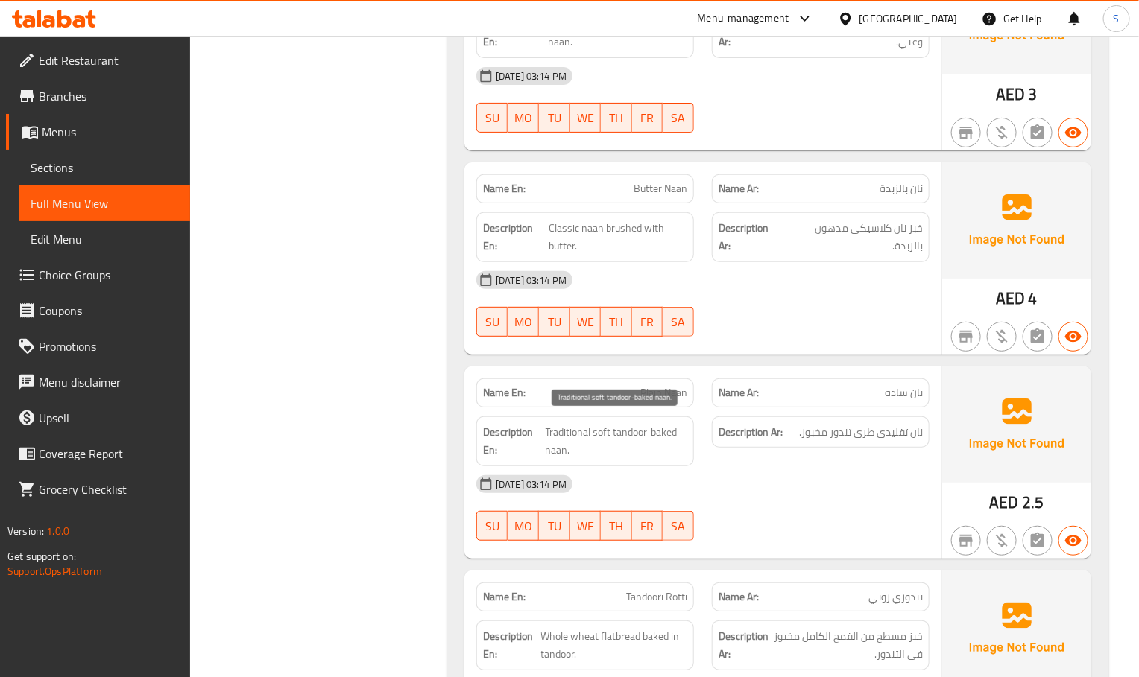
scroll to position [2483, 0]
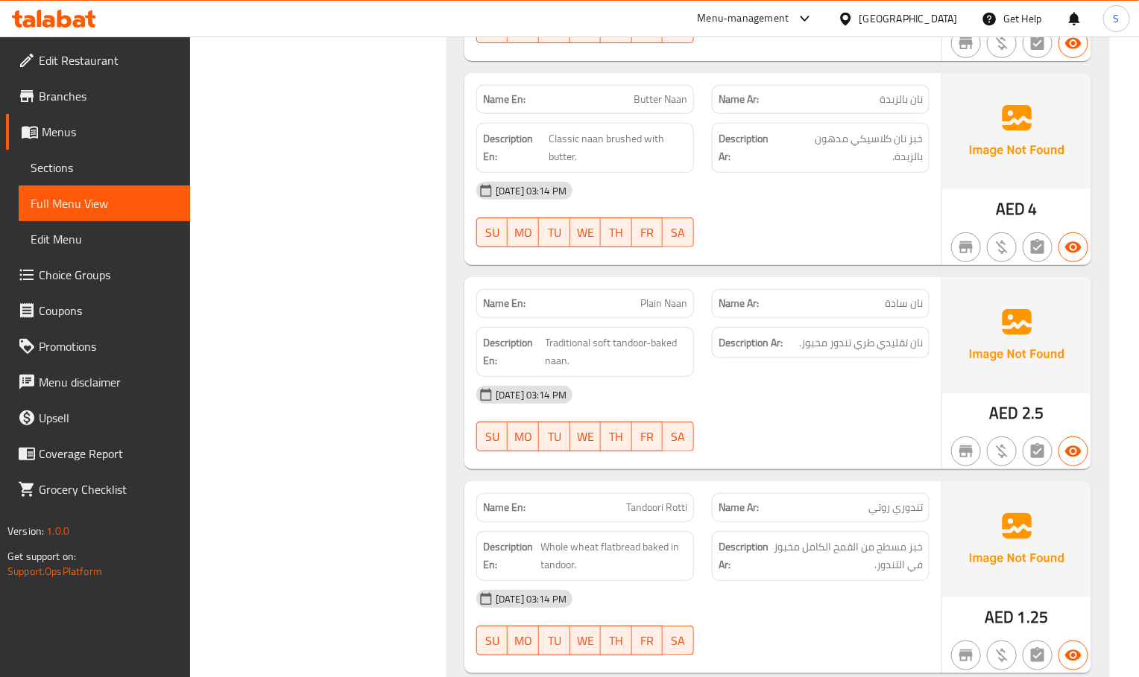
drag, startPoint x: 929, startPoint y: 390, endPoint x: 915, endPoint y: 376, distance: 19.0
click at [929, 390] on div "[DATE] 03:14 PM" at bounding box center [702, 395] width 471 height 36
click at [846, 407] on div "01-09-2025 03:14 PM SU MO TU WE TH FR SA" at bounding box center [702, 418] width 471 height 83
click at [760, 353] on div "Description Ar: نان تقليدي طري تندور مخبوز." at bounding box center [821, 352] width 236 height 68
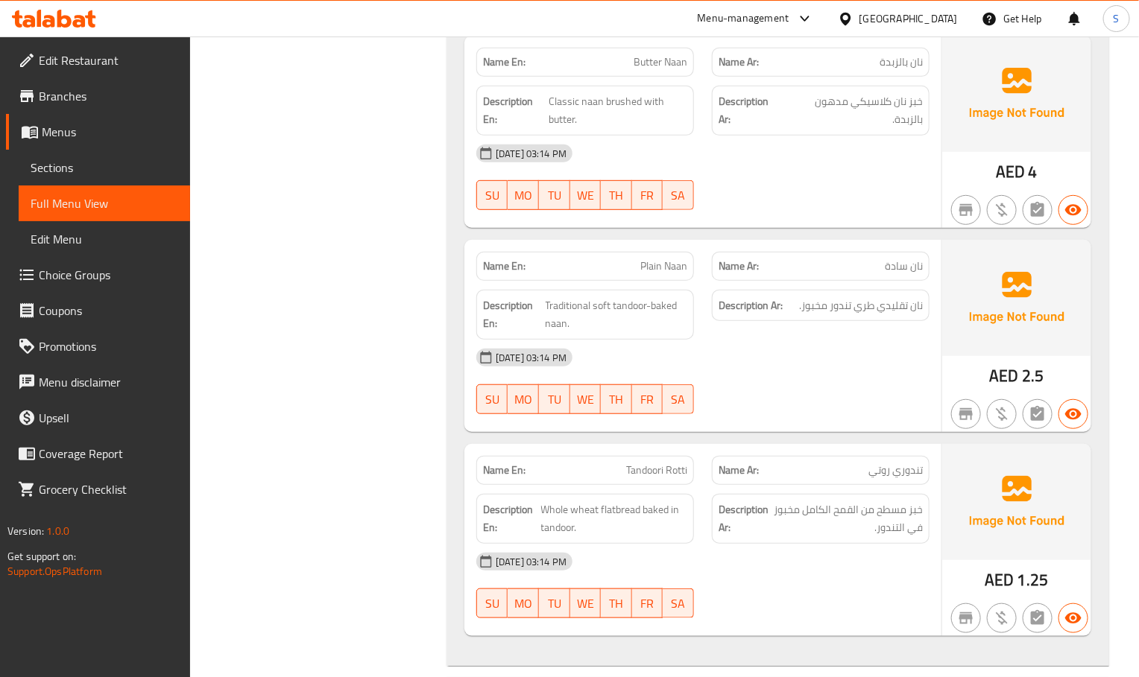
scroll to position [2580, 0]
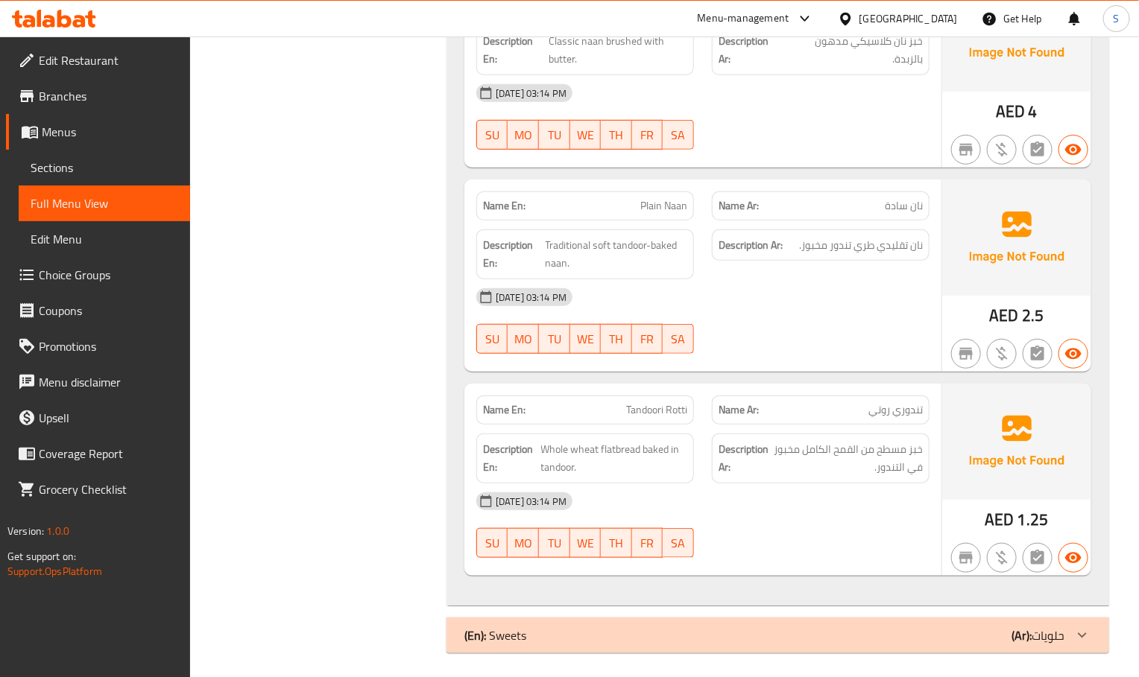
click at [781, 396] on div "Name Ar: تندوري روتي" at bounding box center [821, 410] width 218 height 29
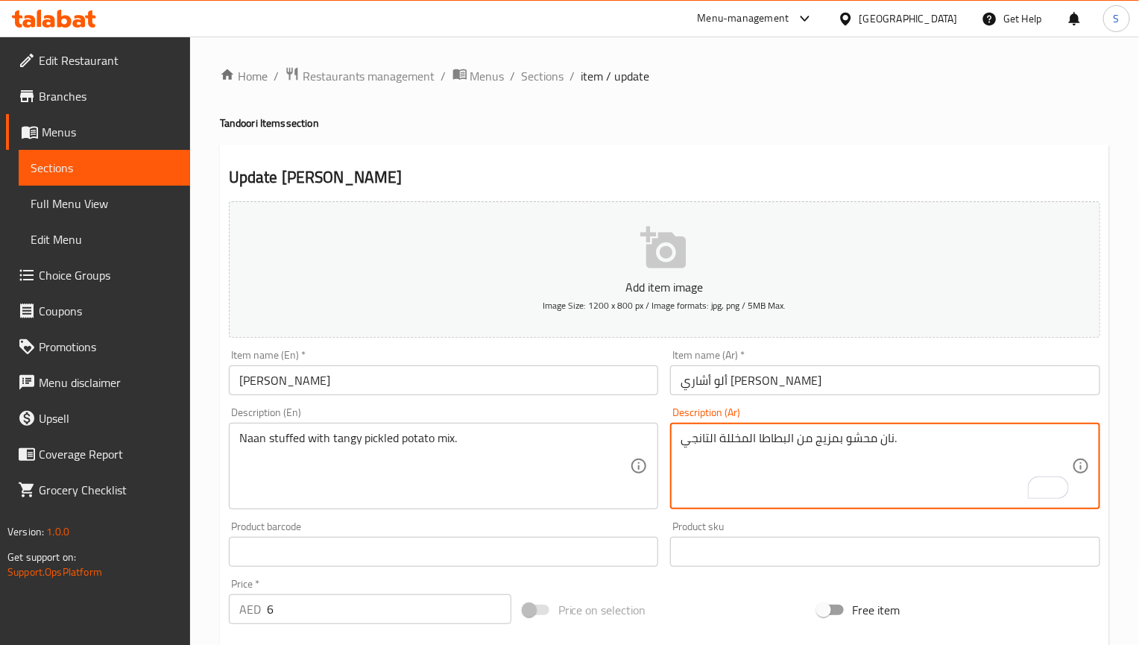
click at [700, 447] on textarea "نان محشو بمزيج من البطاطا المخللة التانجي." at bounding box center [875, 466] width 391 height 71
type textarea "نان محشو بمزيج من البطاطا المخللة المنعشة."
click at [570, 385] on input "[PERSON_NAME]" at bounding box center [444, 380] width 430 height 30
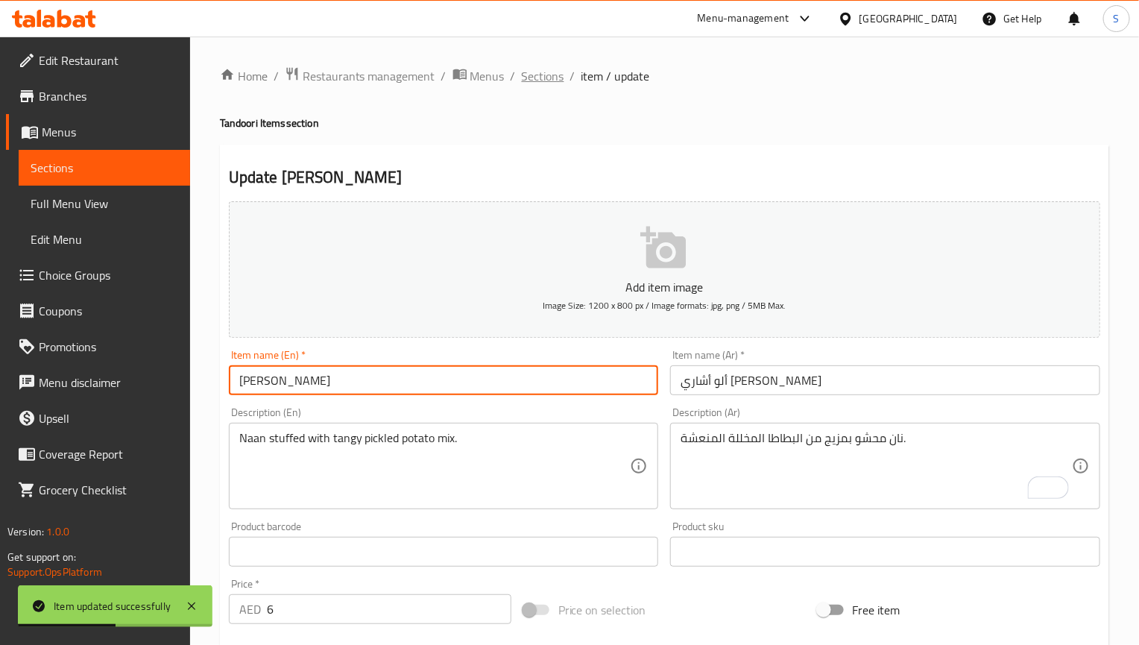
click at [522, 83] on span "Sections" at bounding box center [543, 76] width 42 height 18
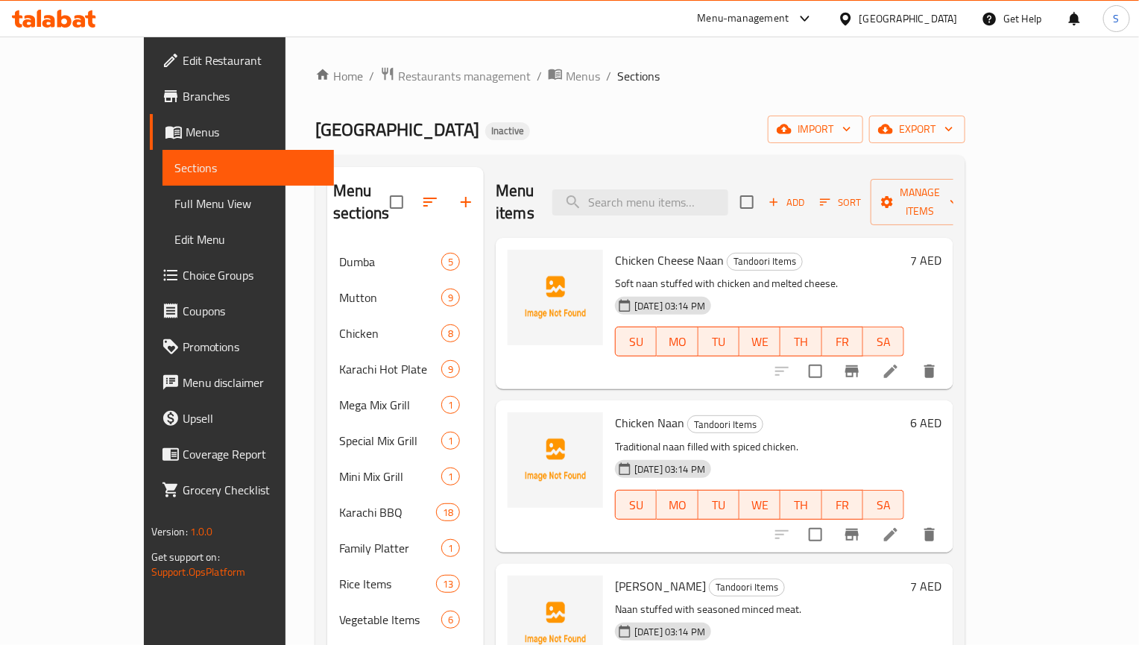
scroll to position [586, 0]
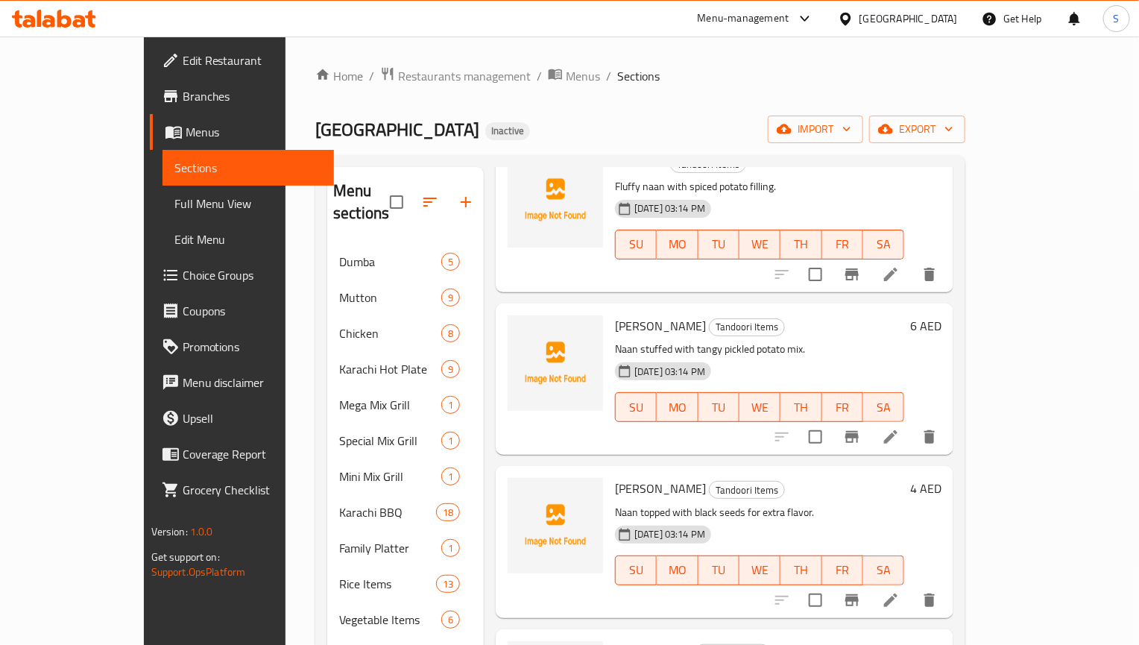
click at [897, 593] on icon at bounding box center [890, 599] width 13 height 13
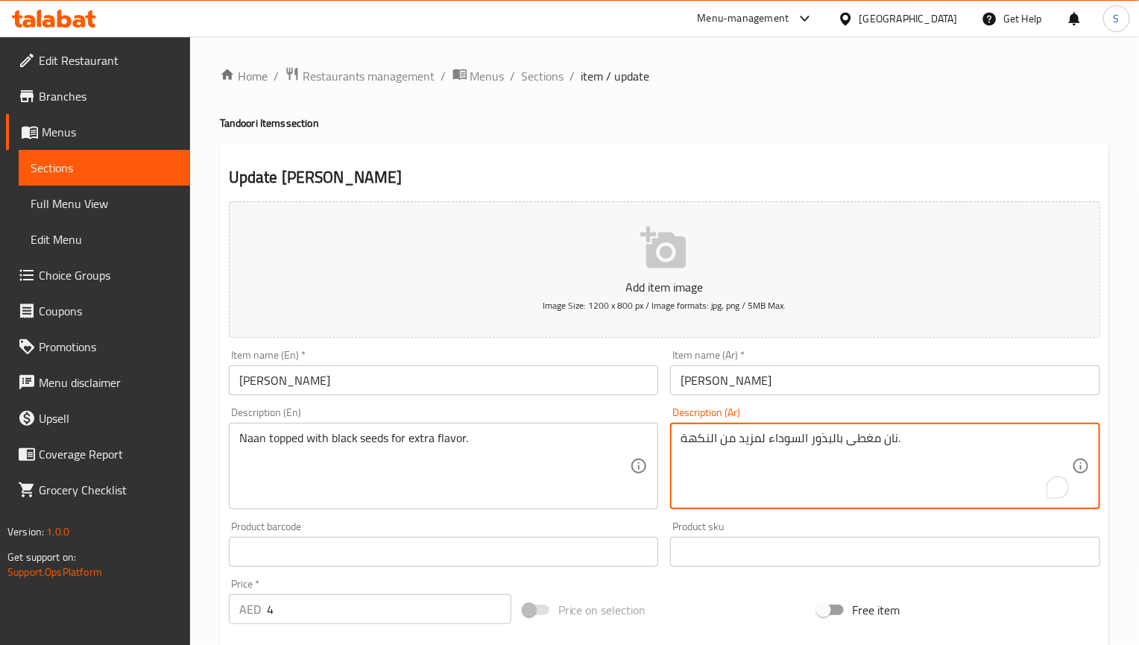
click at [799, 448] on textarea "نان مغطى بالبذور السوداء لمزيد من النكهة." at bounding box center [875, 466] width 391 height 71
click at [841, 455] on textarea "نان مغطى بالبذور السوداء لمزيد من النكهة." at bounding box center [875, 466] width 391 height 71
drag, startPoint x: 941, startPoint y: 432, endPoint x: 848, endPoint y: 432, distance: 93.2
click at [848, 432] on textarea "نان مغطى بالبذور السوداء لمزيد من النكهة." at bounding box center [875, 466] width 391 height 71
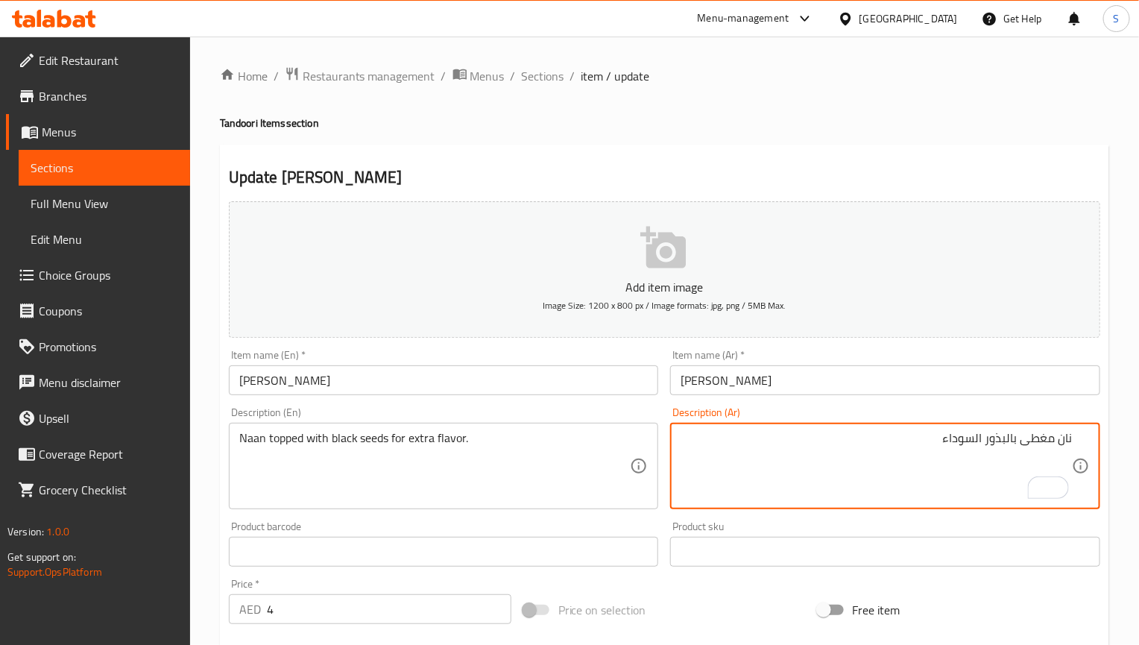
drag, startPoint x: 1016, startPoint y: 446, endPoint x: 714, endPoint y: 446, distance: 301.8
click at [714, 446] on textarea "نان مغطى بالبذور السوداء" at bounding box center [875, 466] width 391 height 71
paste textarea "حبة البركة"
type textarea "نان مغطى بحبة البركة لنكهة إضافية"
click at [323, 376] on input "[PERSON_NAME]" at bounding box center [444, 380] width 430 height 30
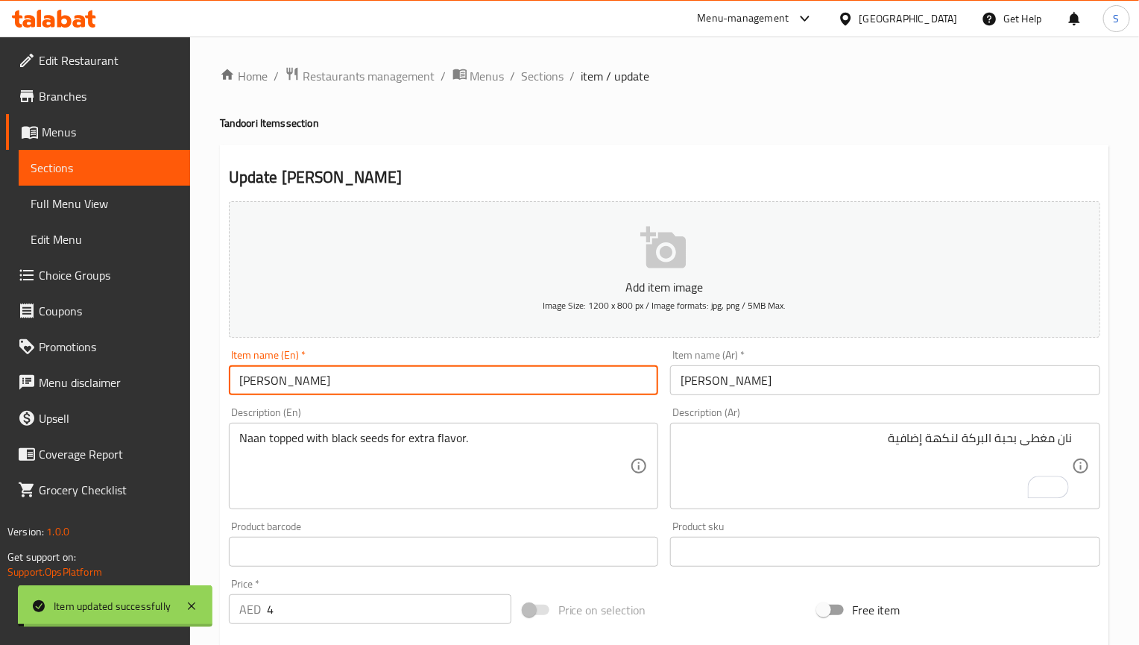
click at [323, 380] on input "[PERSON_NAME]" at bounding box center [444, 380] width 430 height 30
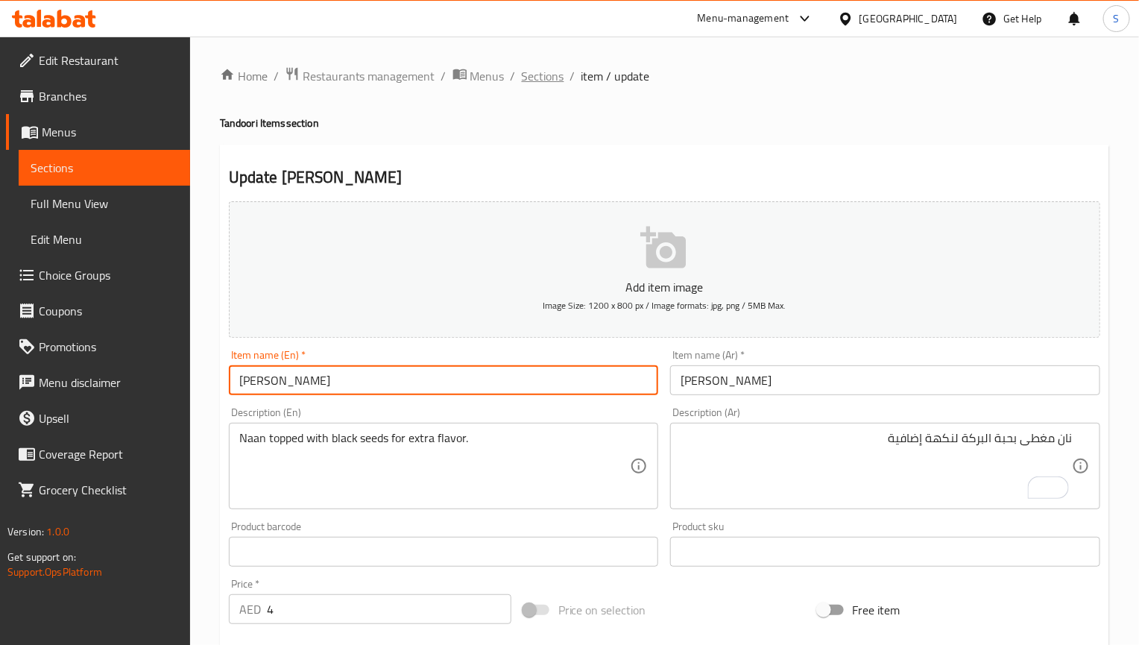
click at [551, 80] on span "Sections" at bounding box center [543, 76] width 42 height 18
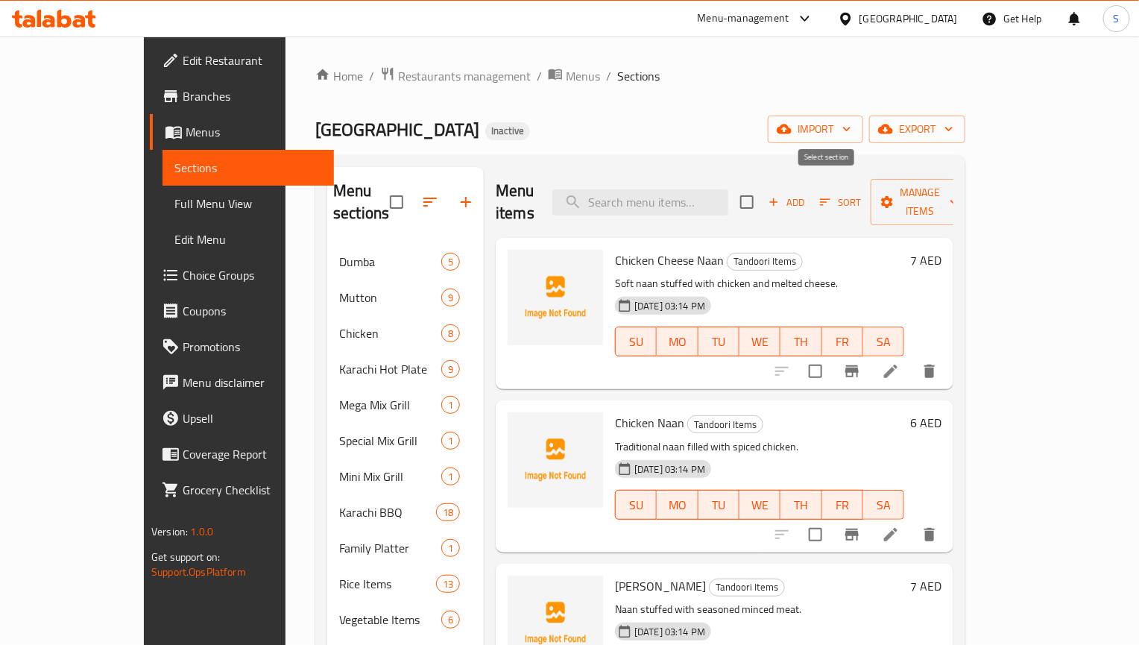
scroll to position [748, 0]
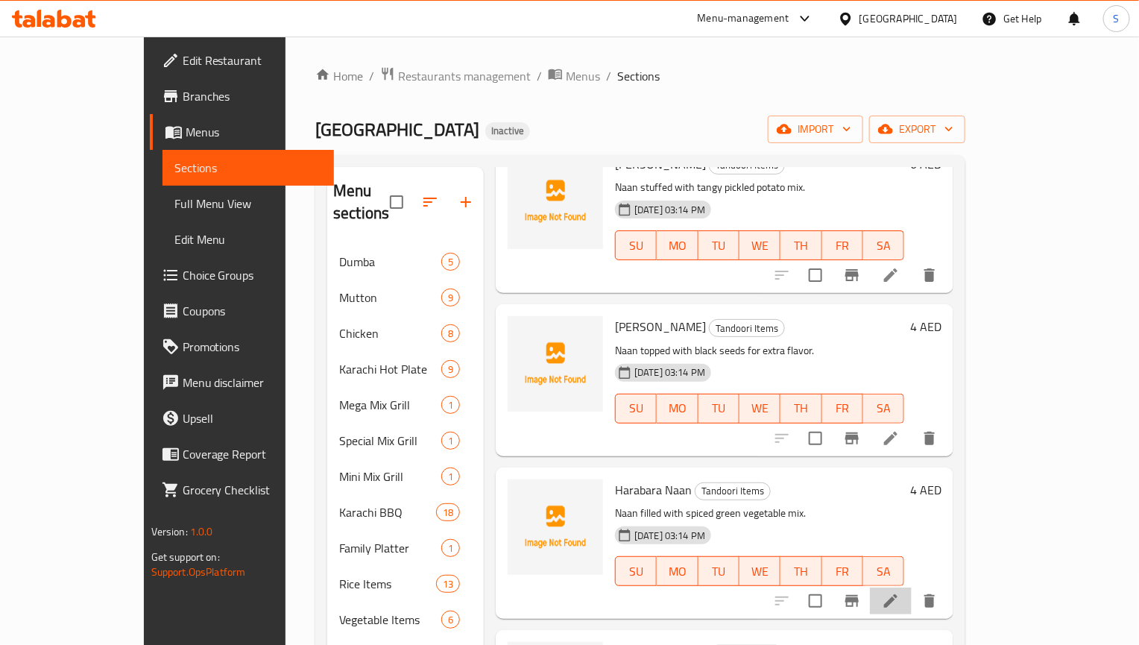
click at [900, 592] on icon at bounding box center [891, 601] width 18 height 18
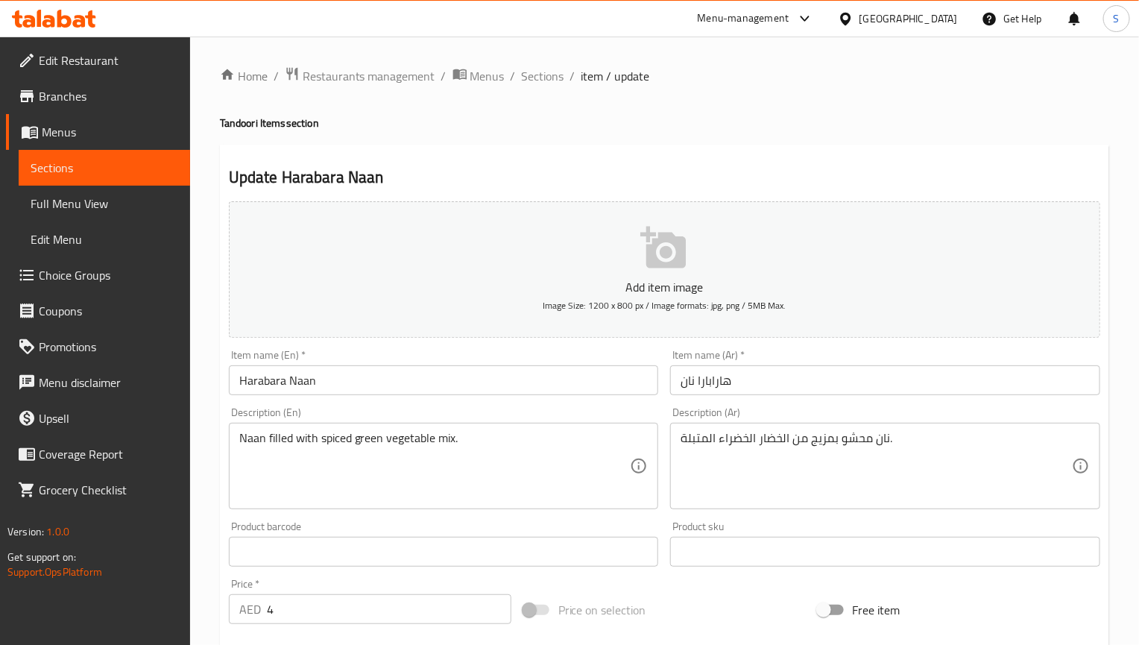
click at [783, 429] on div "نان محشو بمزيج من الخضار الخضراء المتبلة. Description (Ar)" at bounding box center [885, 466] width 430 height 86
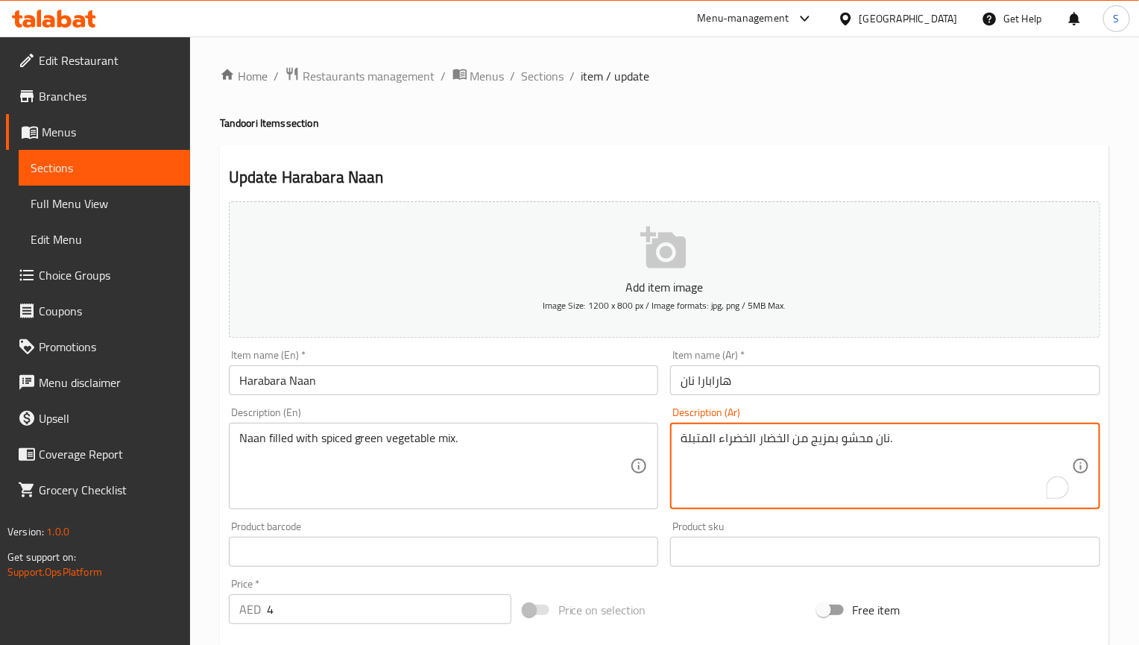
click at [787, 437] on textarea "نان محشو بمزيج من الخضار الخضراء المتبلة." at bounding box center [875, 466] width 391 height 71
click at [783, 438] on textarea "نان محشو بمزيج من الخضار الخضراء المتبلة." at bounding box center [875, 466] width 391 height 71
click at [633, 385] on input "Harabara Naan" at bounding box center [444, 380] width 430 height 30
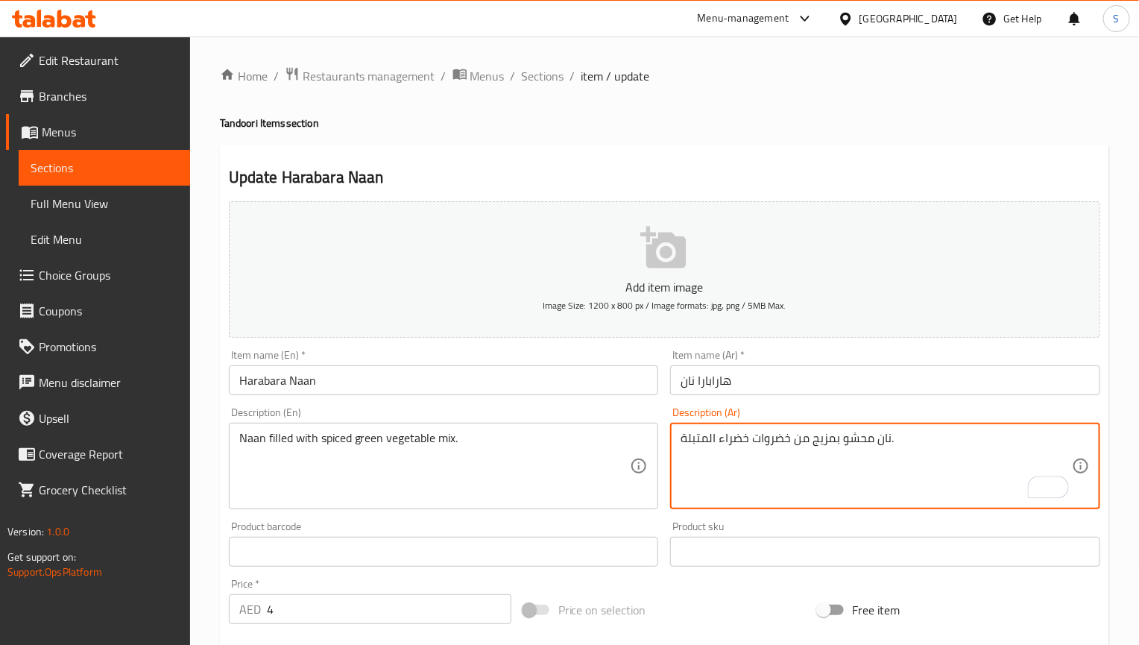
click at [707, 429] on div "نان محشو بمزيج من خضروات خضراء المتبلة. Description (Ar)" at bounding box center [885, 466] width 430 height 86
click at [707, 441] on textarea "نان محشو بمزيج من خضروات خضراء المتبلة." at bounding box center [875, 466] width 391 height 71
type textarea "نان محشو بمزيج من خضروات خضراء متبلة."
click at [620, 385] on input "Harabara Naan" at bounding box center [444, 380] width 430 height 30
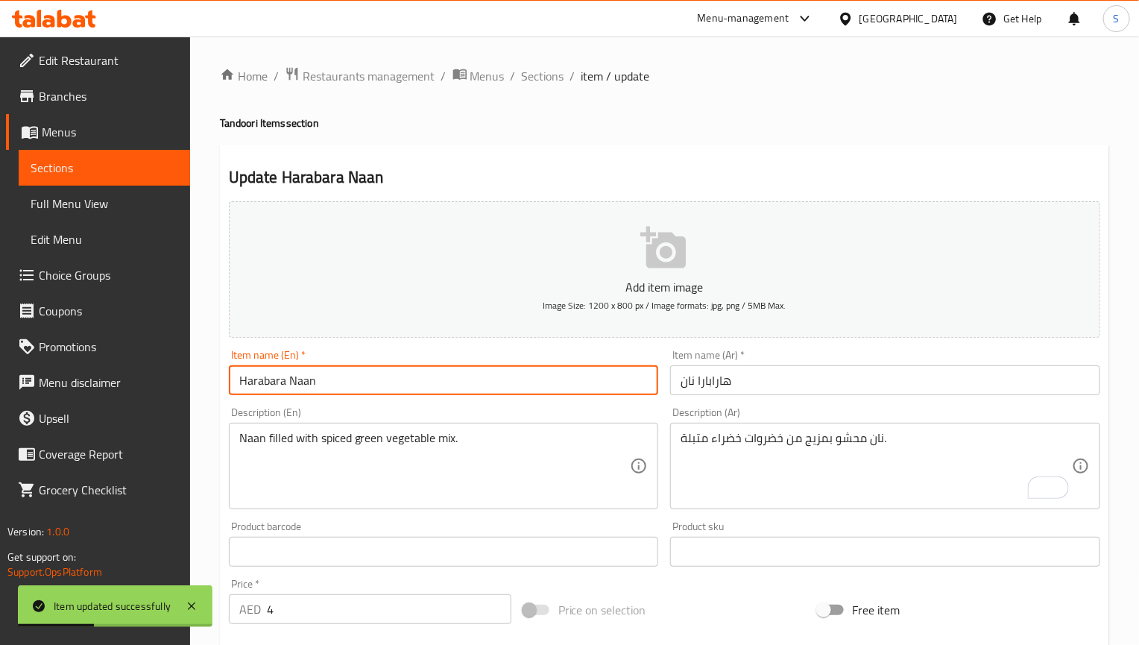
click at [548, 87] on div "Home / Restaurants management / Menus / Sections / item / update Tandoori Items…" at bounding box center [664, 538] width 889 height 945
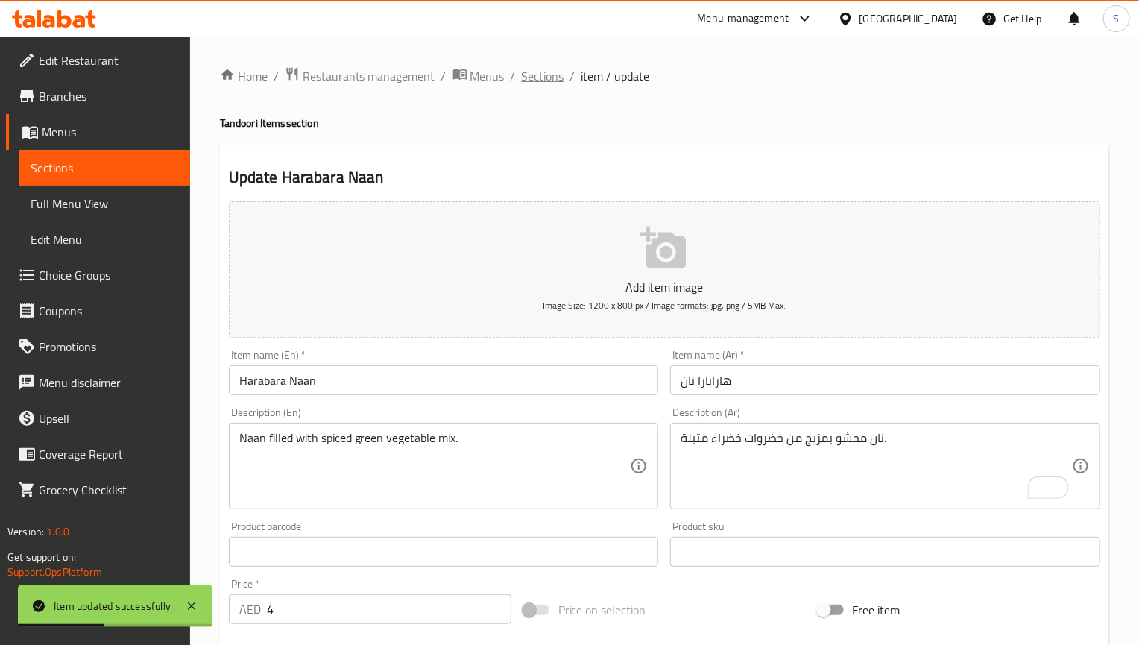
click at [551, 75] on span "Sections" at bounding box center [543, 76] width 42 height 18
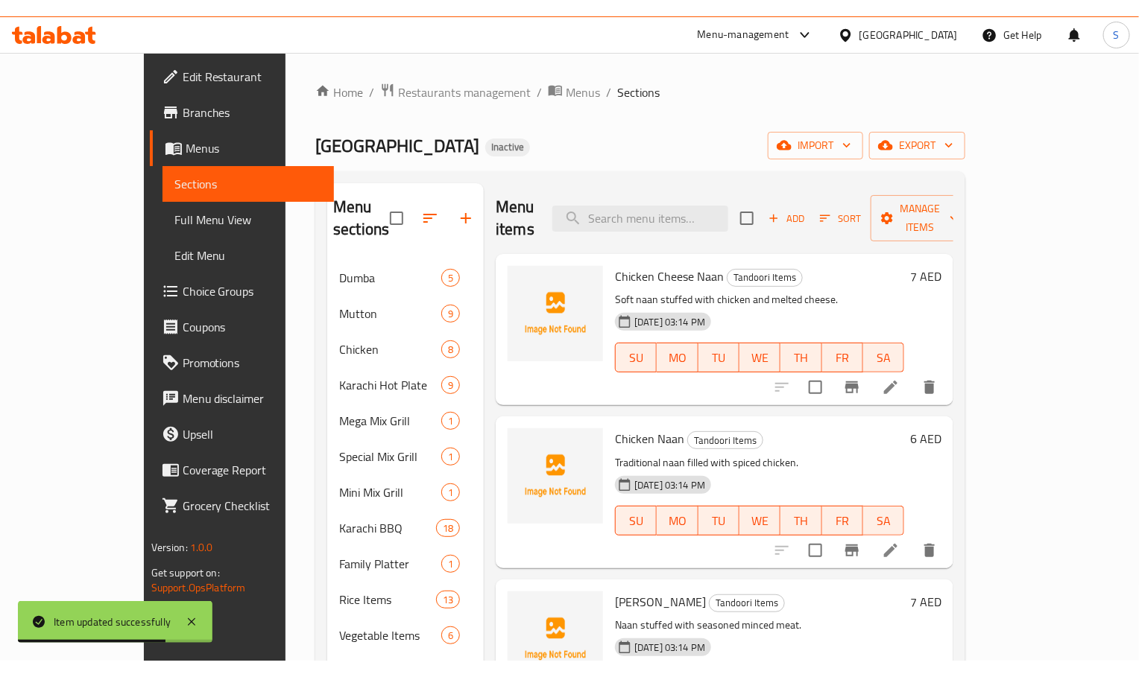
scroll to position [911, 0]
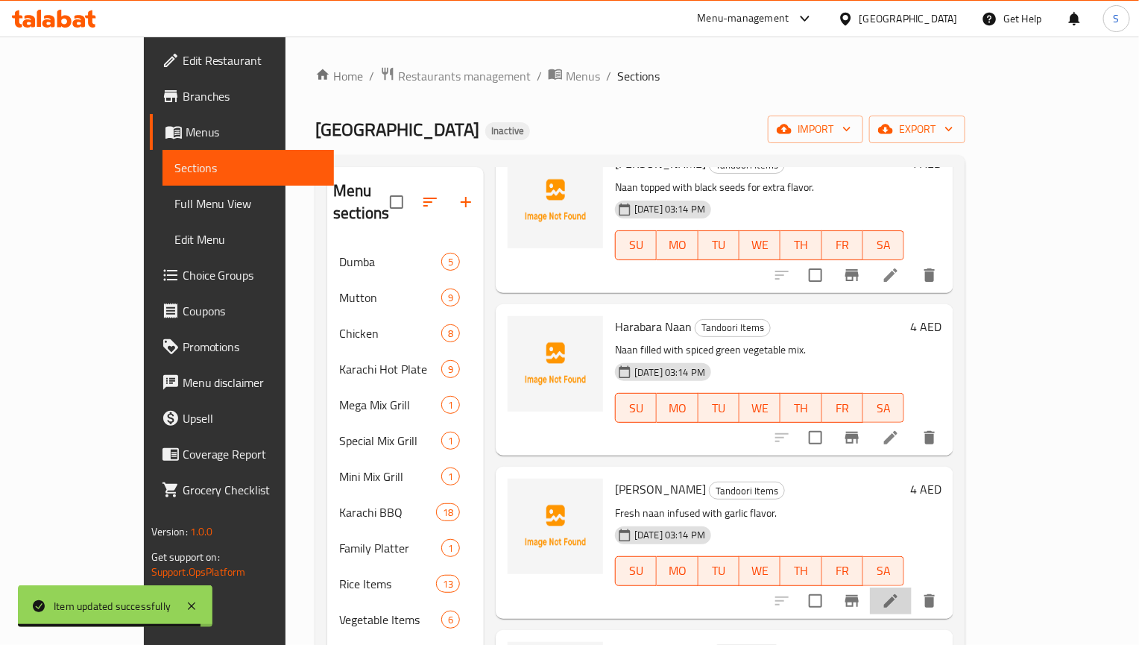
click at [912, 587] on li at bounding box center [891, 600] width 42 height 27
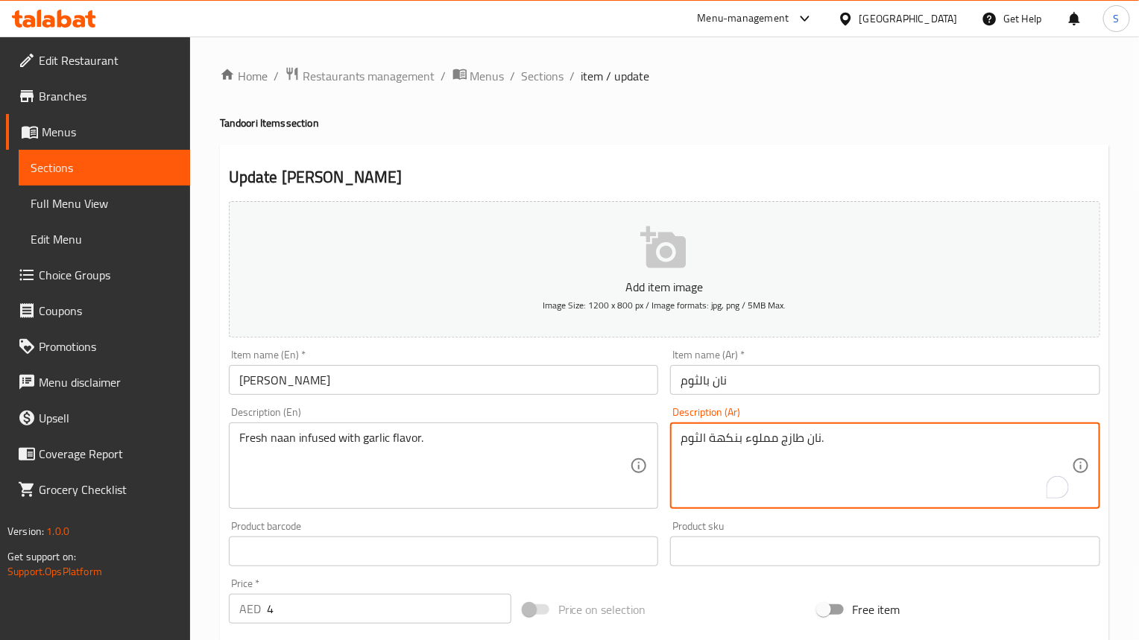
click at [767, 437] on textarea "نان طازج مملوء بنكهة الثوم." at bounding box center [875, 466] width 391 height 71
click at [765, 437] on textarea "نان طازج مملوء بنكهة الثوم." at bounding box center [875, 466] width 391 height 71
paste textarea "قوع"
type textarea "نان طازج منقوع بنكهة الثوم."
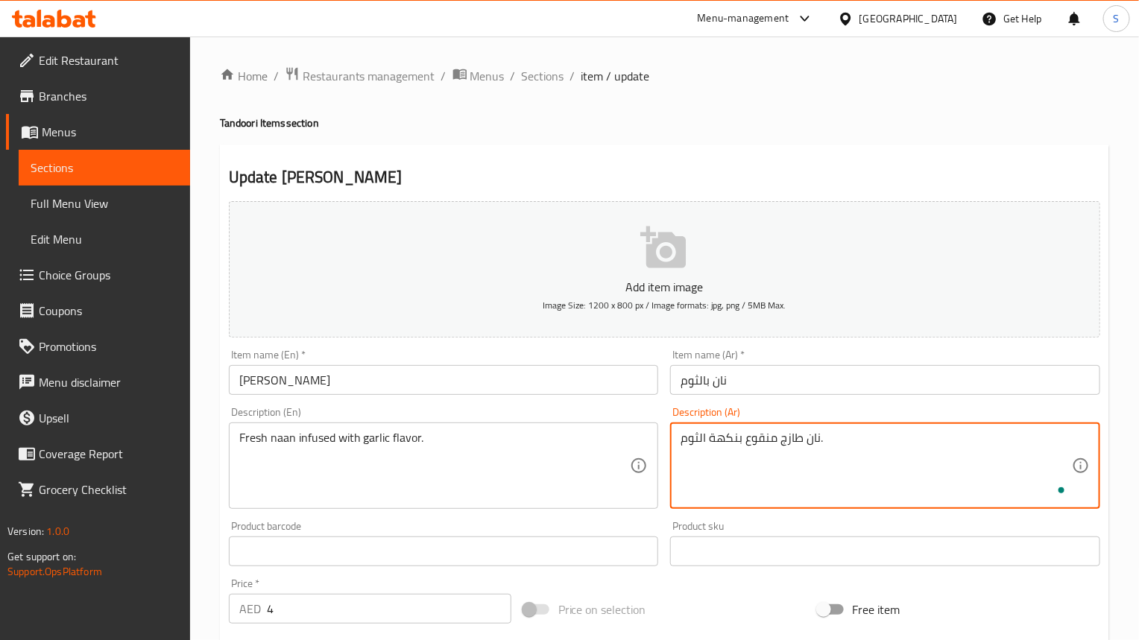
click at [465, 383] on input "[PERSON_NAME]" at bounding box center [444, 380] width 430 height 30
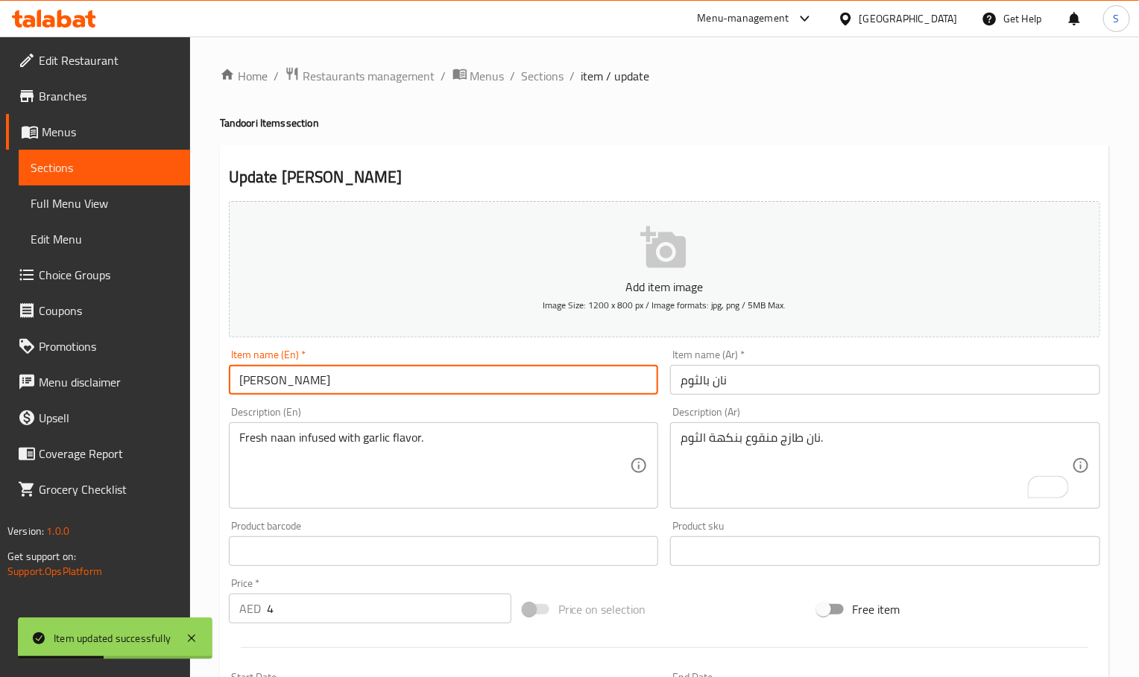
click at [543, 79] on span "Sections" at bounding box center [543, 76] width 42 height 18
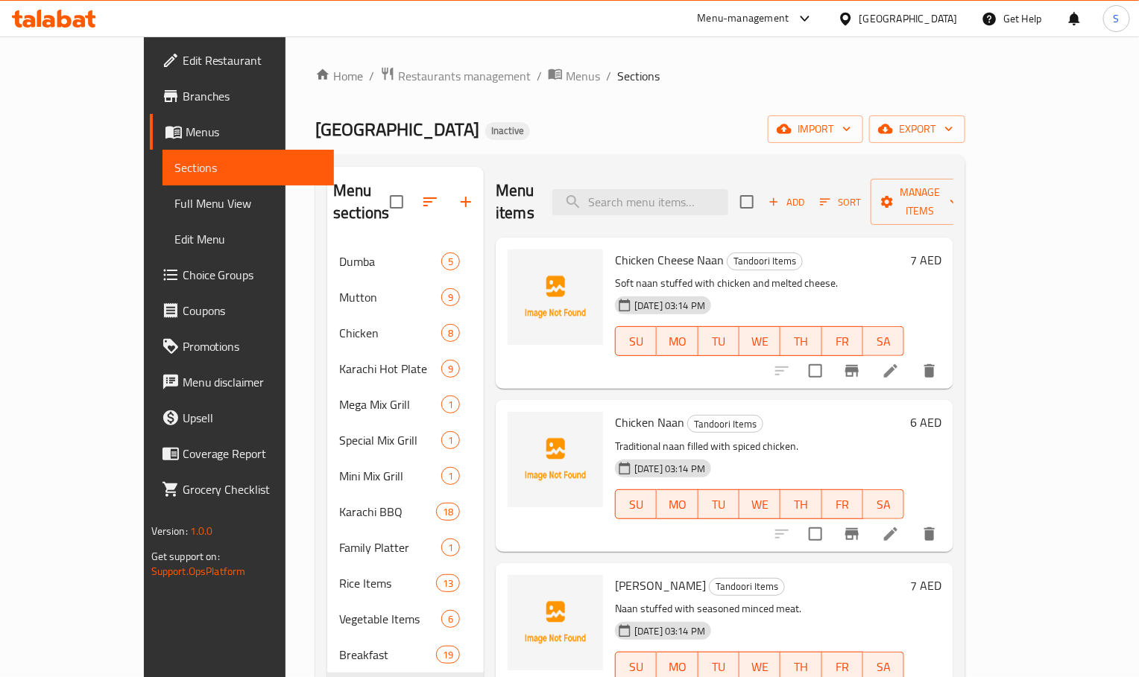
scroll to position [1219, 0]
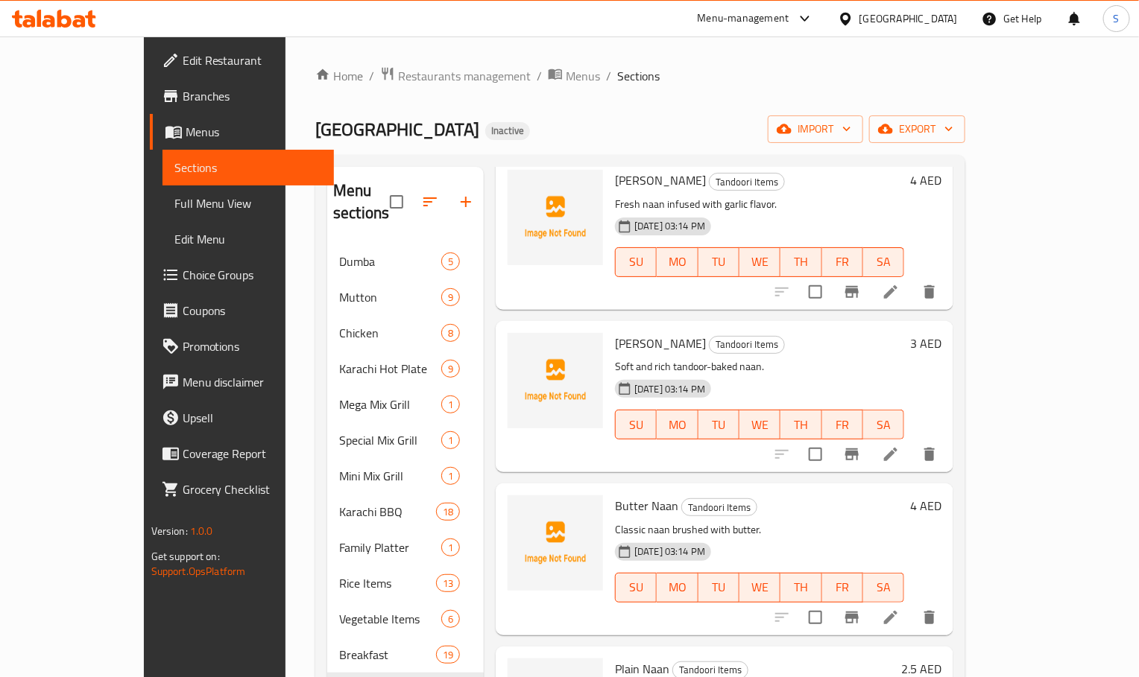
click at [912, 604] on li at bounding box center [891, 617] width 42 height 27
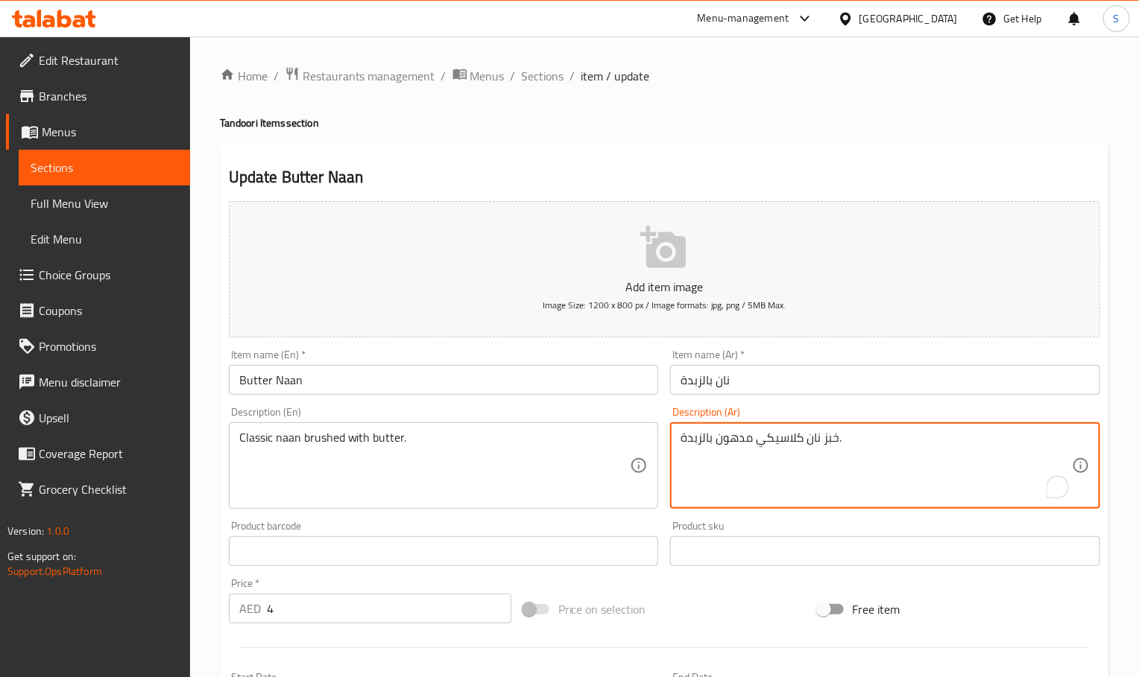
click at [832, 439] on textarea "خبز نان كلاسيكي مدهون بالزبدة." at bounding box center [875, 466] width 391 height 71
type textarea "نان كلاسيكي مدهون بالزبدة."
click at [532, 369] on input "Butter Naan" at bounding box center [444, 380] width 430 height 30
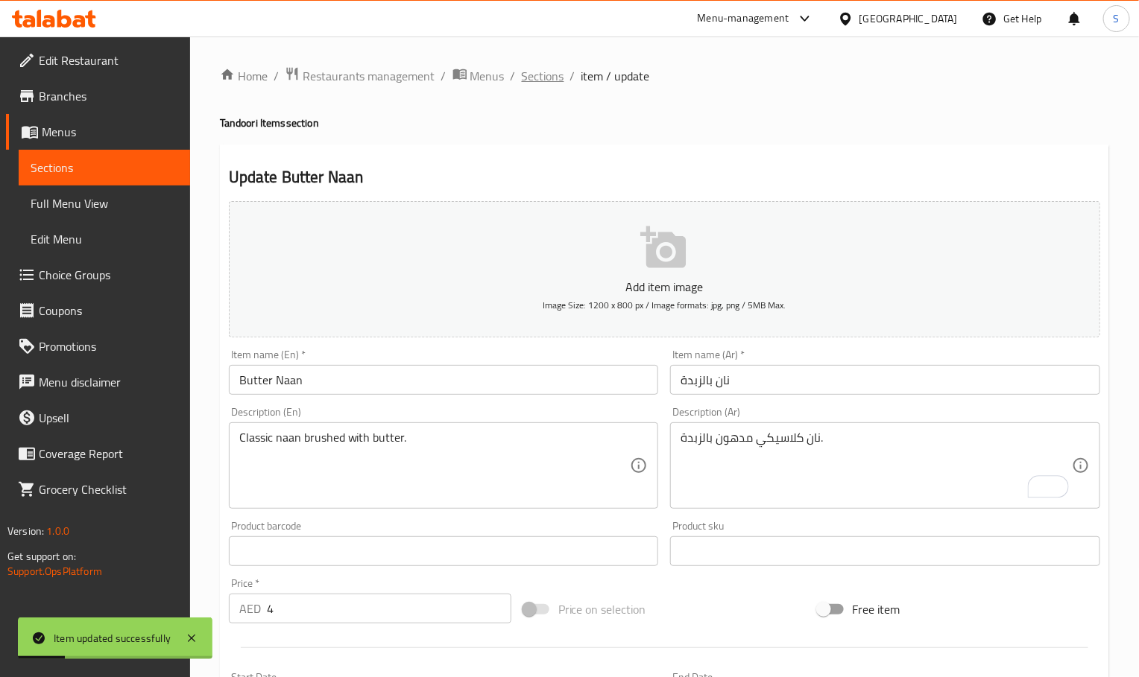
click at [549, 80] on span "Sections" at bounding box center [543, 76] width 42 height 18
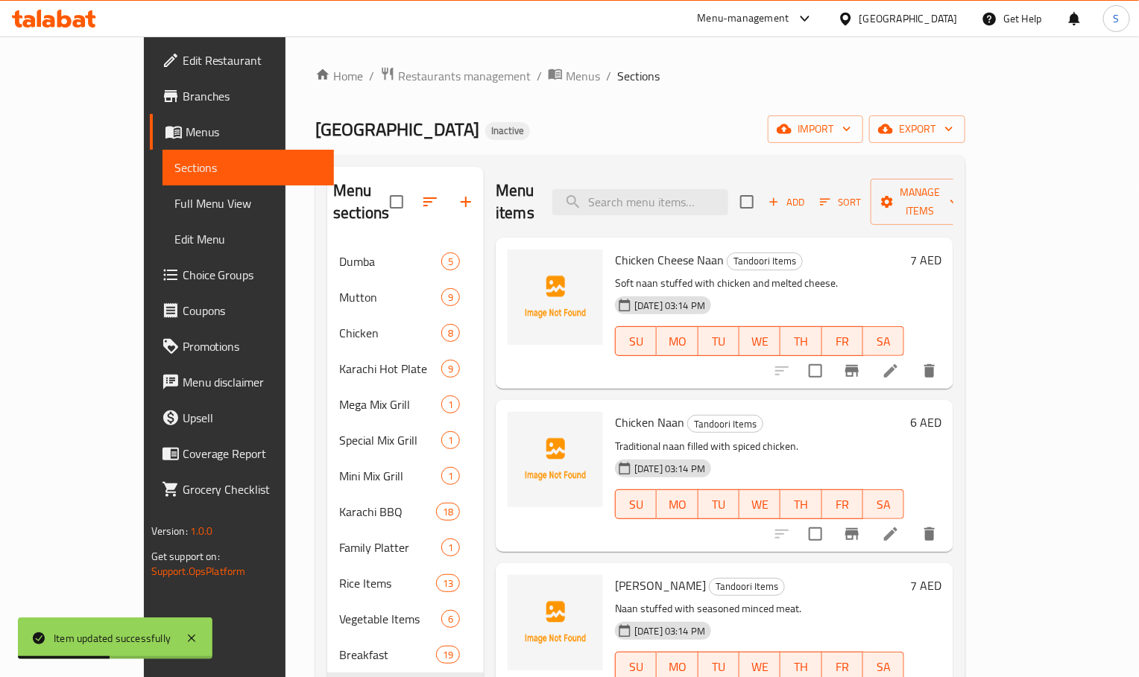
scroll to position [1312, 0]
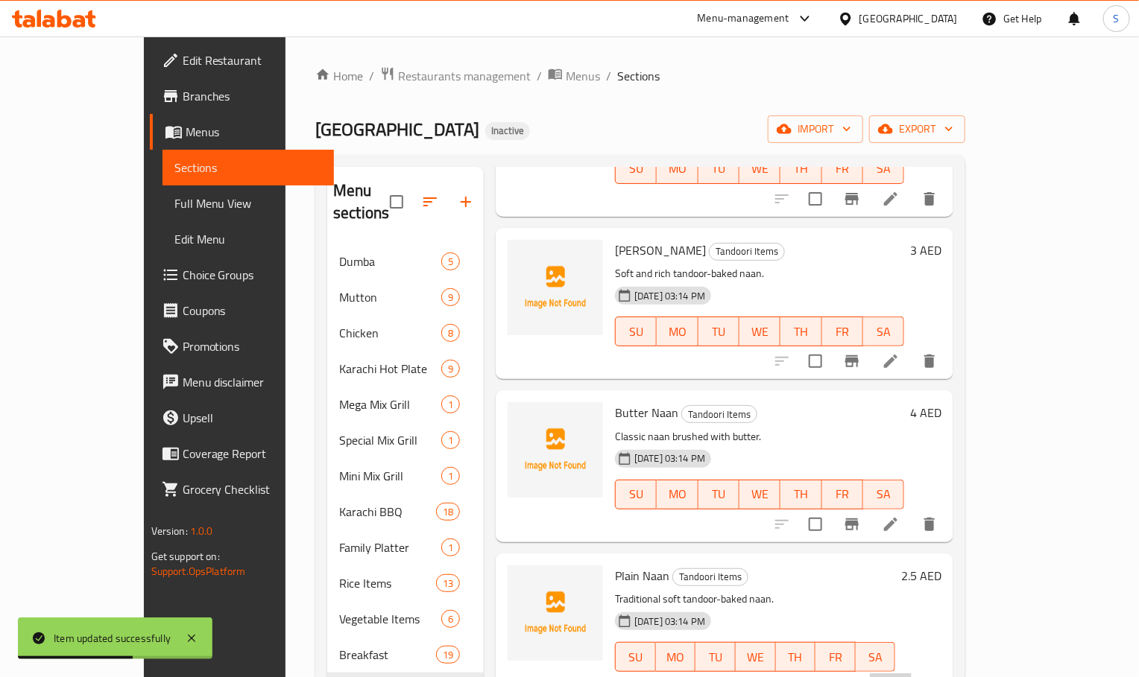
click at [912, 644] on li at bounding box center [891, 687] width 42 height 27
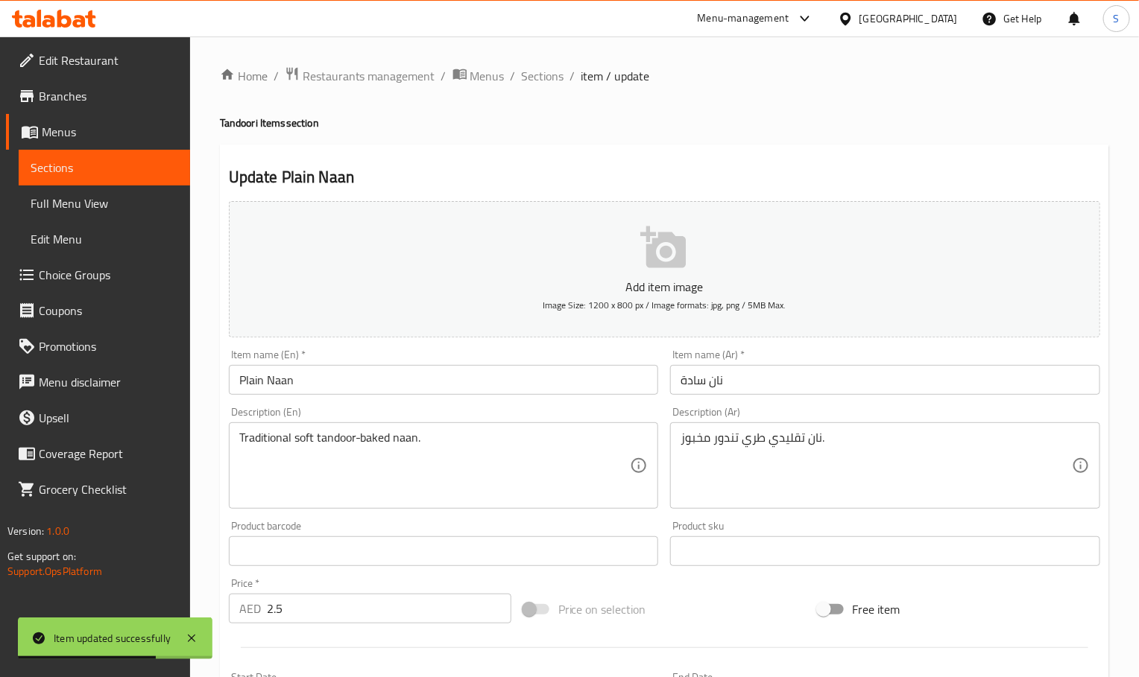
click at [815, 427] on div "نان تقليدي طري تندور مخبوز. Description (Ar)" at bounding box center [885, 466] width 430 height 86
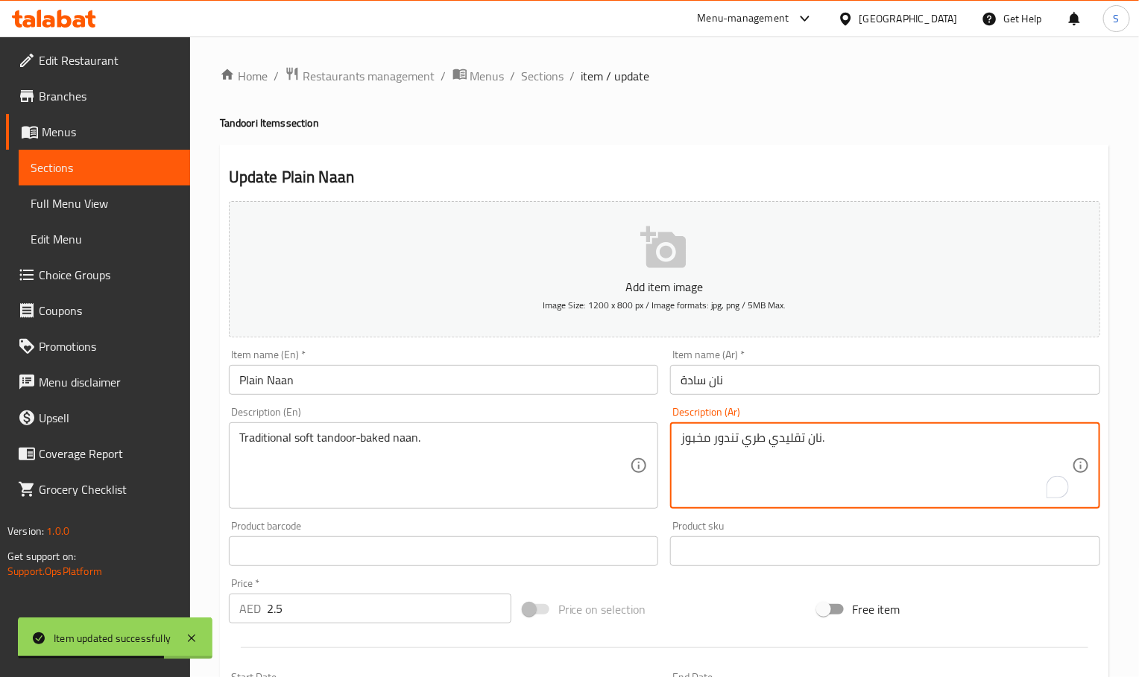
click at [810, 446] on textarea "نان تقليدي طري تندور مخبوز." at bounding box center [875, 466] width 391 height 71
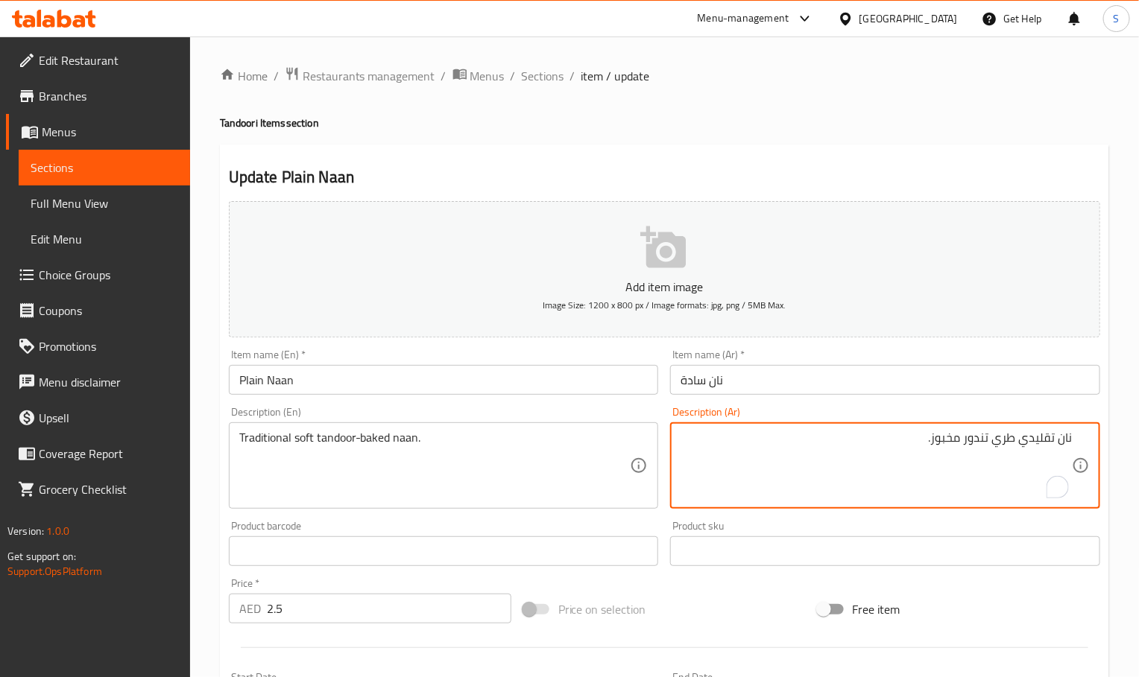
click at [912, 455] on textarea "نان تقليدي طري تندور مخبوز." at bounding box center [875, 466] width 391 height 71
click at [1058, 435] on textarea "نان تقليدي طري تندور مخبوز." at bounding box center [875, 466] width 391 height 71
click at [1054, 445] on textarea "نان تقليدي طري تندور مخبوز." at bounding box center [875, 466] width 391 height 71
type textarea "نان تقليدي طري تندور مخبوز."
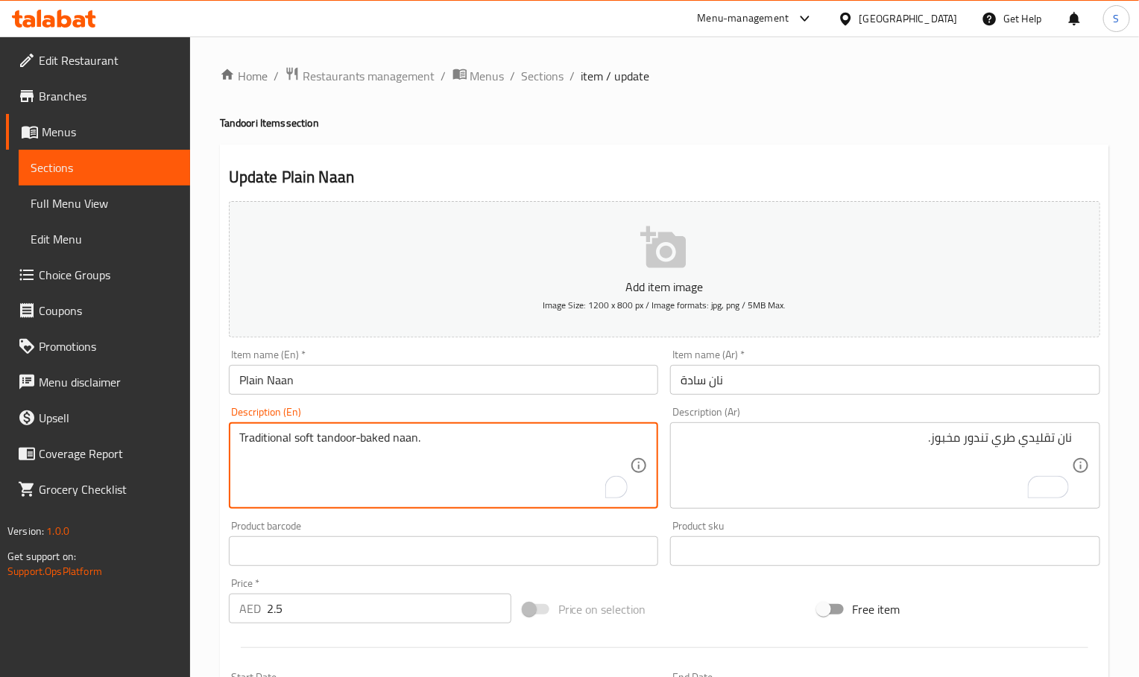
click at [428, 456] on textarea "Traditional soft tandoor-baked naan." at bounding box center [434, 466] width 391 height 71
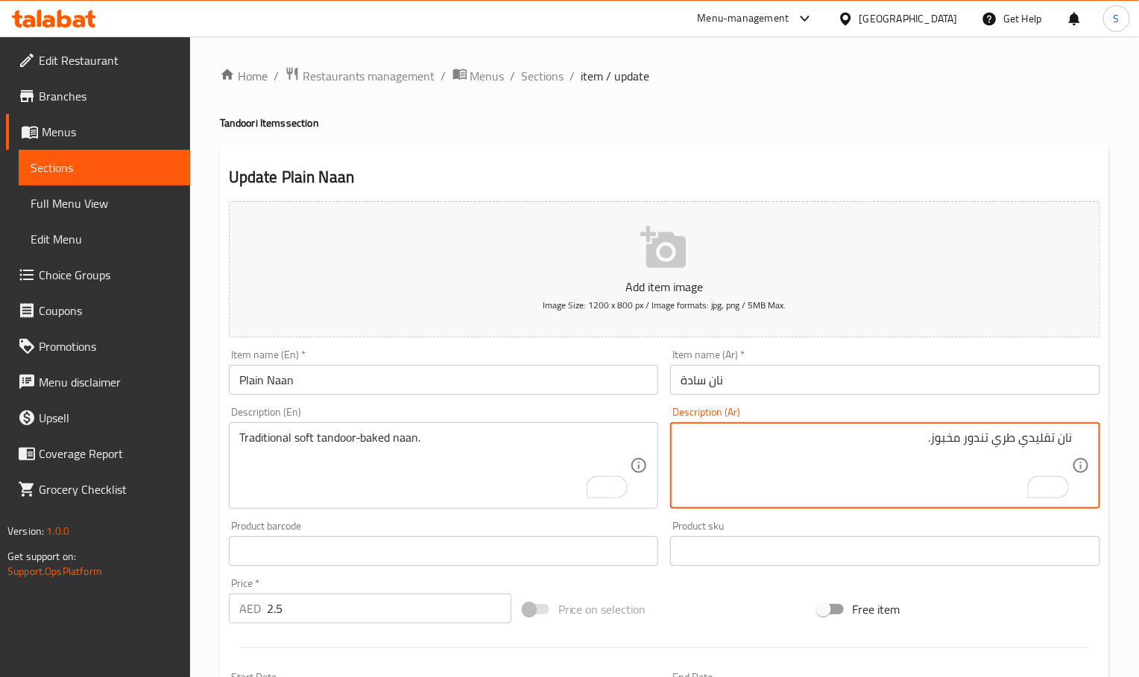
click at [955, 445] on textarea "نان تقليدي طري تندور مخبوز." at bounding box center [875, 466] width 391 height 71
click at [955, 446] on textarea "نان تقليدي طري تندور مخبوز." at bounding box center [875, 466] width 391 height 71
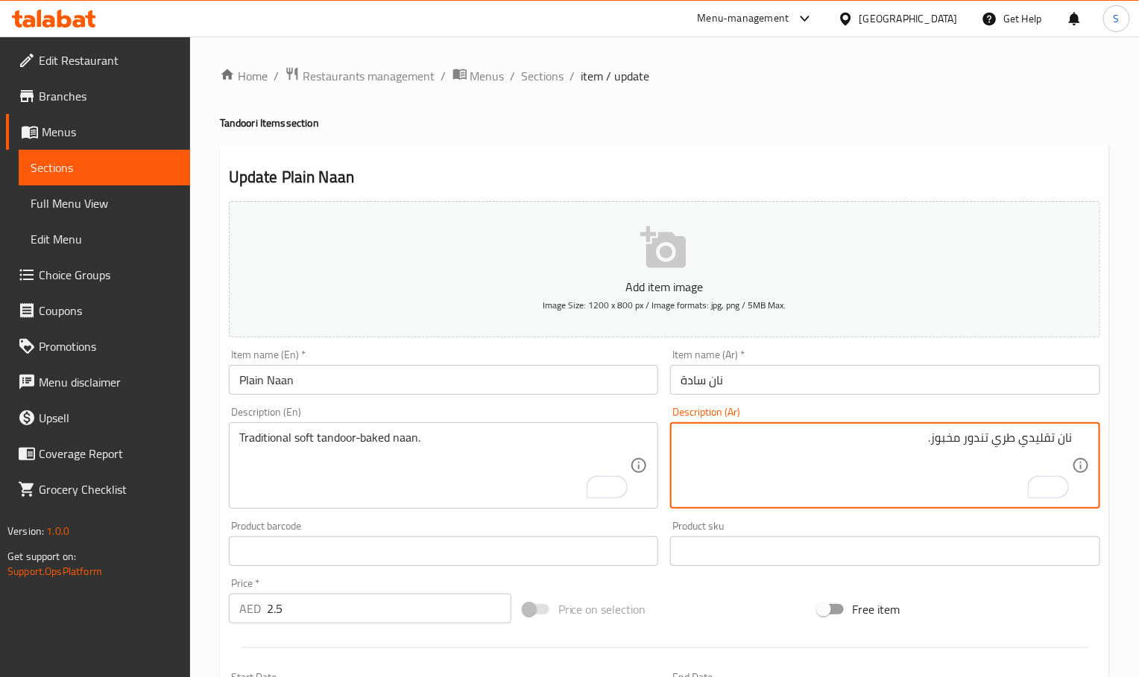
click at [942, 438] on textarea "نان تقليدي طري تندور مخبوز." at bounding box center [875, 466] width 391 height 71
drag, startPoint x: 991, startPoint y: 441, endPoint x: 771, endPoint y: 439, distance: 219.9
click at [771, 439] on textarea "نان تقليدي طري تندور مخبوز." at bounding box center [875, 466] width 391 height 71
paste textarea "مخبوز في التندور"
type textarea "نان تقليدي طري مخبوز في التندور"
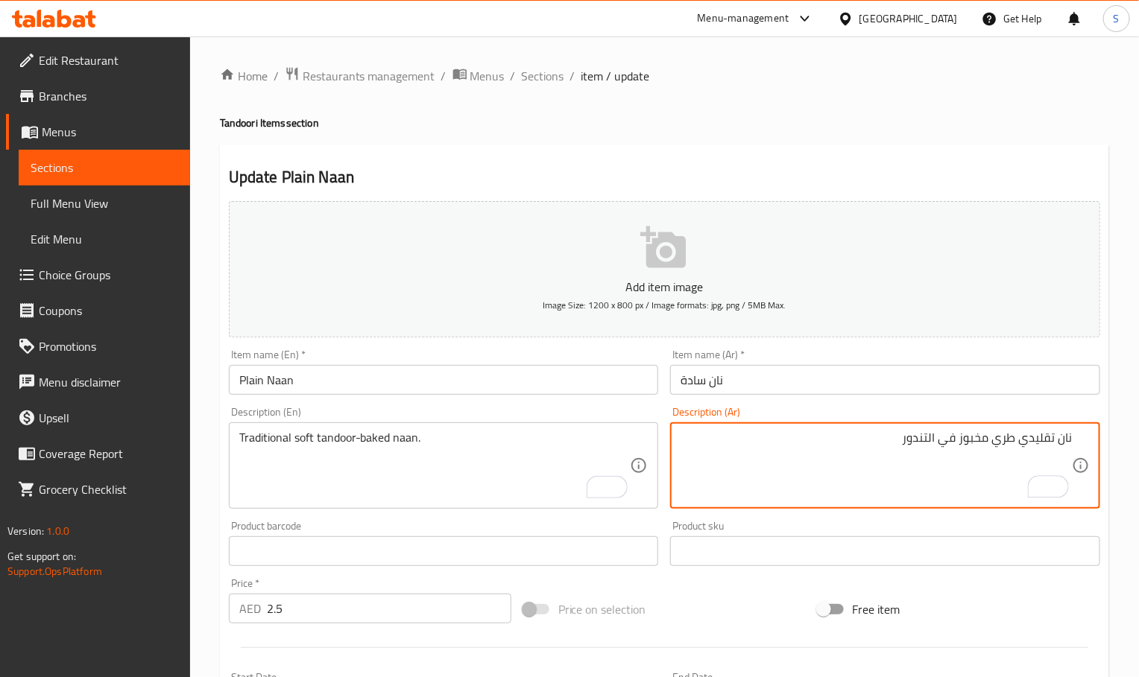
click at [564, 372] on input "Plain Naan" at bounding box center [444, 380] width 430 height 30
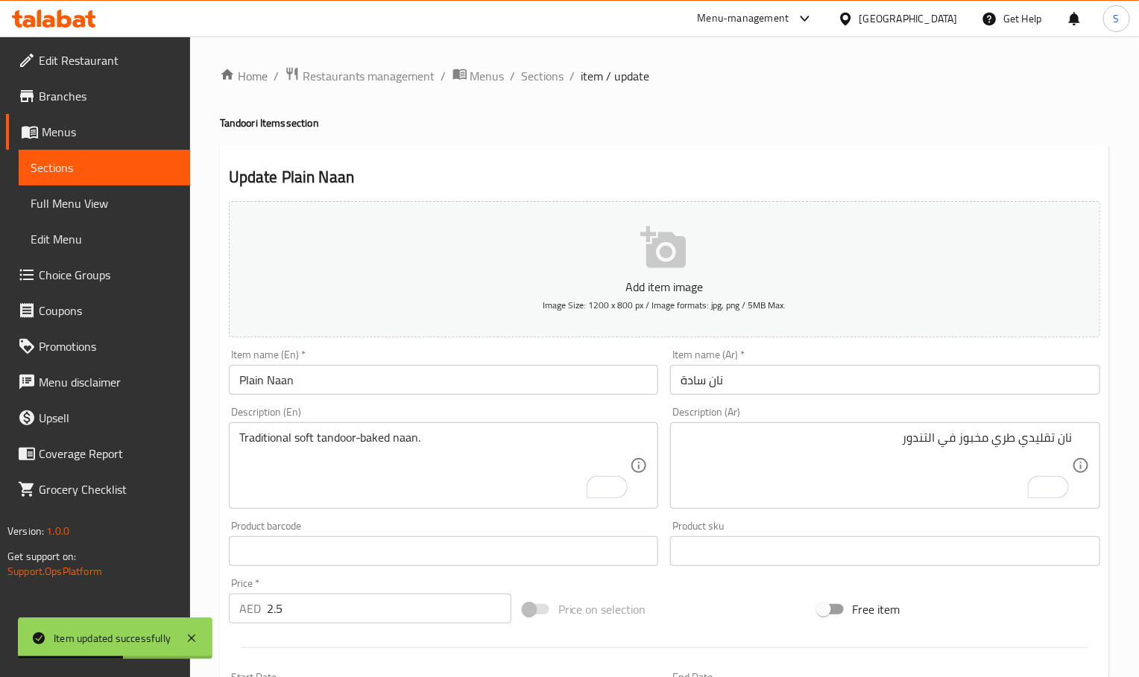
drag, startPoint x: 546, startPoint y: 78, endPoint x: 524, endPoint y: 41, distance: 43.5
click at [546, 78] on span "Sections" at bounding box center [543, 76] width 42 height 18
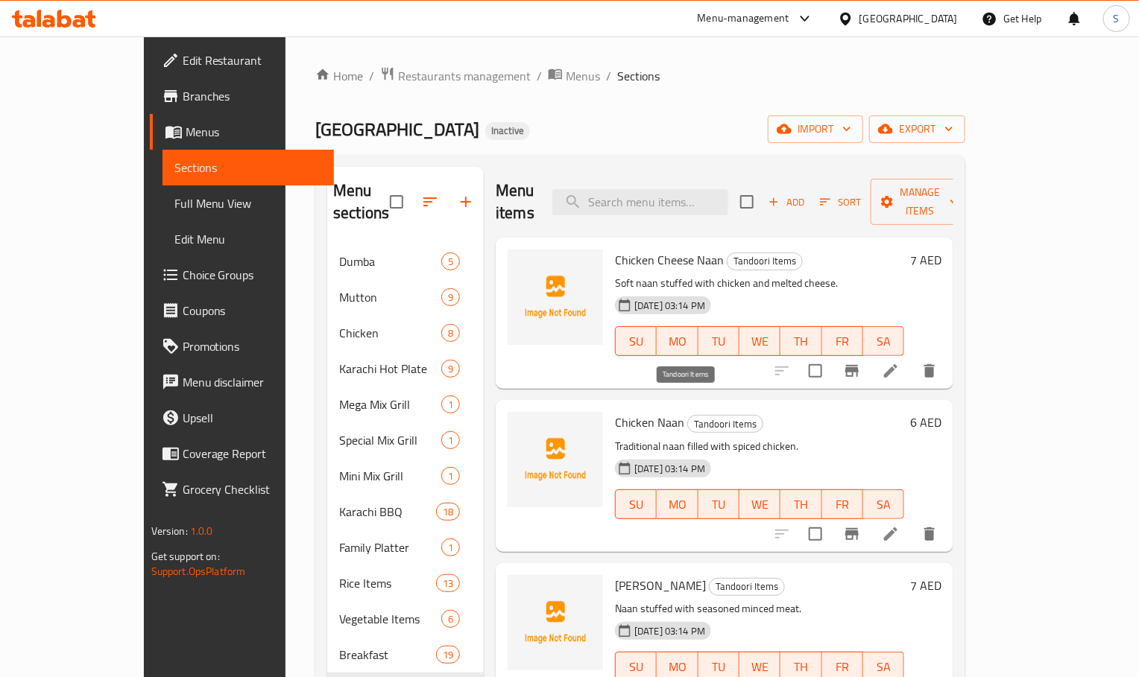
scroll to position [209, 0]
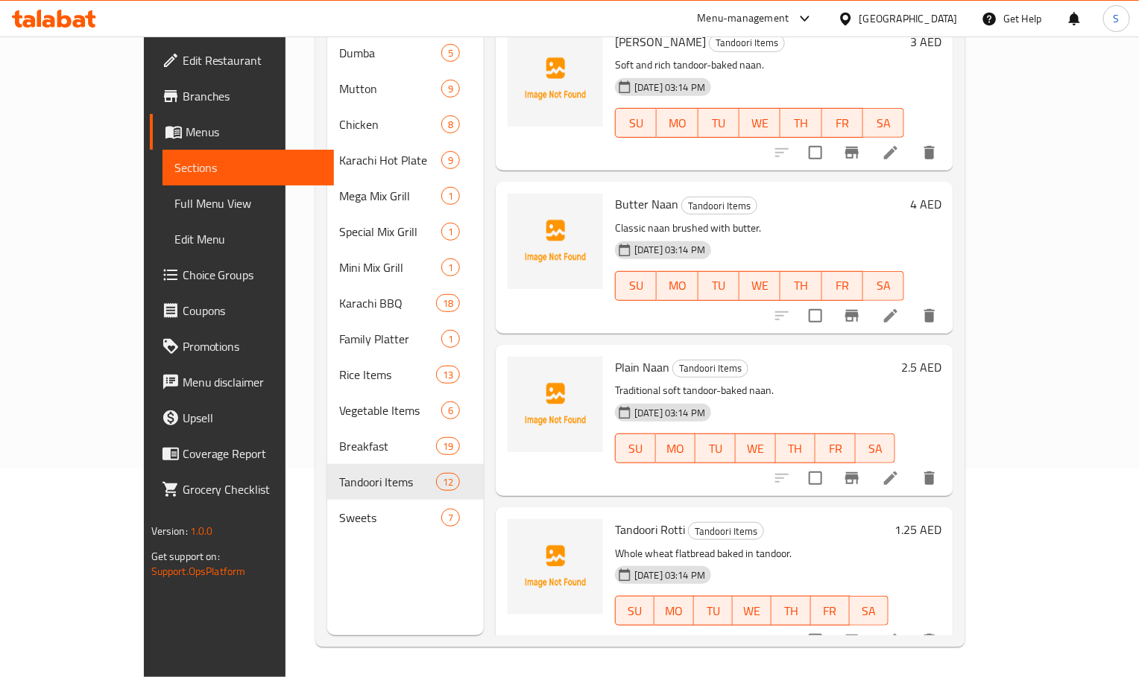
click at [897, 634] on icon at bounding box center [890, 640] width 13 height 13
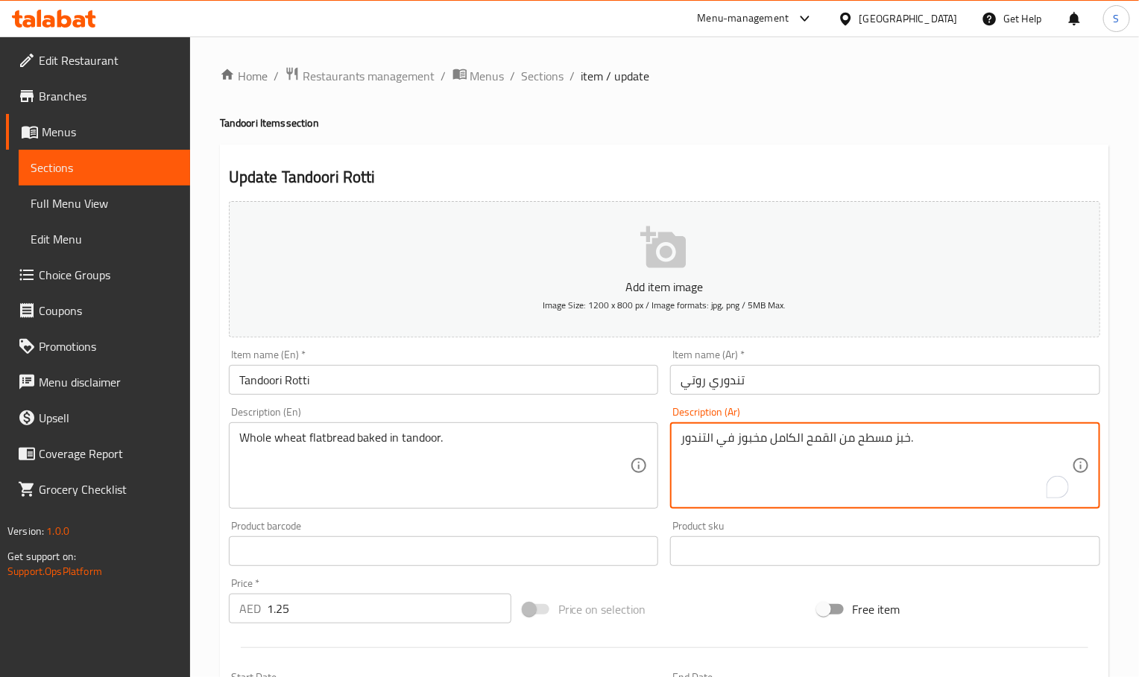
click at [844, 439] on textarea "خبز مسطح من القمح الكامل مخبوز في التندور." at bounding box center [875, 466] width 391 height 71
click at [826, 437] on textarea "خبز مسطح القمح الكامل مخبوز في التندور." at bounding box center [875, 466] width 391 height 71
click at [794, 448] on textarea "خبز مسطح قمح الكامل مخبوز في التندور." at bounding box center [875, 466] width 391 height 71
type textarea "خبز مسطح قمح كامل مخبوز في التندور."
click at [581, 390] on input "Tandoori Rotti" at bounding box center [444, 380] width 430 height 30
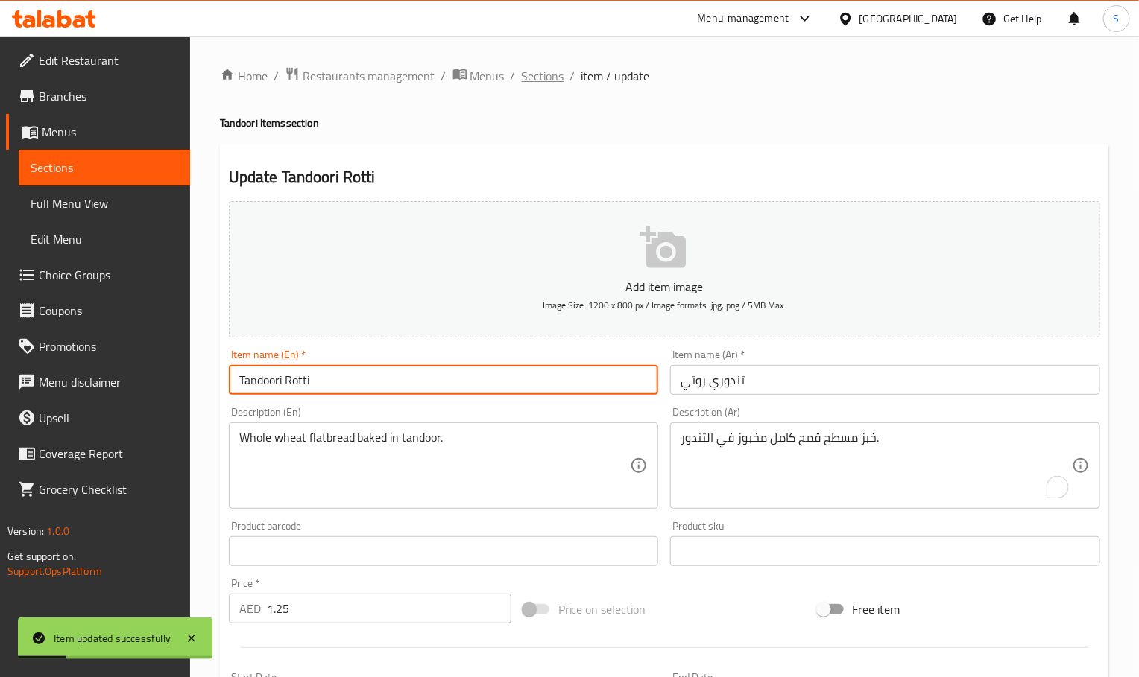
click at [548, 70] on span "Sections" at bounding box center [543, 76] width 42 height 18
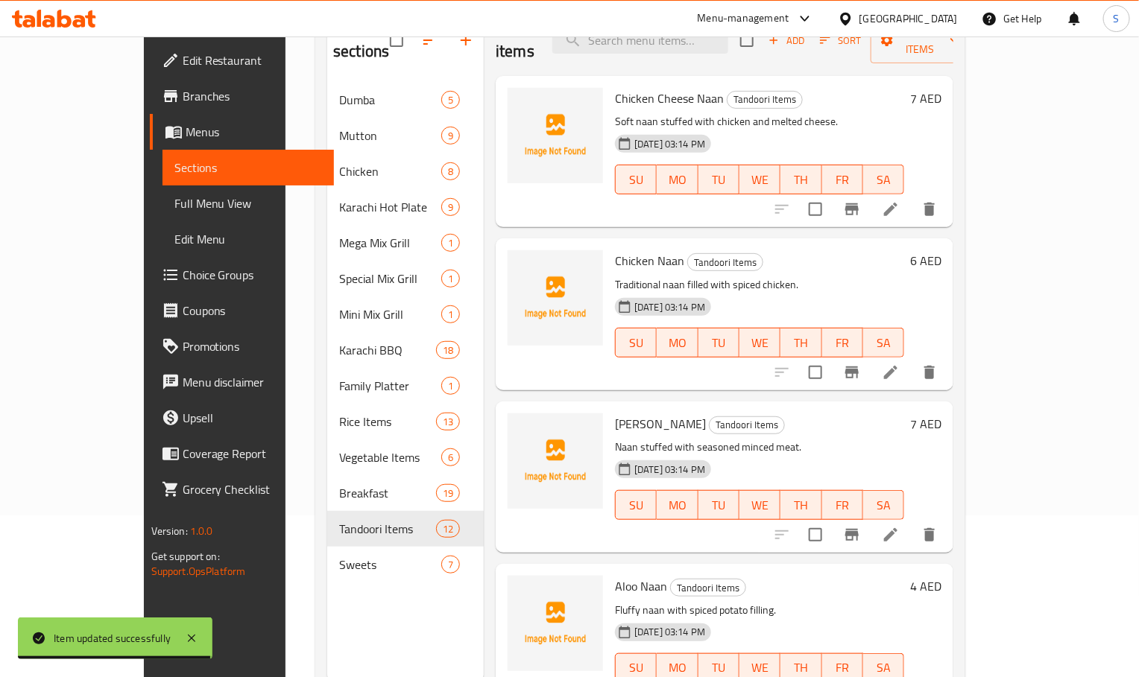
scroll to position [209, 0]
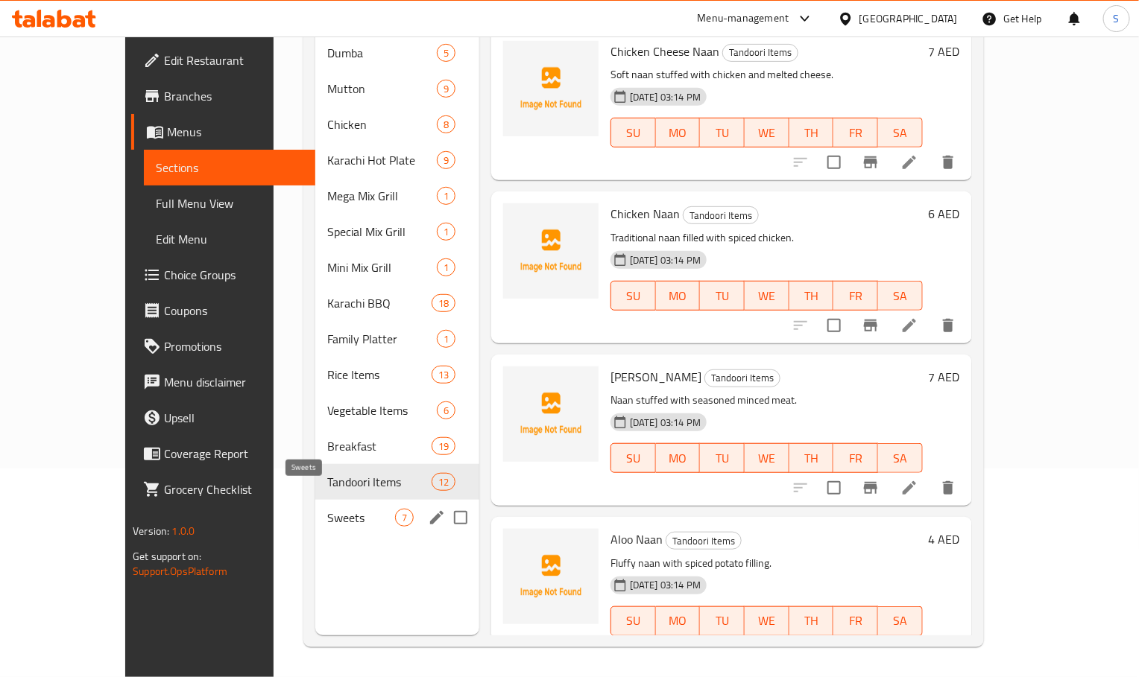
click at [327, 509] on span "Sweets" at bounding box center [361, 518] width 68 height 18
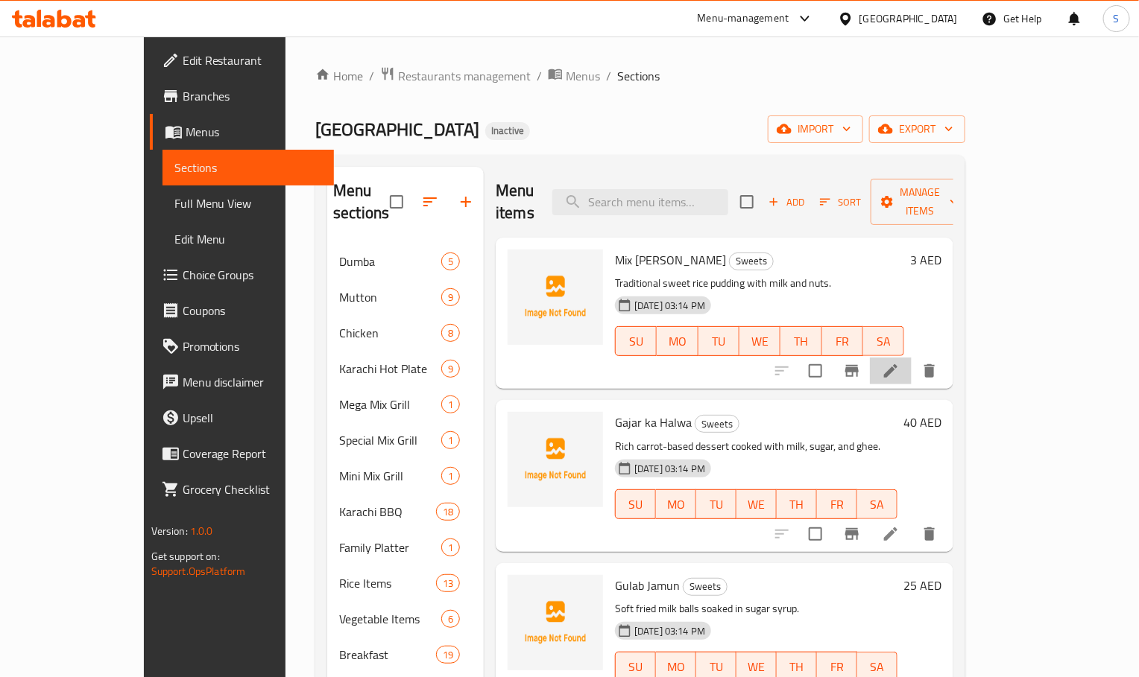
click at [912, 358] on li at bounding box center [891, 371] width 42 height 27
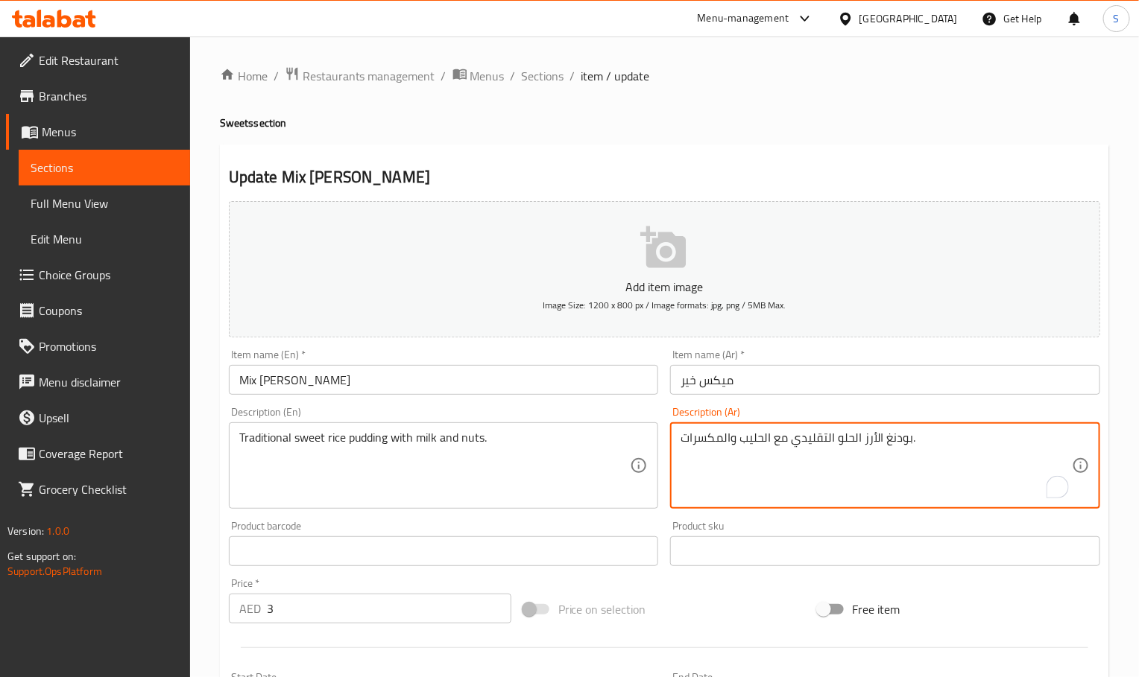
click at [897, 446] on textarea "بودنغ الأرز الحلو التقليدي مع الحليب والمكسرات." at bounding box center [875, 466] width 391 height 71
paste textarea "To enrich screen reader interactions, please activate Accessibility in Grammarl…"
click at [862, 448] on textarea "بودنج الأرز الحلو التقليدي مع الحليب والمكسرات." at bounding box center [875, 466] width 391 height 71
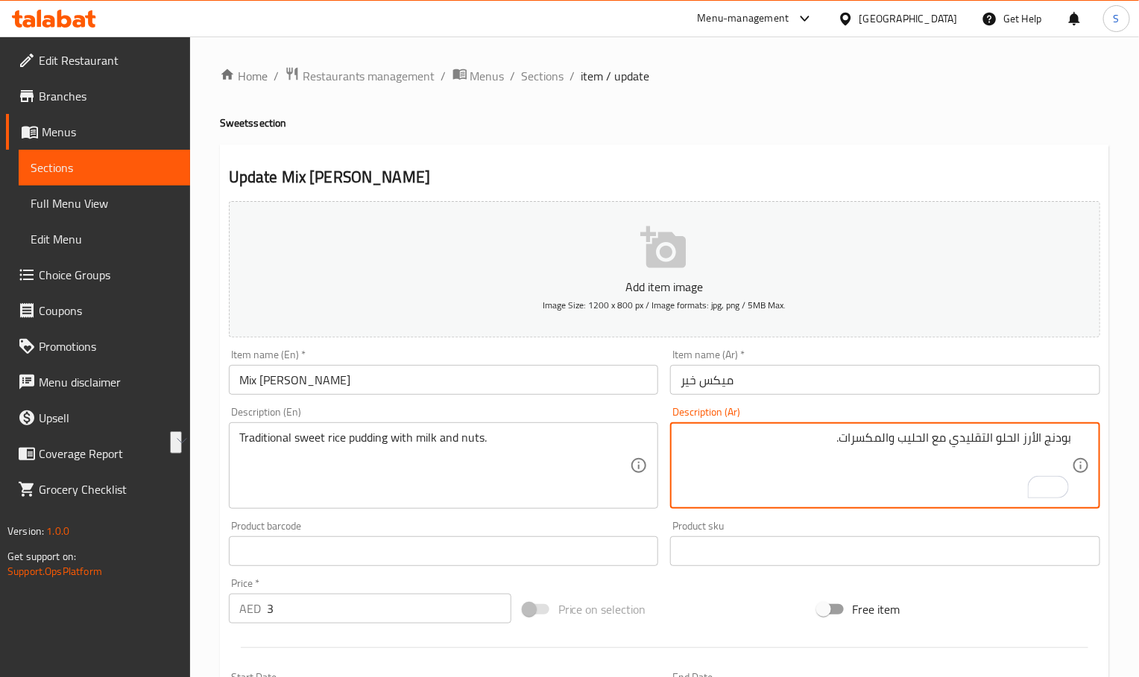
click at [931, 501] on textarea "بودنج الأرز الحلو التقليدي مع الحليب والمكسرات." at bounding box center [875, 466] width 391 height 71
drag, startPoint x: 1022, startPoint y: 443, endPoint x: 1141, endPoint y: 439, distance: 119.3
click at [1138, 439] on html "​ Menu-management United Arab Emirates Get Help S Edit Restaurant Branches Menu…" at bounding box center [569, 338] width 1139 height 677
paste textarea "رز باللبن"
click at [1020, 440] on textarea "أرز باللبن الحلو التقليدي مع الحليب والمكسرات." at bounding box center [875, 466] width 391 height 71
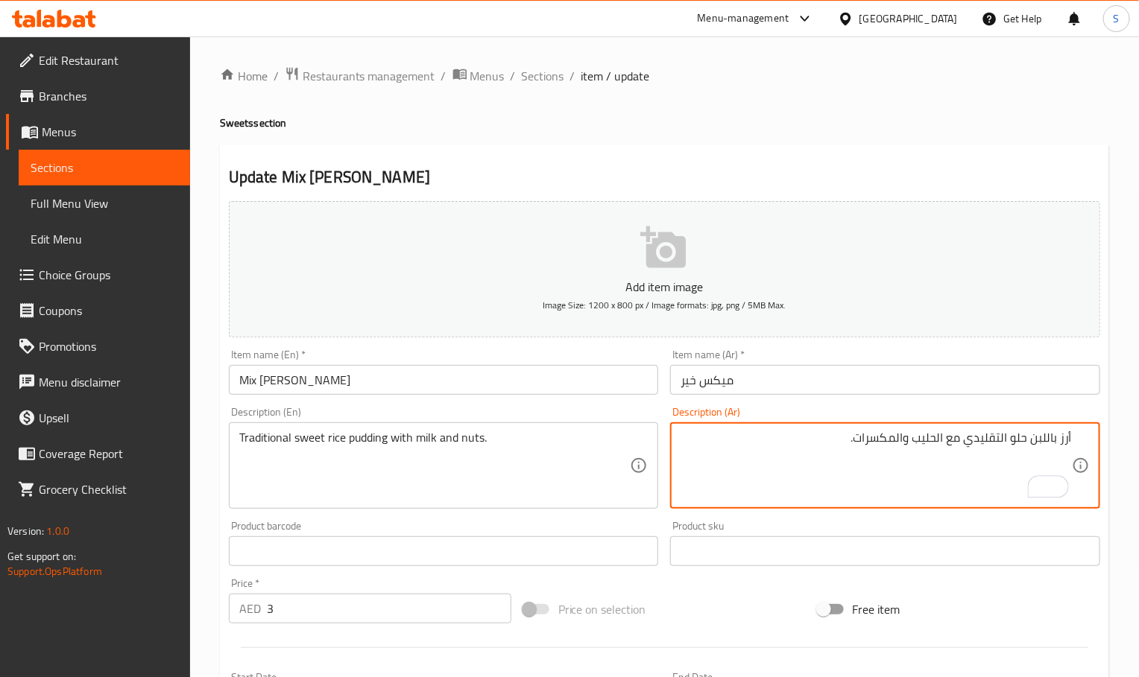
click at [999, 438] on textarea "أرز باللبن حلو التقليدي مع الحليب والمكسرات." at bounding box center [875, 466] width 391 height 71
click at [1005, 450] on textarea "أرز باللبن حلو التقليدي مع الحليب والمكسرات." at bounding box center [875, 466] width 391 height 71
click at [1002, 436] on textarea "أرز باللبن حلو التقليدي مع الحليب والمكسرات." at bounding box center [875, 466] width 391 height 71
type textarea "أرز باللبن حلو تقليدي مع الحليب والمكسرات."
click at [389, 385] on input "Mix [PERSON_NAME]" at bounding box center [444, 380] width 430 height 30
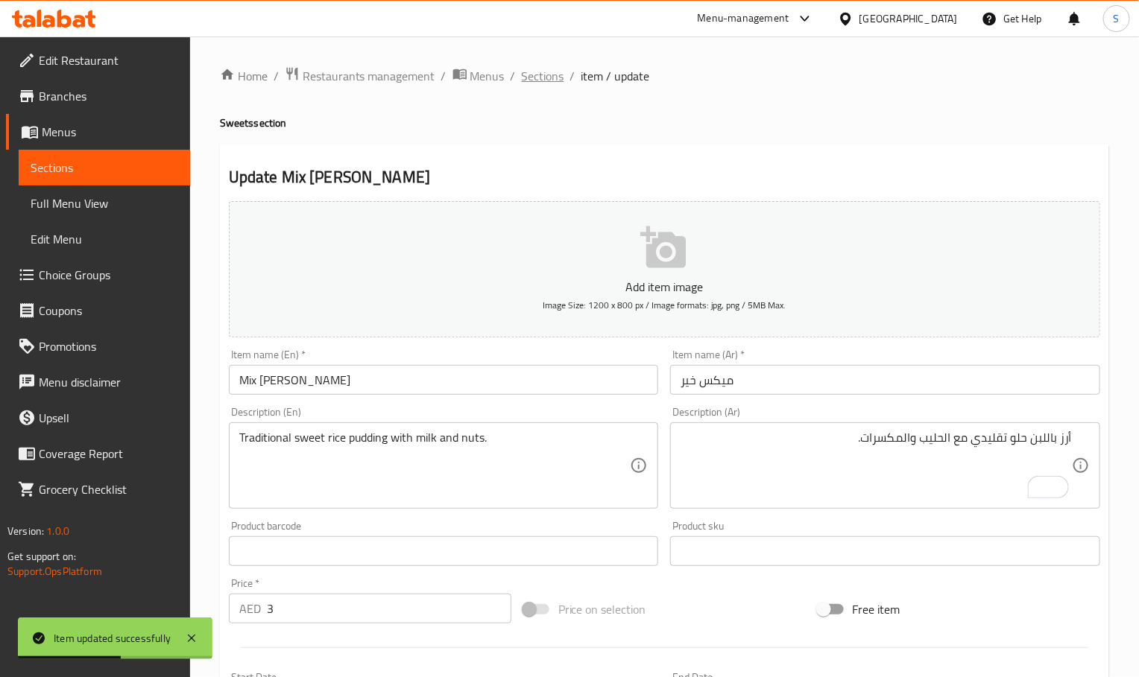
click at [557, 80] on span "Sections" at bounding box center [543, 76] width 42 height 18
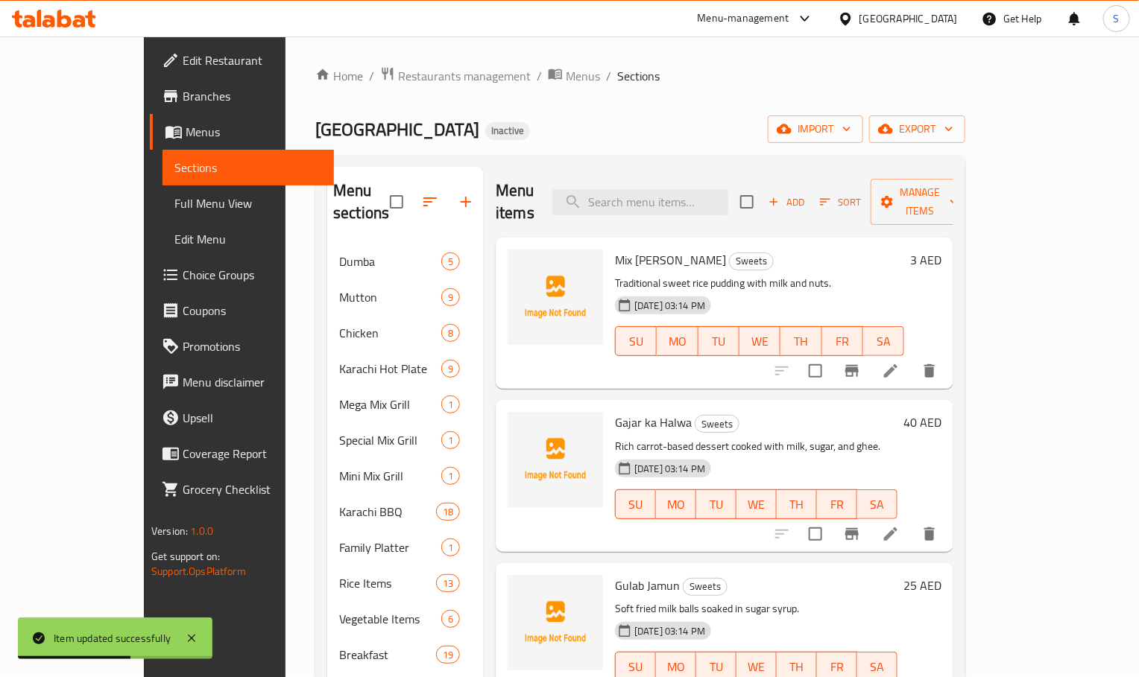
scroll to position [112, 0]
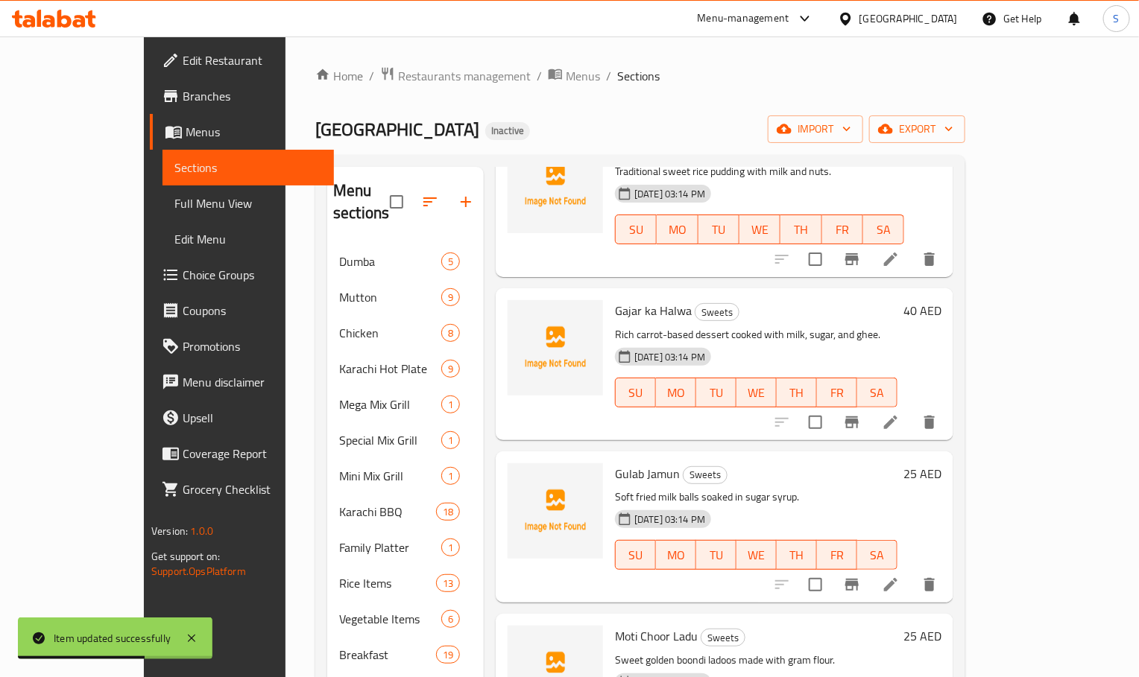
click at [912, 410] on li at bounding box center [891, 422] width 42 height 27
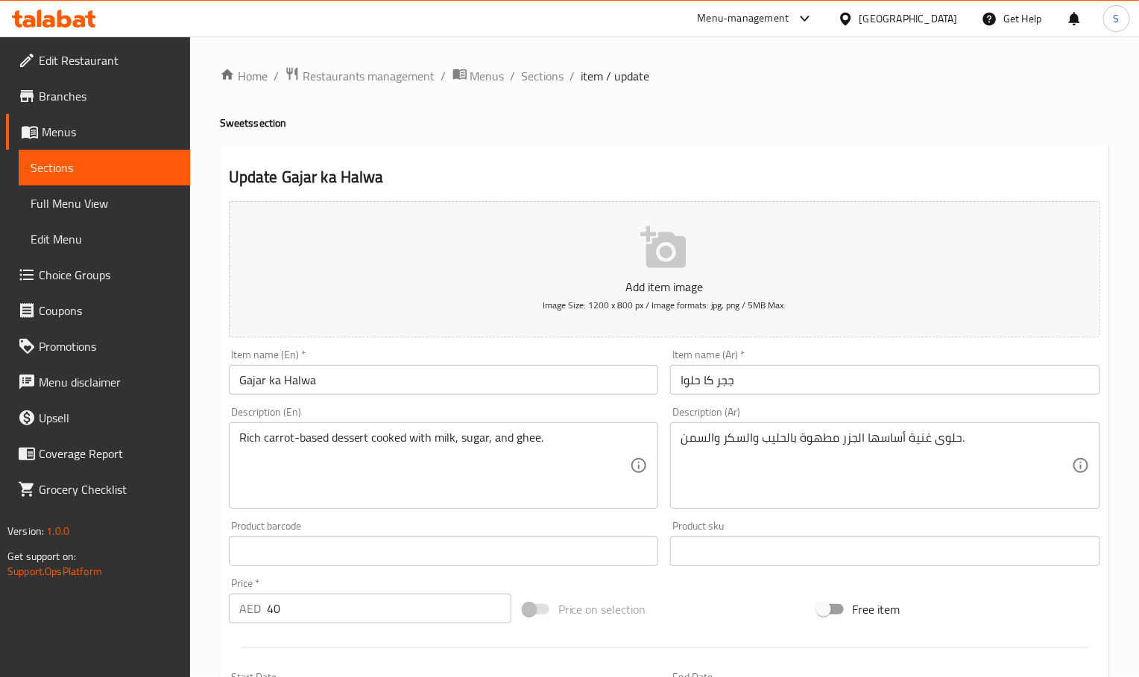
click at [809, 382] on input "ججر كا حلوا" at bounding box center [885, 380] width 430 height 30
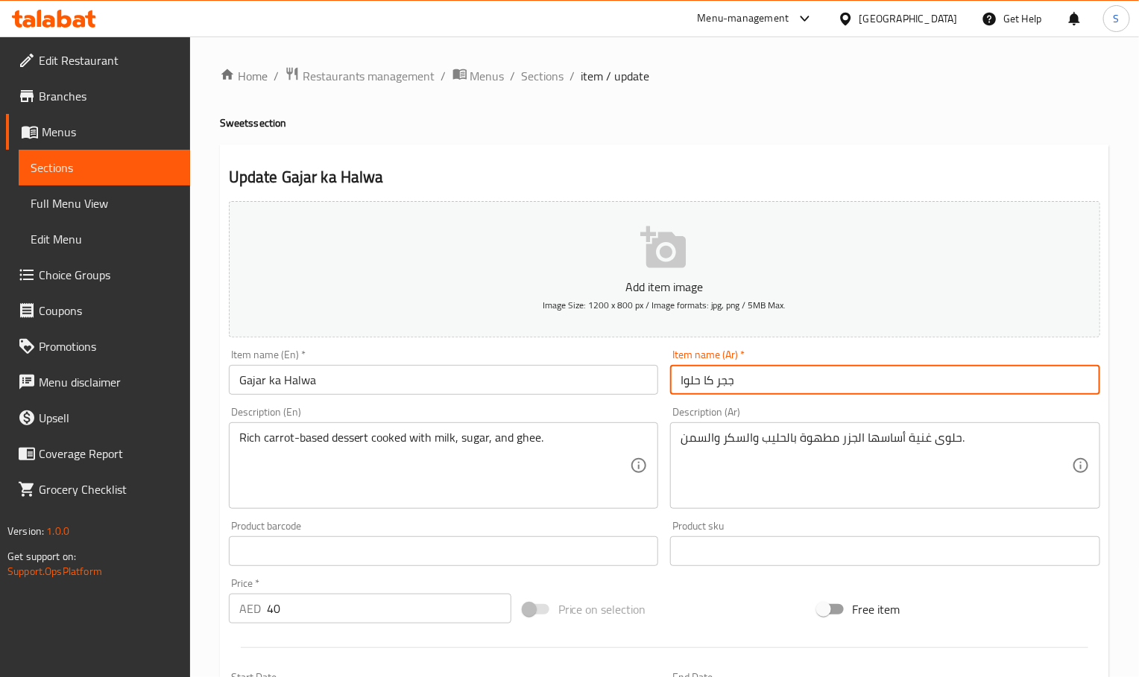
click at [809, 382] on input "ججر كا حلوا" at bounding box center [885, 380] width 430 height 30
paste input "جار كا حلوة"
type input "جاجار كا حلوة"
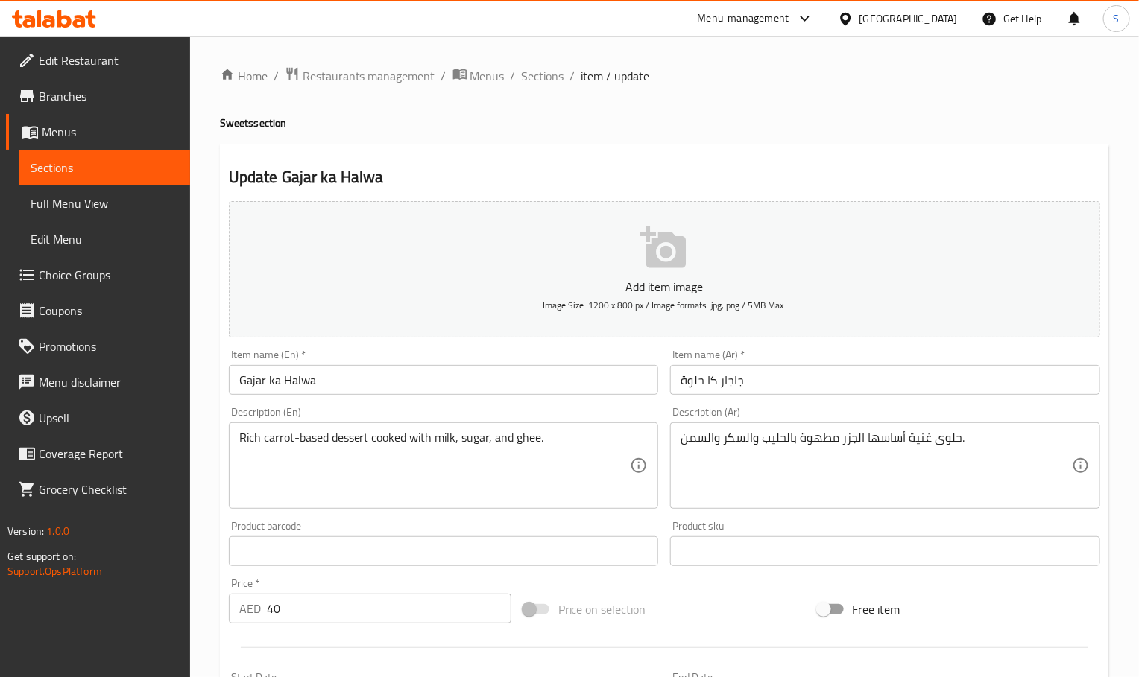
click at [763, 182] on h2 "Update Gajar ka Halwa" at bounding box center [664, 177] width 871 height 22
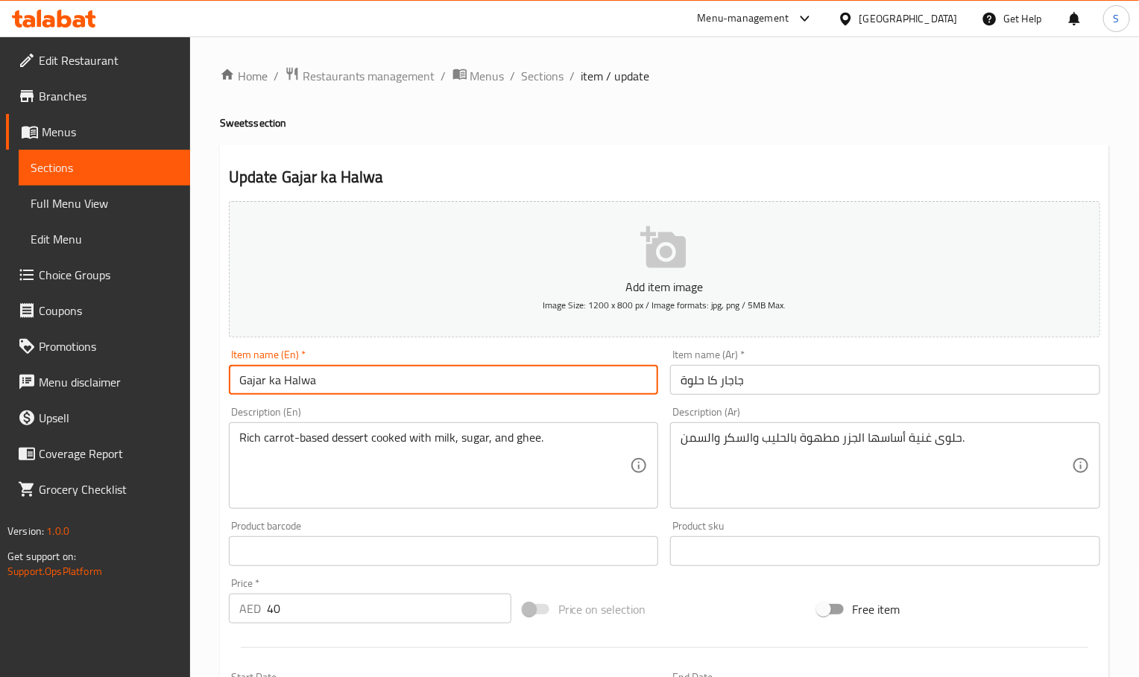
click at [496, 389] on input "Gajar ka Halwa" at bounding box center [444, 380] width 430 height 30
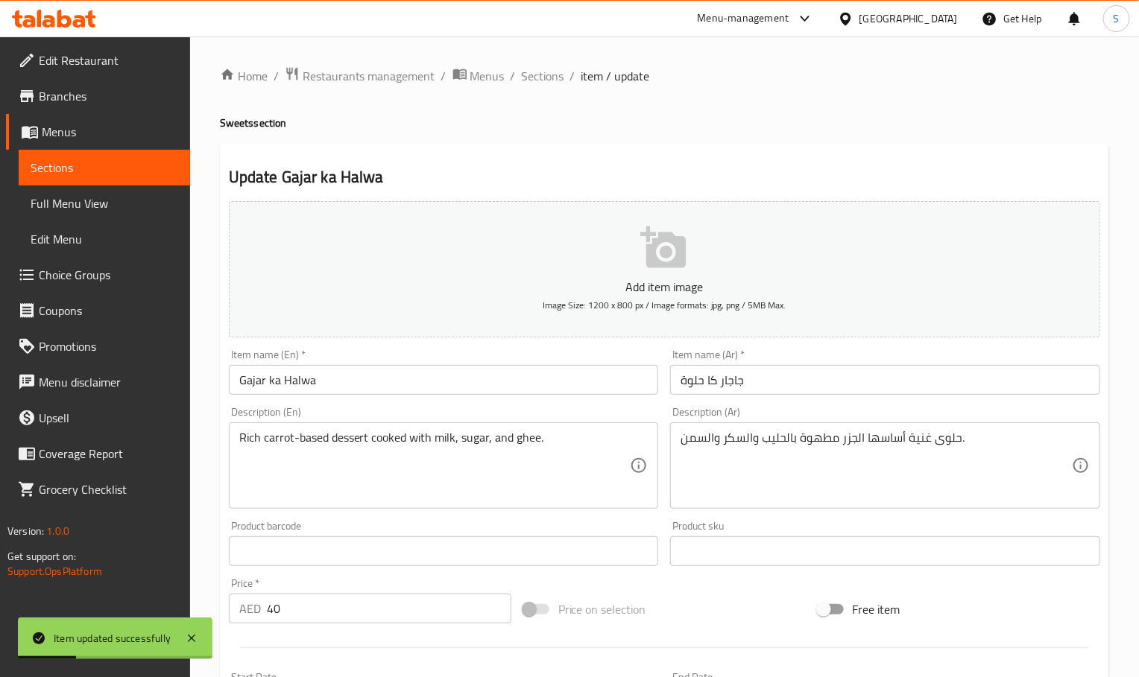
click at [973, 148] on div "Update Gajar ka Halwa Add item image Image Size: 1200 x 800 px / Image formats:…" at bounding box center [664, 573] width 889 height 856
click at [551, 378] on input "Gajar ka Halwa" at bounding box center [444, 380] width 430 height 30
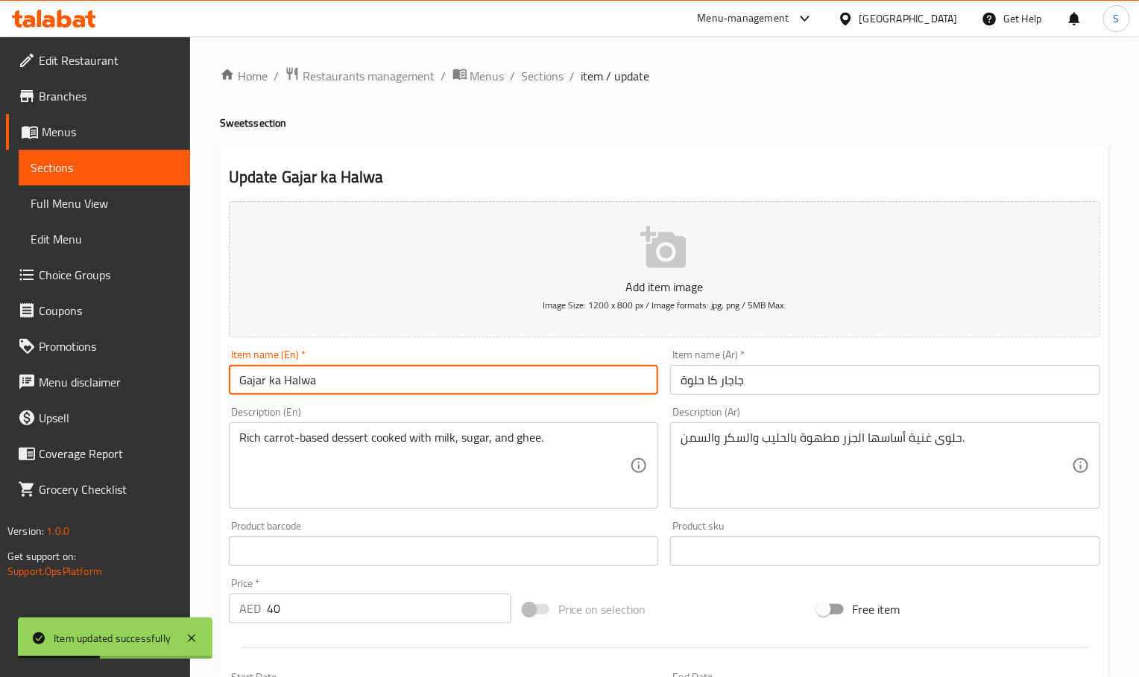
click at [551, 378] on input "Gajar ka Halwa" at bounding box center [444, 380] width 430 height 30
paste input "1kg"
type input "Gajar ka Halwa 1kg"
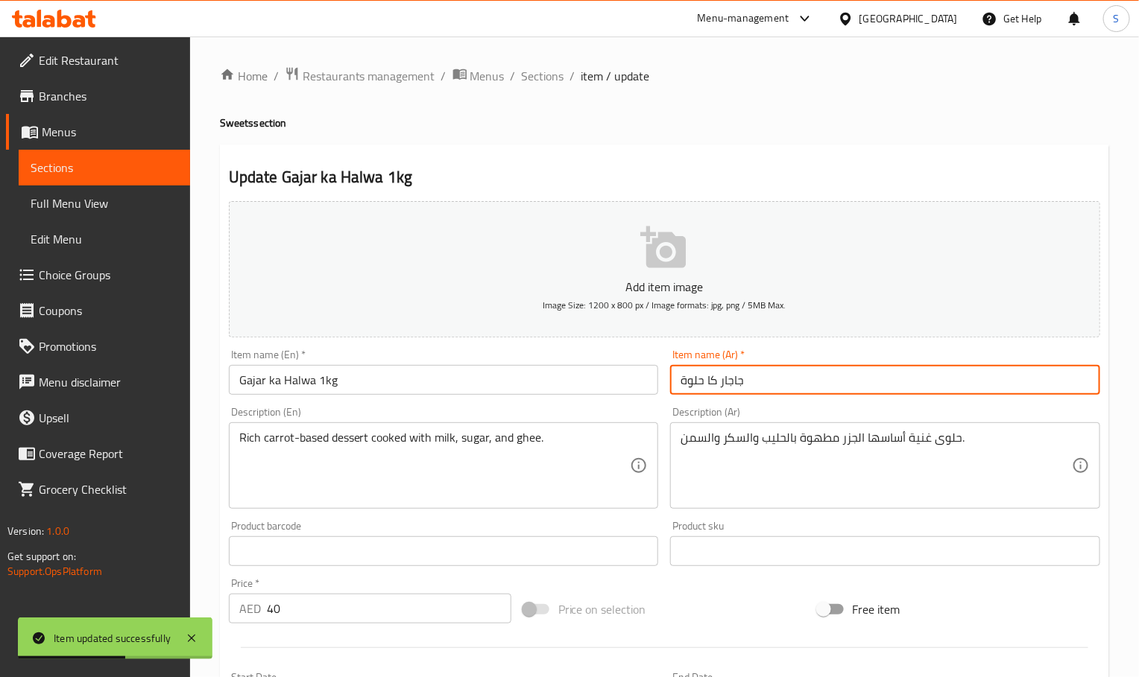
click at [859, 376] on input "جاجار كا حلوة" at bounding box center [885, 380] width 430 height 30
type input "جاجار كا حلوة 1 كيلو"
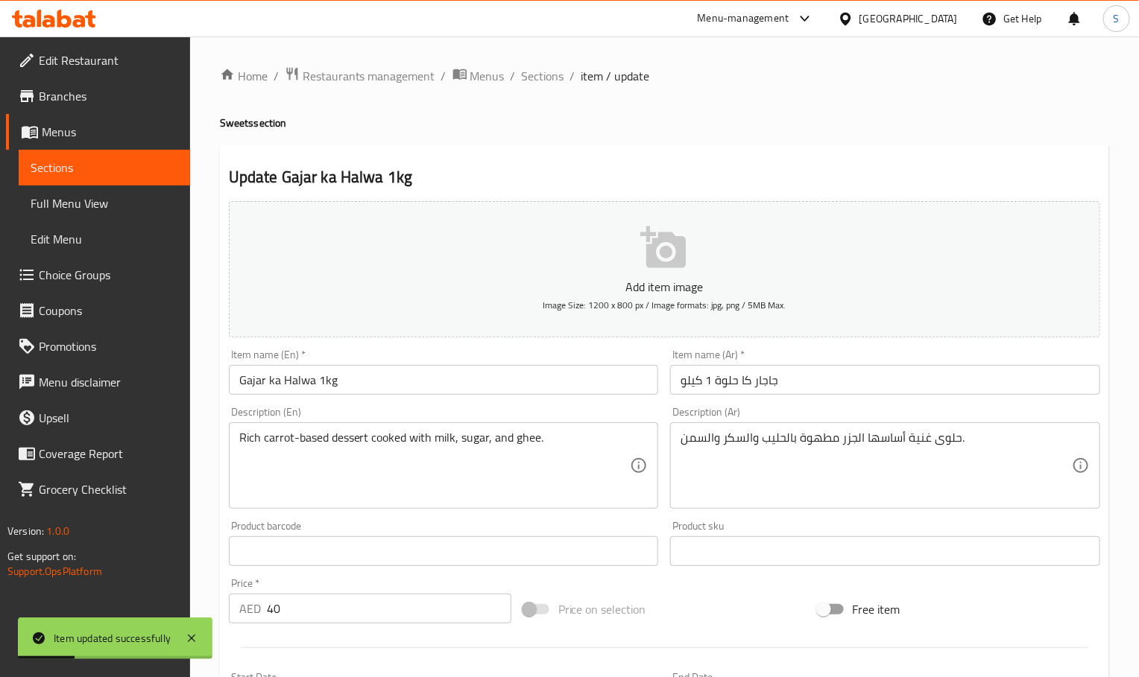
click at [732, 177] on h2 "Update Gajar ka Halwa 1kg" at bounding box center [664, 177] width 871 height 22
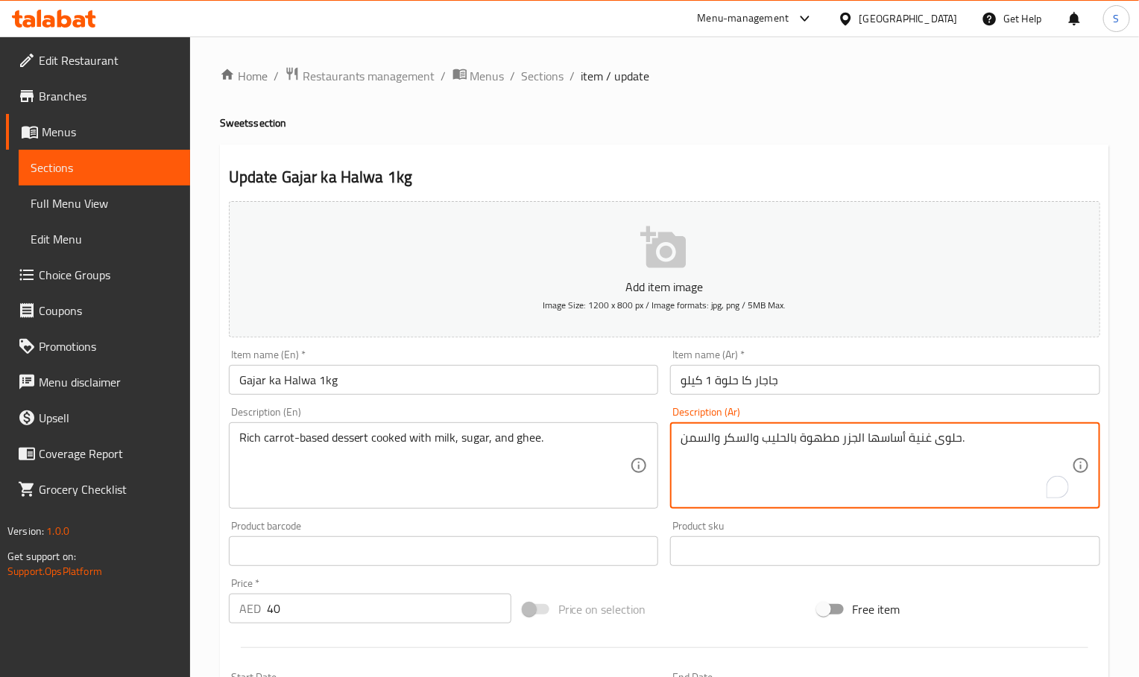
click at [823, 436] on textarea "حلوى غنية أساسها الجزر مطهوة بالحليب والسكر والسمن." at bounding box center [875, 466] width 391 height 71
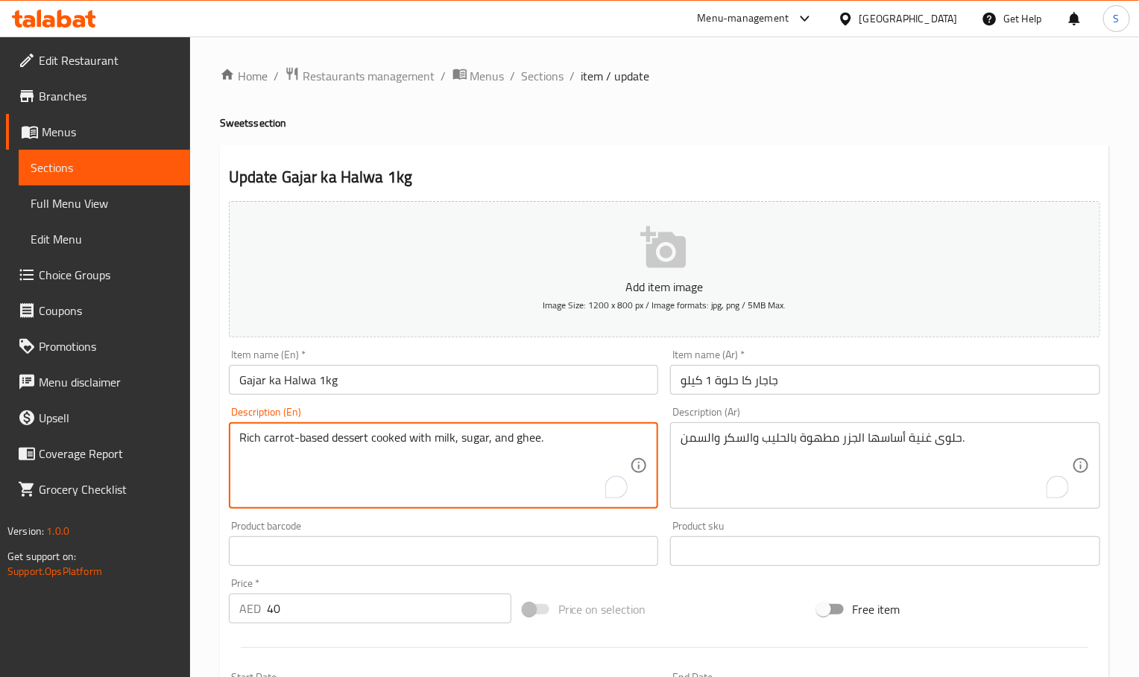
click at [361, 434] on textarea "Rich carrot-based dessert cooked with milk, sugar, and ghee." at bounding box center [434, 466] width 391 height 71
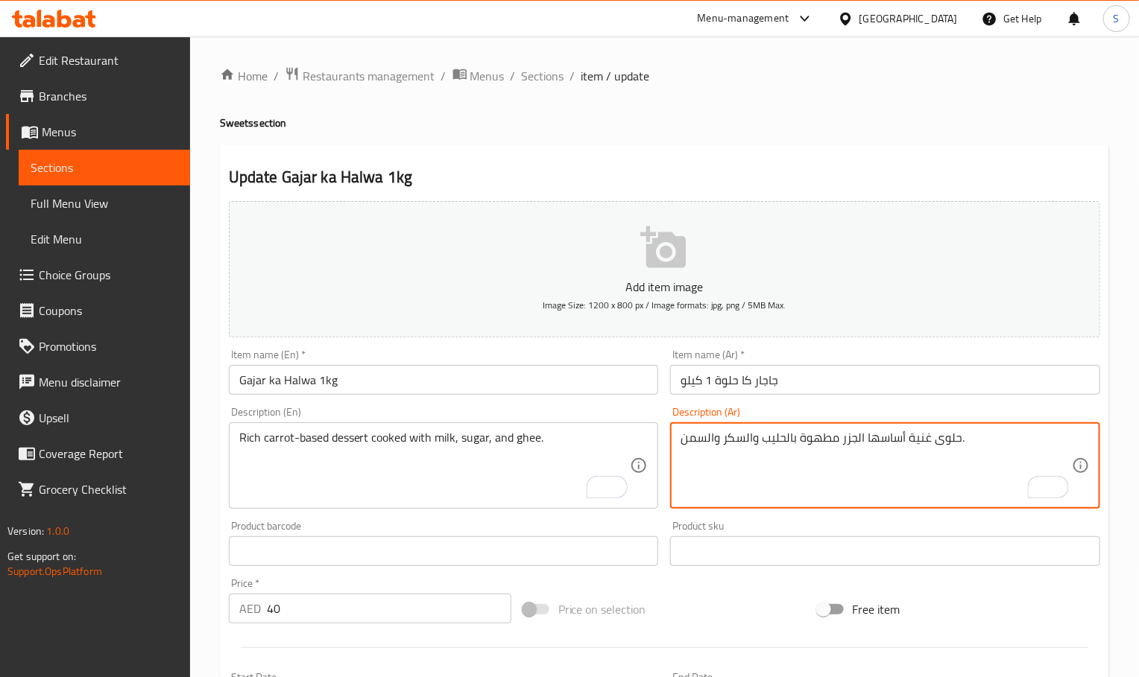
click at [817, 441] on textarea "حلوى غنية أساسها الجزر مطهوة بالحليب والسكر والسمن." at bounding box center [875, 466] width 391 height 71
paste textarea "بوخ"
type textarea "حلوى غنية أساسها الجزر مطبوخة بالحليب والسكر والسمن."
click at [615, 356] on div "Item name (En)   * Gajar ka Halwa 1kg Item name (En) *" at bounding box center [444, 372] width 430 height 45
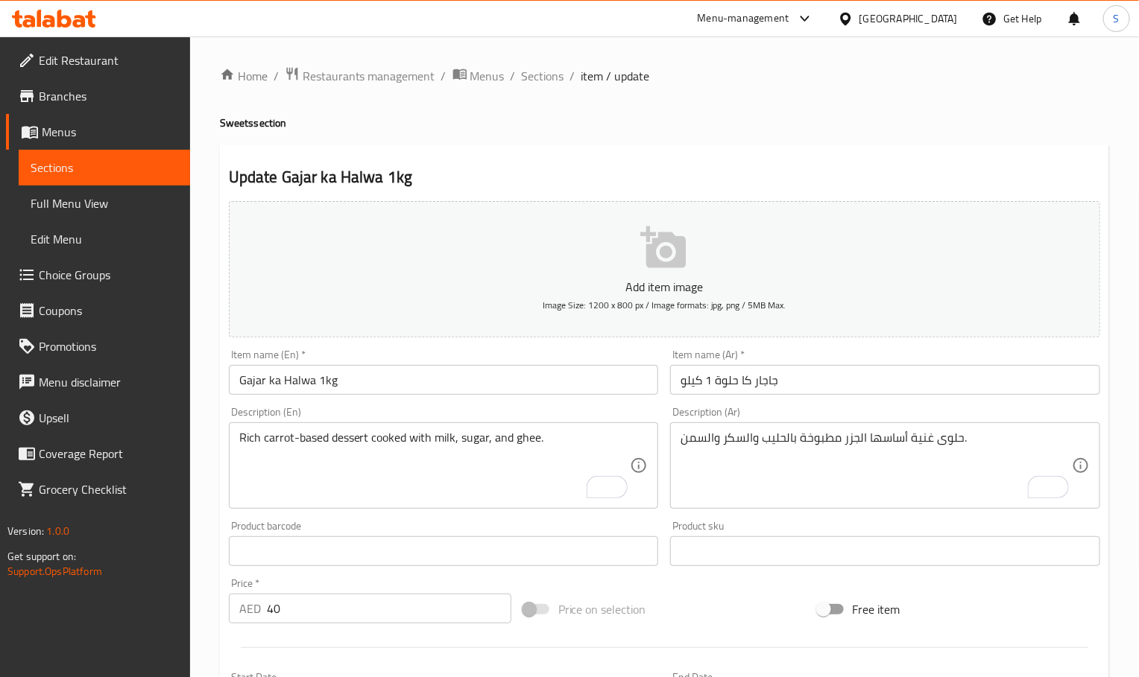
click at [615, 356] on div "Item name (En)   * Gajar ka Halwa 1kg Item name (En) *" at bounding box center [444, 372] width 430 height 45
click at [615, 376] on input "Gajar ka Halwa 1kg" at bounding box center [444, 380] width 430 height 30
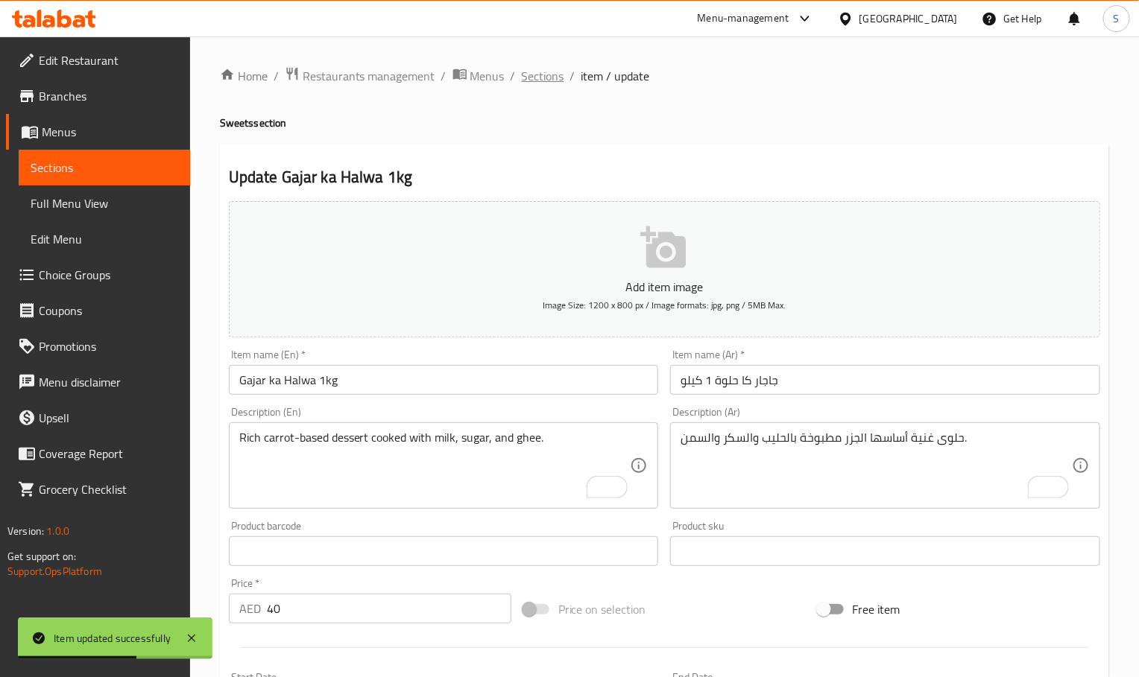
click at [541, 72] on span "Sections" at bounding box center [543, 76] width 42 height 18
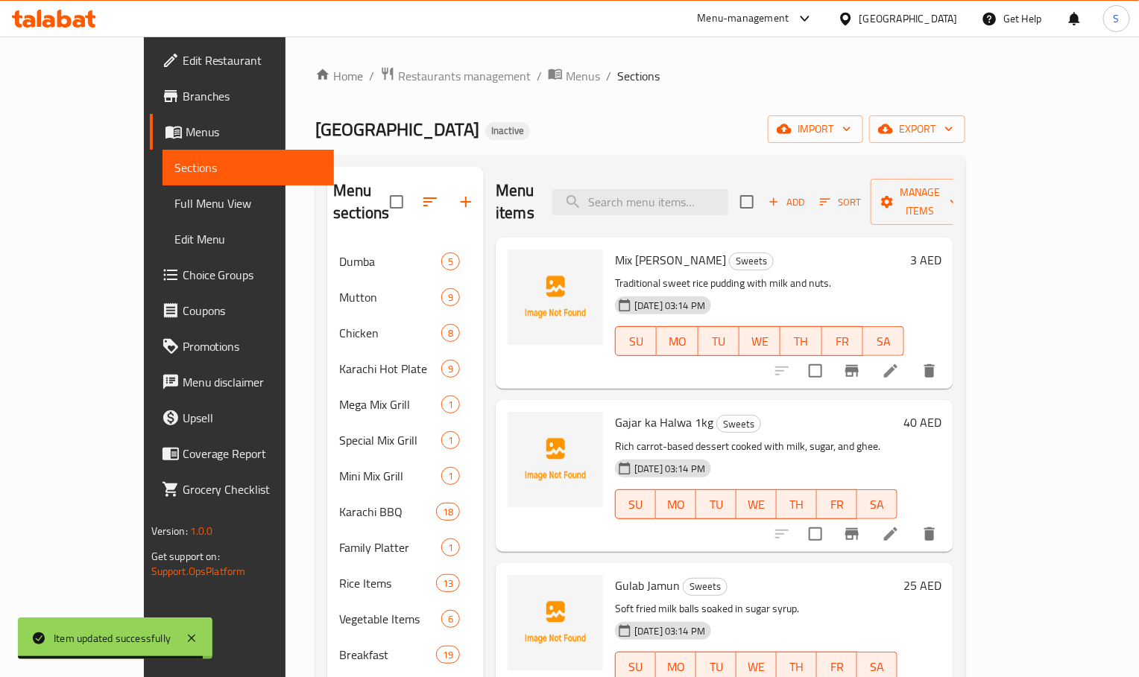
scroll to position [112, 0]
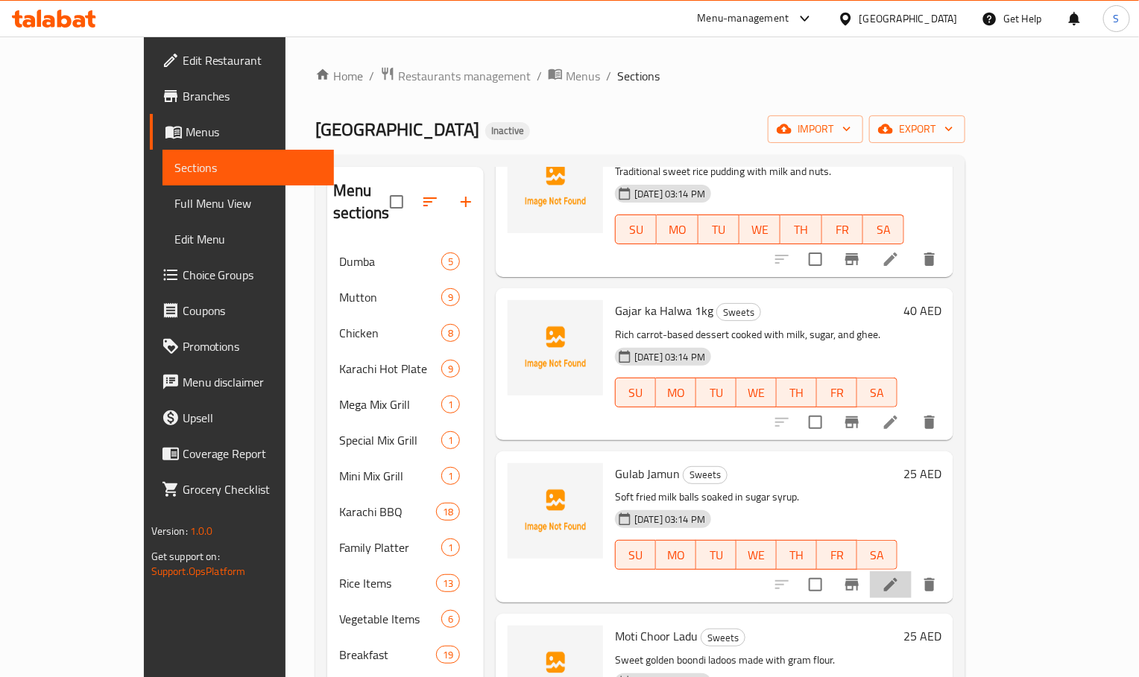
click at [912, 572] on li at bounding box center [891, 585] width 42 height 27
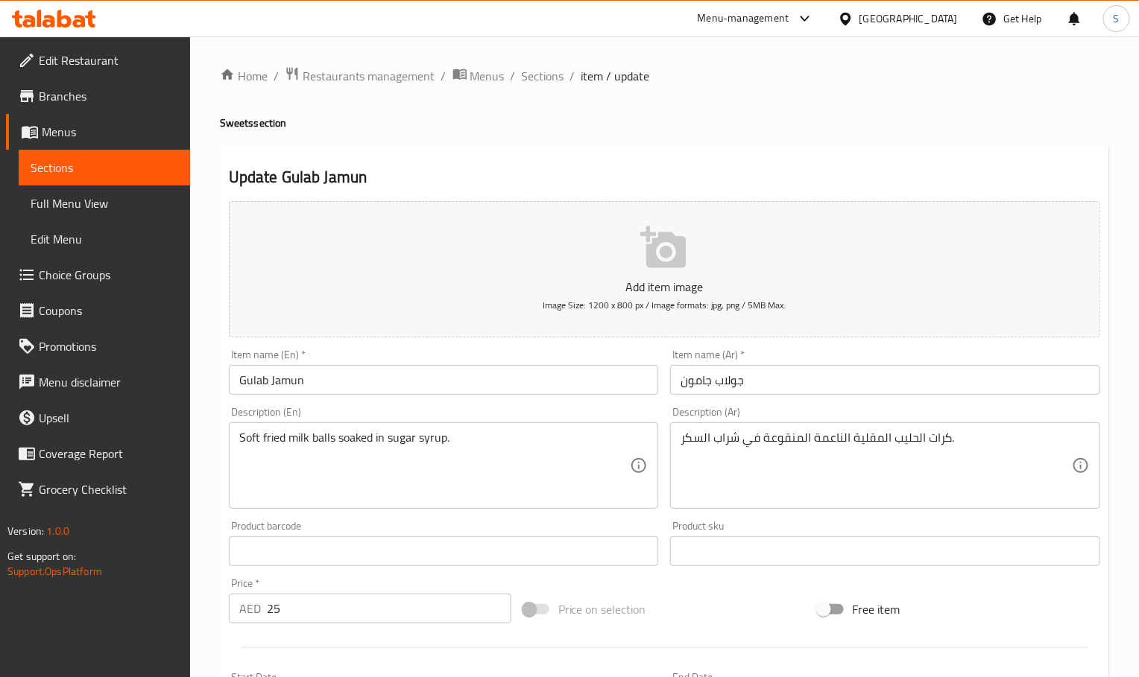
drag, startPoint x: 672, startPoint y: 130, endPoint x: 627, endPoint y: 197, distance: 80.6
click at [672, 130] on h4 "Sweets section" at bounding box center [664, 123] width 889 height 15
click at [441, 358] on div "Item name (En)   * Gulab Jamun Item name (En) *" at bounding box center [444, 372] width 430 height 45
click at [441, 373] on input "Gulab Jamun" at bounding box center [444, 380] width 430 height 30
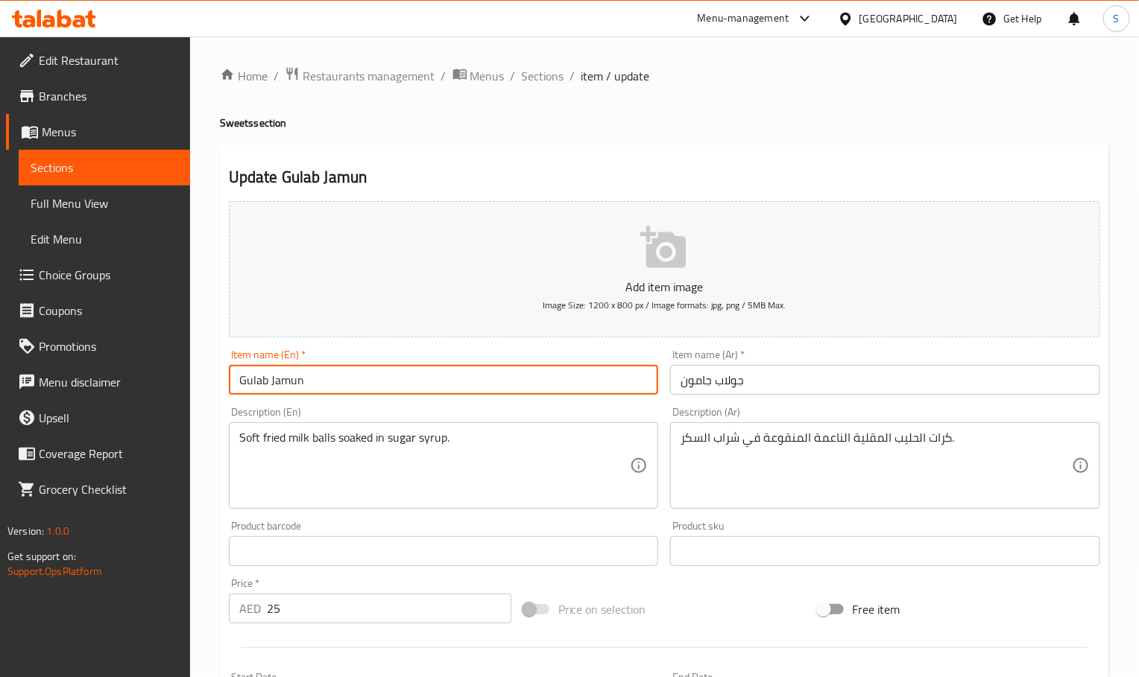
click at [441, 373] on input "Gulab Jamun" at bounding box center [444, 380] width 430 height 30
paste input "1kg"
type input "Gulab Jamun 1kg"
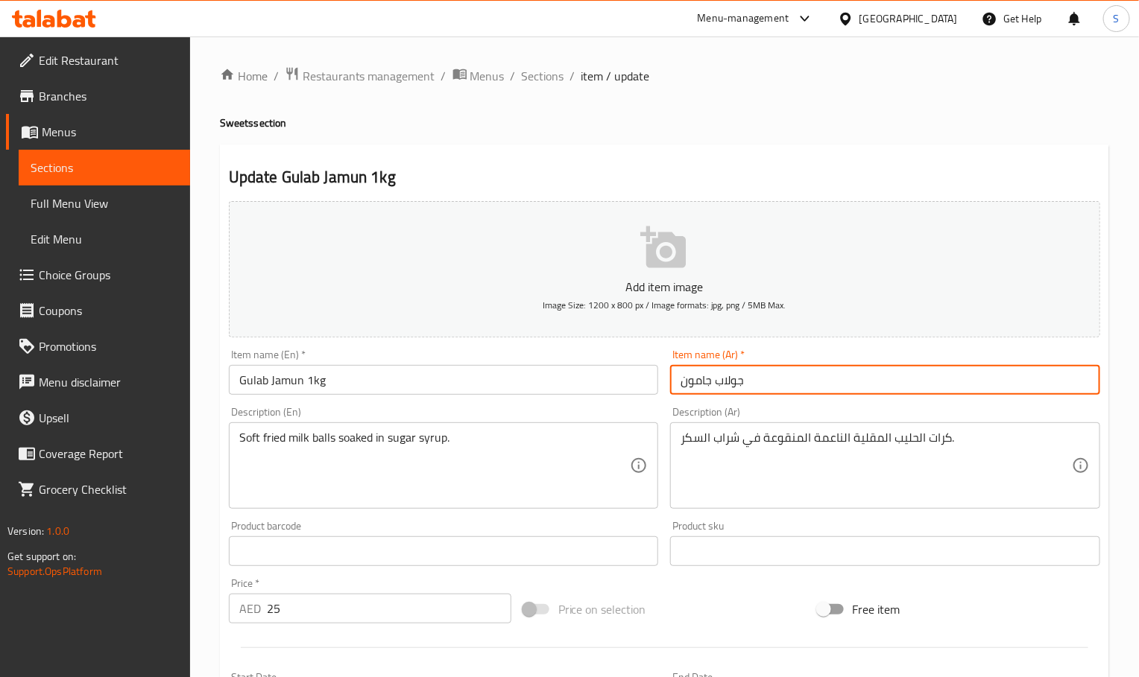
click at [786, 385] on input "جولاب جامون" at bounding box center [885, 380] width 430 height 30
type input "جولاب جامون 1 كيلو"
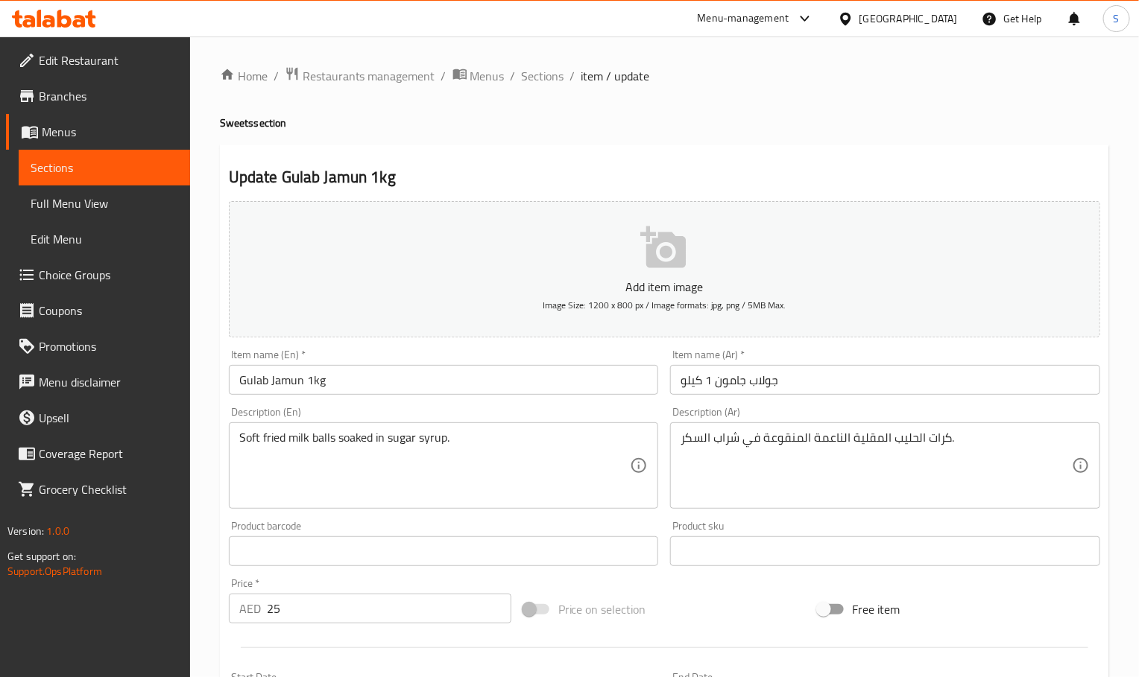
click at [944, 179] on h2 "Update Gulab Jamun 1kg" at bounding box center [664, 177] width 871 height 22
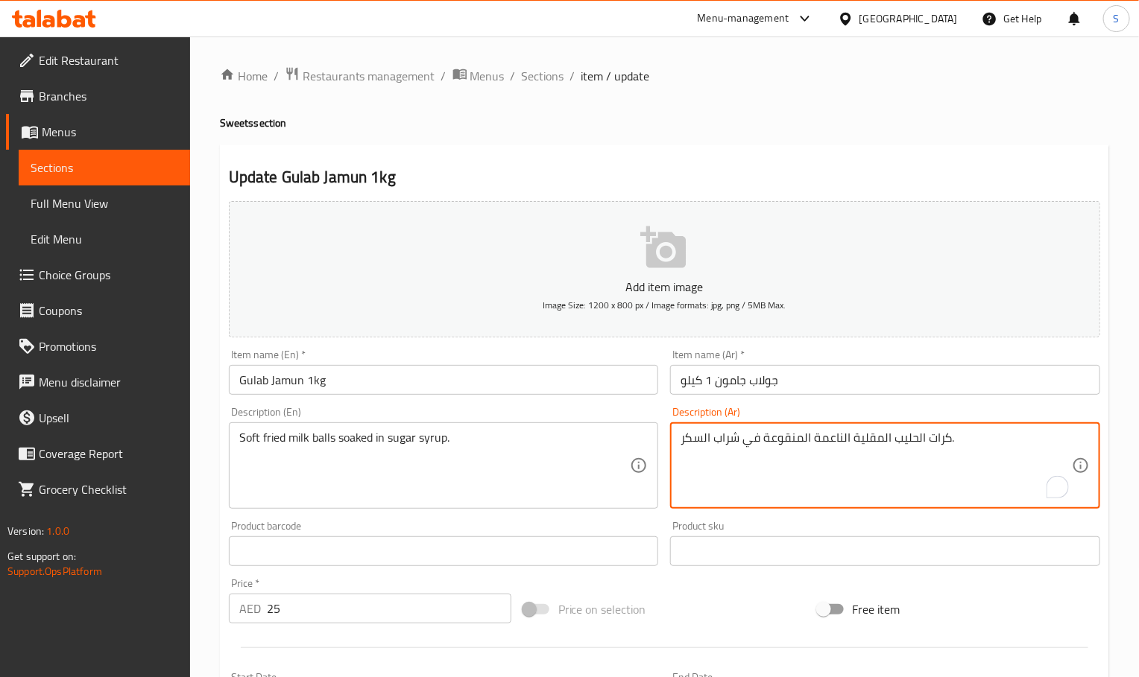
click at [836, 445] on textarea "كرات الحليب المقلية الناعمة المنقوعة في شراب السكر." at bounding box center [875, 466] width 391 height 71
type textarea "كرات الحليب المقلية الطرية المنقوعة في شراب السكر."
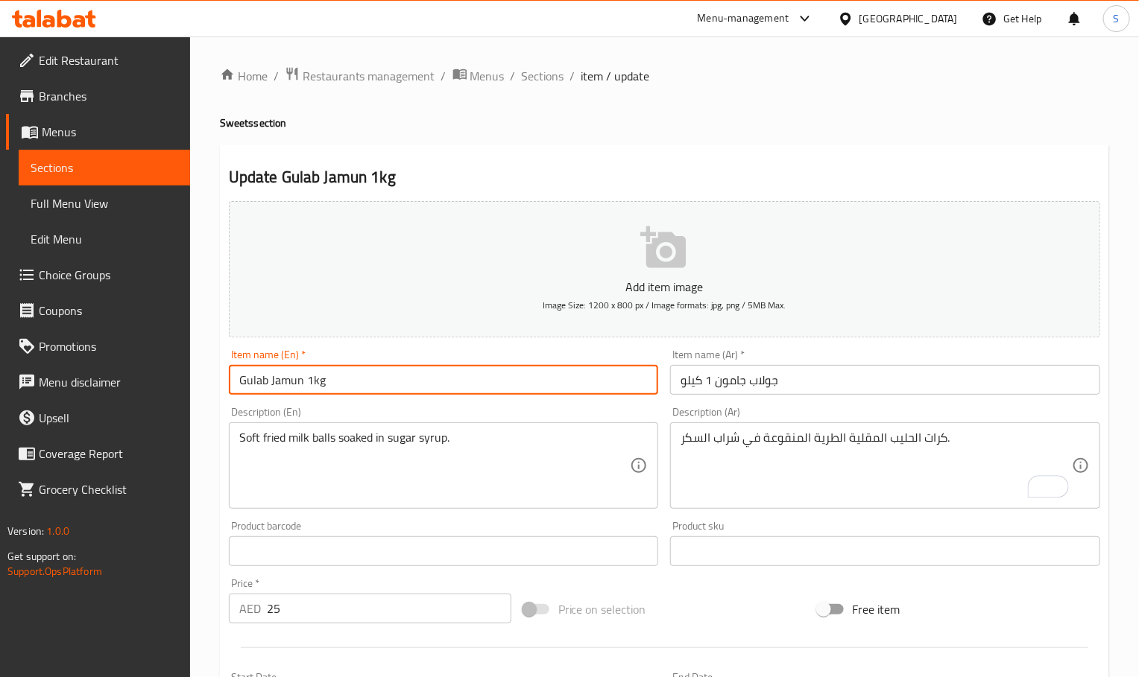
click at [569, 379] on input "Gulab Jamun 1kg" at bounding box center [444, 380] width 430 height 30
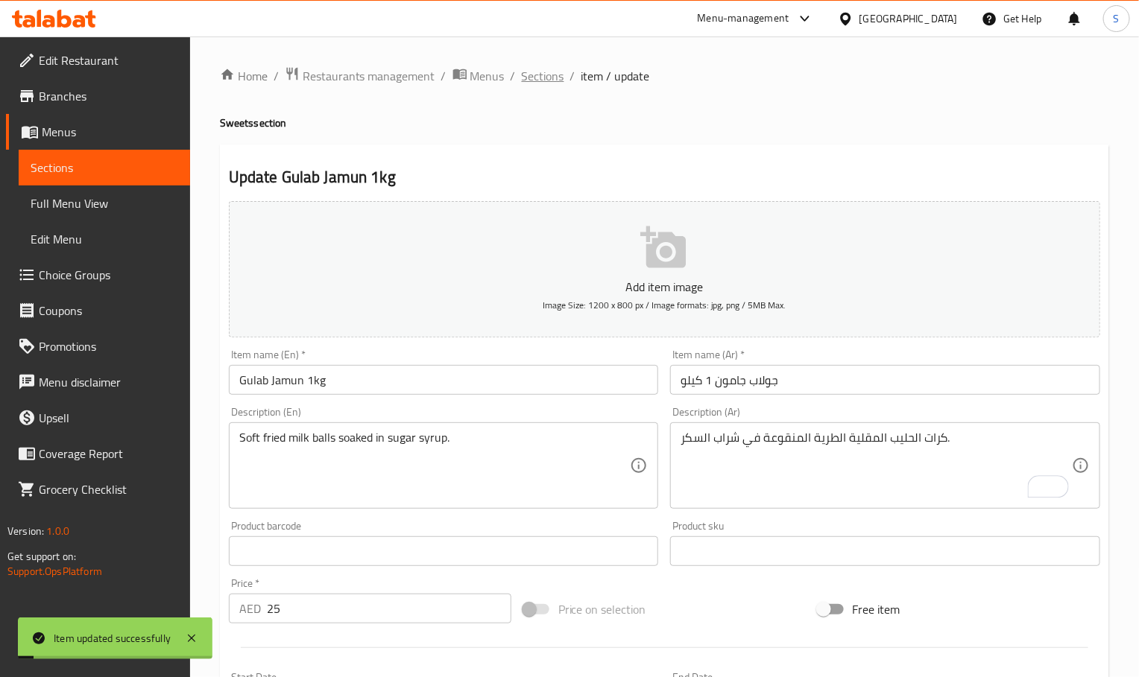
click at [540, 74] on span "Sections" at bounding box center [543, 76] width 42 height 18
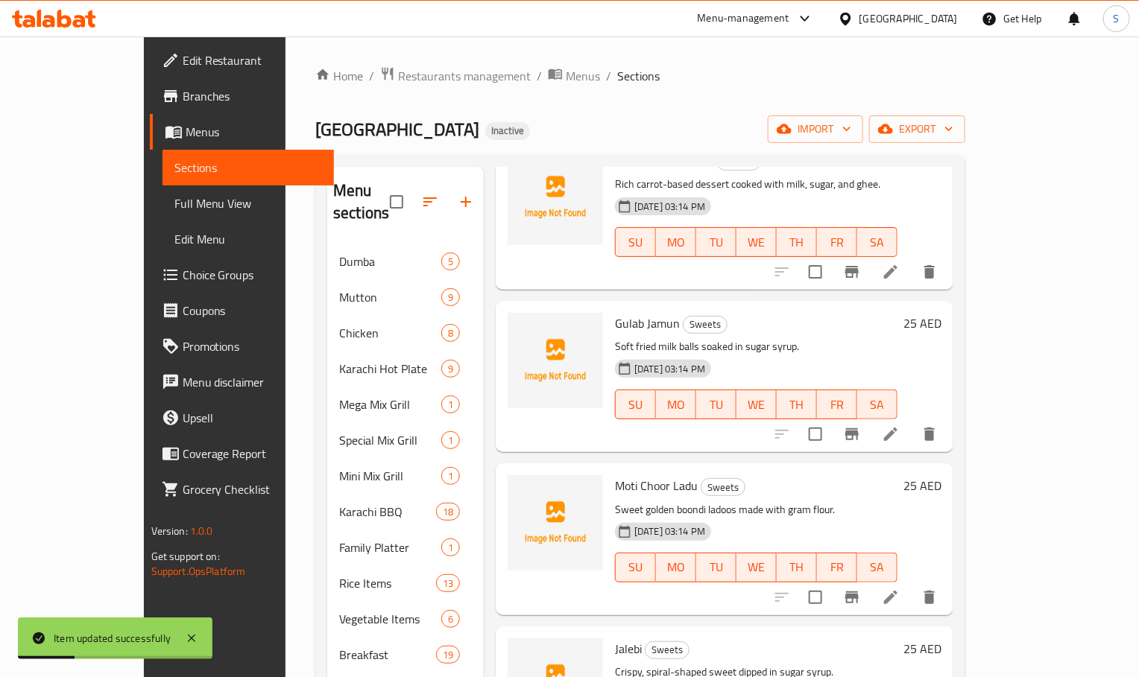
scroll to position [224, 0]
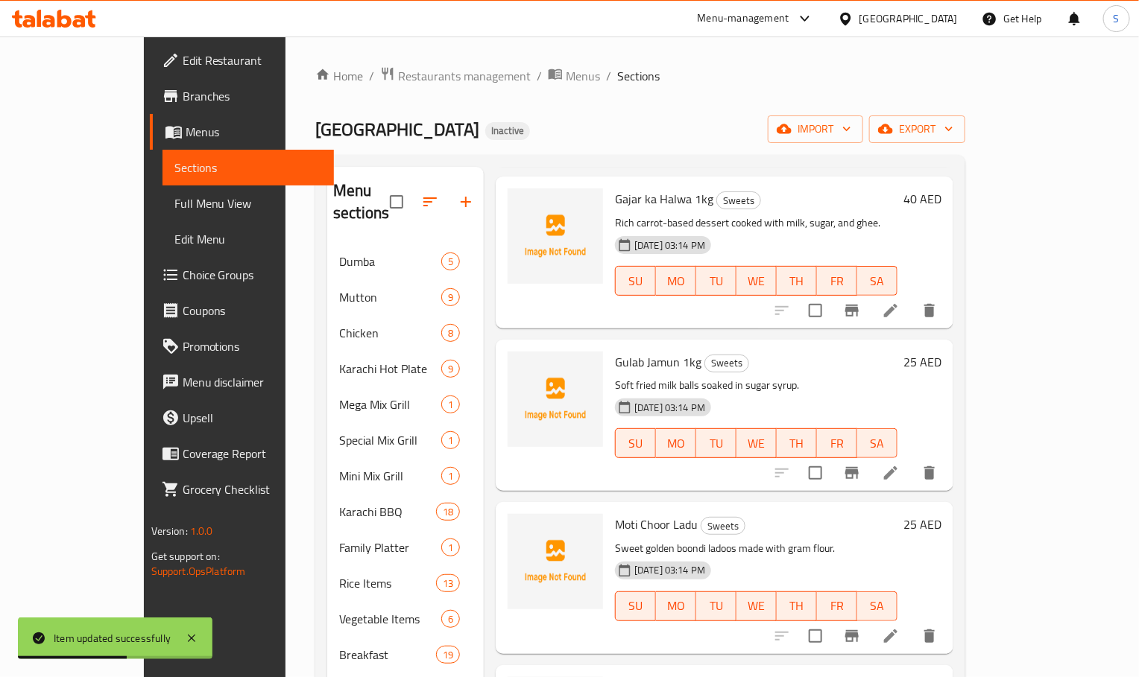
click at [732, 136] on div "Karachi Palace Restaurant Inactive import export" at bounding box center [640, 130] width 650 height 28
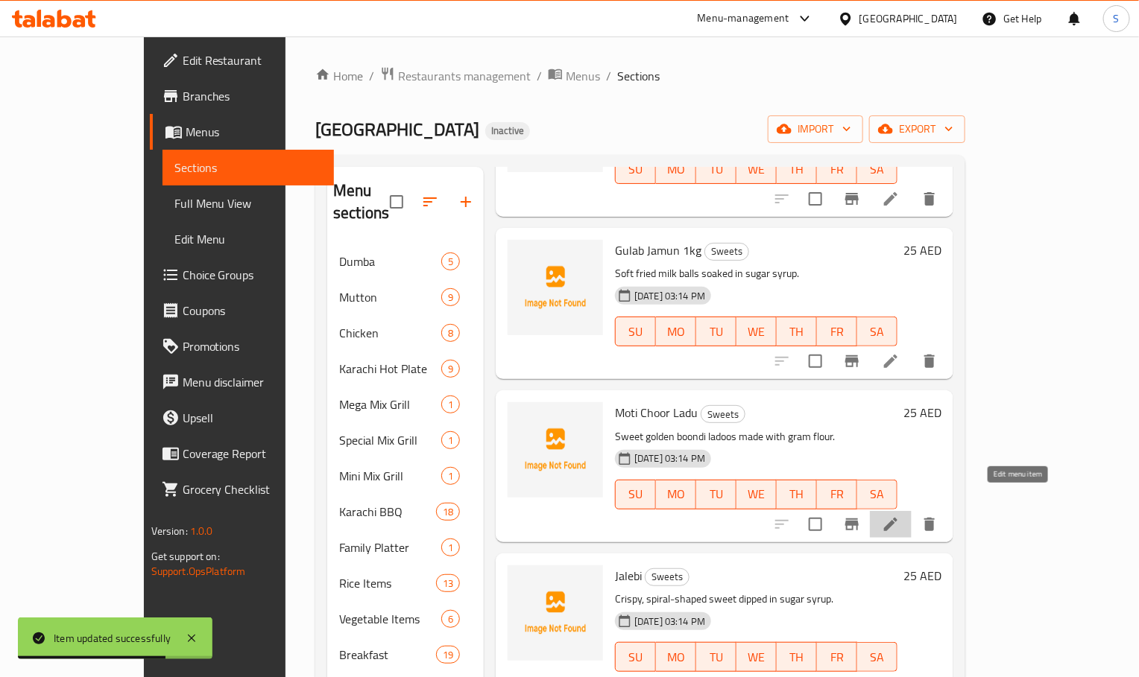
click at [900, 516] on icon at bounding box center [891, 525] width 18 height 18
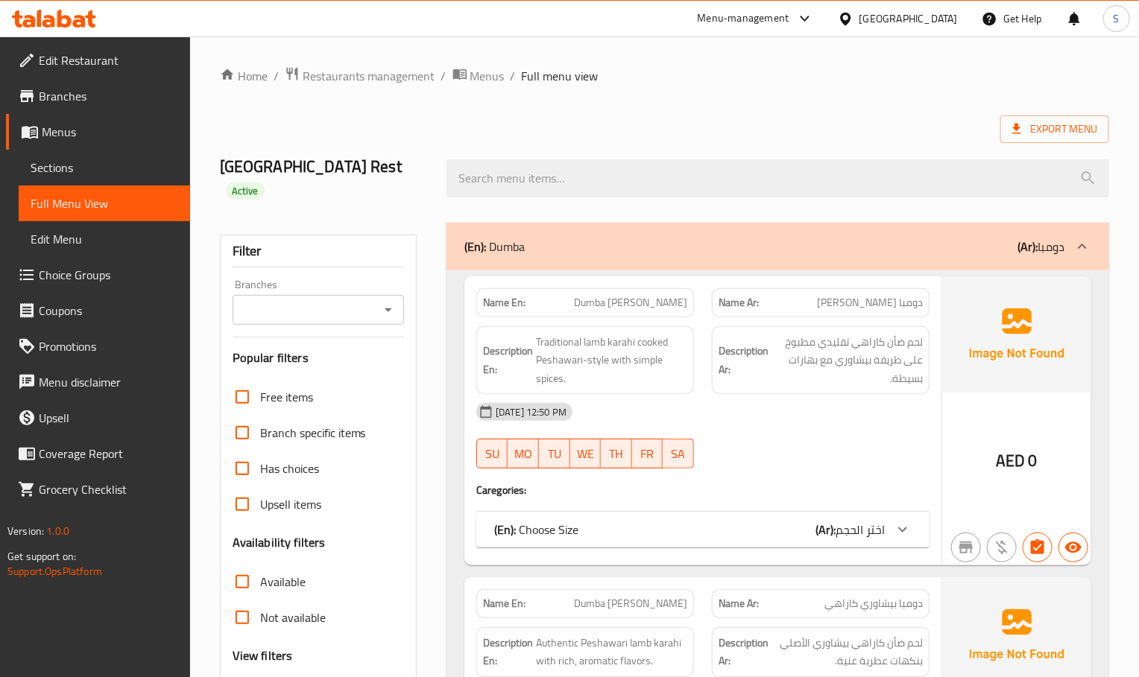
drag, startPoint x: 921, startPoint y: 436, endPoint x: 862, endPoint y: 402, distance: 68.4
click at [921, 436] on div "[DATE] 12:50 PM SU MO TU WE TH FR SA" at bounding box center [702, 435] width 471 height 83
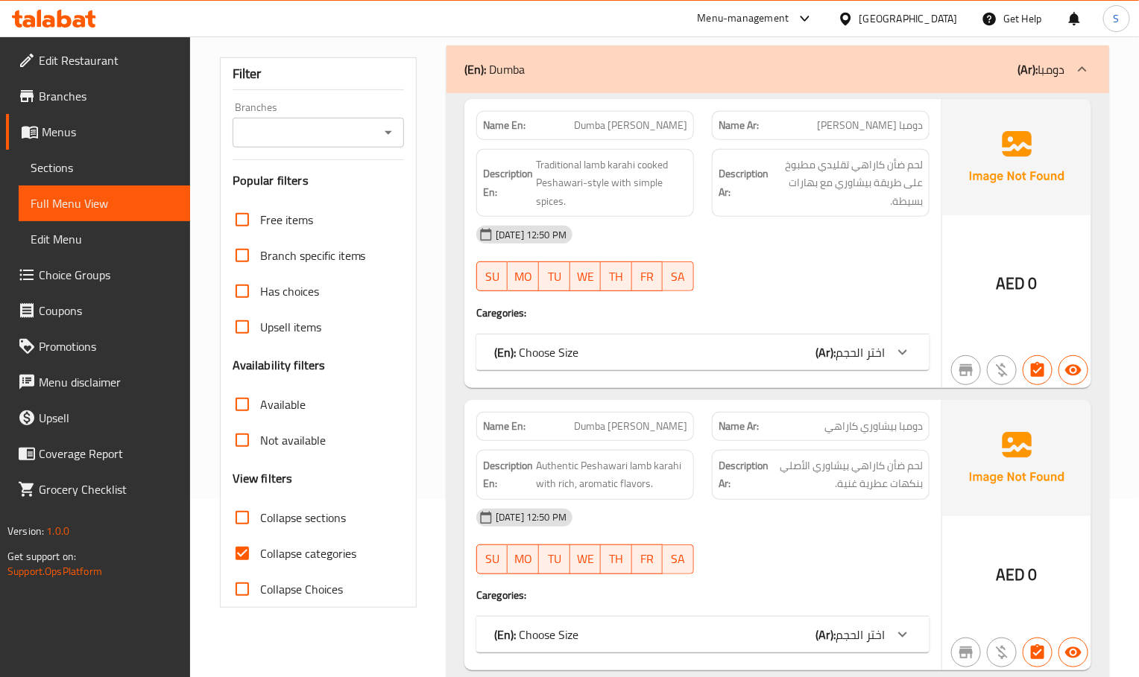
scroll to position [335, 0]
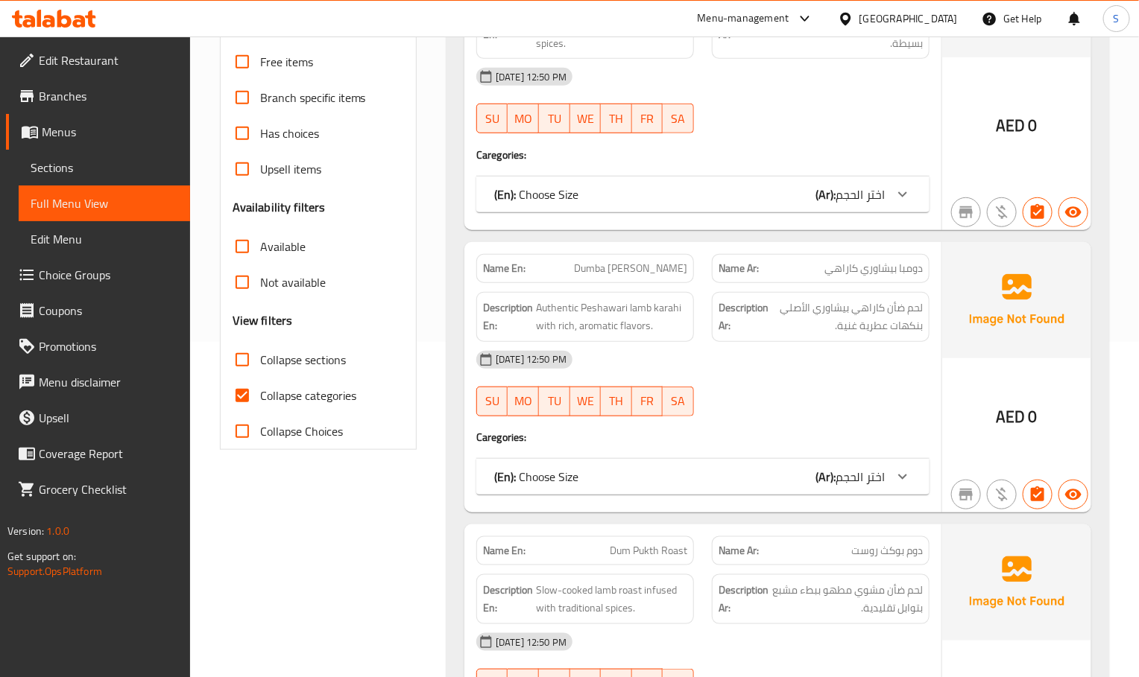
click at [237, 378] on input "Collapse categories" at bounding box center [242, 396] width 36 height 36
checkbox input "false"
click at [242, 342] on input "Collapse sections" at bounding box center [242, 360] width 36 height 36
checkbox input "true"
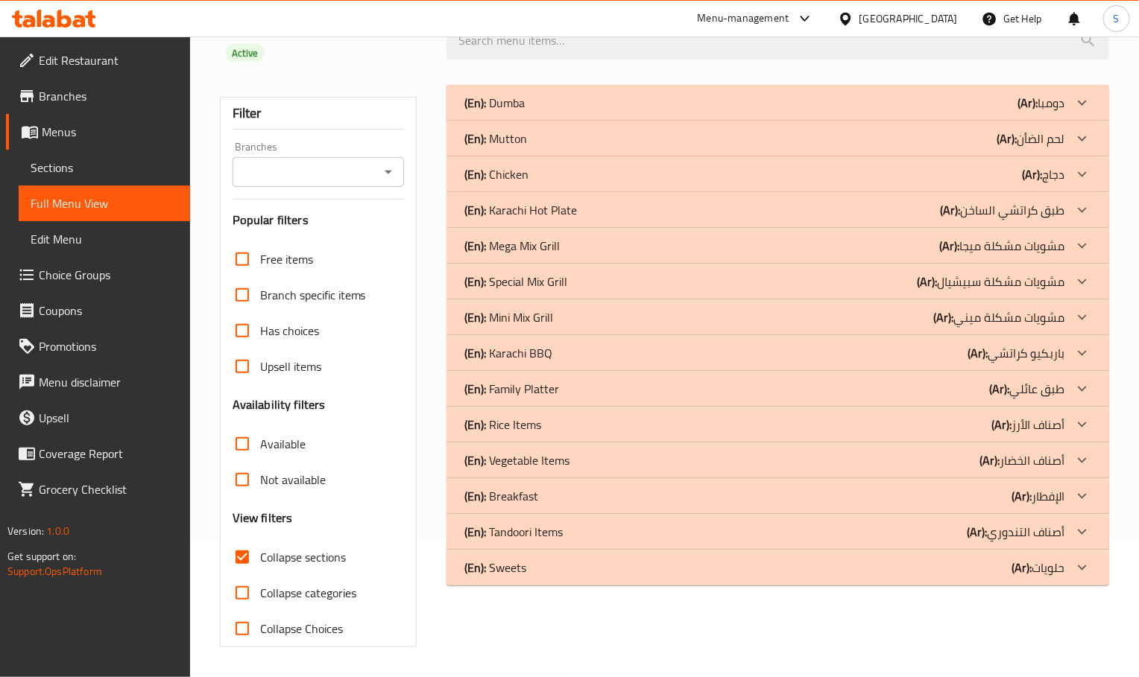
scroll to position [117, 0]
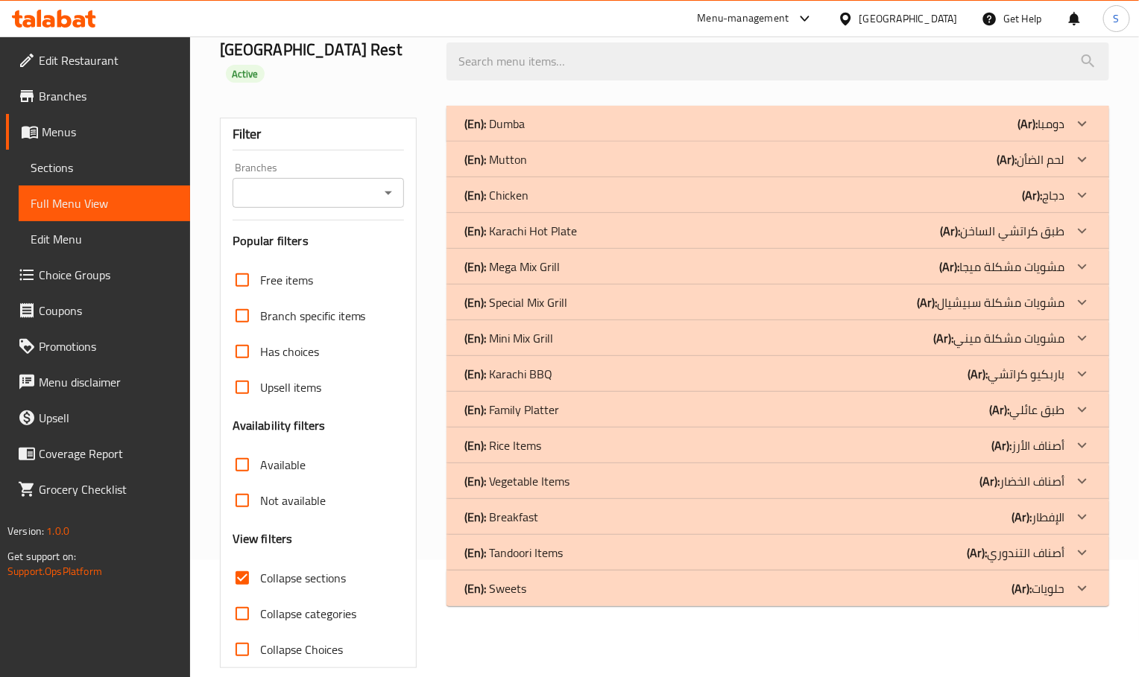
click at [590, 142] on div "(En): Sweets (Ar): حلويات" at bounding box center [777, 124] width 663 height 36
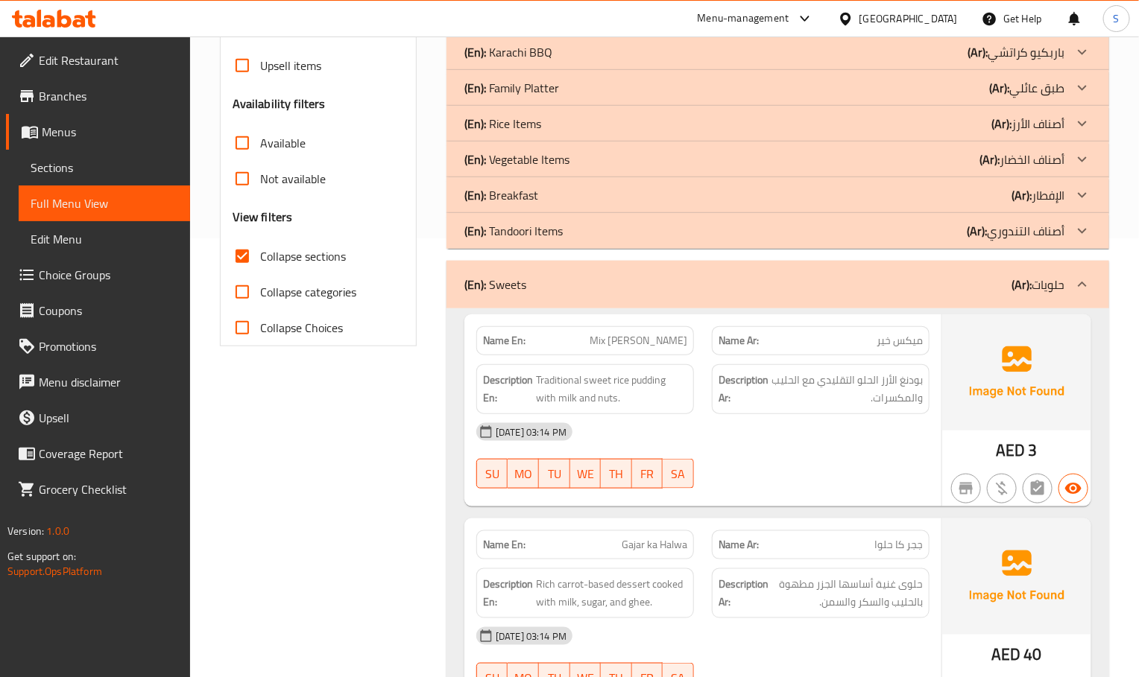
scroll to position [452, 0]
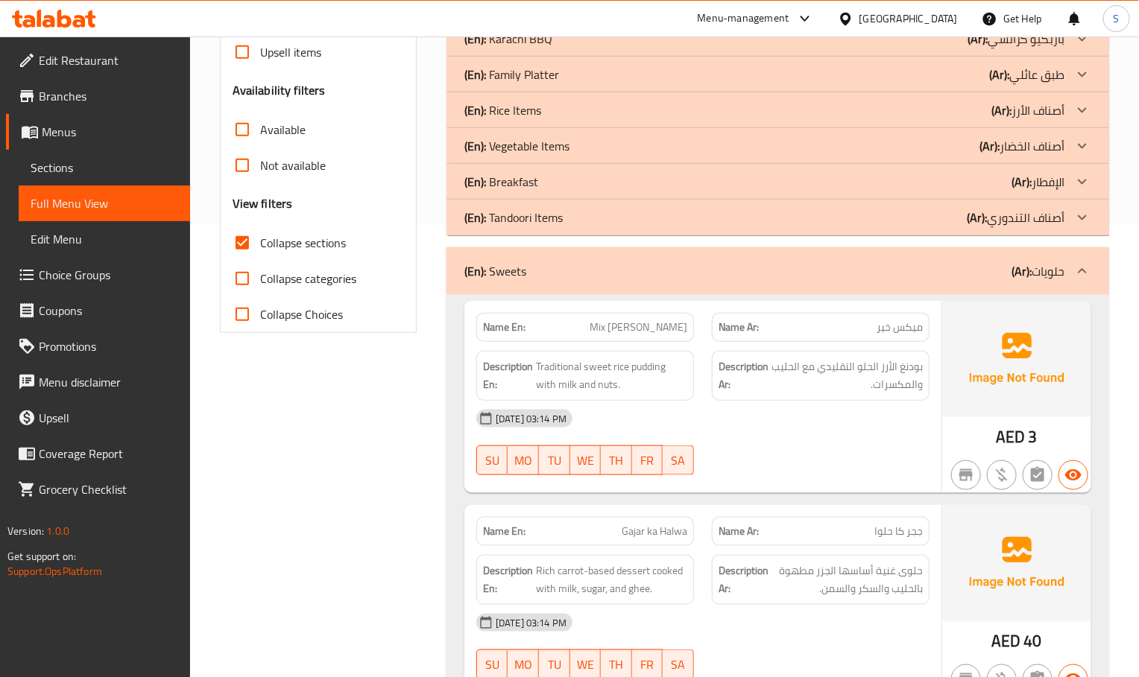
click at [742, 428] on div "[DATE] 03:14 PM SU MO TU WE TH FR SA" at bounding box center [702, 442] width 471 height 83
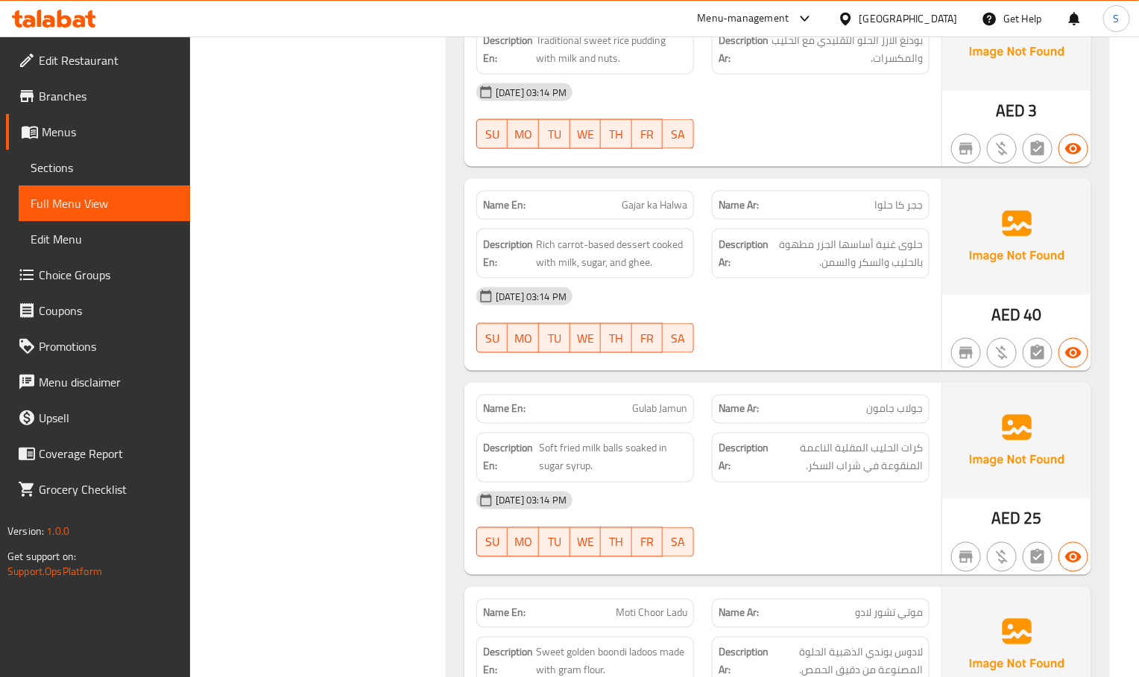
scroll to position [1011, 0]
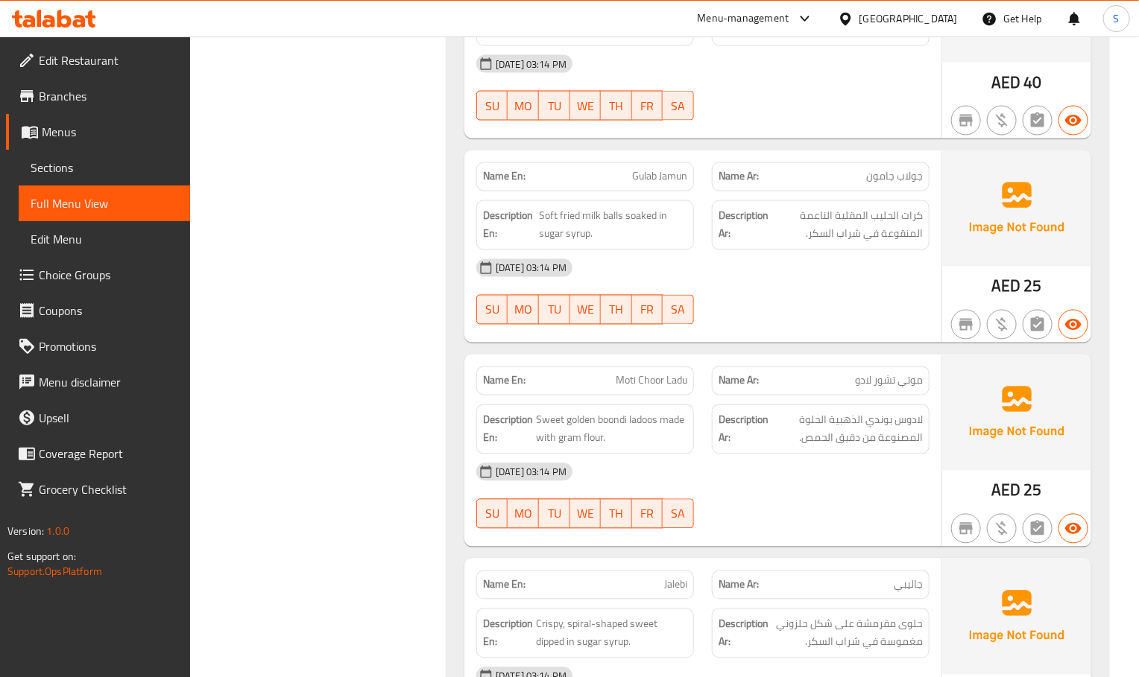
click at [311, 365] on div "Filter Branches Branches Popular filters Free items Branch specific items Has c…" at bounding box center [324, 201] width 227 height 1996
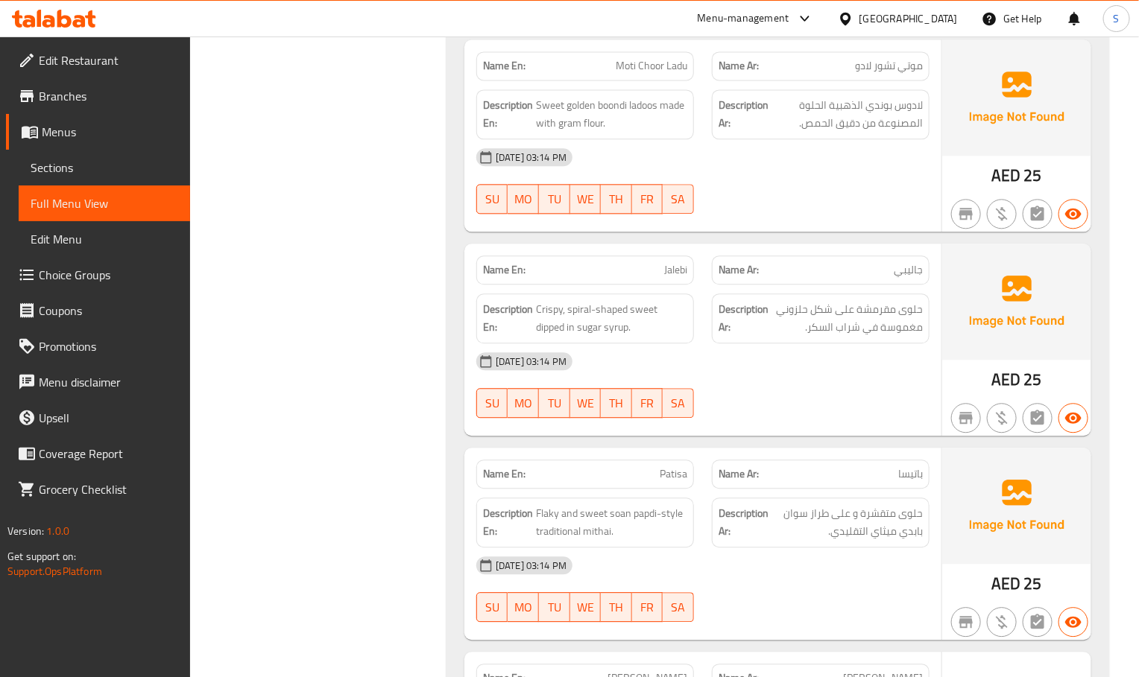
scroll to position [1347, 0]
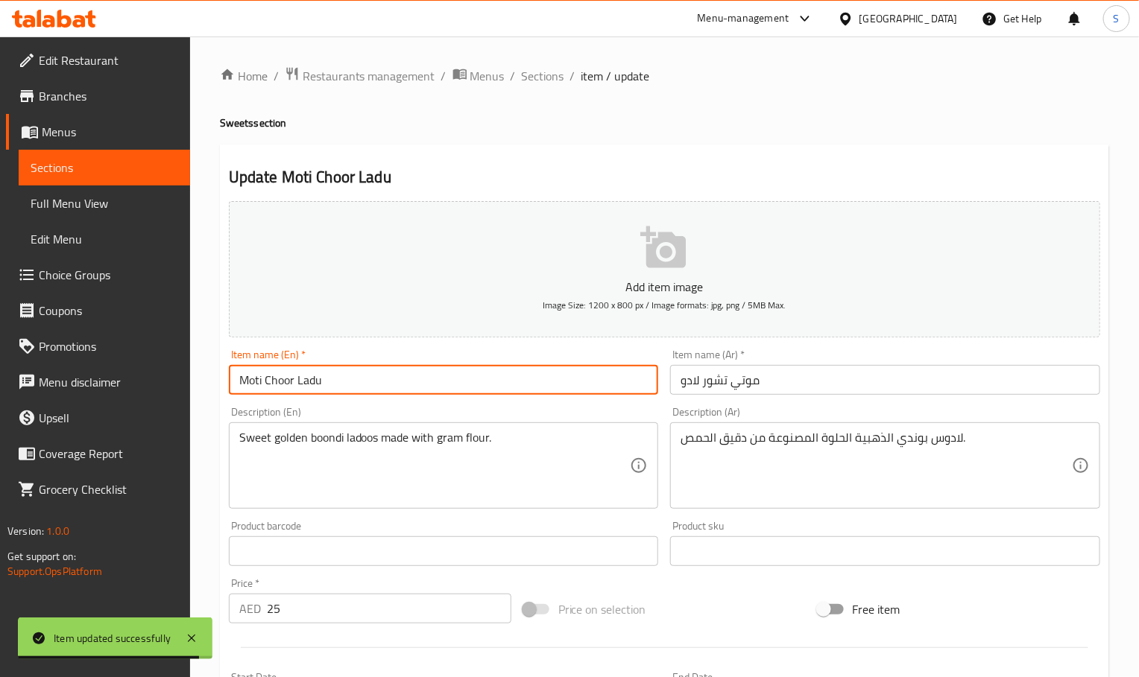
click at [409, 392] on input "Moti Choor Ladu" at bounding box center [444, 380] width 430 height 30
type input "Moti Choor Ladu 1kg"
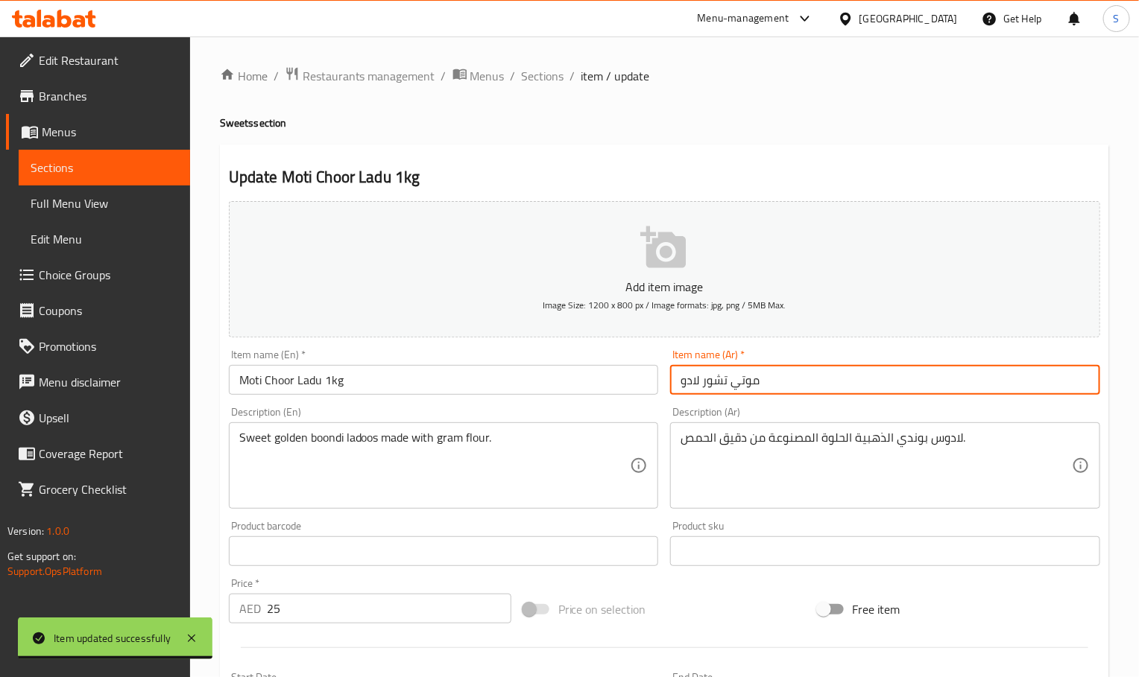
click at [853, 388] on input "موتي تشور لادو" at bounding box center [885, 380] width 430 height 30
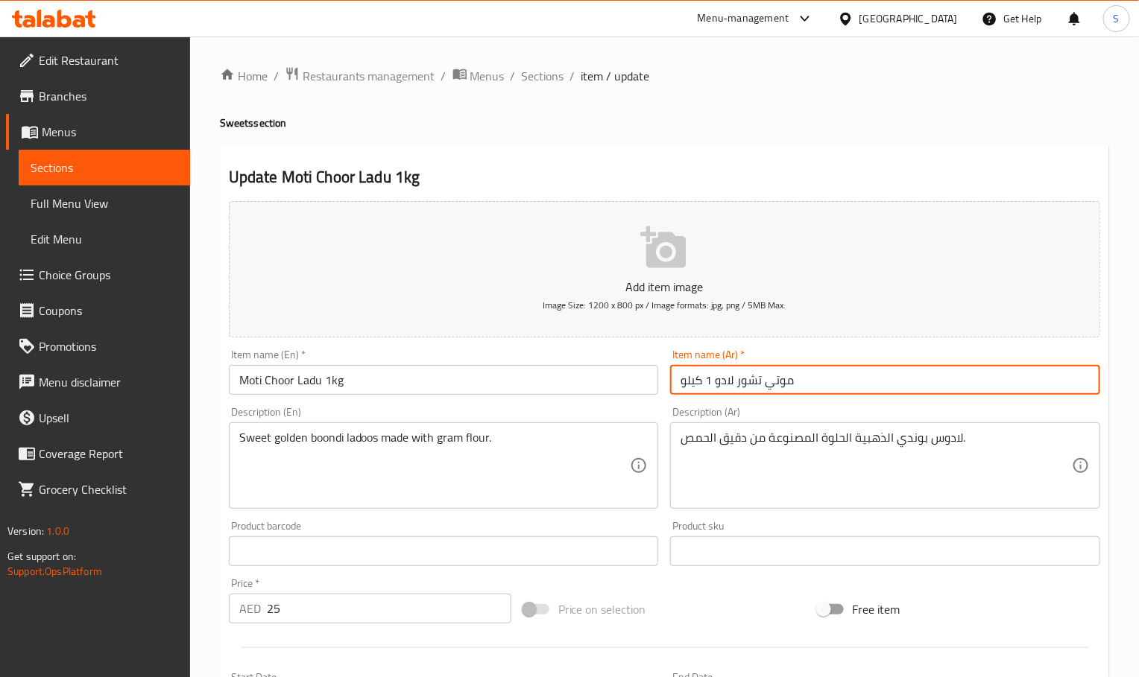
type input "موتي تشور لادو 1 كيلو"
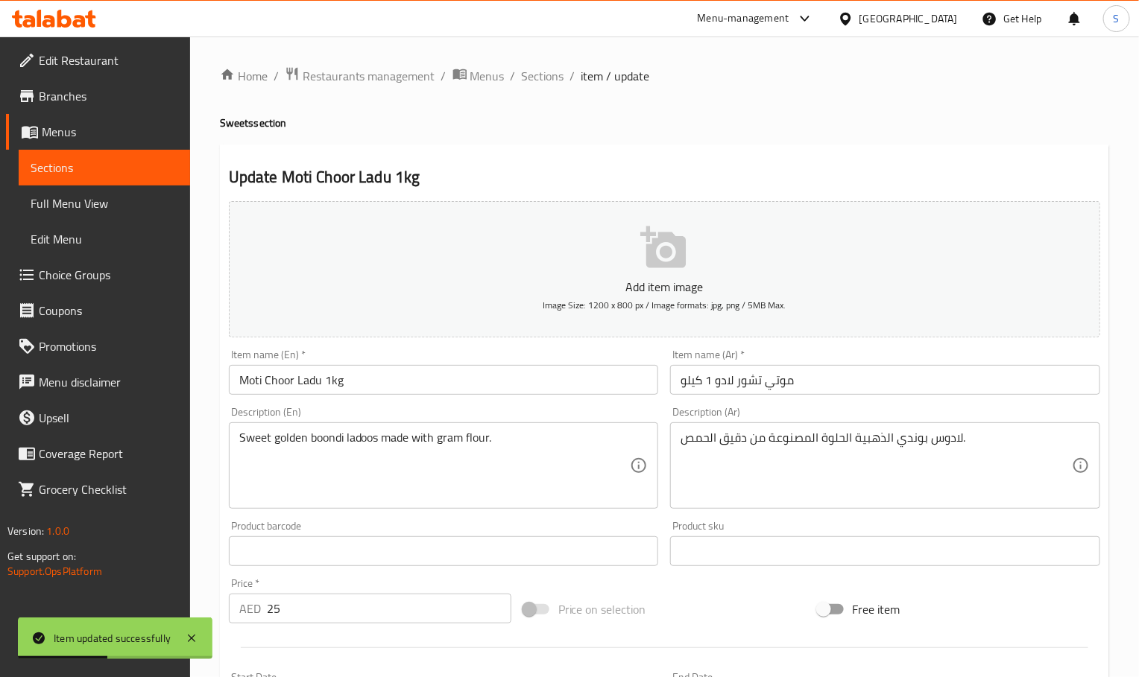
click at [805, 101] on div "Home / Restaurants management / Menus / Sections / item / update Sweets section…" at bounding box center [664, 538] width 889 height 945
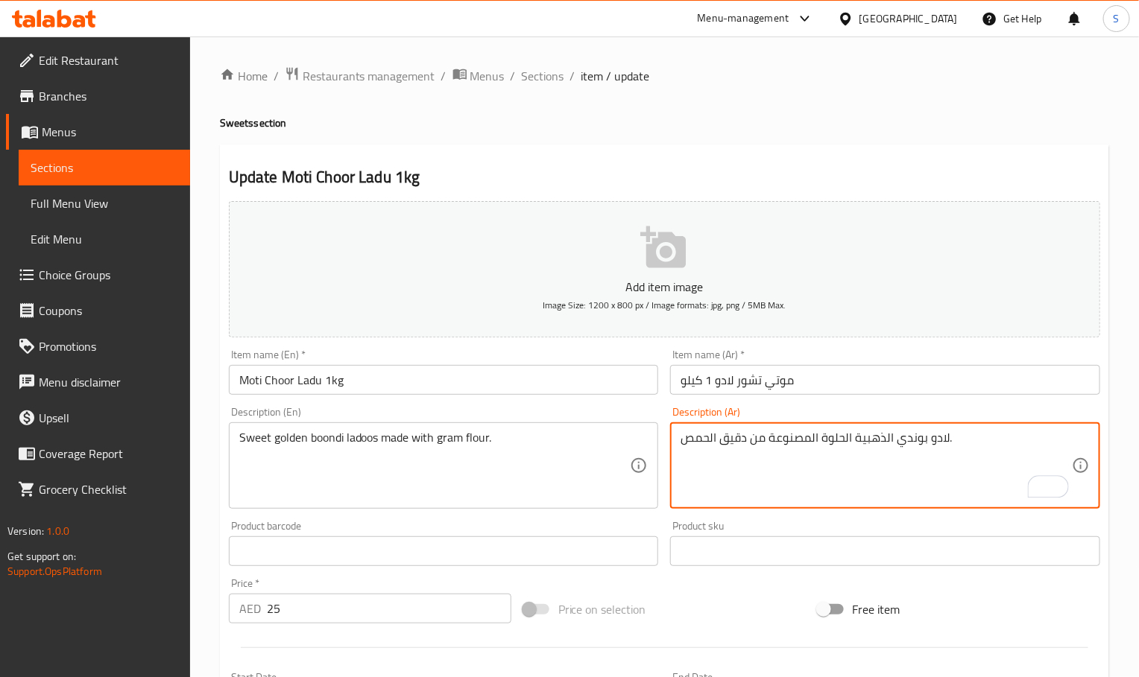
click at [619, 381] on input "Moti Choor Ladu 1kg" at bounding box center [444, 380] width 430 height 30
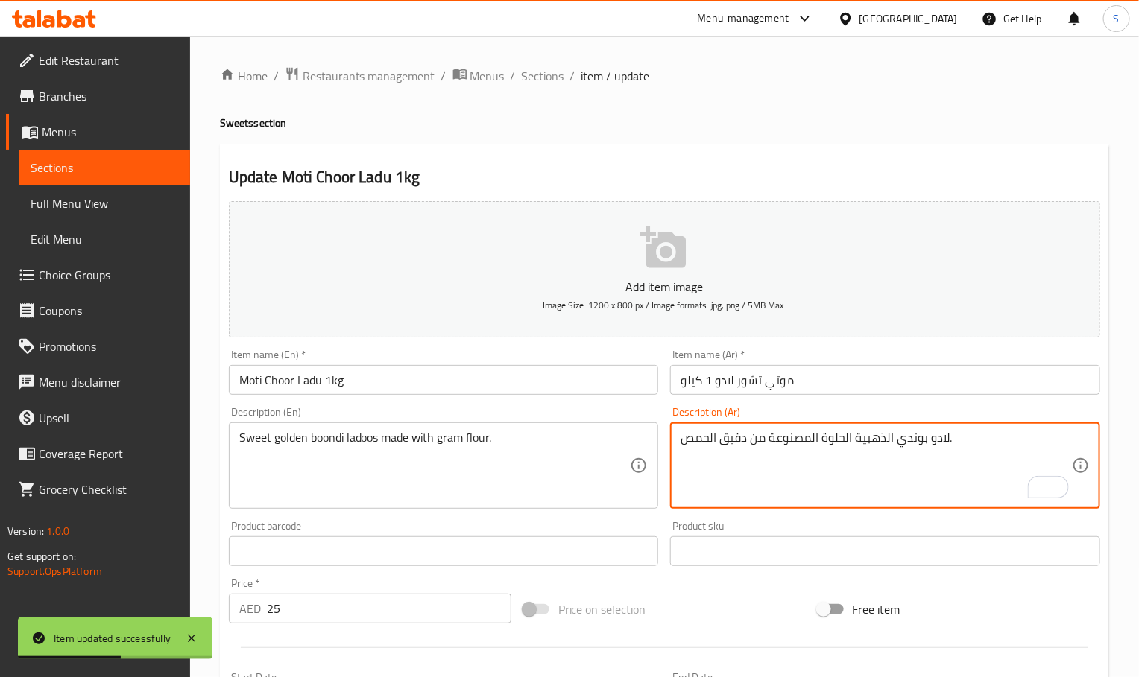
click at [712, 447] on textarea "لادو بوندي الذهبية الحلوة المصنوعة من دقيق الحمص." at bounding box center [875, 466] width 391 height 71
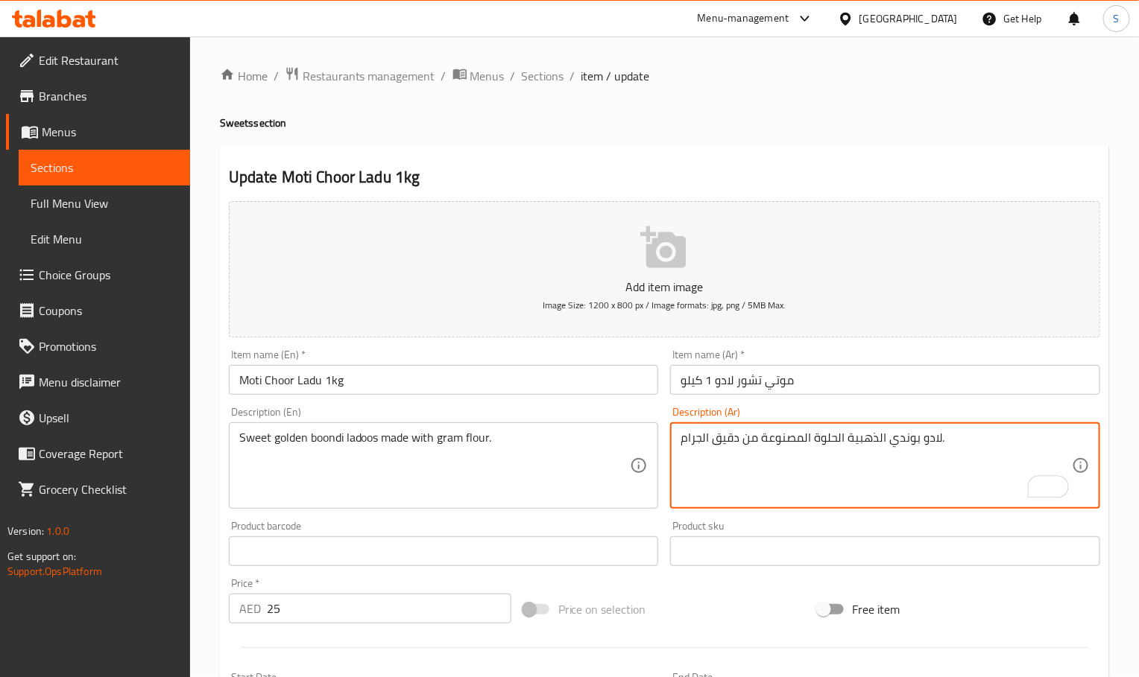
type textarea "لادو بوندي الذهبية الحلوة المصنوعة من دقيق الجرام."
click at [546, 380] on input "Moti Choor Ladu 1kg" at bounding box center [444, 380] width 430 height 30
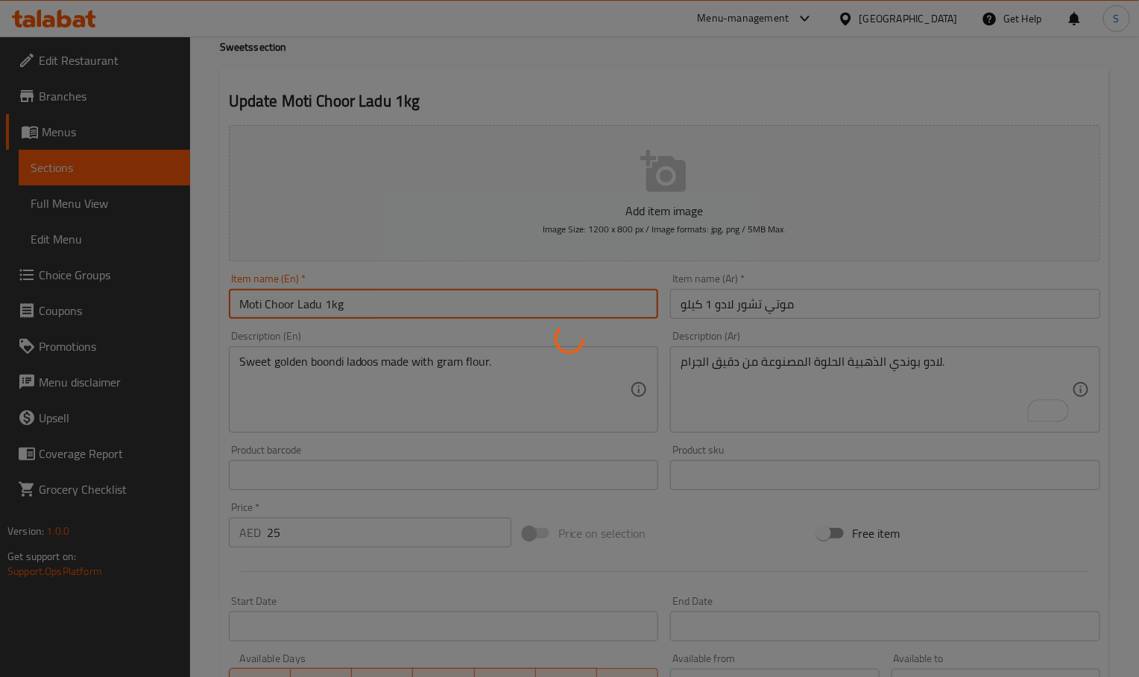
scroll to position [112, 0]
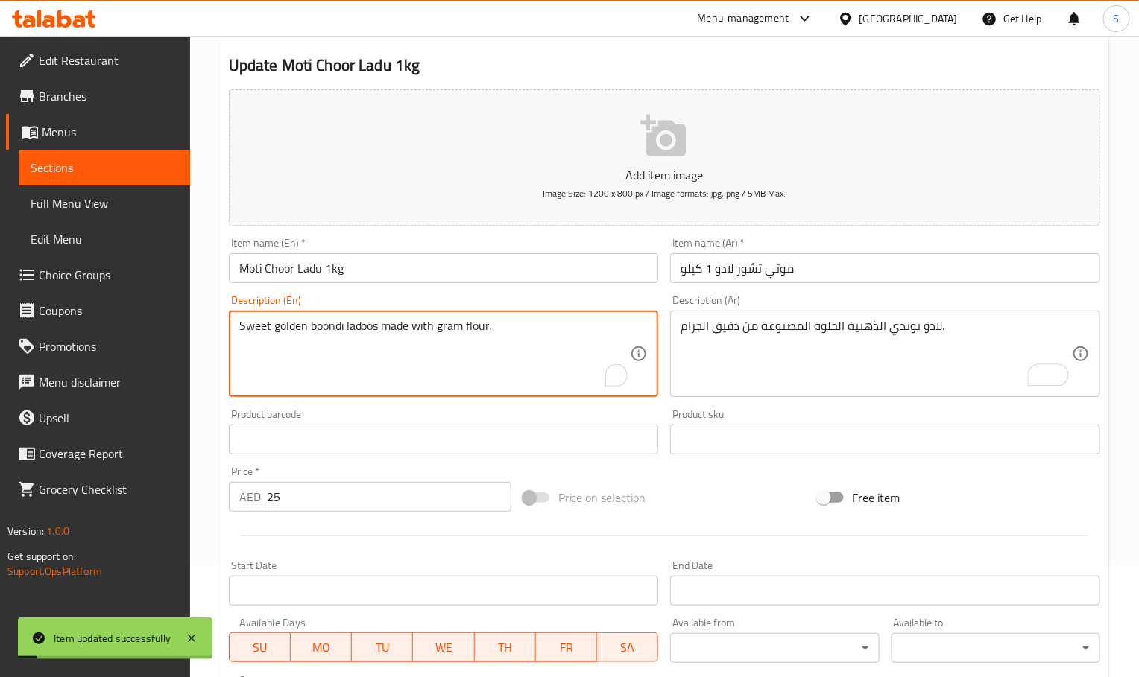
click at [438, 332] on textarea "Sweet golden boondi ladoos made with gram flour." at bounding box center [434, 354] width 391 height 71
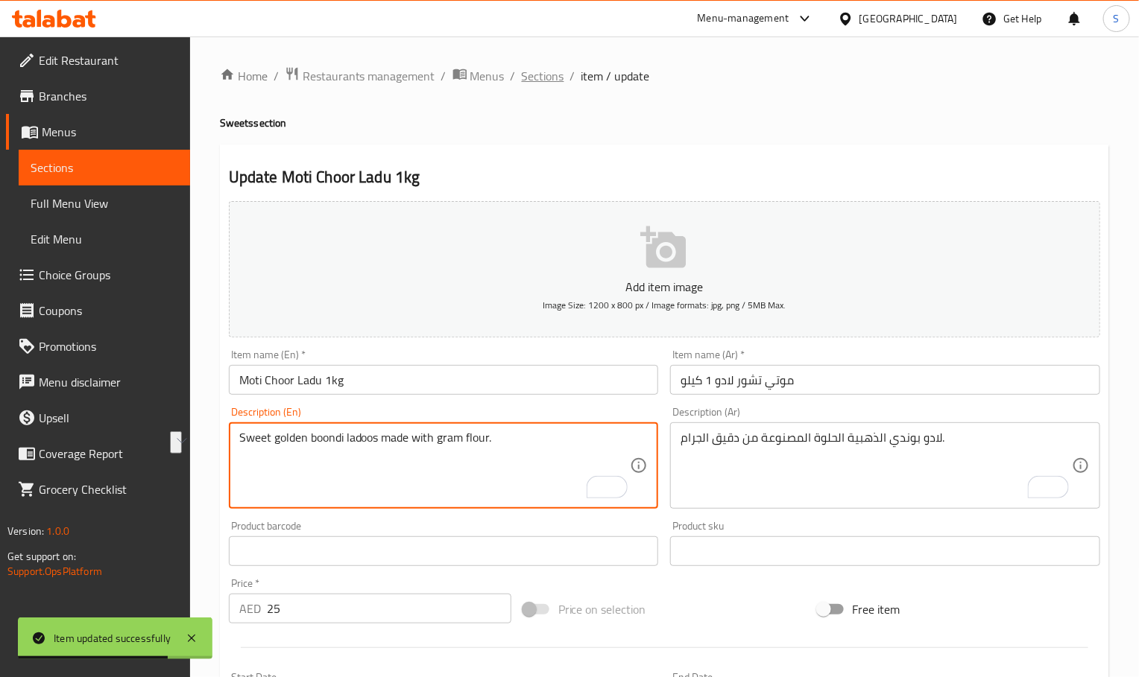
click at [537, 76] on span "Sections" at bounding box center [543, 76] width 42 height 18
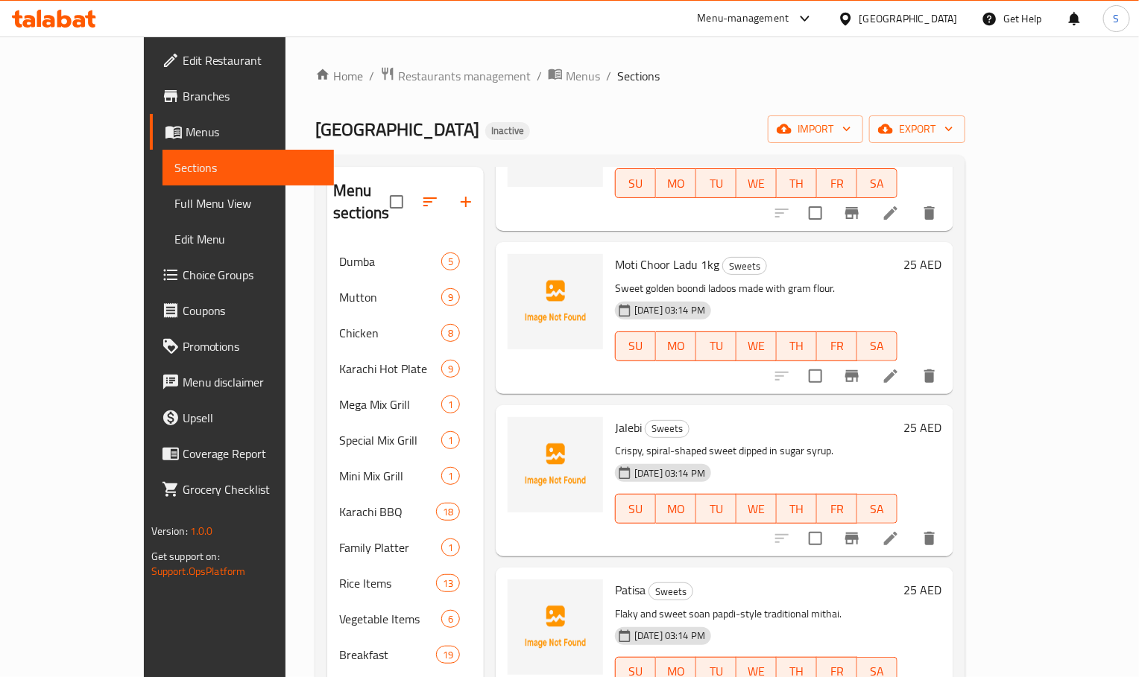
scroll to position [499, 0]
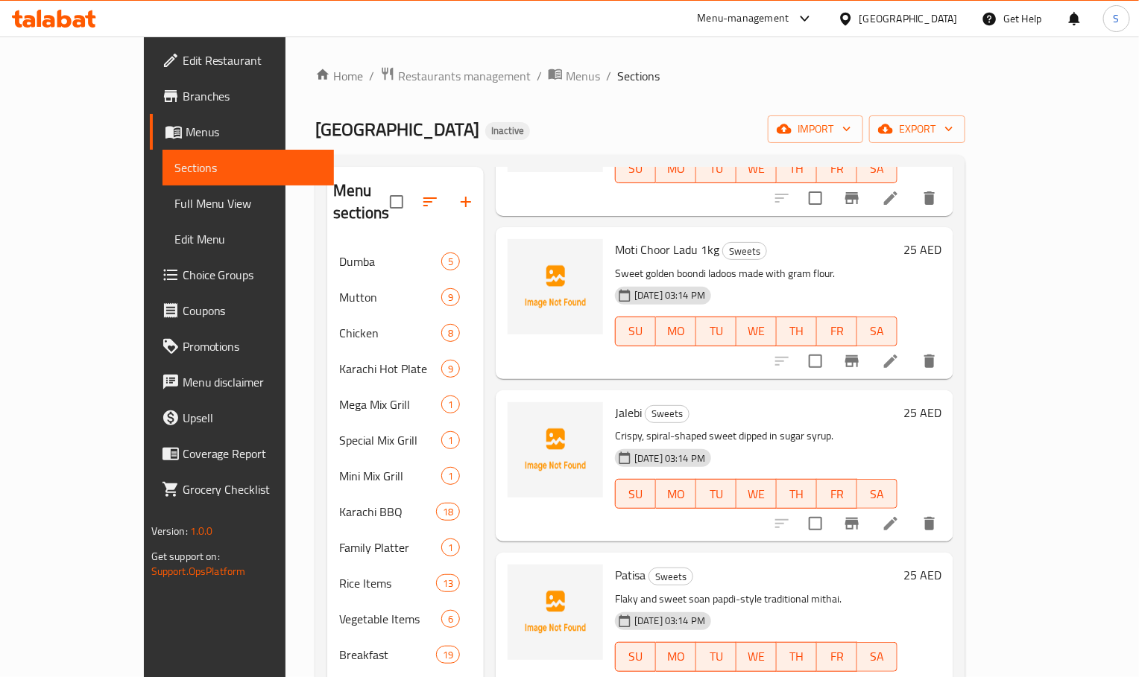
click at [947, 506] on div at bounding box center [855, 524] width 183 height 36
click at [900, 515] on icon at bounding box center [891, 524] width 18 height 18
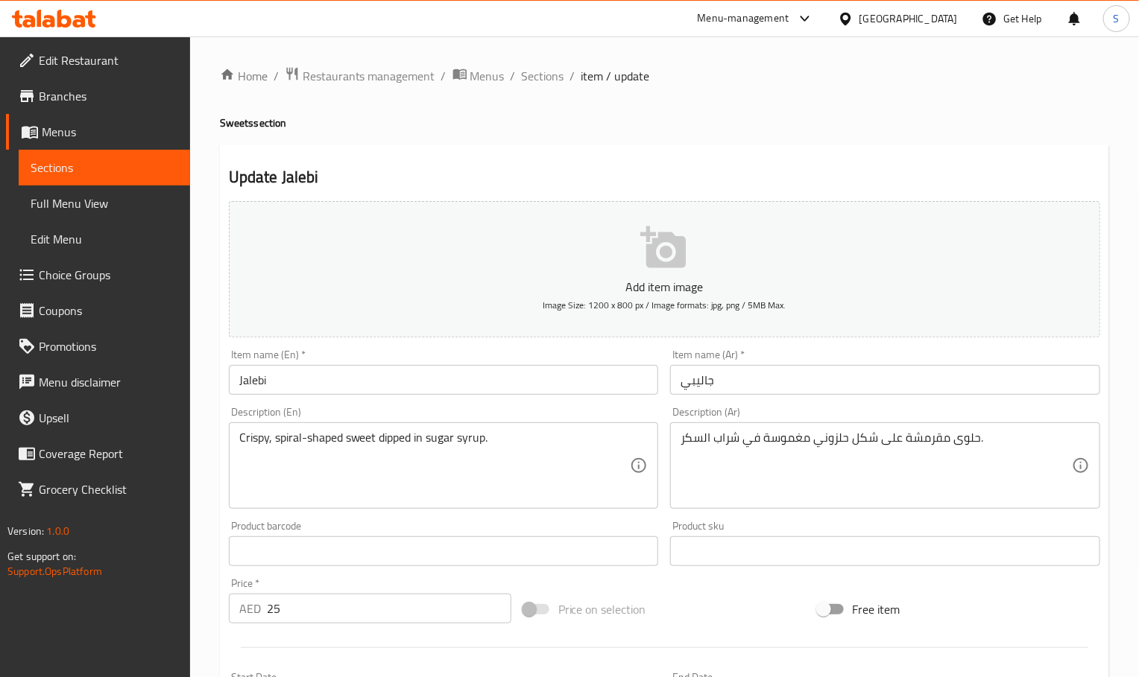
drag, startPoint x: 741, startPoint y: 154, endPoint x: 732, endPoint y: 165, distance: 14.3
click at [741, 154] on div "Update Jalebi Add item image Image Size: 1200 x 800 px / Image formats: jpg, pn…" at bounding box center [664, 573] width 889 height 856
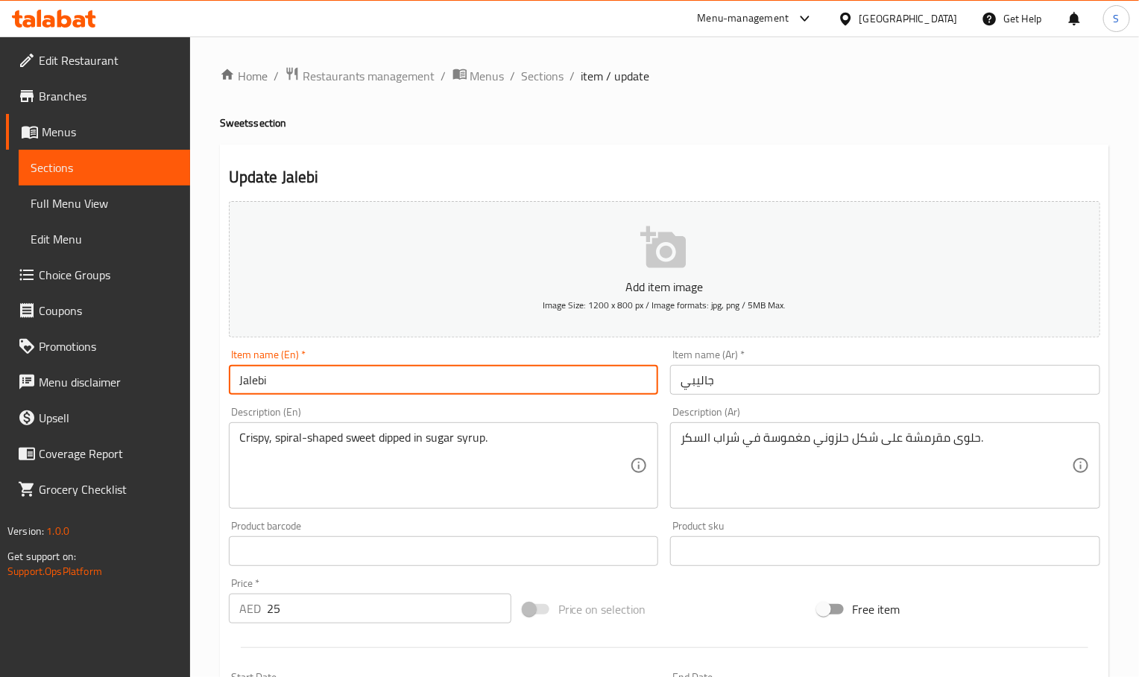
click at [485, 388] on input "Jalebi" at bounding box center [444, 380] width 430 height 30
paste input "1kg"
type input "Jalebi 1kg"
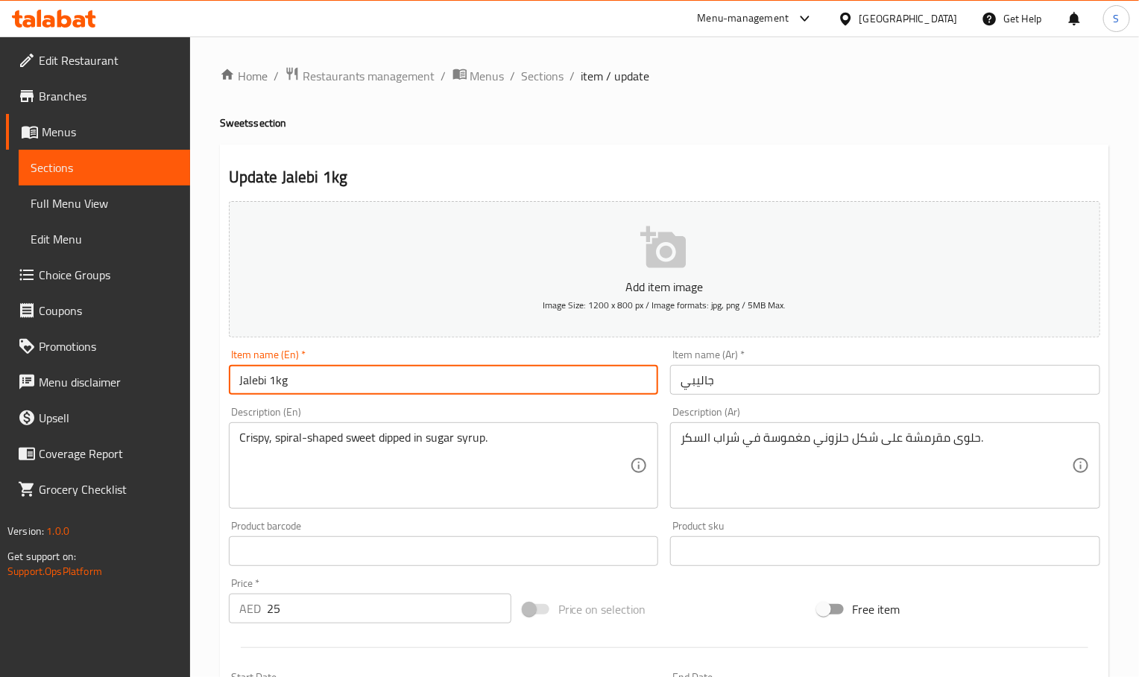
click at [961, 381] on input "جاليبي" at bounding box center [885, 380] width 430 height 30
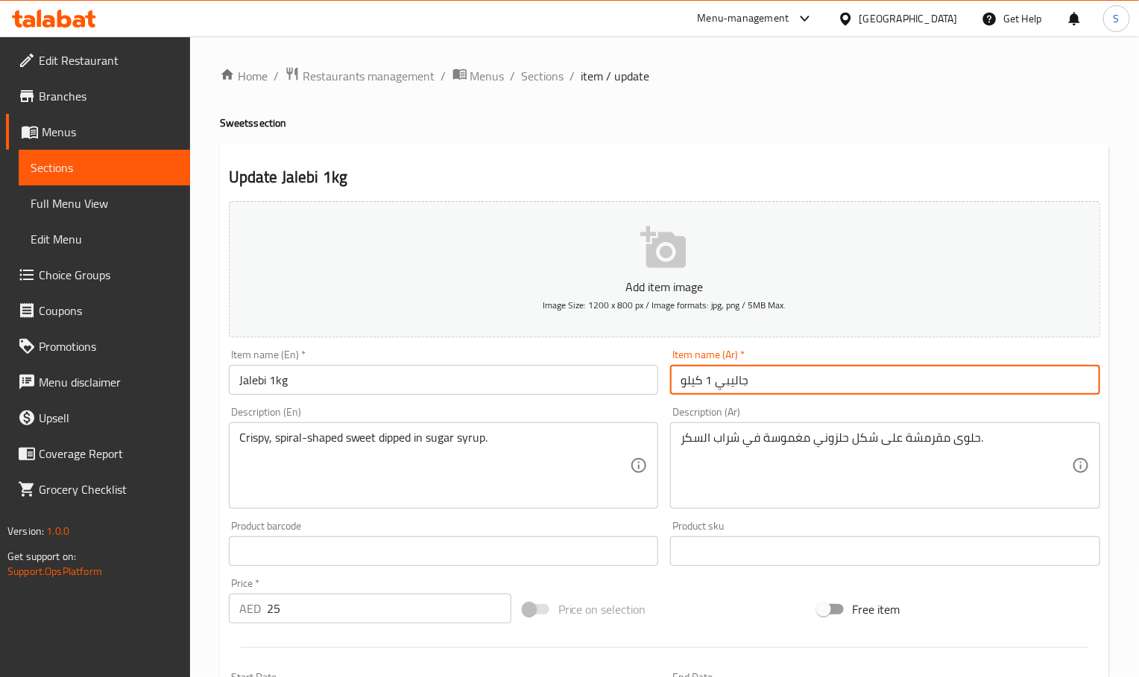
type input "جاليبي 1 كيلو"
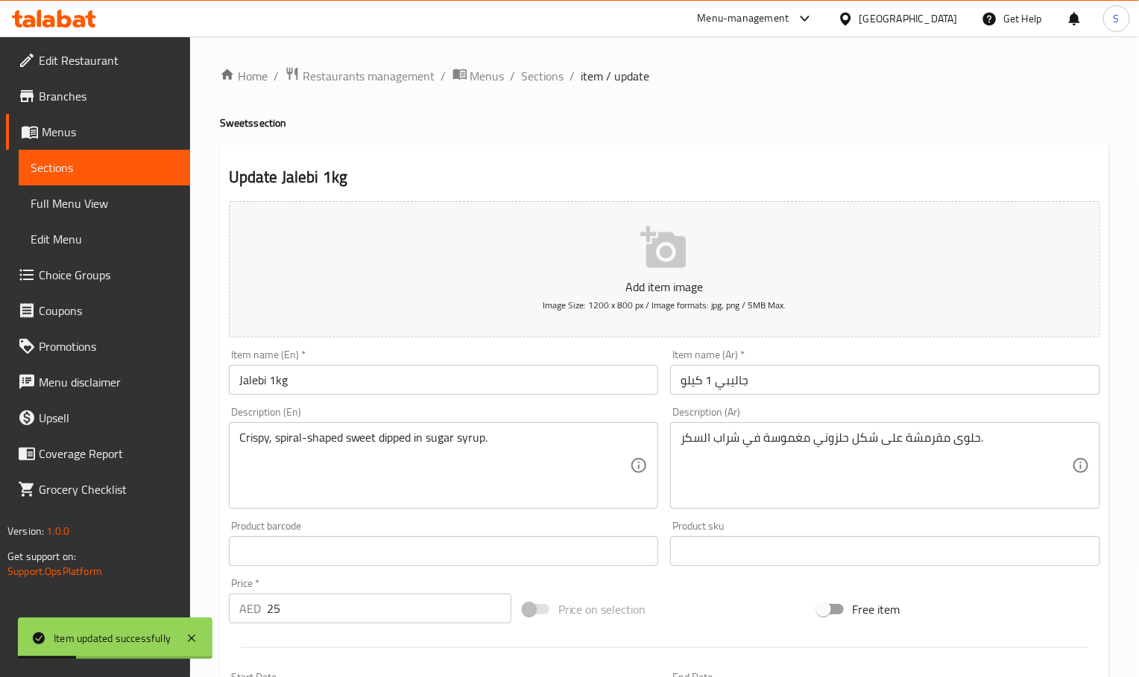
click at [839, 151] on div "Update Jalebi 1kg Add item image Image Size: 1200 x 800 px / Image formats: jpg…" at bounding box center [664, 573] width 889 height 856
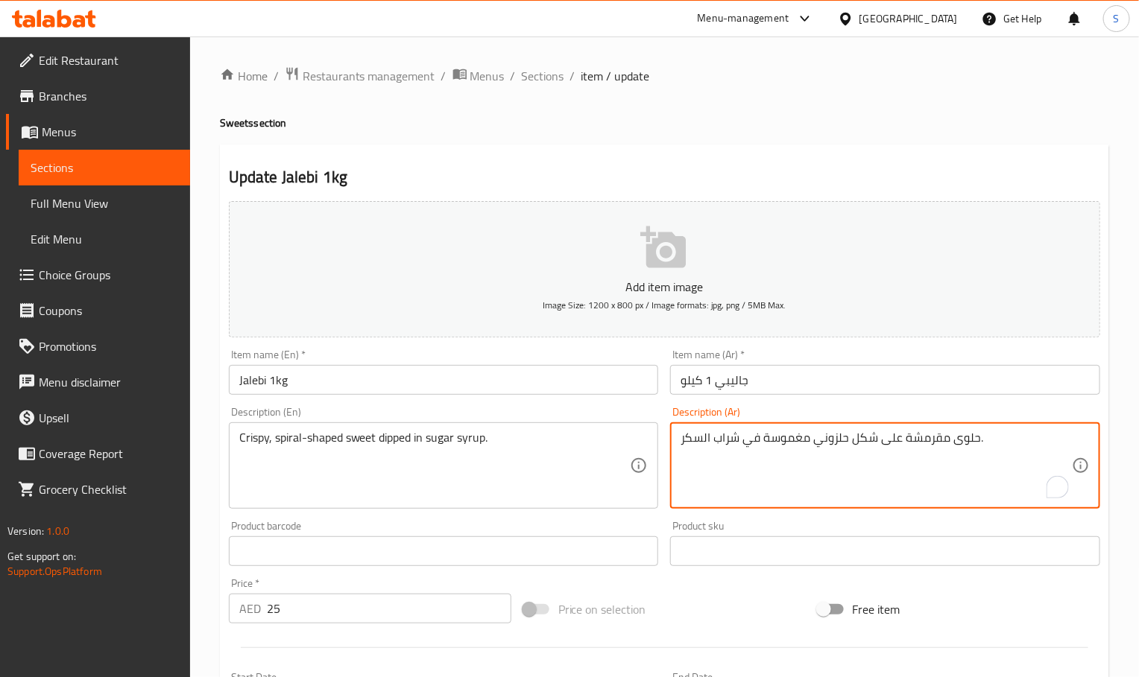
click at [901, 449] on textarea "حلوى مقرمشة على شكل حلزوني مغموسة في شراب السكر." at bounding box center [875, 466] width 391 height 71
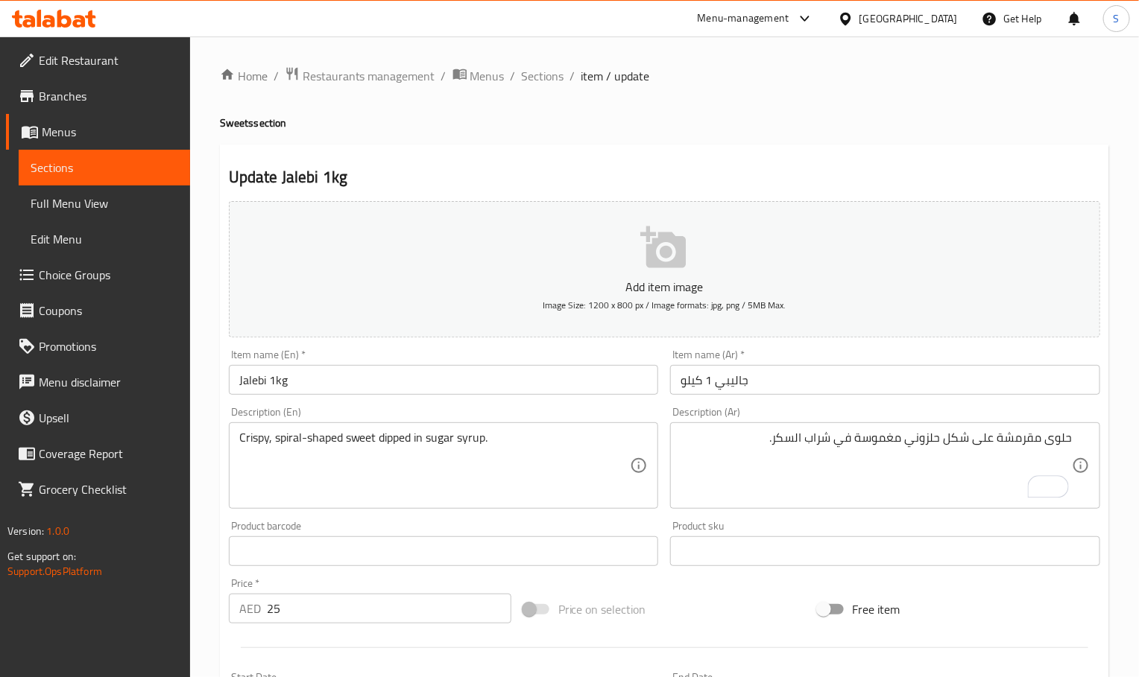
click at [495, 173] on h2 "Update Jalebi 1kg" at bounding box center [664, 177] width 871 height 22
click at [521, 389] on input "Jalebi 1kg" at bounding box center [444, 380] width 430 height 30
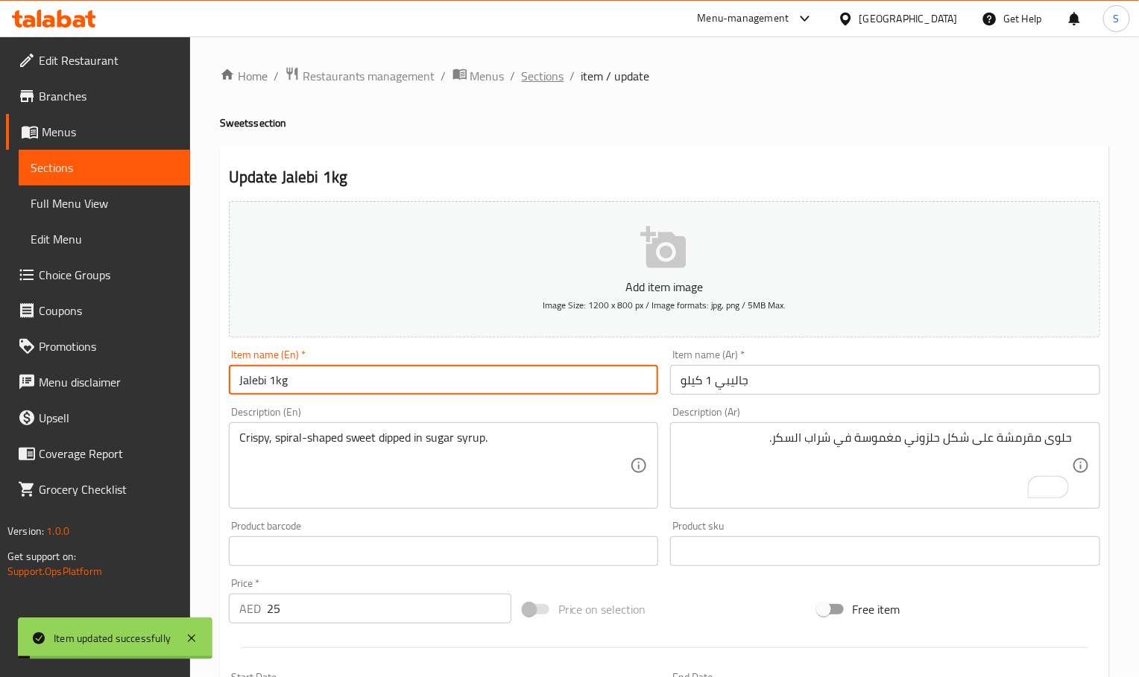
click at [540, 77] on span "Sections" at bounding box center [543, 76] width 42 height 18
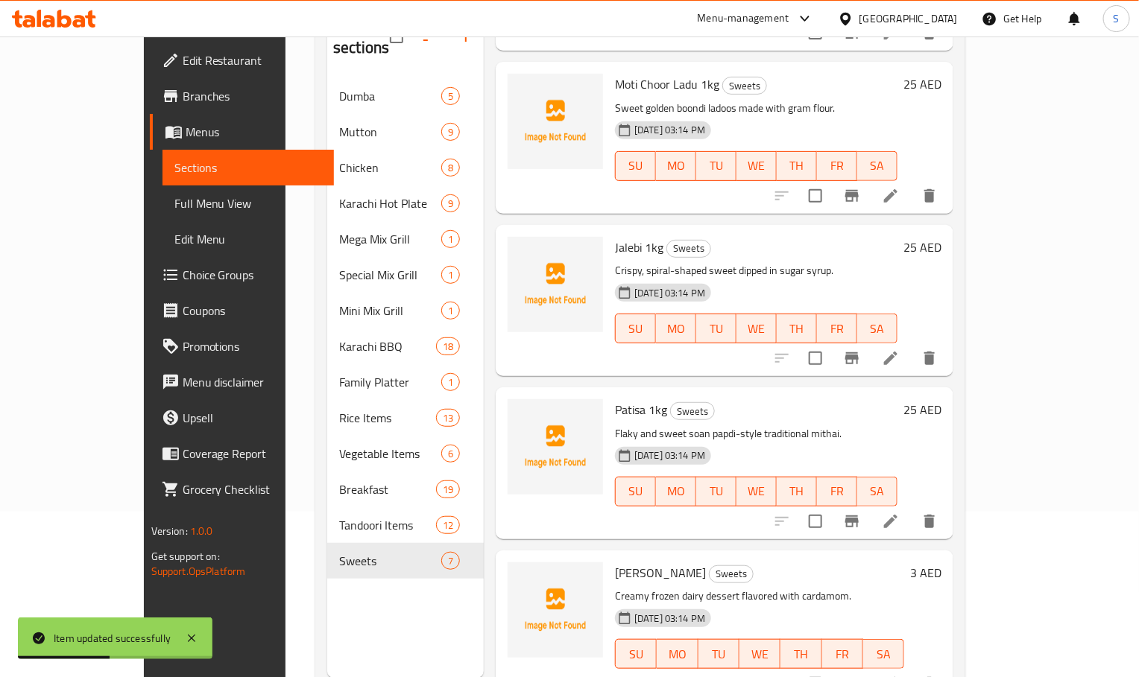
scroll to position [209, 0]
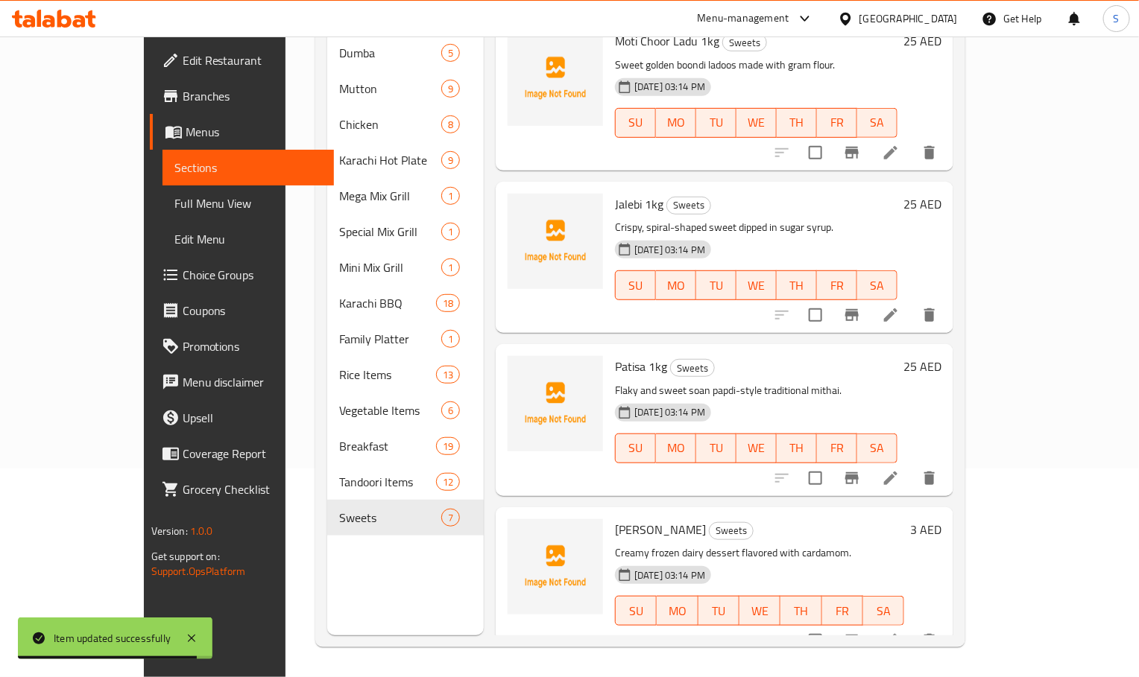
click at [799, 398] on div "01-09-2025 03:14 PM SU MO TU WE TH FR SA" at bounding box center [756, 438] width 294 height 80
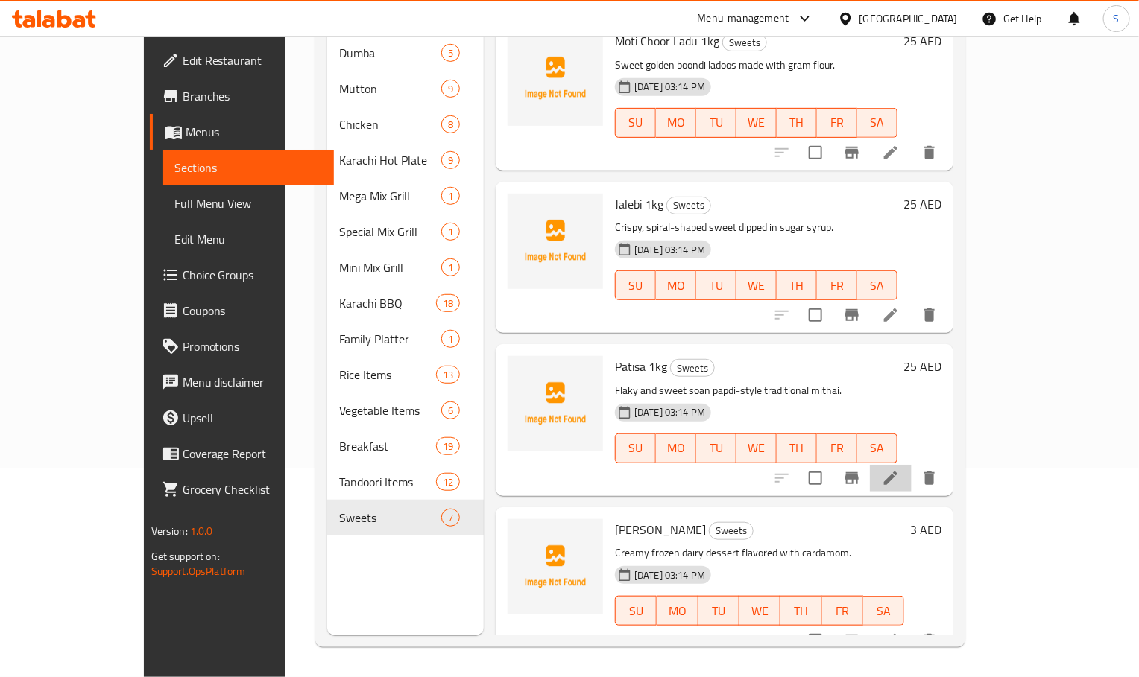
click at [912, 465] on li at bounding box center [891, 478] width 42 height 27
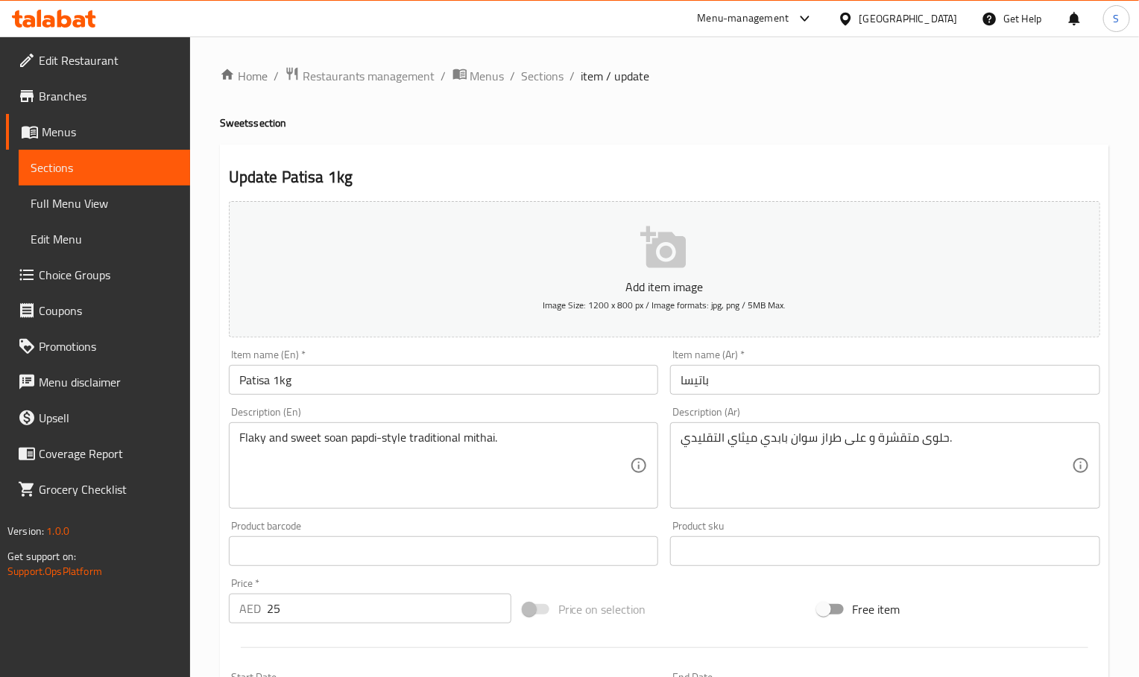
click at [743, 389] on input "باتيسا" at bounding box center [885, 380] width 430 height 30
click at [745, 388] on input "باتيسا" at bounding box center [885, 380] width 430 height 30
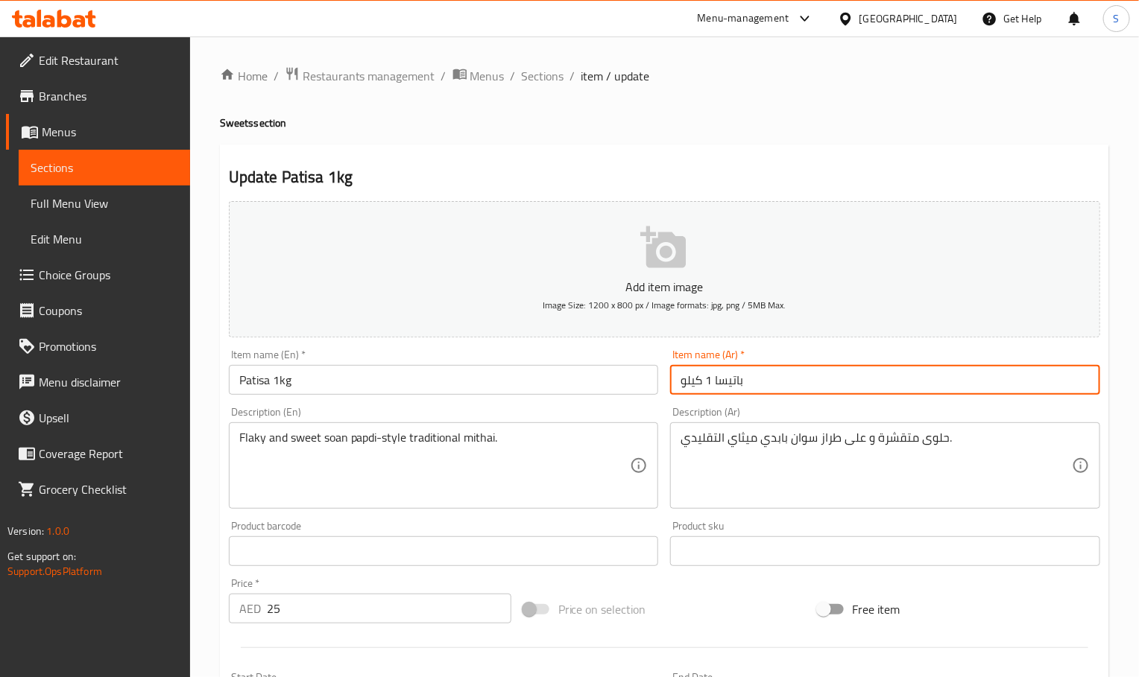
type input "باتيسا 1 كيلو"
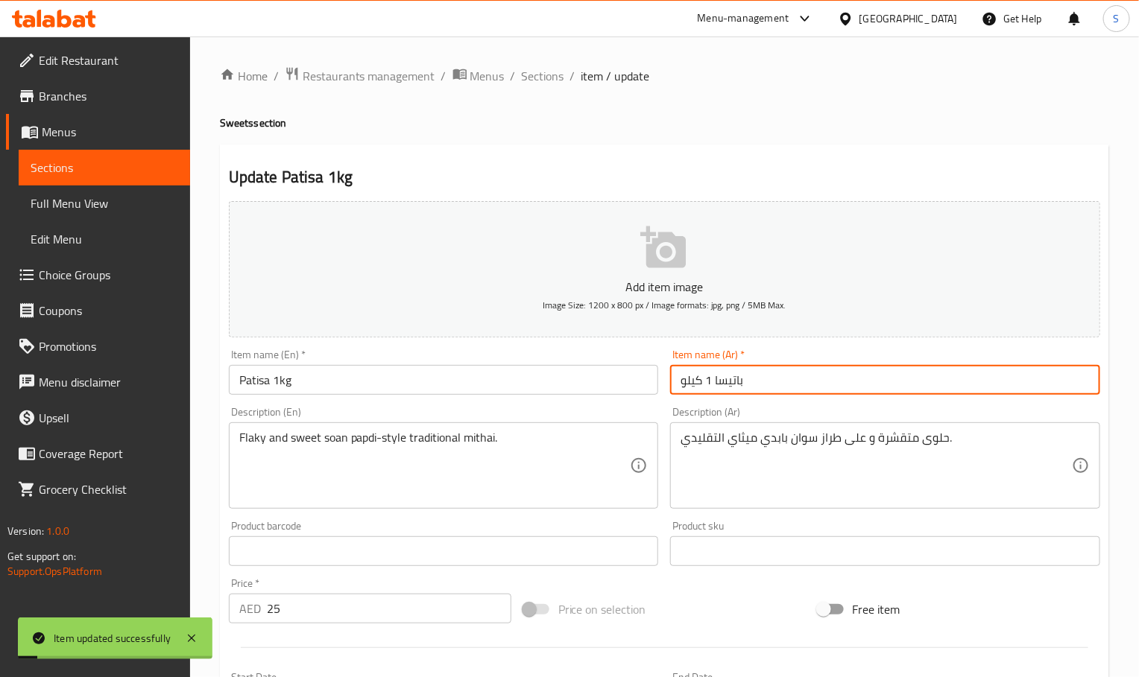
click at [360, 387] on input "Patisa 1kg" at bounding box center [444, 380] width 430 height 30
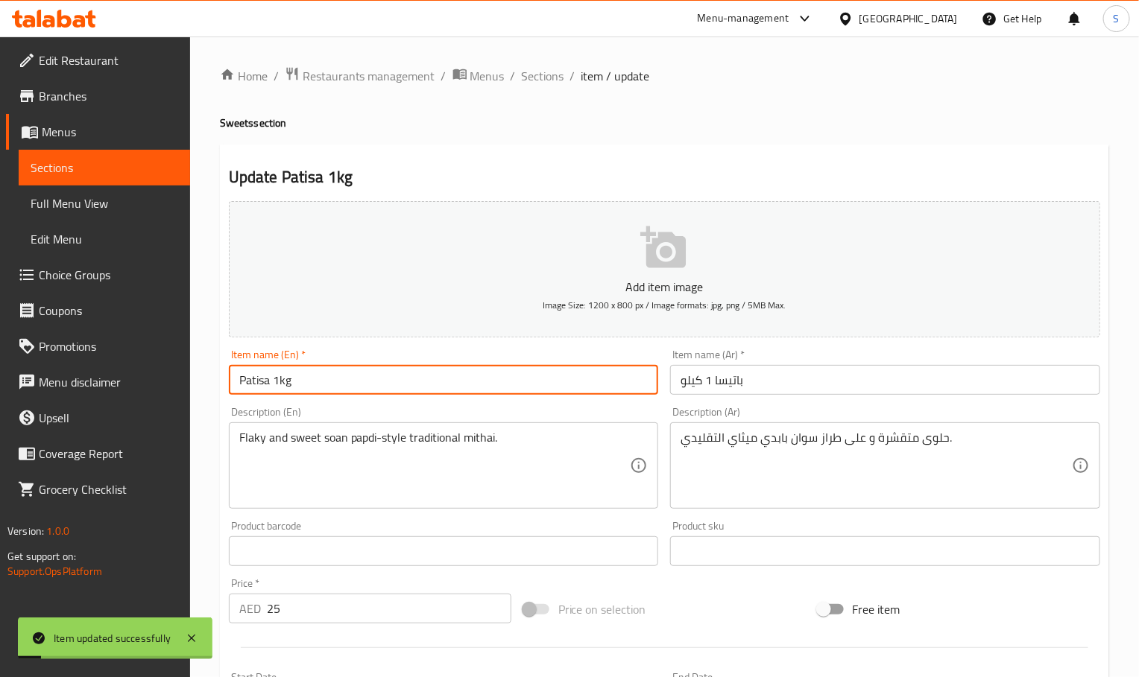
click at [360, 387] on input "Patisa 1kg" at bounding box center [444, 380] width 430 height 30
click at [920, 132] on div "Home / Restaurants management / Menus / Sections / item / update Sweets section…" at bounding box center [664, 538] width 889 height 945
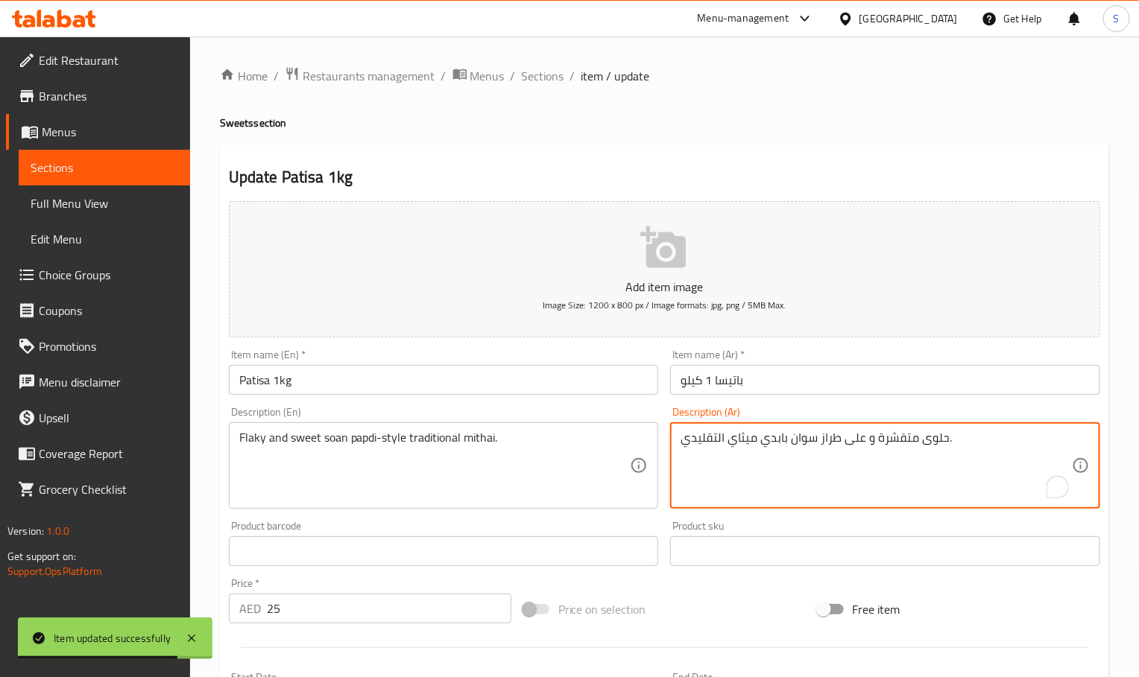
click at [911, 436] on textarea "حلوى متقشرة و على طراز سوان بابدي ميثاي التقليدي." at bounding box center [875, 466] width 391 height 71
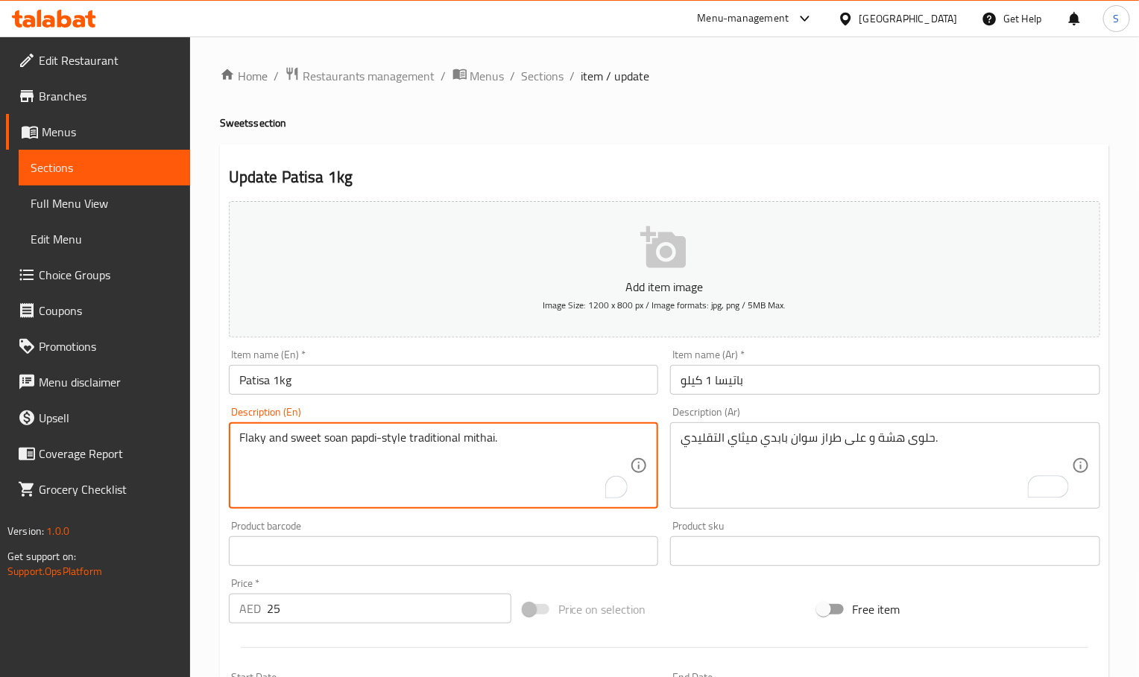
click at [329, 448] on textarea "Flaky and sweet soan papdi-style traditional mithai." at bounding box center [434, 466] width 391 height 71
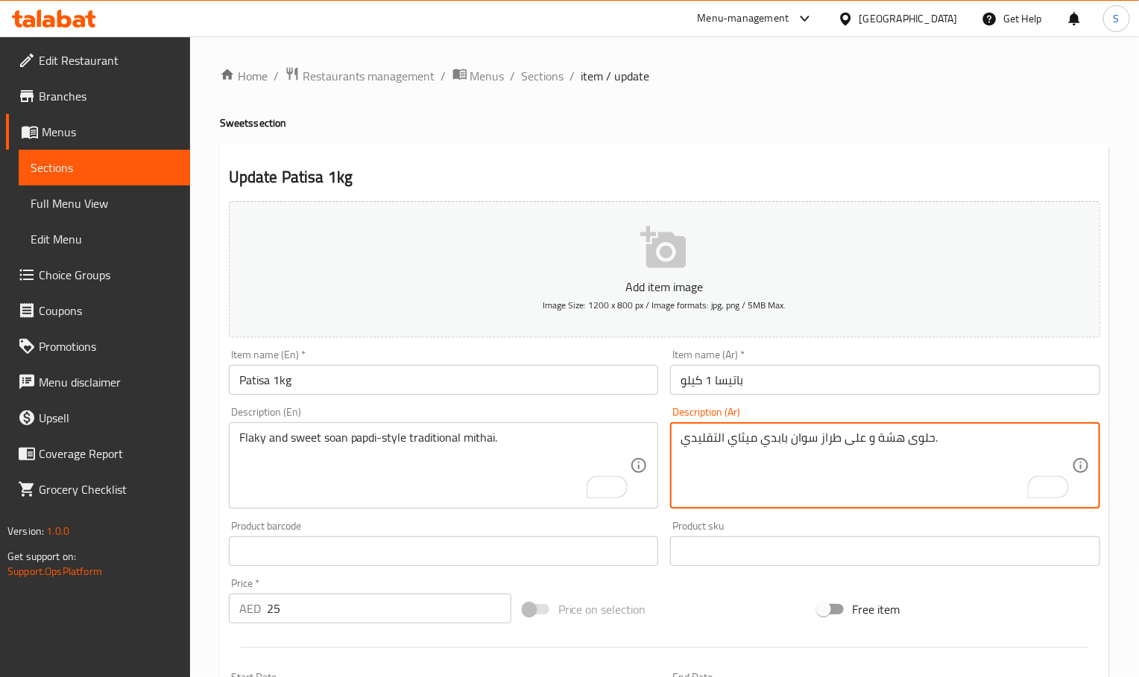
click at [872, 458] on textarea "حلوى هشة و على طراز سوان بابدي ميثاي التقليدي." at bounding box center [875, 466] width 391 height 71
paste textarea "ميتاي تقليدي مقرمش وحلو على طراز سوان بابدي."
type textarea "ميتاي تقليدي مقرمش وحلو على طراز سوان بابدي."
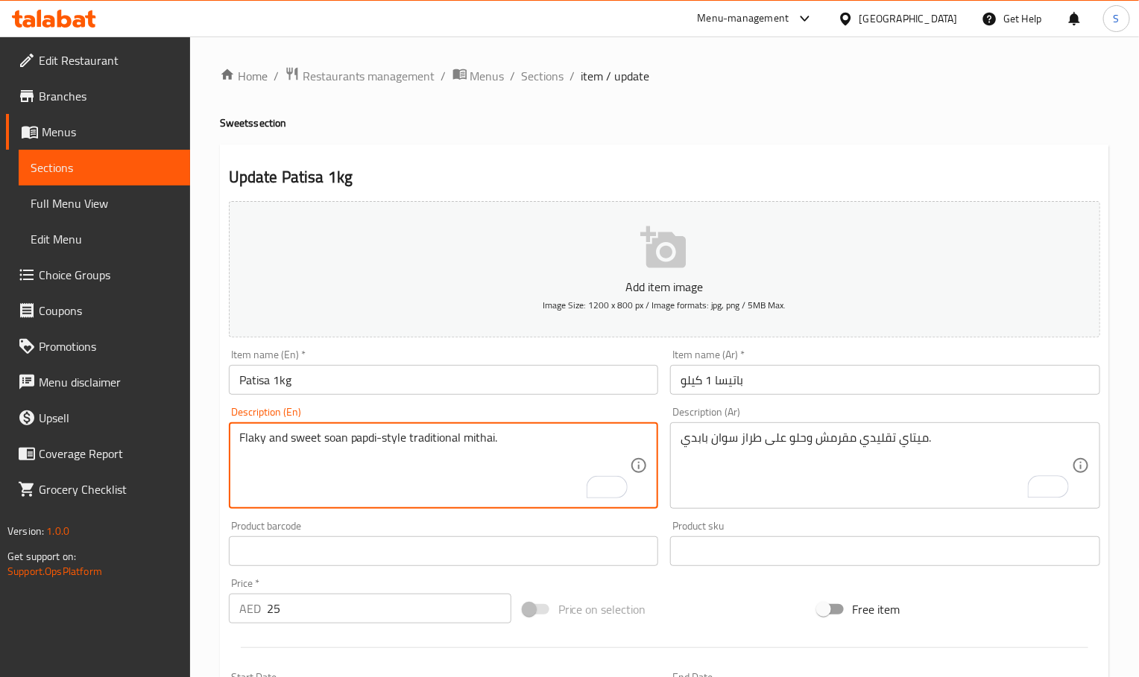
click at [477, 440] on textarea "Flaky and sweet soan papdi-style traditional mithai." at bounding box center [434, 466] width 391 height 71
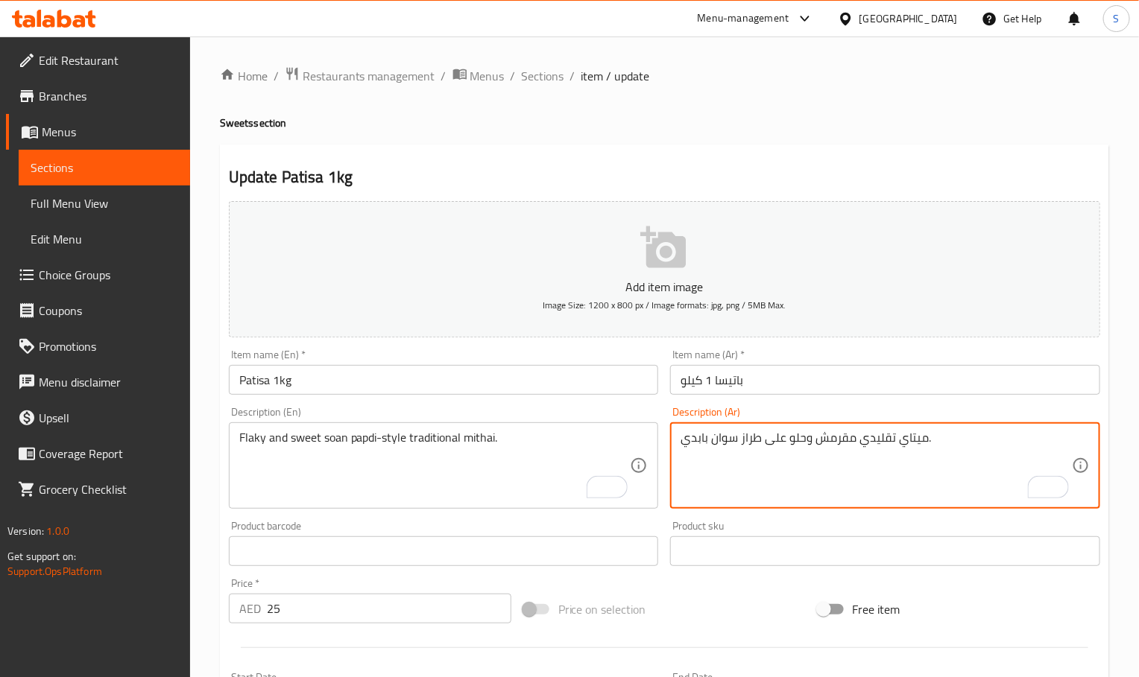
click at [915, 438] on textarea "ميتاي تقليدي مقرمش وحلو على طراز سوان بابدي." at bounding box center [875, 466] width 391 height 71
paste textarea "اي"
click at [832, 446] on textarea "ميثاي تقليدي مقرمش وحلو على طراز سوان بابدي." at bounding box center [875, 466] width 391 height 71
click at [743, 435] on textarea "ميثاي تقليدي هش وحلو على طراز سوان بابدي." at bounding box center [875, 466] width 391 height 71
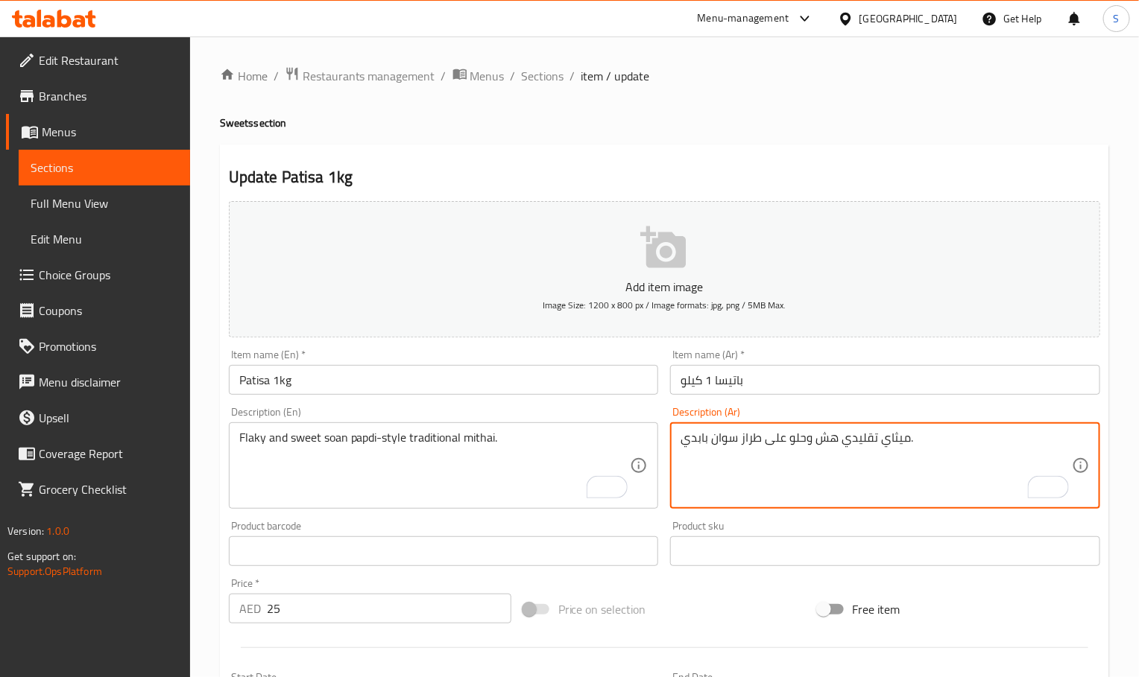
click at [743, 435] on textarea "ميثاي تقليدي هش وحلو على طراز سوان بابدي." at bounding box center [875, 466] width 391 height 71
type textarea "ميثاي تقليدي هش وحلو على طريقة سوان بابدي."
click at [454, 385] on input "Patisa 1kg" at bounding box center [444, 380] width 430 height 30
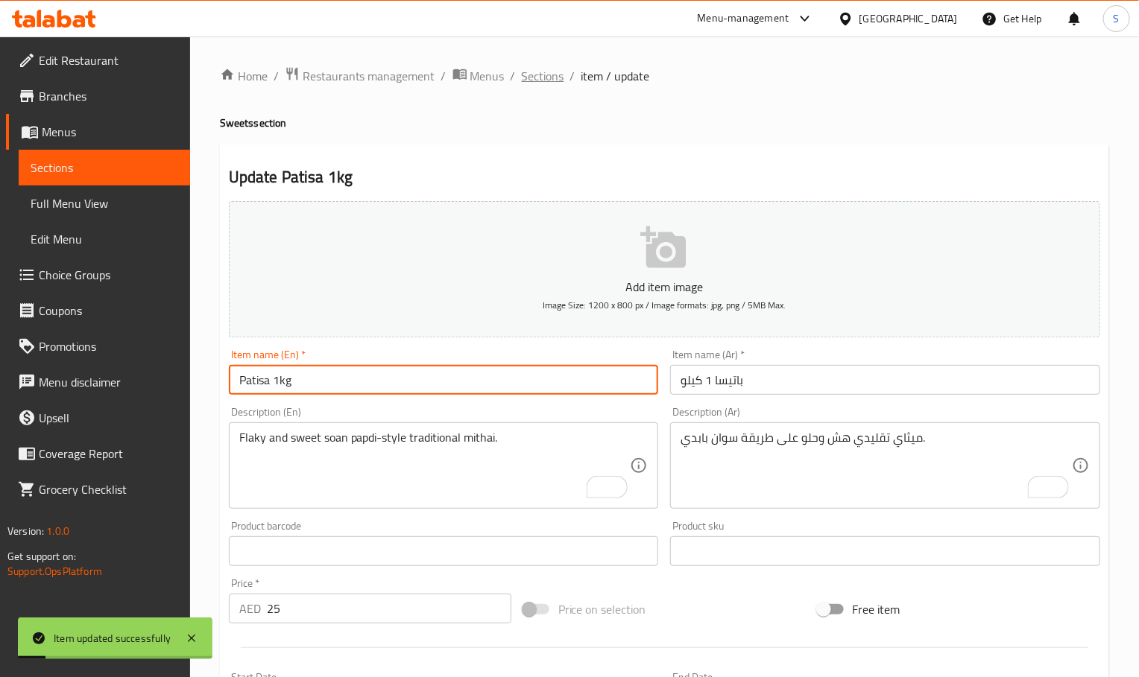
click at [543, 79] on span "Sections" at bounding box center [543, 76] width 42 height 18
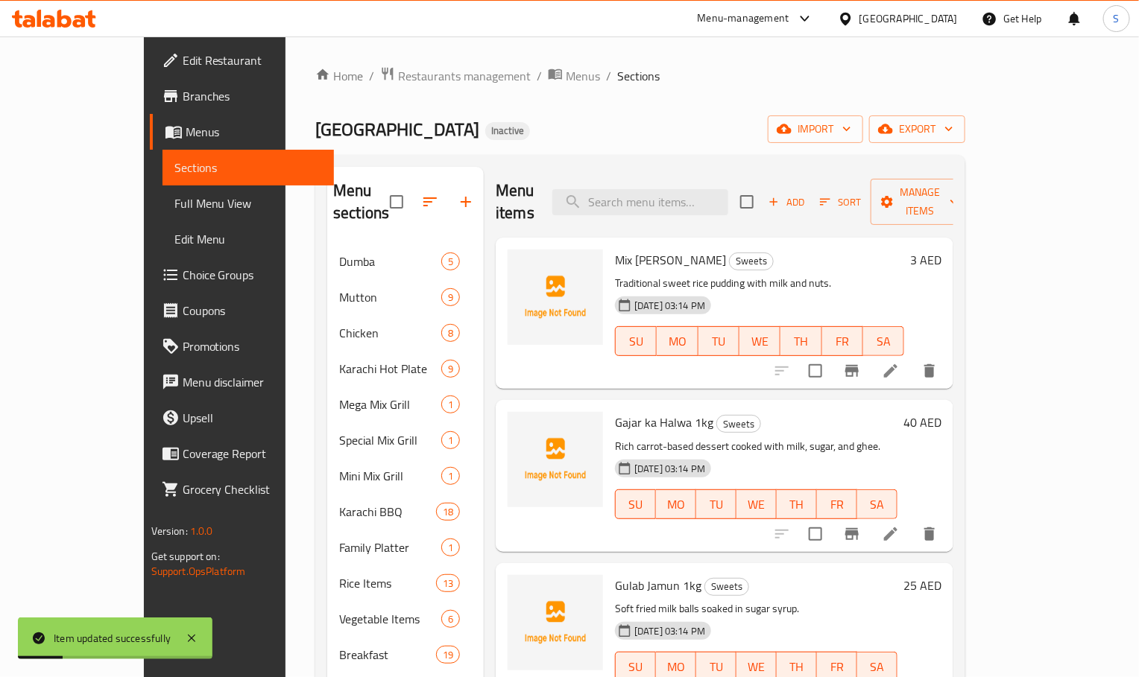
scroll to position [499, 0]
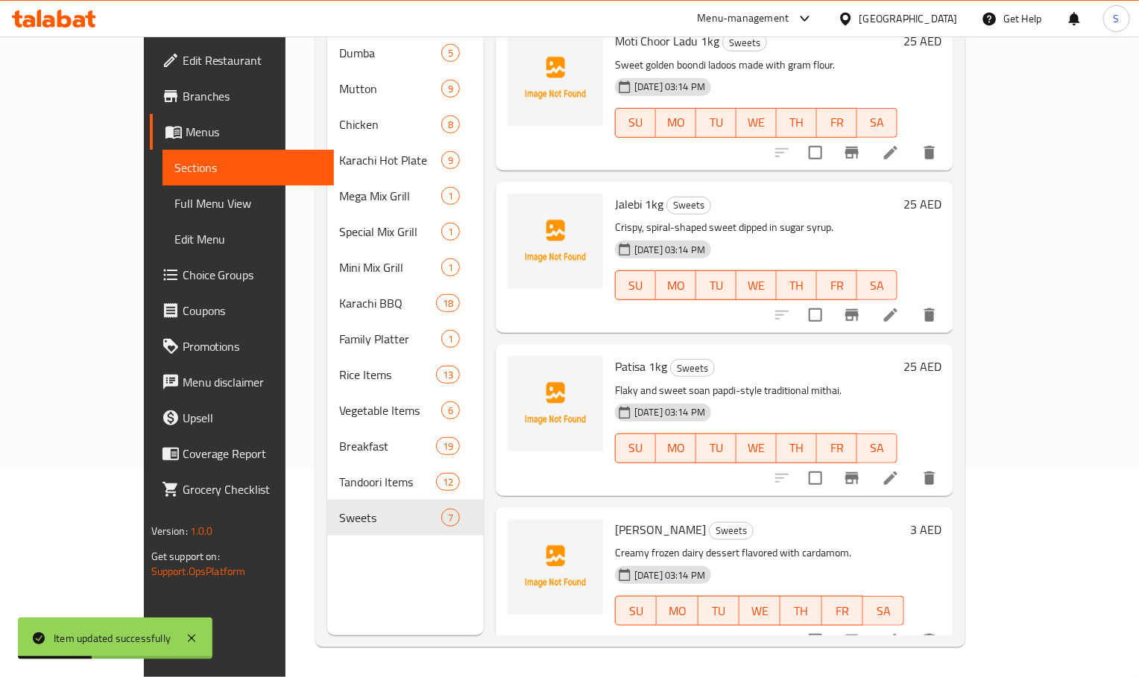
click at [912, 628] on li at bounding box center [891, 641] width 42 height 27
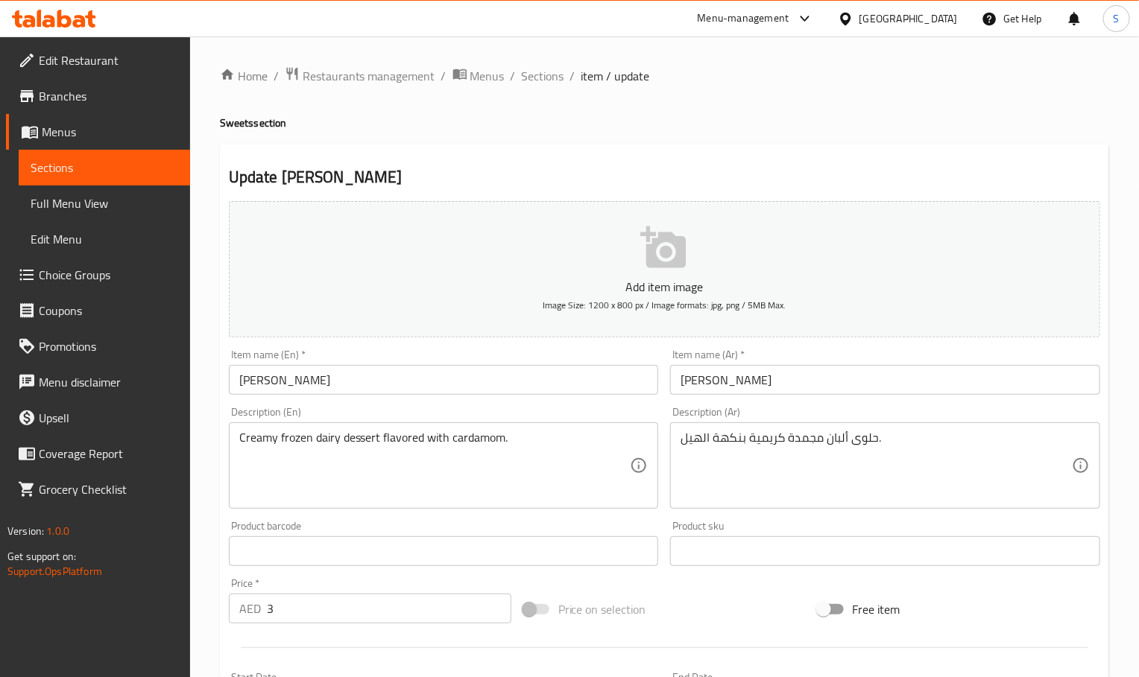
click at [403, 392] on input "[PERSON_NAME]" at bounding box center [444, 380] width 430 height 30
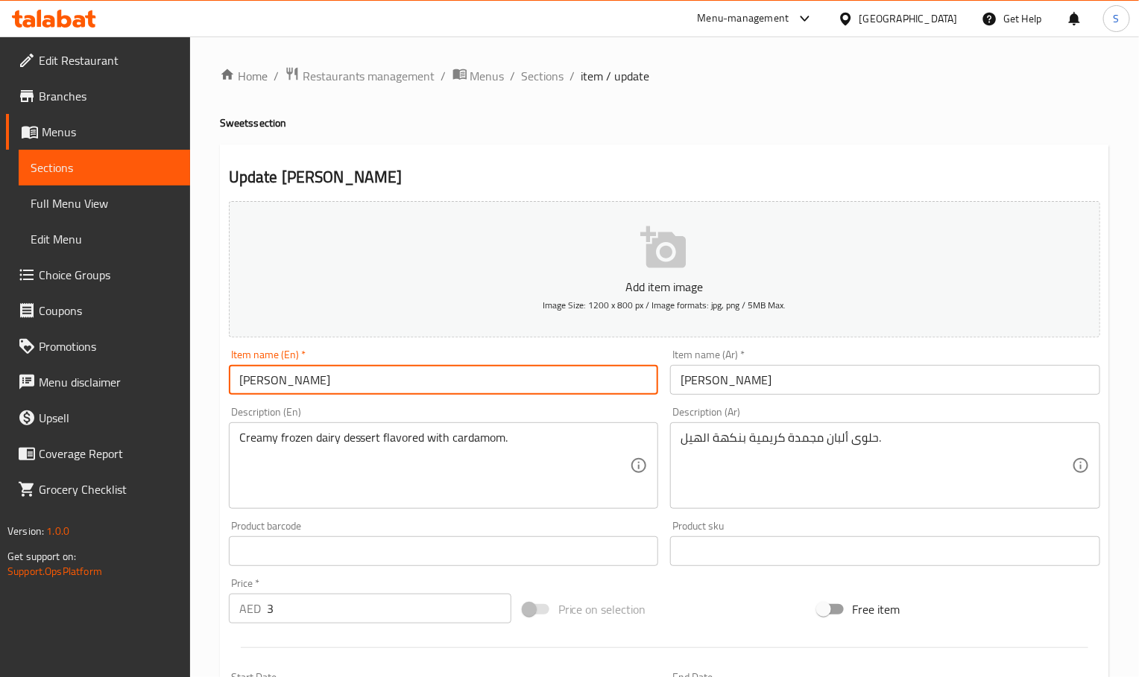
click at [403, 392] on input "[PERSON_NAME]" at bounding box center [444, 380] width 430 height 30
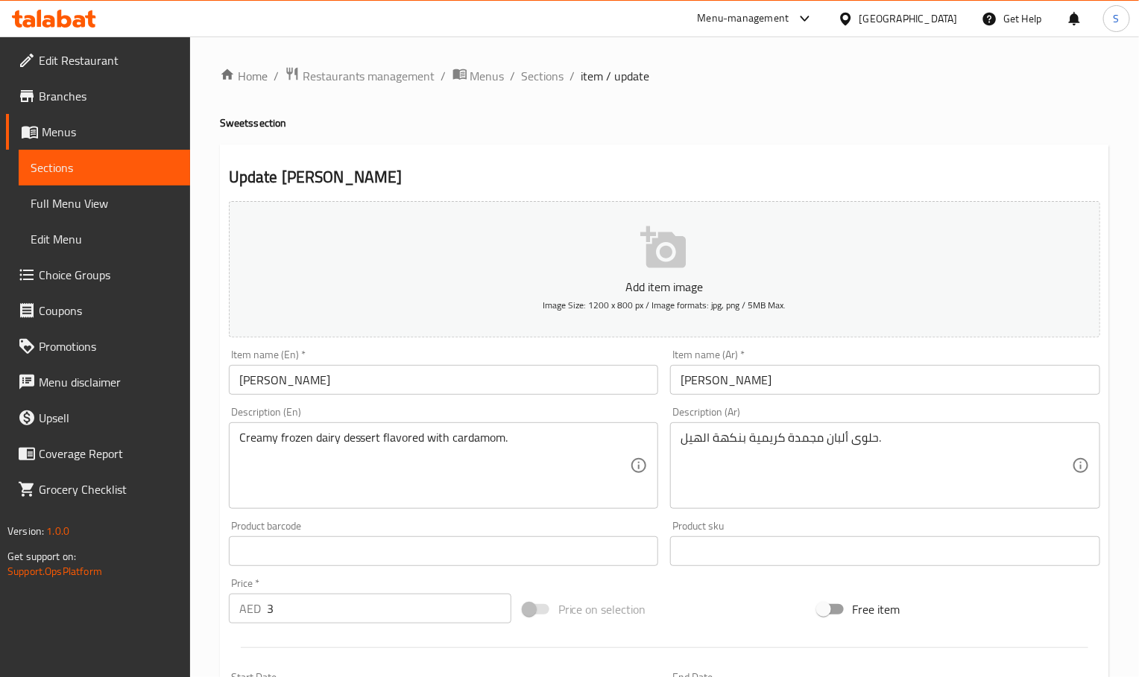
click at [871, 92] on div "Home / Restaurants management / Menus / Sections / item / update Sweets section…" at bounding box center [664, 538] width 889 height 945
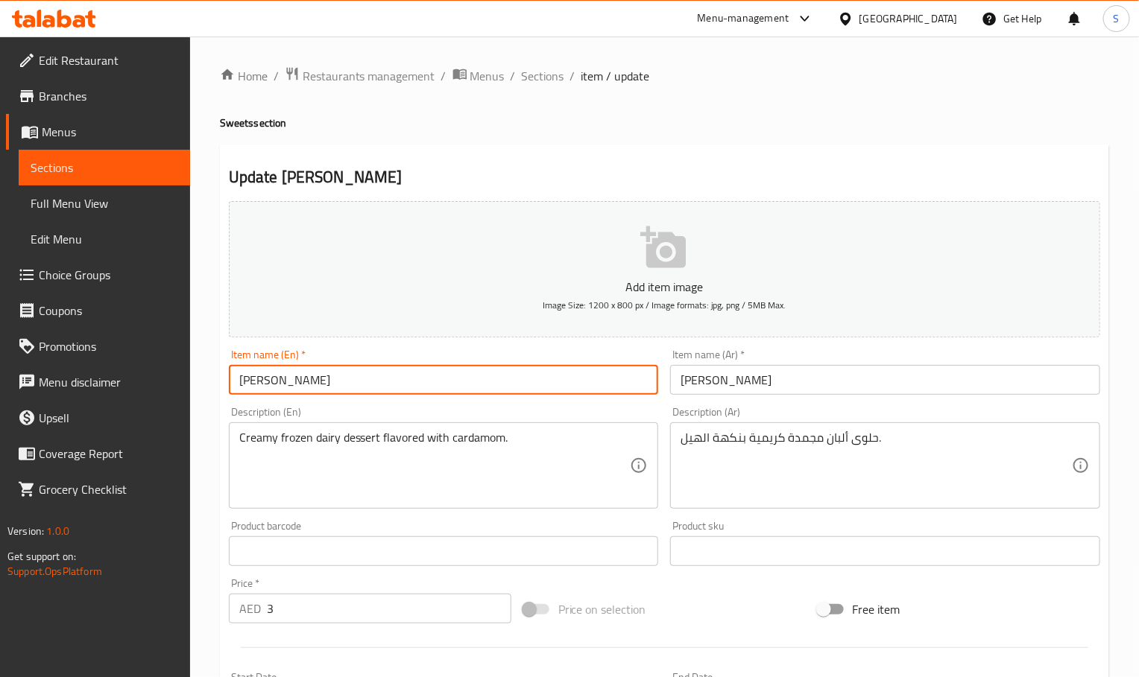
click at [591, 365] on input "[PERSON_NAME]" at bounding box center [444, 380] width 430 height 30
click at [591, 365] on input "Malai Kulfi" at bounding box center [444, 380] width 430 height 30
paste input "1pc"
type input "Malai Kulfi 1pc"
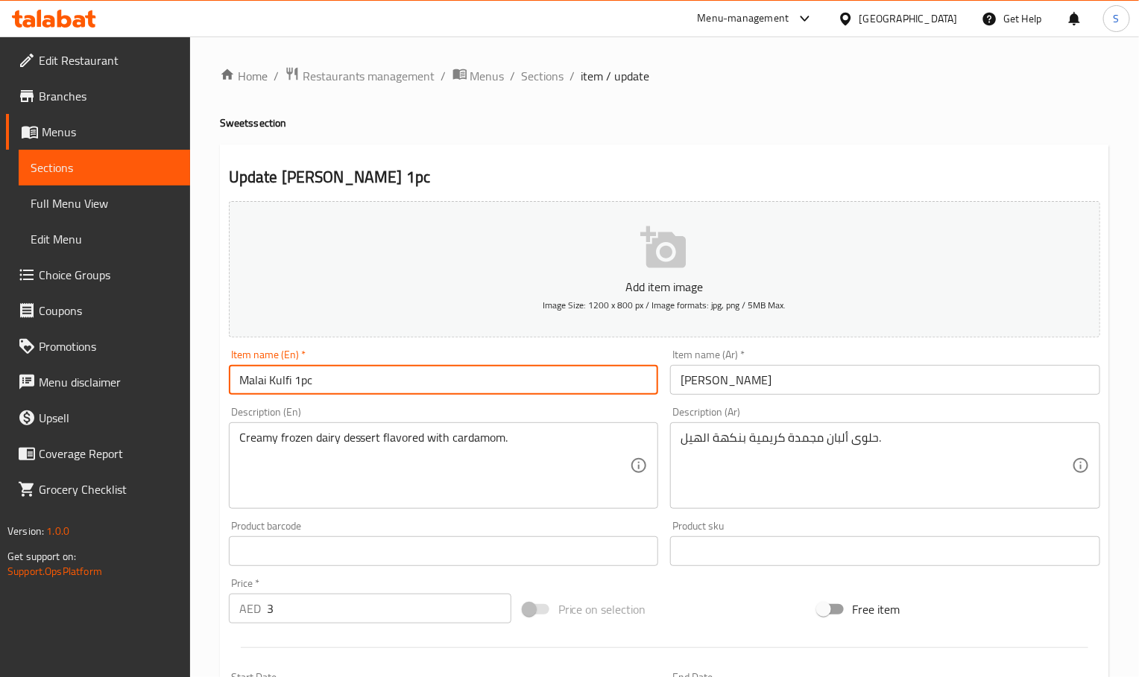
click at [772, 380] on input "مالاي كولفي" at bounding box center [885, 380] width 430 height 30
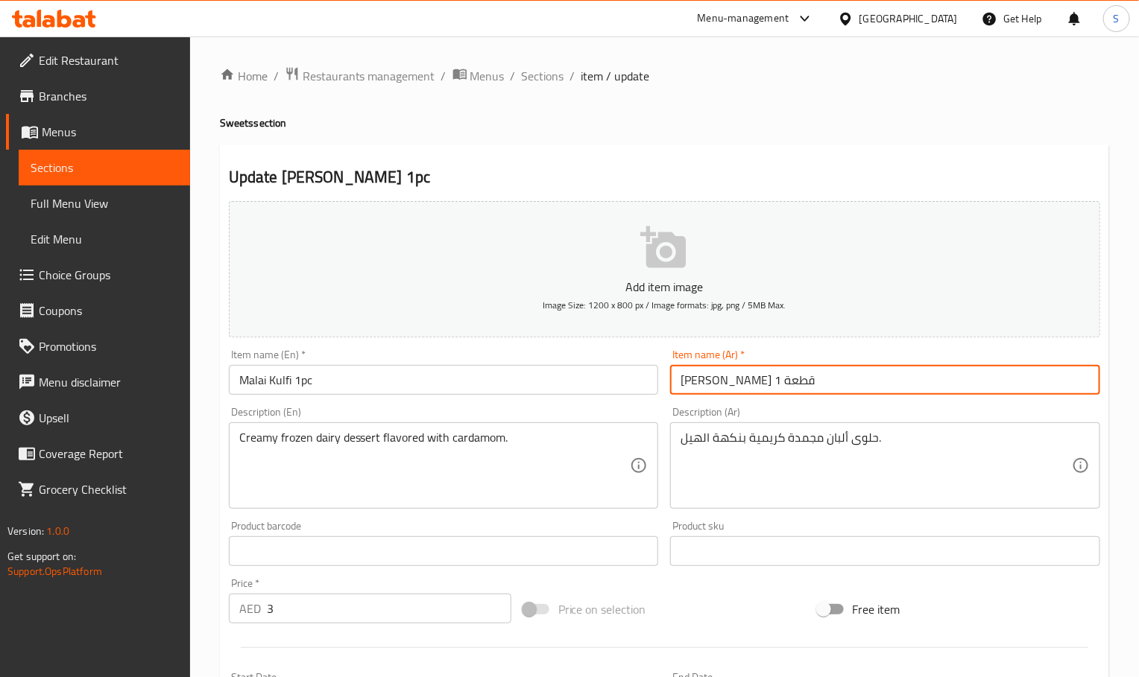
type input "[PERSON_NAME] 1 قطعة"
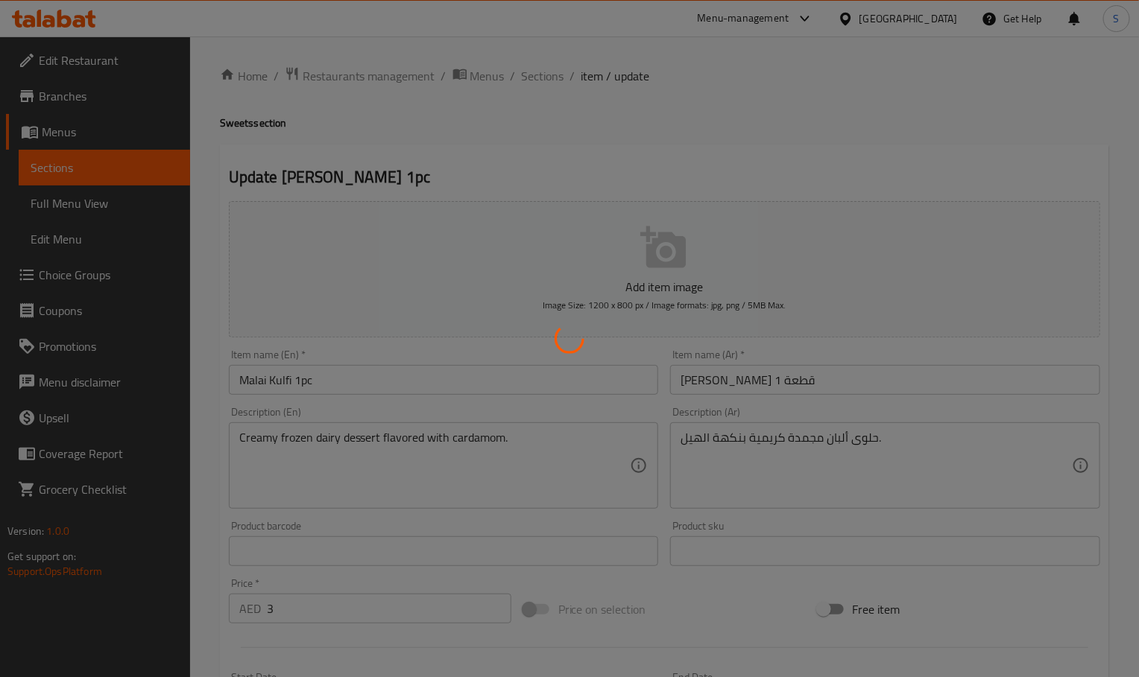
click at [770, 96] on div at bounding box center [569, 338] width 1139 height 677
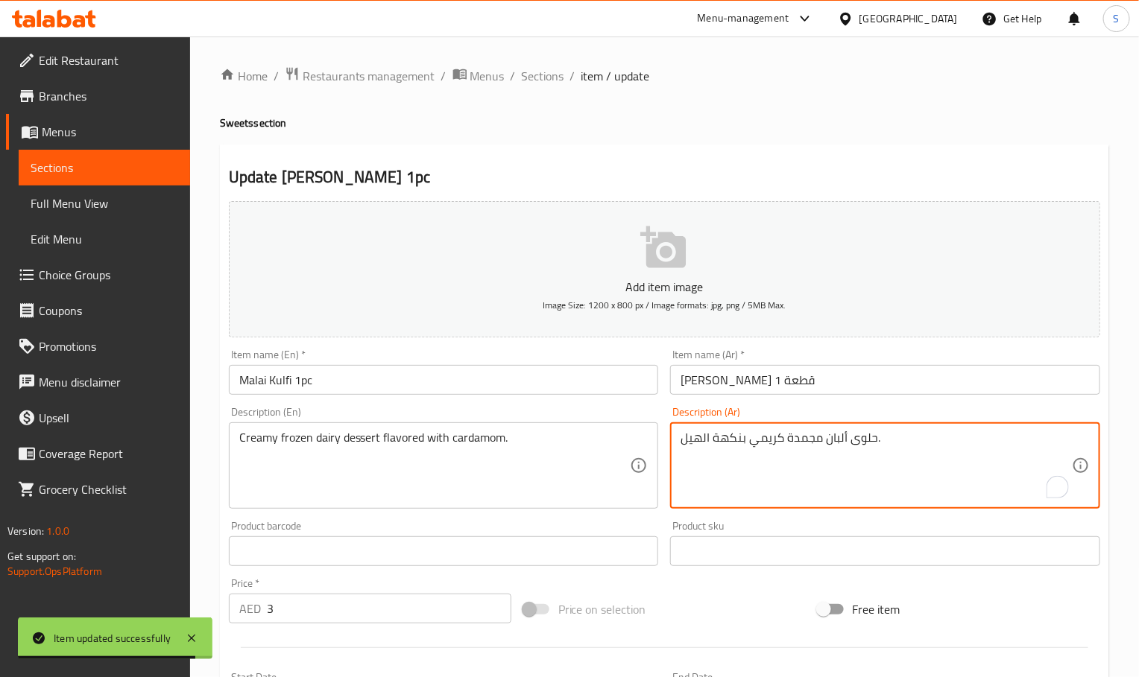
click at [510, 371] on input "Malai Kulfi 1pc" at bounding box center [444, 380] width 430 height 30
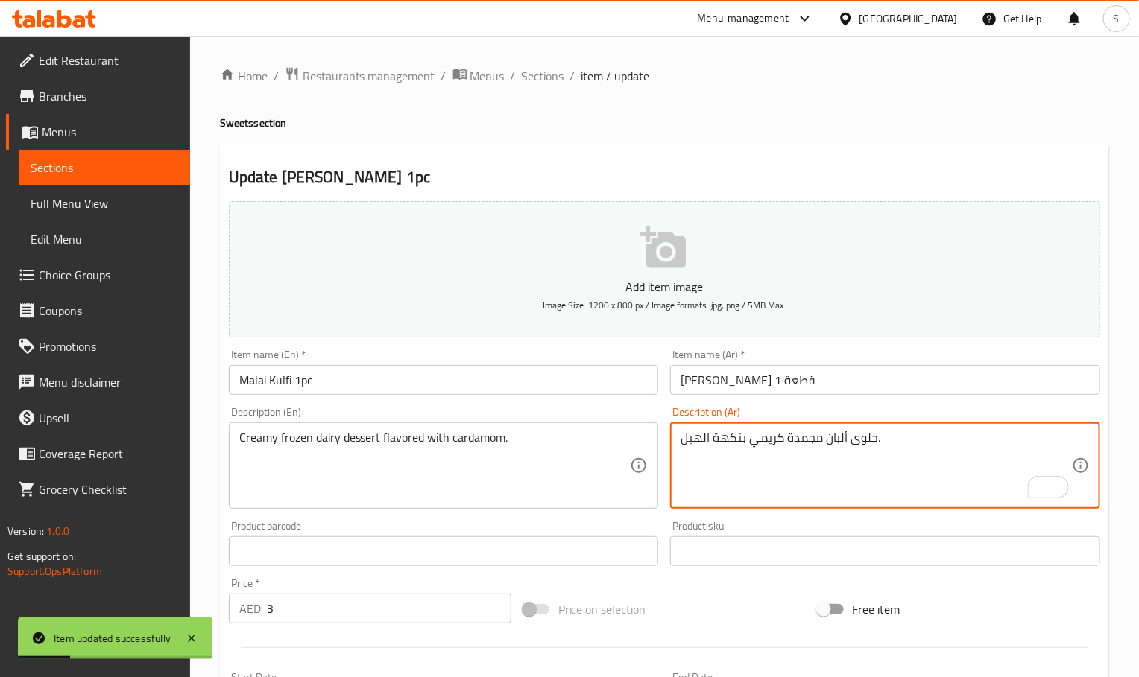
click at [743, 441] on textarea "حلوى ألبان مجمدة كريمي بنكهة الهيل." at bounding box center [875, 466] width 391 height 71
paste textarea "منكه"
type textarea "حلوى ألبان مجمدة كريمي منكه الهيل."
click at [492, 389] on input "Malai Kulfi 1pc" at bounding box center [444, 380] width 430 height 30
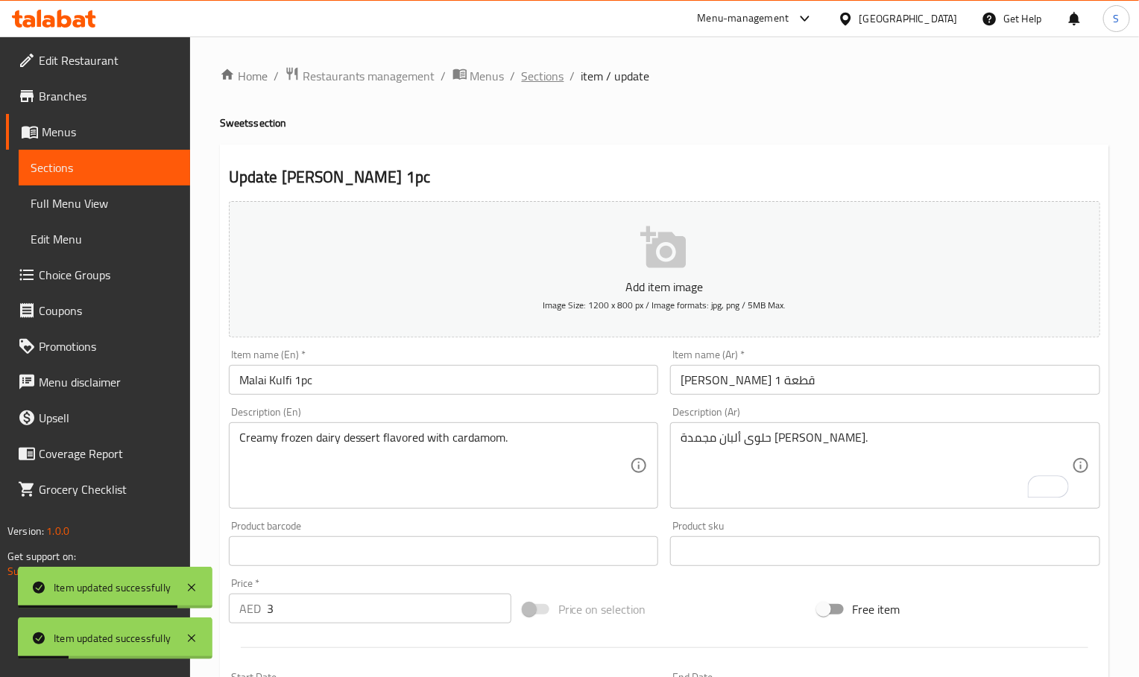
click at [546, 85] on span "Sections" at bounding box center [543, 76] width 42 height 18
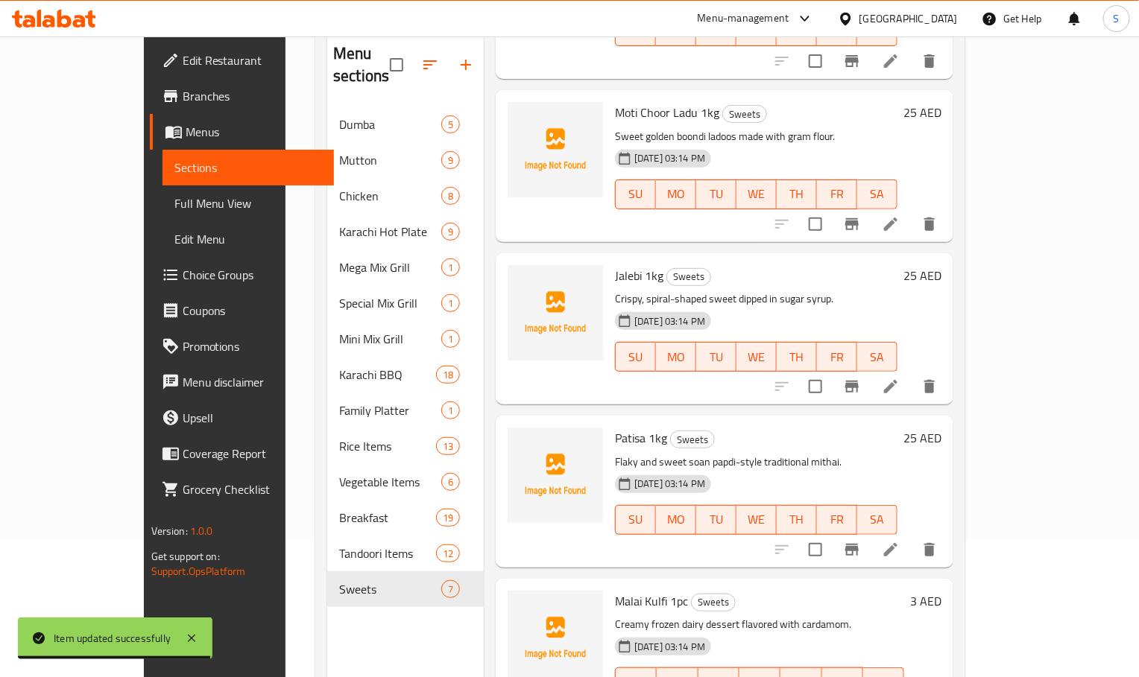
scroll to position [209, 0]
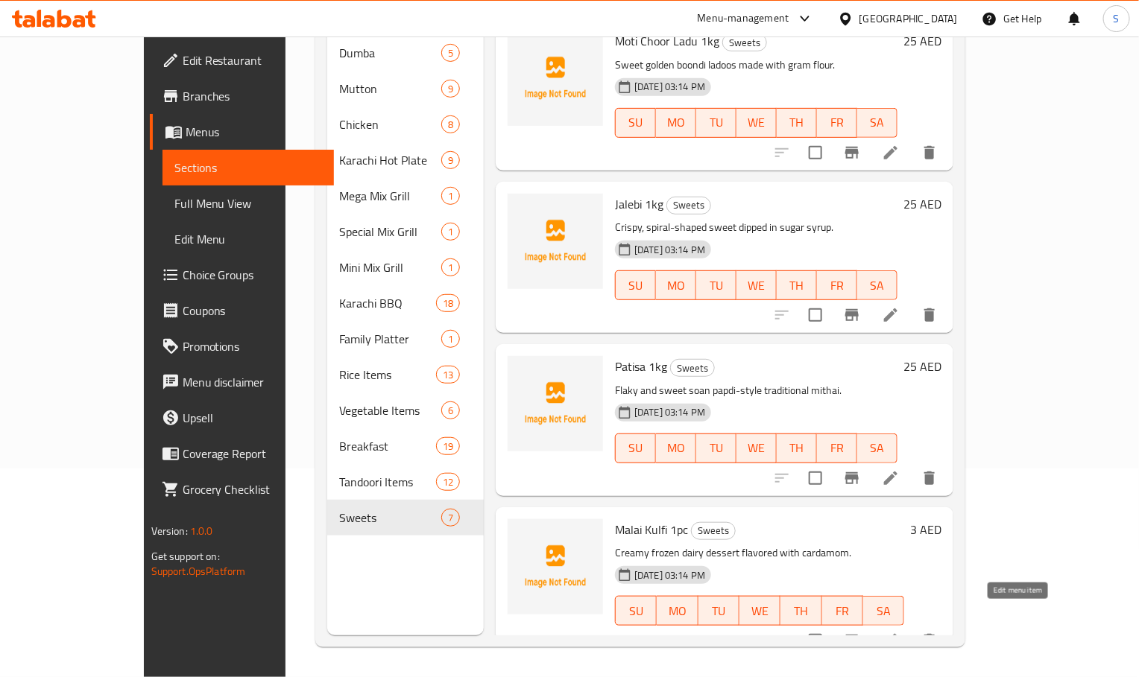
click at [897, 634] on icon at bounding box center [890, 640] width 13 height 13
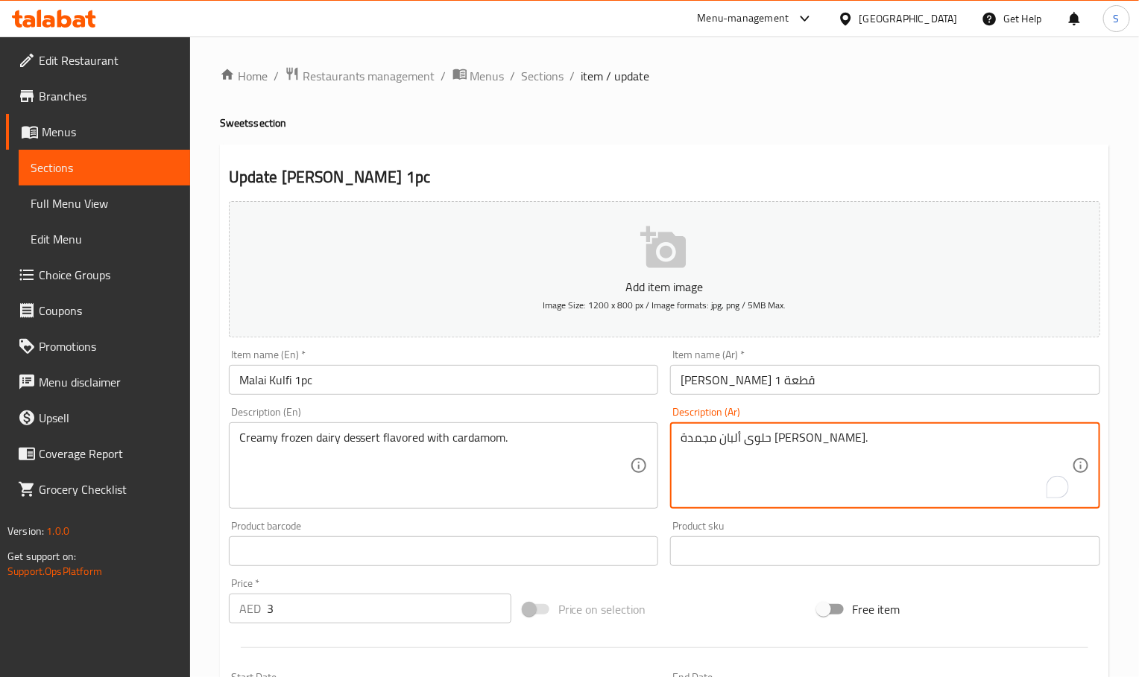
click at [712, 439] on textarea "حلوى ألبان مجمدة كريمي منكه الهيل." at bounding box center [875, 466] width 391 height 71
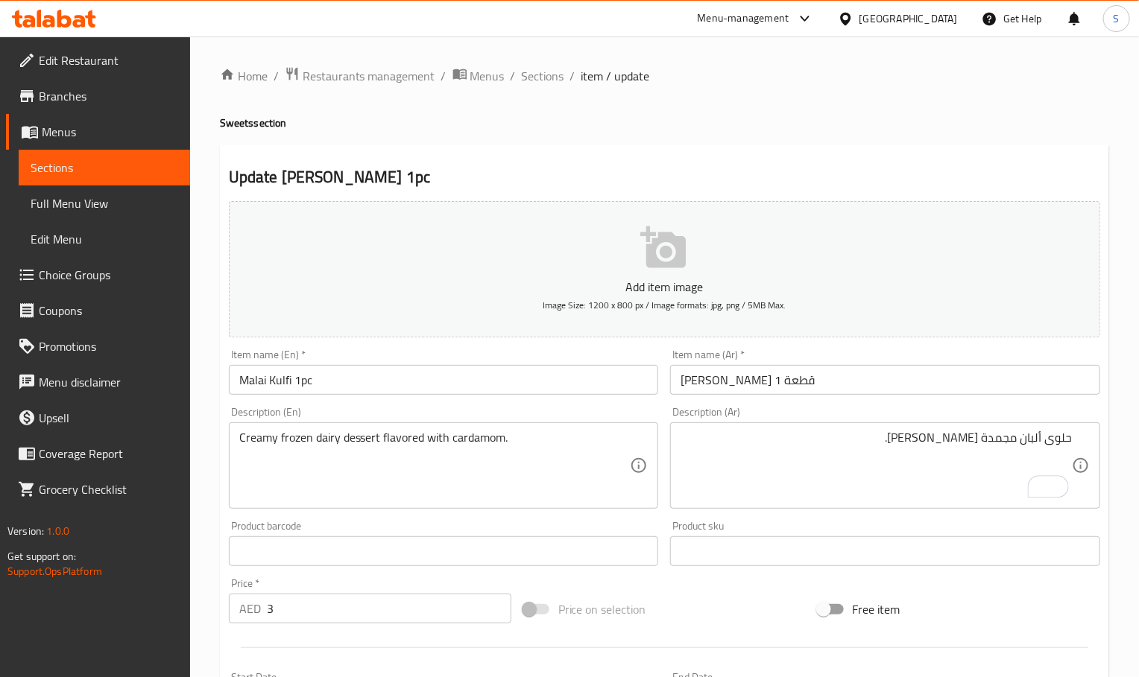
click at [772, 423] on div "حلوى ألبان مجمدة كريمي منكه الهيل. Description (Ar)" at bounding box center [885, 466] width 430 height 86
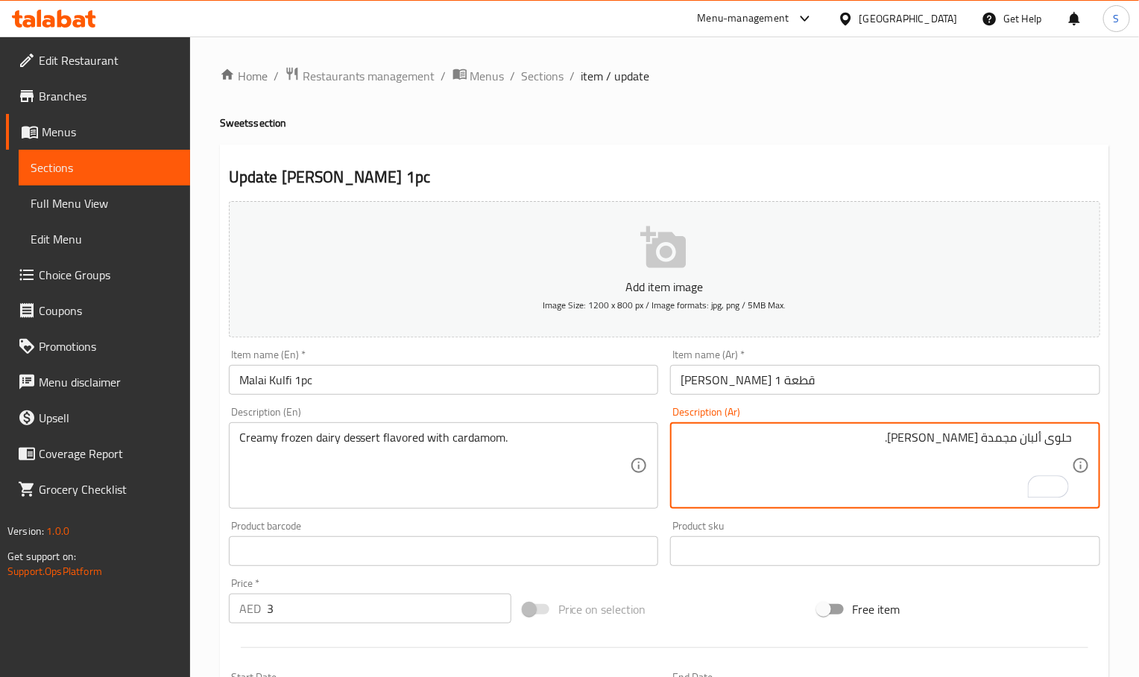
click at [911, 443] on textarea "حلوى ألبان مجمدة كريمي منكه الهيل." at bounding box center [875, 466] width 391 height 71
type textarea "حلوى ألبان مجمدة كريمي منكه بالهيل."
click at [600, 356] on div "Item name (En)   * Malai Kulfi 1pc Item name (En) *" at bounding box center [444, 372] width 430 height 45
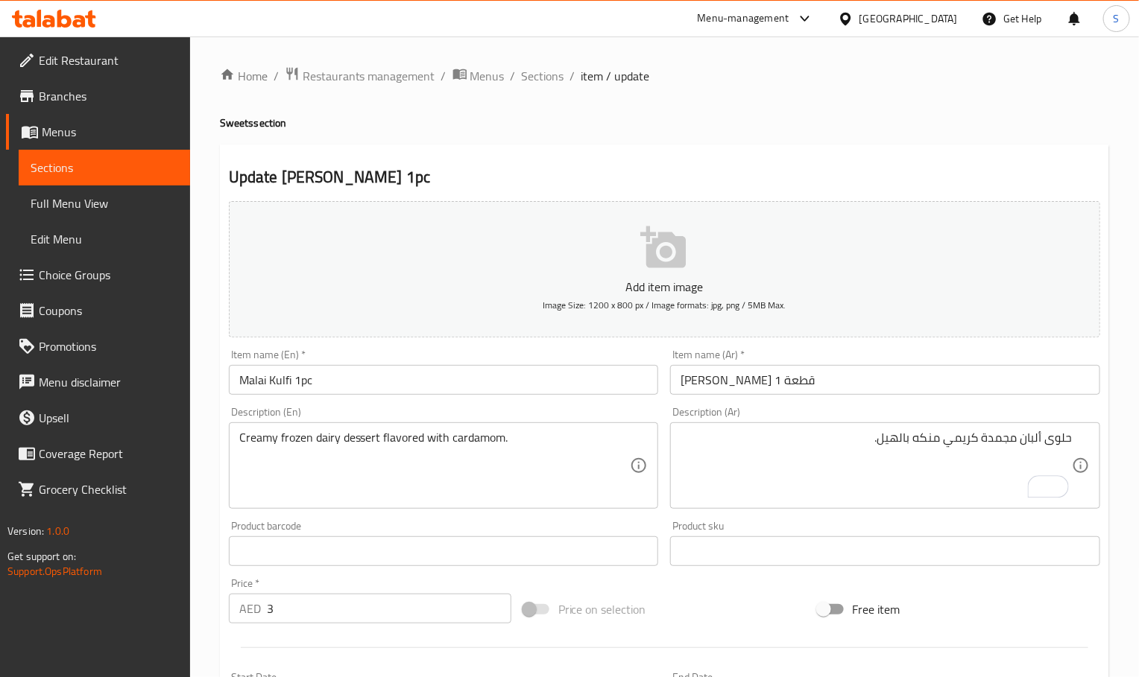
click at [598, 378] on input "Malai Kulfi 1pc" at bounding box center [444, 380] width 430 height 30
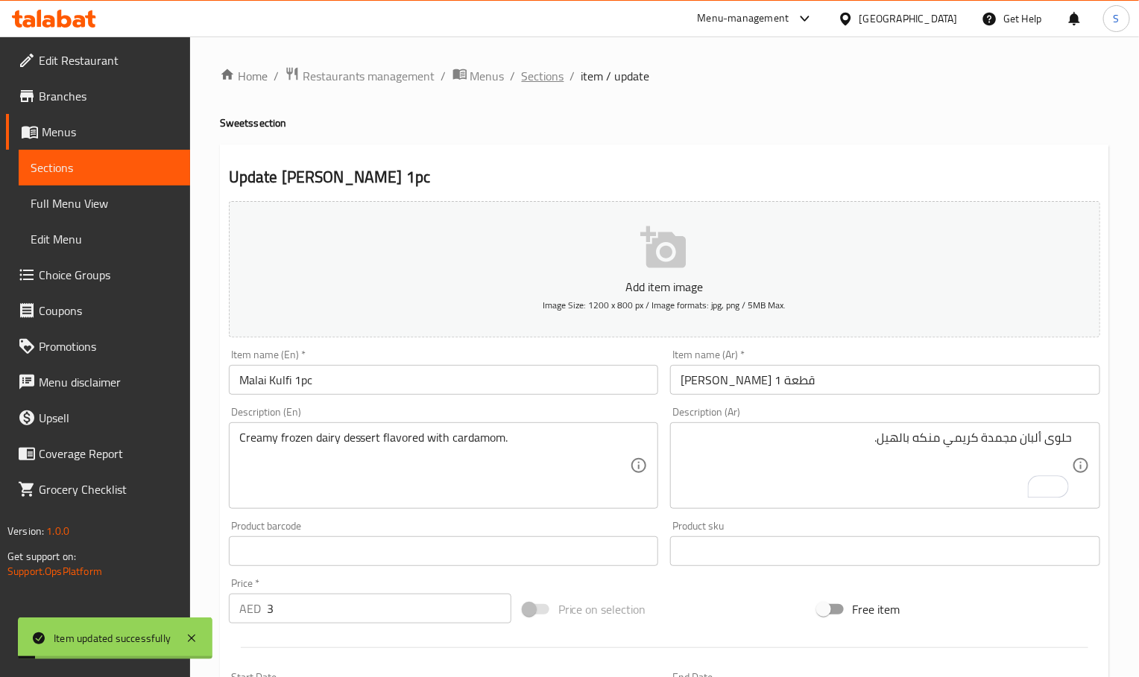
click at [548, 75] on span "Sections" at bounding box center [543, 76] width 42 height 18
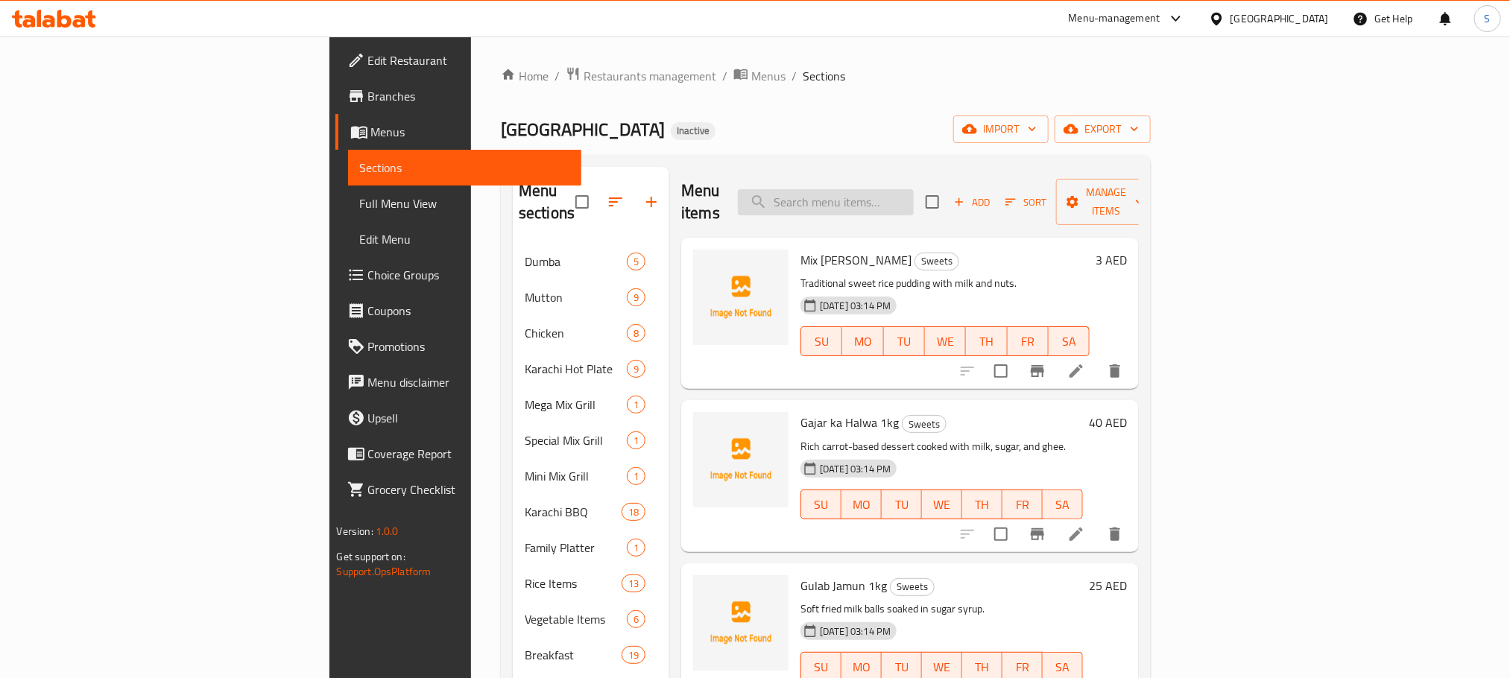
click at [902, 204] on input "search" at bounding box center [826, 202] width 176 height 26
paste input "Bhindi Fri"
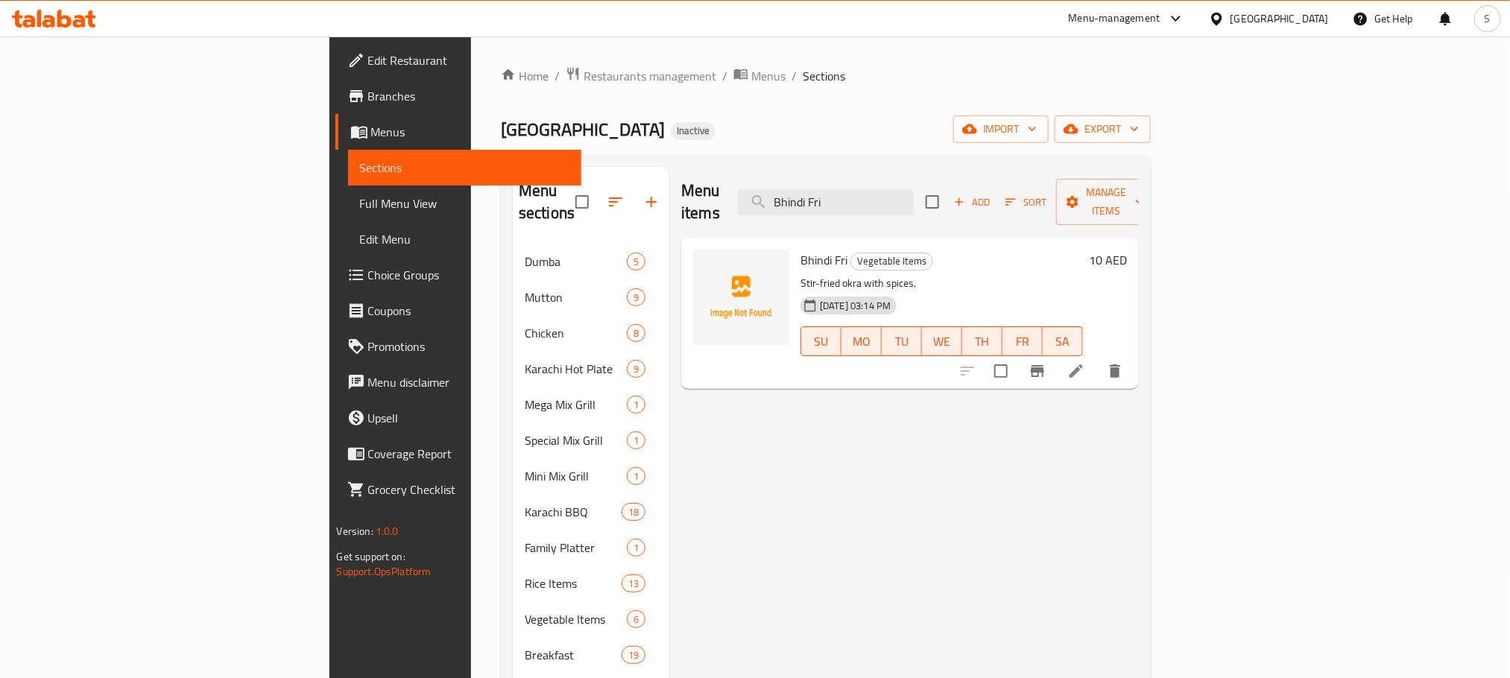
type input "Bhindi Fri"
click at [1097, 358] on li at bounding box center [1076, 371] width 42 height 27
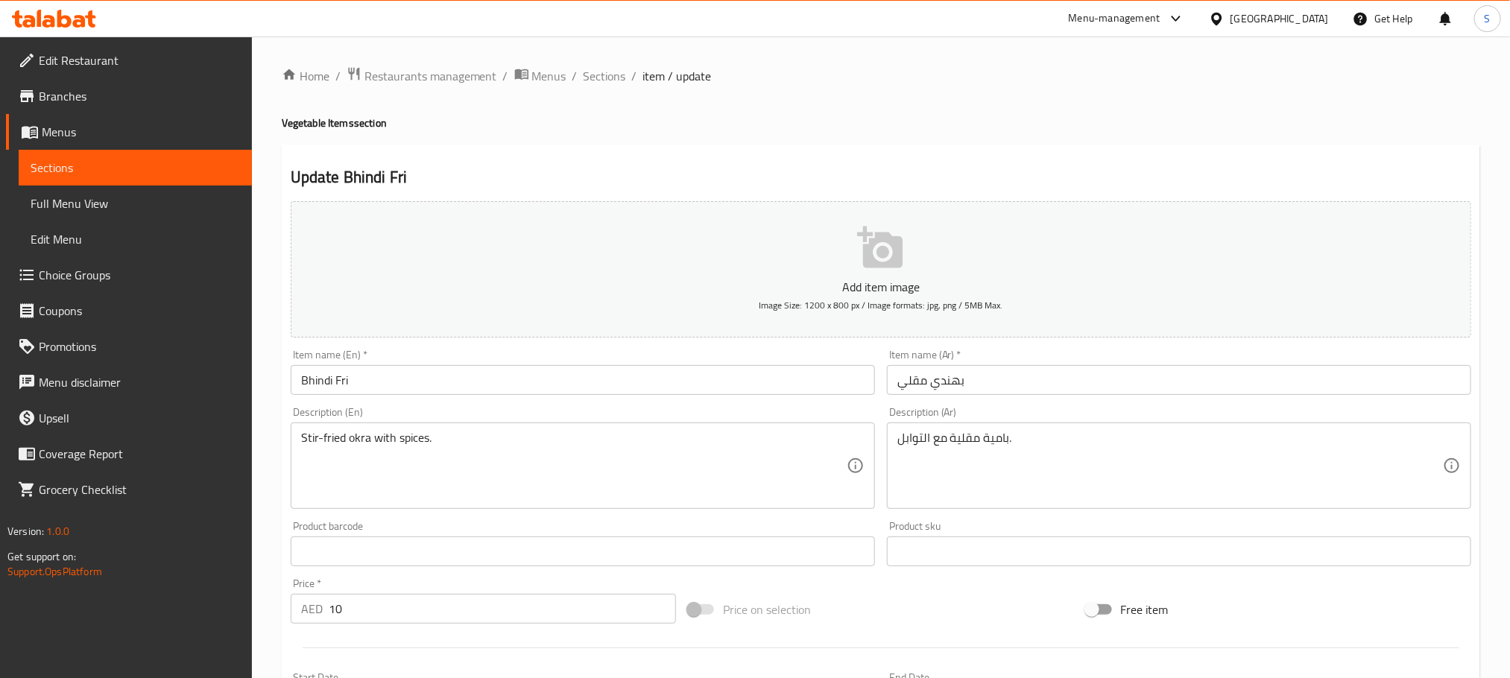
click at [654, 373] on div "Home / Restaurants management / Menus / Sections / item / update Vegetable Item…" at bounding box center [881, 538] width 1198 height 945
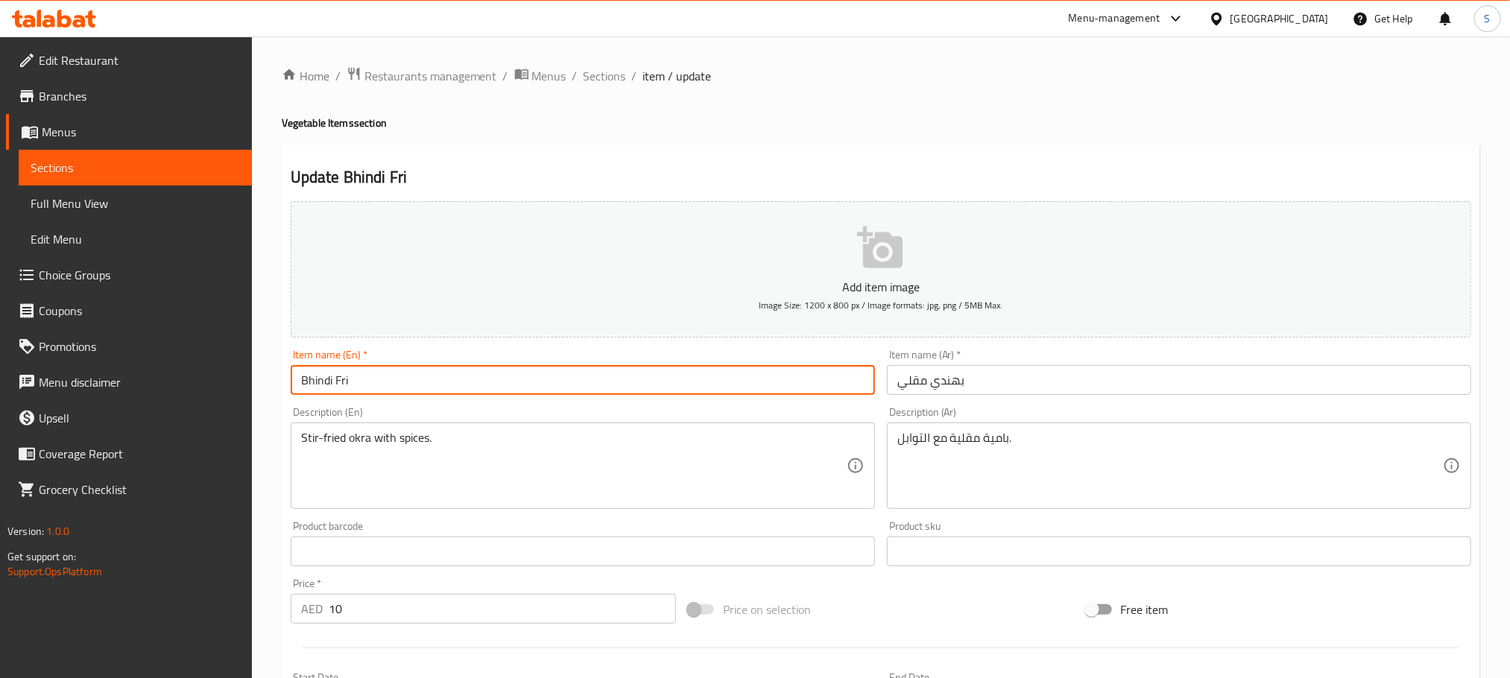
click at [684, 385] on input "Bhindi Fri" at bounding box center [583, 380] width 584 height 30
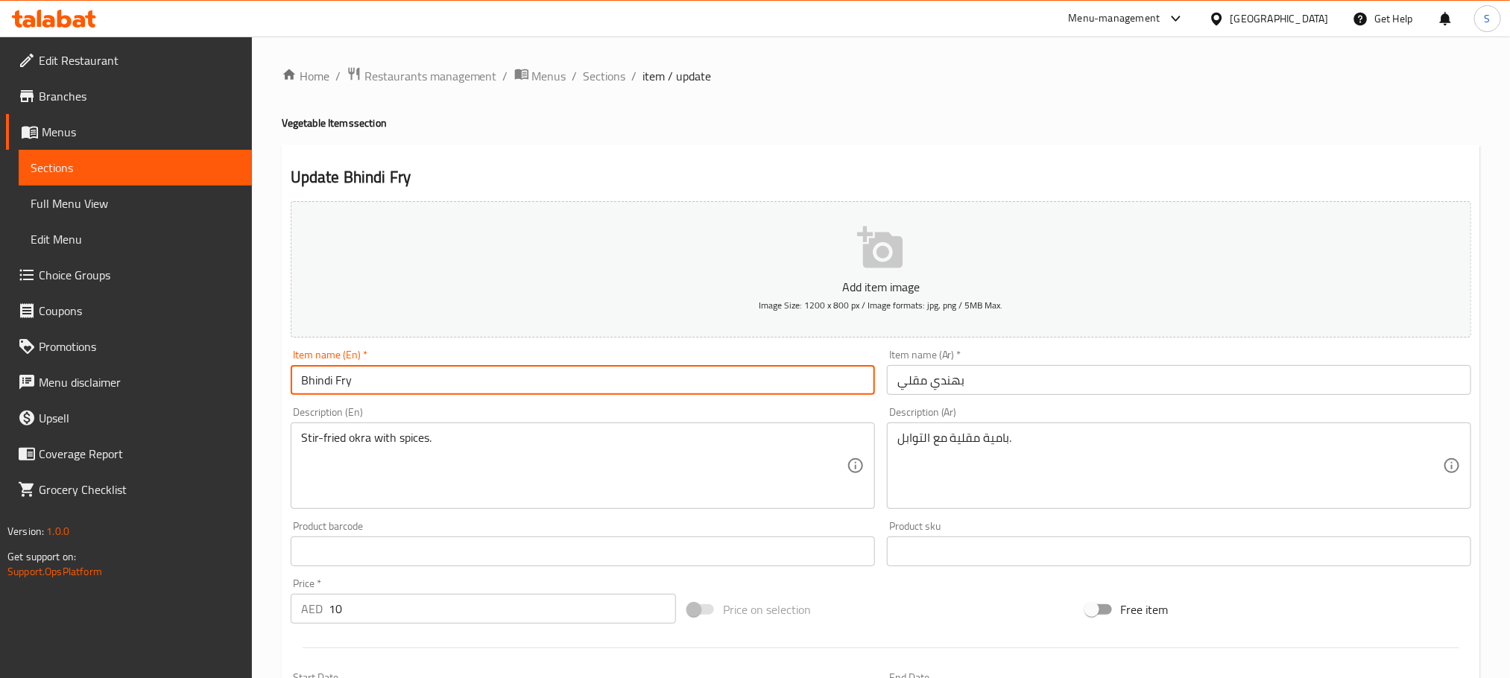
type input "Bhindi Fry"
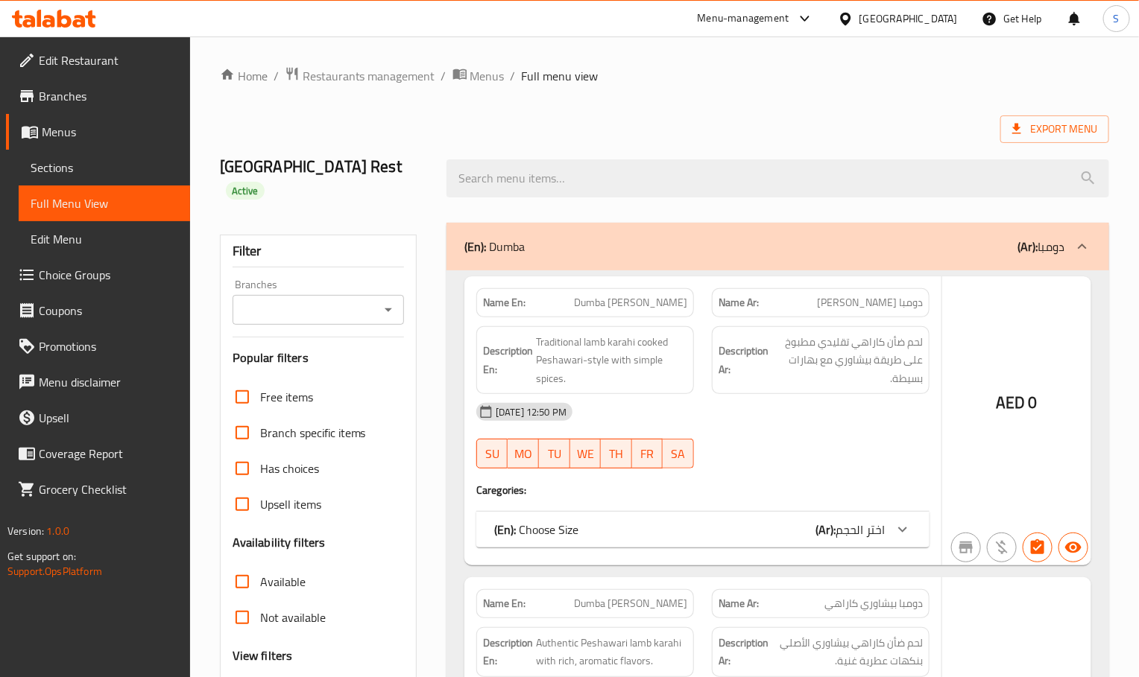
click at [771, 354] on span "لحم ضأن كاراهي تقليدي مطبوخ على طريقة بيشاوري مع بهارات بسيطة." at bounding box center [846, 360] width 151 height 55
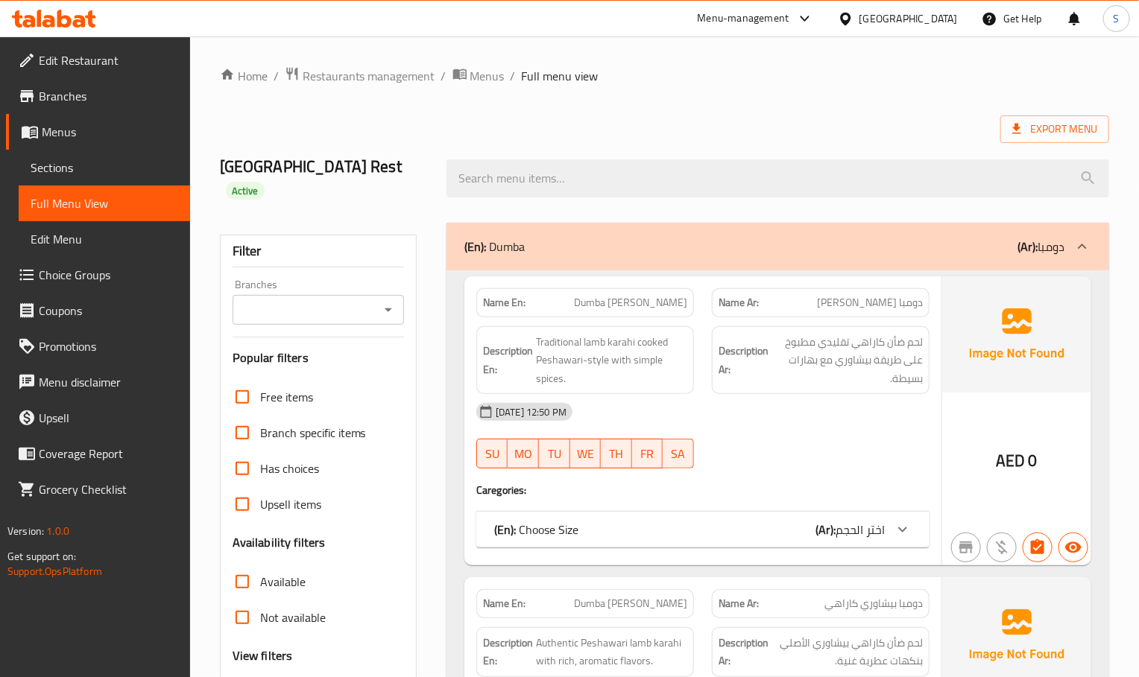
scroll to position [224, 0]
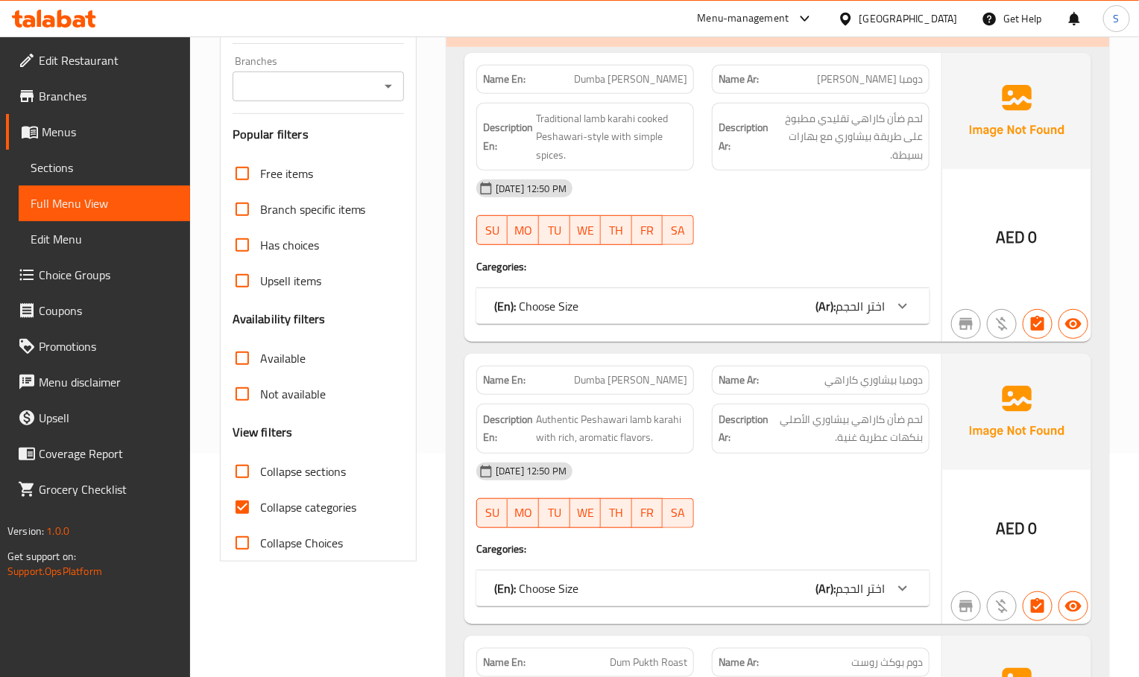
click at [238, 493] on input "Collapse categories" at bounding box center [242, 508] width 36 height 36
checkbox input "false"
click at [246, 454] on input "Collapse sections" at bounding box center [242, 472] width 36 height 36
checkbox input "true"
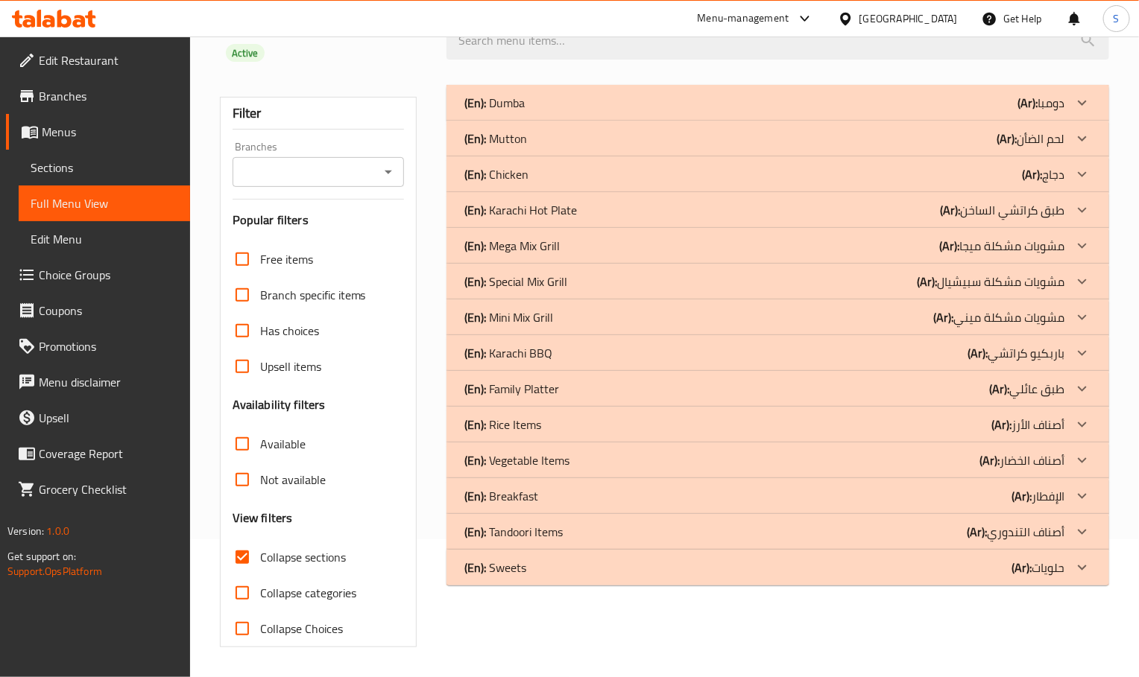
scroll to position [117, 0]
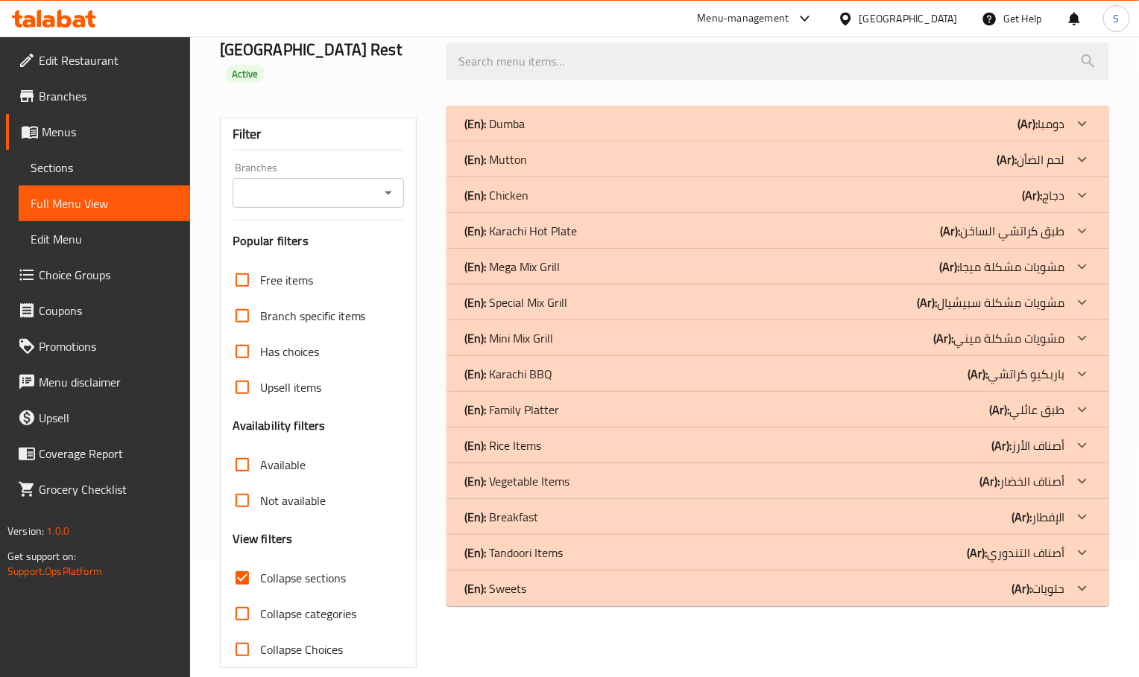
click at [548, 133] on div "(En): Sweets (Ar): حلويات" at bounding box center [764, 124] width 600 height 18
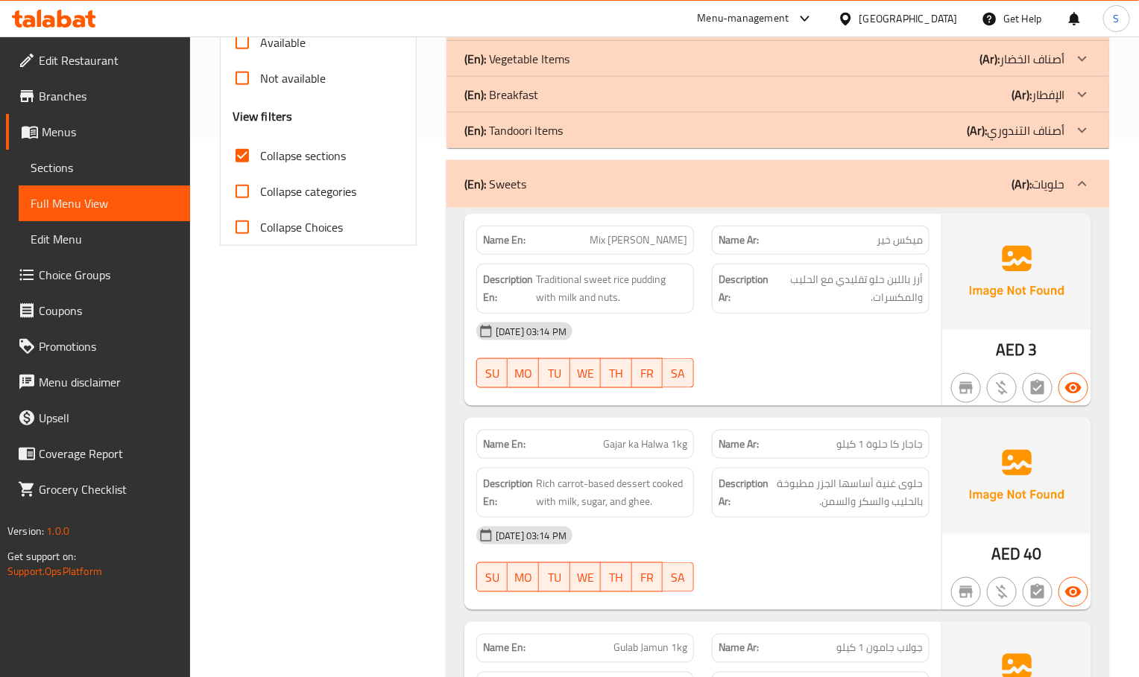
scroll to position [564, 0]
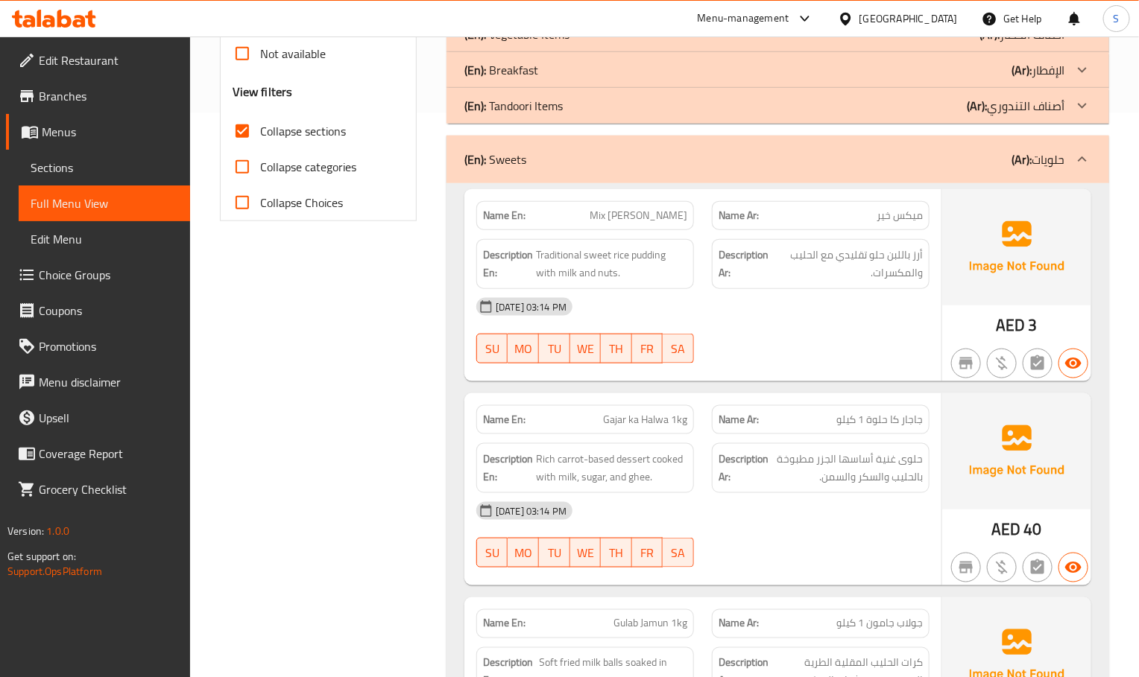
click at [1008, 349] on button "button" at bounding box center [1002, 364] width 30 height 30
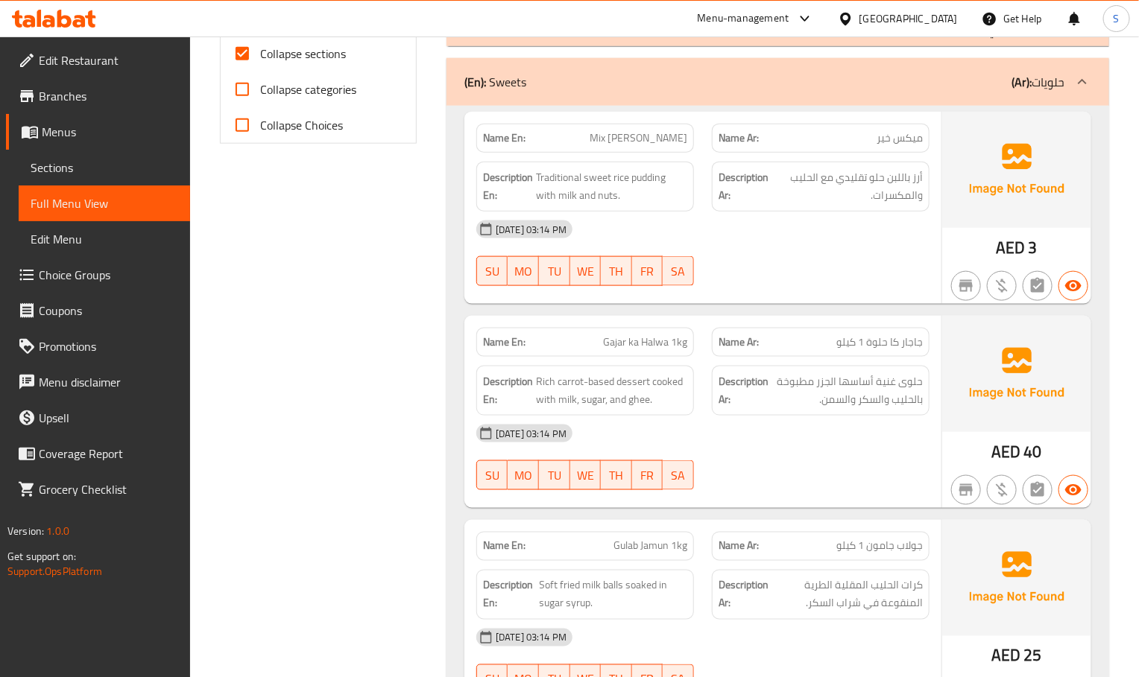
scroll to position [676, 0]
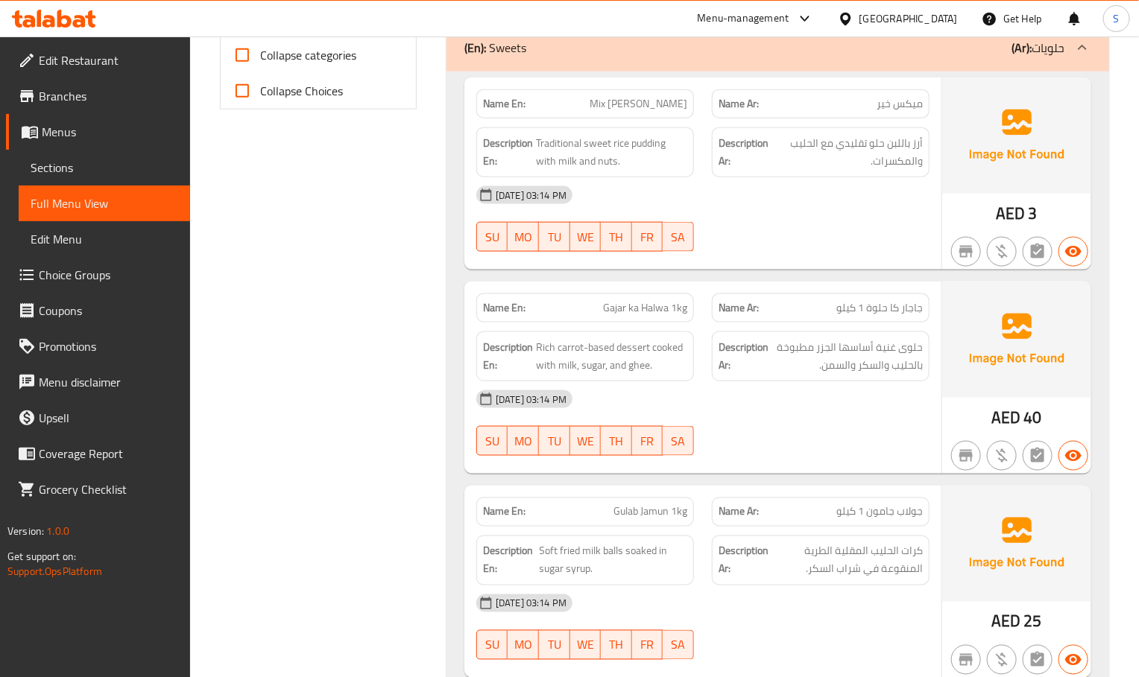
drag, startPoint x: 901, startPoint y: 342, endPoint x: 868, endPoint y: 349, distance: 34.2
click at [901, 342] on span "حلوى غنية أساسها الجزر مطبوخة بالحليب والسكر والسمن." at bounding box center [846, 356] width 151 height 37
click at [888, 446] on div "Name En: Gajar ka Halwa 1kg Name Ar: جاجار كا حلوة 1 كيلو Description En: Rich …" at bounding box center [702, 378] width 477 height 192
click at [894, 382] on div "[DATE] 03:14 PM" at bounding box center [702, 400] width 471 height 36
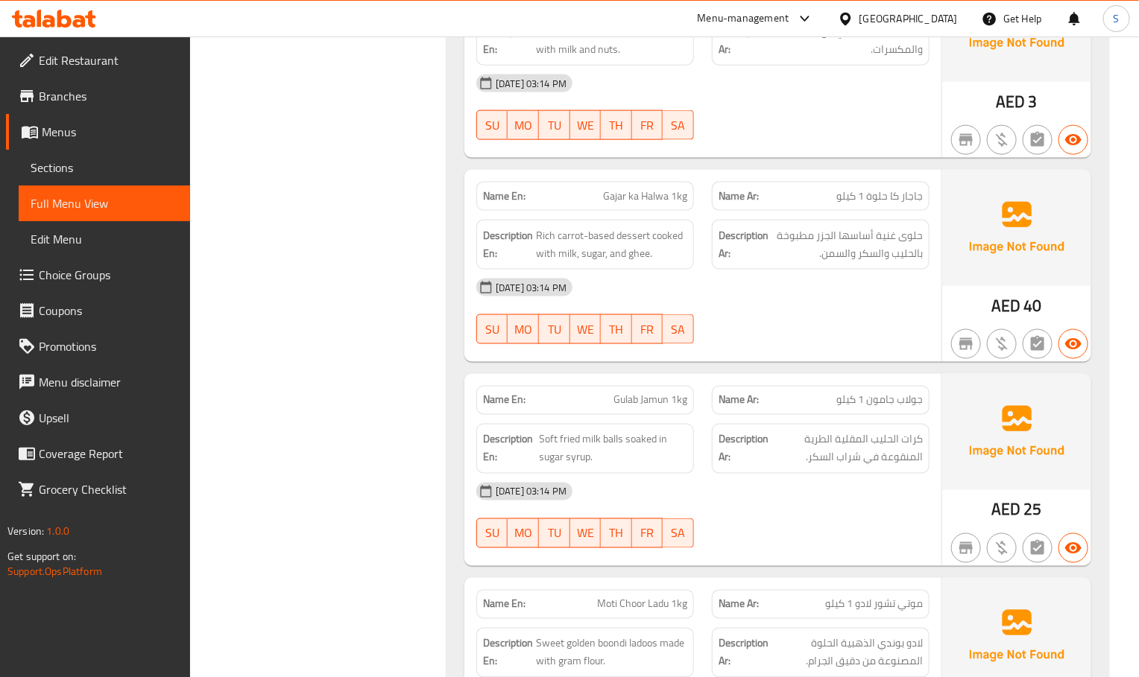
click at [951, 416] on img at bounding box center [1016, 432] width 149 height 116
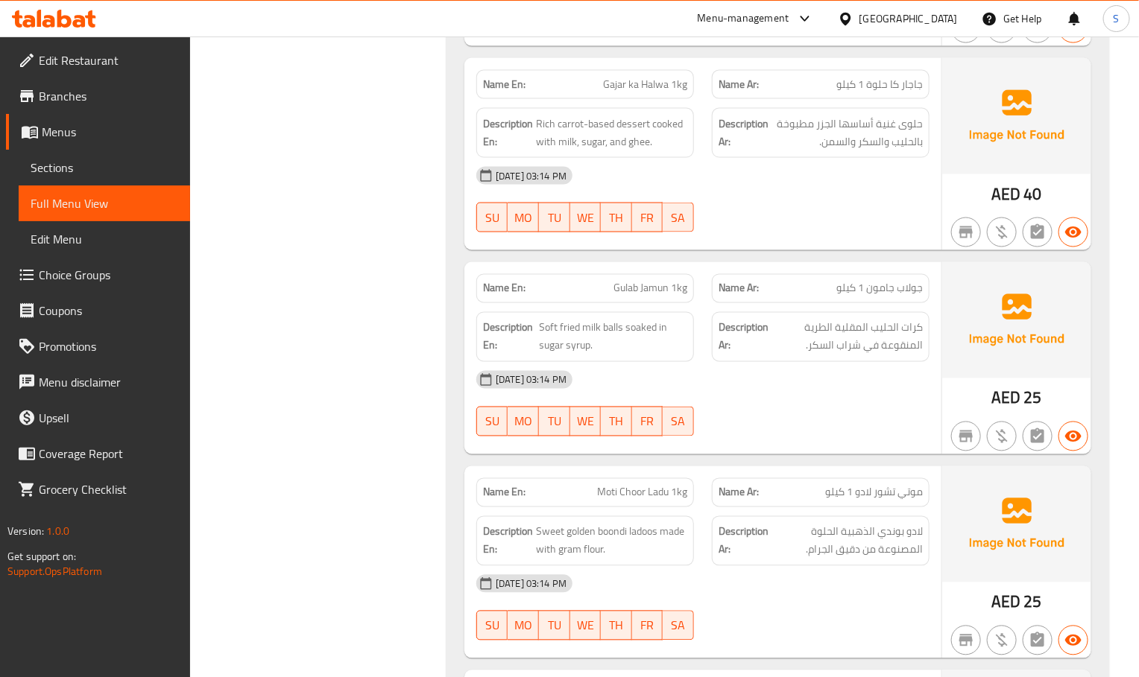
click at [792, 467] on div "Name En: Moti Choor Ladu 1kg Name Ar: موتي تشور لادو 1 كيلو Description En: Swe…" at bounding box center [702, 563] width 477 height 192
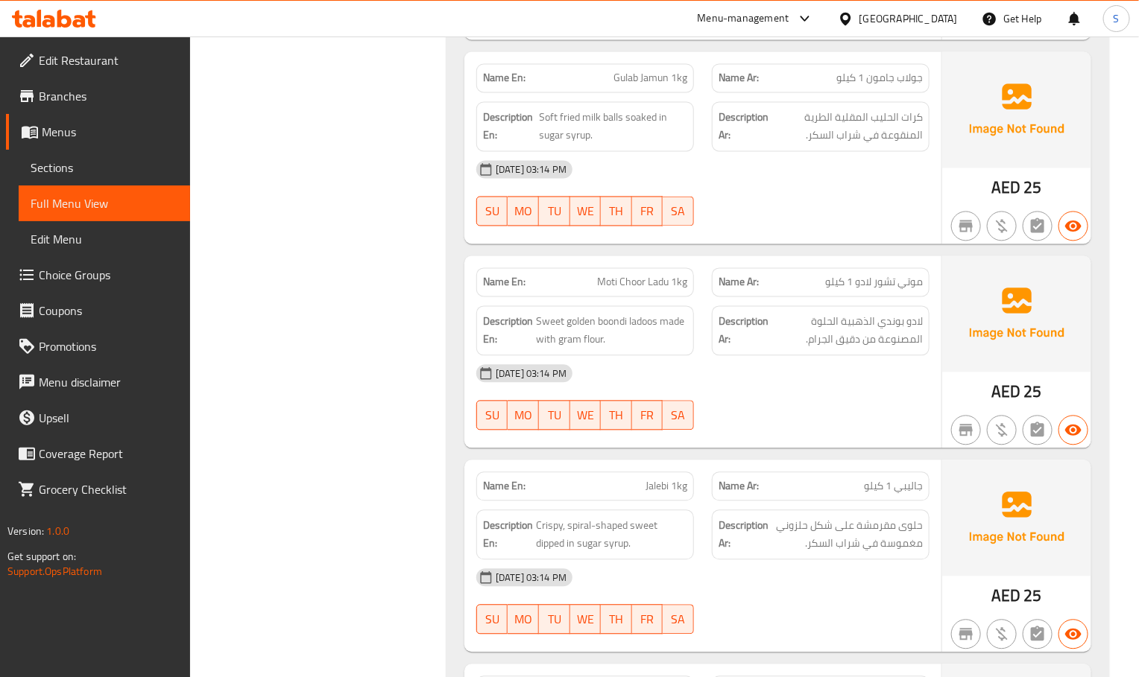
scroll to position [1123, 0]
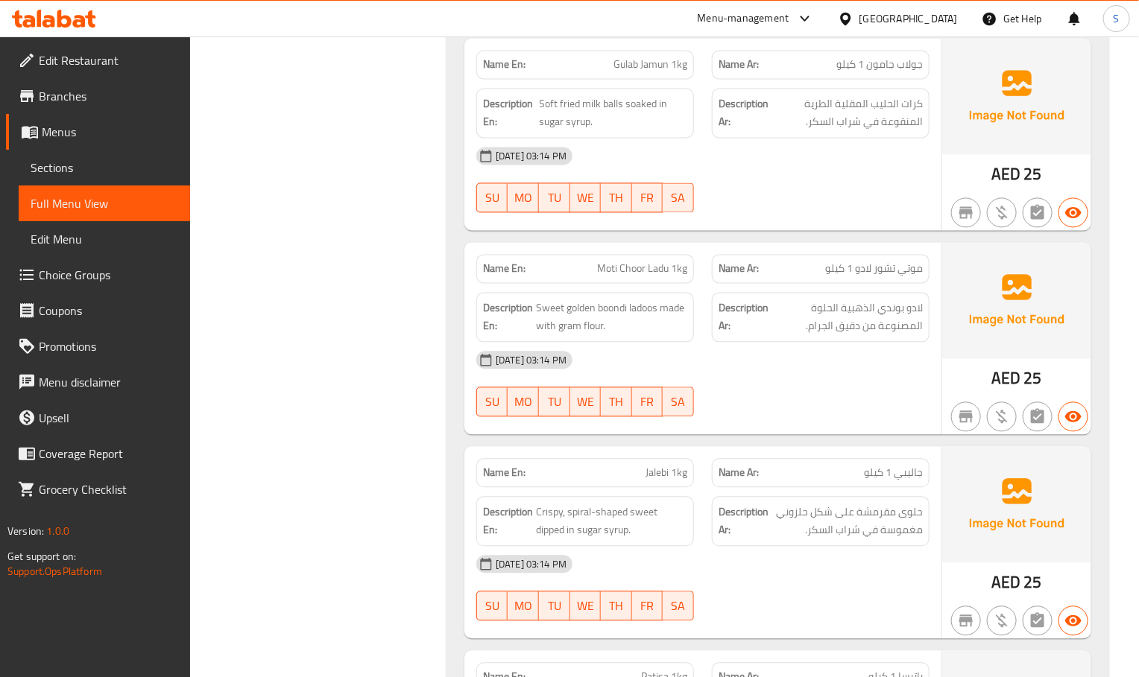
click at [756, 459] on div "Name Ar: جاليبي 1 كيلو" at bounding box center [821, 473] width 218 height 29
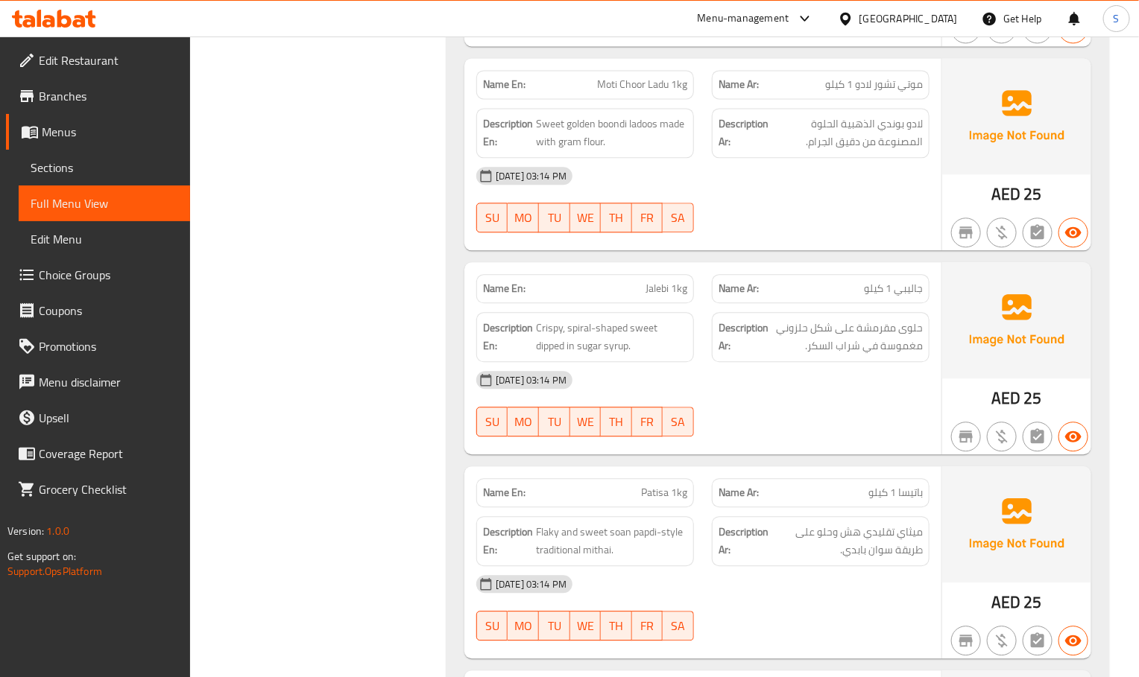
scroll to position [1347, 0]
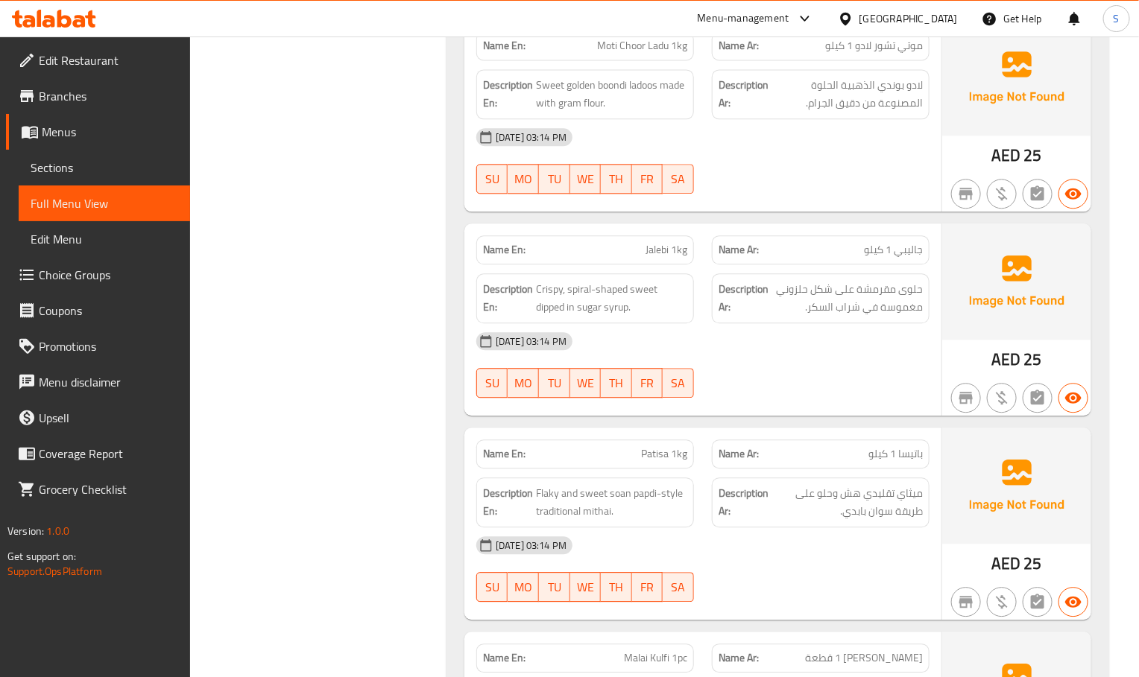
click at [850, 431] on div "Name Ar: باتيسا 1 كيلو" at bounding box center [821, 454] width 236 height 47
click at [897, 371] on div "01-09-2025 03:14 PM SU MO TU WE TH FR SA" at bounding box center [702, 364] width 471 height 83
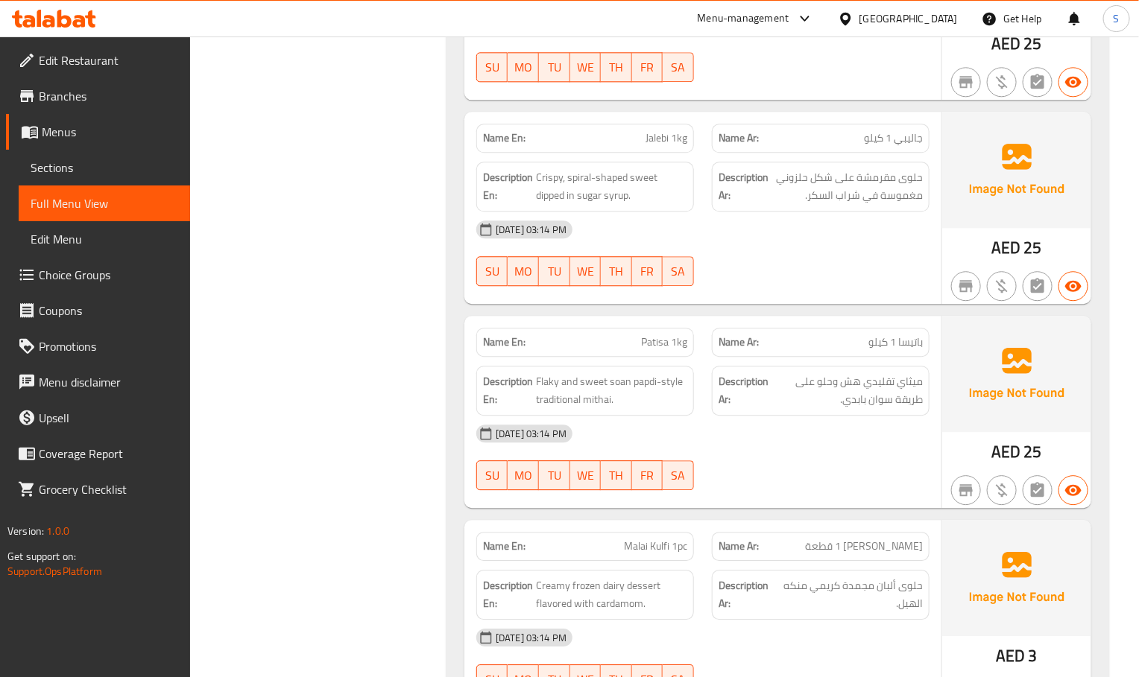
click at [906, 291] on div "Name En: Mix Kheer Name Ar: ميكس خير Description En: Traditional sweet rice pud…" at bounding box center [777, 15] width 663 height 1453
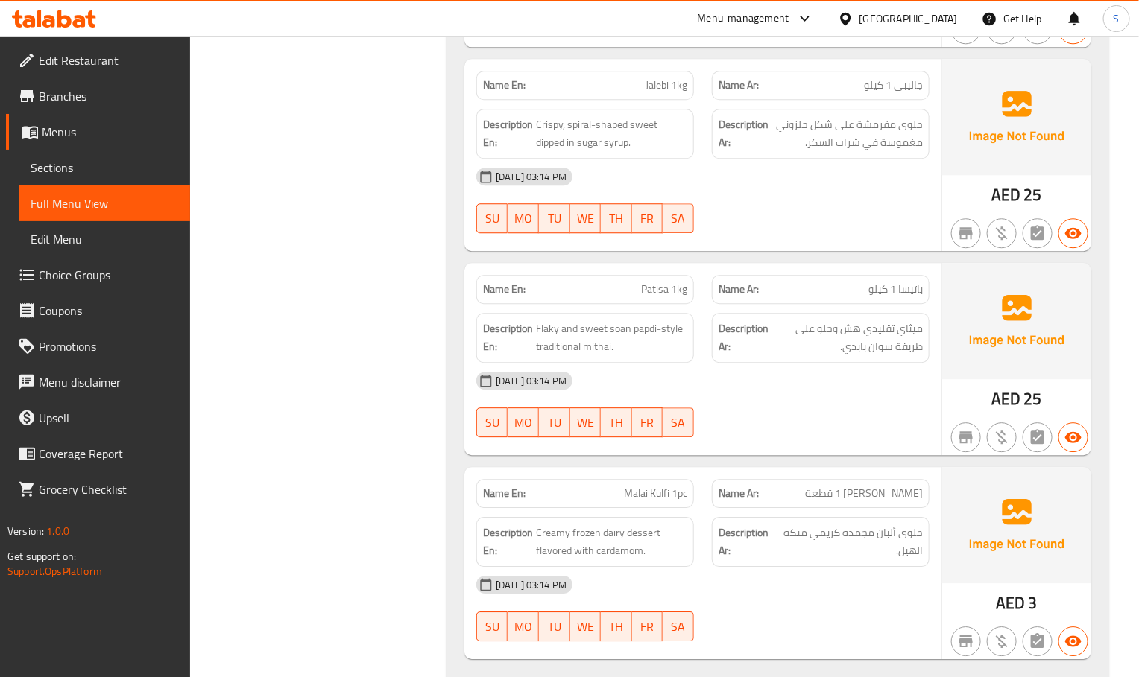
scroll to position [1541, 0]
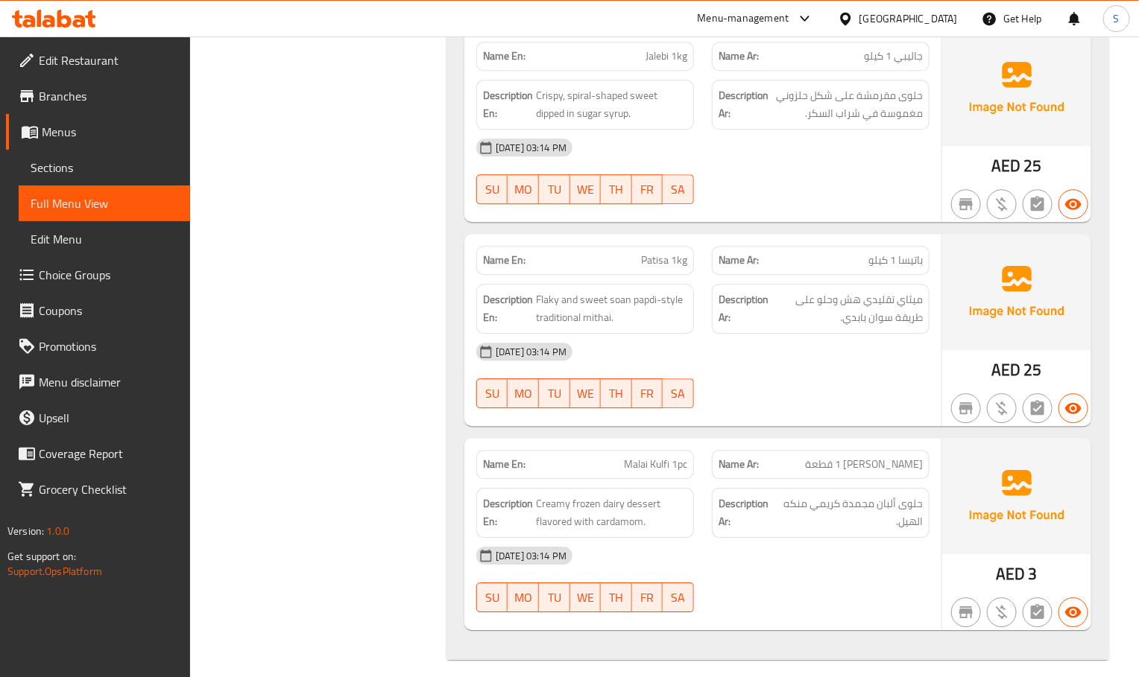
click at [959, 410] on div at bounding box center [966, 409] width 36 height 36
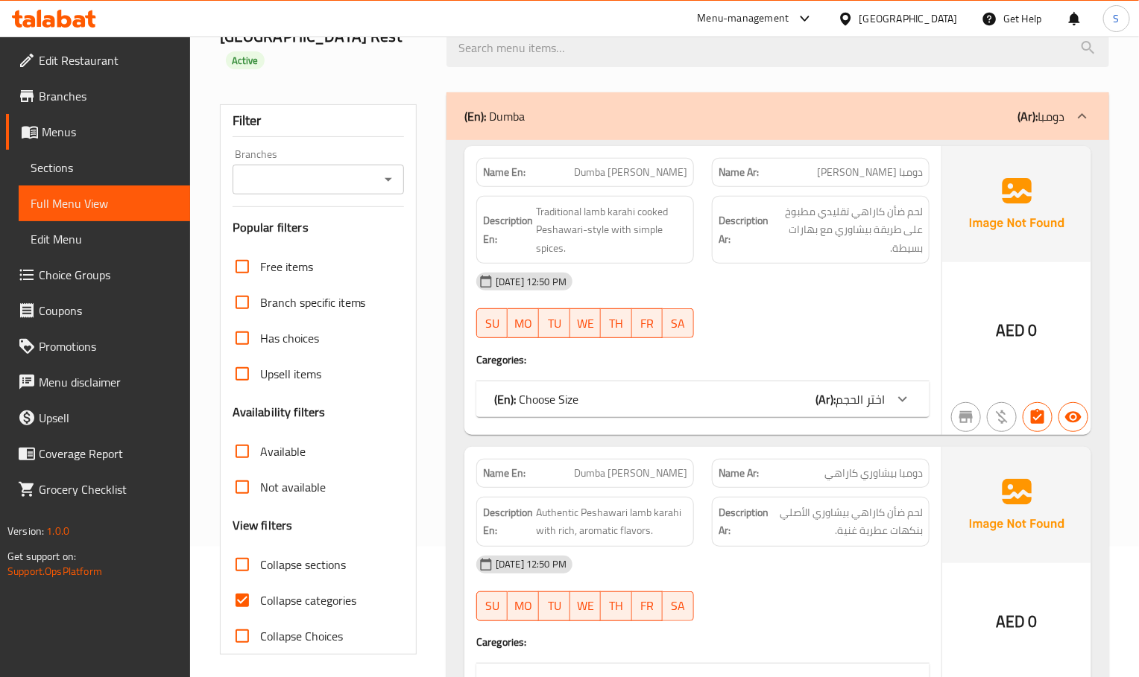
scroll to position [335, 0]
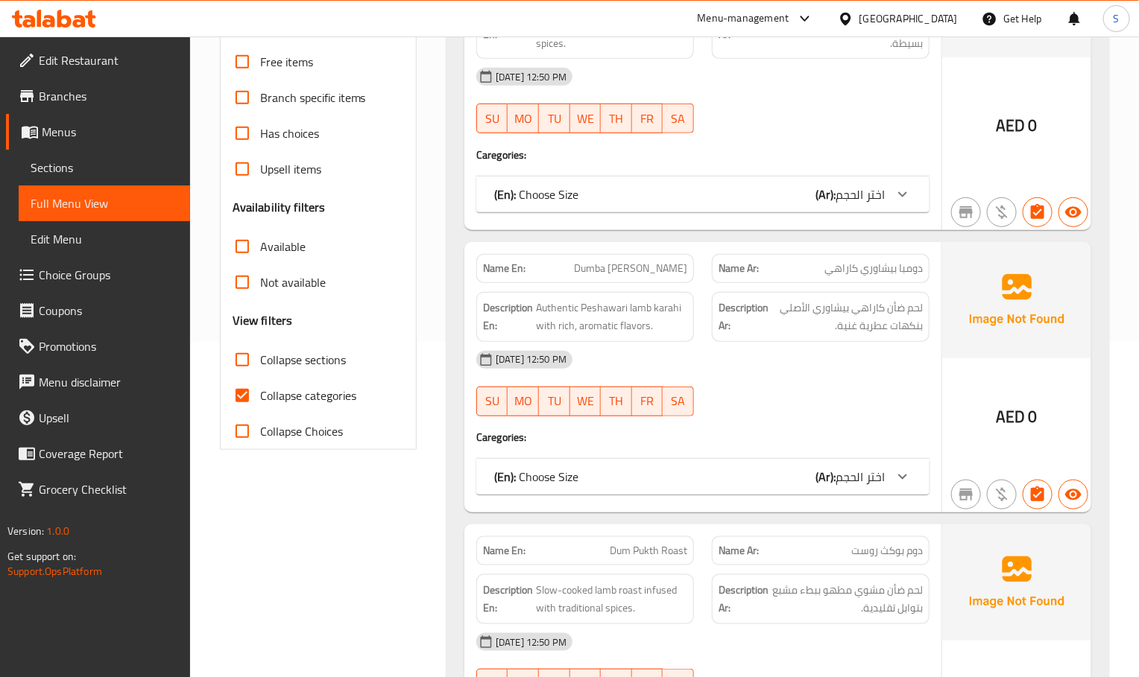
click at [242, 387] on input "Collapse categories" at bounding box center [242, 396] width 36 height 36
checkbox input "false"
click at [250, 342] on input "Collapse sections" at bounding box center [242, 360] width 36 height 36
checkbox input "true"
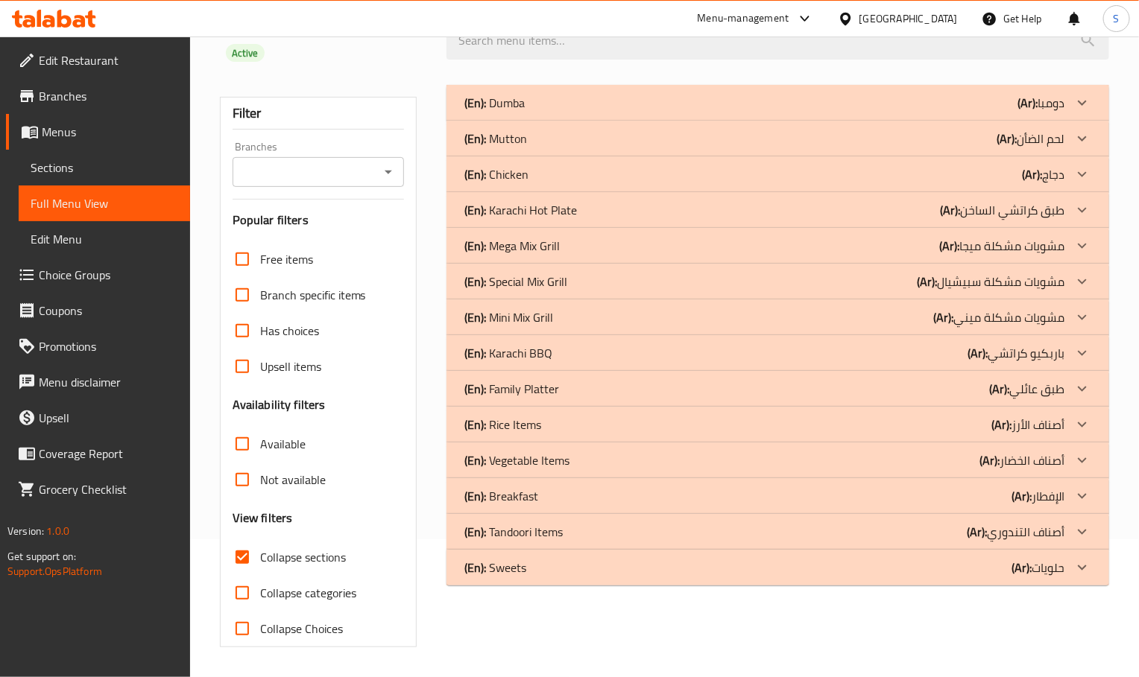
scroll to position [117, 0]
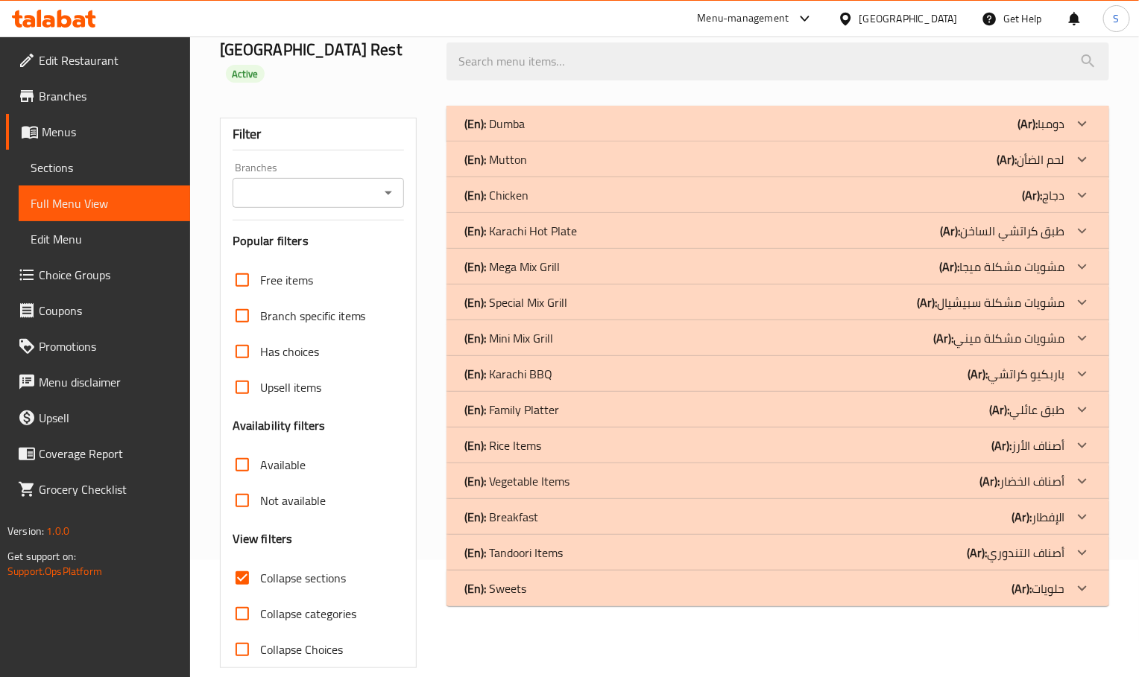
click at [495, 133] on p "(En): Sweets" at bounding box center [494, 124] width 60 height 18
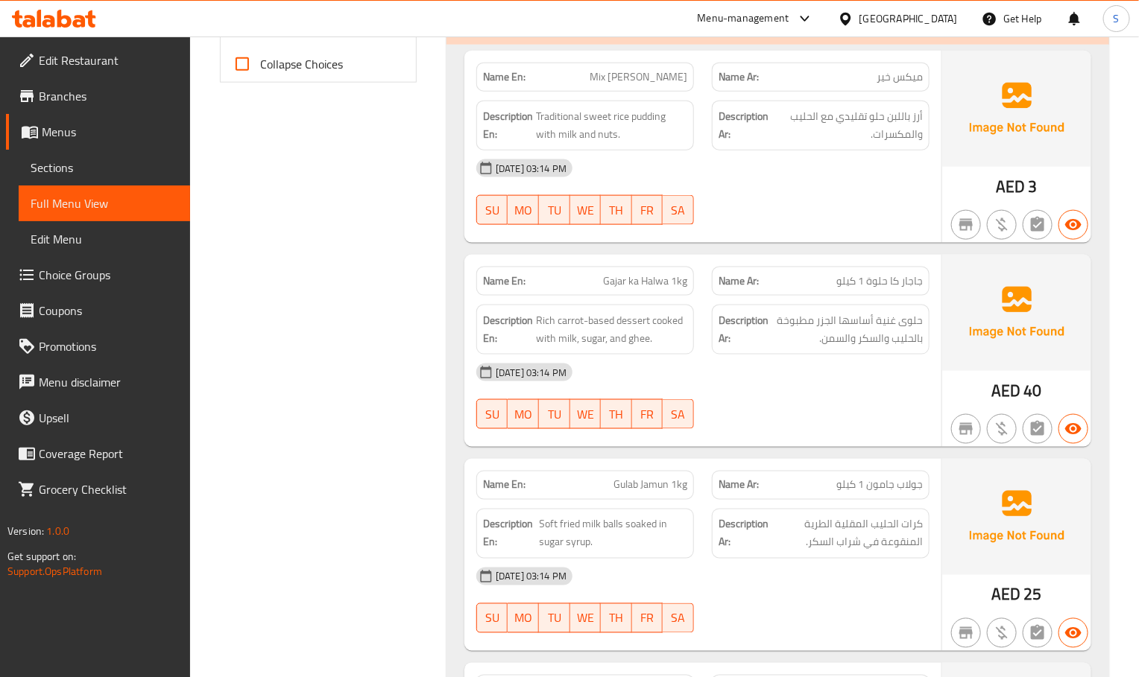
scroll to position [311, 0]
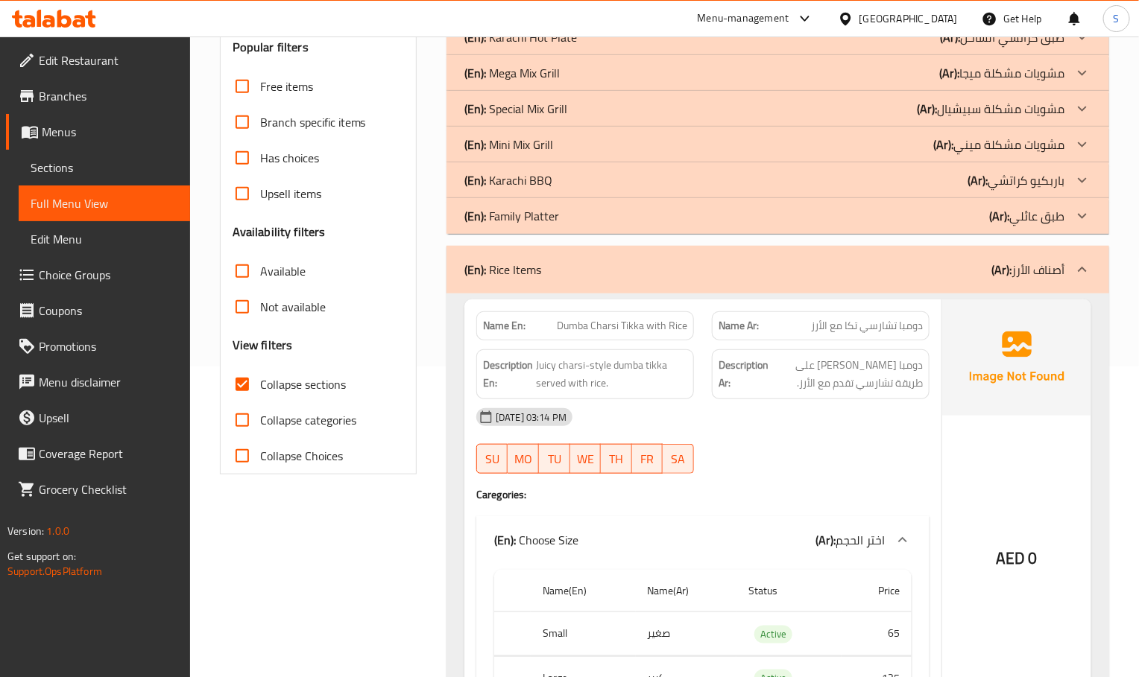
scroll to position [87, 0]
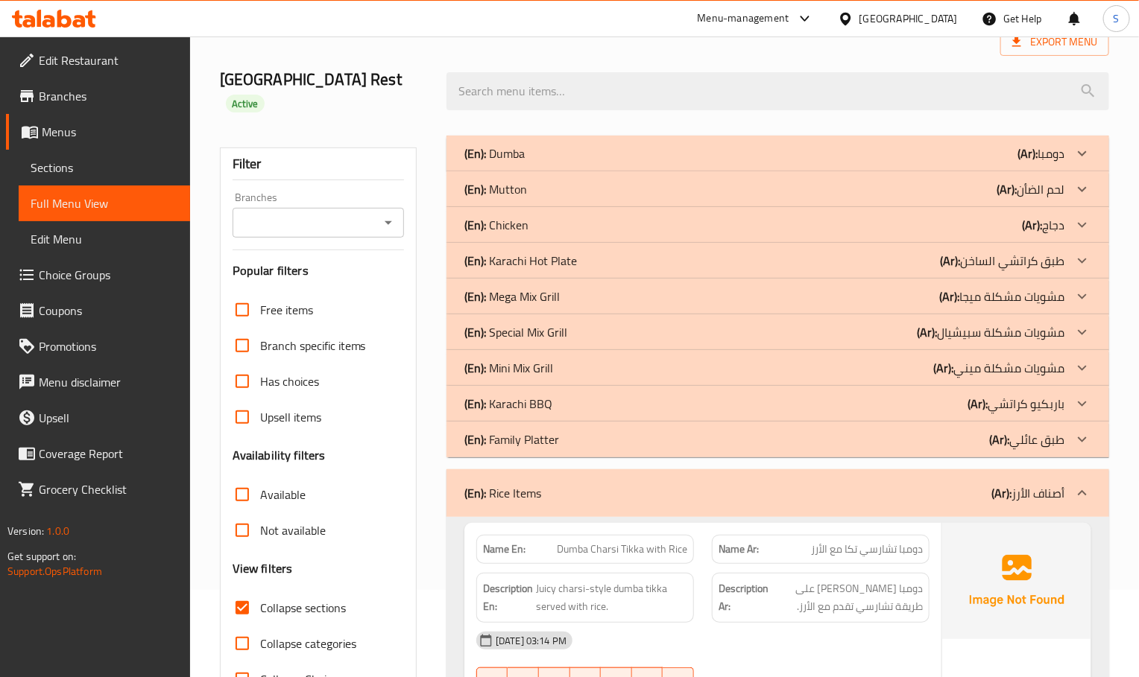
click at [525, 162] on p "(En): Family Platter" at bounding box center [494, 154] width 60 height 18
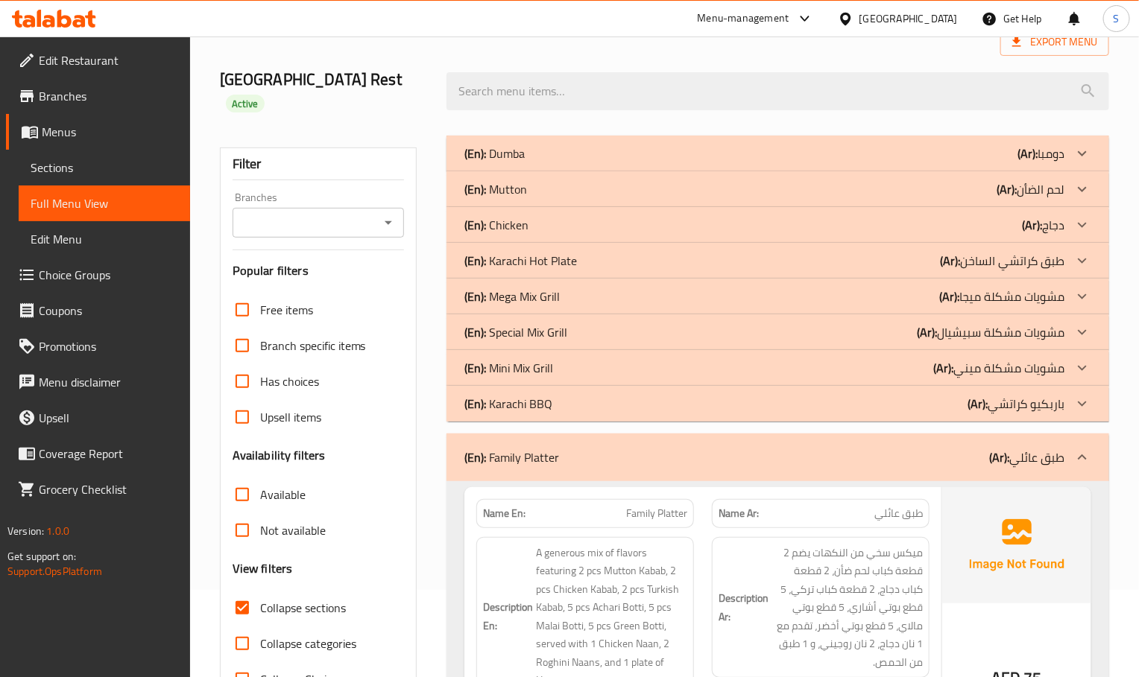
click at [525, 162] on p "(En): Karachi BBQ" at bounding box center [494, 154] width 60 height 18
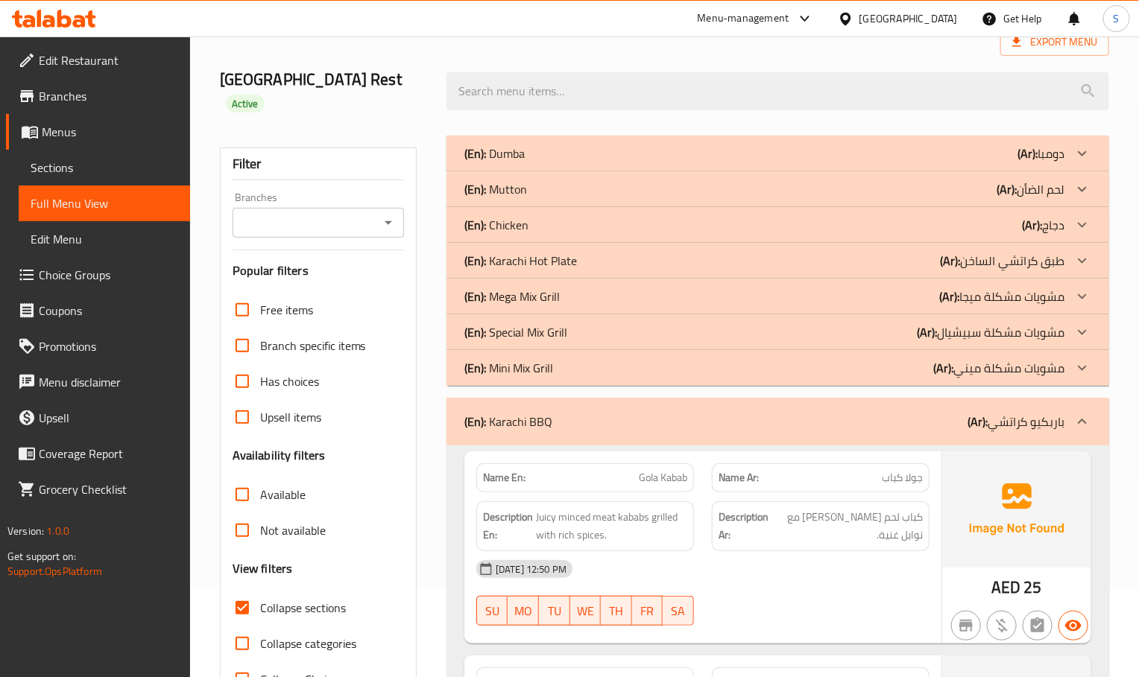
click at [525, 162] on p "(En): Mini Mix Grill" at bounding box center [494, 154] width 60 height 18
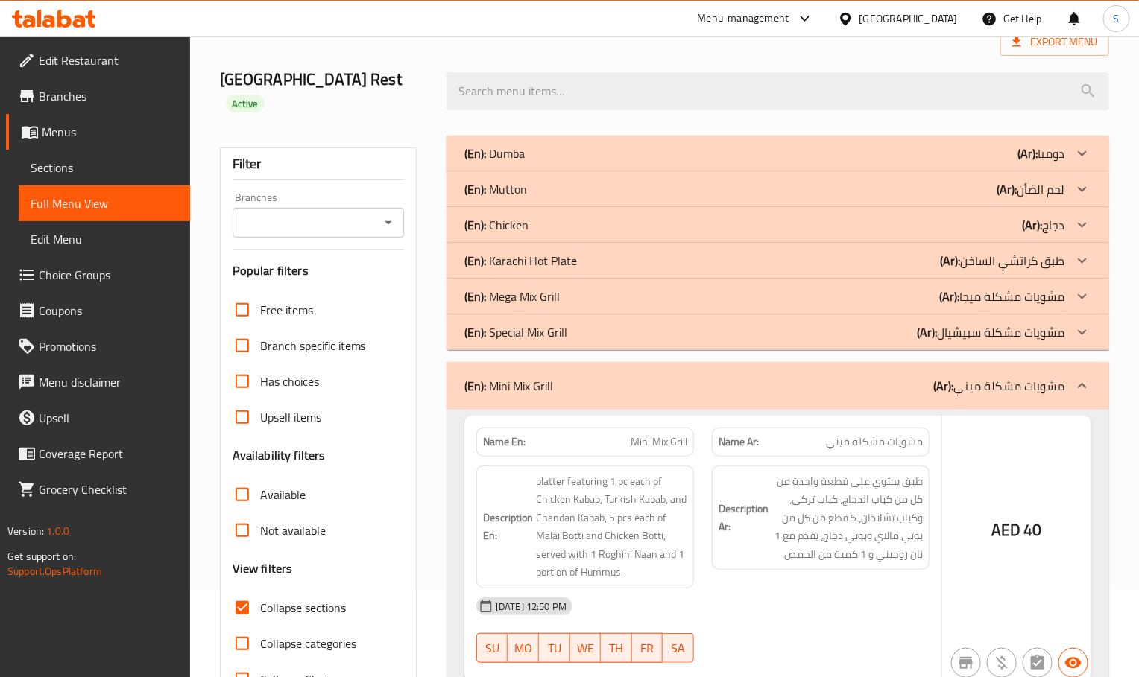
click at [525, 162] on p "(En): Special Mix Grill" at bounding box center [494, 154] width 60 height 18
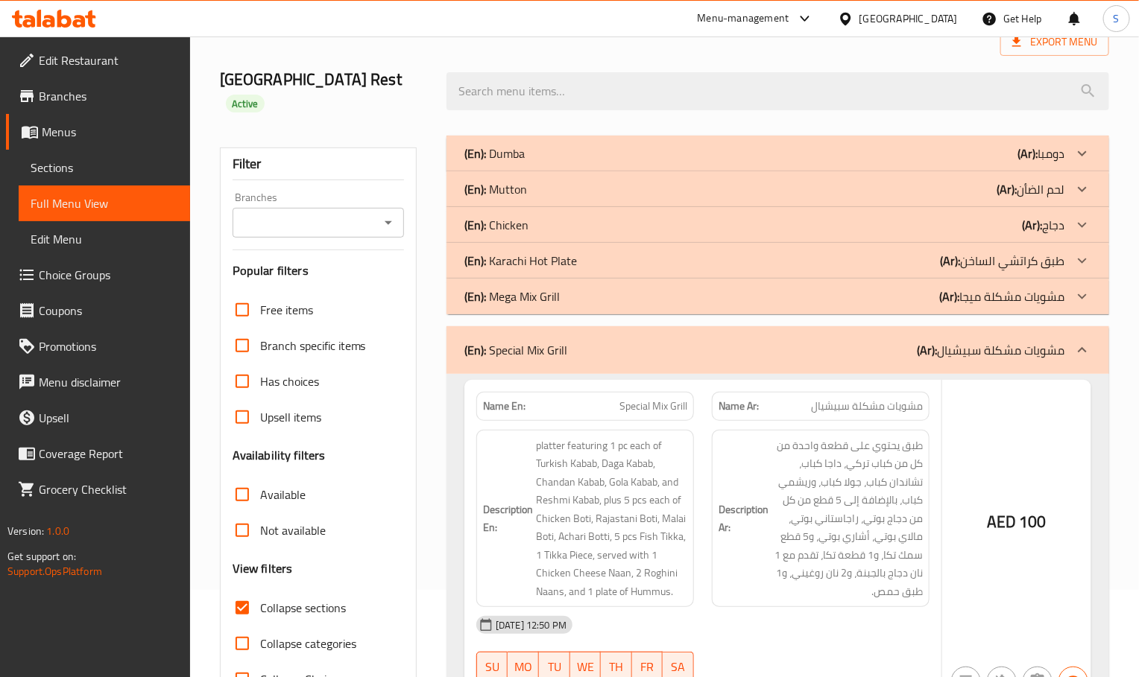
click at [525, 162] on p "(En): Mega Mix Grill" at bounding box center [494, 154] width 60 height 18
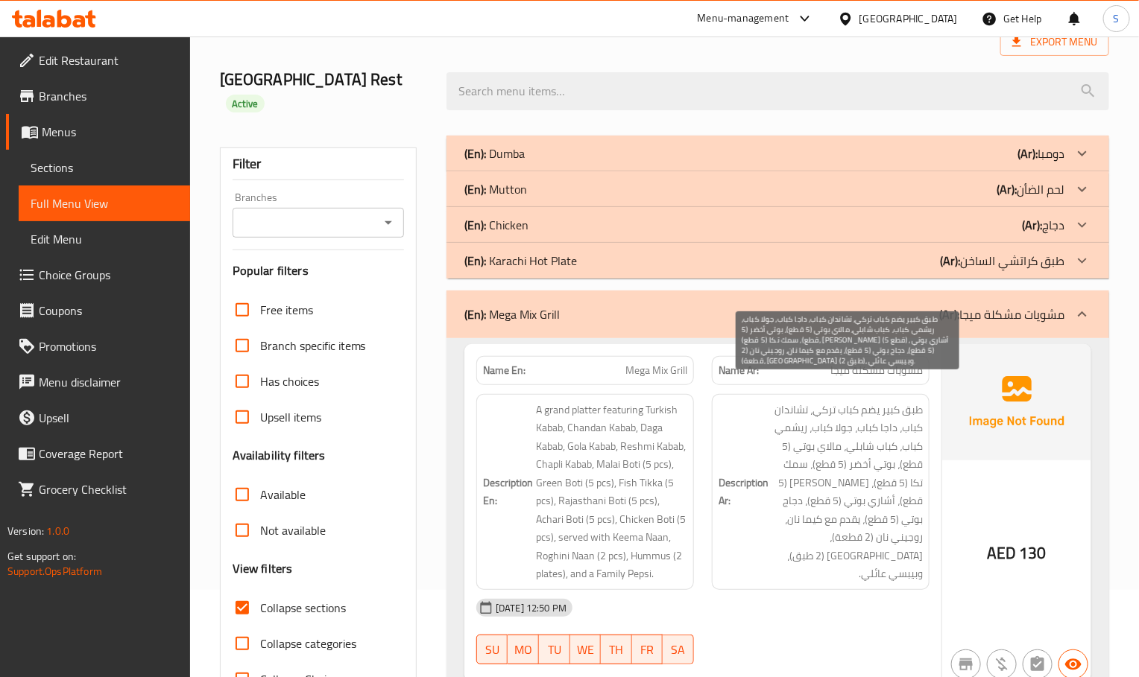
drag, startPoint x: 900, startPoint y: 510, endPoint x: 886, endPoint y: 463, distance: 48.8
click at [900, 510] on span "طبق كبير يضم كباب تركي، تشاندان كباب، داجا كباب، جولا كباب، ريشمي كباب، كباب شا…" at bounding box center [846, 492] width 151 height 183
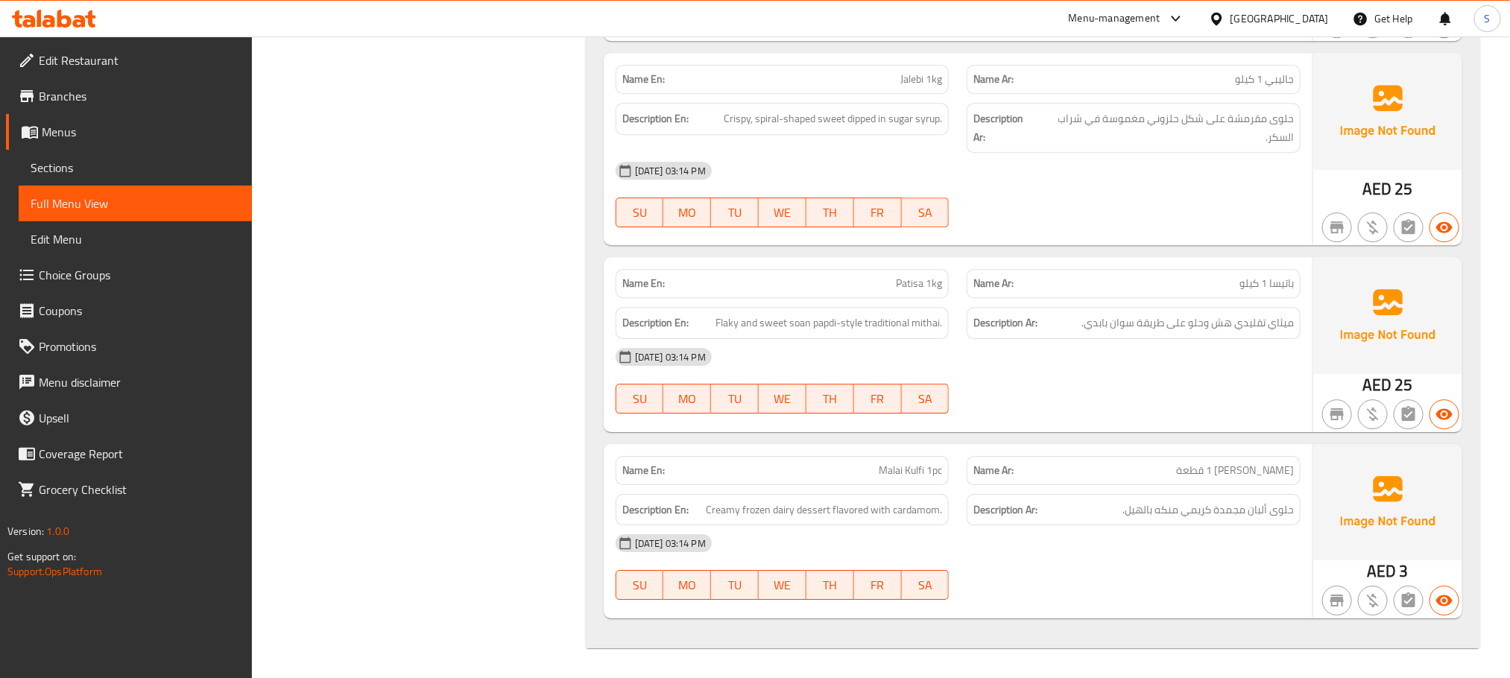
scroll to position [0, 0]
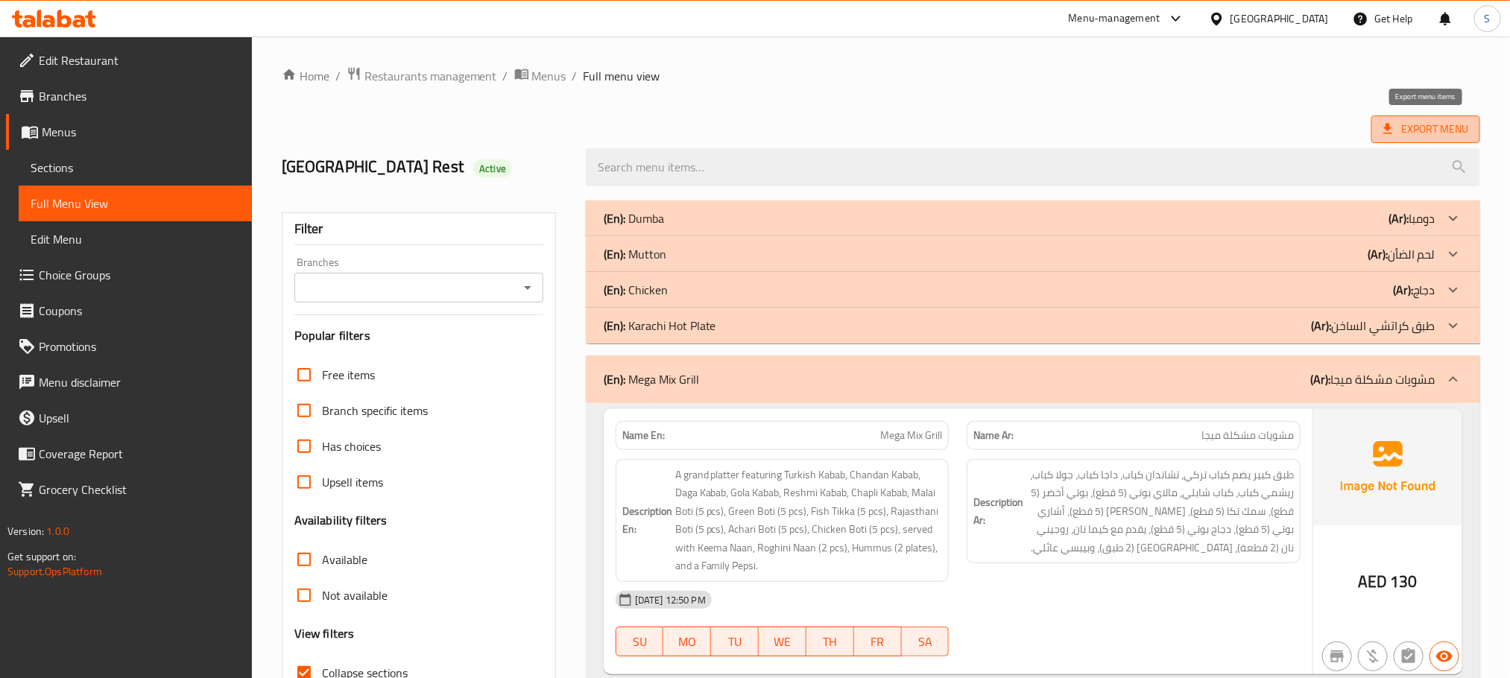
click at [1138, 130] on span "Export Menu" at bounding box center [1425, 129] width 85 height 19
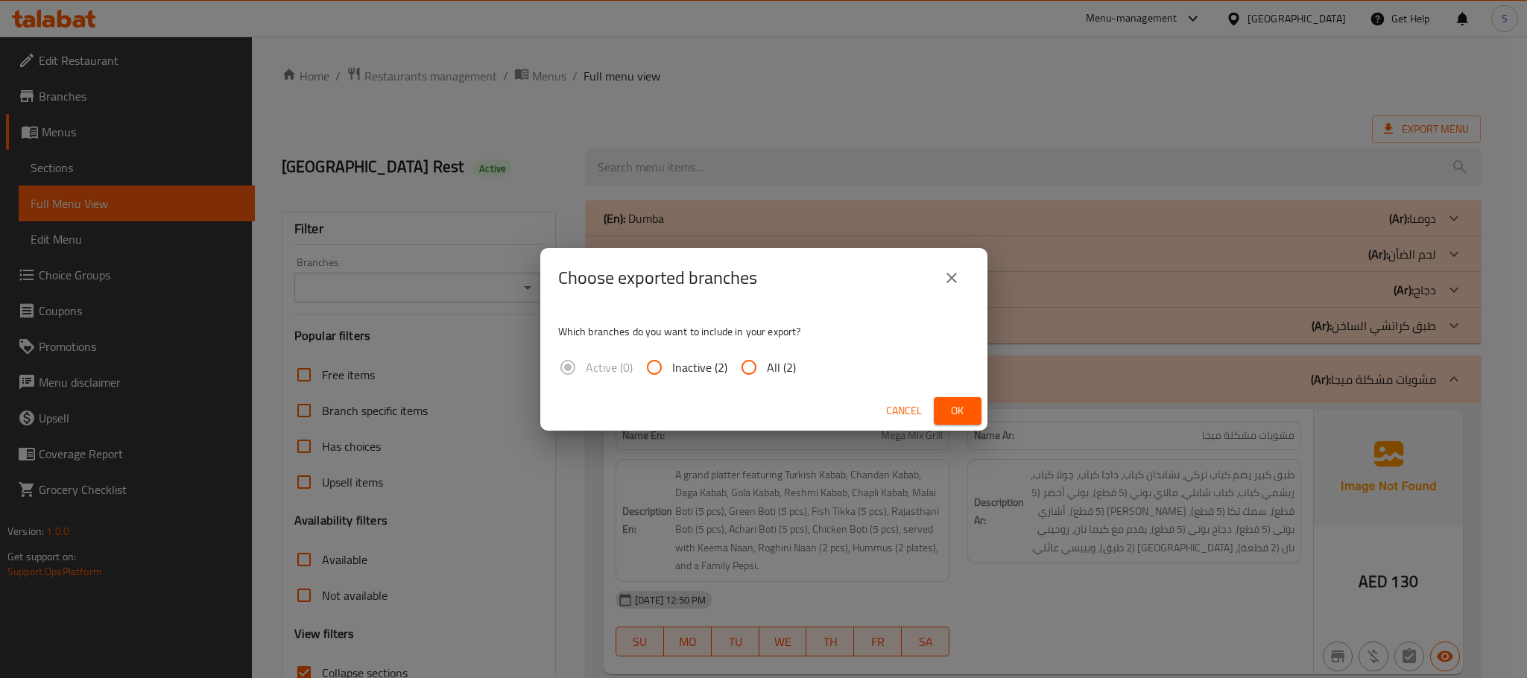
click at [780, 360] on span "All (2)" at bounding box center [781, 367] width 29 height 18
click at [767, 360] on input "All (2)" at bounding box center [749, 368] width 36 height 36
radio input "true"
click at [962, 402] on span "Ok" at bounding box center [958, 411] width 24 height 19
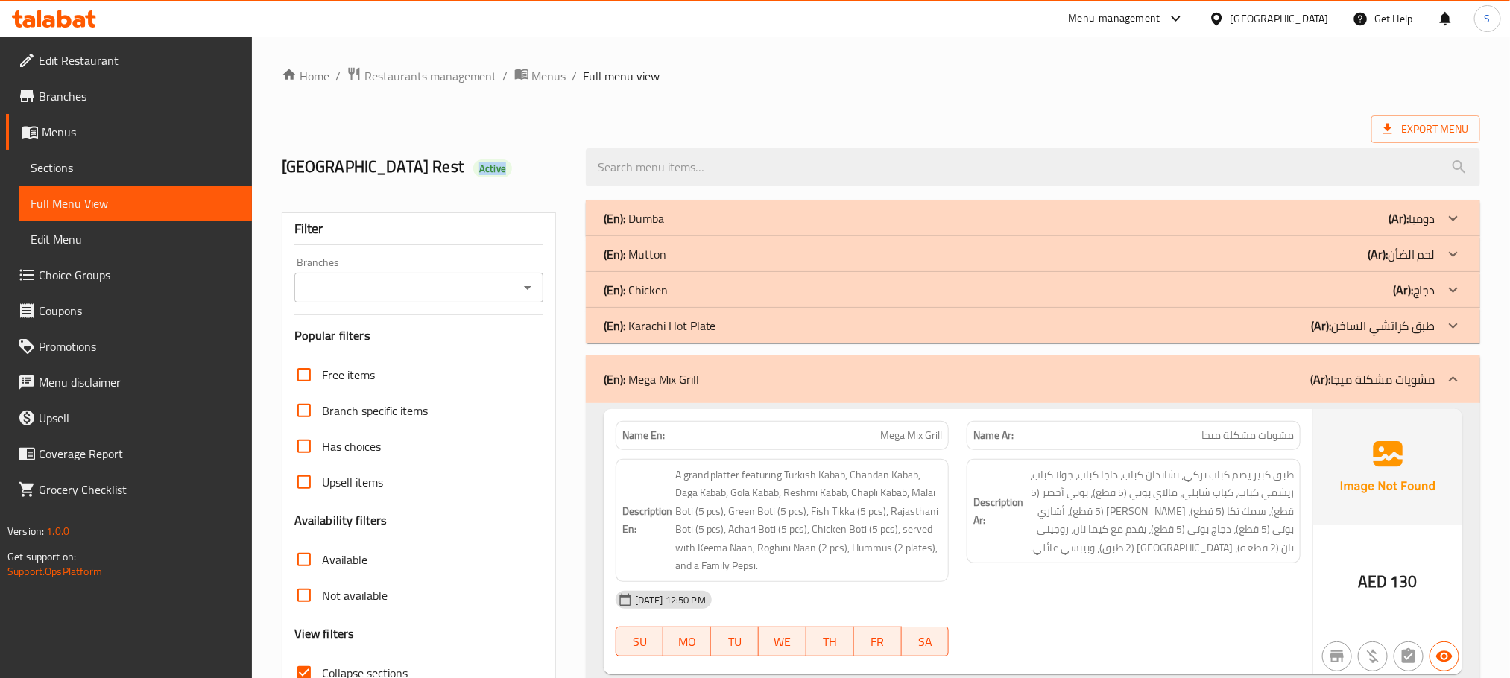
click at [69, 175] on span "Sections" at bounding box center [135, 168] width 209 height 18
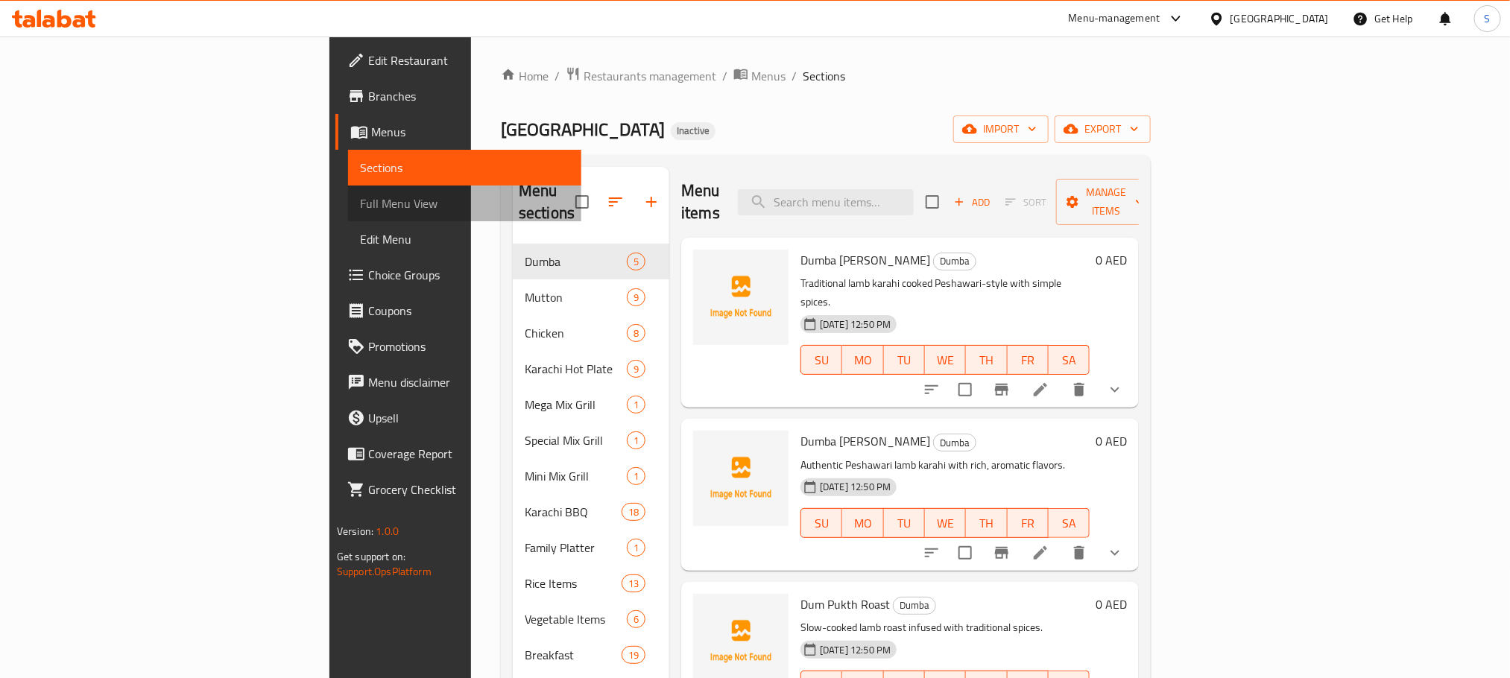
click at [360, 203] on span "Full Menu View" at bounding box center [464, 204] width 209 height 18
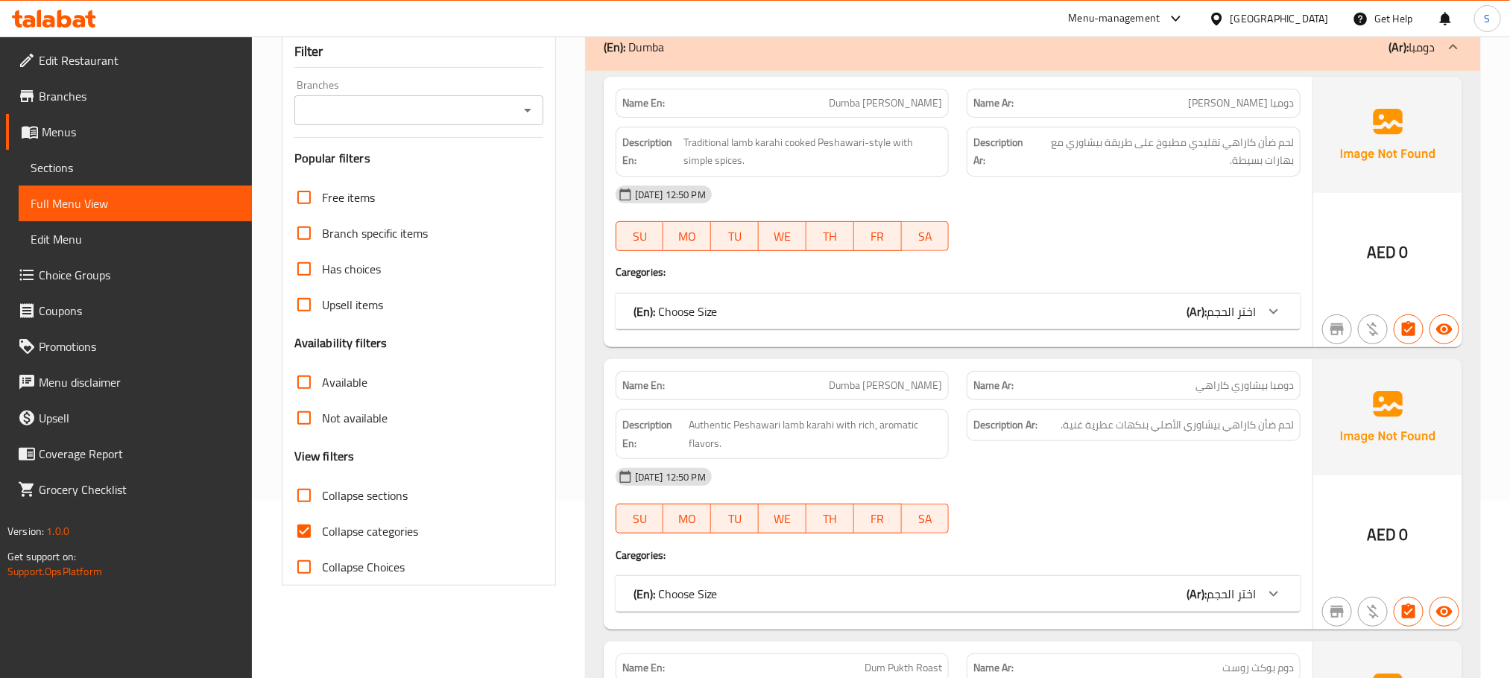
scroll to position [335, 0]
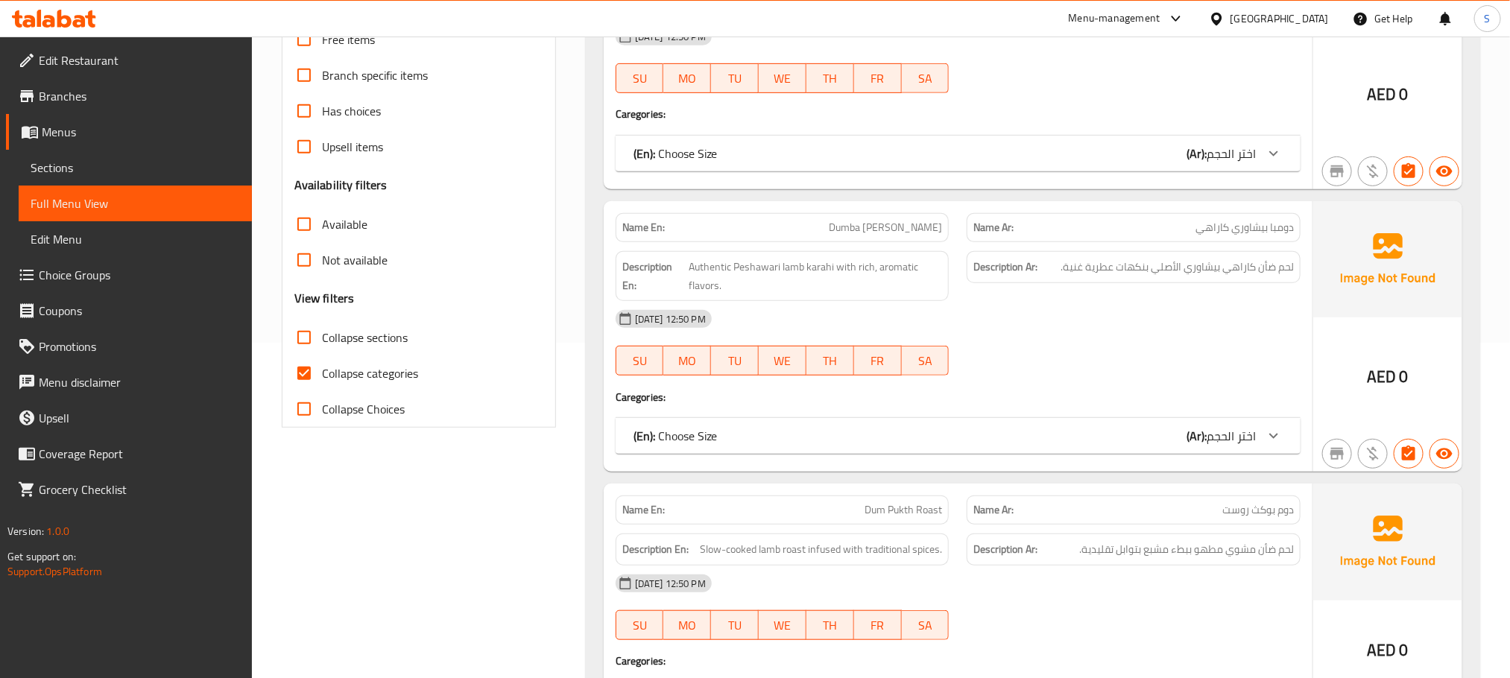
drag, startPoint x: 312, startPoint y: 351, endPoint x: 312, endPoint y: 364, distance: 13.4
click at [312, 356] on div "Free items Branch specific items Has choices Upsell items Availability filters …" at bounding box center [418, 224] width 249 height 405
click at [309, 367] on input "Collapse categories" at bounding box center [304, 374] width 36 height 36
checkbox input "false"
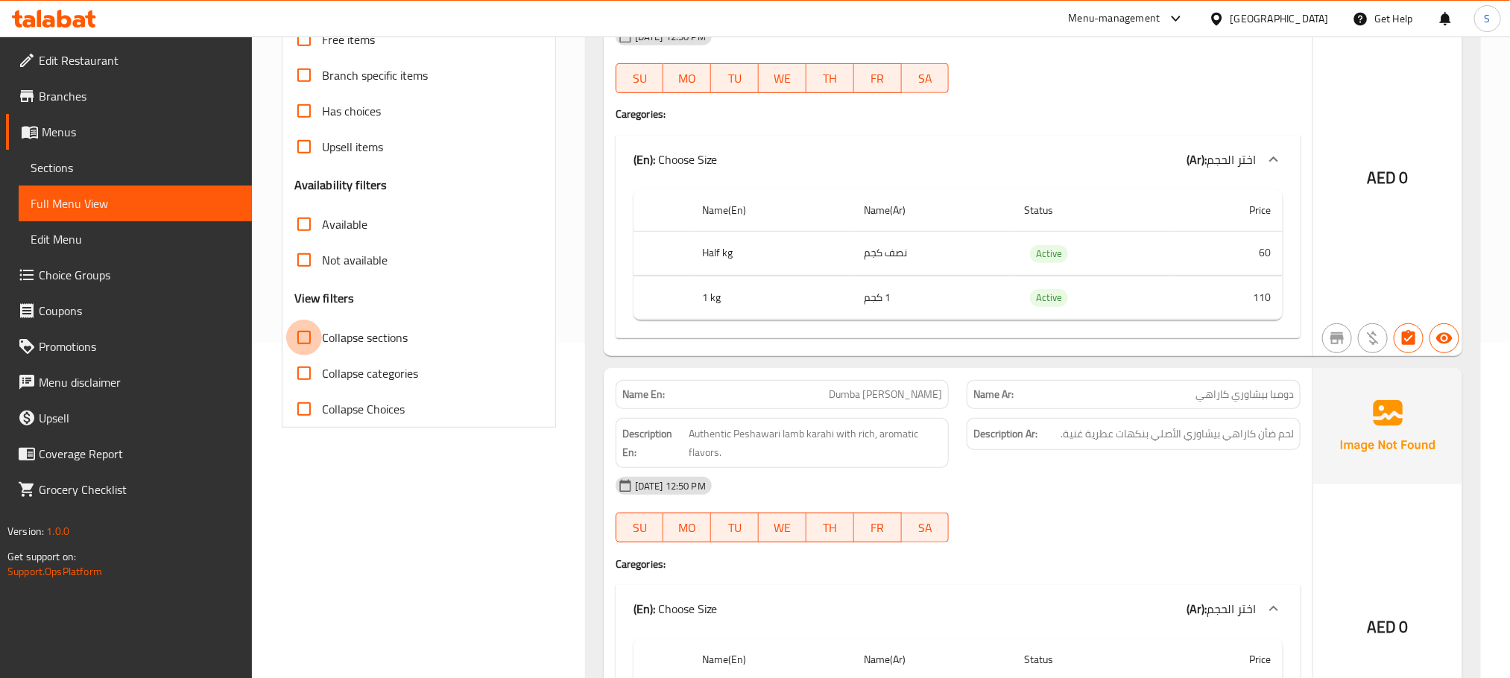
click at [304, 347] on input "Collapse sections" at bounding box center [304, 338] width 36 height 36
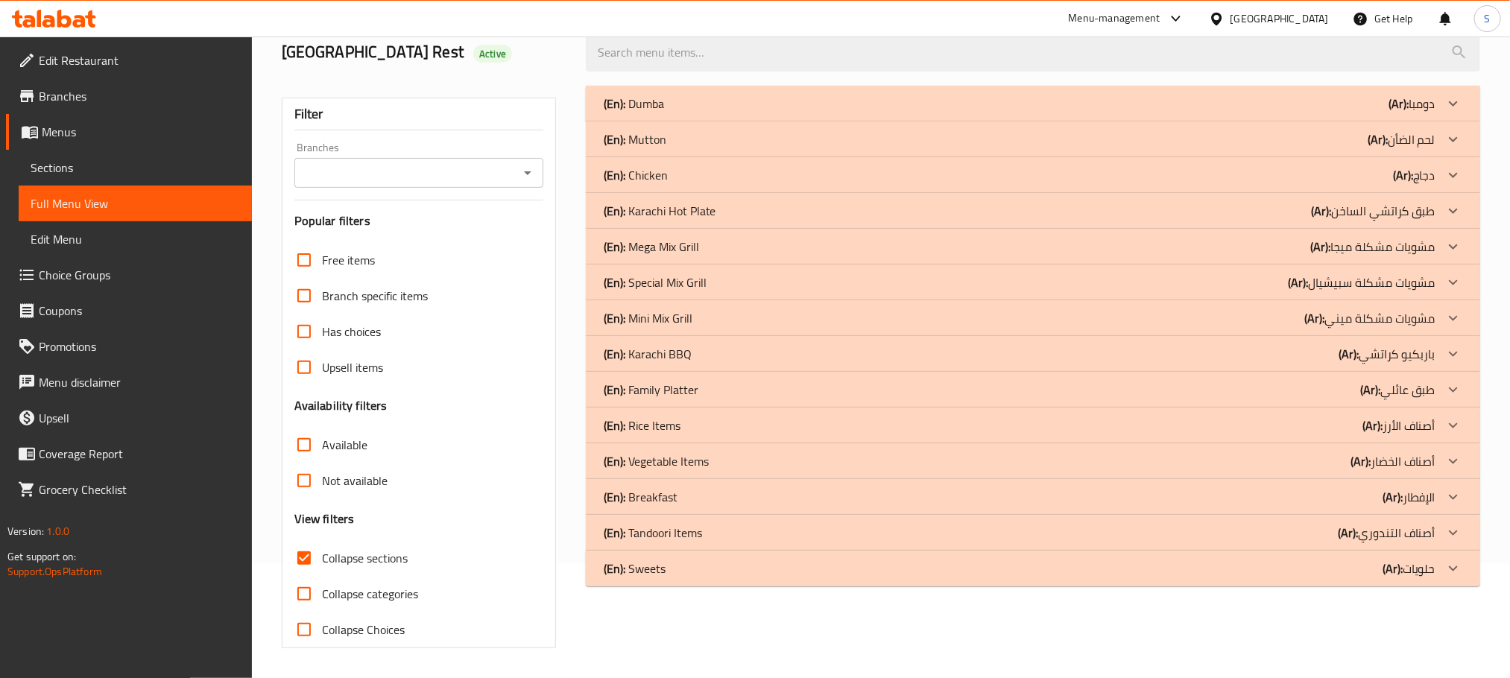
scroll to position [116, 0]
click at [765, 113] on div "(En): Sweets (Ar): حلويات" at bounding box center [1020, 104] width 832 height 18
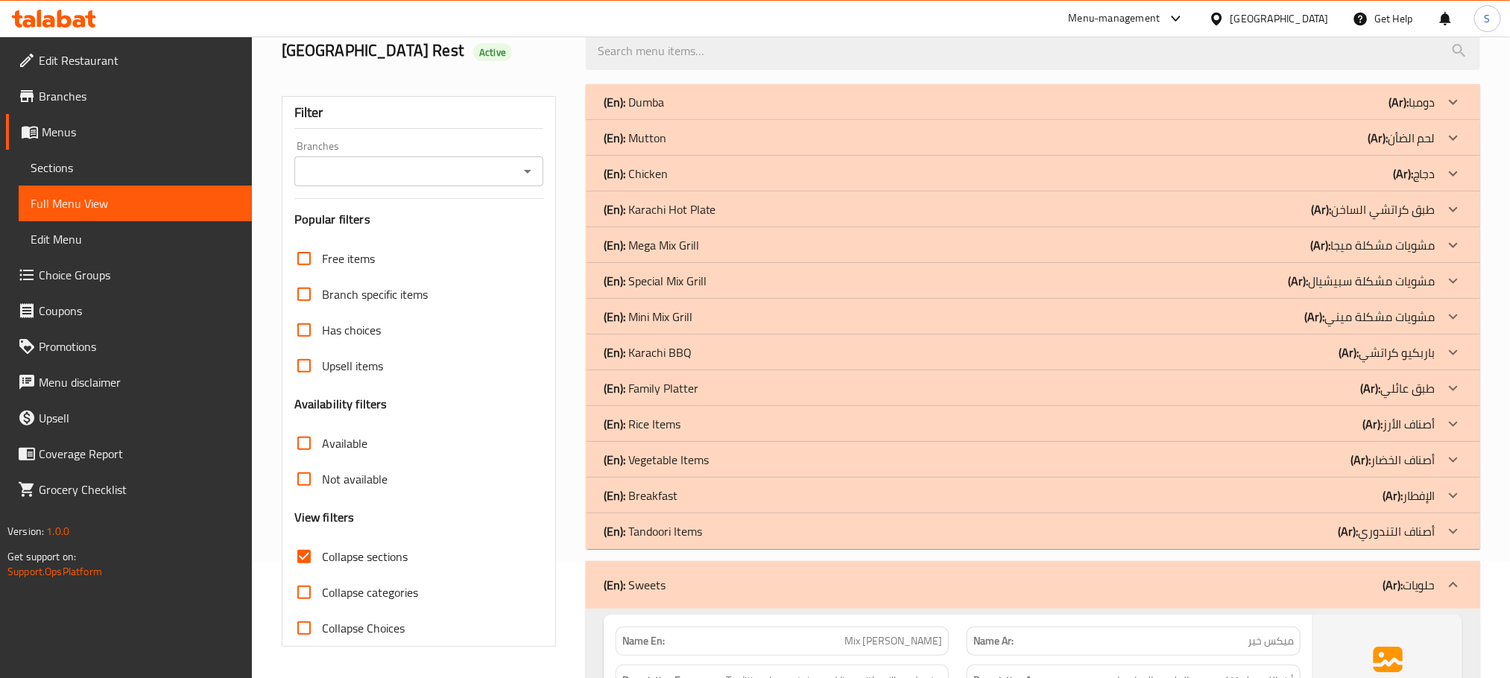
click at [761, 111] on div "(En): Tandoori Items (Ar): أصناف التندوري" at bounding box center [1020, 102] width 832 height 18
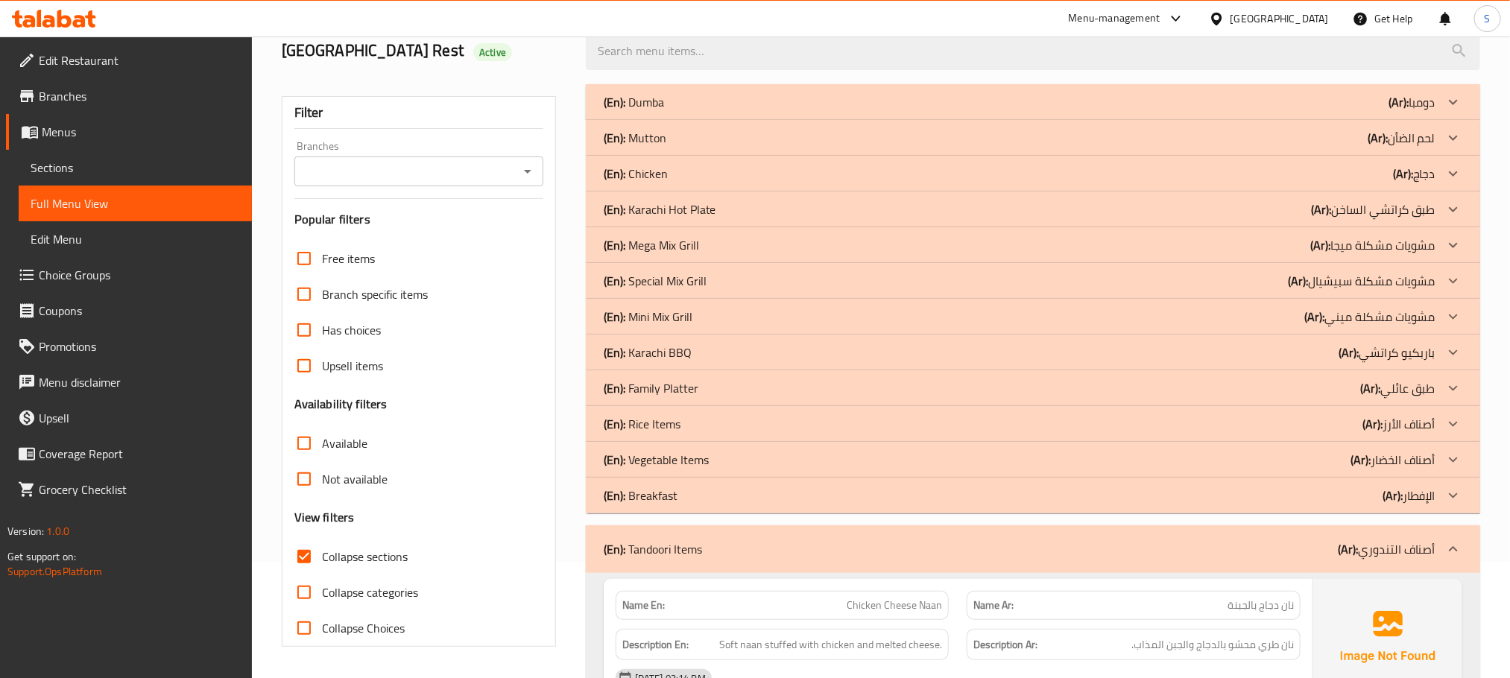
click at [789, 111] on div "(En): Breakfast (Ar): الإفطار" at bounding box center [1020, 102] width 832 height 18
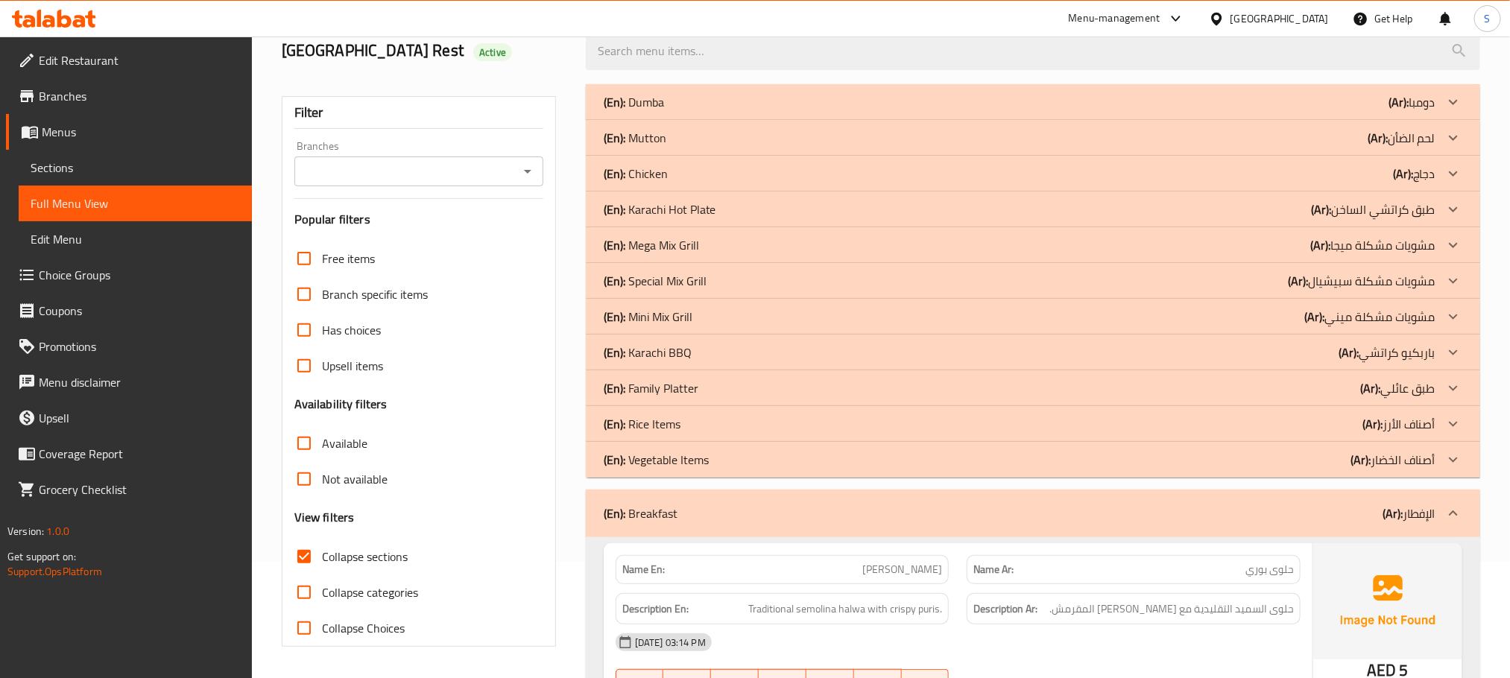
click at [794, 111] on div "(En): Vegetable Items (Ar): أصناف الخضار" at bounding box center [1020, 102] width 832 height 18
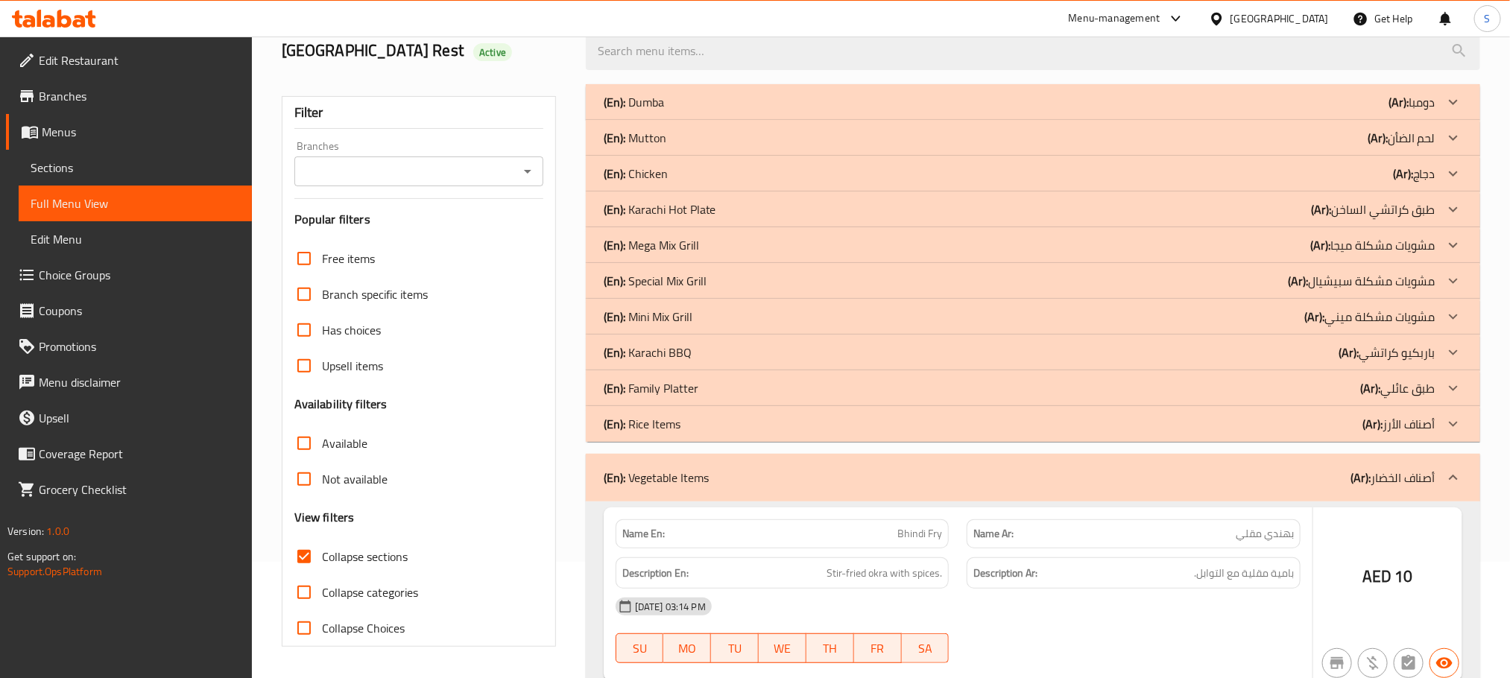
click at [768, 111] on div "(En): Rice Items (Ar): أصناف الأرز" at bounding box center [1020, 102] width 832 height 18
click at [772, 111] on div "(En): Family Platter (Ar): طبق عائلي" at bounding box center [1020, 102] width 832 height 18
click at [776, 111] on div "(En): Karachi BBQ (Ar): باربكيو كراتشي" at bounding box center [1020, 102] width 832 height 18
click at [783, 111] on div "(En): Mini Mix Grill (Ar): مشويات مشكلة ميني" at bounding box center [1020, 102] width 832 height 18
click at [787, 111] on div "(En): Special Mix Grill (Ar): مشويات مشكلة سبيشيال" at bounding box center [1020, 102] width 832 height 18
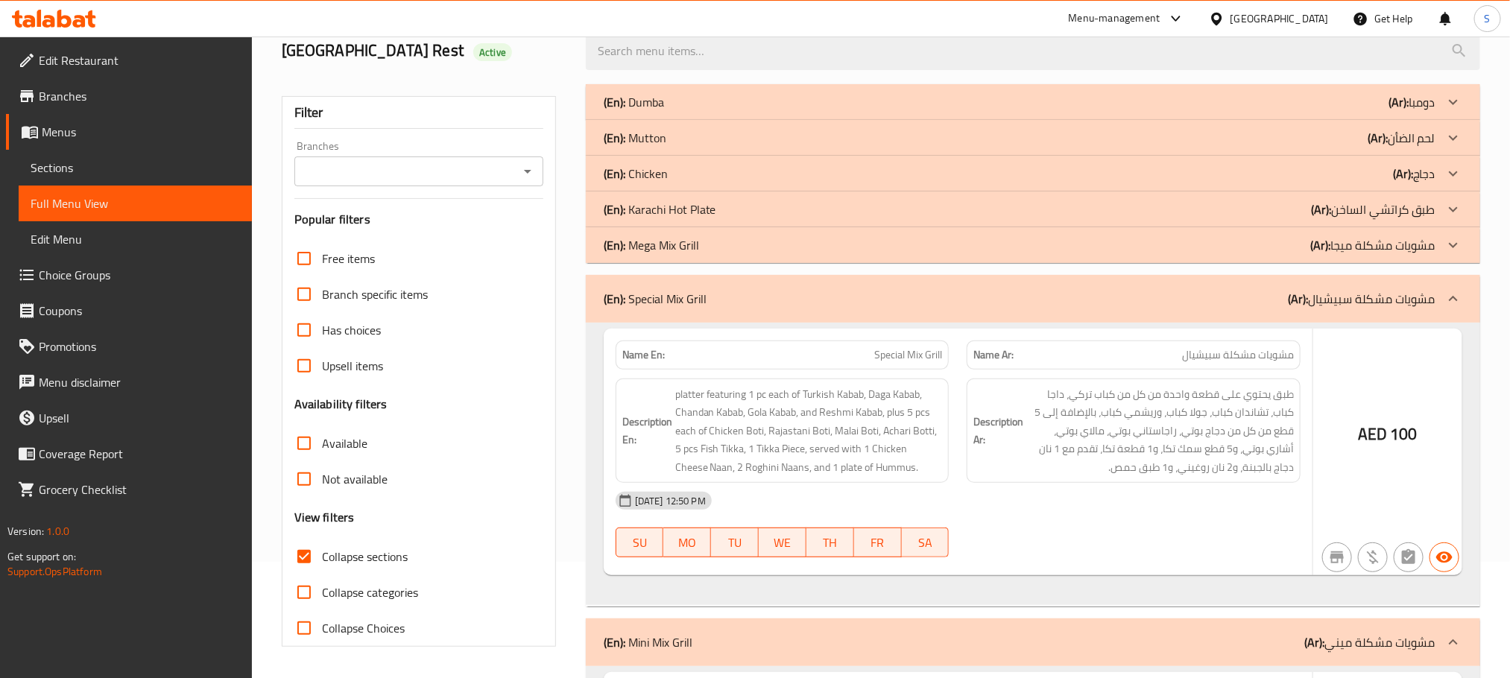
click at [787, 111] on div "(En): Mega Mix Grill (Ar): مشويات مشكلة ميجا" at bounding box center [1020, 102] width 832 height 18
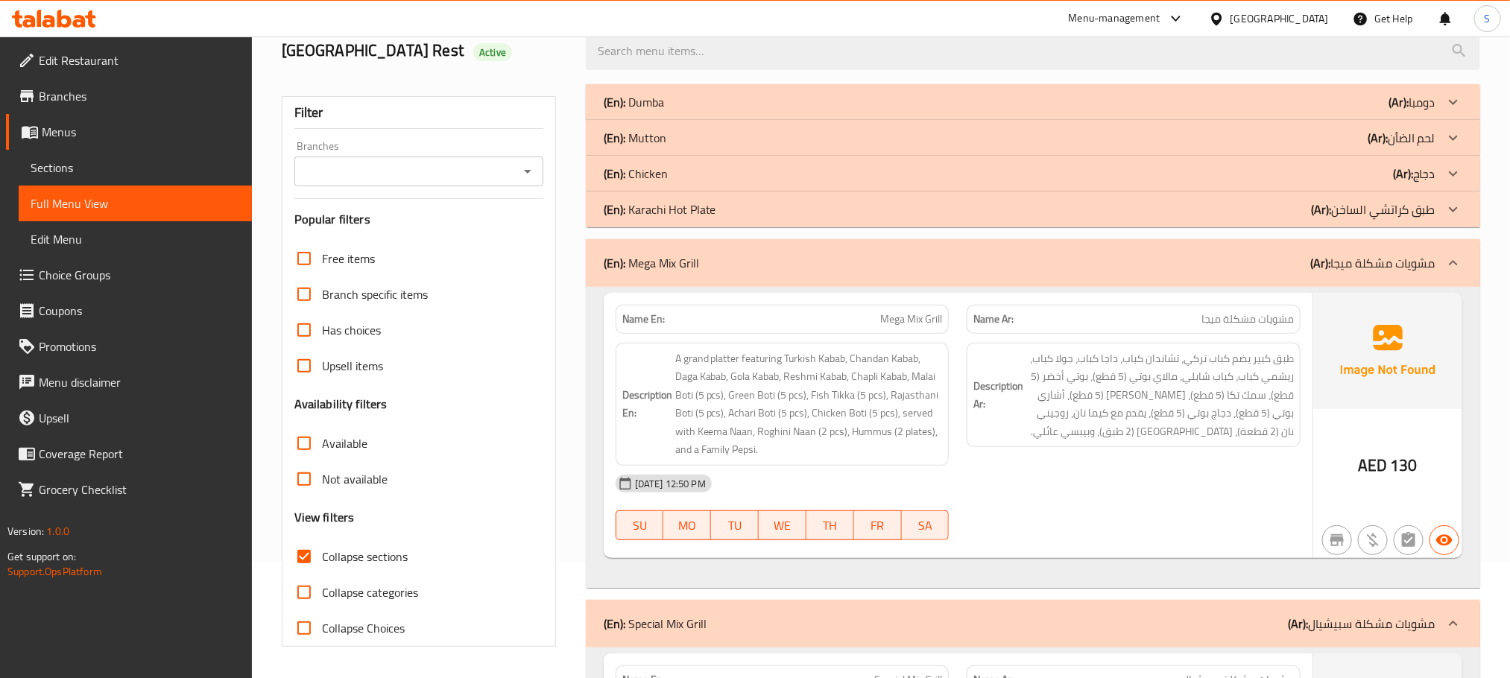
click at [302, 552] on input "Collapse sections" at bounding box center [304, 557] width 36 height 36
checkbox input "false"
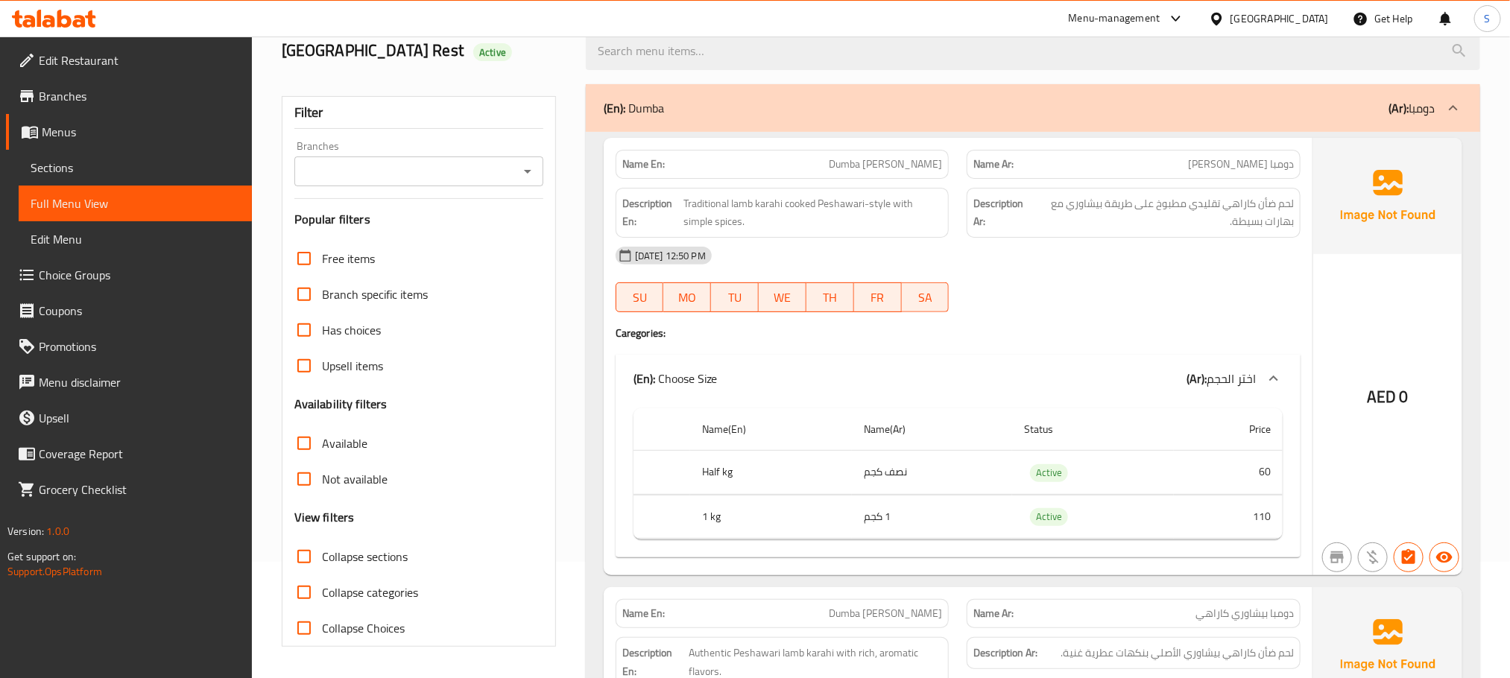
click at [660, 117] on p "(En): Dumba" at bounding box center [634, 108] width 60 height 18
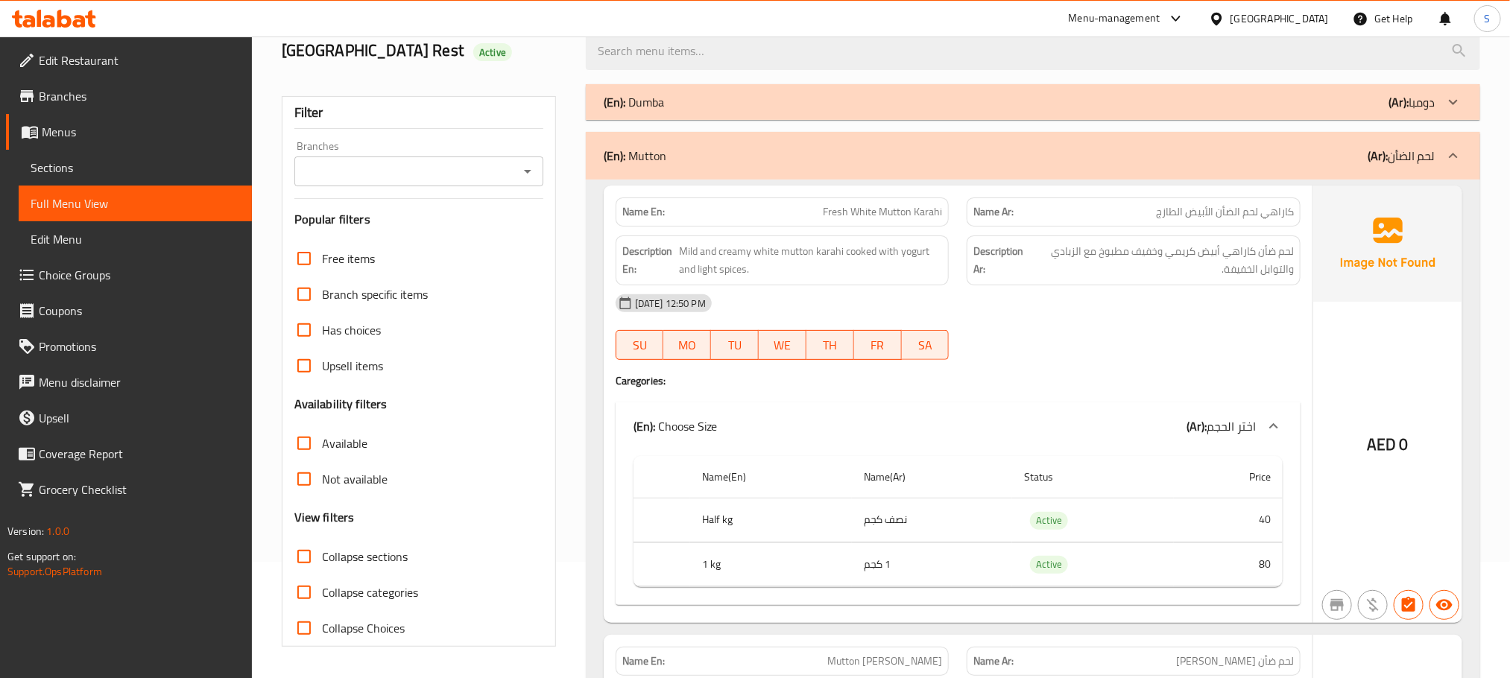
scroll to position [0, 0]
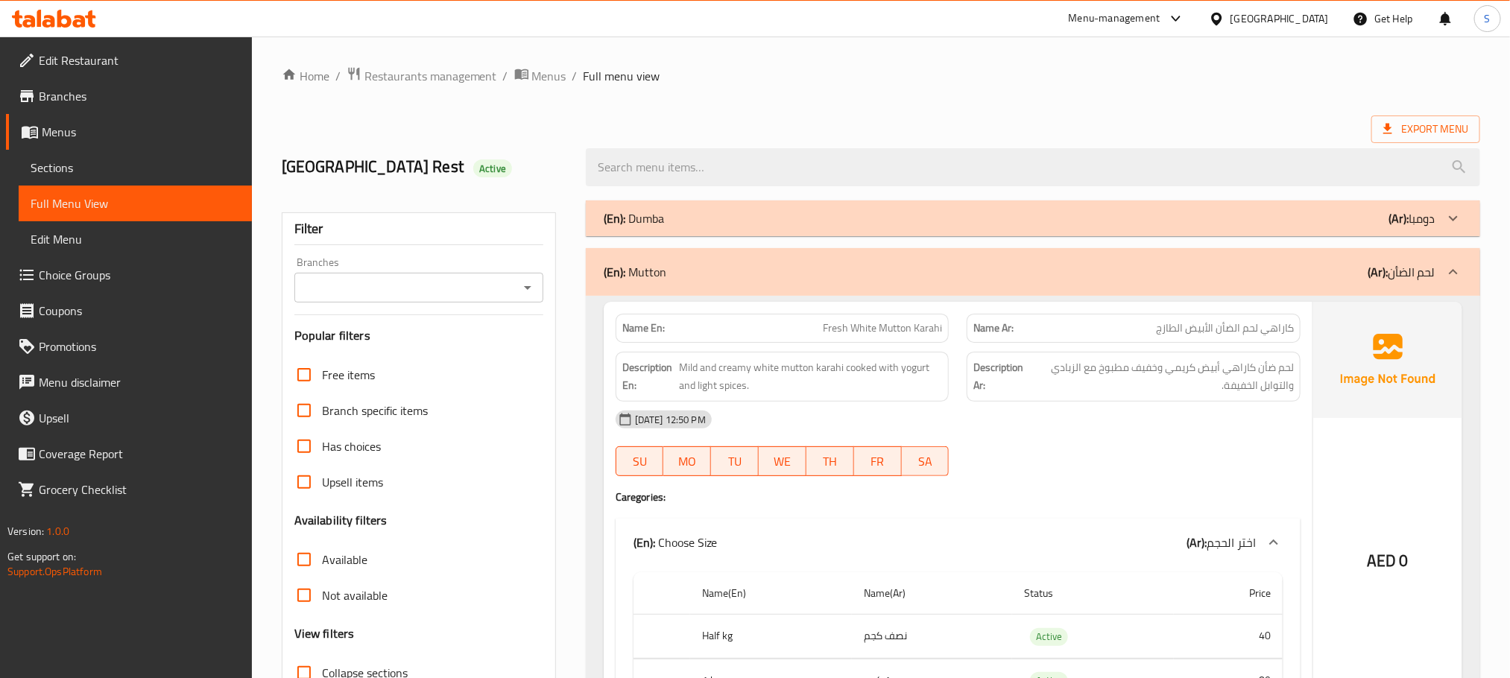
click at [665, 277] on p "(En): Mutton" at bounding box center [635, 272] width 63 height 18
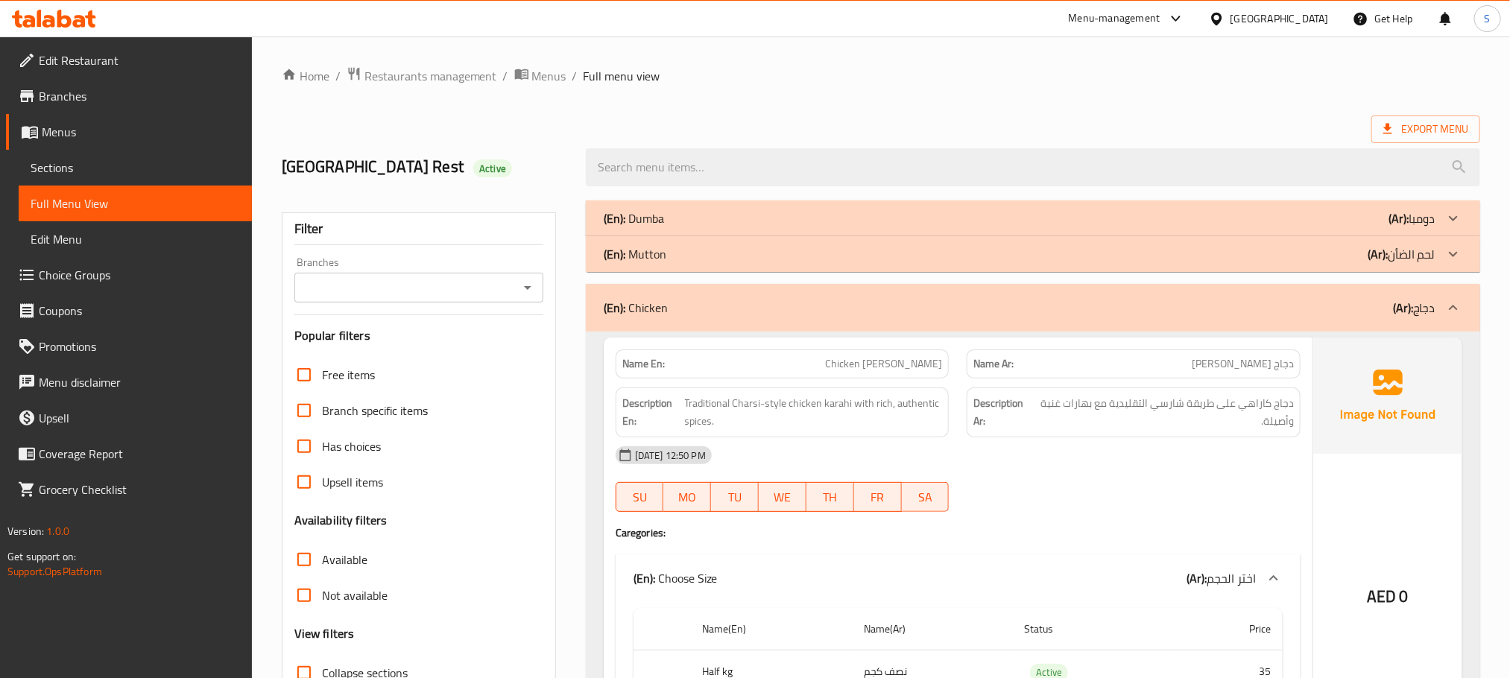
click at [666, 323] on div "(En): Chicken (Ar): دجاج" at bounding box center [1033, 308] width 894 height 48
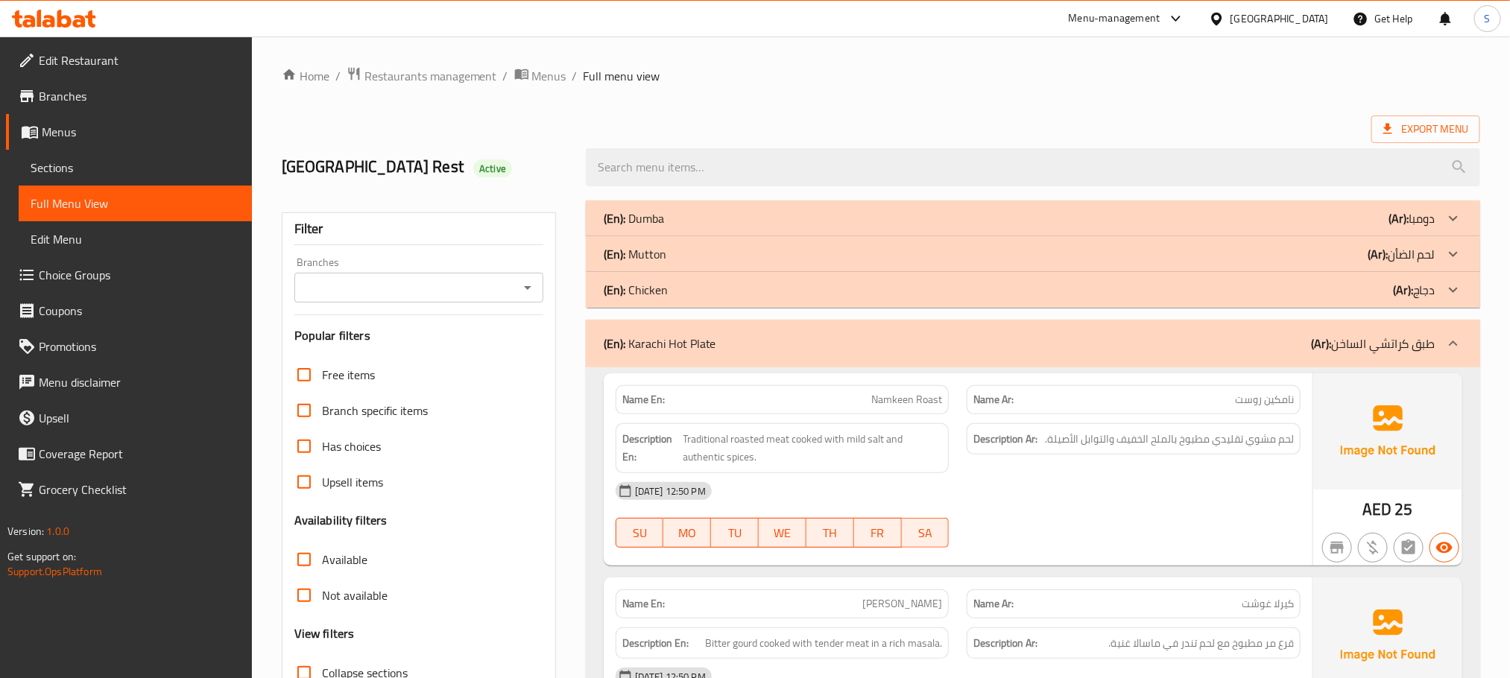
click at [660, 341] on p "(En): Karachi Hot Plate" at bounding box center [660, 344] width 113 height 18
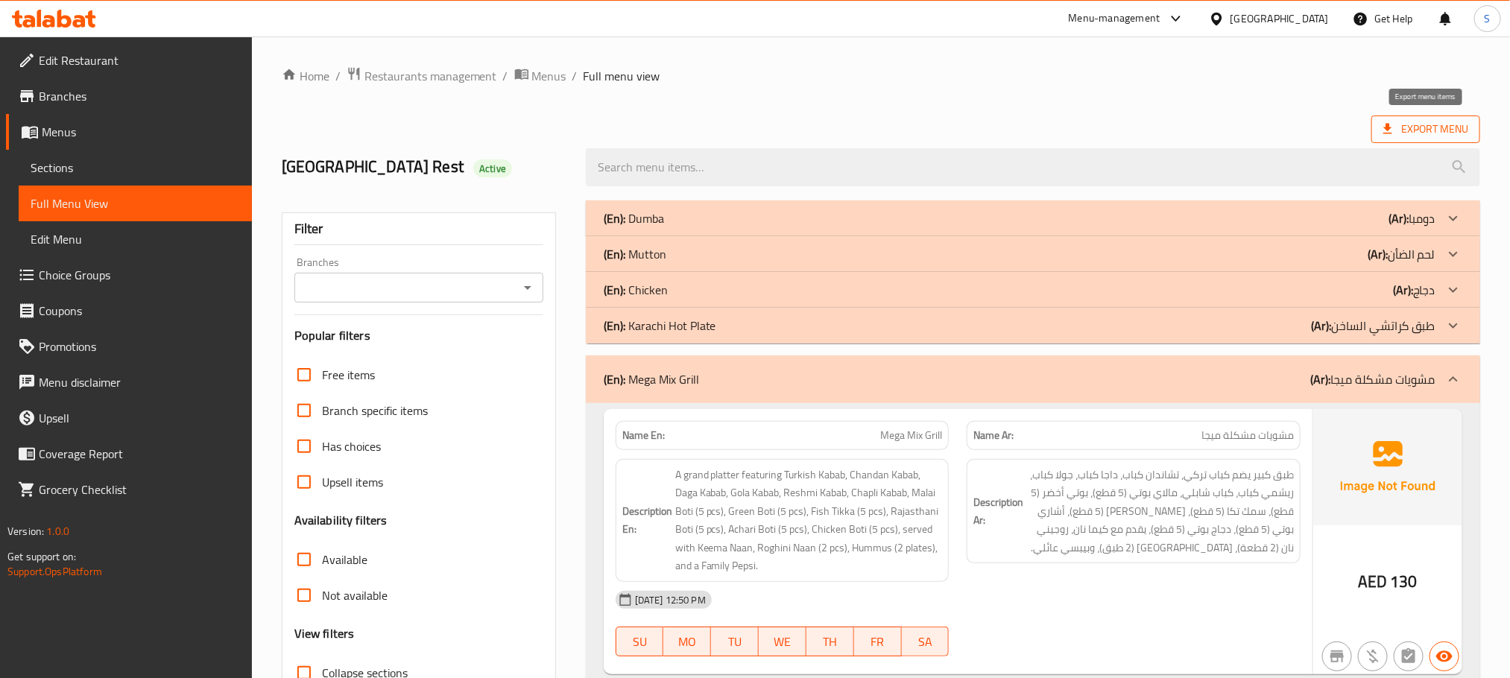
click at [1138, 125] on span "Export Menu" at bounding box center [1425, 129] width 85 height 19
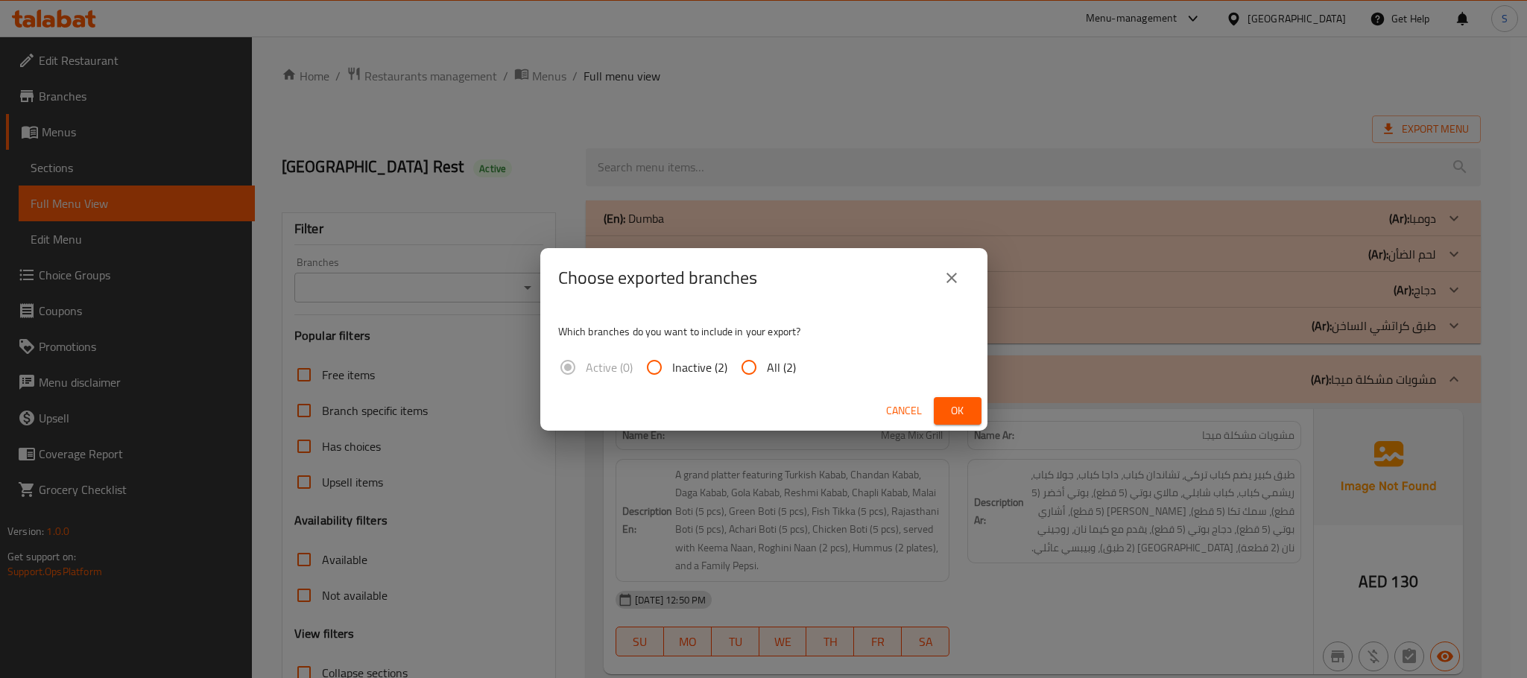
click at [774, 360] on span "All (2)" at bounding box center [781, 367] width 29 height 18
click at [767, 360] on input "All (2)" at bounding box center [749, 368] width 36 height 36
radio input "true"
click at [959, 420] on button "Ok" at bounding box center [958, 411] width 48 height 28
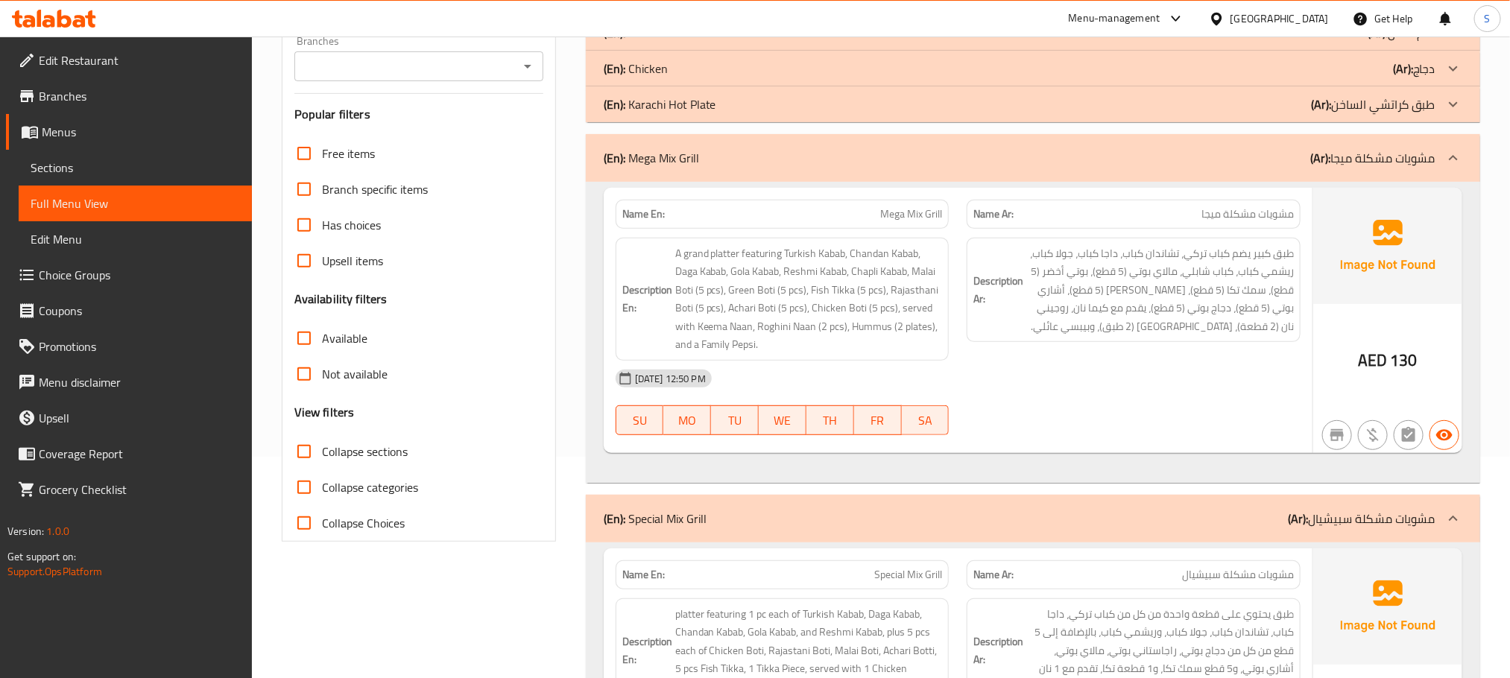
scroll to position [224, 0]
